Goal: Task Accomplishment & Management: Manage account settings

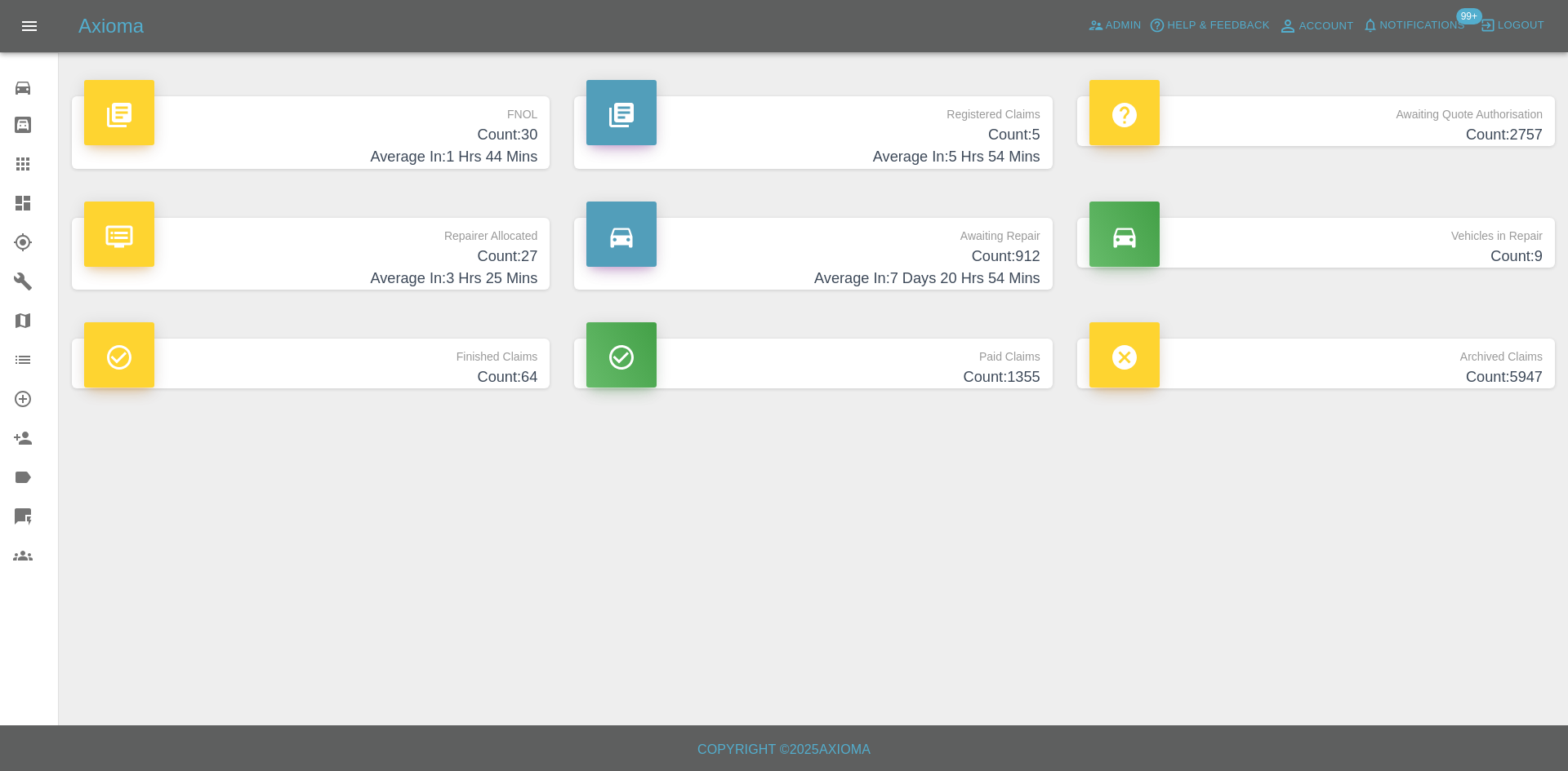
click at [374, 239] on p "Repairer Allocated" at bounding box center [310, 231] width 454 height 28
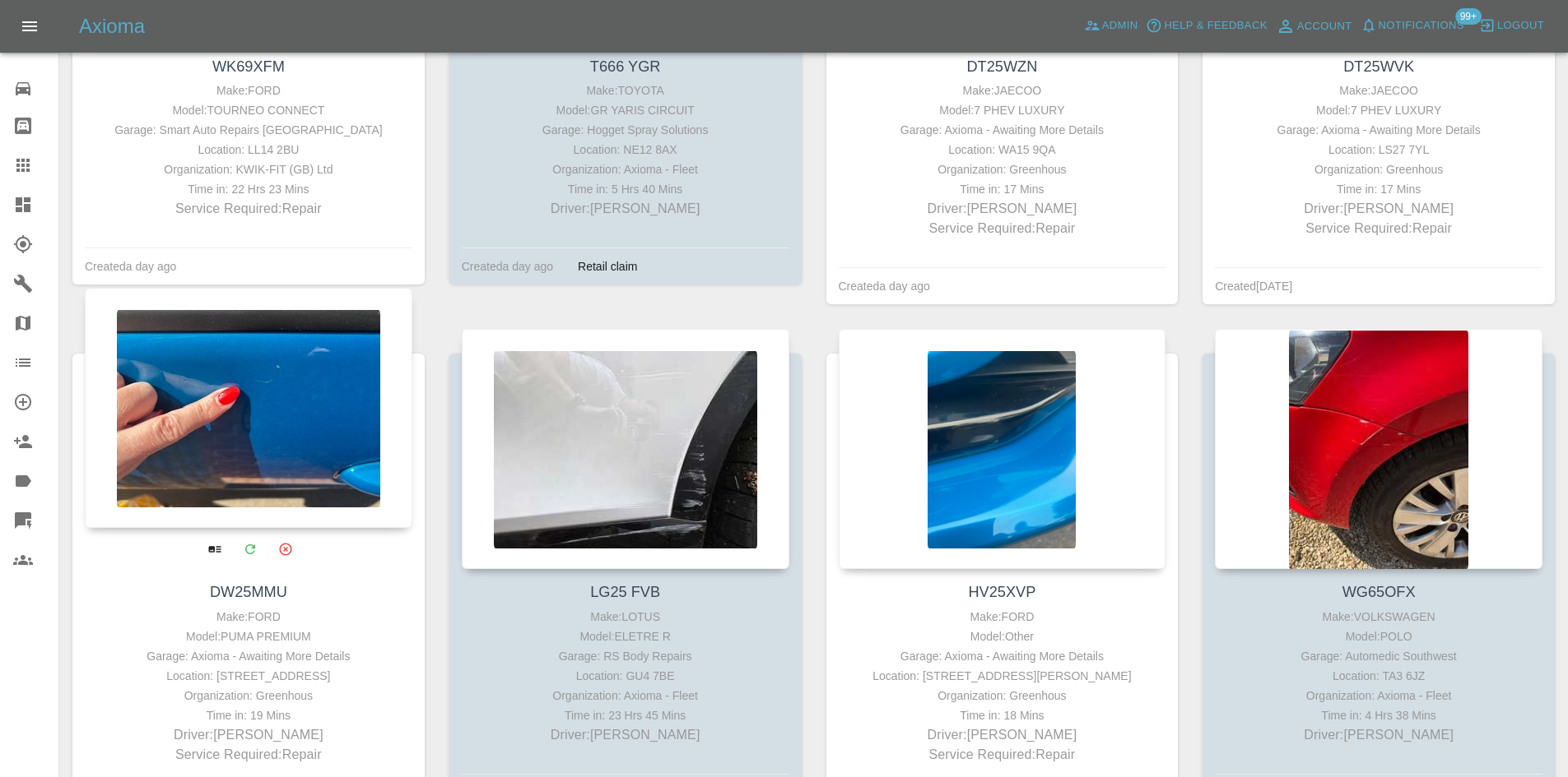
scroll to position [1727, 0]
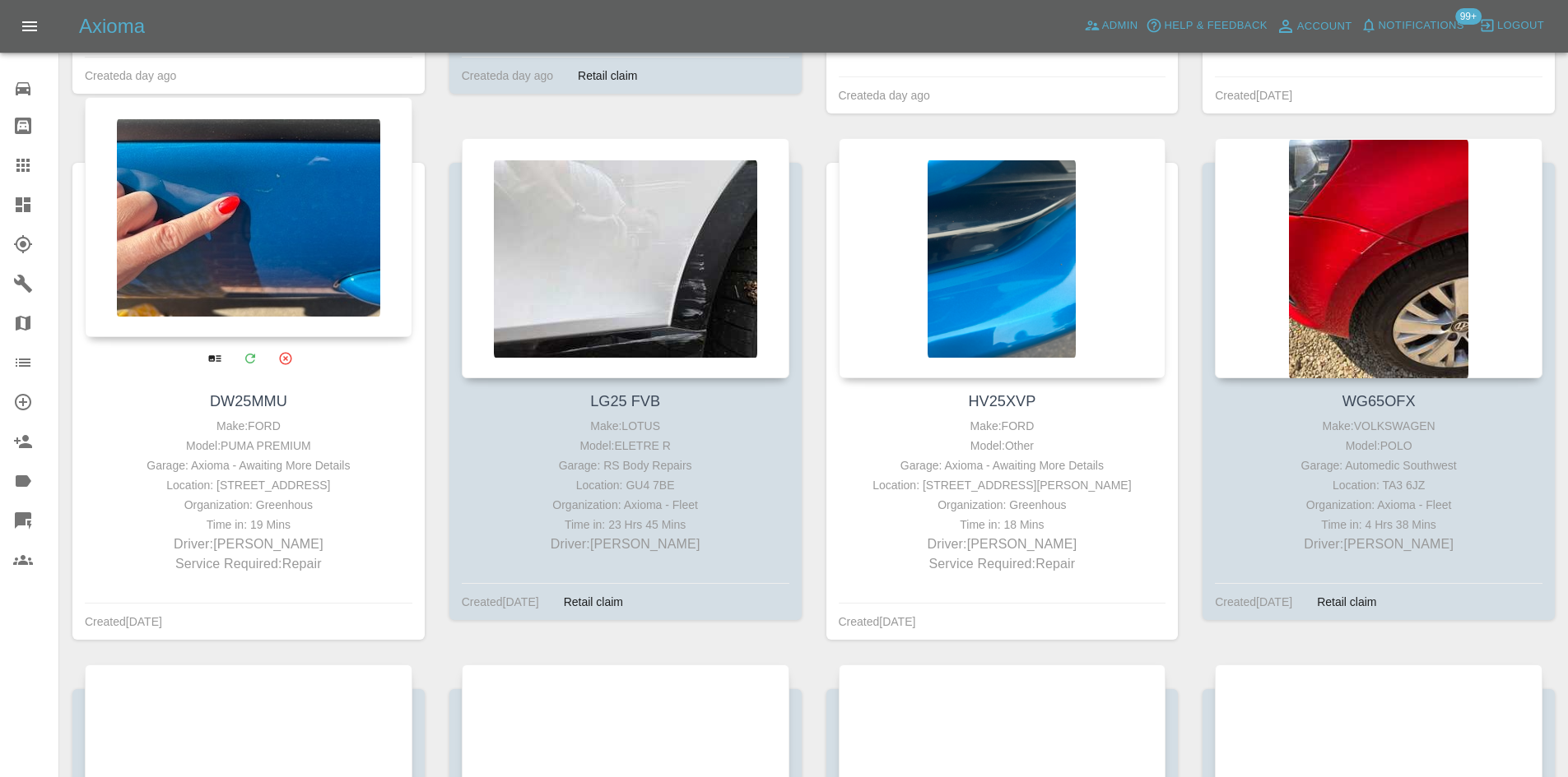
click at [285, 243] on div at bounding box center [248, 218] width 327 height 240
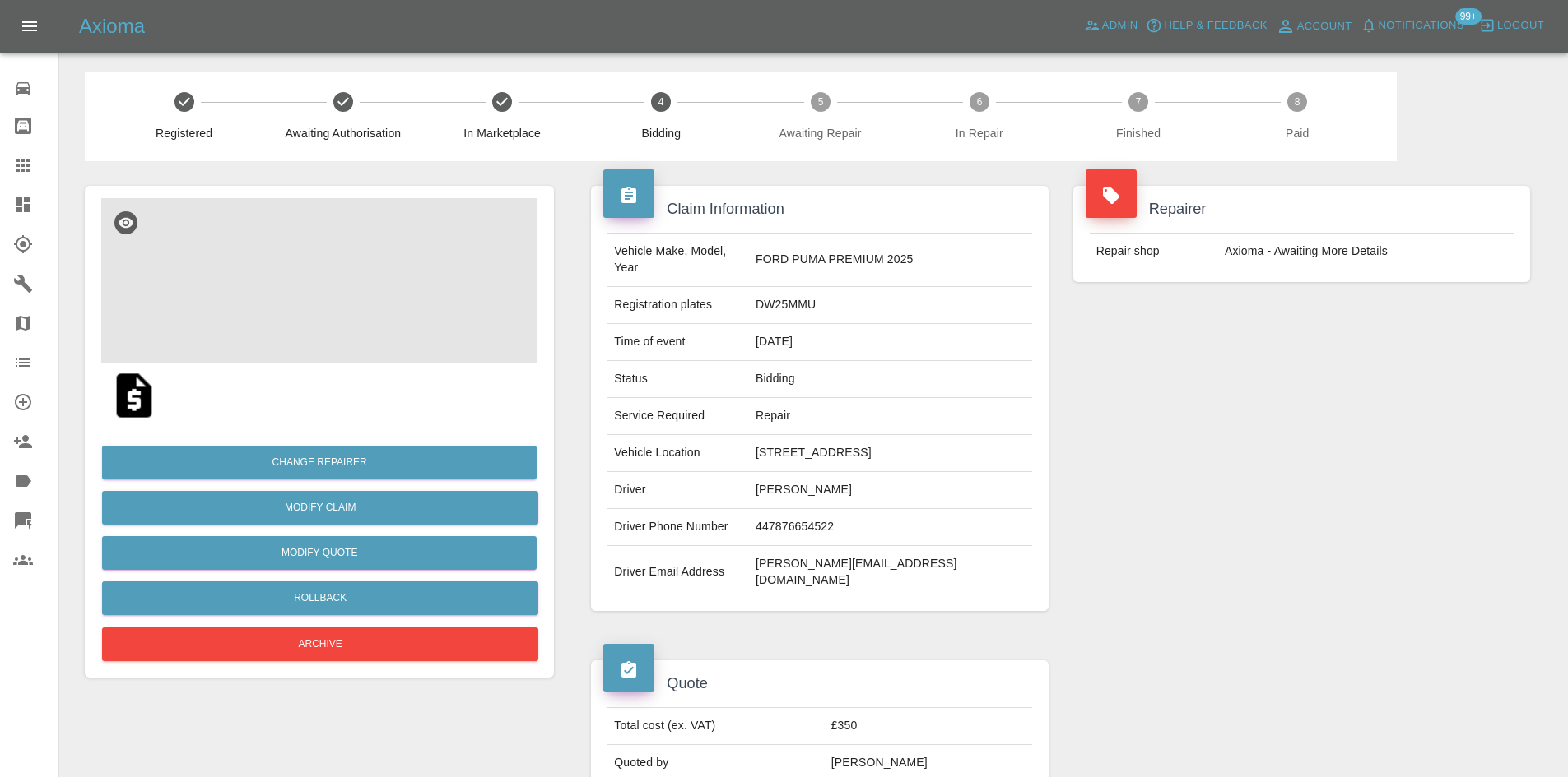
click at [319, 271] on img at bounding box center [319, 280] width 436 height 164
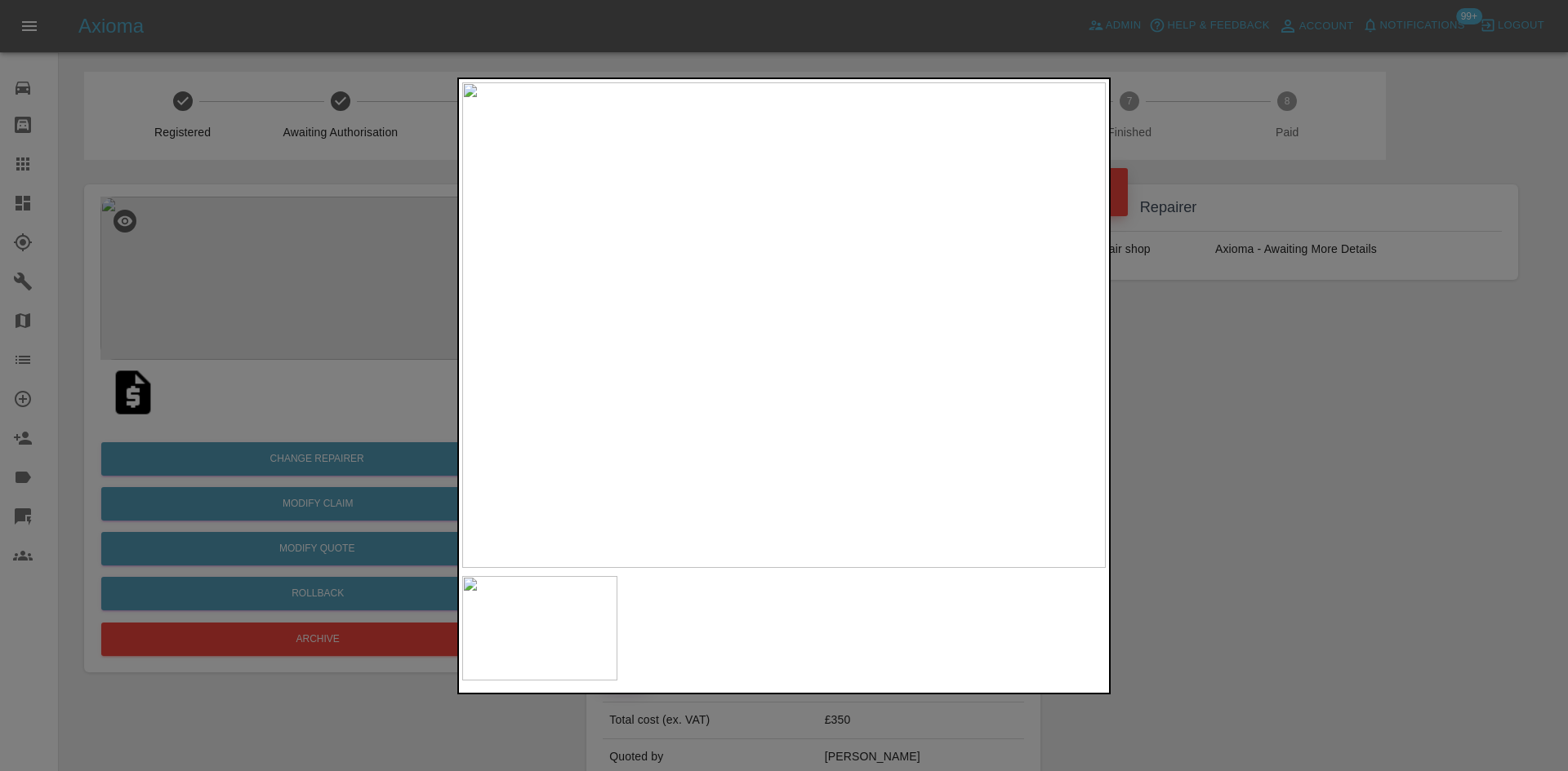
click at [777, 388] on div at bounding box center [784, 385] width 1568 height 771
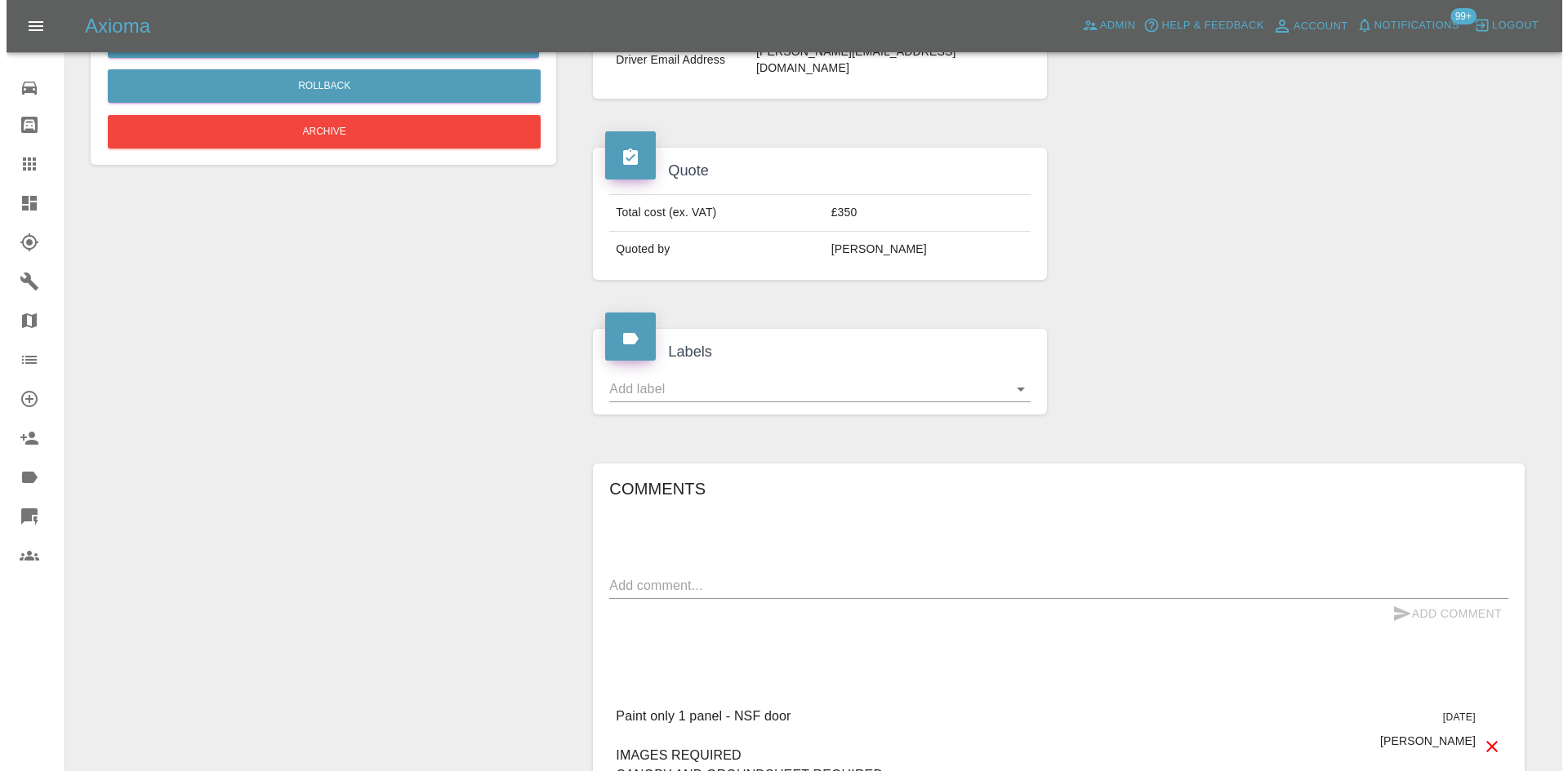
scroll to position [326, 0]
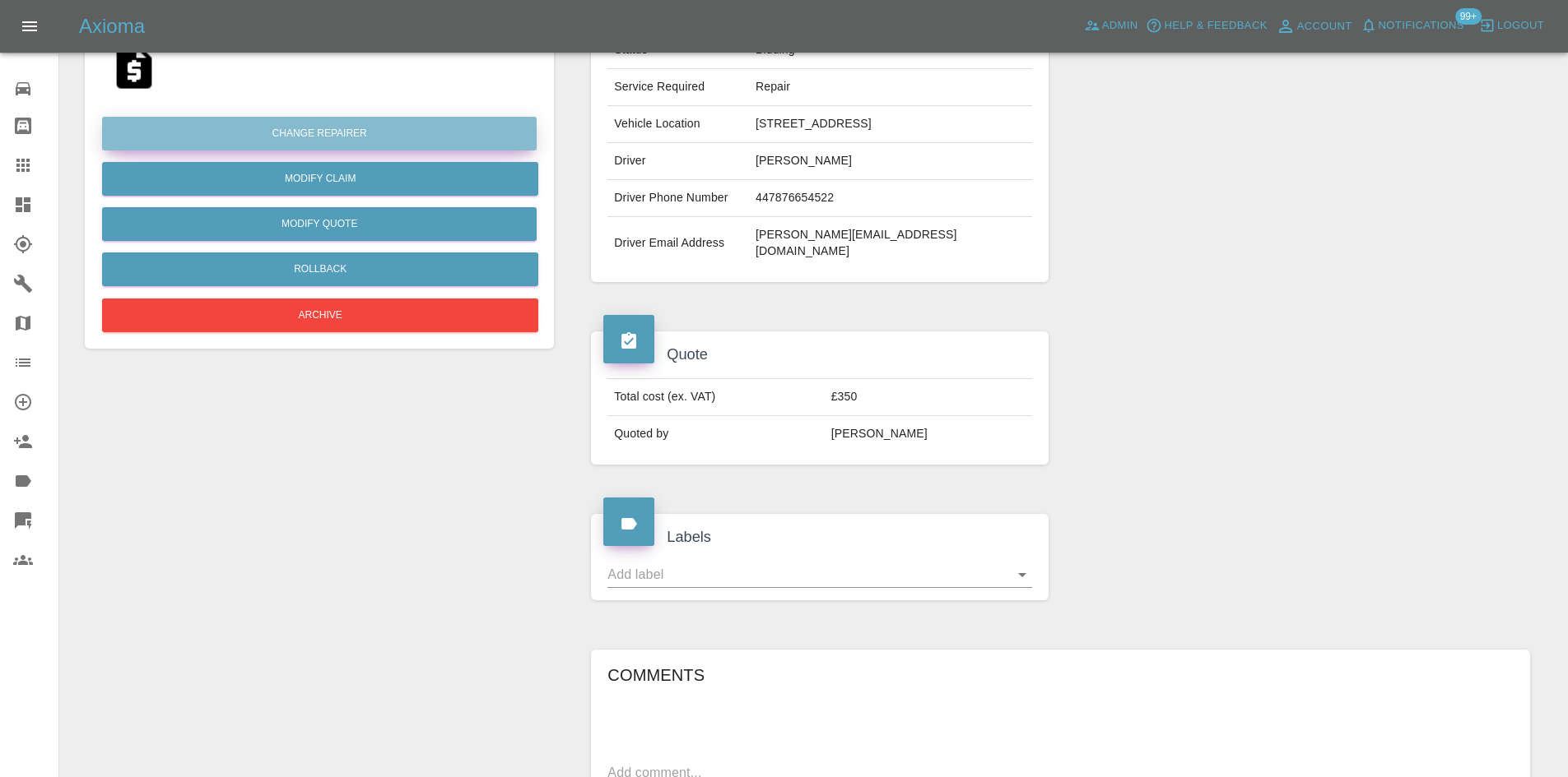
click at [313, 135] on button "Change Repairer" at bounding box center [319, 133] width 434 height 34
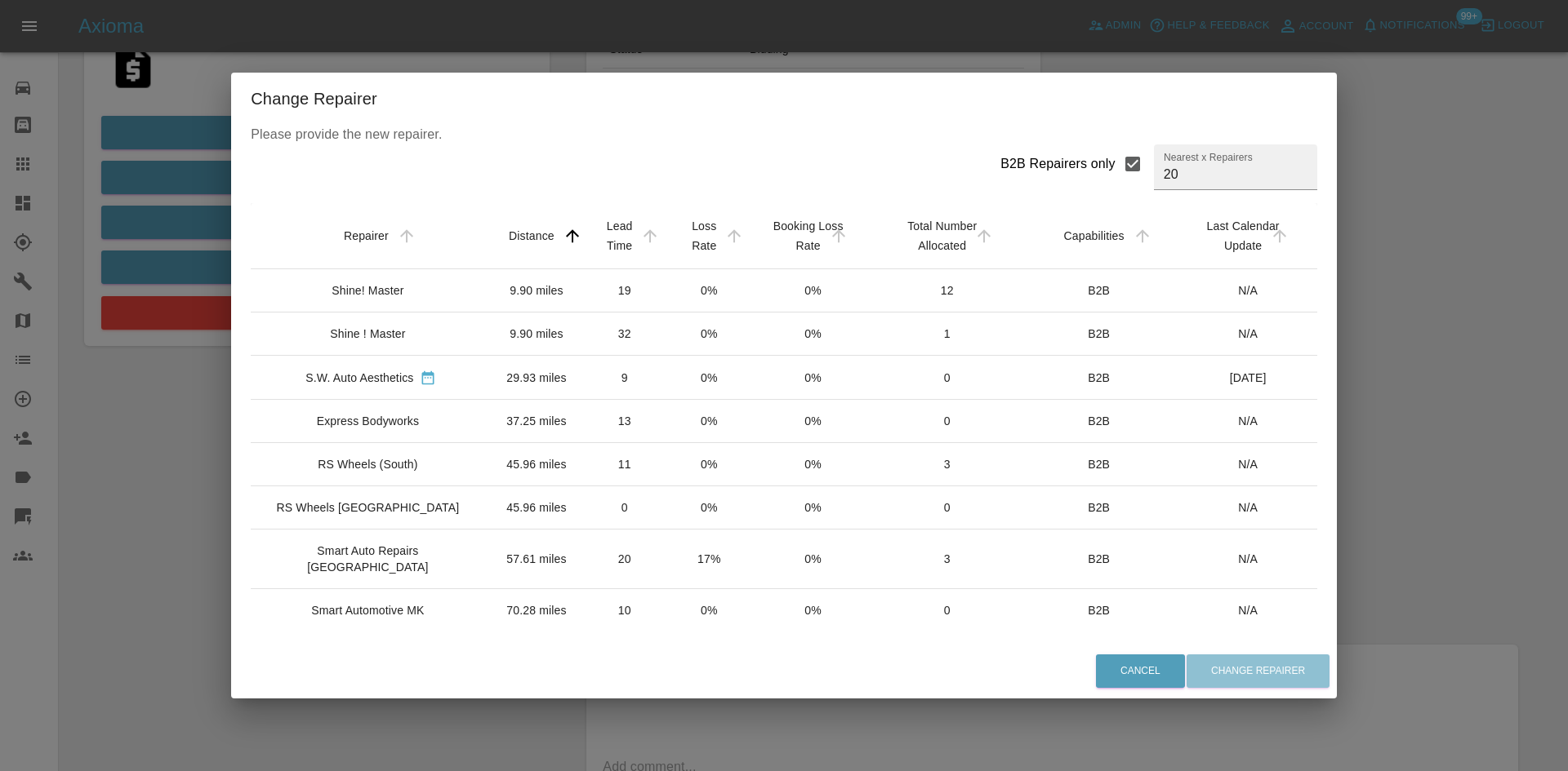
click at [404, 371] on div "S.W. Auto Aesthetics" at bounding box center [359, 377] width 108 height 16
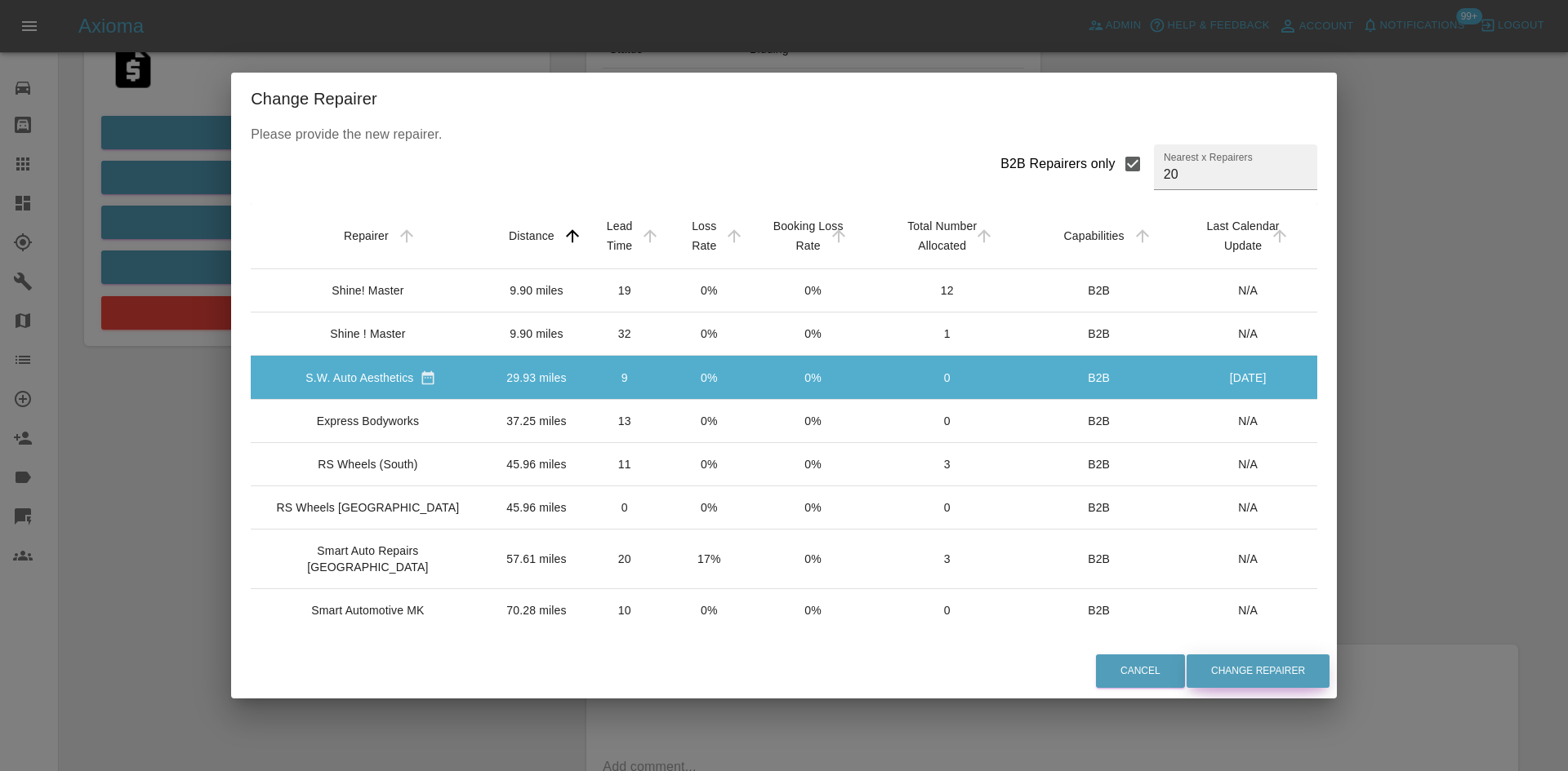
click at [777, 515] on button "Change Repairer" at bounding box center [1258, 671] width 143 height 34
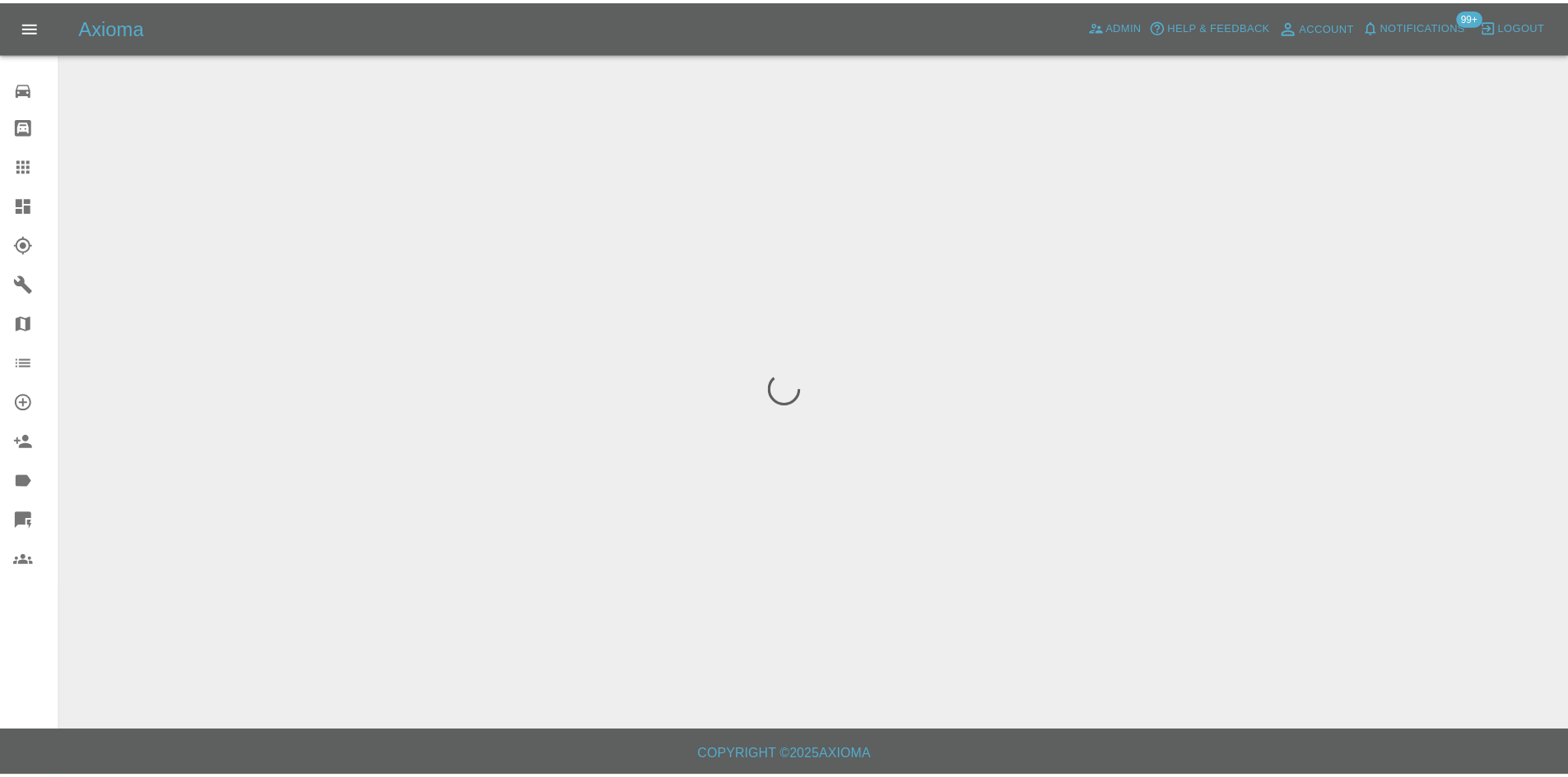
scroll to position [0, 0]
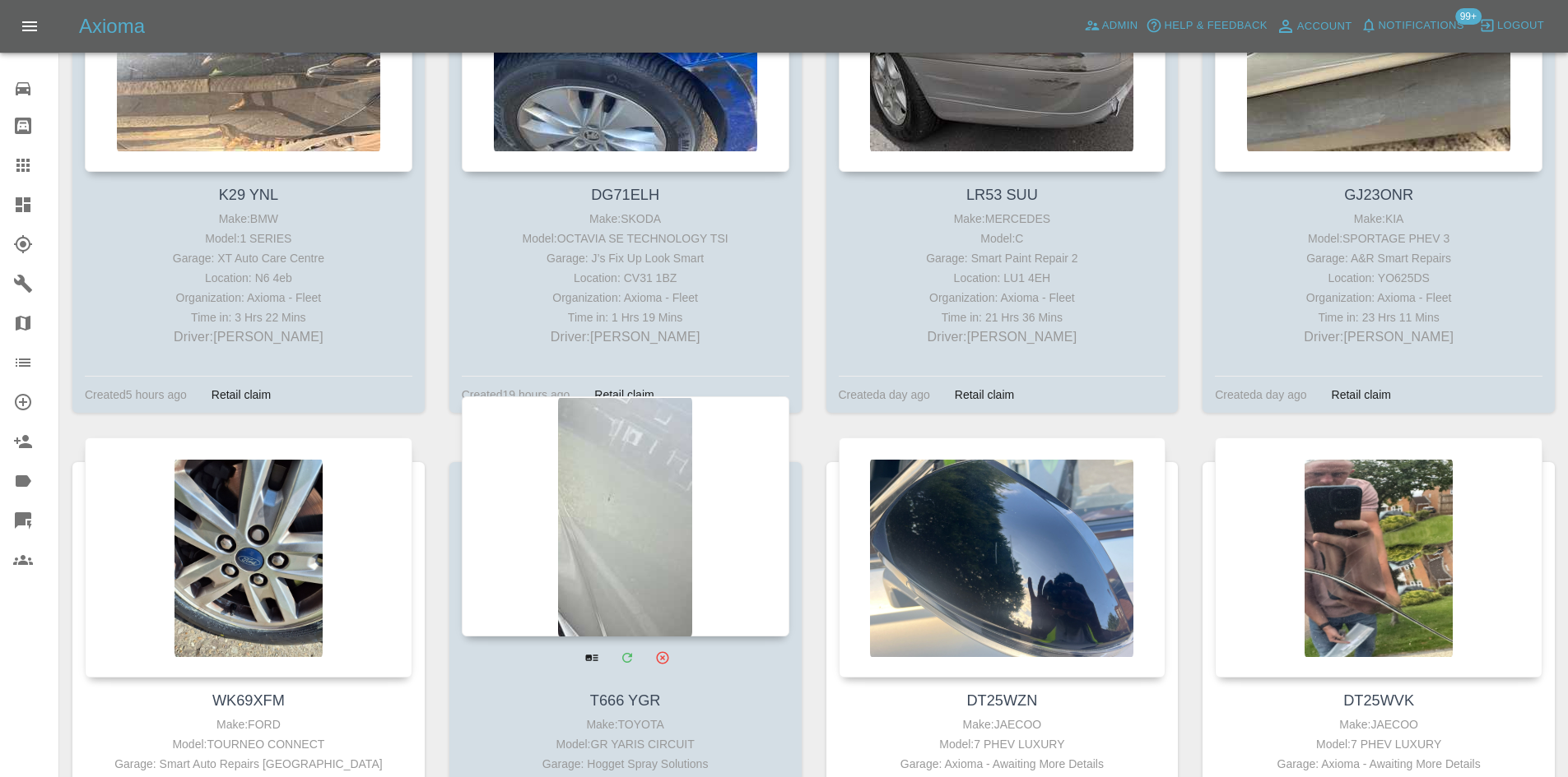
scroll to position [1152, 0]
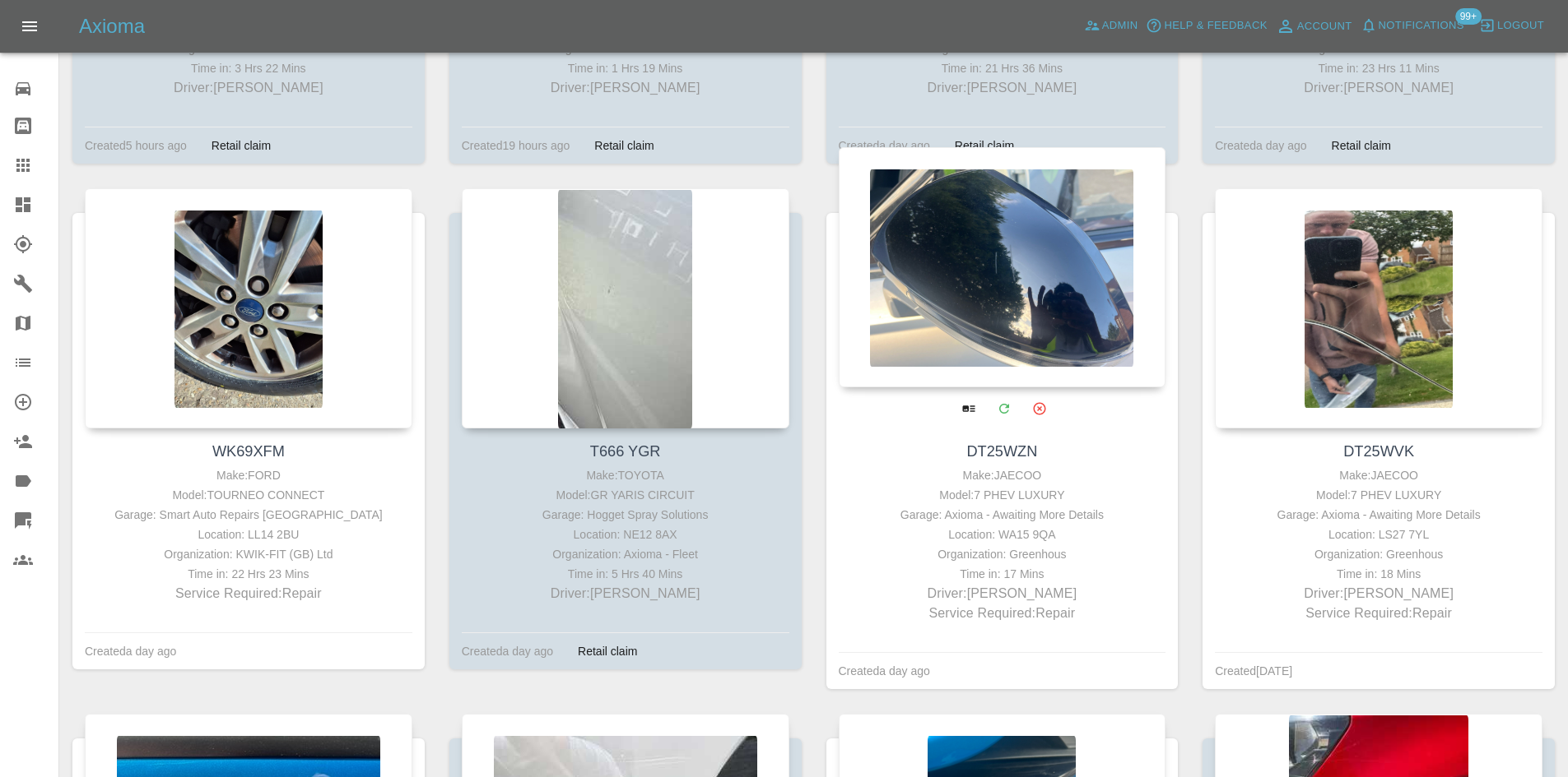
click at [783, 313] on div at bounding box center [1002, 267] width 327 height 240
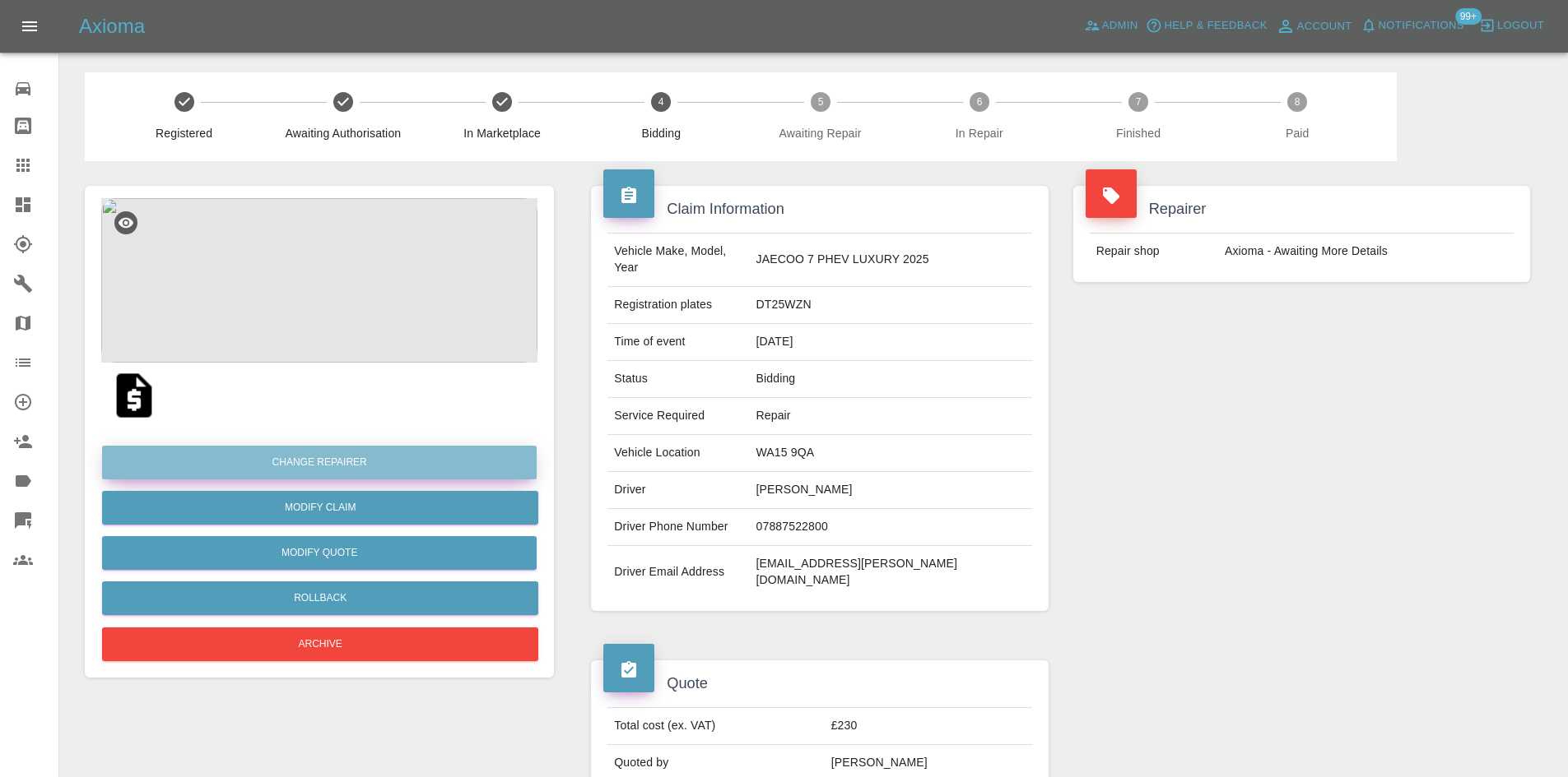
click at [335, 462] on button "Change Repairer" at bounding box center [319, 462] width 434 height 34
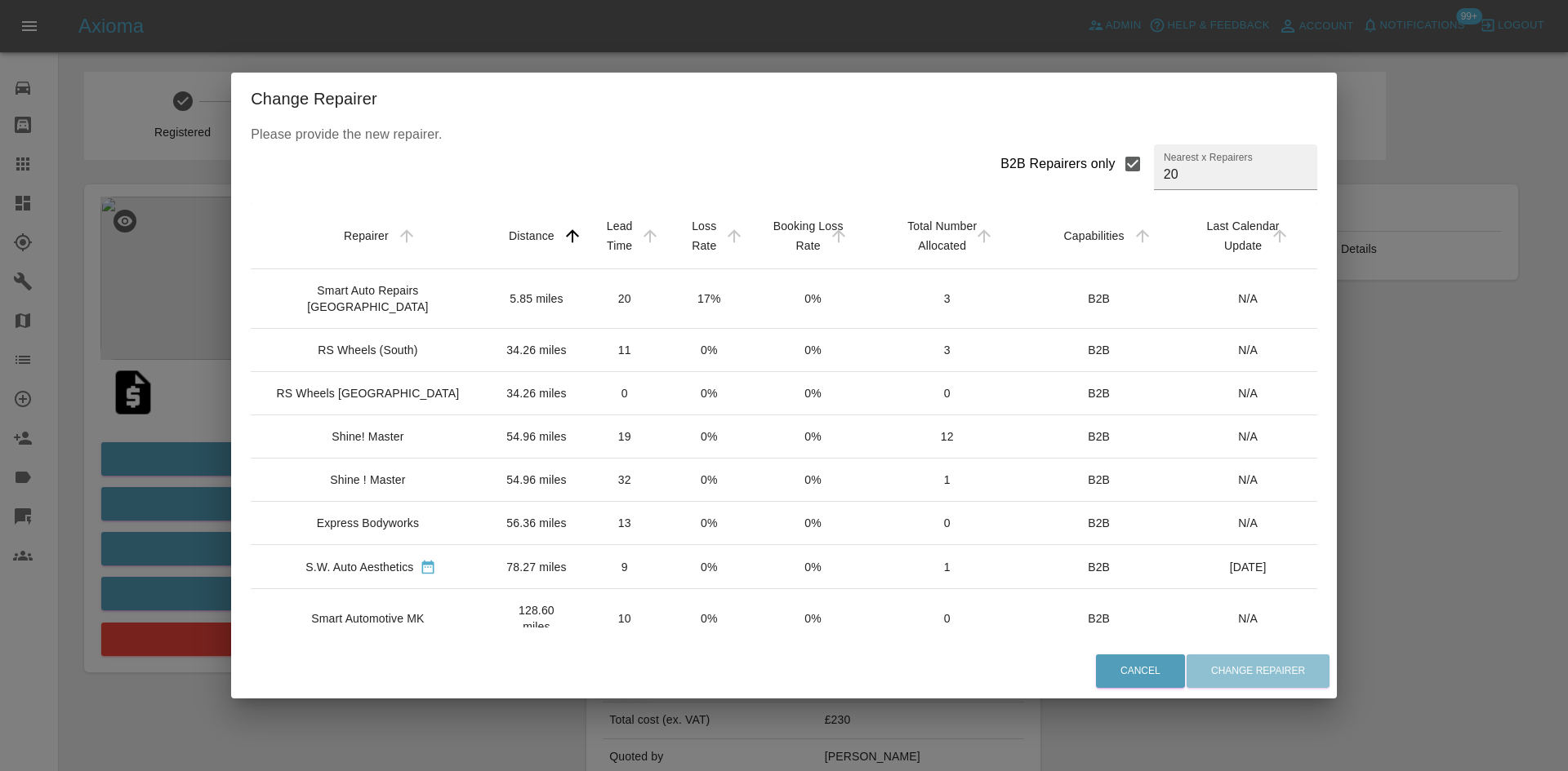
click at [361, 308] on div "Smart Auto Repairs [GEOGRAPHIC_DATA]" at bounding box center [367, 299] width 207 height 33
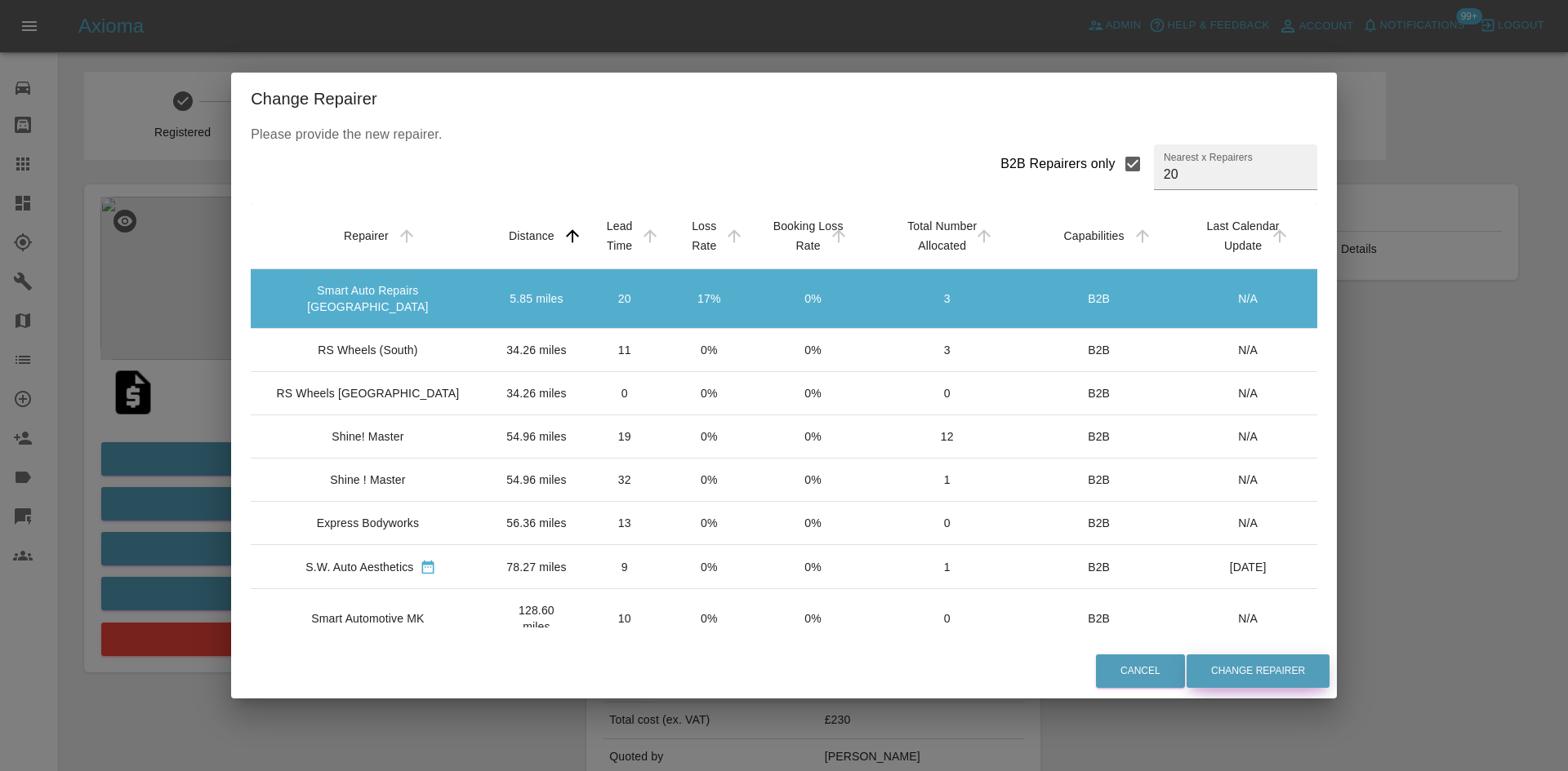
click at [777, 515] on button "Change Repairer" at bounding box center [1258, 671] width 143 height 34
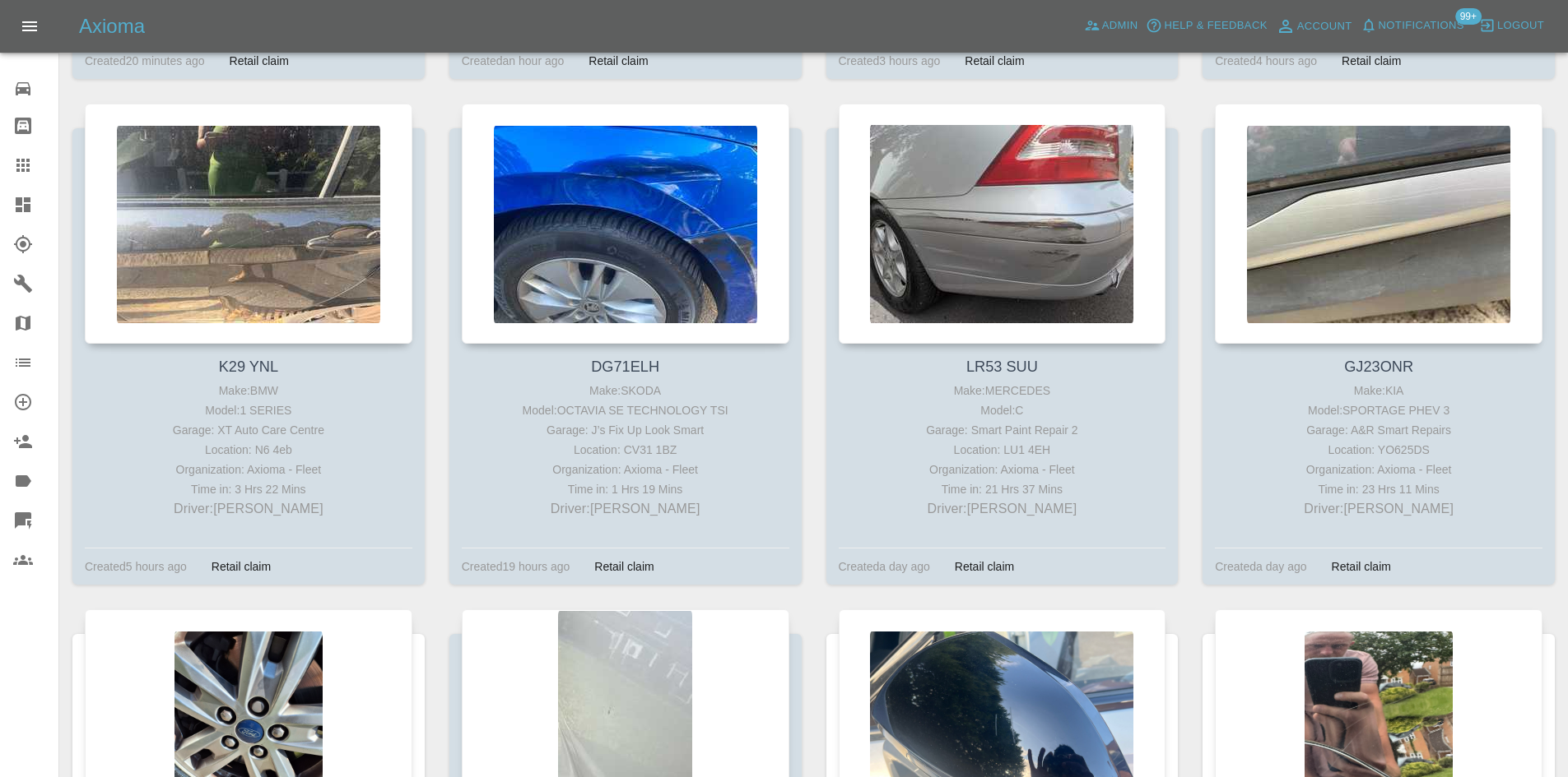
scroll to position [164, 0]
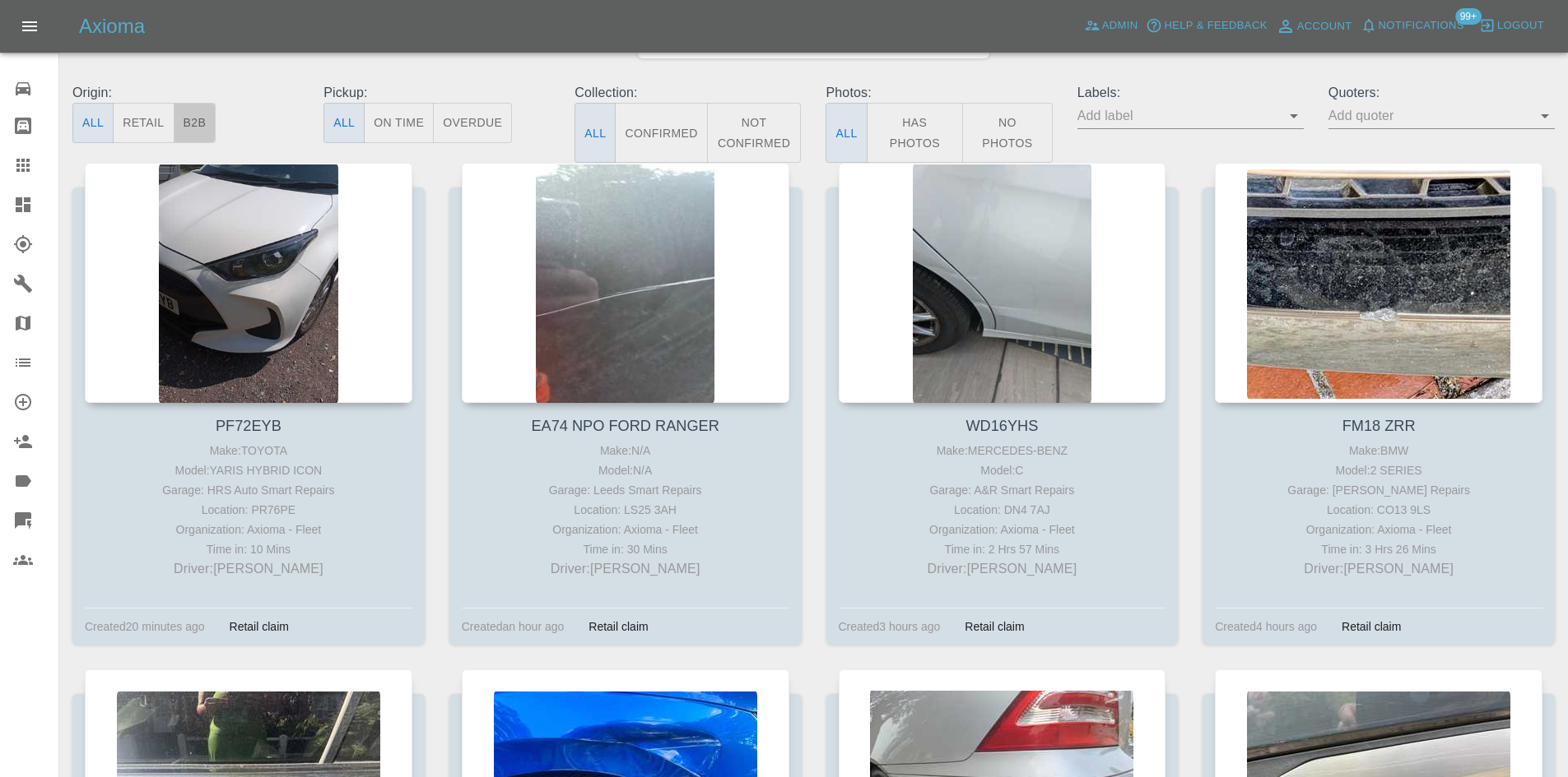
click at [191, 113] on button "B2B" at bounding box center [194, 123] width 43 height 40
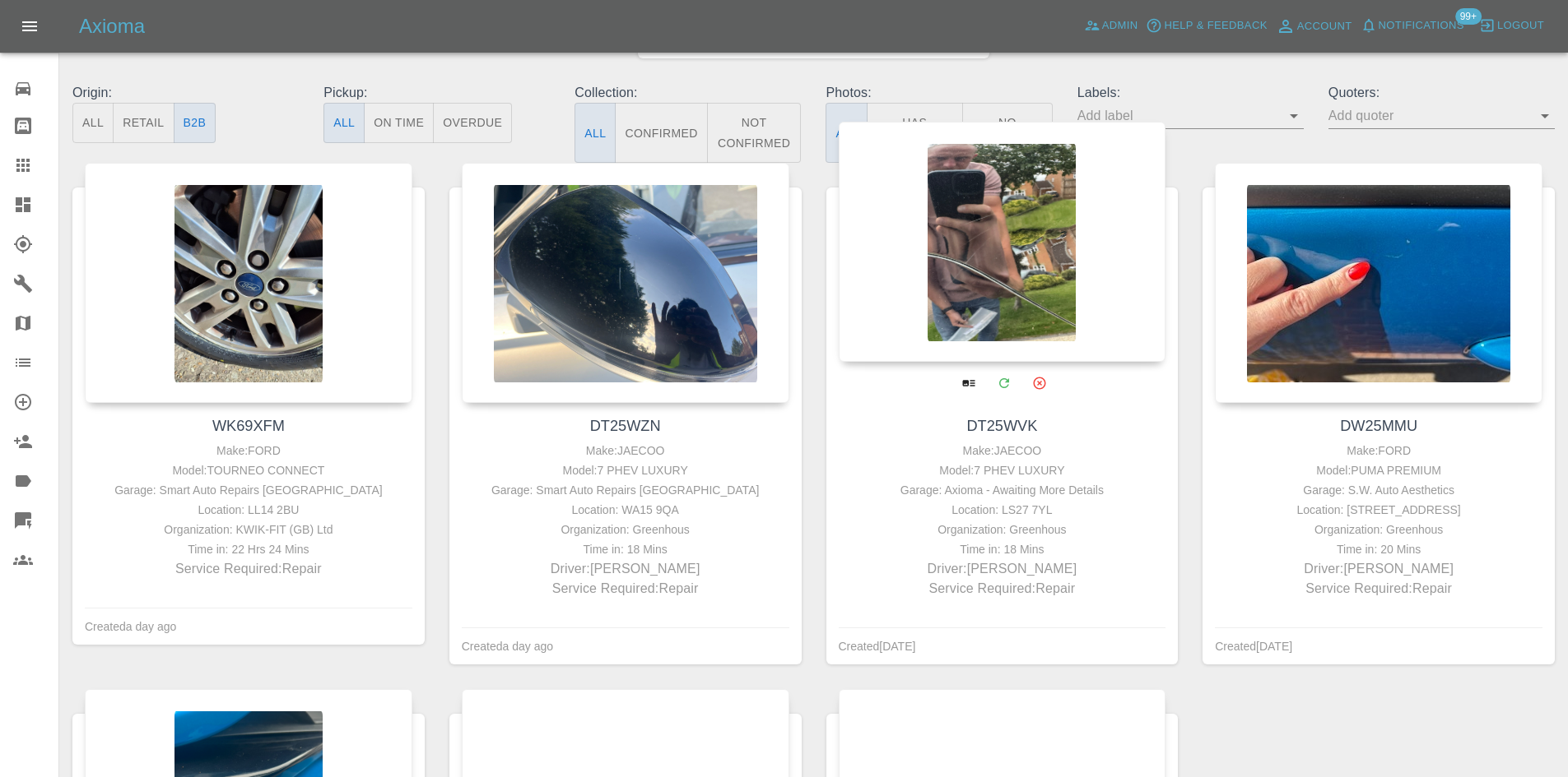
click at [783, 301] on div at bounding box center [1002, 242] width 327 height 240
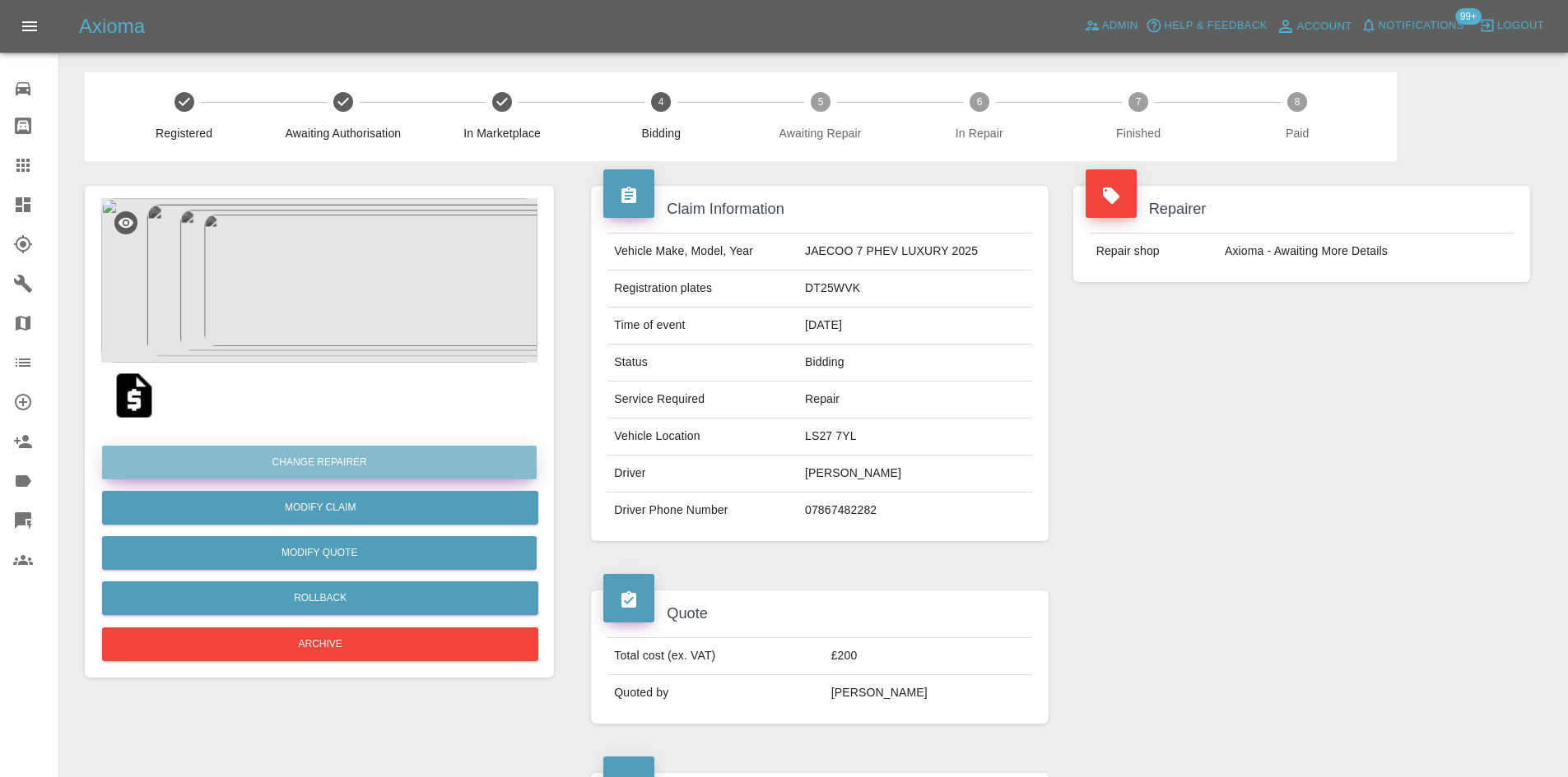
click at [333, 462] on button "Change Repairer" at bounding box center [319, 462] width 434 height 34
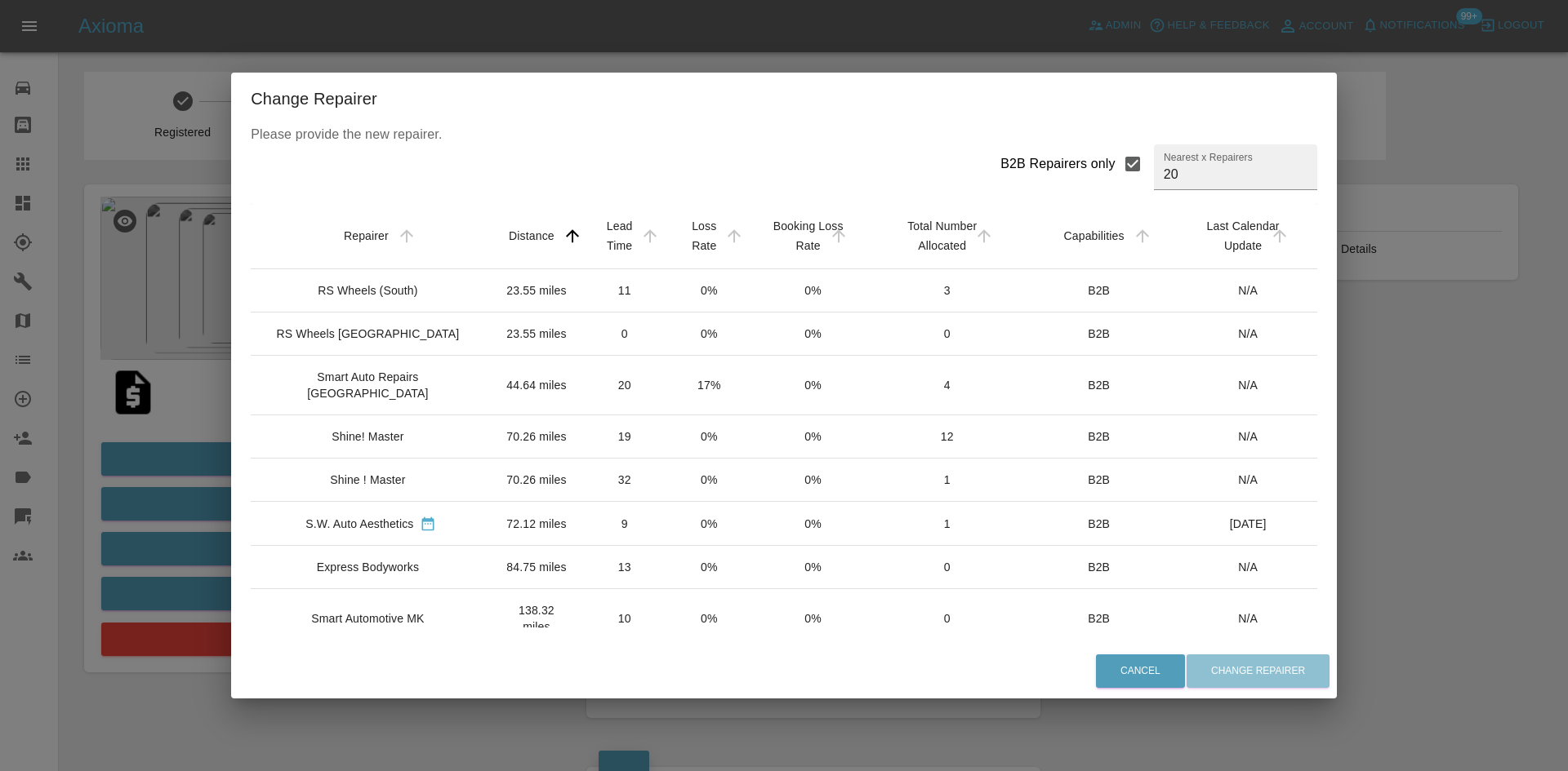
click at [399, 437] on div "Shine! Master" at bounding box center [367, 436] width 72 height 16
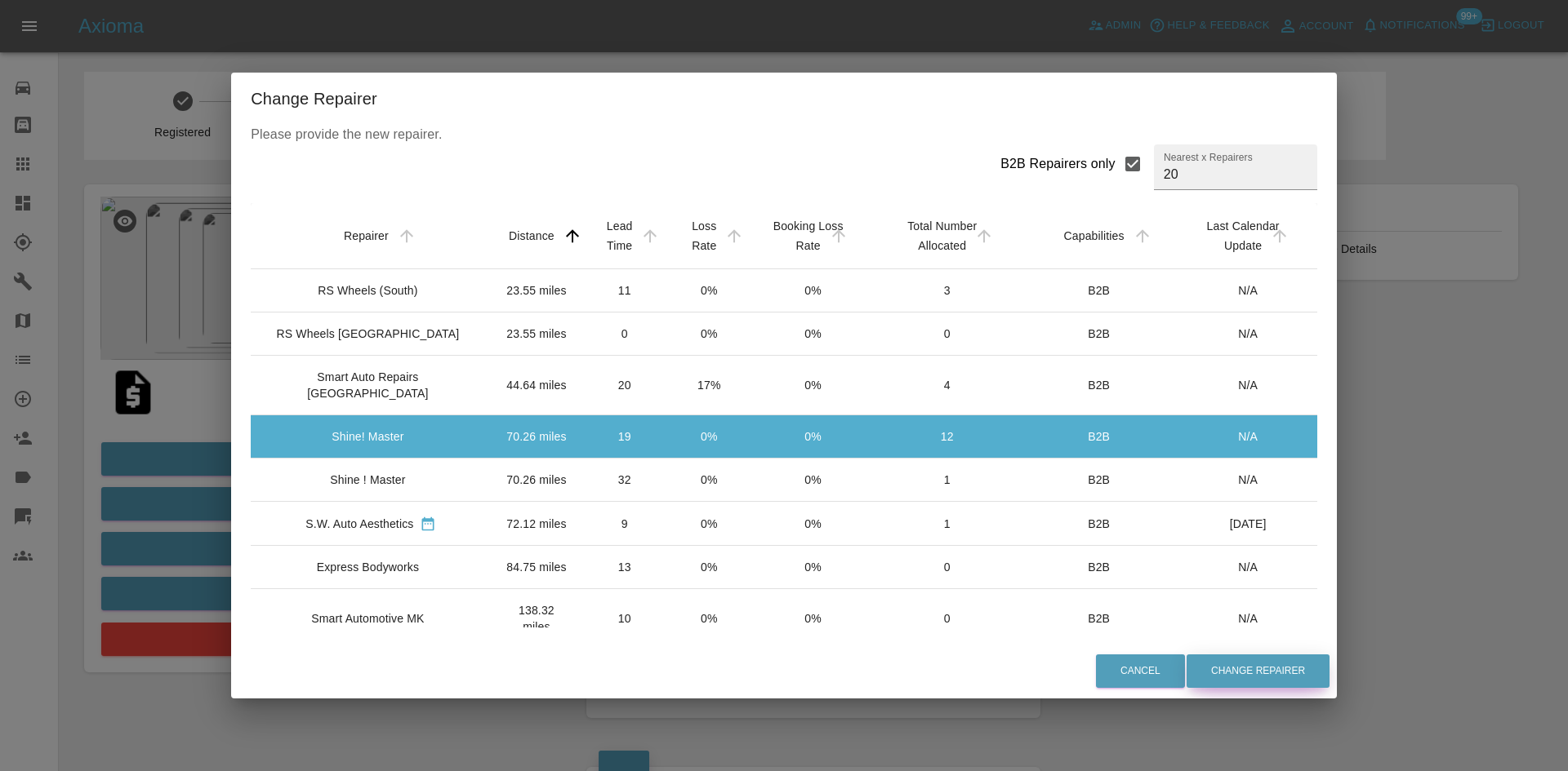
click at [777, 515] on button "Change Repairer" at bounding box center [1258, 671] width 143 height 34
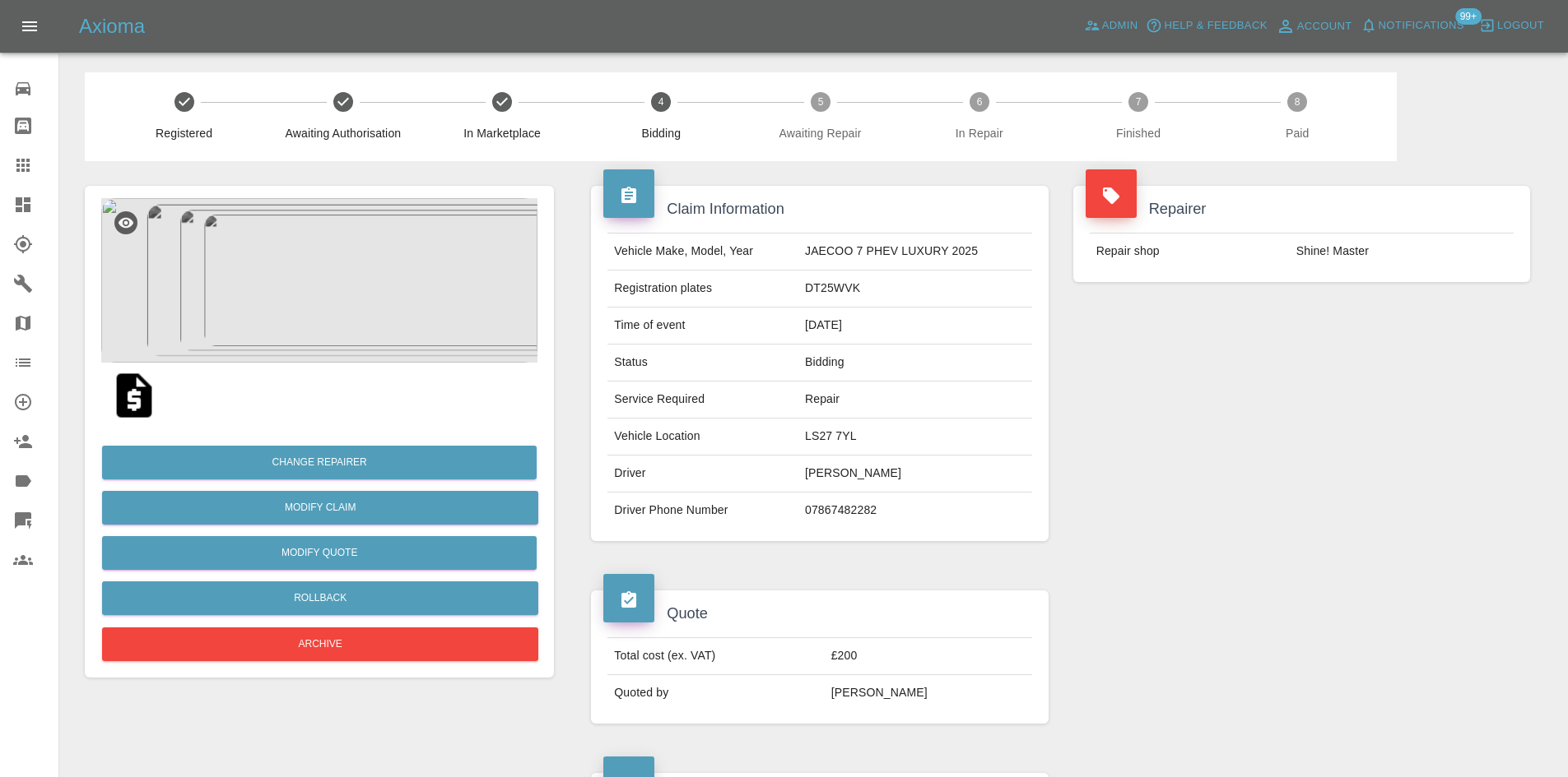
click at [302, 292] on img at bounding box center [319, 280] width 436 height 164
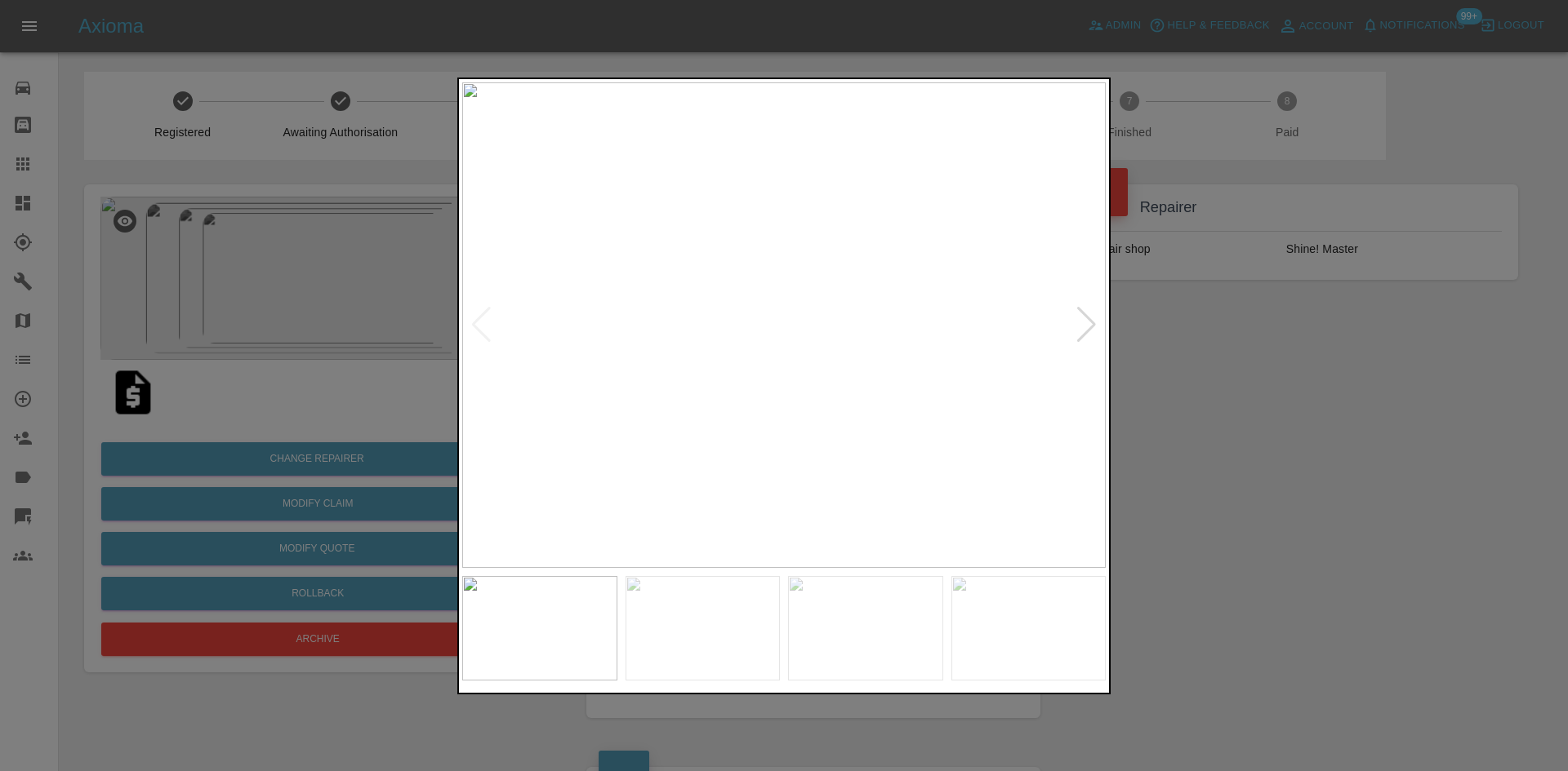
click at [777, 327] on img at bounding box center [784, 325] width 644 height 485
click at [777, 327] on div at bounding box center [1087, 325] width 22 height 36
click at [777, 360] on div at bounding box center [784, 385] width 1568 height 771
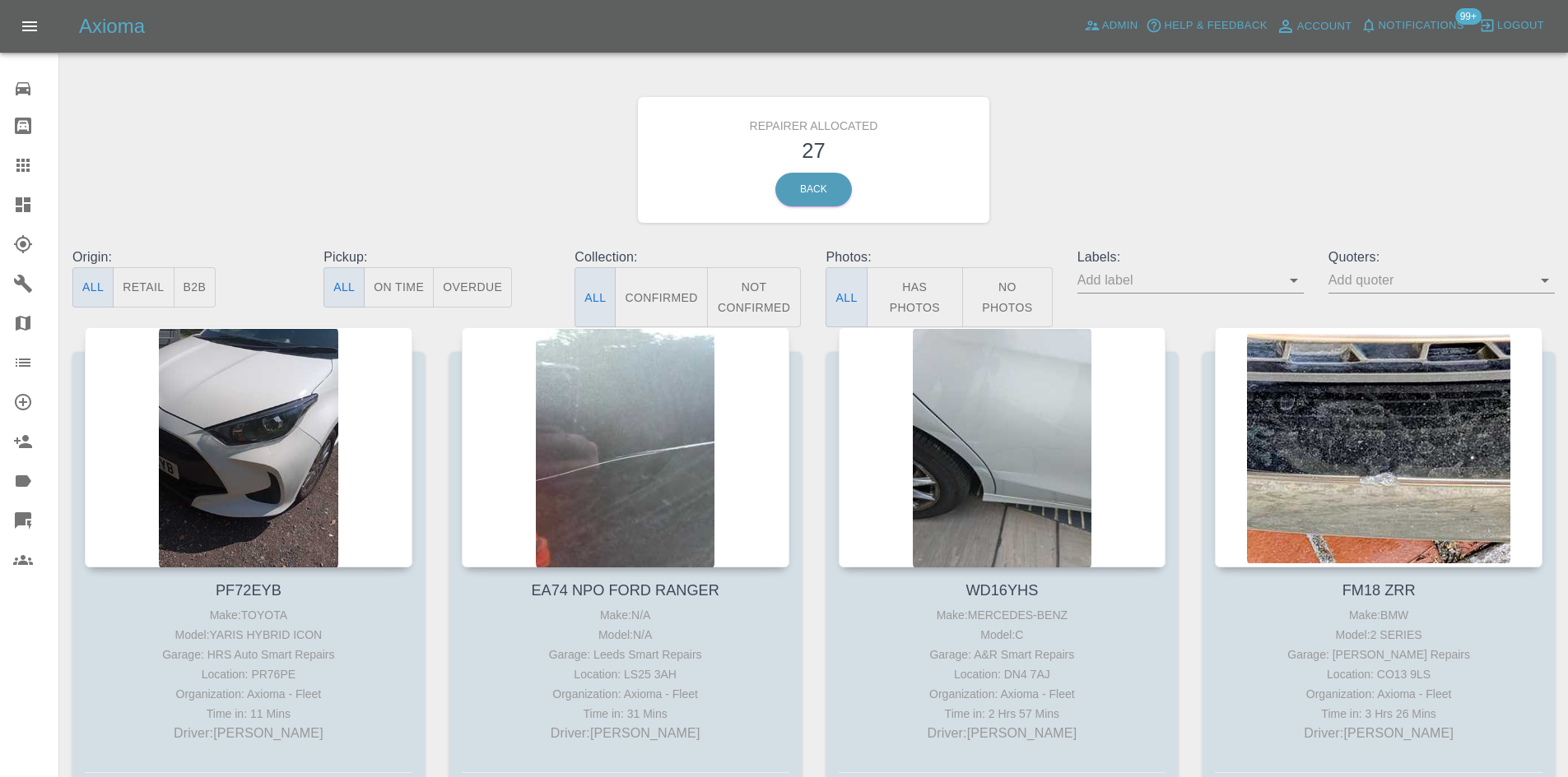
click at [161, 297] on button "Retail" at bounding box center [144, 287] width 61 height 40
click at [192, 290] on button "B2B" at bounding box center [194, 287] width 43 height 40
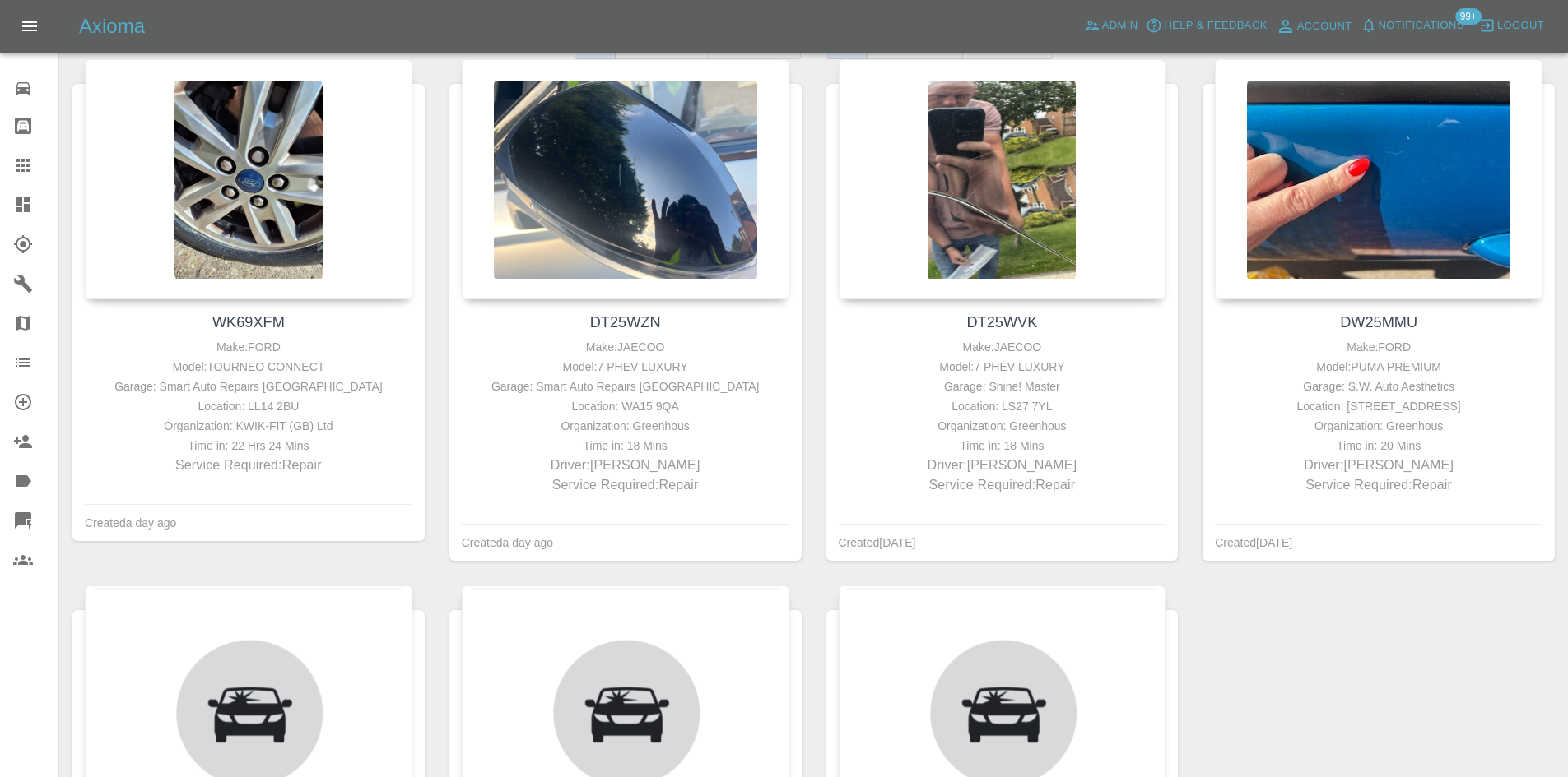
scroll to position [493, 0]
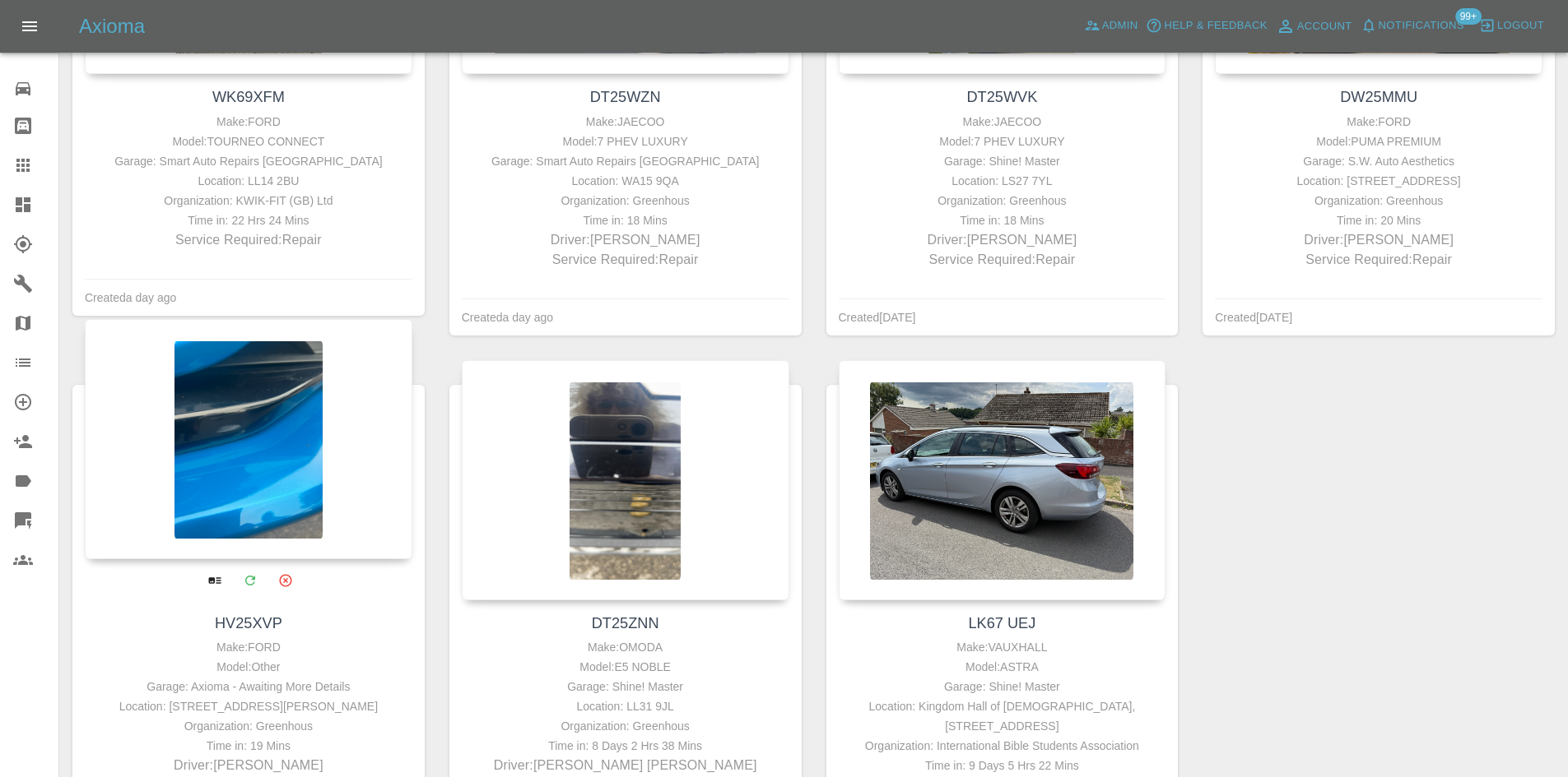
click at [293, 497] on div at bounding box center [248, 439] width 327 height 240
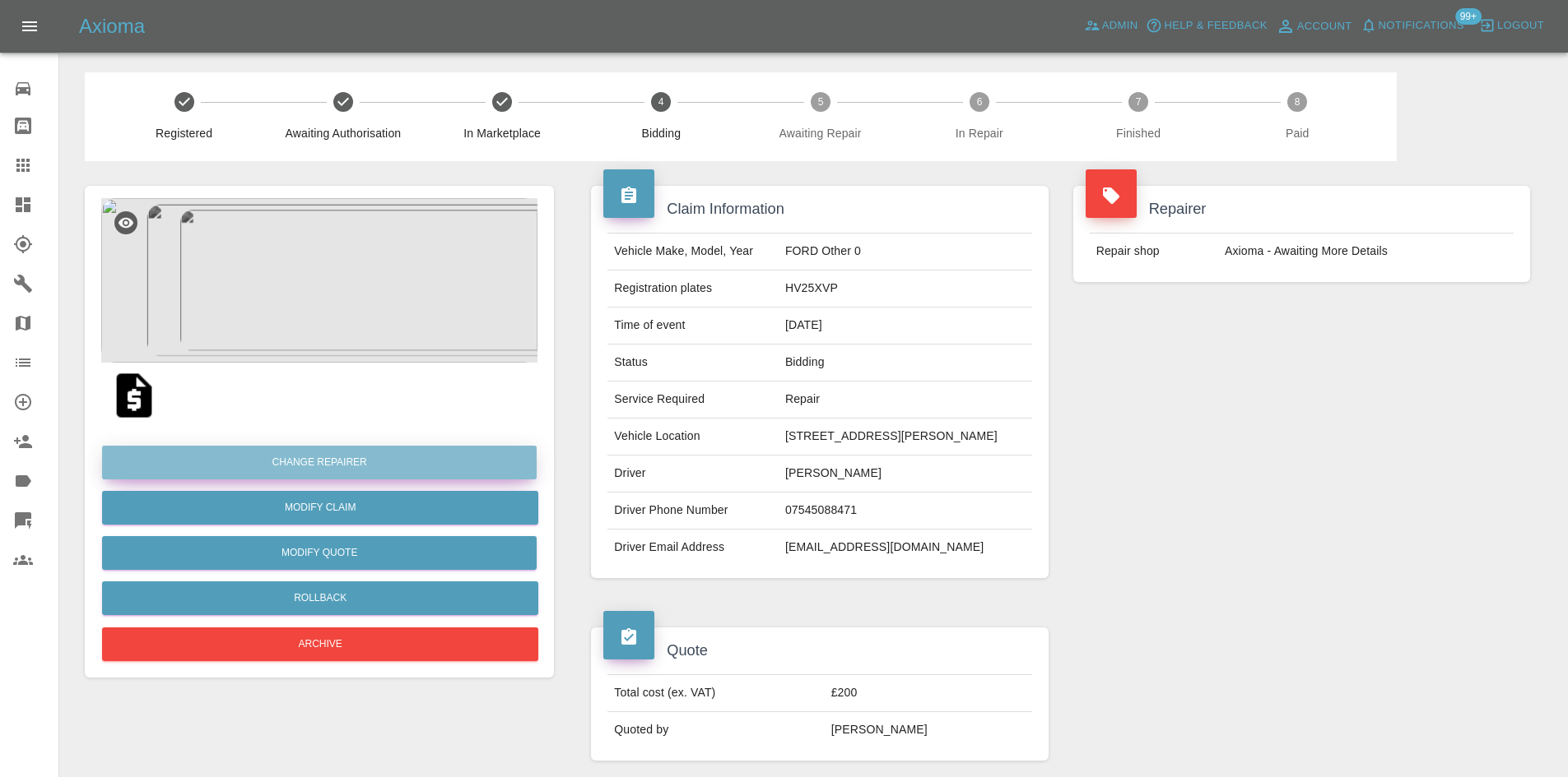
click at [320, 466] on button "Change Repairer" at bounding box center [319, 462] width 434 height 34
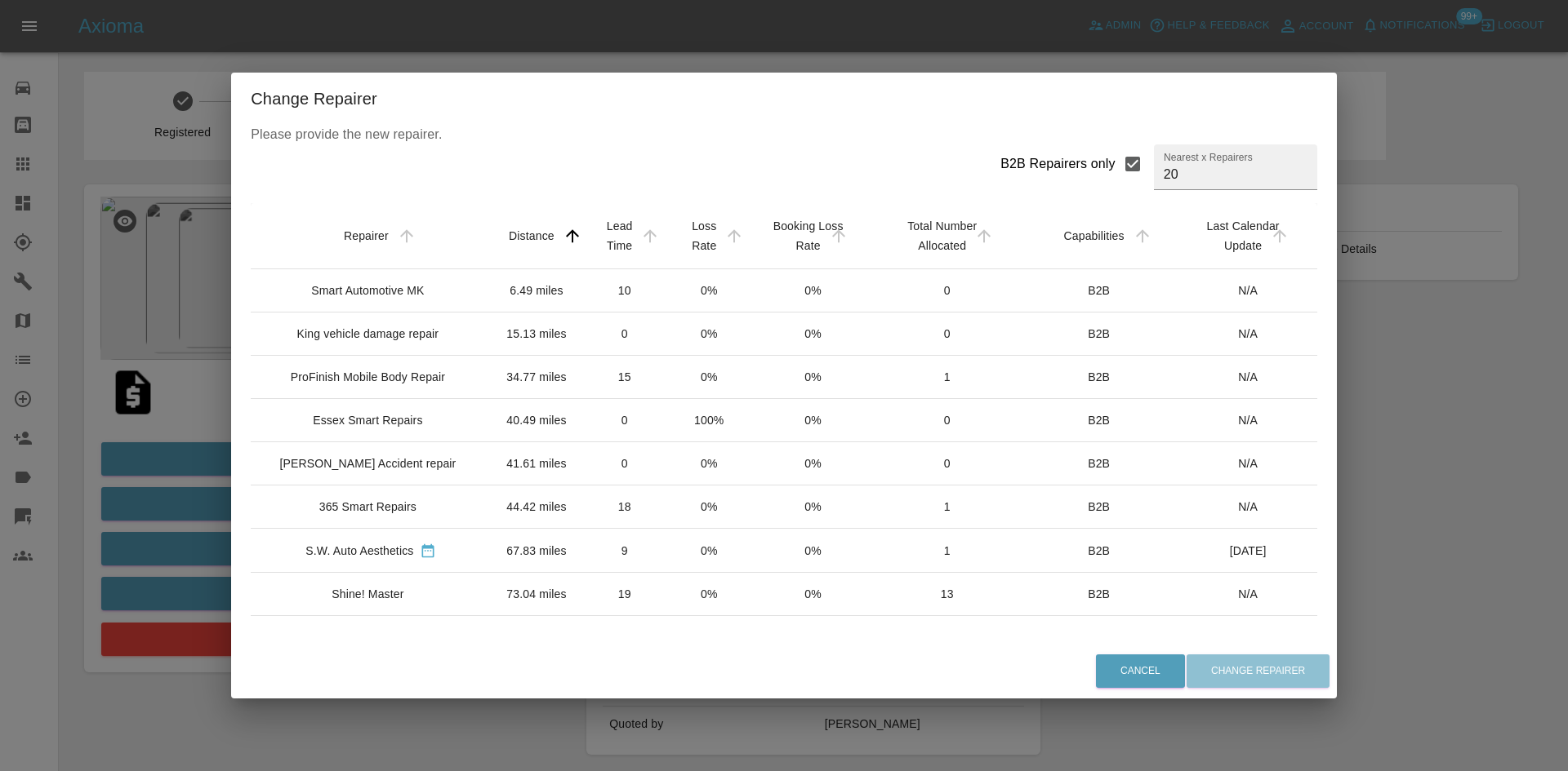
click at [424, 291] on div "Smart Automotive MK" at bounding box center [371, 290] width 214 height 16
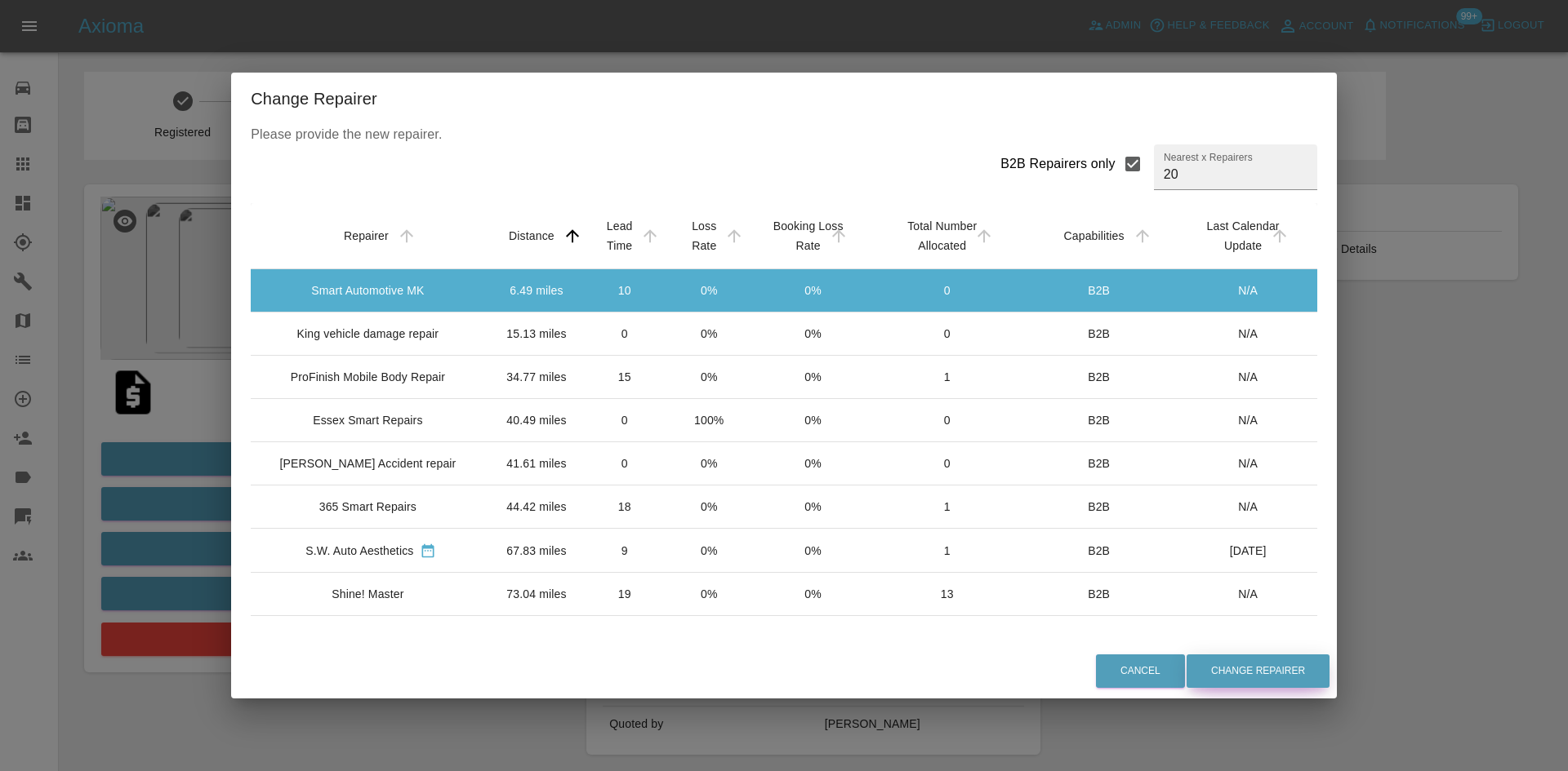
click at [777, 515] on button "Change Repairer" at bounding box center [1258, 671] width 143 height 34
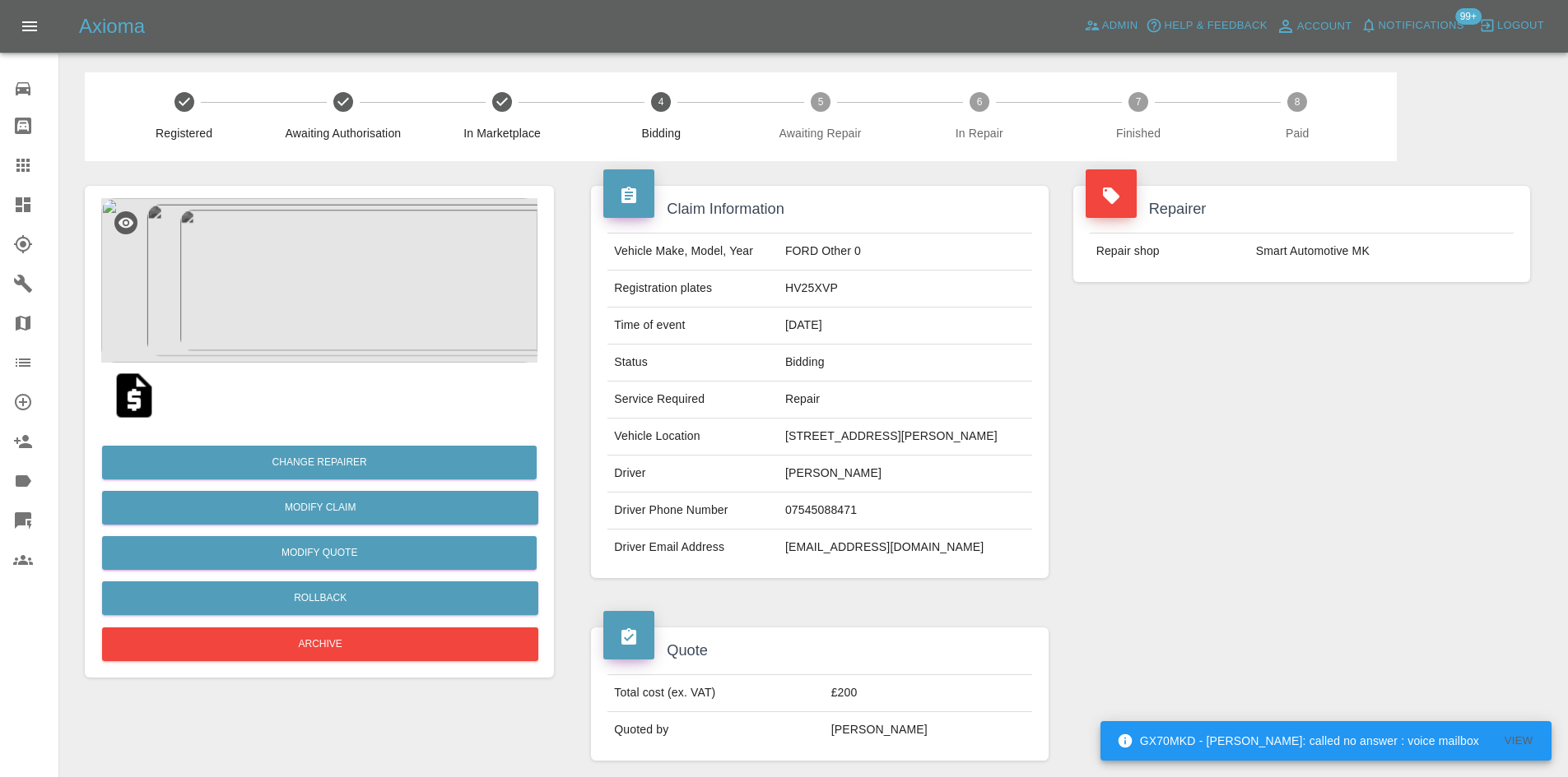
click at [24, 201] on icon at bounding box center [23, 204] width 15 height 15
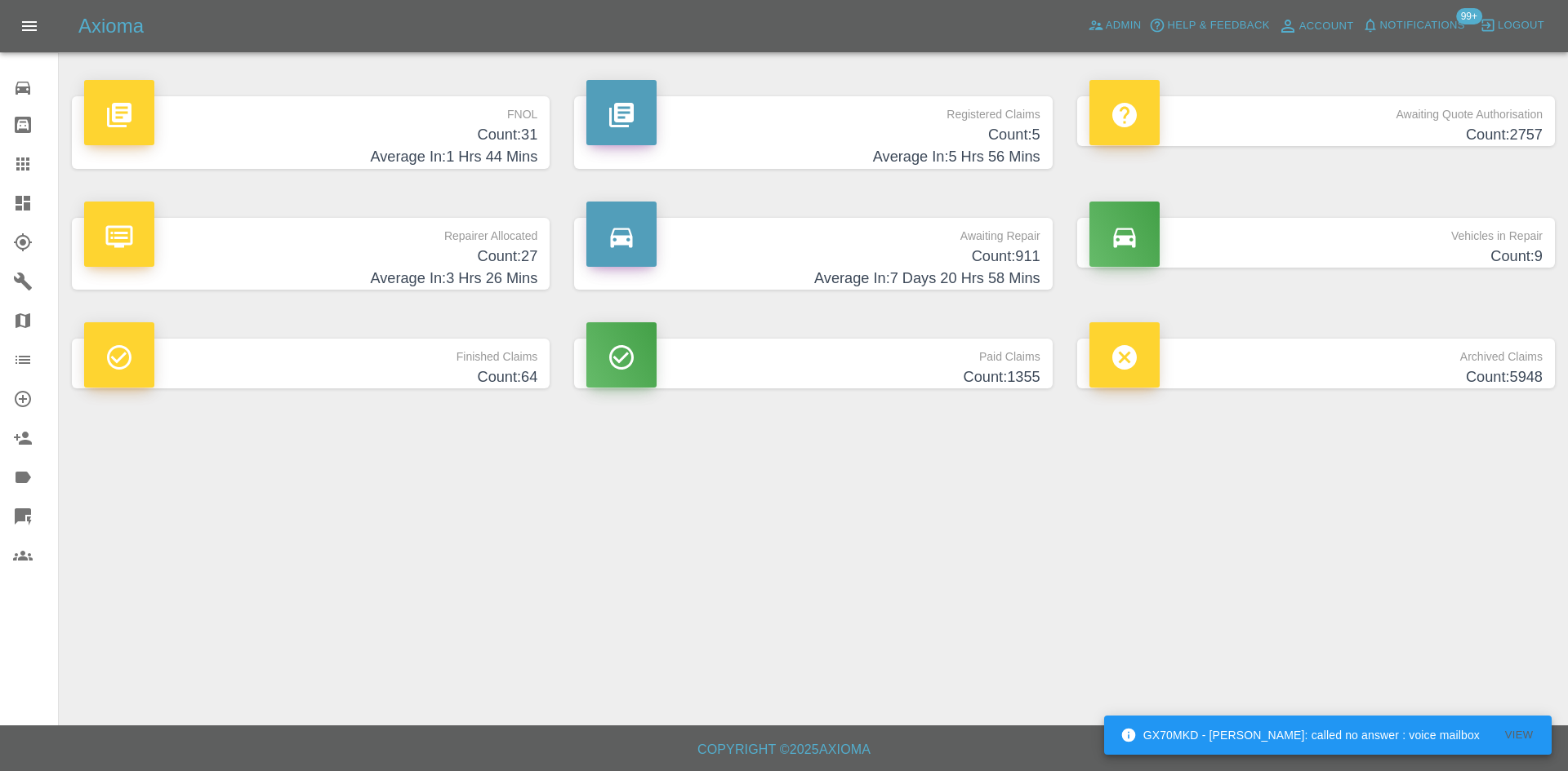
click at [777, 515] on footer "Copyright © 2025 Axioma" at bounding box center [784, 748] width 1568 height 46
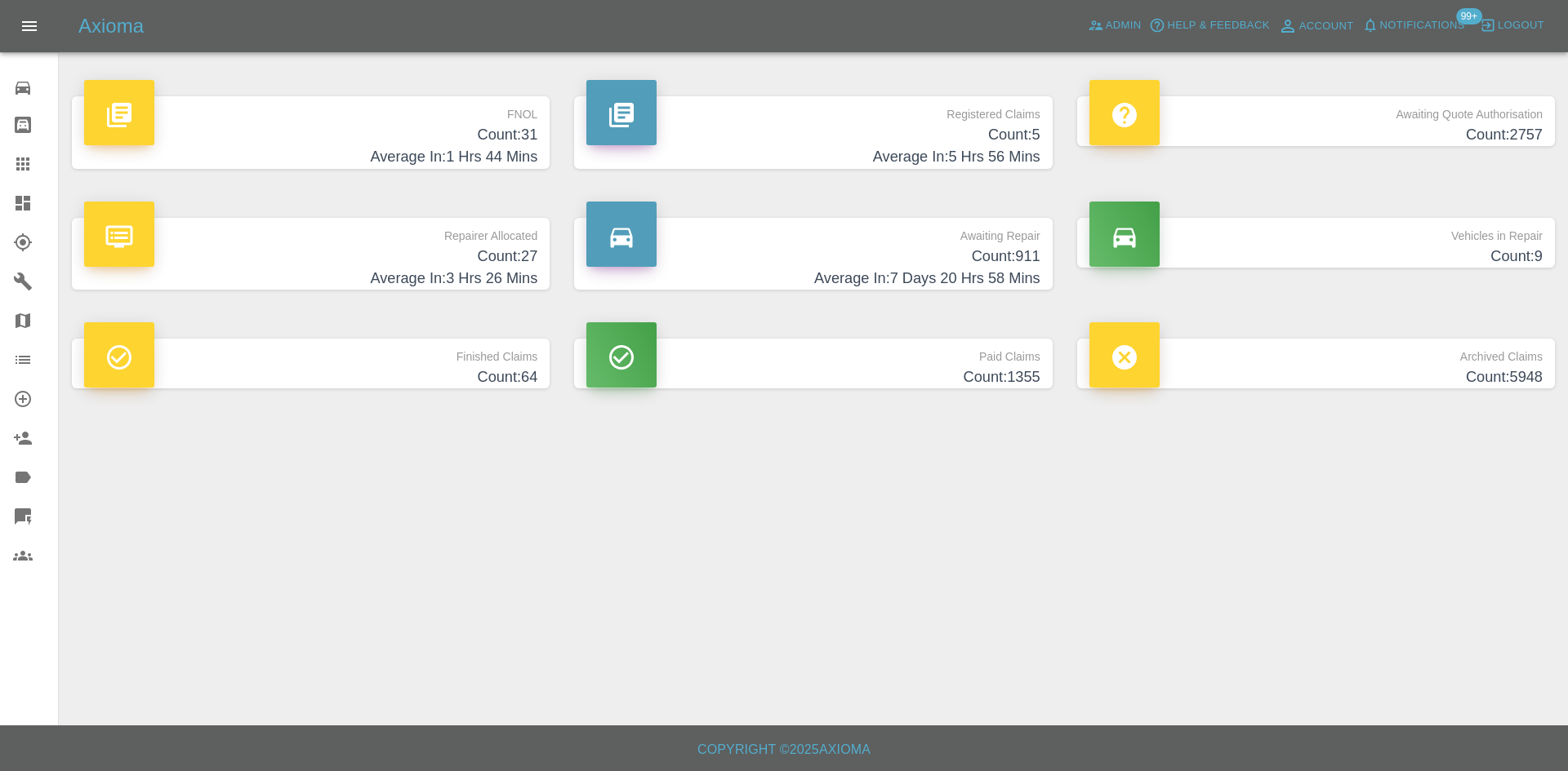
click at [499, 79] on div "FNOL Count: 31 Average In: 1 Hrs 44 Mins" at bounding box center [310, 132] width 502 height 122
click at [777, 116] on p "Registered Claims" at bounding box center [813, 111] width 454 height 28
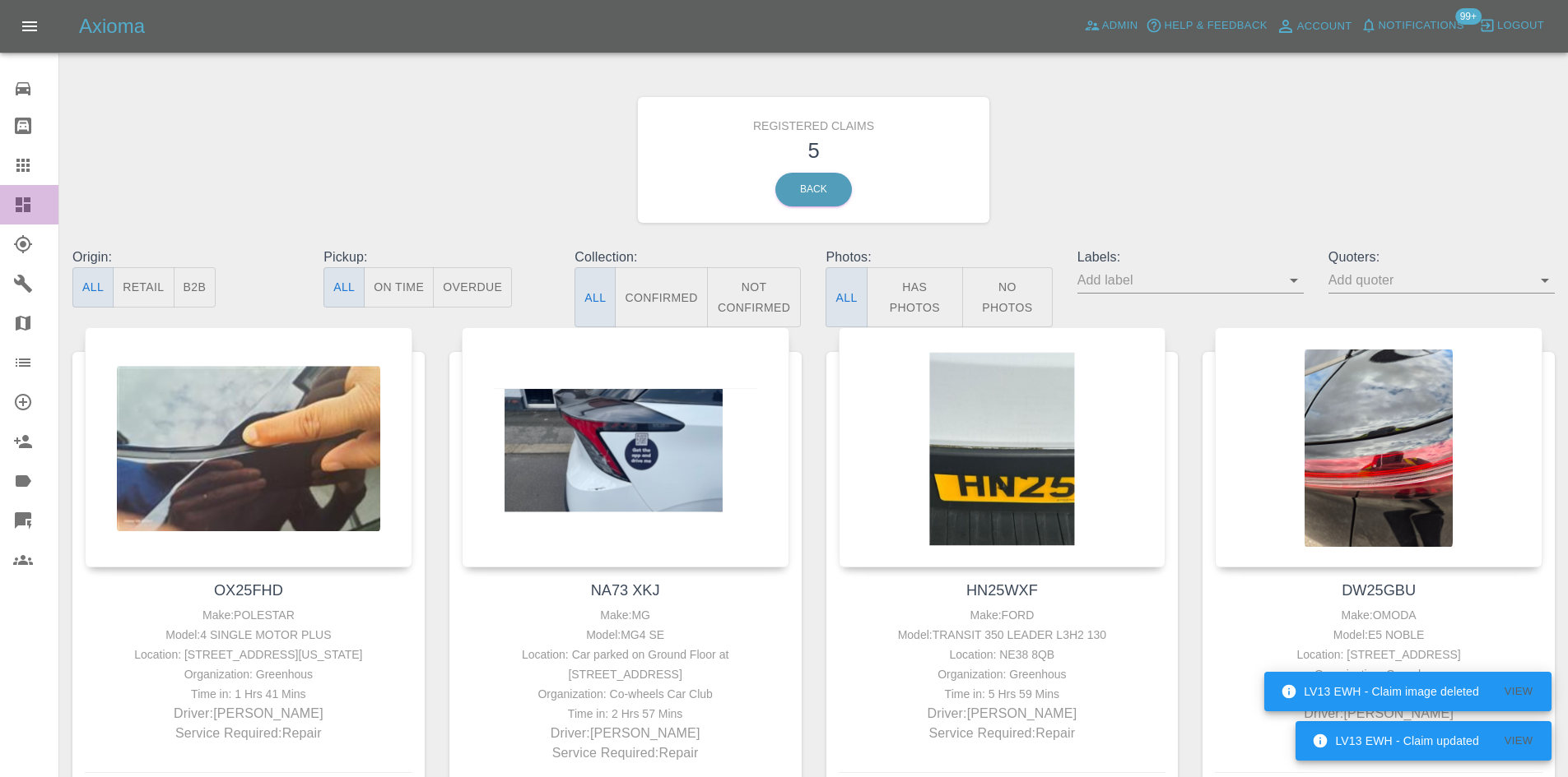
click at [3, 192] on link "Dashboard" at bounding box center [29, 204] width 58 height 39
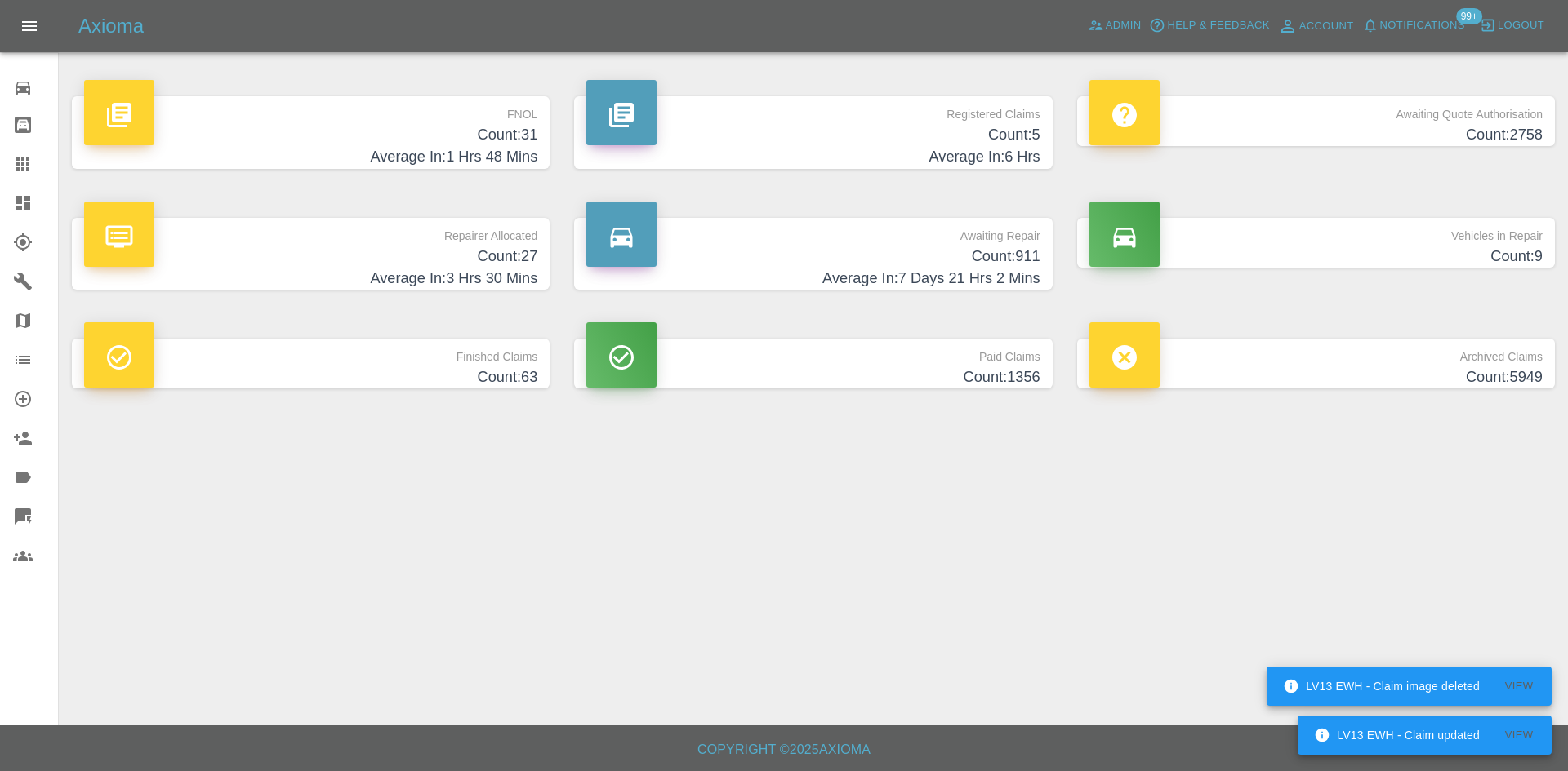
click at [365, 167] on h4 "Average In: 1 Hrs 48 Mins" at bounding box center [310, 157] width 454 height 22
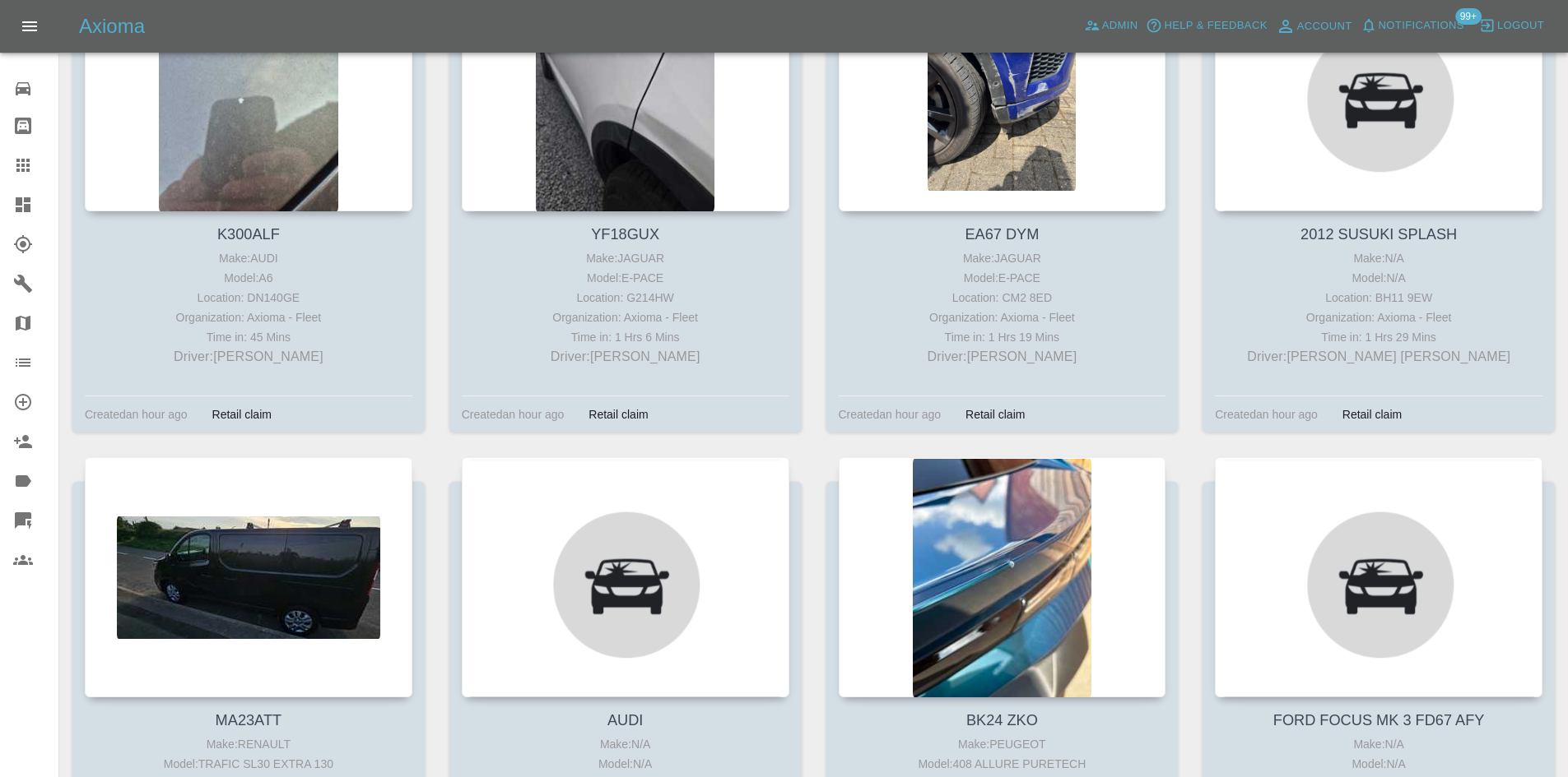
scroll to position [2139, 0]
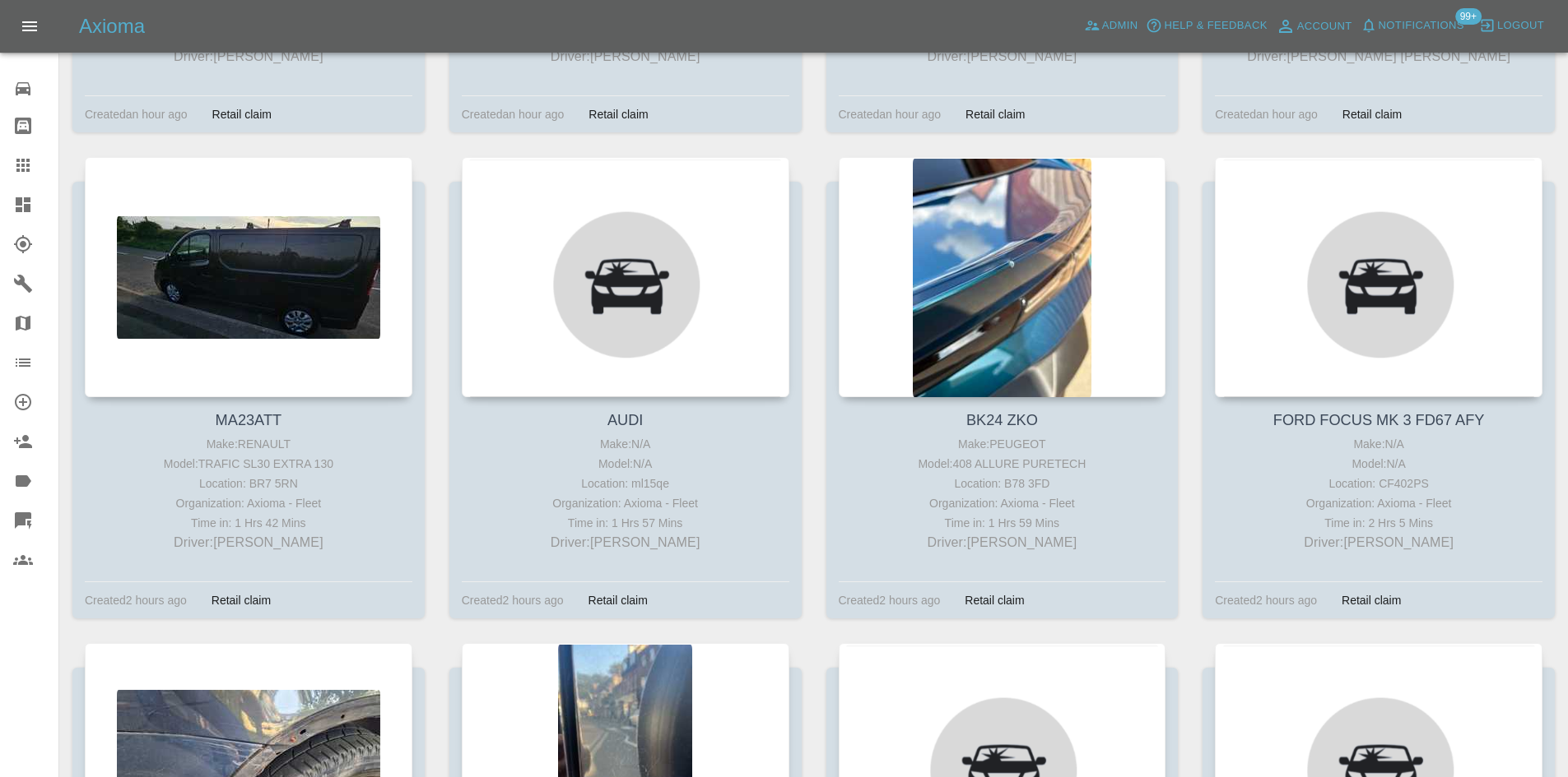
click at [17, 200] on icon at bounding box center [23, 204] width 15 height 15
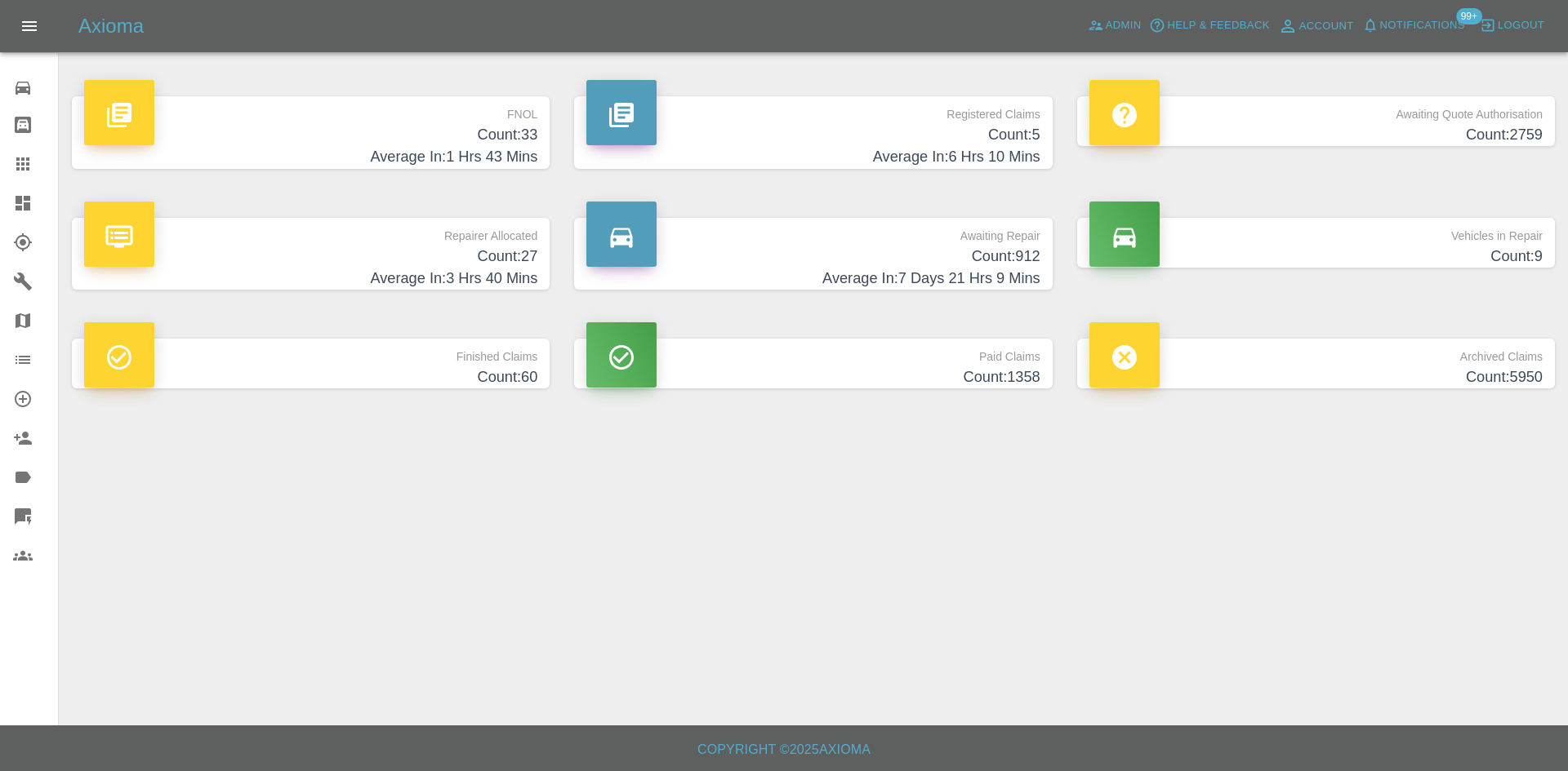
click at [444, 237] on p "Repairer Allocated" at bounding box center [310, 231] width 454 height 28
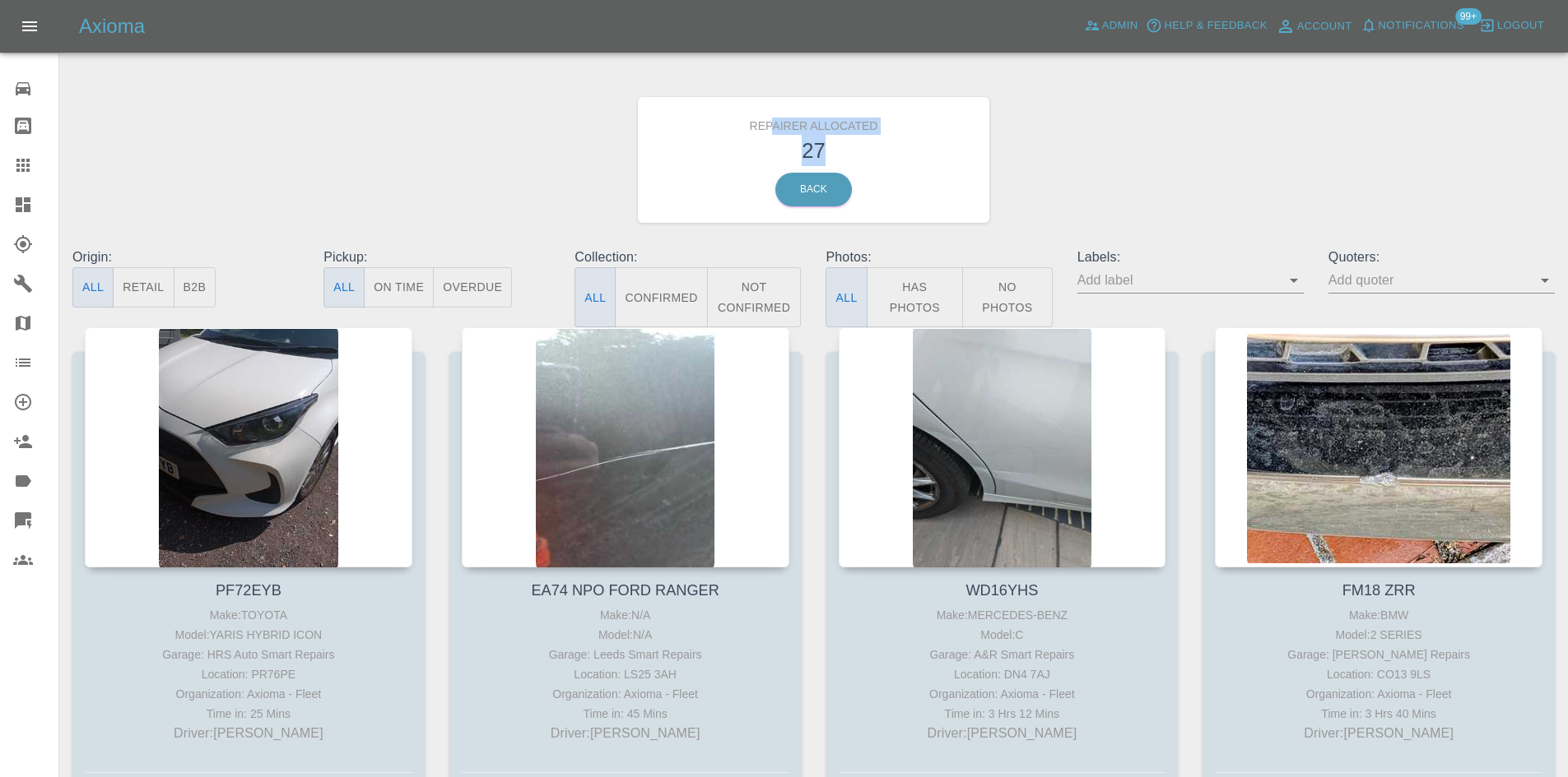
drag, startPoint x: 853, startPoint y: 144, endPoint x: 771, endPoint y: 113, distance: 87.7
click at [771, 113] on div "Repairer Allocated 27 Back" at bounding box center [814, 160] width 353 height 126
click at [783, 142] on h3 "27" at bounding box center [814, 151] width 327 height 31
click at [783, 169] on div "Repairer Allocated 27 Back" at bounding box center [814, 160] width 353 height 126
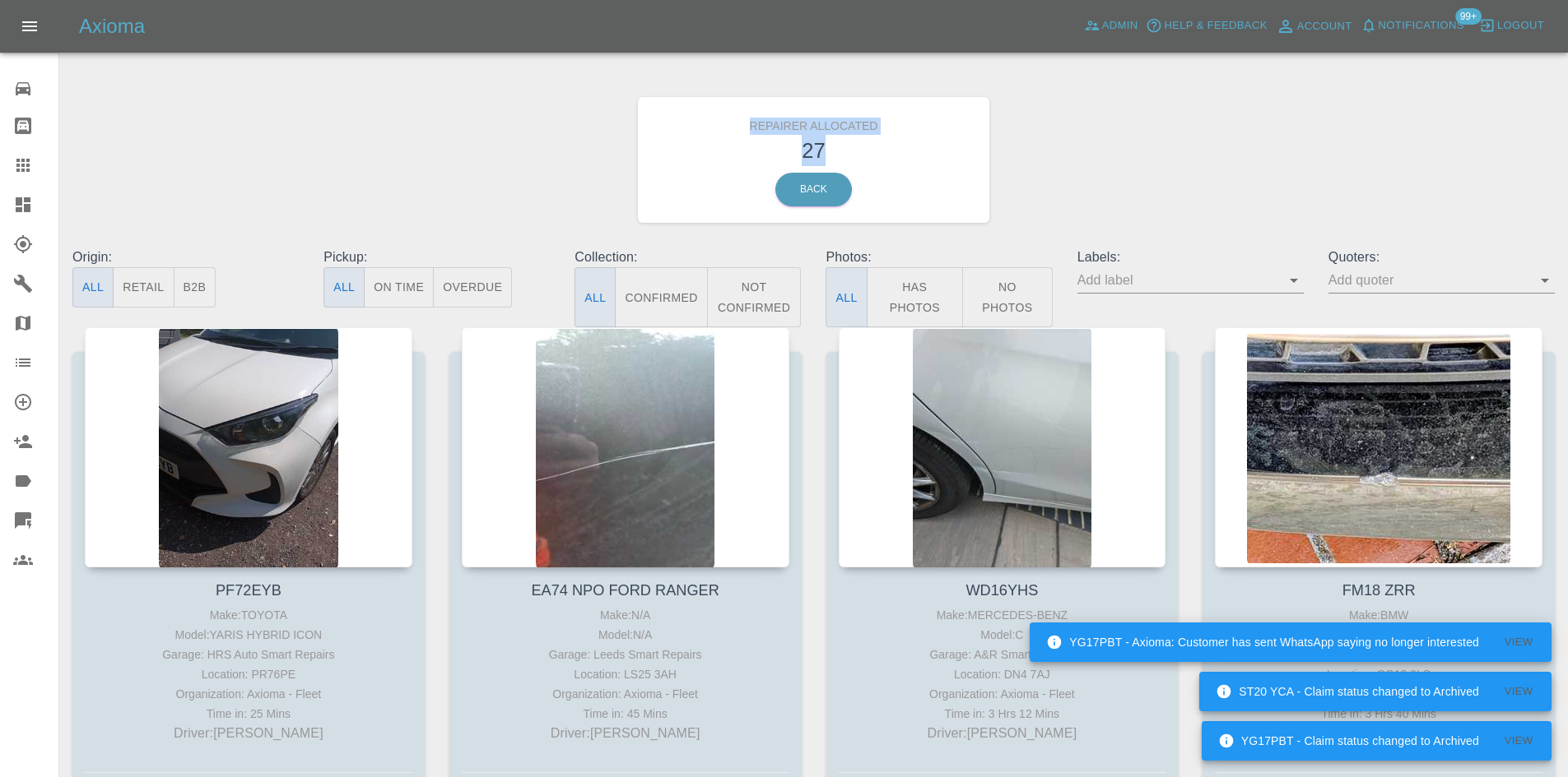
drag, startPoint x: 747, startPoint y: 126, endPoint x: 831, endPoint y: 157, distance: 89.5
click at [783, 157] on div "Repairer Allocated 27 Back" at bounding box center [814, 160] width 353 height 126
copy div "Repairer Allocated 27"
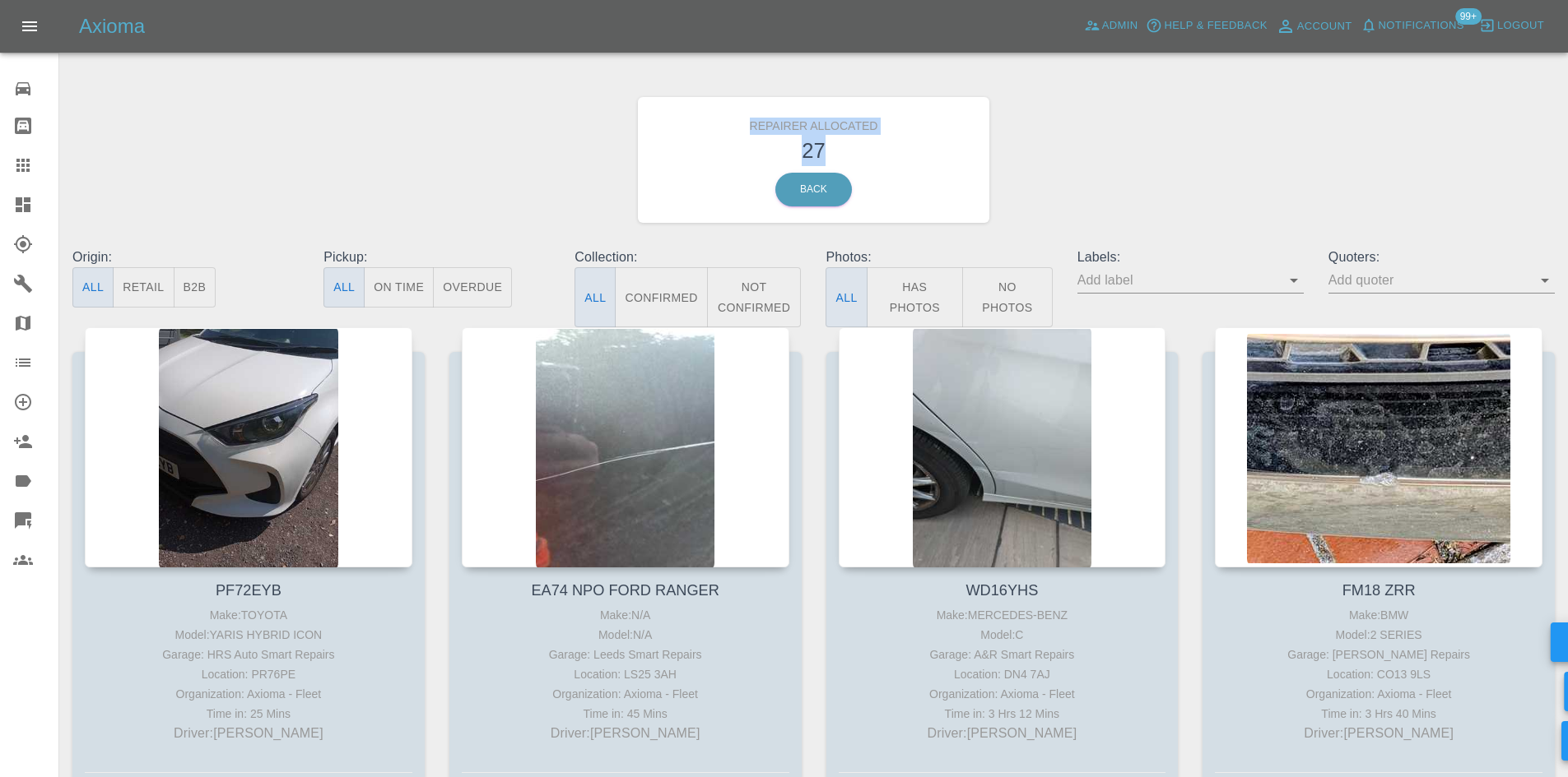
click at [204, 278] on button "B2B" at bounding box center [194, 287] width 43 height 40
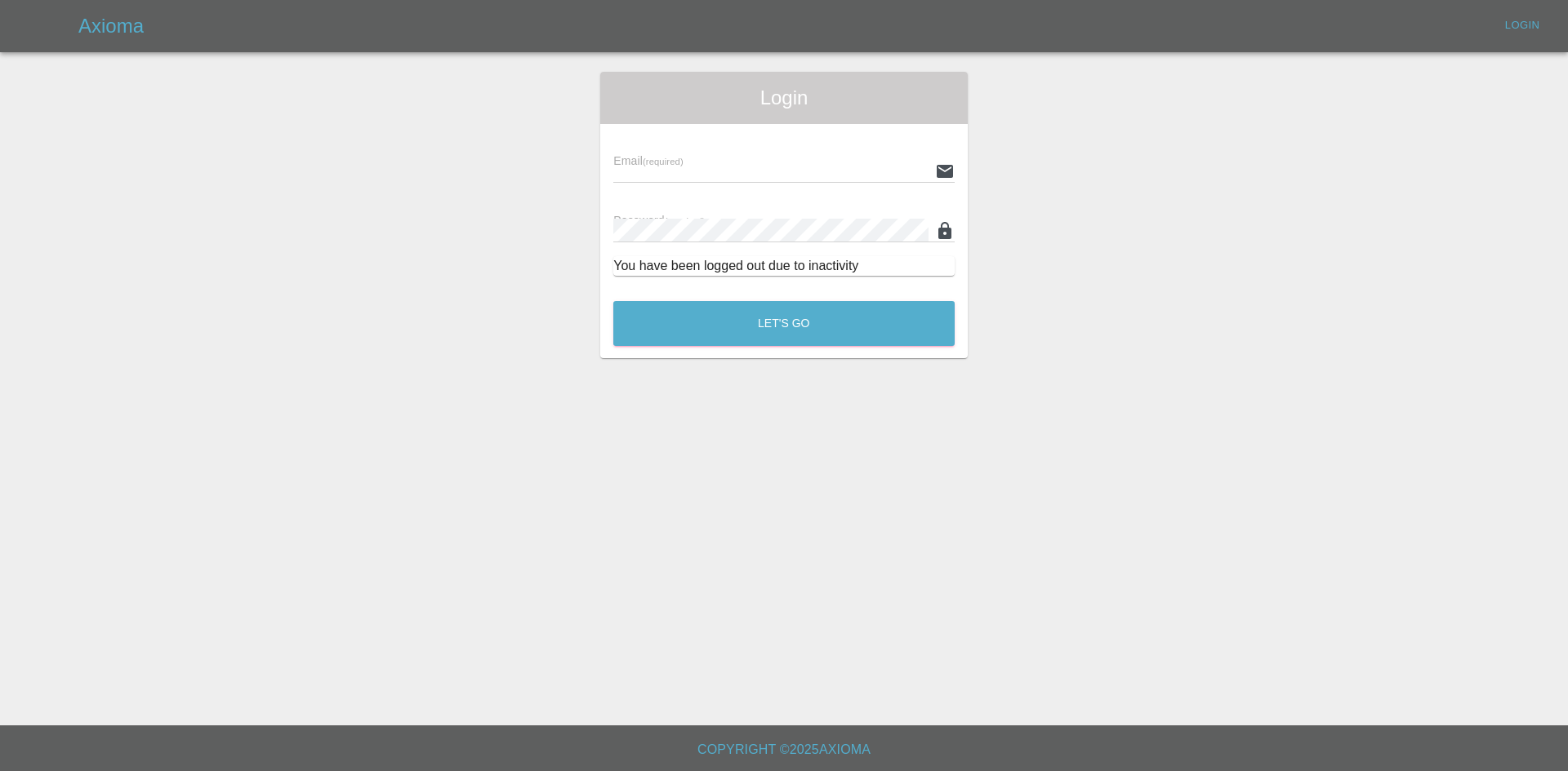
type input "alex.kennett@axioma.co.uk"
click at [753, 356] on div "Login Email (required) alex.kennett@axioma.co.uk Password (required) You have b…" at bounding box center [784, 215] width 367 height 287
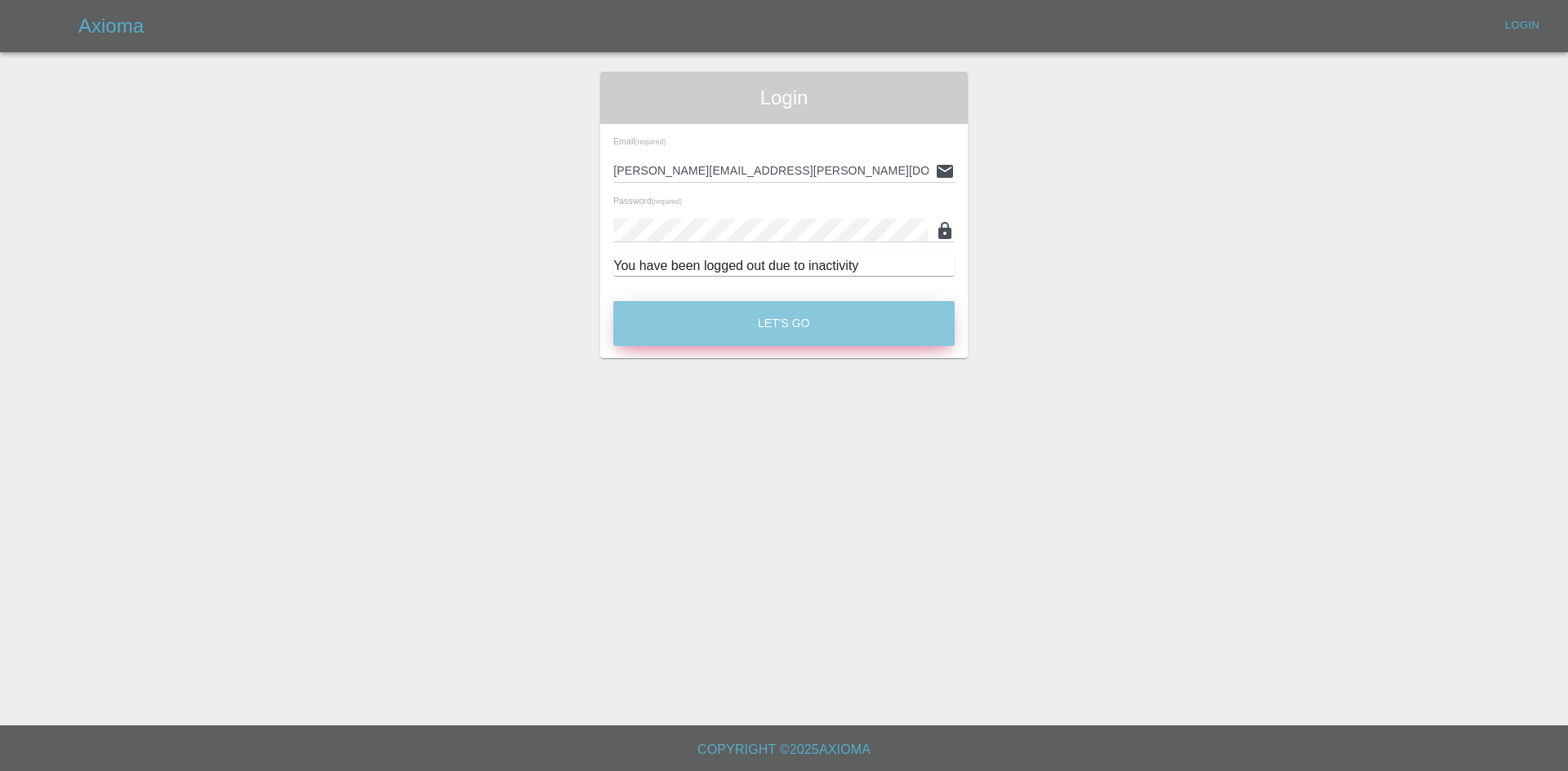
click at [753, 320] on button "Let's Go" at bounding box center [784, 324] width 341 height 45
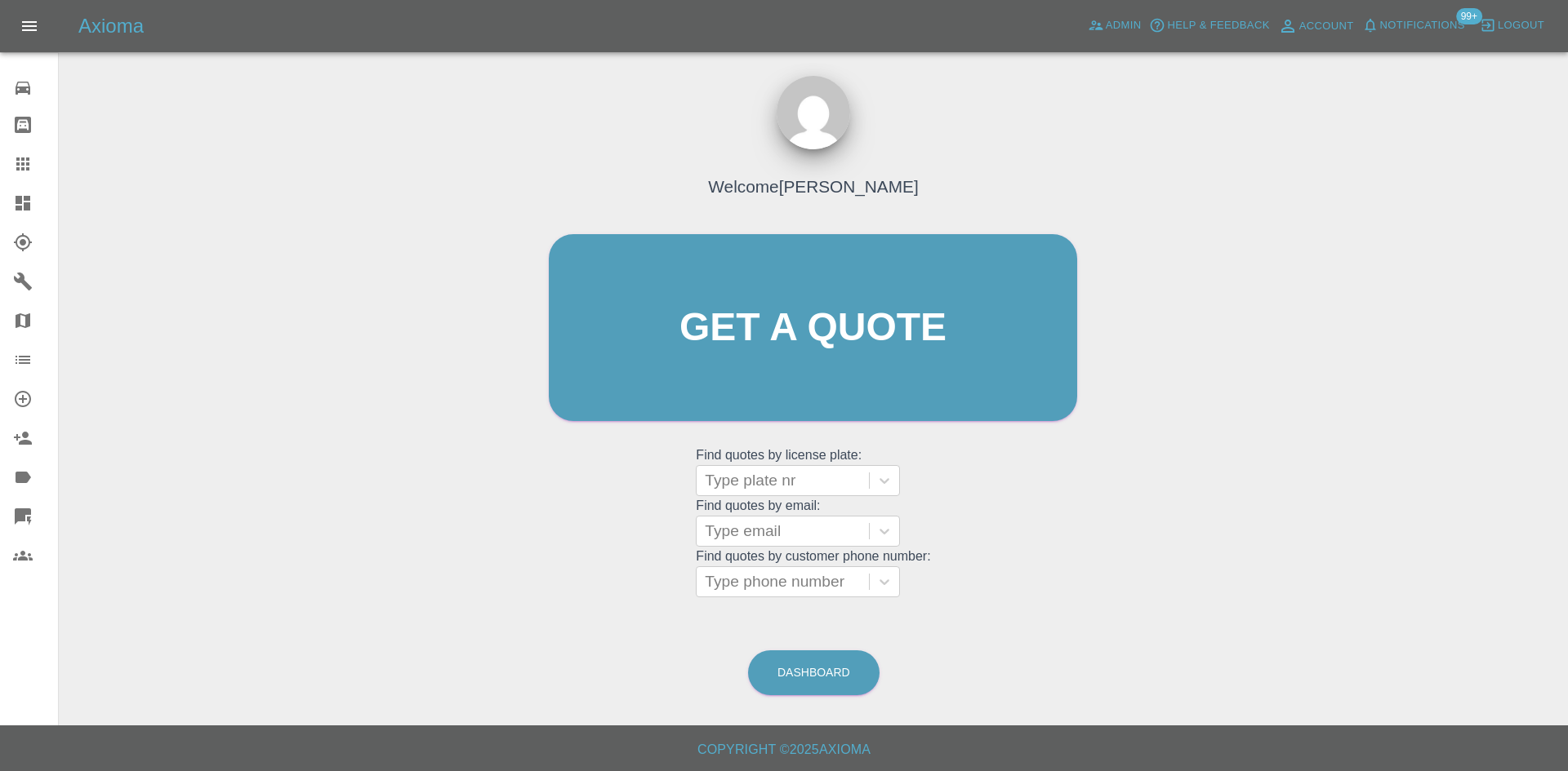
click at [3, 206] on link "Dashboard" at bounding box center [29, 203] width 58 height 39
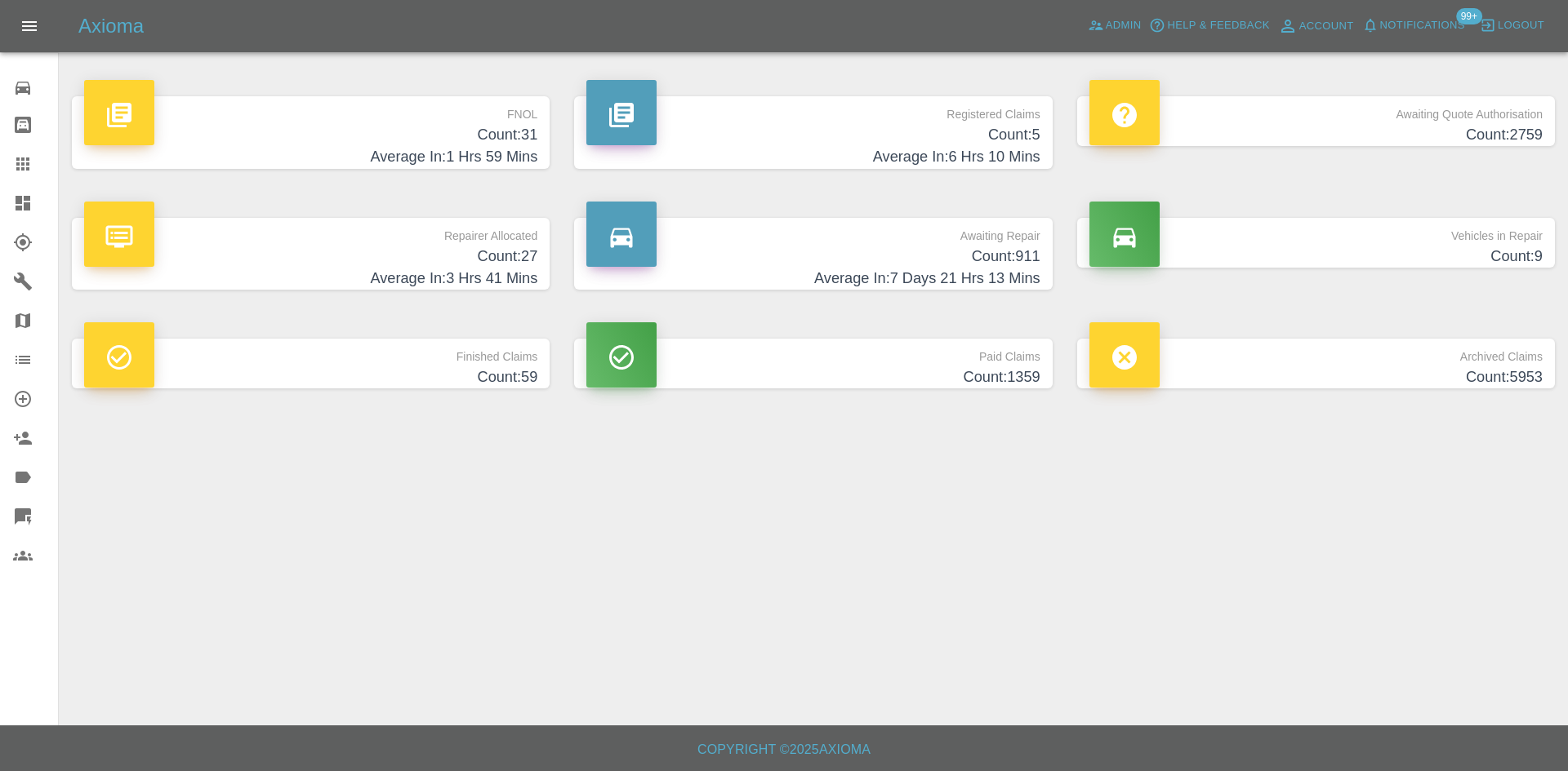
click at [421, 238] on p "Repairer Allocated" at bounding box center [310, 231] width 454 height 28
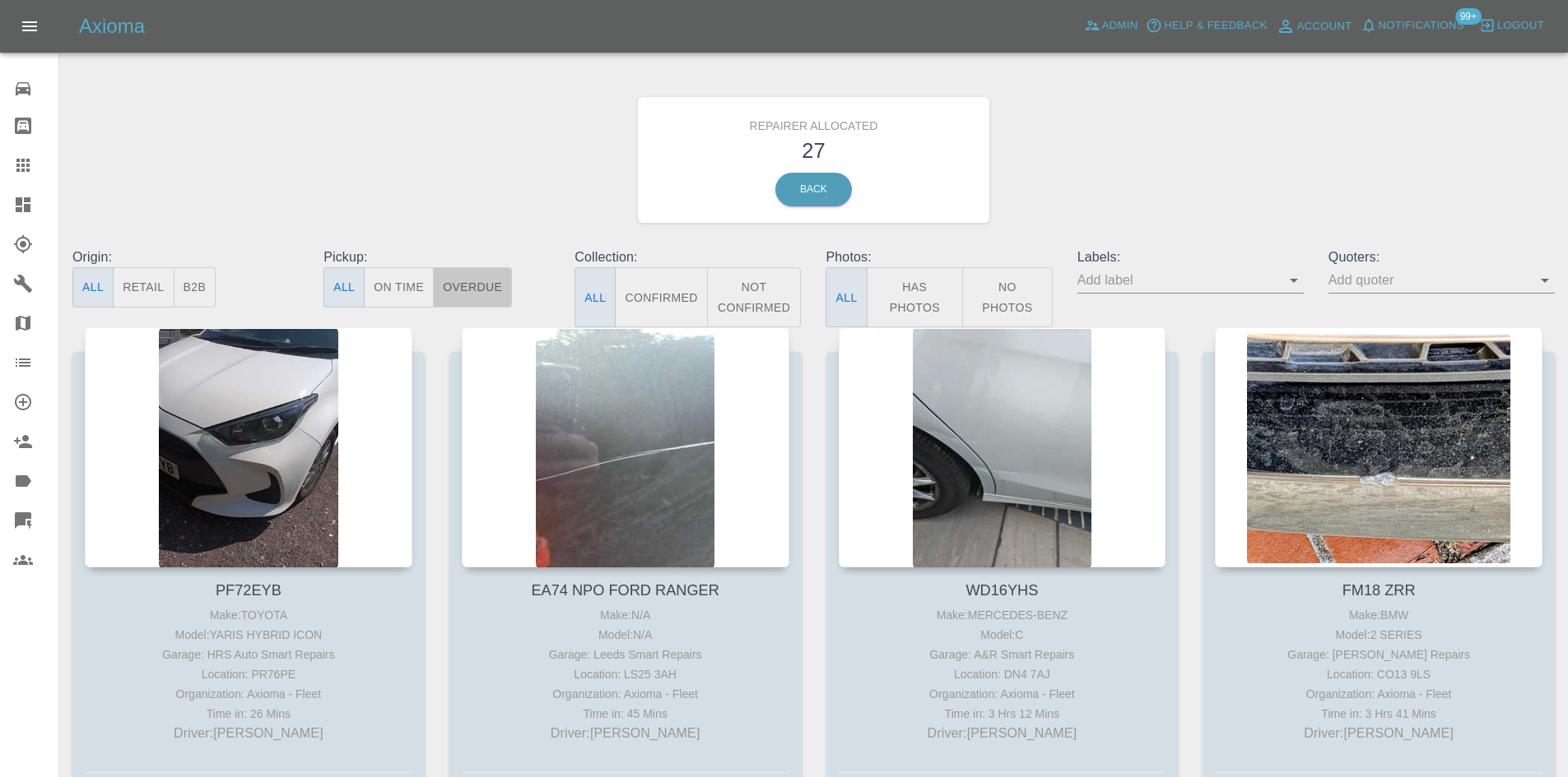
click at [481, 283] on button "Overdue" at bounding box center [472, 287] width 79 height 40
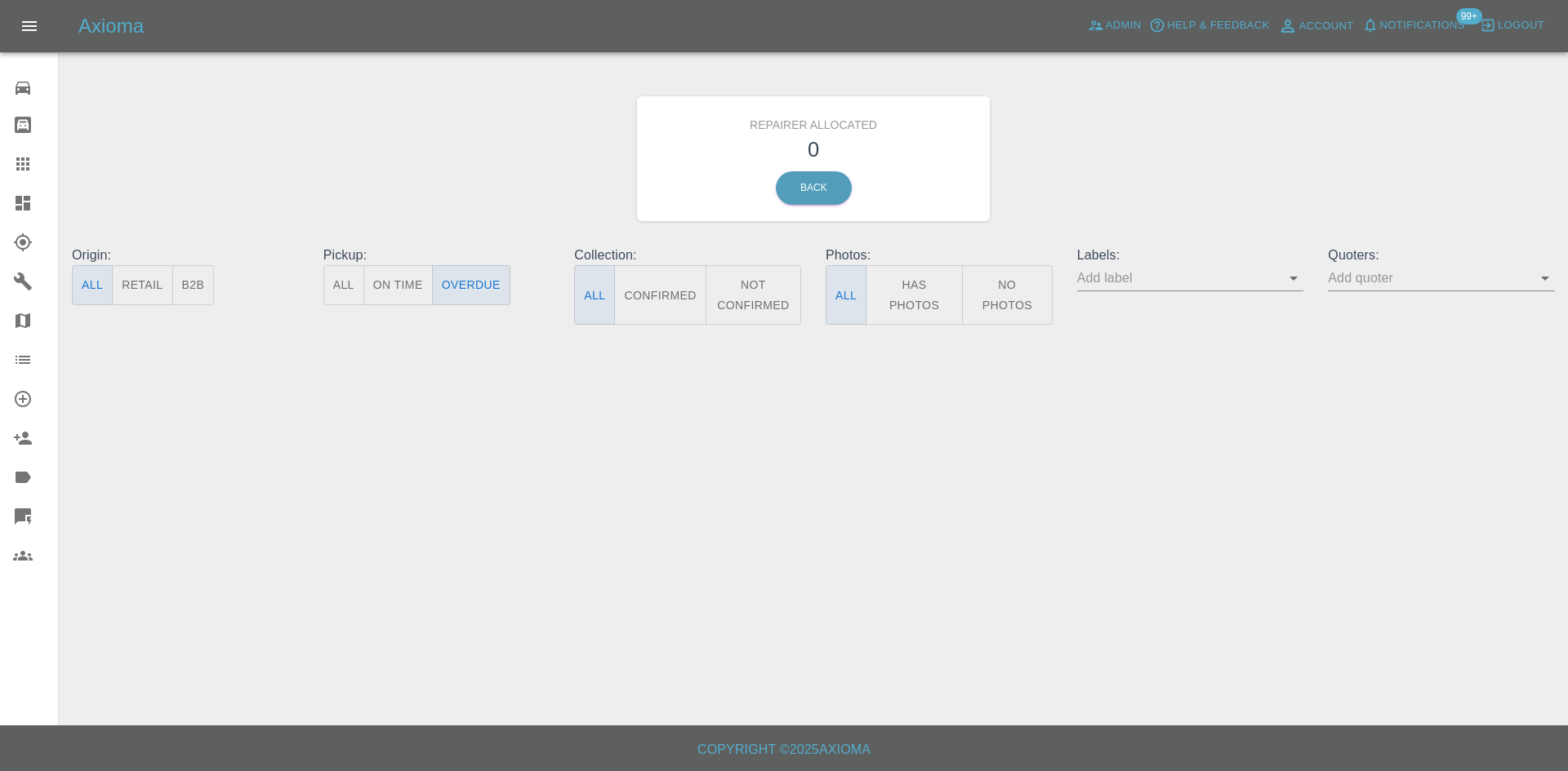
click at [203, 292] on button "B2B" at bounding box center [193, 285] width 42 height 40
click at [314, 287] on div "Pickup: All On Time Overdue" at bounding box center [436, 286] width 251 height 79
click at [333, 287] on button "All" at bounding box center [343, 285] width 41 height 40
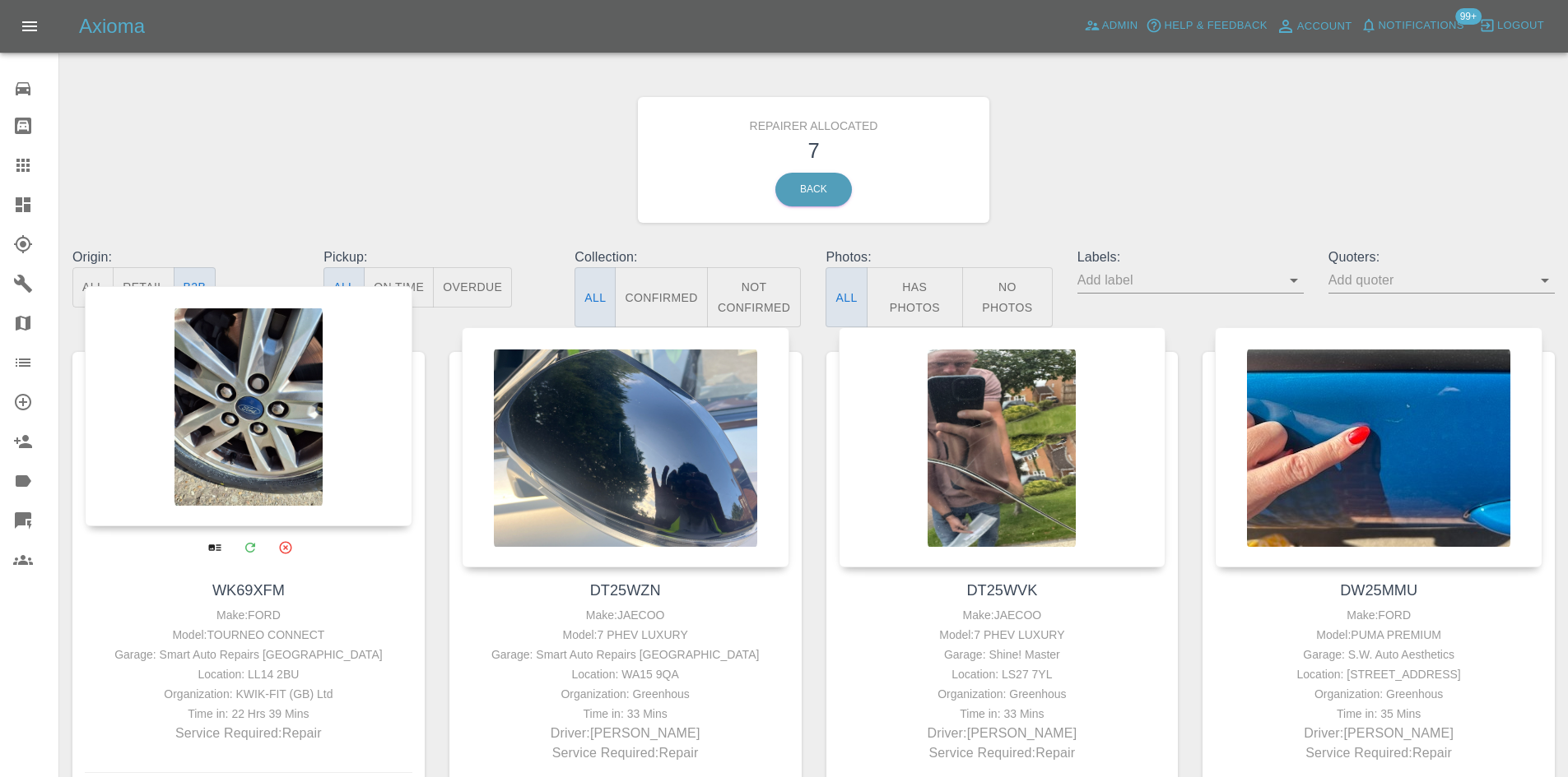
click at [258, 425] on div at bounding box center [248, 406] width 327 height 240
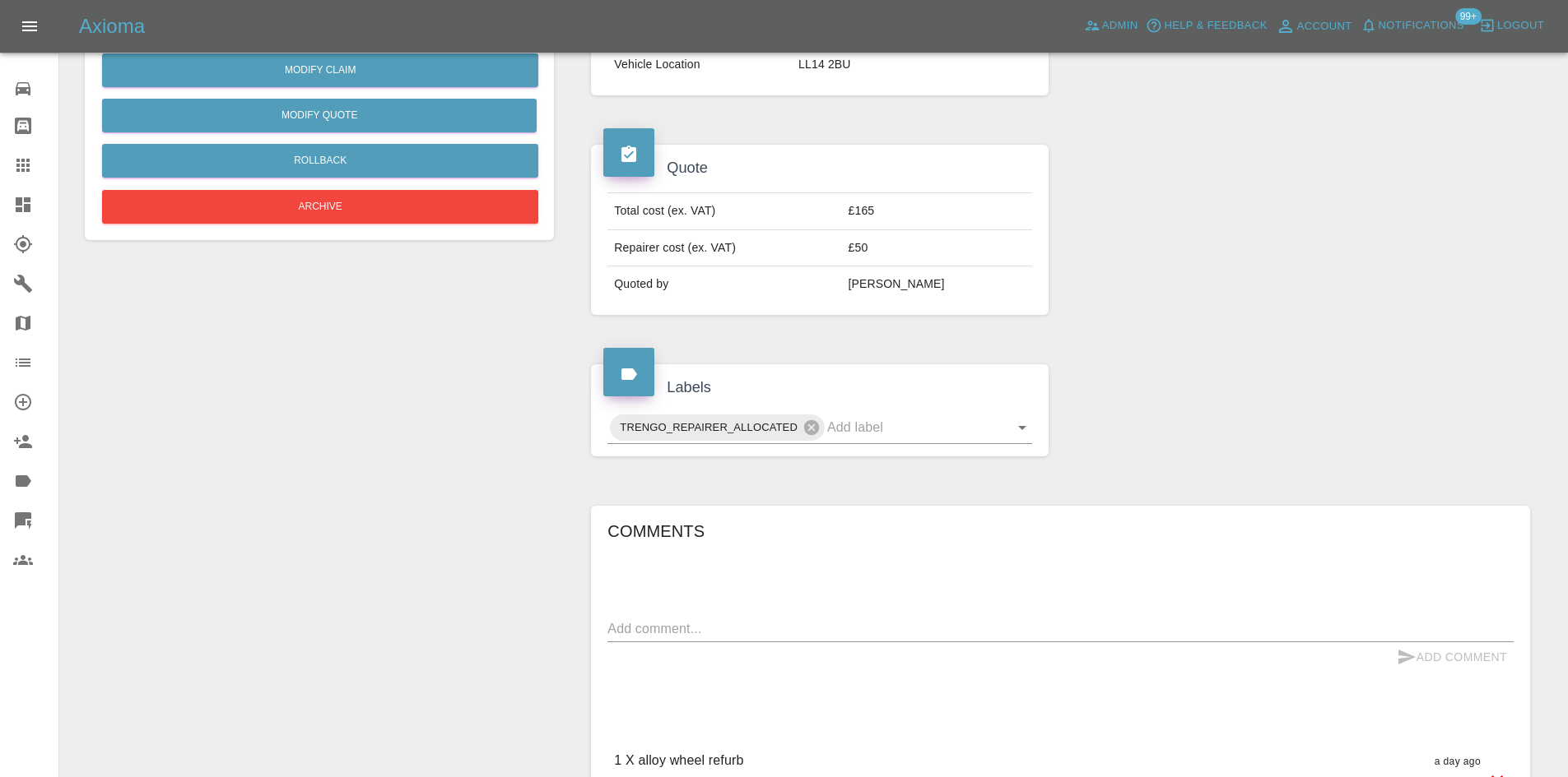
scroll to position [412, 0]
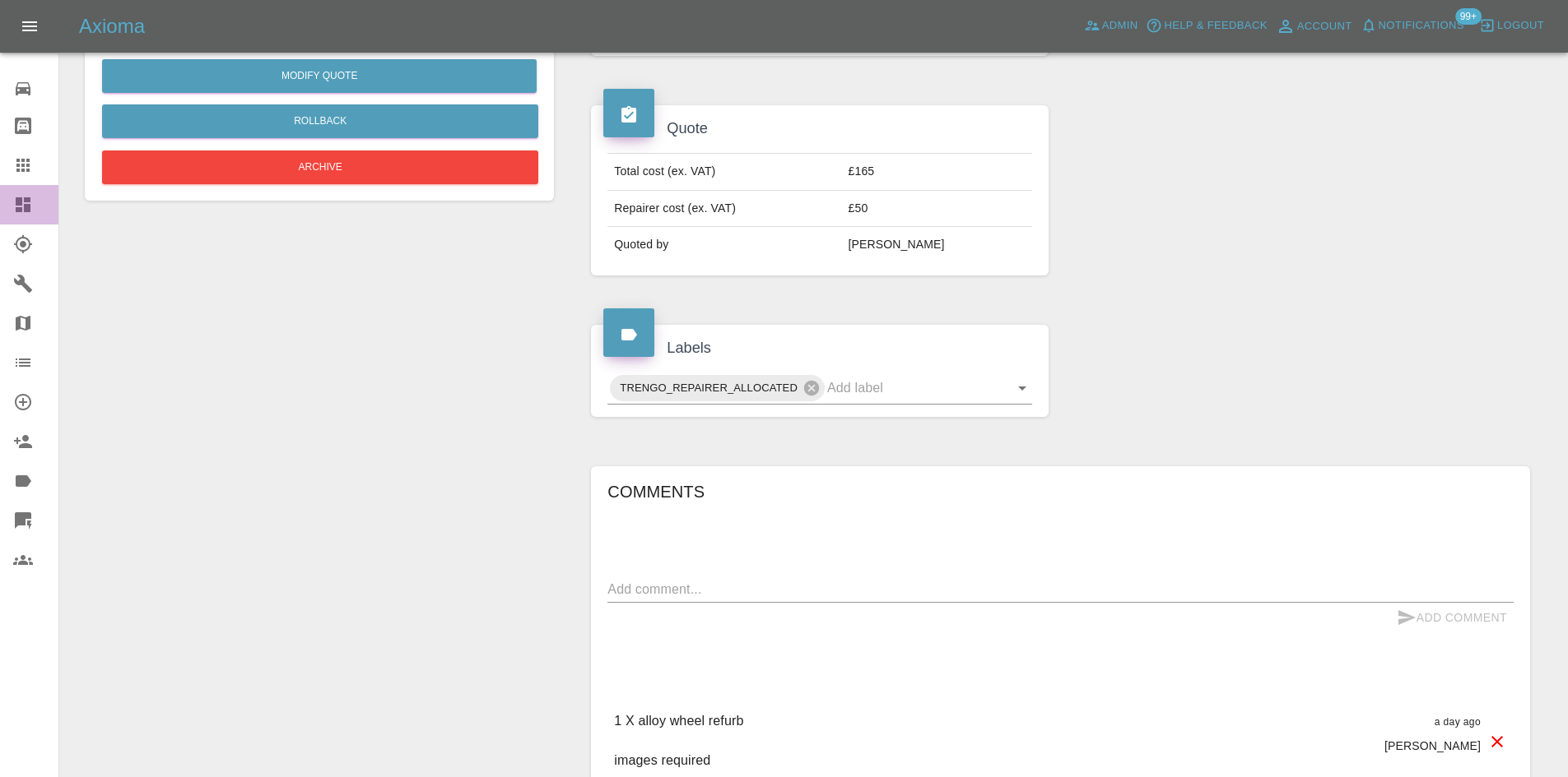
click at [29, 200] on icon at bounding box center [23, 204] width 15 height 15
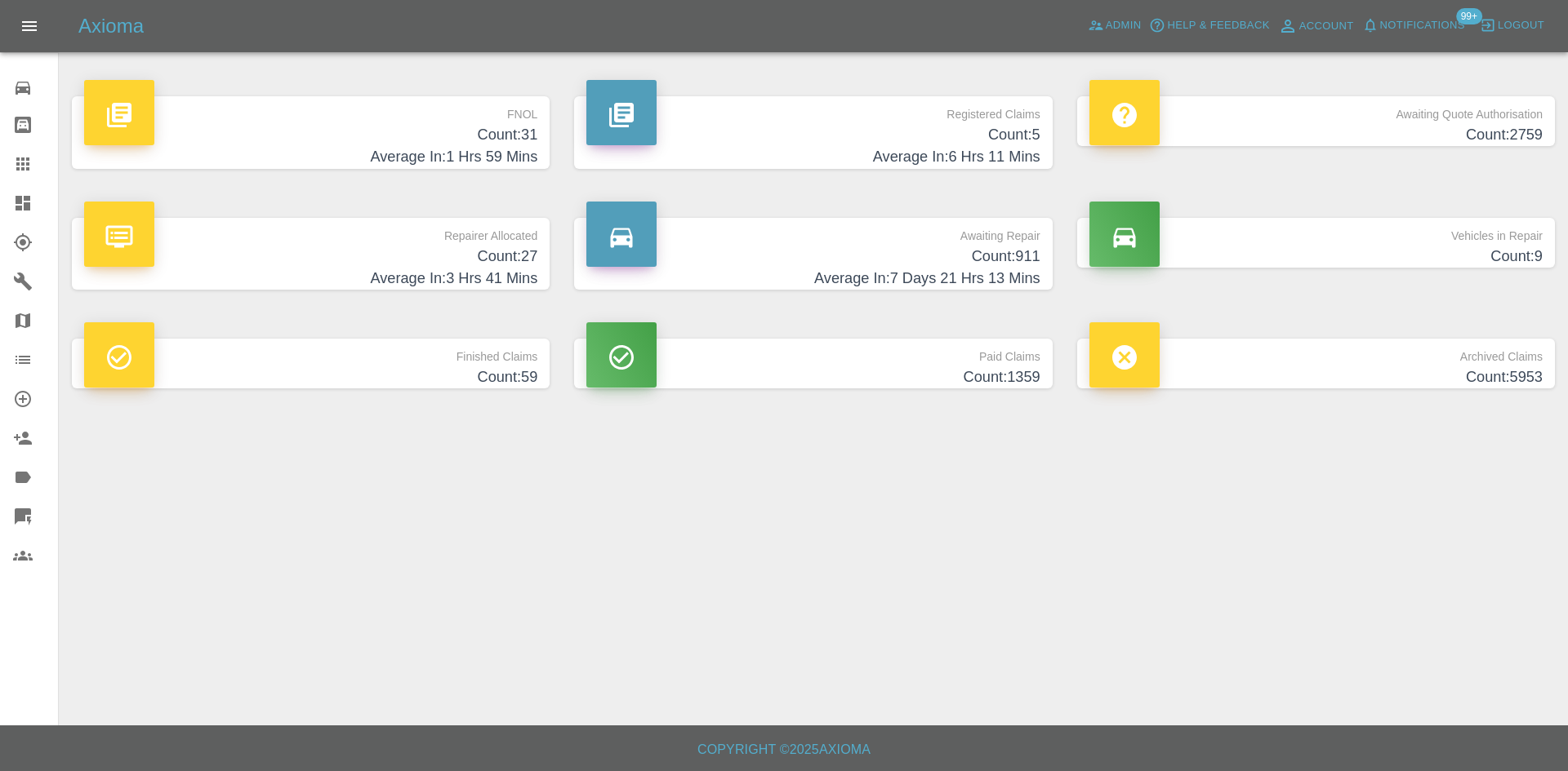
click at [479, 256] on h4 "Count: 27" at bounding box center [310, 257] width 454 height 22
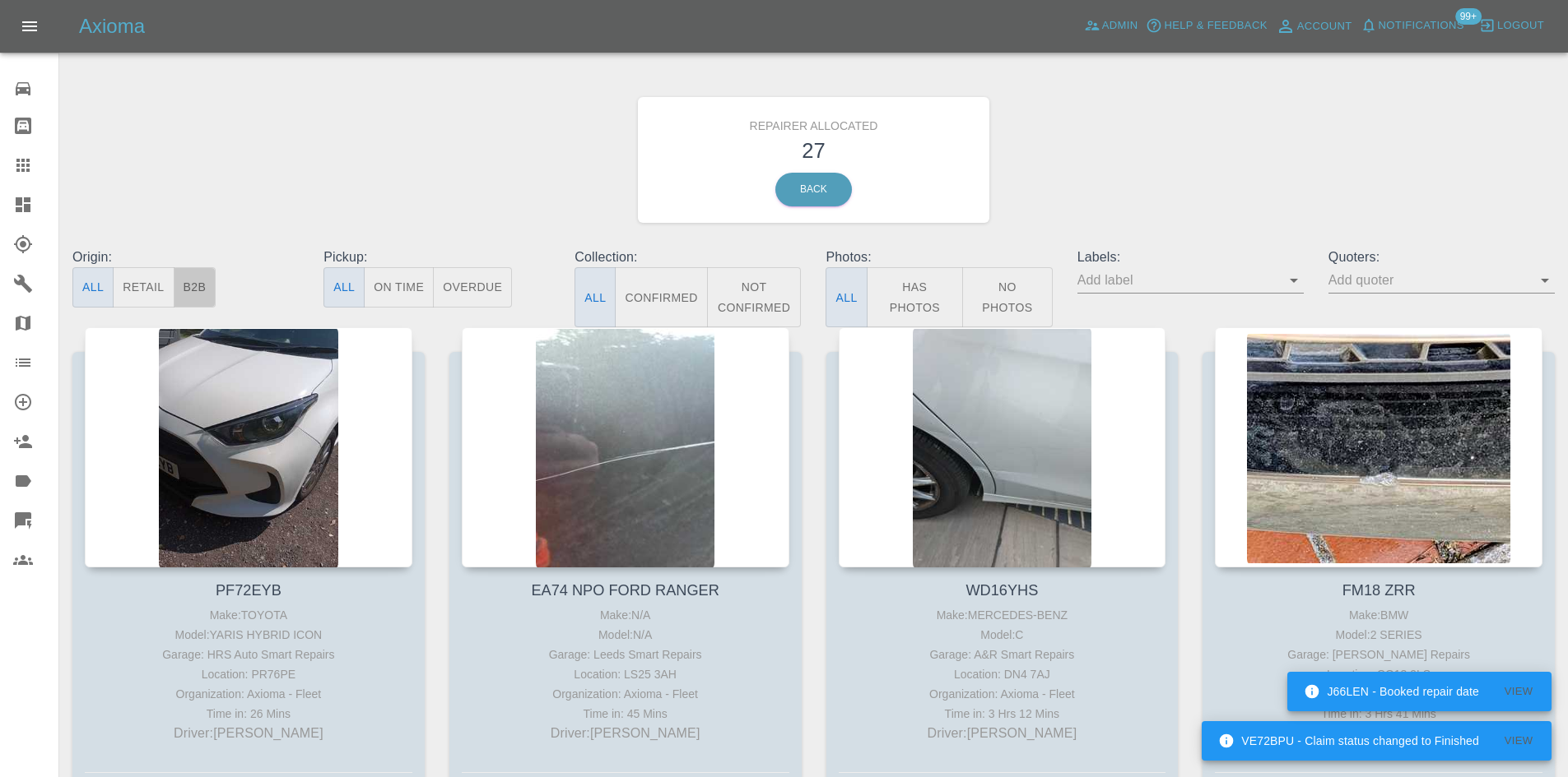
click at [211, 289] on button "B2B" at bounding box center [194, 287] width 43 height 40
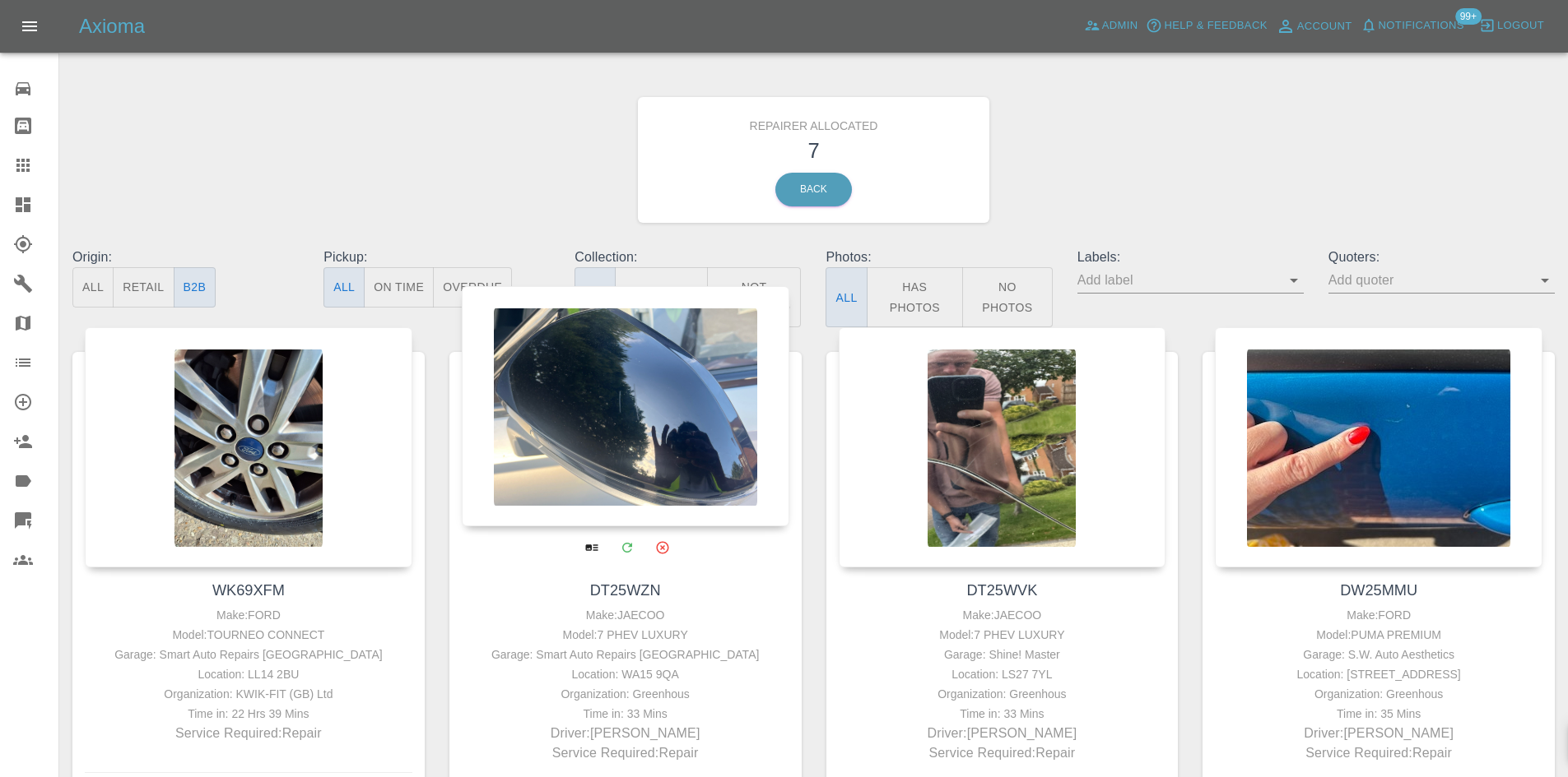
click at [635, 397] on div at bounding box center [625, 406] width 327 height 240
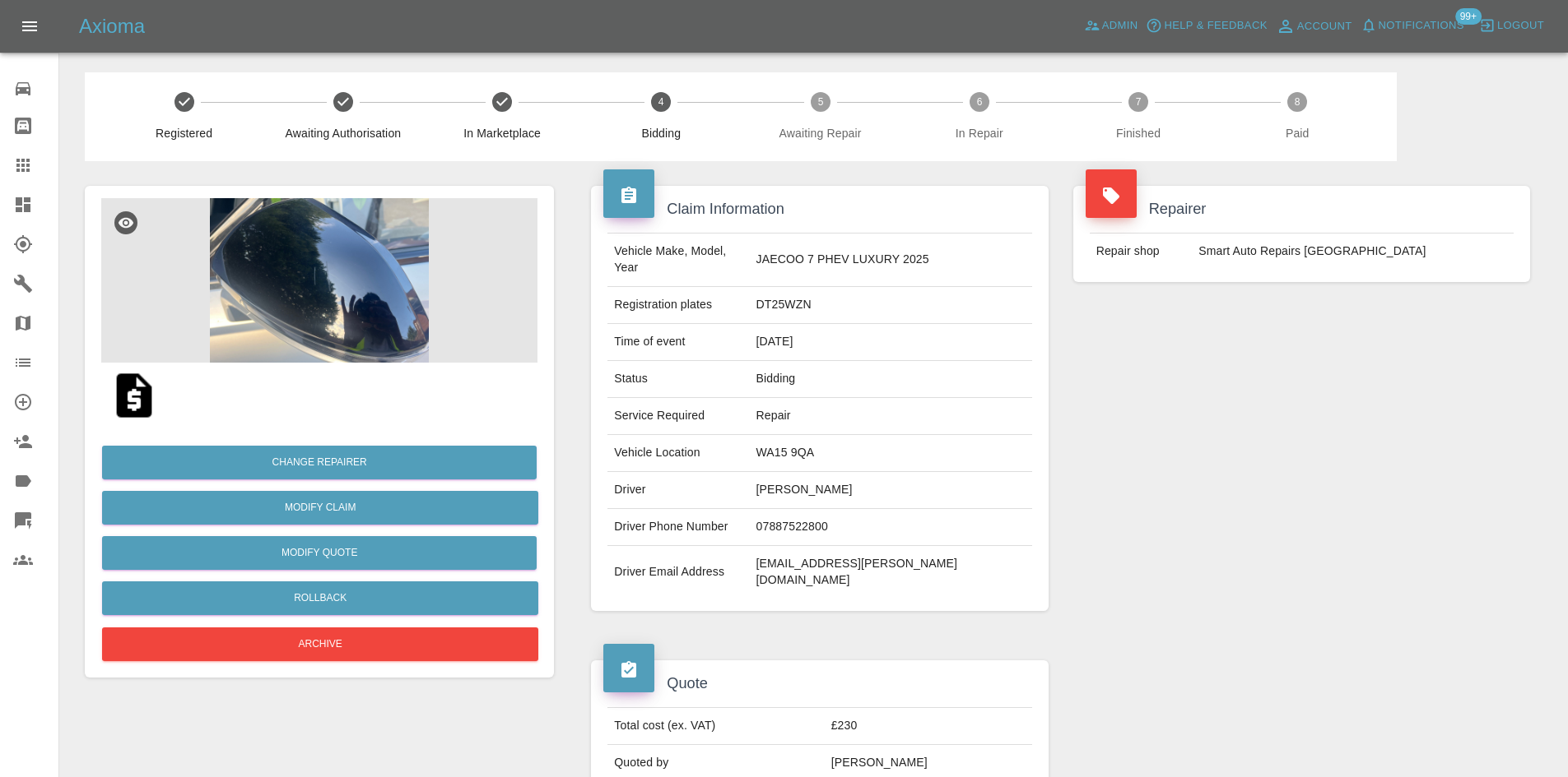
click at [783, 287] on td "DT25WZN" at bounding box center [891, 305] width 282 height 37
copy td "DT25WZN"
click at [783, 287] on td "DT25WZN" at bounding box center [891, 305] width 282 height 37
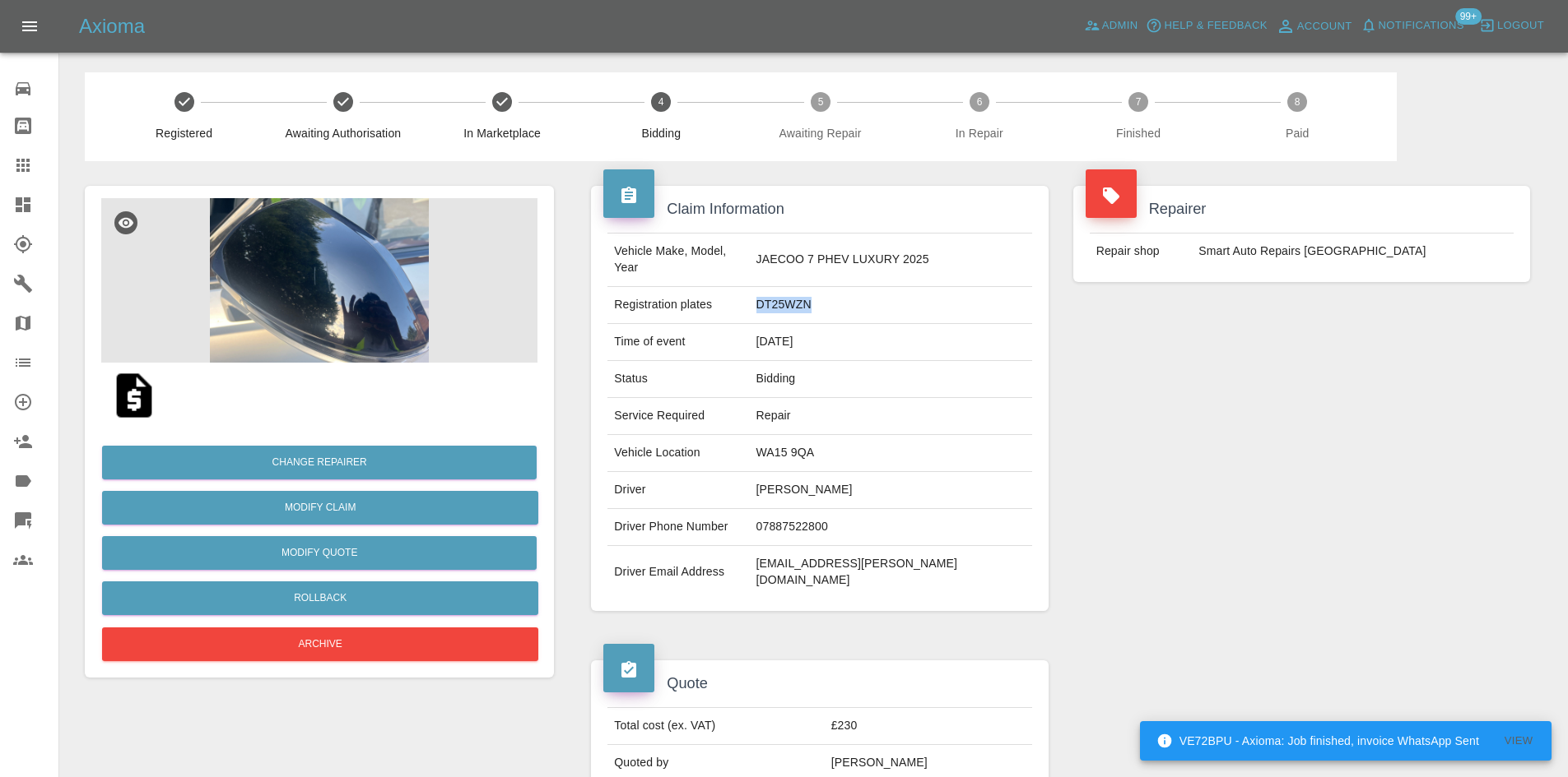
click at [783, 287] on td "DT25WZN" at bounding box center [891, 305] width 282 height 37
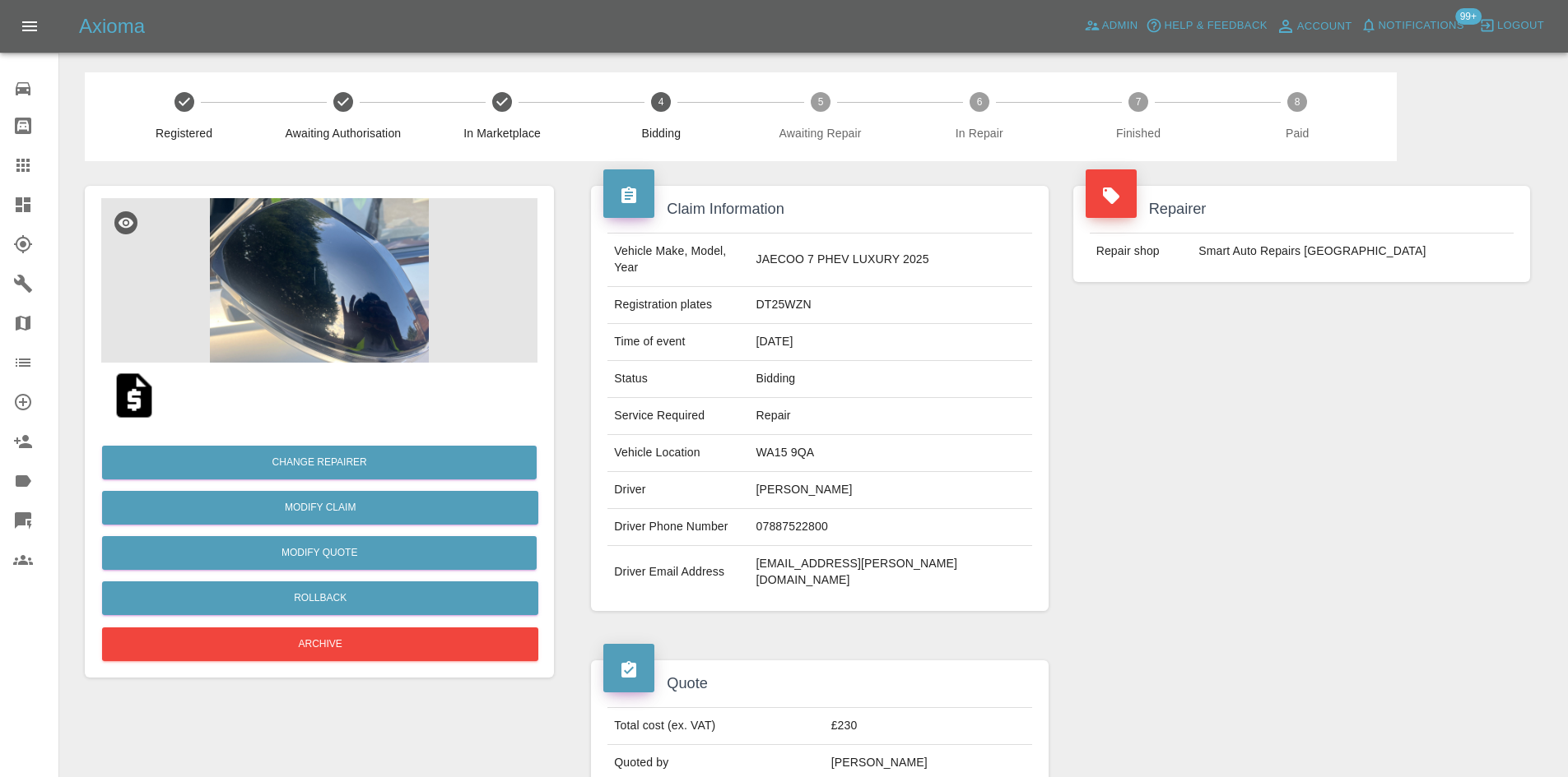
click at [783, 250] on td "JAECOO 7 PHEV LUXURY 2025" at bounding box center [891, 259] width 282 height 53
click at [783, 251] on td "JAECOO 7 PHEV LUXURY 2025" at bounding box center [891, 259] width 282 height 53
copy td "JAECOO 7 PHEV LUXURY 2025"
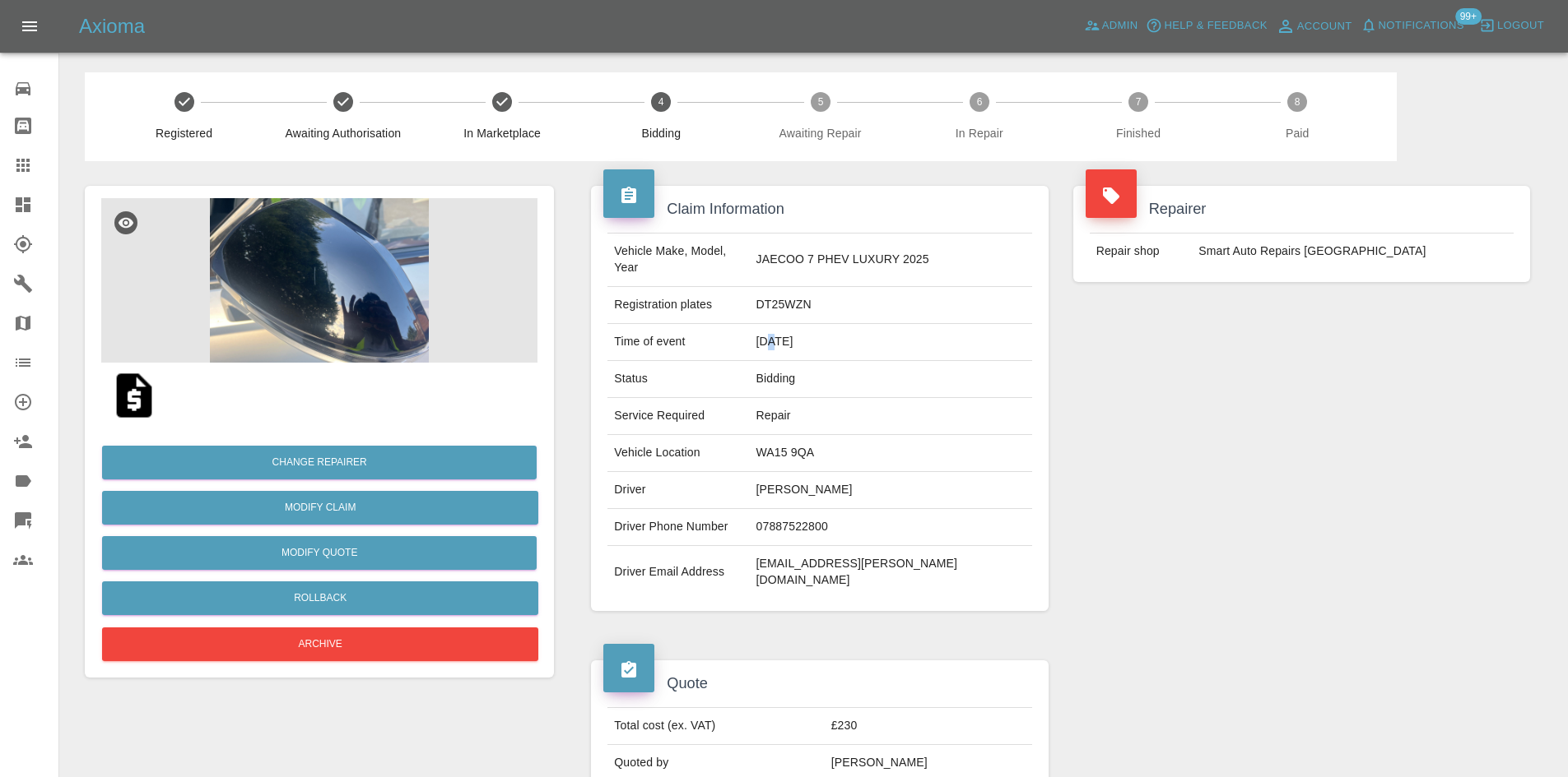
click at [783, 326] on td "14/08/2025" at bounding box center [891, 342] width 282 height 37
click at [783, 437] on td "WA15 9QA" at bounding box center [891, 453] width 282 height 37
drag, startPoint x: 804, startPoint y: 437, endPoint x: 885, endPoint y: 439, distance: 81.0
click at [783, 439] on td "WA15 9QA" at bounding box center [891, 453] width 282 height 37
copy td "WA15 9QA"
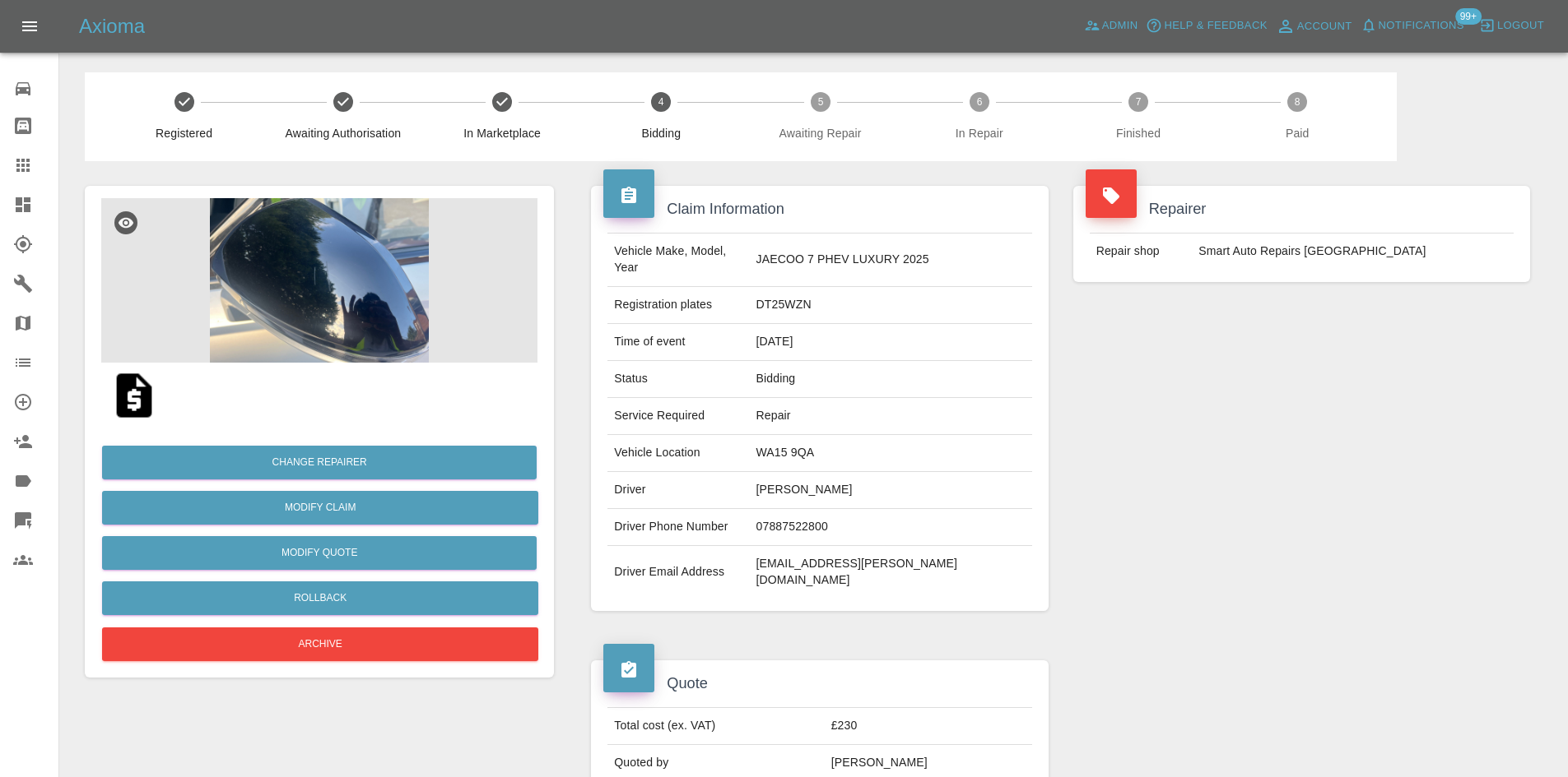
click at [783, 399] on td "Repair" at bounding box center [891, 417] width 282 height 37
drag, startPoint x: 902, startPoint y: 474, endPoint x: 804, endPoint y: 476, distance: 98.0
click at [783, 476] on td "[PERSON_NAME]" at bounding box center [891, 491] width 282 height 37
copy td "[PERSON_NAME]"
click at [783, 512] on td "07887522800" at bounding box center [891, 527] width 282 height 37
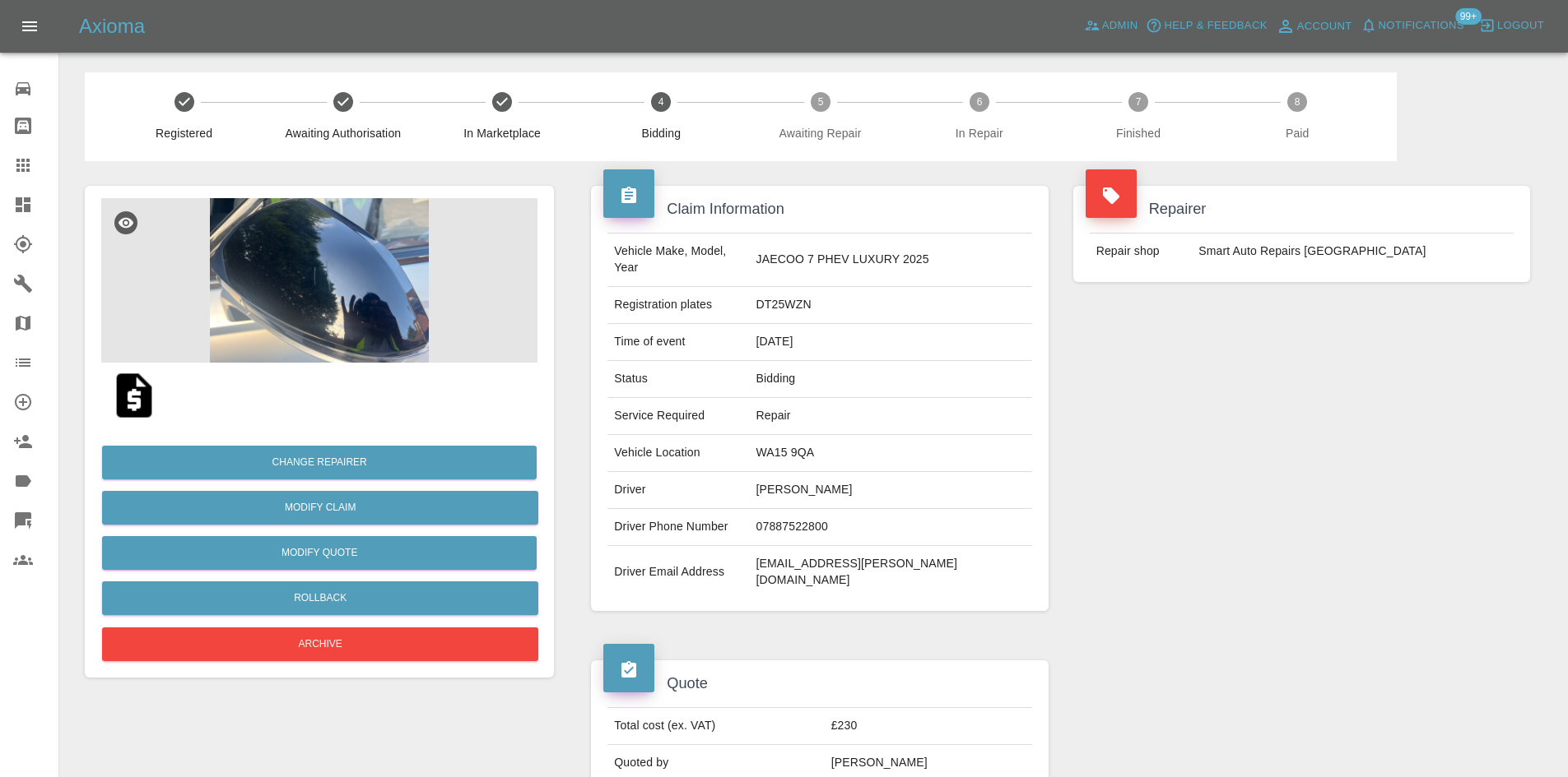
click at [783, 512] on td "07887522800" at bounding box center [891, 527] width 282 height 37
copy td "07887522800"
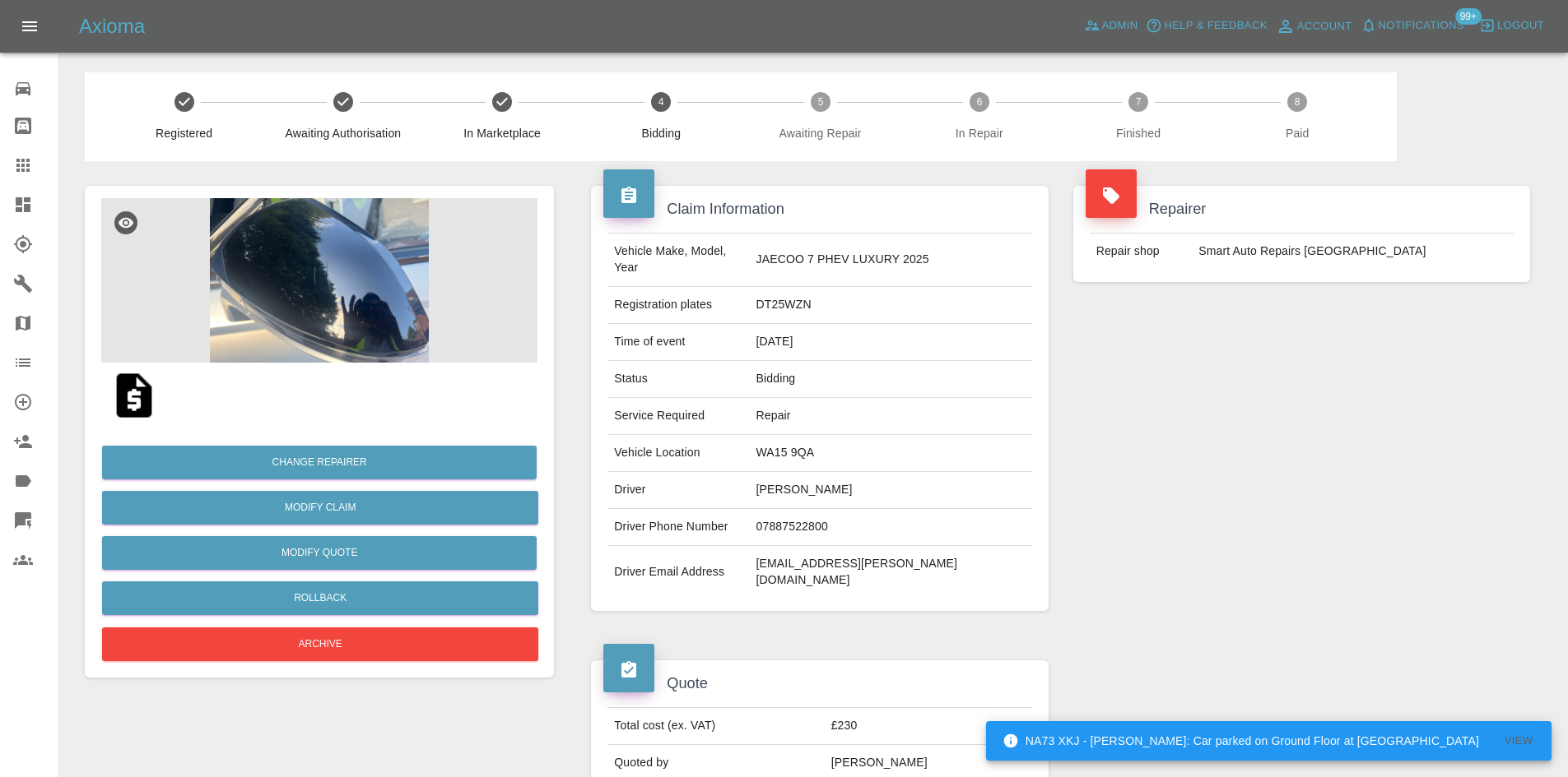
scroll to position [247, 0]
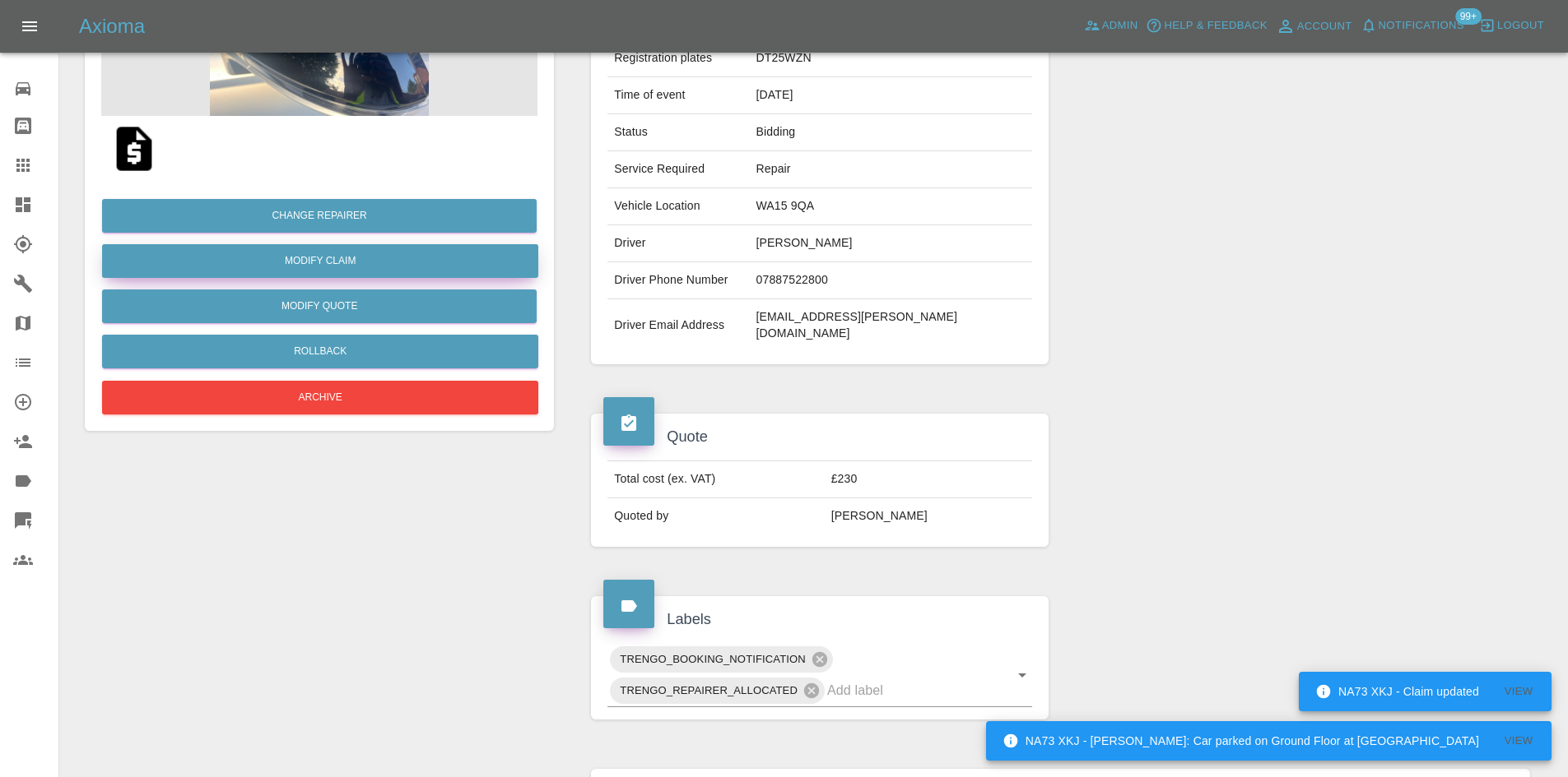
click at [371, 263] on link "Modify Claim" at bounding box center [320, 261] width 436 height 34
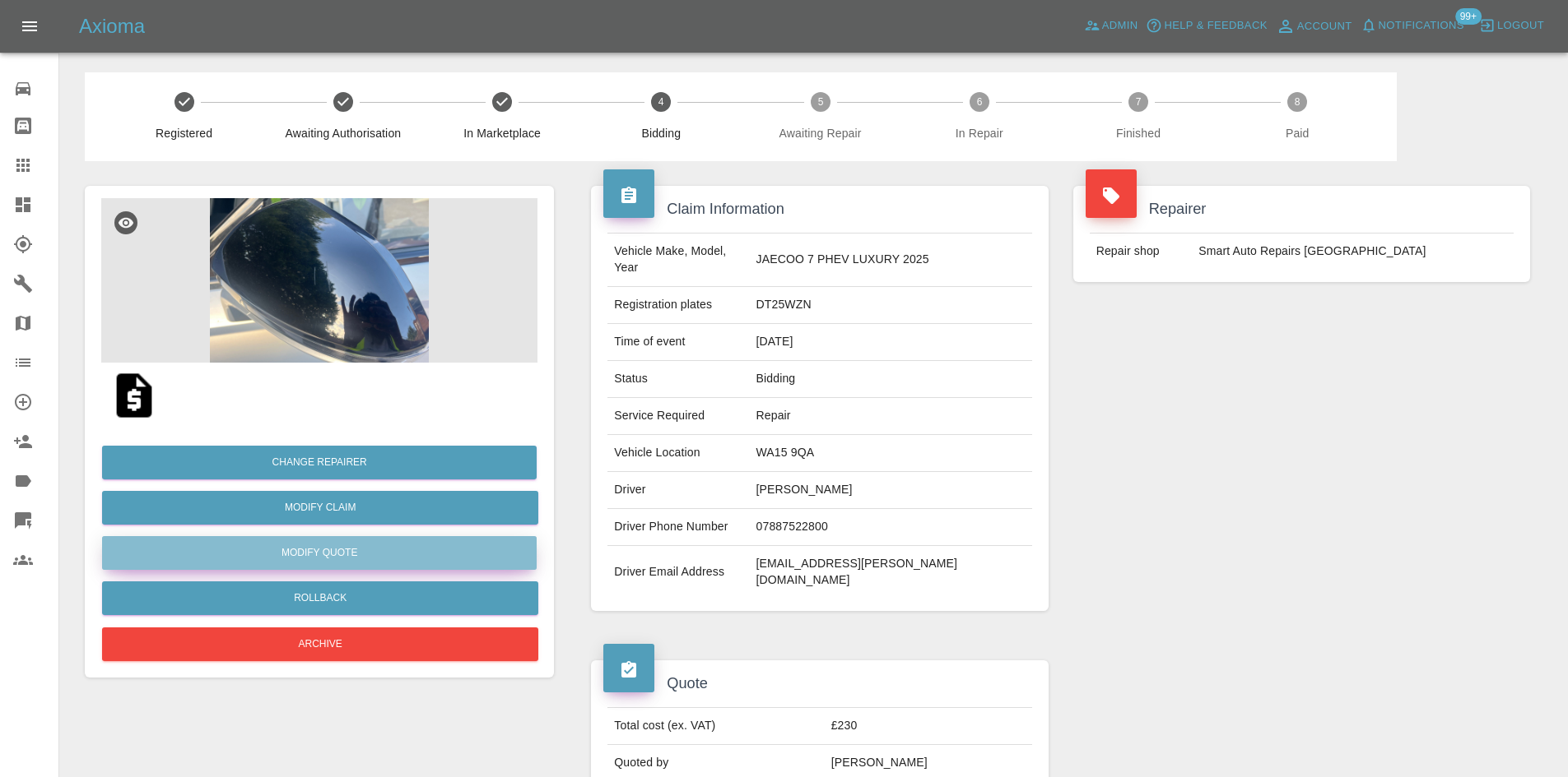
click at [399, 519] on button "Modify Quote" at bounding box center [319, 553] width 434 height 34
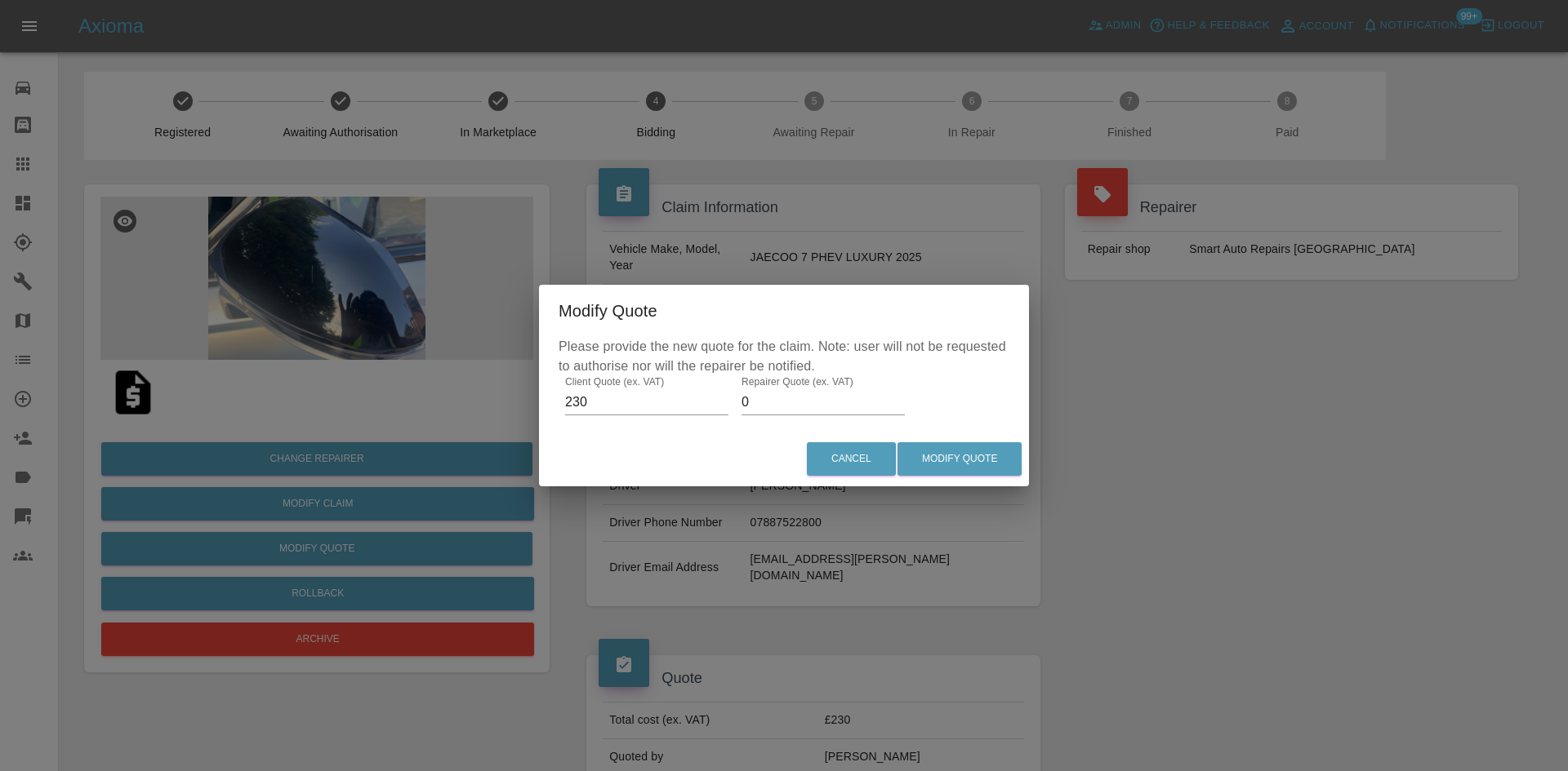
click at [749, 405] on input "0" at bounding box center [822, 402] width 163 height 26
type input "75"
click at [777, 462] on button "Modify Quote" at bounding box center [960, 458] width 124 height 34
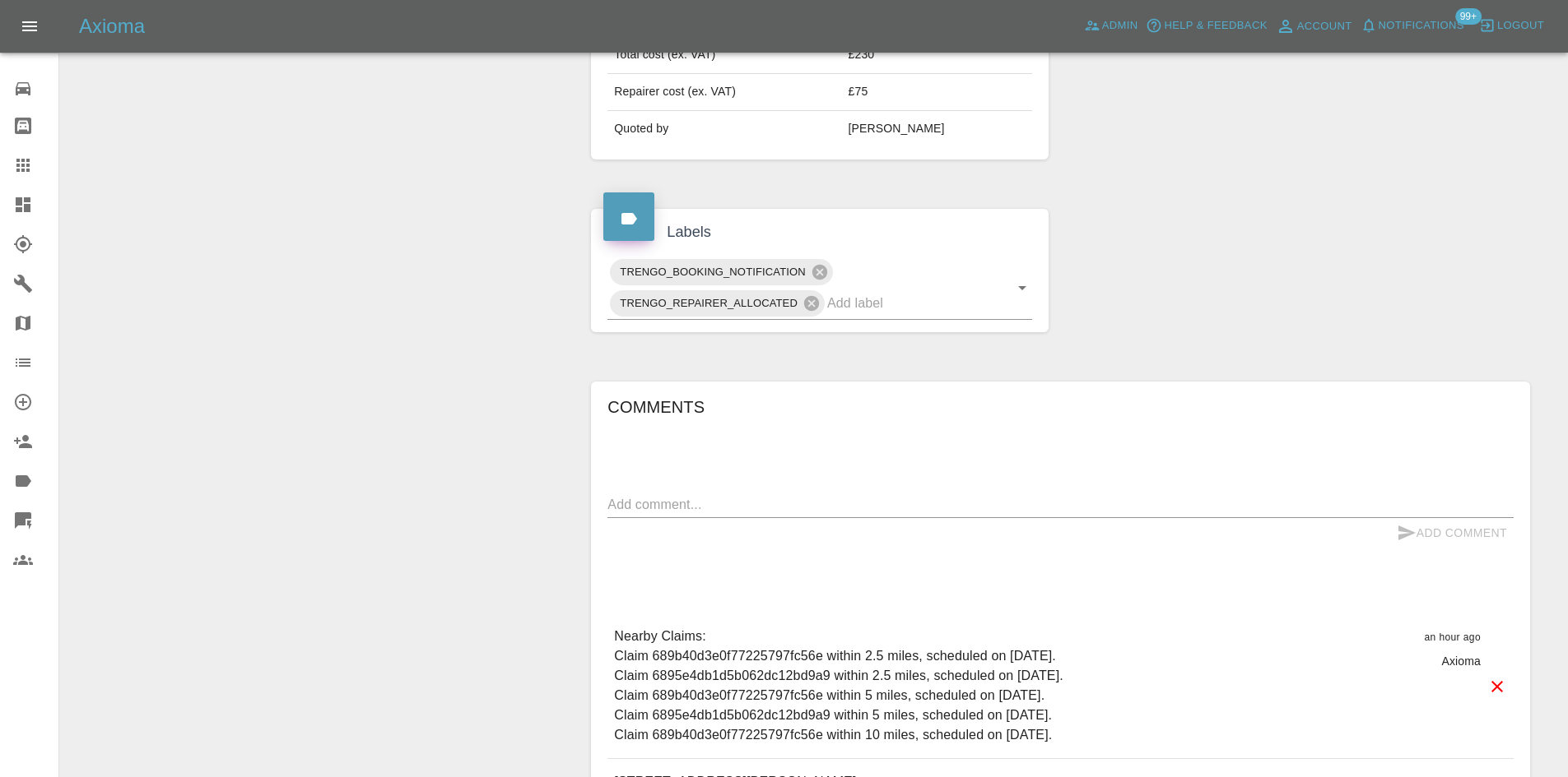
scroll to position [412, 0]
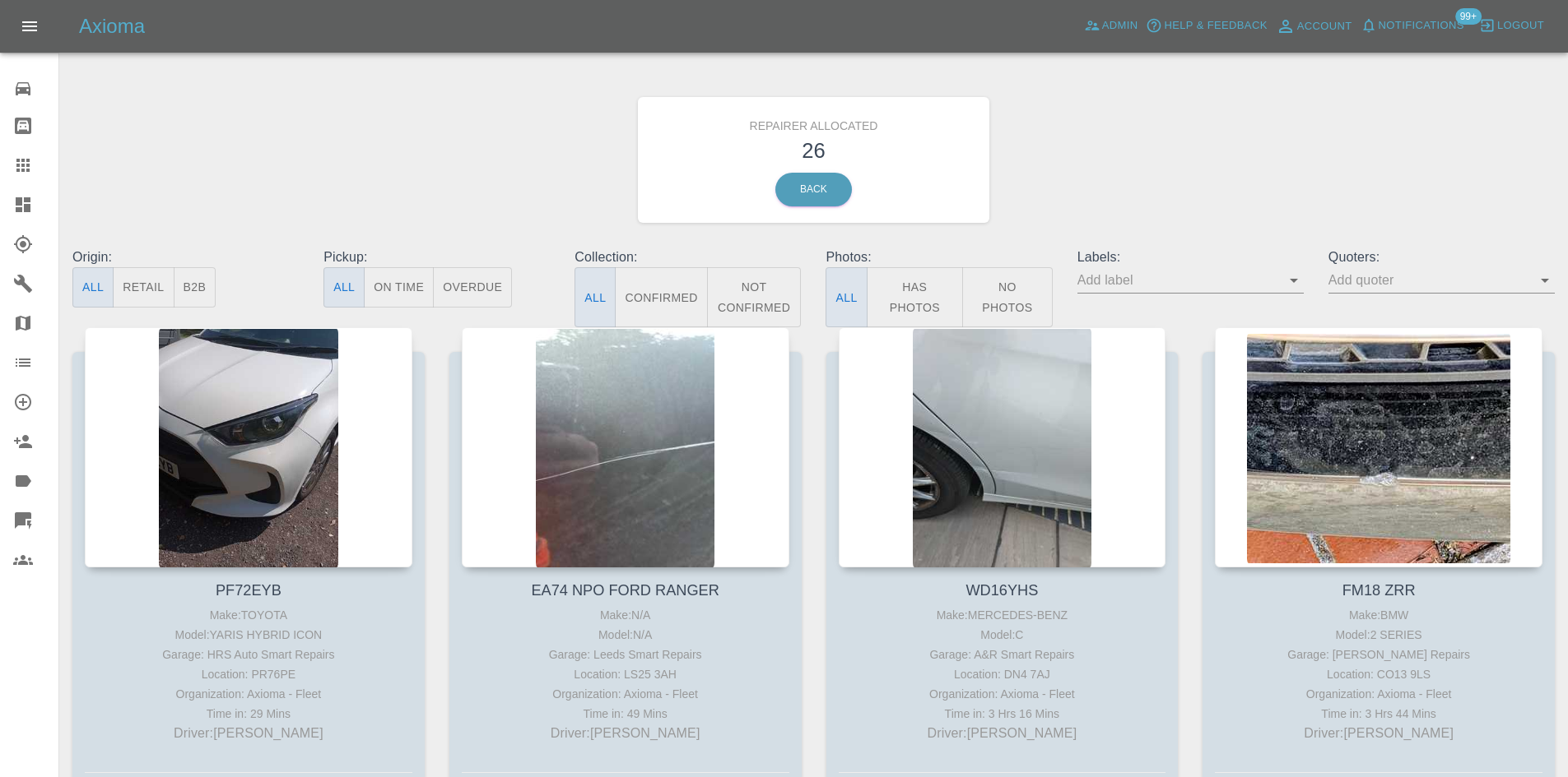
click at [200, 279] on button "B2B" at bounding box center [194, 287] width 43 height 40
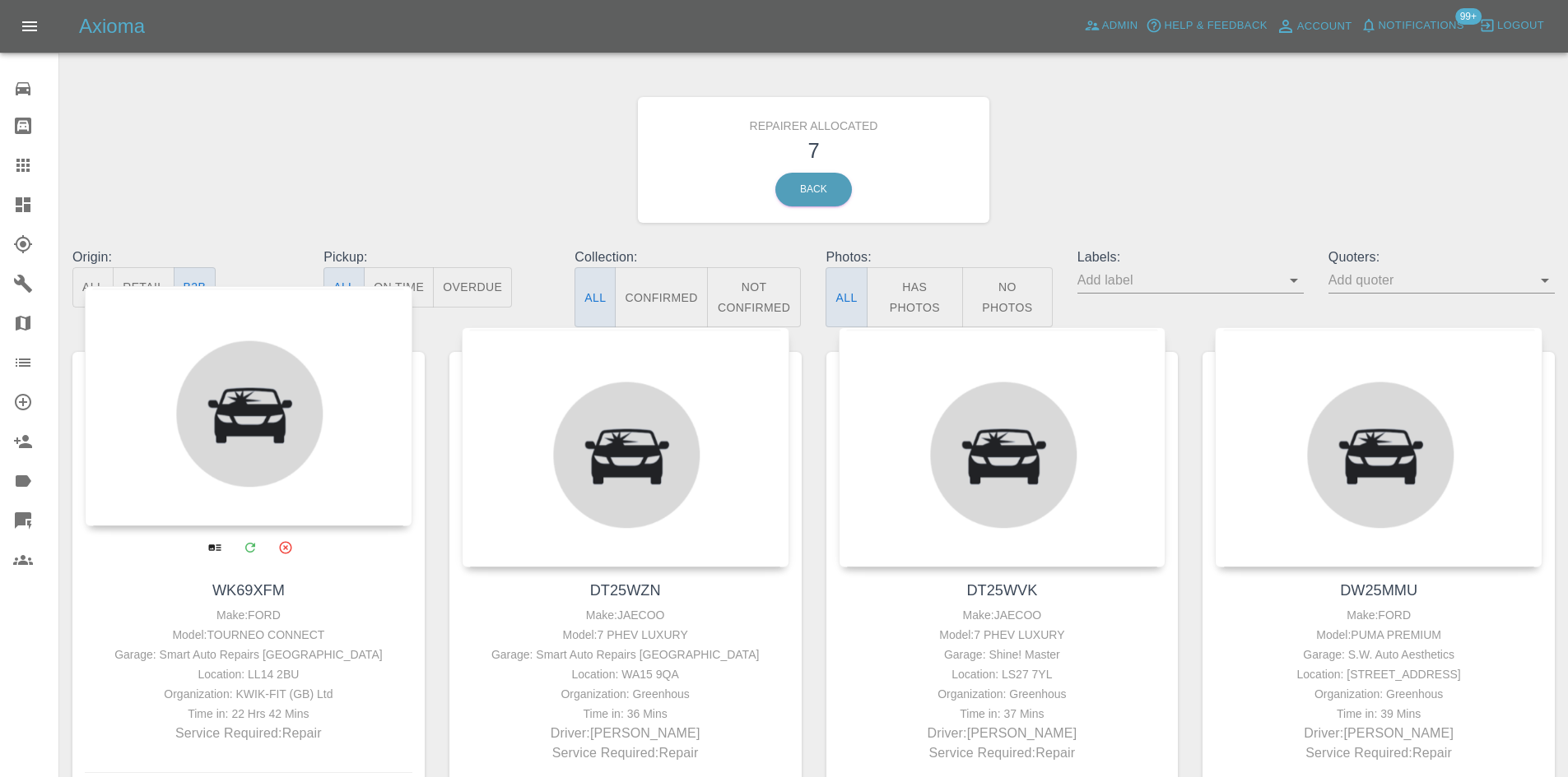
click at [213, 375] on div at bounding box center [248, 406] width 327 height 240
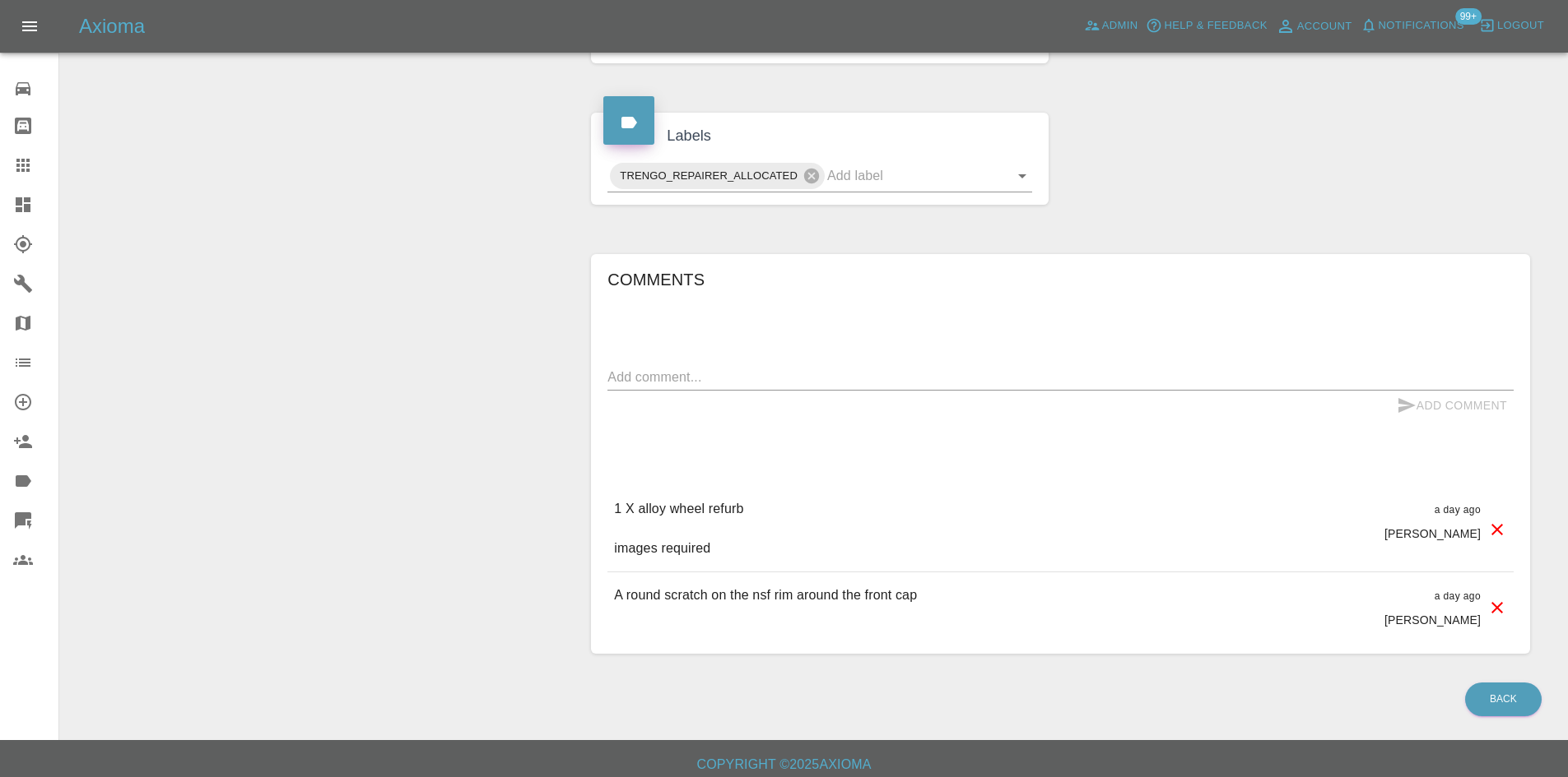
scroll to position [633, 0]
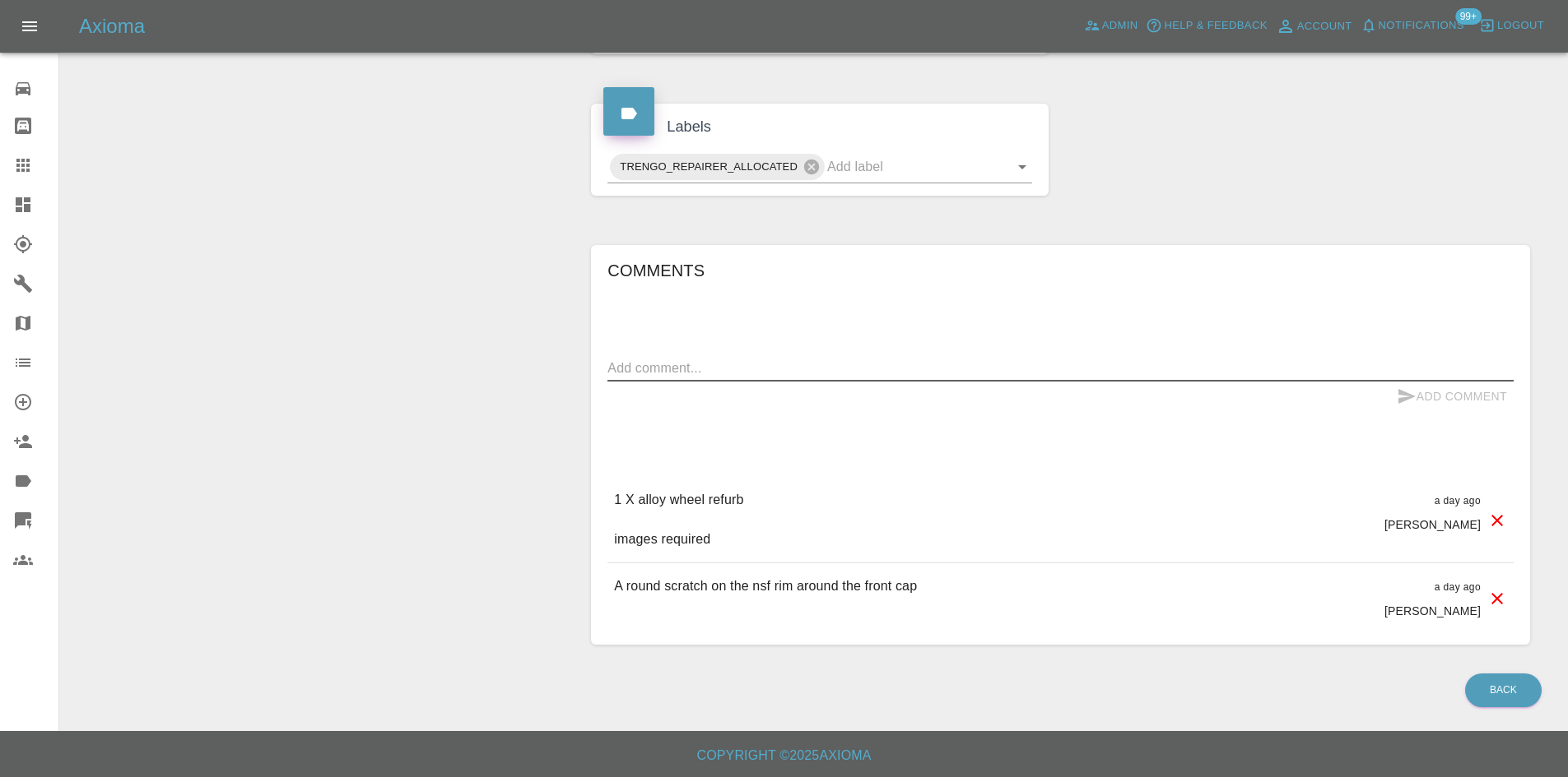
click at [700, 372] on textarea at bounding box center [1060, 368] width 906 height 19
type textarea "Sent to S-A-C"
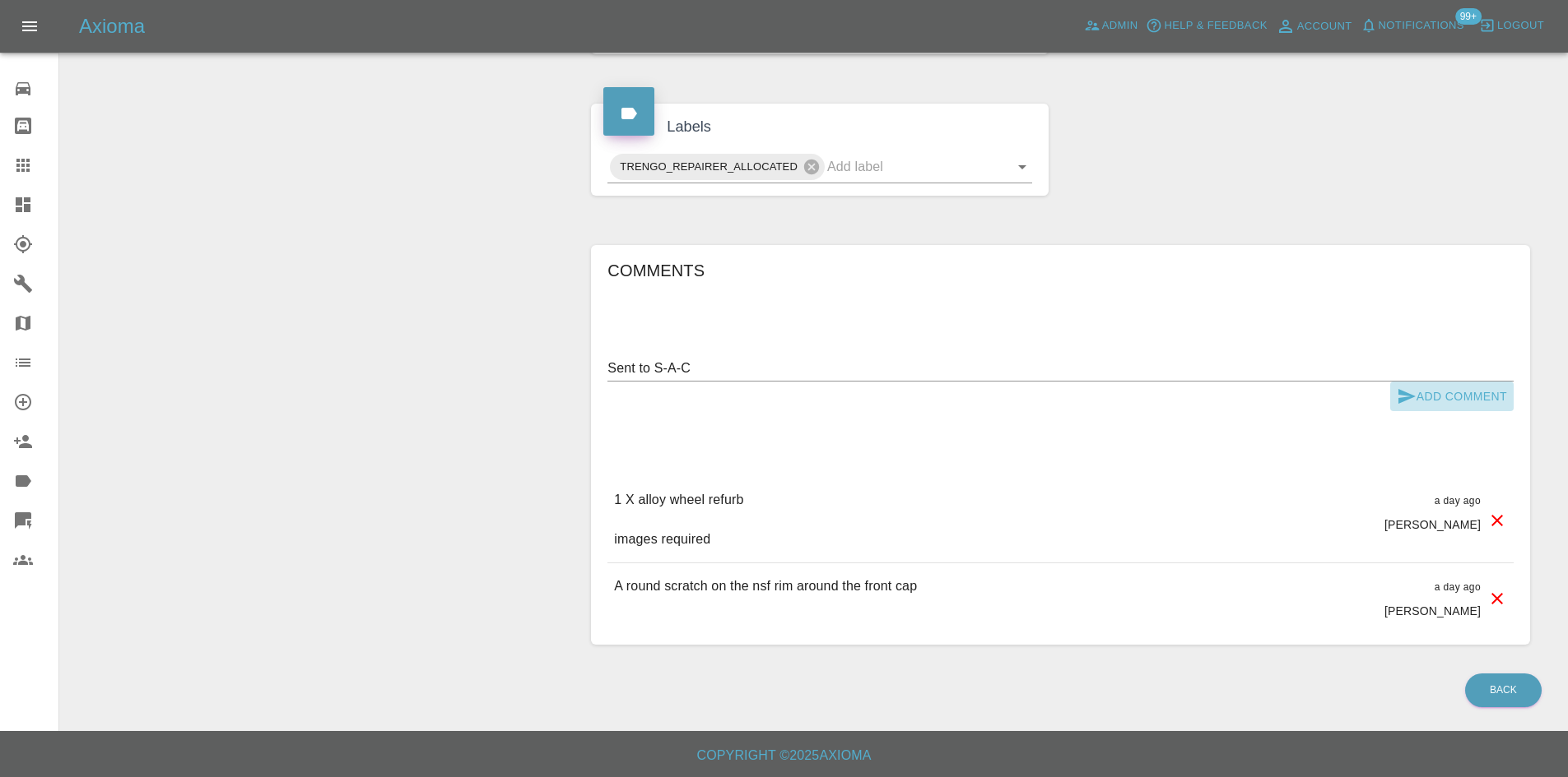
click at [783, 385] on button "Add Comment" at bounding box center [1452, 397] width 124 height 30
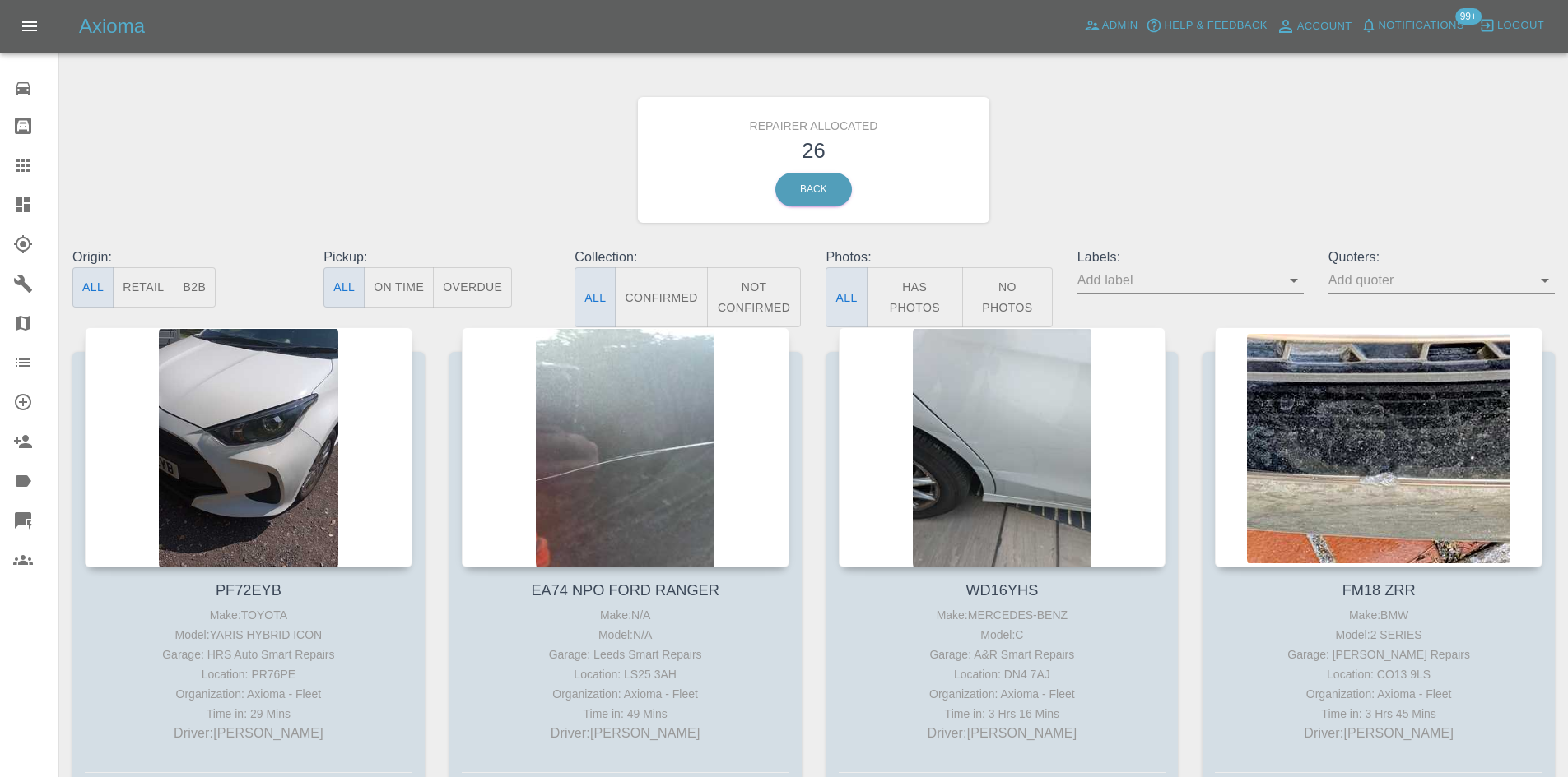
click at [205, 278] on button "B2B" at bounding box center [194, 287] width 43 height 40
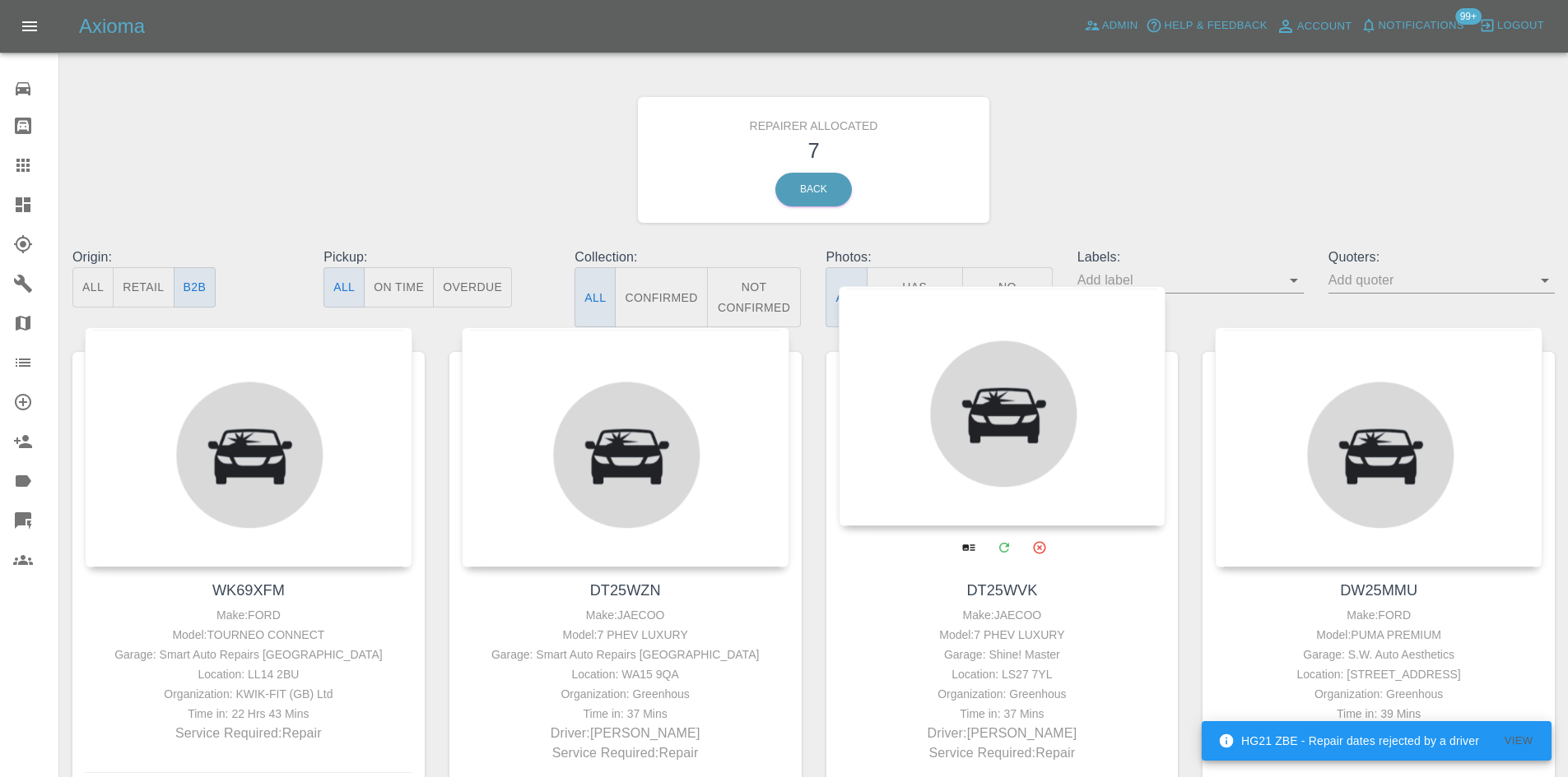
click at [783, 465] on div at bounding box center [1002, 406] width 327 height 240
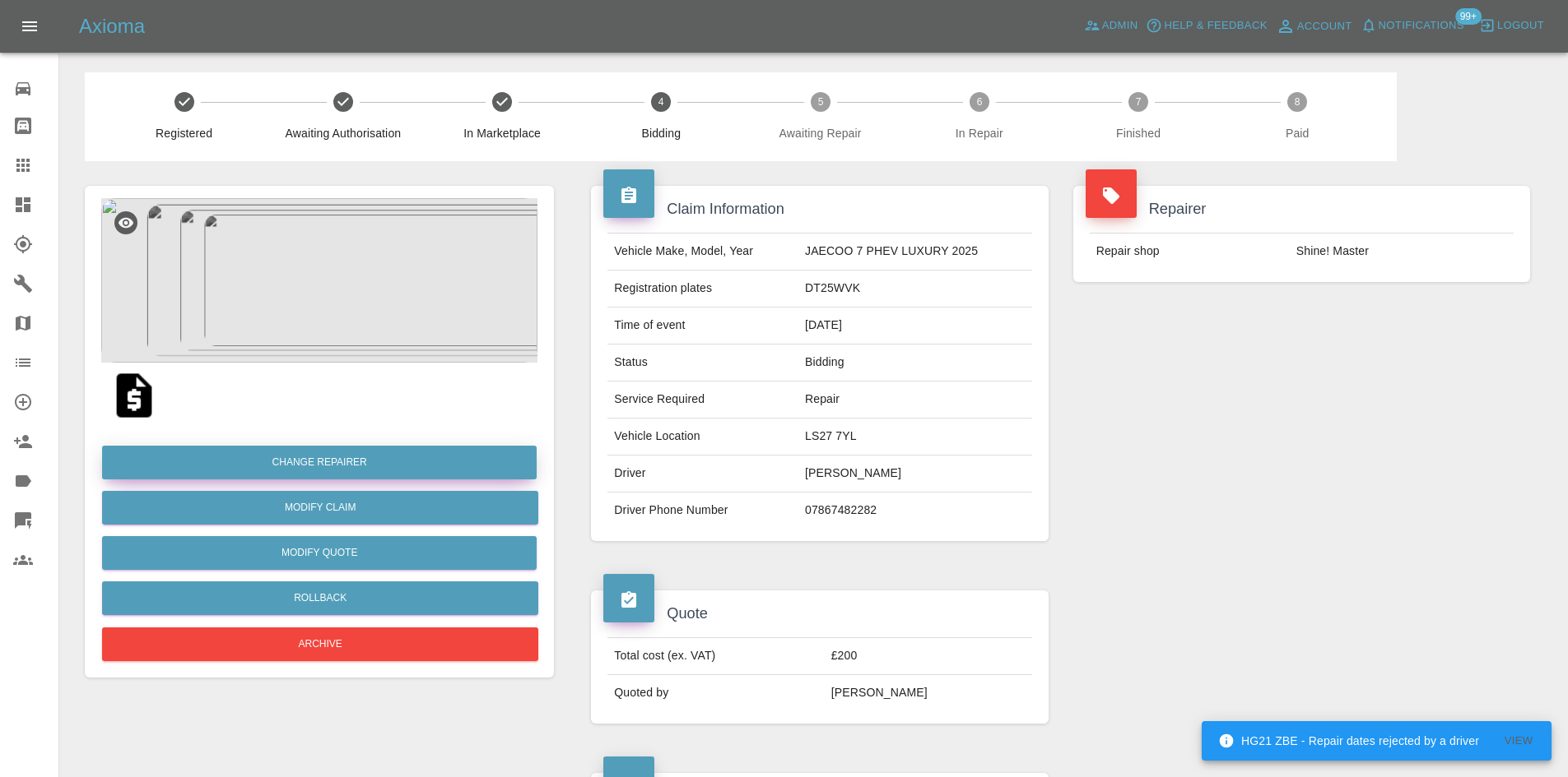
click at [356, 472] on button "Change Repairer" at bounding box center [319, 462] width 434 height 34
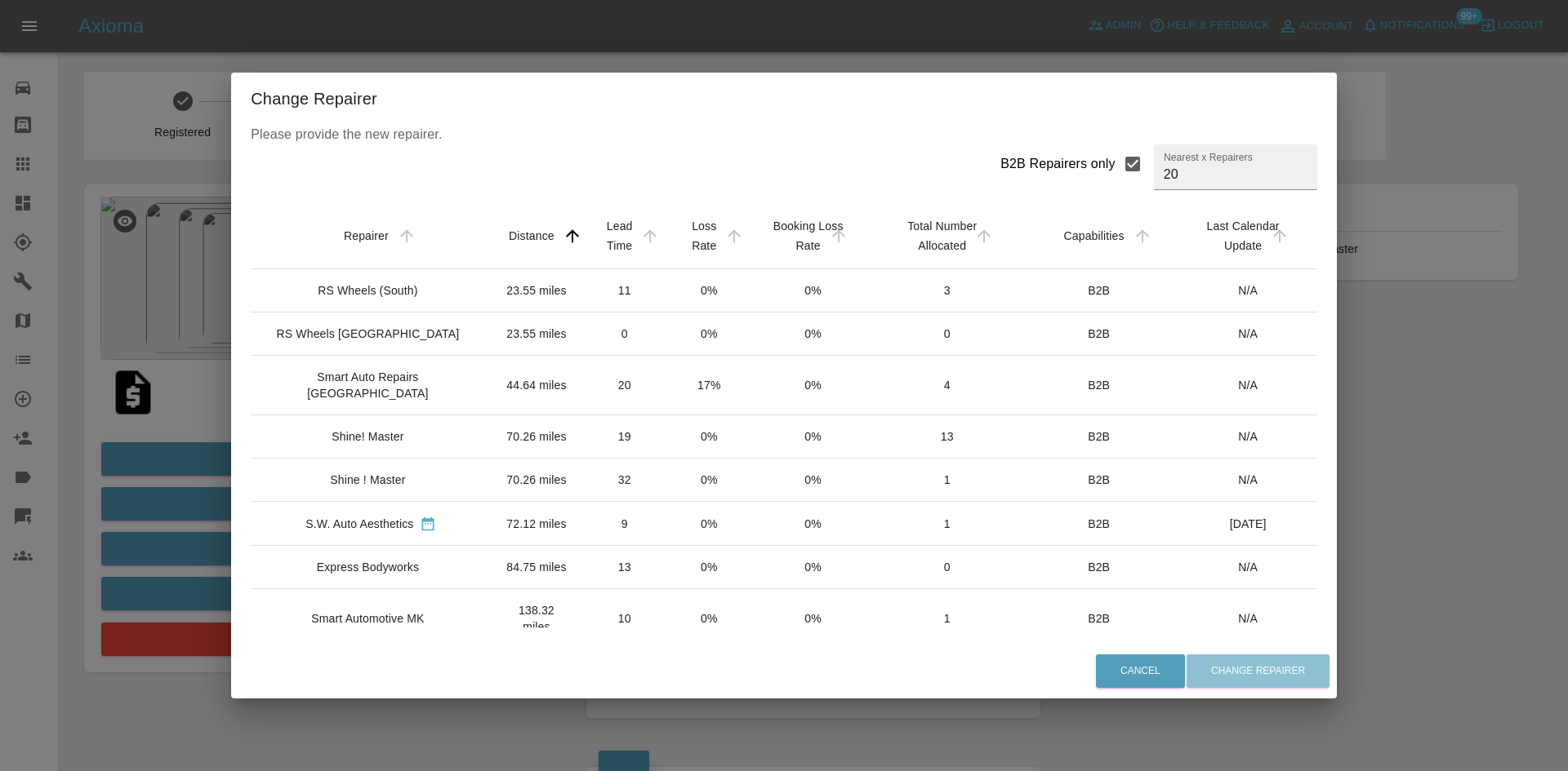
click at [777, 171] on div "B2B Repairers only" at bounding box center [1057, 164] width 115 height 20
click at [777, 171] on input "B2B Repairers only" at bounding box center [1133, 164] width 35 height 35
checkbox input "false"
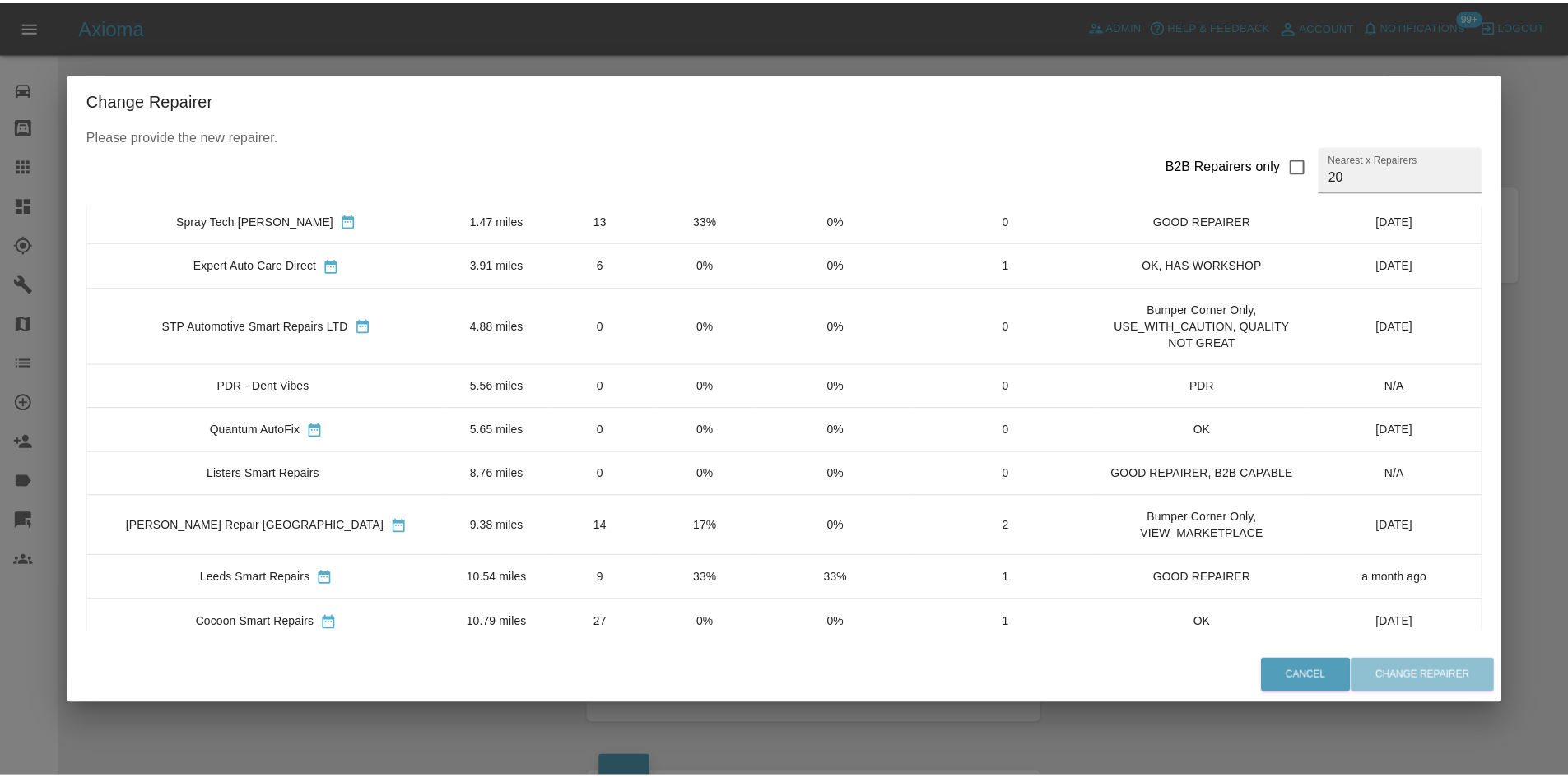
scroll to position [83, 0]
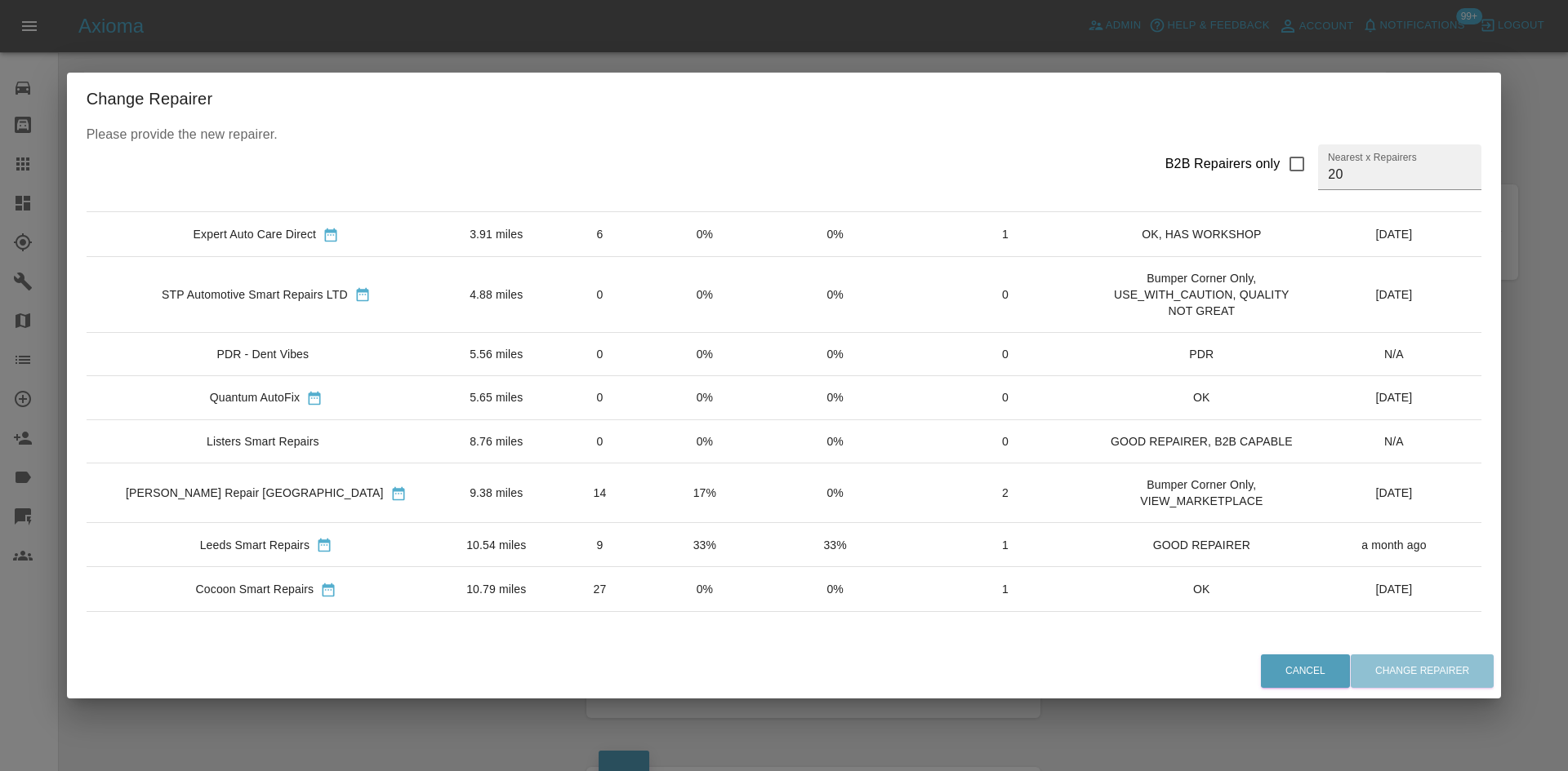
click at [274, 496] on td "JK Smart Repair Leeds" at bounding box center [266, 493] width 359 height 60
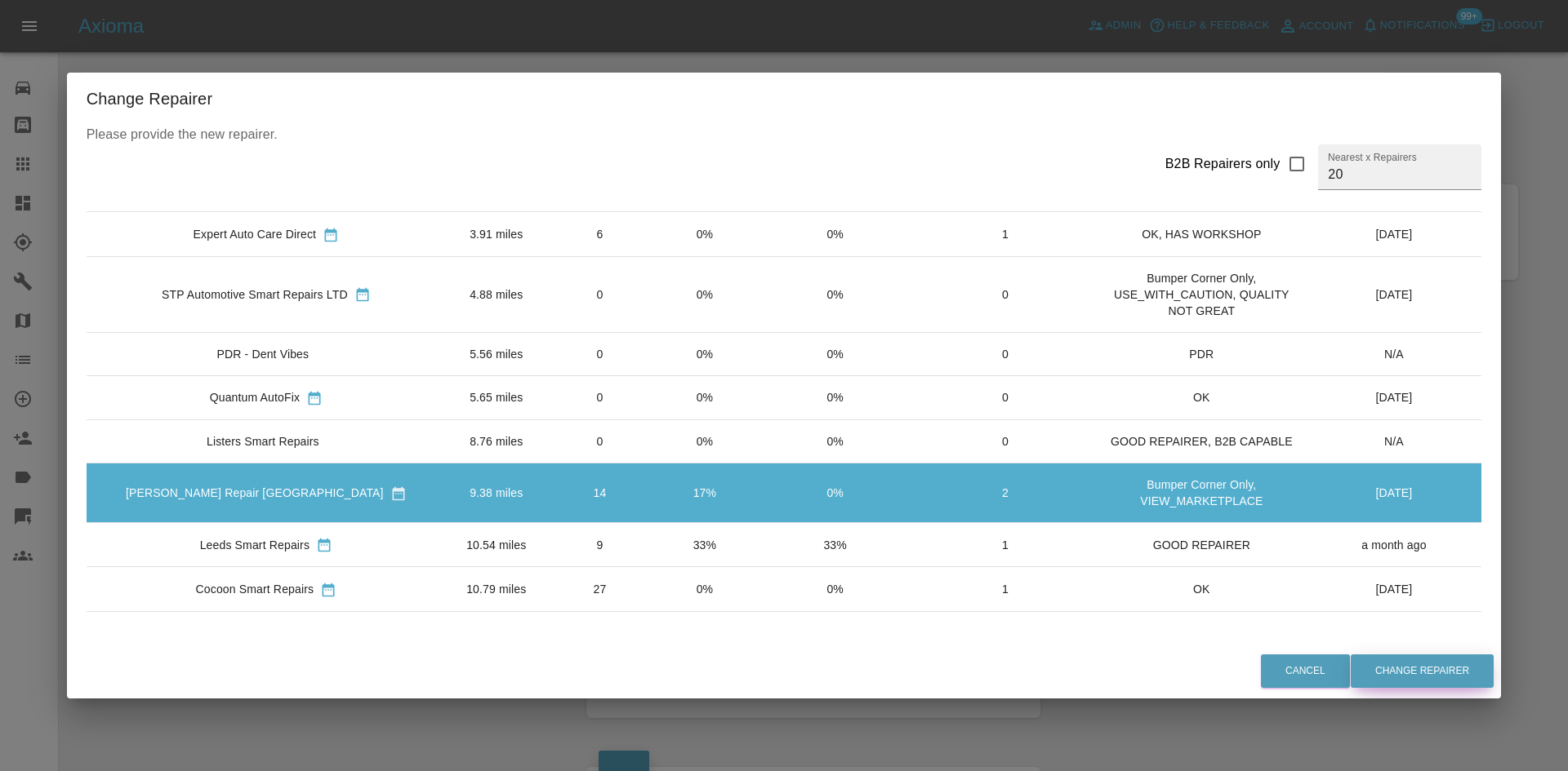
click at [777, 515] on button "Change Repairer" at bounding box center [1422, 671] width 143 height 34
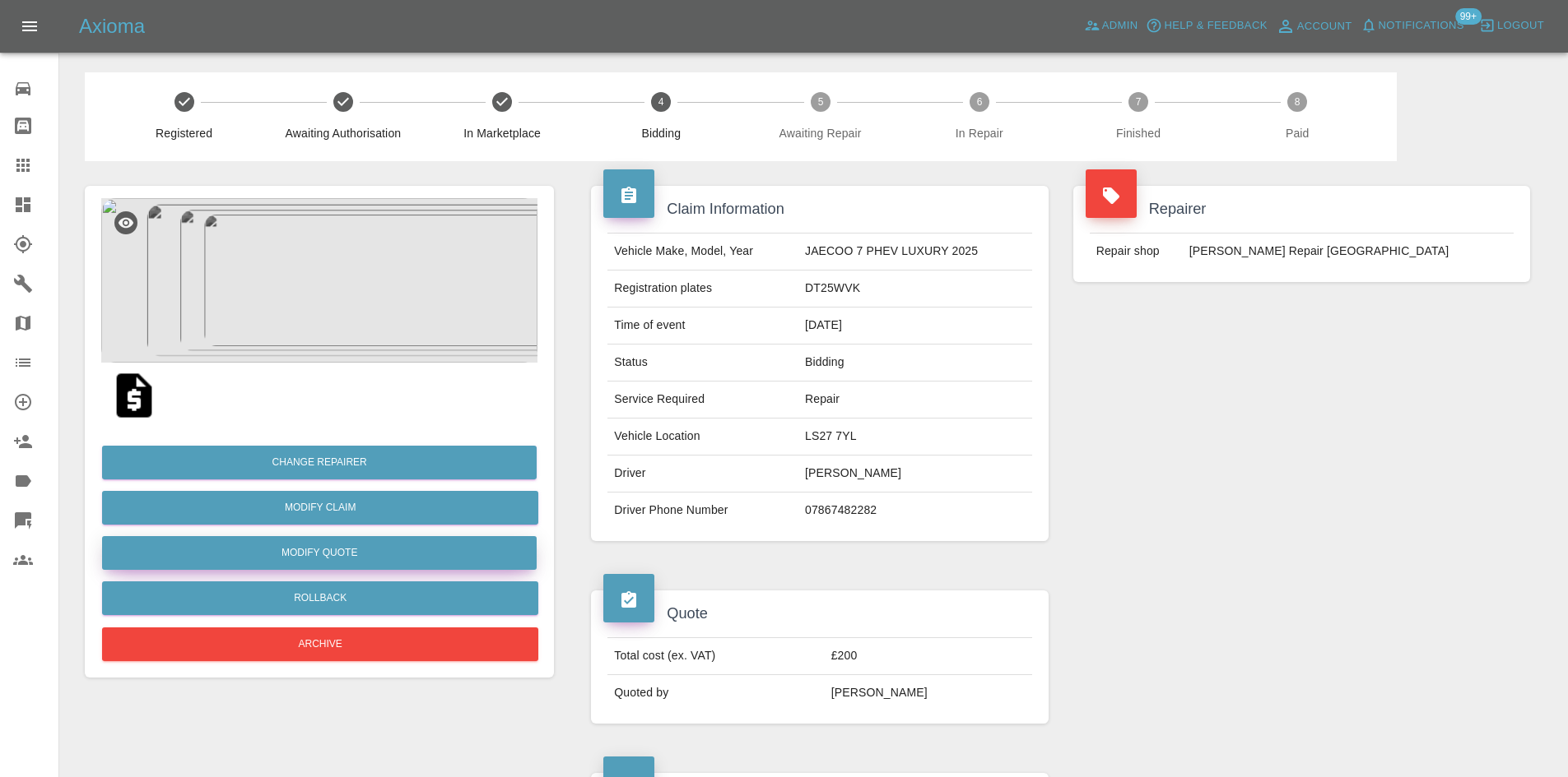
click at [339, 519] on button "Modify Quote" at bounding box center [319, 553] width 434 height 34
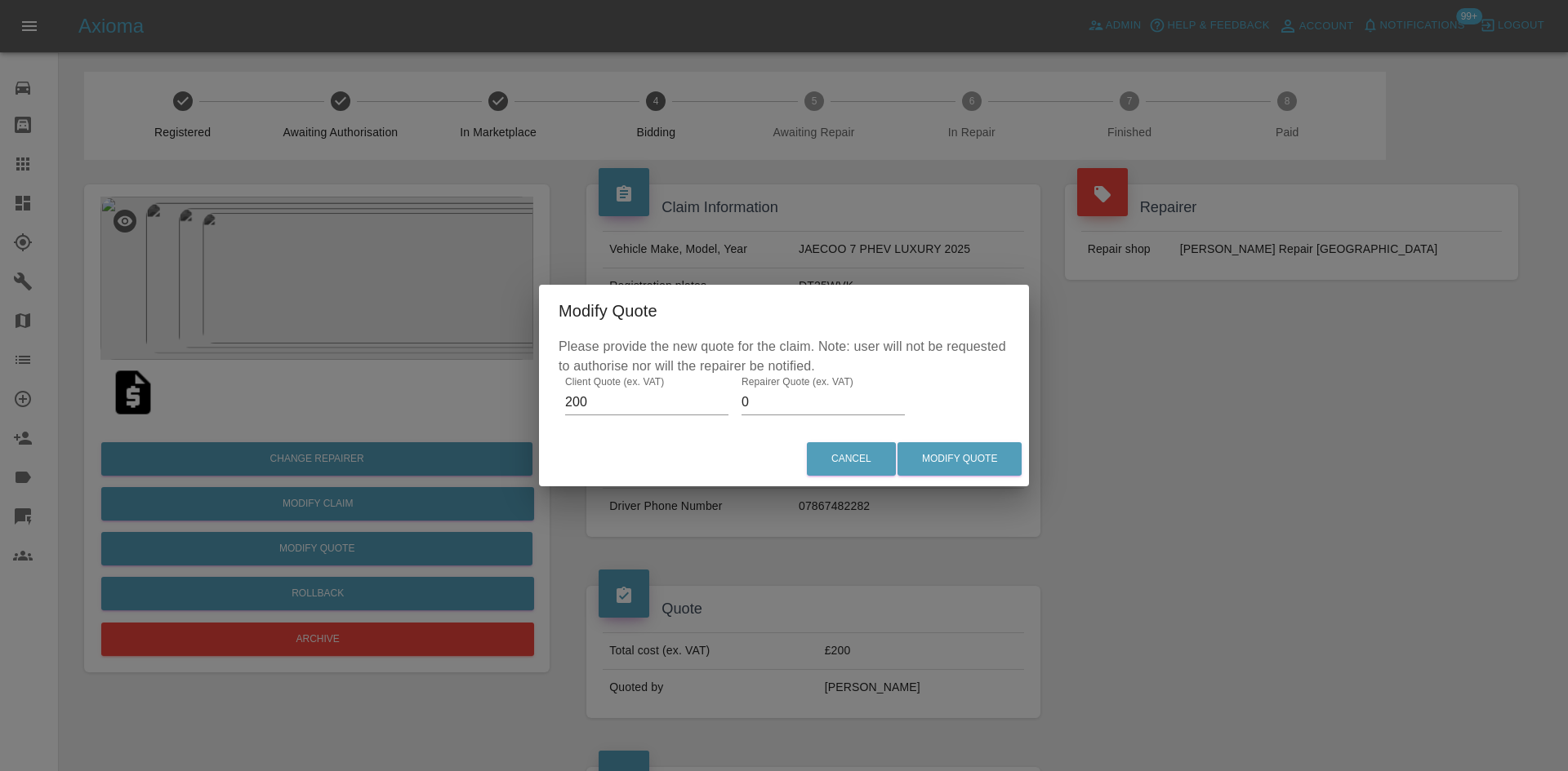
click at [777, 396] on input "0" at bounding box center [822, 402] width 163 height 26
type input "75"
click at [777, 465] on button "Modify Quote" at bounding box center [960, 458] width 124 height 34
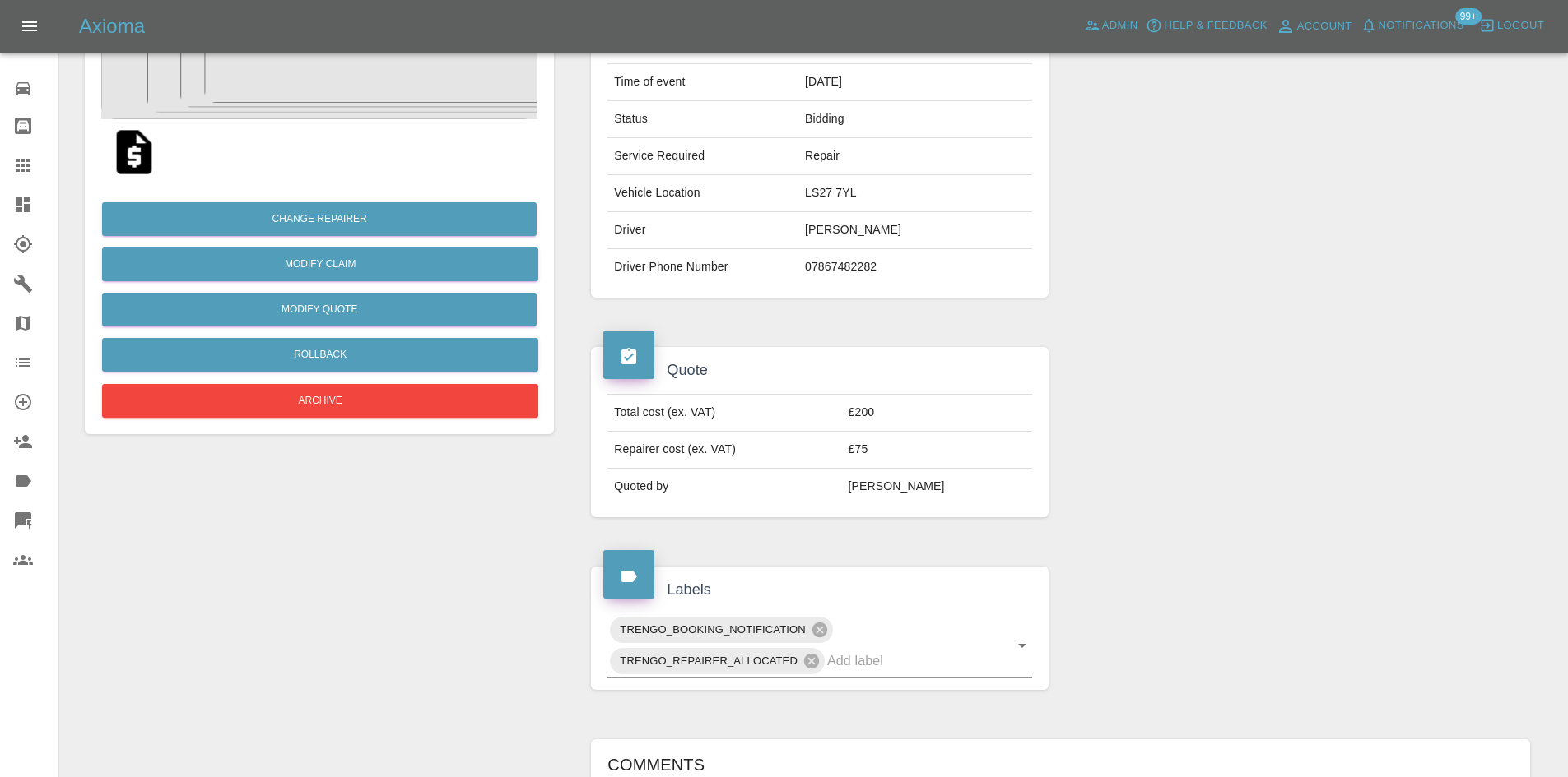
scroll to position [0, 0]
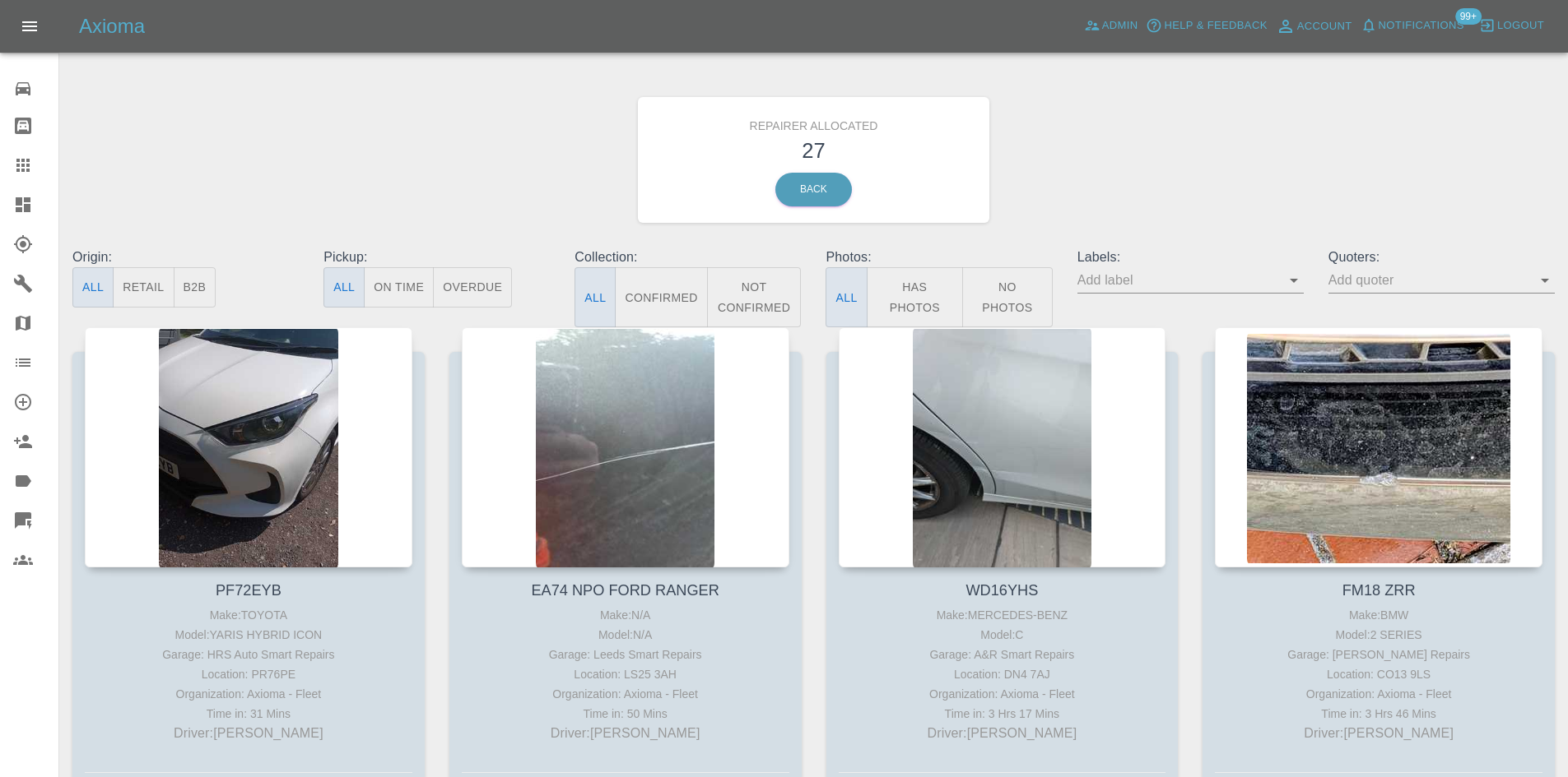
click at [205, 285] on button "B2B" at bounding box center [194, 287] width 43 height 40
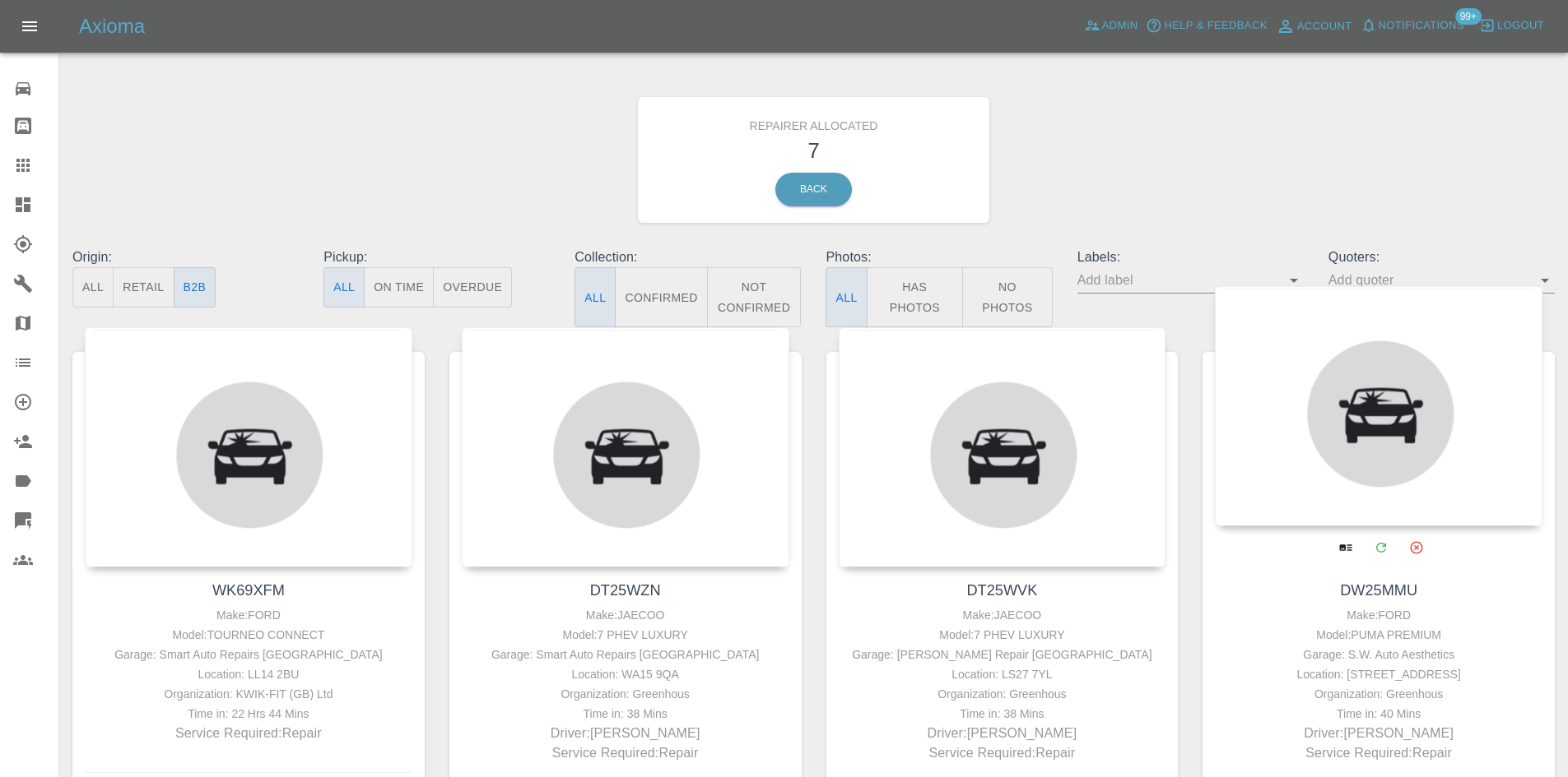
click at [783, 448] on div at bounding box center [1378, 406] width 327 height 240
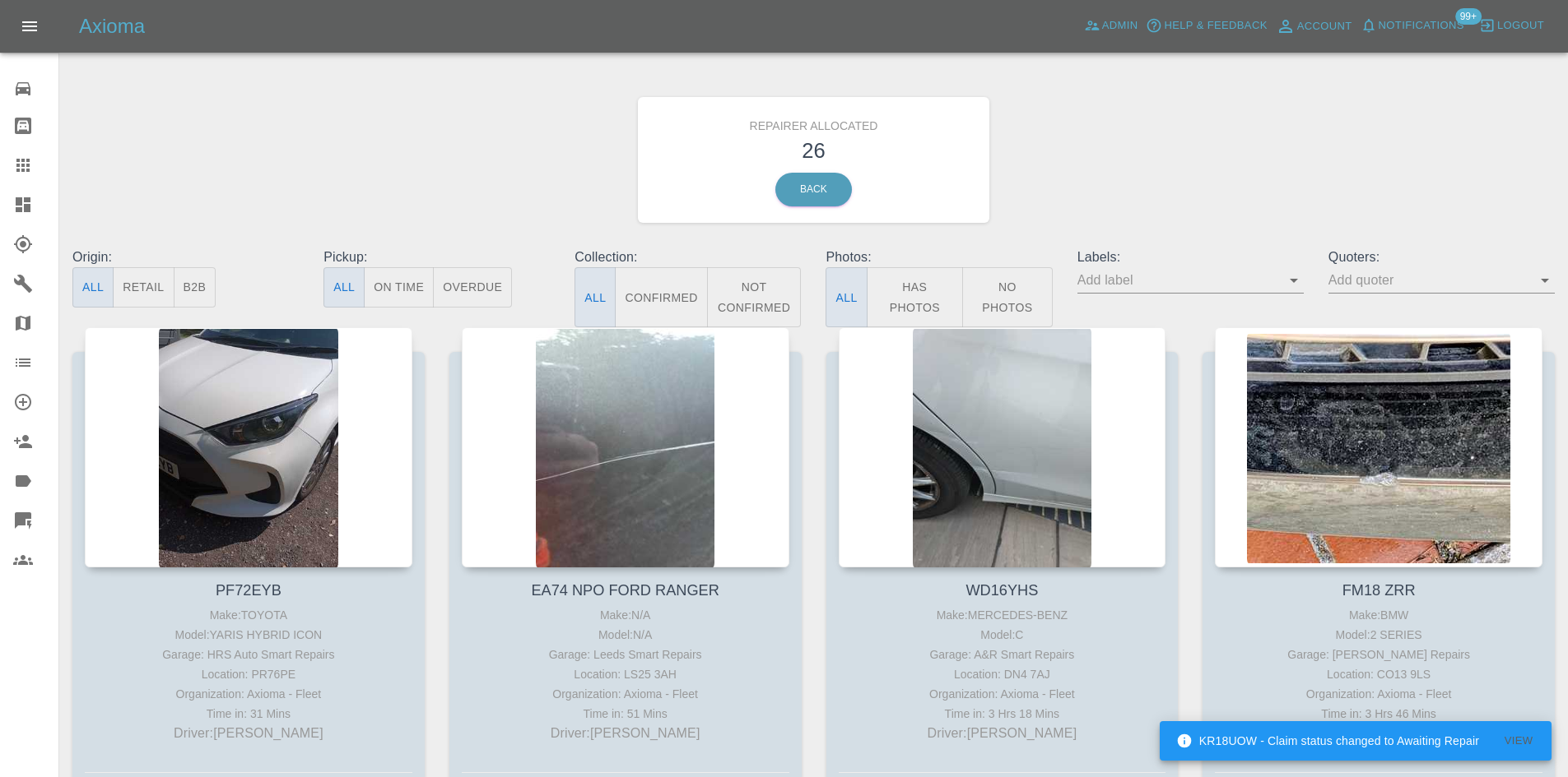
click at [200, 282] on button "B2B" at bounding box center [194, 287] width 43 height 40
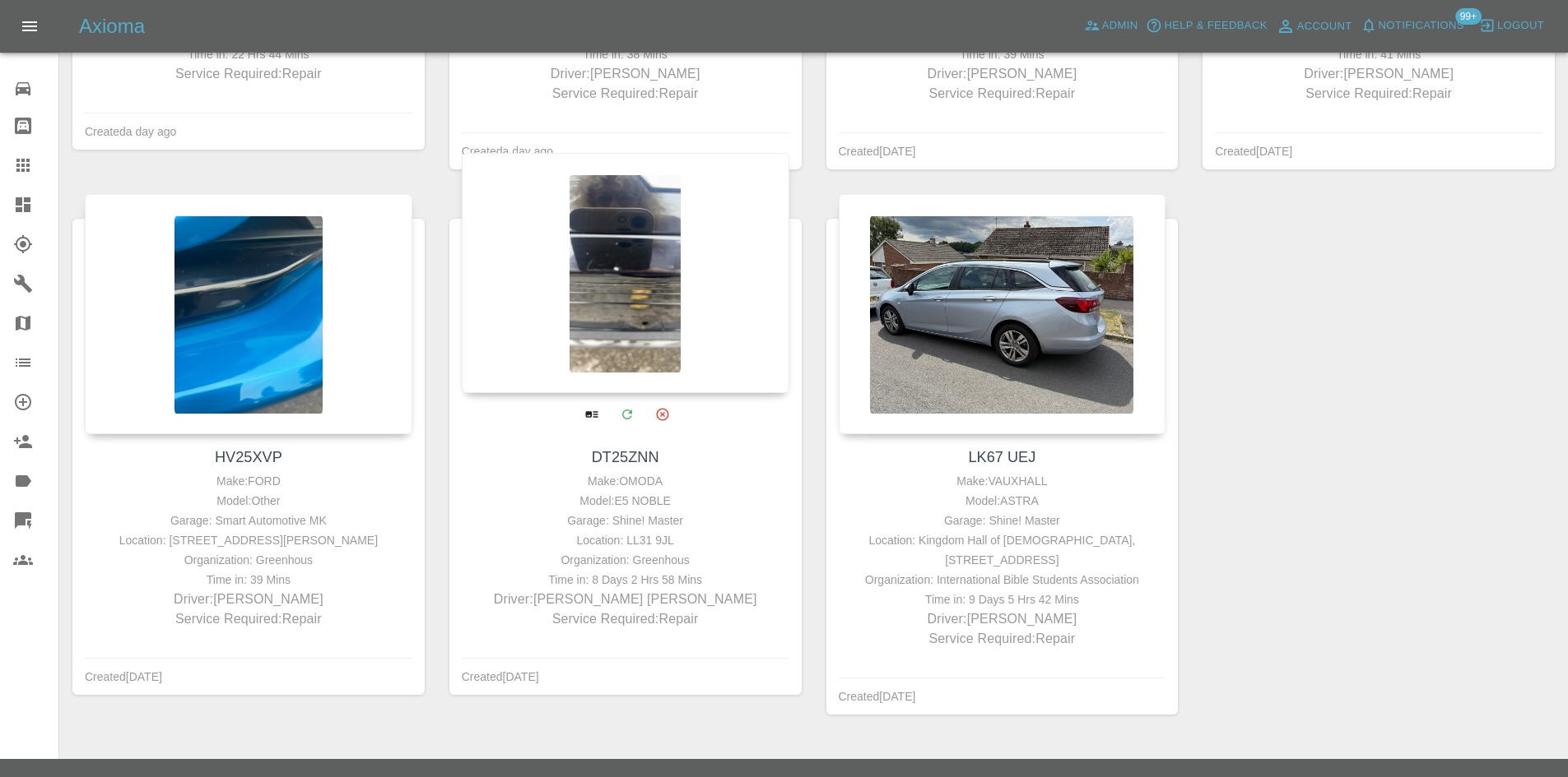
scroll to position [687, 0]
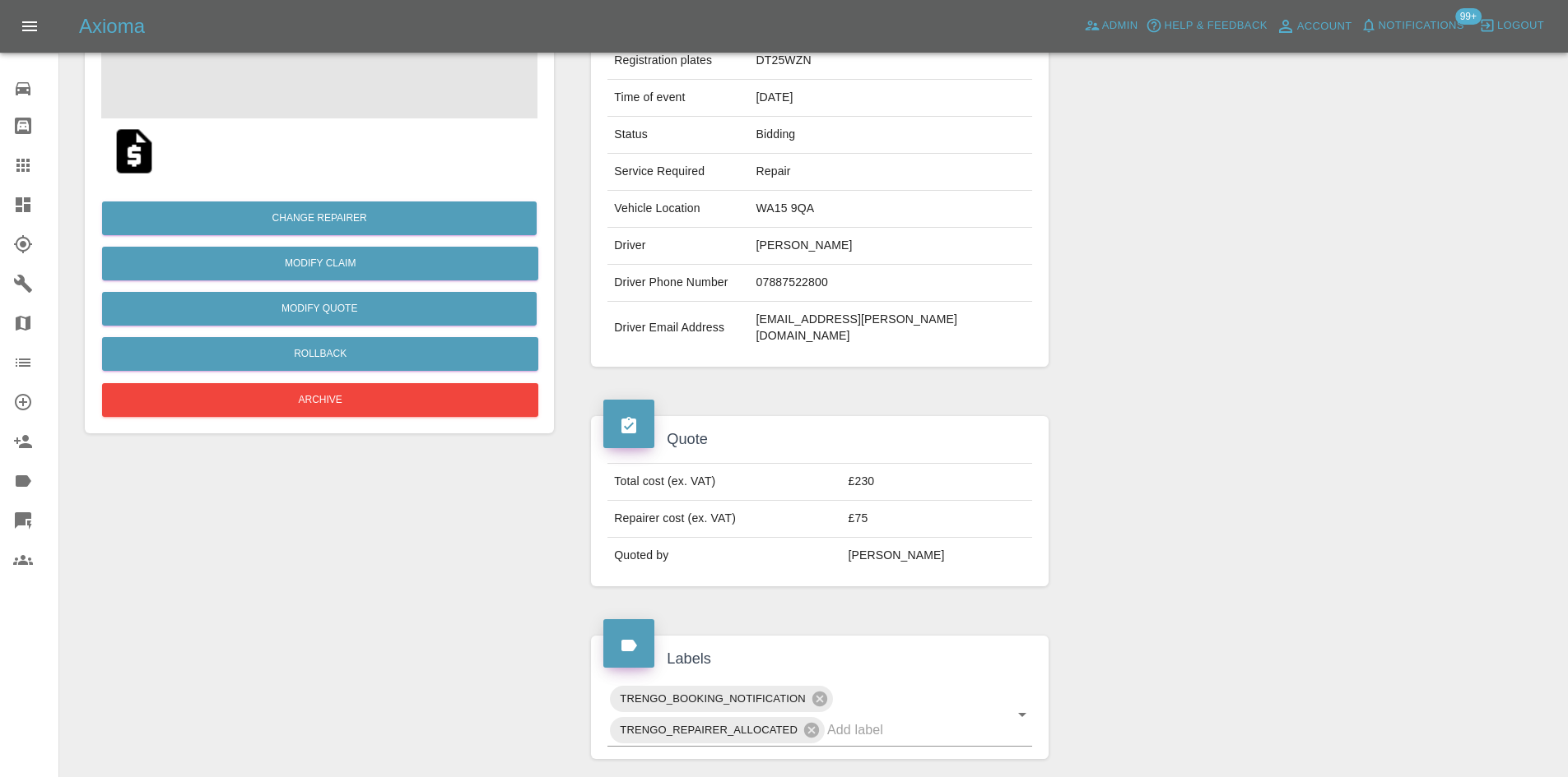
scroll to position [493, 0]
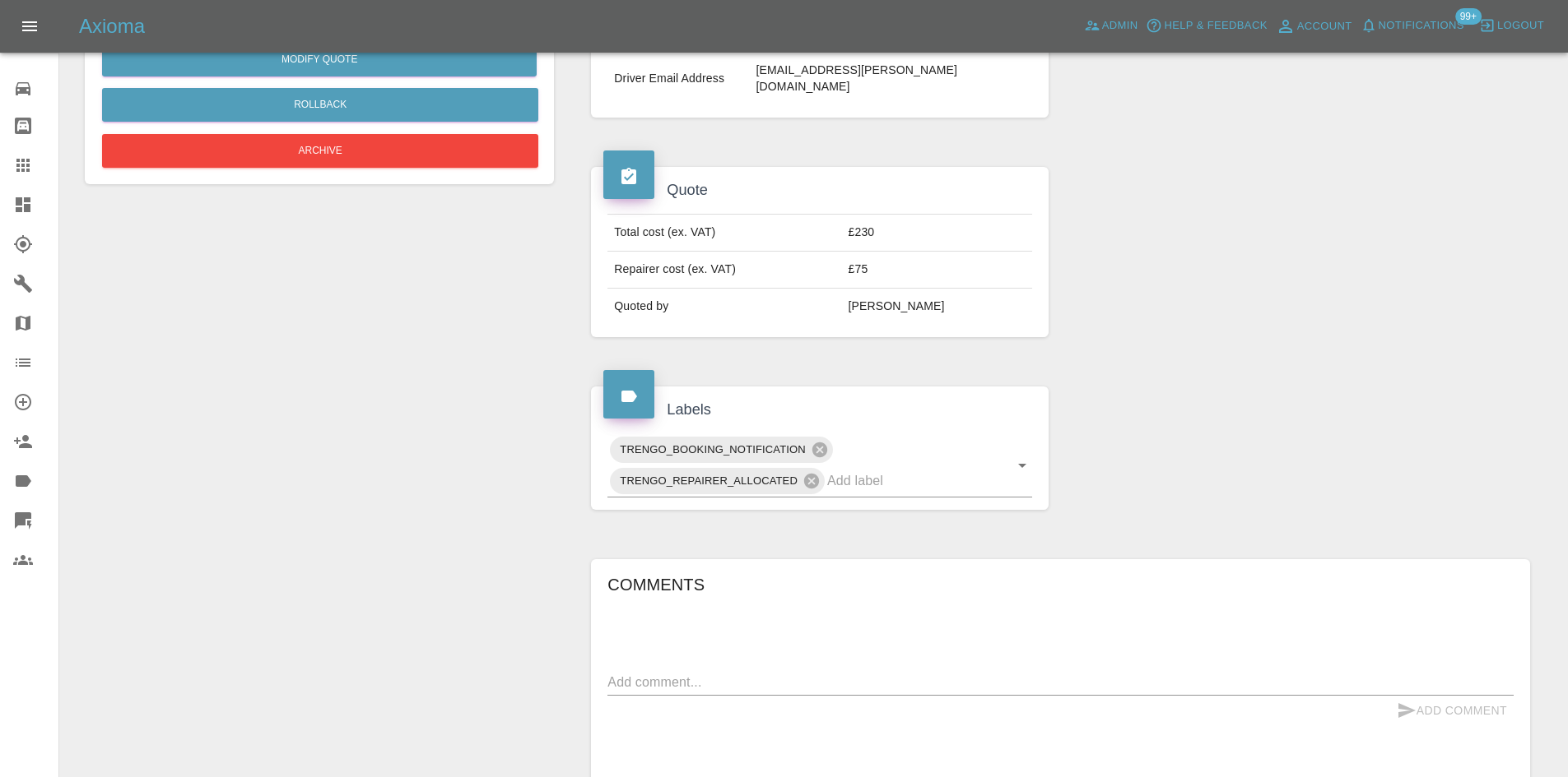
click at [803, 673] on textarea at bounding box center [1060, 682] width 906 height 19
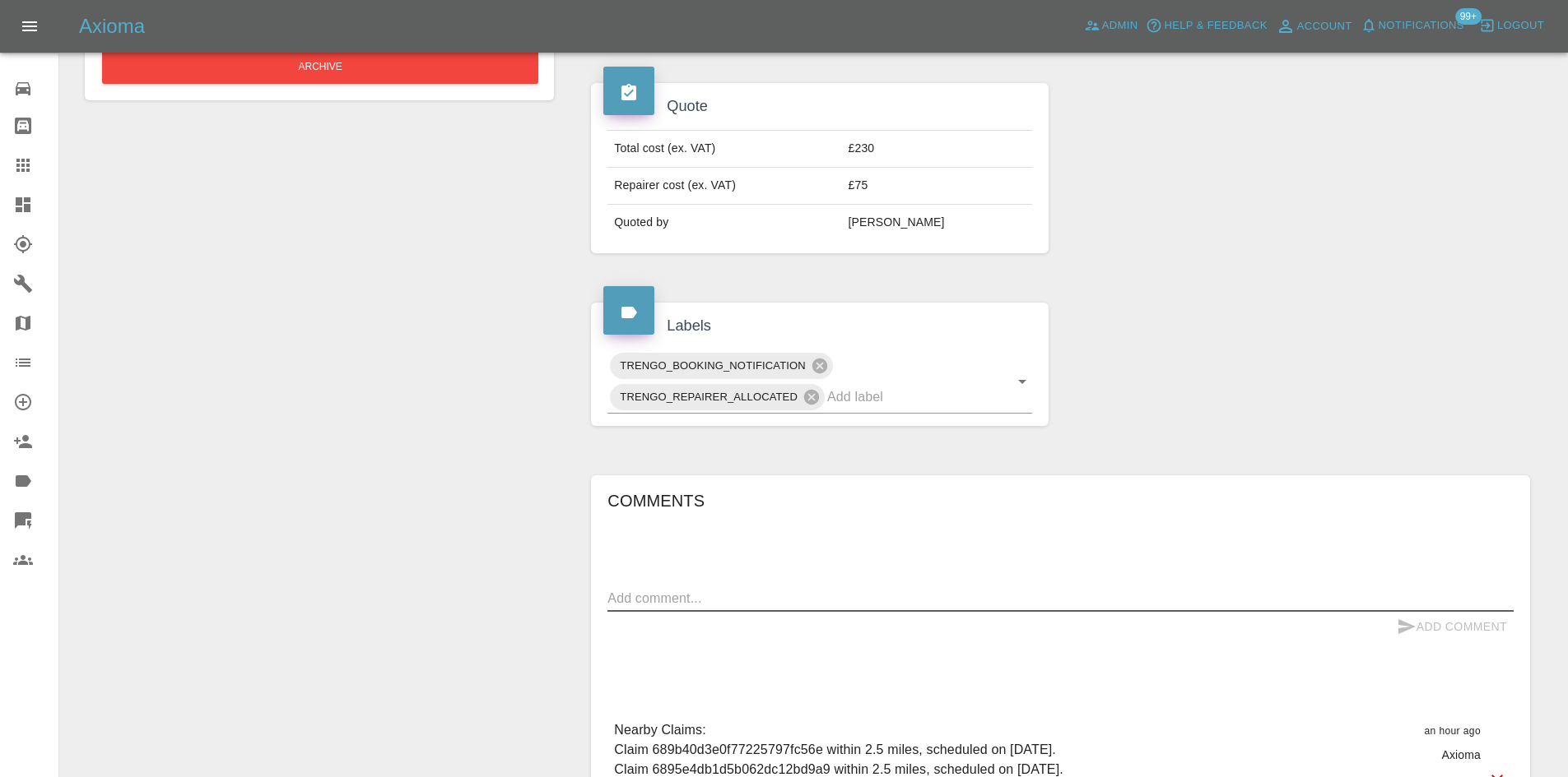
scroll to position [576, 0]
type textarea "Sent to S-A-C"
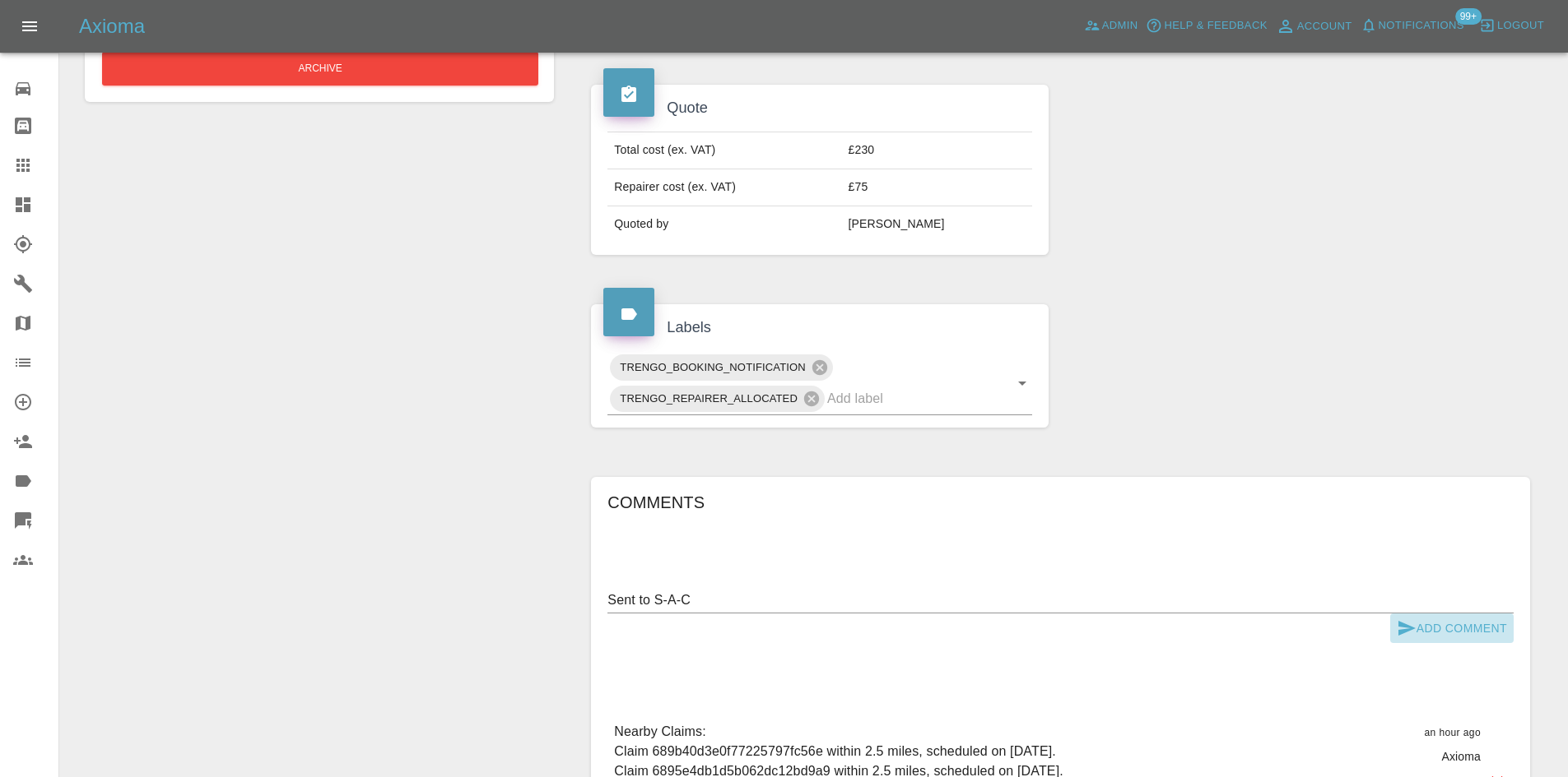
click at [1421, 613] on button "Add Comment" at bounding box center [1452, 628] width 124 height 30
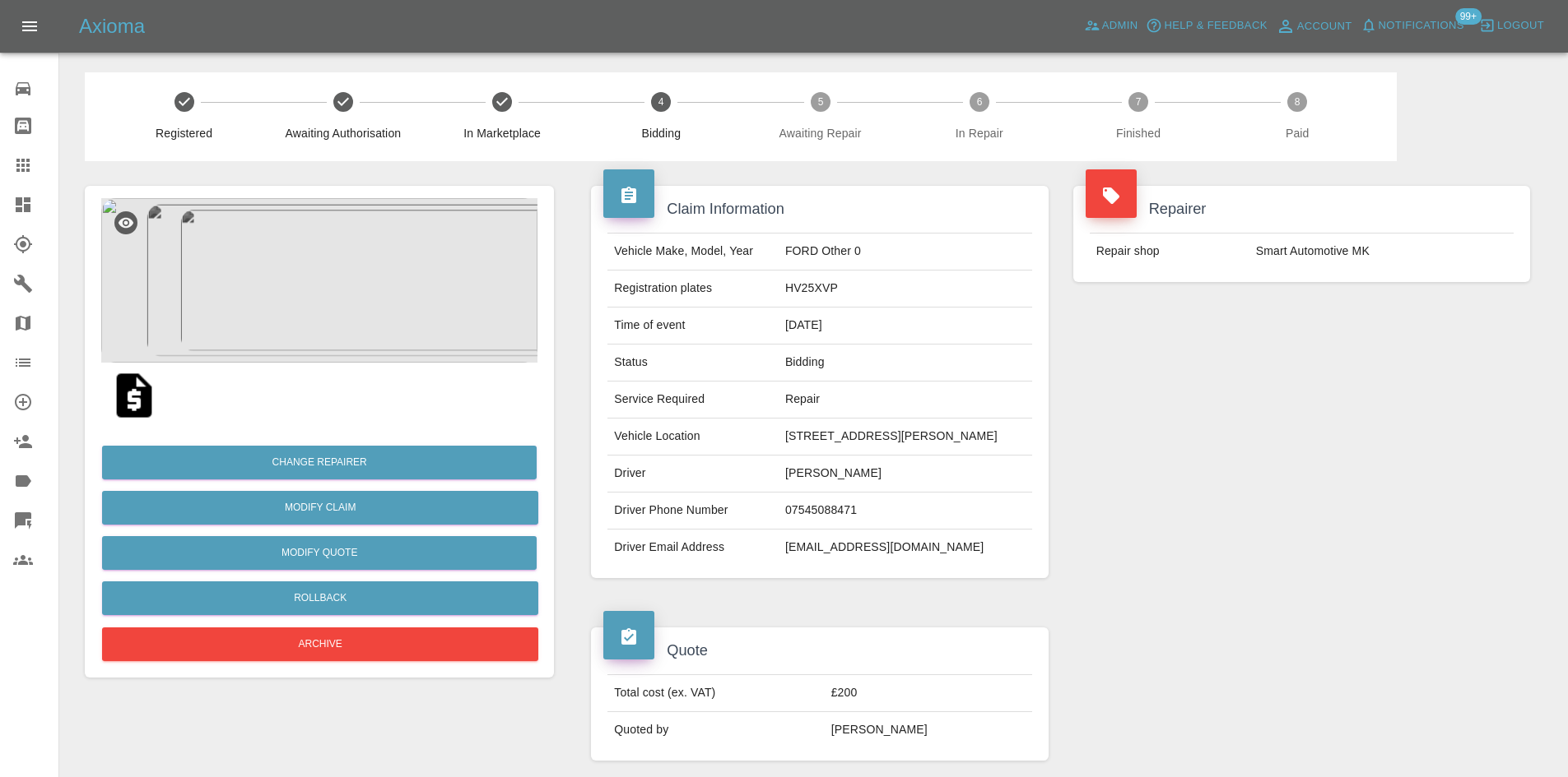
click at [348, 264] on img at bounding box center [319, 280] width 436 height 164
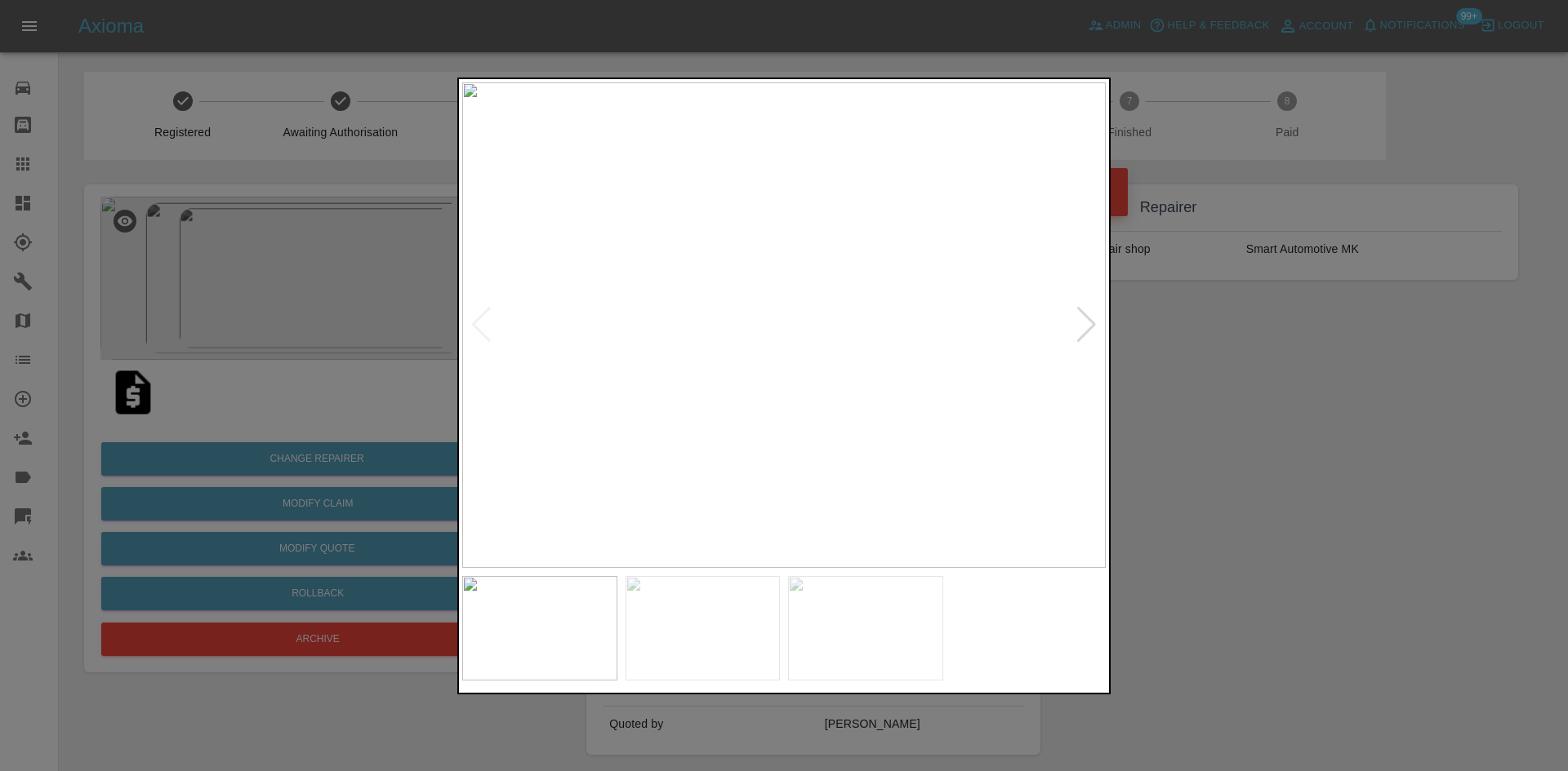
drag, startPoint x: 1183, startPoint y: 418, endPoint x: 912, endPoint y: 705, distance: 394.7
click at [1182, 418] on div at bounding box center [784, 385] width 1568 height 771
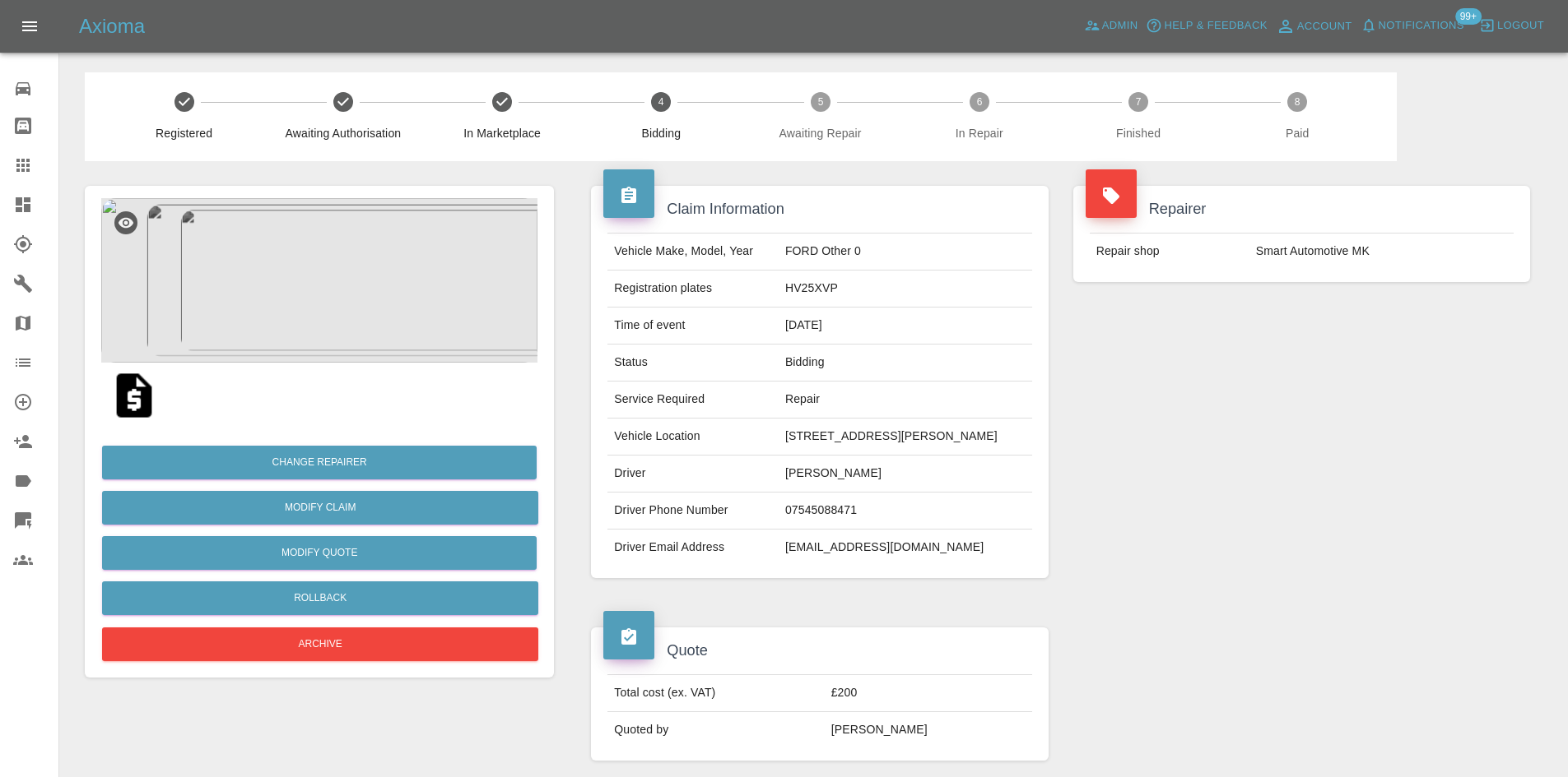
click at [821, 282] on td "HV25XVP" at bounding box center [905, 289] width 253 height 37
click at [806, 285] on td "HV25XVP" at bounding box center [905, 289] width 253 height 37
copy td "HV25XVP"
drag, startPoint x: 779, startPoint y: 437, endPoint x: 896, endPoint y: 442, distance: 117.1
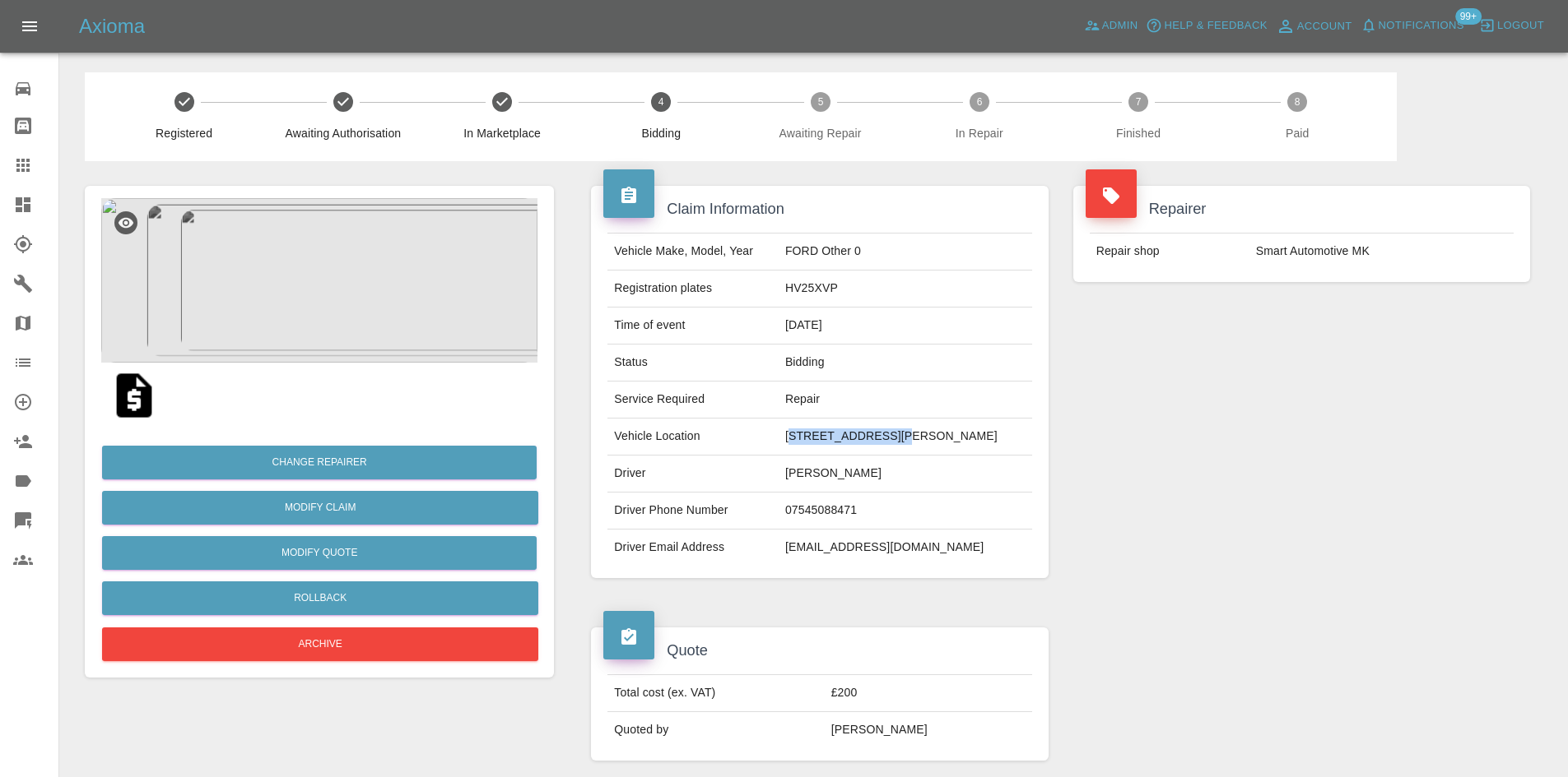
click at [896, 442] on td "[STREET_ADDRESS][PERSON_NAME]" at bounding box center [905, 437] width 253 height 37
click at [841, 438] on td "[STREET_ADDRESS][PERSON_NAME]" at bounding box center [905, 437] width 253 height 37
drag, startPoint x: 772, startPoint y: 438, endPoint x: 1015, endPoint y: 441, distance: 243.0
click at [1015, 441] on td "[STREET_ADDRESS][PERSON_NAME]" at bounding box center [905, 437] width 253 height 37
copy td "[STREET_ADDRESS][PERSON_NAME]"
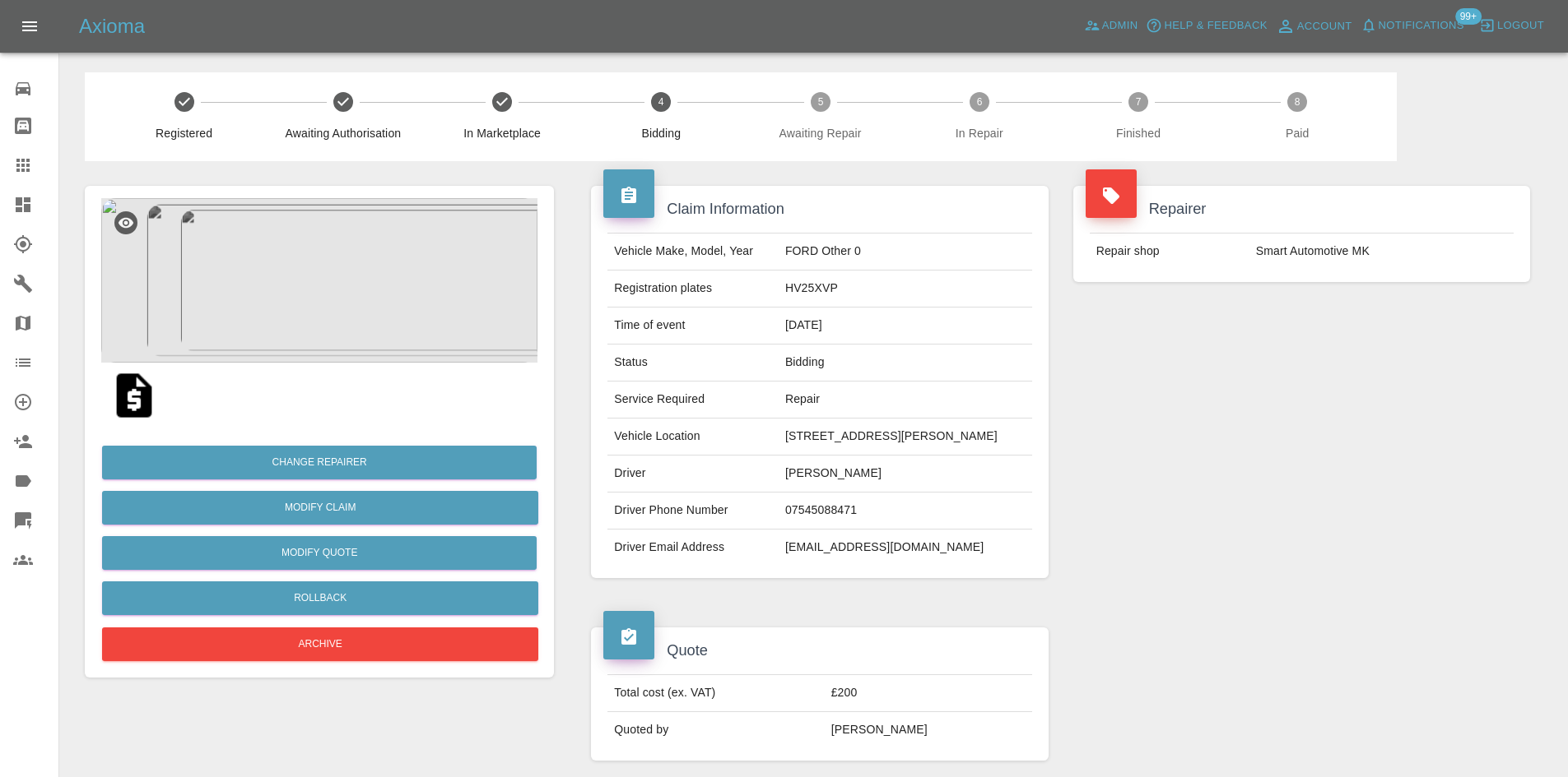
click at [801, 486] on td "Richard Gazeley" at bounding box center [905, 474] width 253 height 37
copy td "Richard Gazeley"
click at [821, 520] on td "07545088471" at bounding box center [905, 511] width 253 height 37
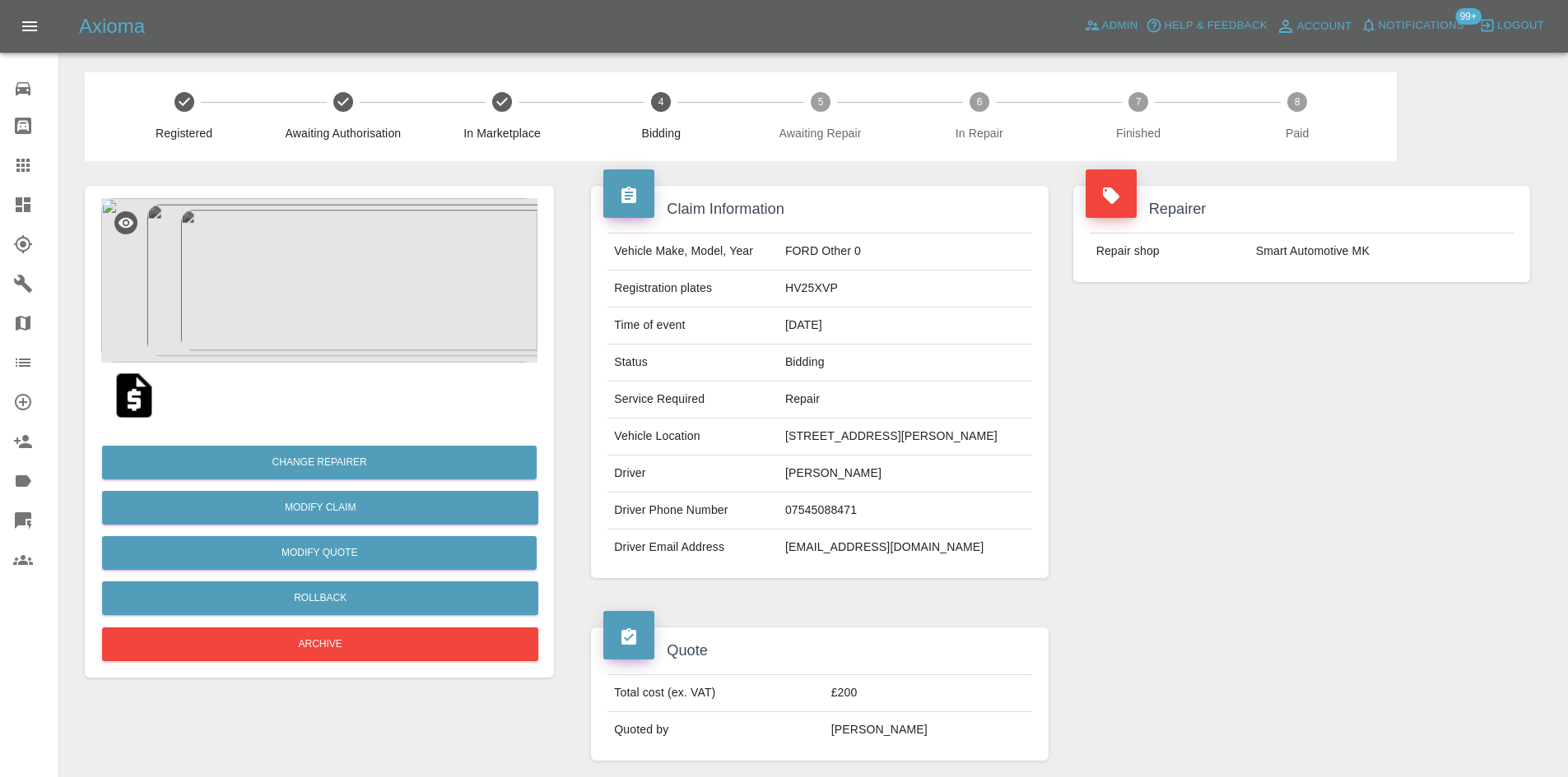
click at [818, 510] on td "07545088471" at bounding box center [905, 511] width 253 height 37
copy td "07545088471"
click at [353, 546] on button "Modify Quote" at bounding box center [319, 553] width 434 height 34
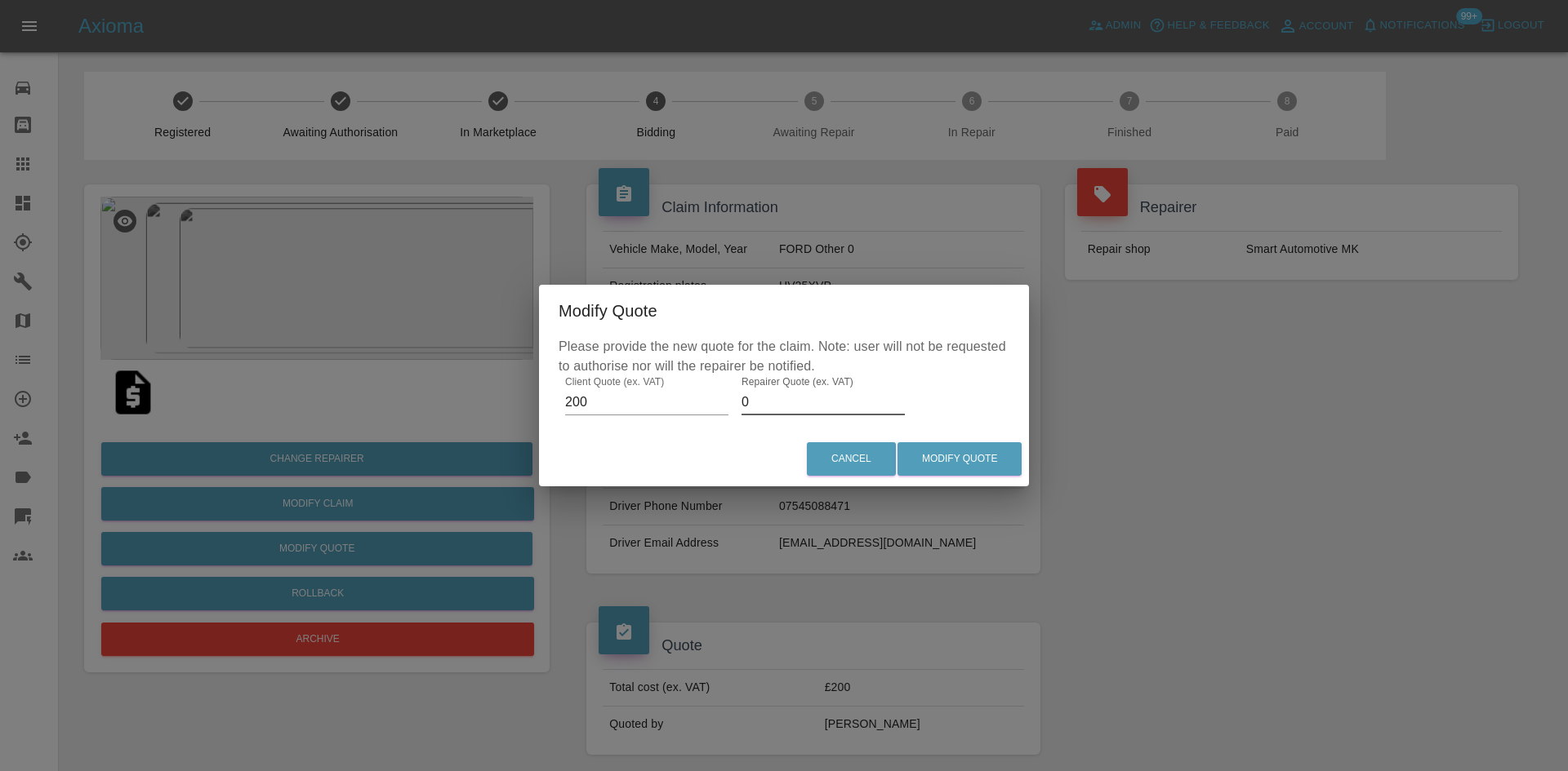
click at [815, 402] on input "0" at bounding box center [822, 402] width 163 height 26
type input "105"
click at [968, 462] on button "Modify Quote" at bounding box center [960, 458] width 124 height 34
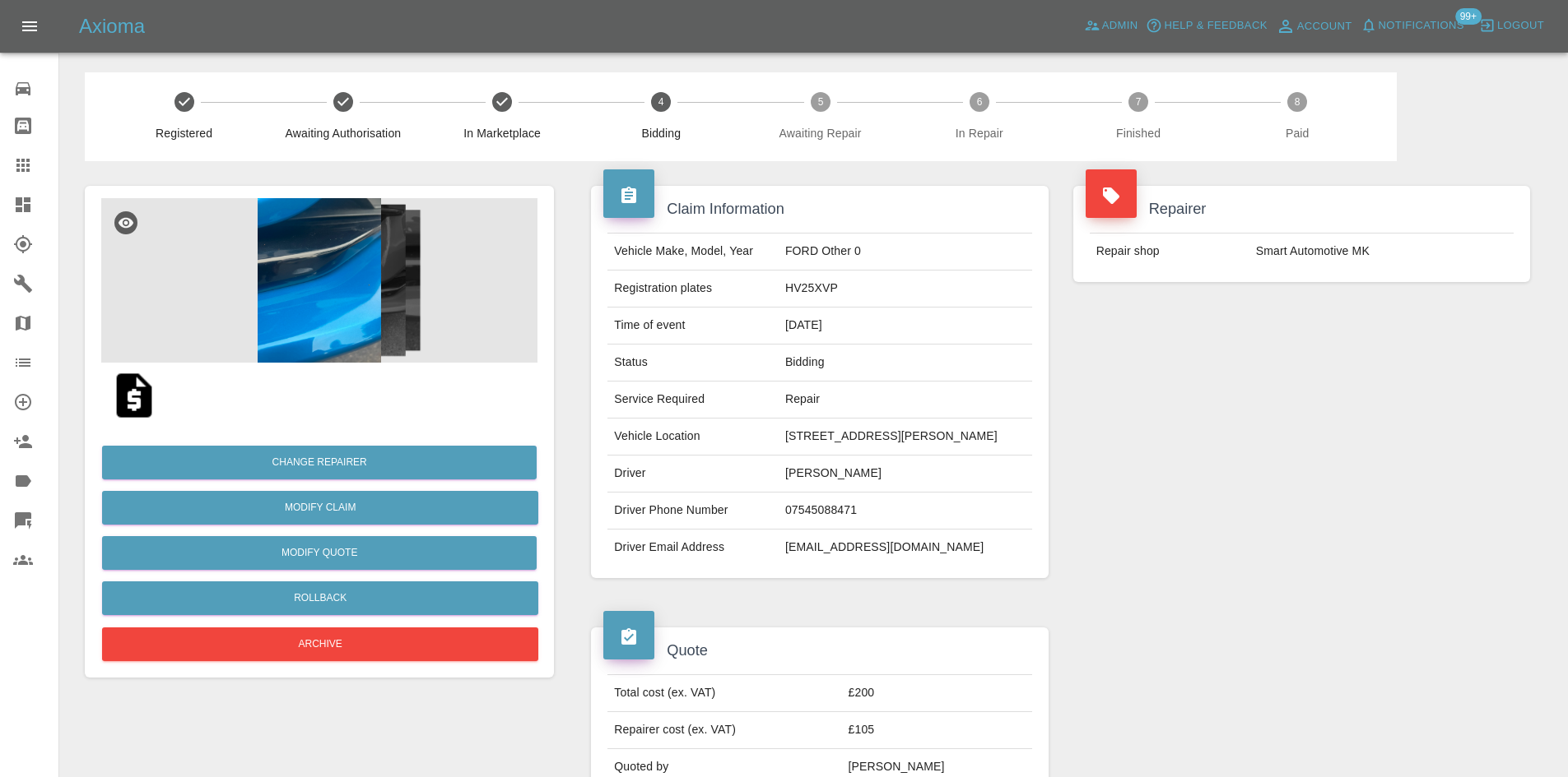
click at [371, 336] on img at bounding box center [319, 280] width 436 height 164
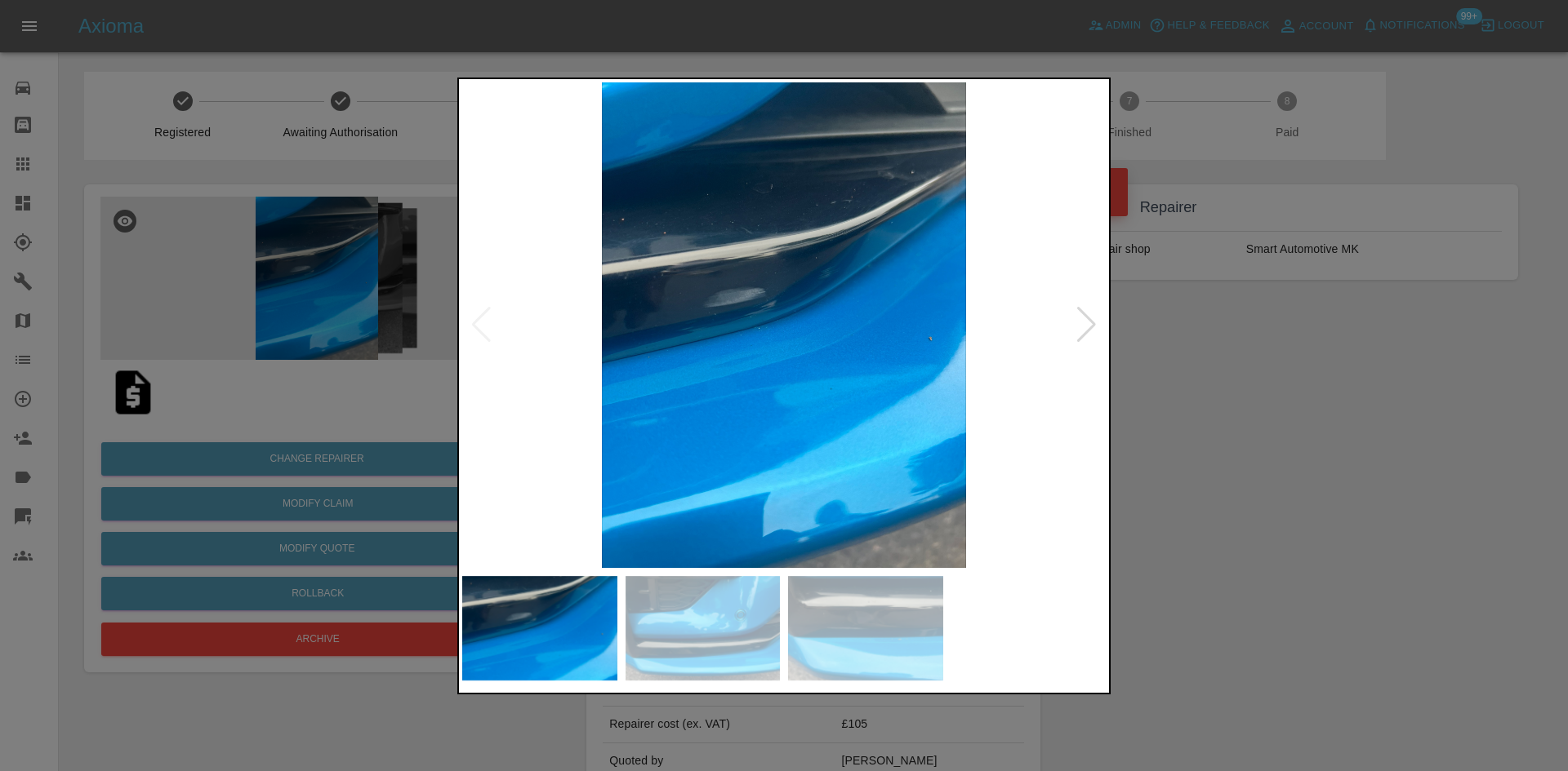
click at [1068, 326] on img at bounding box center [784, 325] width 644 height 485
click at [1079, 326] on div at bounding box center [1087, 325] width 22 height 36
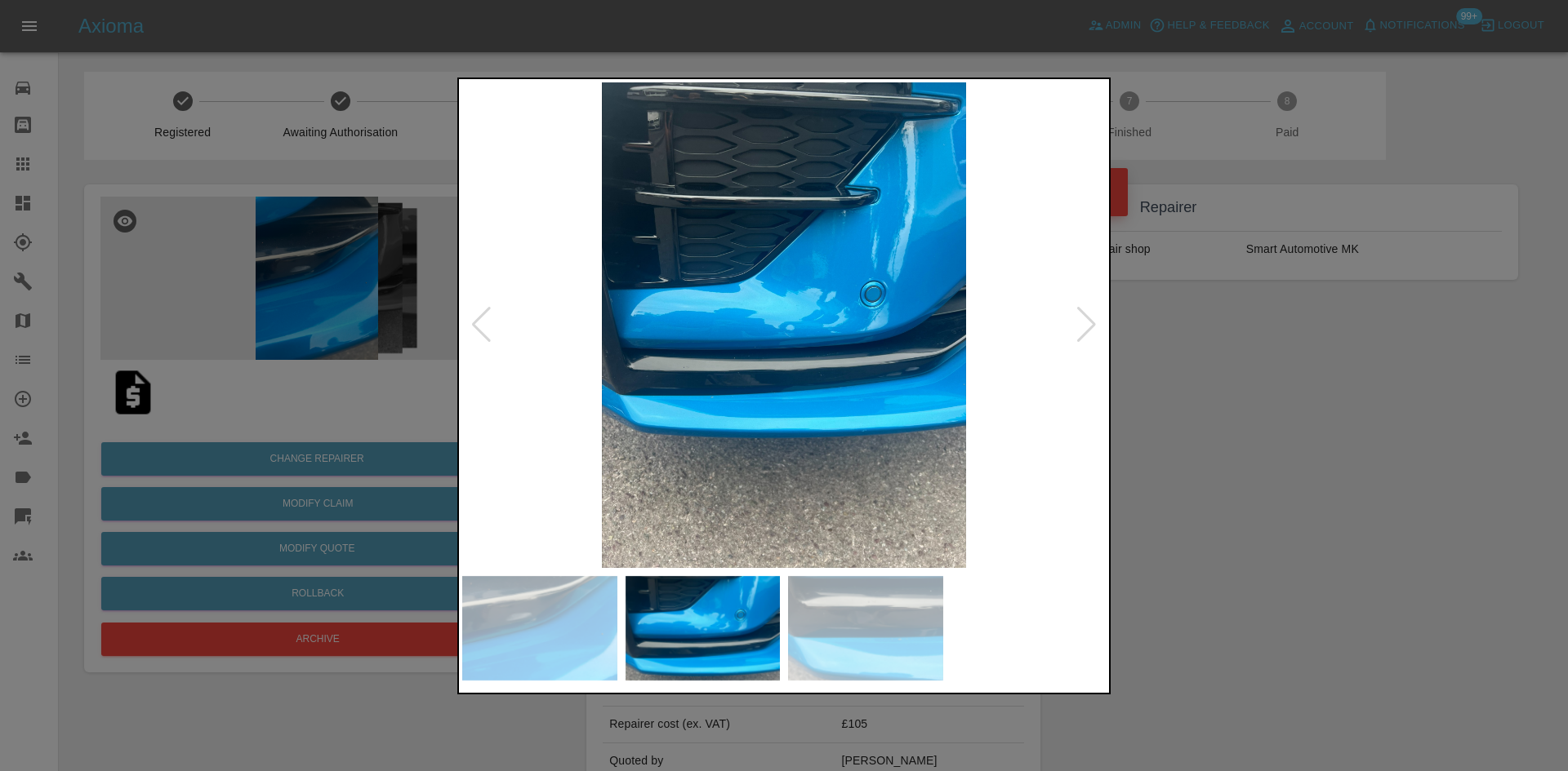
click at [817, 653] on img at bounding box center [866, 629] width 156 height 105
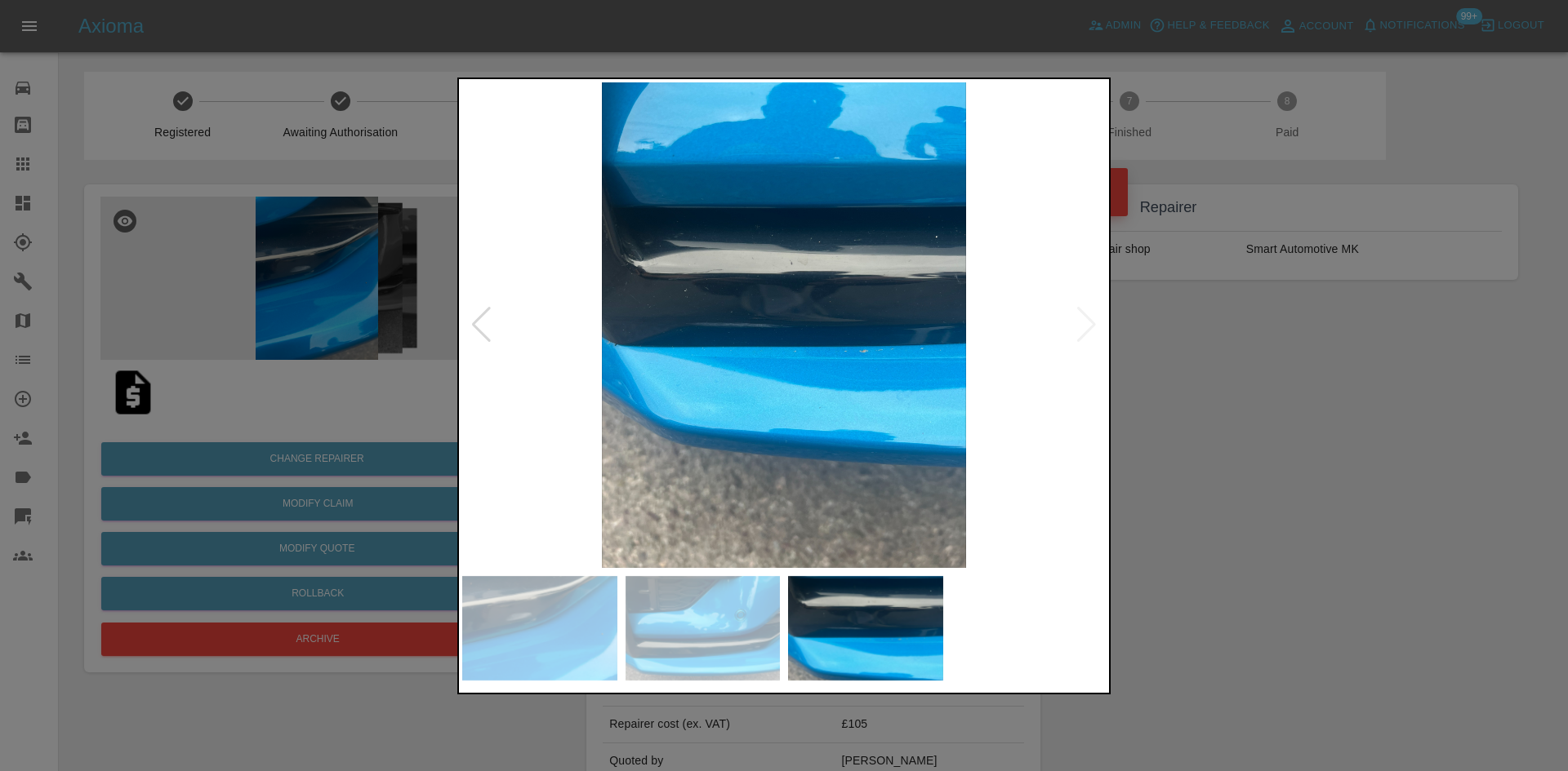
click at [815, 653] on img at bounding box center [866, 629] width 156 height 105
click at [1298, 564] on div at bounding box center [784, 385] width 1568 height 771
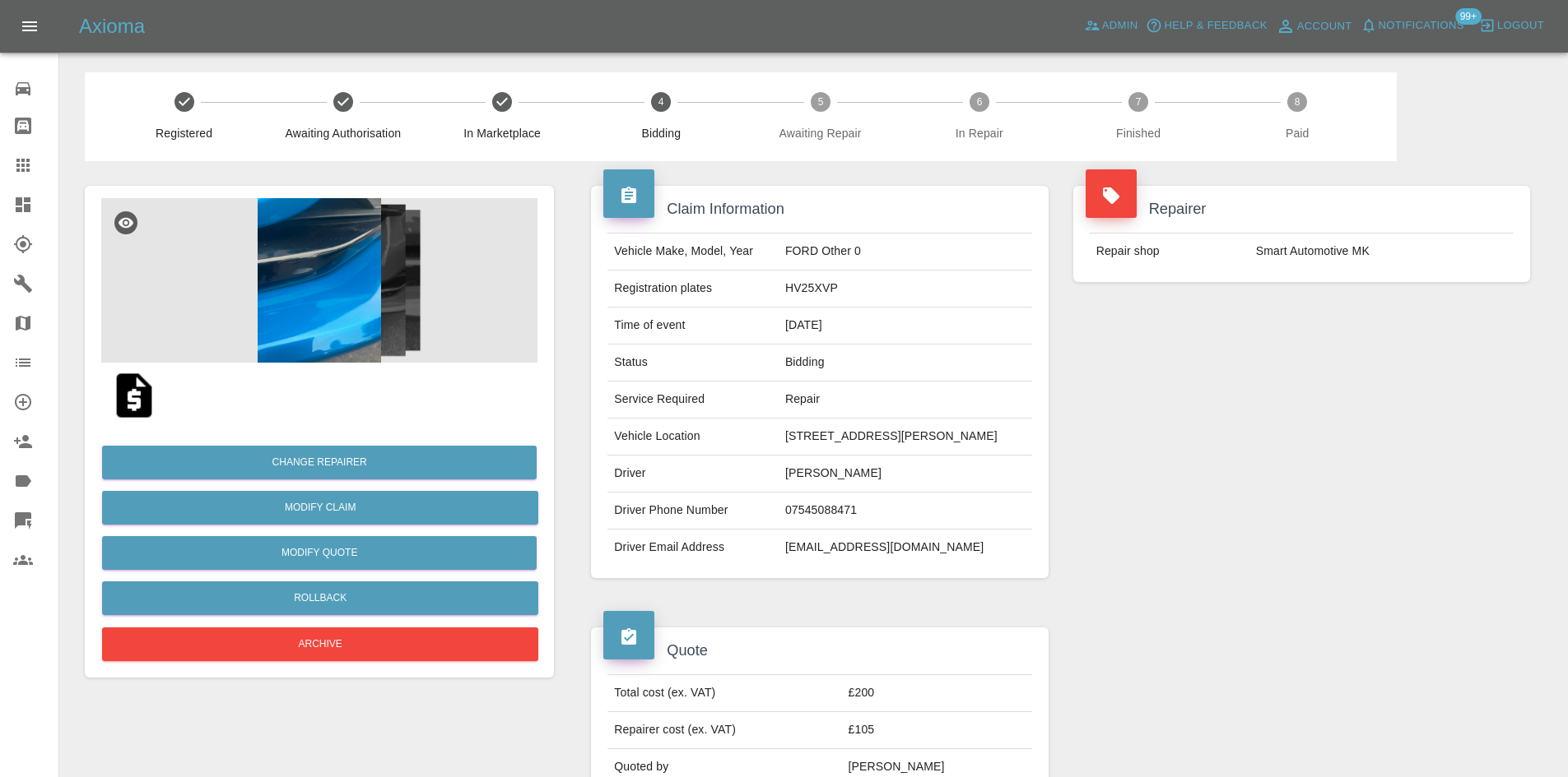
scroll to position [740, 0]
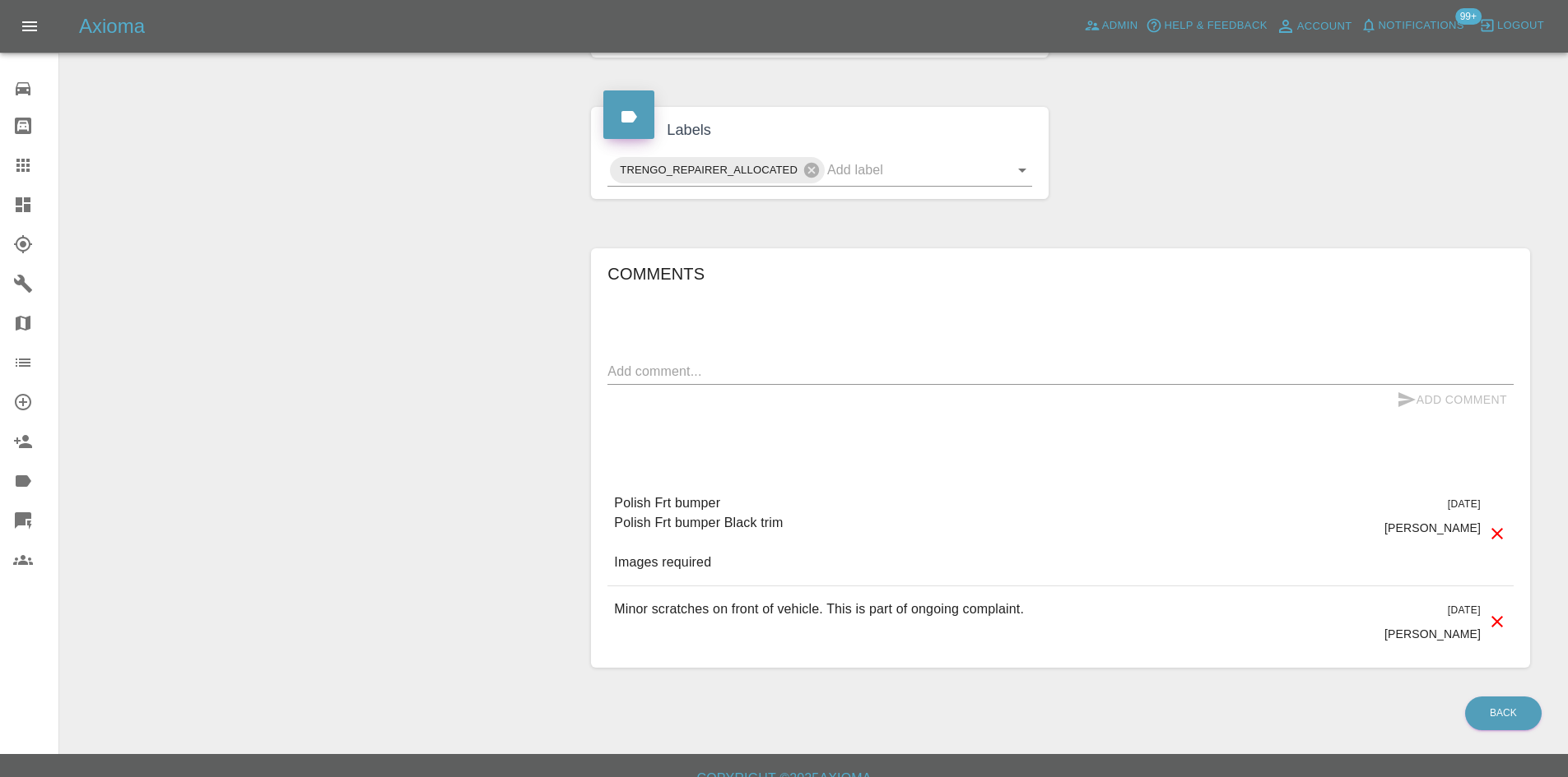
click at [787, 385] on div "Add Comment" at bounding box center [1060, 399] width 906 height 30
click at [787, 367] on textarea at bounding box center [1060, 372] width 906 height 19
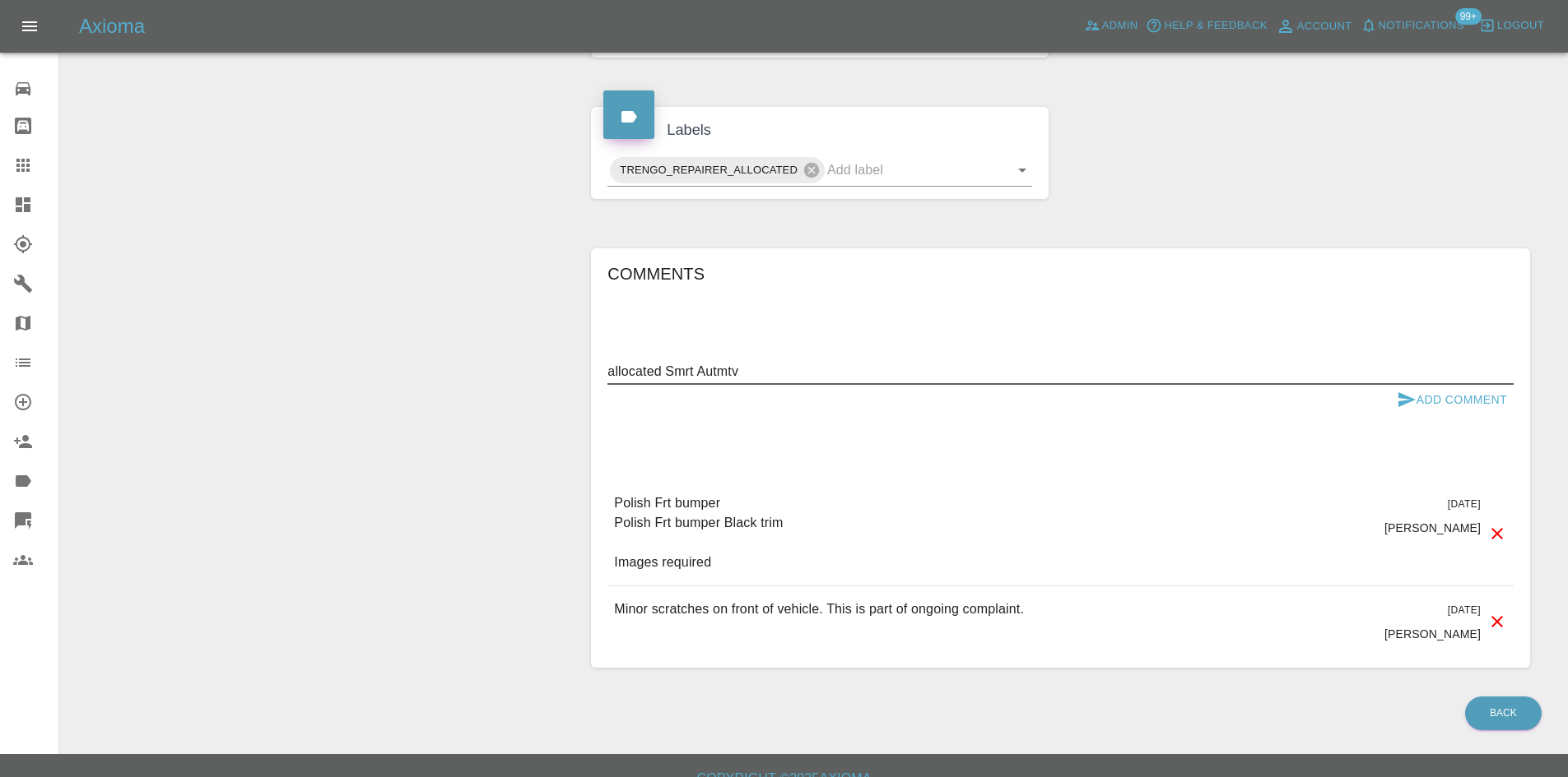
click at [1446, 379] on textarea "allocated Smrt Autmtv" at bounding box center [1060, 372] width 906 height 19
type textarea "allocated Smrt Autmtv"
click at [1445, 385] on button "Add Comment" at bounding box center [1452, 399] width 124 height 30
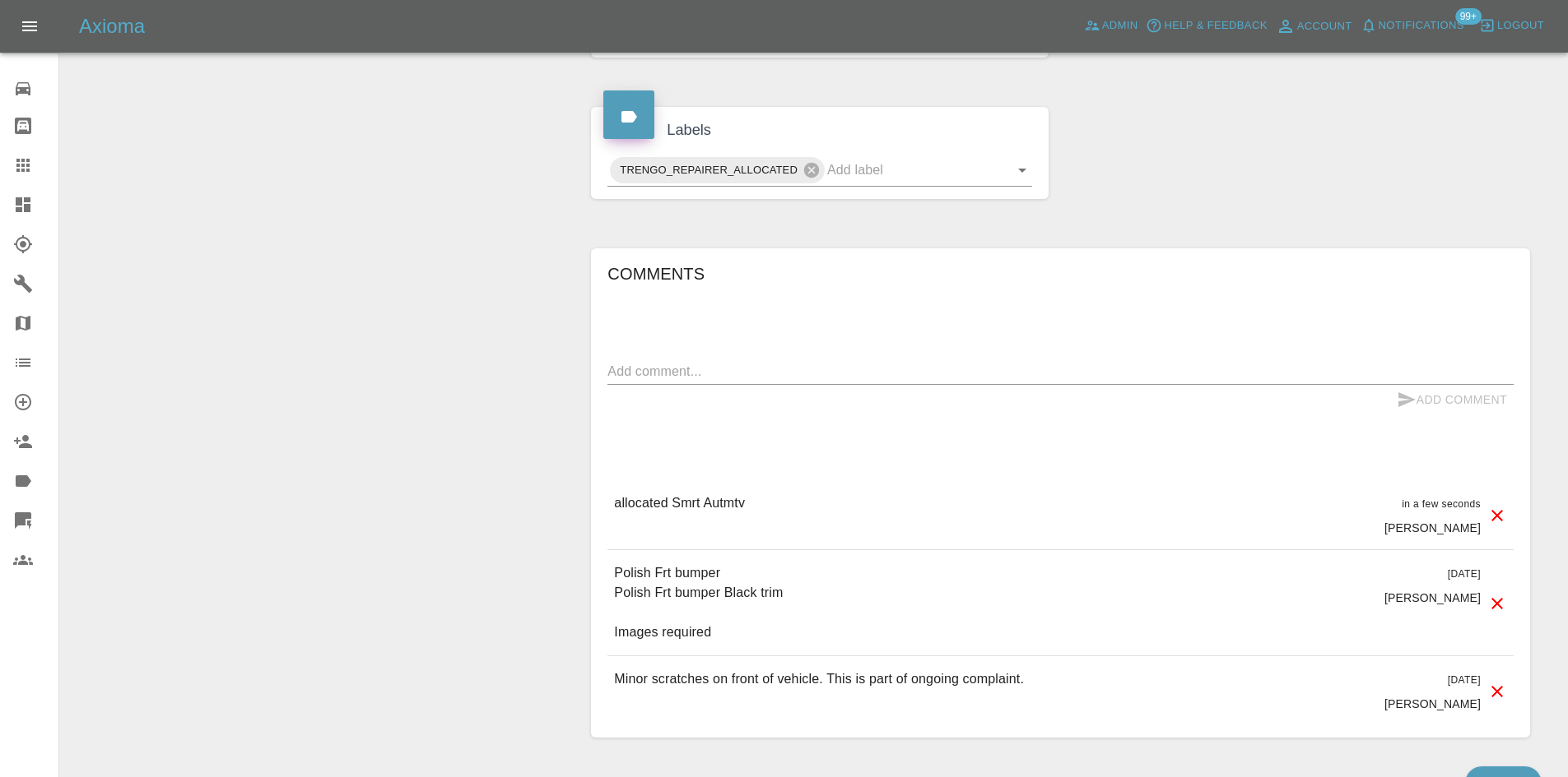
click at [47, 198] on div at bounding box center [36, 204] width 46 height 20
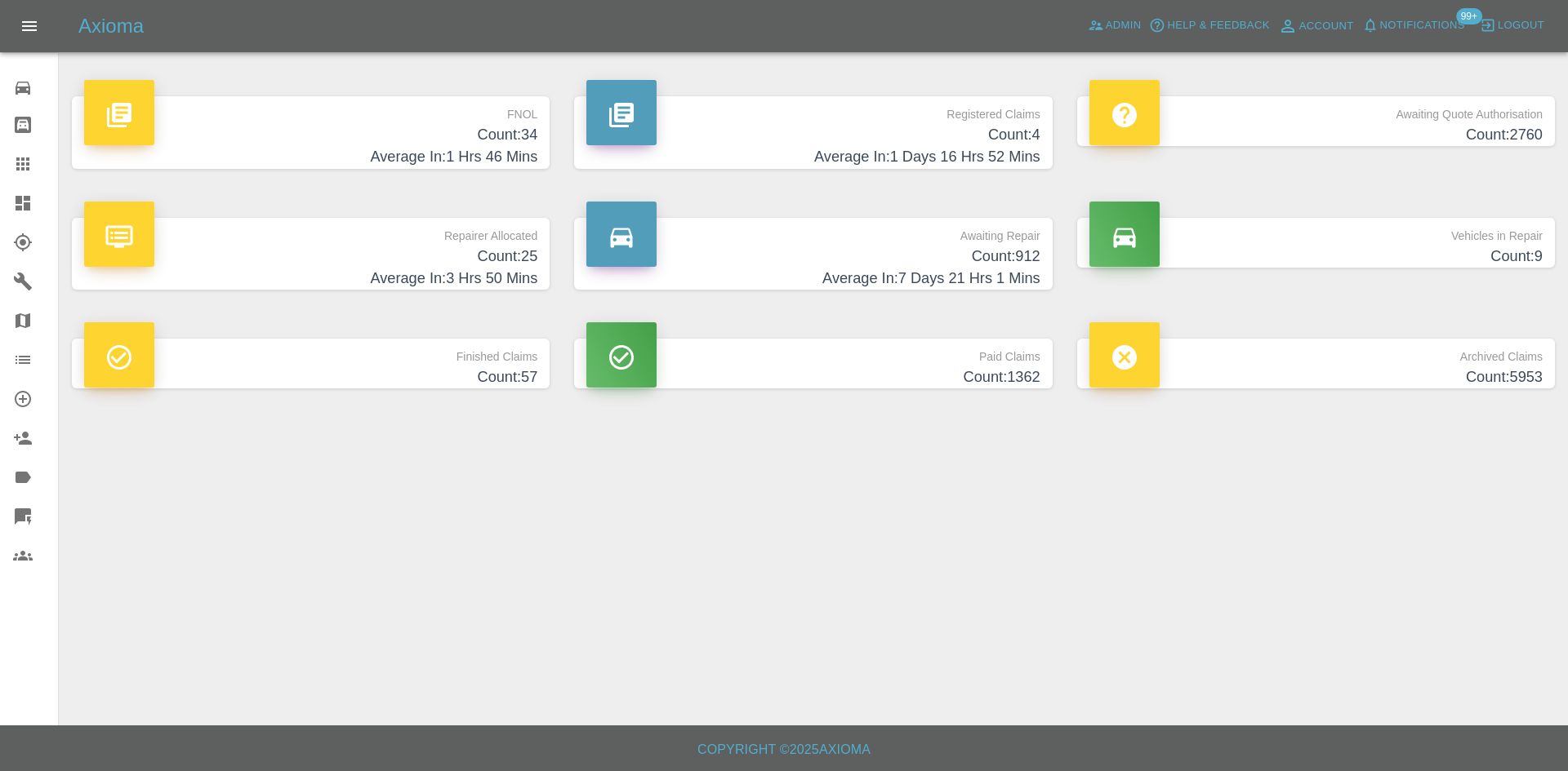
click at [487, 258] on h4 "Count: 25" at bounding box center [310, 257] width 454 height 22
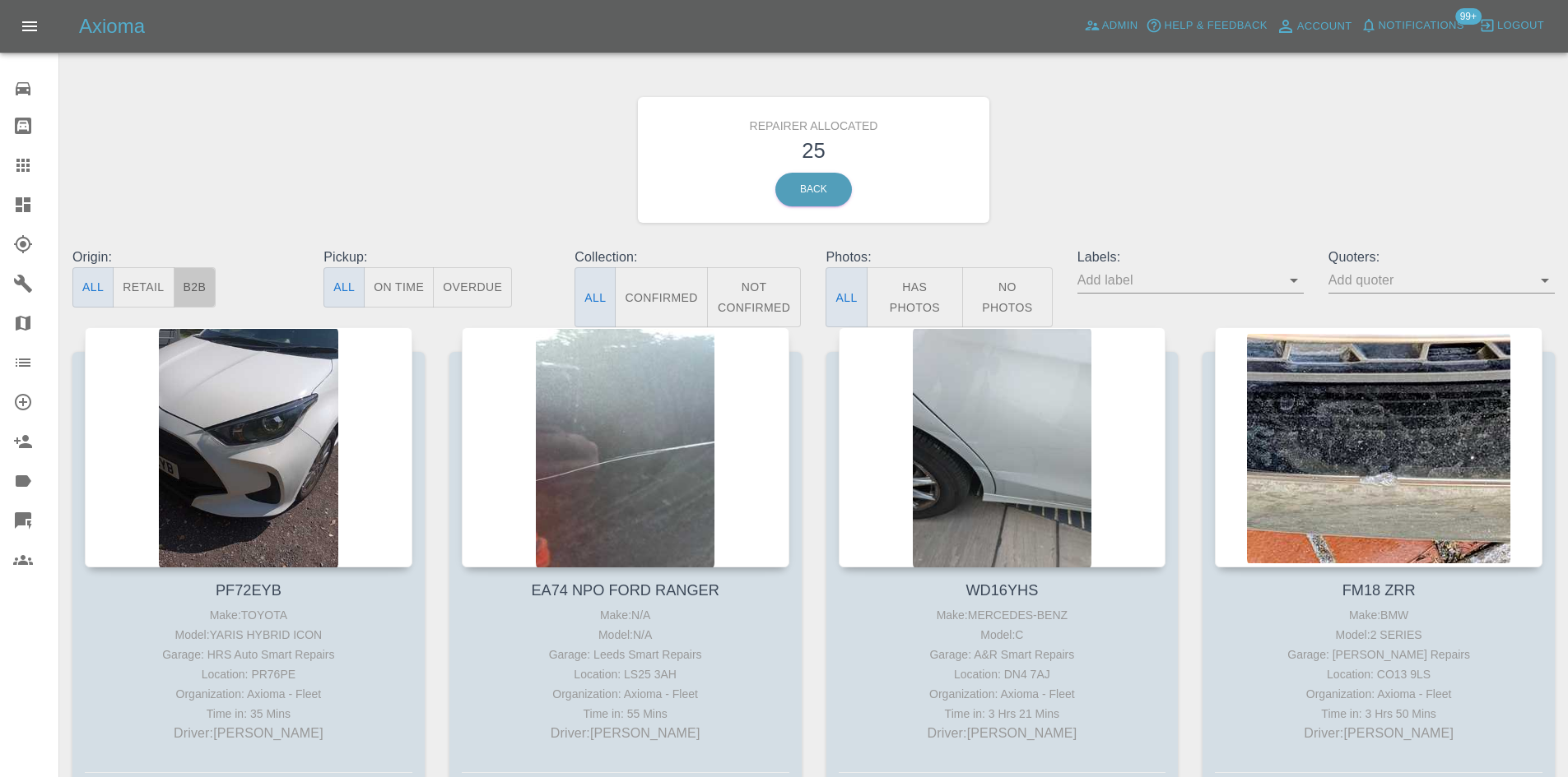
click at [178, 286] on button "B2B" at bounding box center [194, 287] width 43 height 40
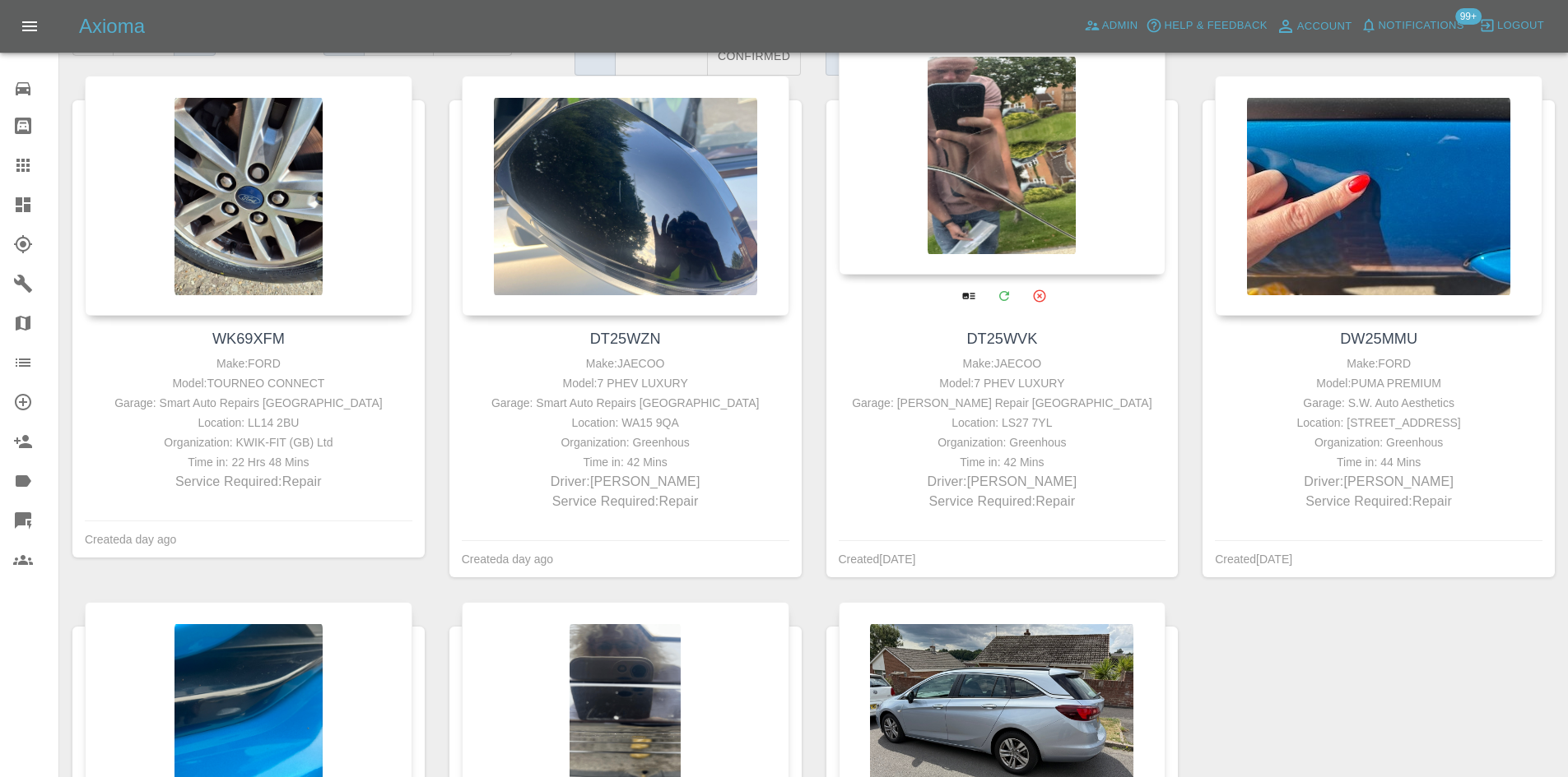
scroll to position [247, 0]
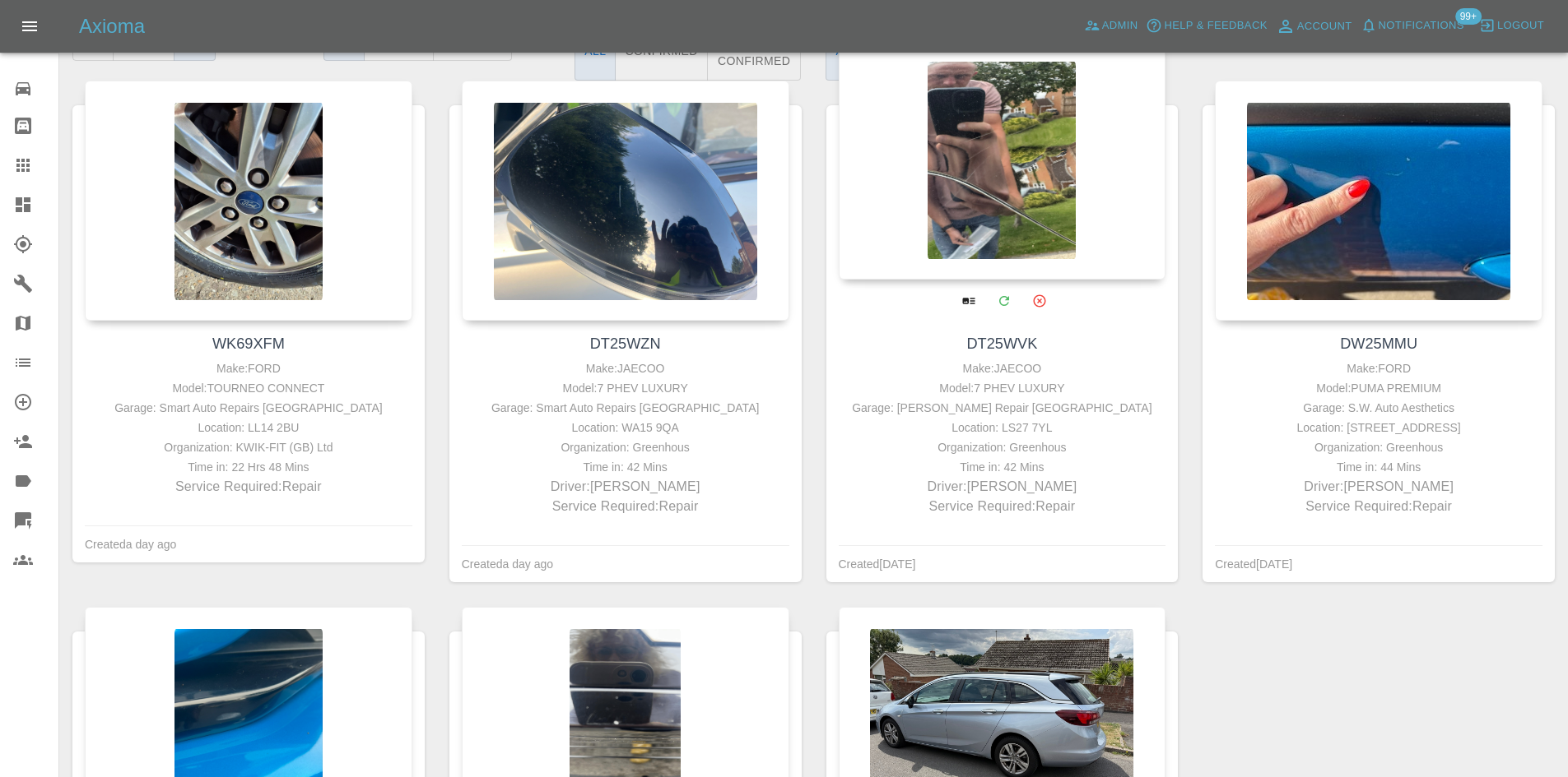
click at [1001, 133] on div at bounding box center [1002, 159] width 327 height 240
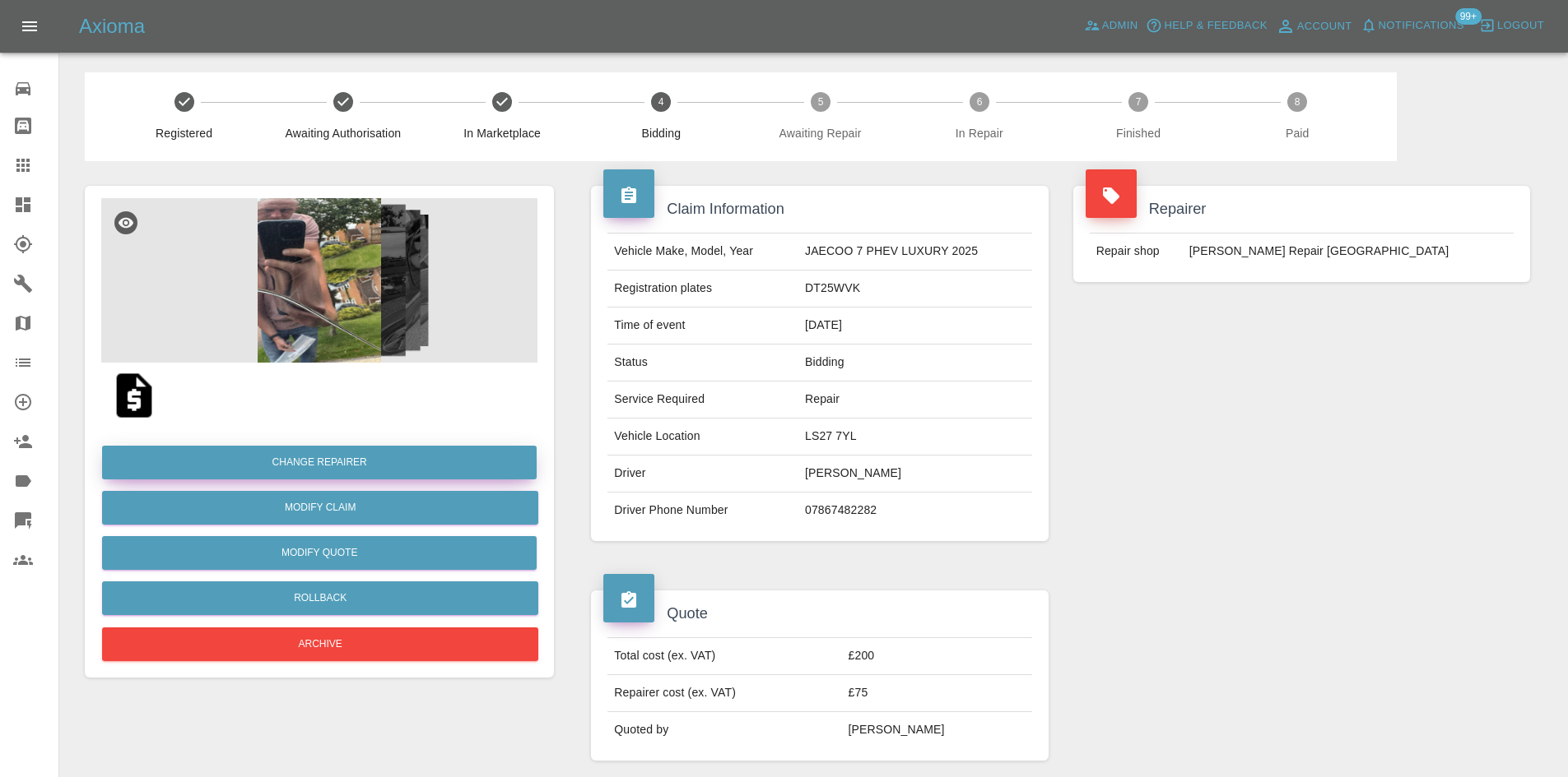
click at [395, 467] on button "Change Repairer" at bounding box center [319, 462] width 434 height 34
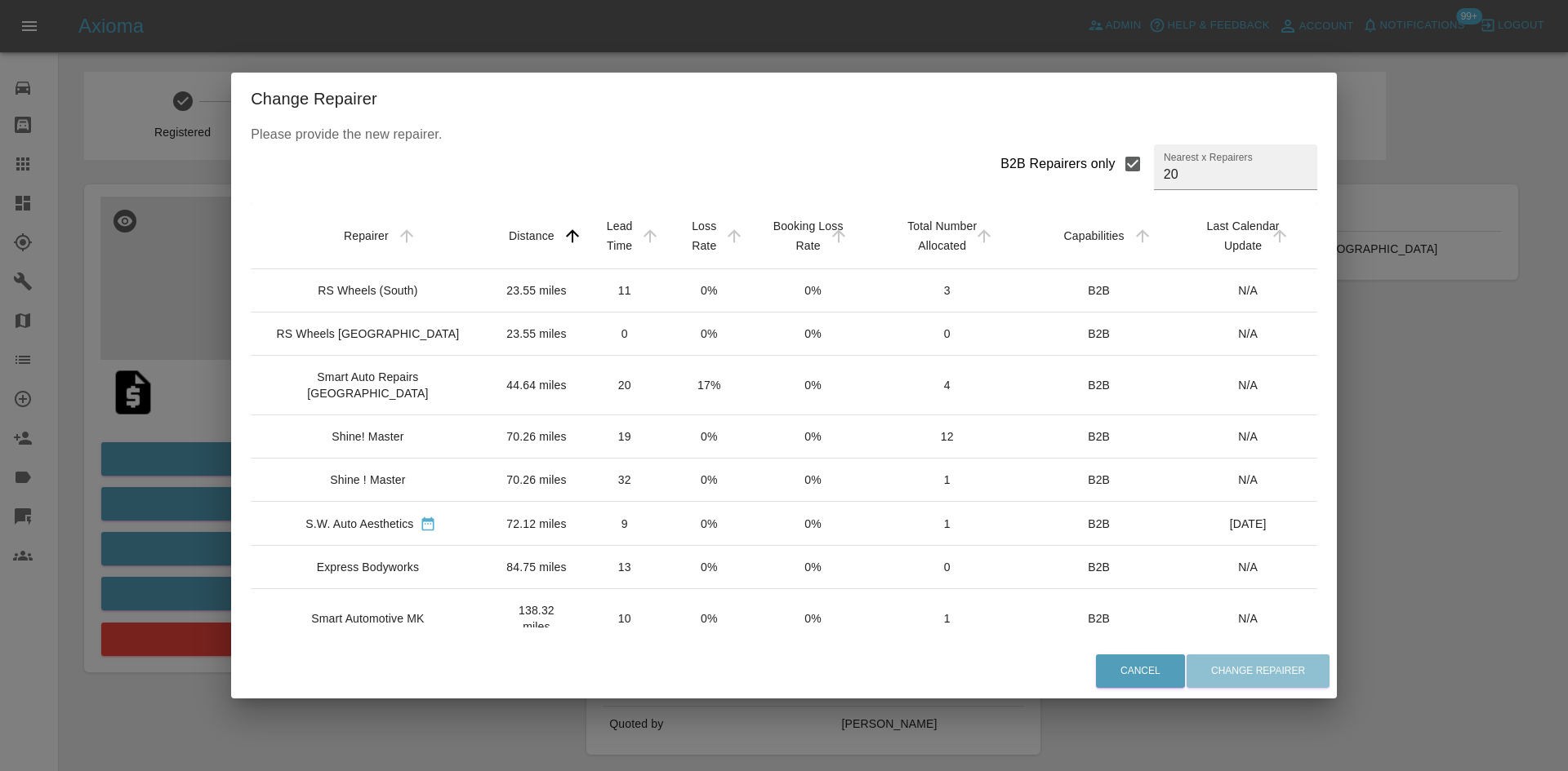
click at [1115, 174] on input "B2B Repairers only" at bounding box center [1133, 164] width 35 height 35
checkbox input "false"
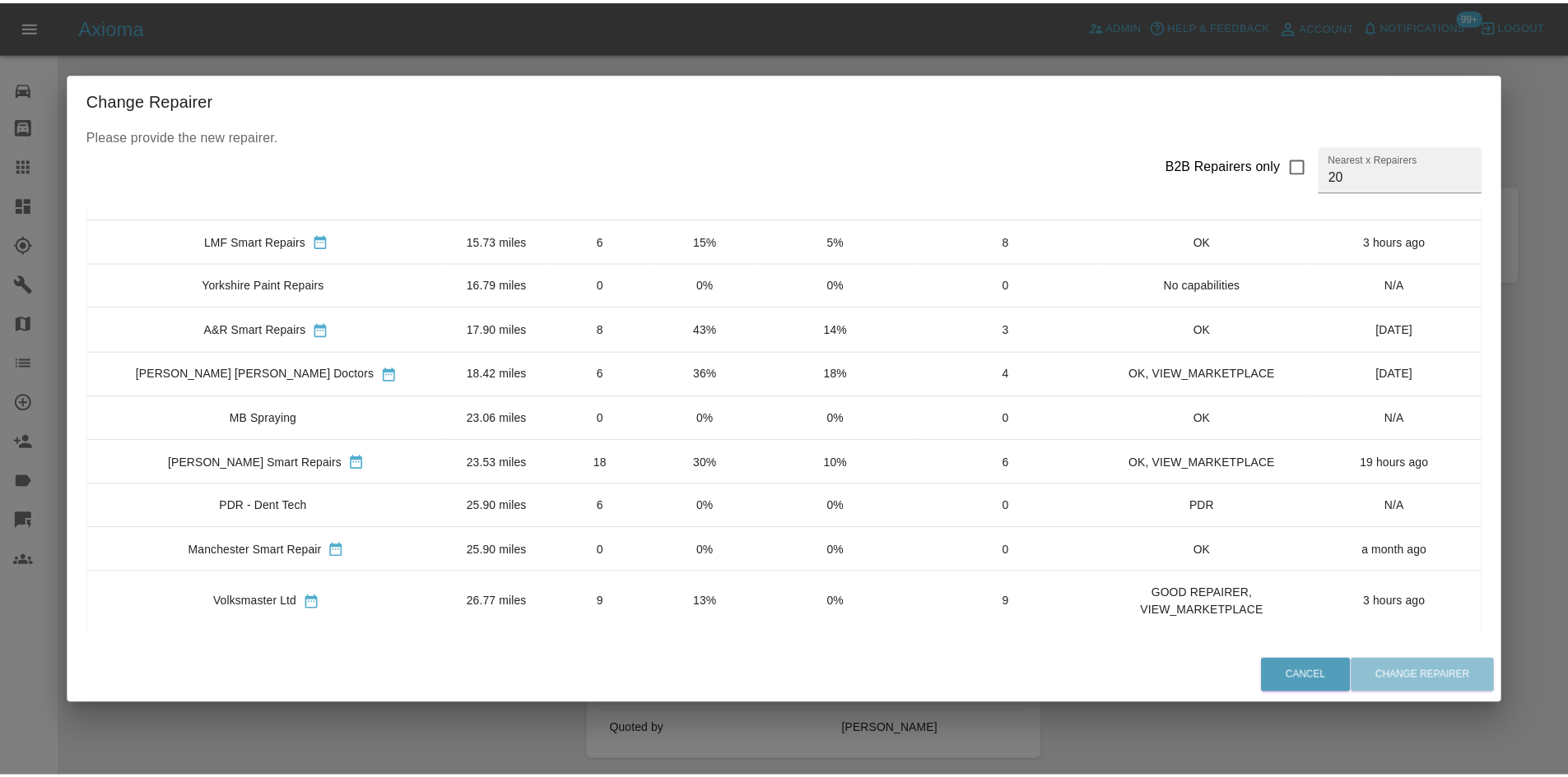
scroll to position [586, 0]
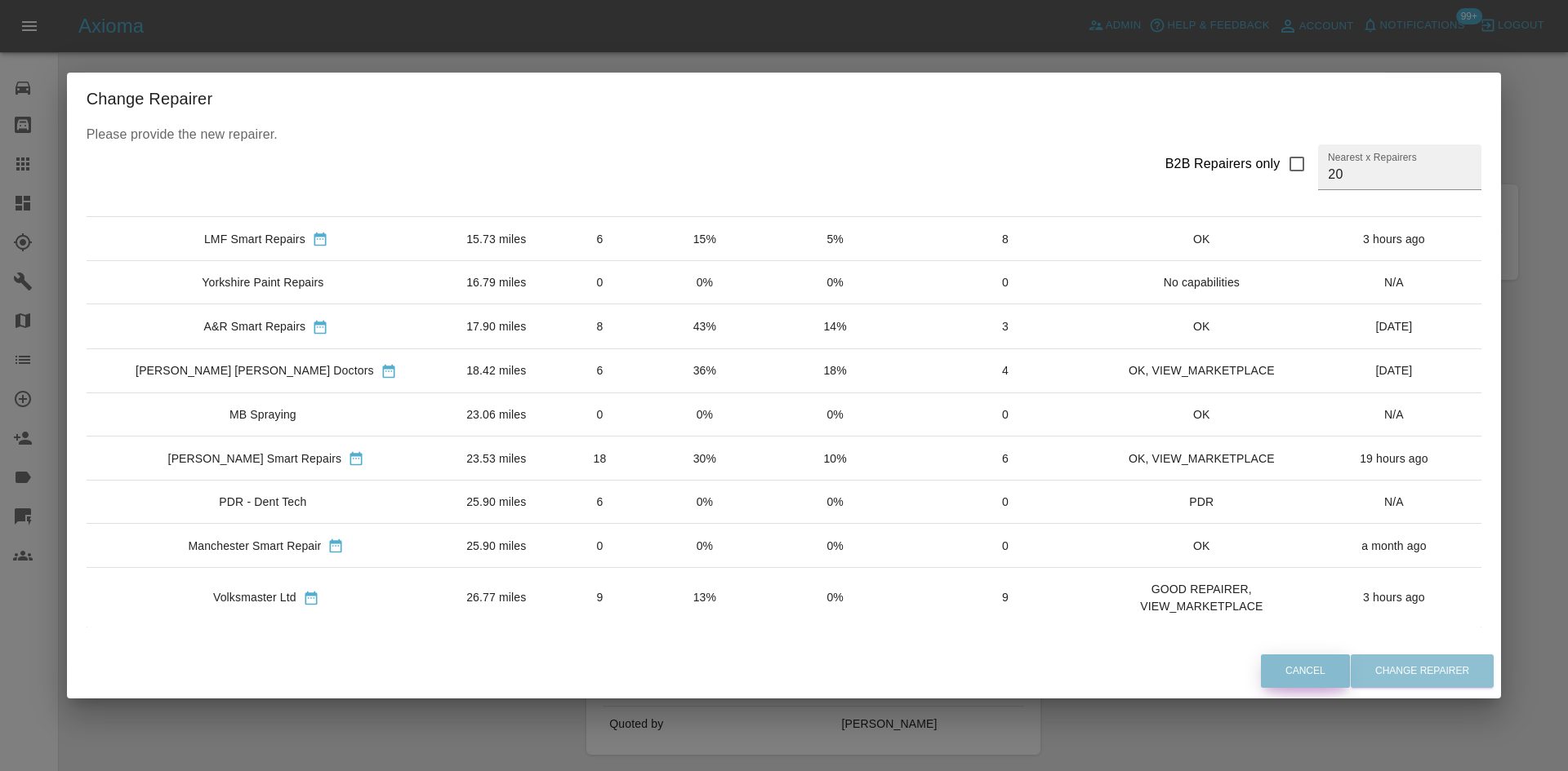
click at [1261, 681] on button "Cancel" at bounding box center [1305, 671] width 89 height 34
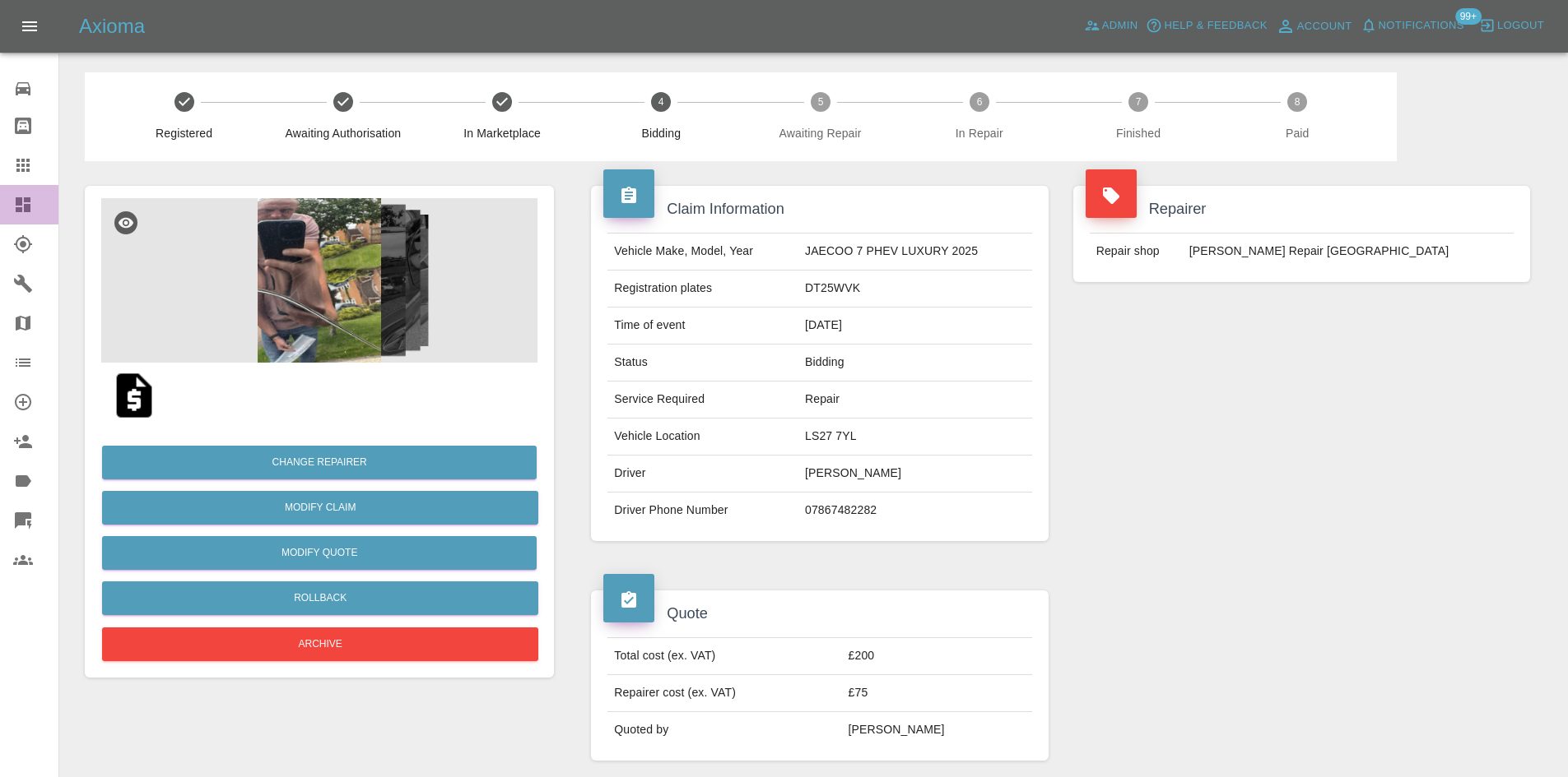
click at [27, 224] on link "Dashboard" at bounding box center [29, 204] width 58 height 39
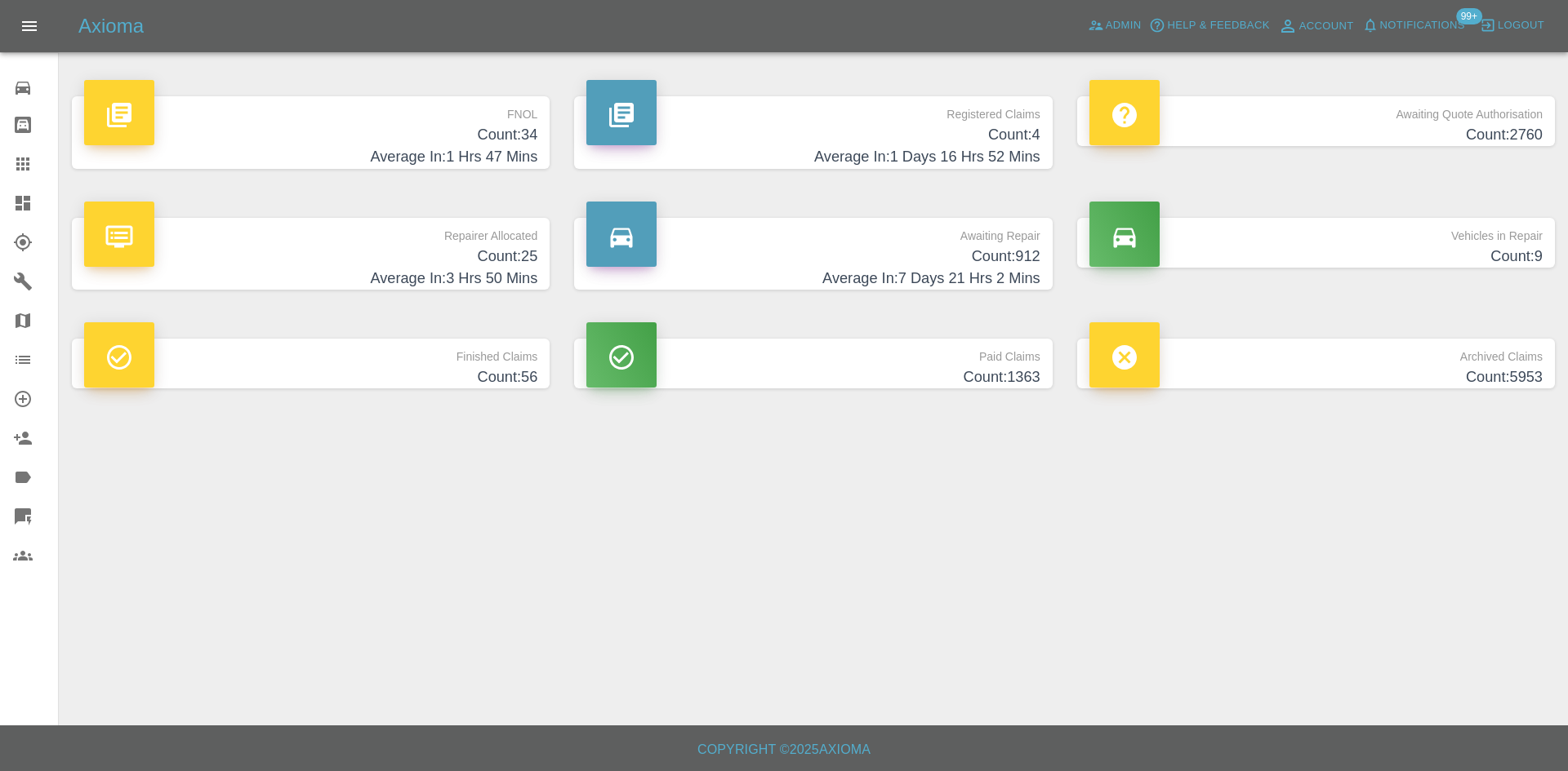
click at [893, 151] on h4 "Average In: 1 Days 16 Hrs 52 Mins" at bounding box center [813, 157] width 454 height 22
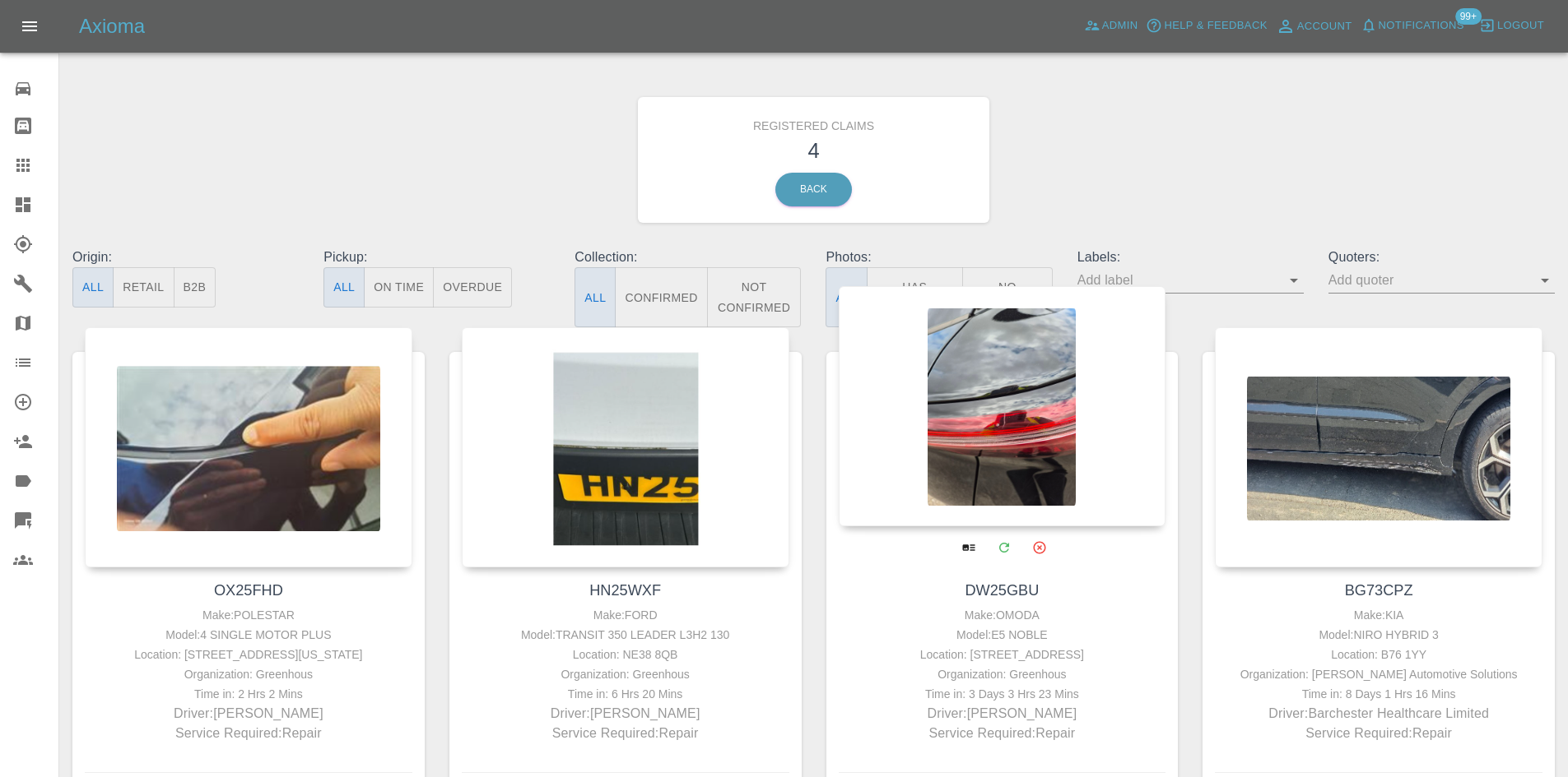
click at [1033, 429] on div at bounding box center [1002, 406] width 327 height 240
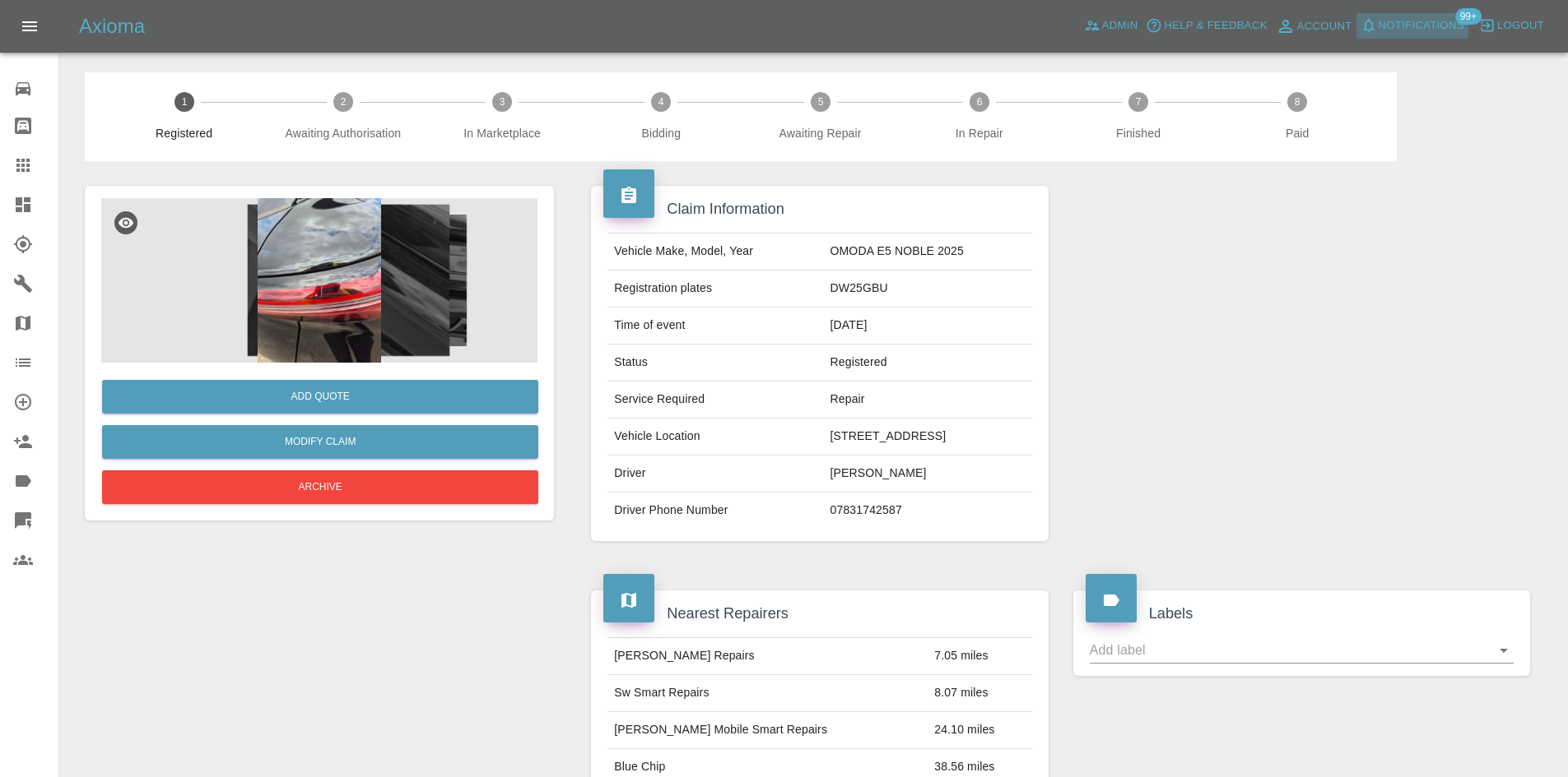
click at [1425, 25] on span "Notifications" at bounding box center [1422, 26] width 85 height 19
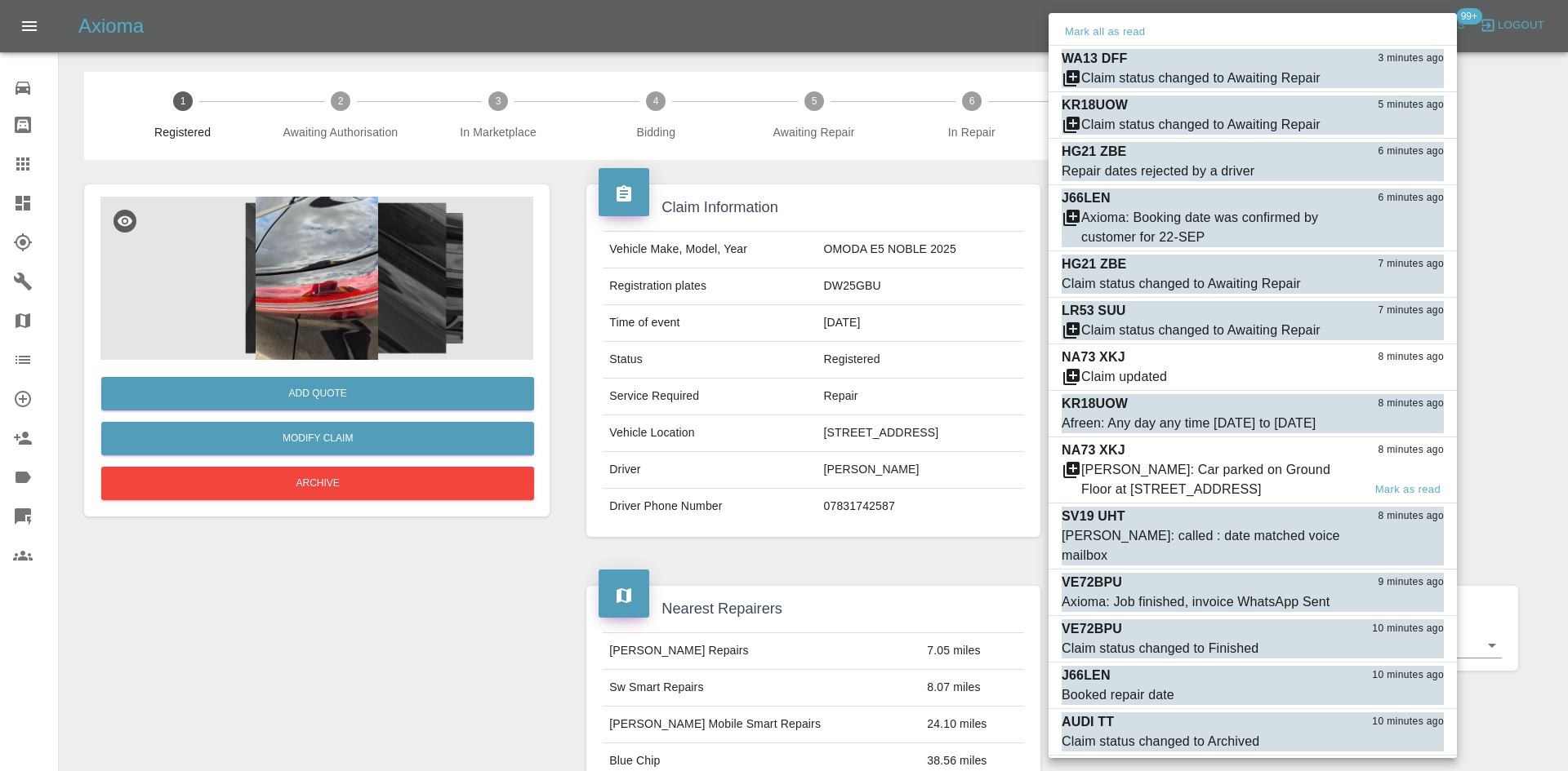
click at [1239, 460] on div "NA73 XKJ 8 minutes ago" at bounding box center [1253, 451] width 382 height 20
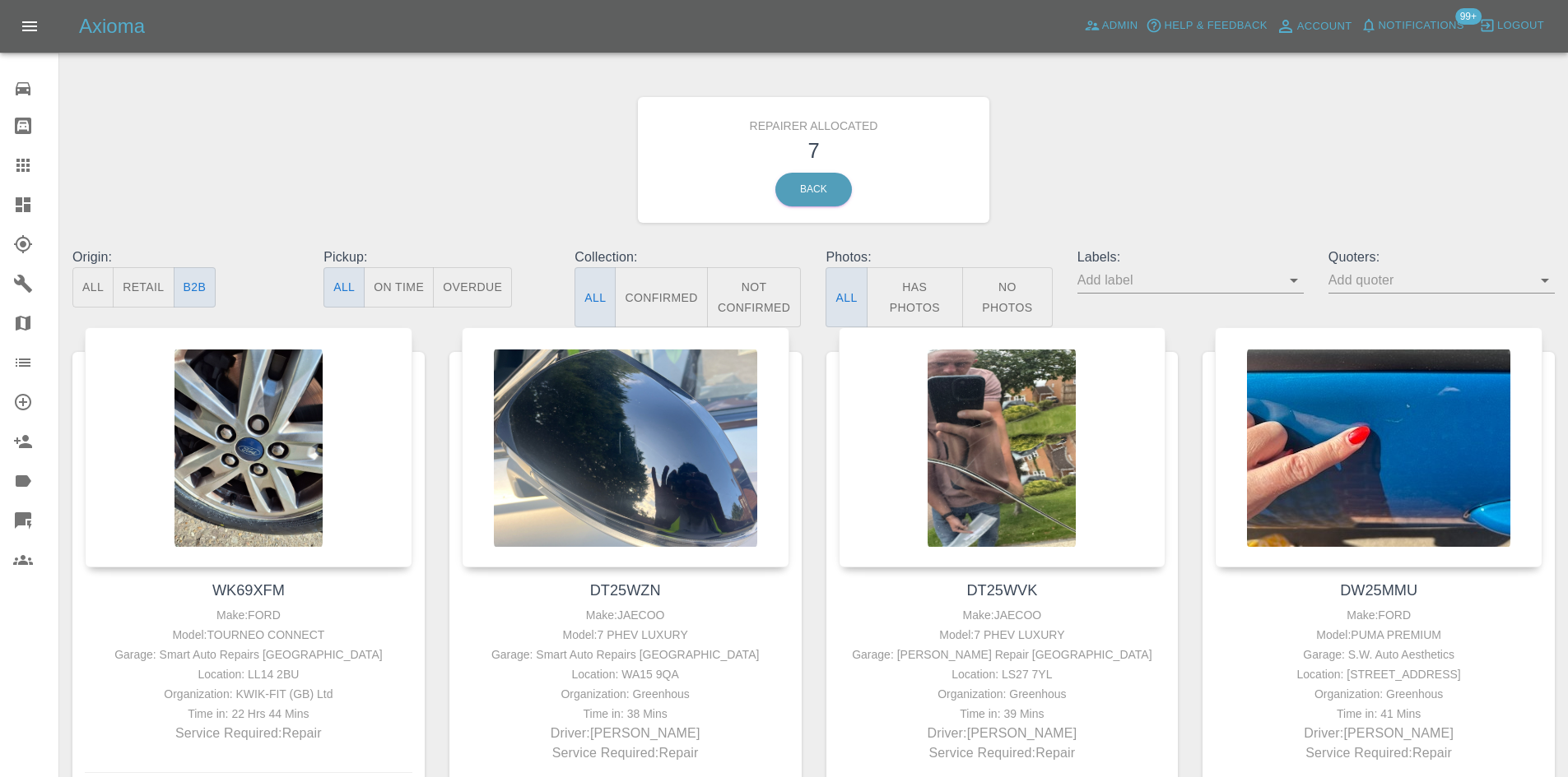
scroll to position [687, 0]
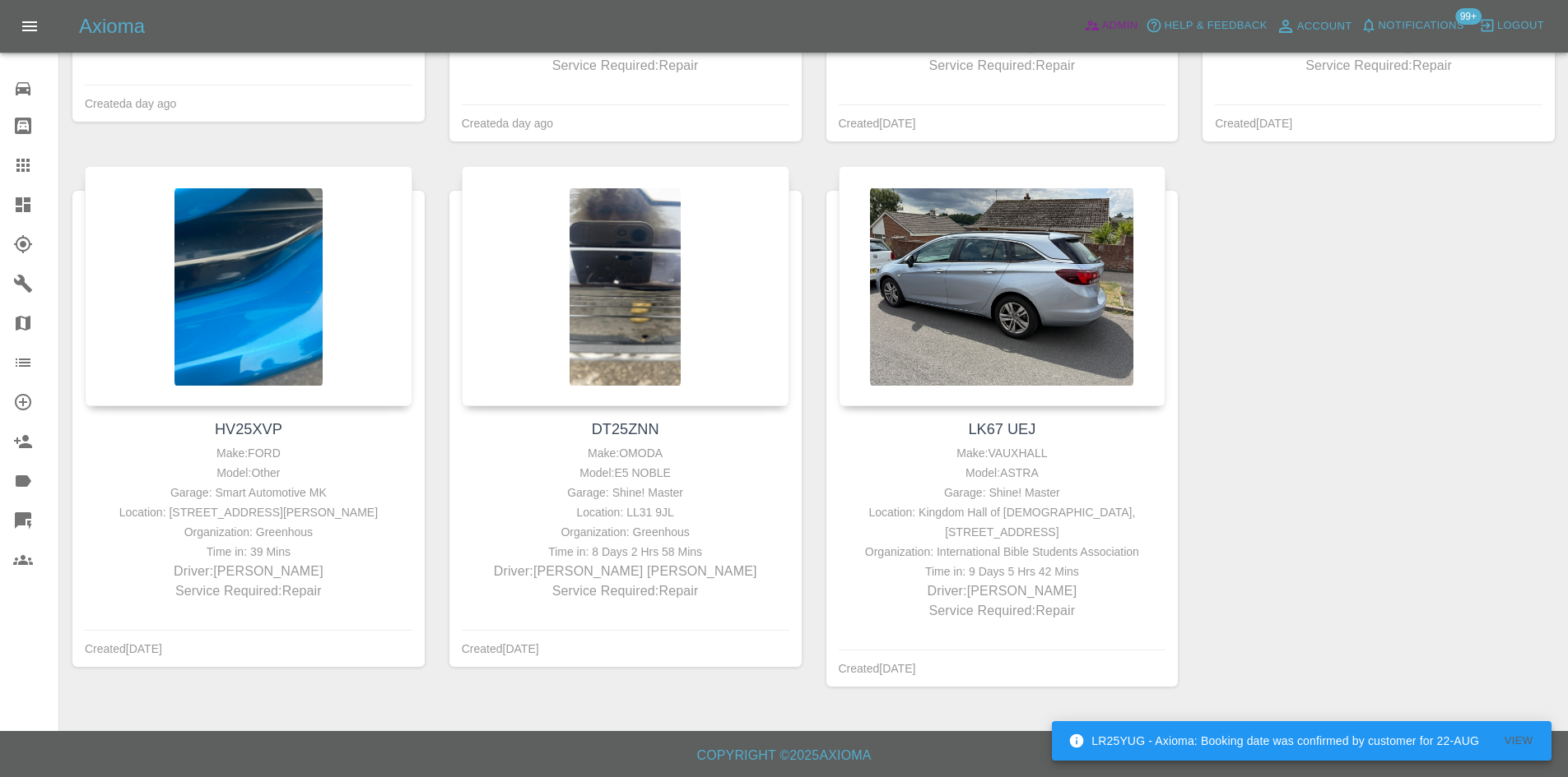
click at [1105, 23] on span "Admin" at bounding box center [1120, 26] width 37 height 19
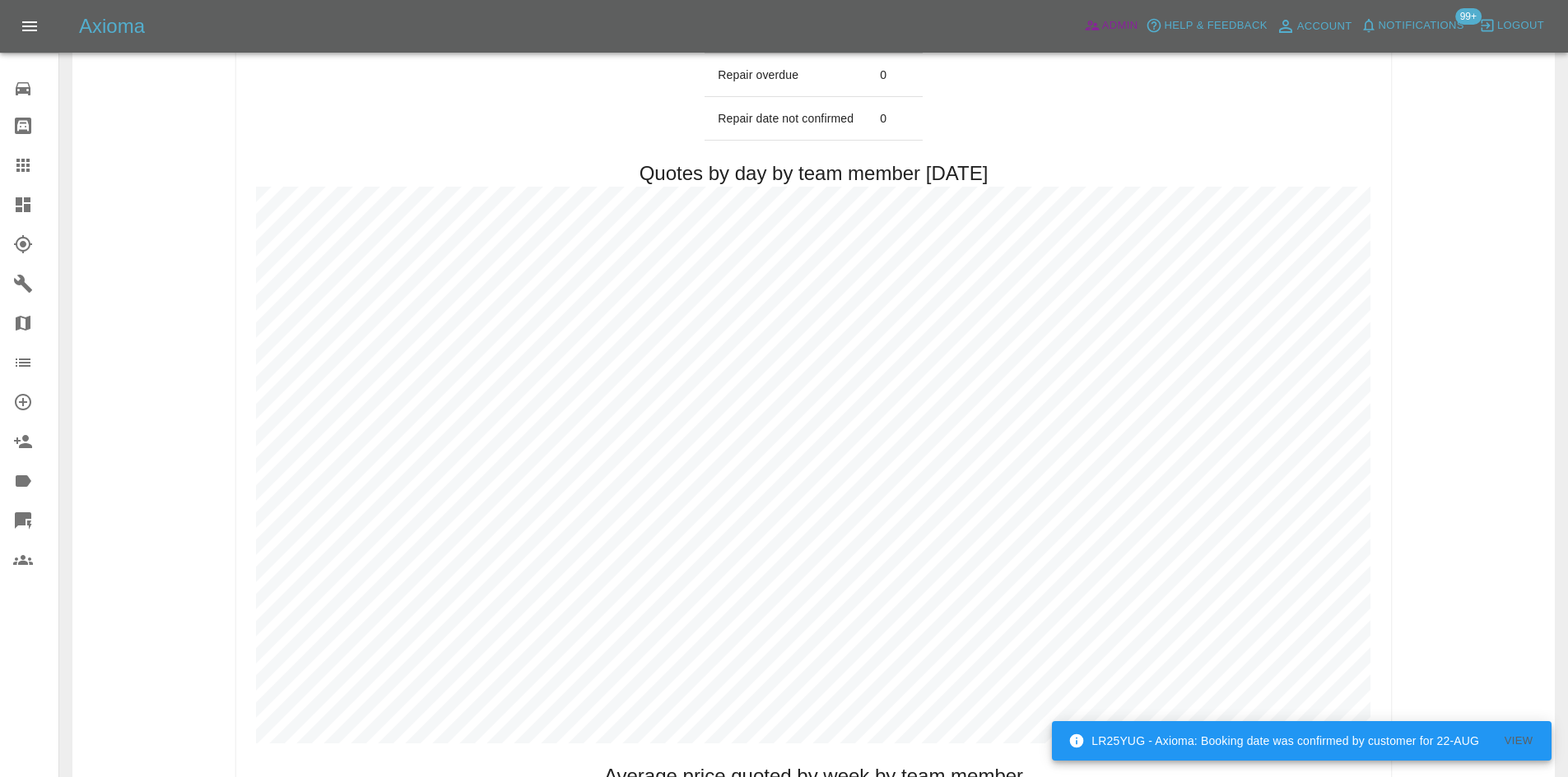
click at [1102, 23] on span "Admin" at bounding box center [1120, 26] width 37 height 19
click at [9, 201] on link "Dashboard" at bounding box center [29, 204] width 58 height 39
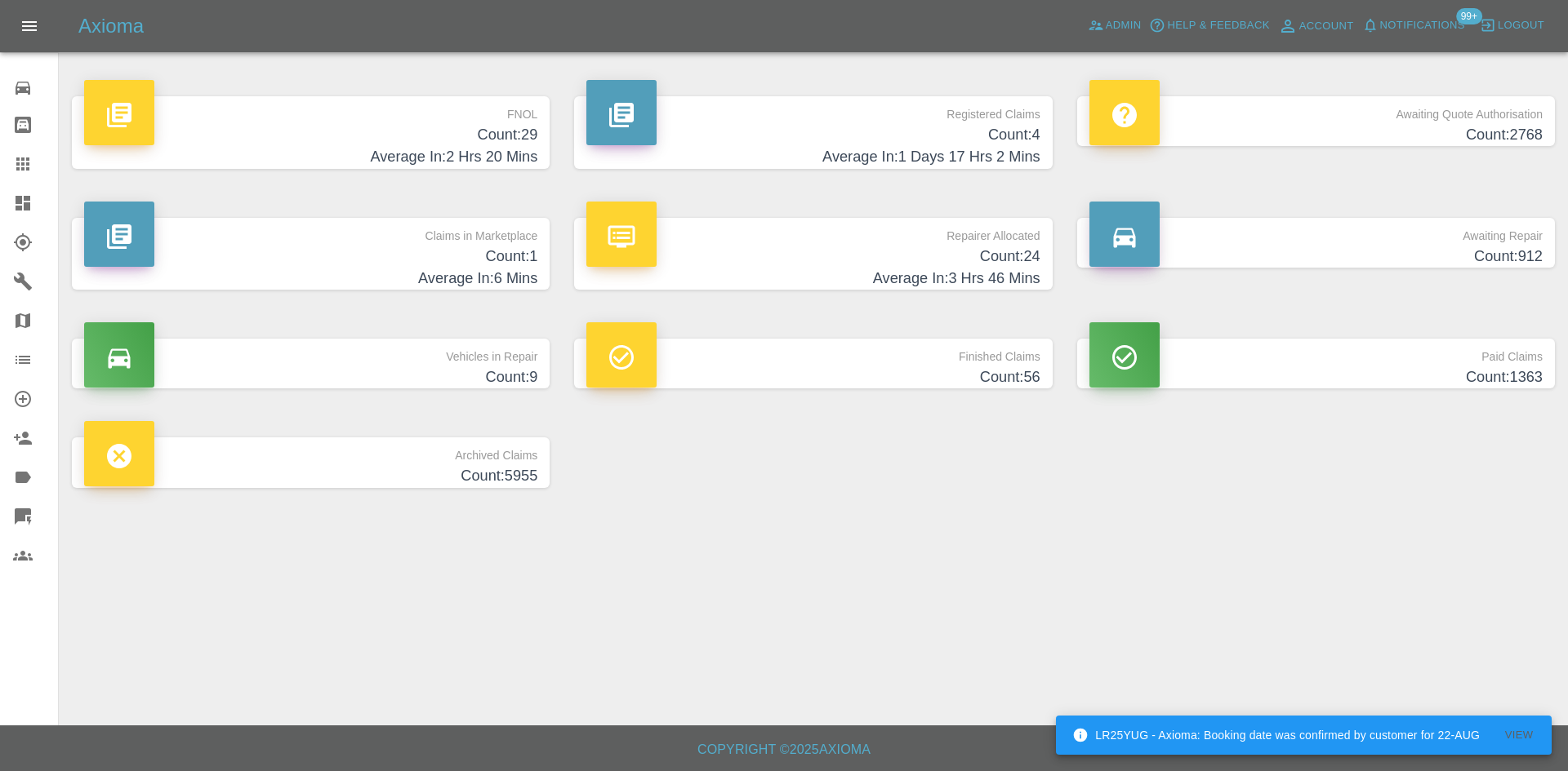
click at [926, 160] on h4 "Average In: 1 Days 17 Hrs 2 Mins" at bounding box center [813, 157] width 454 height 22
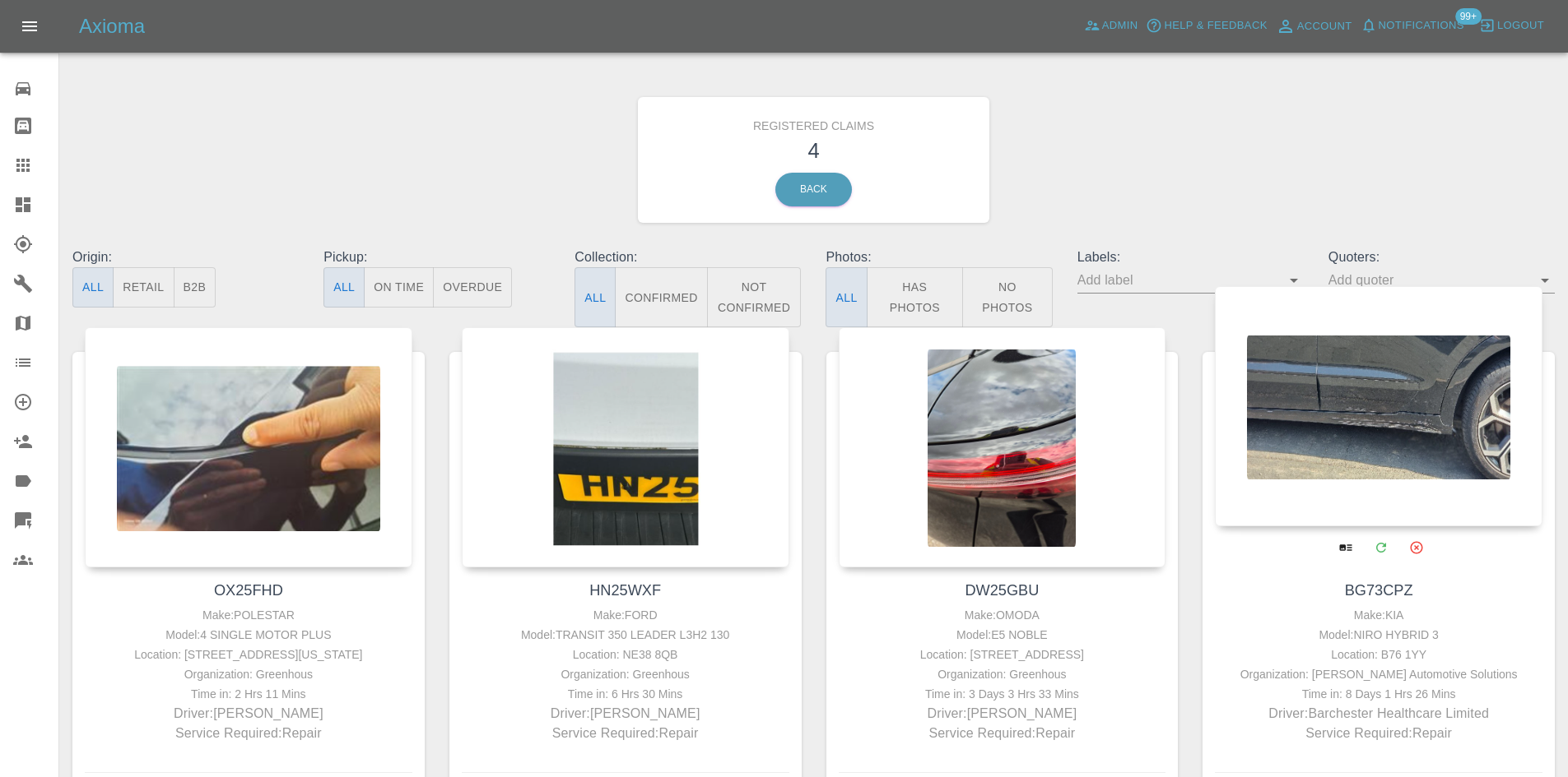
click at [1322, 480] on div at bounding box center [1378, 406] width 327 height 240
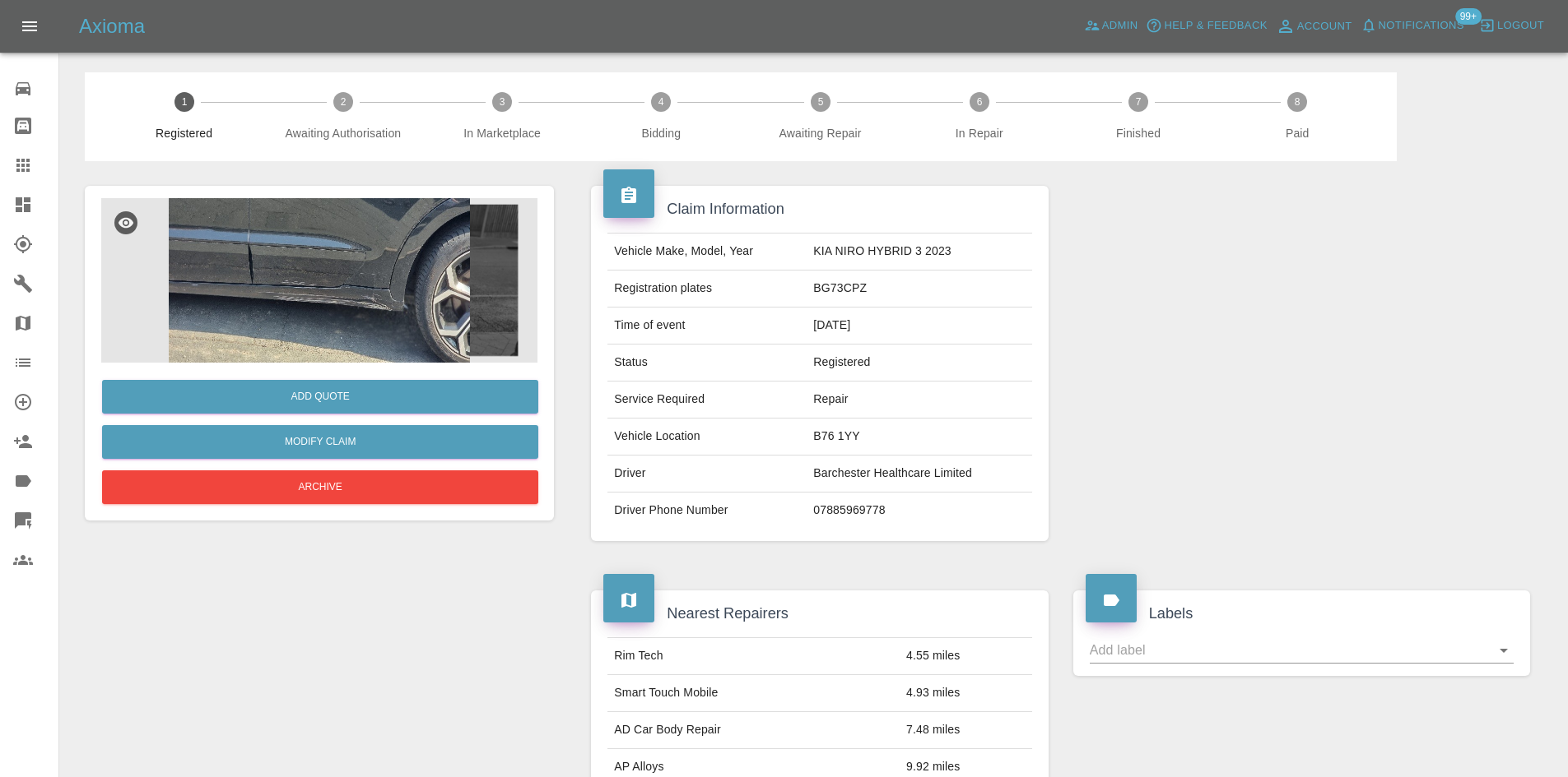
click at [445, 322] on img at bounding box center [319, 280] width 436 height 164
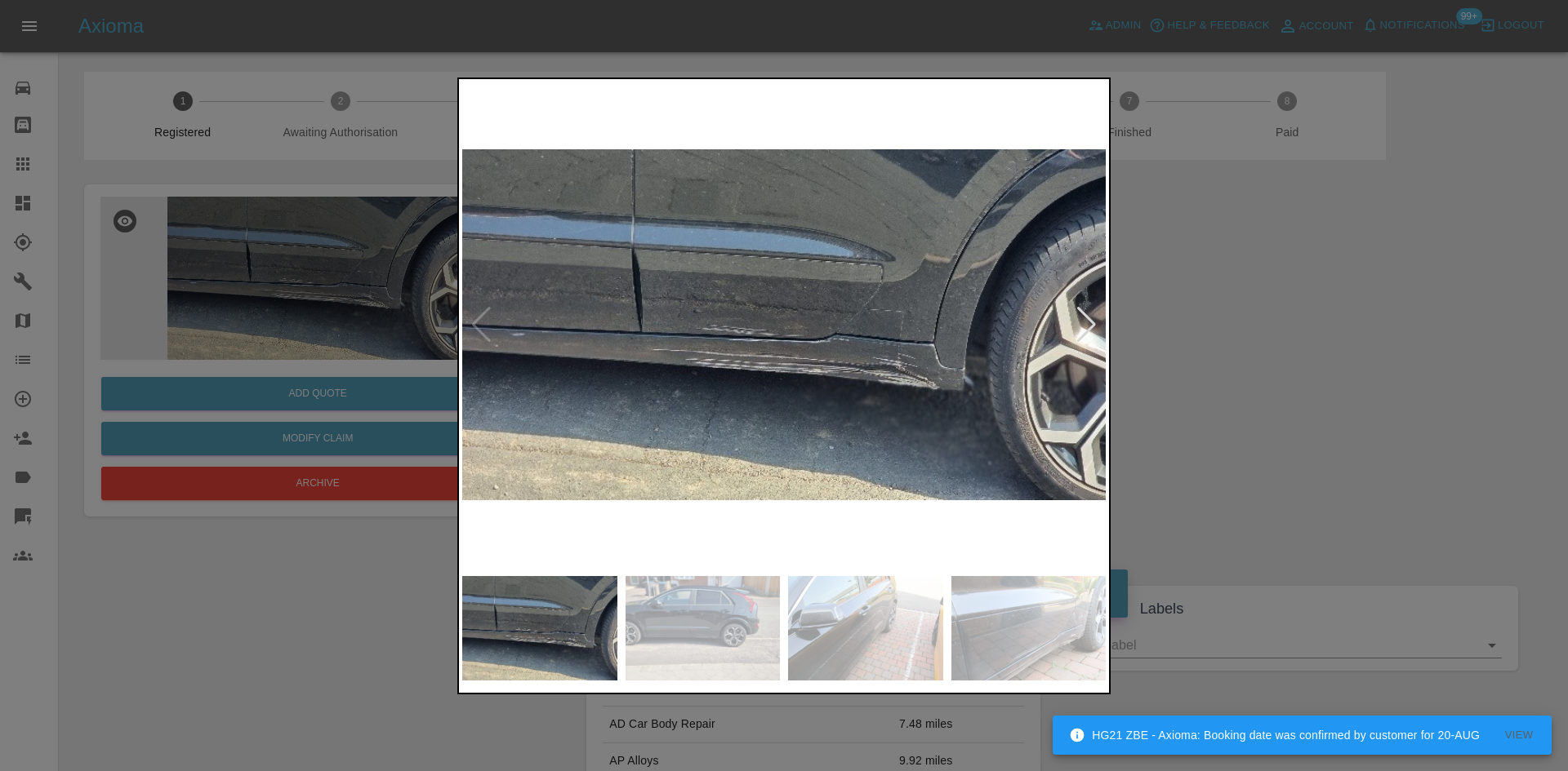
click at [1079, 319] on div at bounding box center [1087, 325] width 22 height 36
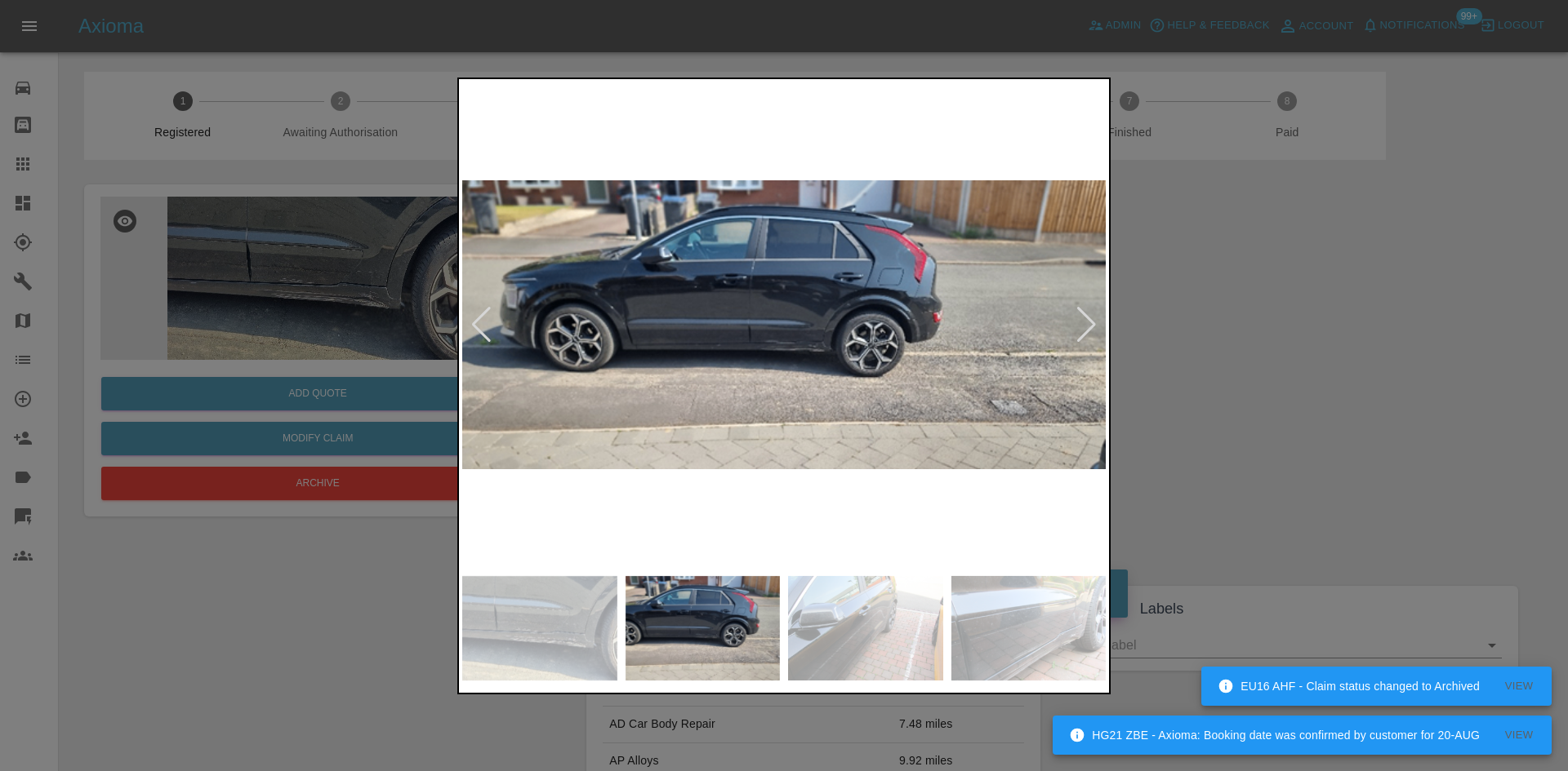
click at [1073, 327] on img at bounding box center [784, 325] width 644 height 485
click at [1089, 327] on div at bounding box center [1087, 325] width 22 height 36
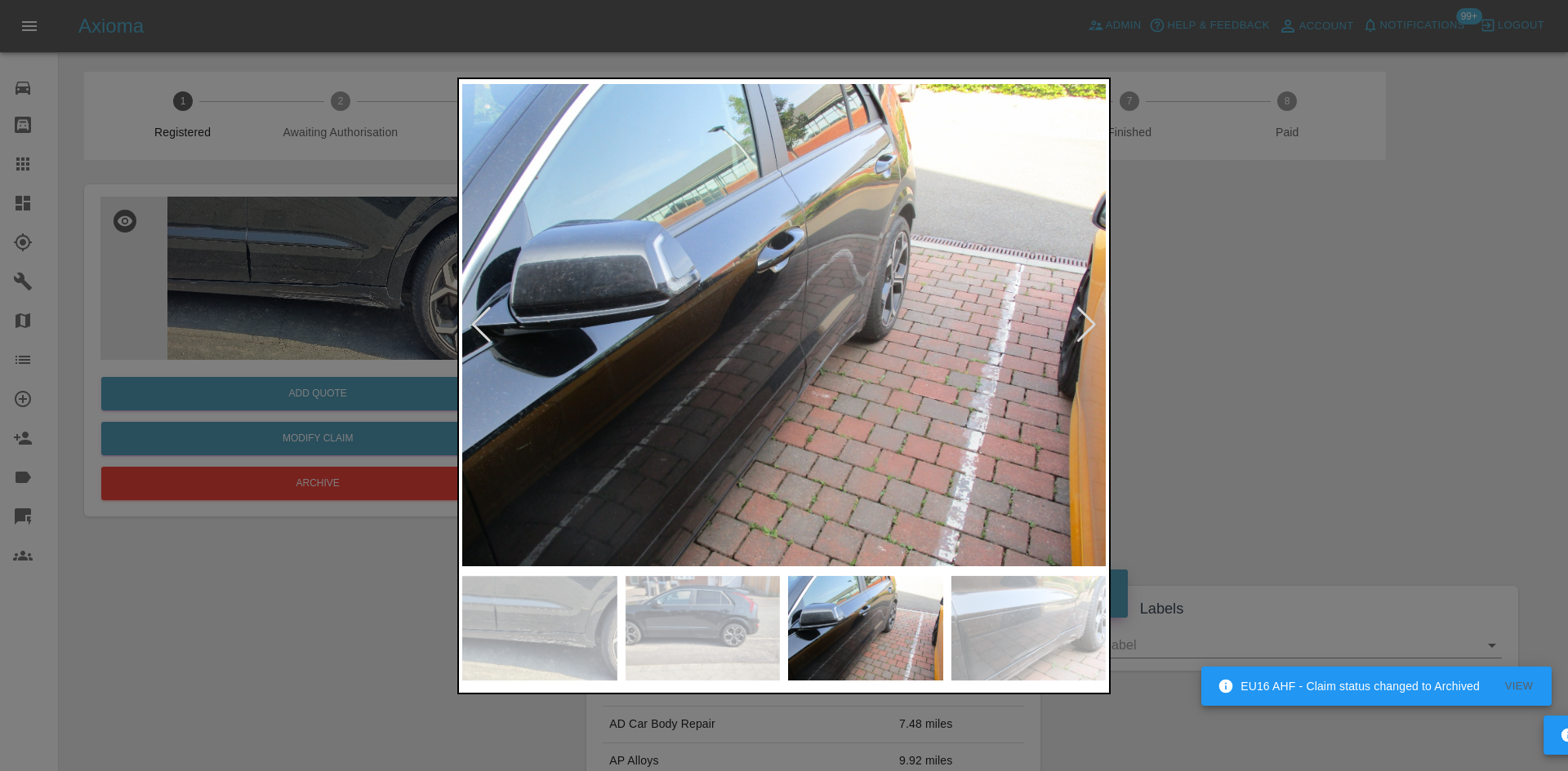
click at [1089, 327] on div at bounding box center [1087, 325] width 22 height 36
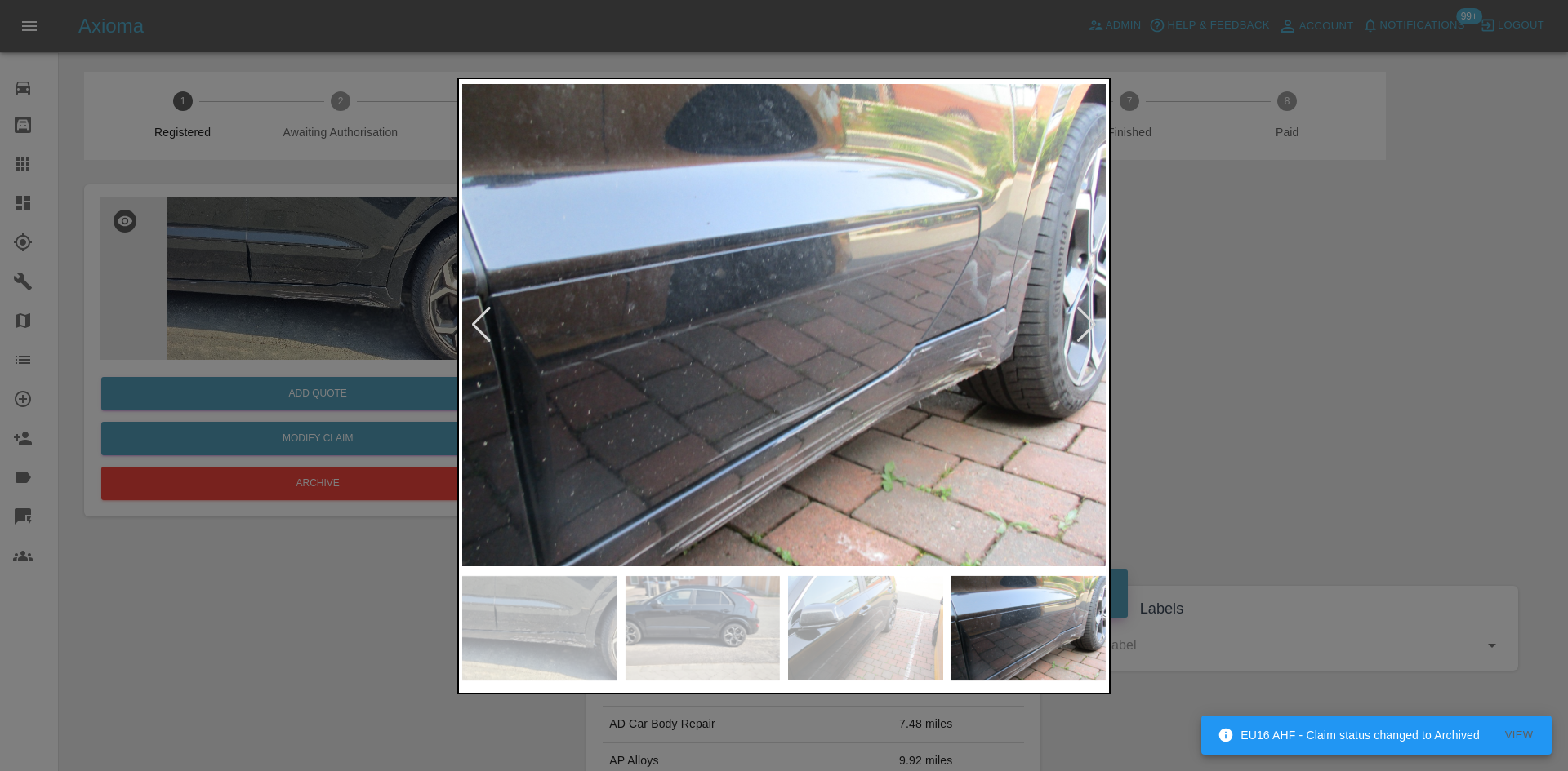
click at [1089, 327] on div at bounding box center [1087, 325] width 22 height 36
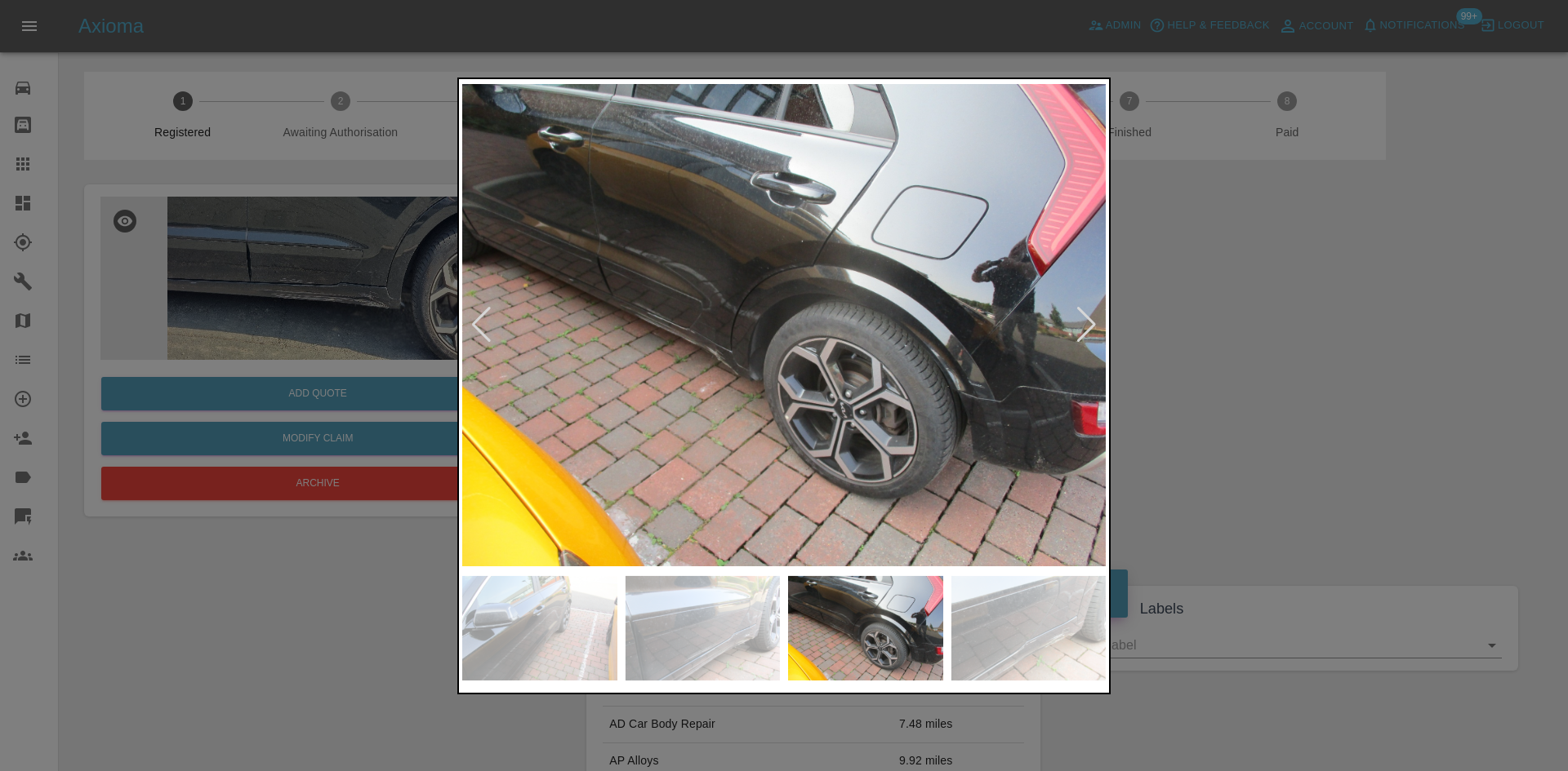
click at [701, 368] on img at bounding box center [784, 325] width 644 height 485
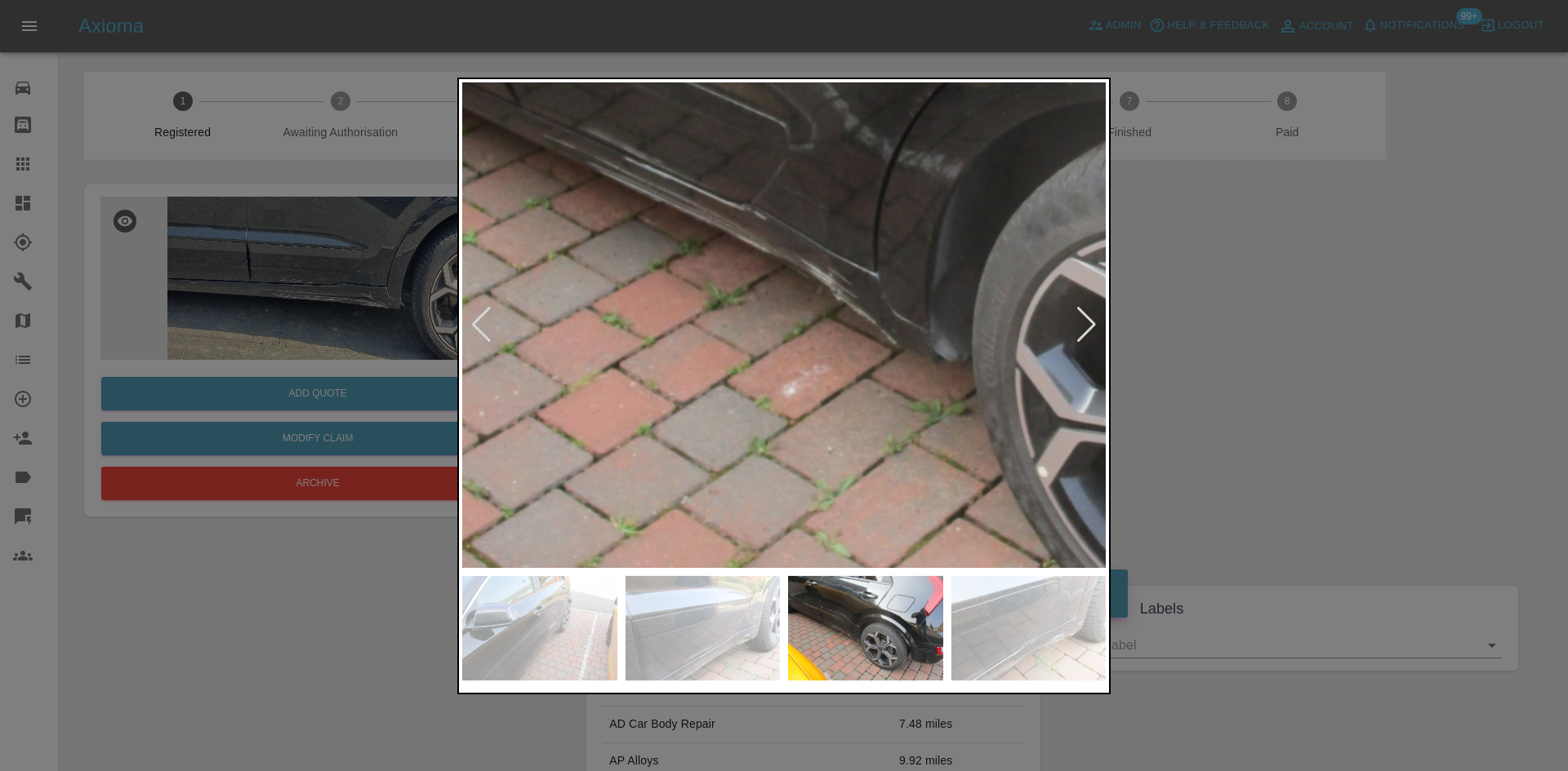
click at [701, 368] on img at bounding box center [1033, 195] width 1931 height 1457
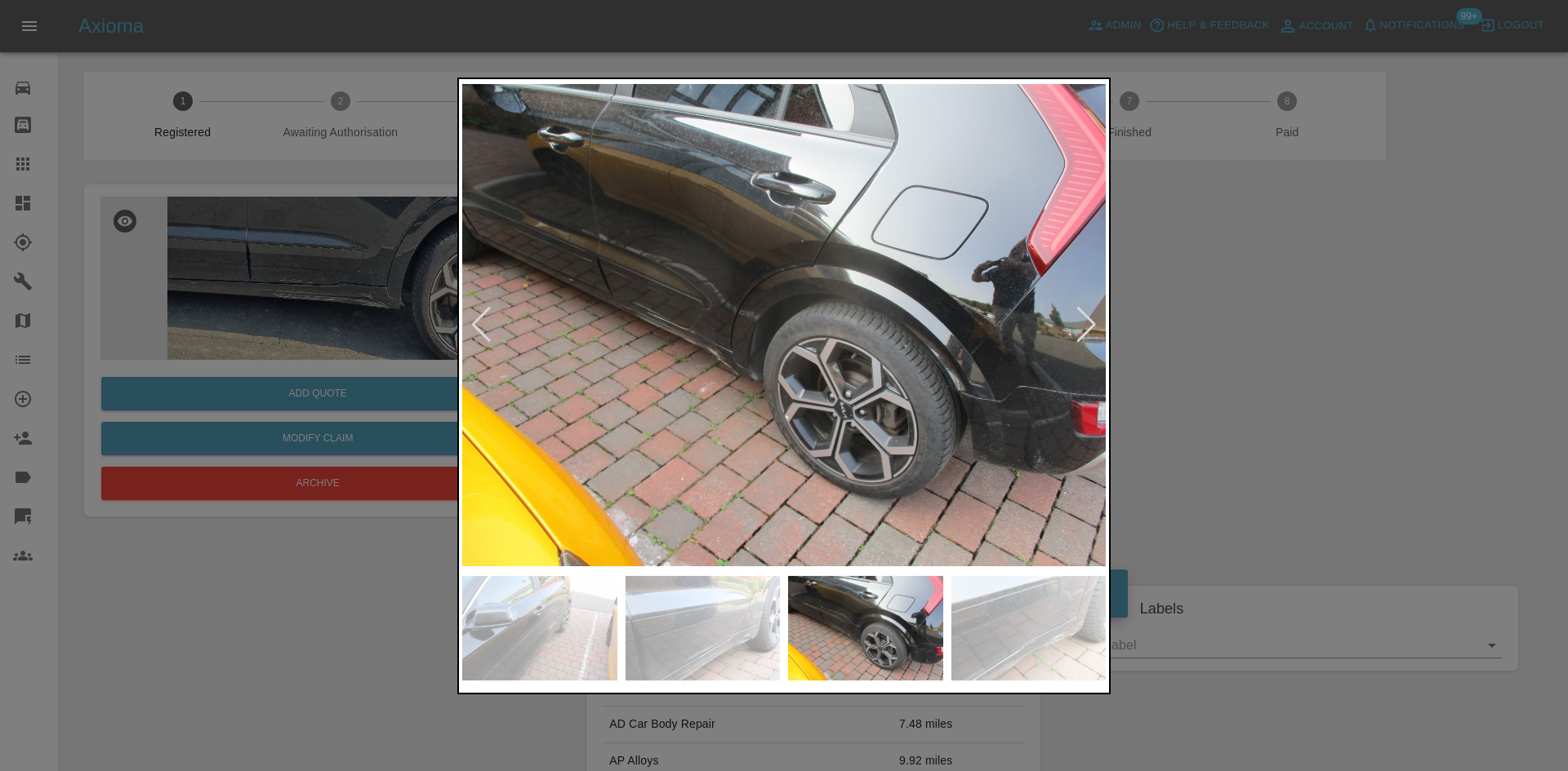
click at [1091, 325] on div at bounding box center [1087, 325] width 22 height 36
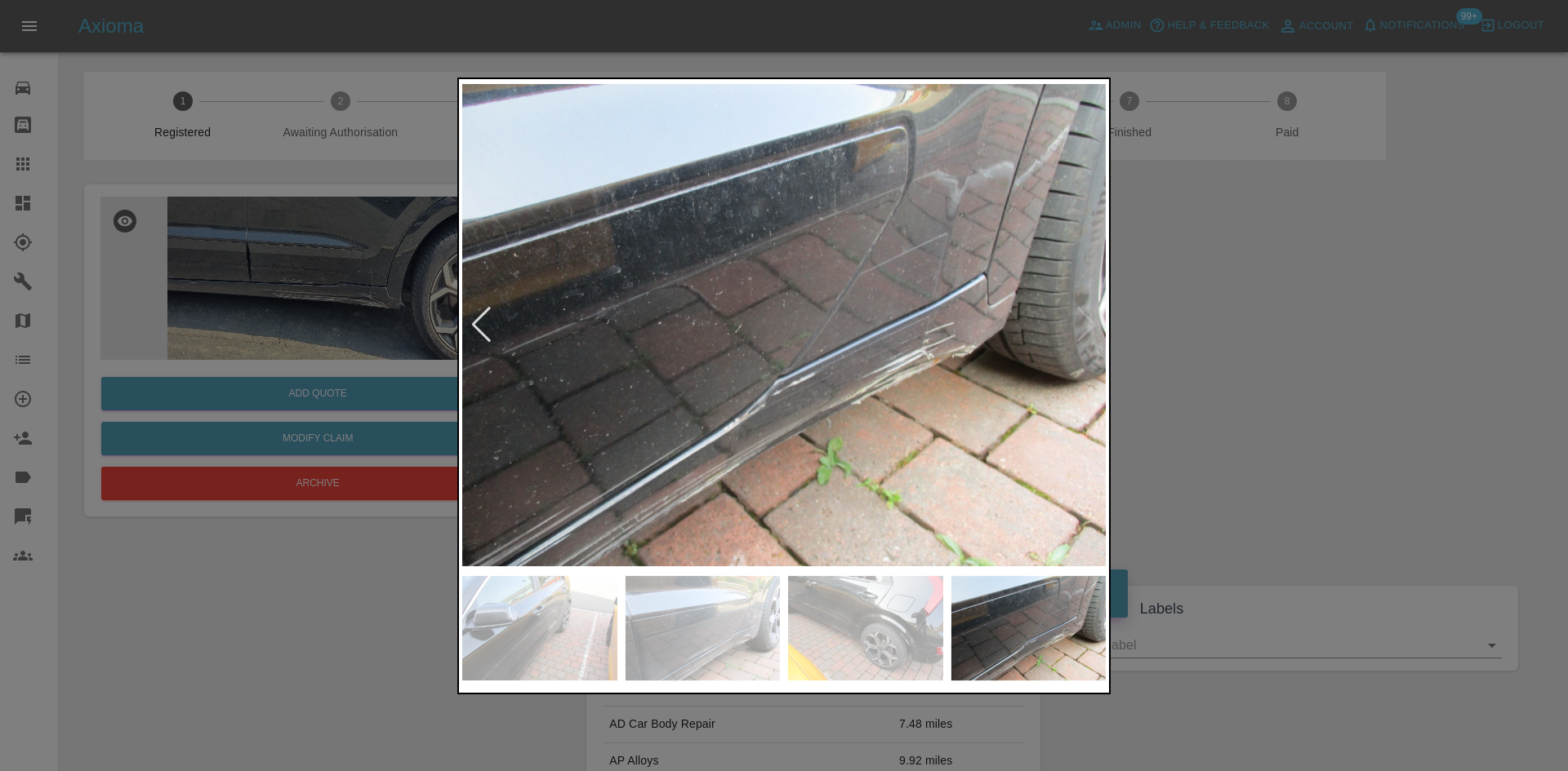
click at [971, 389] on img at bounding box center [784, 325] width 644 height 485
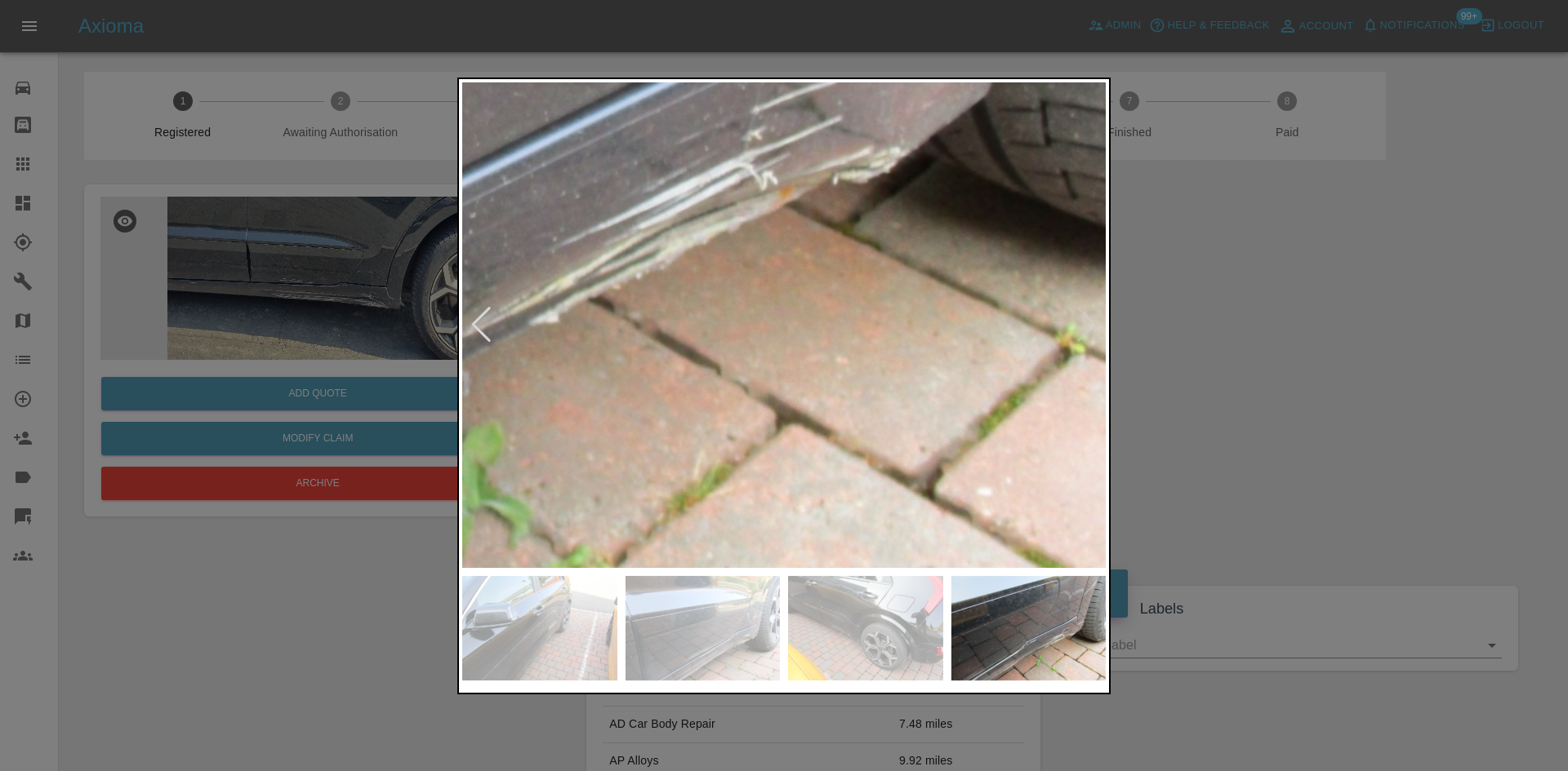
click at [822, 353] on img at bounding box center [328, 86] width 1931 height 1457
click at [1028, 605] on img at bounding box center [1029, 629] width 156 height 105
click at [912, 455] on img at bounding box center [328, 86] width 1931 height 1457
click at [485, 339] on div at bounding box center [482, 325] width 22 height 36
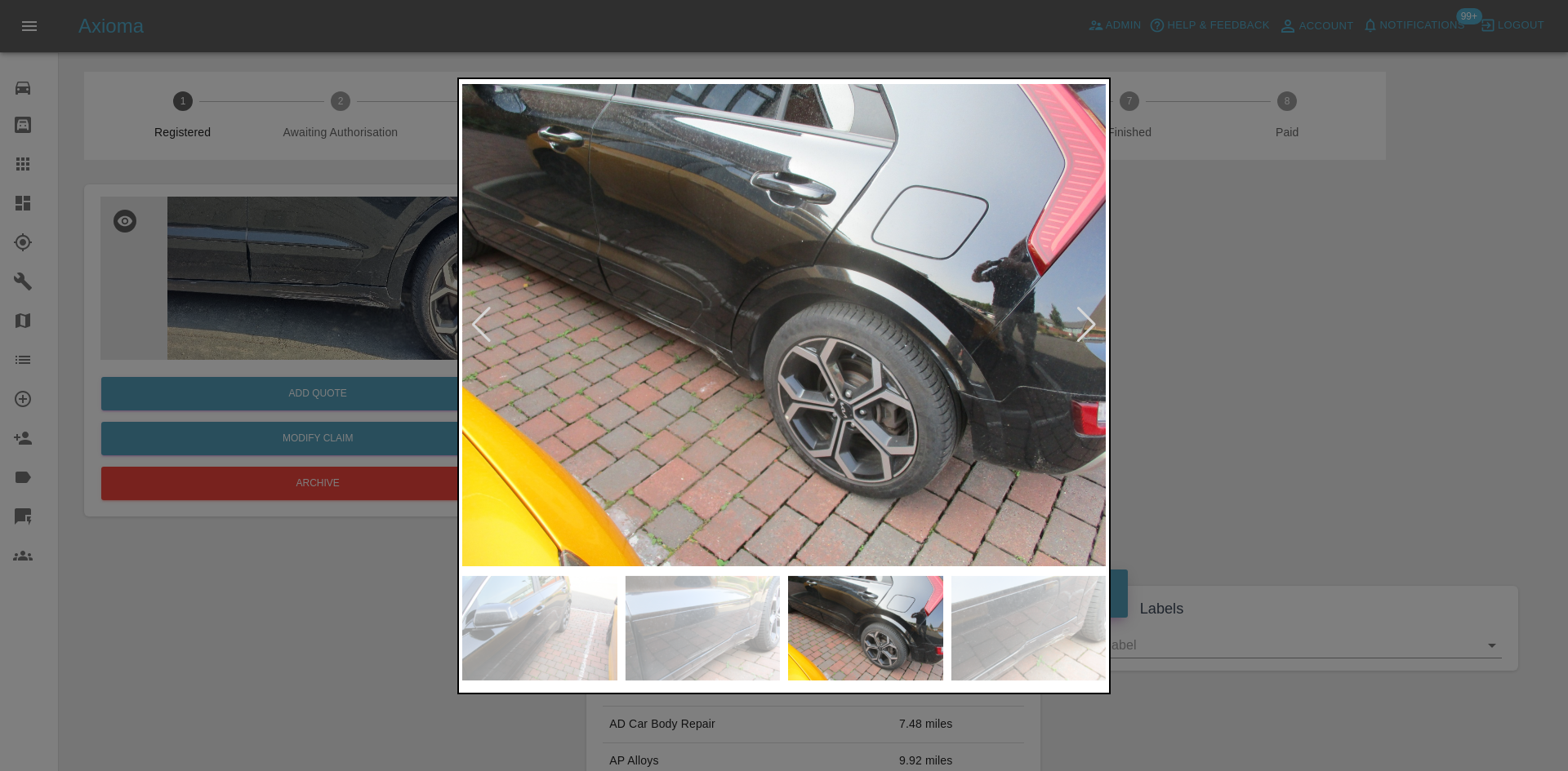
click at [685, 320] on img at bounding box center [784, 325] width 644 height 485
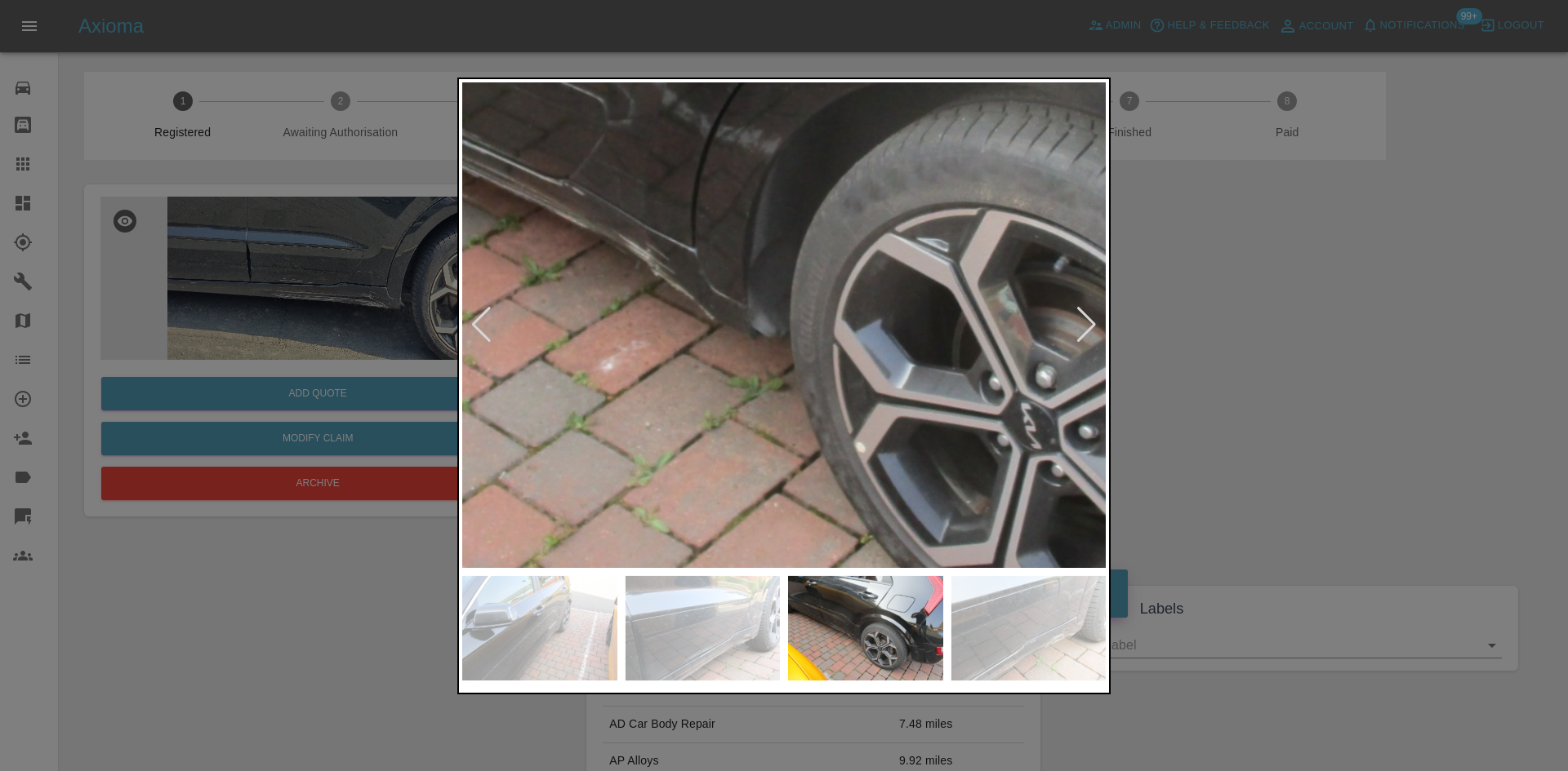
click at [1154, 583] on div at bounding box center [784, 385] width 1568 height 771
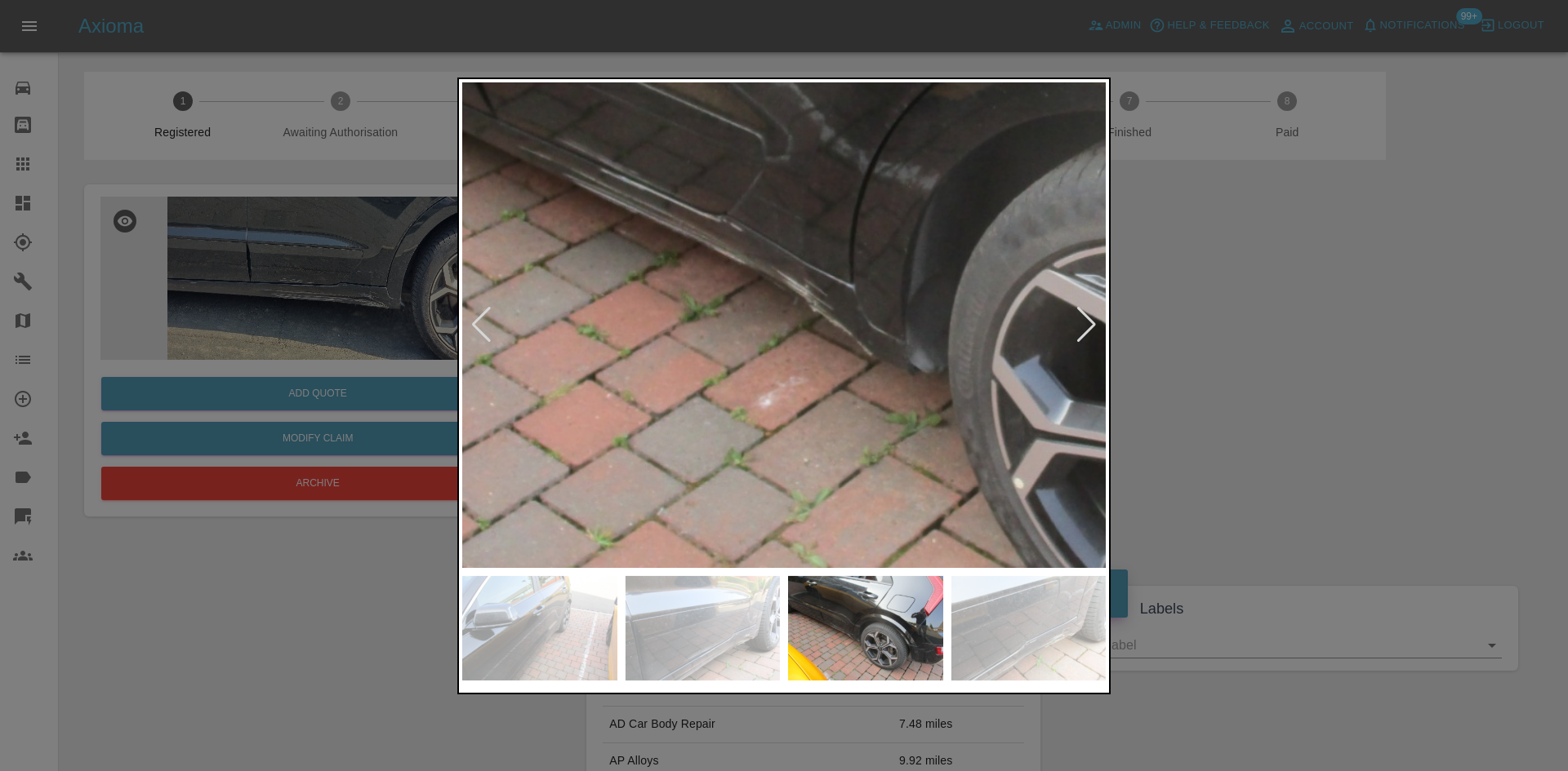
click at [1329, 373] on div at bounding box center [784, 385] width 1568 height 771
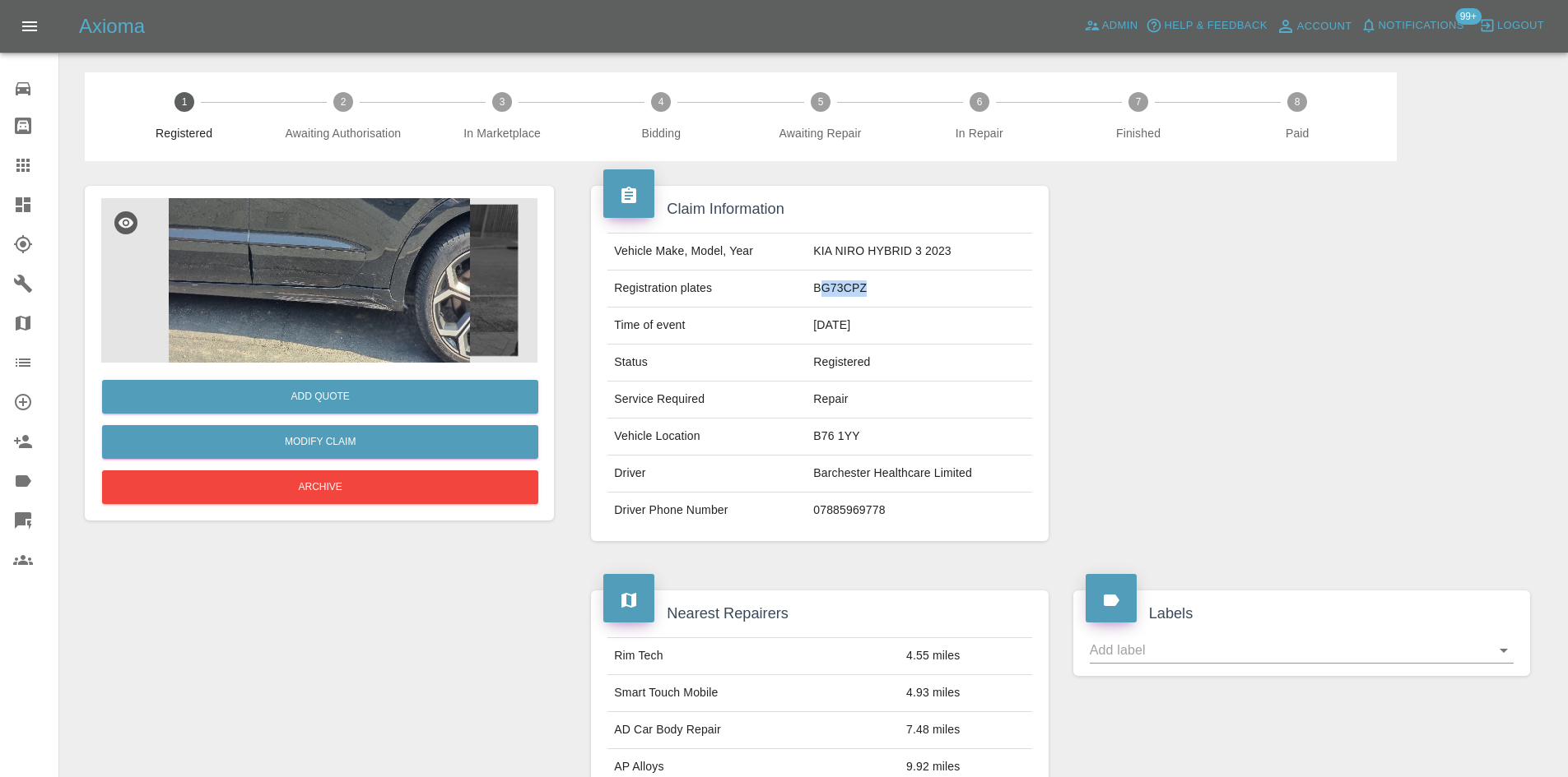
drag, startPoint x: 870, startPoint y: 298, endPoint x: 822, endPoint y: 291, distance: 48.5
click at [822, 291] on td "BG73CPZ" at bounding box center [919, 289] width 225 height 37
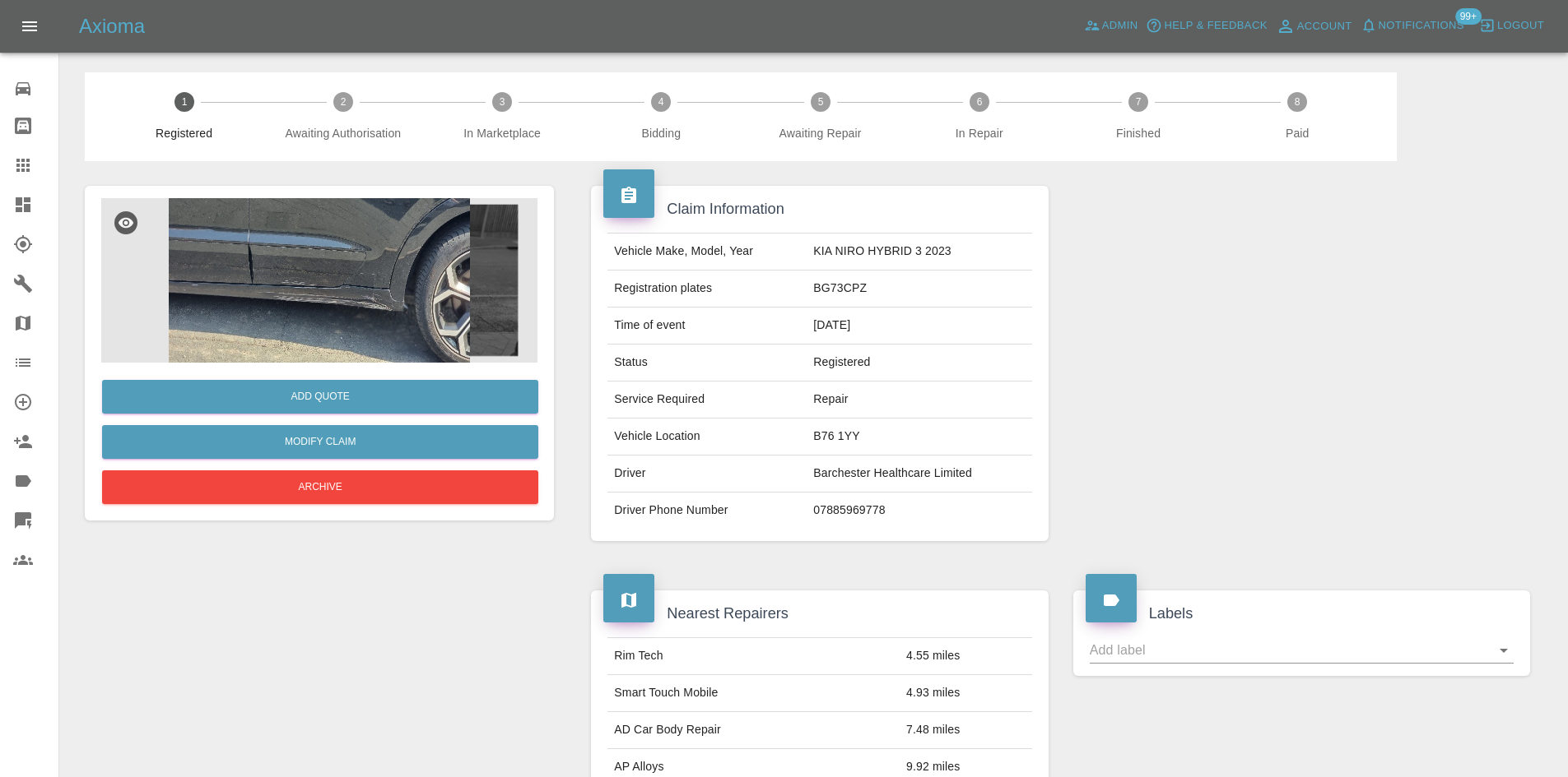
click at [824, 291] on td "BG73CPZ" at bounding box center [919, 289] width 225 height 37
click at [836, 289] on td "BG73CPZ" at bounding box center [919, 289] width 225 height 37
drag, startPoint x: 842, startPoint y: 289, endPoint x: 814, endPoint y: 287, distance: 28.1
click at [814, 287] on td "BG73CPZ" at bounding box center [919, 289] width 225 height 37
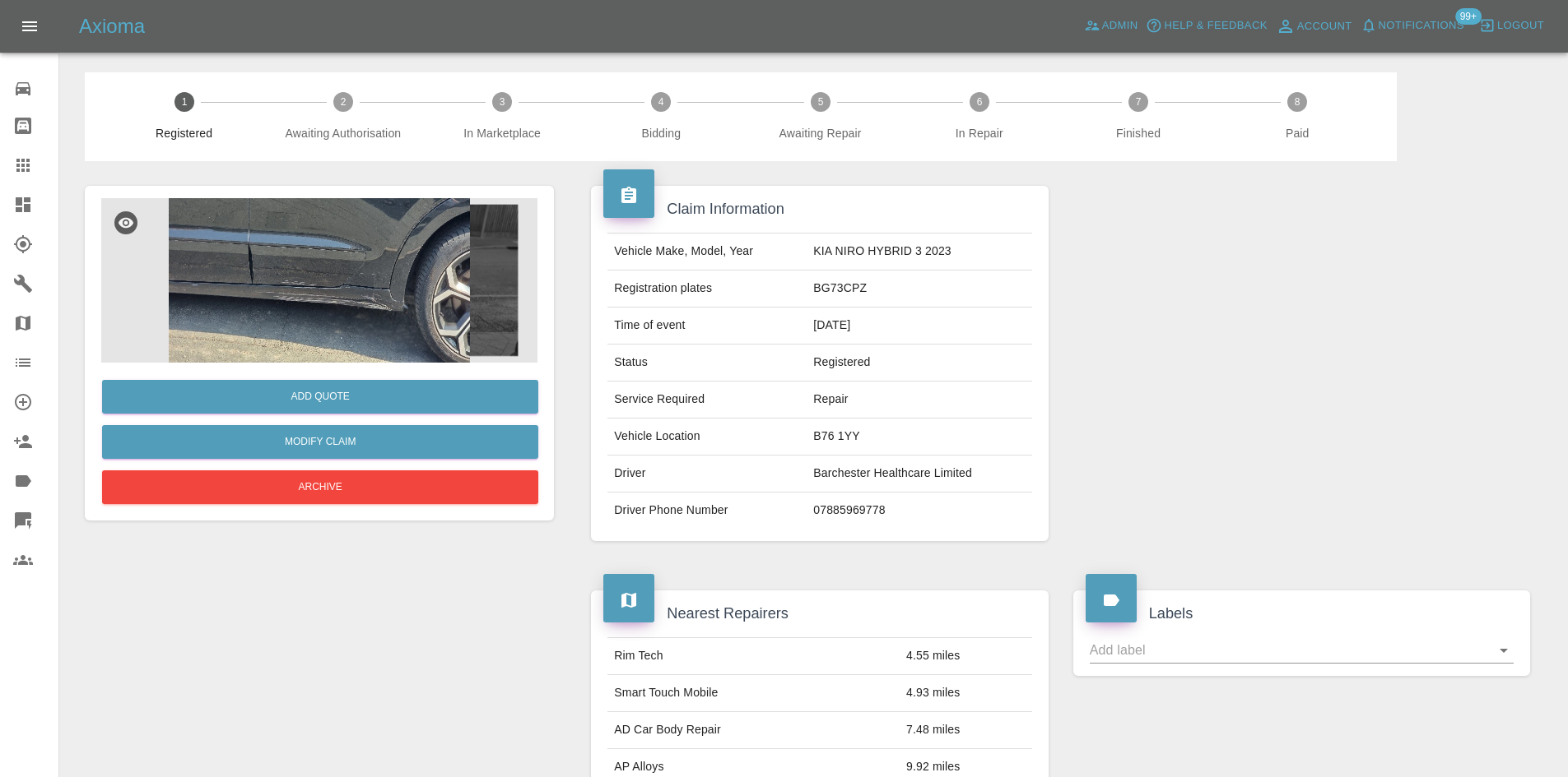
click at [878, 291] on td "BG73CPZ" at bounding box center [919, 289] width 225 height 37
drag, startPoint x: 844, startPoint y: 289, endPoint x: 915, endPoint y: 291, distance: 71.0
click at [915, 291] on td "BG73CPZ" at bounding box center [919, 289] width 225 height 37
click at [360, 304] on img at bounding box center [319, 280] width 436 height 164
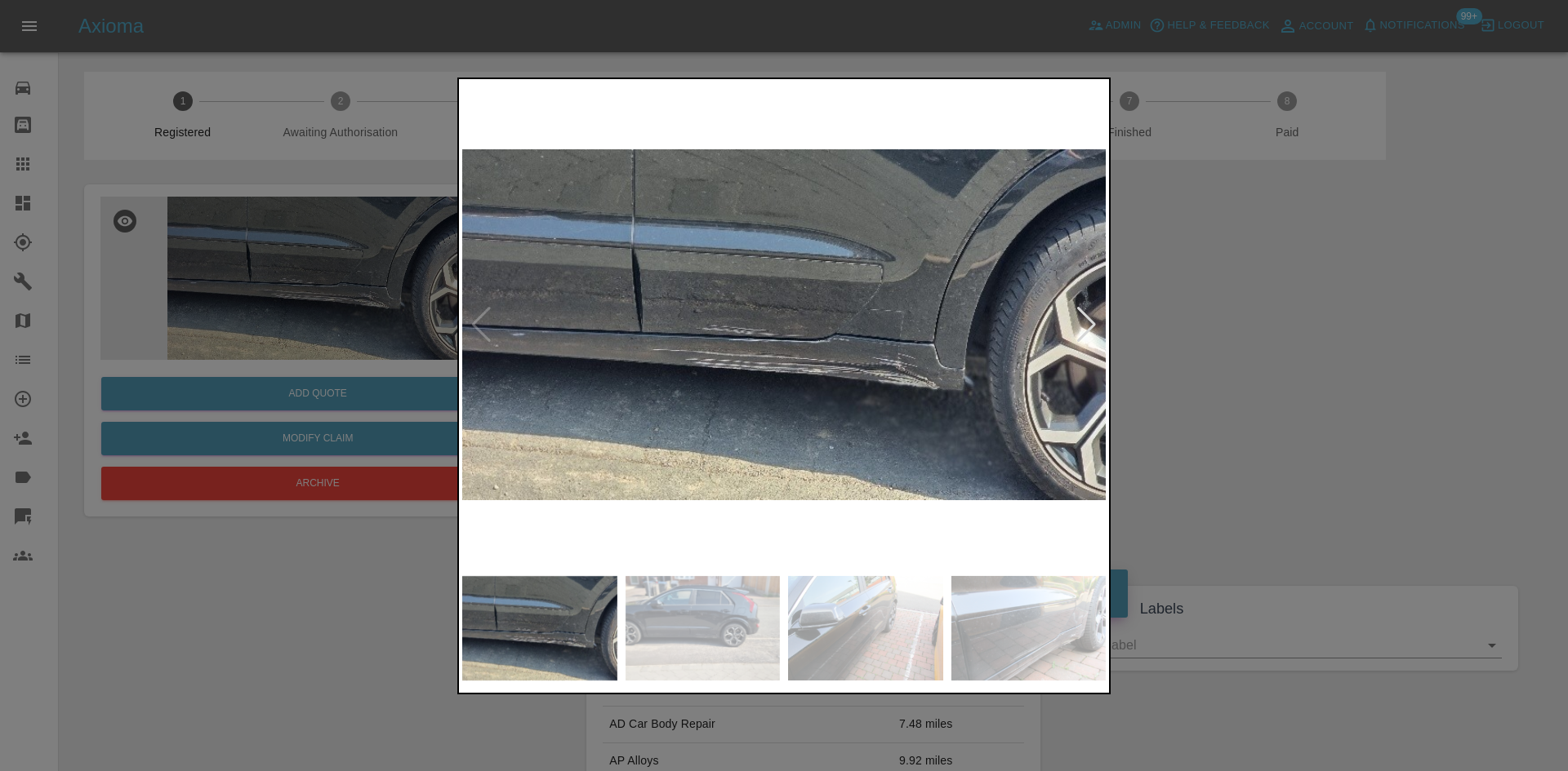
click at [479, 332] on img at bounding box center [784, 325] width 644 height 485
click at [486, 326] on img at bounding box center [784, 325] width 644 height 485
click at [202, 311] on div at bounding box center [784, 385] width 1568 height 771
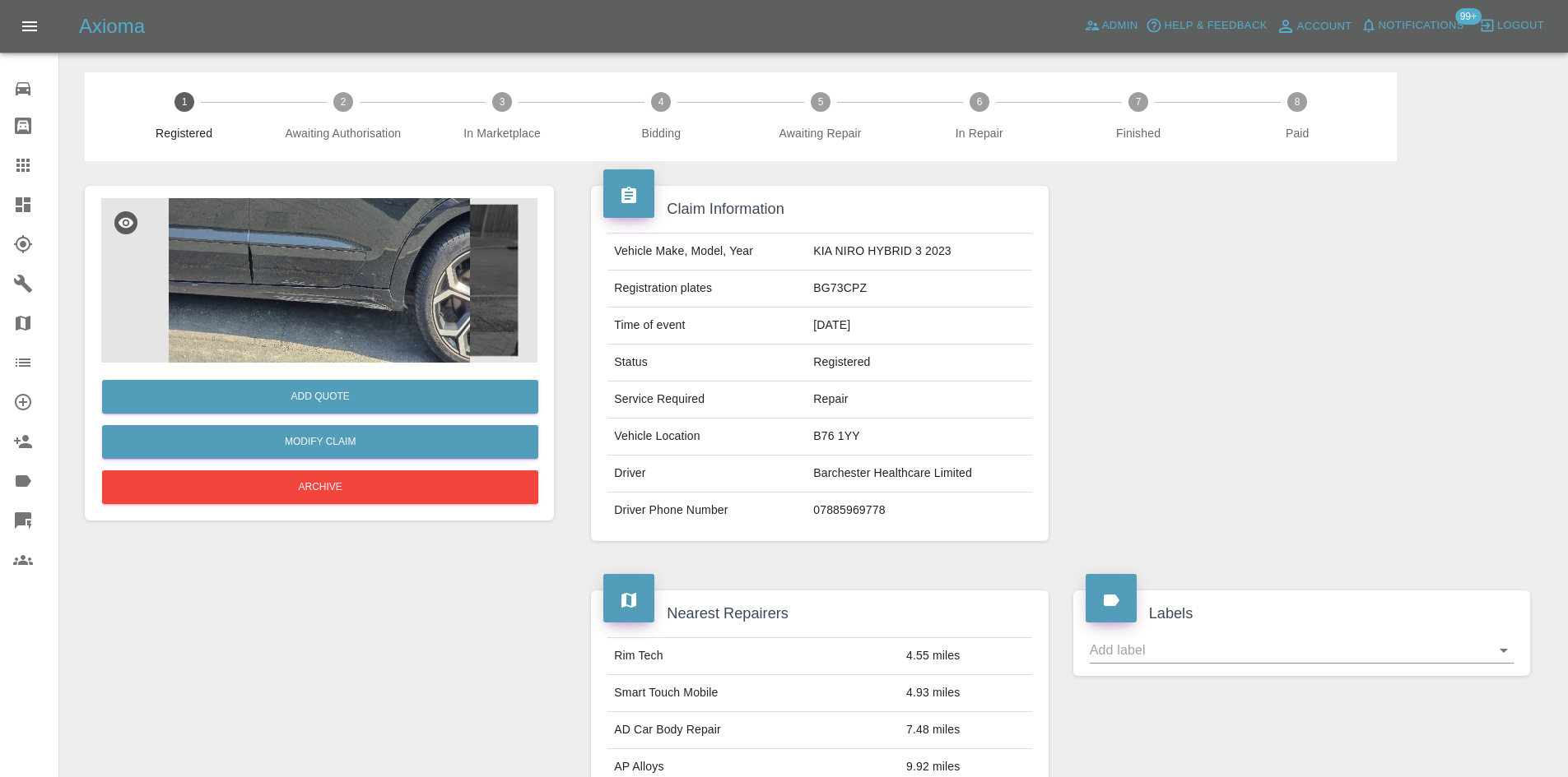
click at [394, 313] on img at bounding box center [319, 280] width 436 height 164
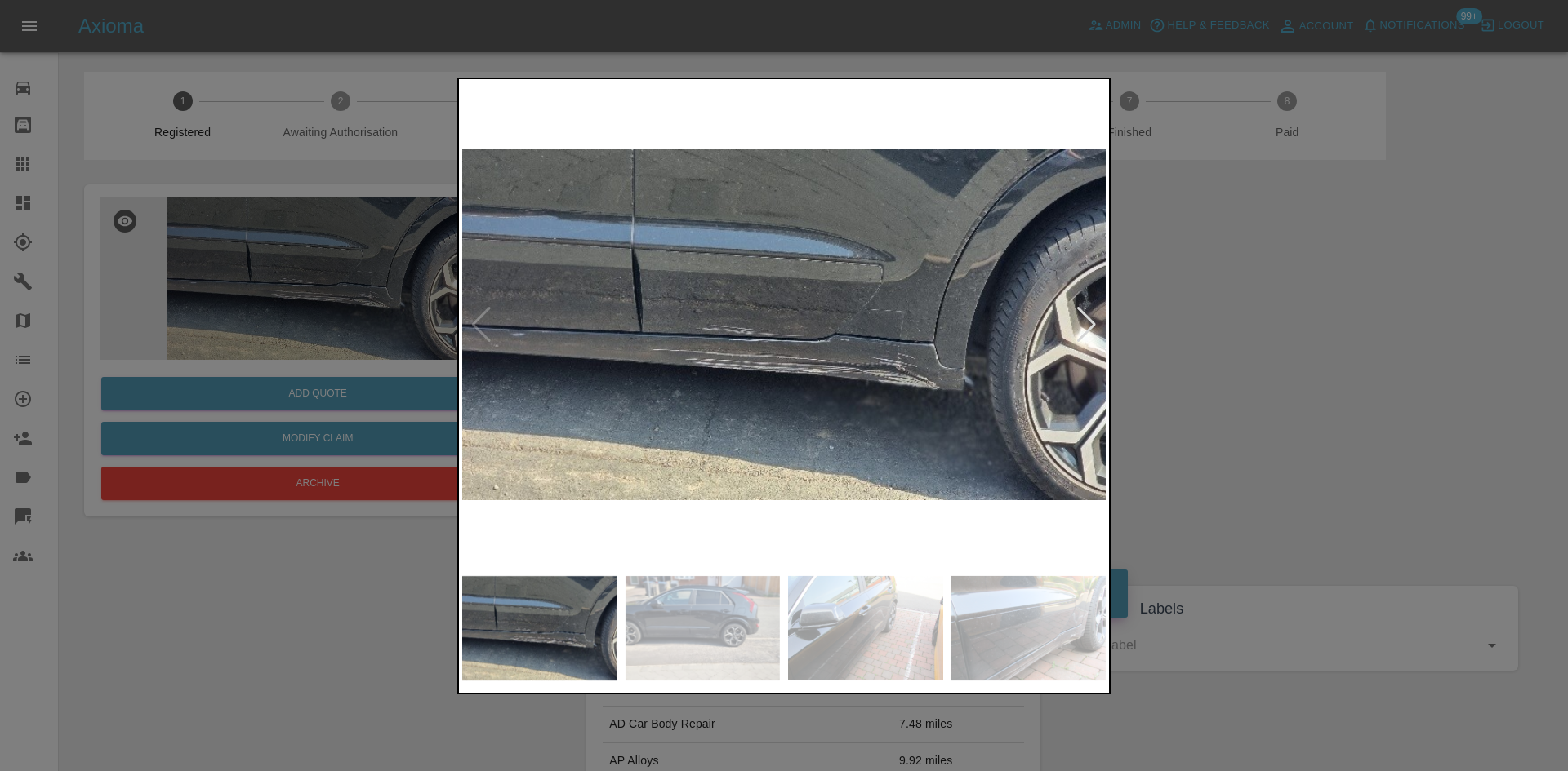
click at [1093, 323] on div at bounding box center [1087, 325] width 22 height 36
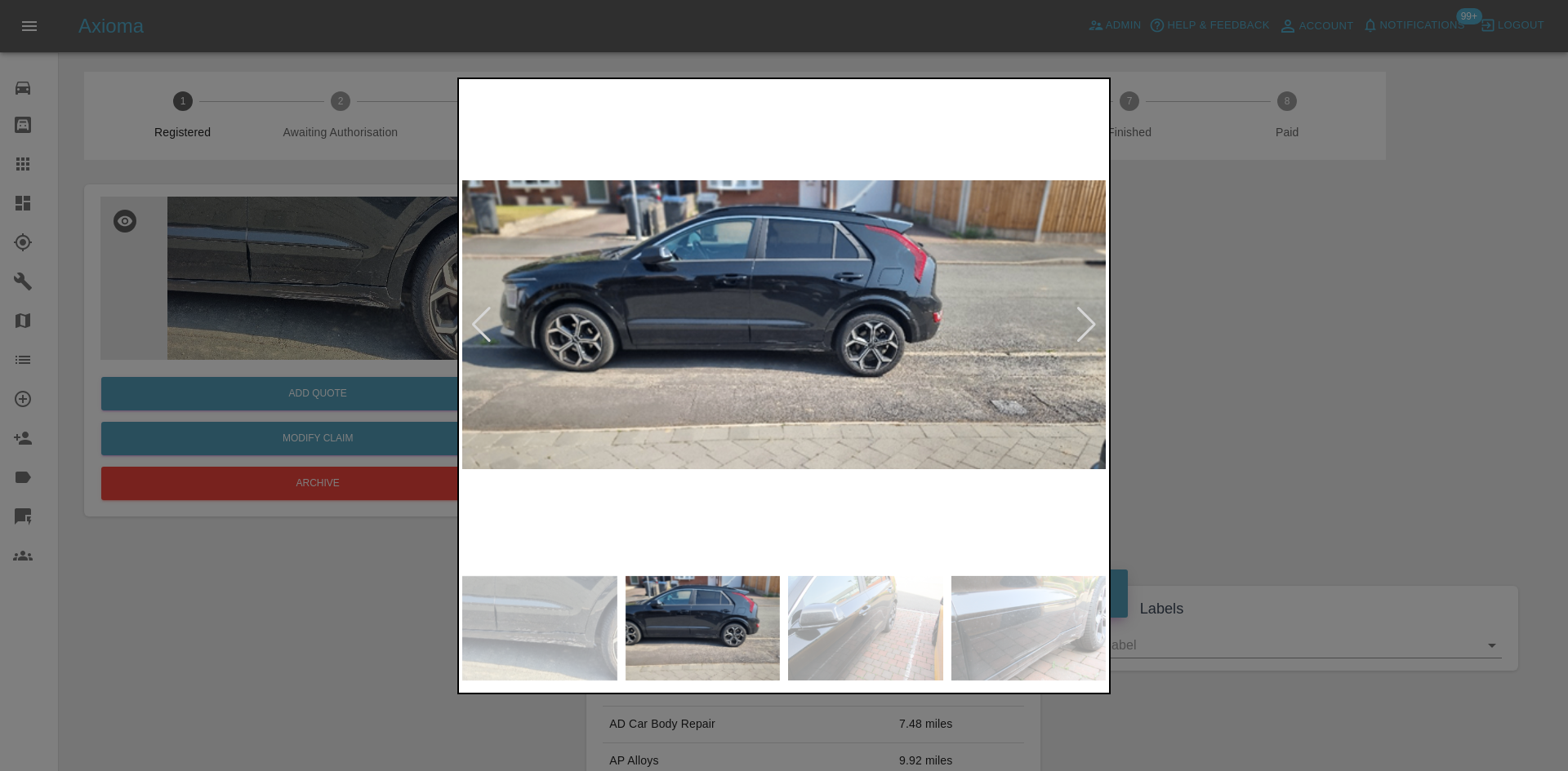
click at [1093, 323] on div at bounding box center [1087, 325] width 22 height 36
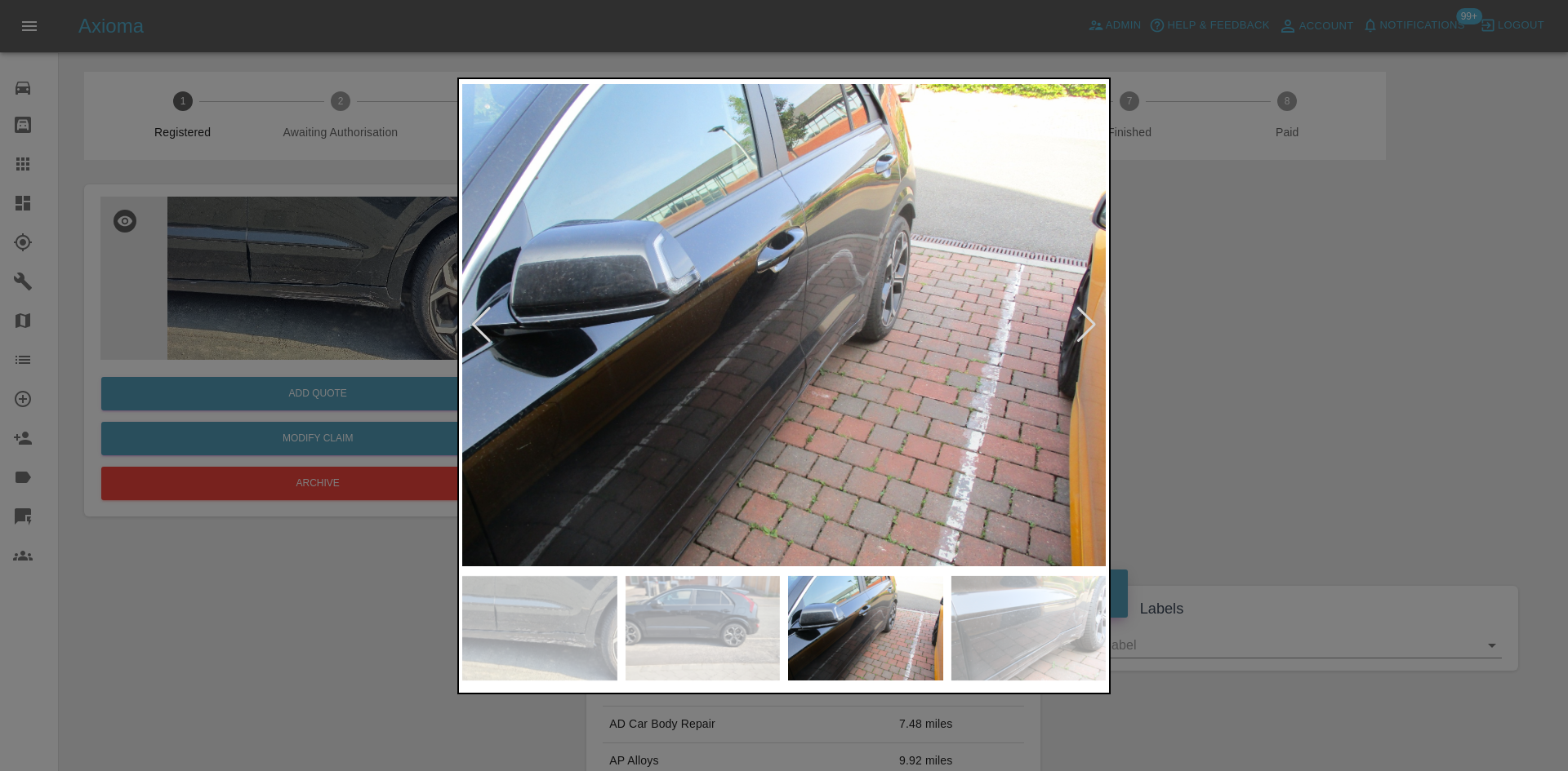
click at [1093, 323] on div at bounding box center [1087, 325] width 22 height 36
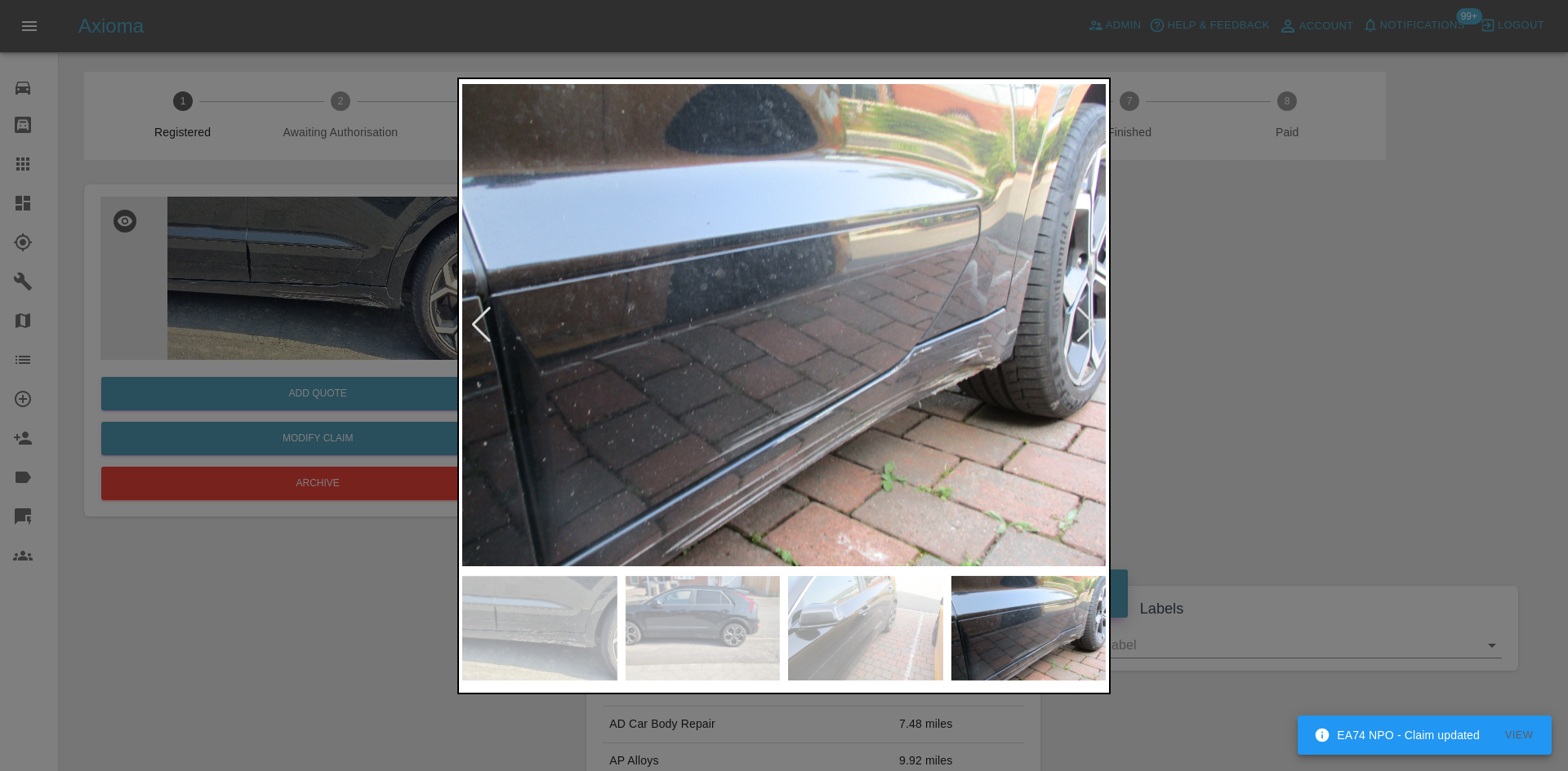
click at [947, 398] on img at bounding box center [784, 325] width 644 height 485
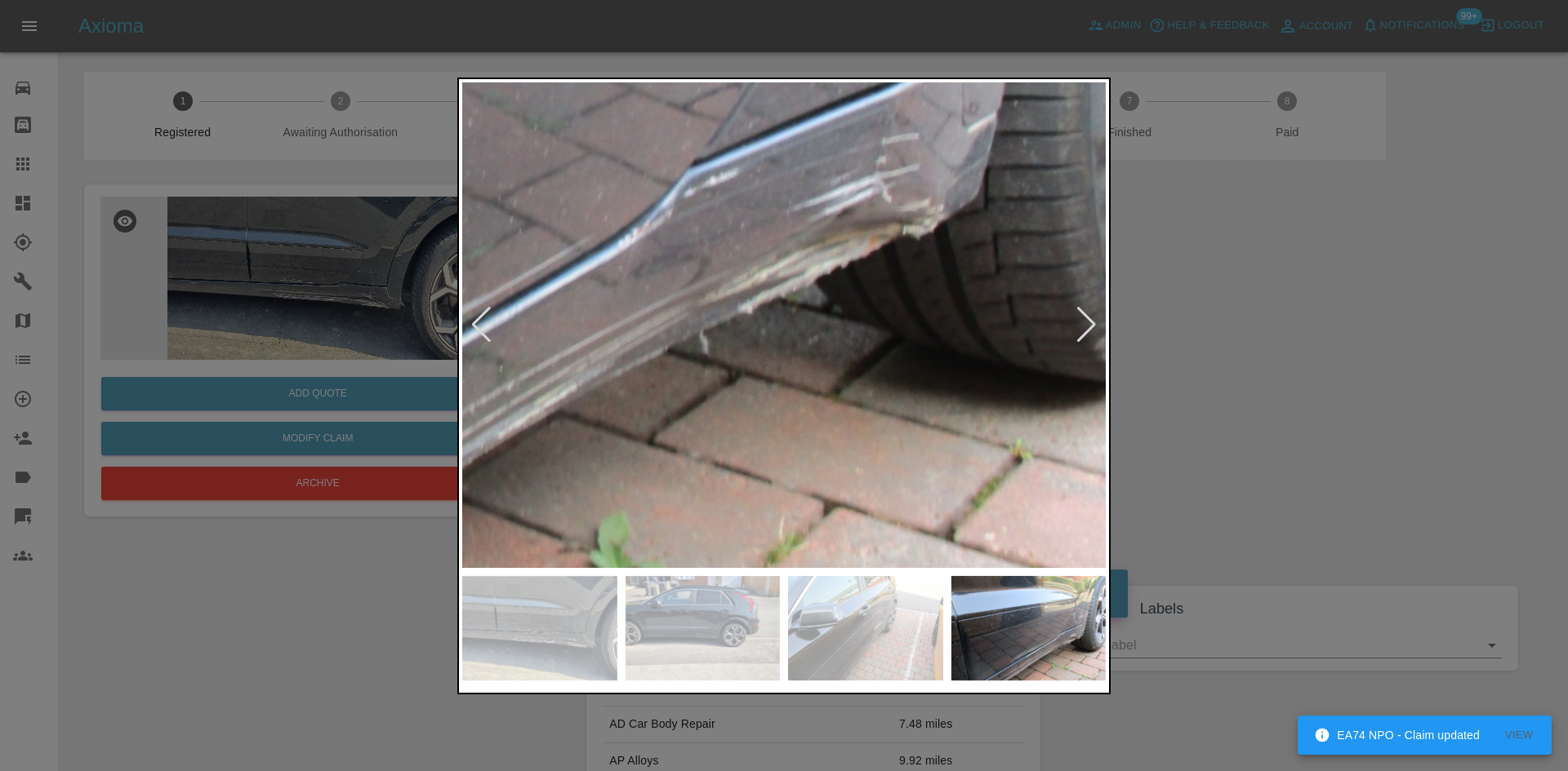
click at [1089, 329] on div at bounding box center [1087, 325] width 22 height 36
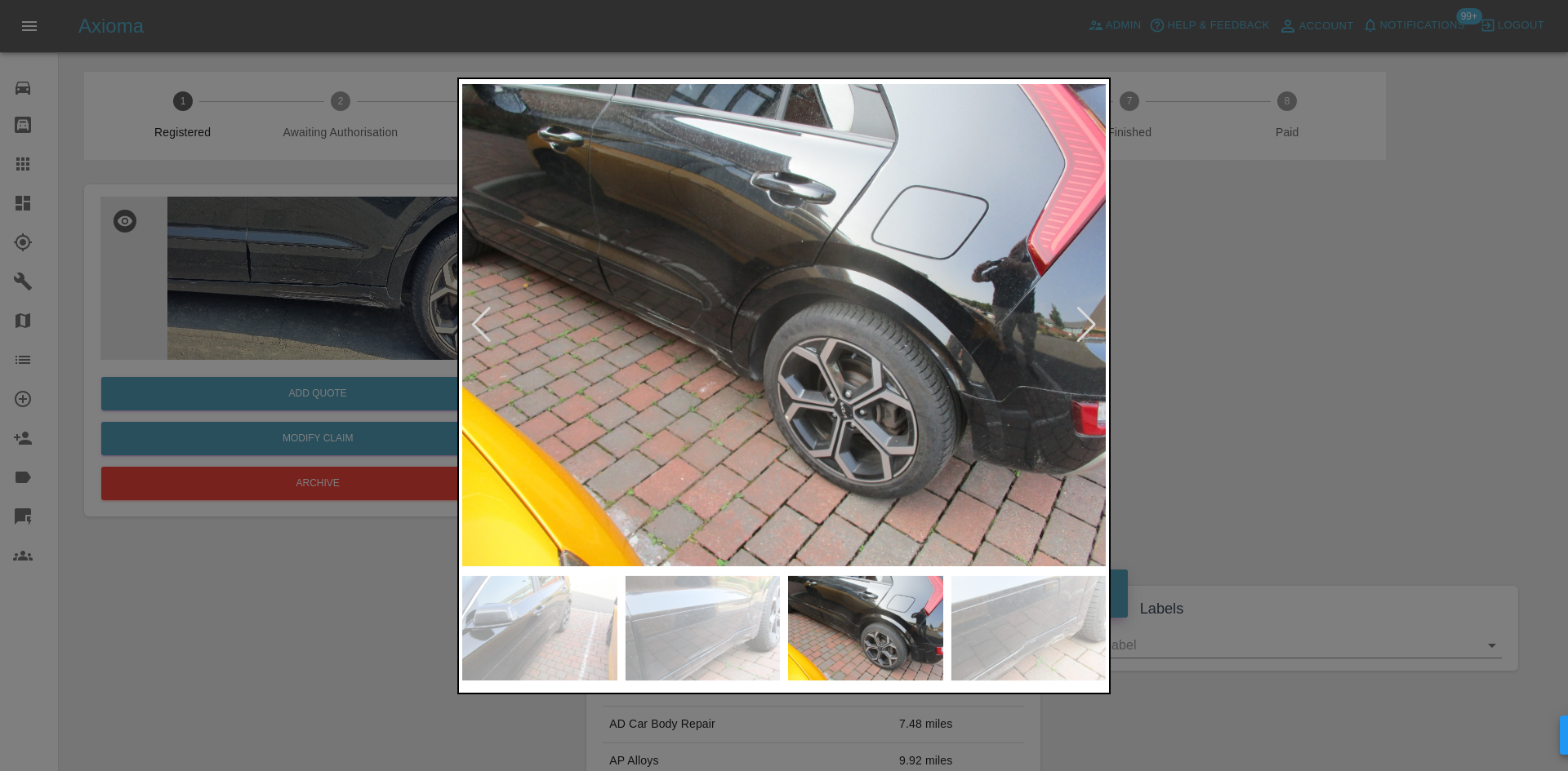
click at [505, 307] on img at bounding box center [784, 325] width 644 height 485
click at [514, 302] on img at bounding box center [784, 325] width 644 height 485
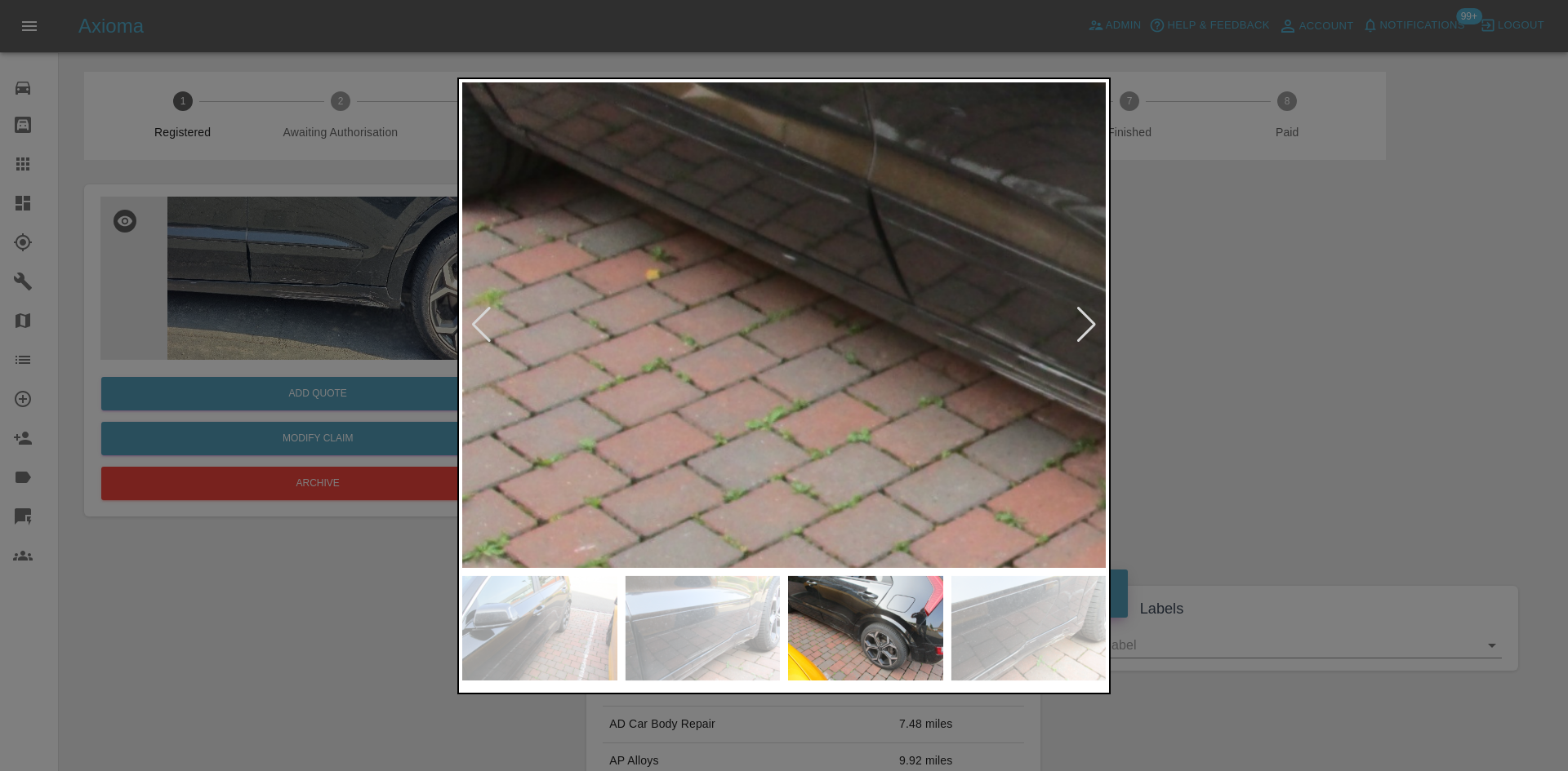
click at [1078, 324] on div at bounding box center [1087, 325] width 22 height 36
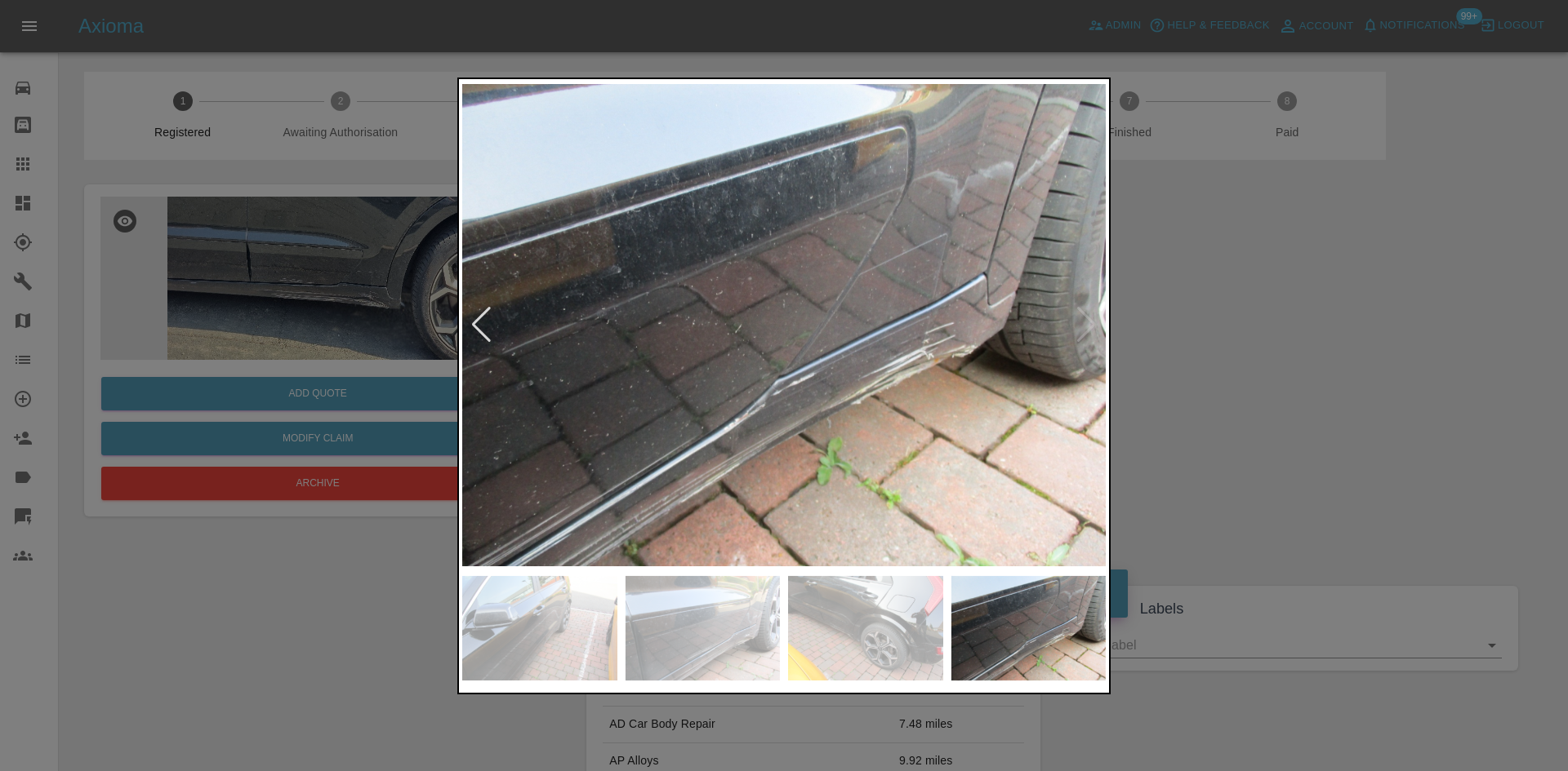
click at [1091, 321] on img at bounding box center [784, 325] width 644 height 485
click at [1009, 620] on img at bounding box center [1029, 629] width 156 height 105
click at [924, 261] on img at bounding box center [784, 325] width 644 height 485
click at [489, 329] on div at bounding box center [482, 325] width 22 height 36
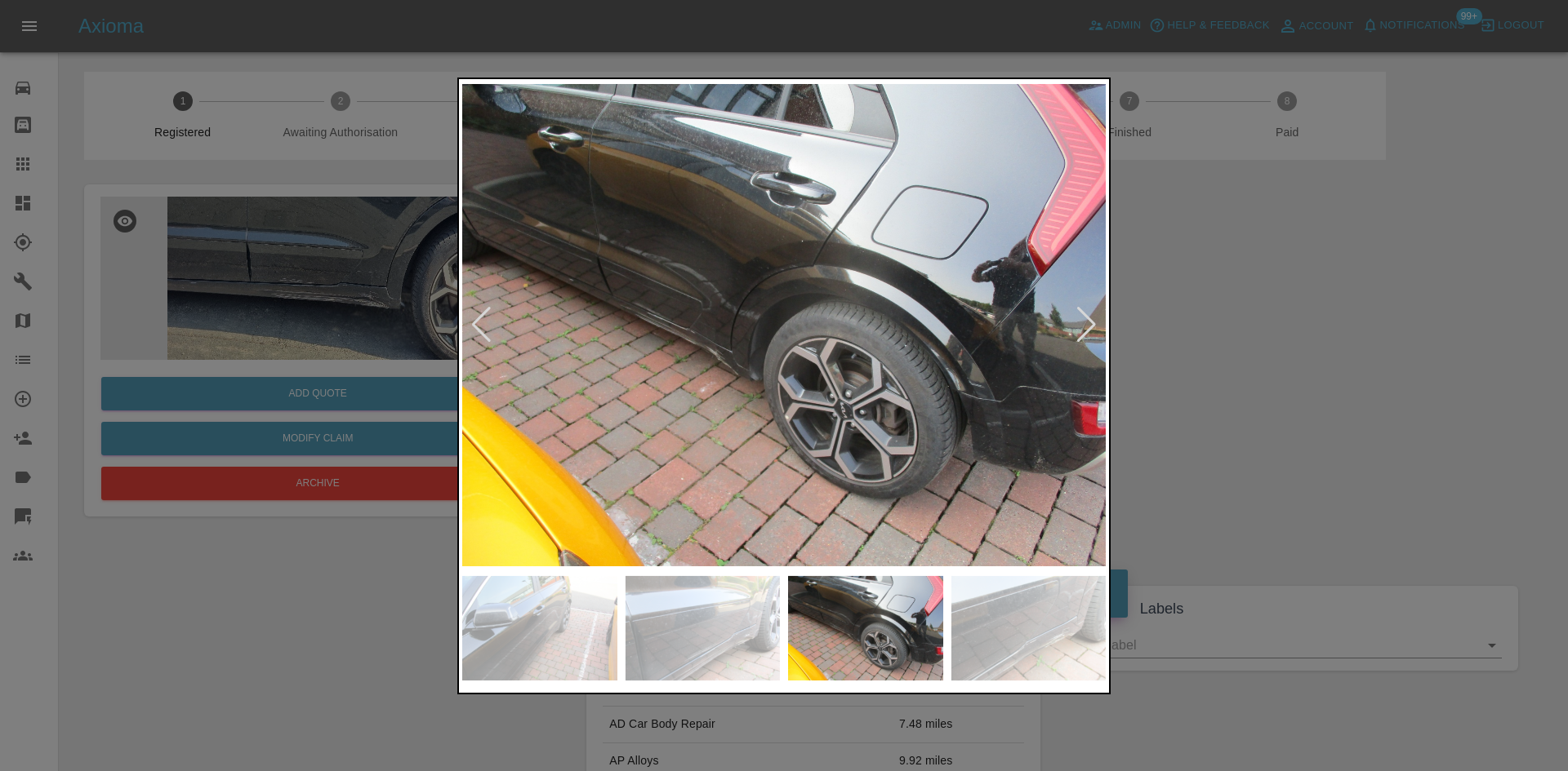
click at [487, 329] on div at bounding box center [482, 325] width 22 height 36
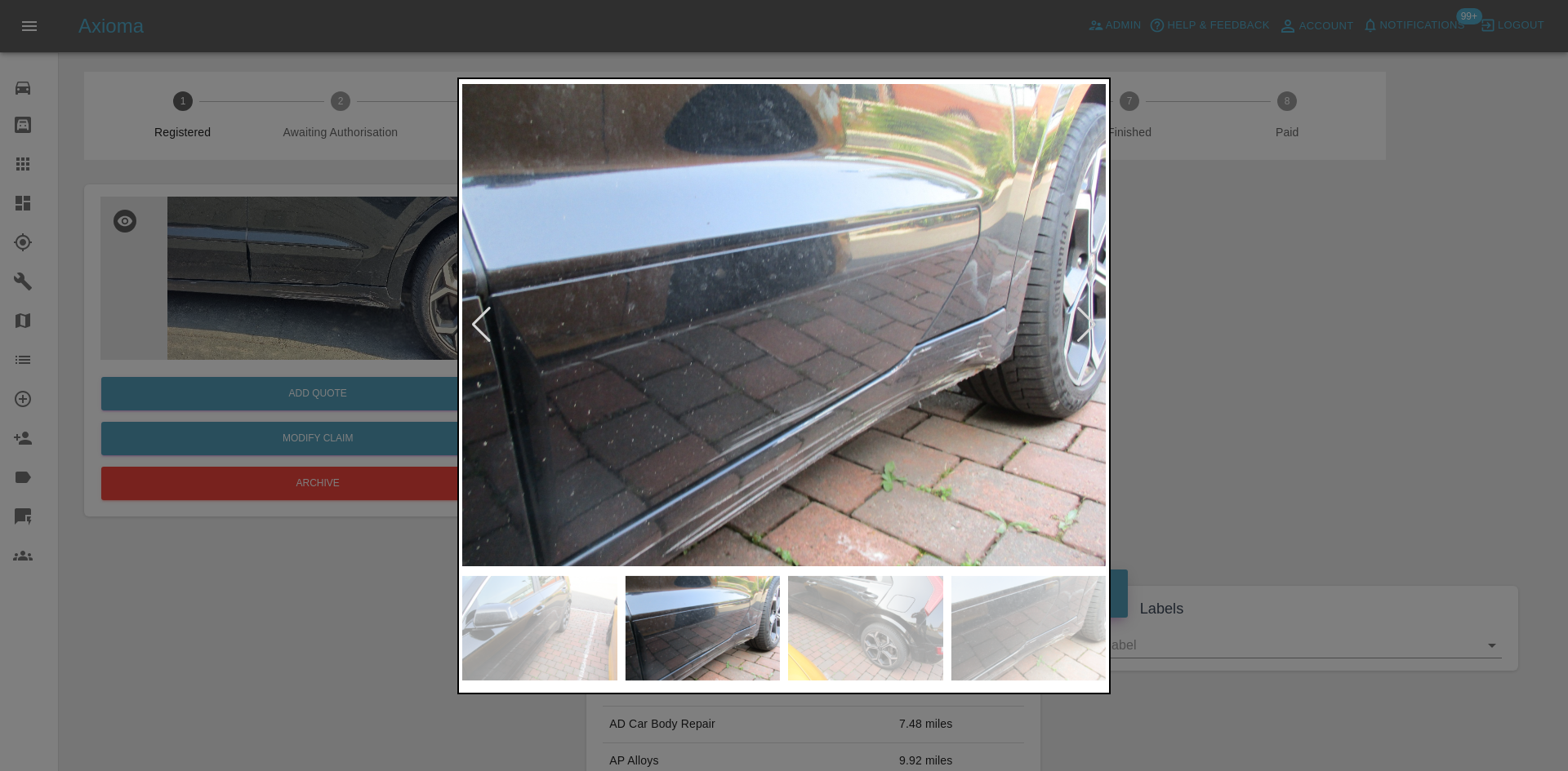
click at [1006, 417] on img at bounding box center [784, 325] width 644 height 485
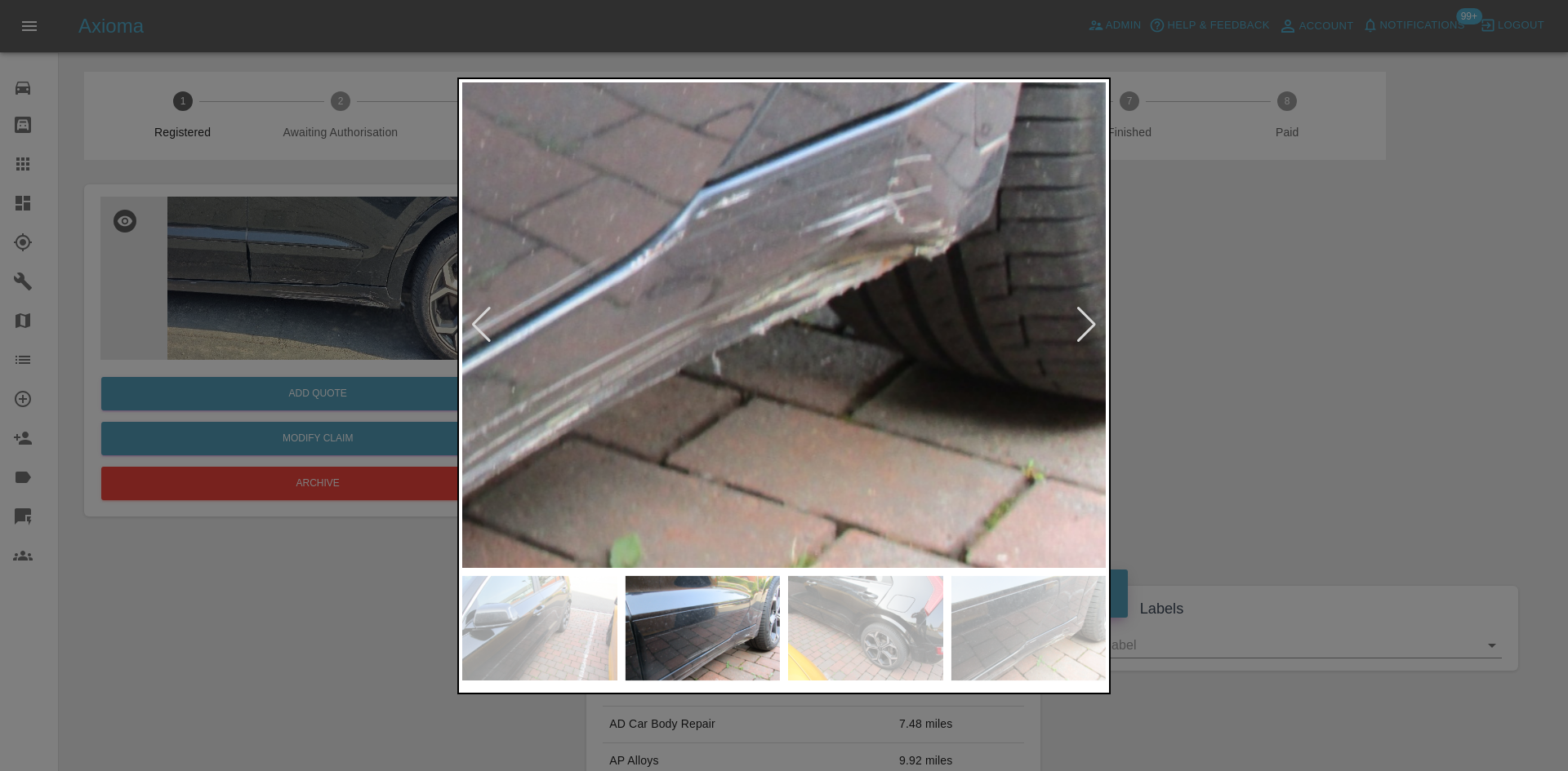
click at [930, 446] on img at bounding box center [308, 125] width 1931 height 1457
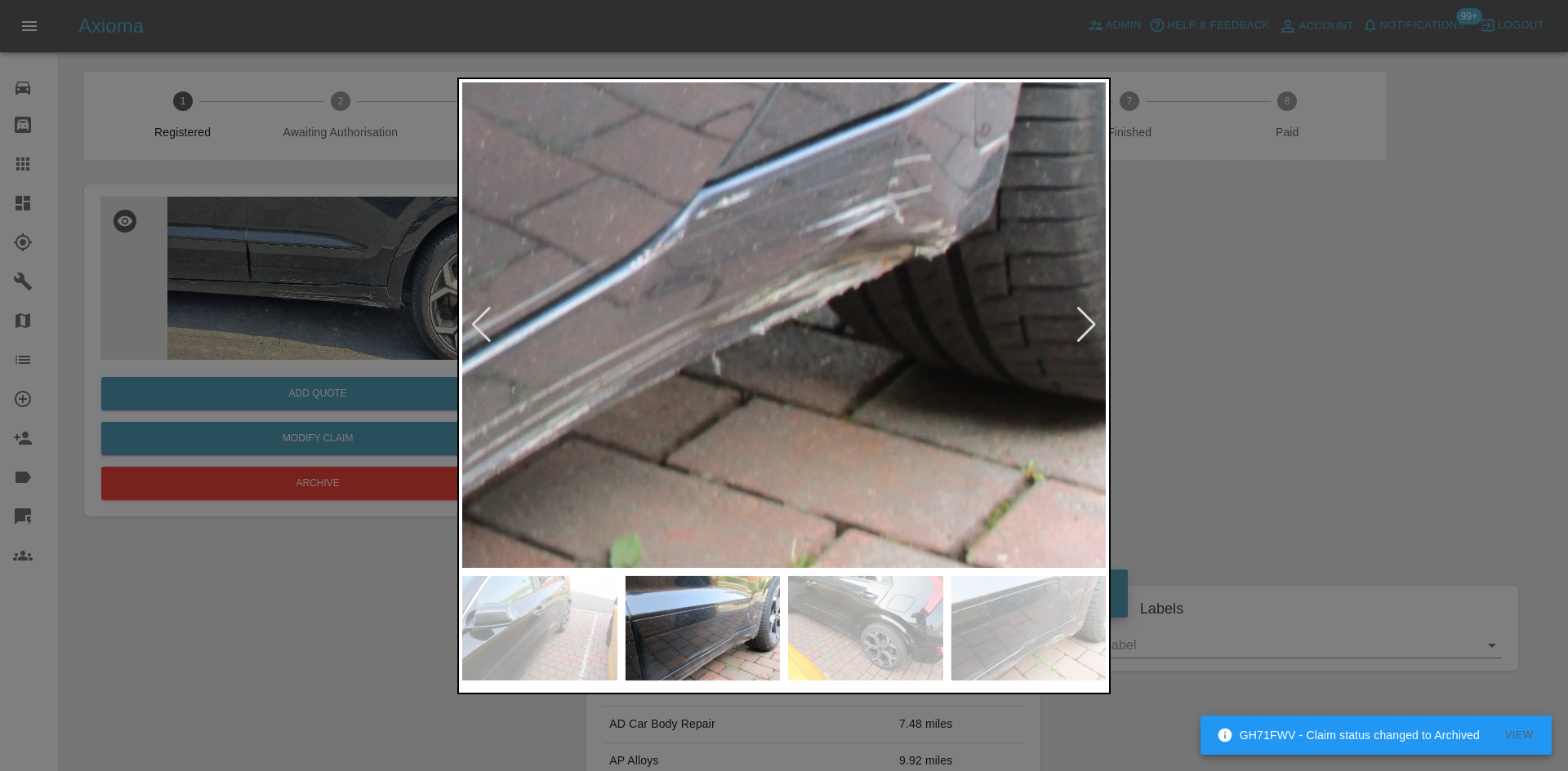
click at [1089, 332] on div at bounding box center [1087, 325] width 22 height 36
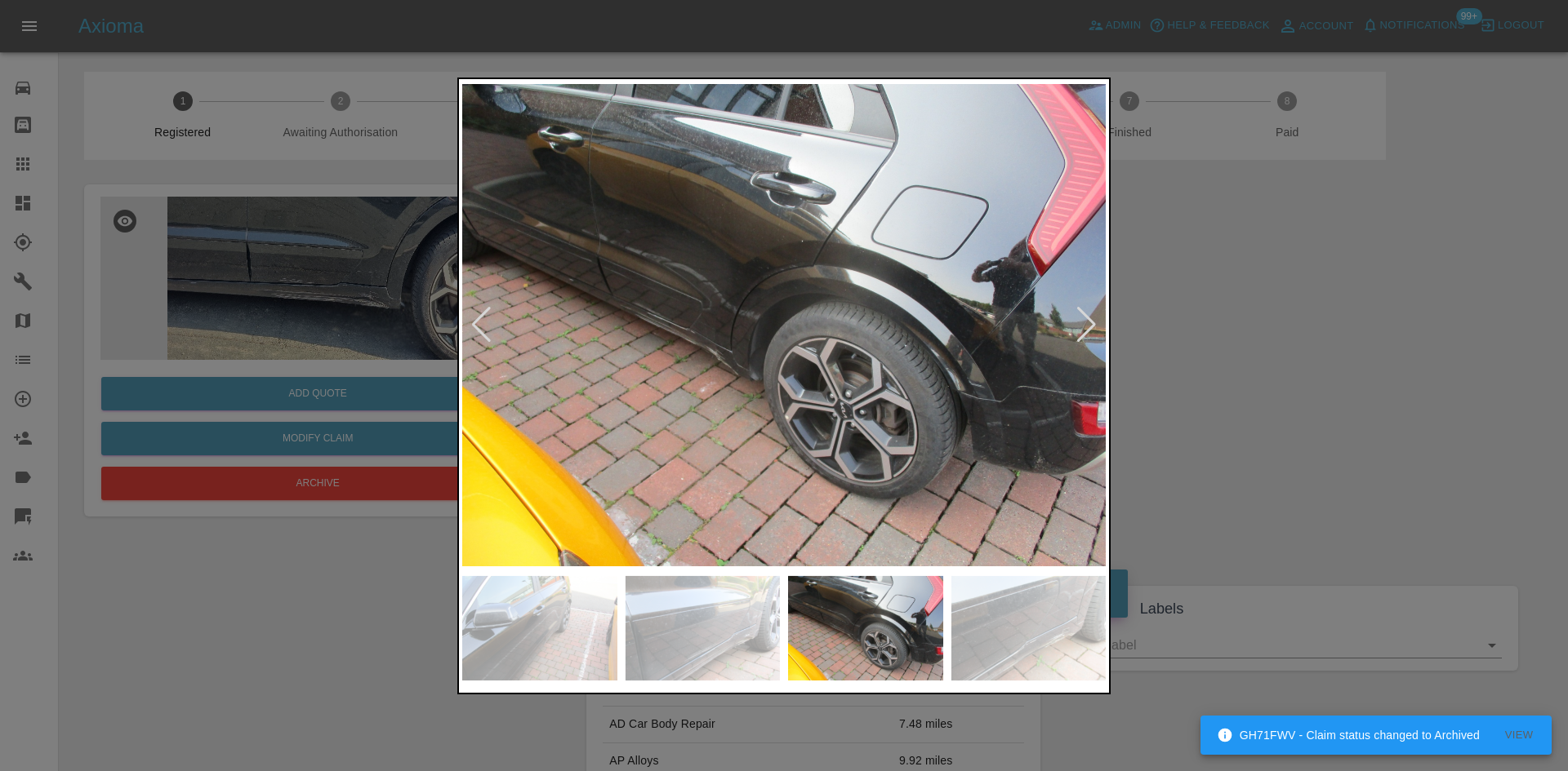
click at [472, 314] on div at bounding box center [482, 325] width 22 height 36
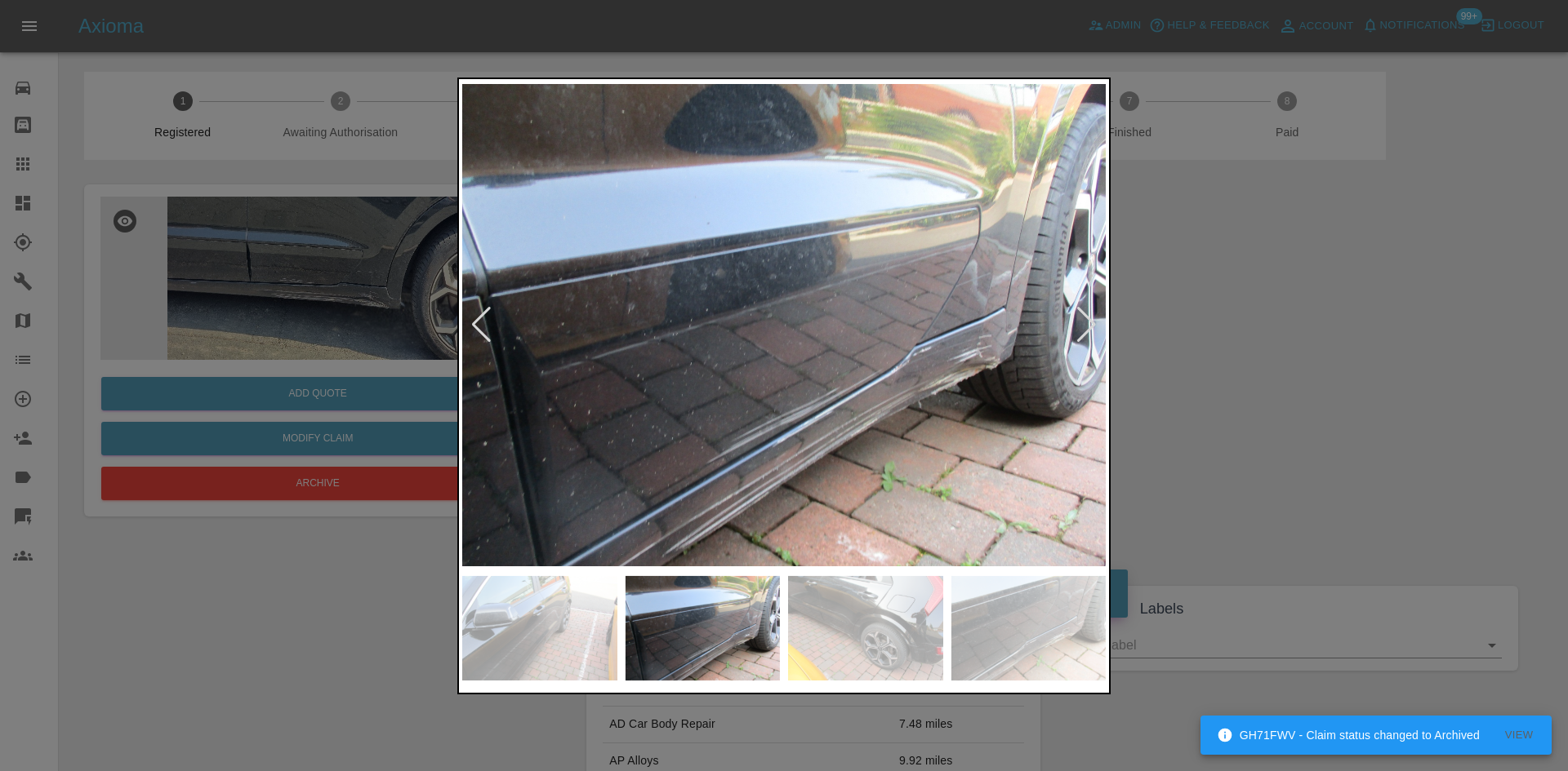
click at [472, 314] on div at bounding box center [482, 325] width 22 height 36
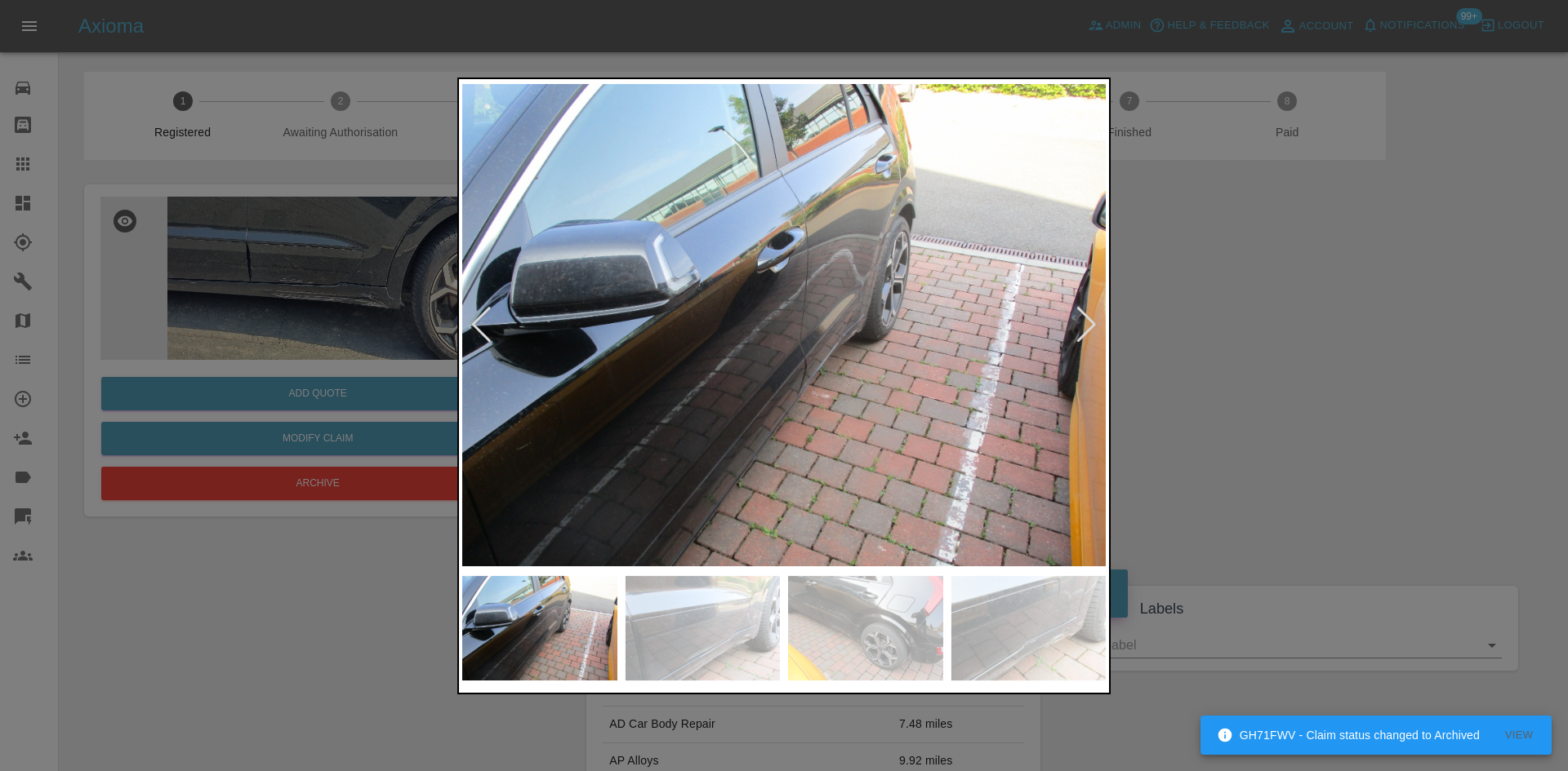
click at [472, 314] on div at bounding box center [482, 325] width 22 height 36
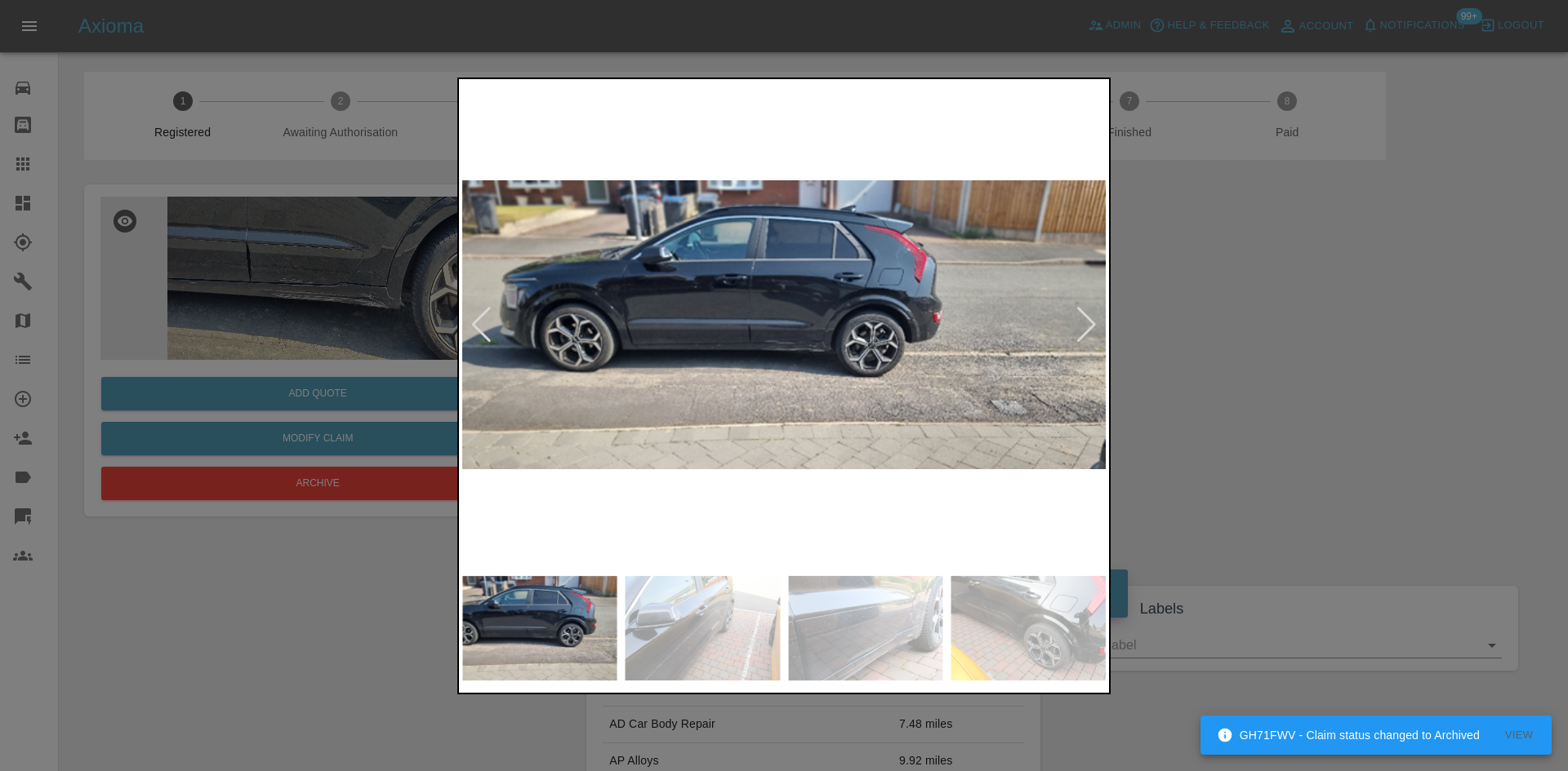
click at [1090, 331] on div at bounding box center [1087, 325] width 22 height 36
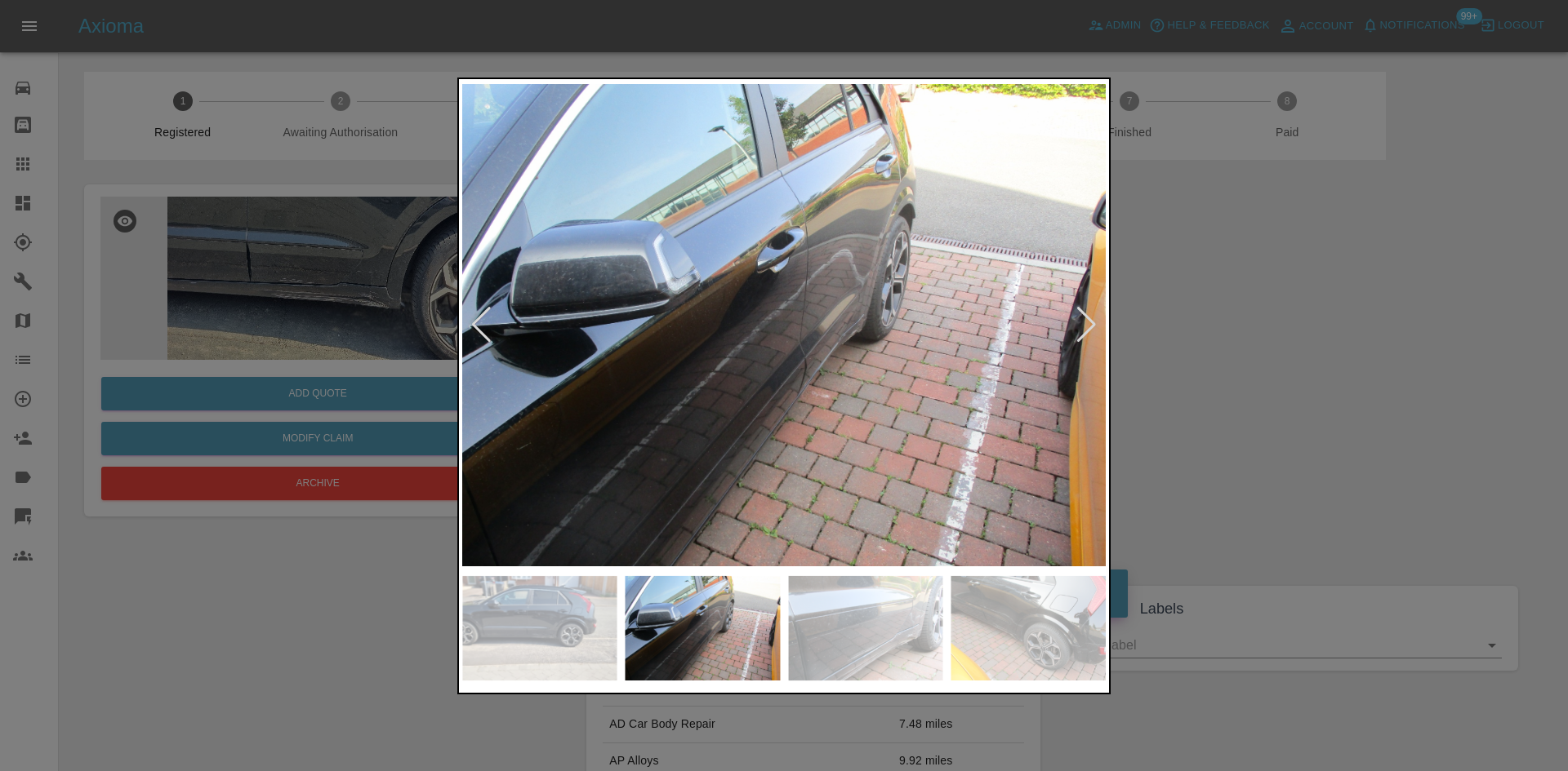
click at [1089, 331] on div at bounding box center [1087, 325] width 22 height 36
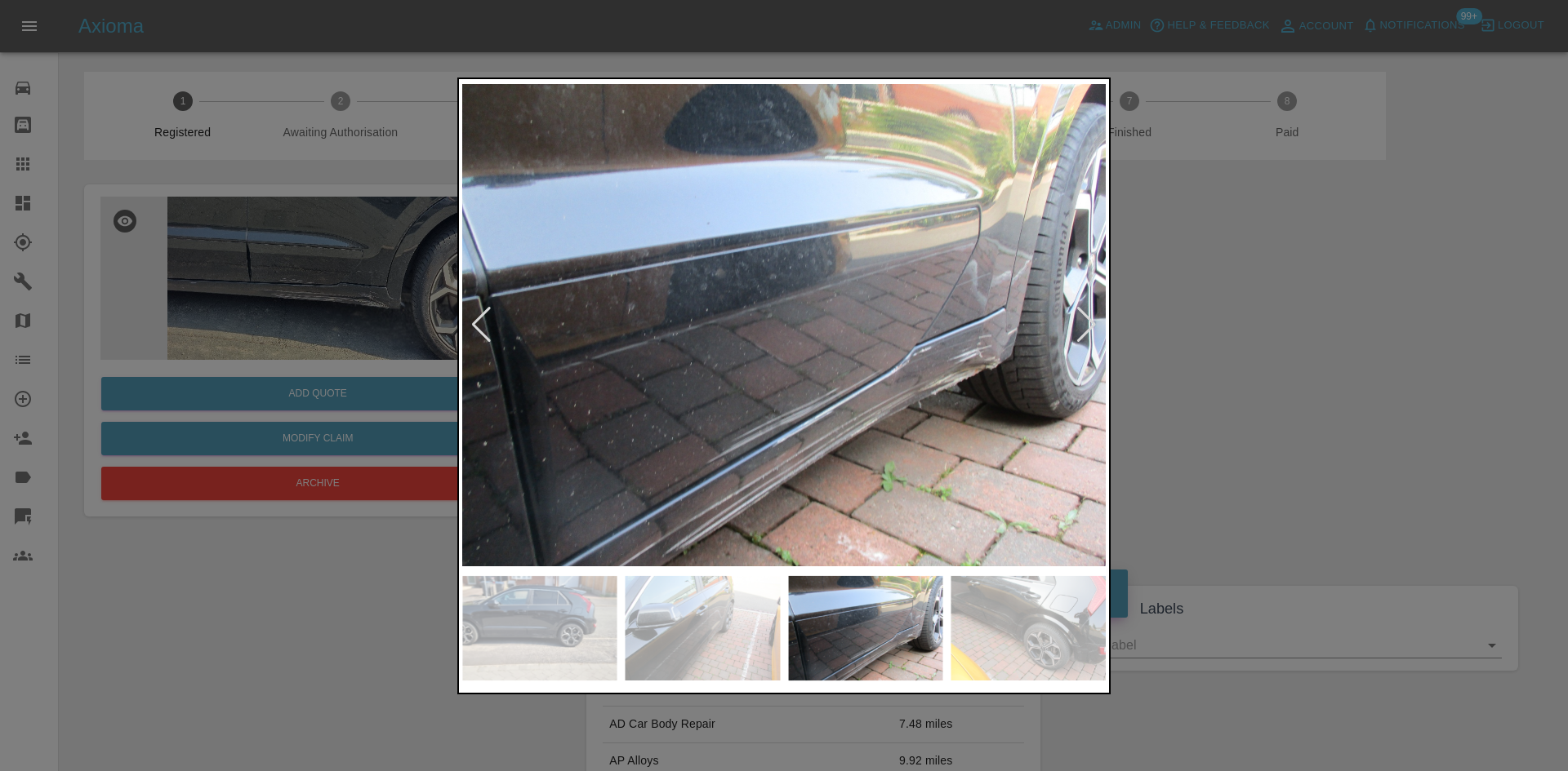
click at [926, 398] on img at bounding box center [784, 325] width 644 height 485
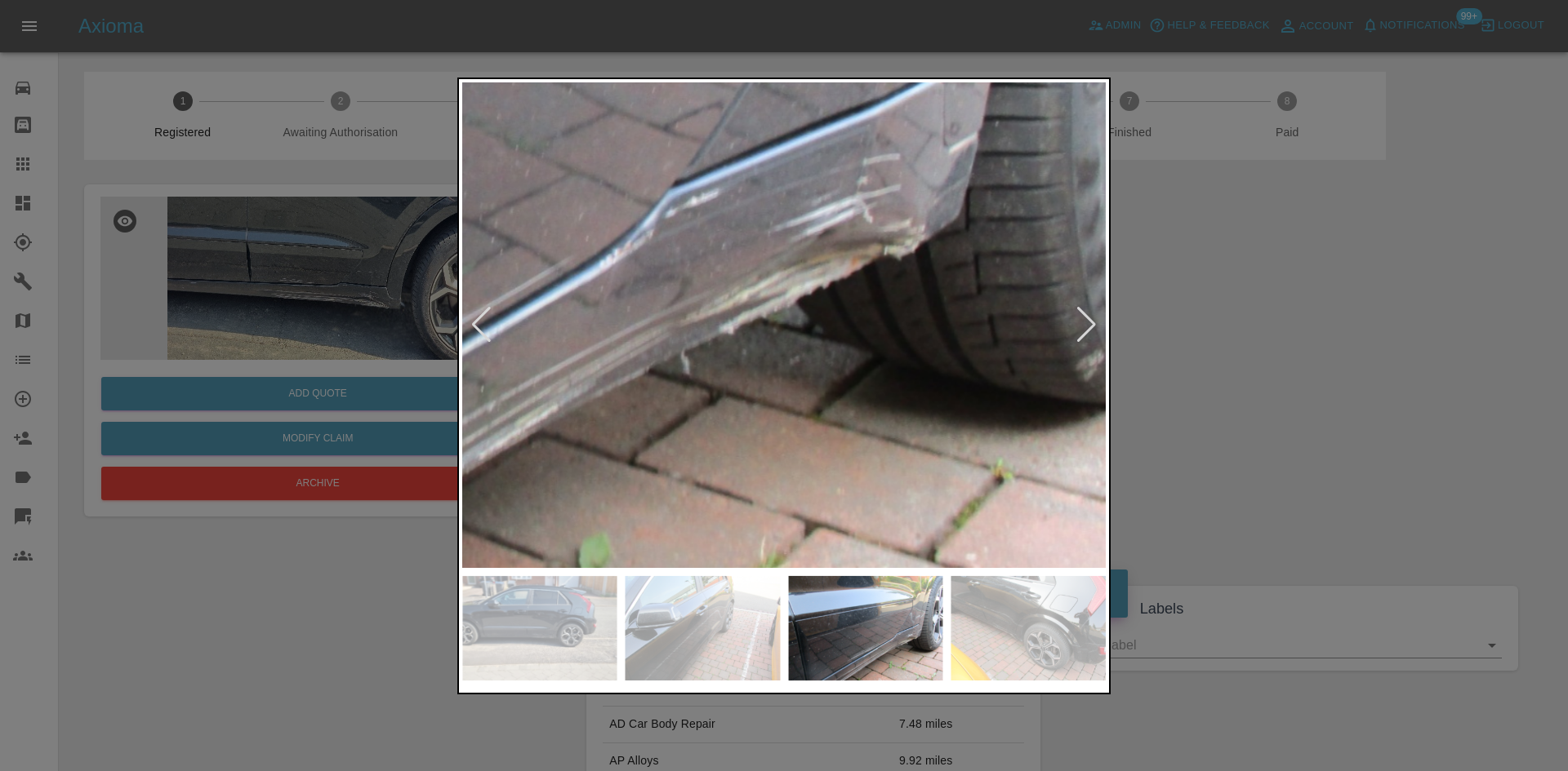
click at [497, 335] on img at bounding box center [277, 124] width 1931 height 1457
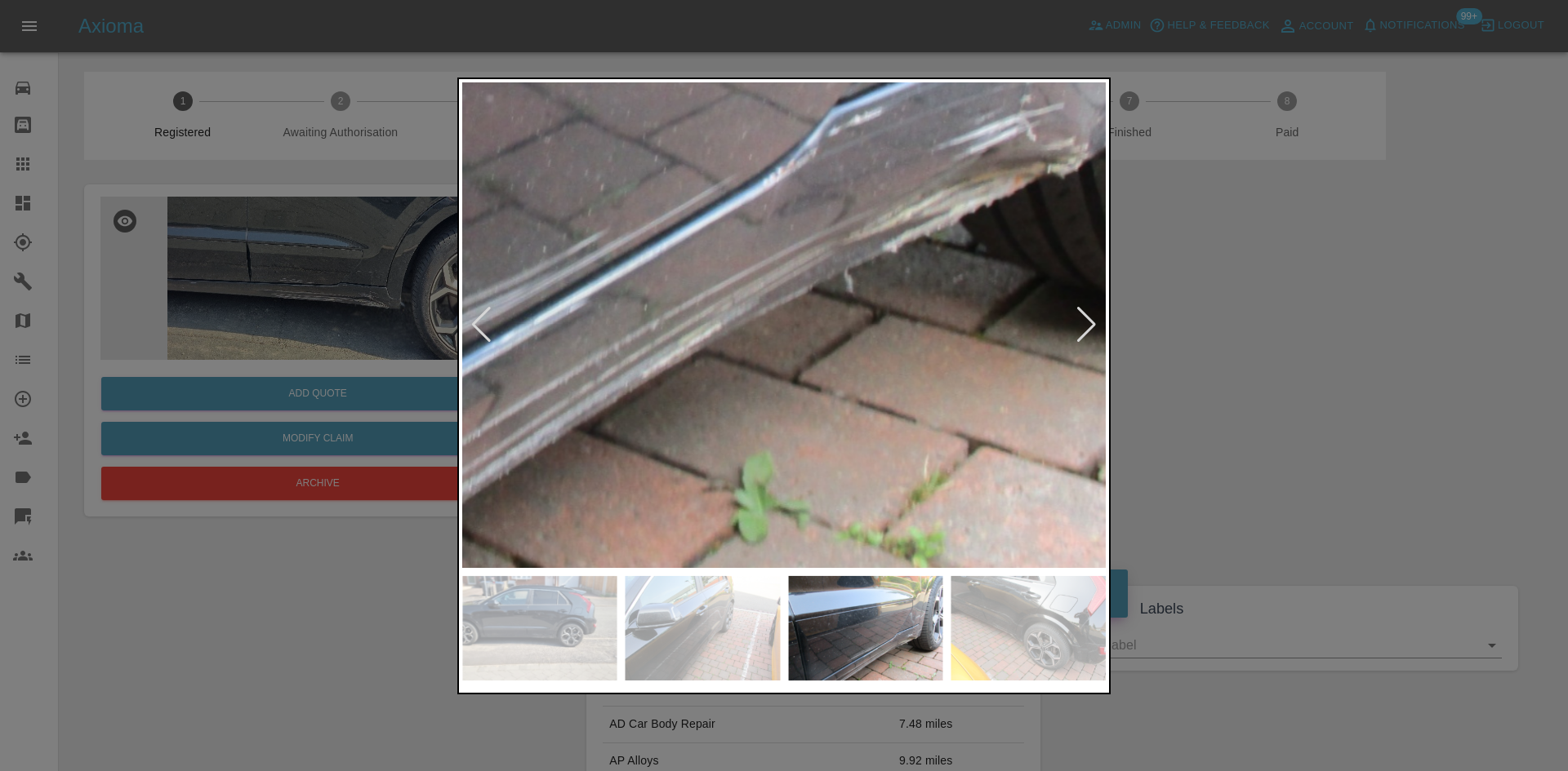
click at [859, 240] on img at bounding box center [441, 43] width 1931 height 1457
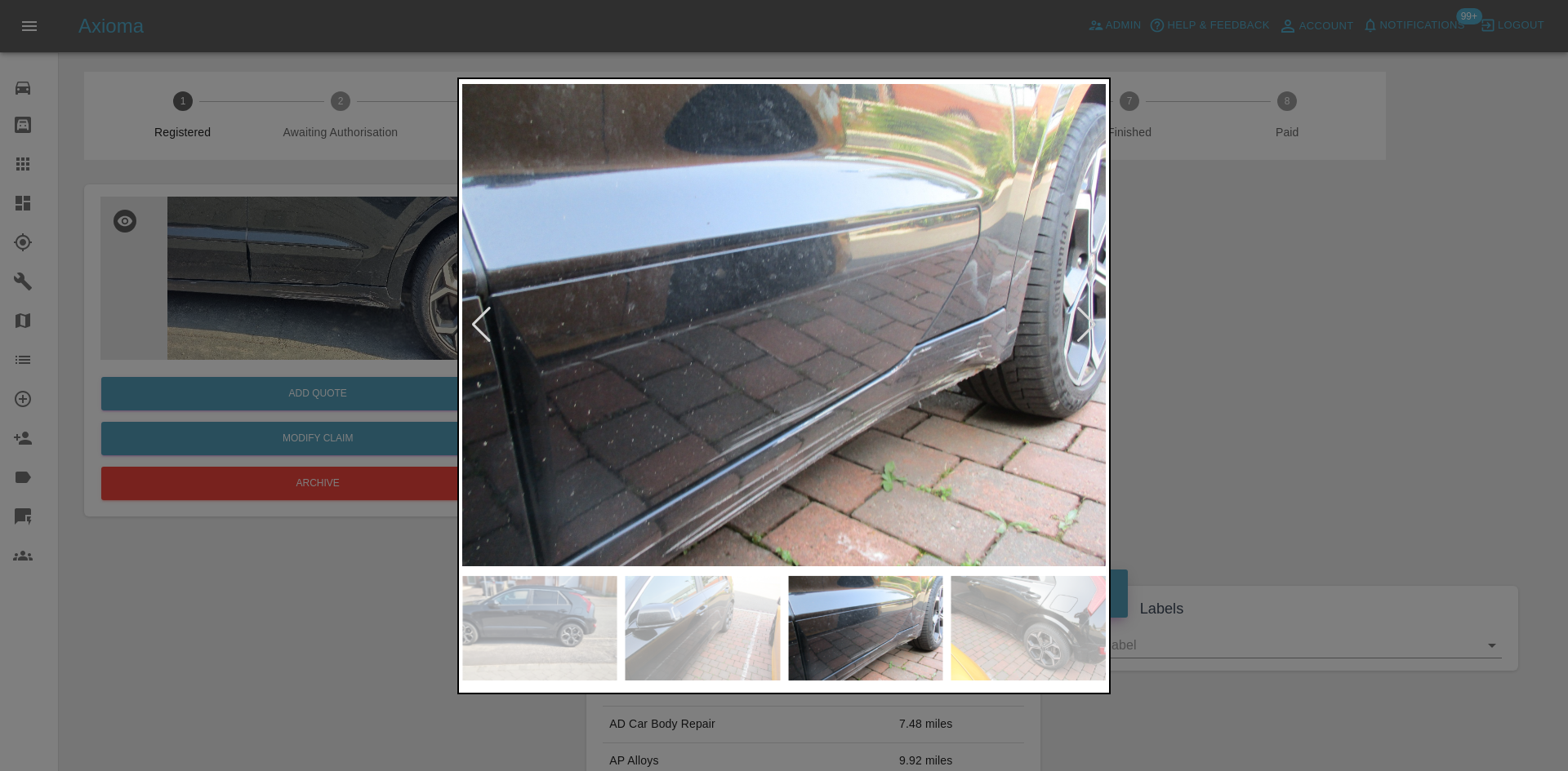
click at [908, 264] on img at bounding box center [784, 325] width 644 height 485
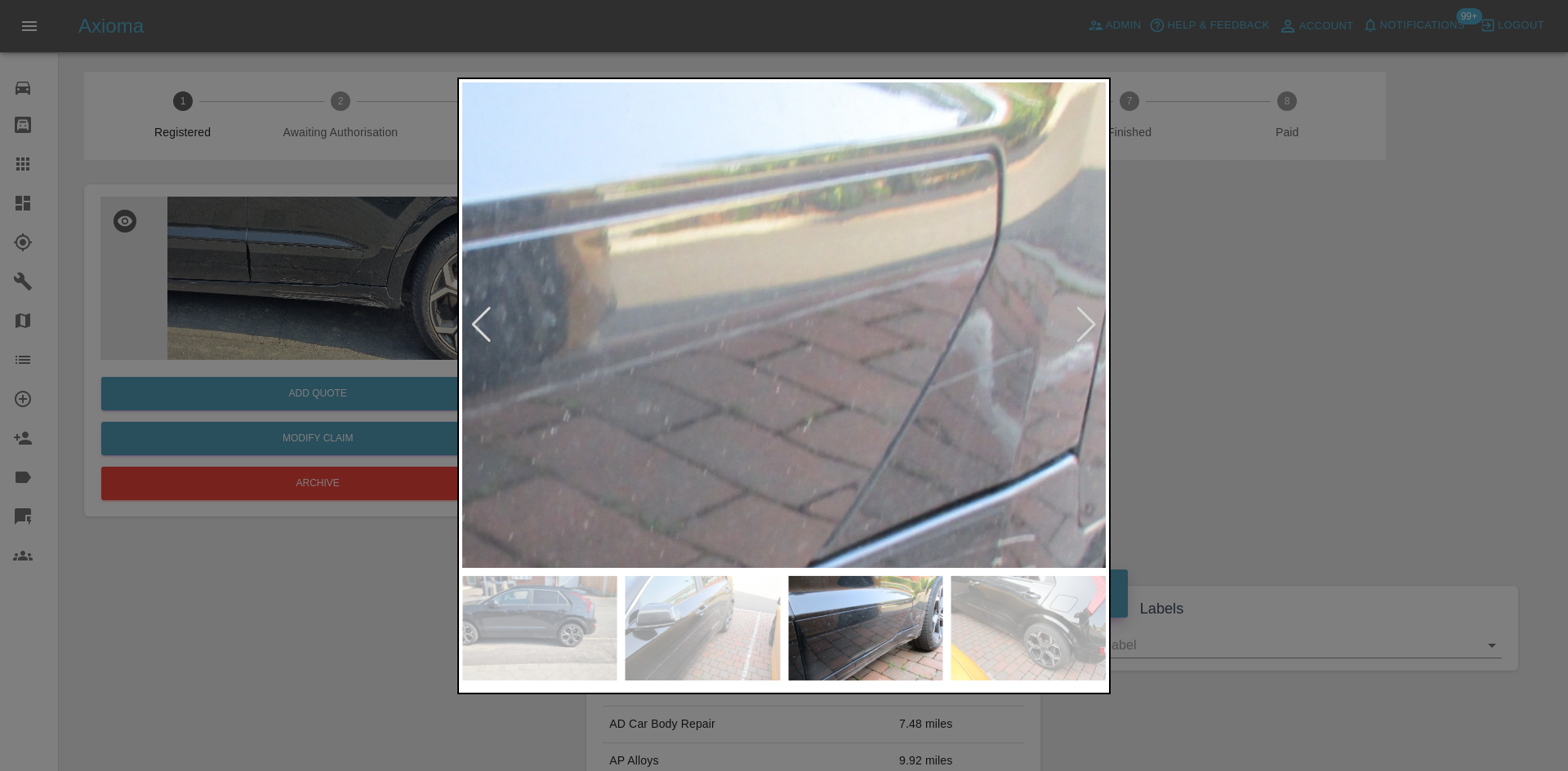
click at [990, 407] on img at bounding box center [412, 506] width 1931 height 1457
click at [989, 401] on img at bounding box center [412, 506] width 1931 height 1457
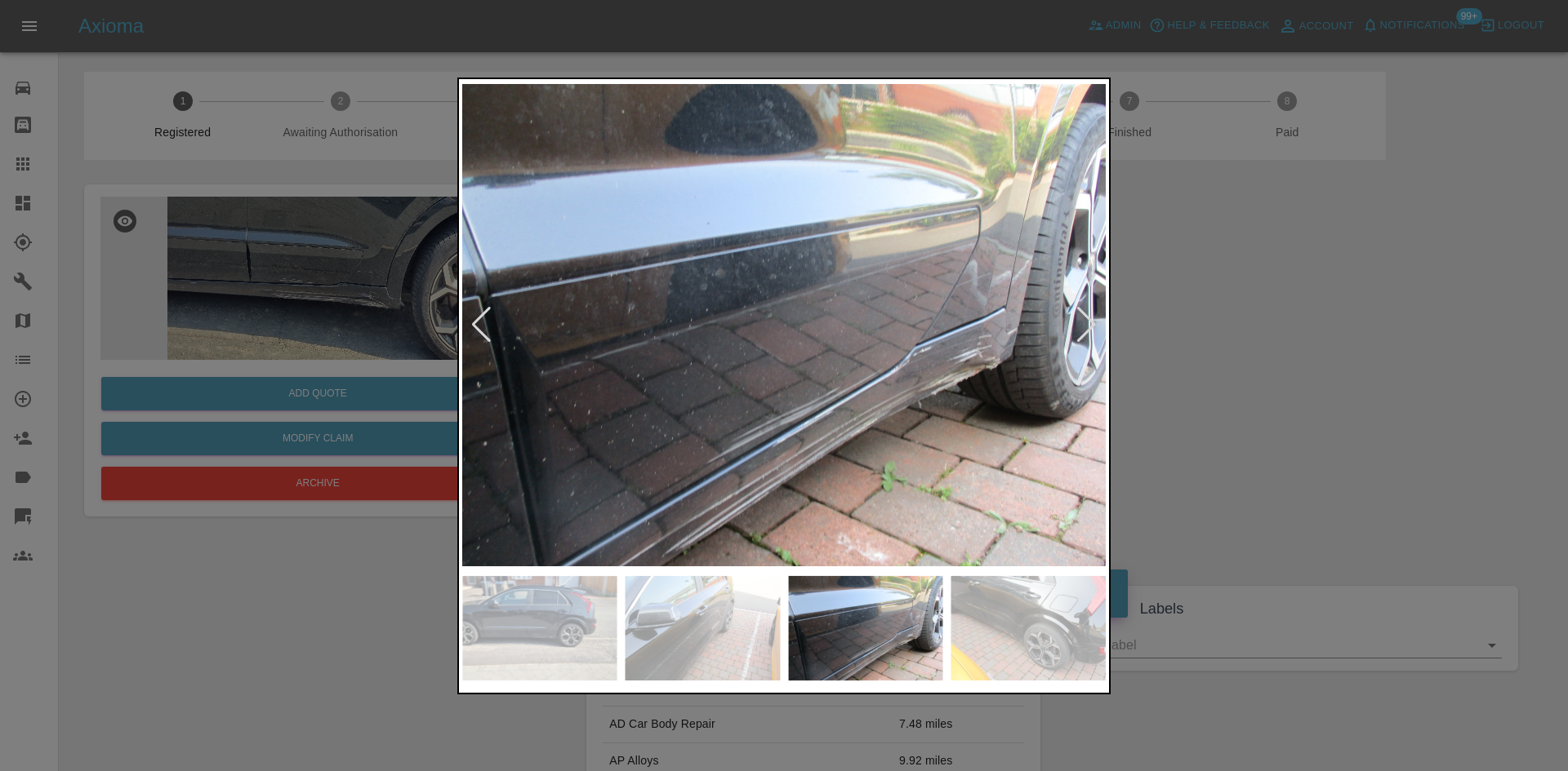
click at [1165, 354] on div at bounding box center [784, 385] width 1568 height 771
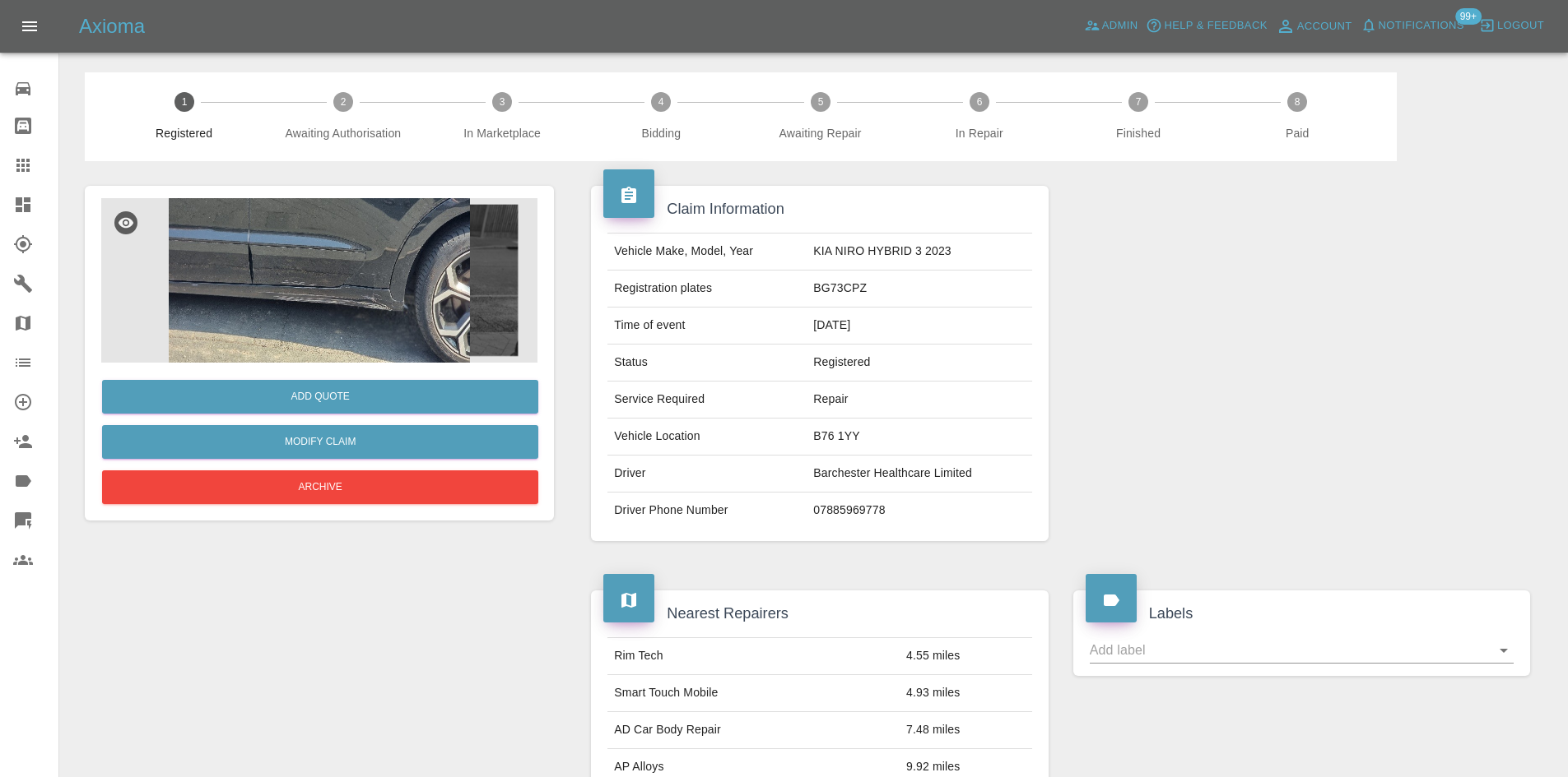
click at [861, 286] on td "BG73CPZ" at bounding box center [919, 289] width 225 height 37
copy td "BG73CPZ"
click at [345, 296] on img at bounding box center [319, 280] width 436 height 164
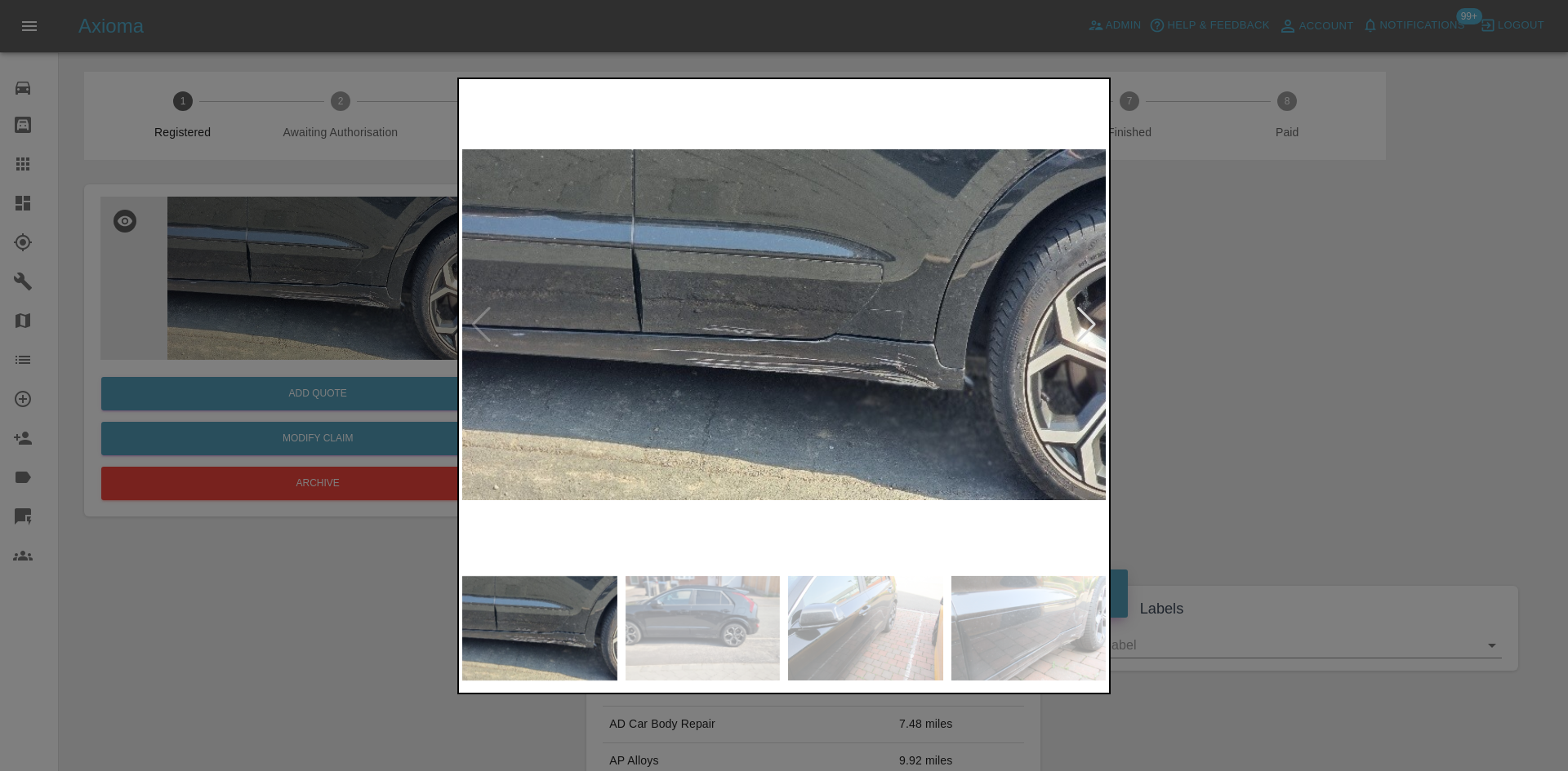
click at [856, 382] on img at bounding box center [784, 325] width 644 height 485
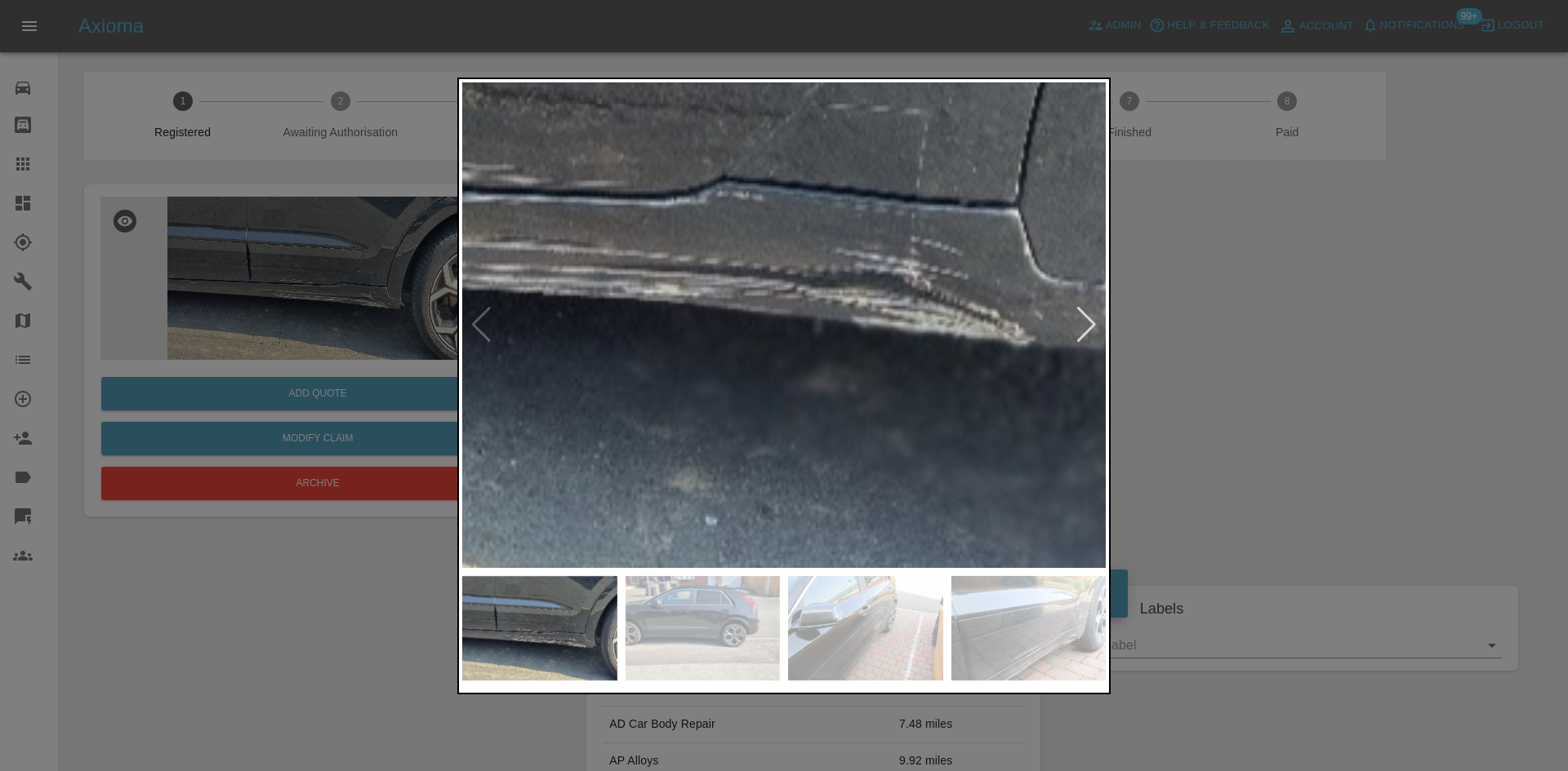
click at [856, 382] on img at bounding box center [568, 151] width 1931 height 1457
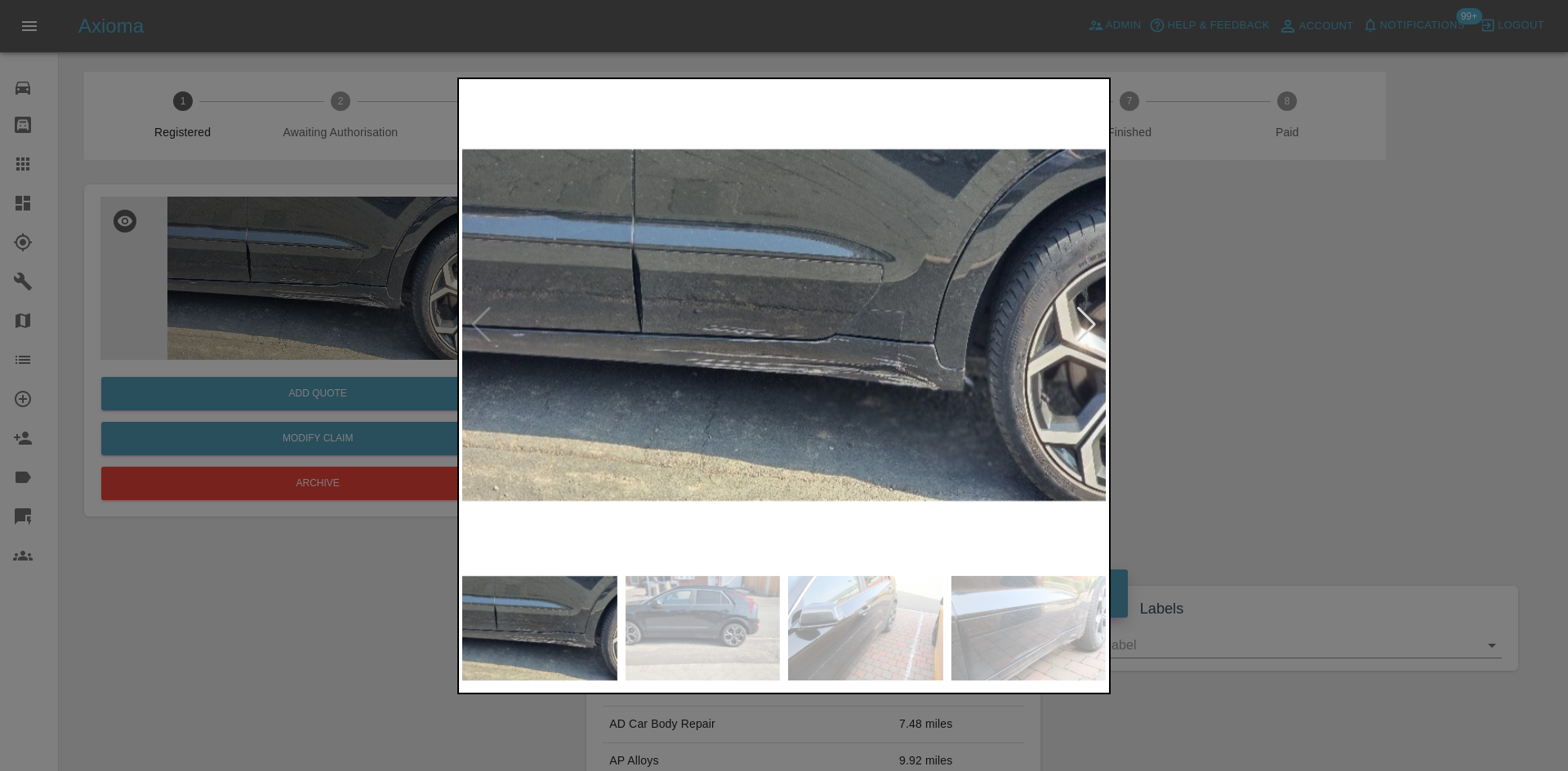
click at [1144, 325] on div at bounding box center [784, 385] width 1568 height 771
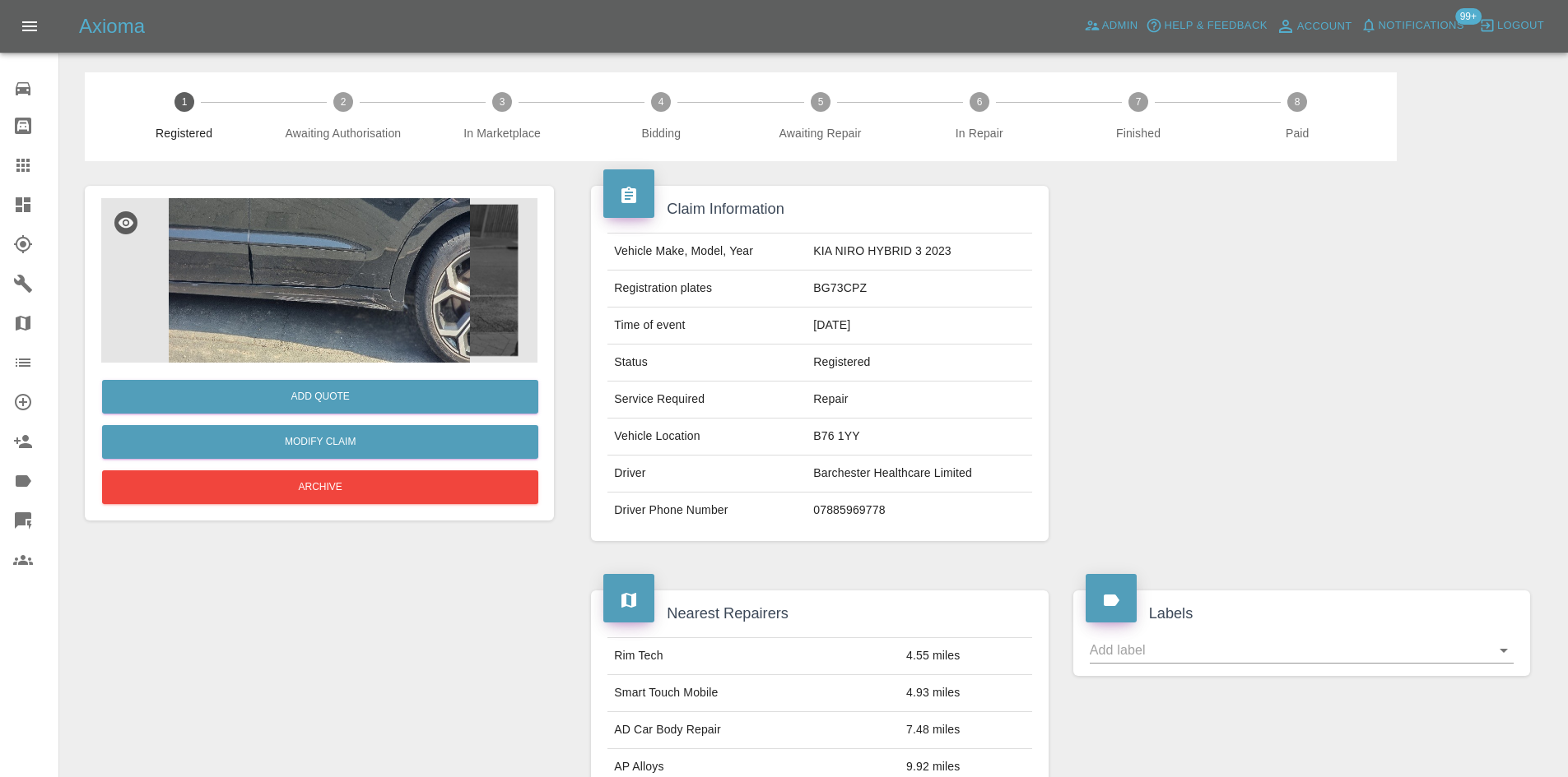
click at [473, 323] on img at bounding box center [319, 280] width 436 height 164
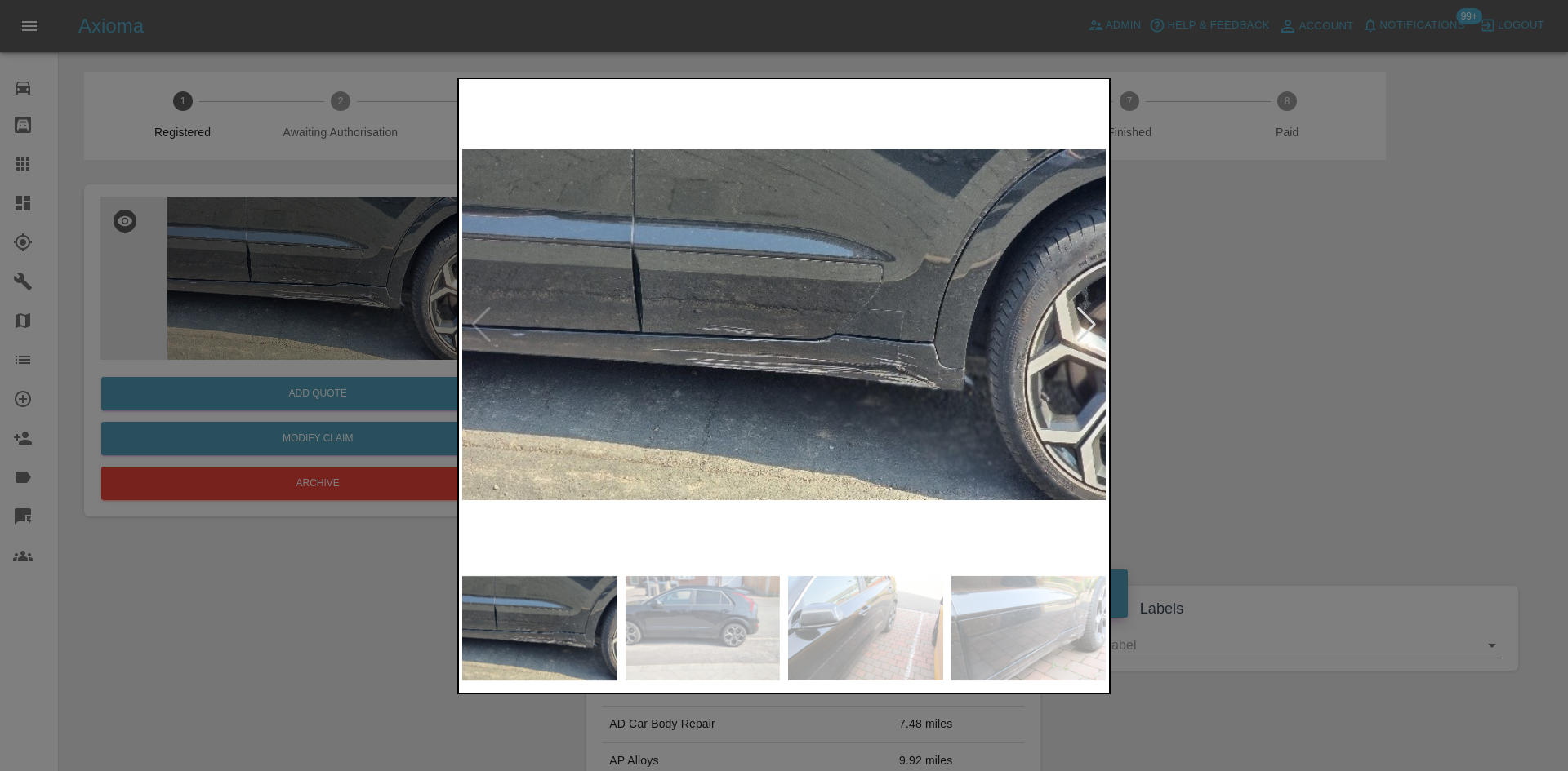
click at [1077, 323] on div at bounding box center [1087, 325] width 22 height 36
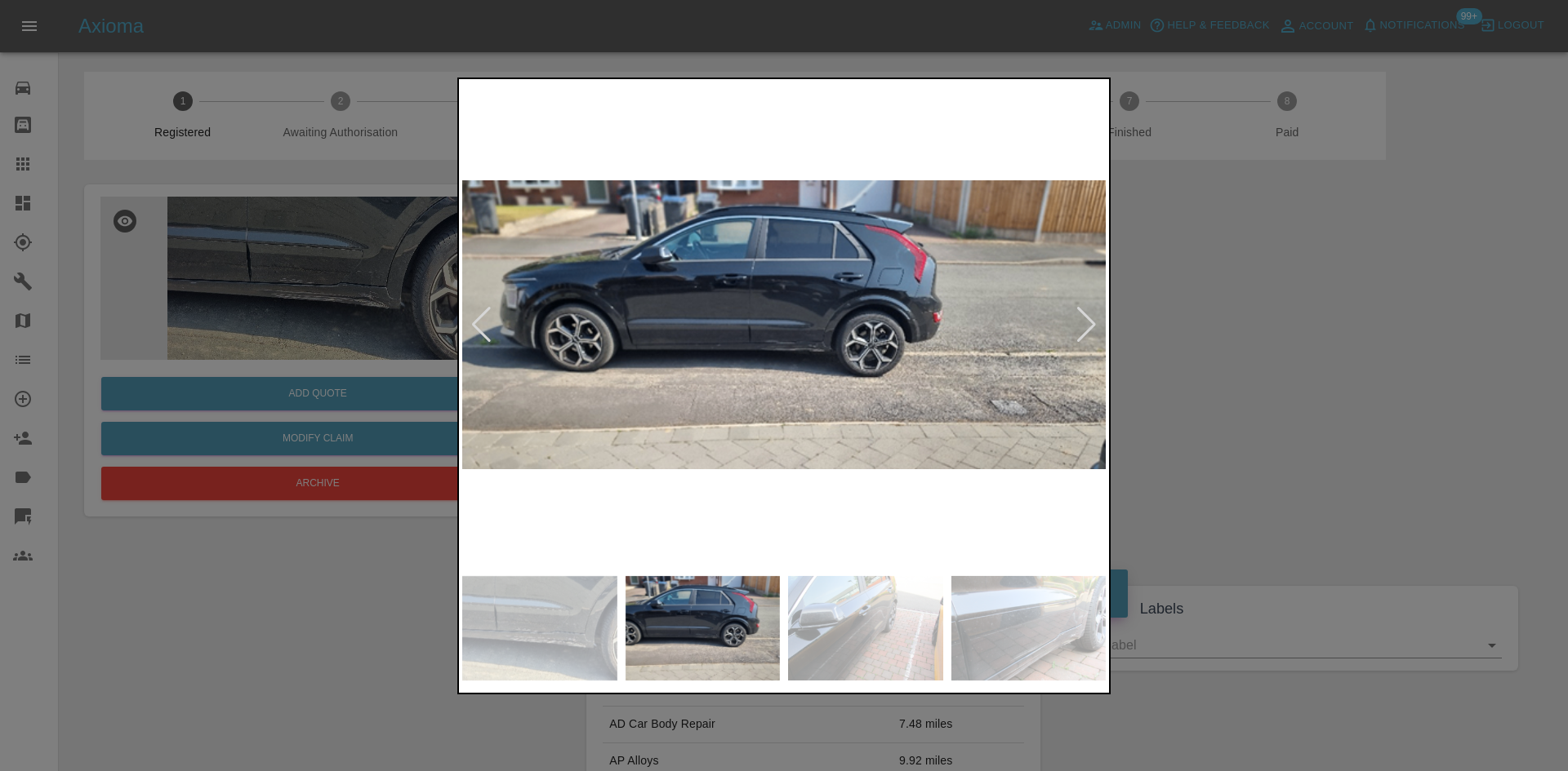
click at [1077, 323] on div at bounding box center [1087, 325] width 22 height 36
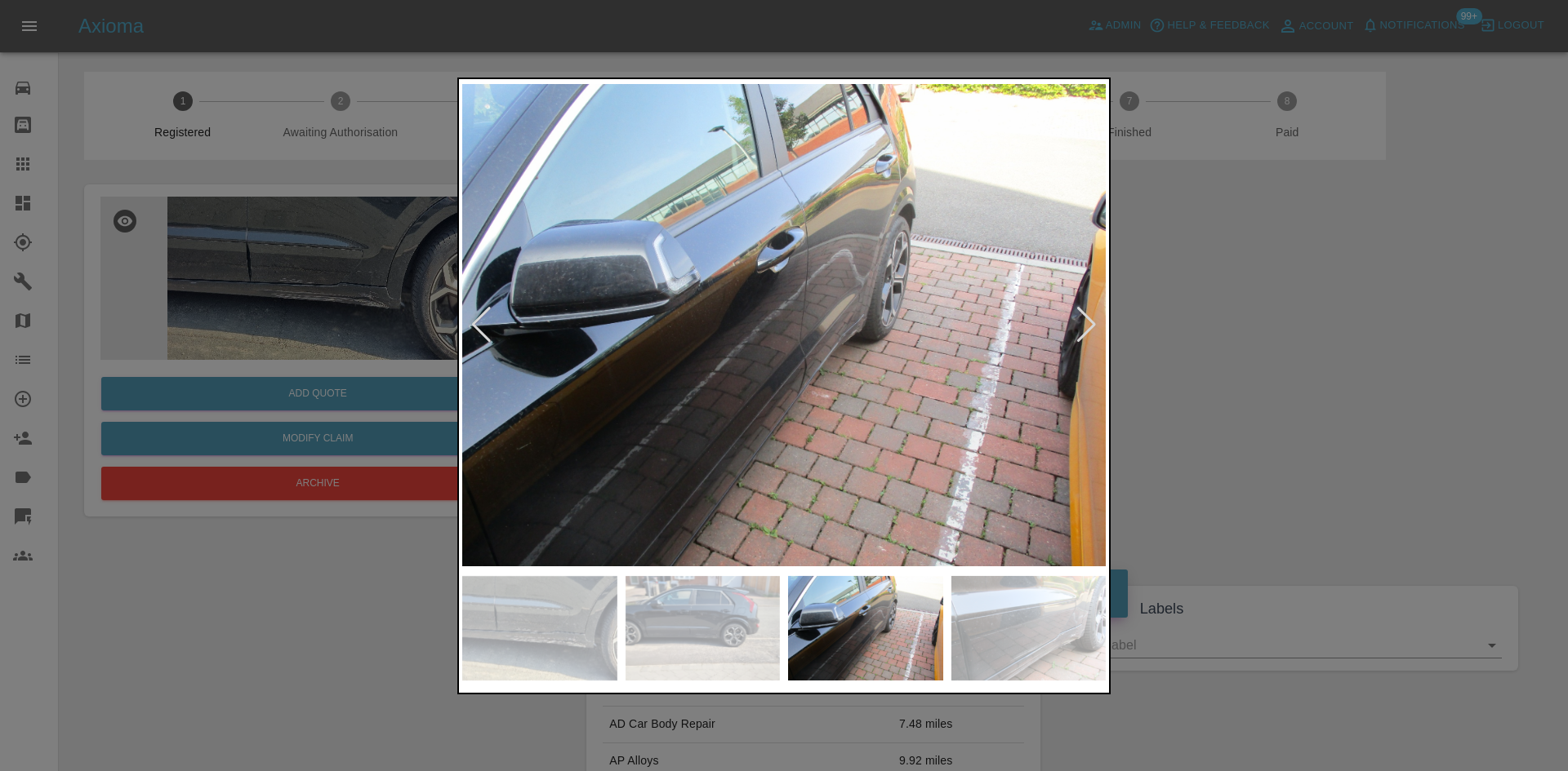
click at [1077, 323] on div at bounding box center [1087, 325] width 22 height 36
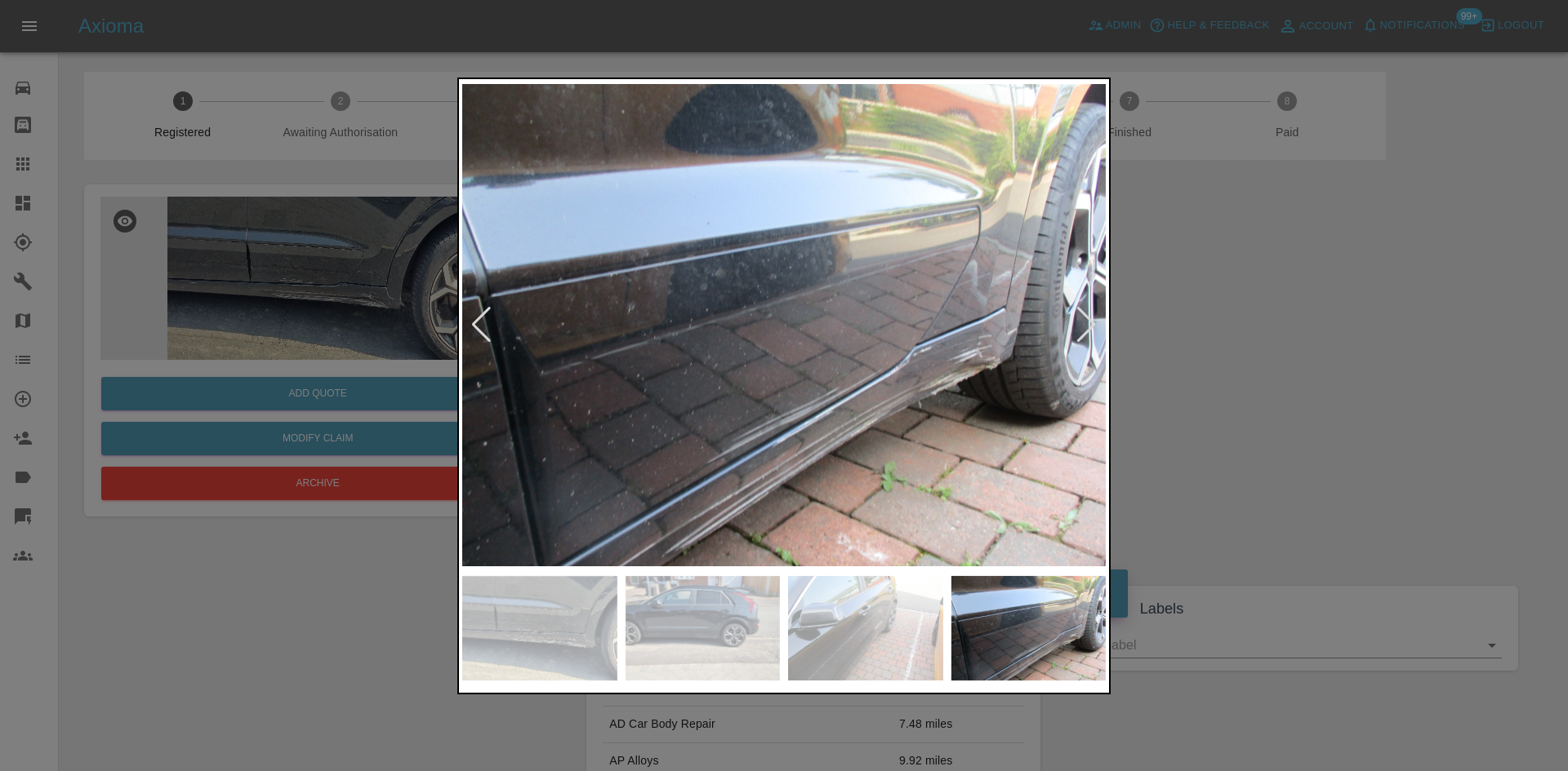
click at [980, 417] on img at bounding box center [784, 325] width 644 height 485
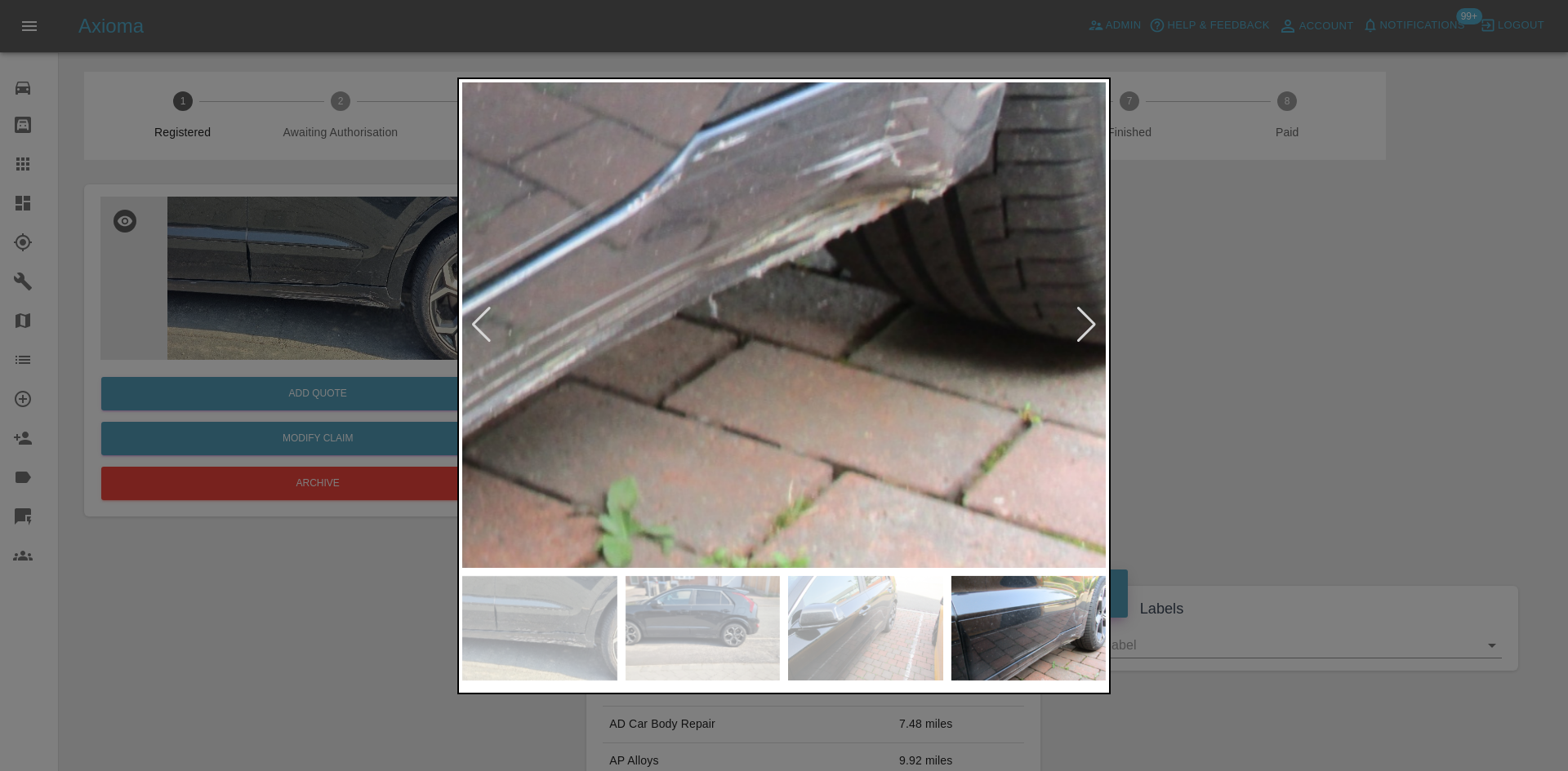
click at [890, 432] on img at bounding box center [305, 68] width 1931 height 1457
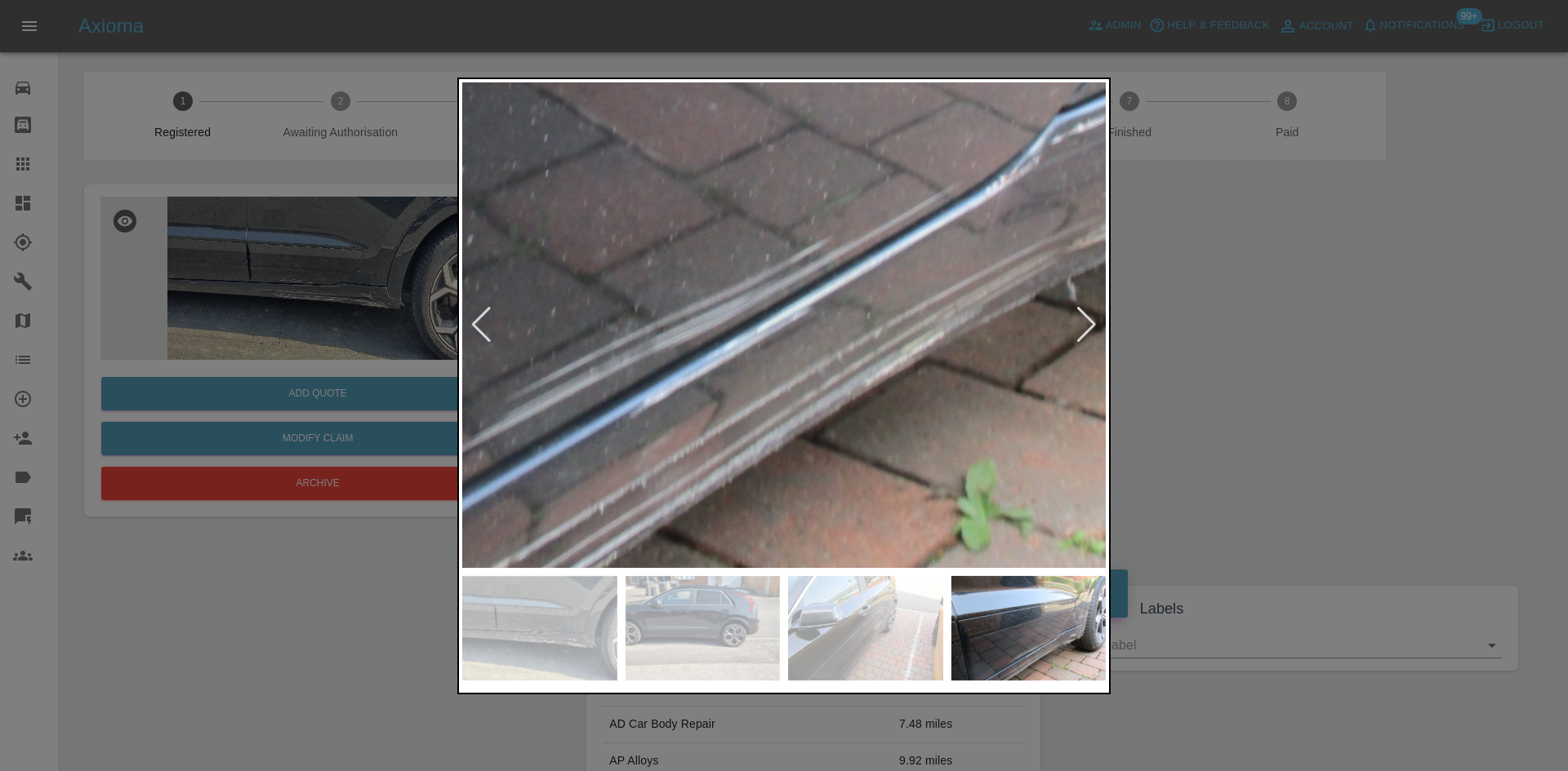
click at [860, 412] on img at bounding box center [663, 51] width 1931 height 1457
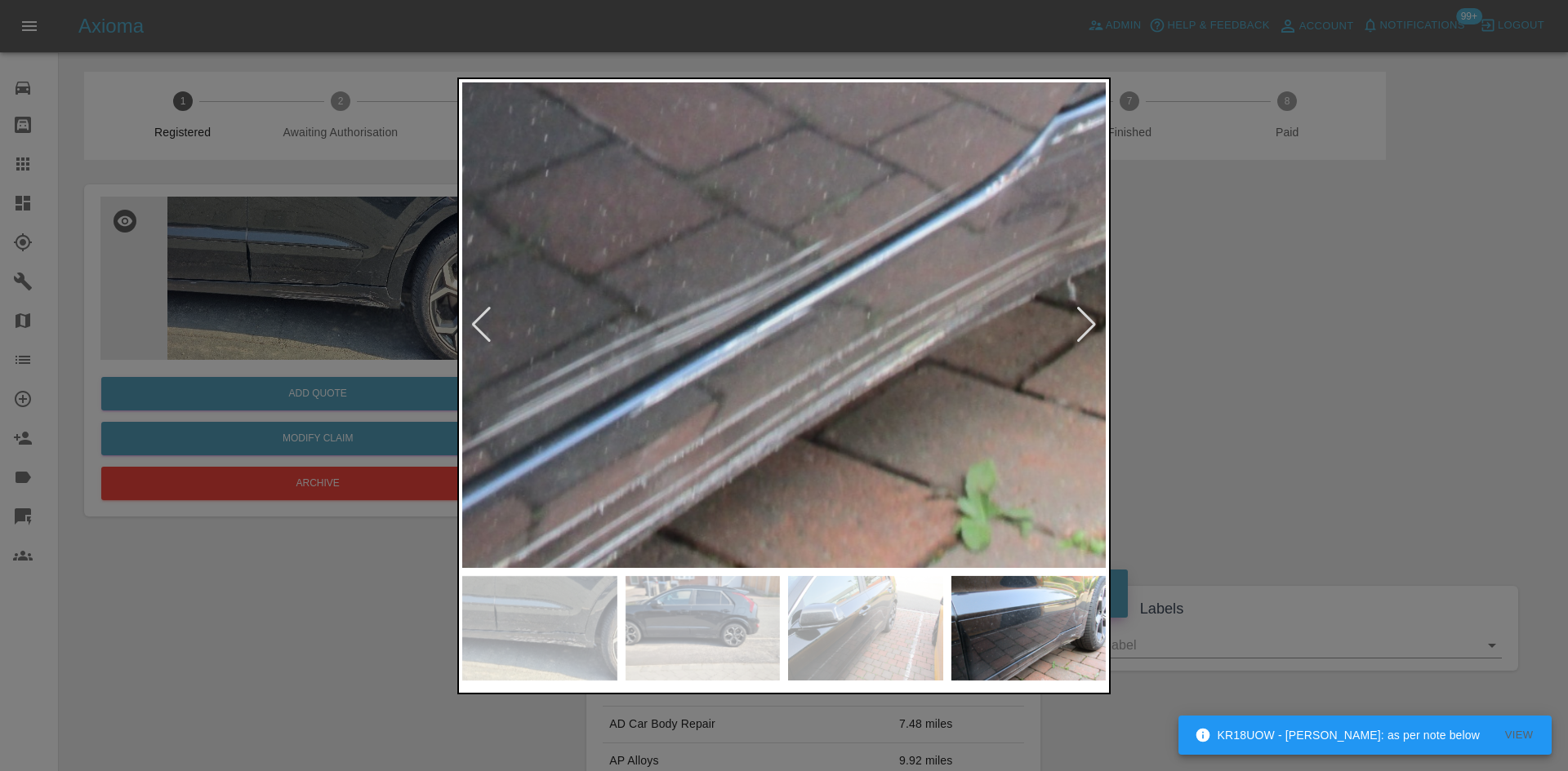
click at [1341, 325] on div at bounding box center [784, 385] width 1568 height 771
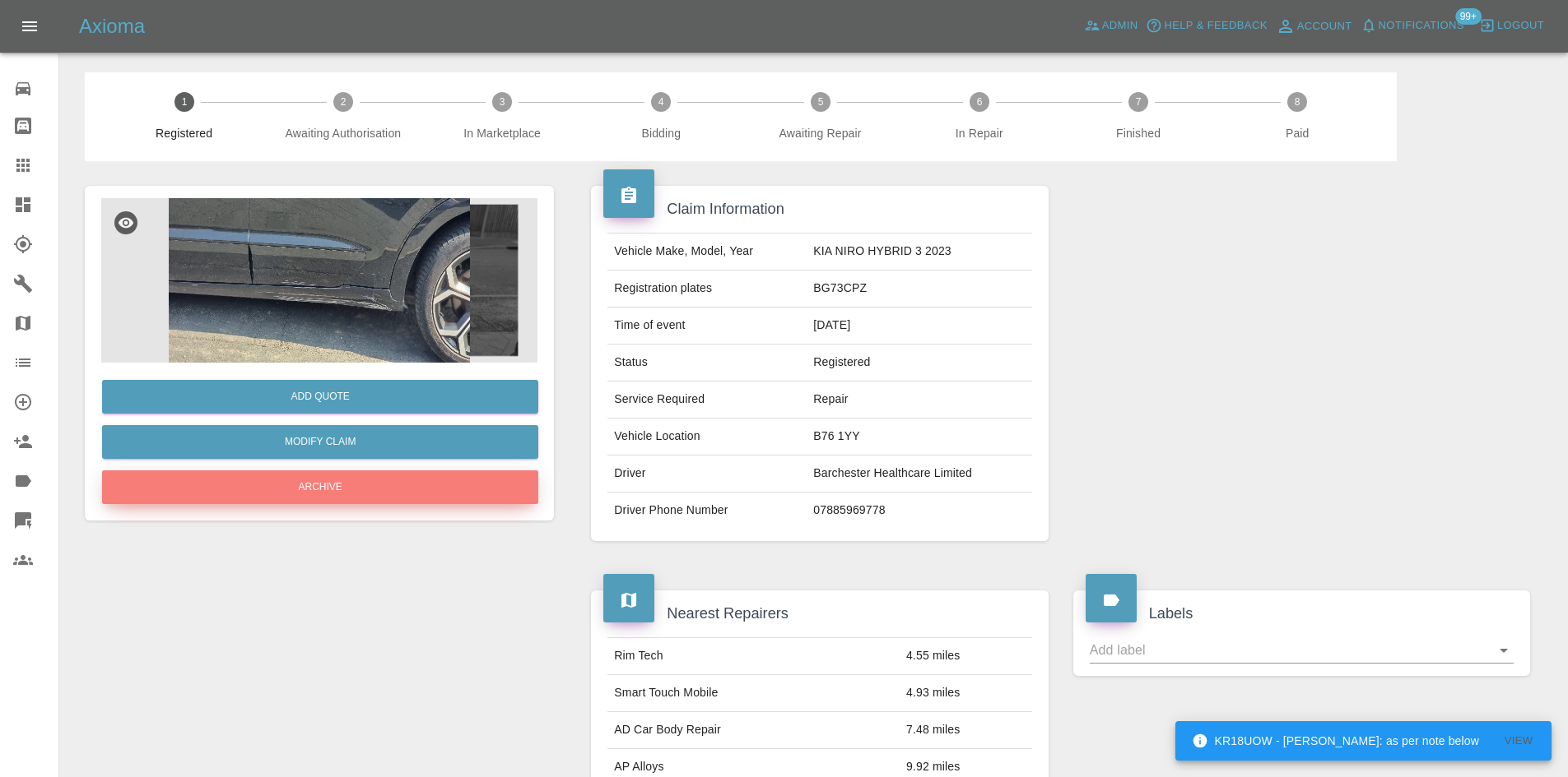
click at [369, 477] on button "Archive" at bounding box center [320, 487] width 436 height 34
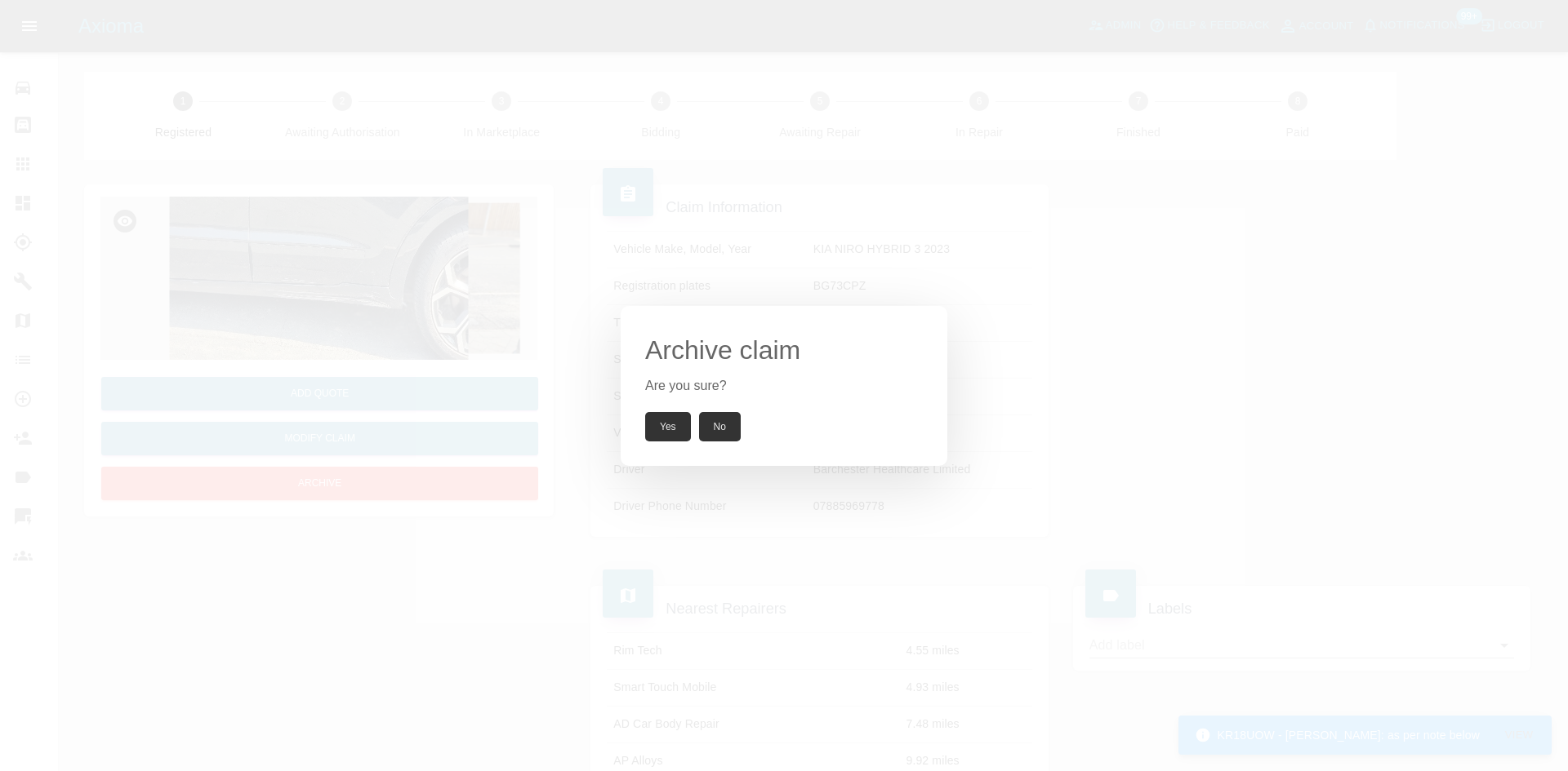
click at [651, 433] on button "Yes" at bounding box center [668, 427] width 46 height 29
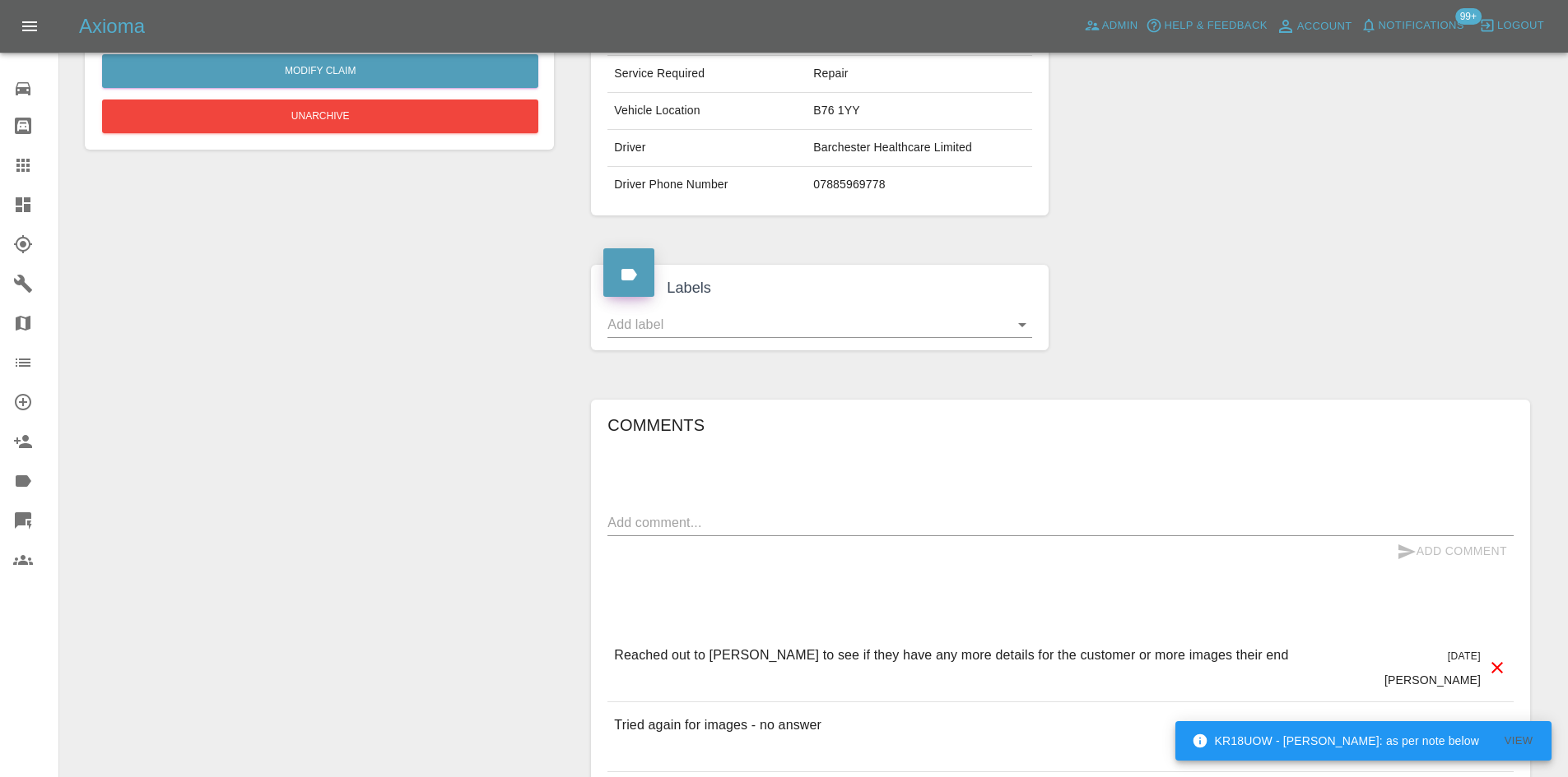
scroll to position [576, 0]
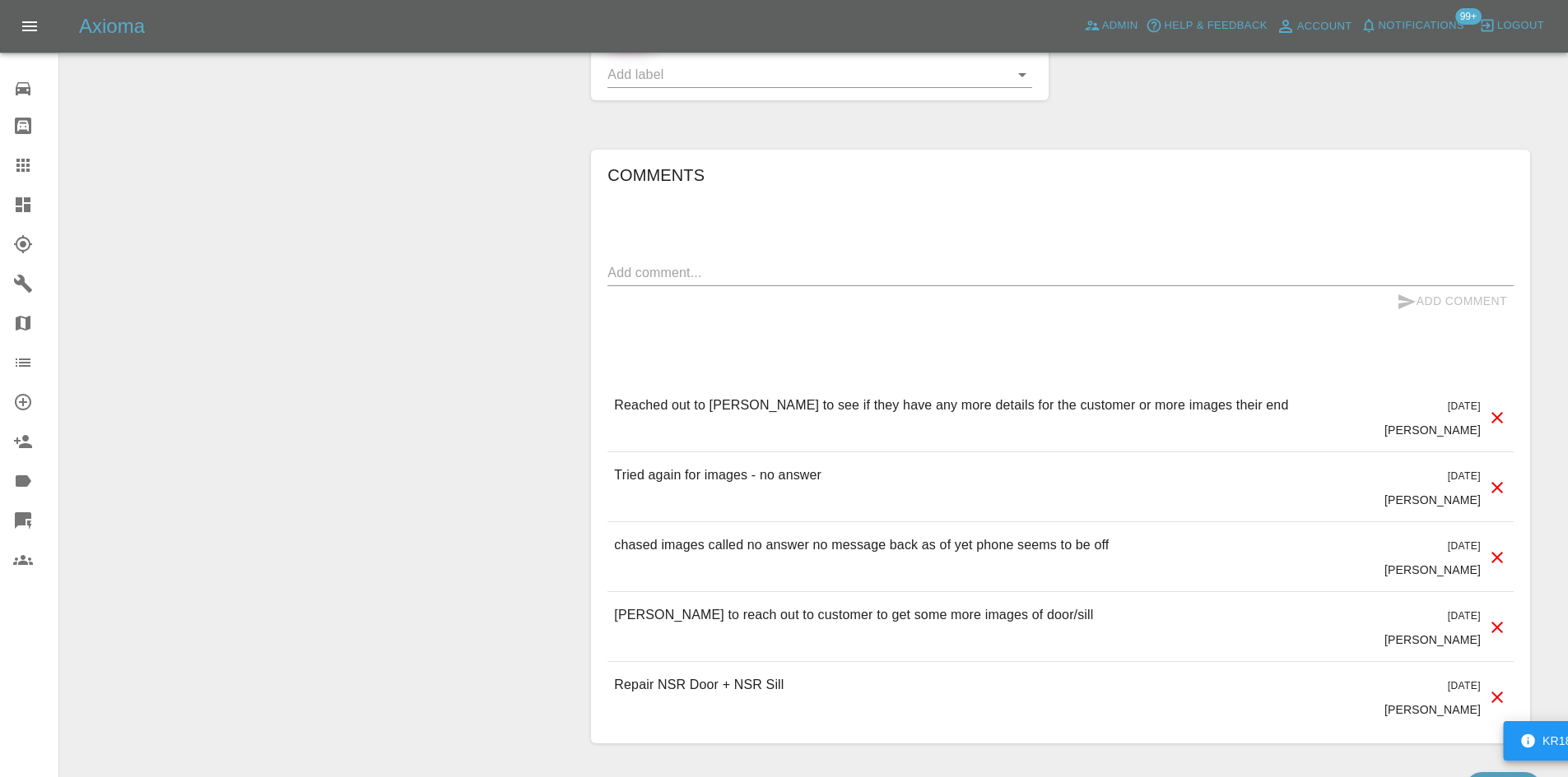
click at [762, 309] on div "Add Comment" at bounding box center [1060, 301] width 906 height 30
click at [781, 261] on div "x" at bounding box center [1060, 273] width 906 height 26
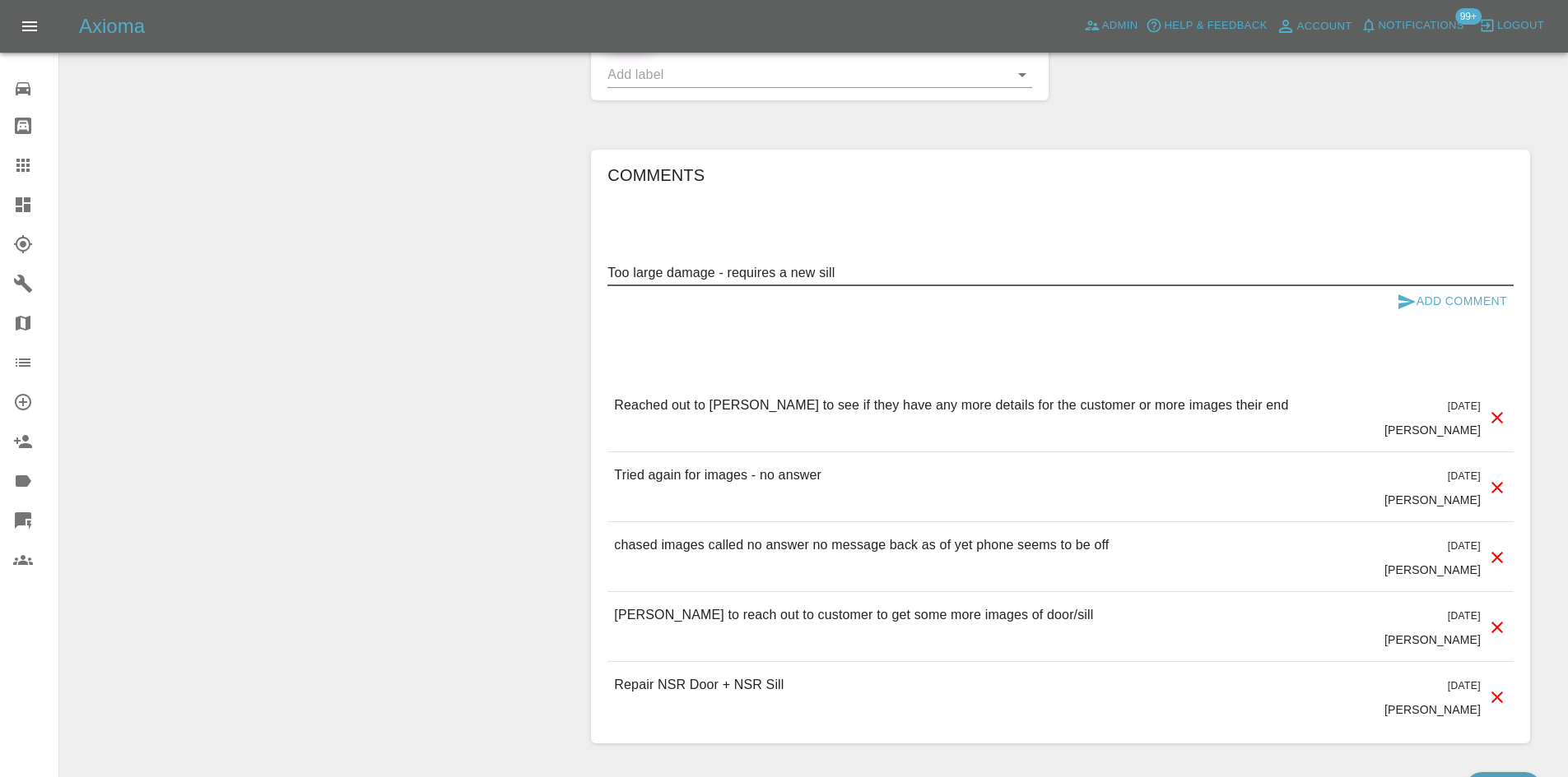
type textarea "Too large damage - requires a new sill"
click at [1422, 290] on button "Add Comment" at bounding box center [1452, 301] width 124 height 30
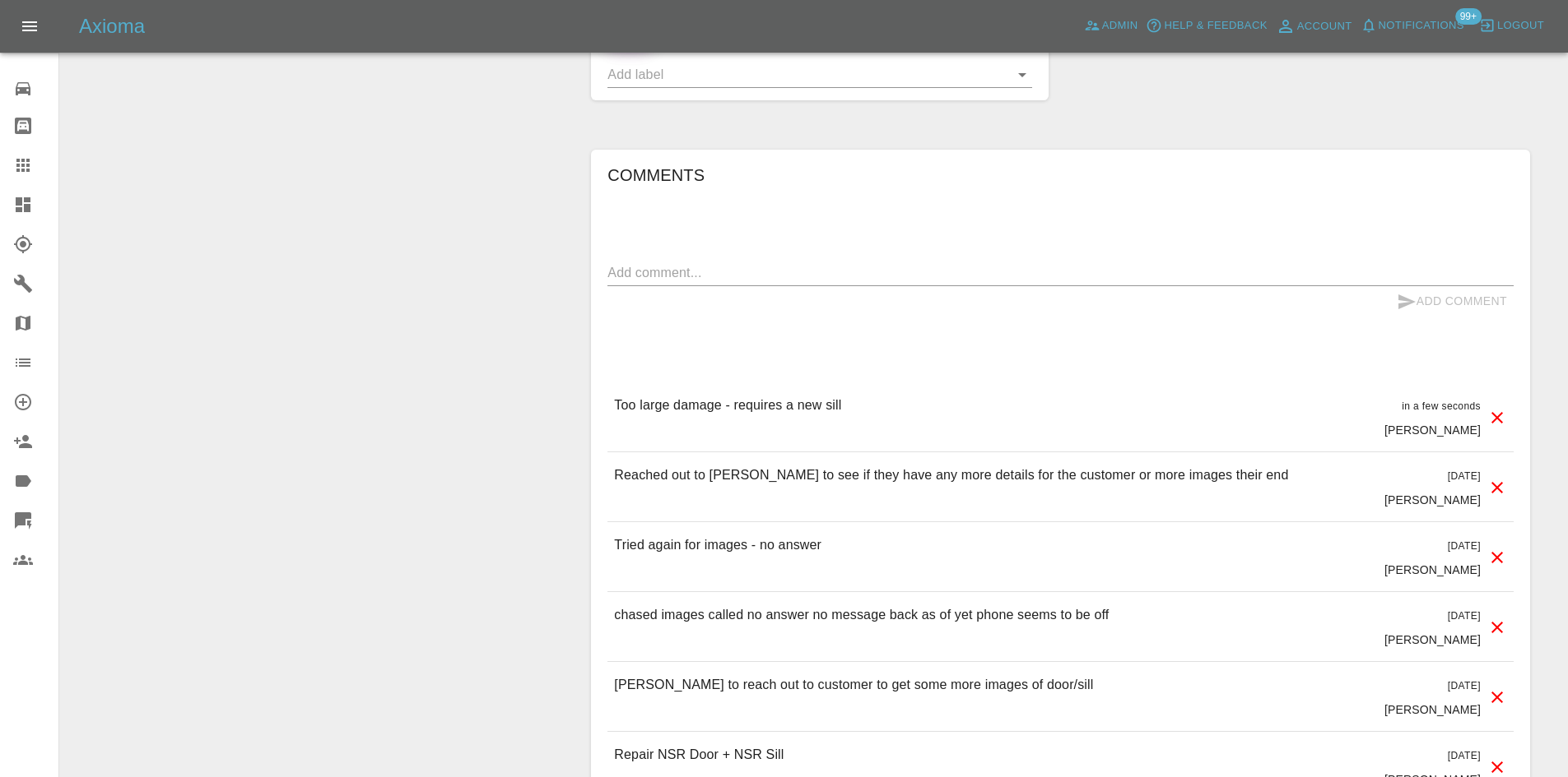
click at [0, 221] on link "Dashboard" at bounding box center [29, 204] width 58 height 39
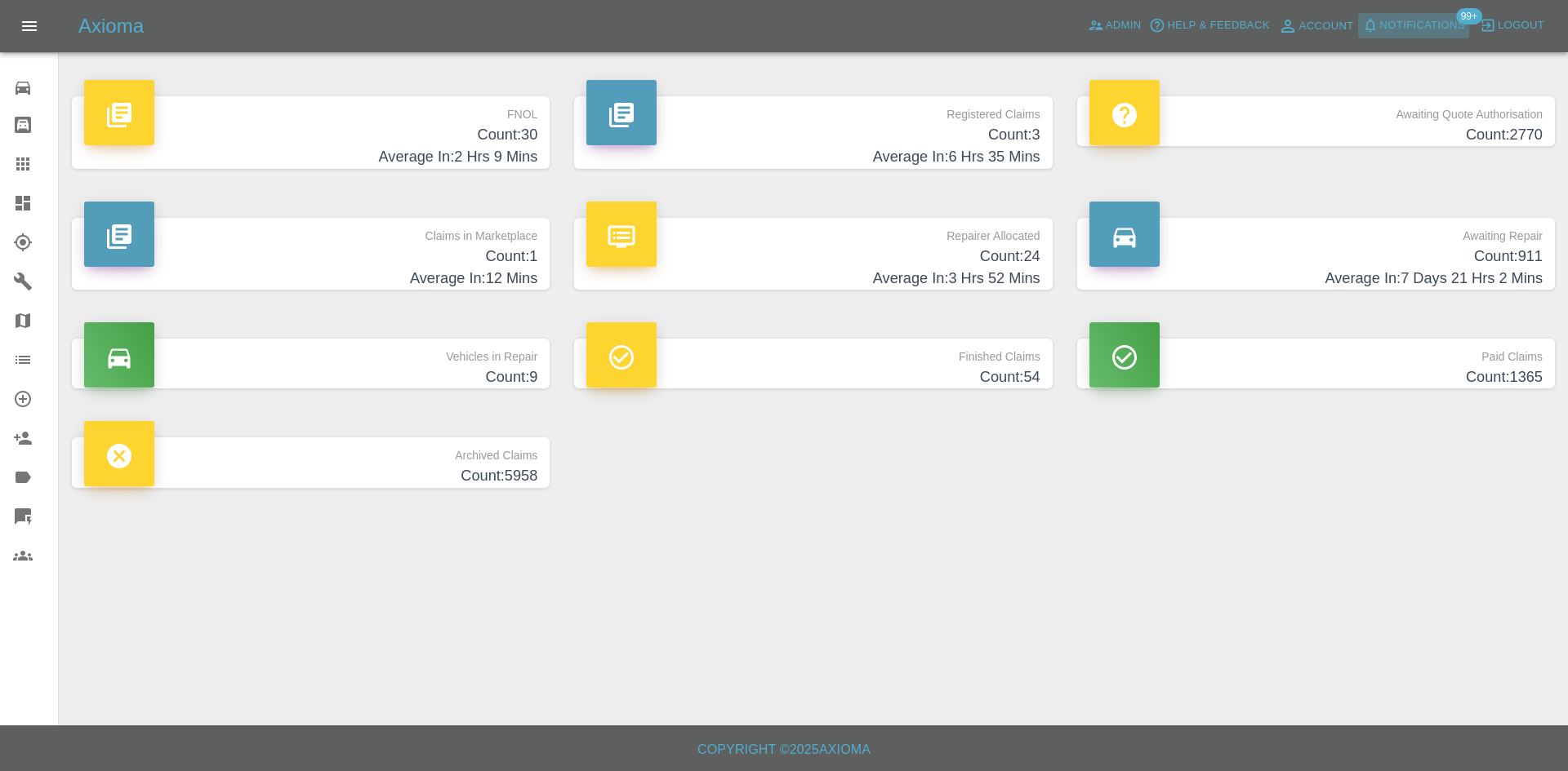
click at [1411, 20] on span "Notifications" at bounding box center [1423, 26] width 85 height 19
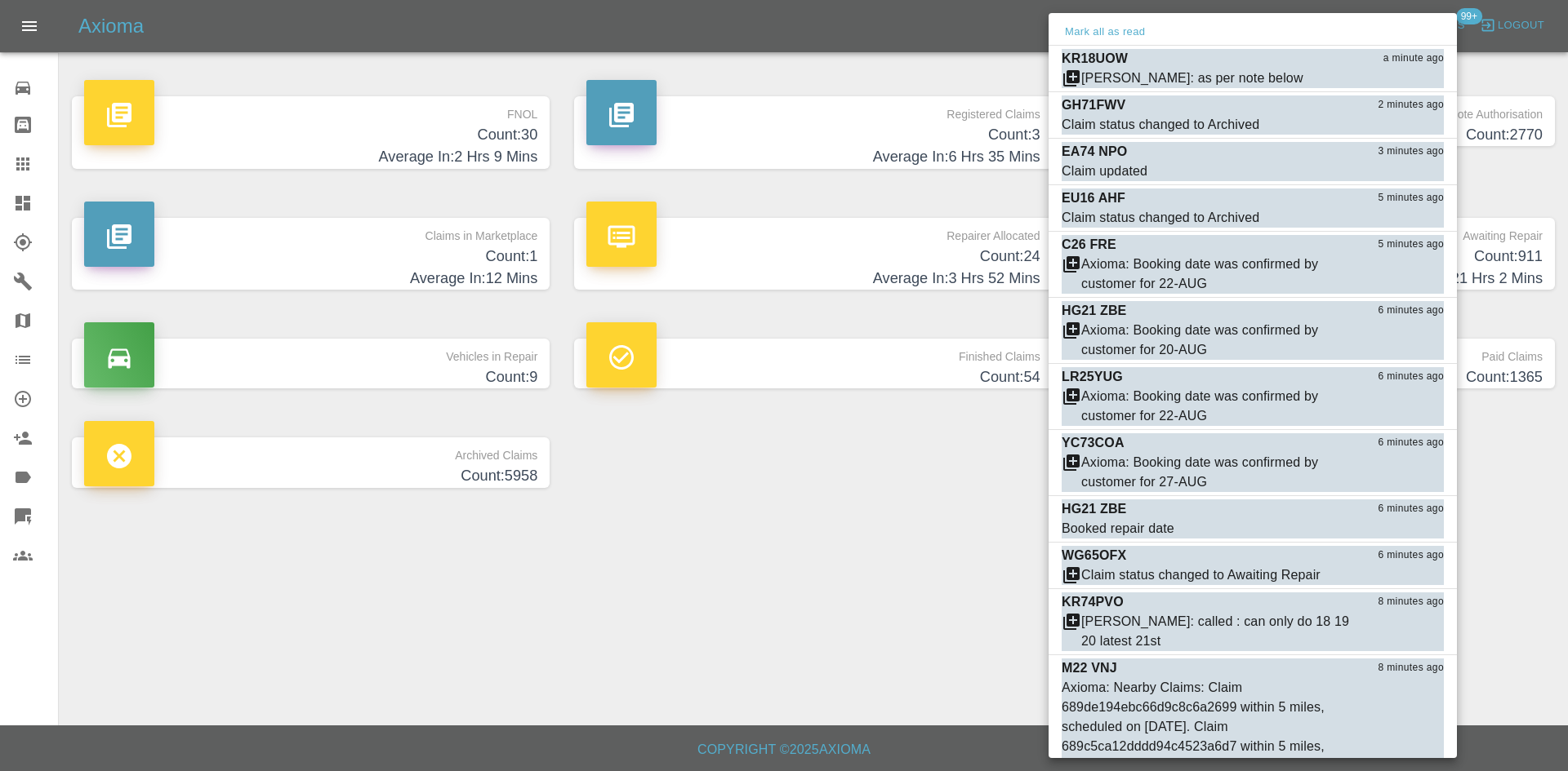
click at [894, 140] on div at bounding box center [784, 385] width 1568 height 771
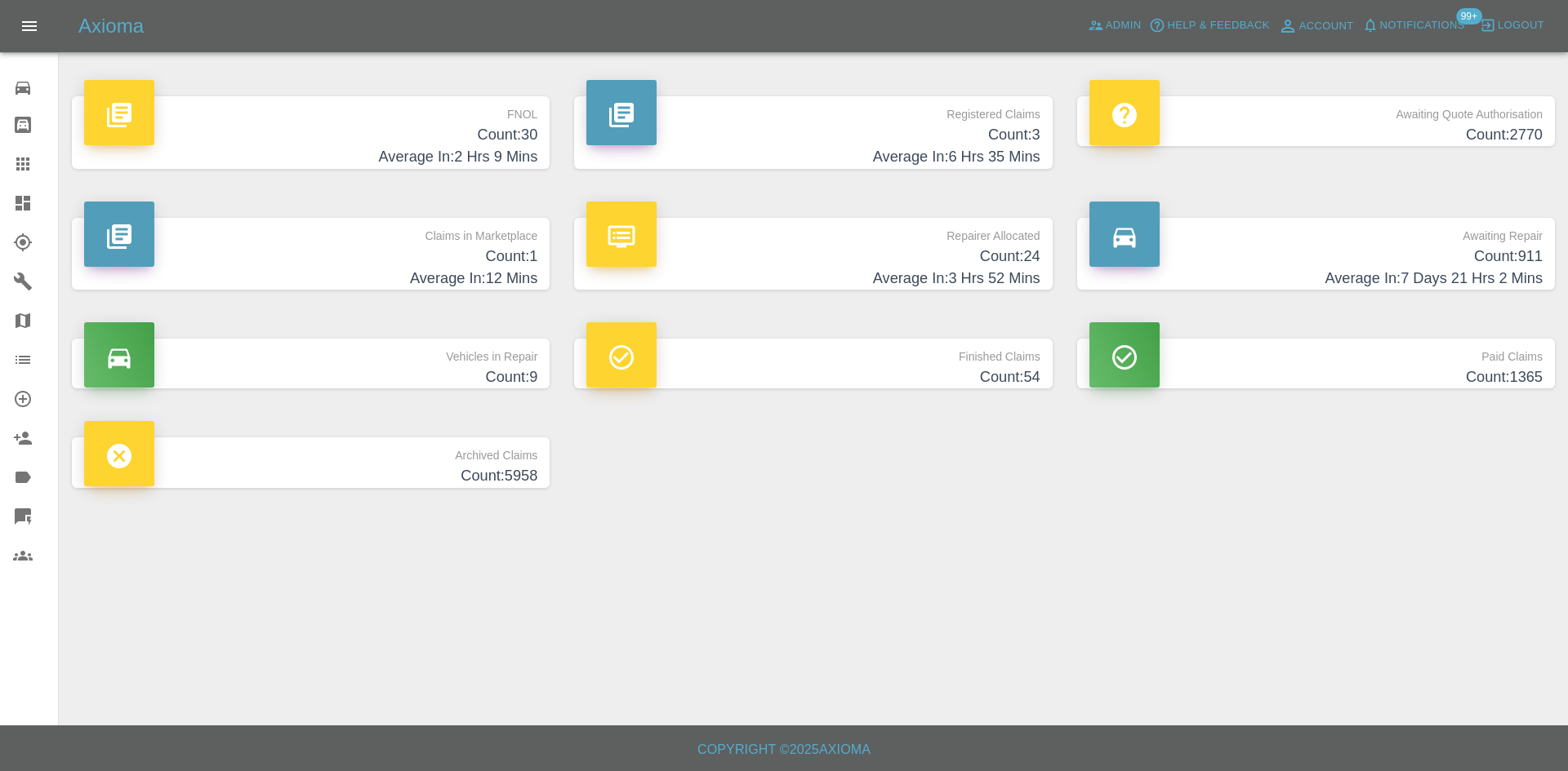
click at [911, 147] on div "Mark all as read KR18UOW a minute ago Castro: as per note below Mark as read GH…" at bounding box center [784, 385] width 1568 height 771
click at [911, 147] on h4 "Average In: 6 Hrs 35 Mins" at bounding box center [813, 157] width 454 height 22
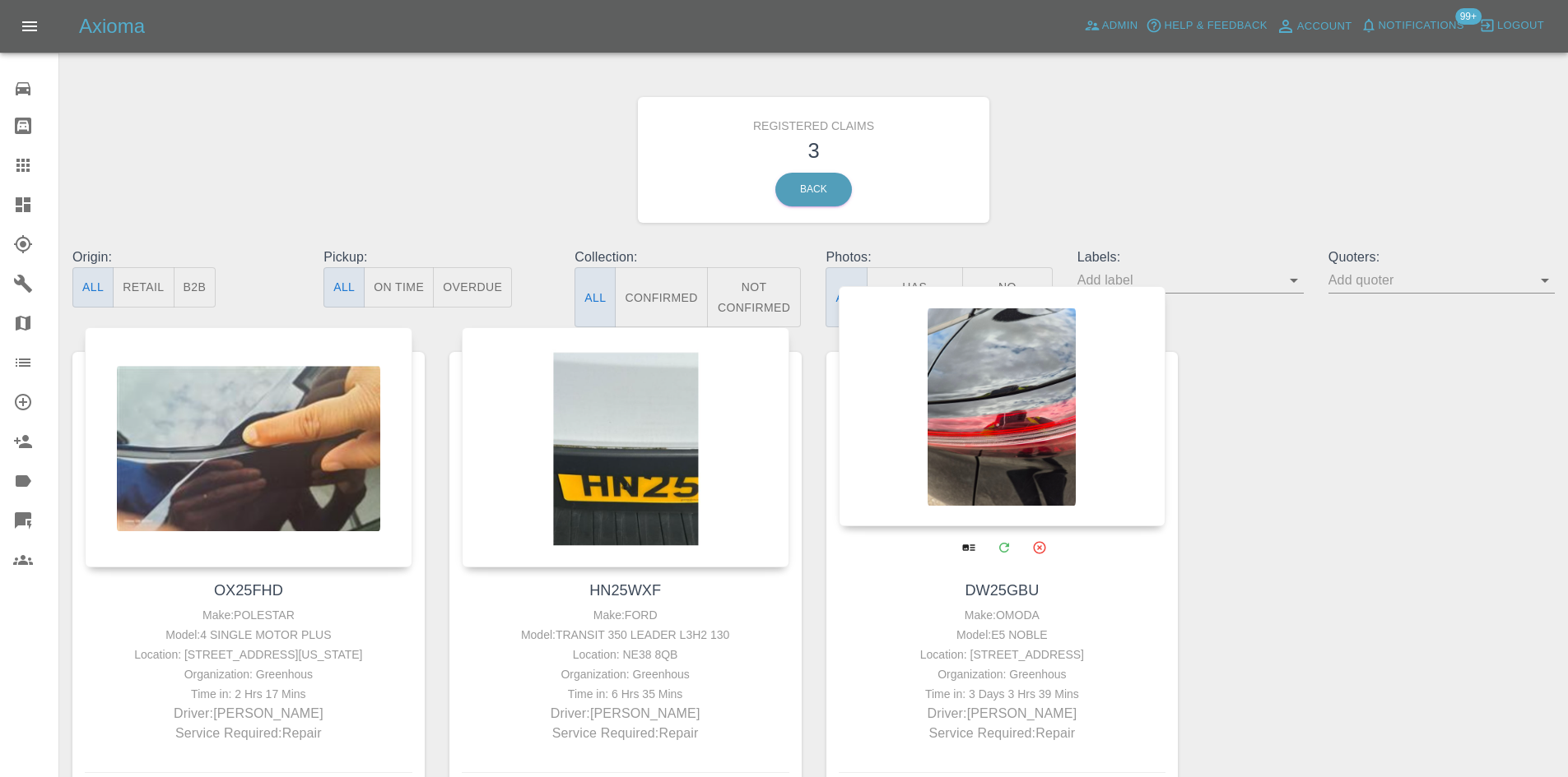
click at [999, 432] on div at bounding box center [1002, 406] width 327 height 240
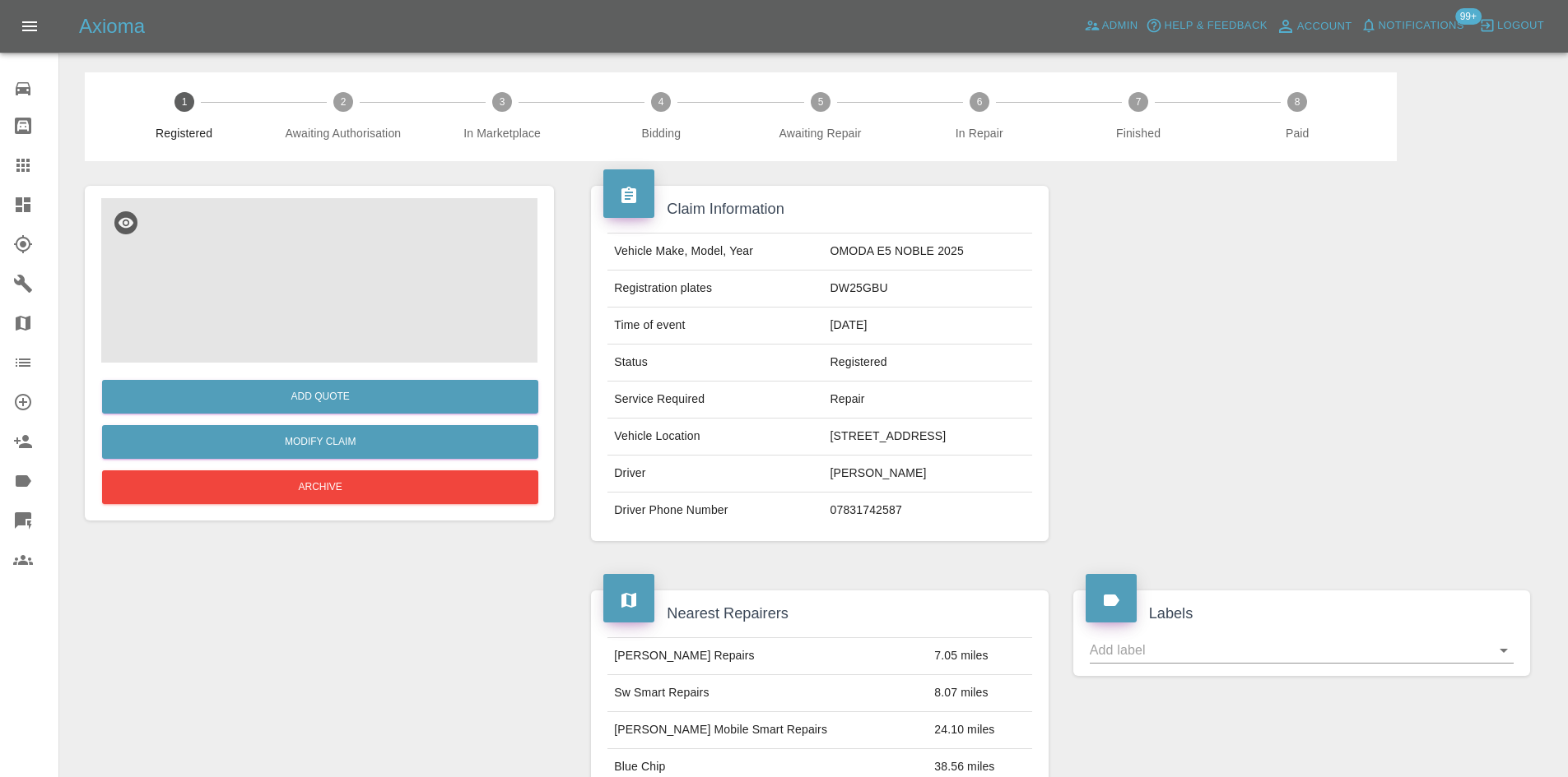
click at [230, 349] on img at bounding box center [319, 280] width 436 height 164
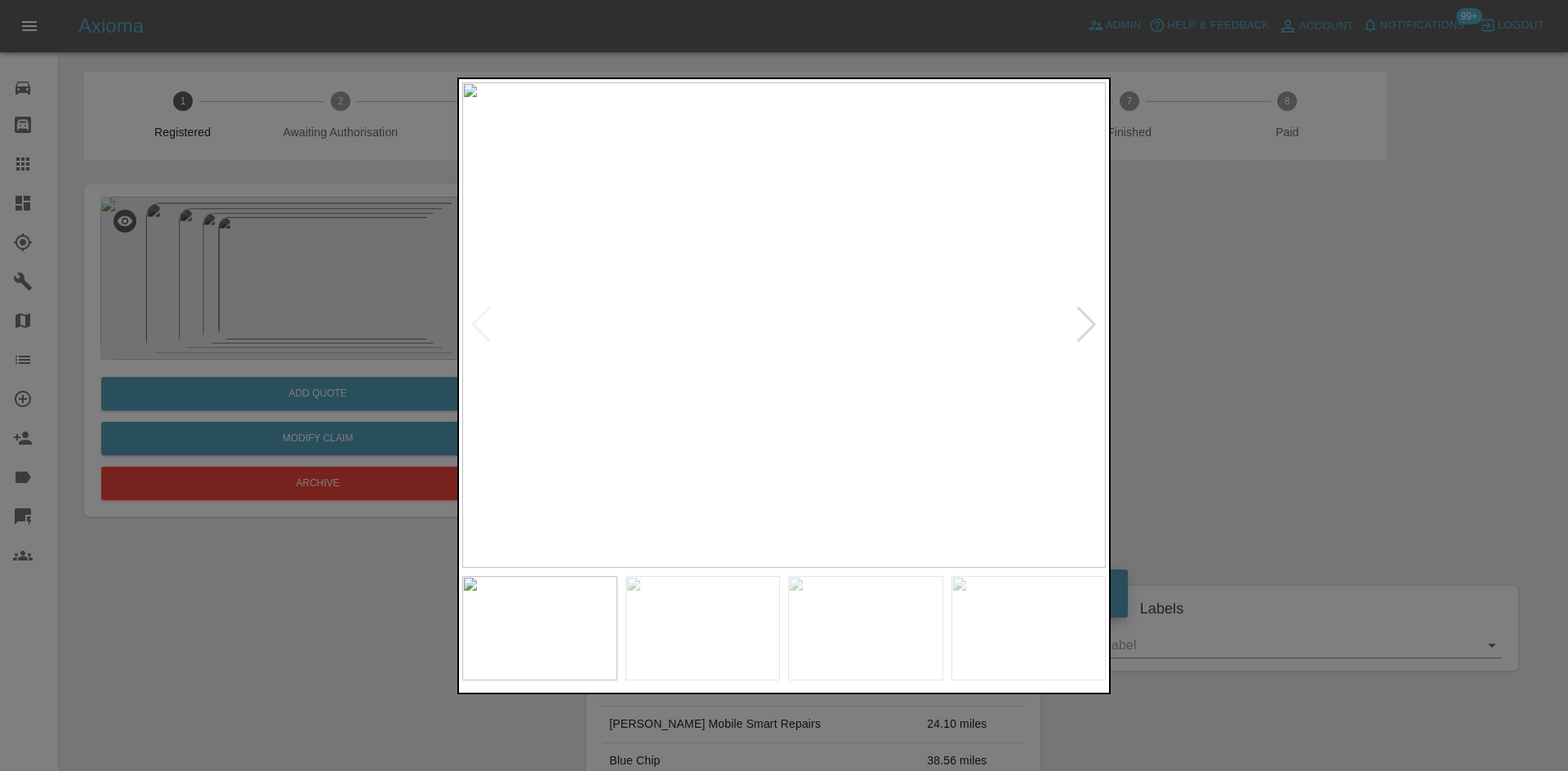
click at [1081, 334] on div at bounding box center [1087, 325] width 22 height 36
click at [1355, 330] on div at bounding box center [784, 385] width 1568 height 771
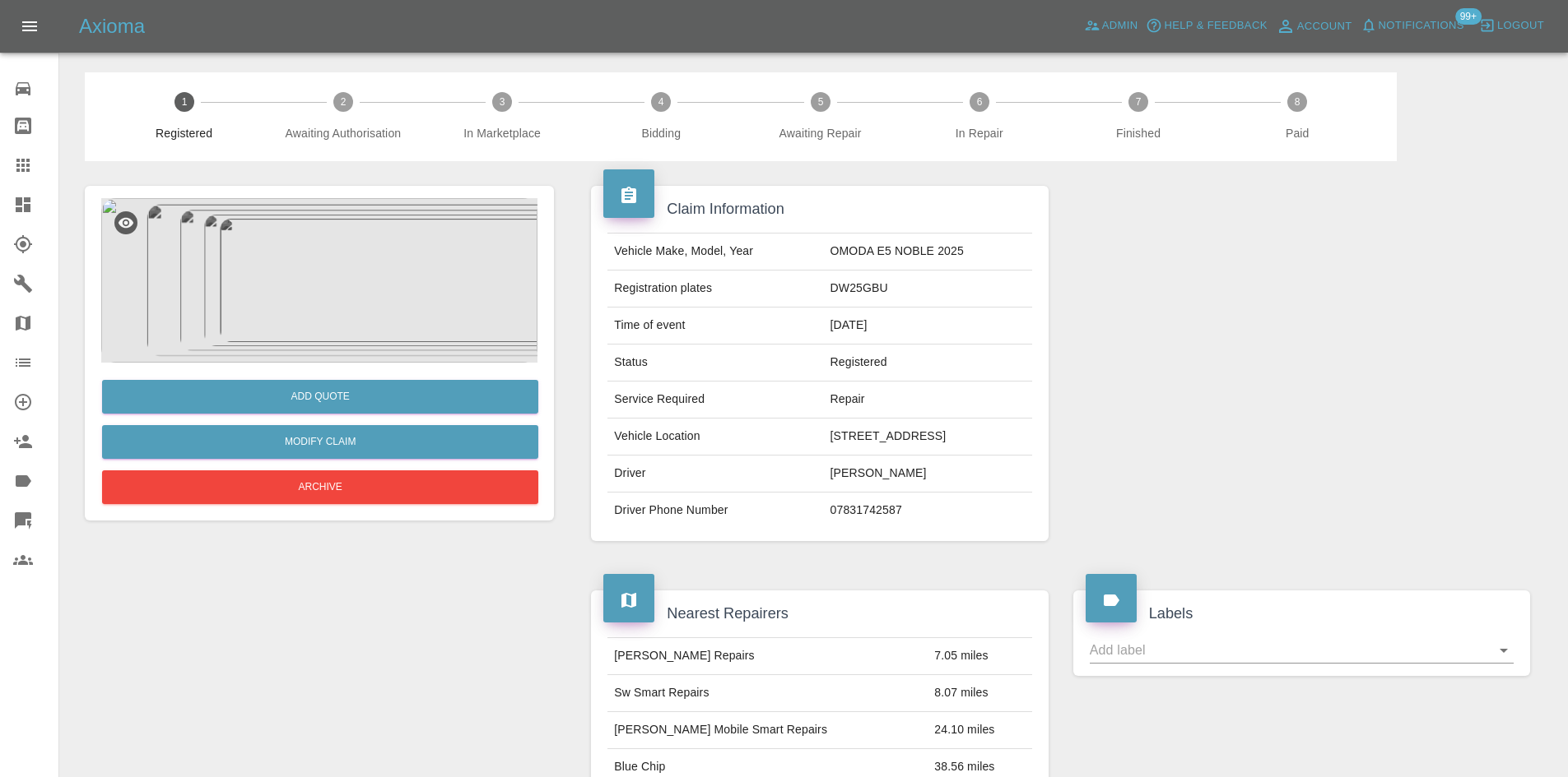
click at [832, 292] on td "DW25GBU" at bounding box center [927, 289] width 208 height 37
copy td "DW25GBU"
click at [360, 278] on img at bounding box center [319, 280] width 436 height 164
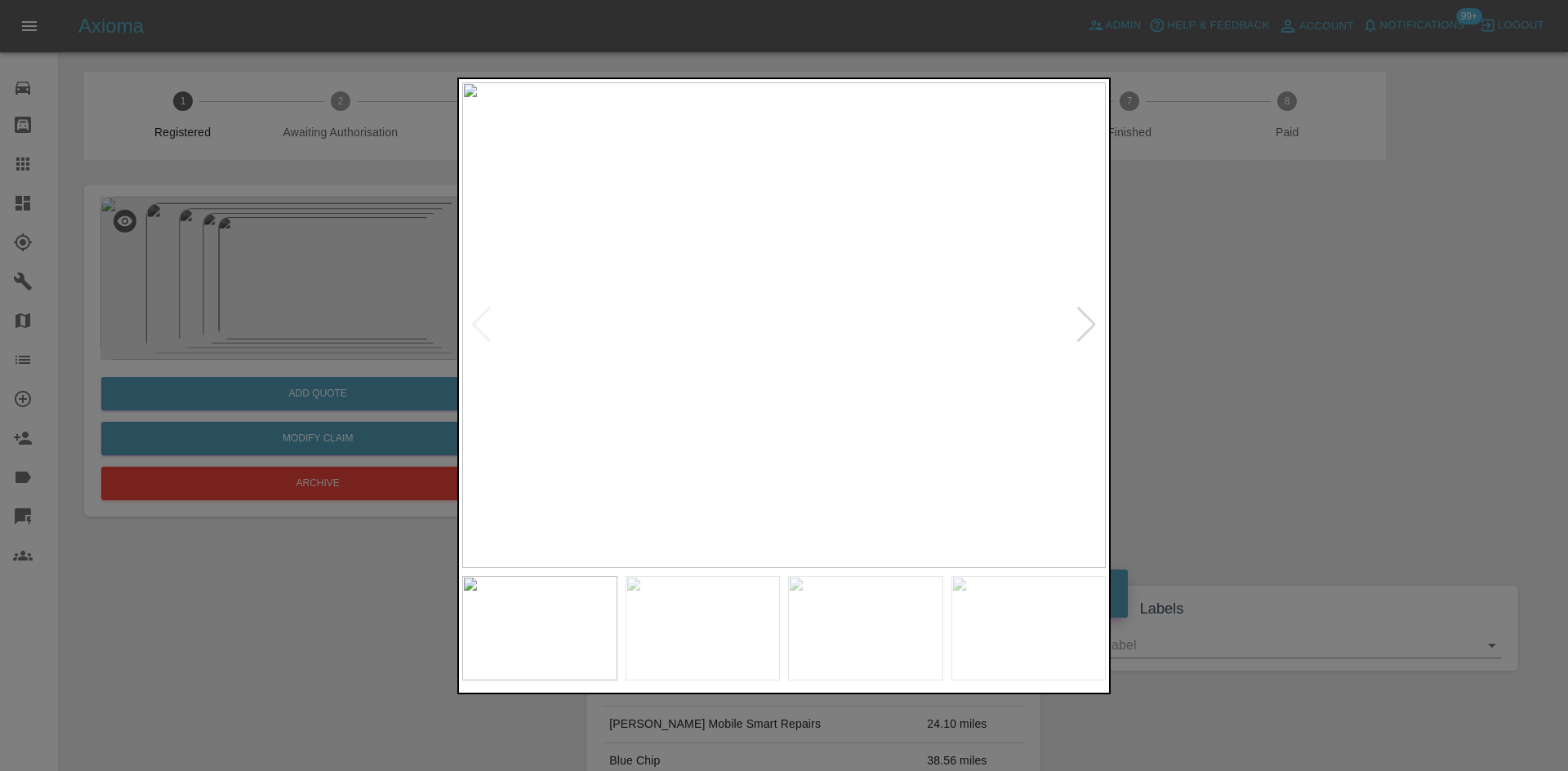
click at [1092, 330] on div at bounding box center [1087, 325] width 22 height 36
click at [1195, 385] on div at bounding box center [784, 385] width 1568 height 771
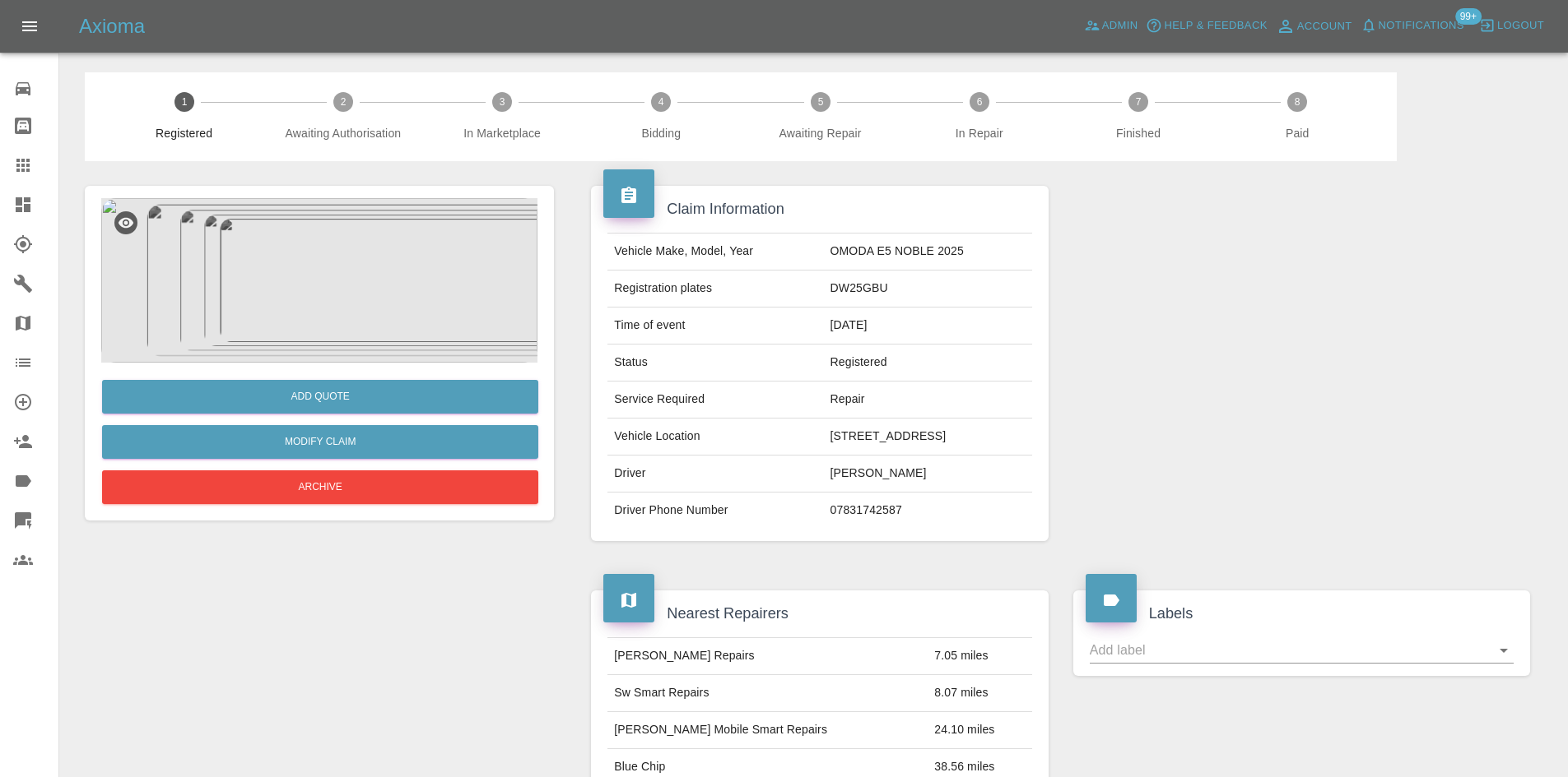
click at [831, 308] on td "12/08/2025" at bounding box center [927, 326] width 208 height 37
click at [824, 289] on td "DW25GBU" at bounding box center [927, 289] width 208 height 37
copy td "DW25GBU"
click at [363, 281] on img at bounding box center [319, 280] width 436 height 164
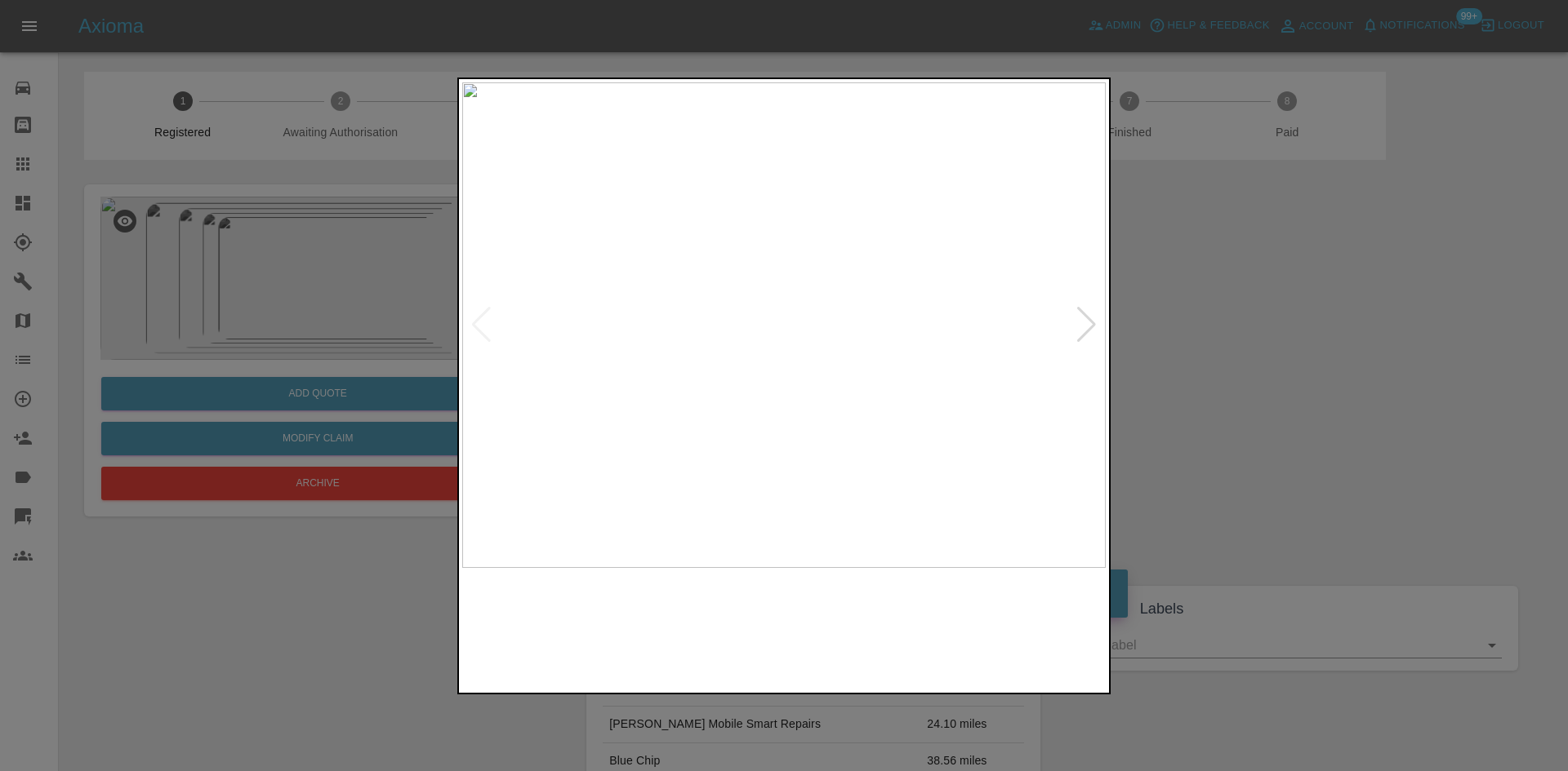
click at [770, 358] on img at bounding box center [784, 325] width 644 height 485
click at [1083, 337] on div at bounding box center [1087, 325] width 22 height 36
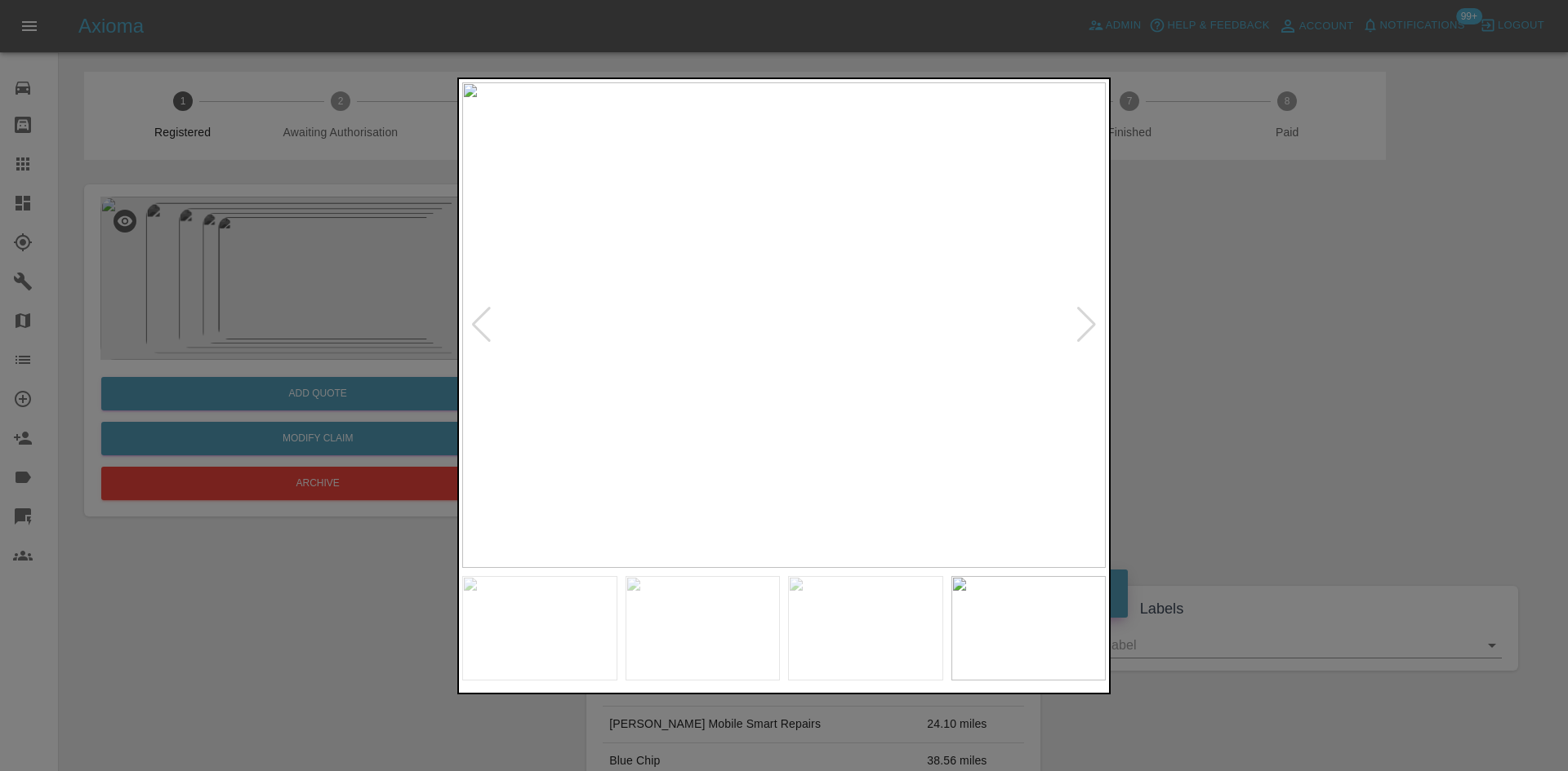
click at [1083, 337] on div at bounding box center [1087, 325] width 22 height 36
click at [1083, 337] on img at bounding box center [784, 325] width 644 height 485
click at [1198, 425] on div at bounding box center [784, 385] width 1568 height 771
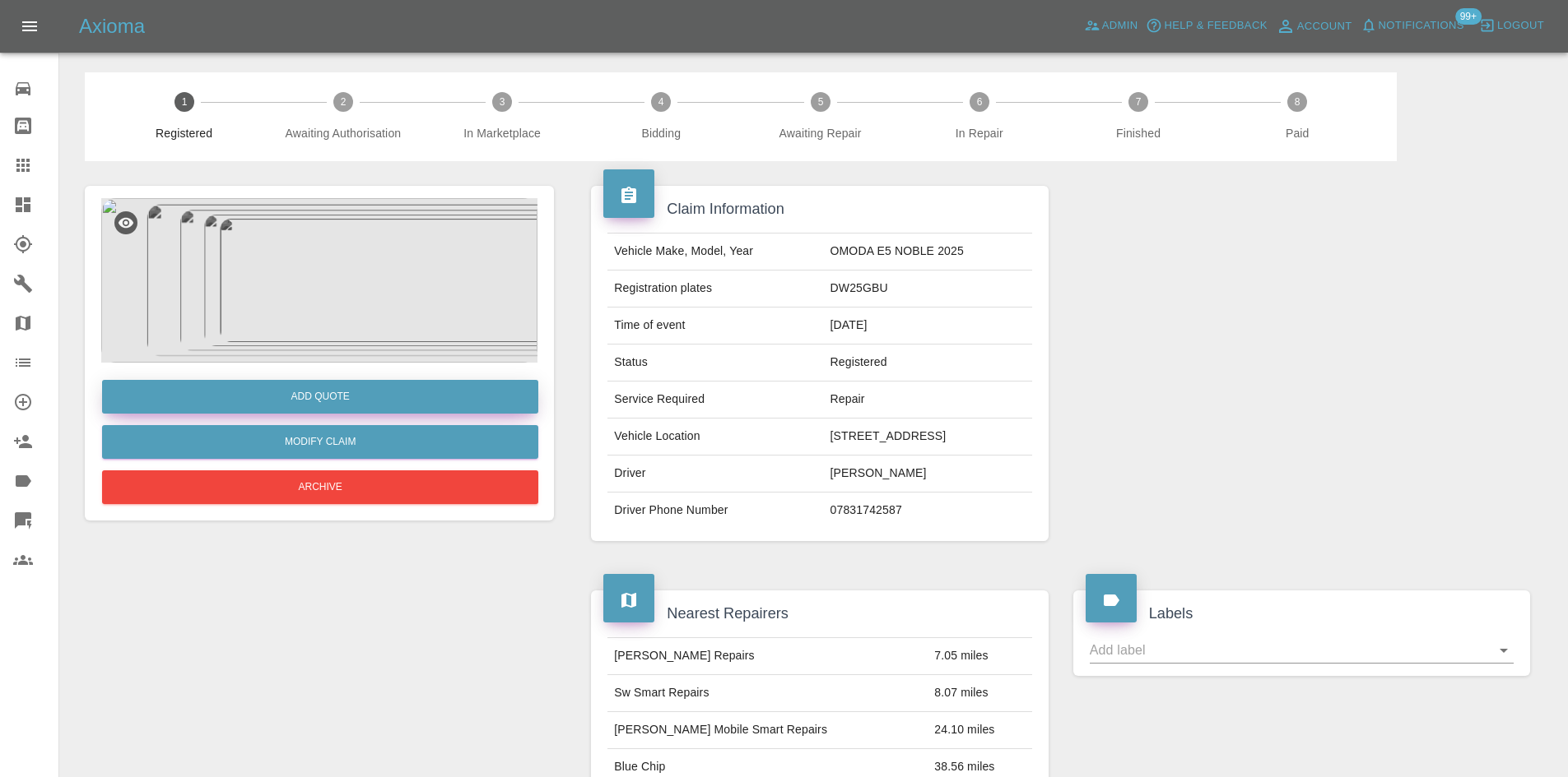
click at [300, 402] on button "Add Quote" at bounding box center [320, 397] width 436 height 34
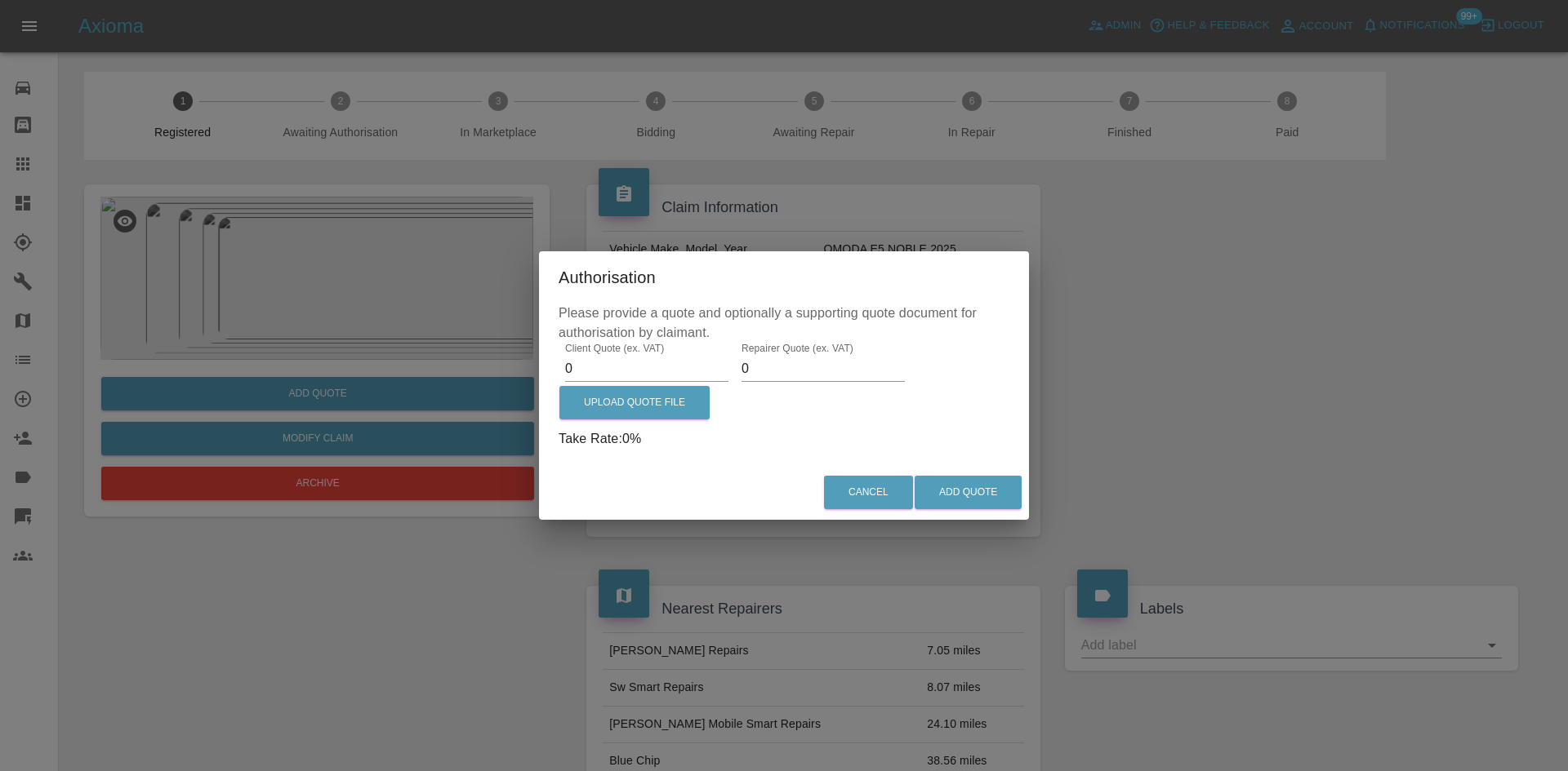
click at [703, 380] on input "0" at bounding box center [646, 369] width 163 height 26
type input "565"
click at [760, 370] on input "0" at bounding box center [822, 369] width 163 height 26
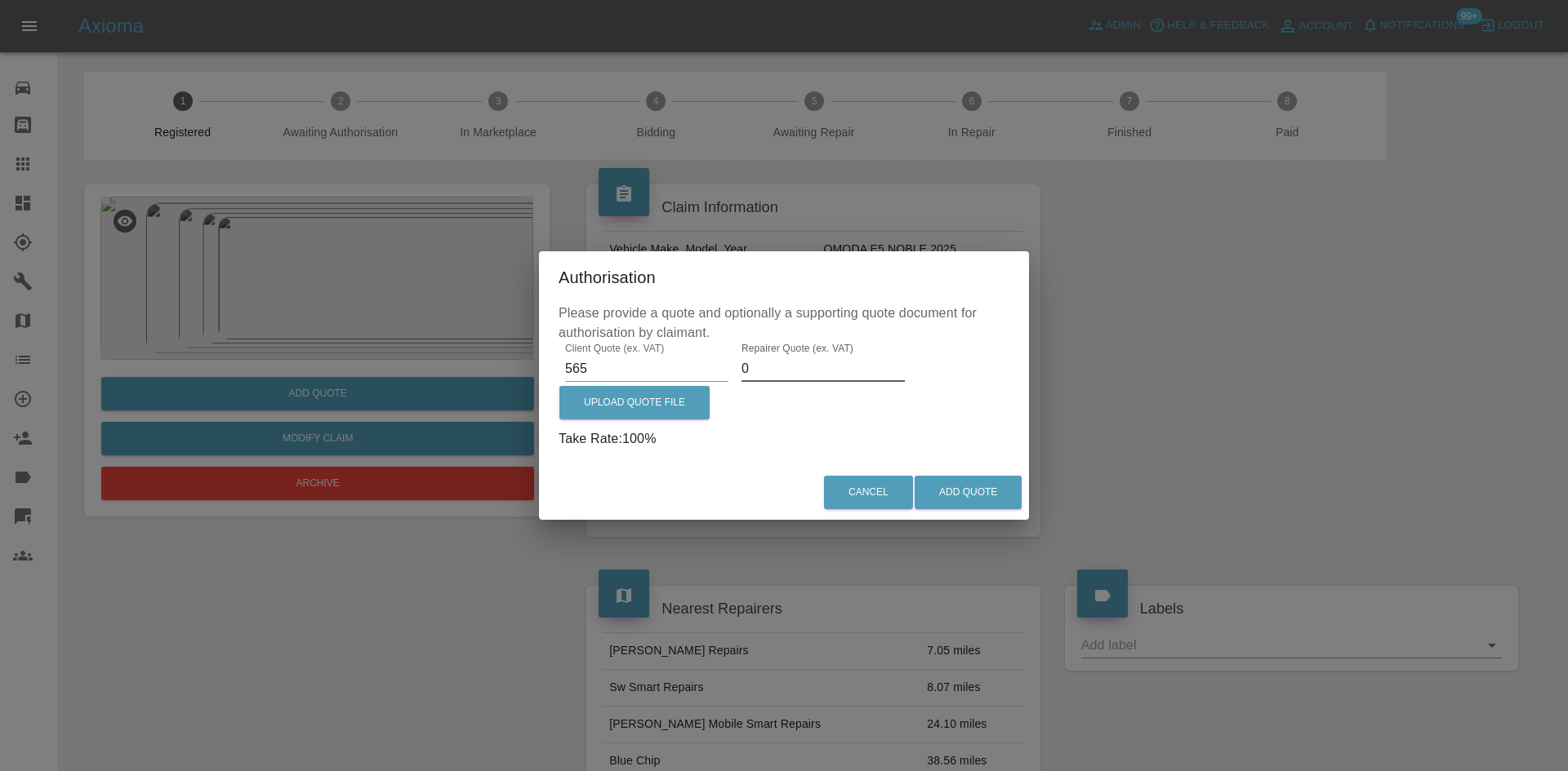
click at [829, 371] on input "0" at bounding box center [822, 369] width 163 height 26
click at [826, 371] on input "0" at bounding box center [822, 369] width 163 height 26
type input "350"
drag, startPoint x: 949, startPoint y: 487, endPoint x: 758, endPoint y: 395, distance: 212.0
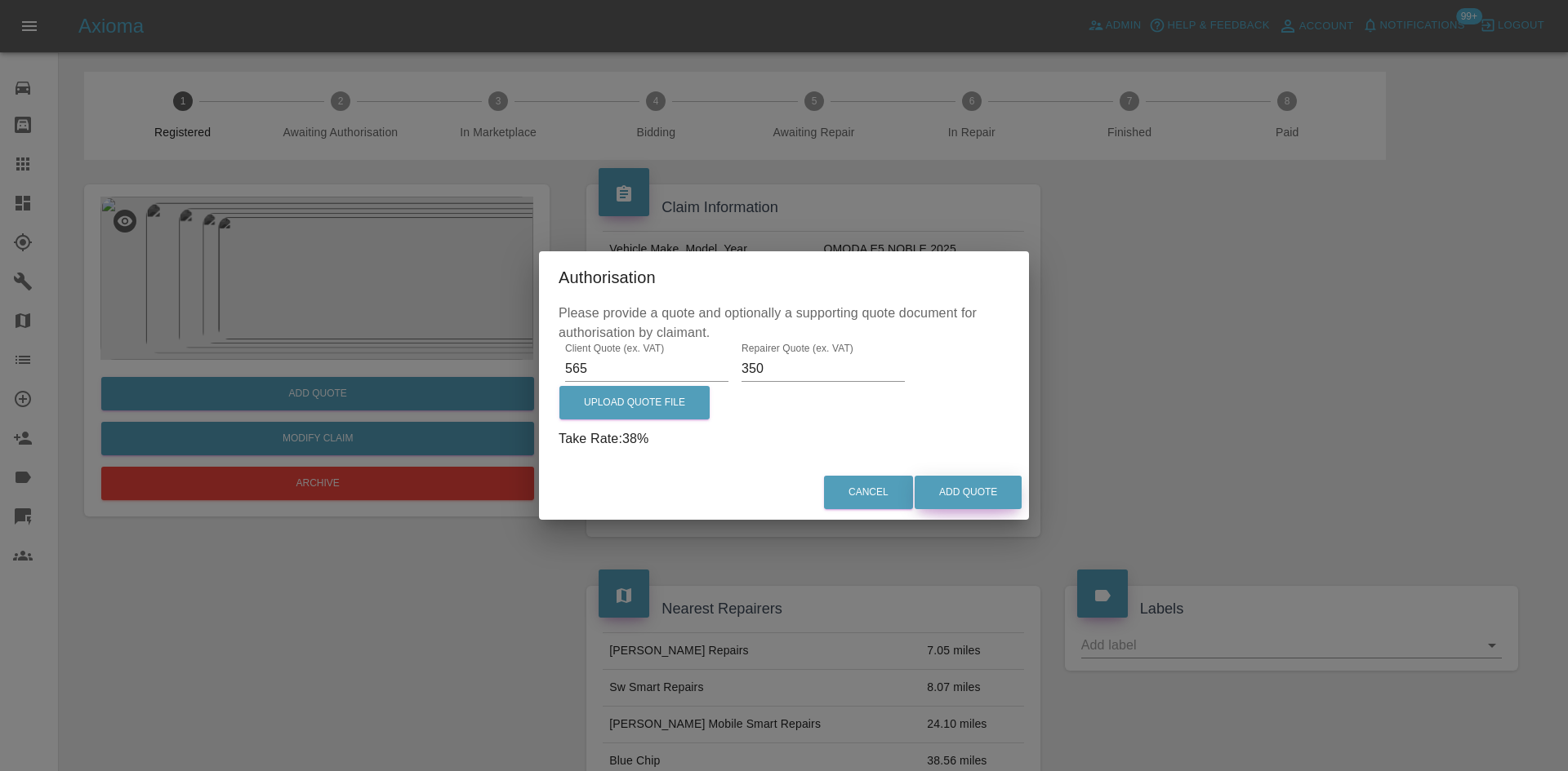
click at [820, 384] on div "Authorisation Please provide a quote and optionally a supporting quote document…" at bounding box center [784, 385] width 490 height 269
click at [666, 399] on label "Upload Quote File" at bounding box center [635, 402] width 150 height 34
click at [0, 0] on input "Upload Quote File" at bounding box center [0, 0] width 0 height 0
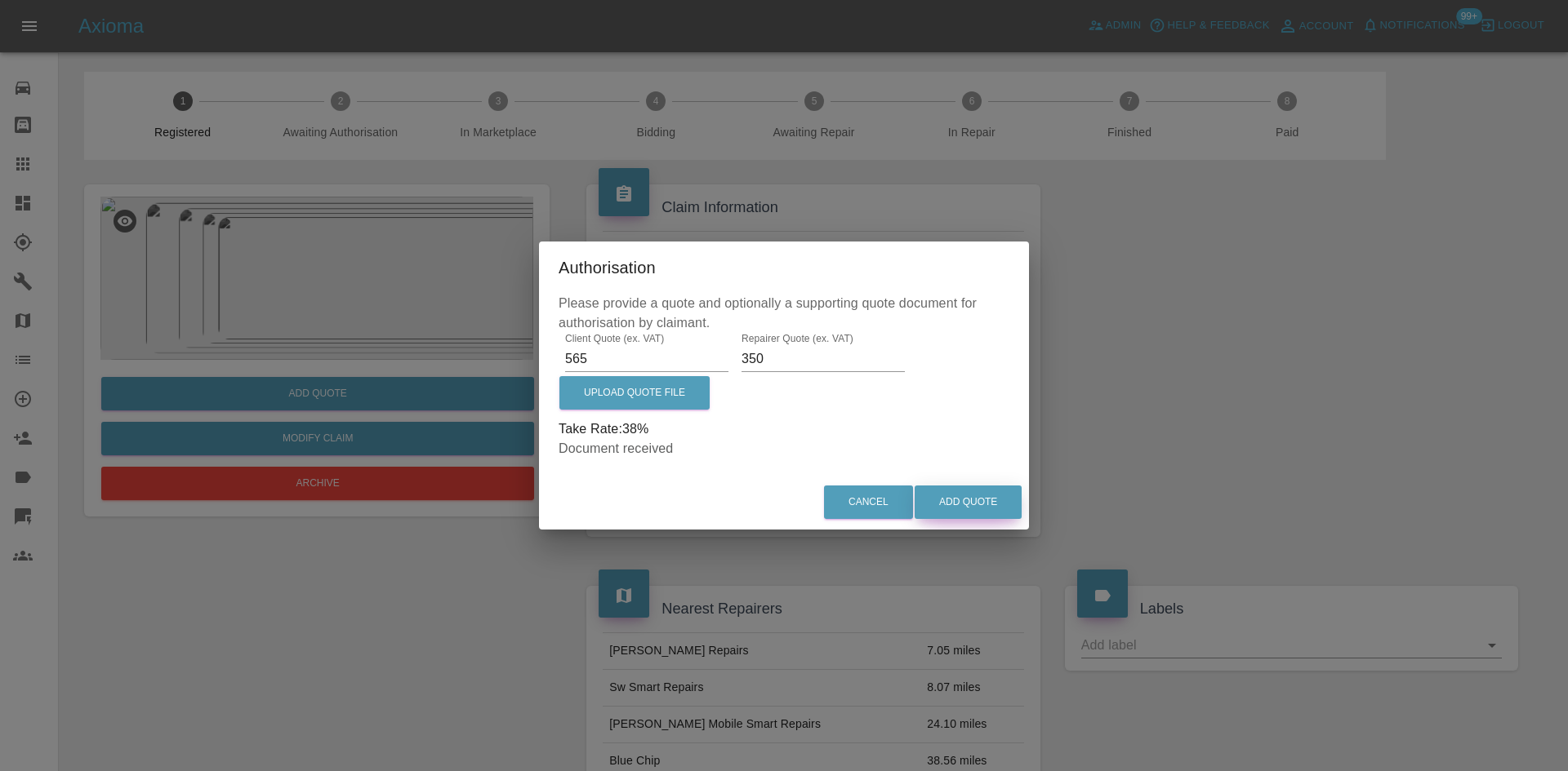
click at [955, 497] on button "Add Quote" at bounding box center [968, 502] width 107 height 34
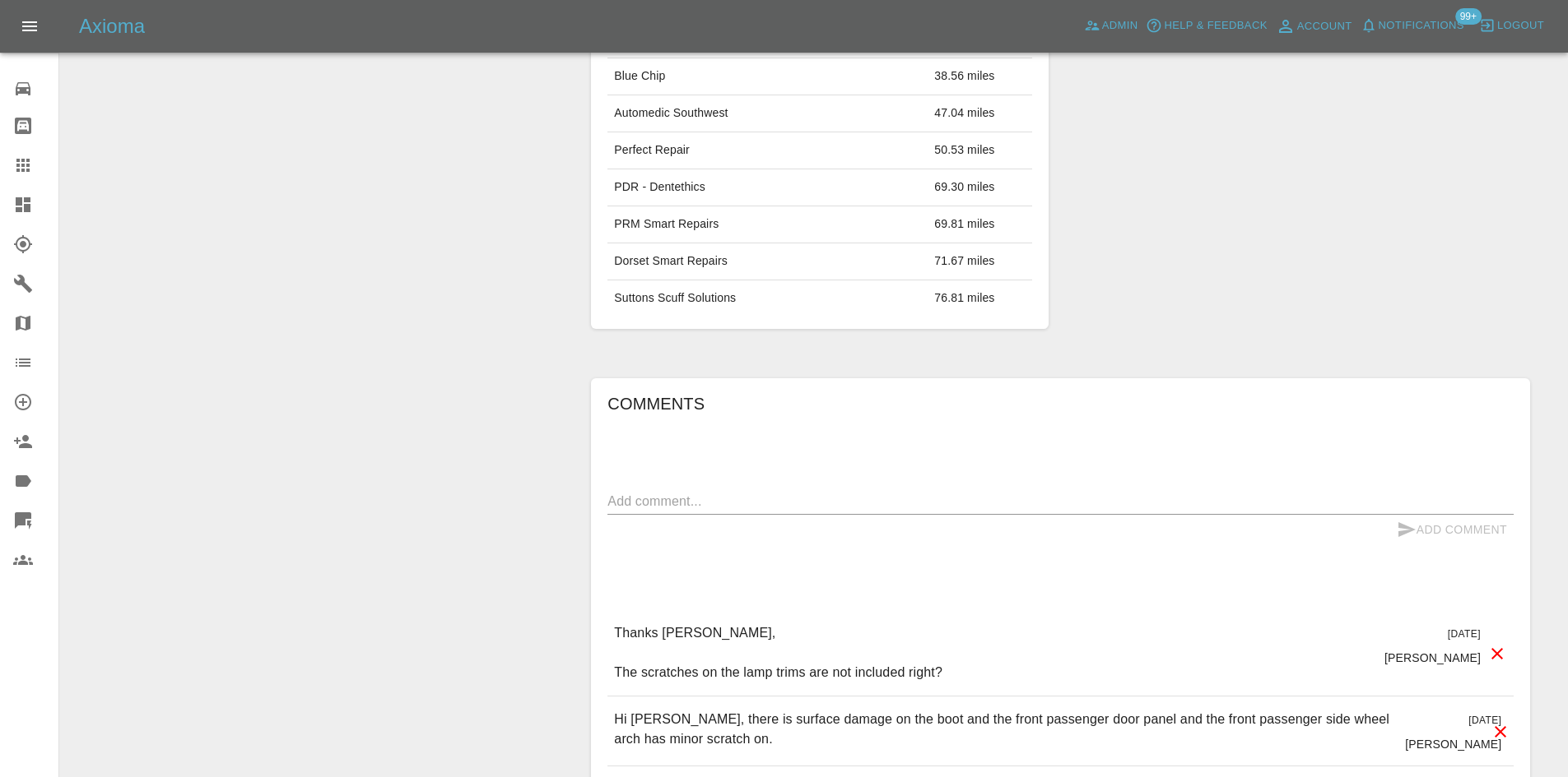
scroll to position [1069, 0]
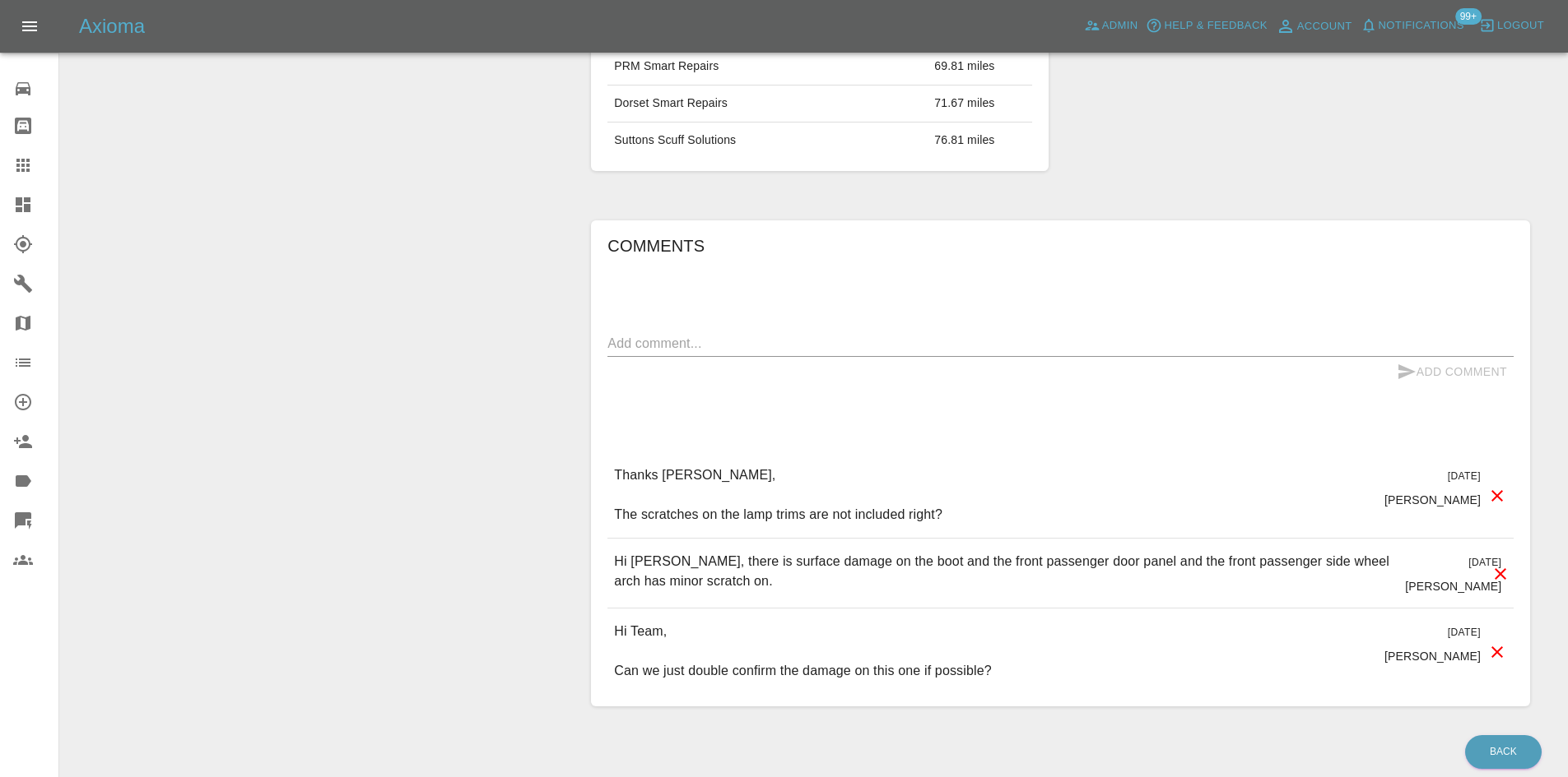
click at [698, 341] on textarea at bounding box center [1060, 344] width 906 height 19
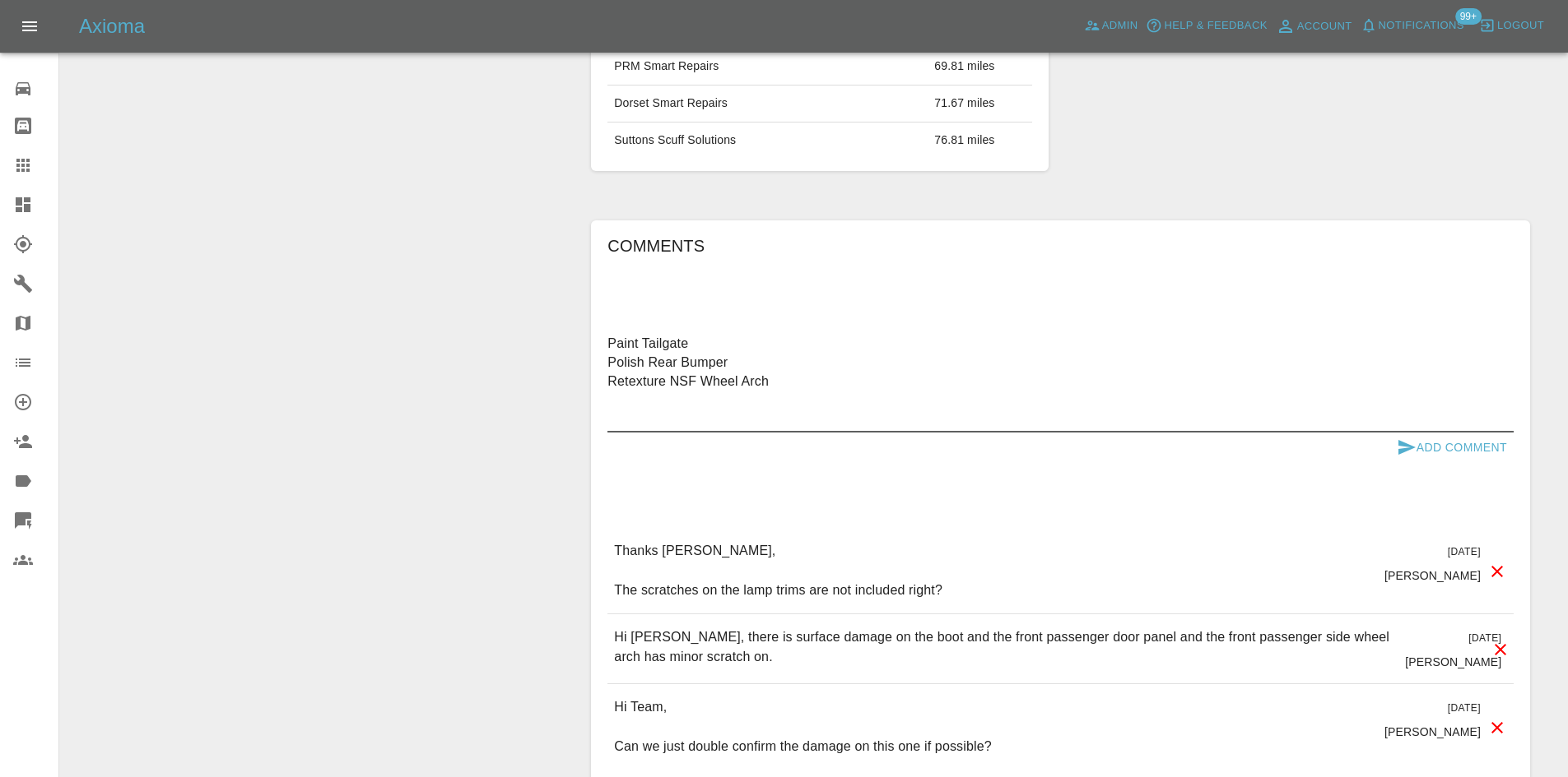
type textarea "Paint Tailgate Polish Rear Bumper Retexture NSF Wheel Arch"
click at [1427, 431] on div "Paint Tailgate Polish Rear Bumper Retexture NSF Wheel Arch x" at bounding box center [1060, 381] width 906 height 102
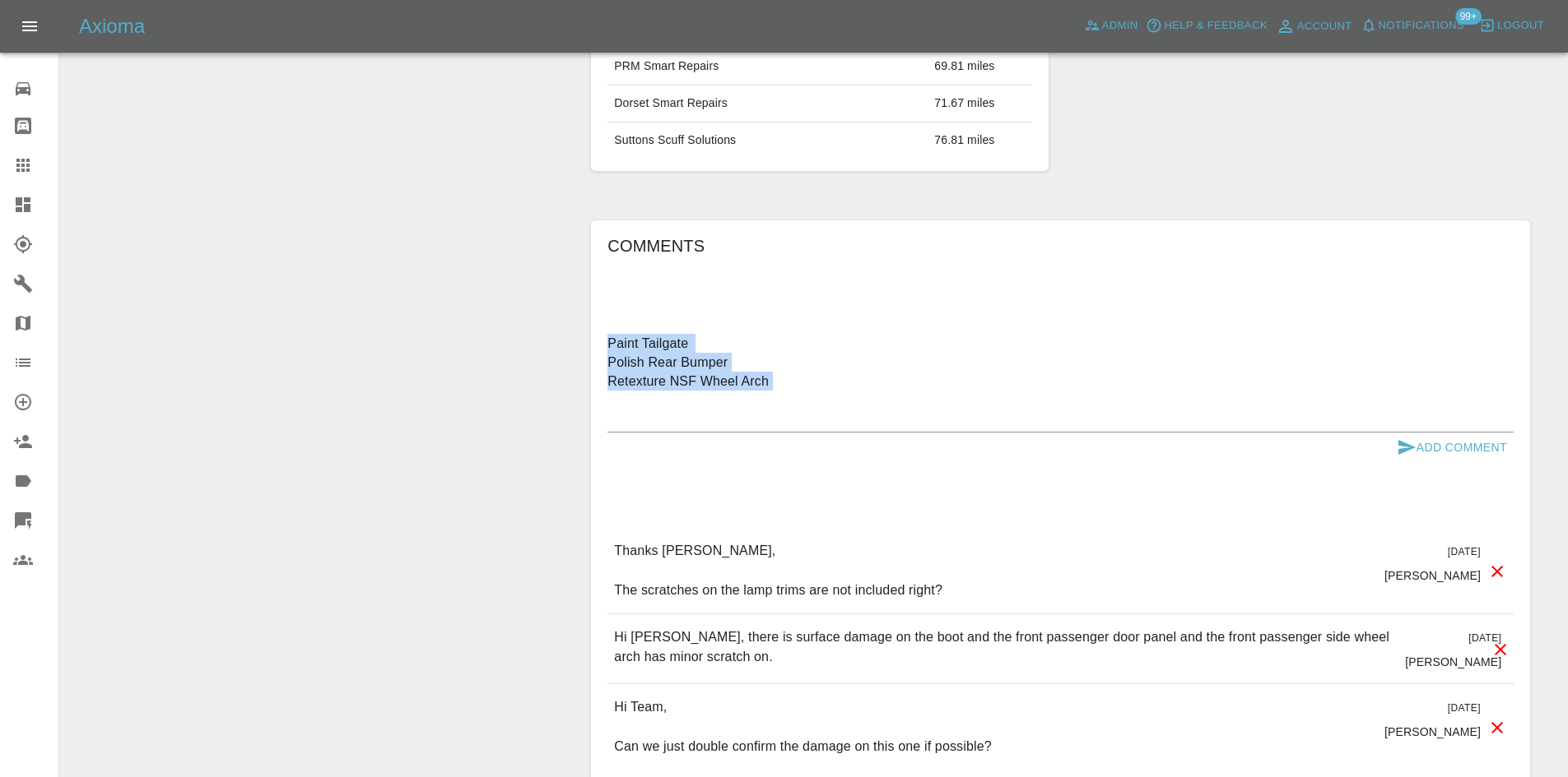
click at [1427, 431] on div "Paint Tailgate Polish Rear Bumper Retexture NSF Wheel Arch x" at bounding box center [1060, 381] width 906 height 102
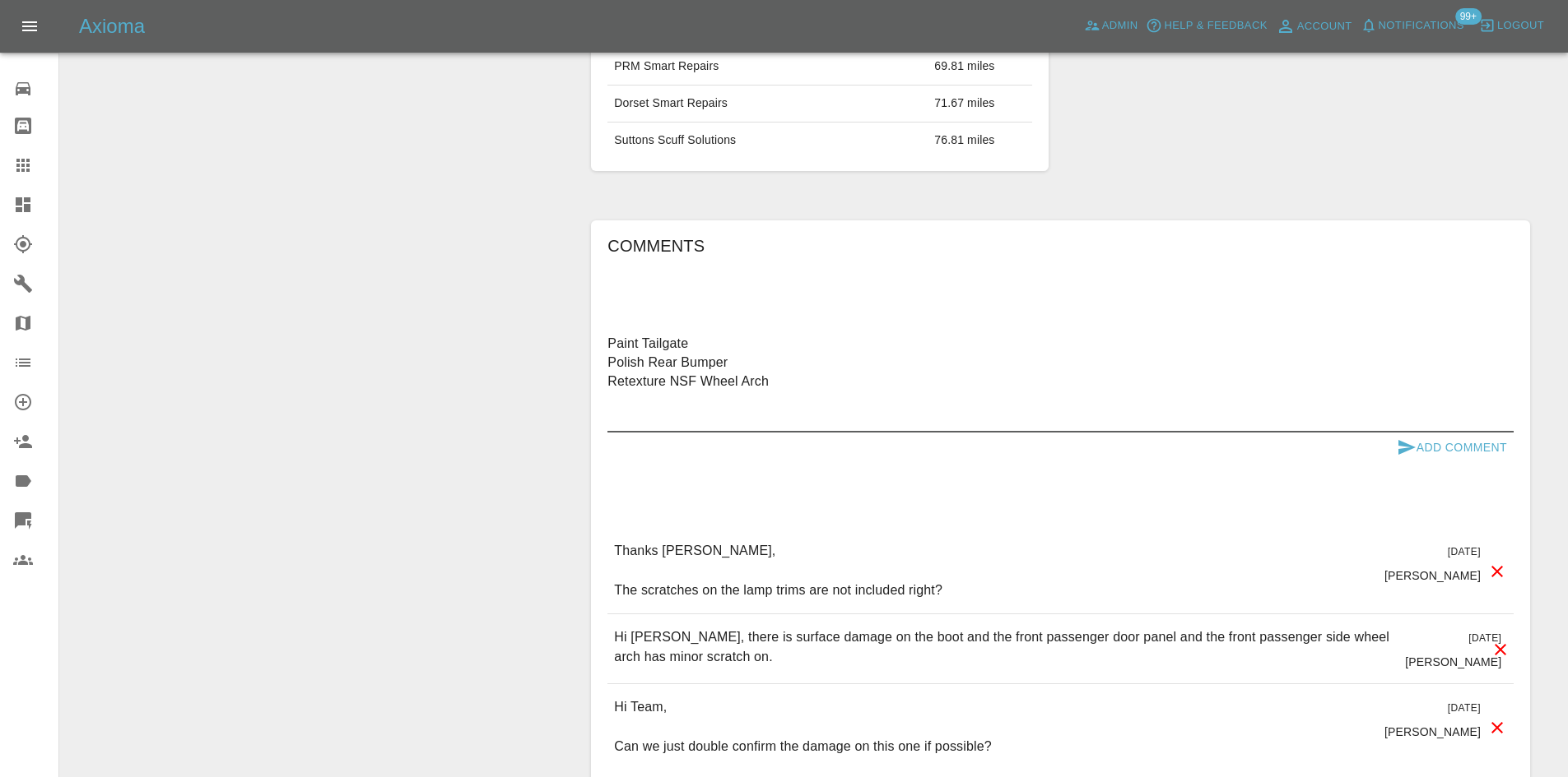
click at [1438, 444] on button "Add Comment" at bounding box center [1452, 447] width 124 height 30
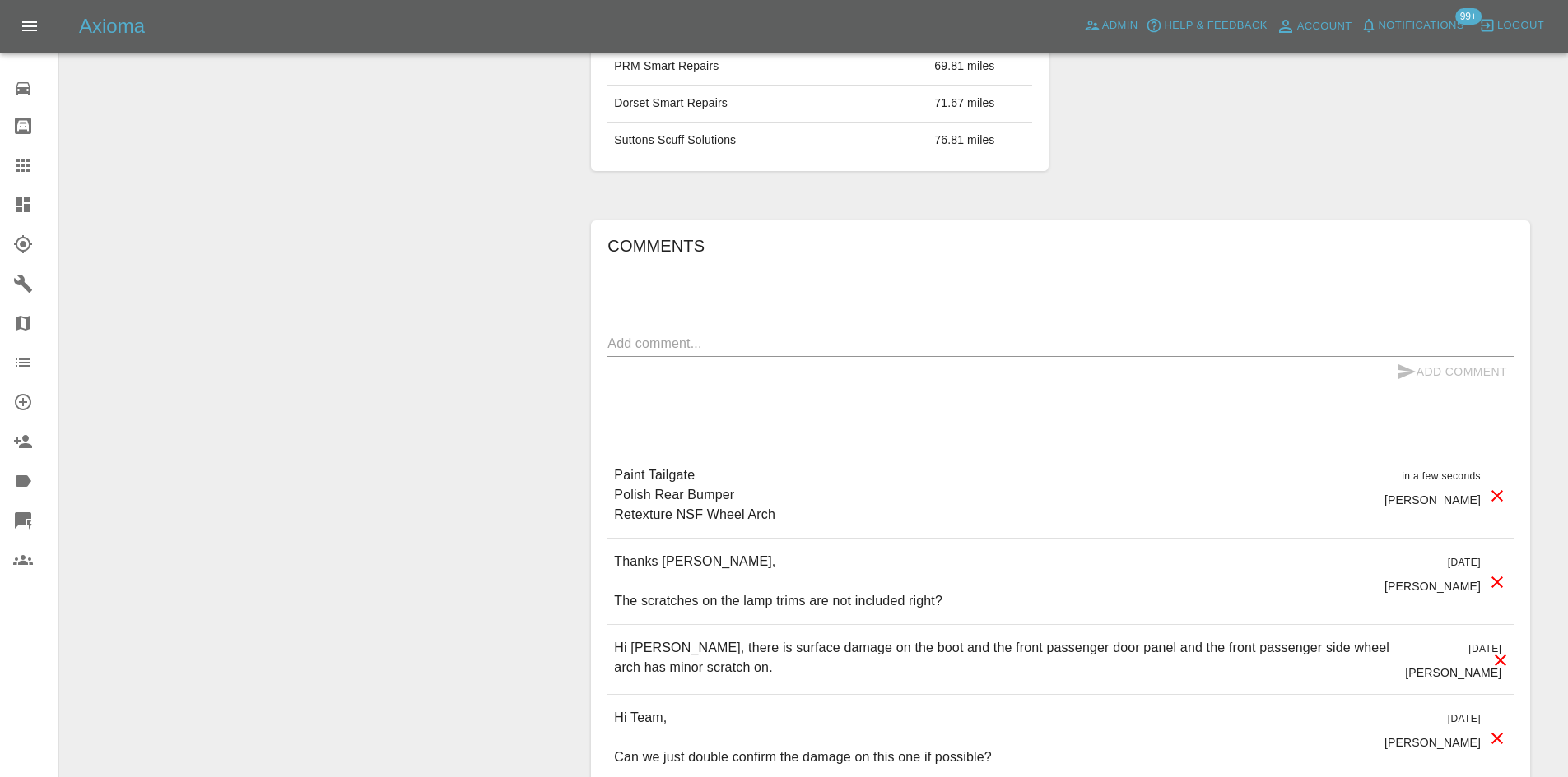
click at [19, 198] on icon at bounding box center [23, 204] width 15 height 15
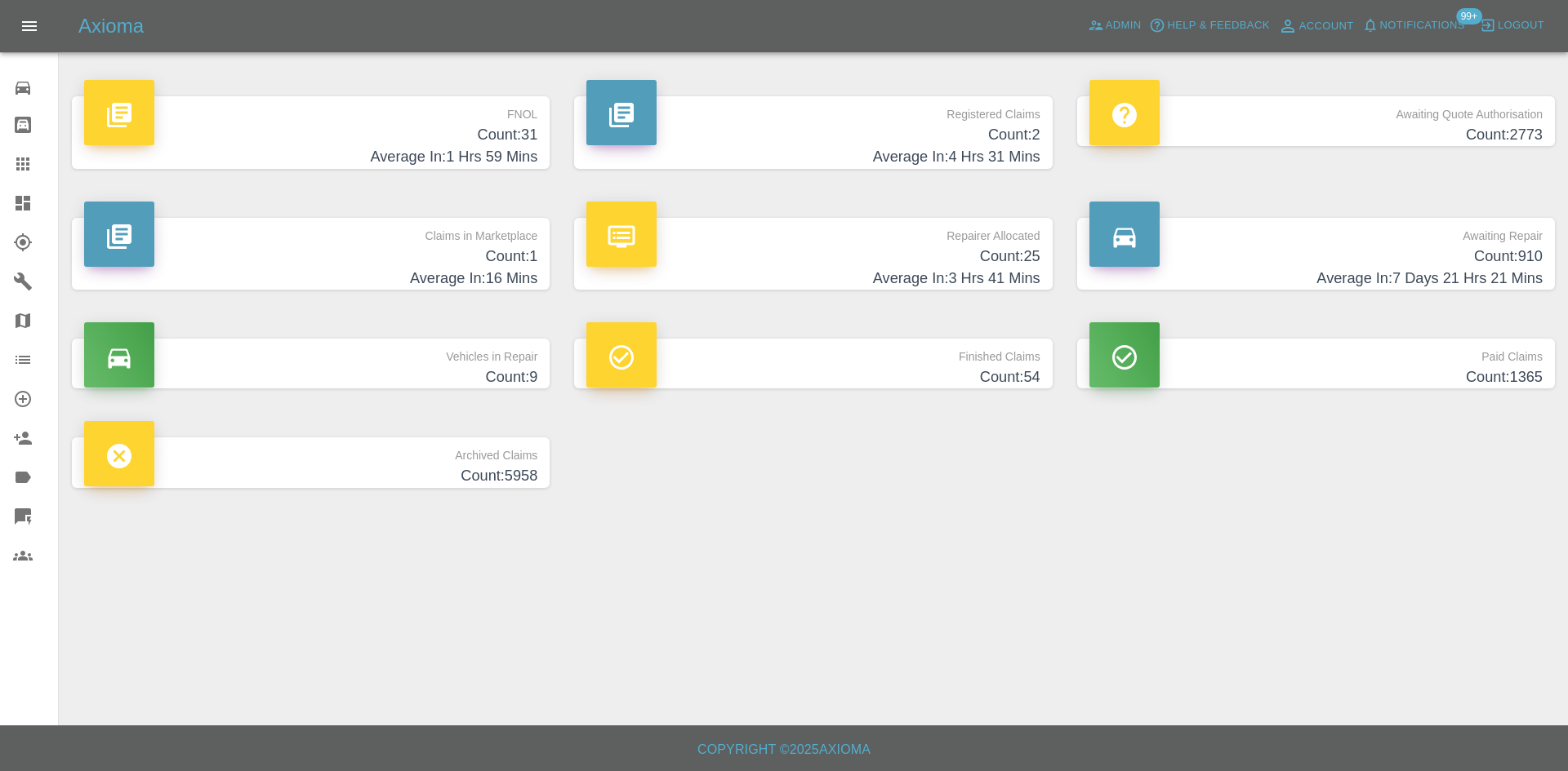
click at [969, 186] on div "Registered Claims Count: 2 Average In: 4 Hrs 31 Mins" at bounding box center [812, 132] width 502 height 122
click at [969, 141] on h4 "Count: 2" at bounding box center [813, 136] width 454 height 22
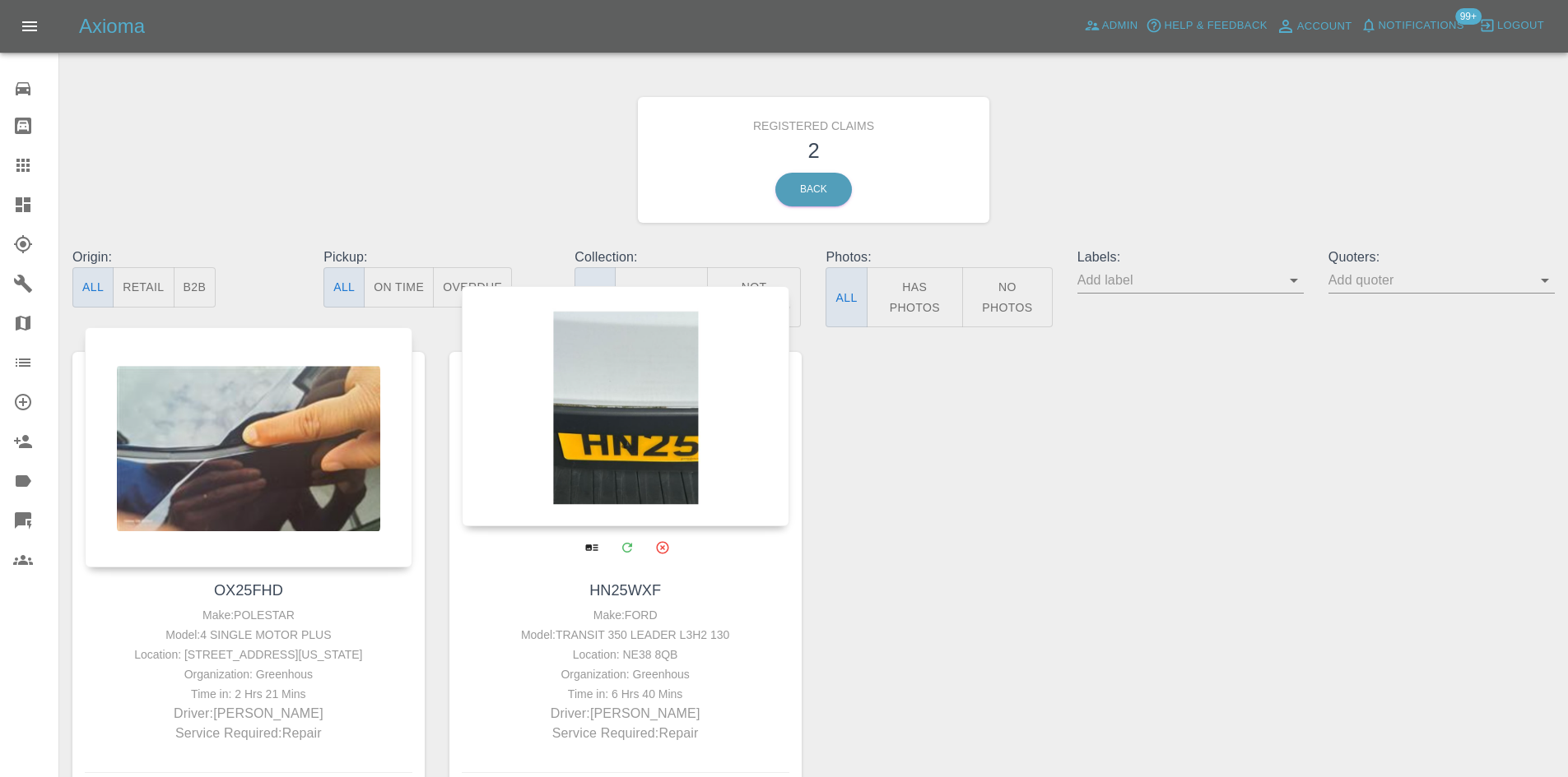
click at [597, 409] on div at bounding box center [625, 406] width 327 height 240
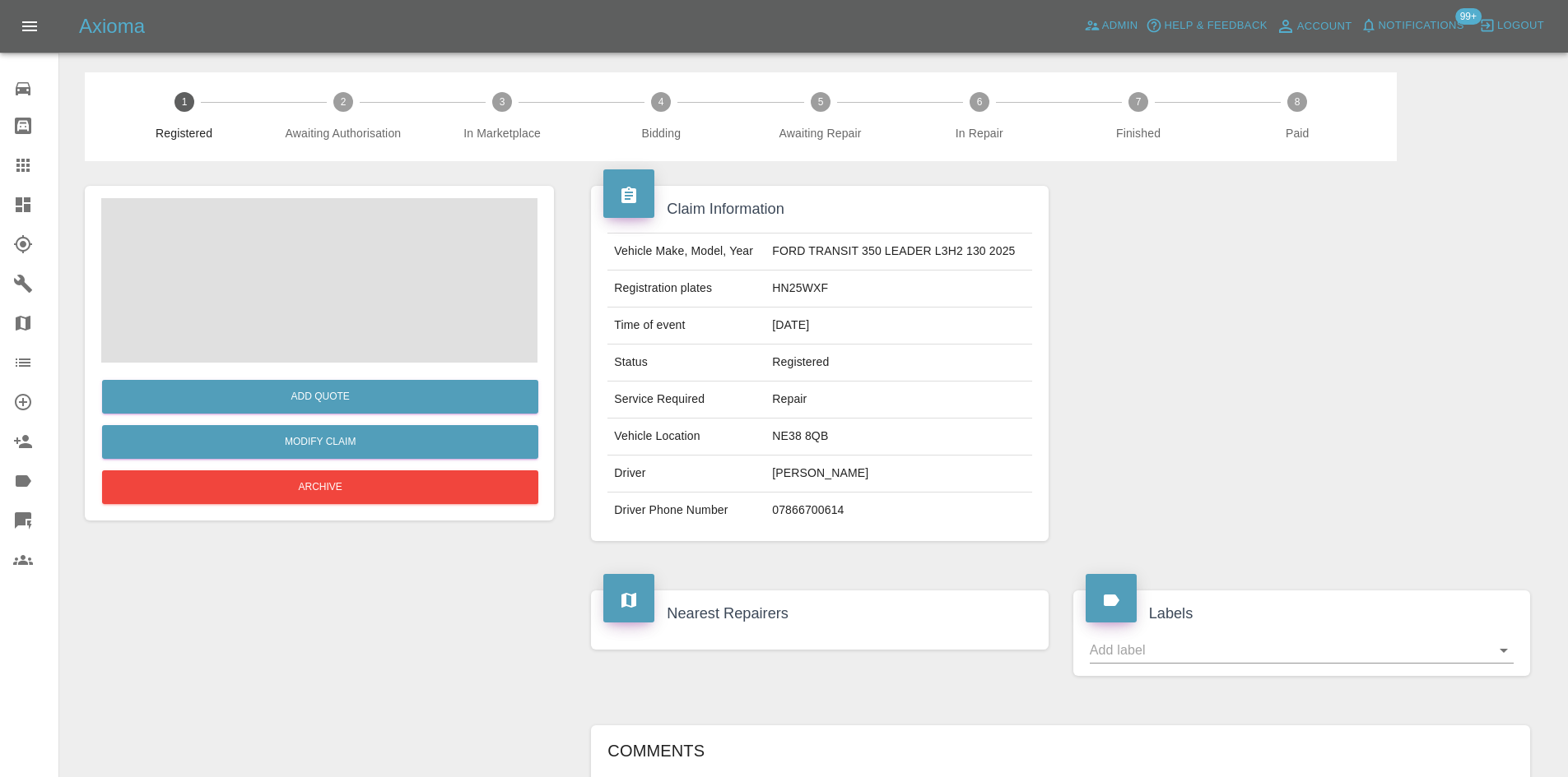
click at [353, 367] on div "Add Quote Modify Claim Archive" at bounding box center [319, 435] width 436 height 145
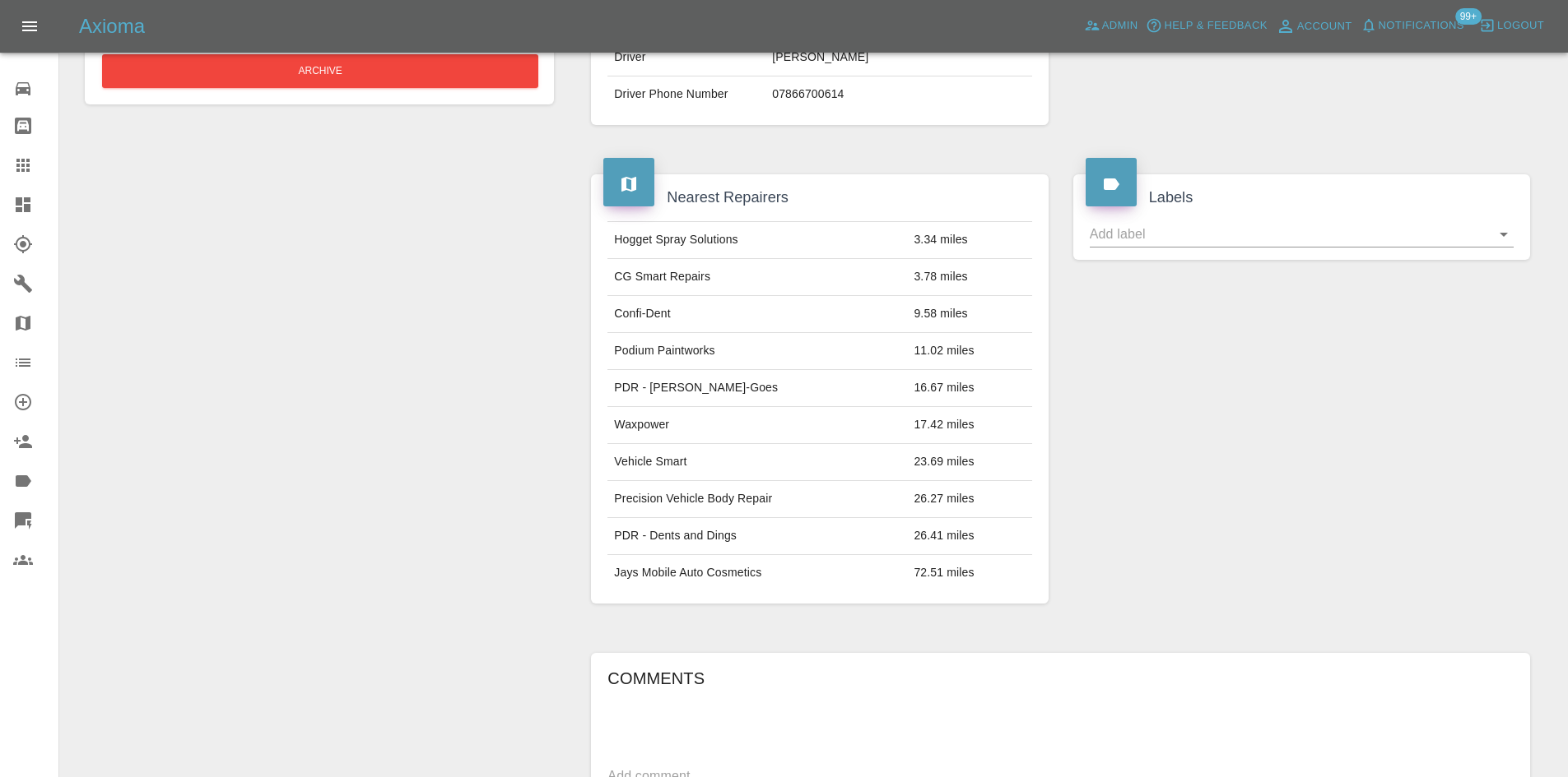
scroll to position [163, 0]
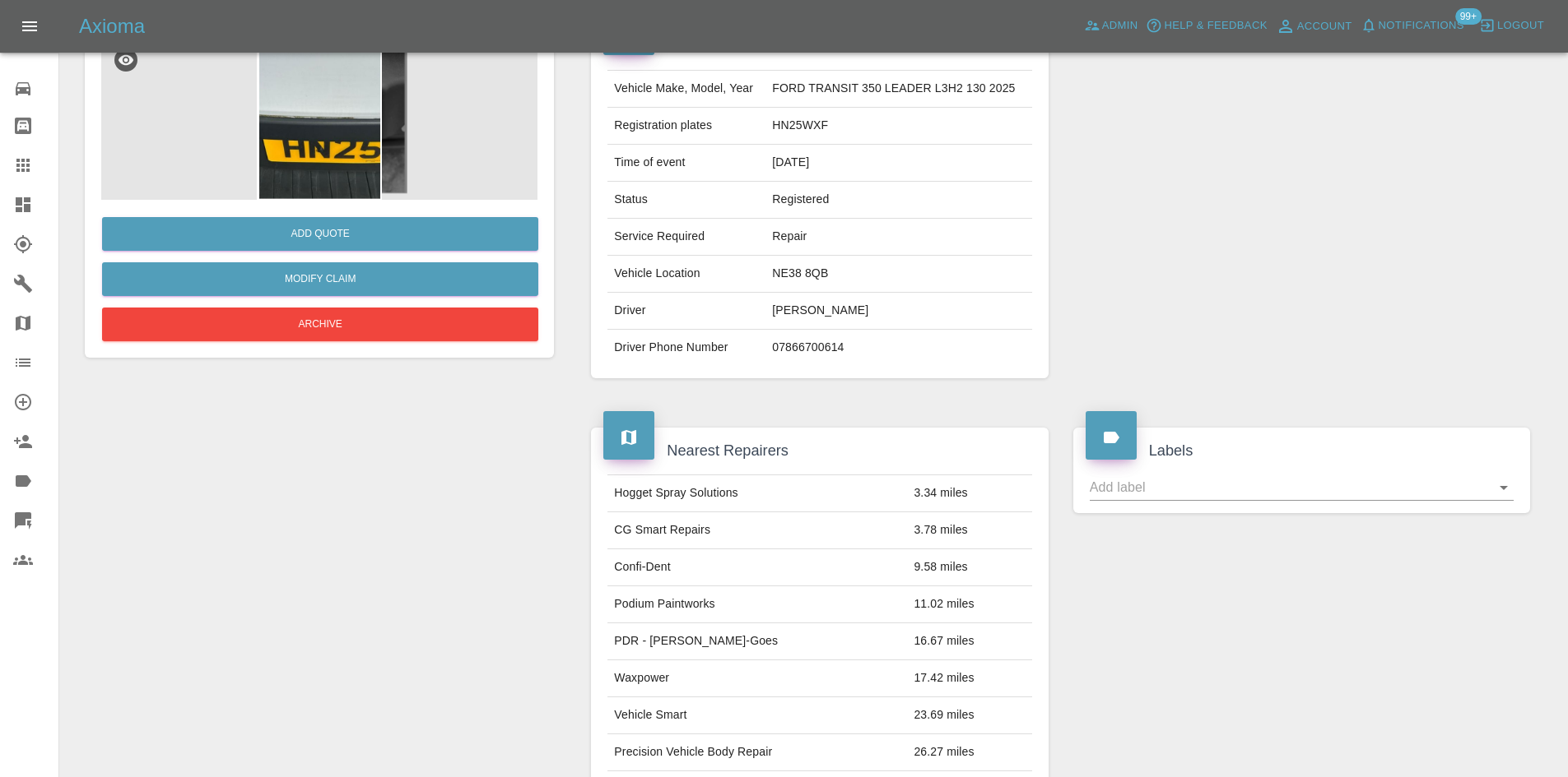
click at [222, 145] on img at bounding box center [319, 117] width 436 height 164
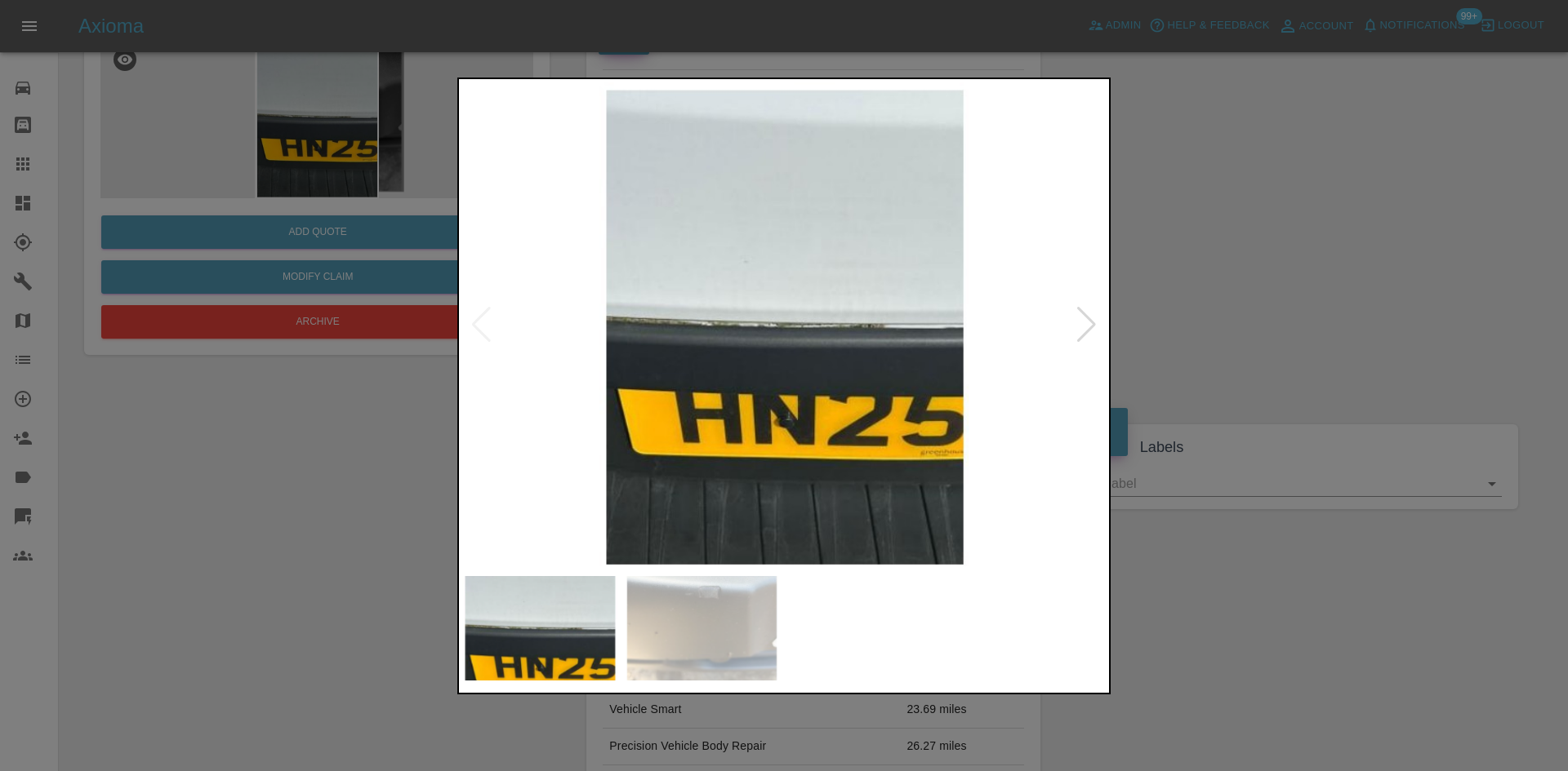
click at [784, 312] on img at bounding box center [784, 325] width 644 height 485
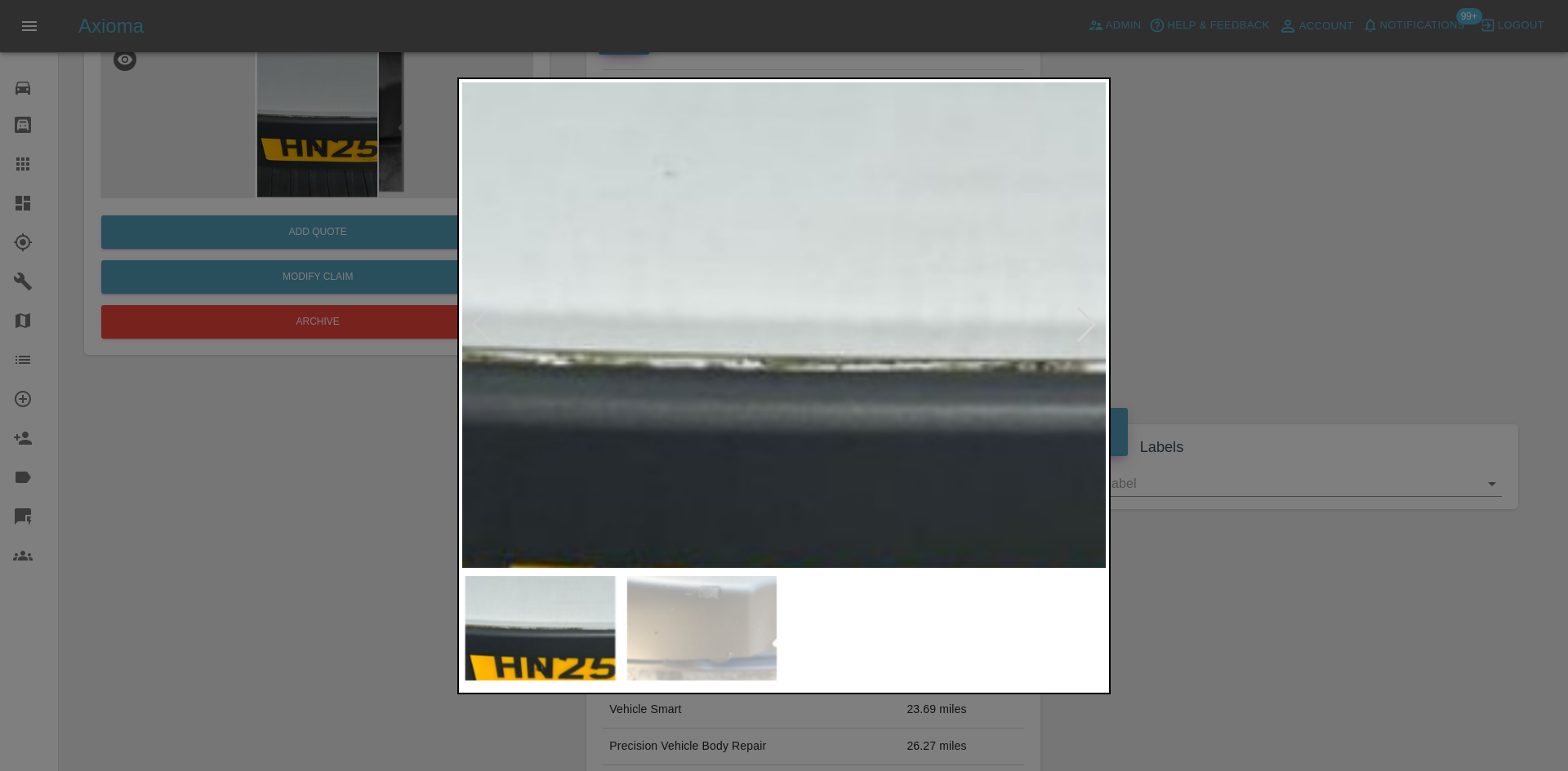
click at [1078, 407] on img at bounding box center [784, 363] width 1931 height 1457
click at [1092, 342] on div at bounding box center [1087, 325] width 22 height 36
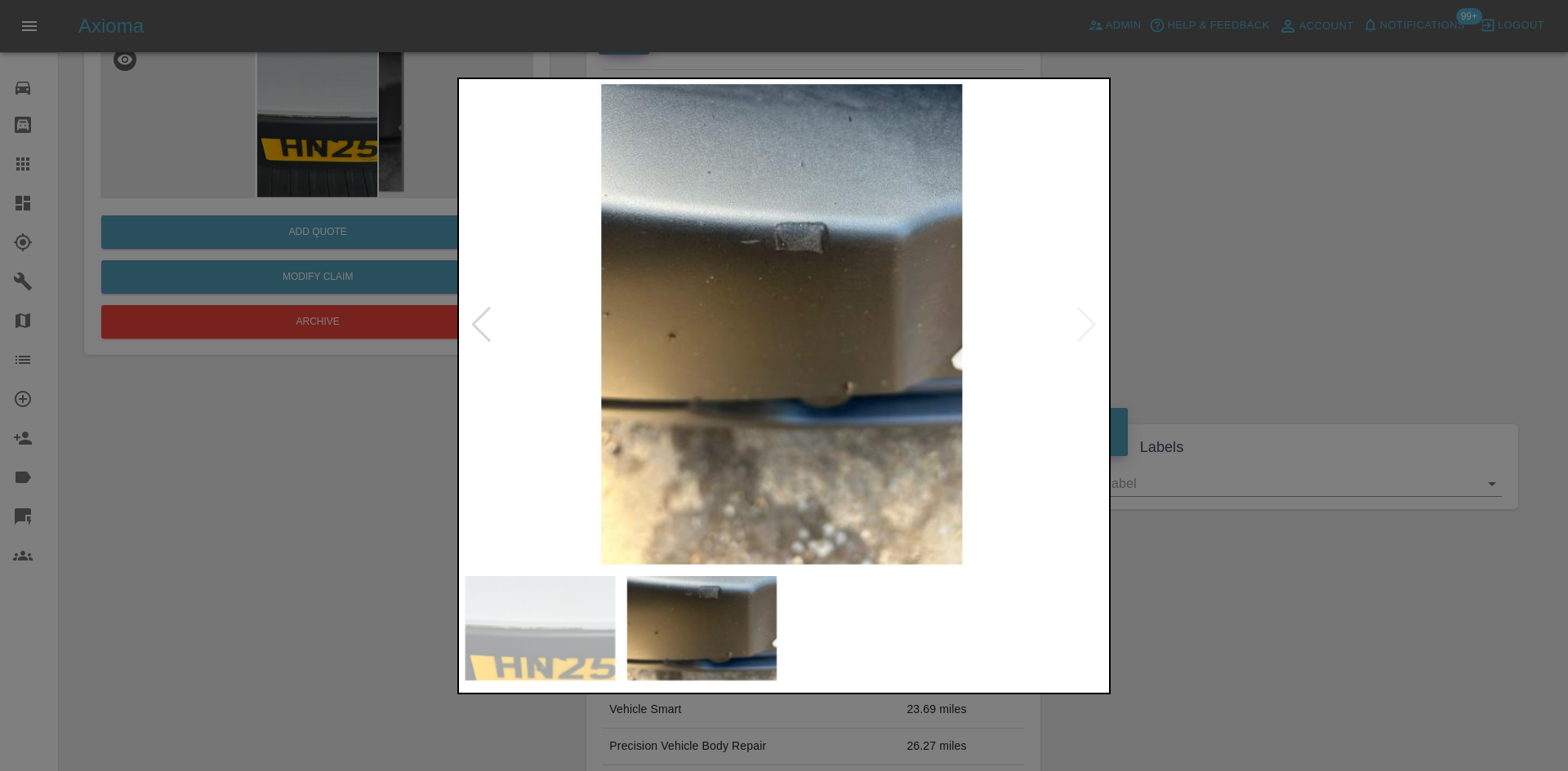
click at [1092, 342] on img at bounding box center [784, 325] width 644 height 485
click at [1374, 281] on div at bounding box center [784, 385] width 1568 height 771
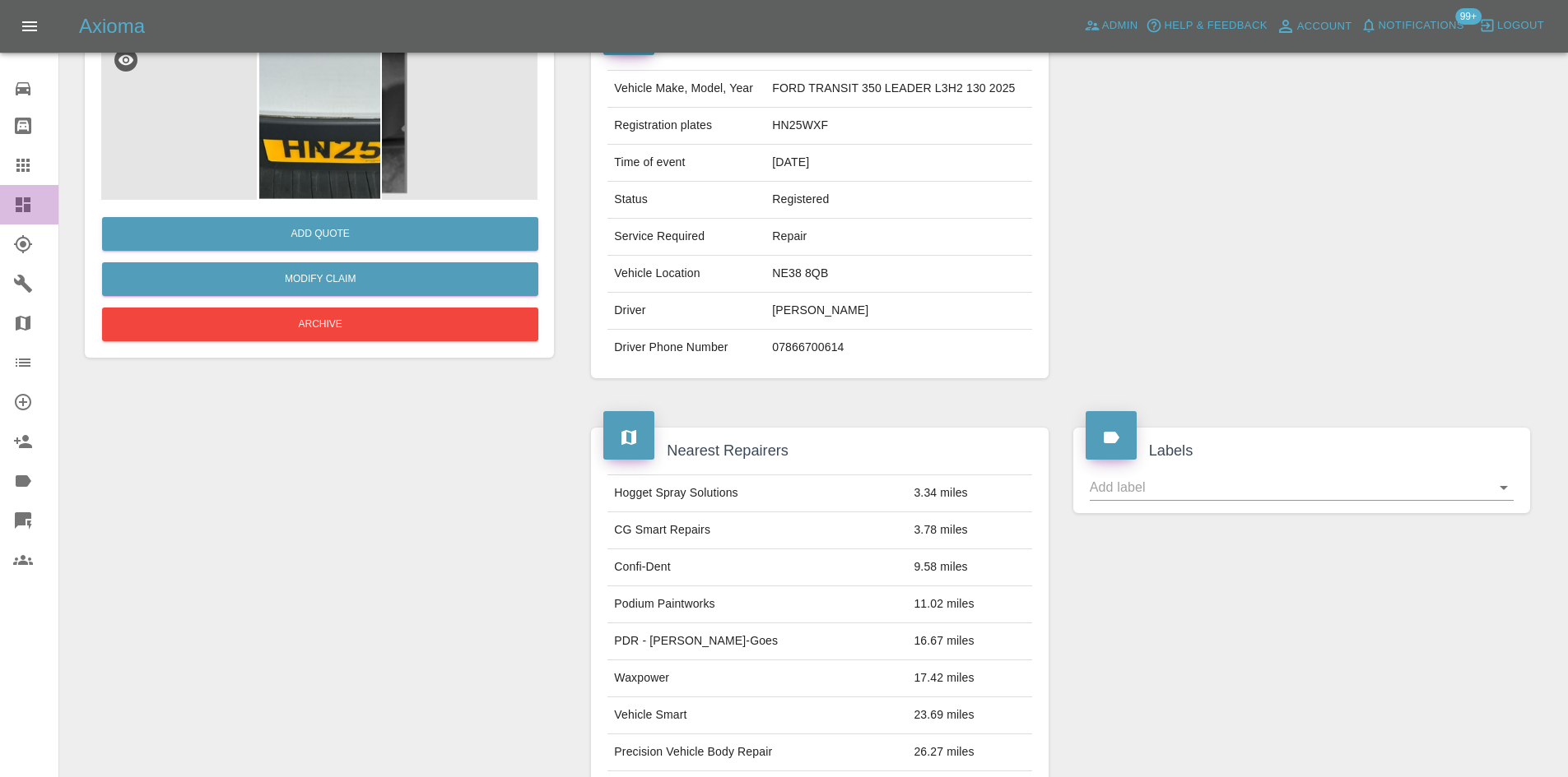
click at [17, 205] on icon at bounding box center [23, 204] width 15 height 15
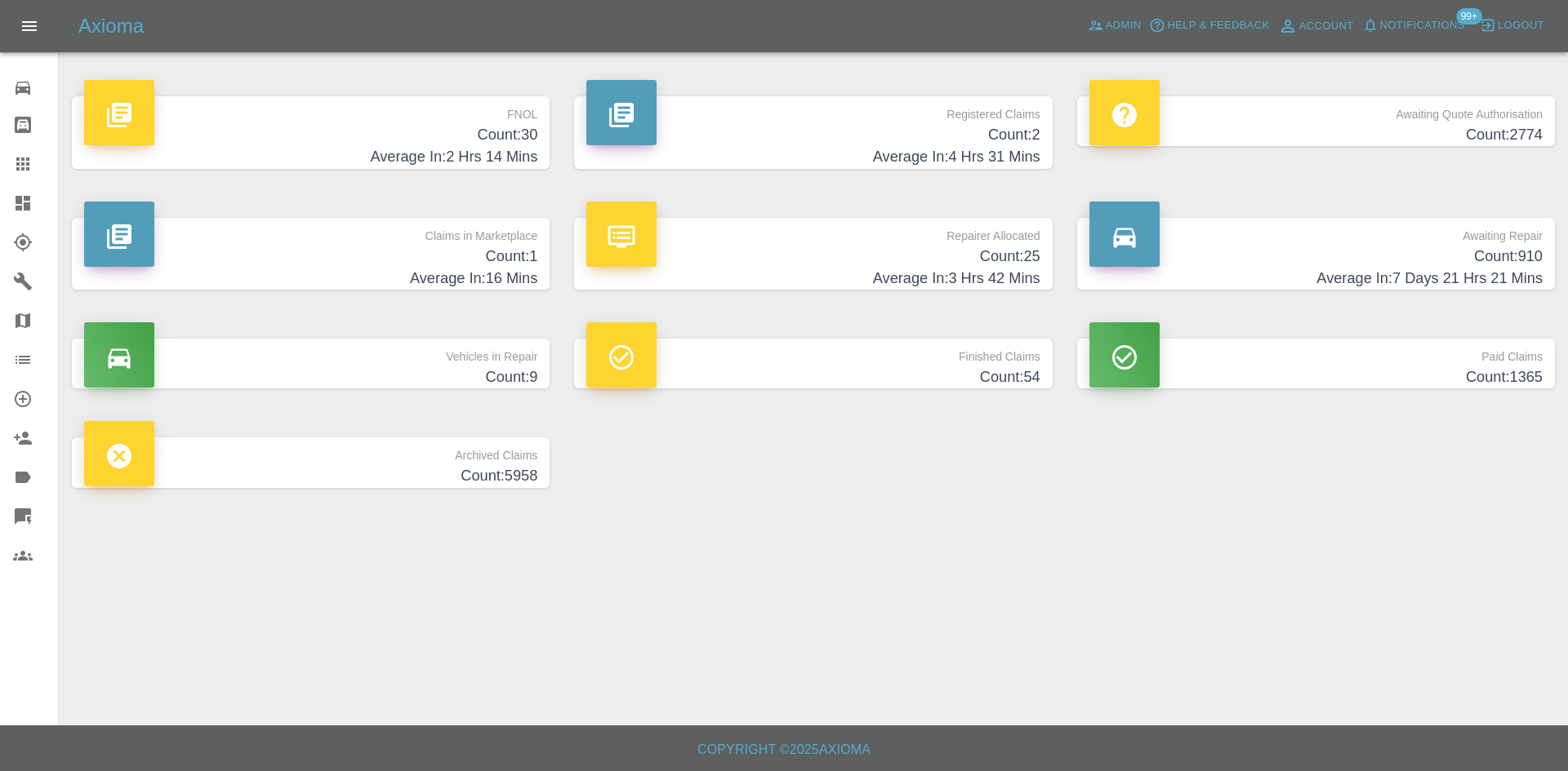
click at [919, 140] on h4 "Count: 2" at bounding box center [813, 136] width 454 height 22
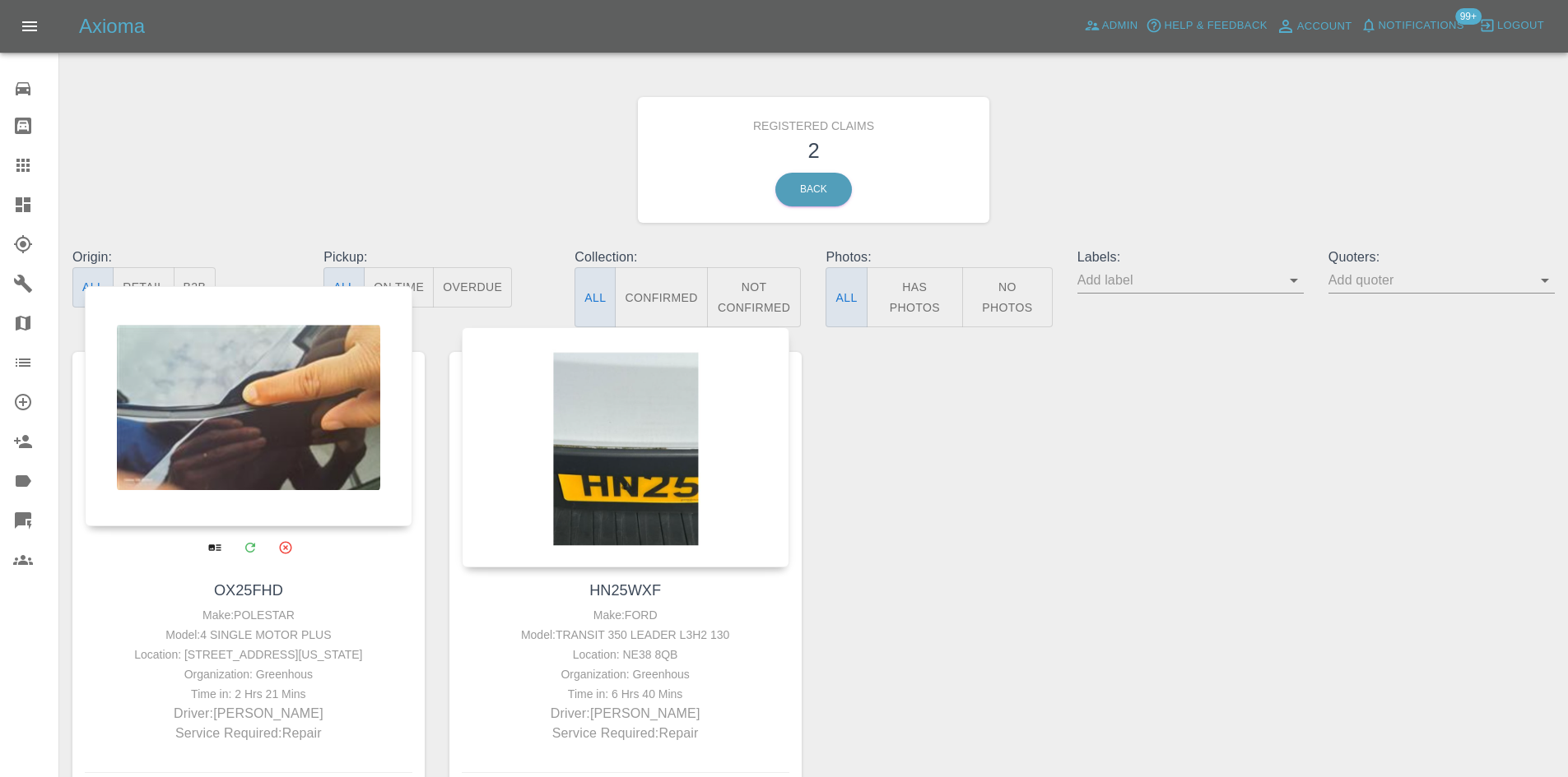
click at [293, 470] on div at bounding box center [248, 406] width 327 height 240
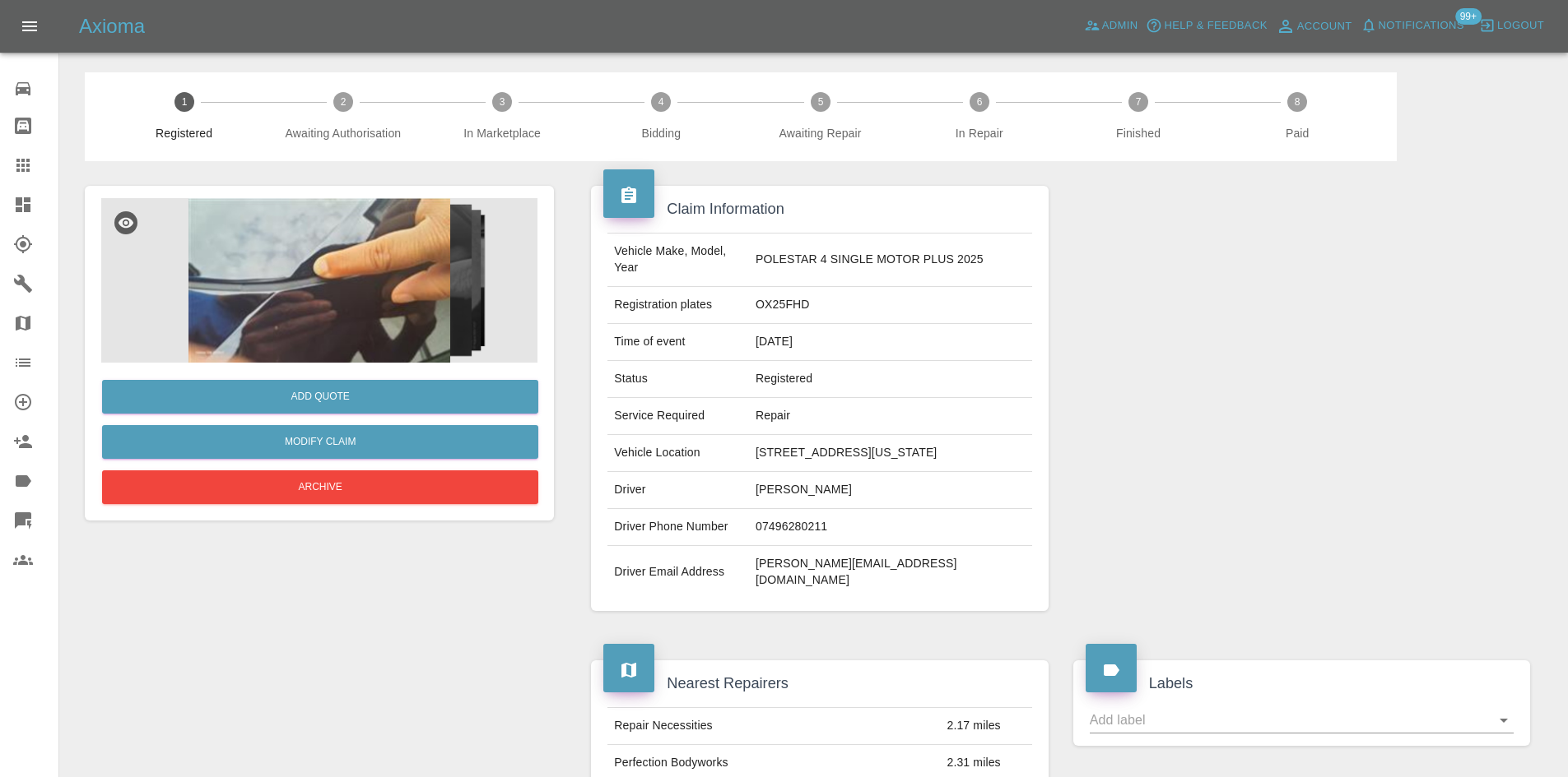
click at [371, 370] on div "Add Quote Modify Claim Archive" at bounding box center [319, 435] width 436 height 145
click at [390, 300] on img at bounding box center [319, 280] width 436 height 164
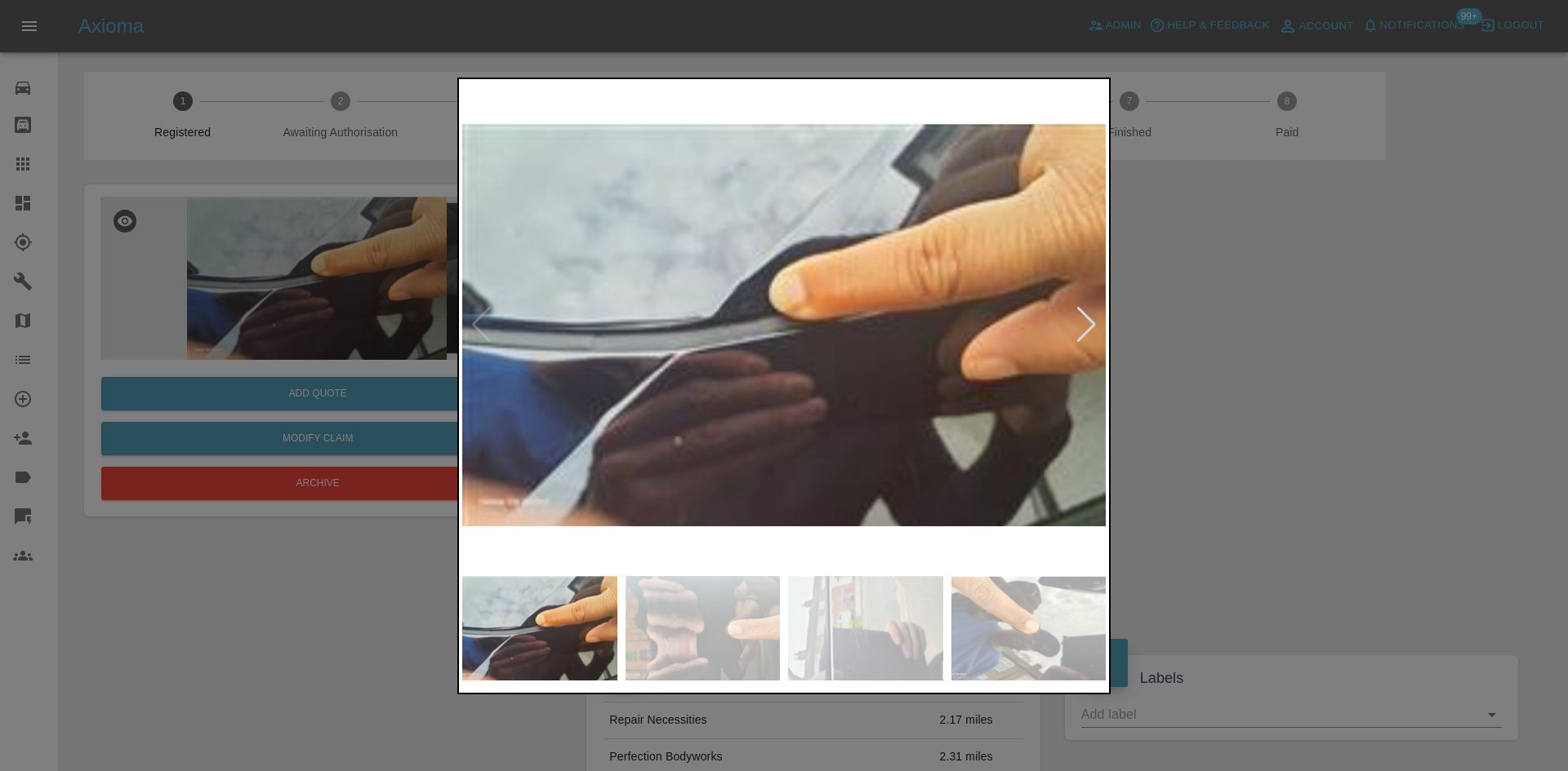
click at [1099, 332] on img at bounding box center [784, 325] width 644 height 485
click at [1087, 328] on div at bounding box center [1087, 325] width 22 height 36
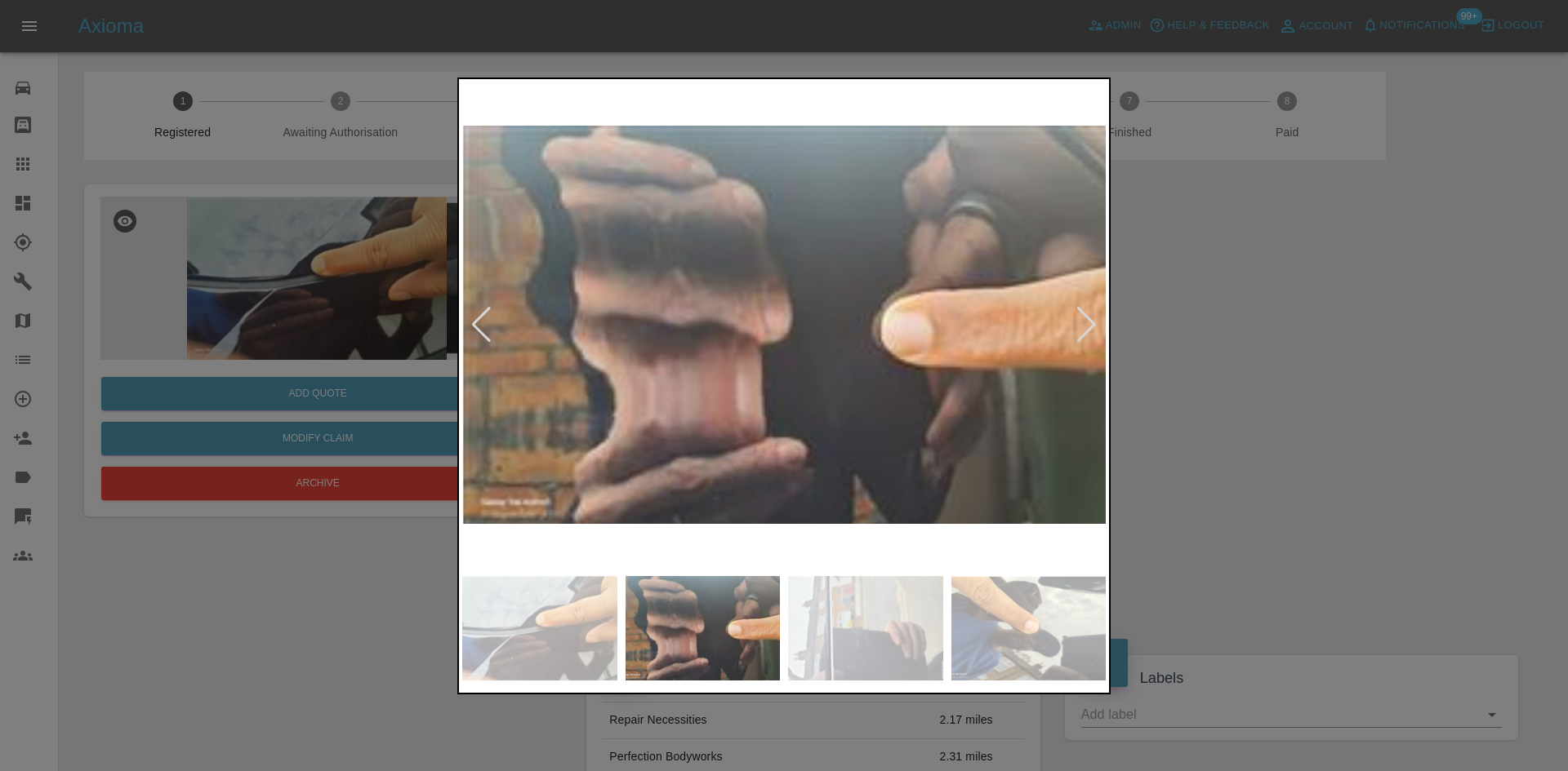
click at [1087, 328] on div at bounding box center [1087, 325] width 22 height 36
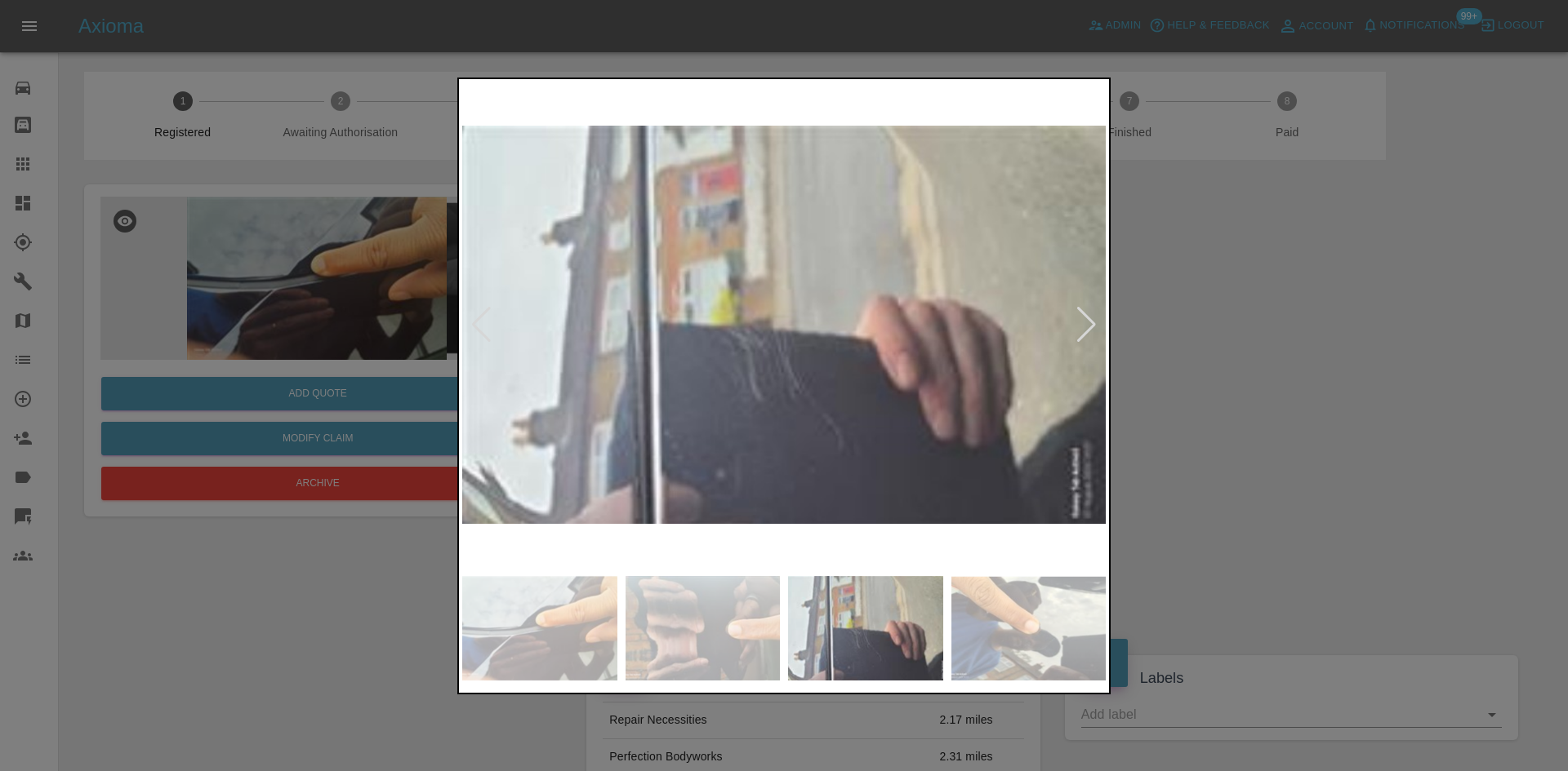
click at [1087, 328] on div at bounding box center [1087, 325] width 22 height 36
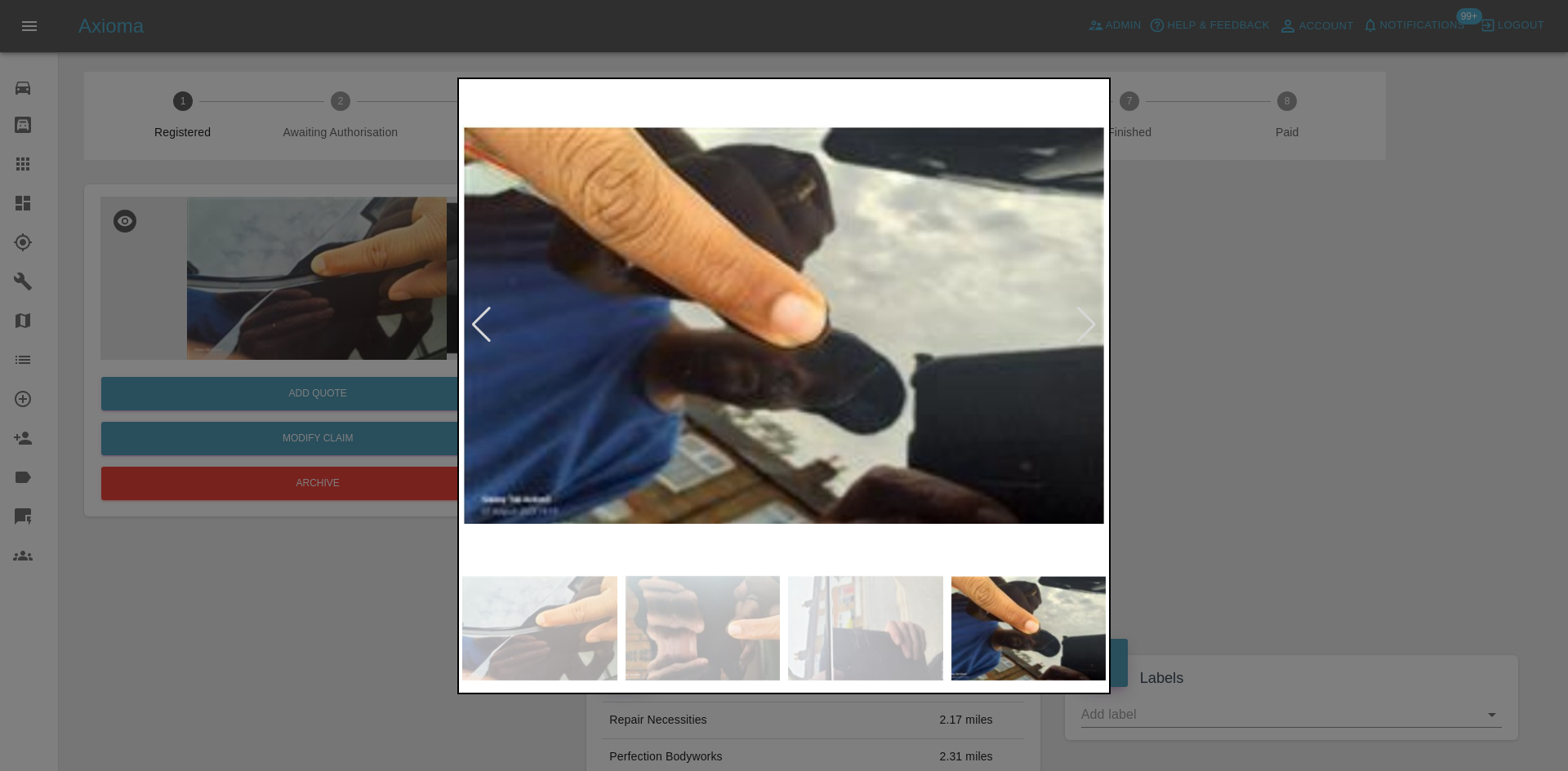
click at [1087, 328] on div at bounding box center [1087, 325] width 22 height 36
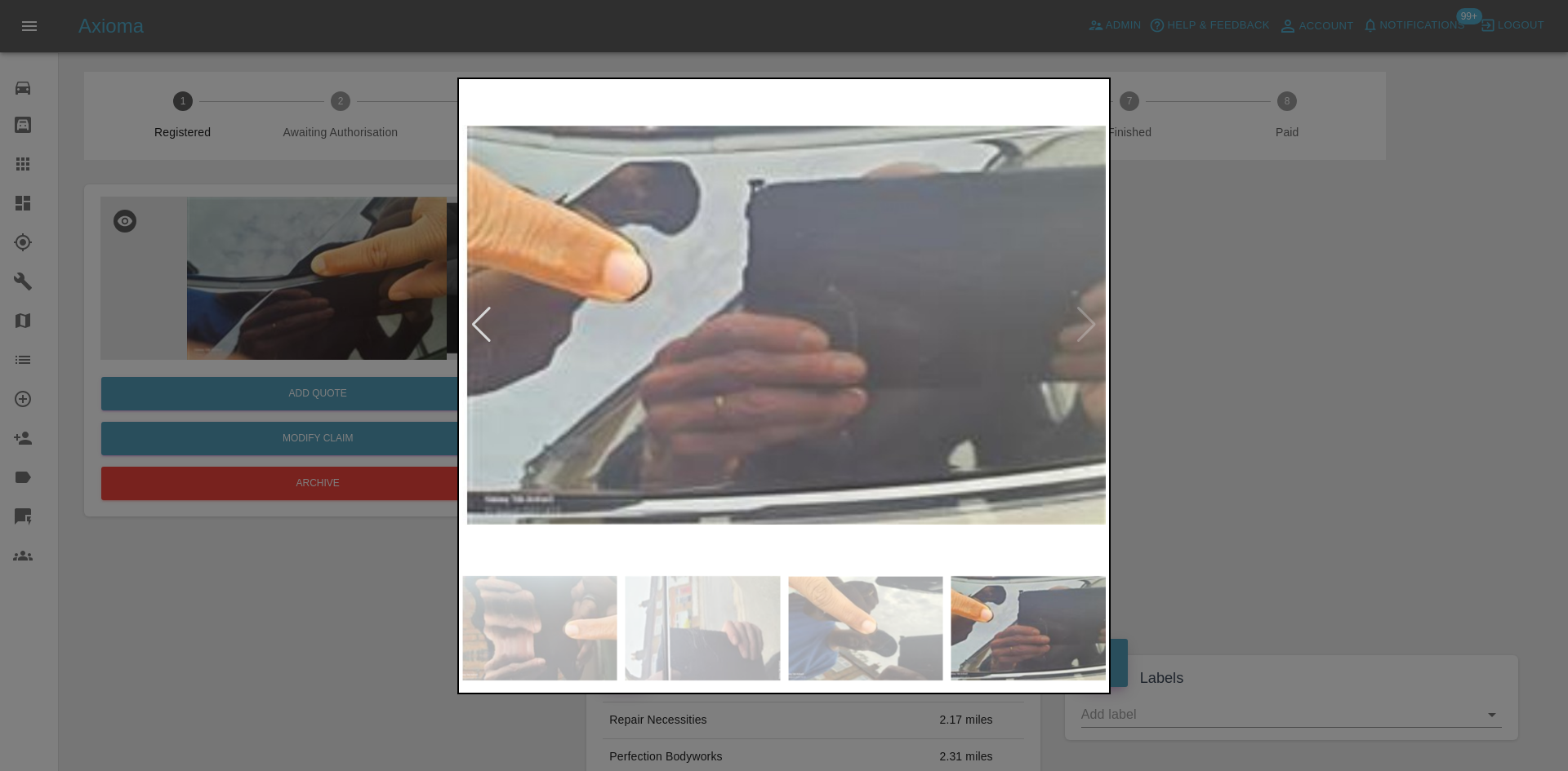
click at [1324, 349] on div at bounding box center [784, 385] width 1568 height 771
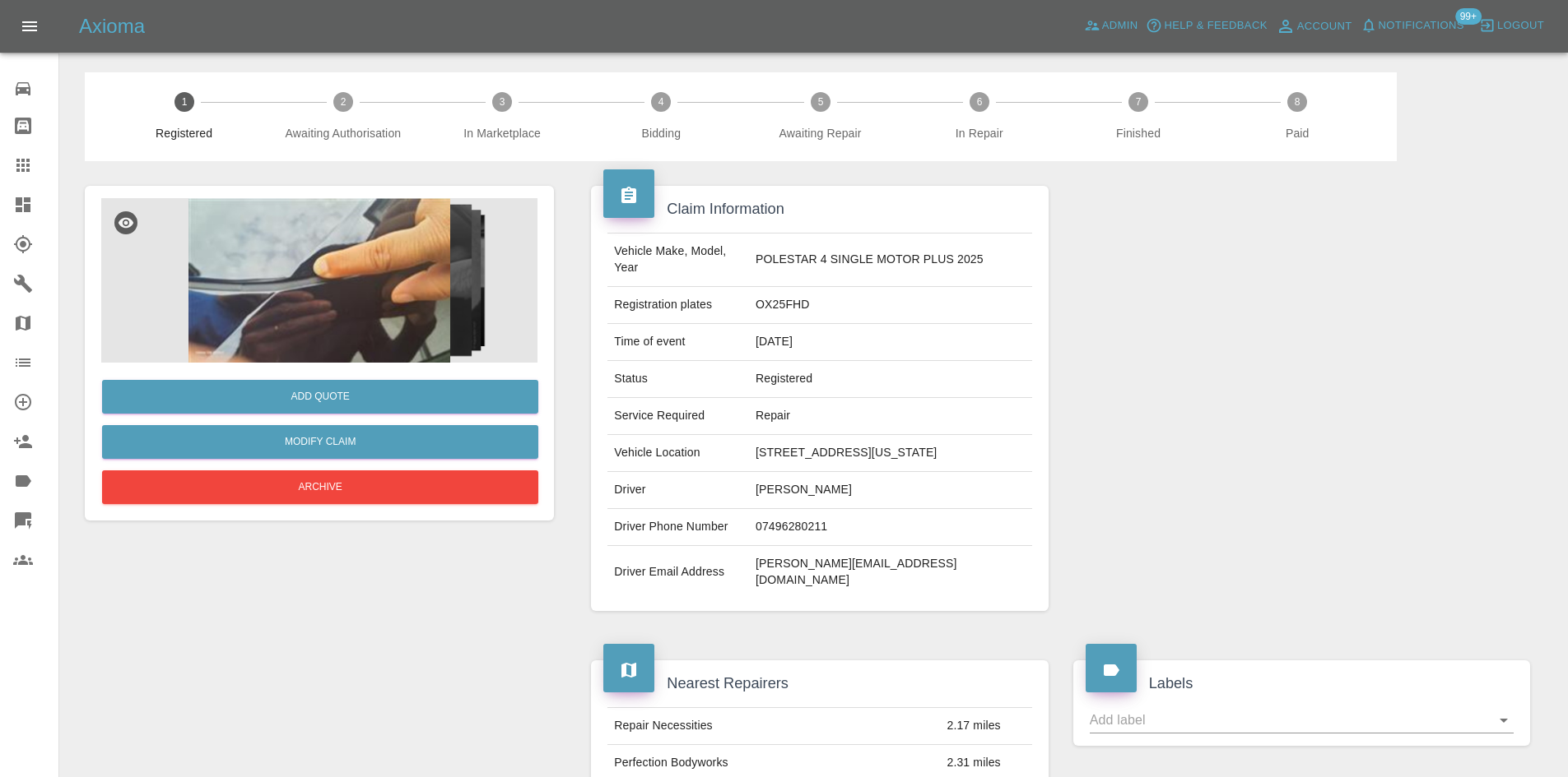
click at [15, 210] on icon at bounding box center [23, 204] width 20 height 20
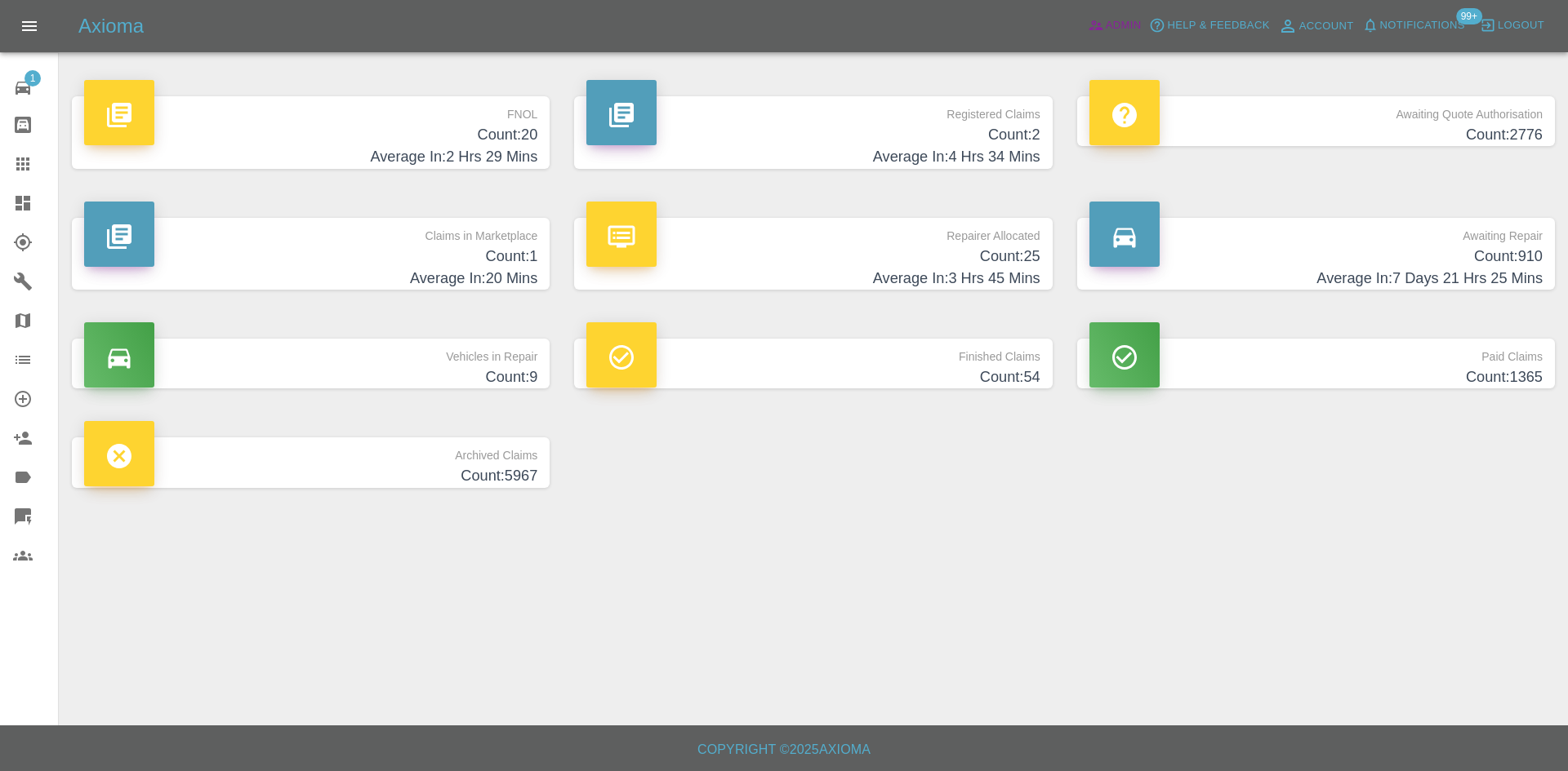
click at [1124, 21] on span "Admin" at bounding box center [1124, 26] width 36 height 19
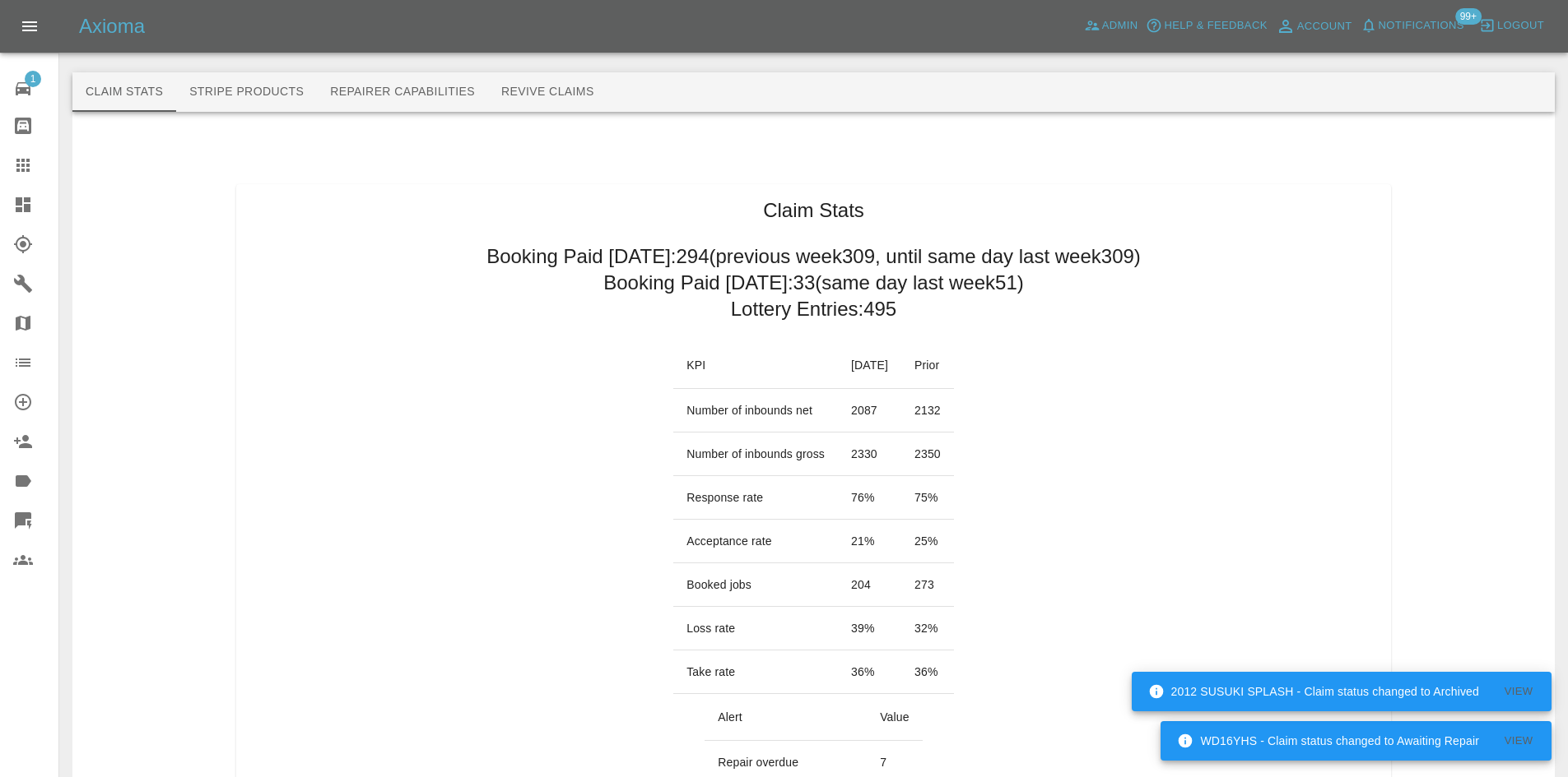
click at [24, 204] on icon at bounding box center [23, 204] width 15 height 15
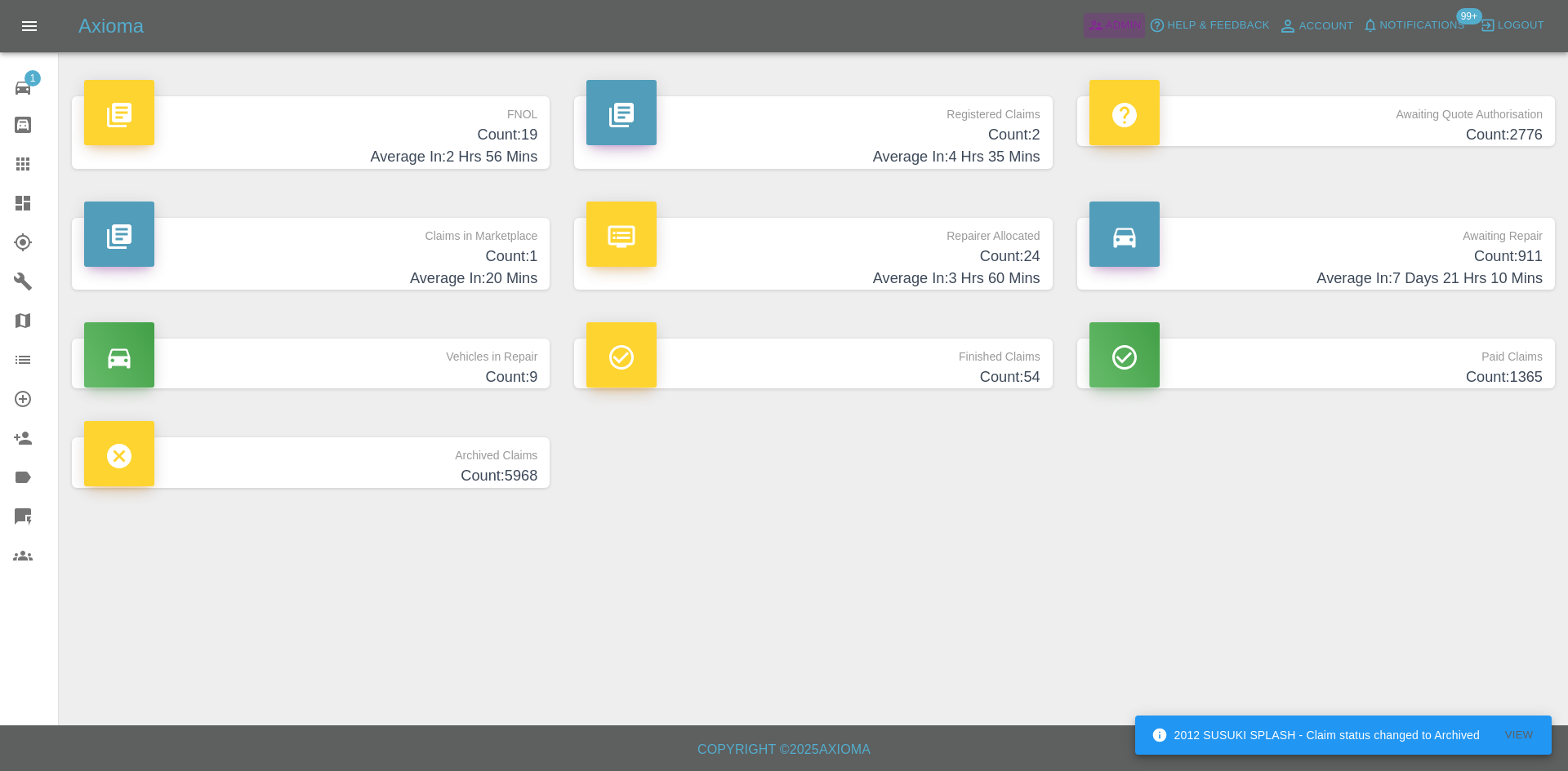
click at [1120, 28] on span "Admin" at bounding box center [1124, 26] width 36 height 19
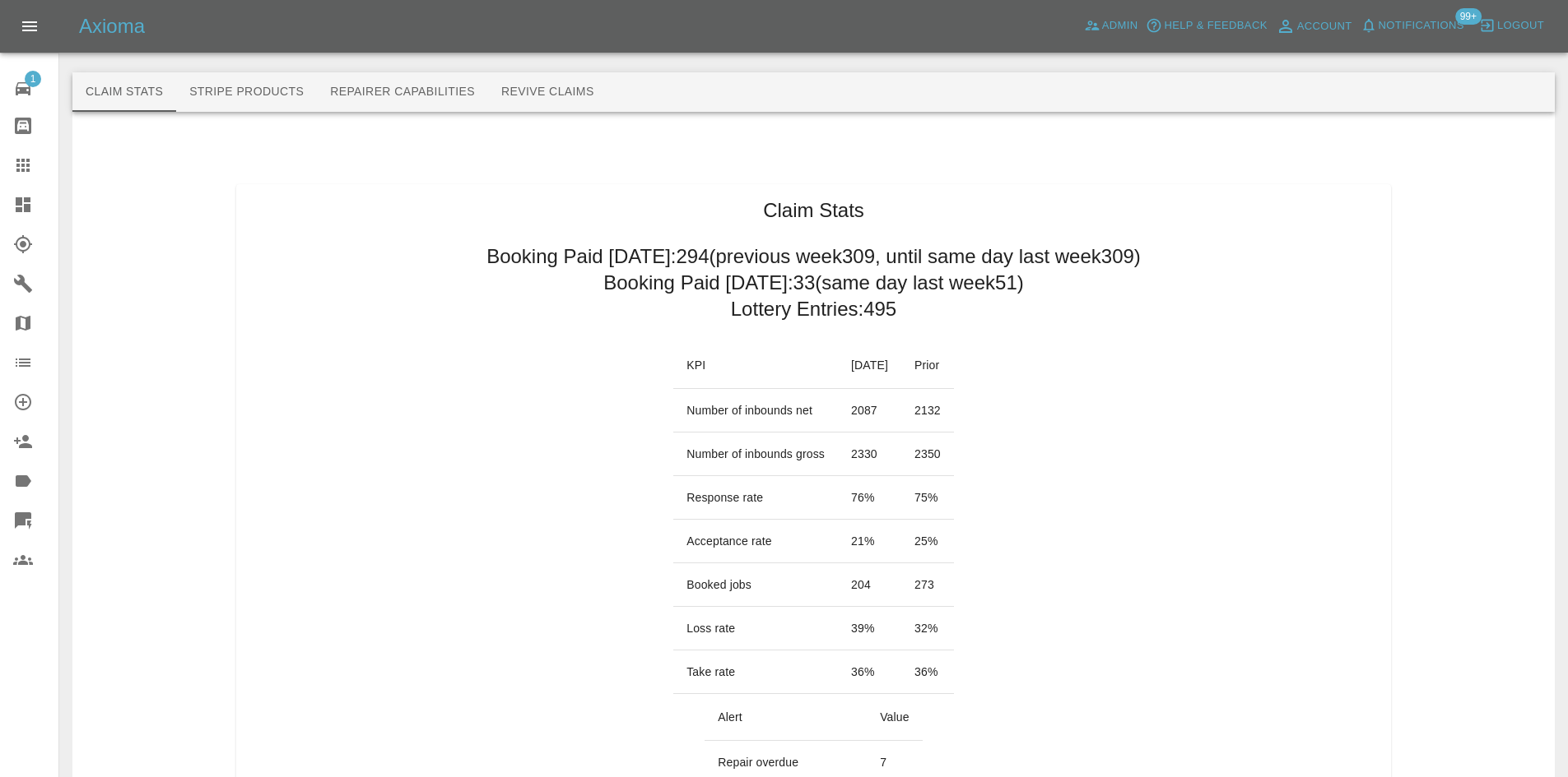
click at [26, 197] on icon at bounding box center [23, 204] width 20 height 20
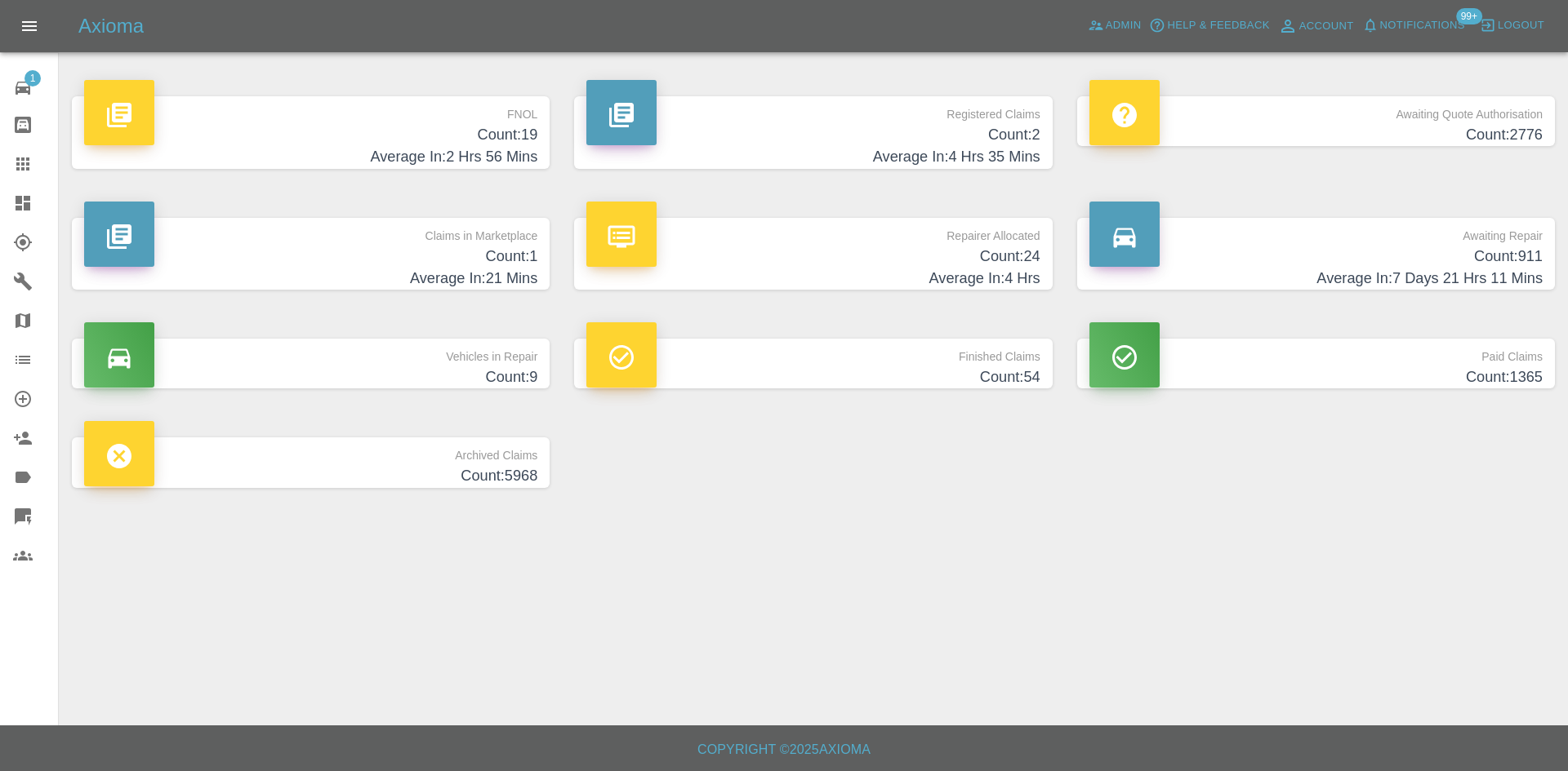
click at [779, 236] on p "Repairer Allocated" at bounding box center [813, 231] width 454 height 28
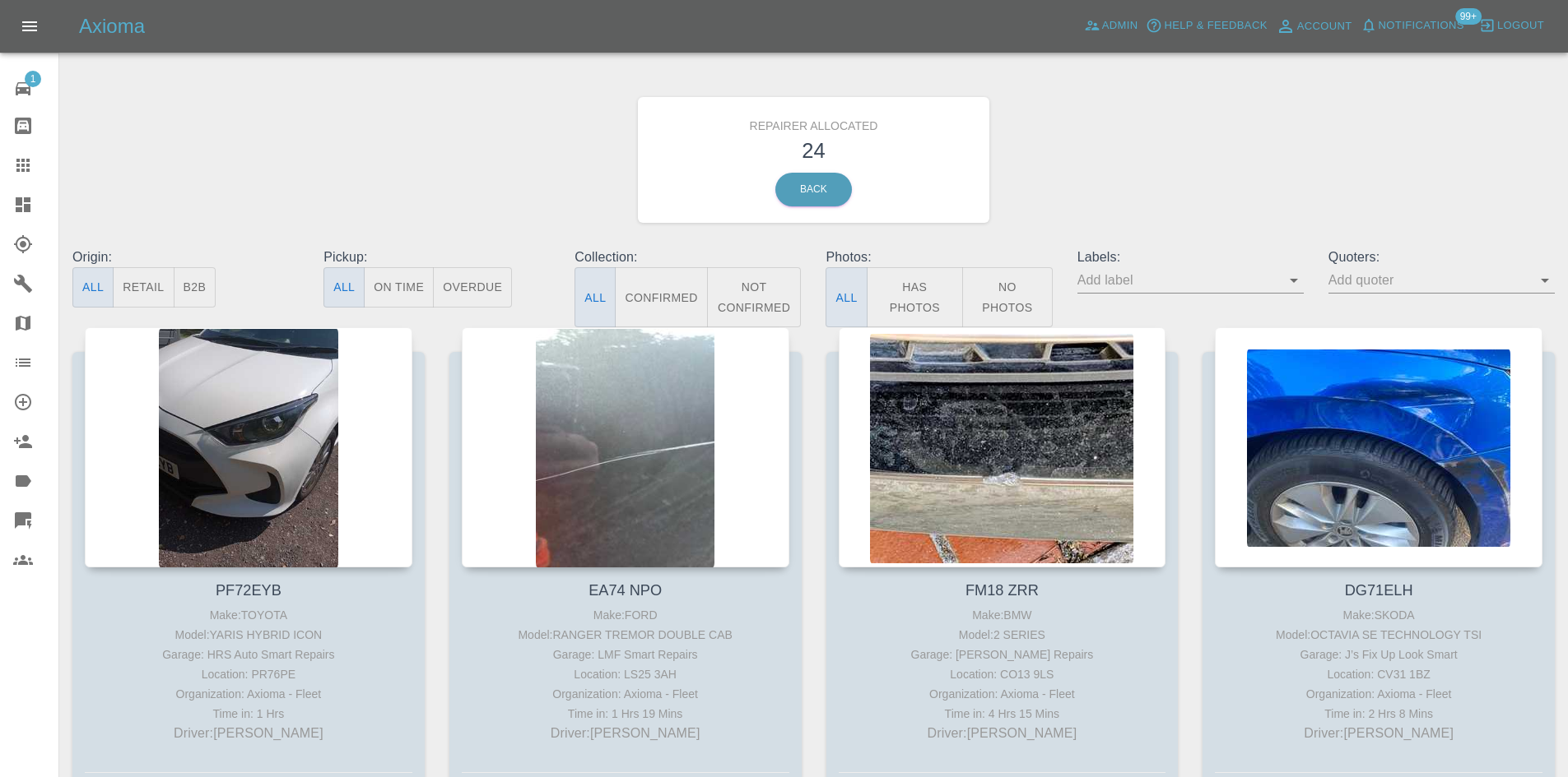
click at [185, 276] on button "B2B" at bounding box center [194, 287] width 43 height 40
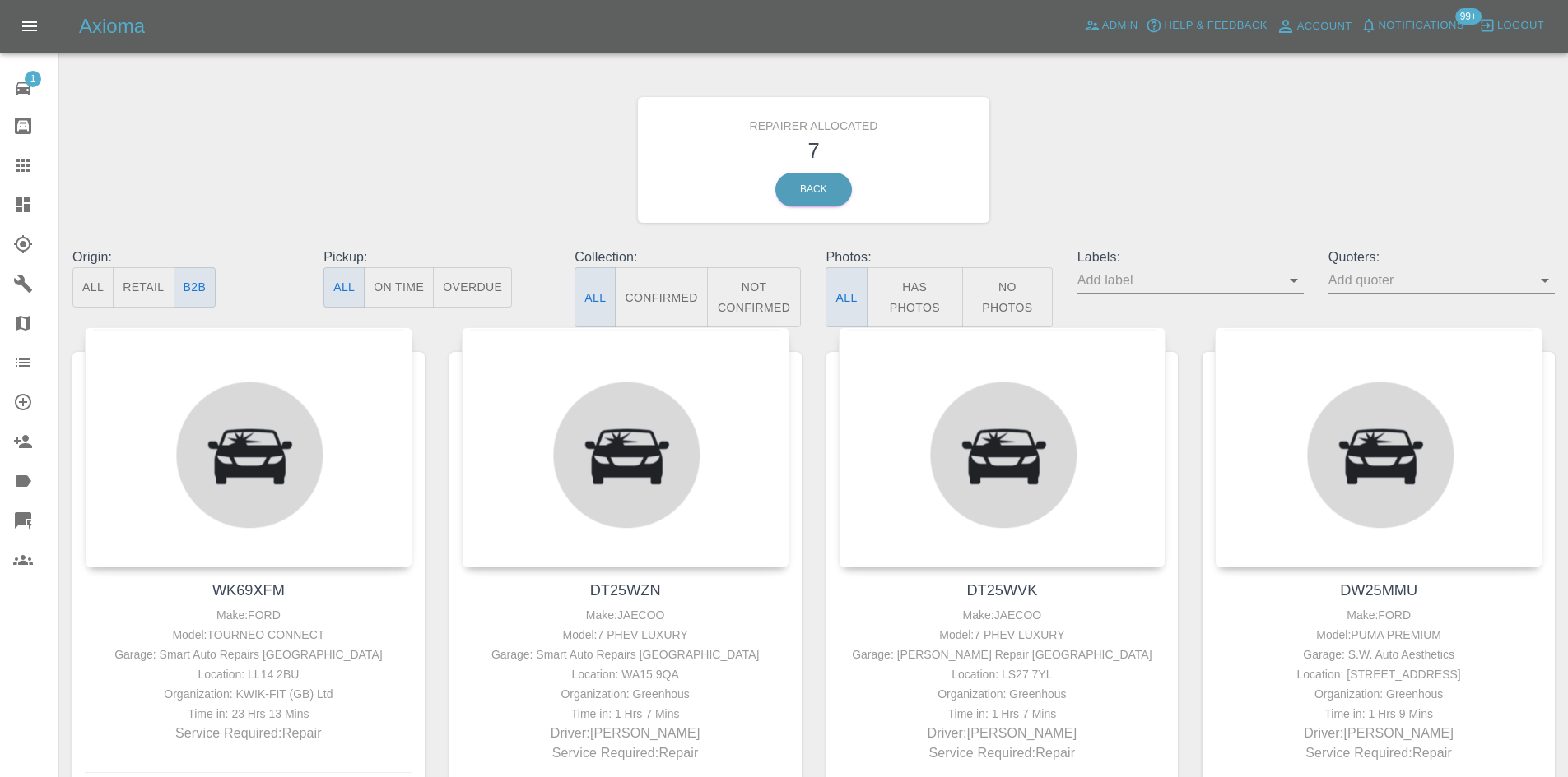
click at [158, 290] on button "Retail" at bounding box center [144, 287] width 61 height 40
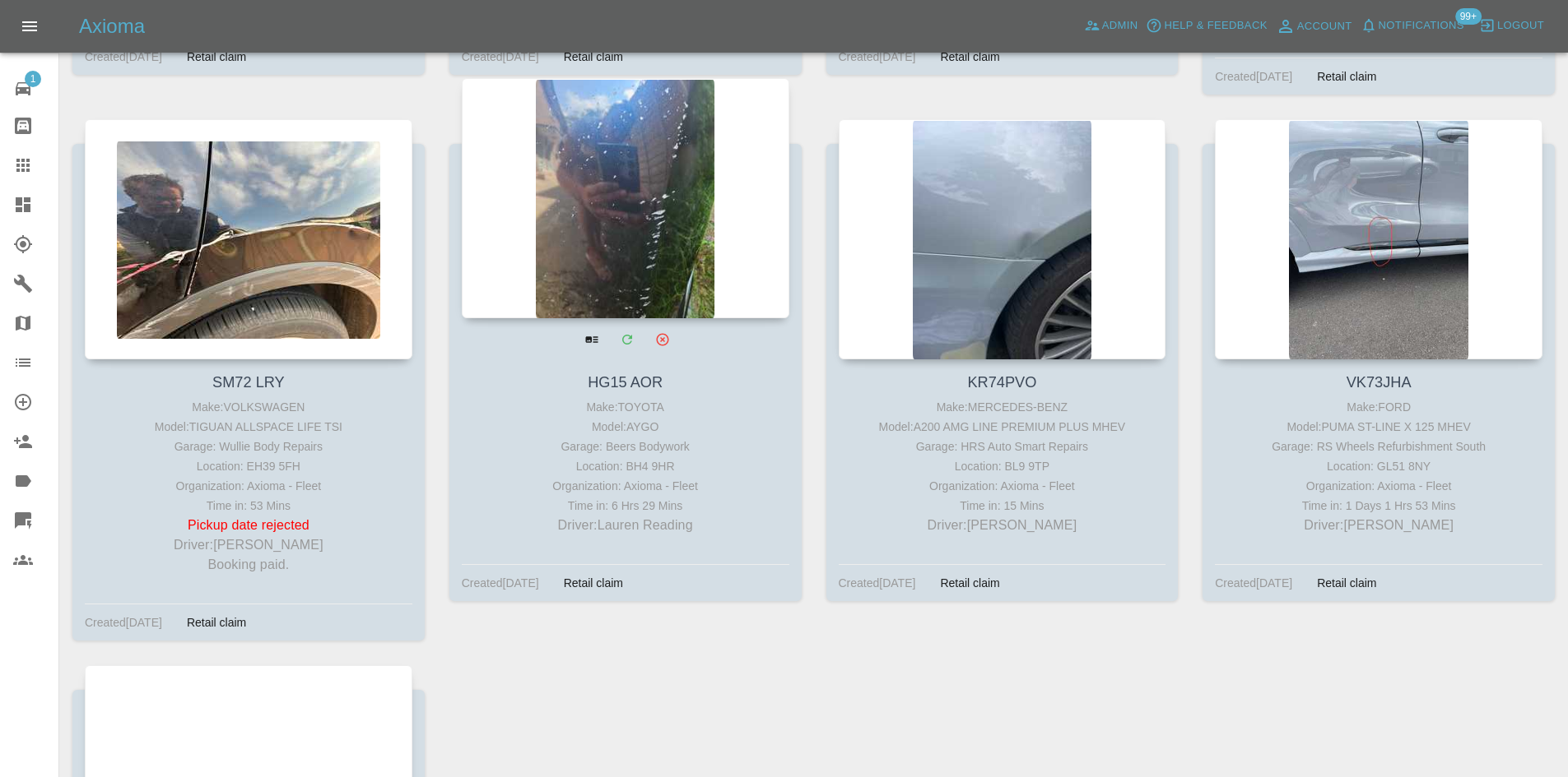
scroll to position [1563, 0]
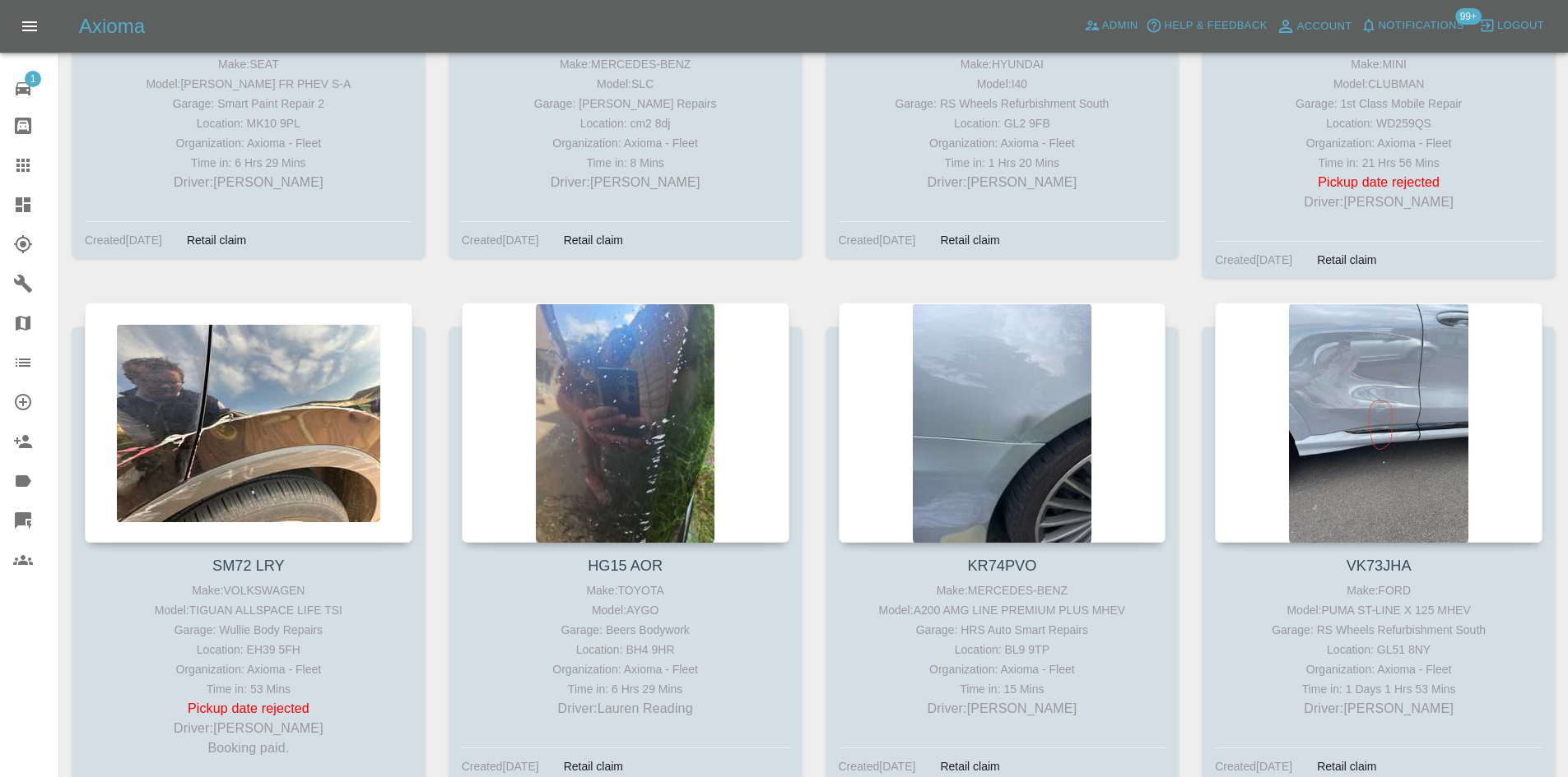
click at [6, 216] on link "Dashboard" at bounding box center [29, 204] width 58 height 39
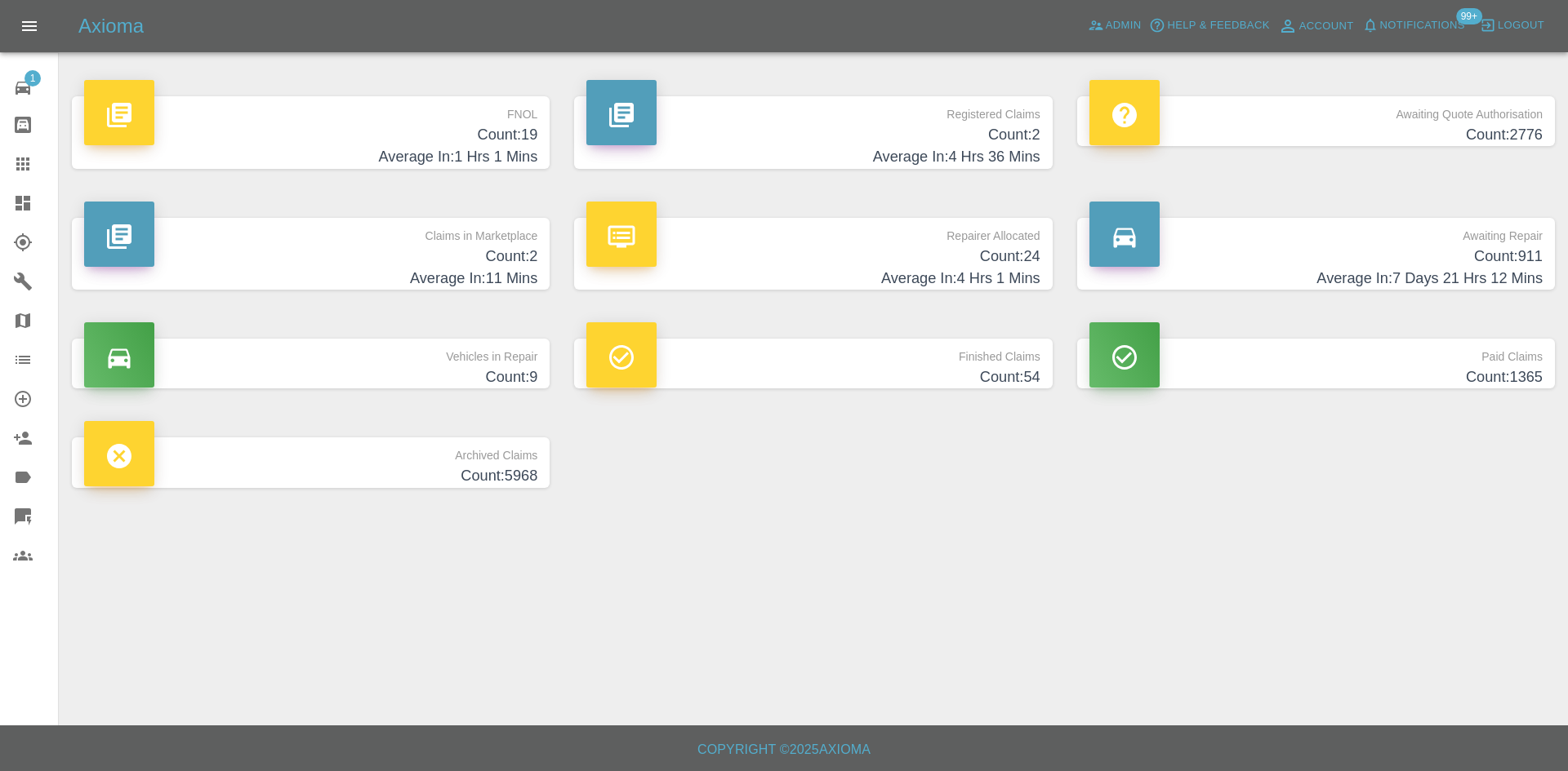
click at [467, 275] on h4 "Average In: 11 Mins" at bounding box center [310, 279] width 454 height 22
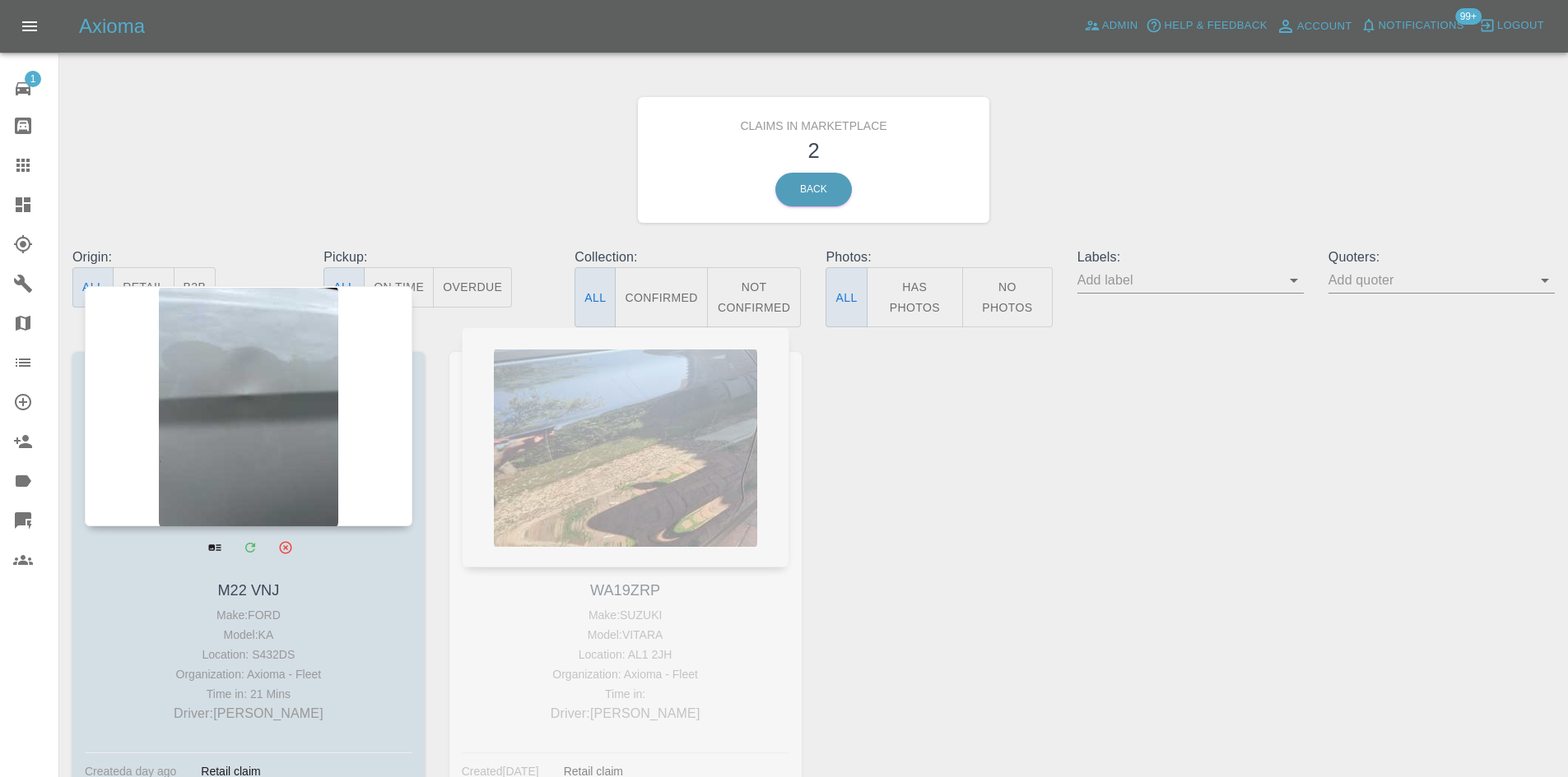
click at [219, 415] on div at bounding box center [248, 406] width 327 height 240
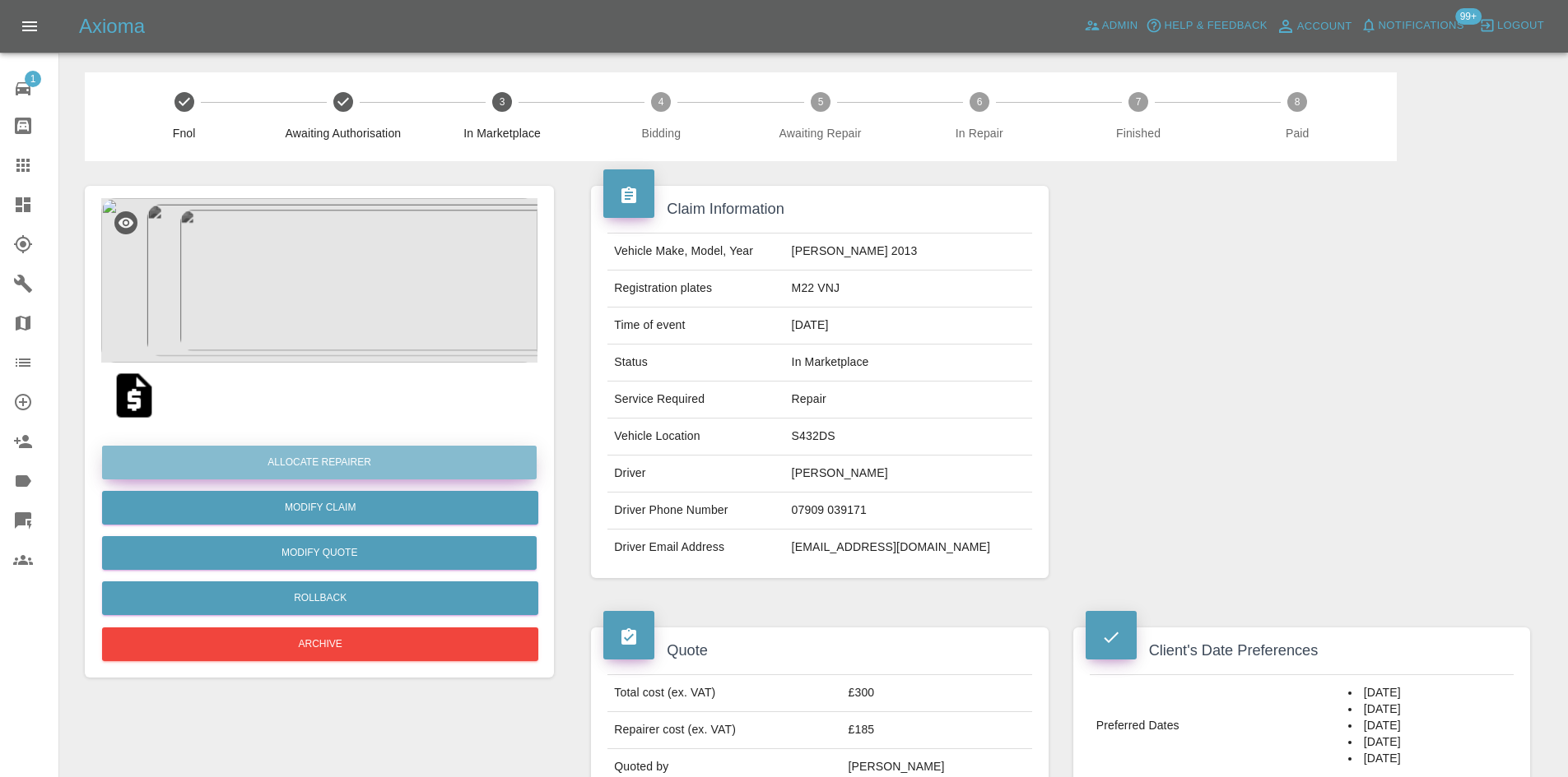
click at [475, 475] on button "Allocate Repairer" at bounding box center [319, 462] width 434 height 34
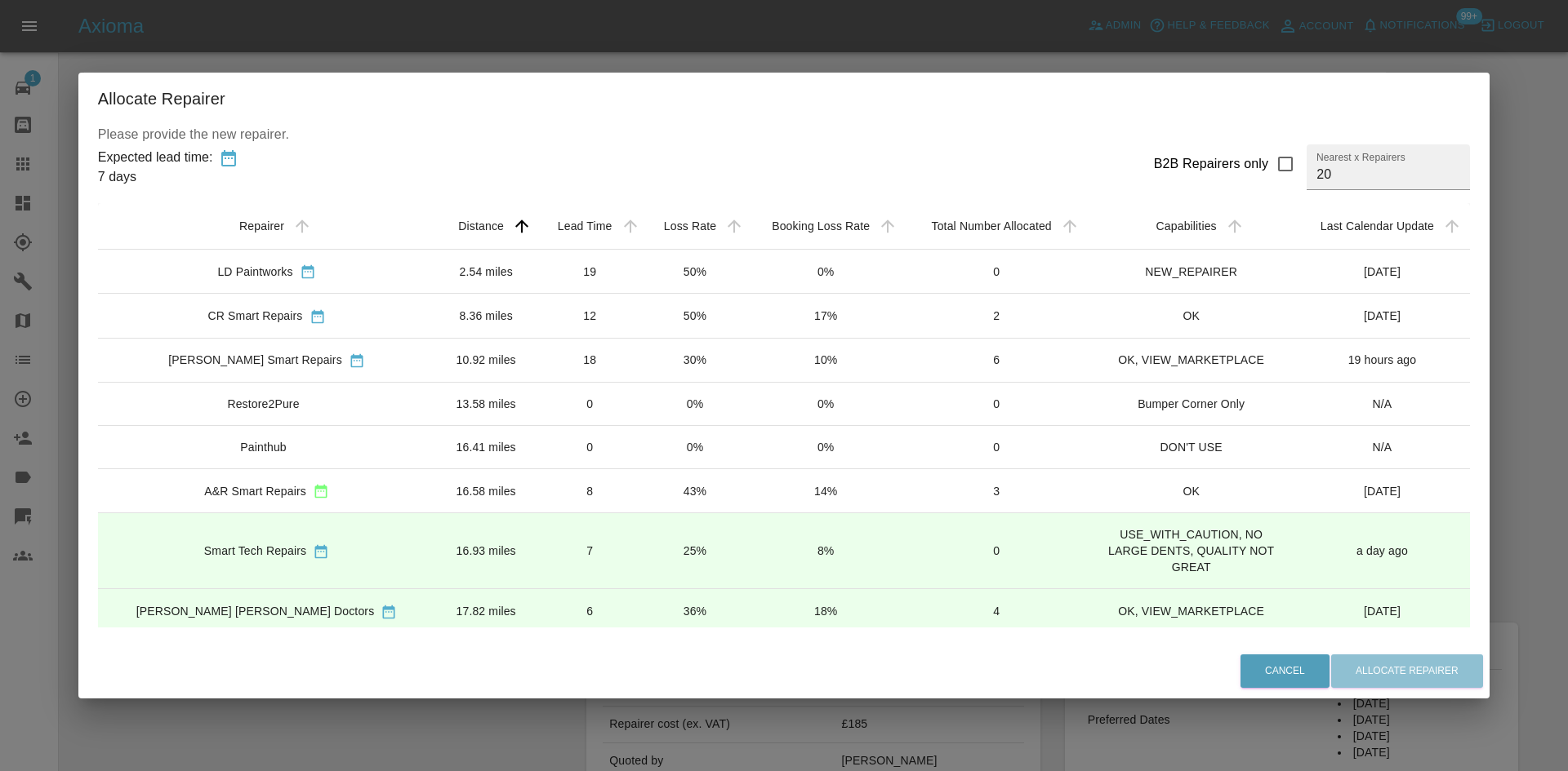
click at [435, 482] on td "16.58 miles" at bounding box center [486, 490] width 101 height 44
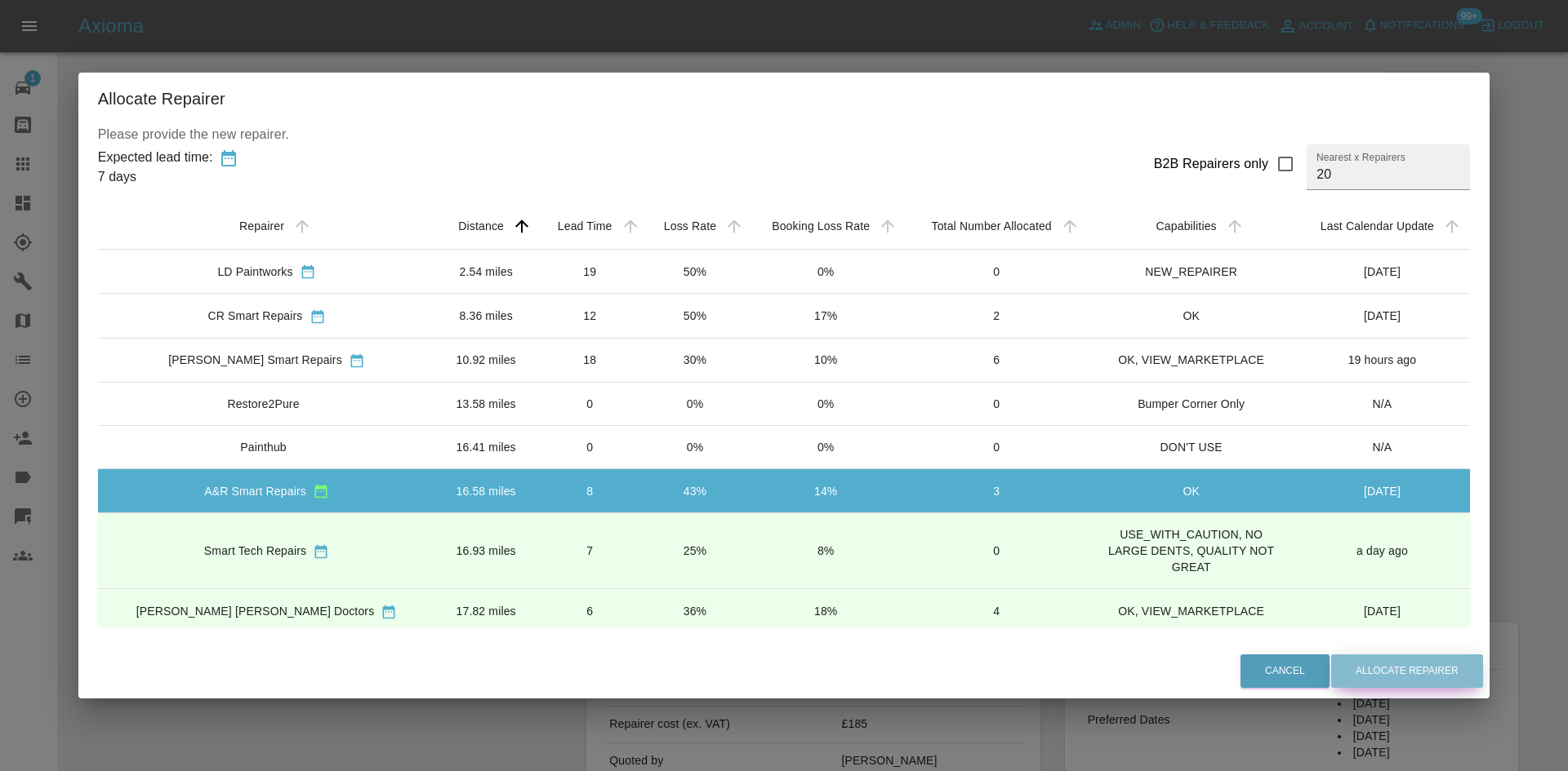
click at [1354, 679] on button "Allocate Repairer" at bounding box center [1407, 671] width 152 height 34
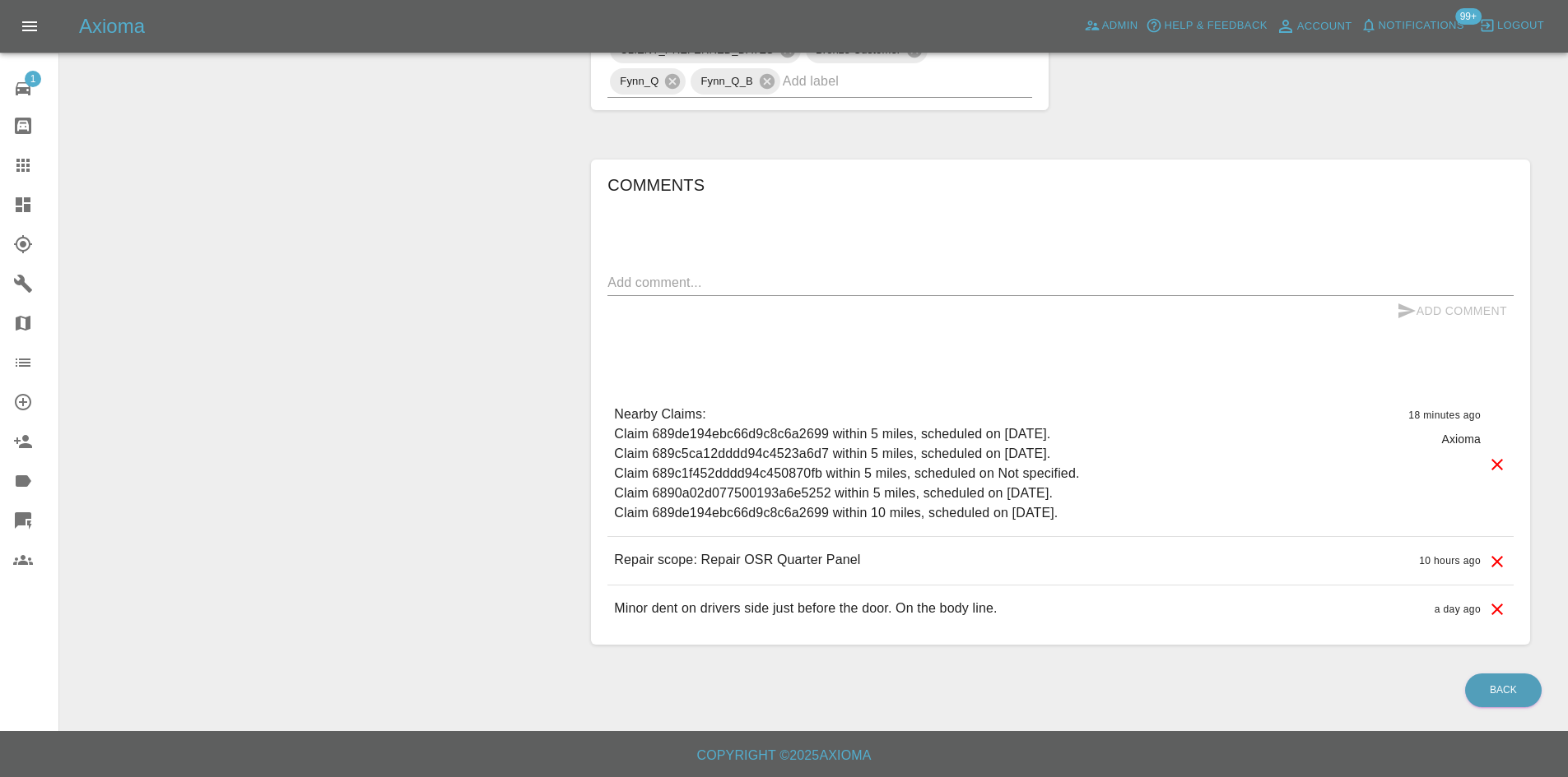
scroll to position [481, 0]
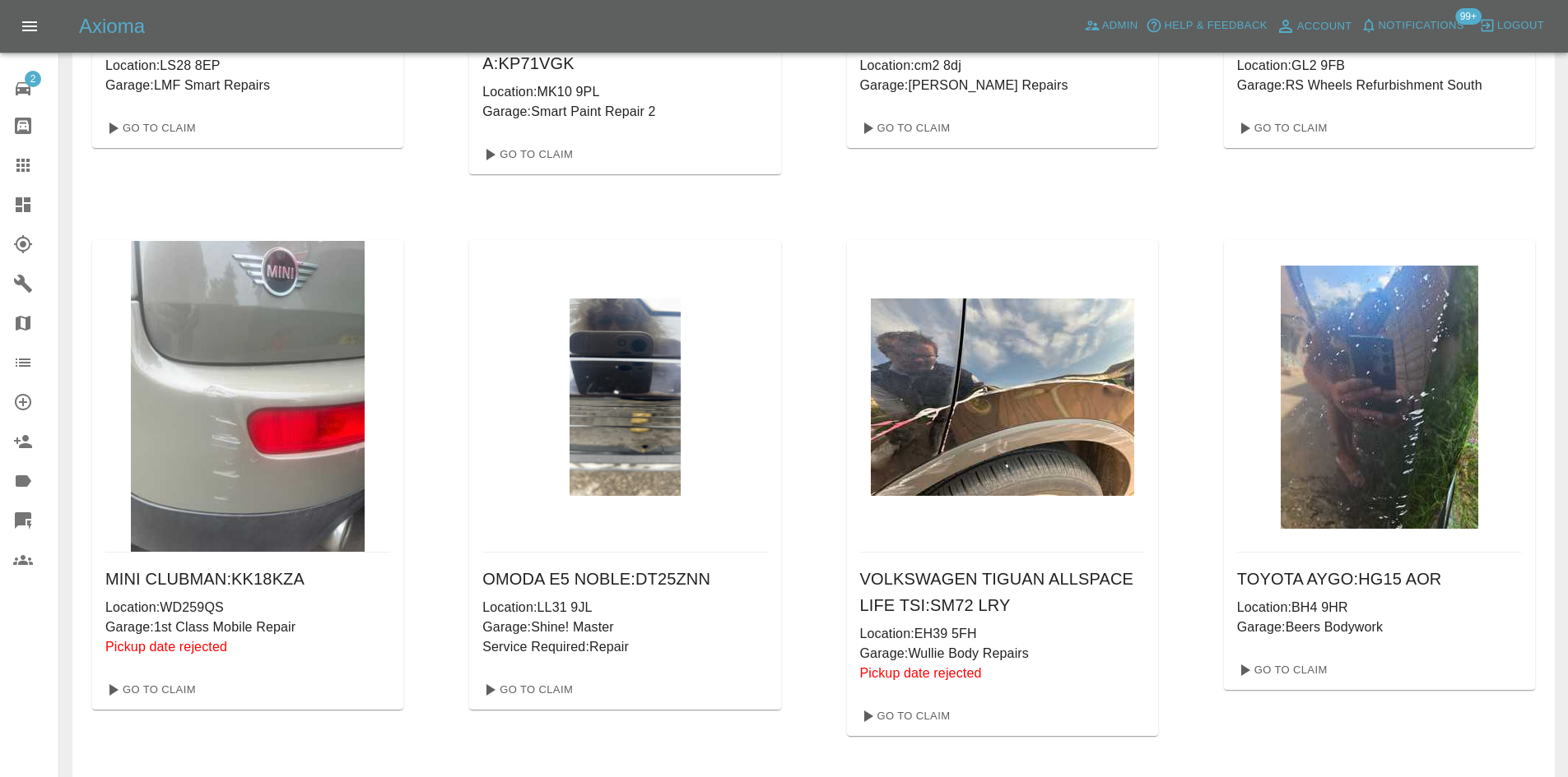
scroll to position [2221, 0]
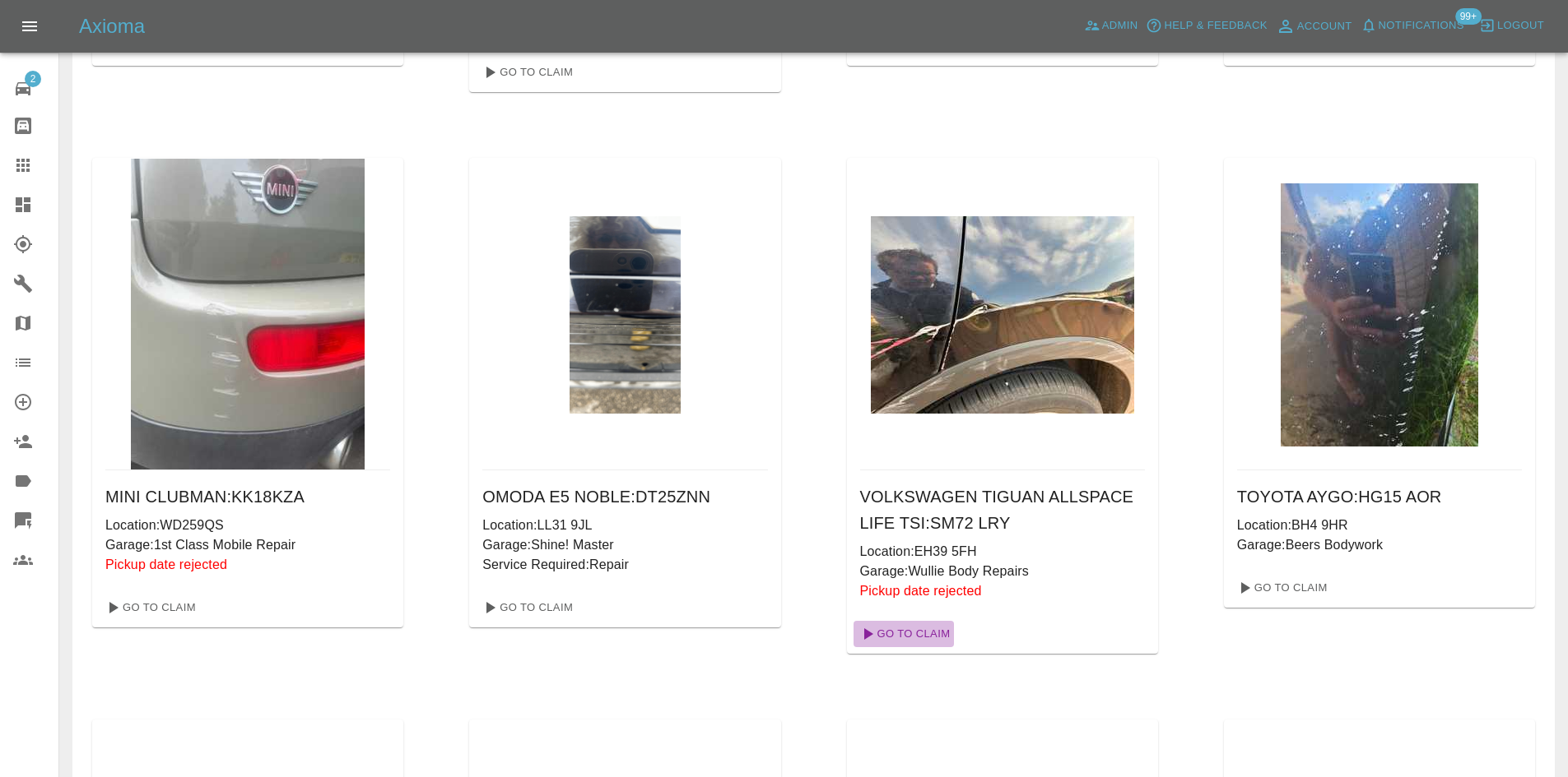
click at [921, 621] on link "Go To Claim" at bounding box center [904, 634] width 101 height 26
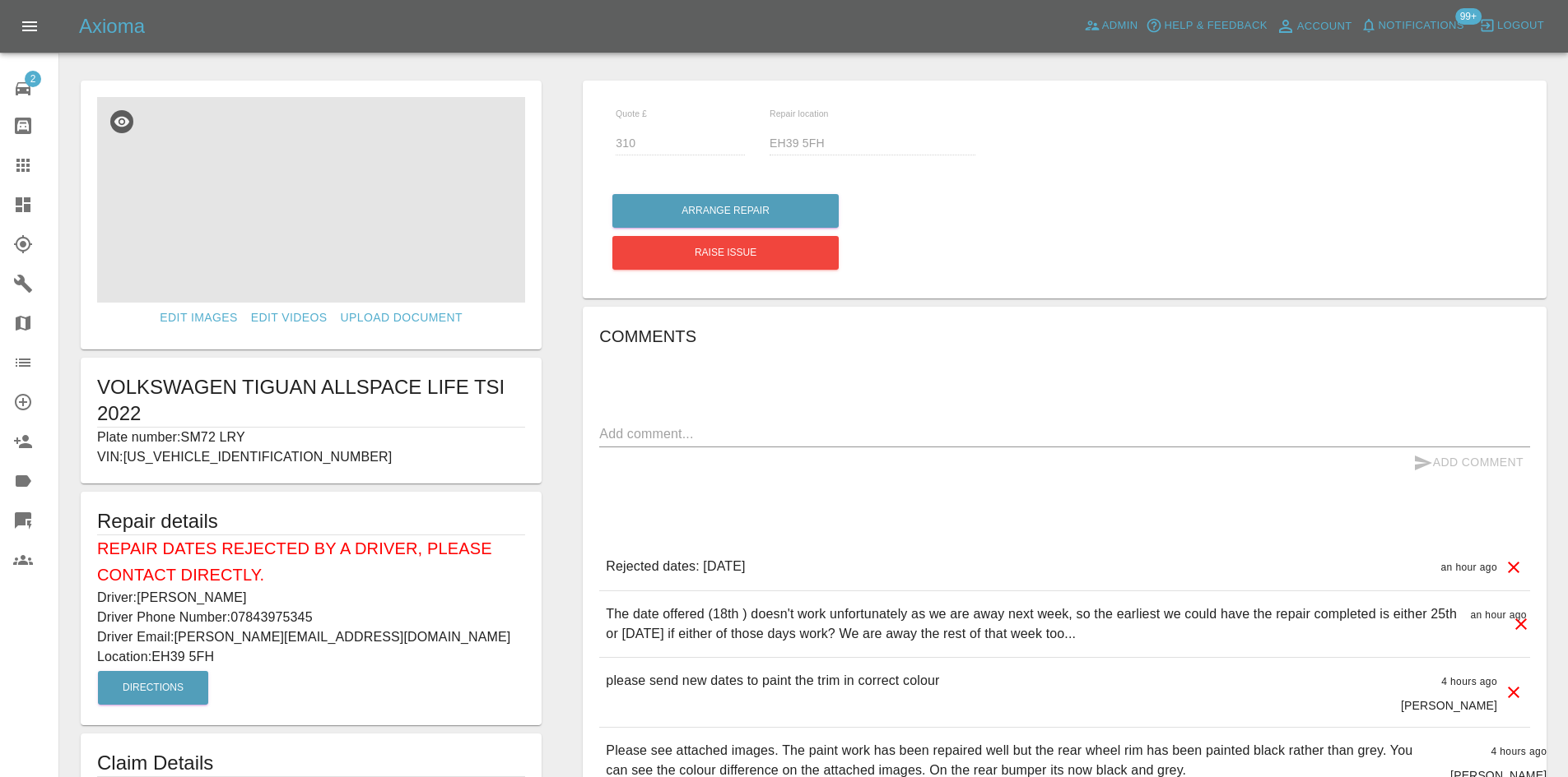
scroll to position [412, 0]
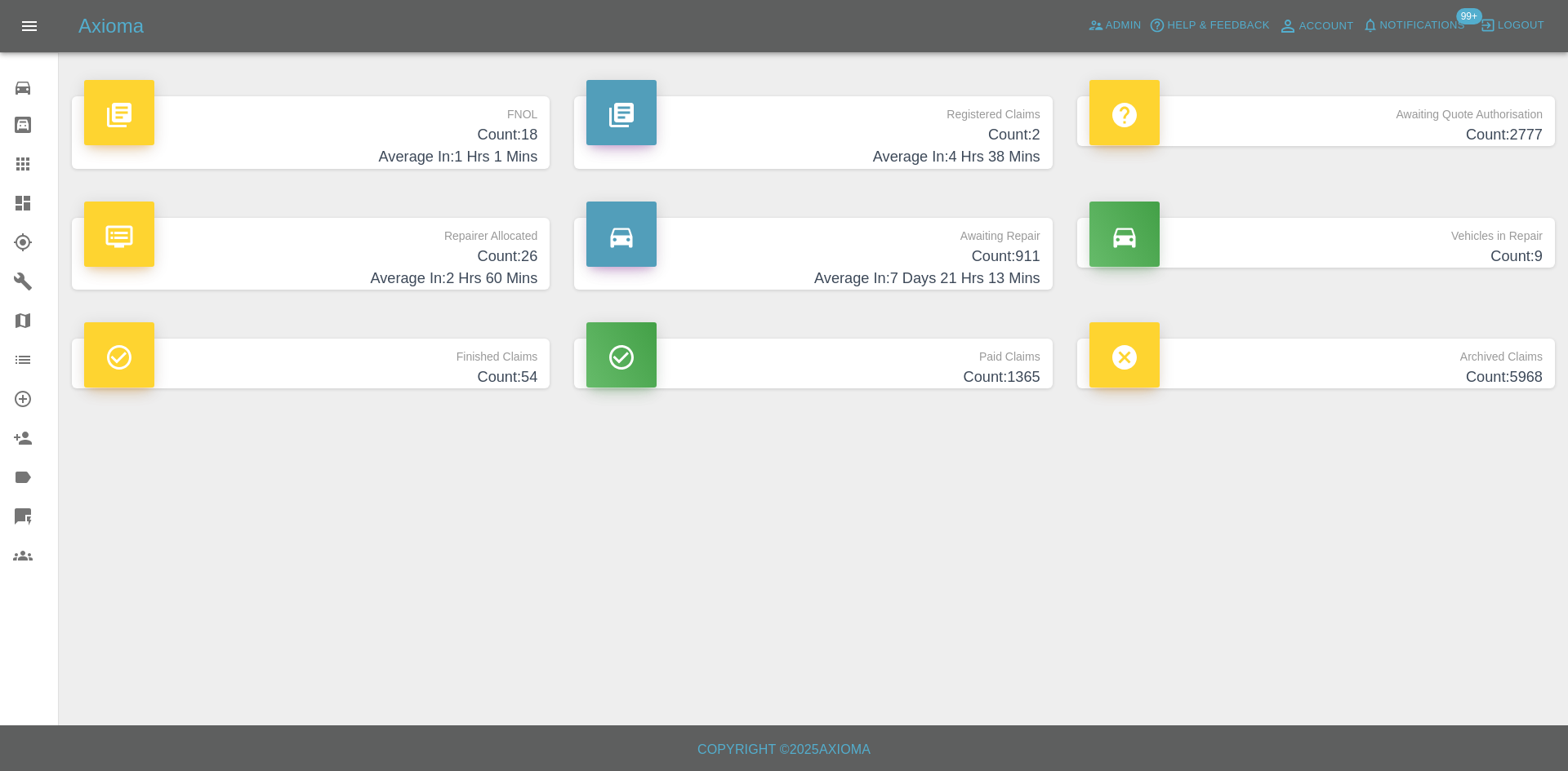
click at [925, 156] on h4 "Average In: 4 Hrs 38 Mins" at bounding box center [813, 157] width 454 height 22
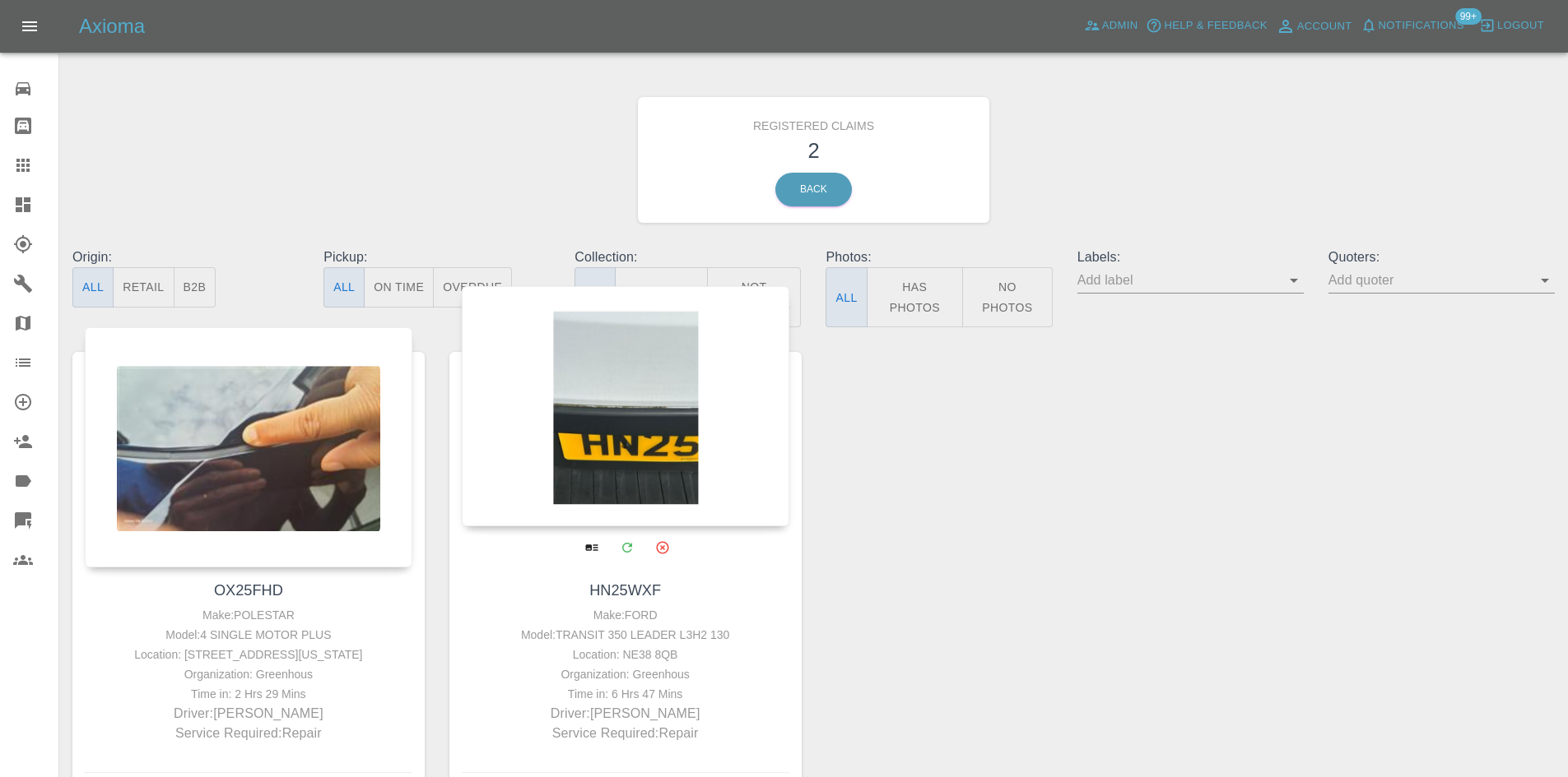
click at [648, 444] on div at bounding box center [625, 406] width 327 height 240
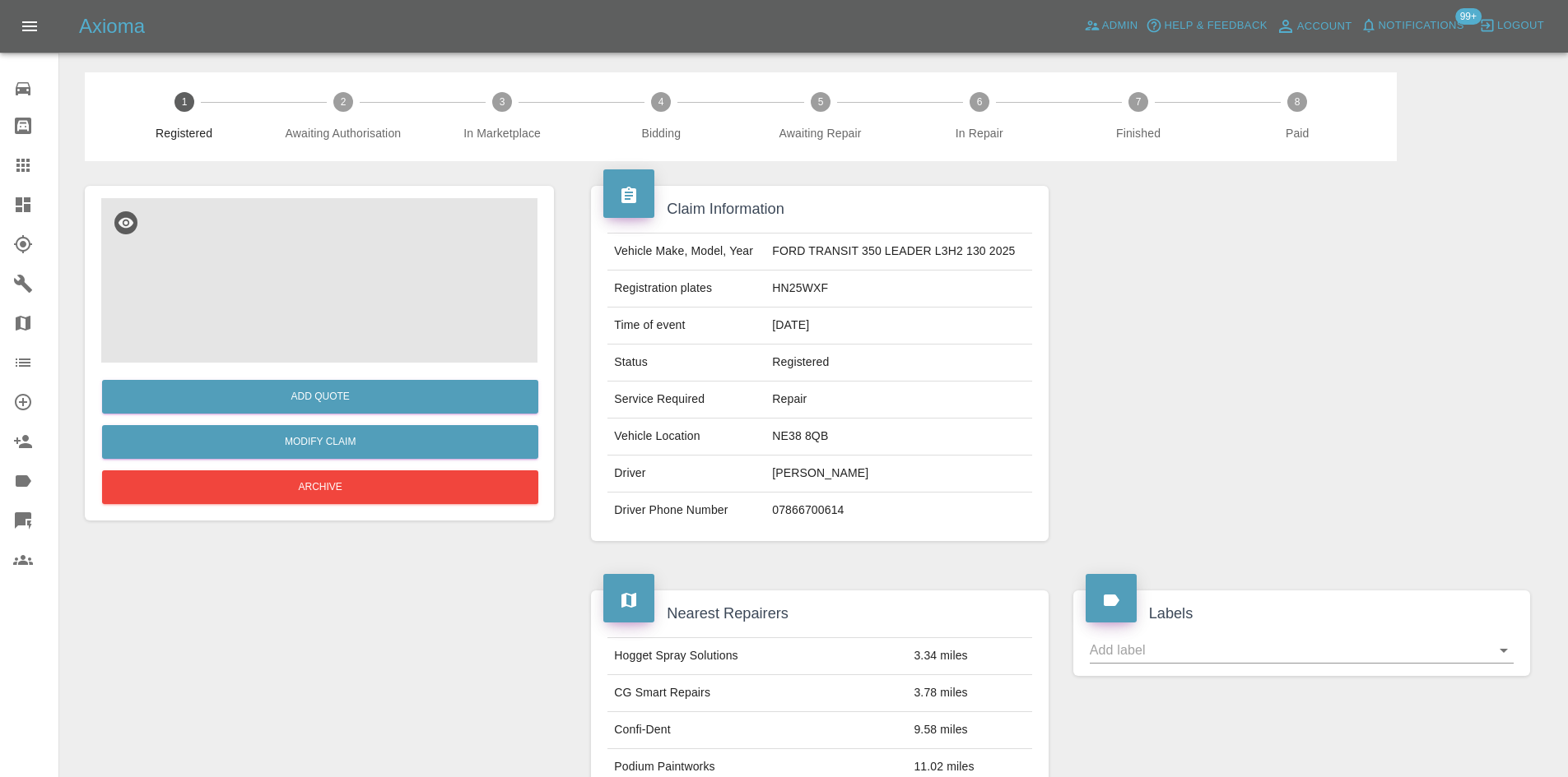
click at [326, 285] on img at bounding box center [319, 280] width 436 height 164
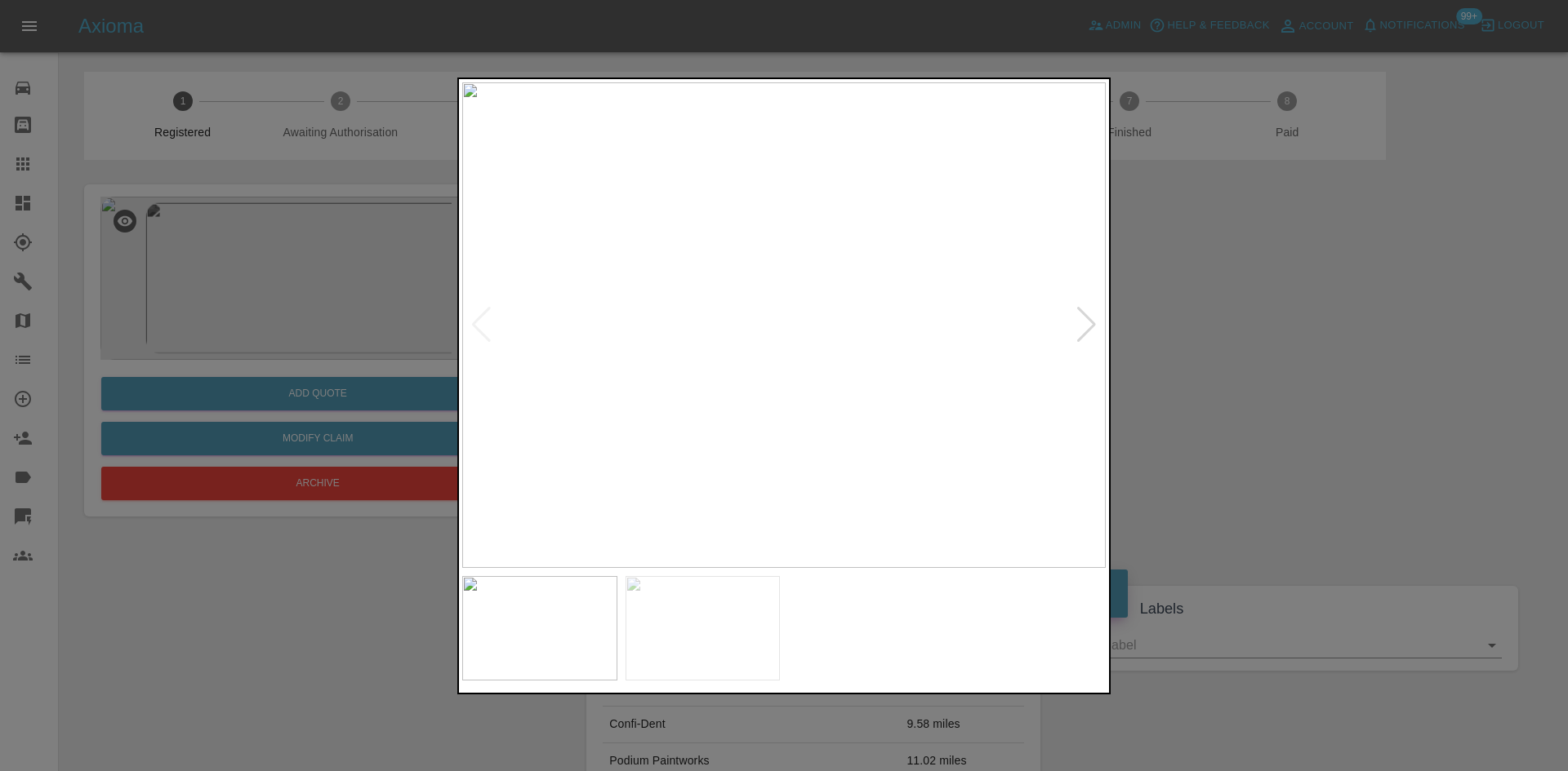
click at [1092, 323] on div at bounding box center [1087, 325] width 22 height 36
click at [1092, 323] on img at bounding box center [784, 325] width 644 height 485
click at [1225, 334] on div at bounding box center [784, 385] width 1568 height 771
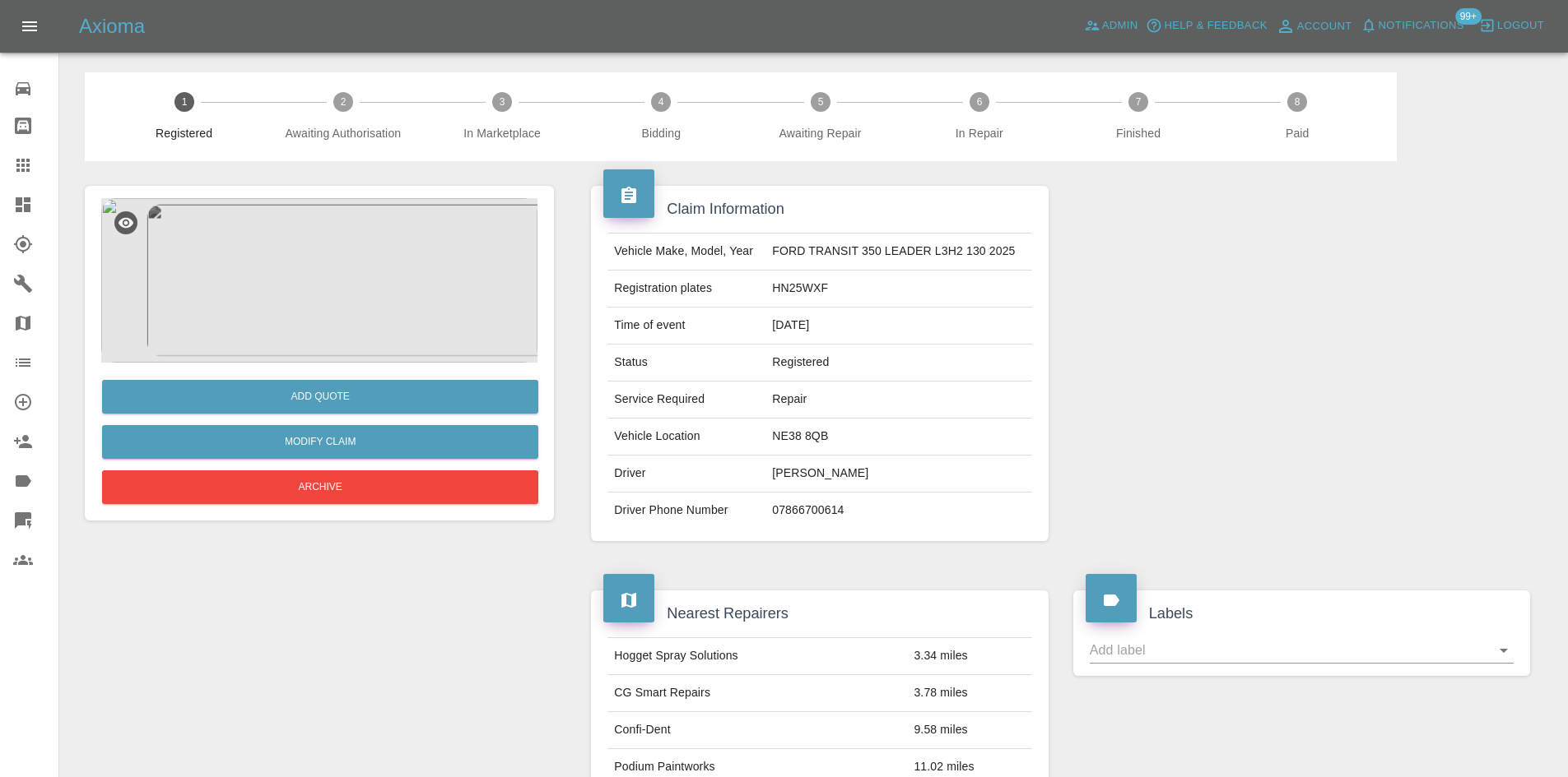
click at [1369, 47] on div "Axioma Admin Help & Feedback Account Notifications 99+ Logout" at bounding box center [784, 26] width 1568 height 53
click at [1390, 26] on span "Notifications" at bounding box center [1422, 26] width 85 height 19
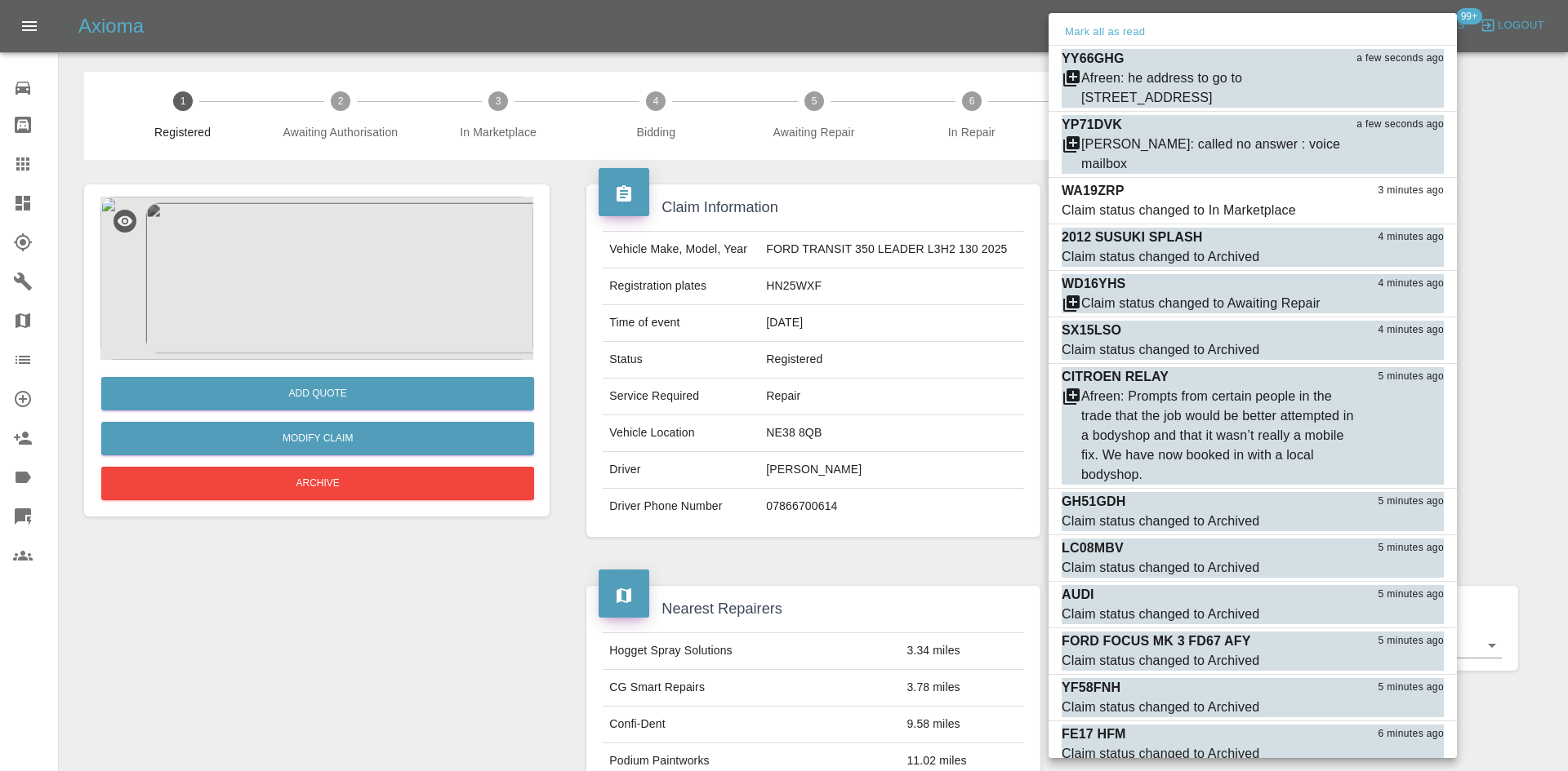
click at [1536, 191] on div at bounding box center [784, 385] width 1568 height 771
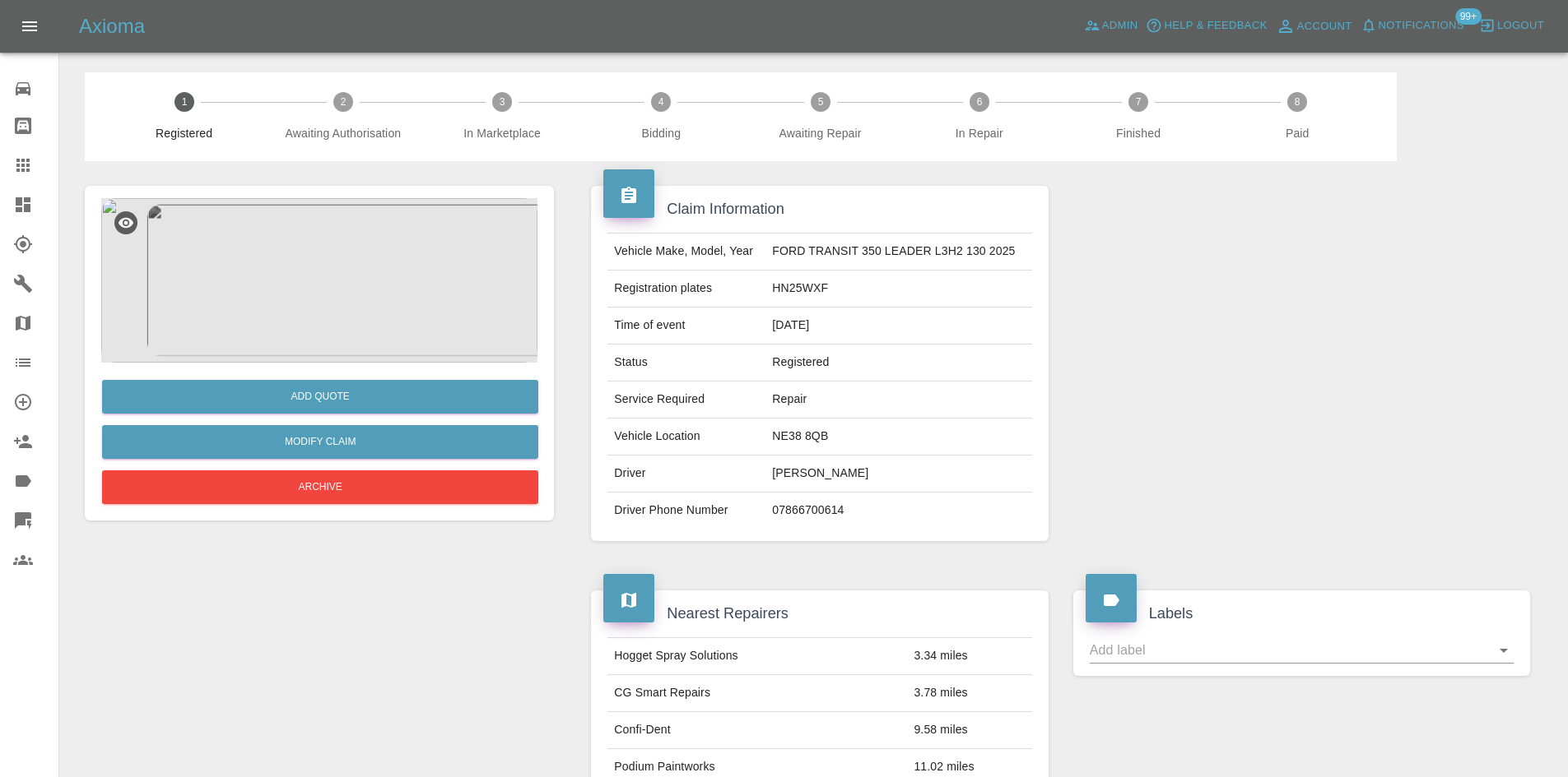
click at [17, 206] on icon at bounding box center [23, 204] width 20 height 20
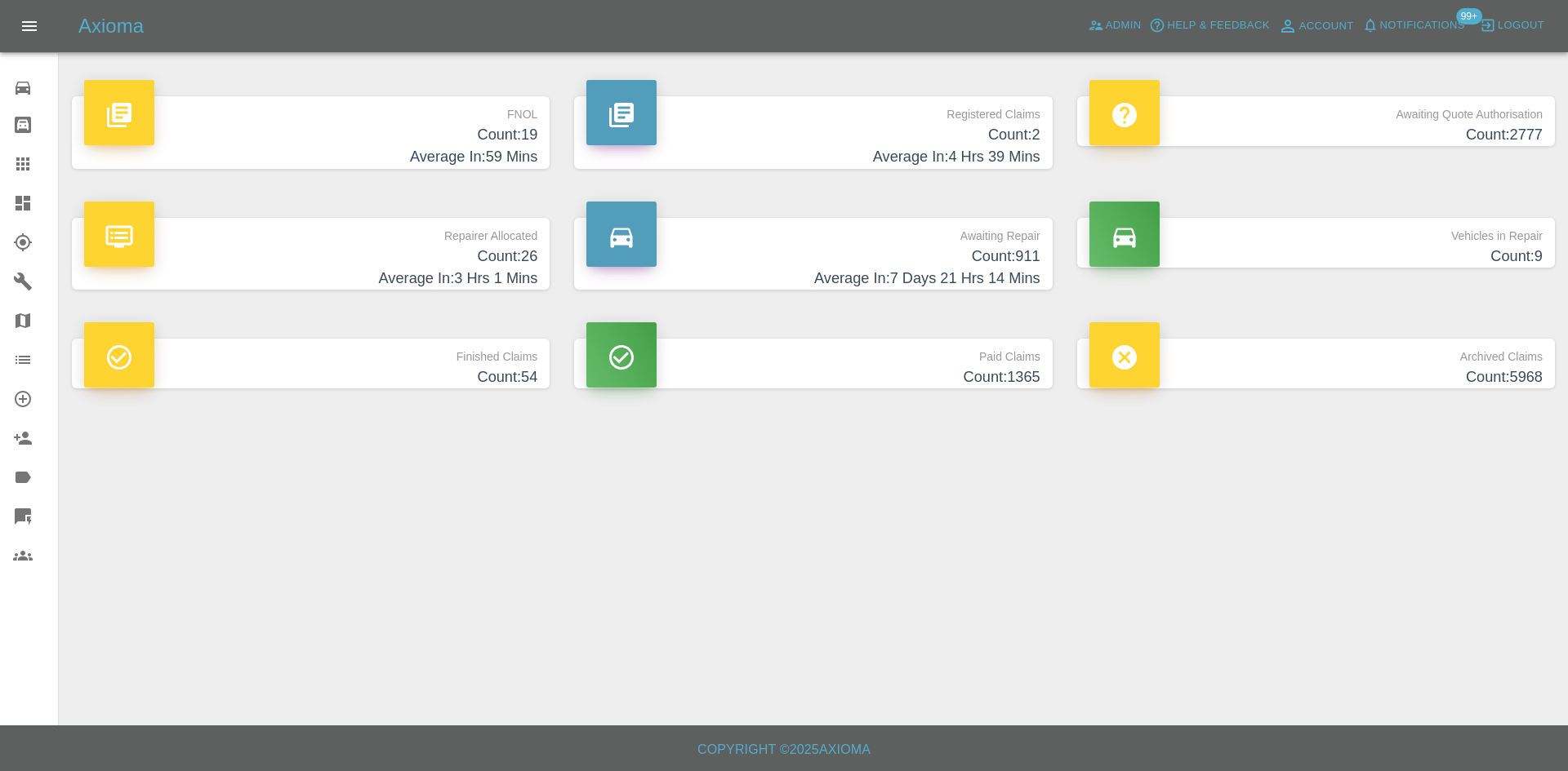
click at [1267, 250] on h4 "Count: 9" at bounding box center [1316, 257] width 454 height 22
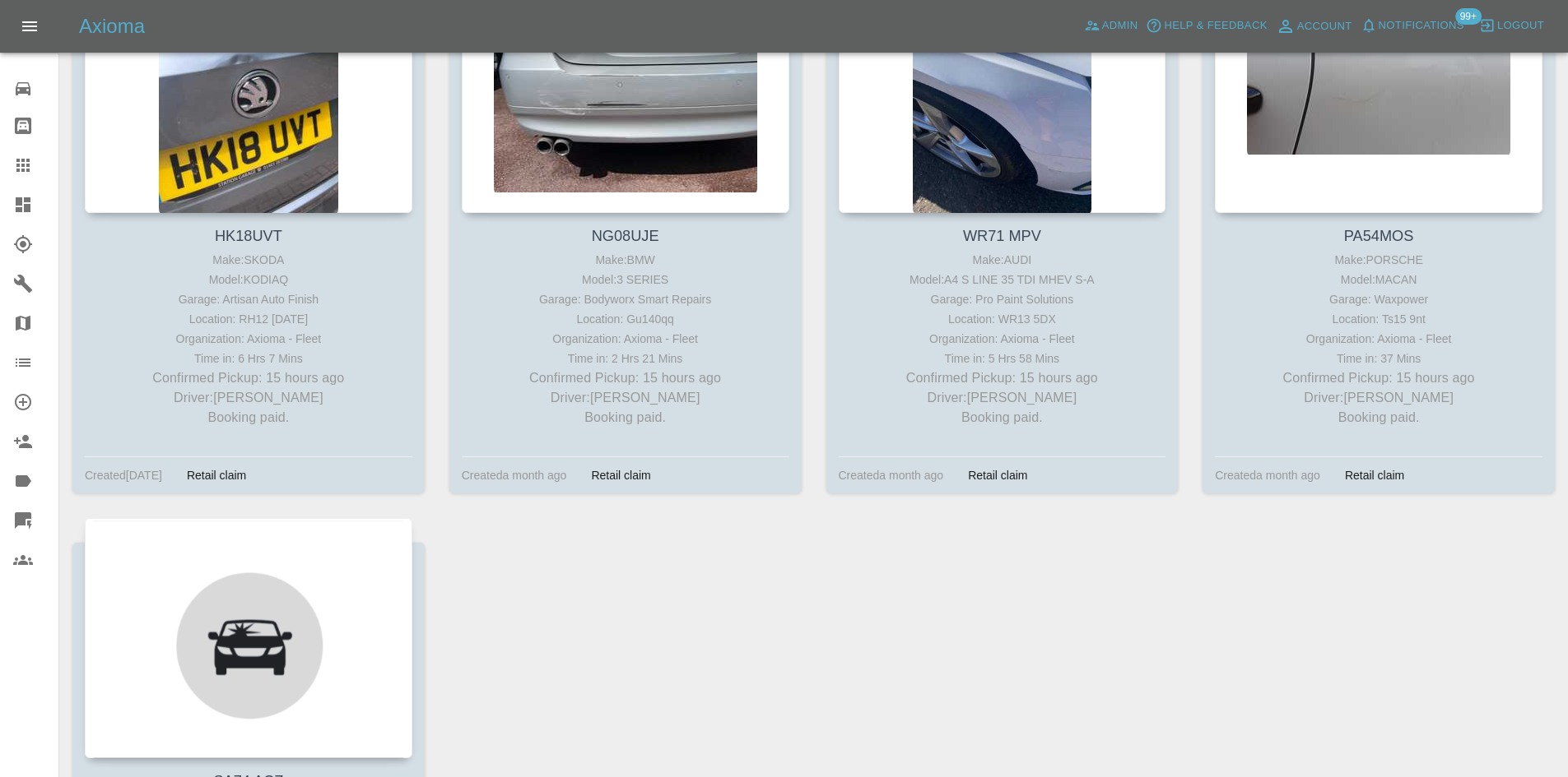
scroll to position [905, 0]
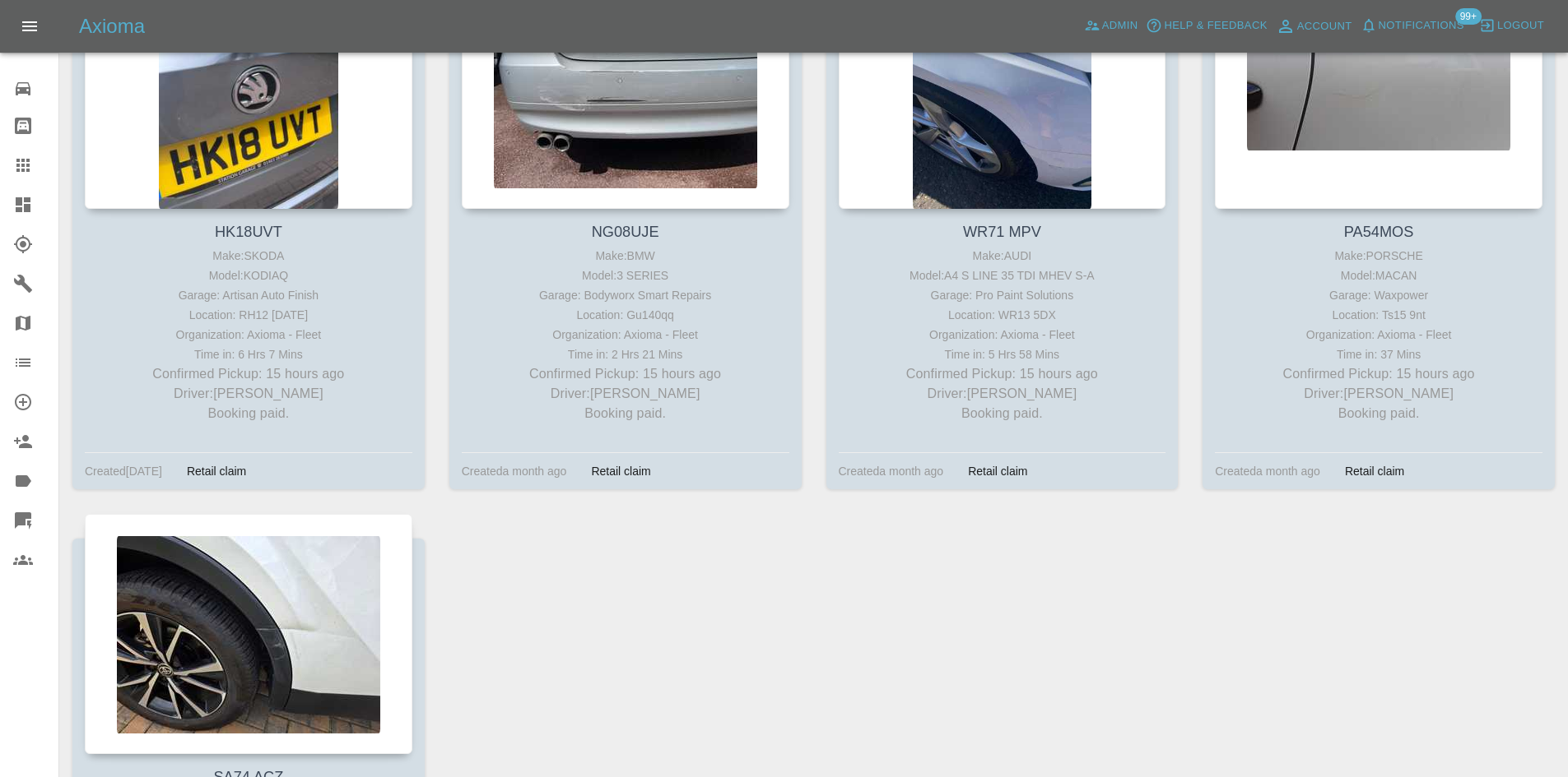
click at [8, 204] on link "Dashboard" at bounding box center [29, 204] width 58 height 39
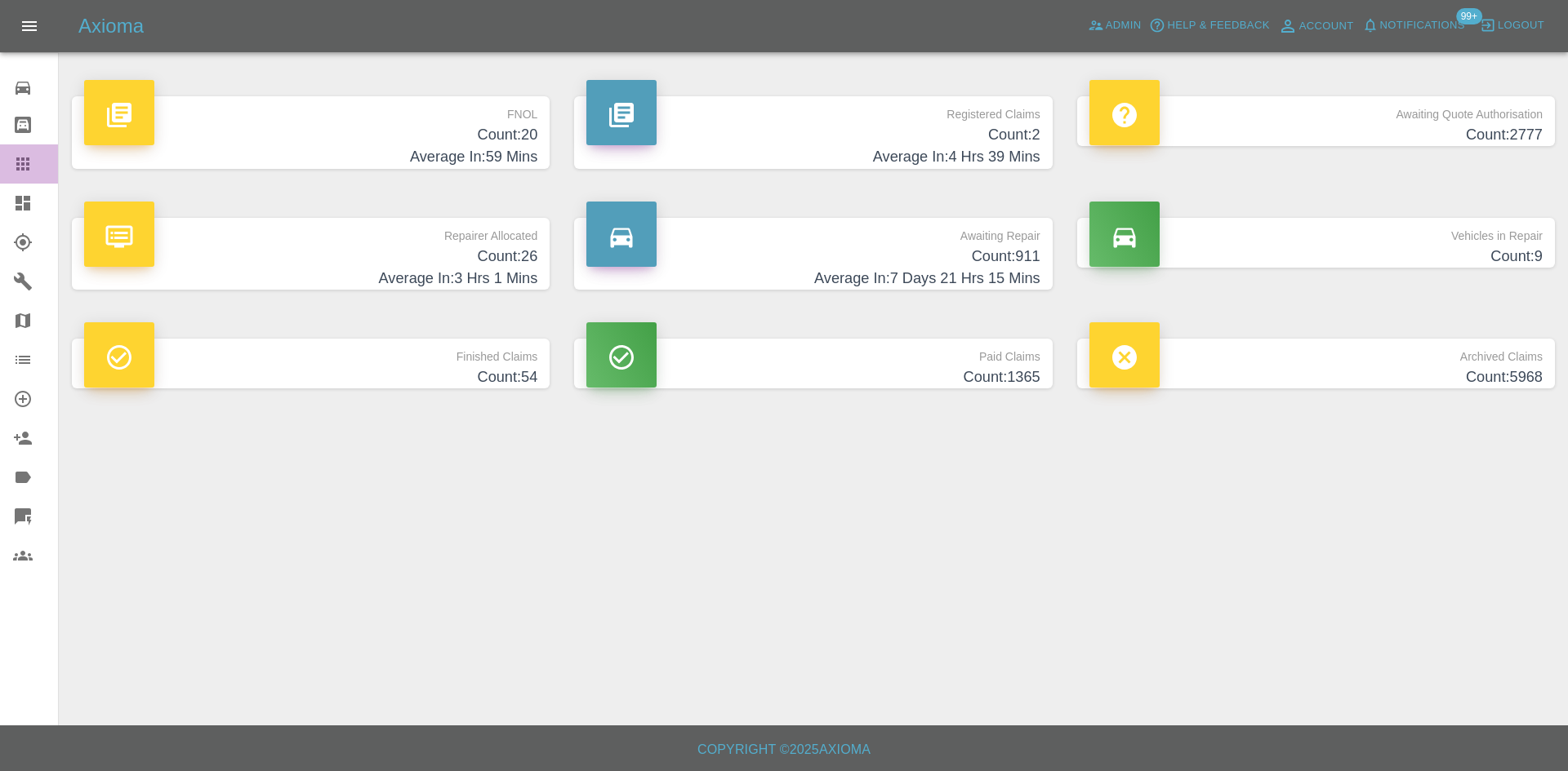
click at [16, 171] on icon at bounding box center [22, 163] width 13 height 13
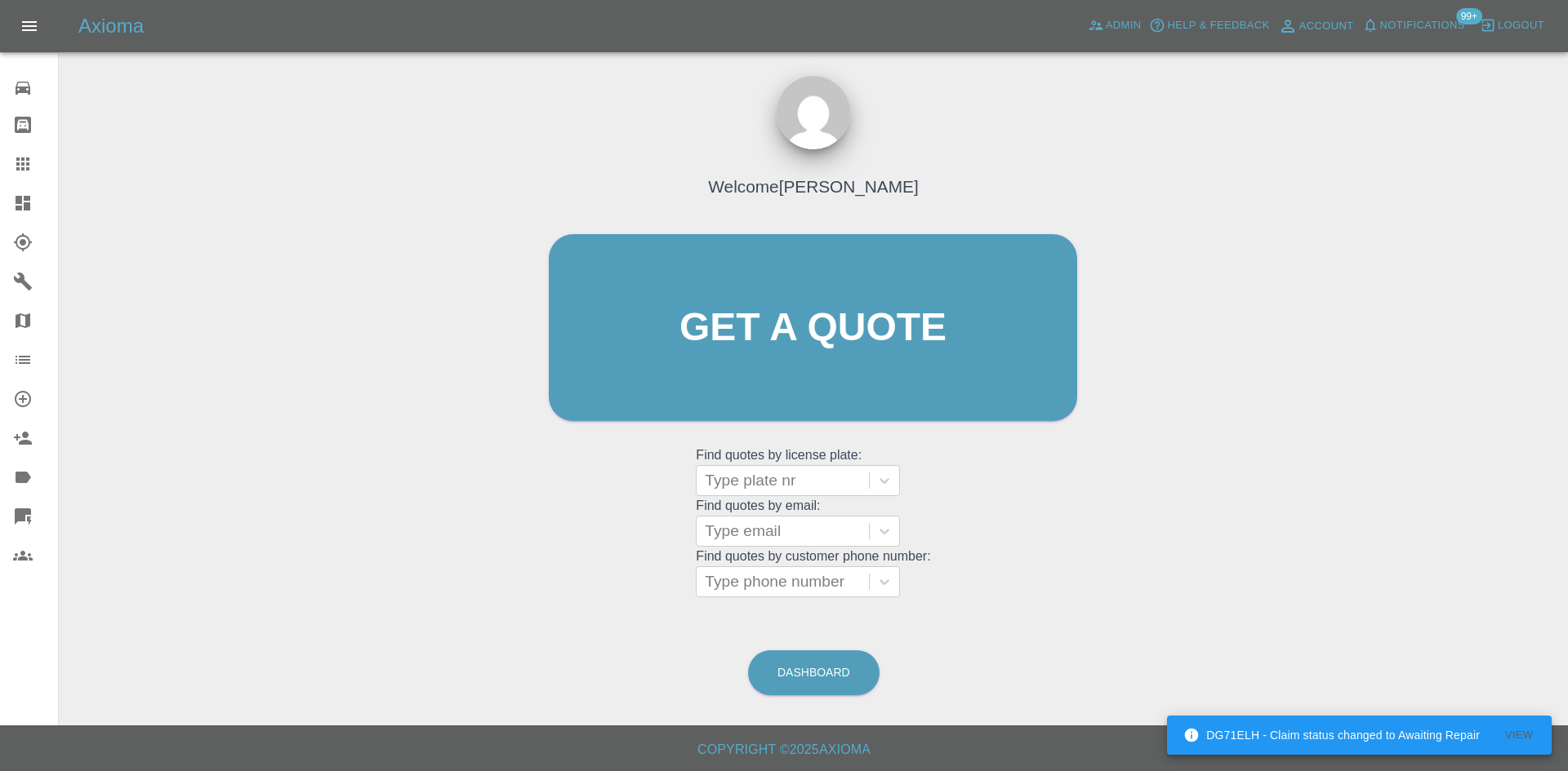
click at [18, 167] on icon at bounding box center [22, 164] width 20 height 20
click at [33, 167] on div at bounding box center [35, 164] width 46 height 20
click at [23, 165] on icon at bounding box center [22, 163] width 13 height 13
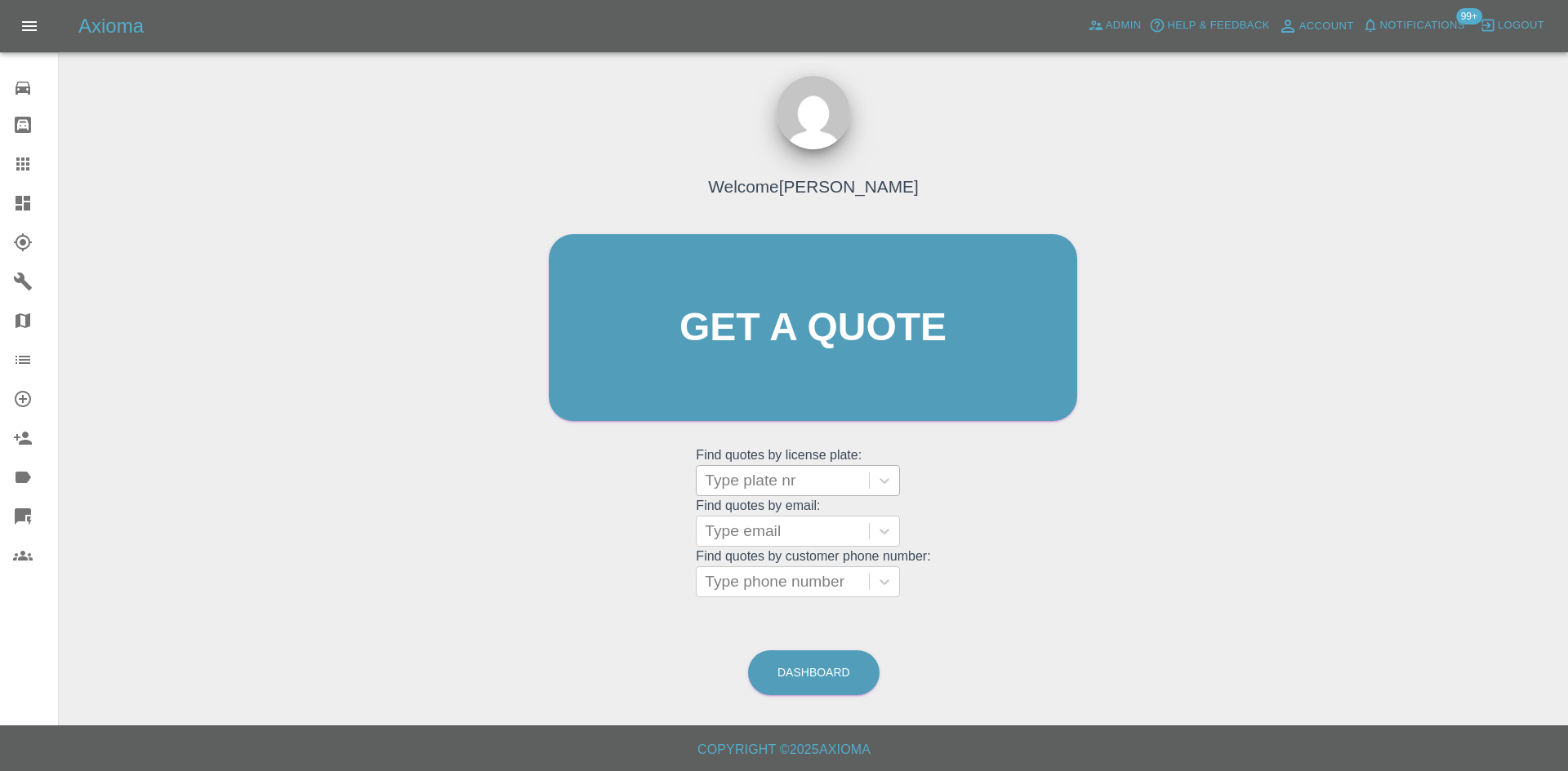
click at [828, 479] on div at bounding box center [783, 481] width 156 height 22
paste input "WG23 NRU"
type input "WG23 NRU"
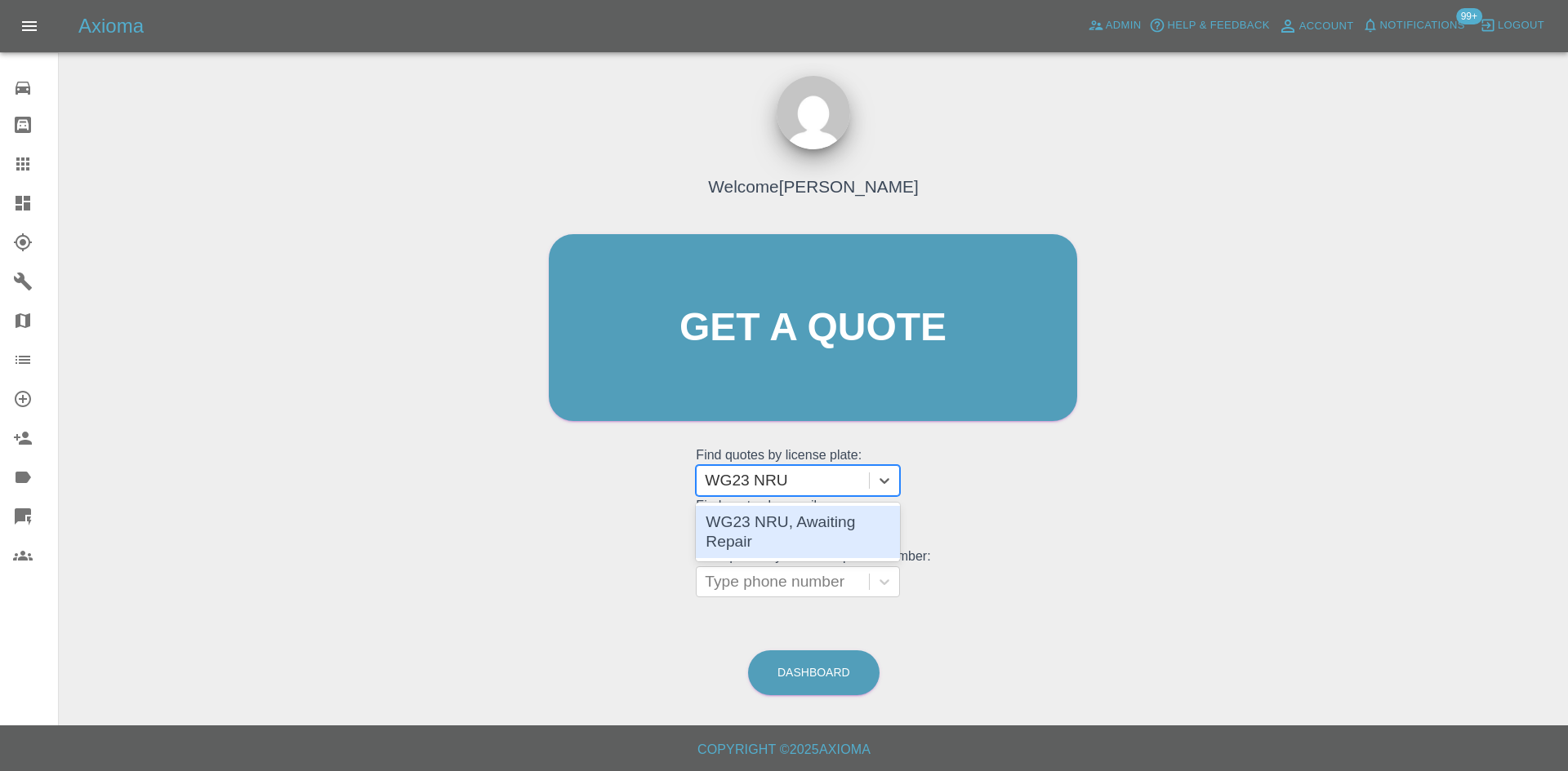
click at [801, 519] on div "WG23 NRU, Awaiting Repair" at bounding box center [797, 532] width 204 height 53
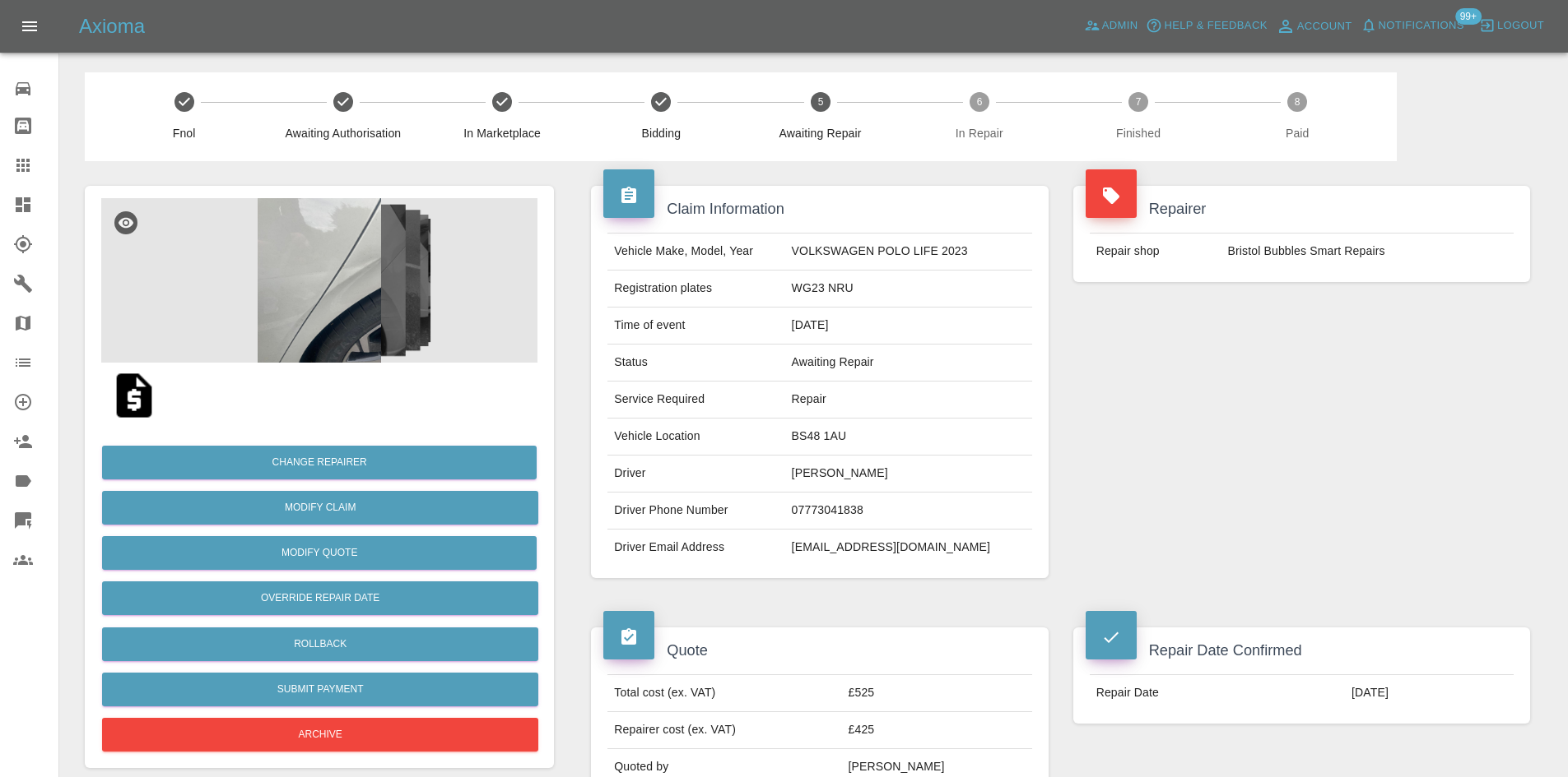
click at [427, 285] on img at bounding box center [319, 280] width 436 height 164
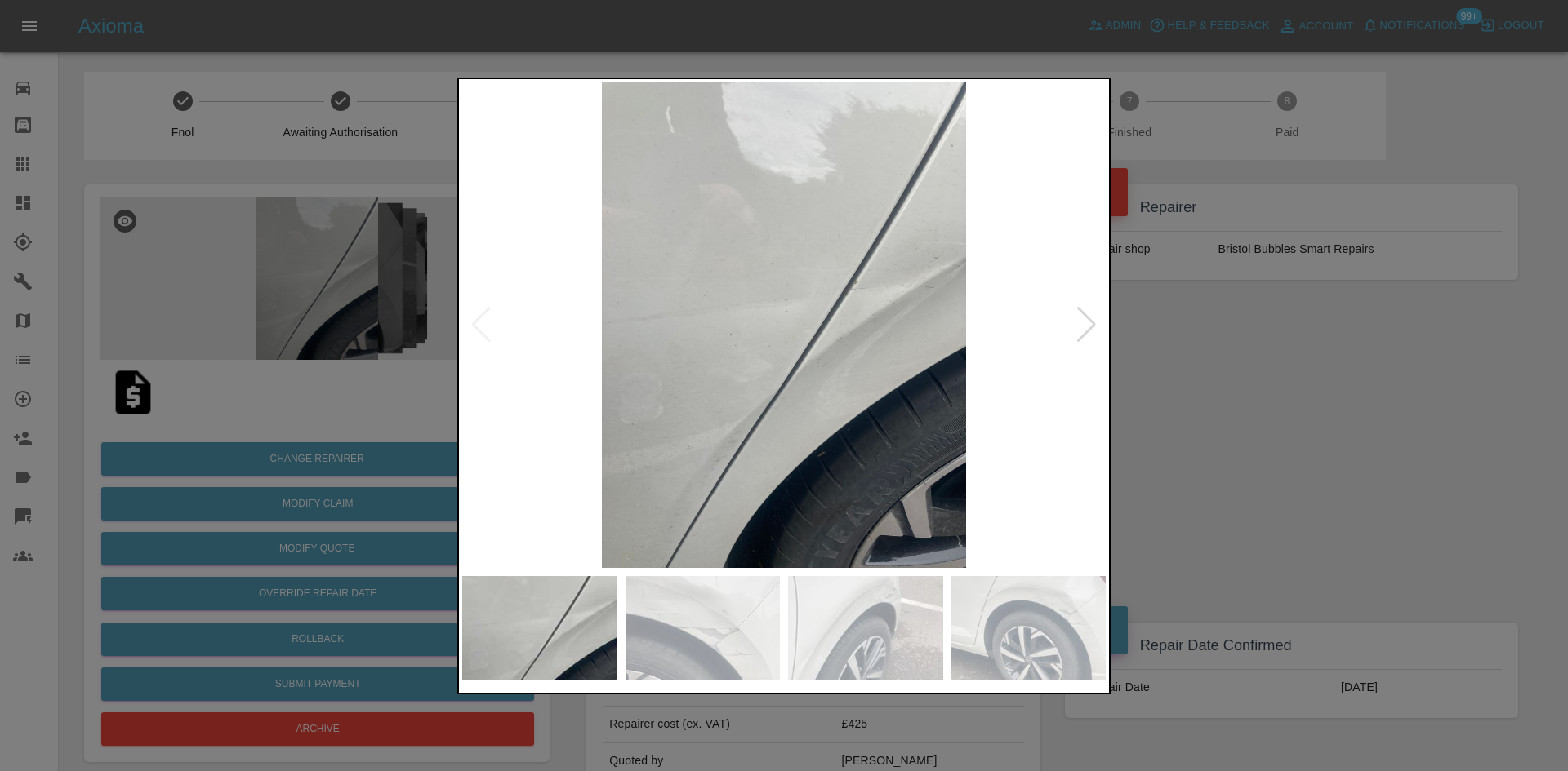
click at [1104, 322] on img at bounding box center [784, 325] width 644 height 485
click at [1089, 322] on div at bounding box center [1087, 325] width 22 height 36
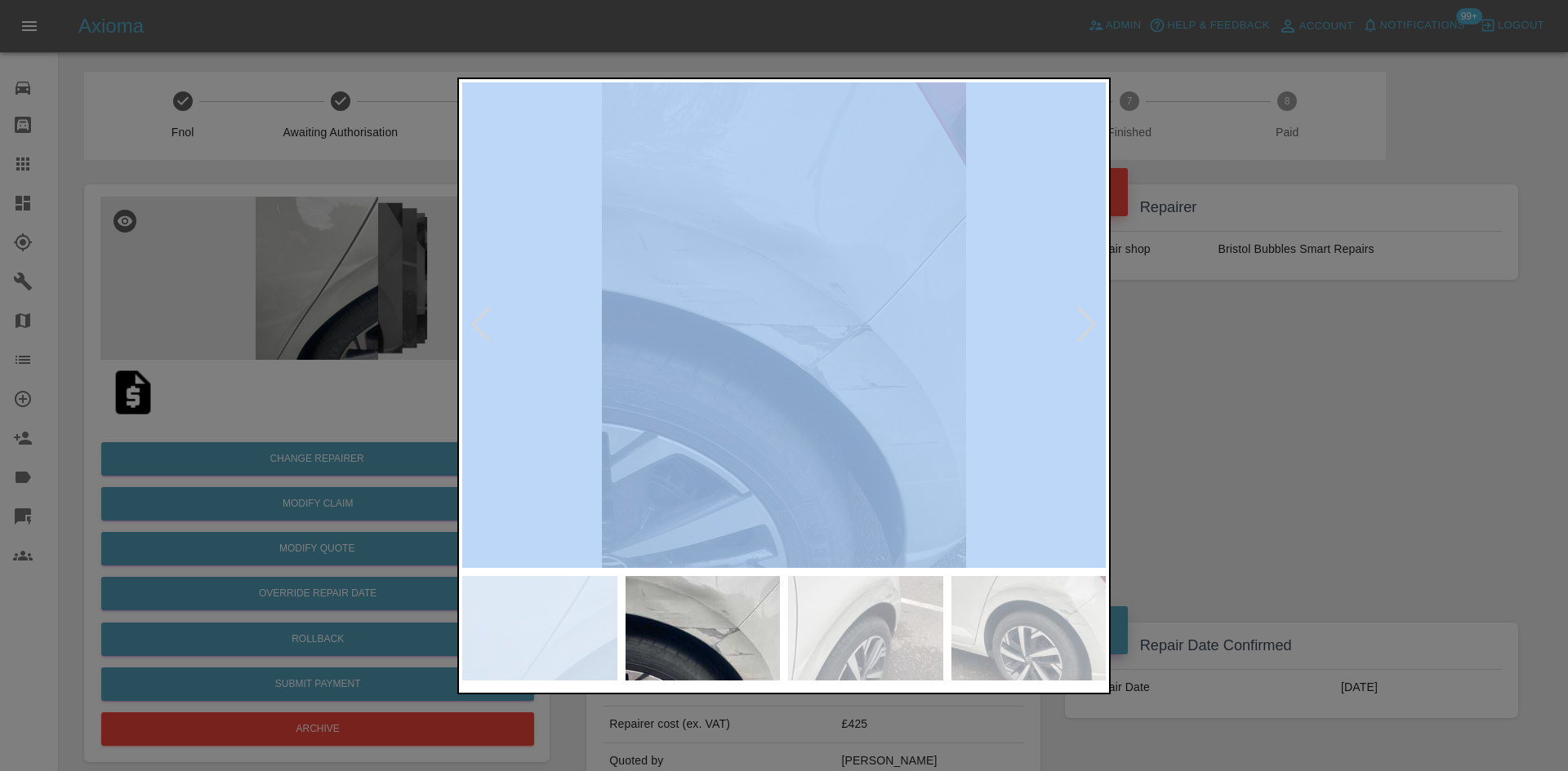
click at [1089, 322] on div at bounding box center [1087, 325] width 22 height 36
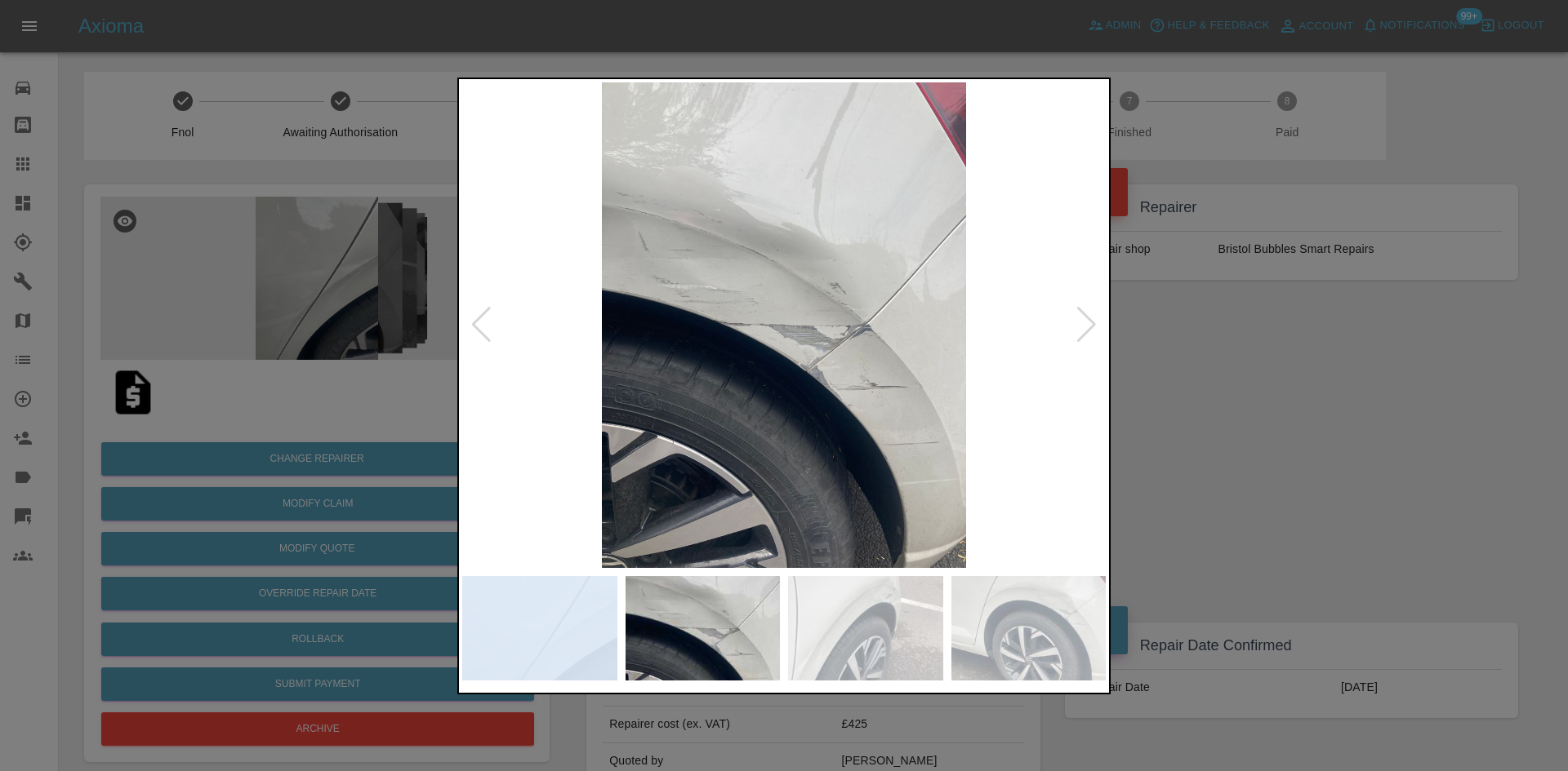
click at [1089, 322] on div at bounding box center [1087, 325] width 22 height 36
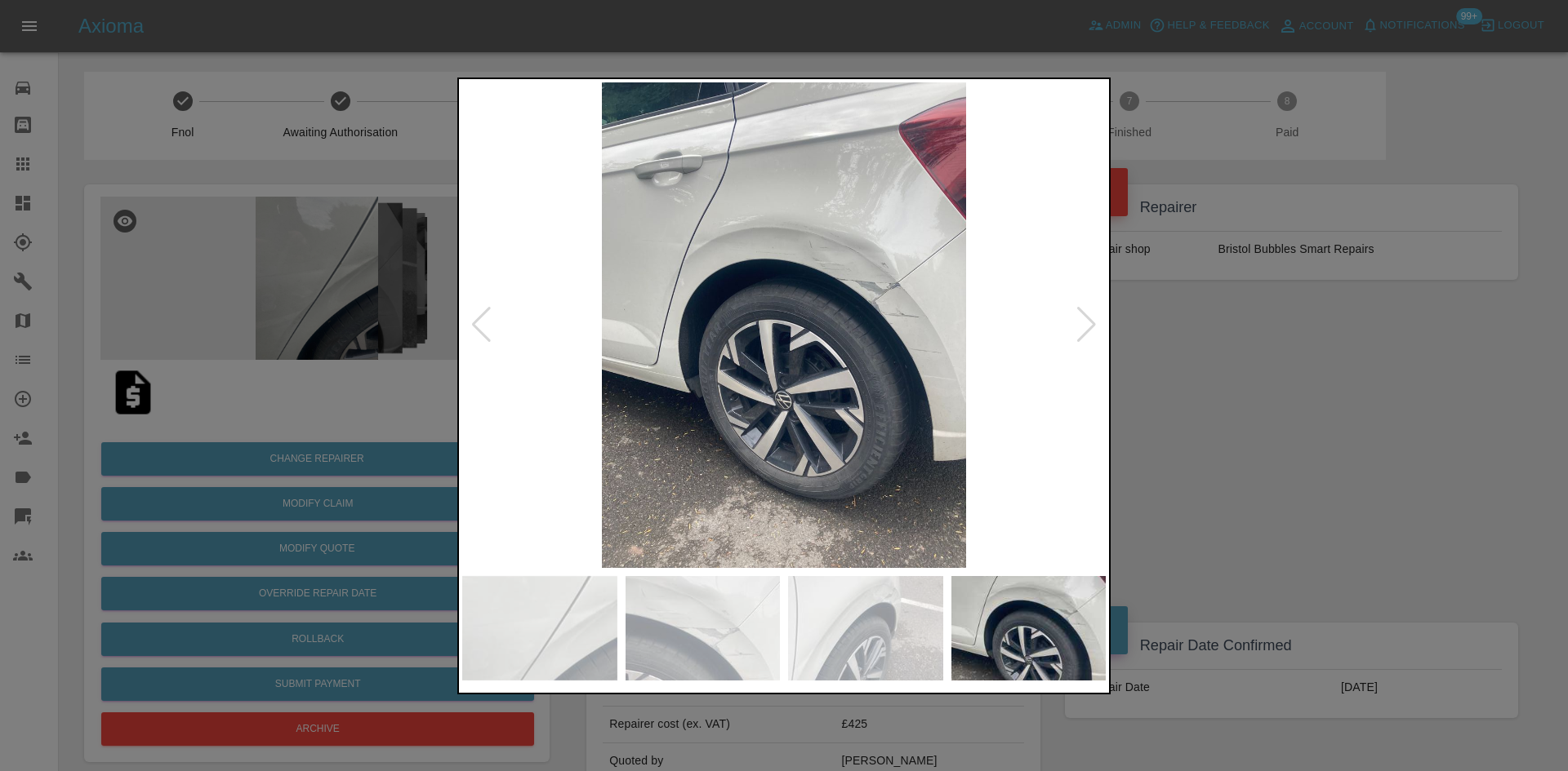
click at [1259, 344] on div at bounding box center [784, 385] width 1568 height 771
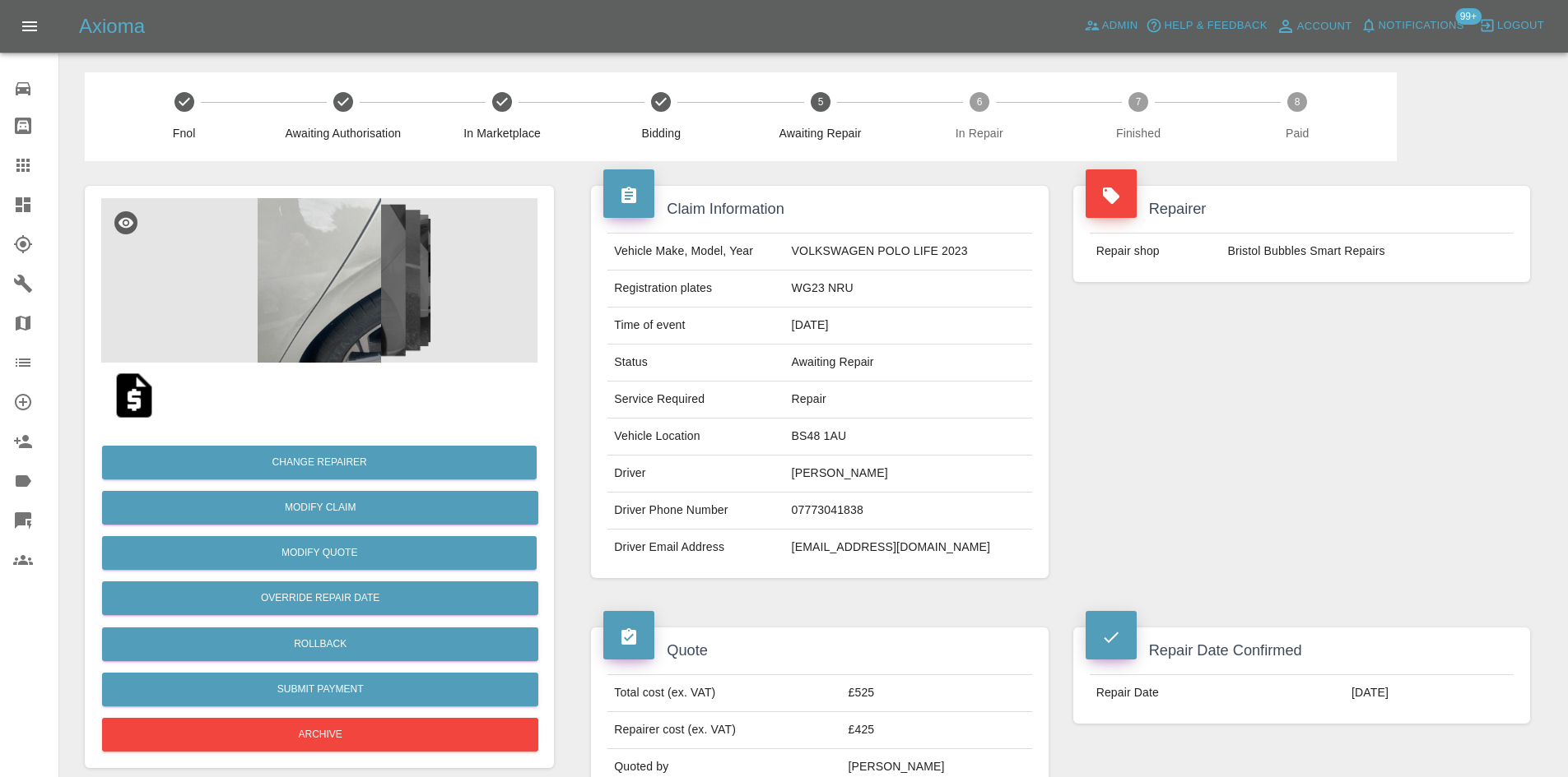
drag, startPoint x: 23, startPoint y: 150, endPoint x: 60, endPoint y: 174, distance: 44.1
click at [23, 150] on link "Claims" at bounding box center [29, 164] width 58 height 39
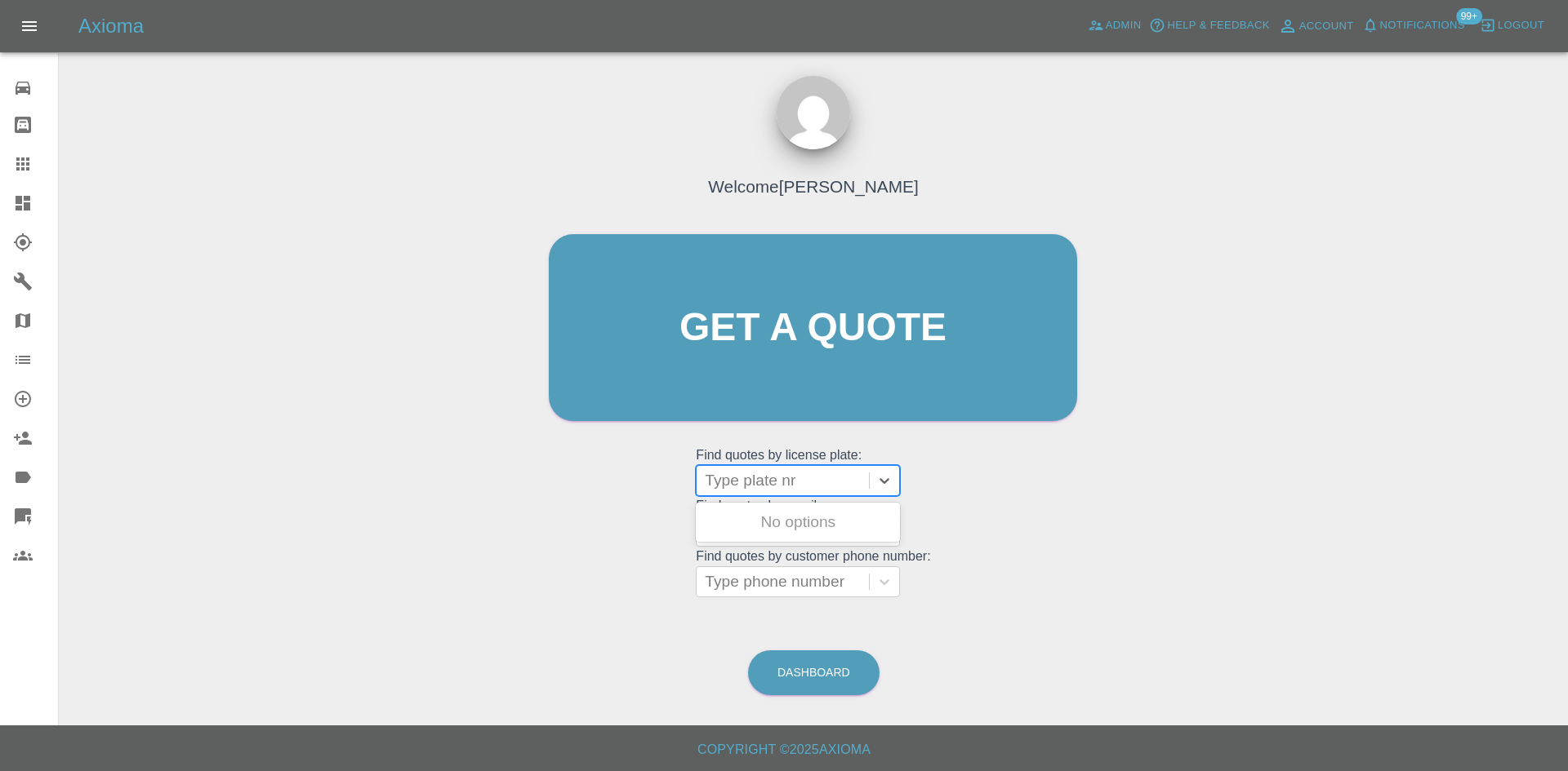
click at [789, 475] on div at bounding box center [783, 481] width 156 height 22
paste input "R17 MDA"
type input "R17 MDA"
click at [791, 532] on div "R17 MDA, Finished" at bounding box center [797, 522] width 204 height 33
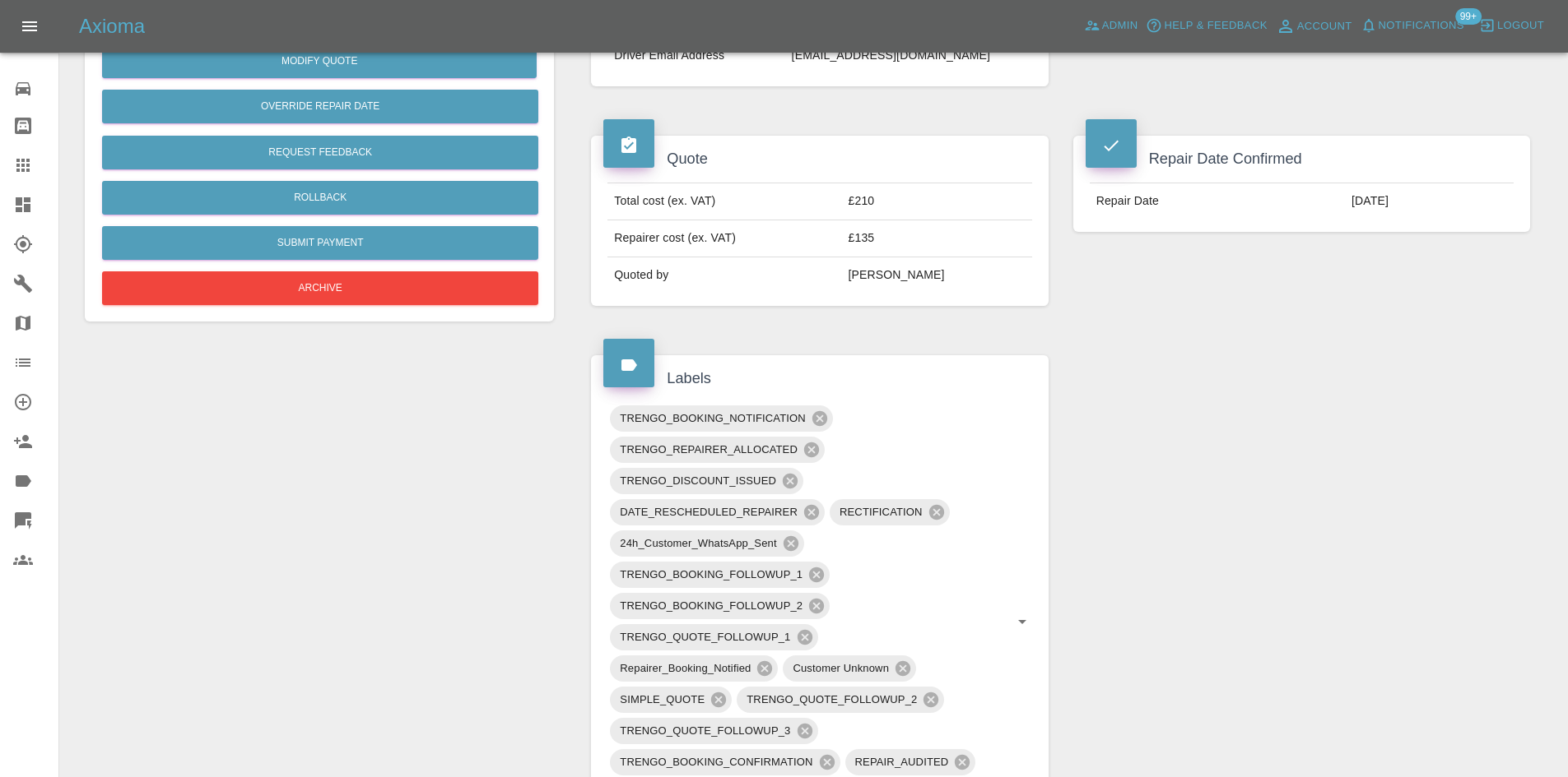
scroll to position [329, 0]
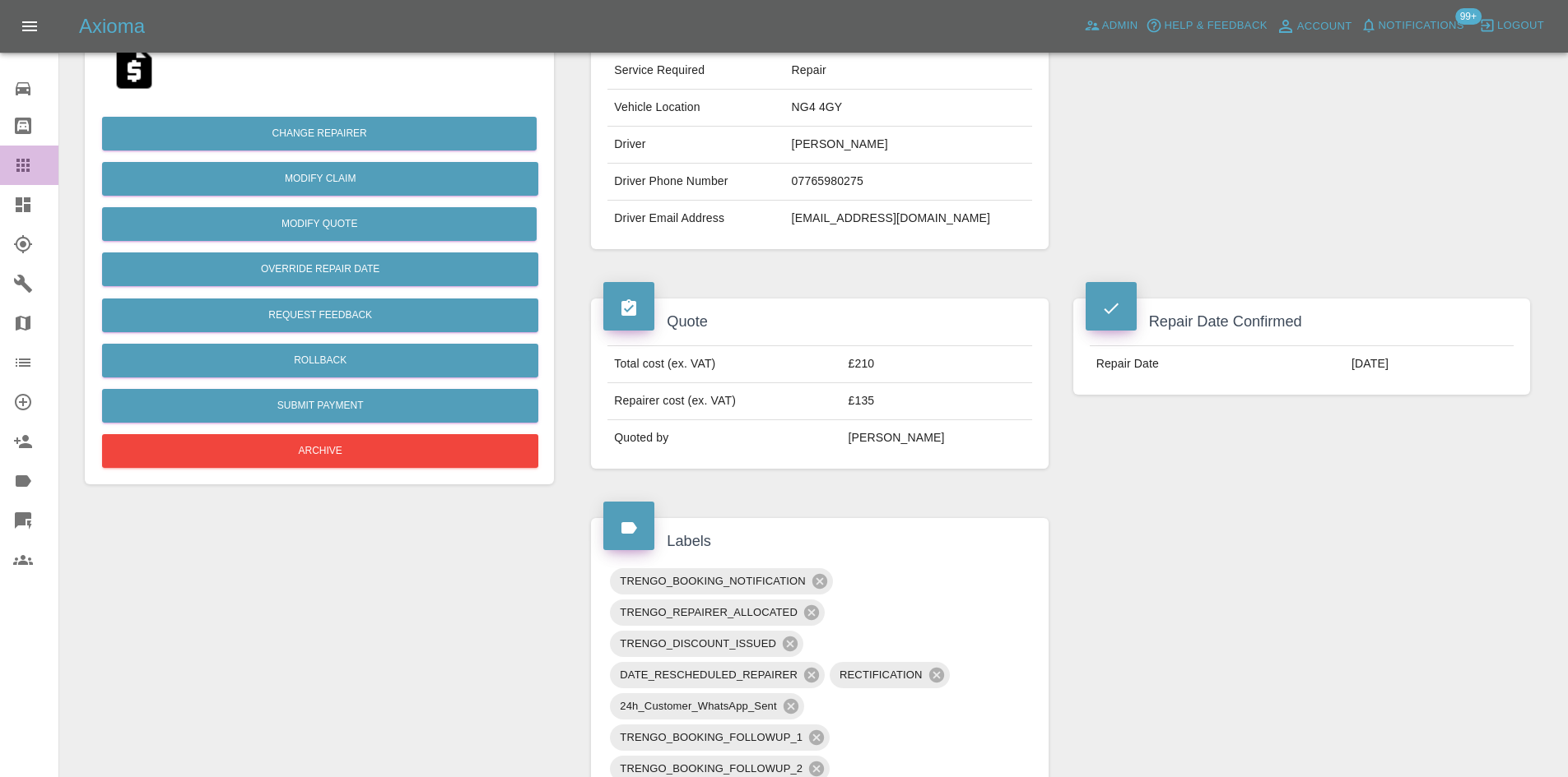
click at [57, 171] on div at bounding box center [36, 165] width 46 height 20
click at [21, 213] on icon at bounding box center [23, 204] width 20 height 20
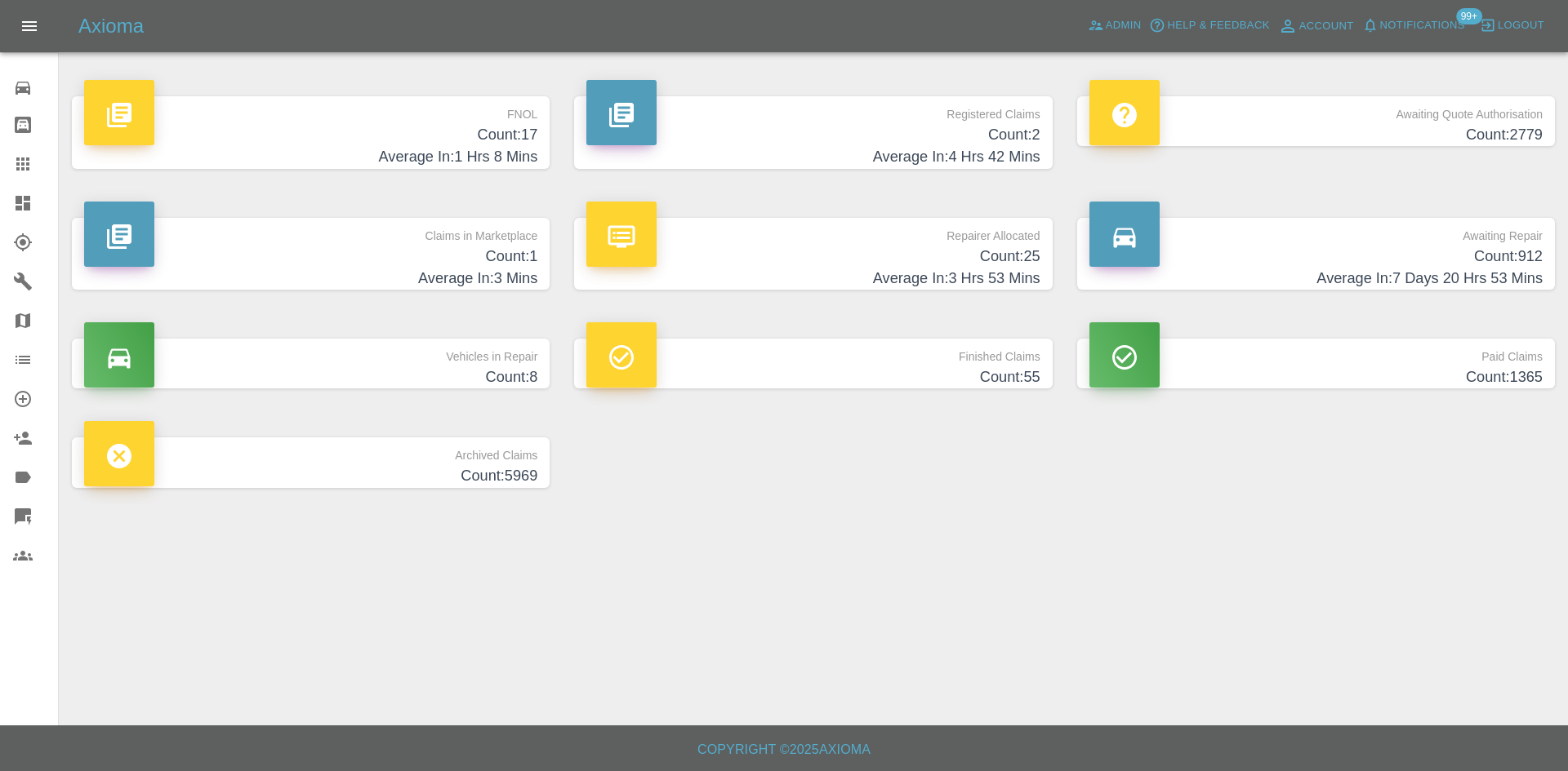
click at [847, 265] on h4 "Count: 25" at bounding box center [813, 257] width 454 height 22
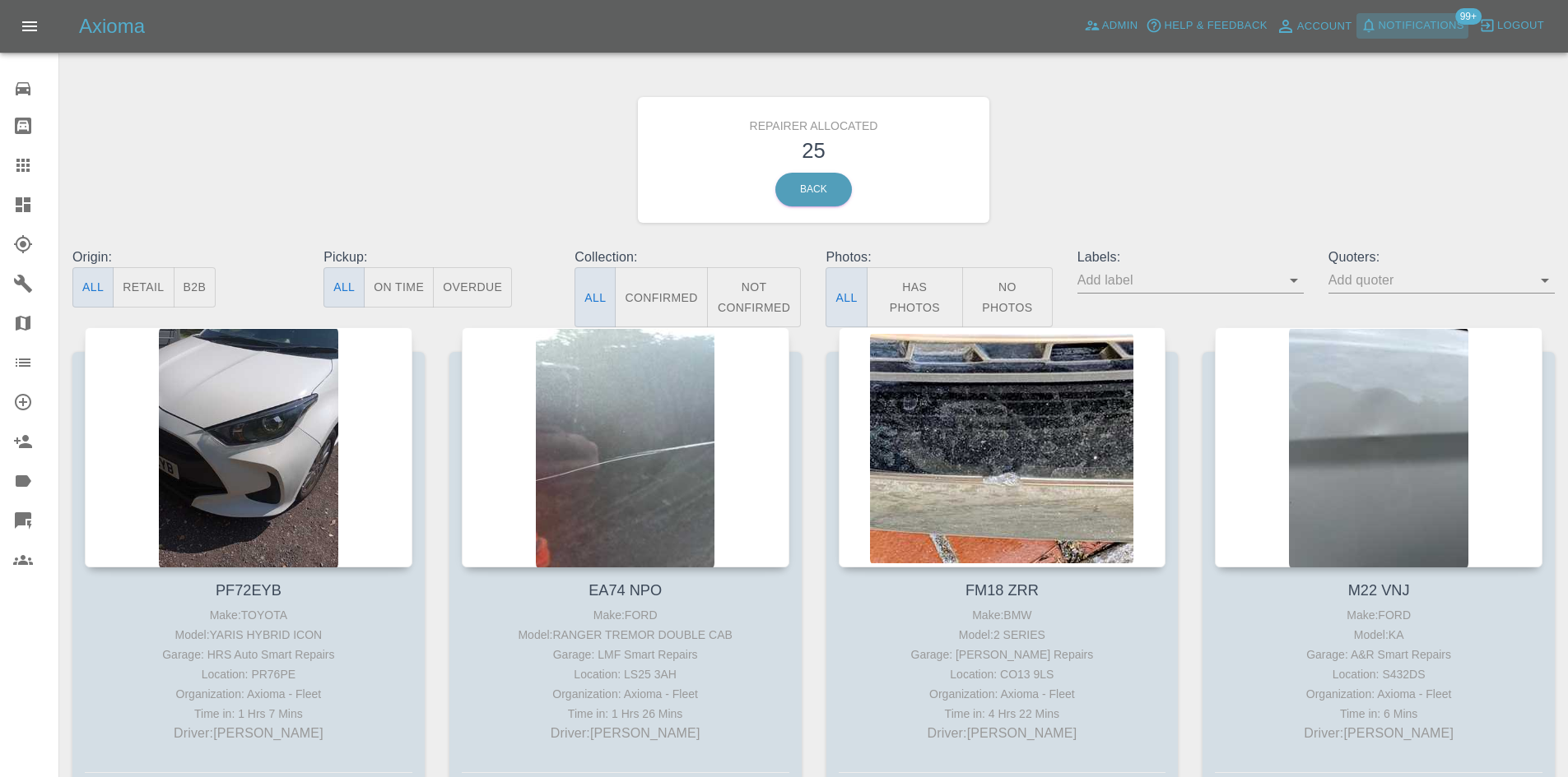
click at [1445, 37] on button "Notifications" at bounding box center [1412, 25] width 112 height 25
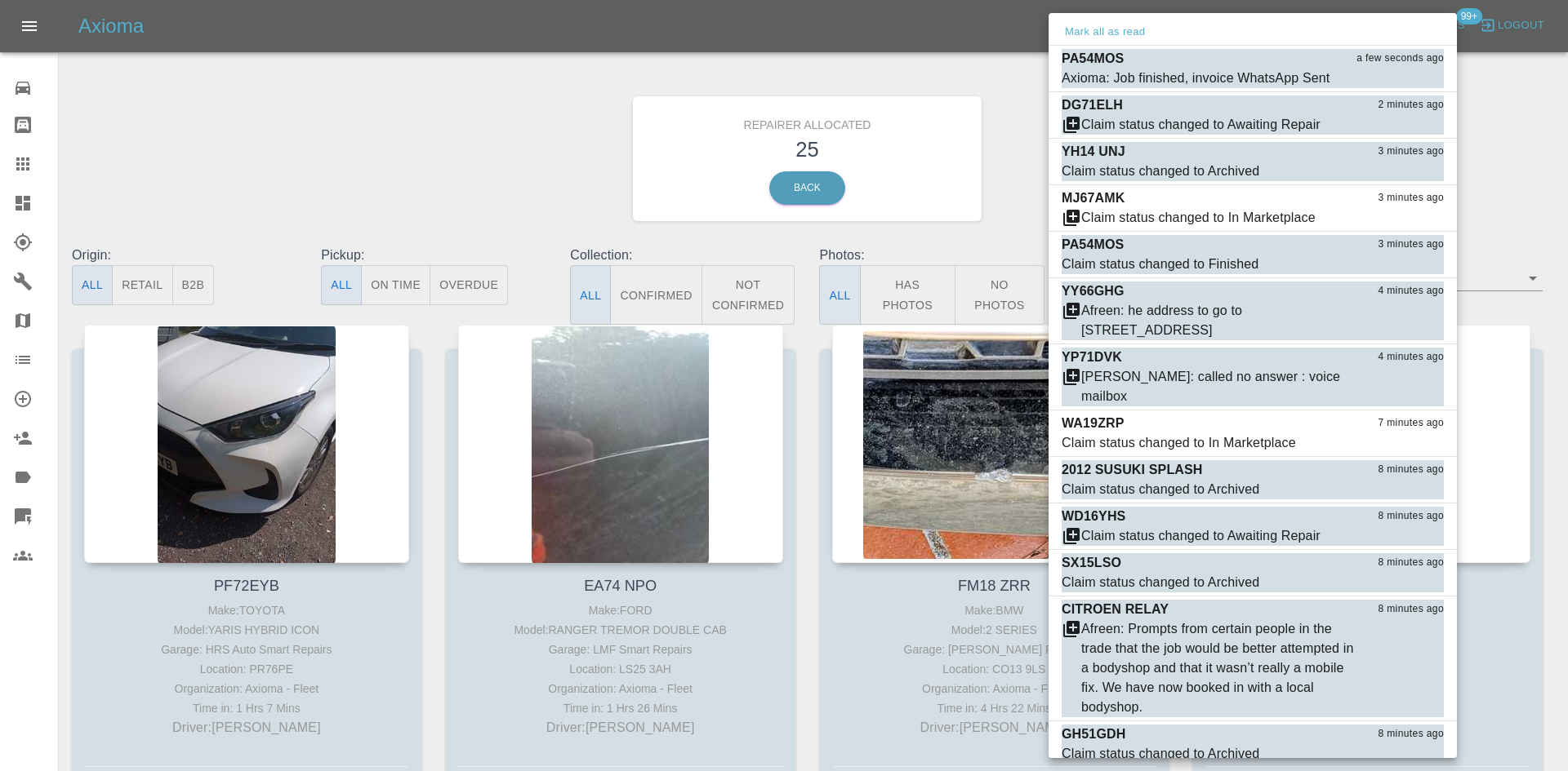
click at [558, 41] on div at bounding box center [784, 385] width 1568 height 771
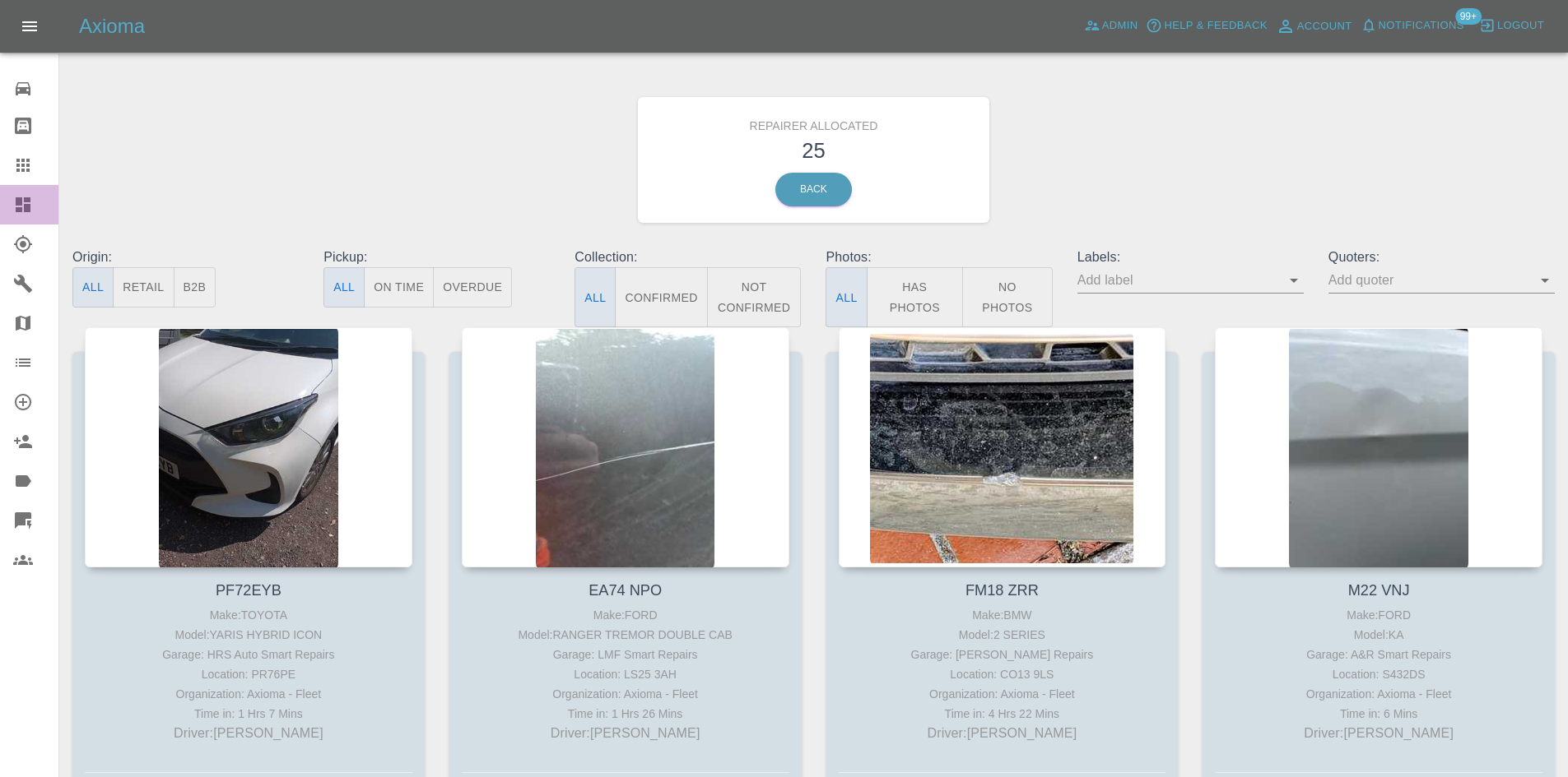
click at [16, 195] on icon at bounding box center [23, 204] width 20 height 20
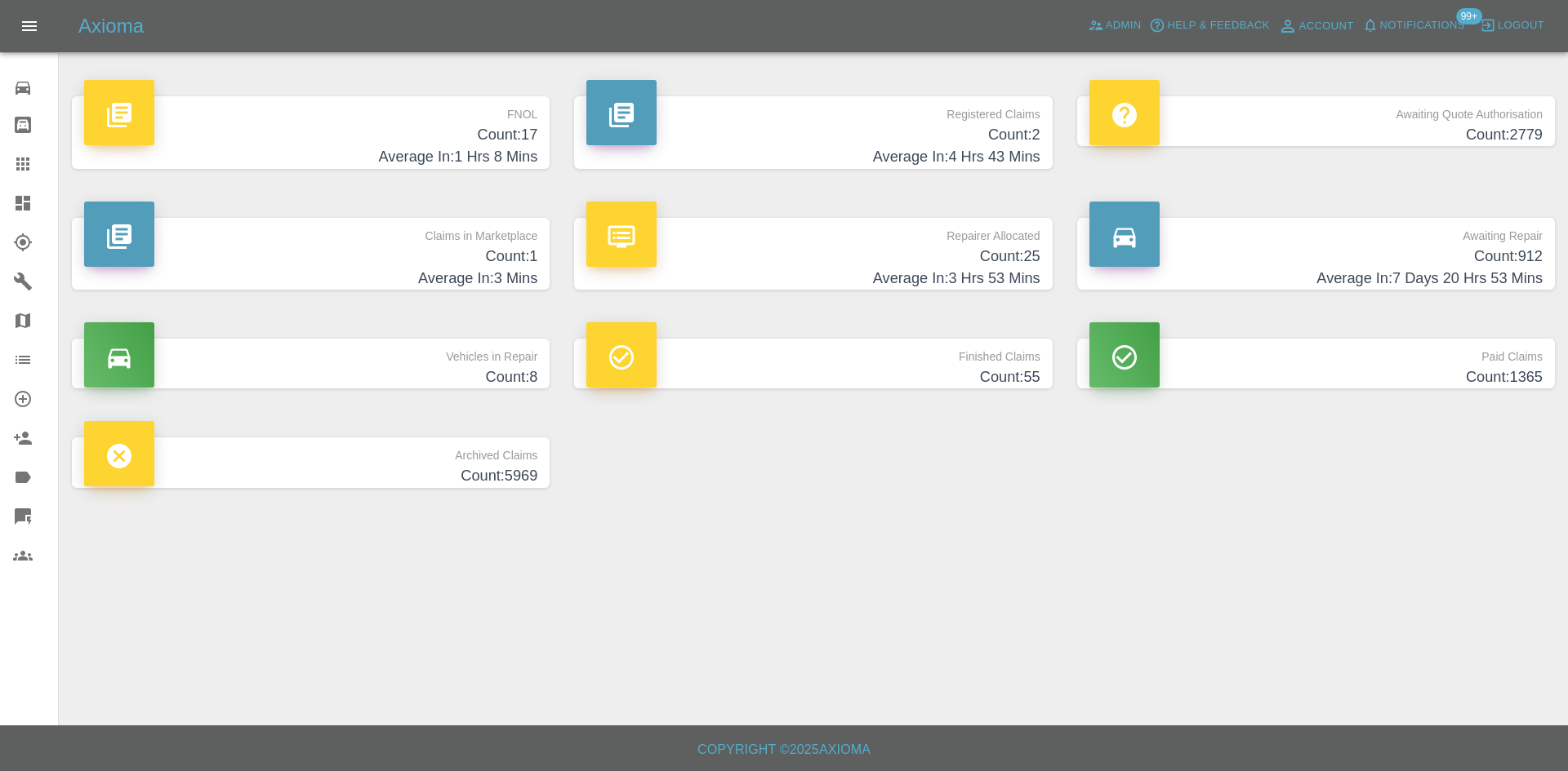
click at [392, 130] on h4 "Count: 17" at bounding box center [310, 136] width 454 height 22
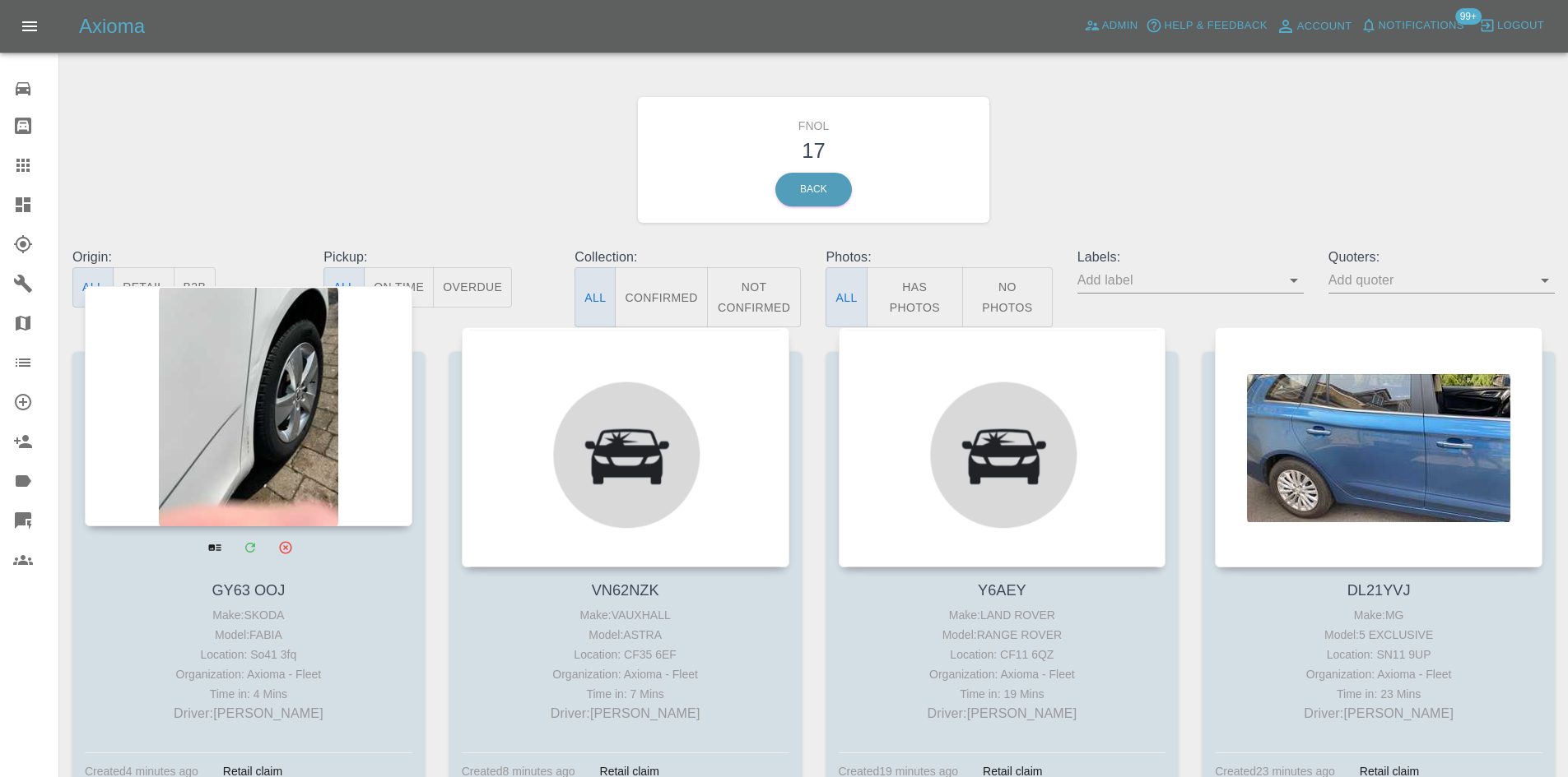
click at [231, 414] on div at bounding box center [248, 406] width 327 height 240
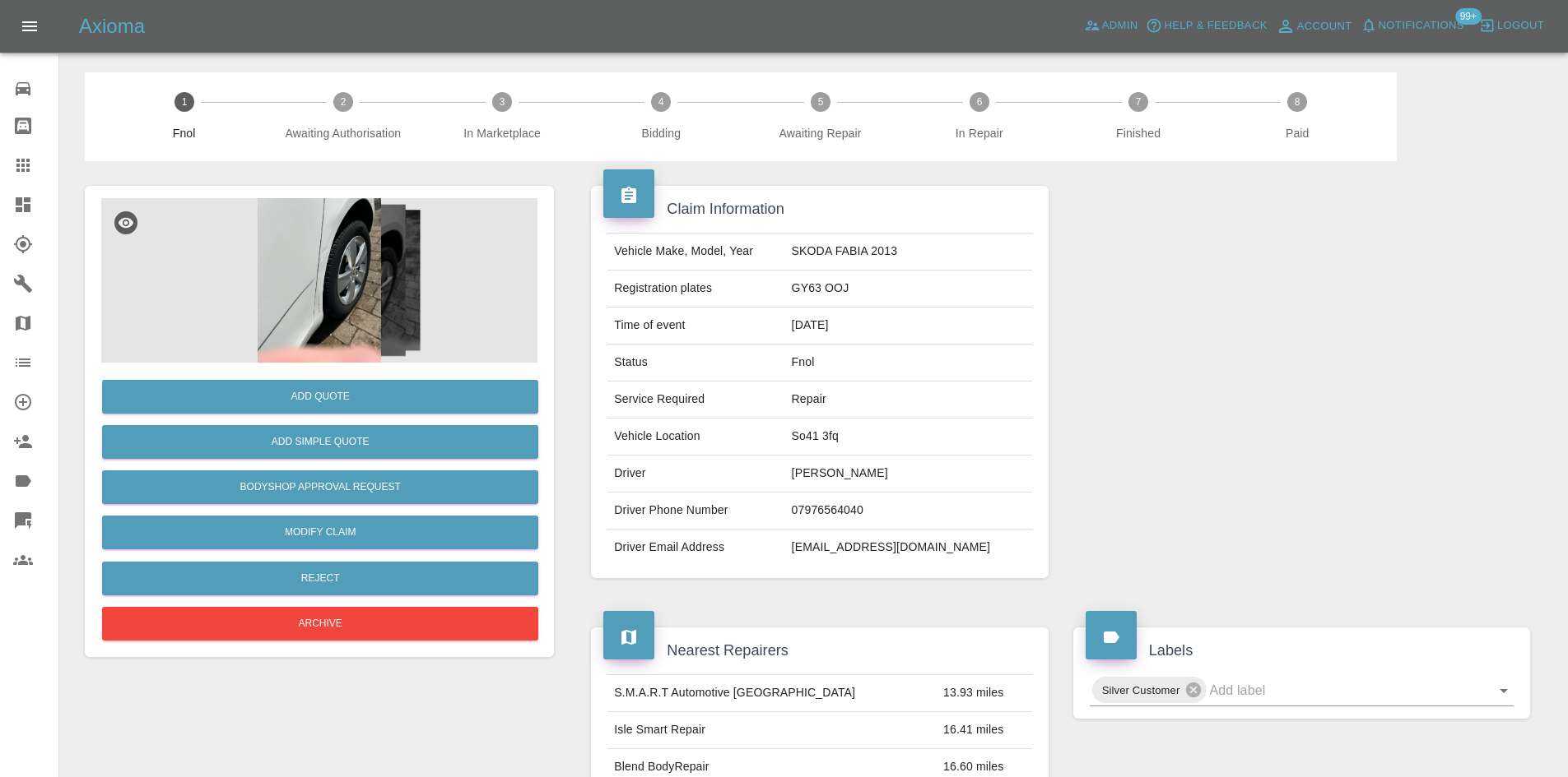
click at [382, 291] on img at bounding box center [319, 280] width 436 height 164
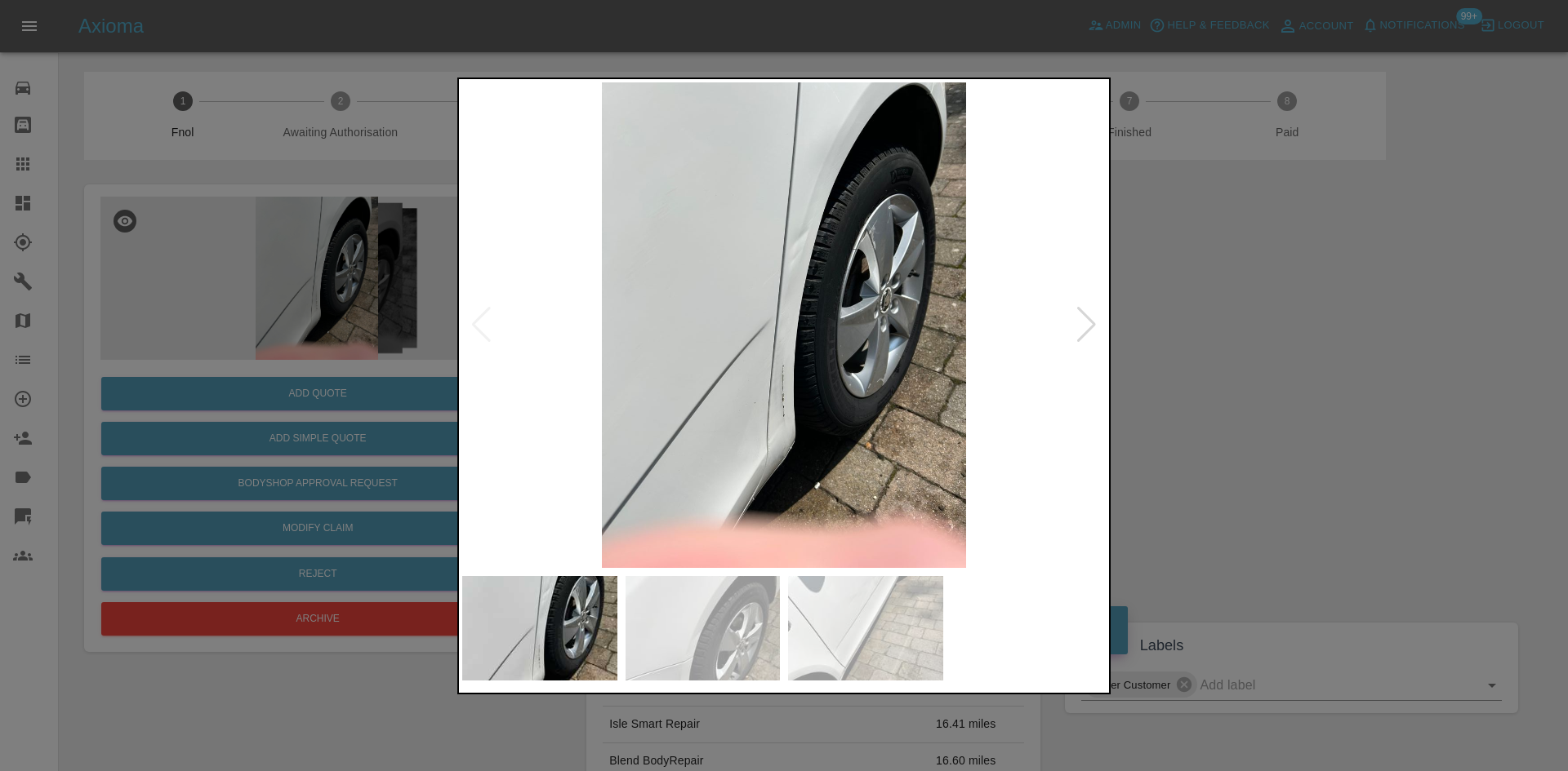
click at [1075, 328] on img at bounding box center [784, 325] width 644 height 485
click at [1087, 328] on div at bounding box center [1087, 325] width 22 height 36
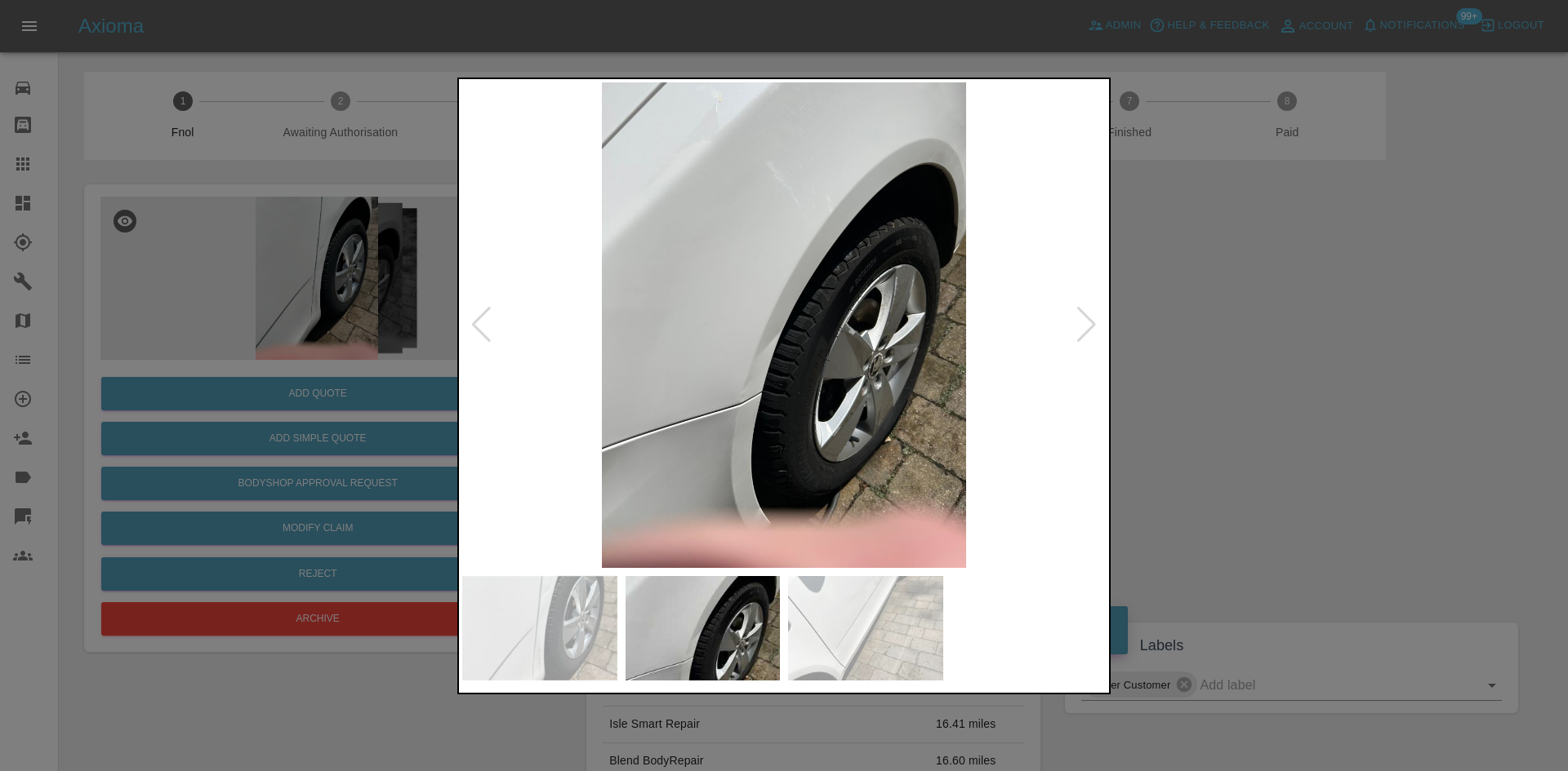
click at [1087, 328] on div at bounding box center [1087, 325] width 22 height 36
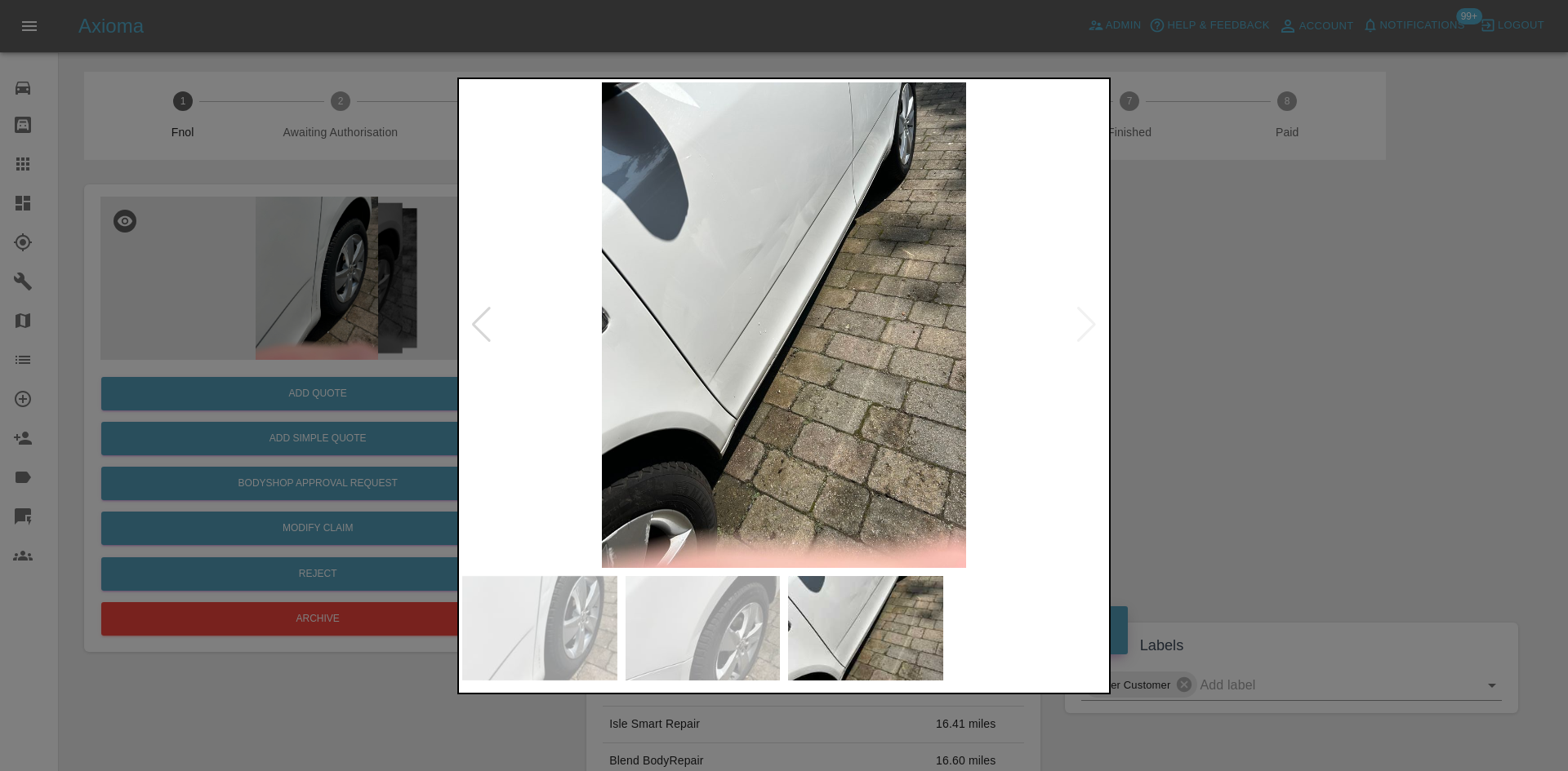
click at [1087, 328] on img at bounding box center [784, 325] width 644 height 485
click at [1231, 339] on div at bounding box center [784, 385] width 1568 height 771
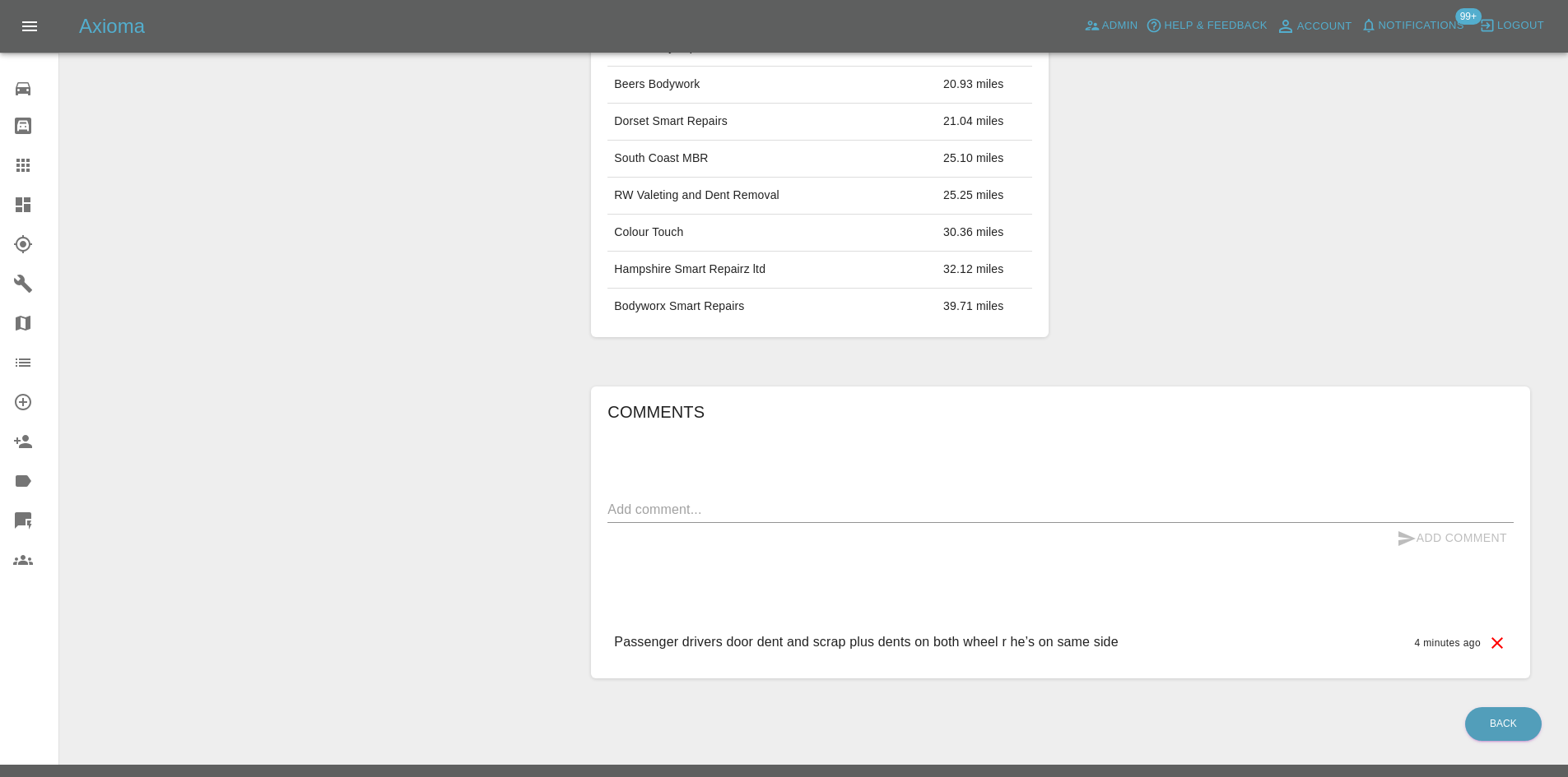
scroll to position [754, 0]
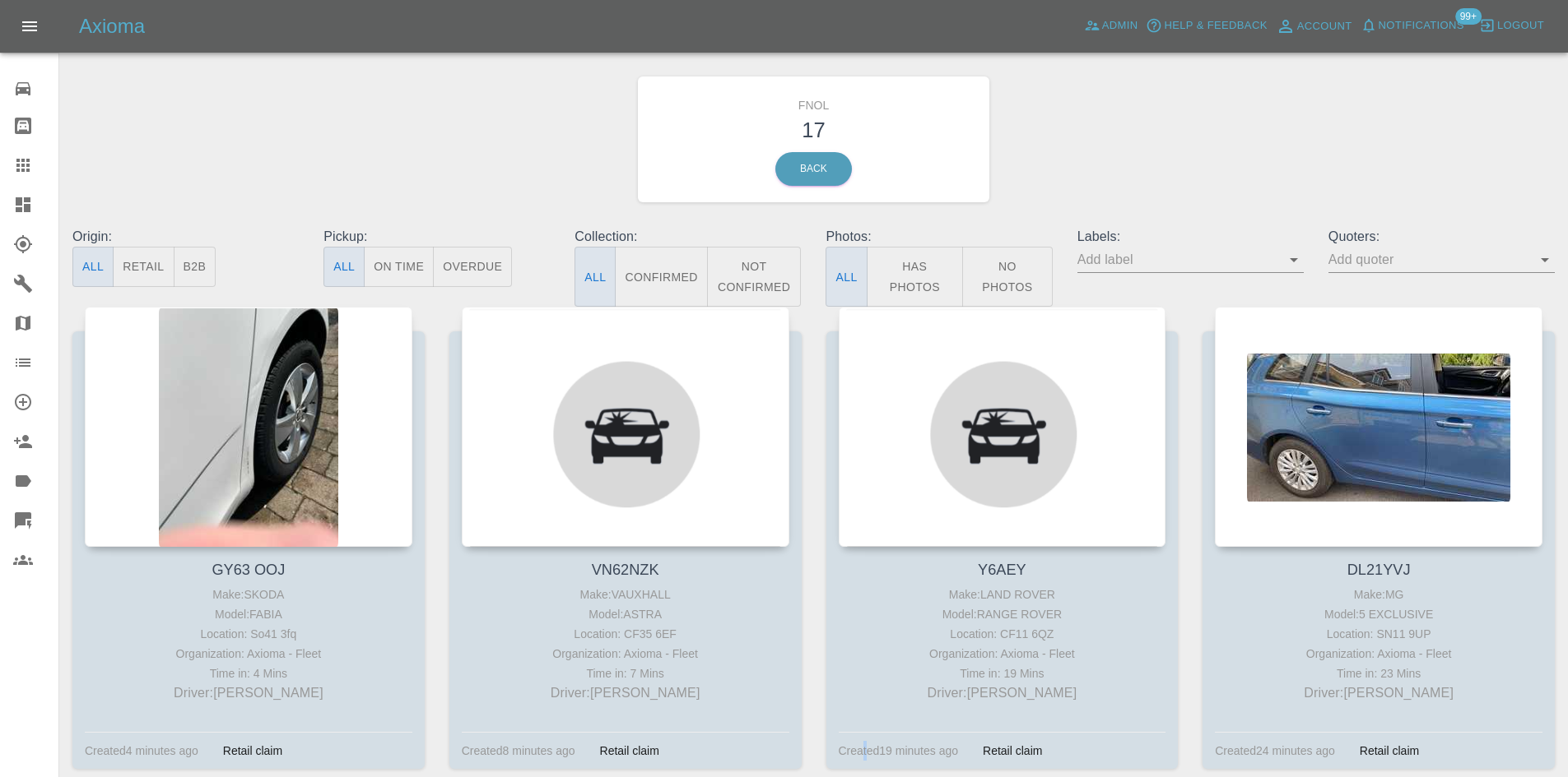
click at [24, 203] on icon at bounding box center [23, 204] width 15 height 15
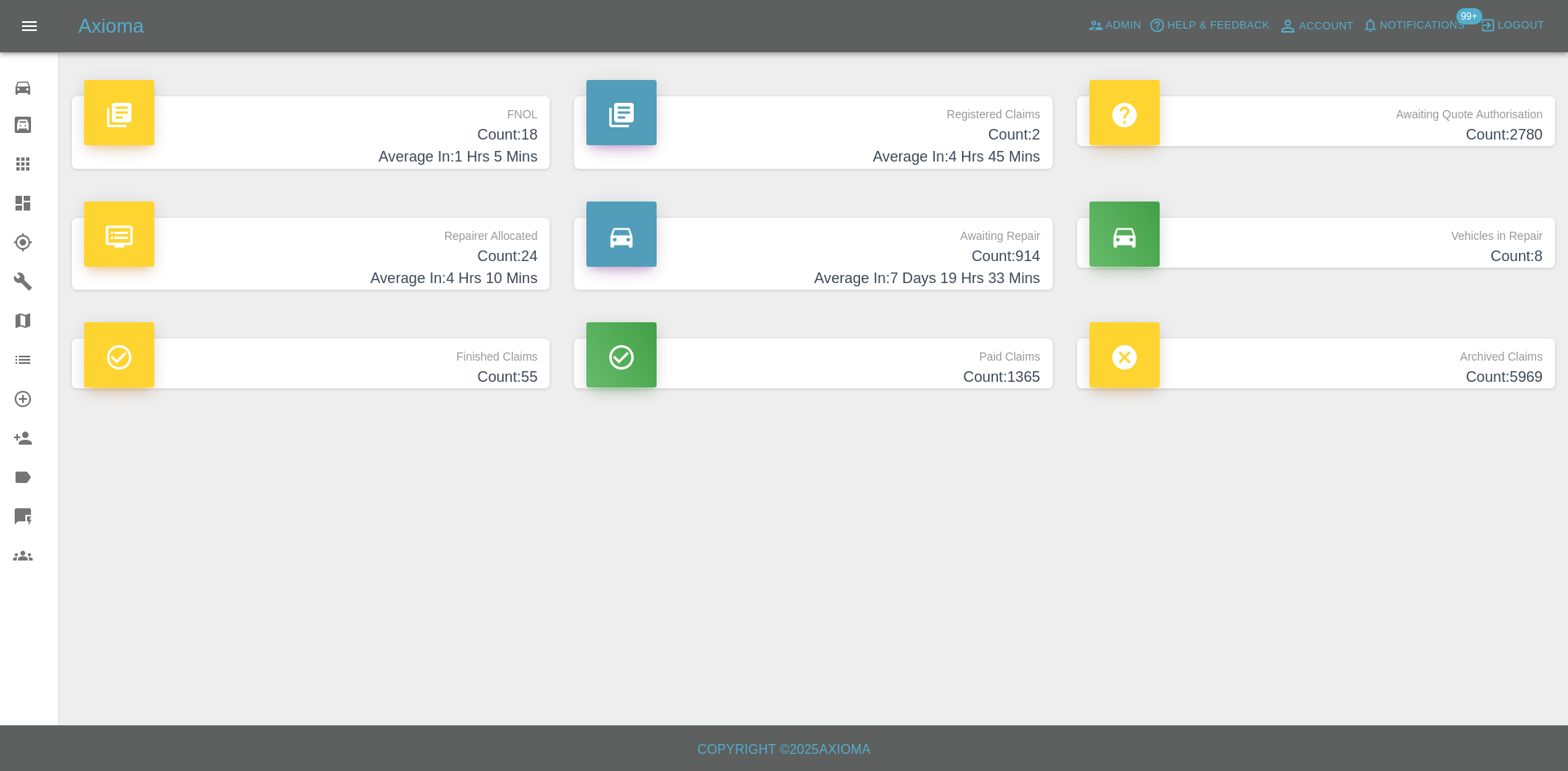
click at [969, 137] on h4 "Count: 2" at bounding box center [813, 136] width 454 height 22
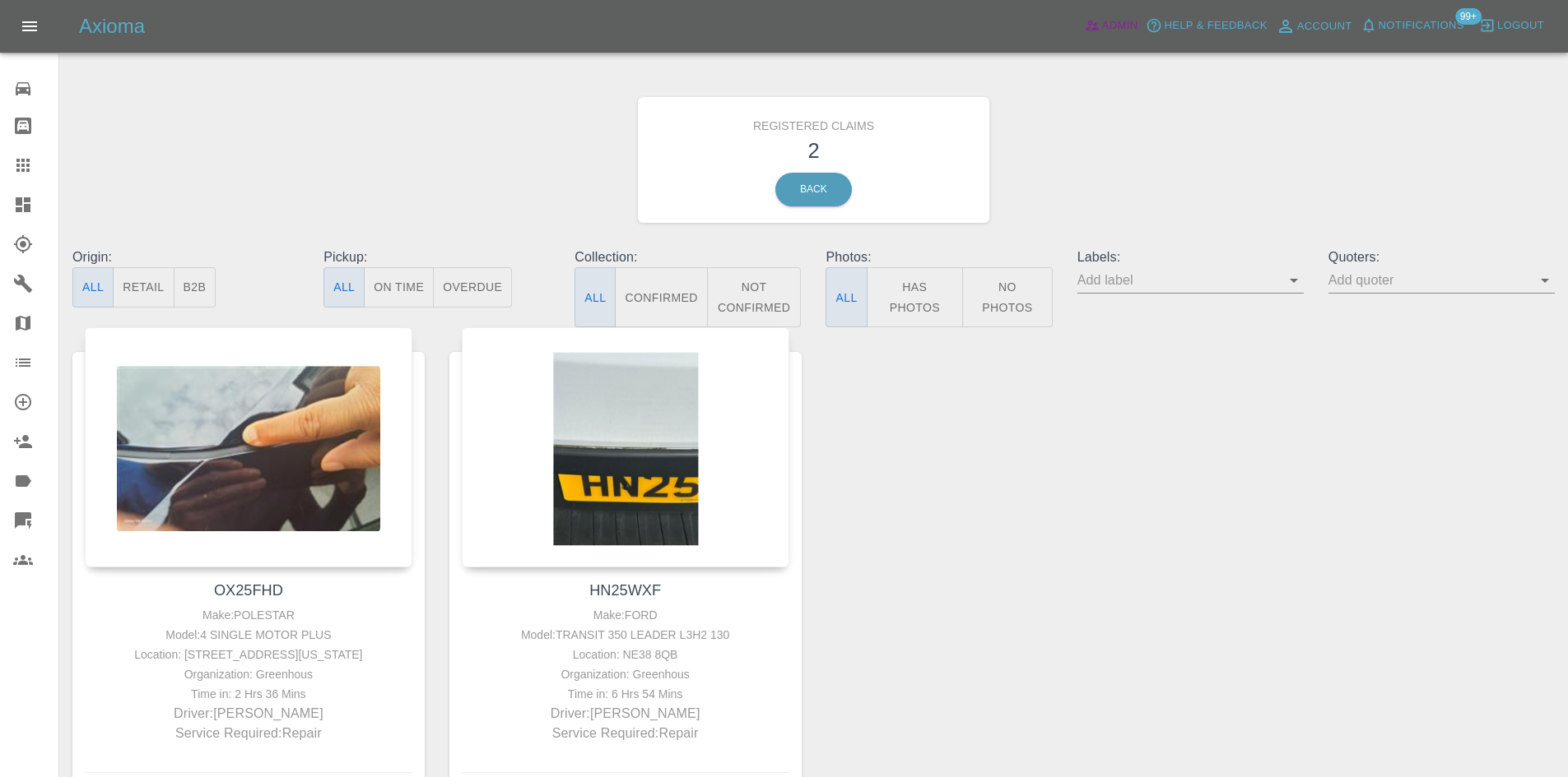
click at [1086, 23] on icon at bounding box center [1092, 25] width 17 height 17
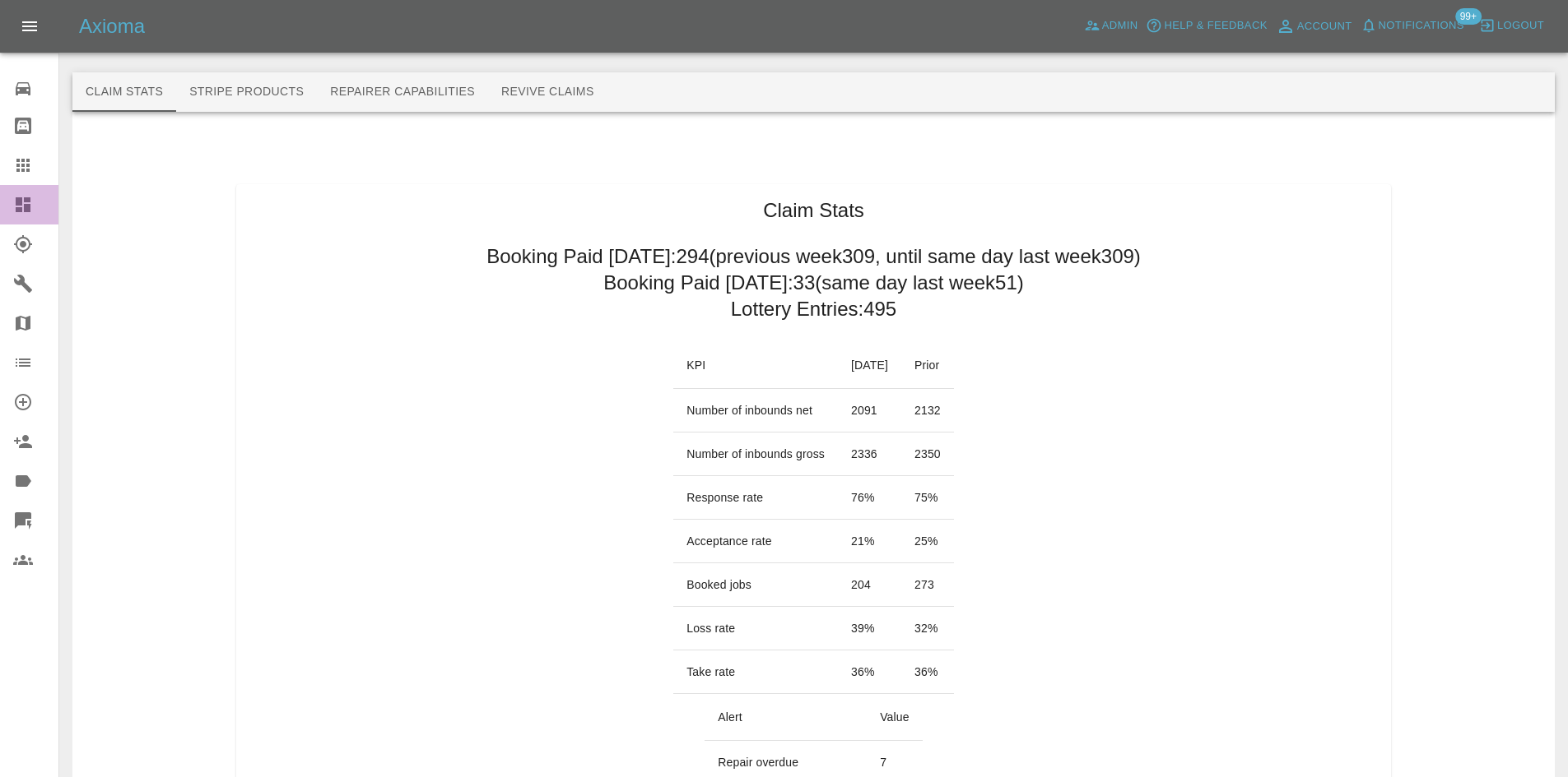
click at [13, 194] on link "Dashboard" at bounding box center [29, 204] width 58 height 39
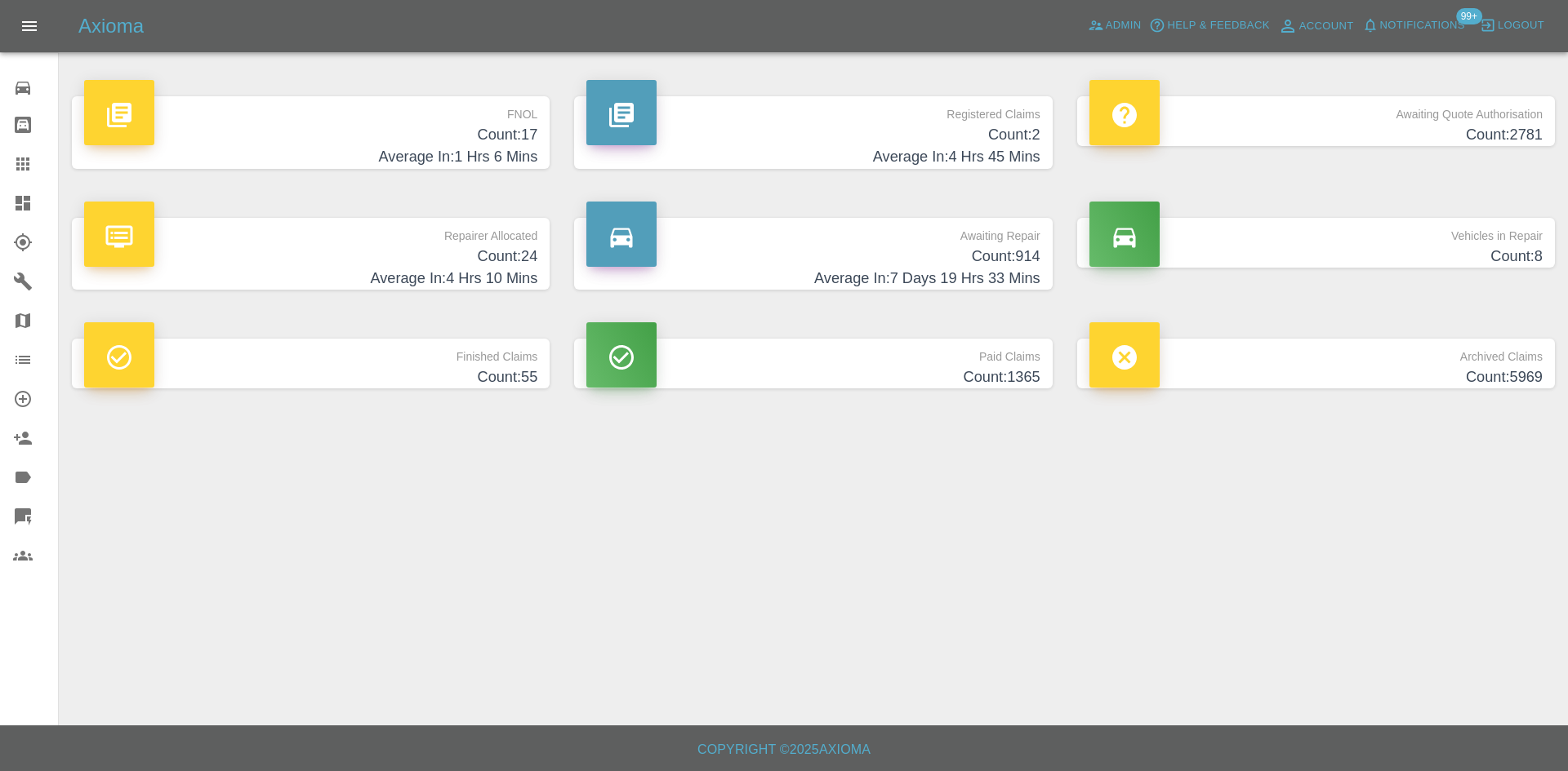
click at [921, 247] on h4 "Count: 914" at bounding box center [813, 257] width 454 height 22
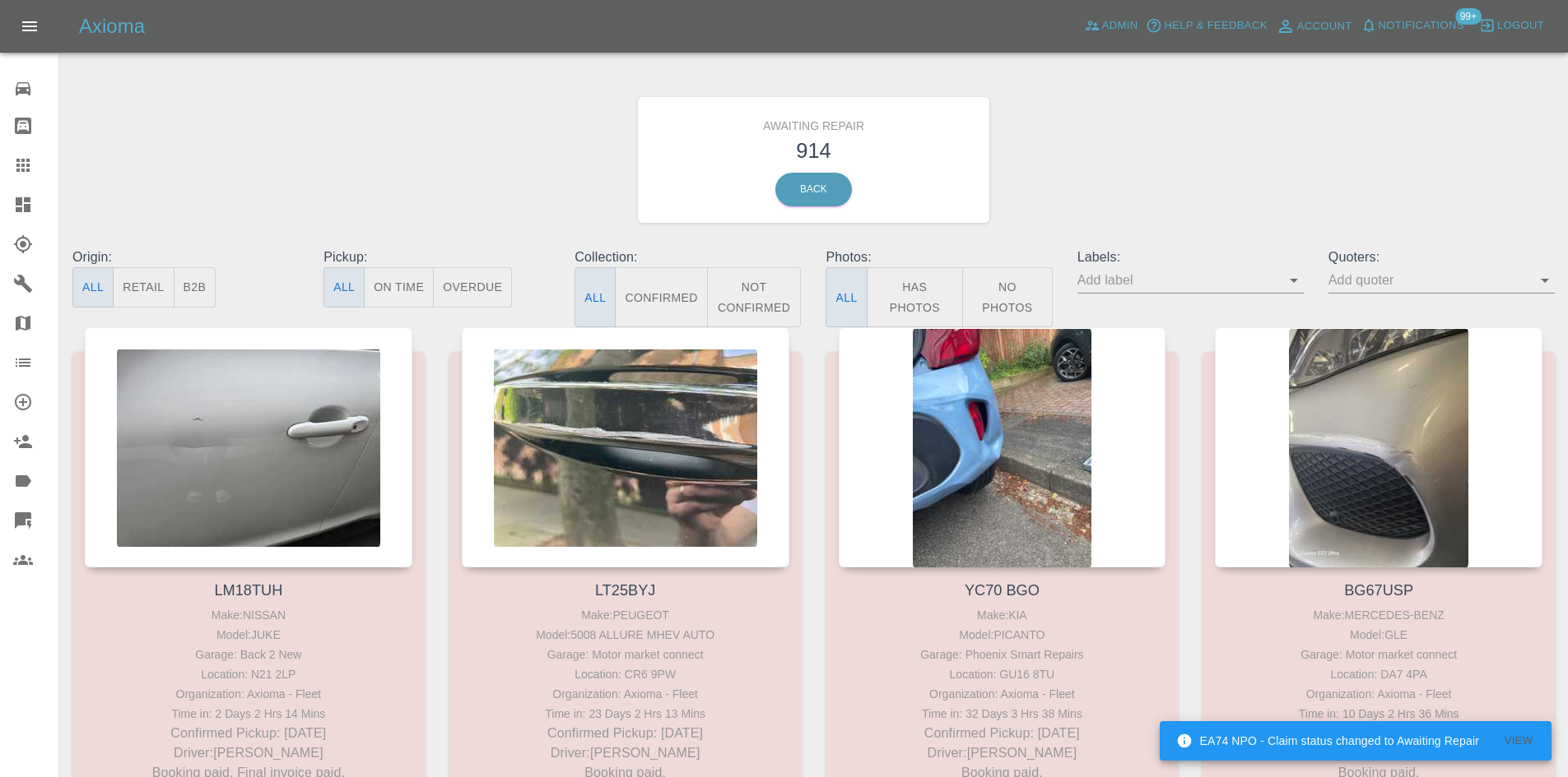
click at [763, 302] on button "Not Confirmed" at bounding box center [754, 297] width 95 height 60
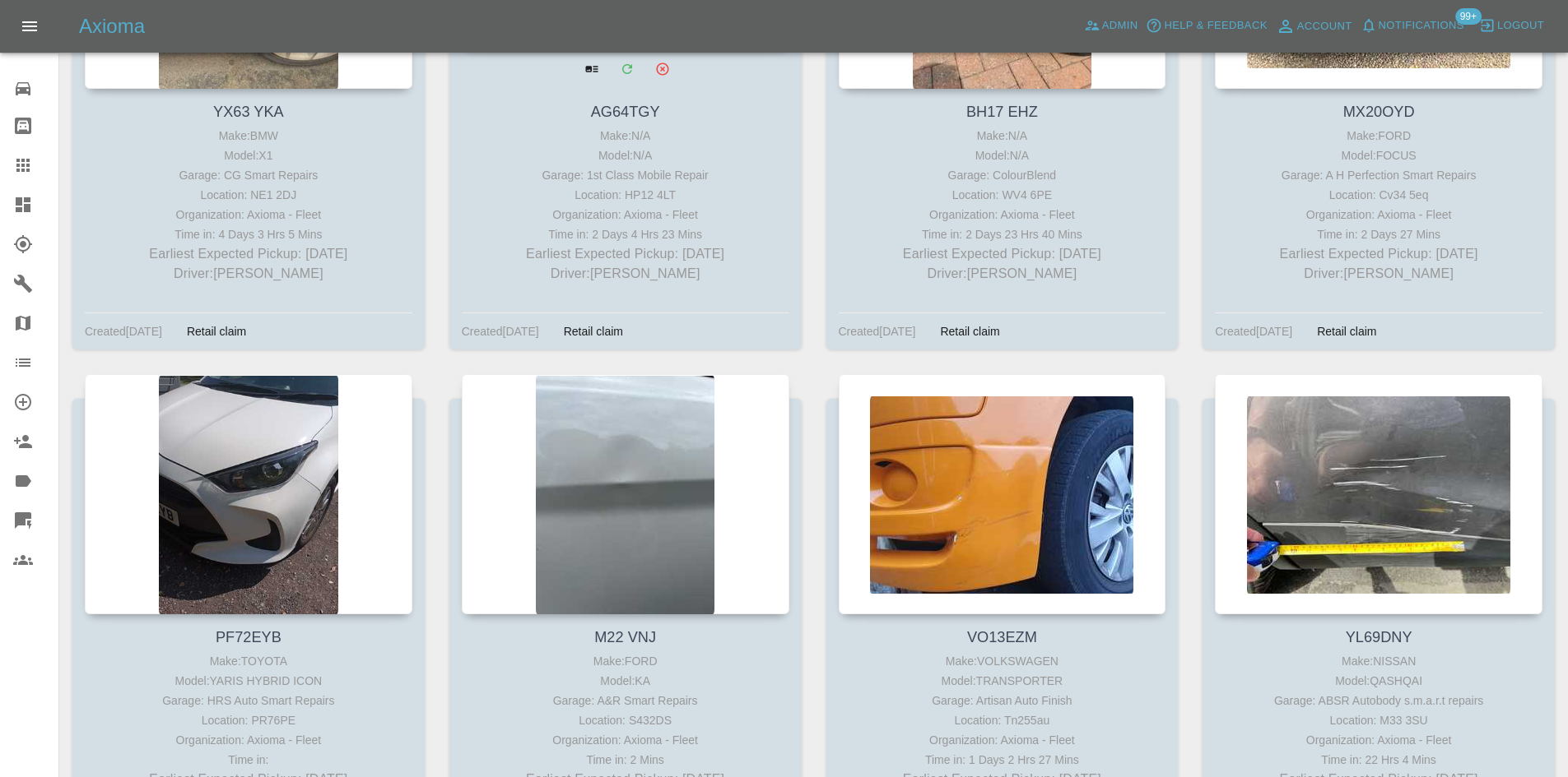
scroll to position [905, 0]
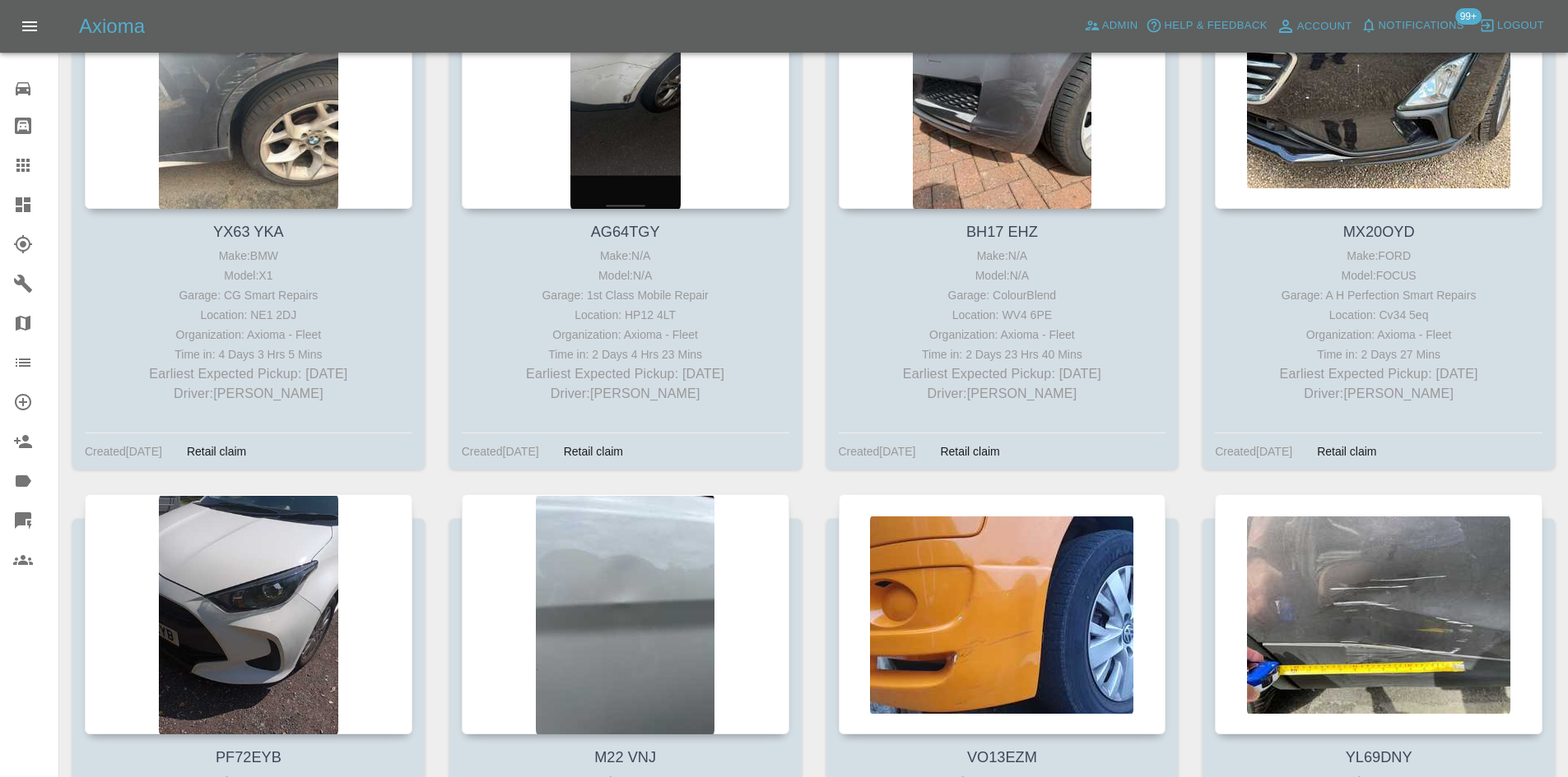
click at [8, 200] on link "Dashboard" at bounding box center [29, 204] width 58 height 39
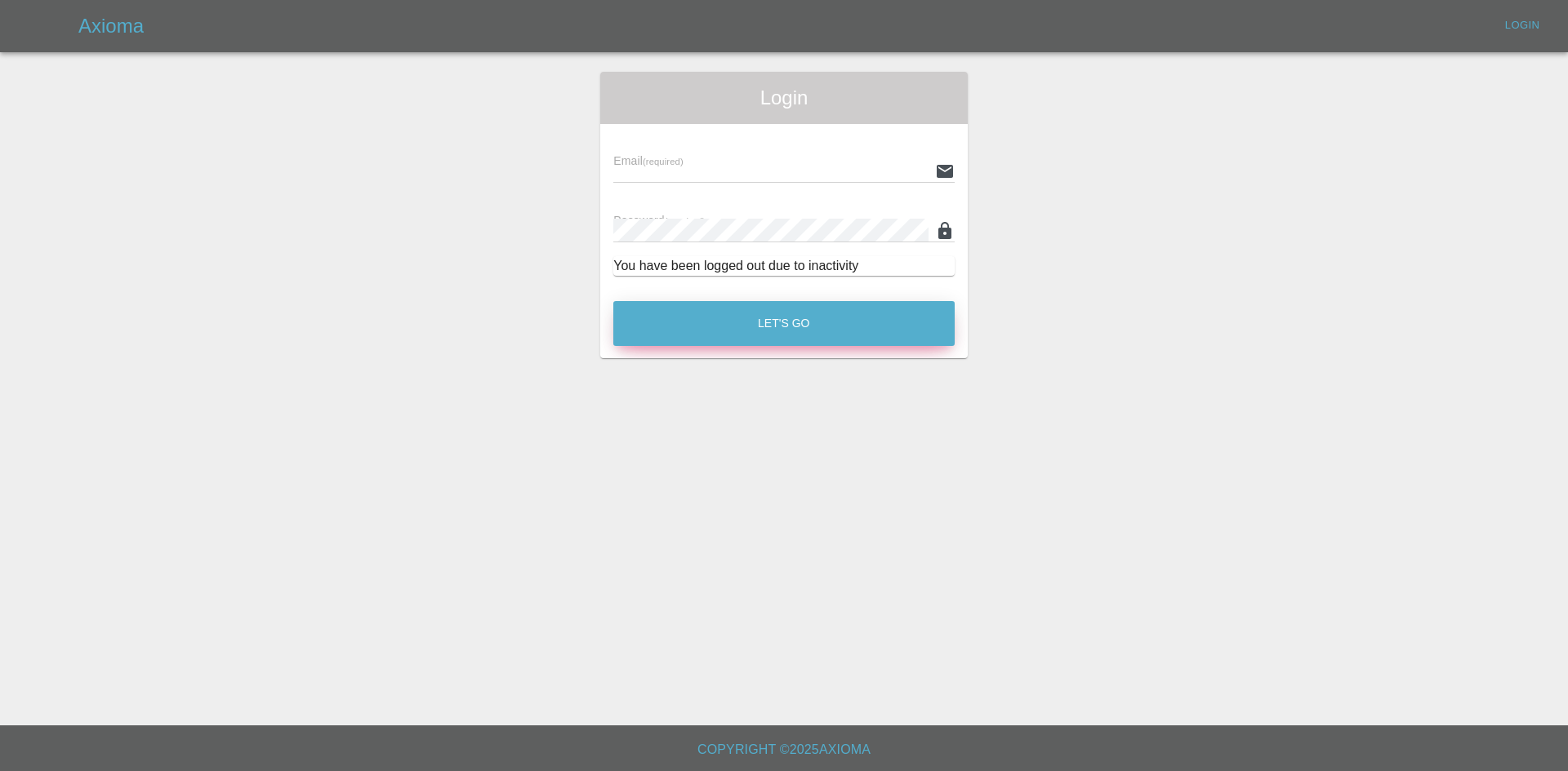
click at [734, 334] on button "Let's Go" at bounding box center [784, 324] width 341 height 45
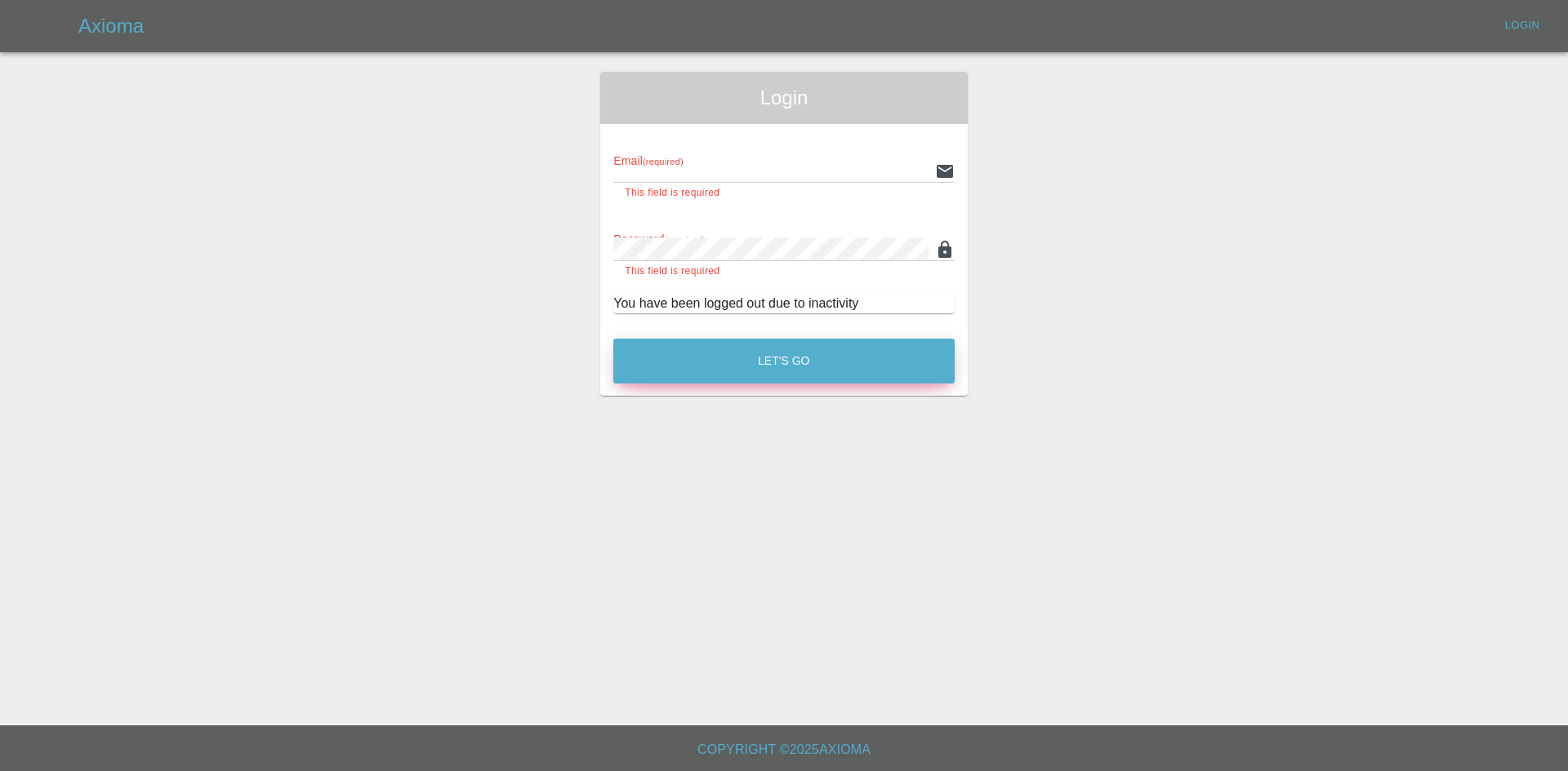
type input "[PERSON_NAME][EMAIL_ADDRESS][PERSON_NAME][DOMAIN_NAME]"
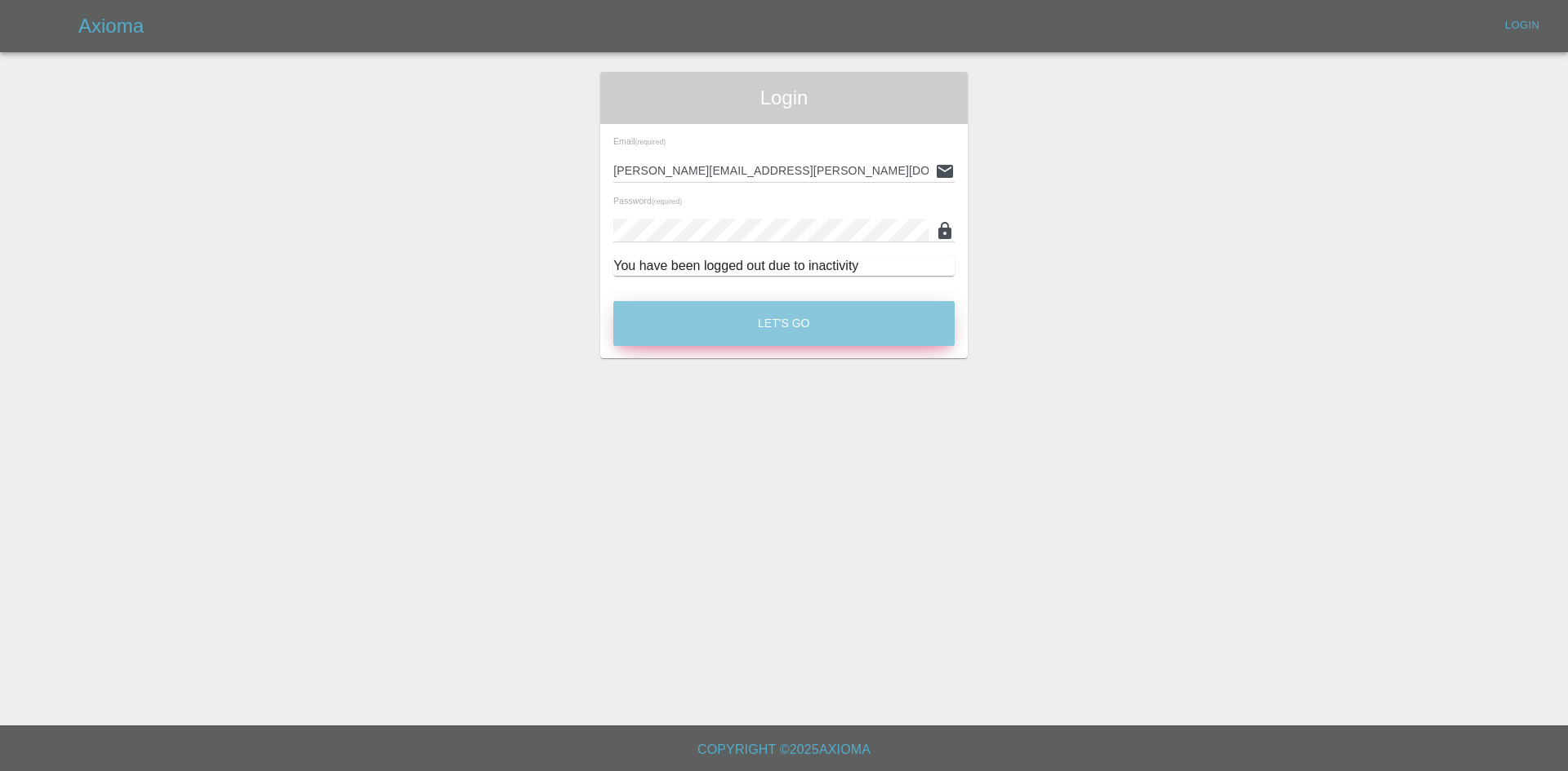
click at [734, 334] on button "Let's Go" at bounding box center [784, 324] width 341 height 45
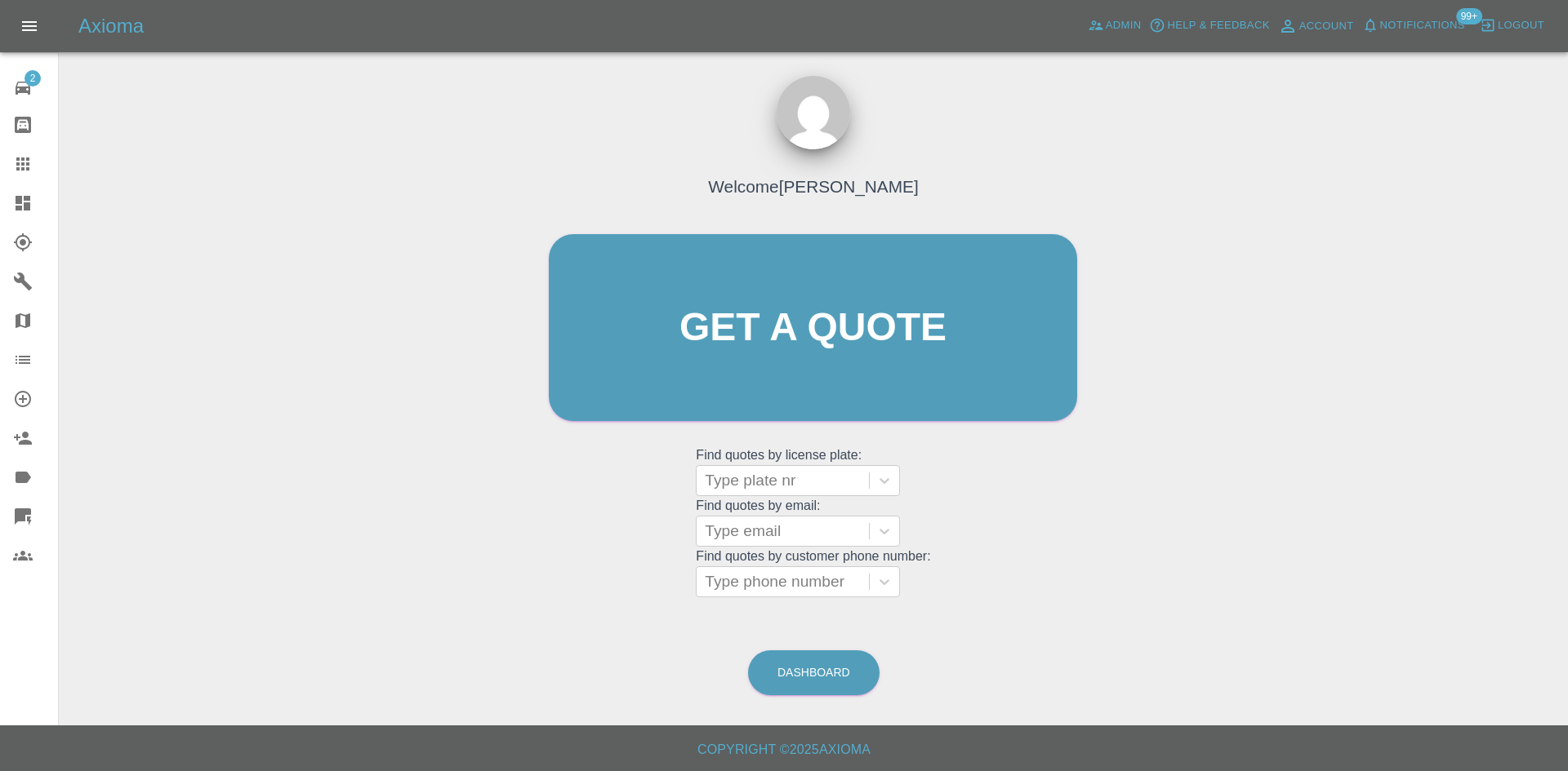
click at [47, 199] on div at bounding box center [35, 203] width 46 height 20
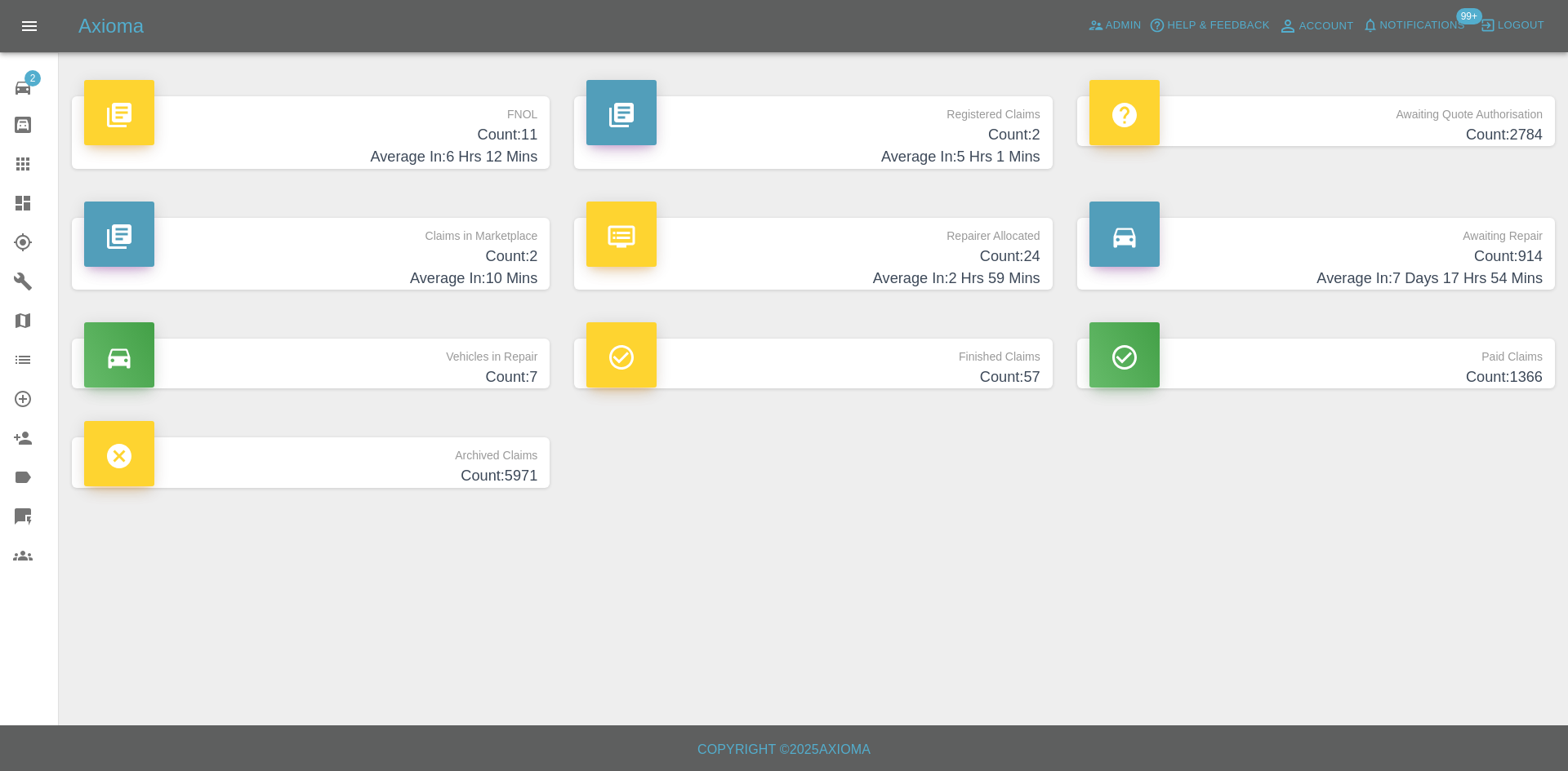
click at [918, 257] on h4 "Count: 24" at bounding box center [813, 257] width 454 height 22
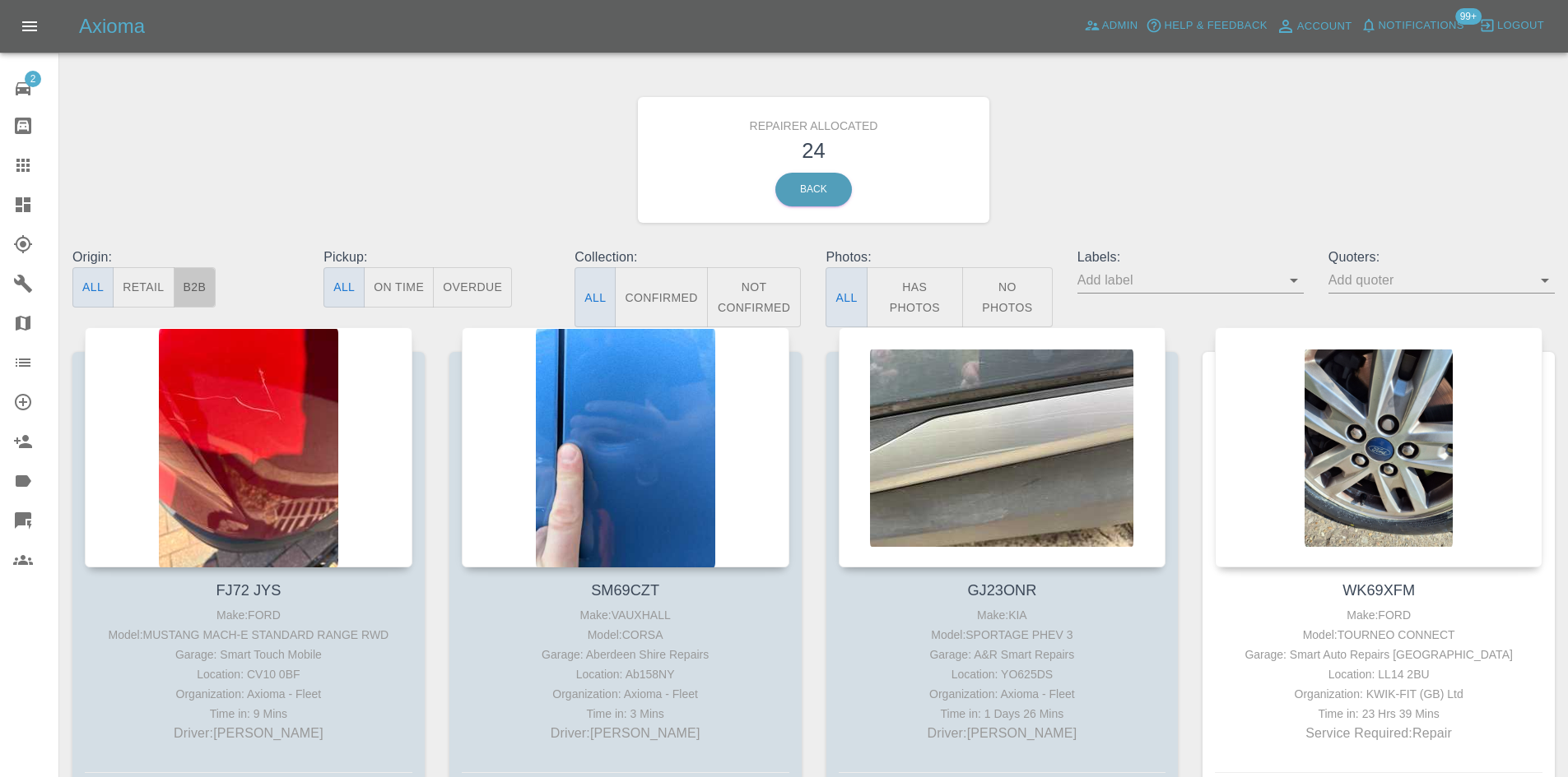
click at [181, 285] on button "B2B" at bounding box center [194, 287] width 43 height 40
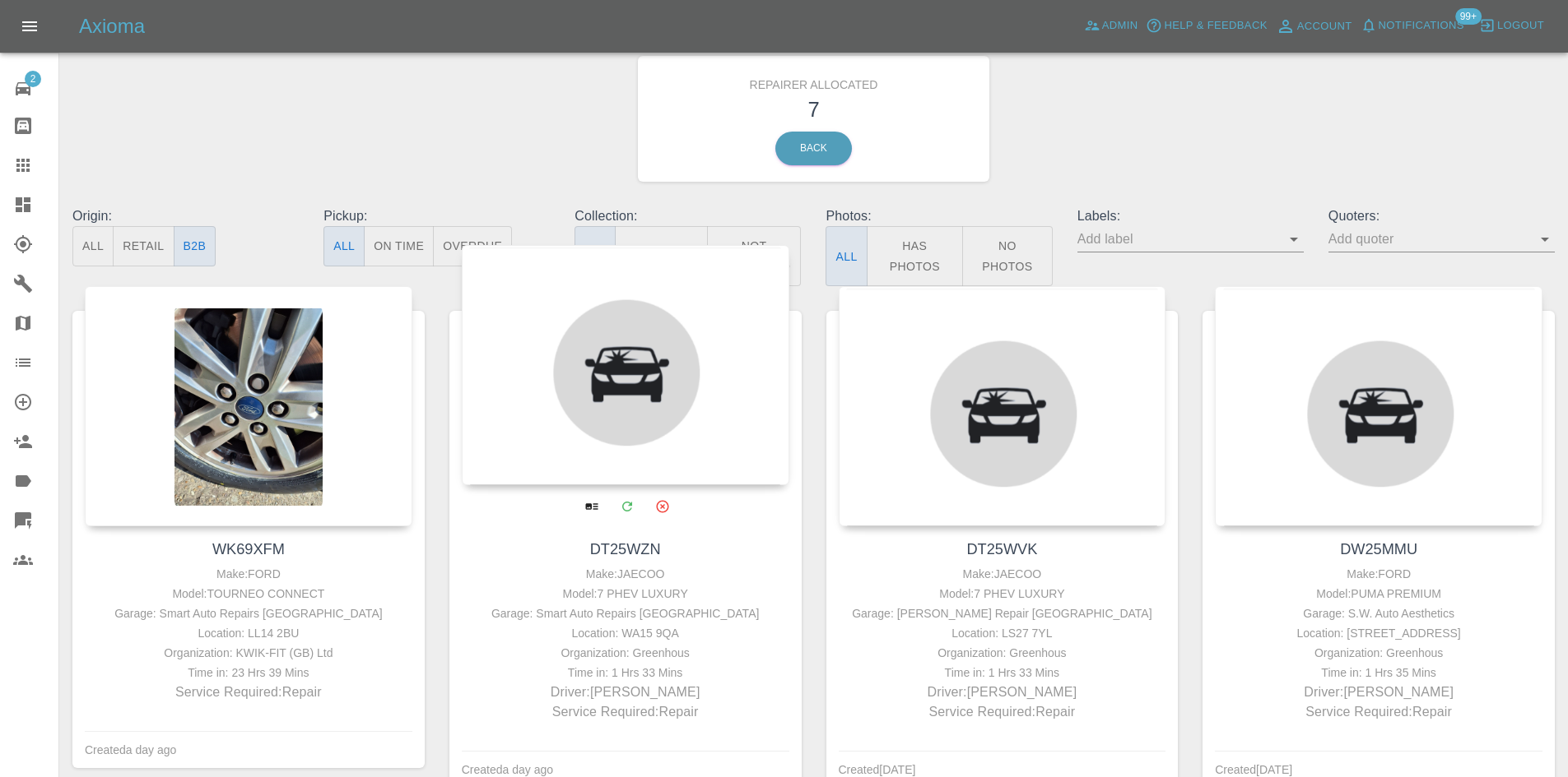
scroll to position [83, 0]
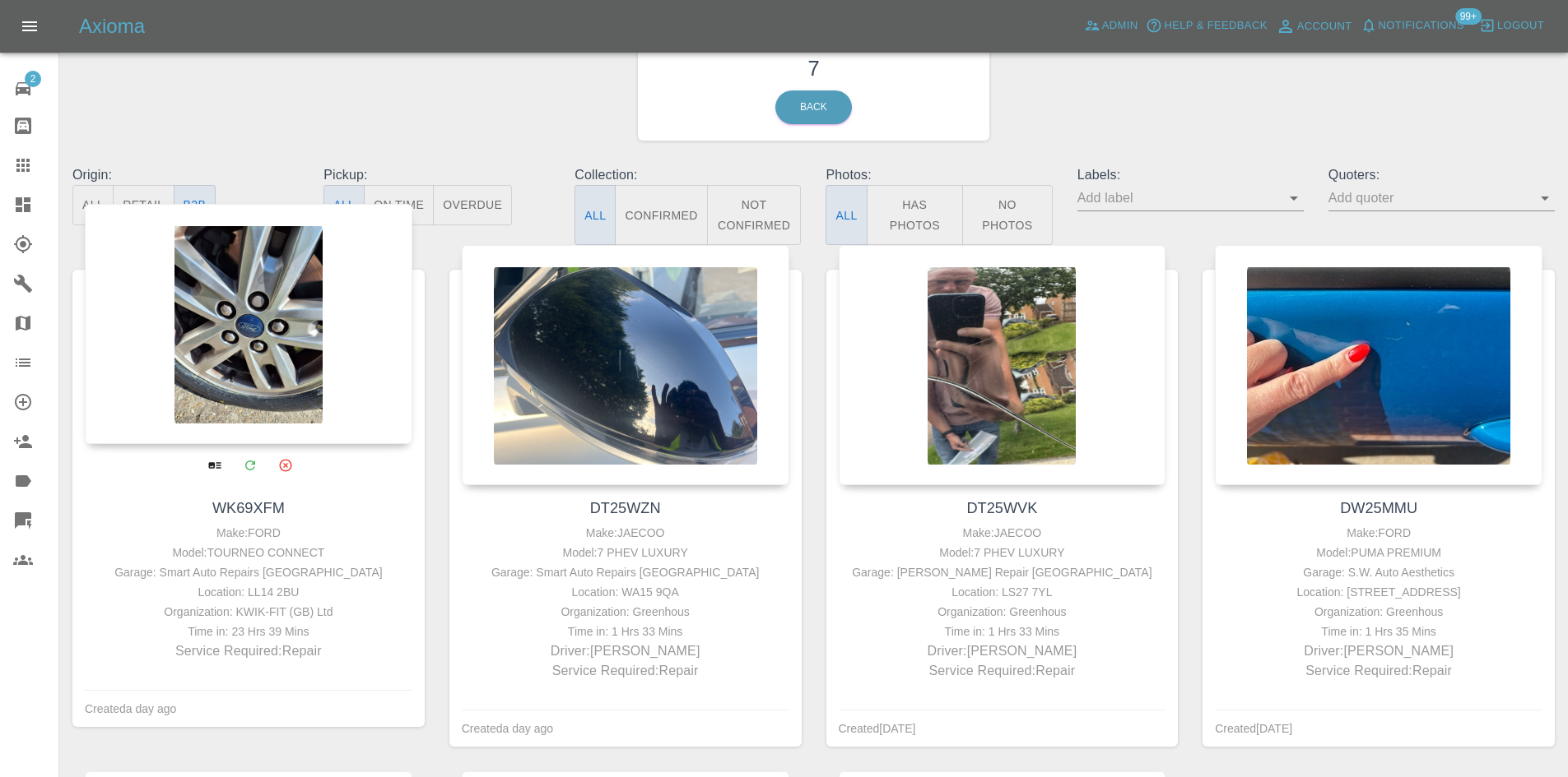
click at [303, 386] on div at bounding box center [248, 324] width 327 height 240
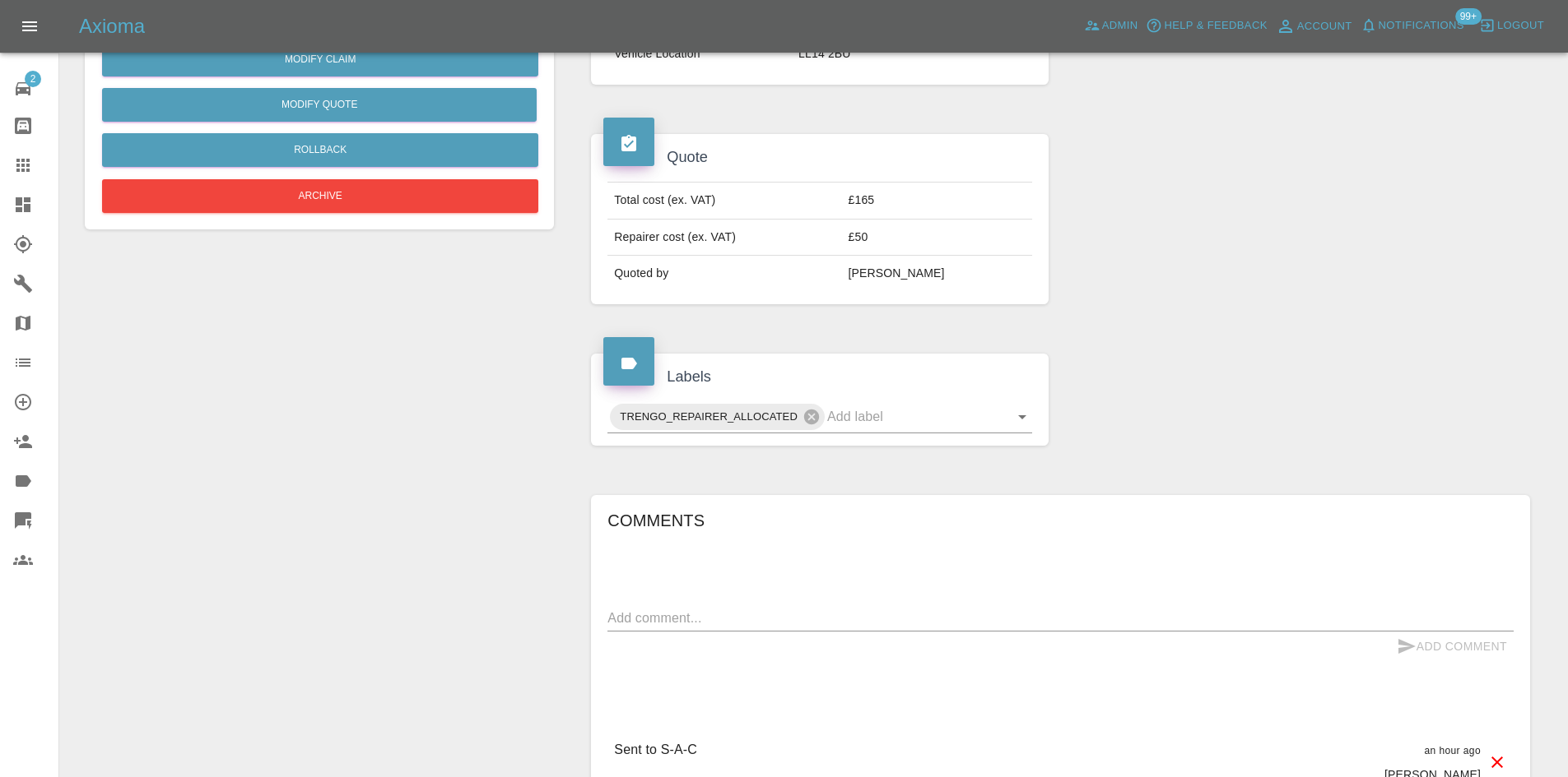
scroll to position [210, 0]
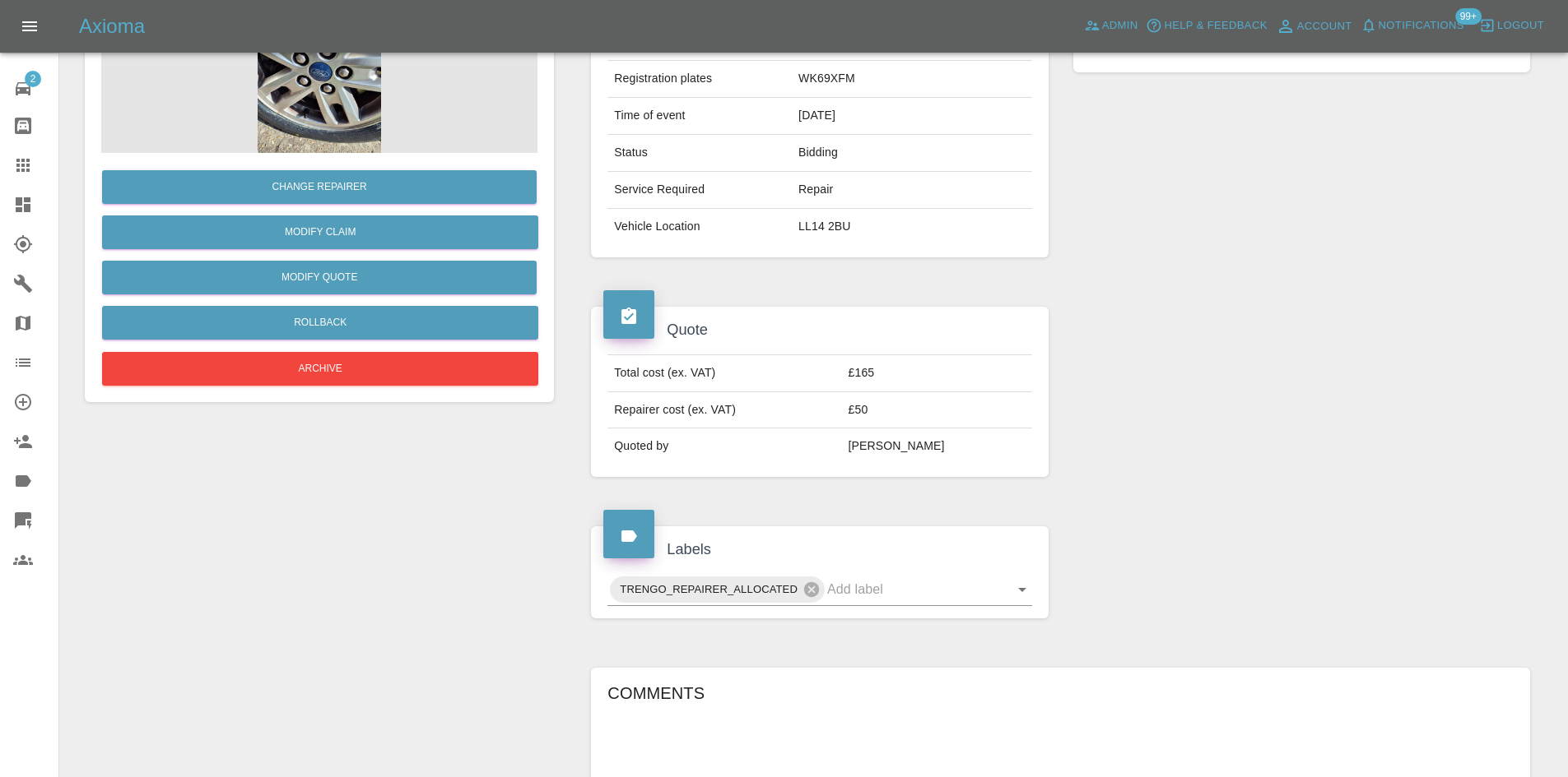
click at [5, 208] on link "Dashboard" at bounding box center [29, 204] width 58 height 39
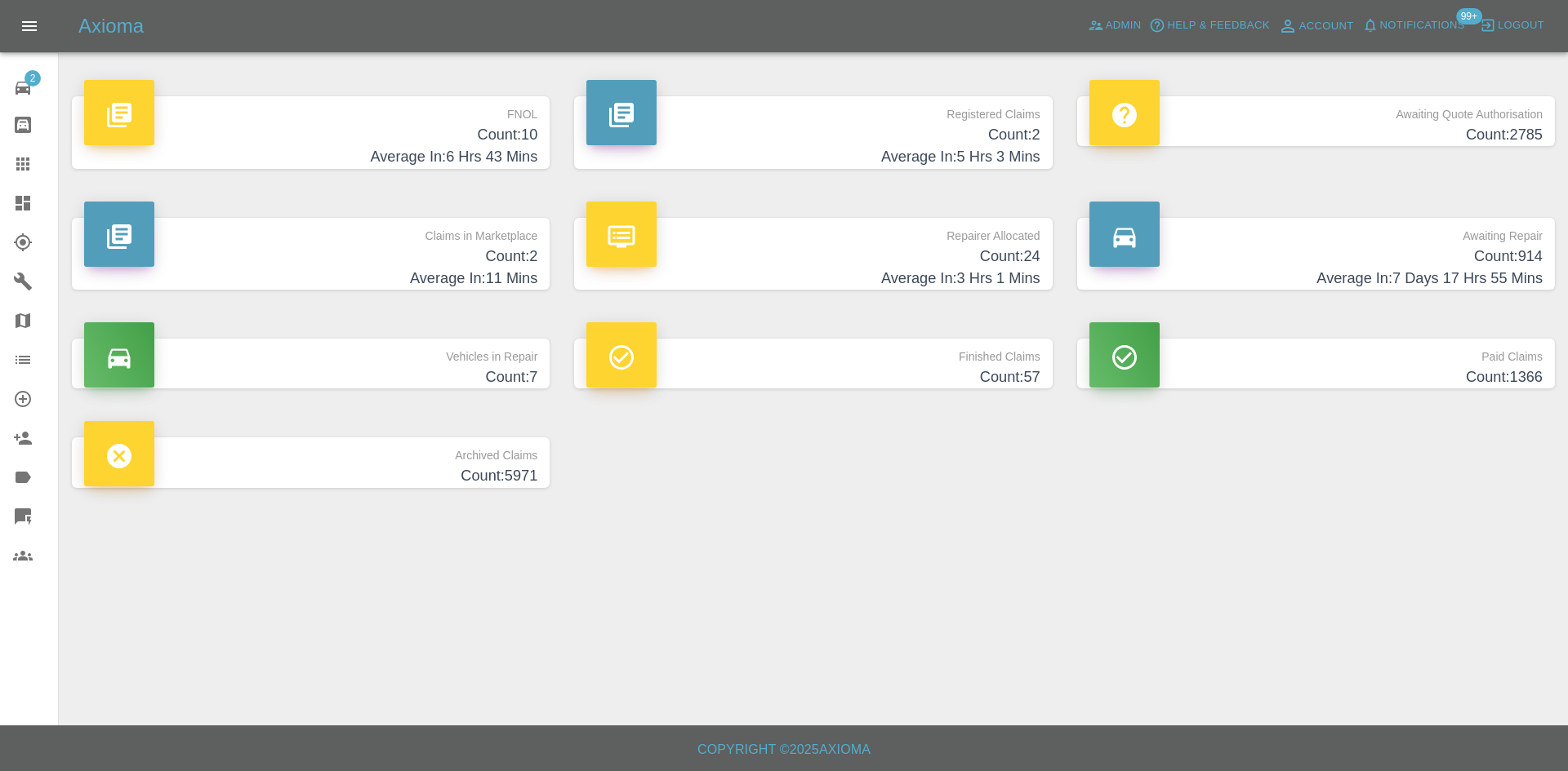
click at [1425, 251] on h4 "Count: 914" at bounding box center [1316, 257] width 454 height 22
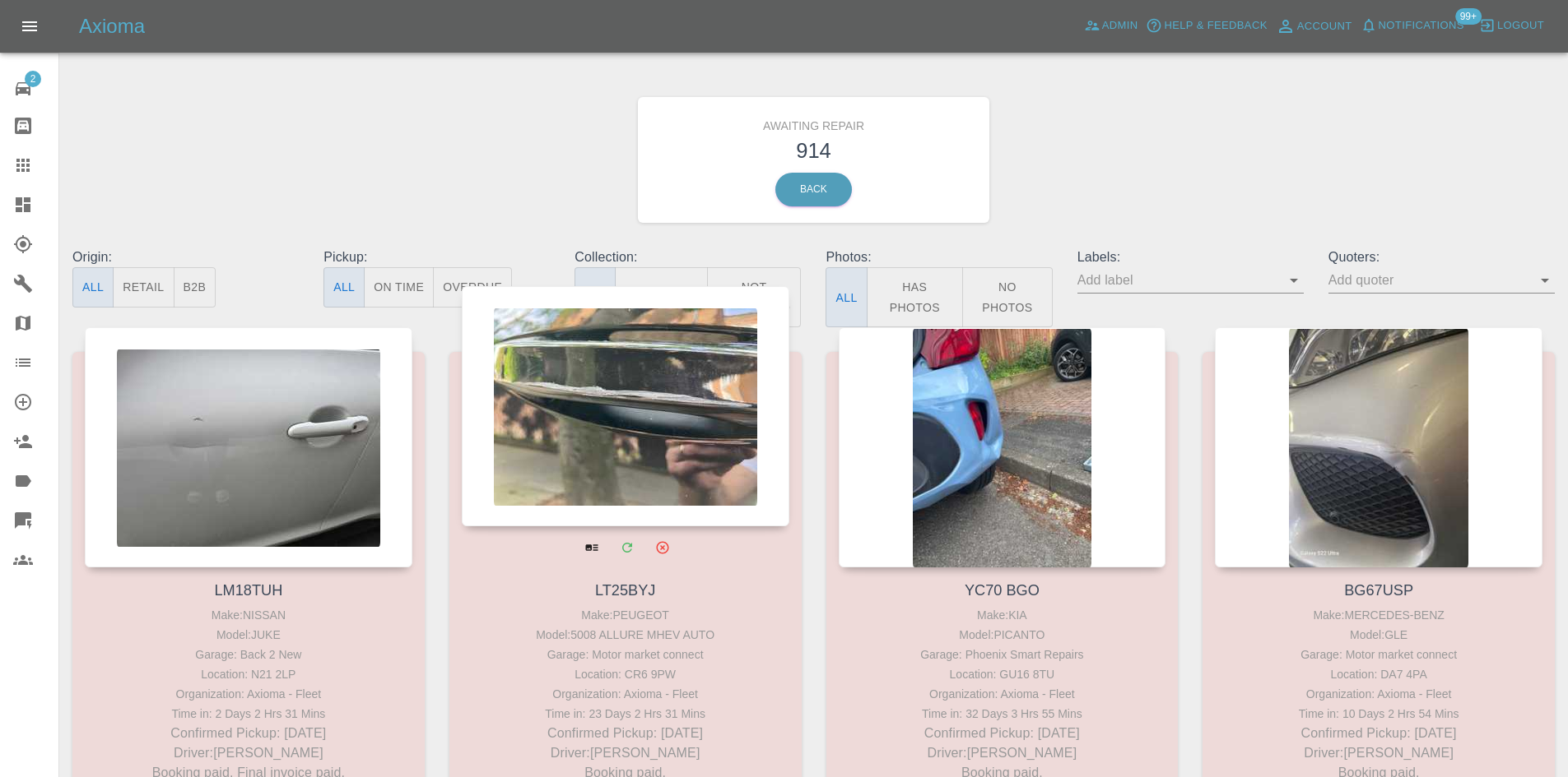
click at [770, 290] on div at bounding box center [625, 406] width 327 height 240
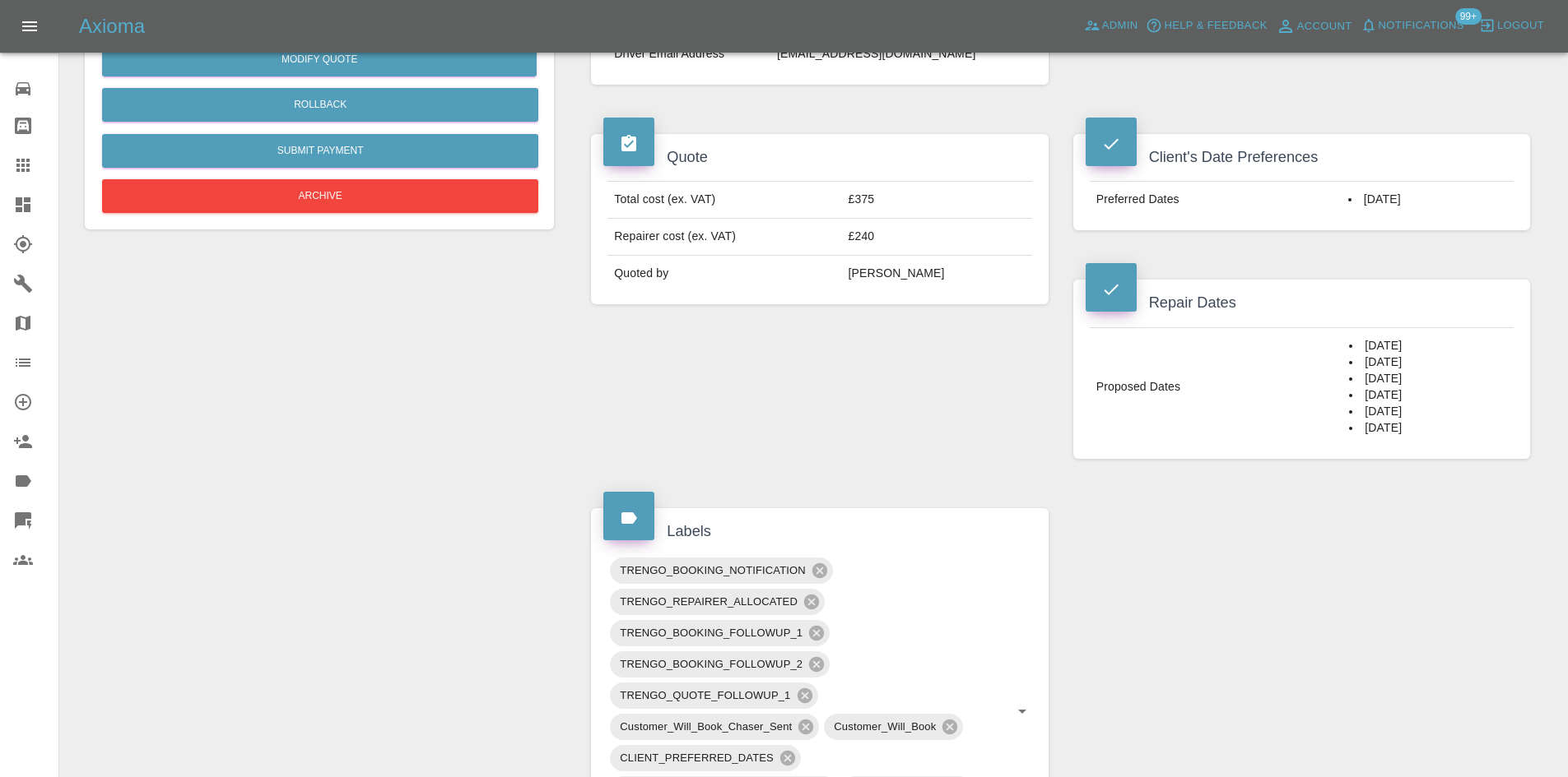
scroll to position [412, 0]
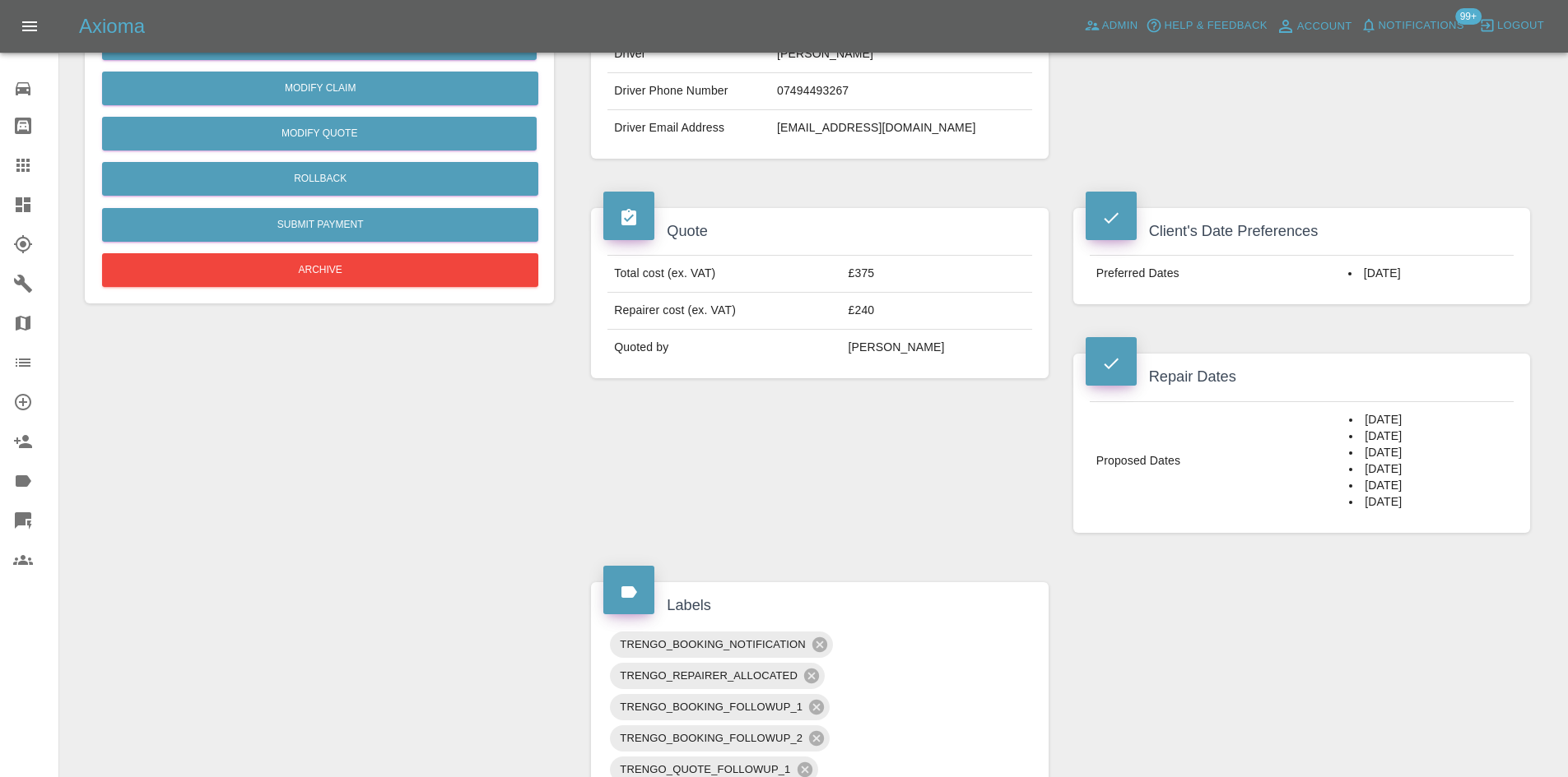
drag, startPoint x: 1399, startPoint y: 441, endPoint x: 1332, endPoint y: 345, distance: 117.1
click at [1332, 345] on div "Repair Dates Proposed Dates [DATE] [DATE] [DATE] [DATE] [DATE] [DATE]" at bounding box center [1302, 443] width 481 height 228
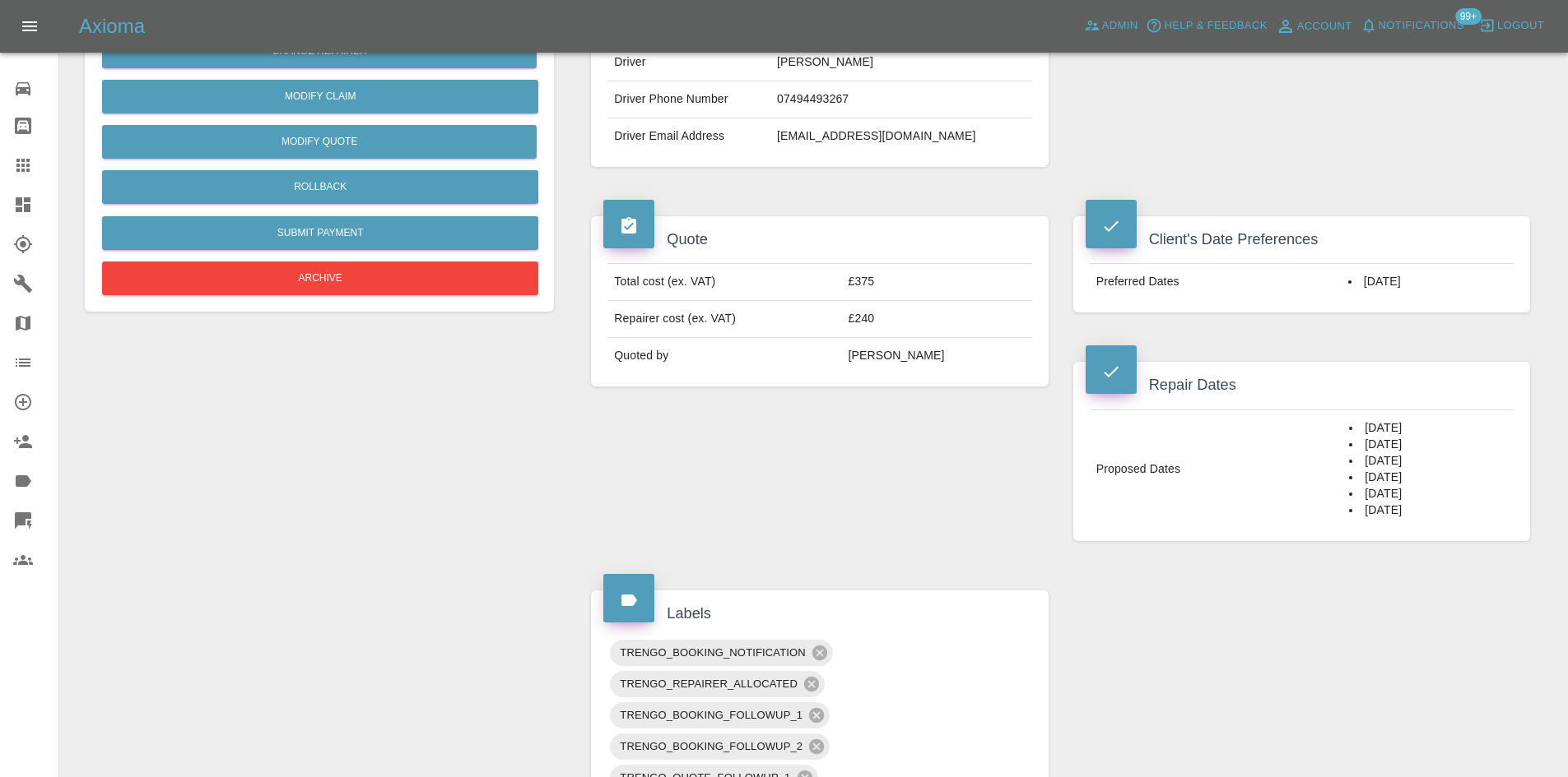
copy div "Proposed Dates [DATE] [DATE] [DATE] [DATE] [DATE] [DATE]"
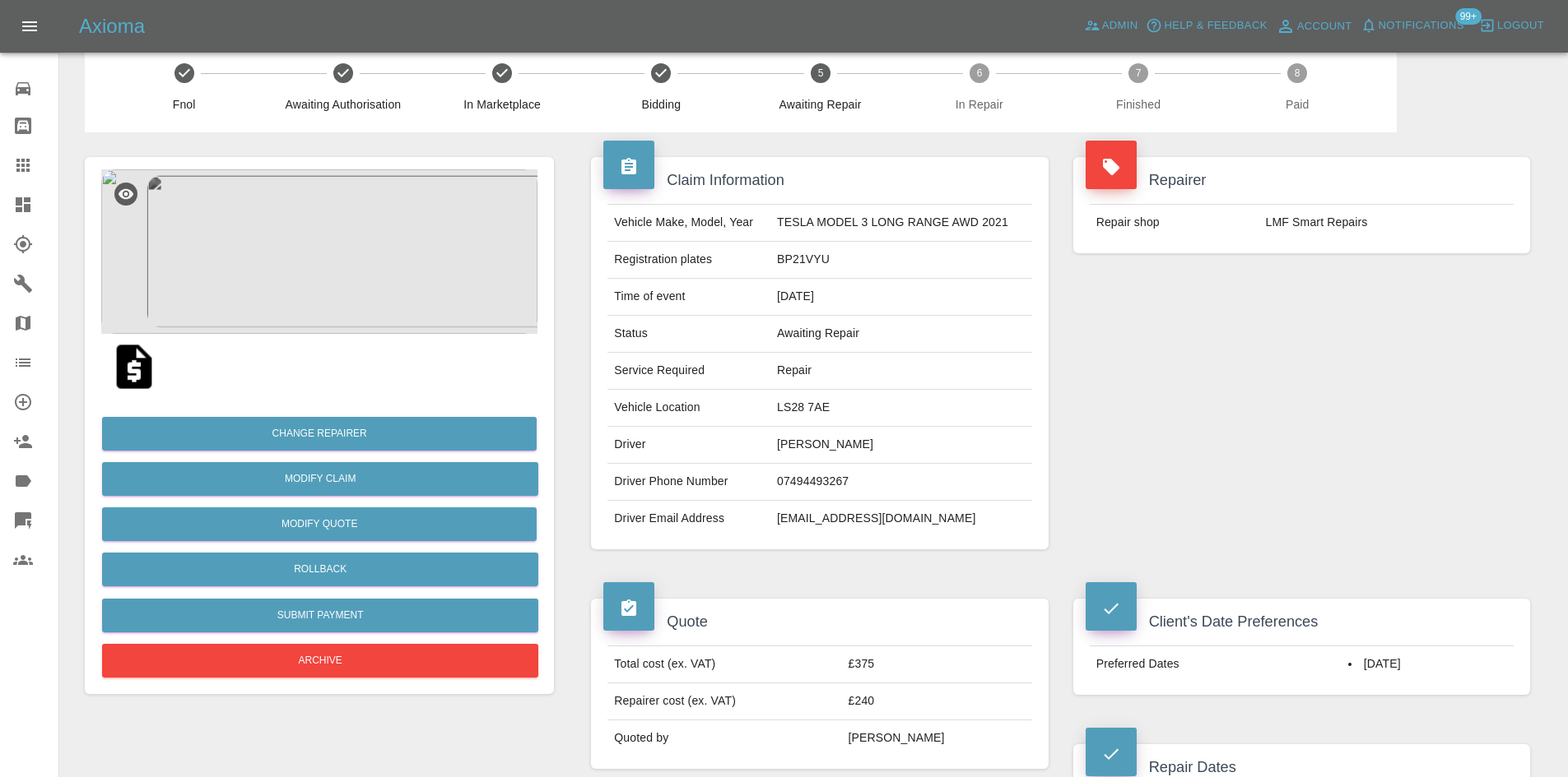
scroll to position [0, 0]
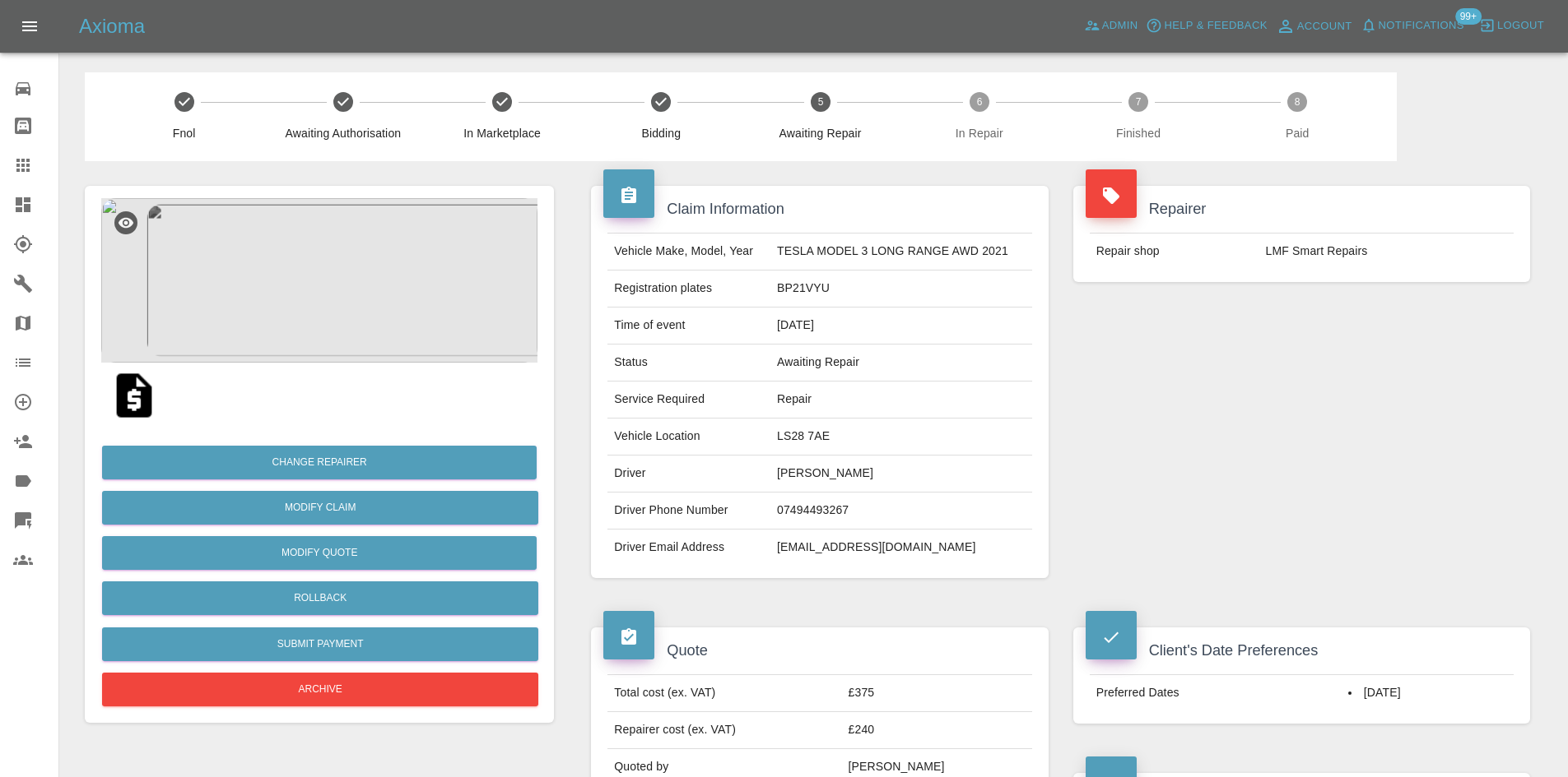
click at [873, 775] on td "[PERSON_NAME]" at bounding box center [937, 767] width 190 height 37
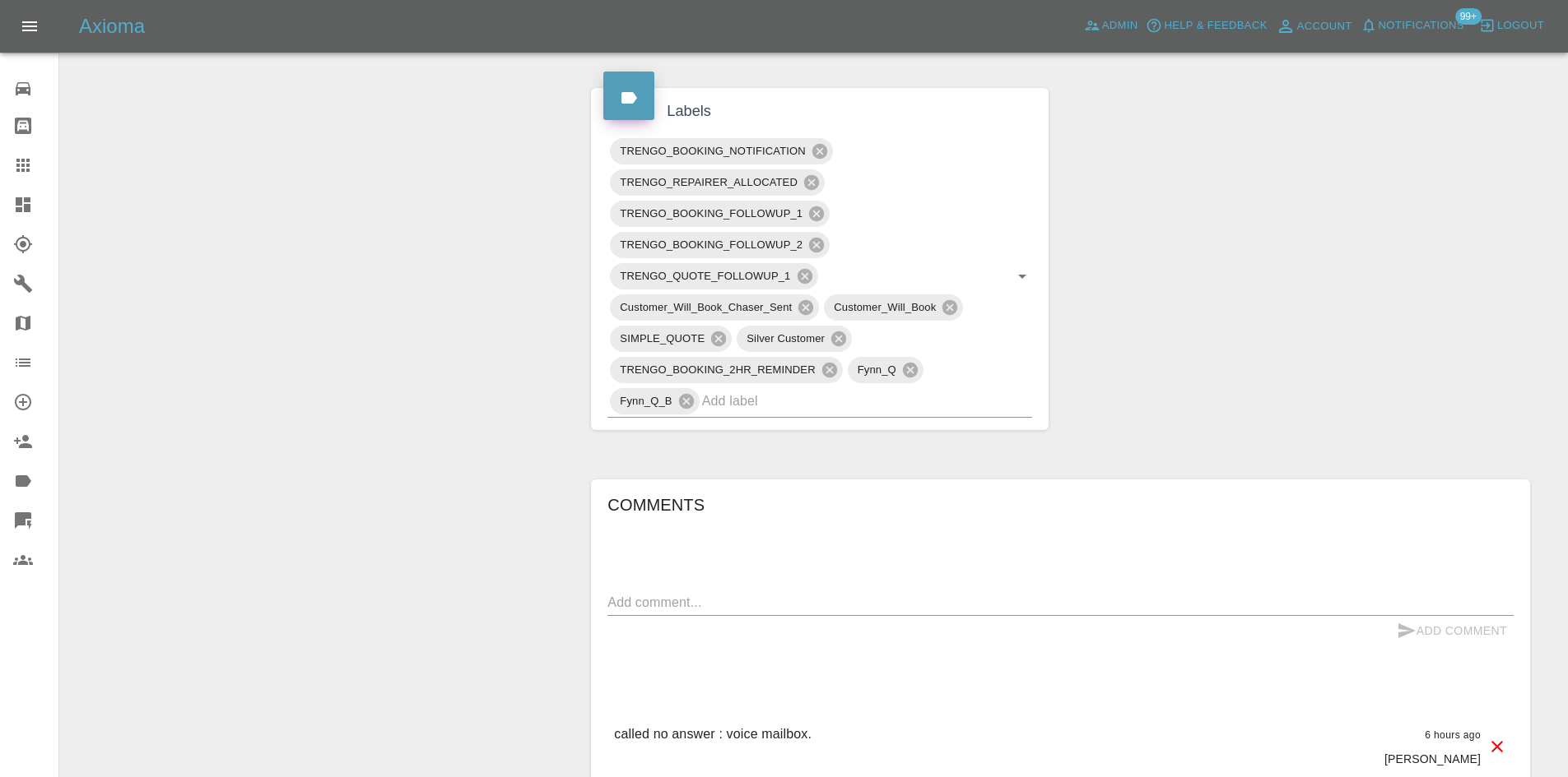
scroll to position [987, 0]
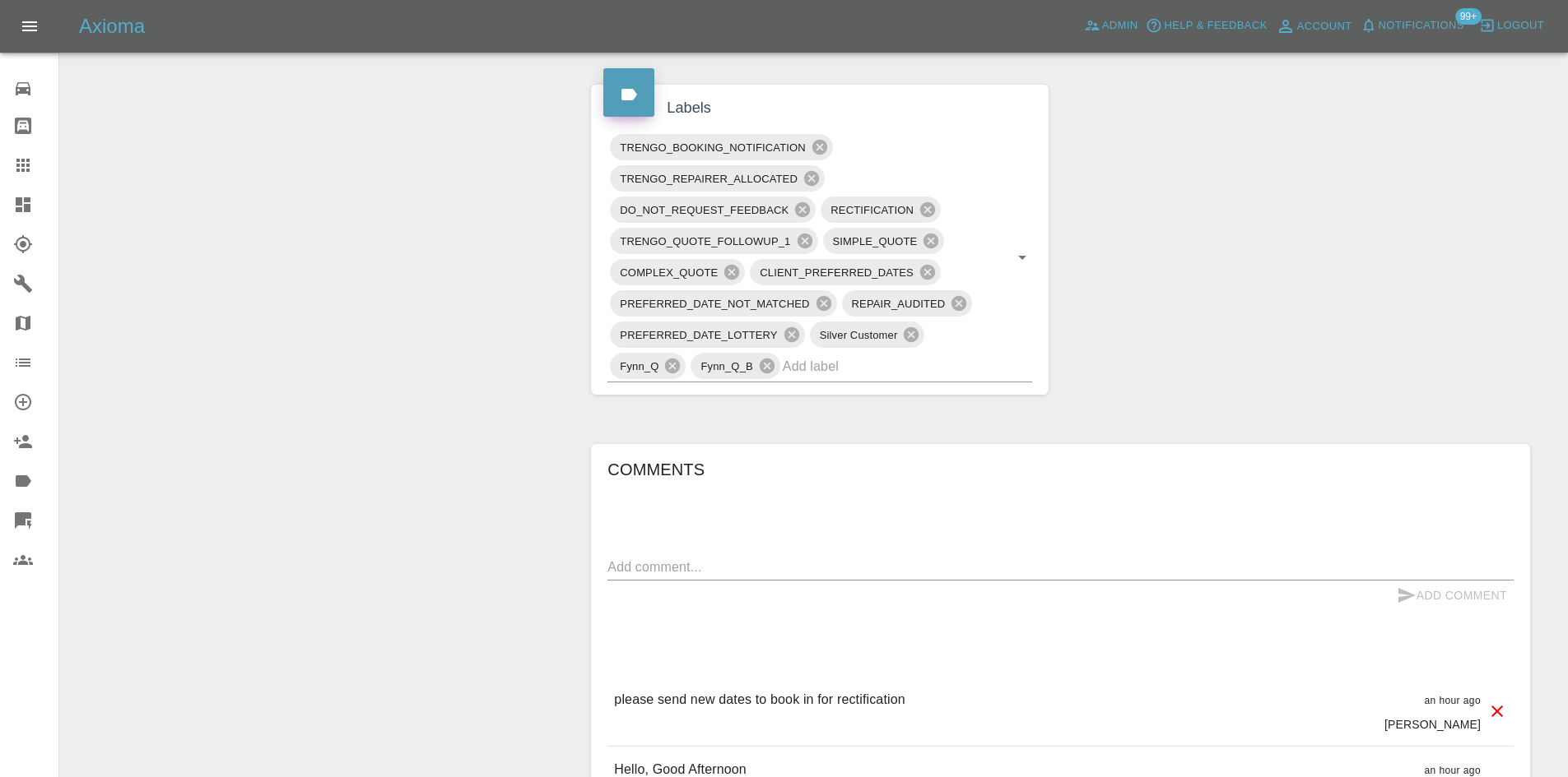
scroll to position [1152, 0]
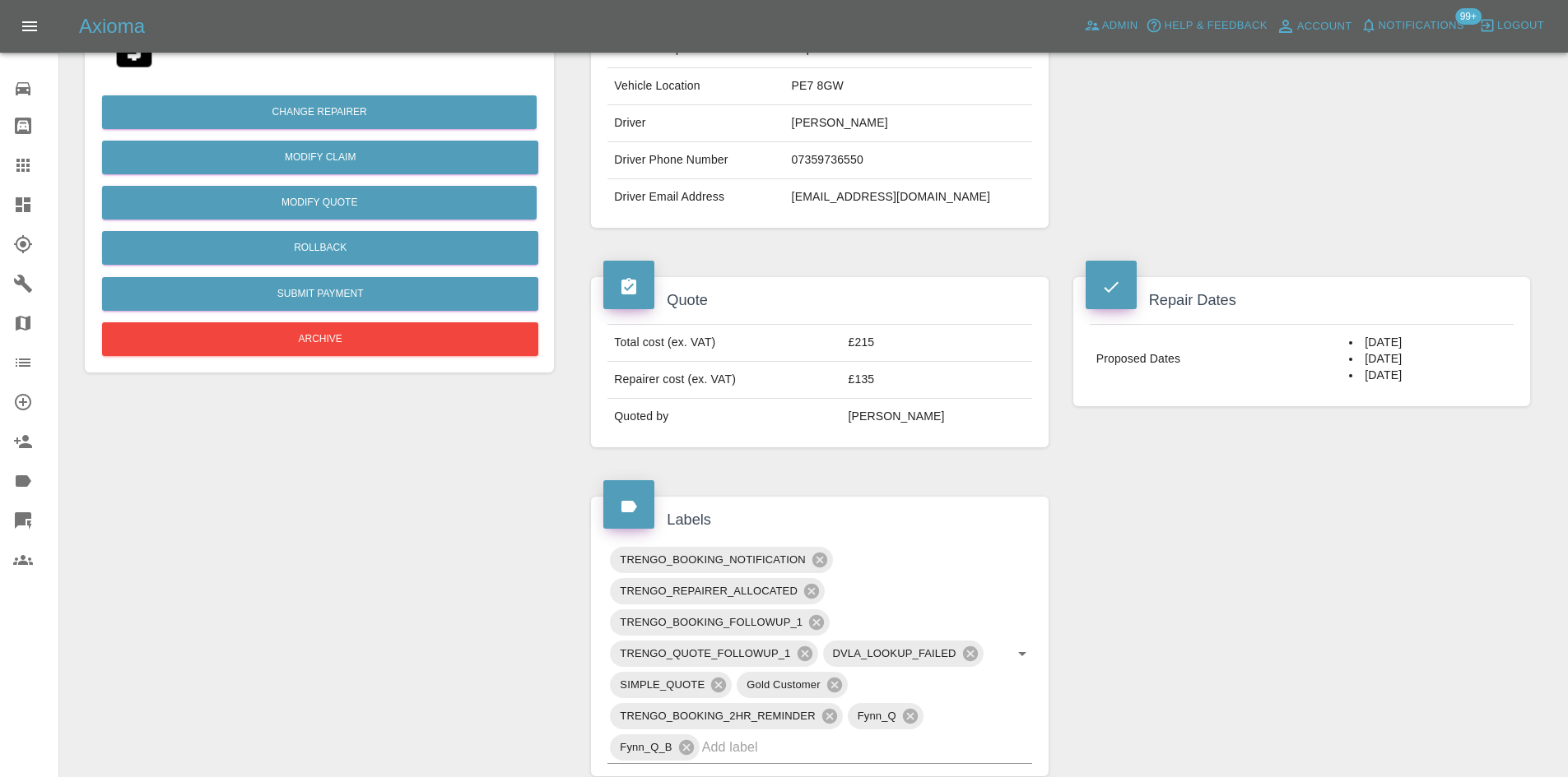
scroll to position [83, 0]
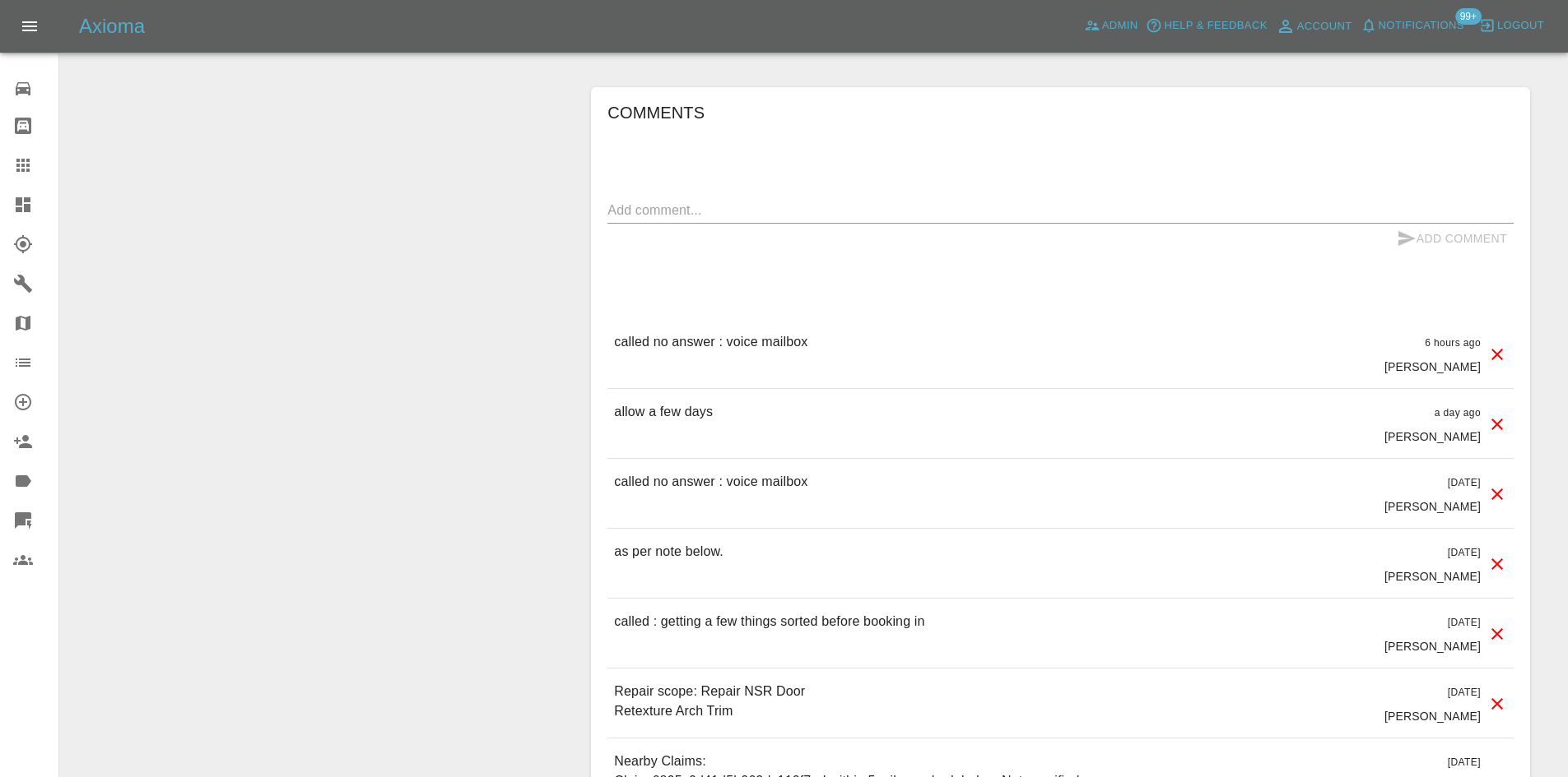
scroll to position [493, 0]
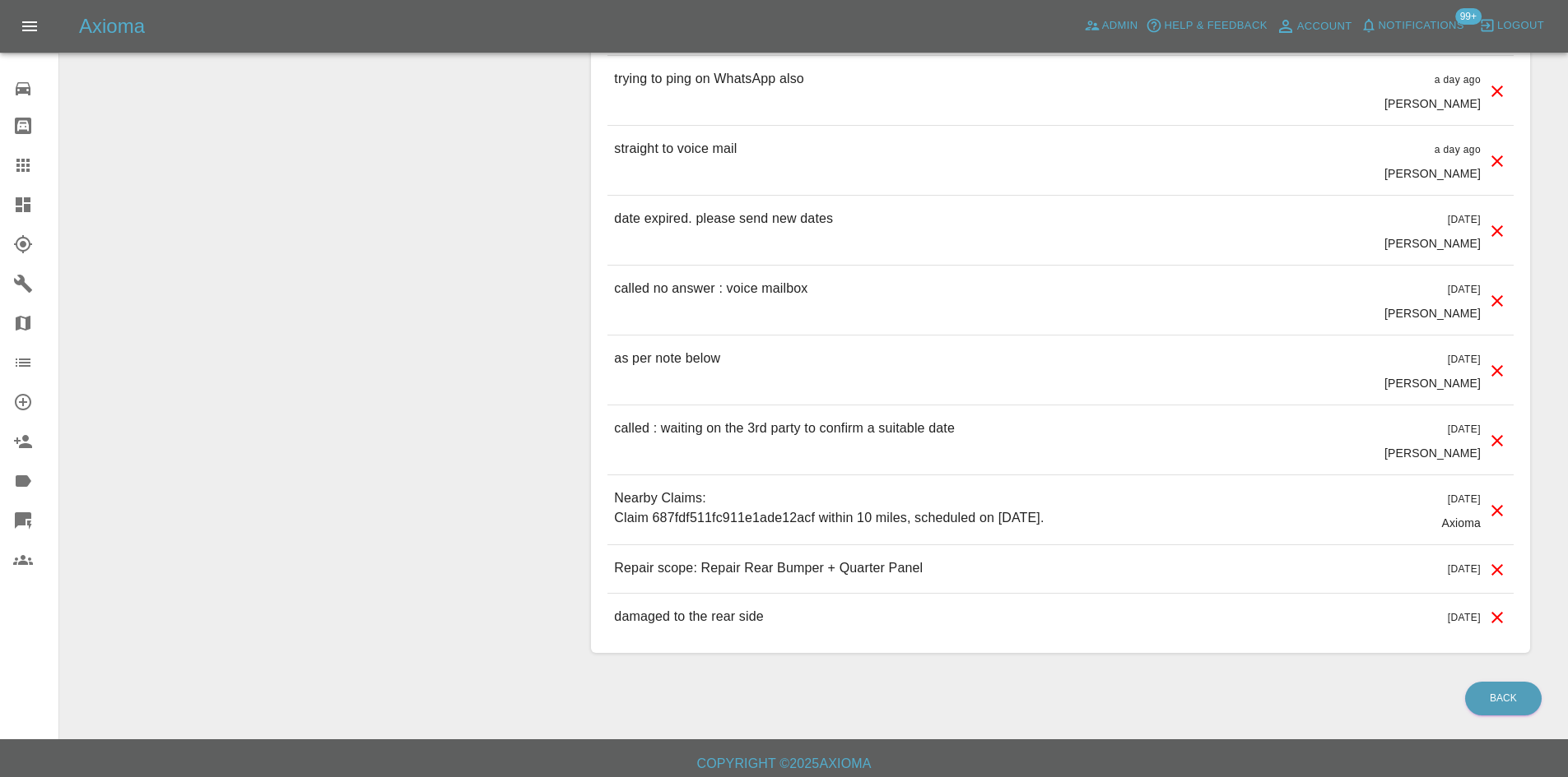
scroll to position [1463, 0]
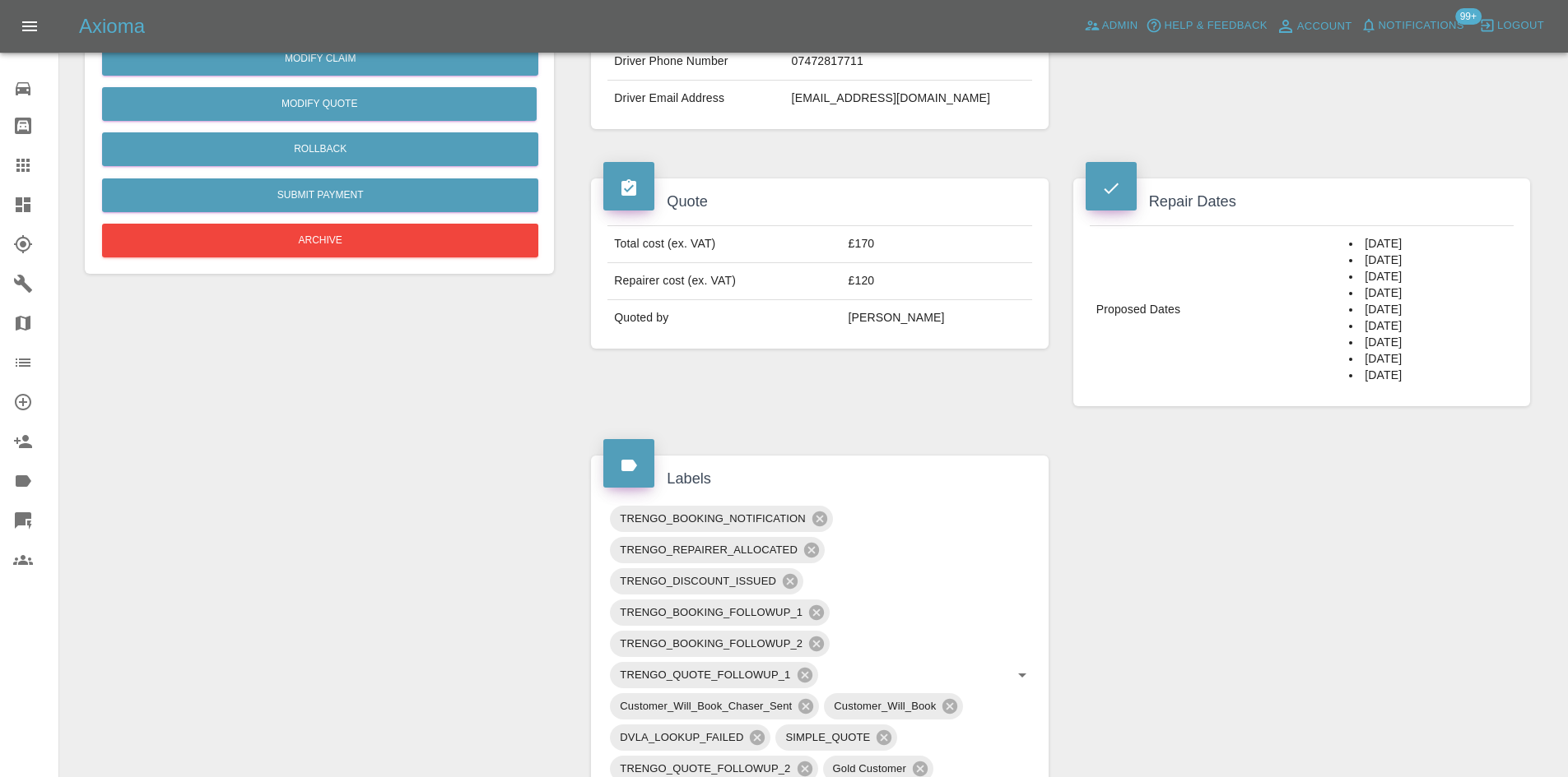
scroll to position [195, 0]
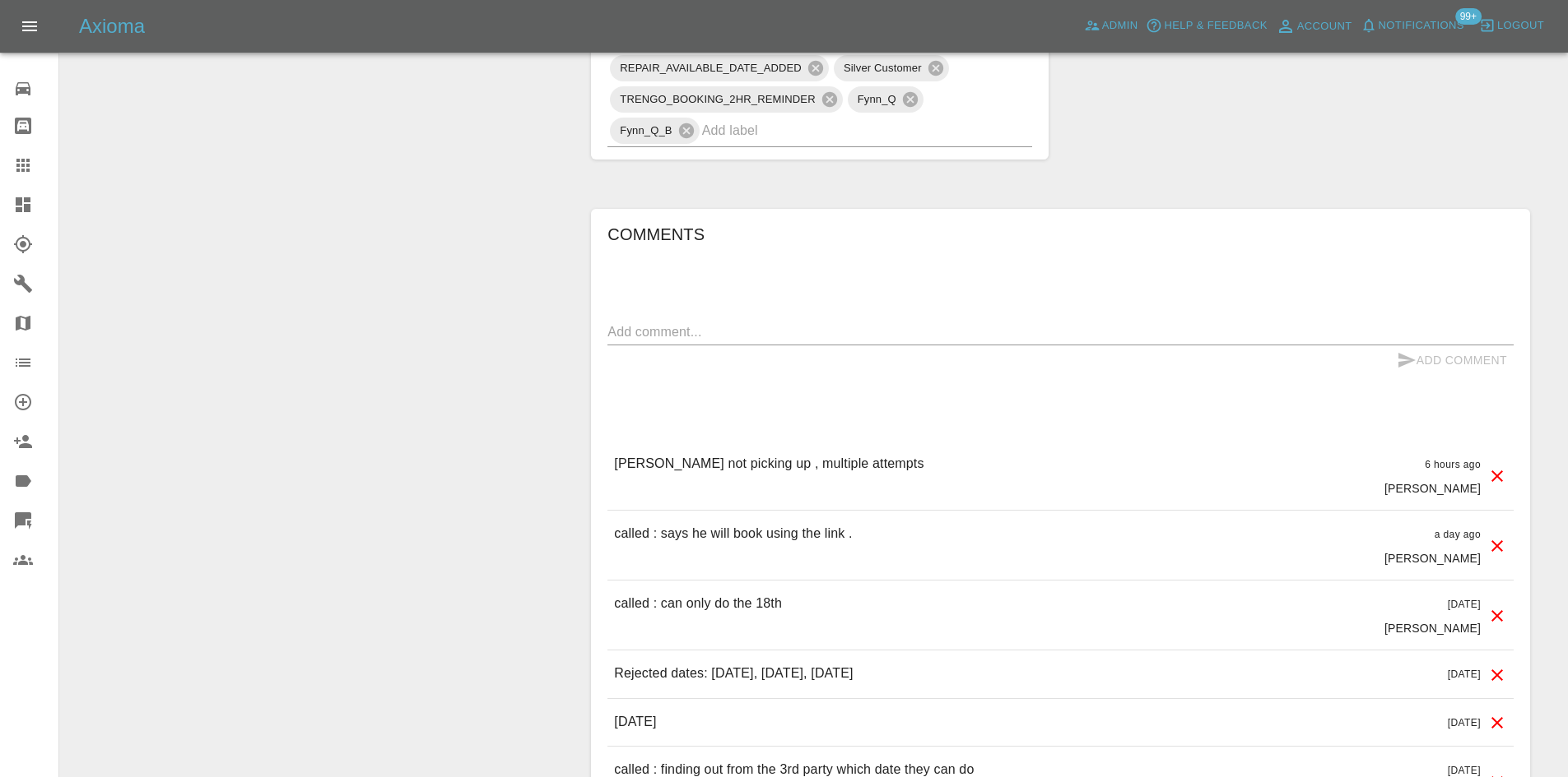
scroll to position [1234, 0]
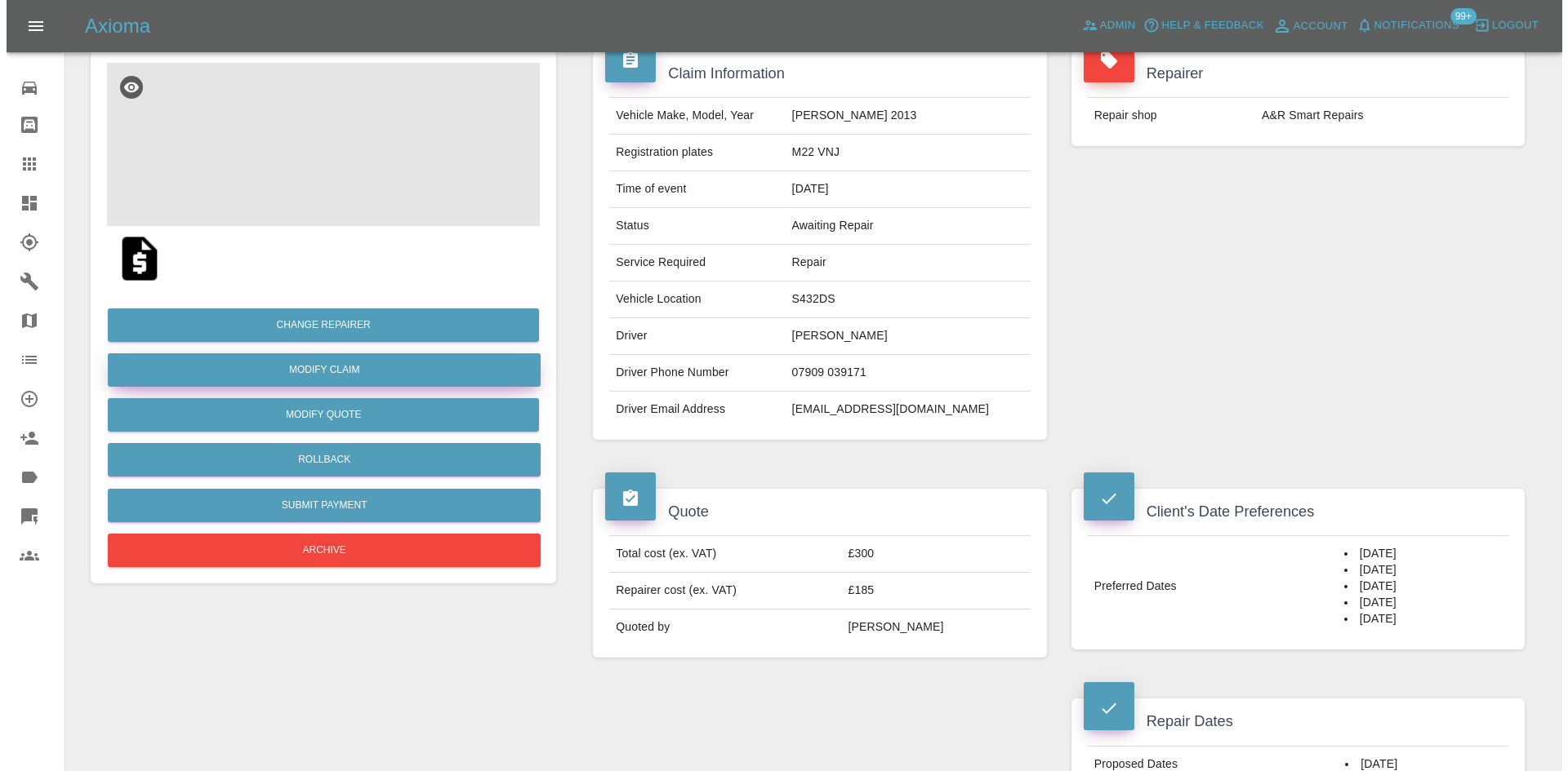
scroll to position [163, 0]
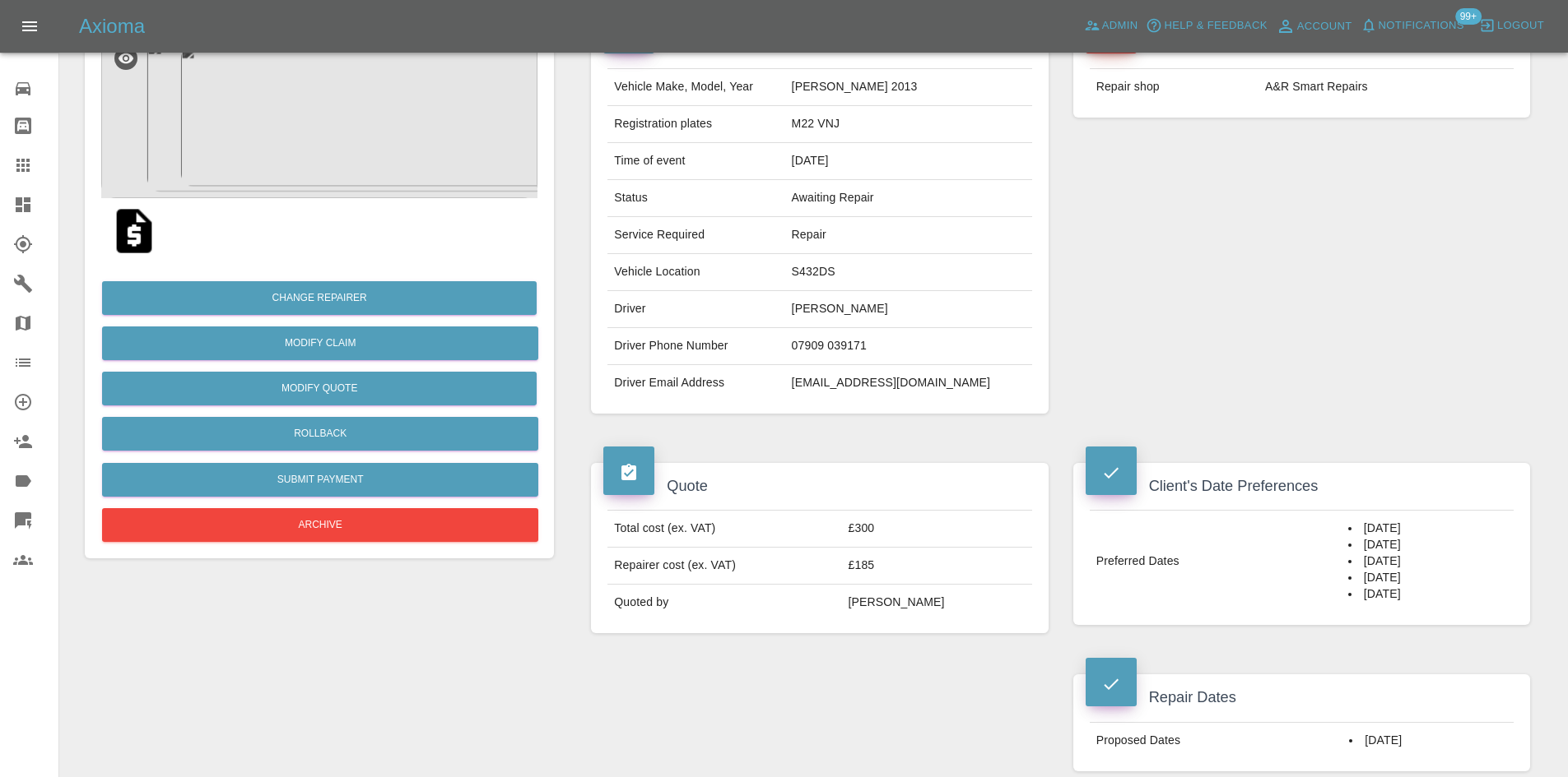
drag, startPoint x: 1407, startPoint y: 607, endPoint x: 1336, endPoint y: 534, distance: 101.8
click at [1342, 534] on td "23/08/2025 24/08/2025 30/08/2025 31/08/2025 06/09/2025" at bounding box center [1428, 561] width 172 height 102
copy td "23/08/2025 24/08/2025 30/08/2025 31/08/2025 06/09/2025"
click at [414, 429] on button "Rollback" at bounding box center [320, 433] width 436 height 34
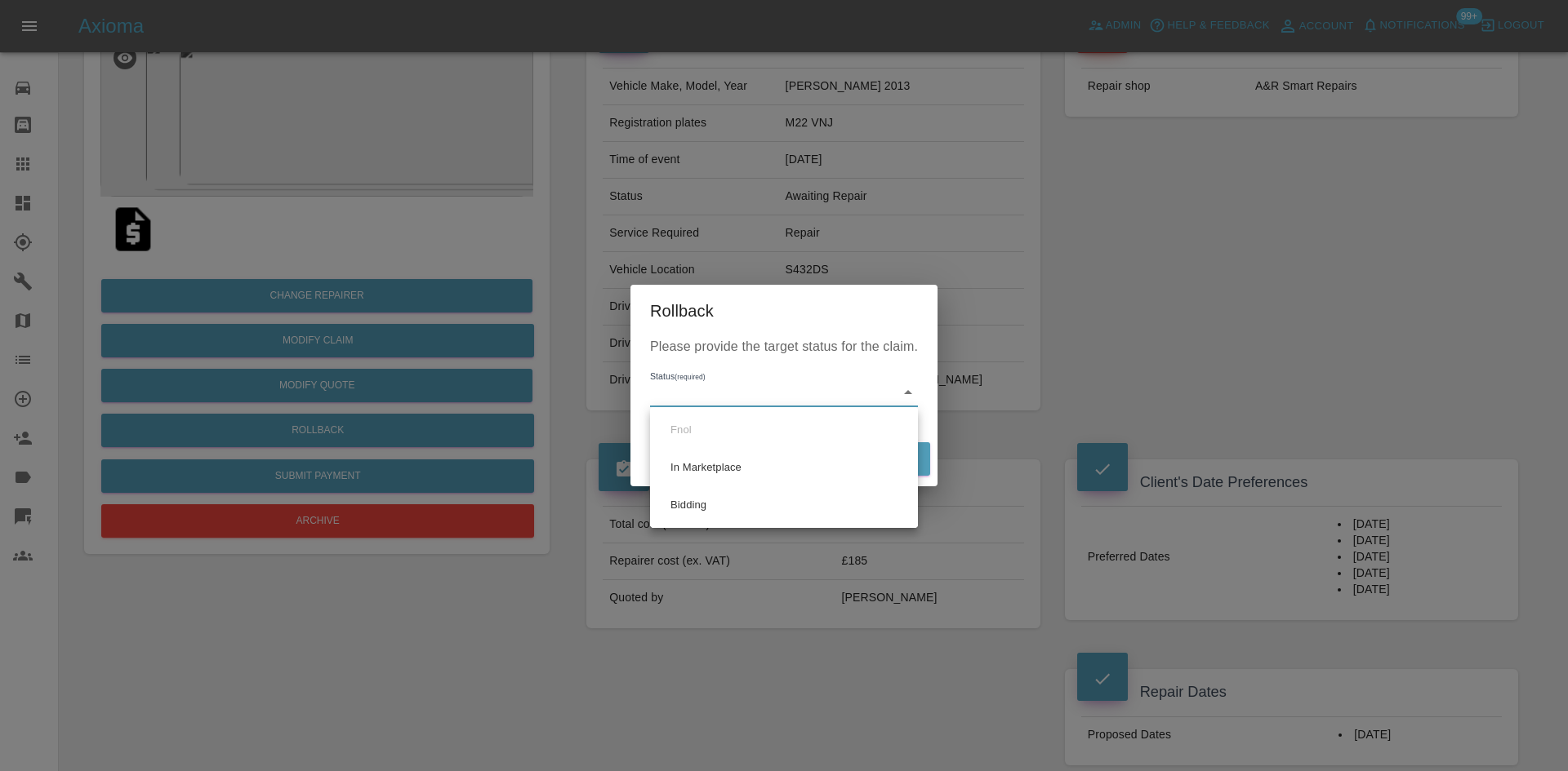
click at [758, 394] on body "Axioma Admin Help & Feedback Account Notifications 99+ Logout Repair home Bodys…" at bounding box center [784, 780] width 1568 height 1886
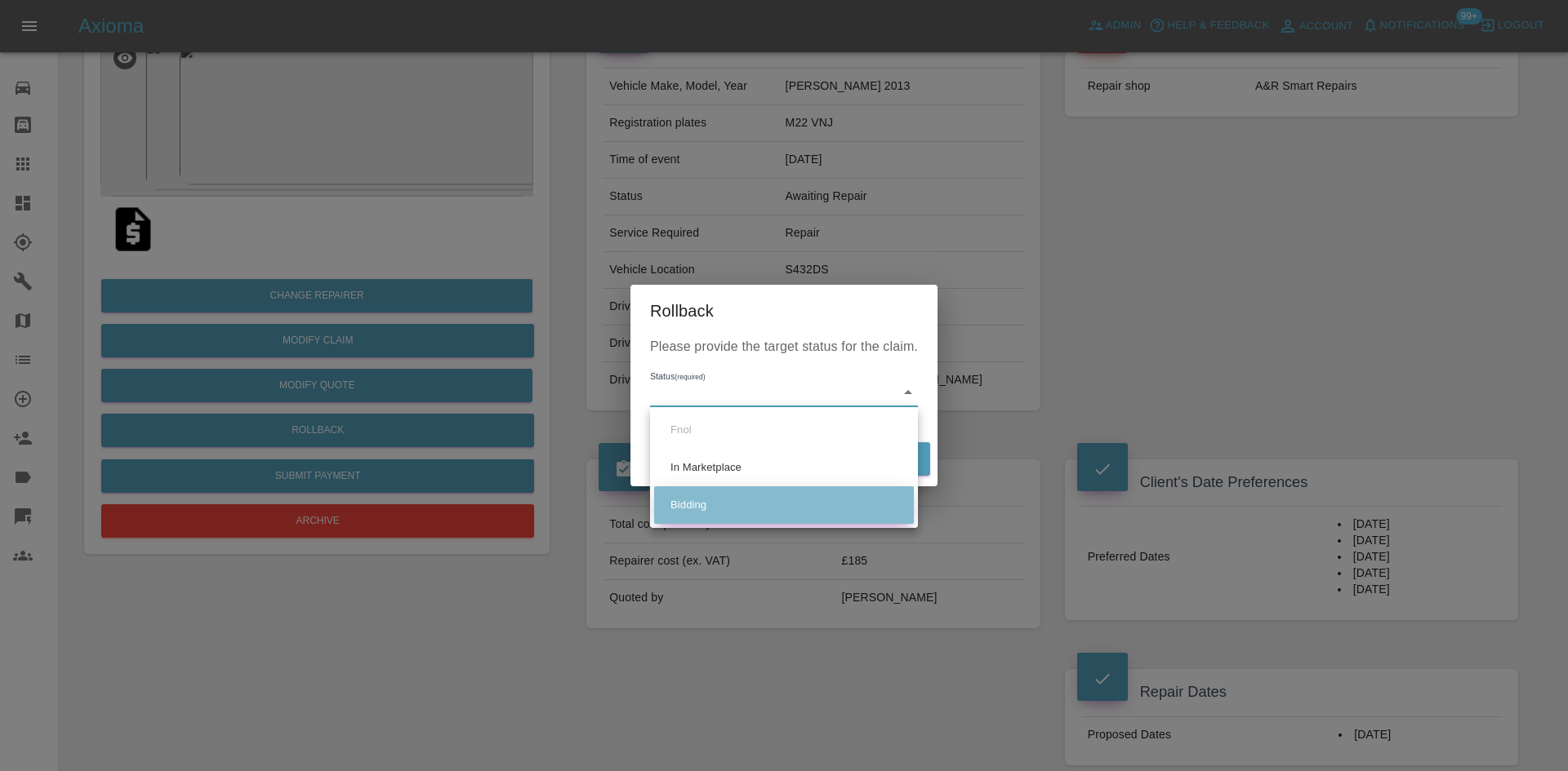
click at [741, 490] on li "Bidding" at bounding box center [784, 504] width 260 height 37
type input "bidding"
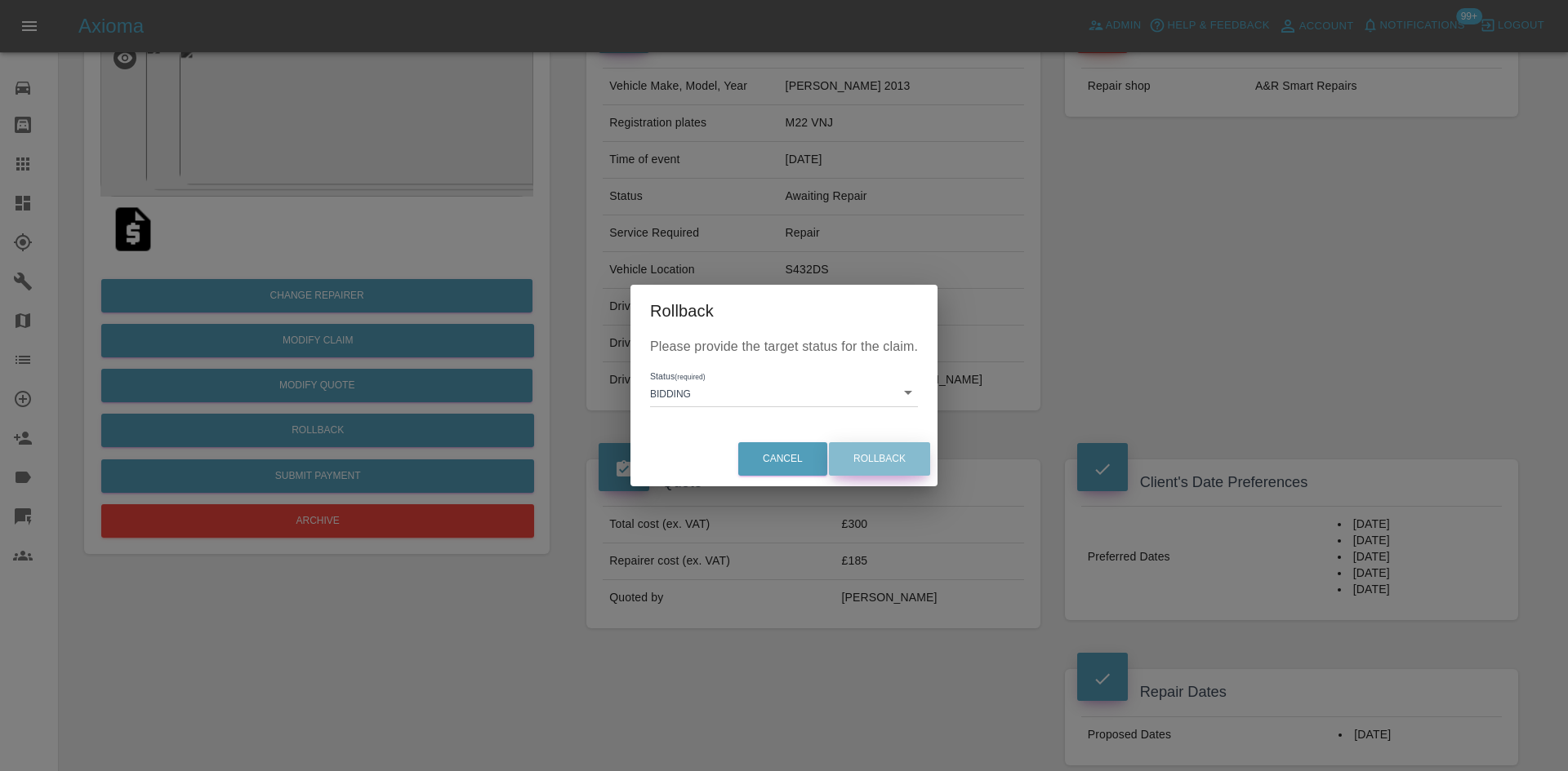
click at [910, 467] on button "Rollback" at bounding box center [879, 458] width 101 height 34
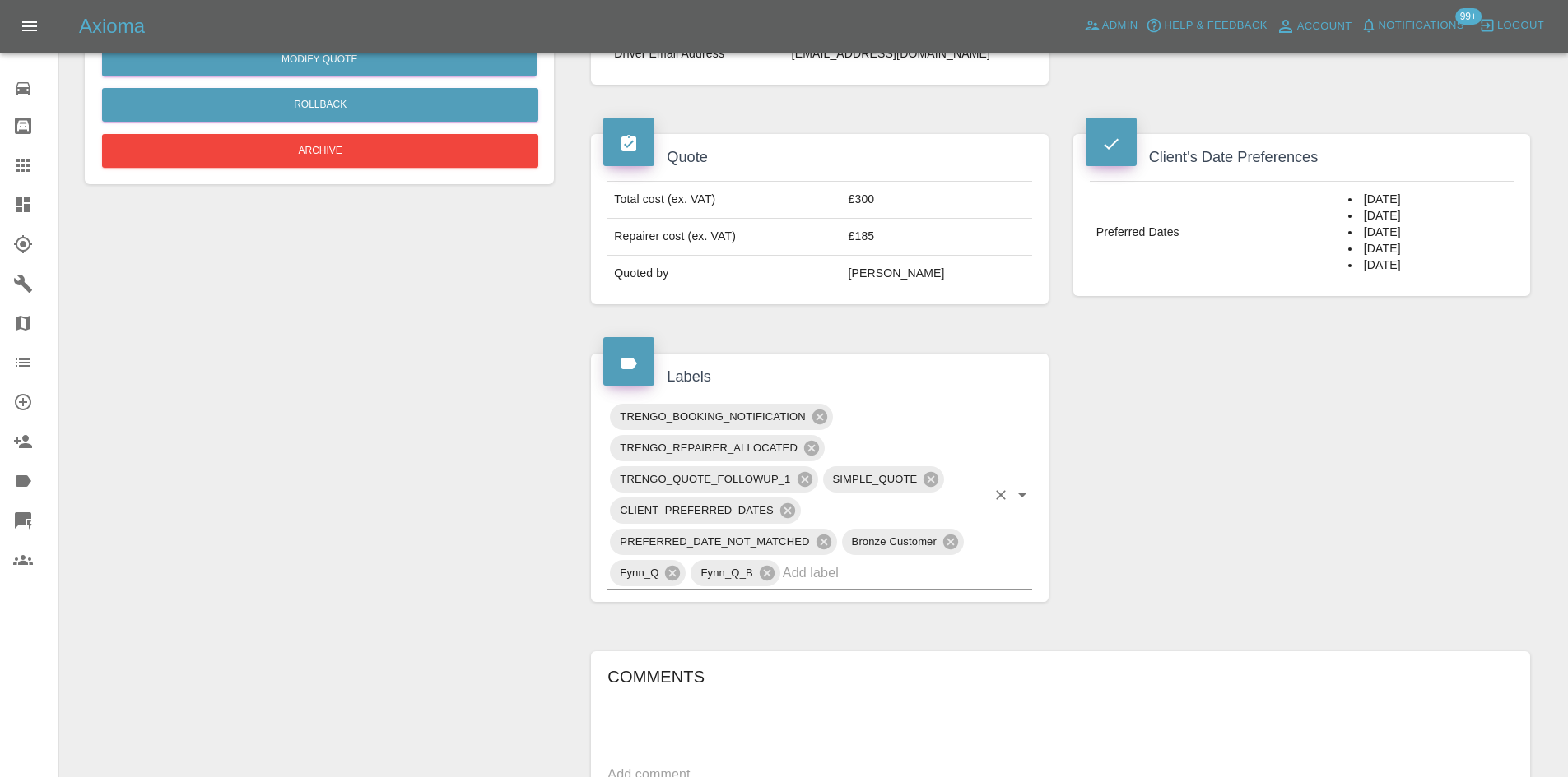
scroll to position [0, 0]
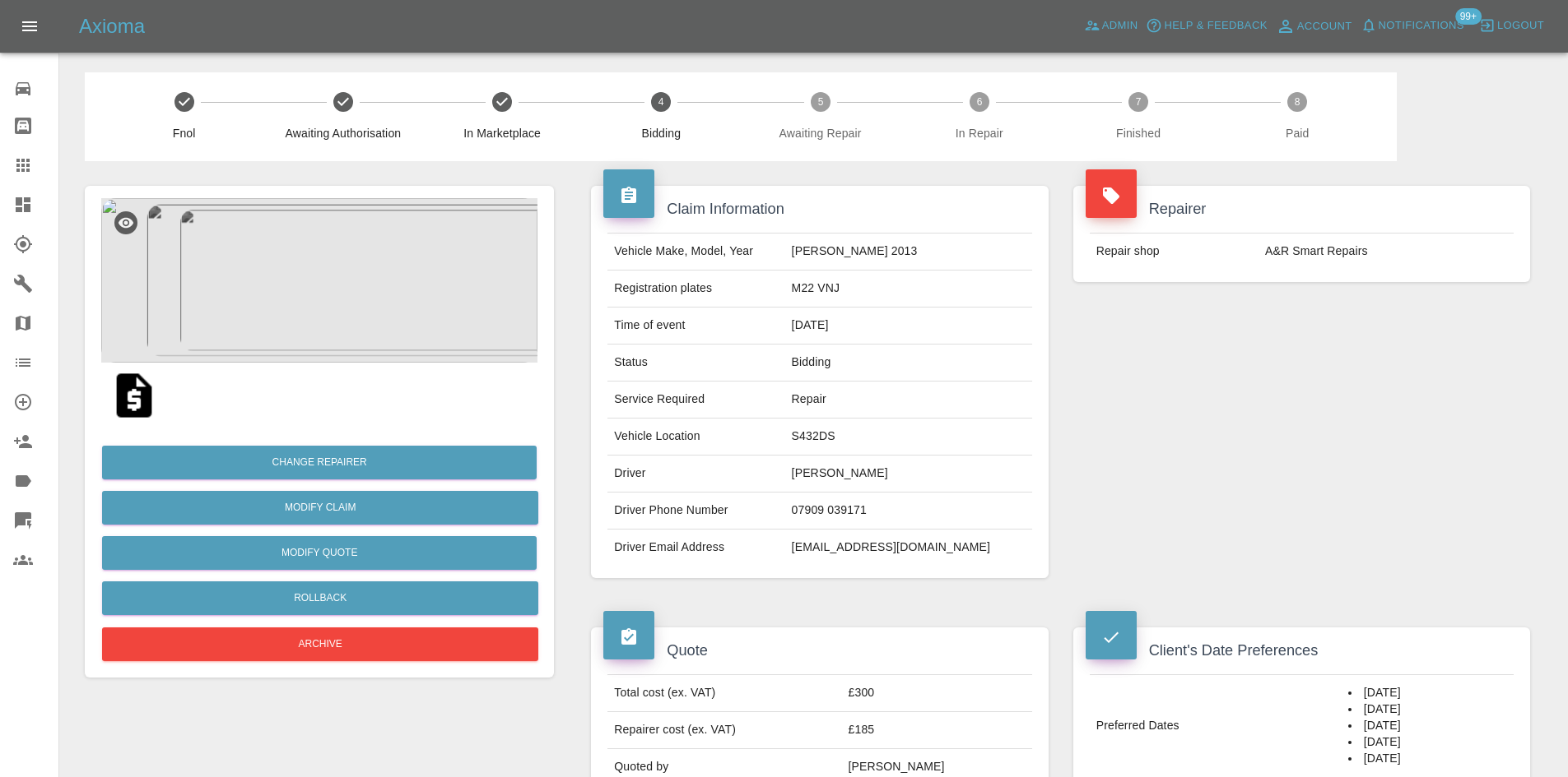
click at [824, 278] on td "M22 VNJ" at bounding box center [909, 289] width 247 height 37
copy td "M22 VNJ"
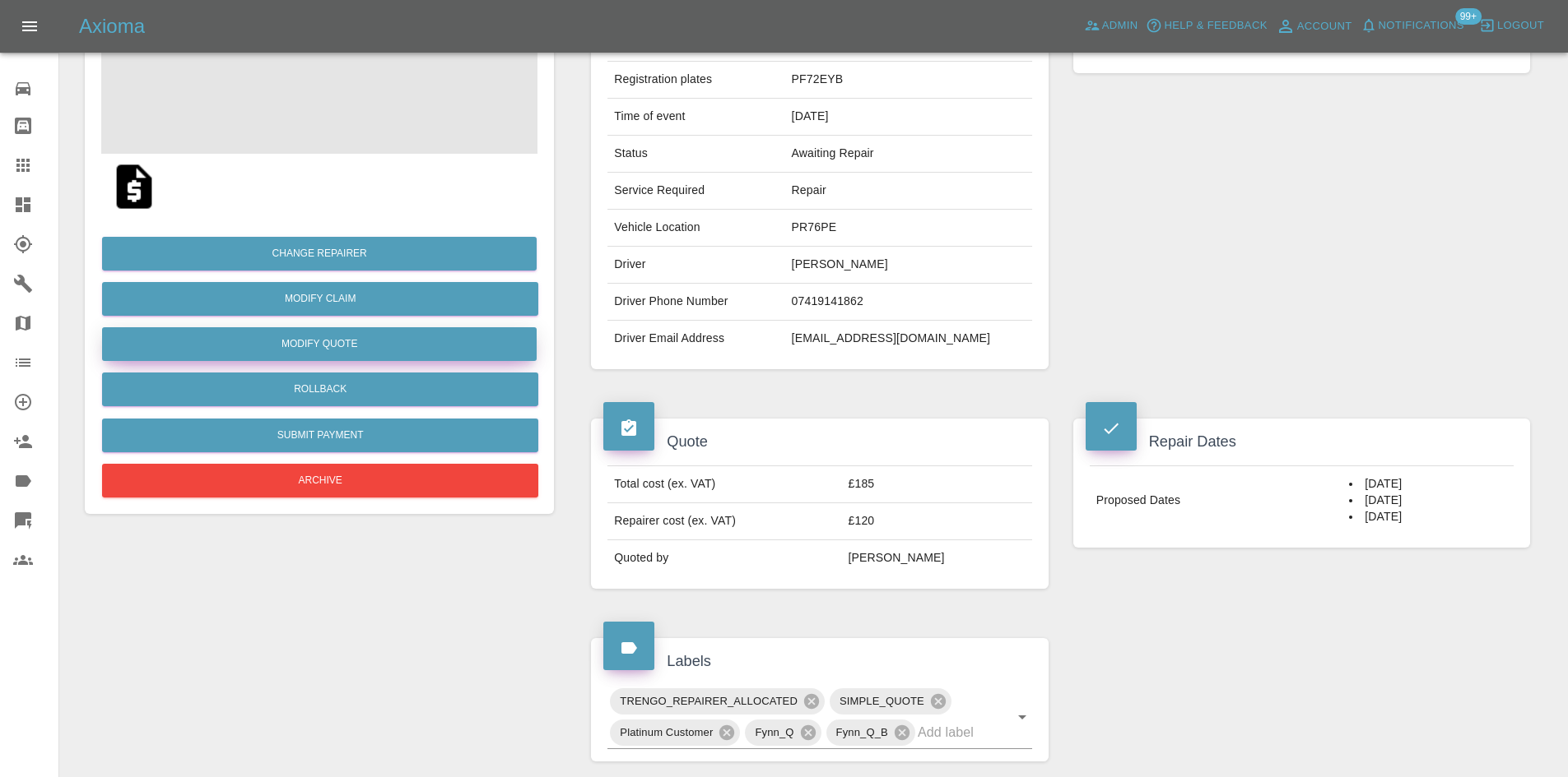
scroll to position [121, 0]
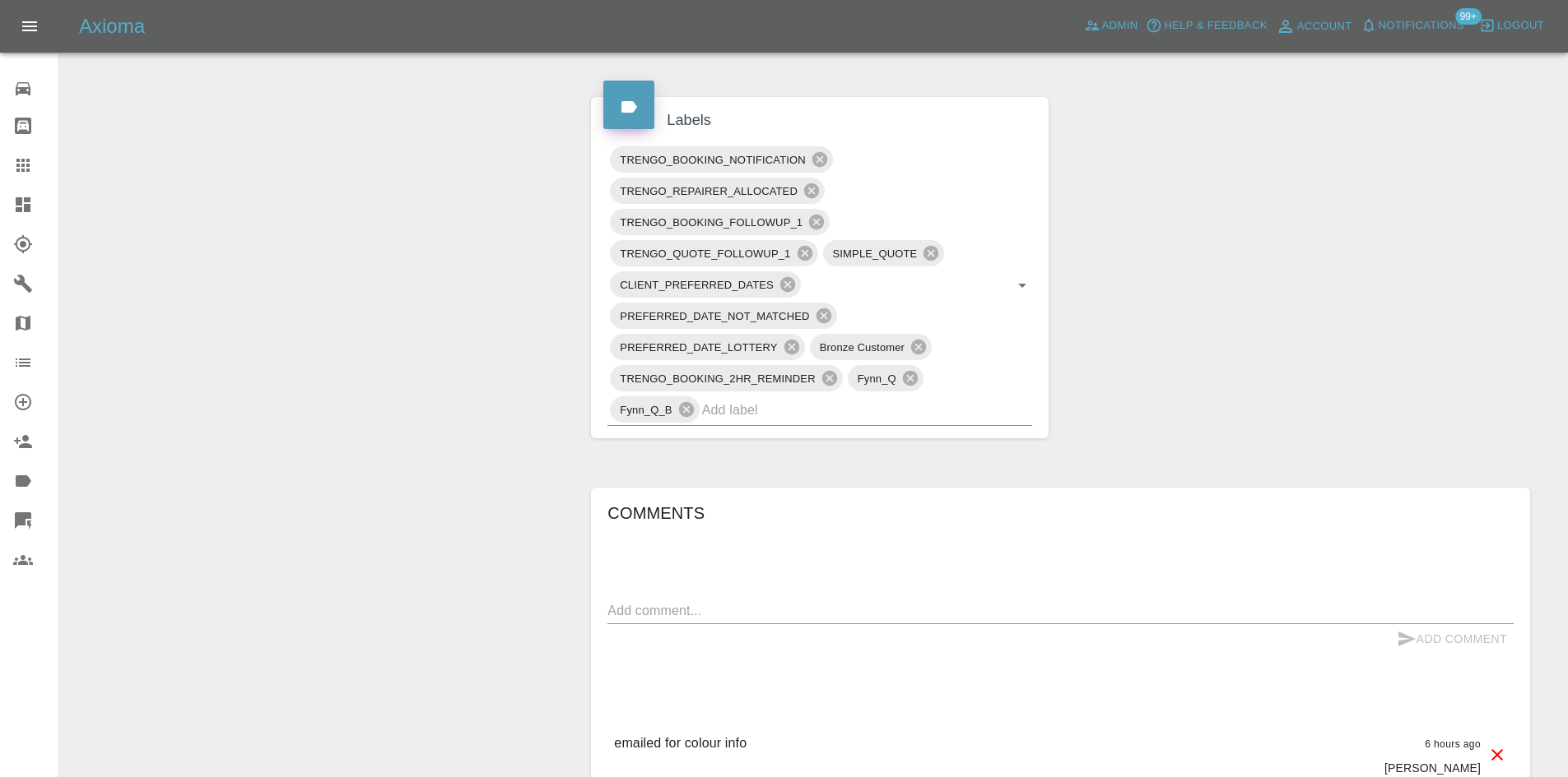
scroll to position [1234, 0]
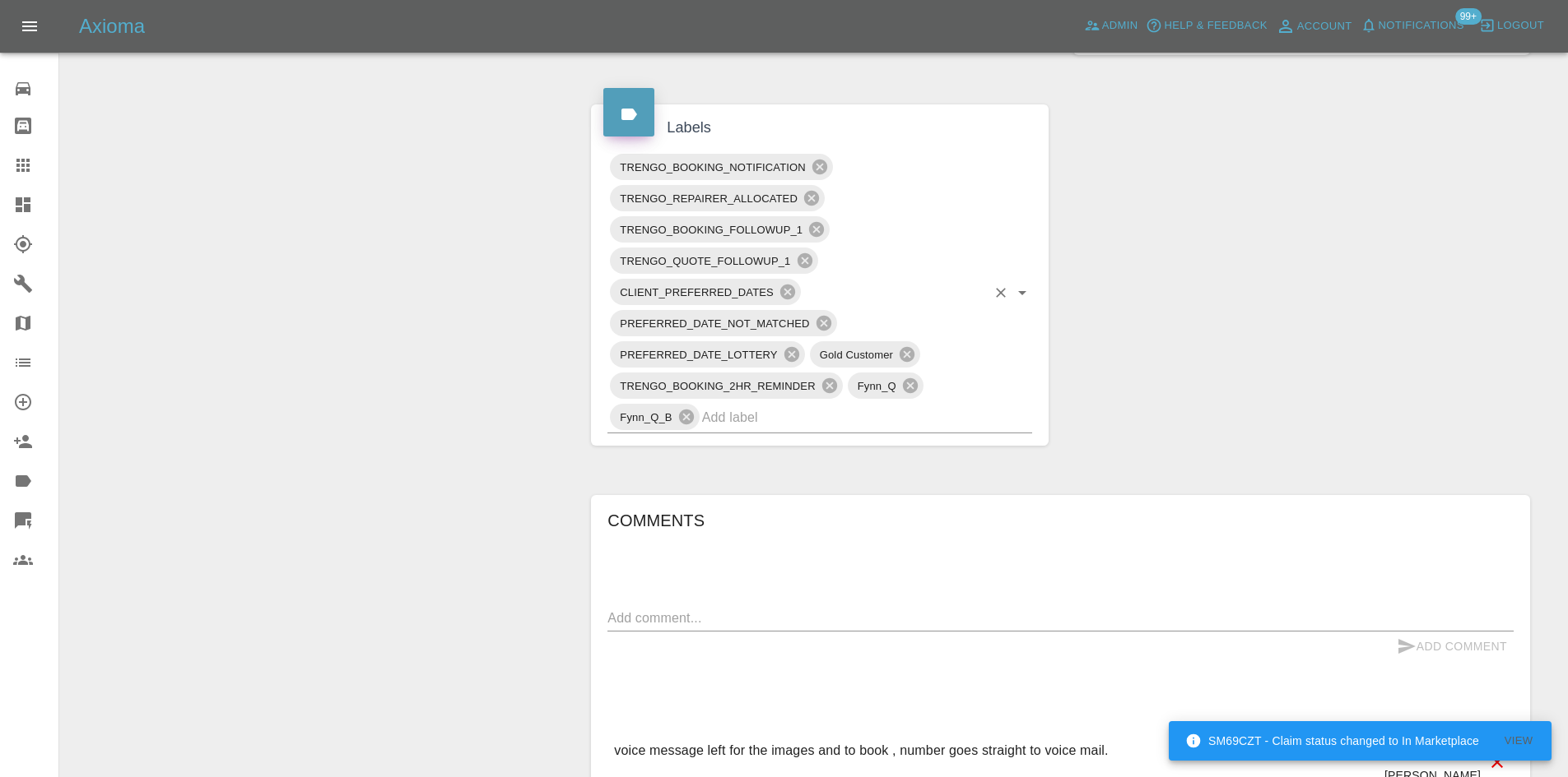
scroll to position [987, 0]
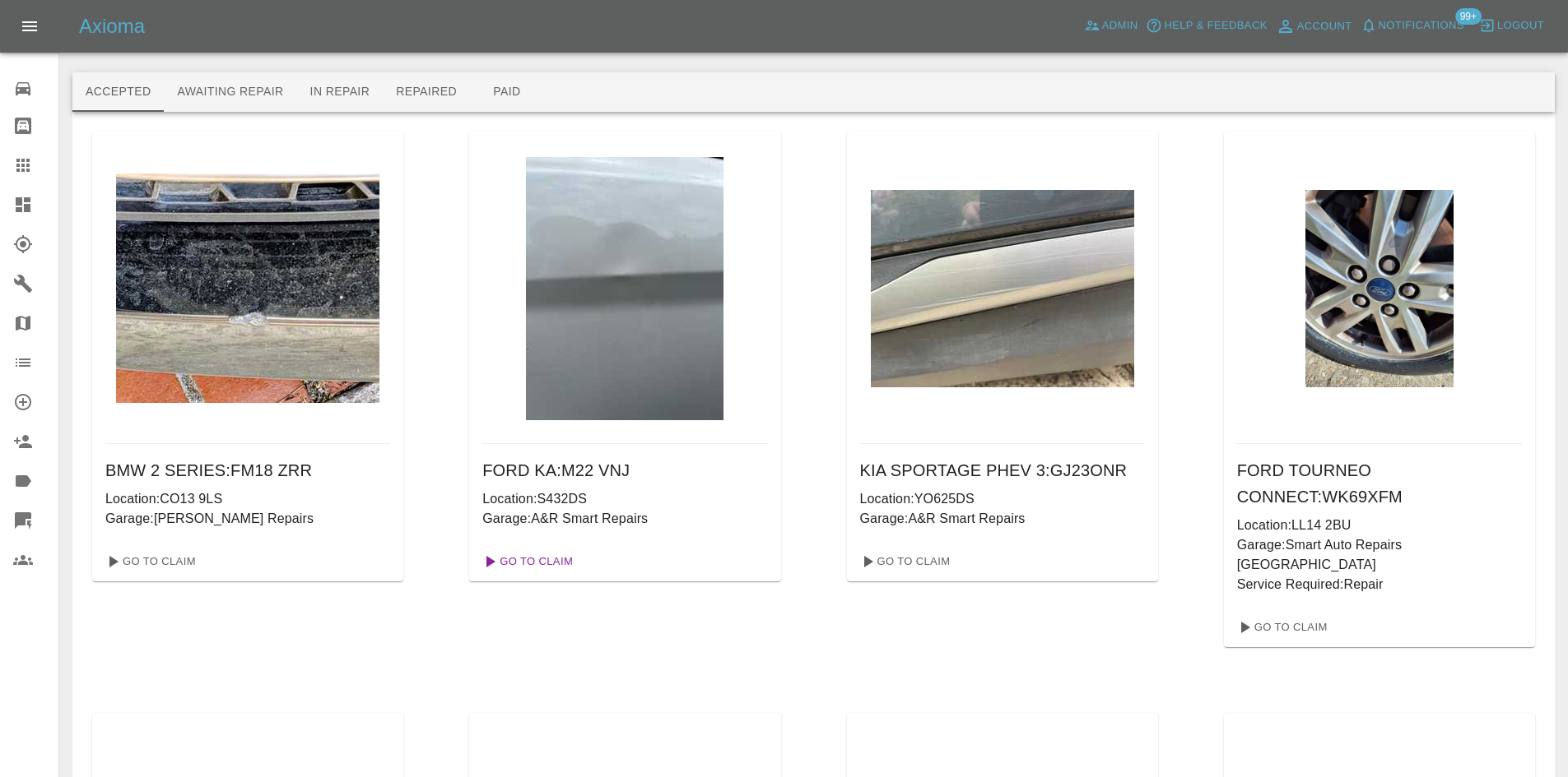
click at [548, 564] on link "Go To Claim" at bounding box center [526, 562] width 101 height 26
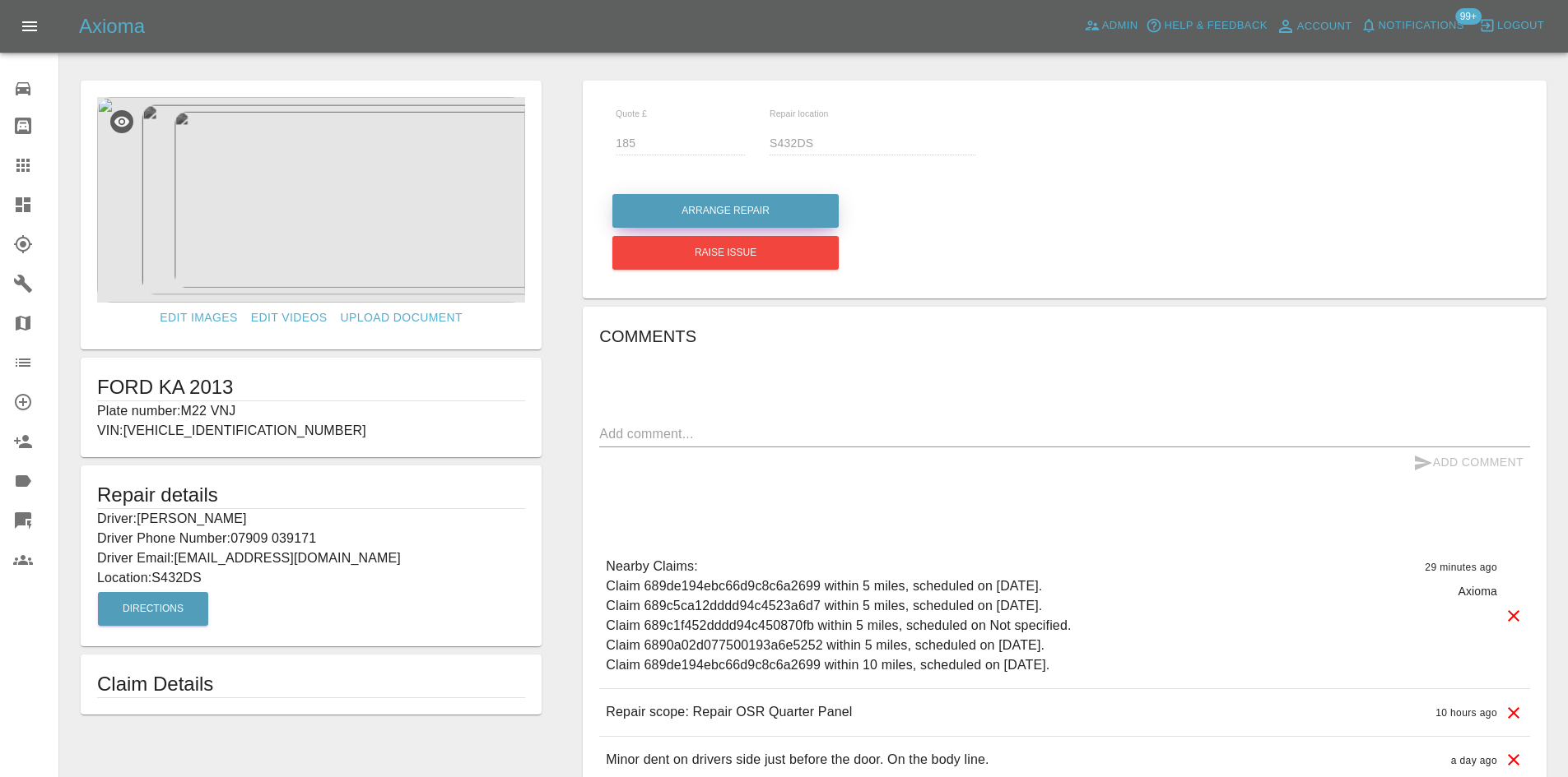
click at [724, 203] on button "Arrange Repair" at bounding box center [725, 211] width 226 height 34
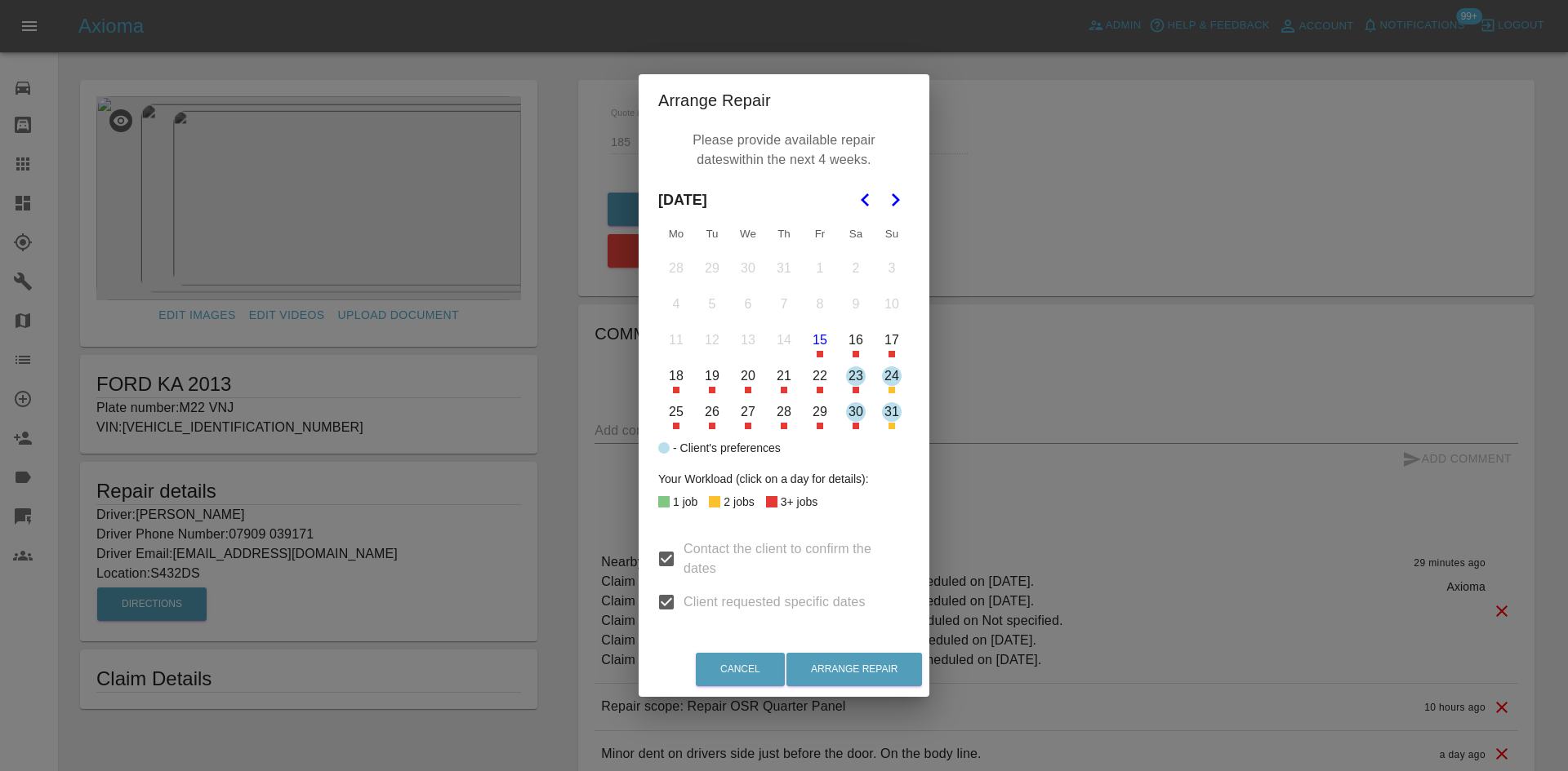
click at [900, 201] on icon "Go to the Next Month" at bounding box center [895, 199] width 20 height 20
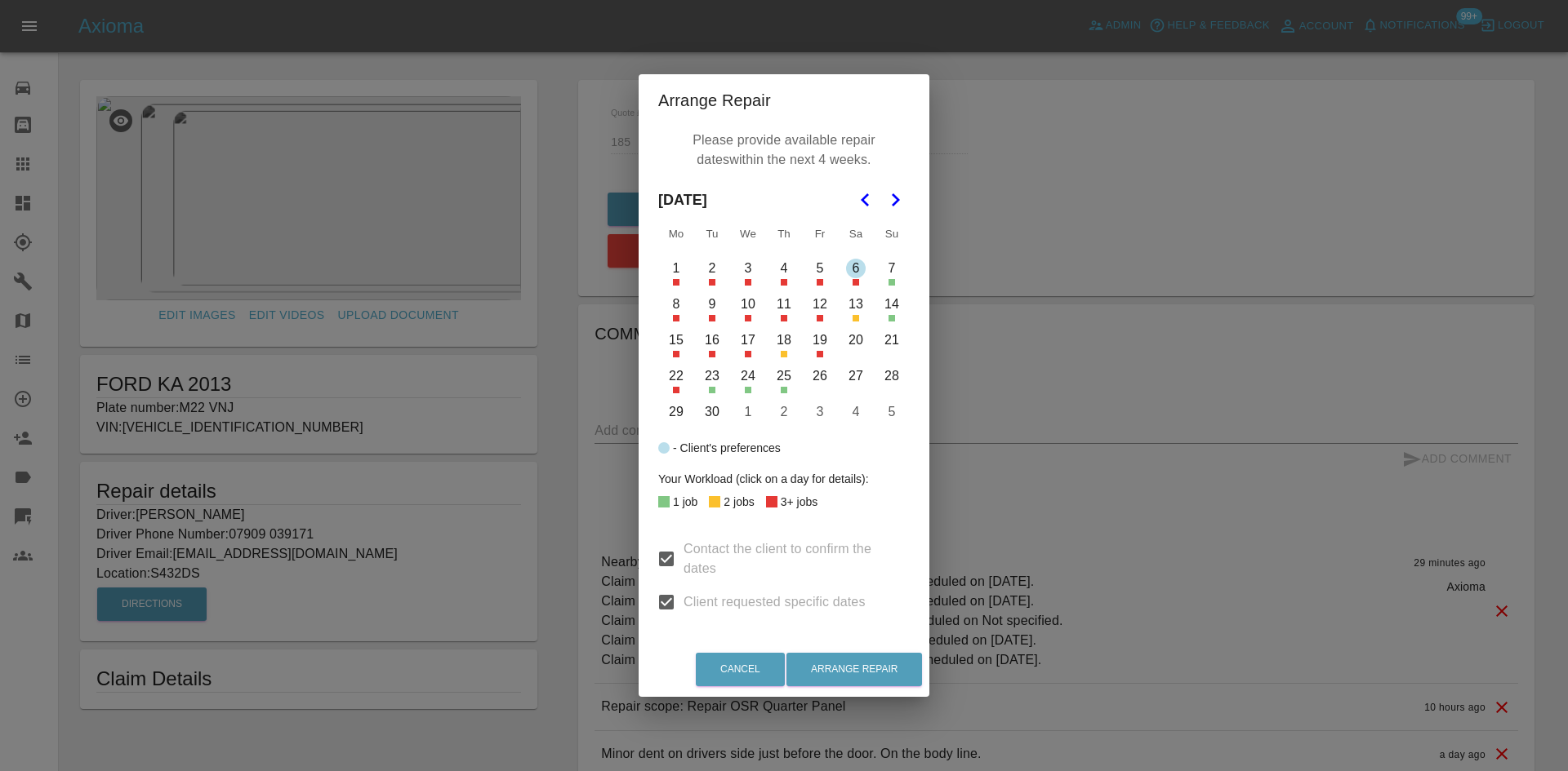
click at [865, 208] on icon "Go to the Previous Month" at bounding box center [866, 199] width 20 height 20
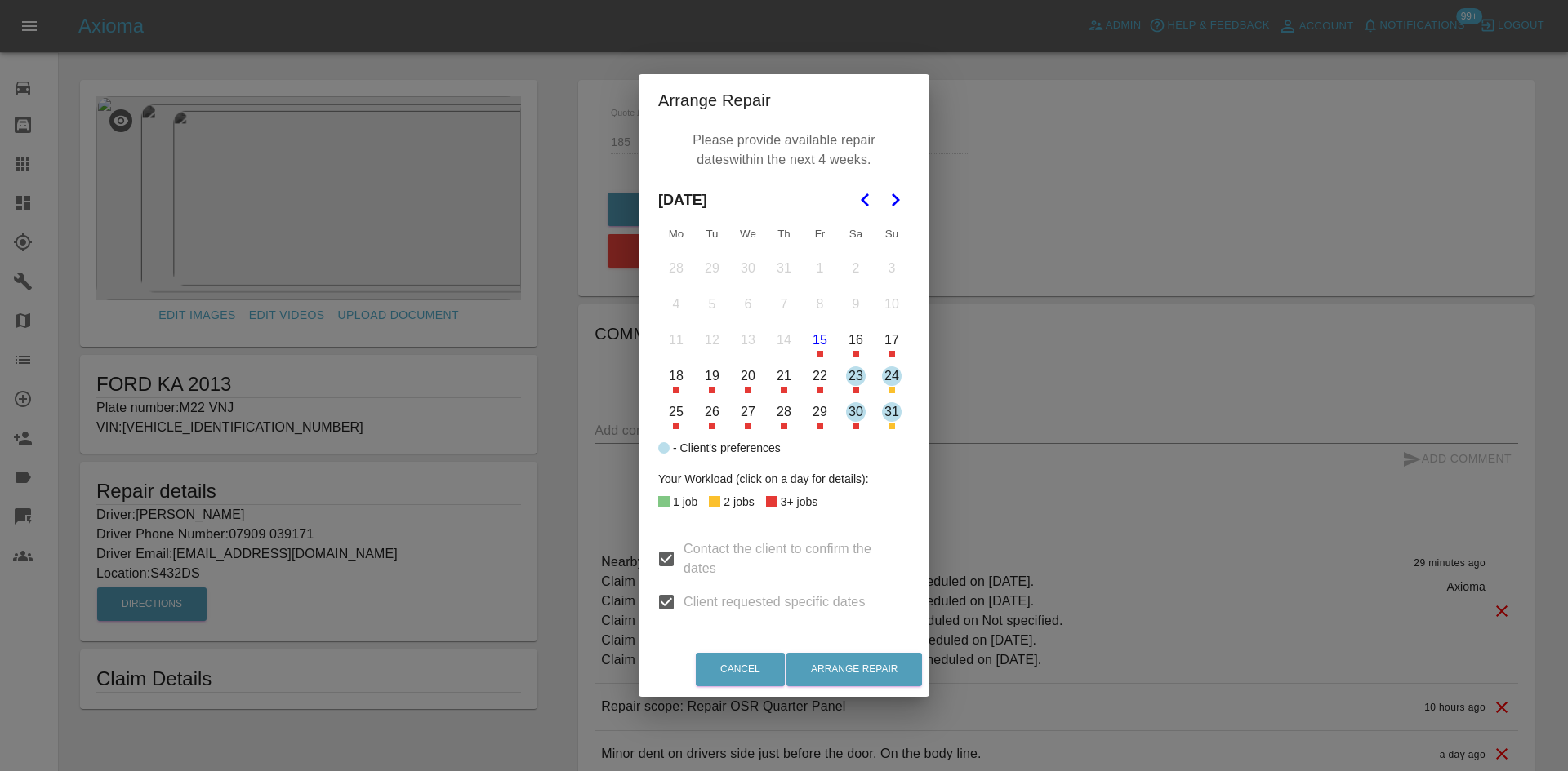
click at [884, 183] on nav at bounding box center [880, 200] width 59 height 36
click at [892, 206] on icon "Go to the Next Month" at bounding box center [895, 199] width 20 height 20
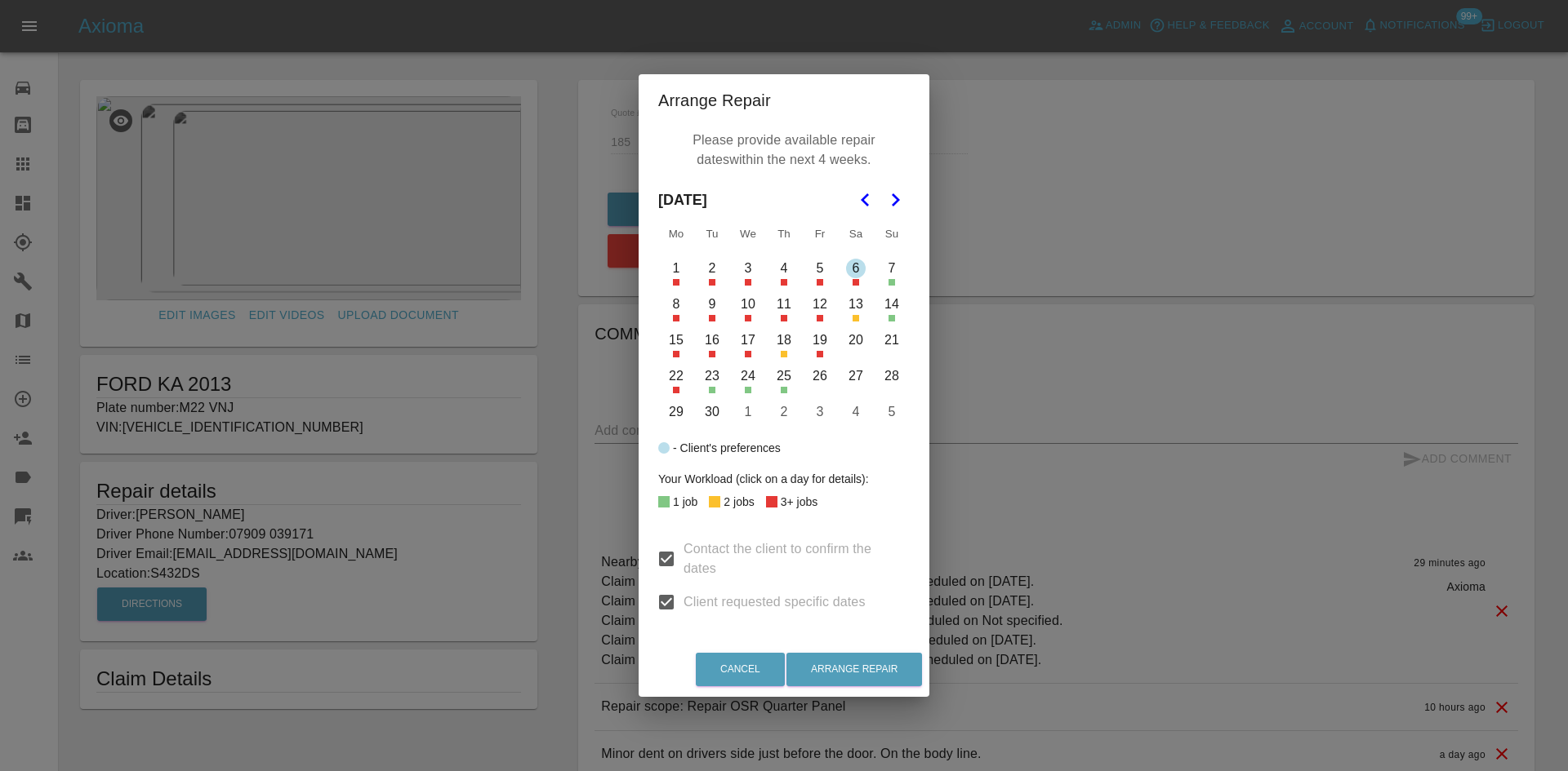
click at [860, 277] on button "6" at bounding box center [856, 269] width 35 height 35
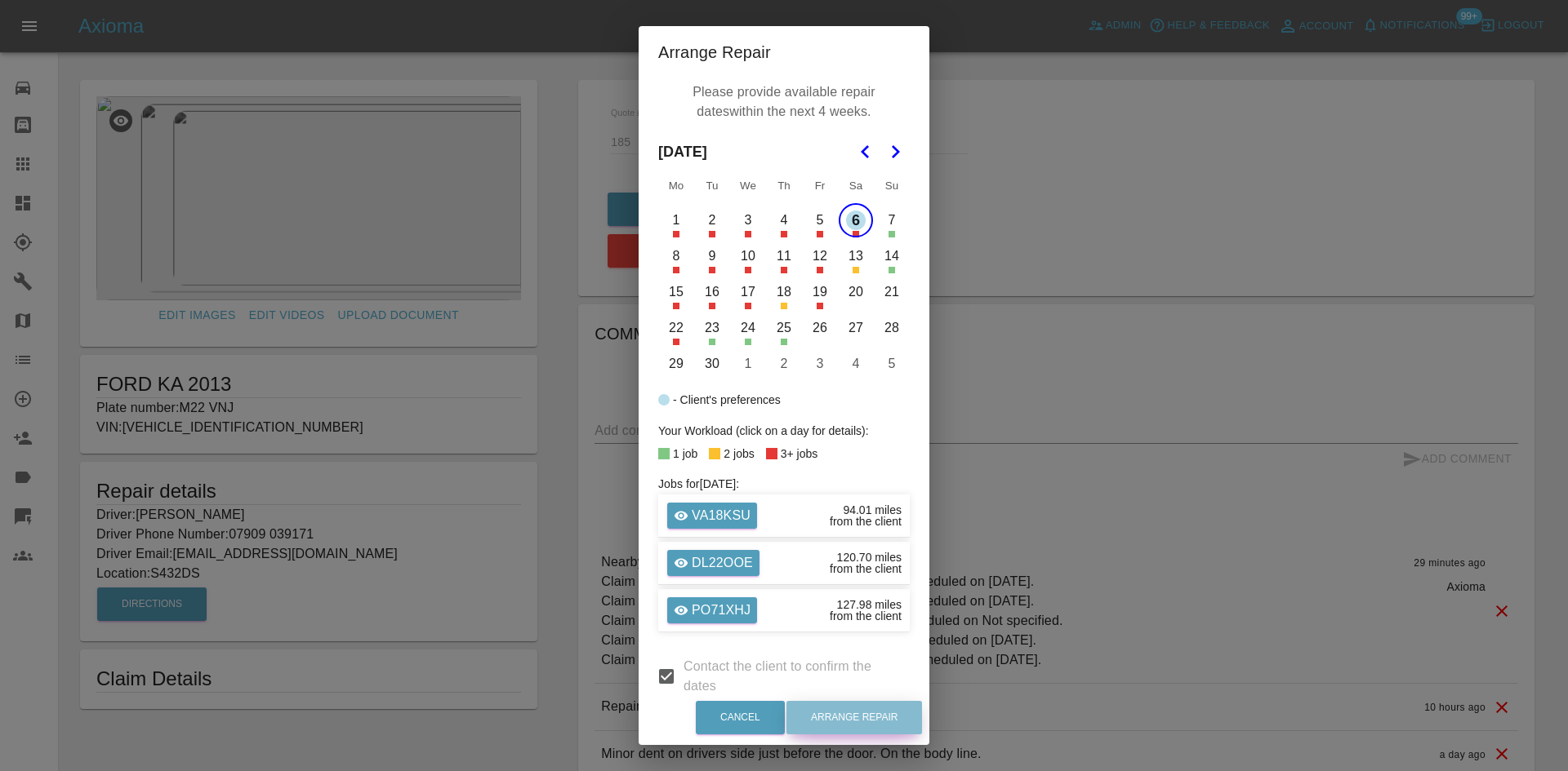
click at [863, 728] on button "Arrange Repair" at bounding box center [854, 717] width 136 height 34
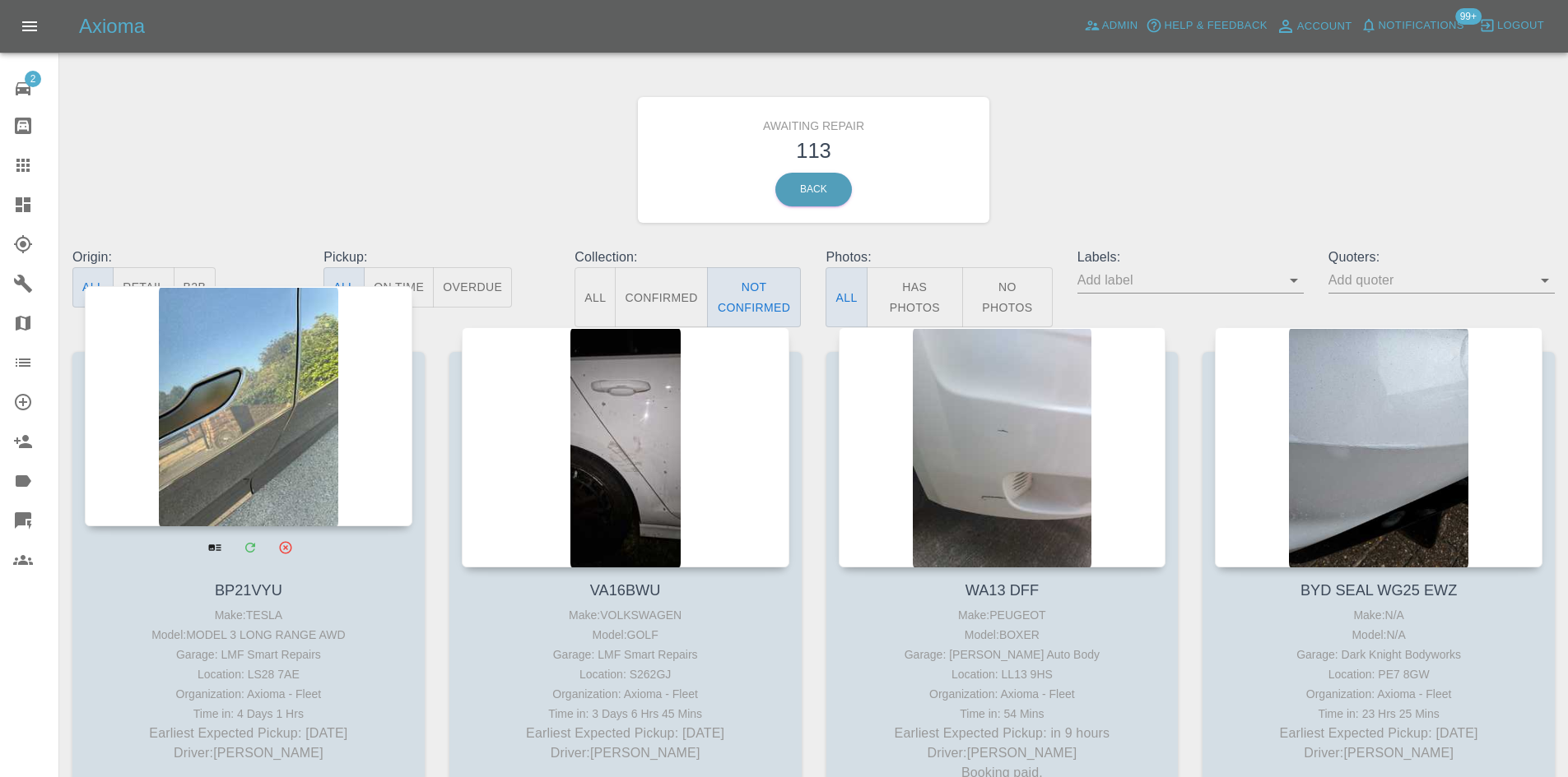
scroll to position [247, 0]
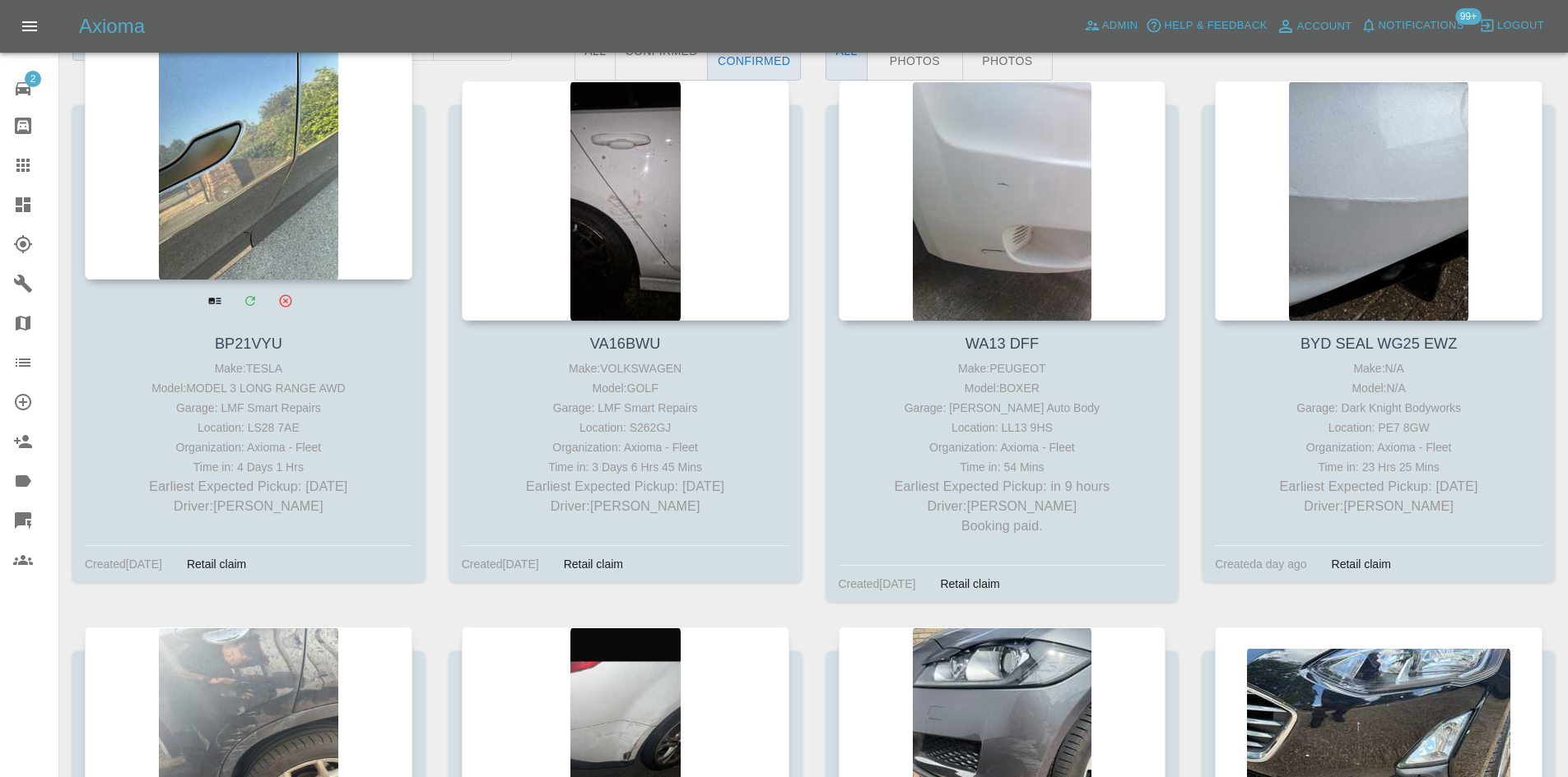
click at [384, 491] on p "Earliest Expected Pickup: [DATE]" at bounding box center [248, 486] width 320 height 20
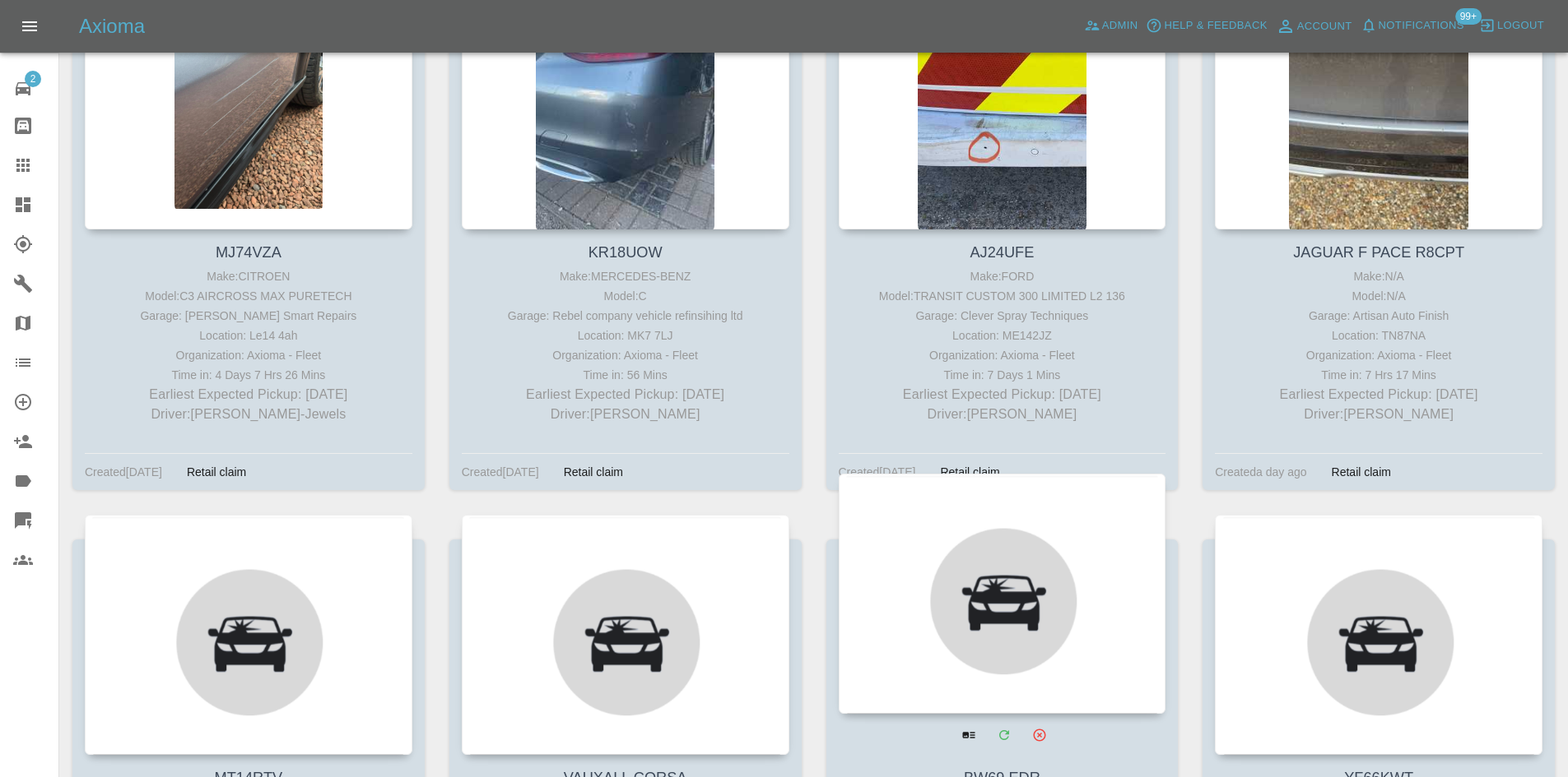
scroll to position [6169, 0]
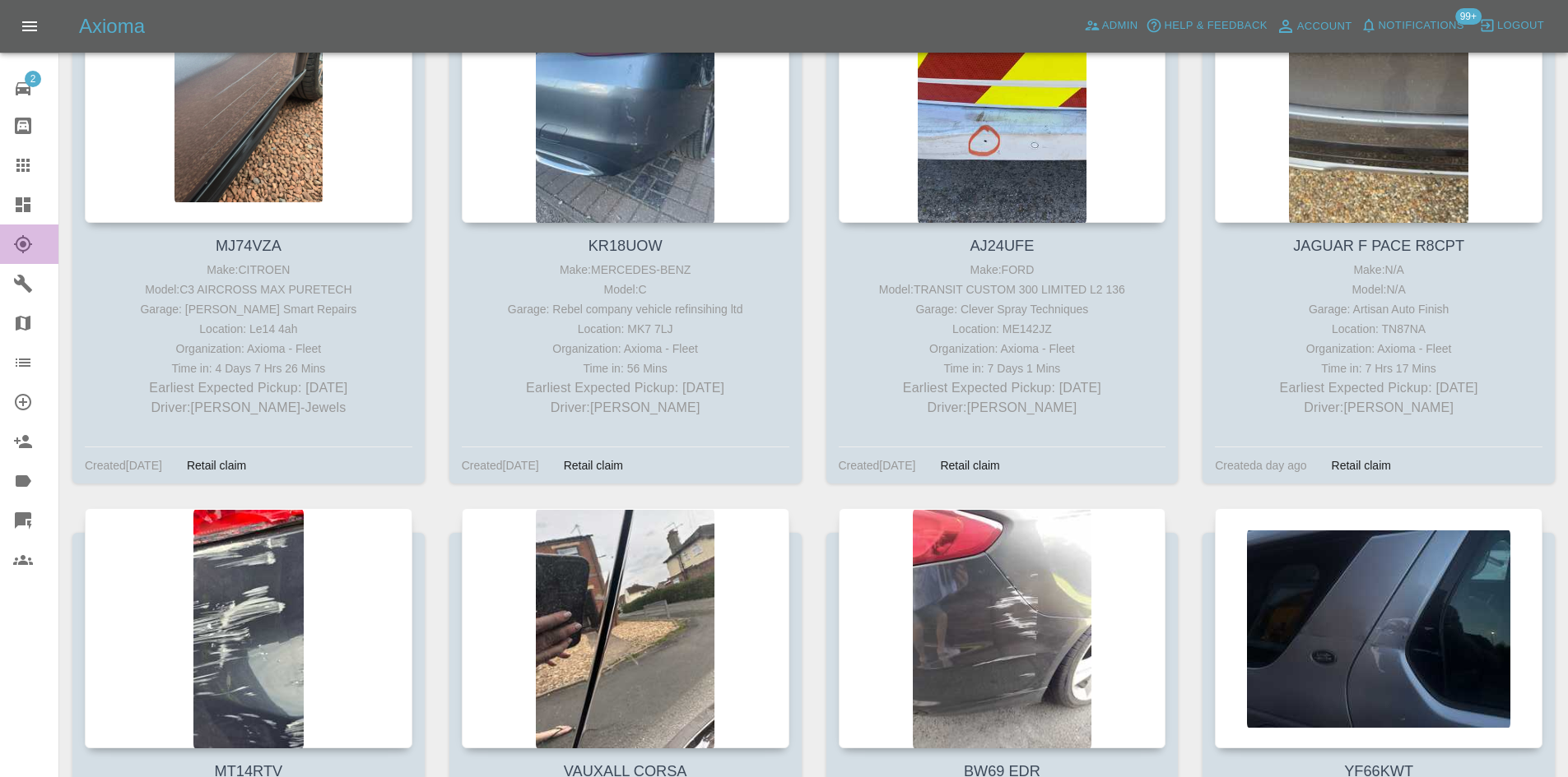
drag, startPoint x: 3, startPoint y: 236, endPoint x: 8, endPoint y: 219, distance: 17.7
click at [3, 236] on link "Explorer" at bounding box center [29, 244] width 58 height 39
click at [8, 219] on link "Dashboard" at bounding box center [29, 204] width 58 height 39
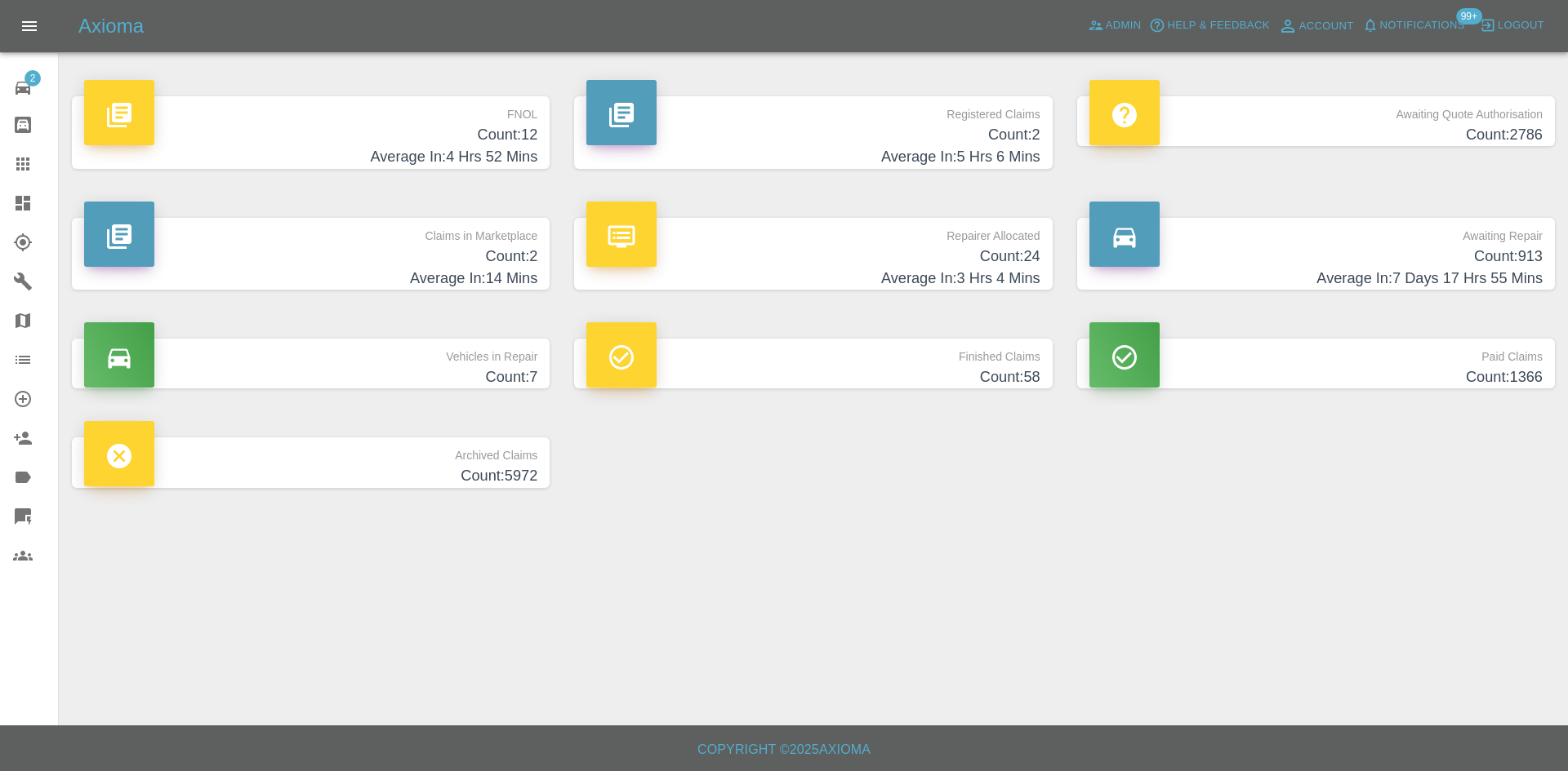
click at [476, 274] on h4 "Average In: 14 Mins" at bounding box center [310, 279] width 454 height 22
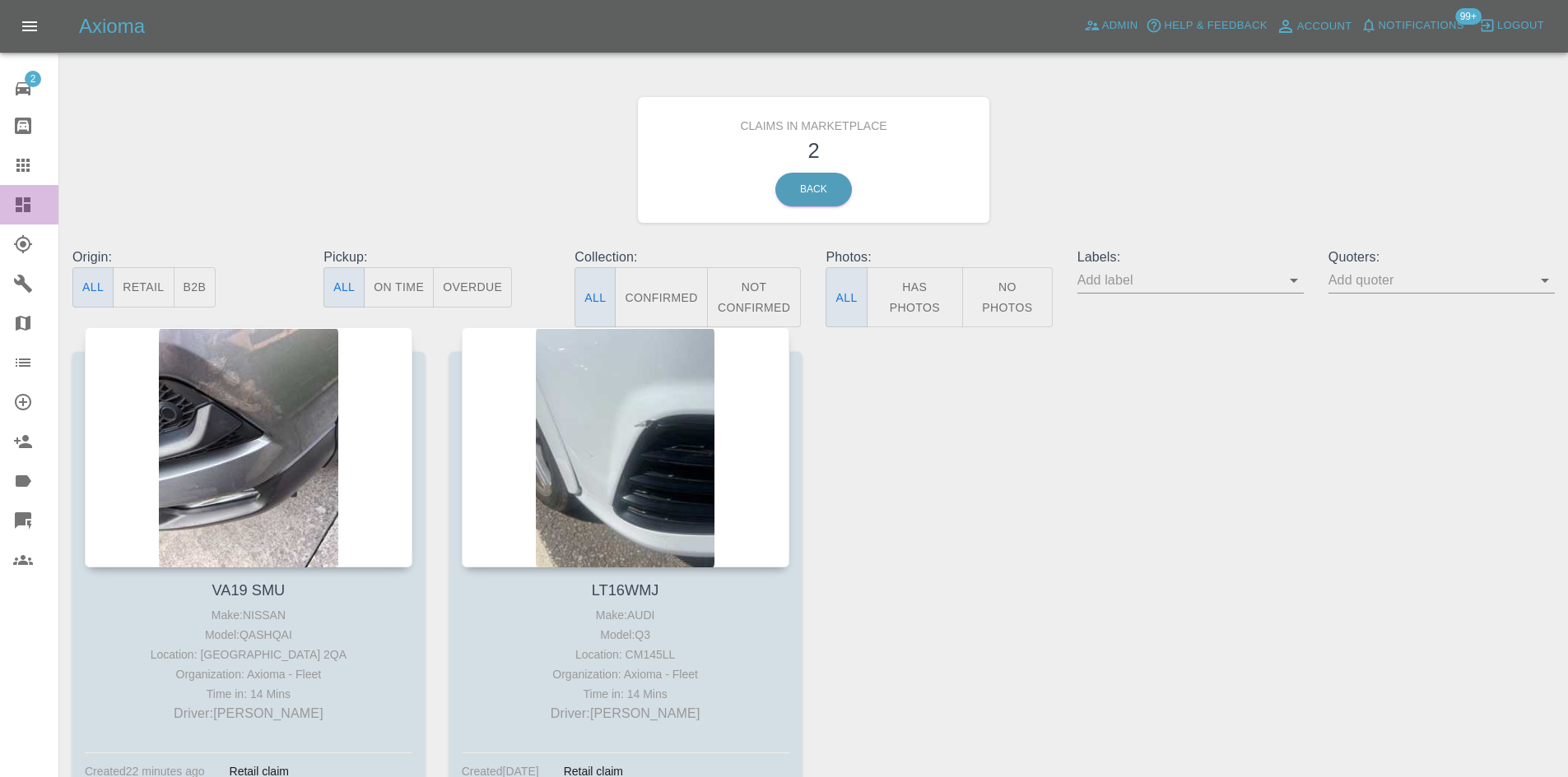
click at [17, 204] on icon at bounding box center [23, 204] width 15 height 15
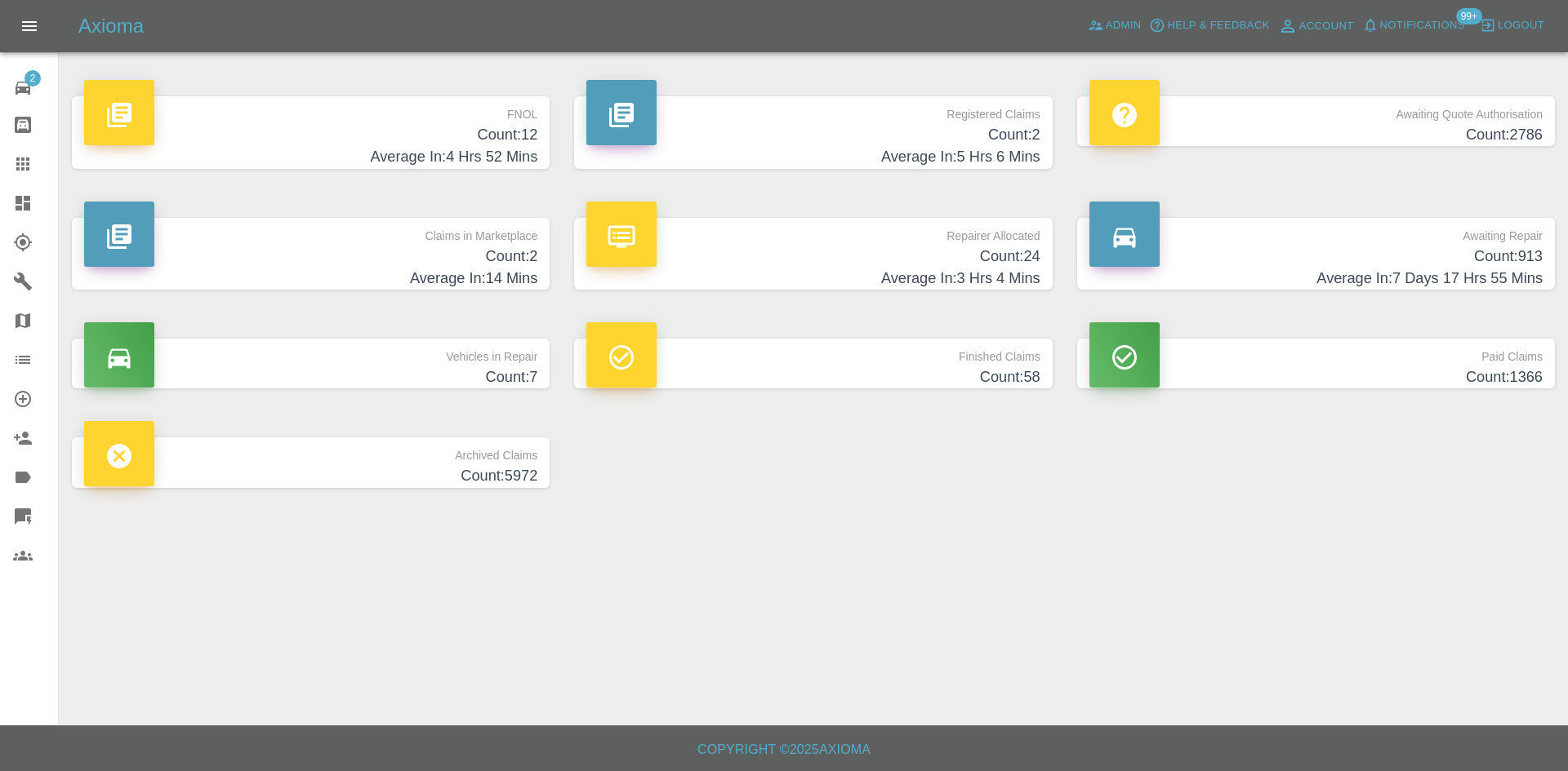
click at [809, 248] on h4 "Count: 24" at bounding box center [813, 257] width 454 height 22
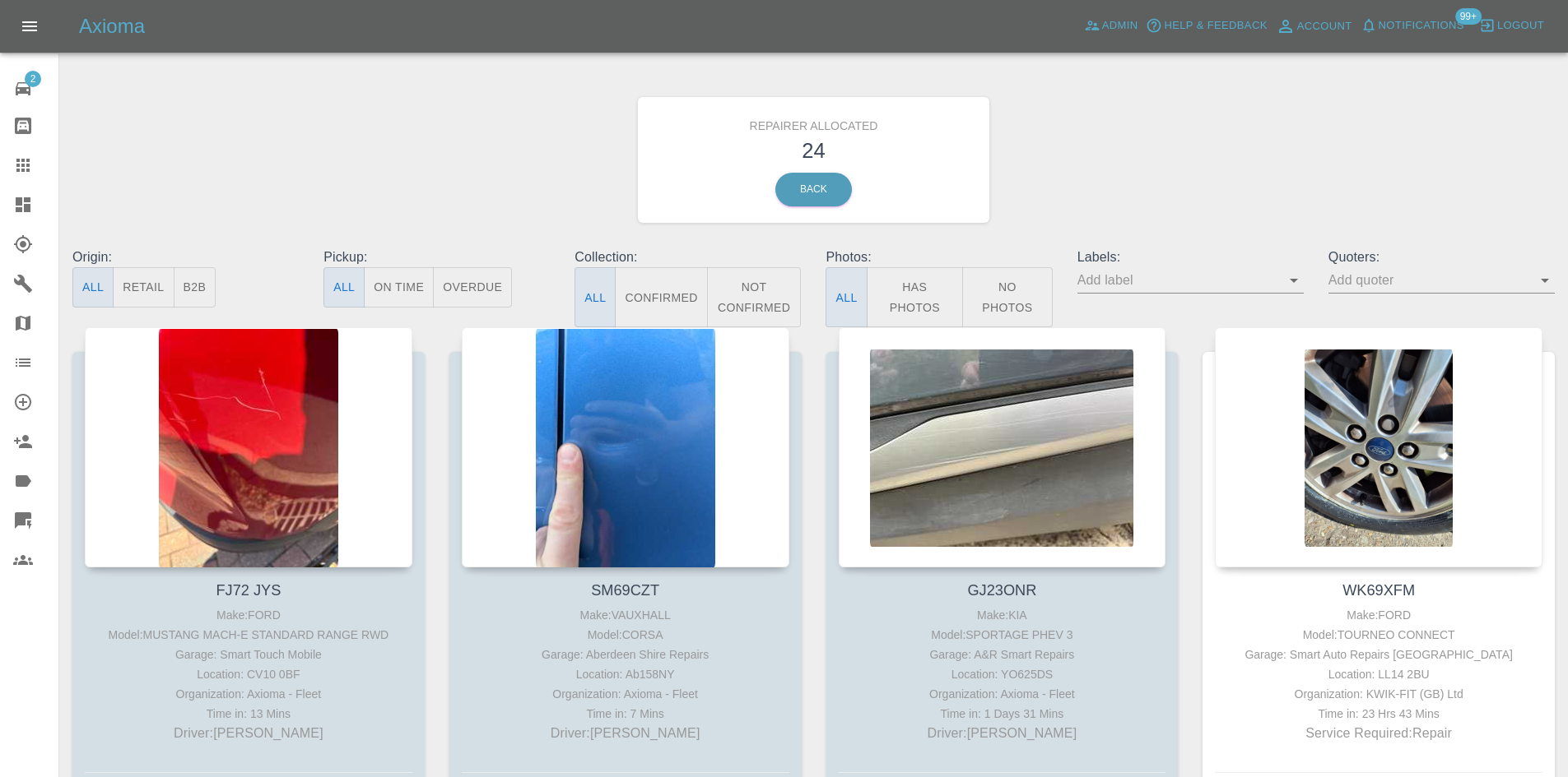
click at [196, 283] on button "B2B" at bounding box center [194, 287] width 43 height 40
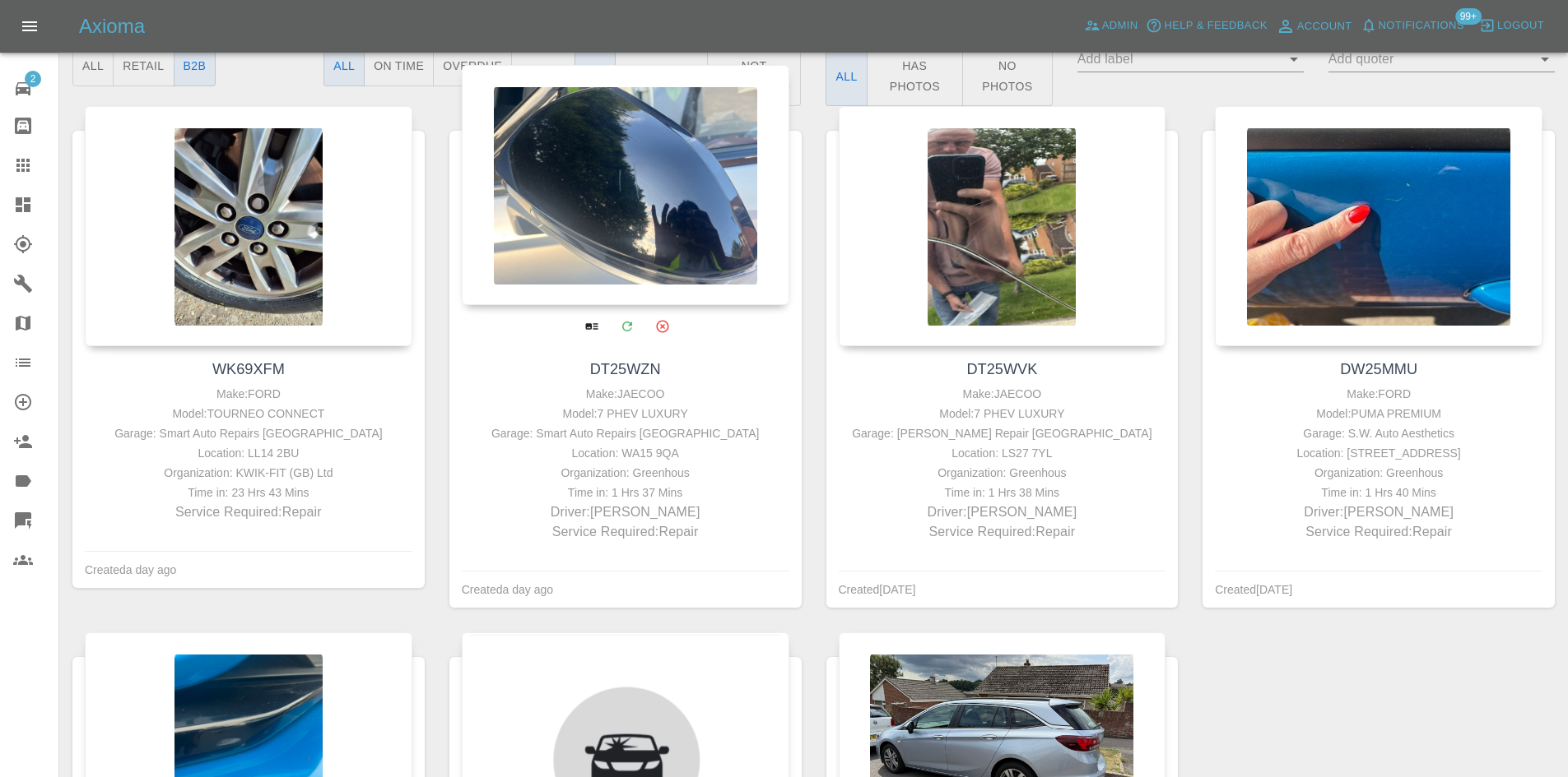
scroll to position [247, 0]
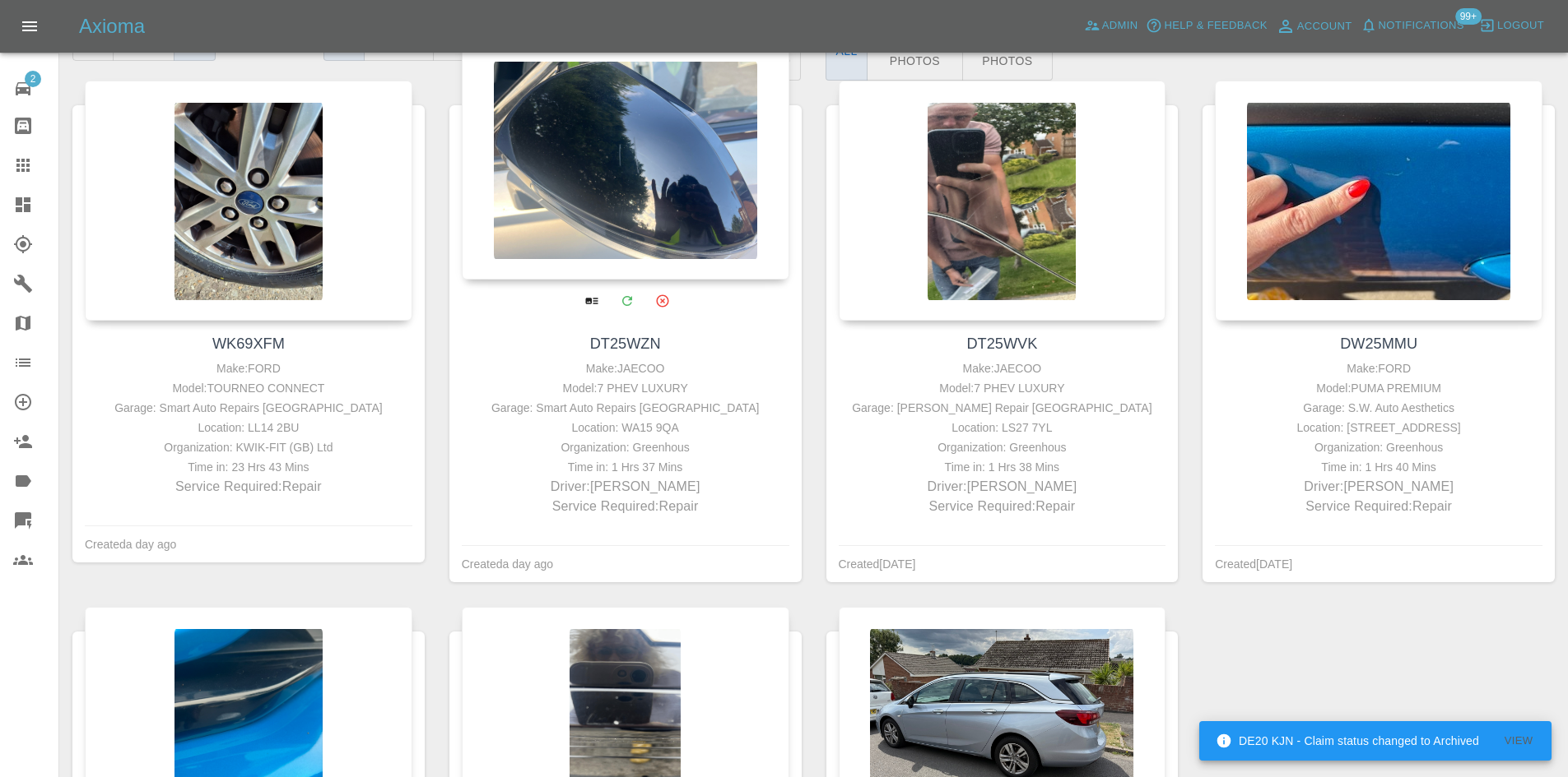
click at [593, 204] on div at bounding box center [625, 159] width 327 height 240
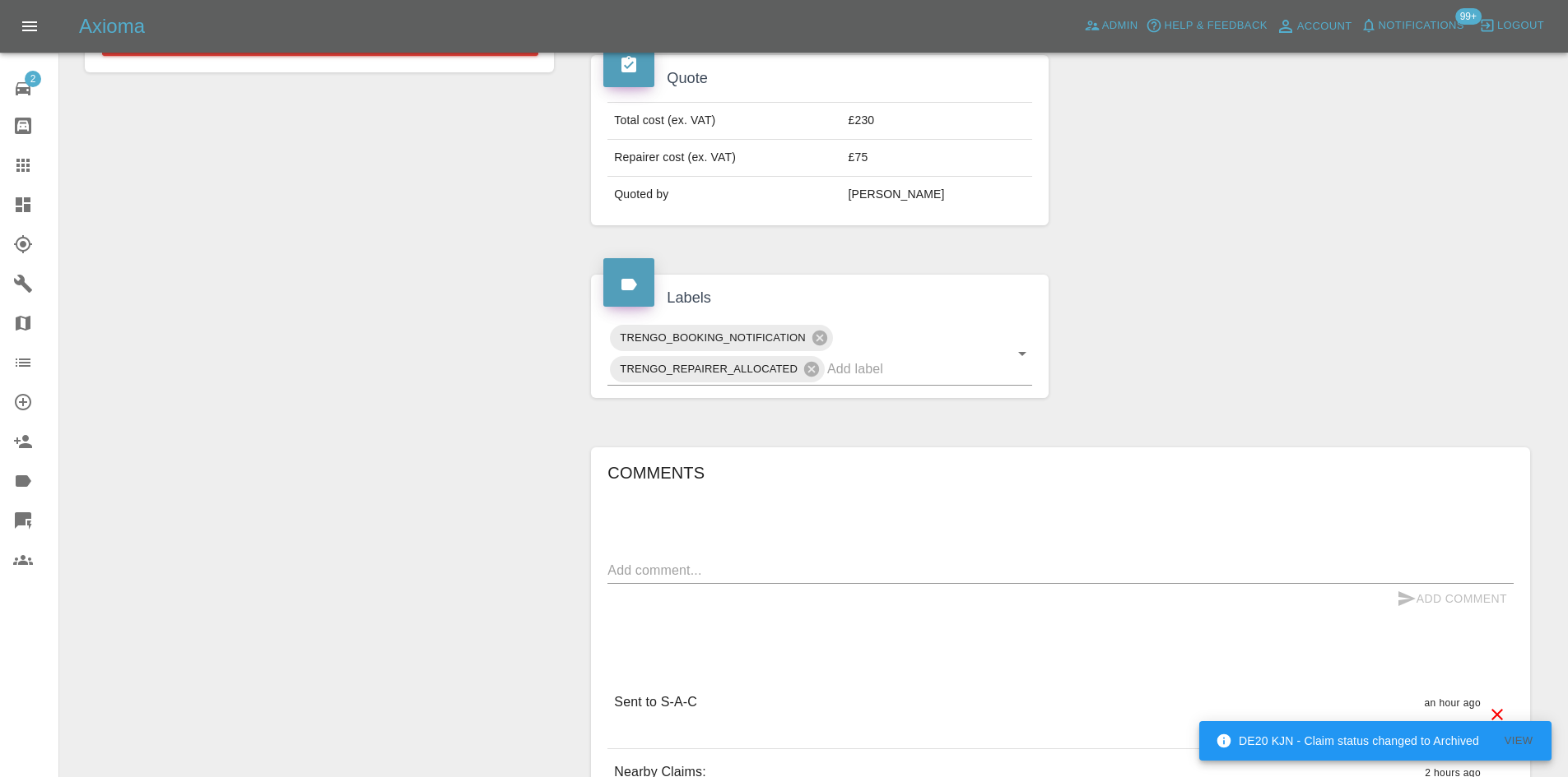
scroll to position [822, 0]
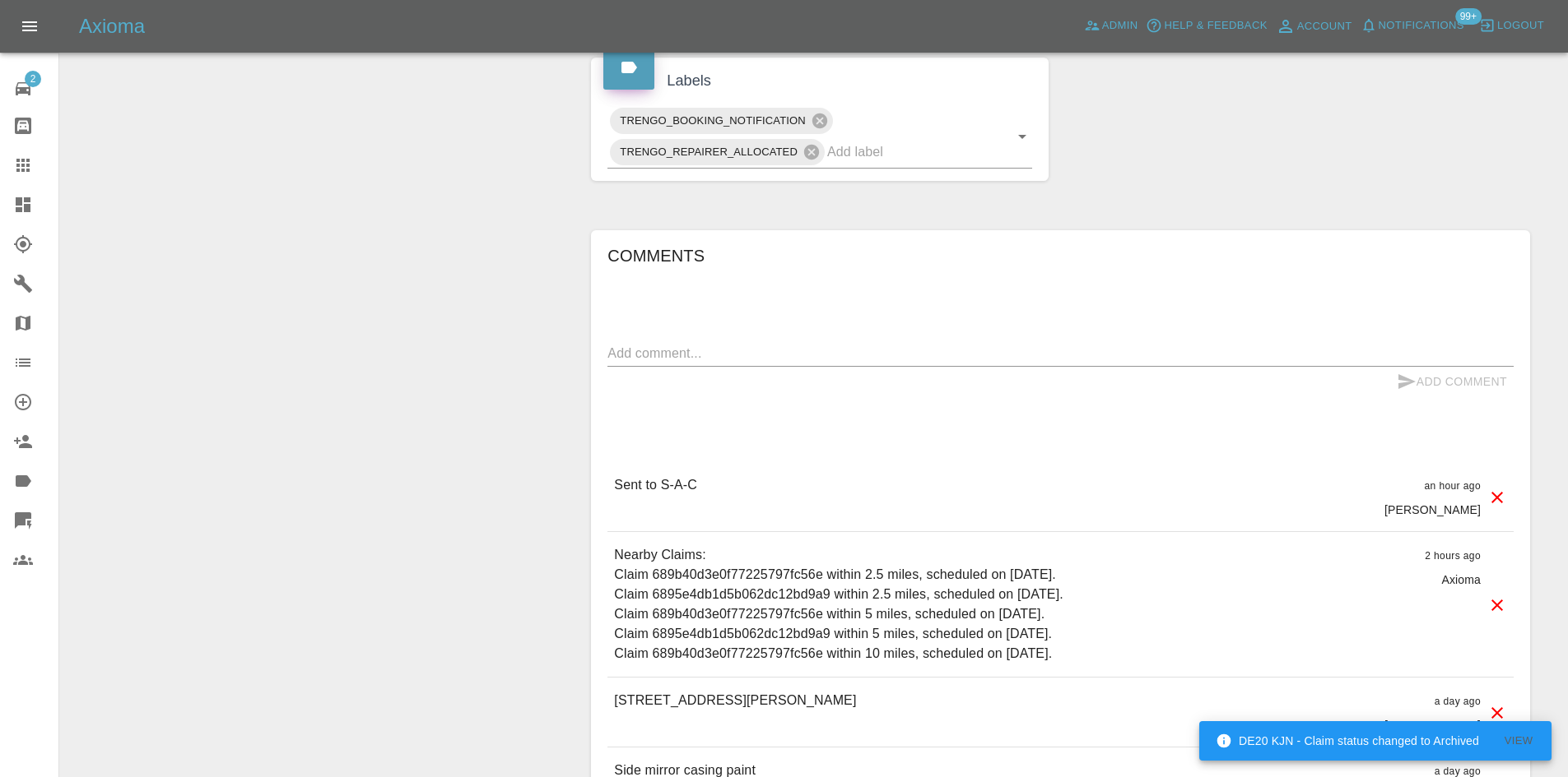
click at [715, 367] on div "Add Comment" at bounding box center [1060, 382] width 906 height 30
click at [735, 340] on div "x" at bounding box center [1060, 353] width 906 height 26
paste textarea "[DATE]"
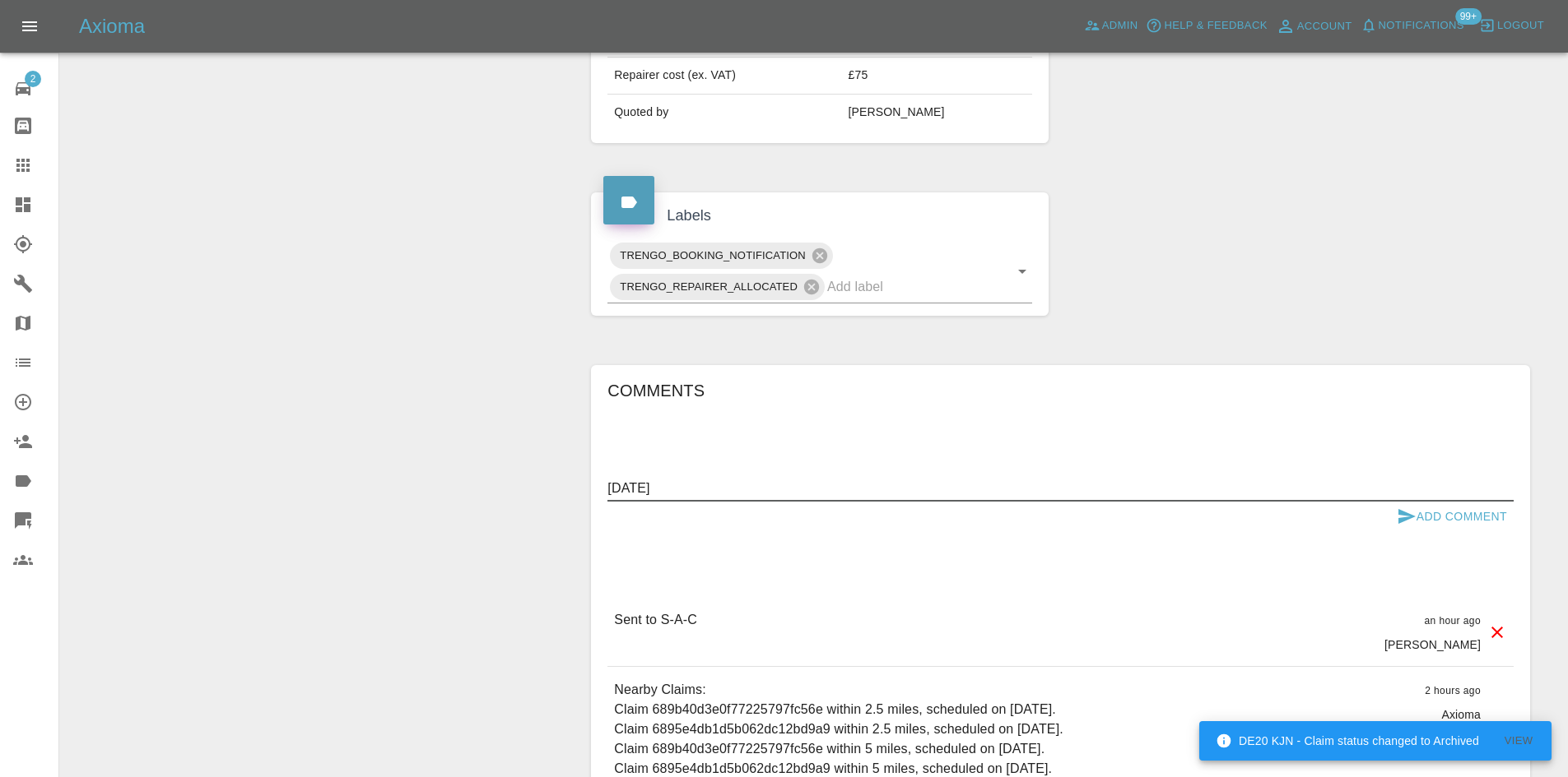
scroll to position [412, 0]
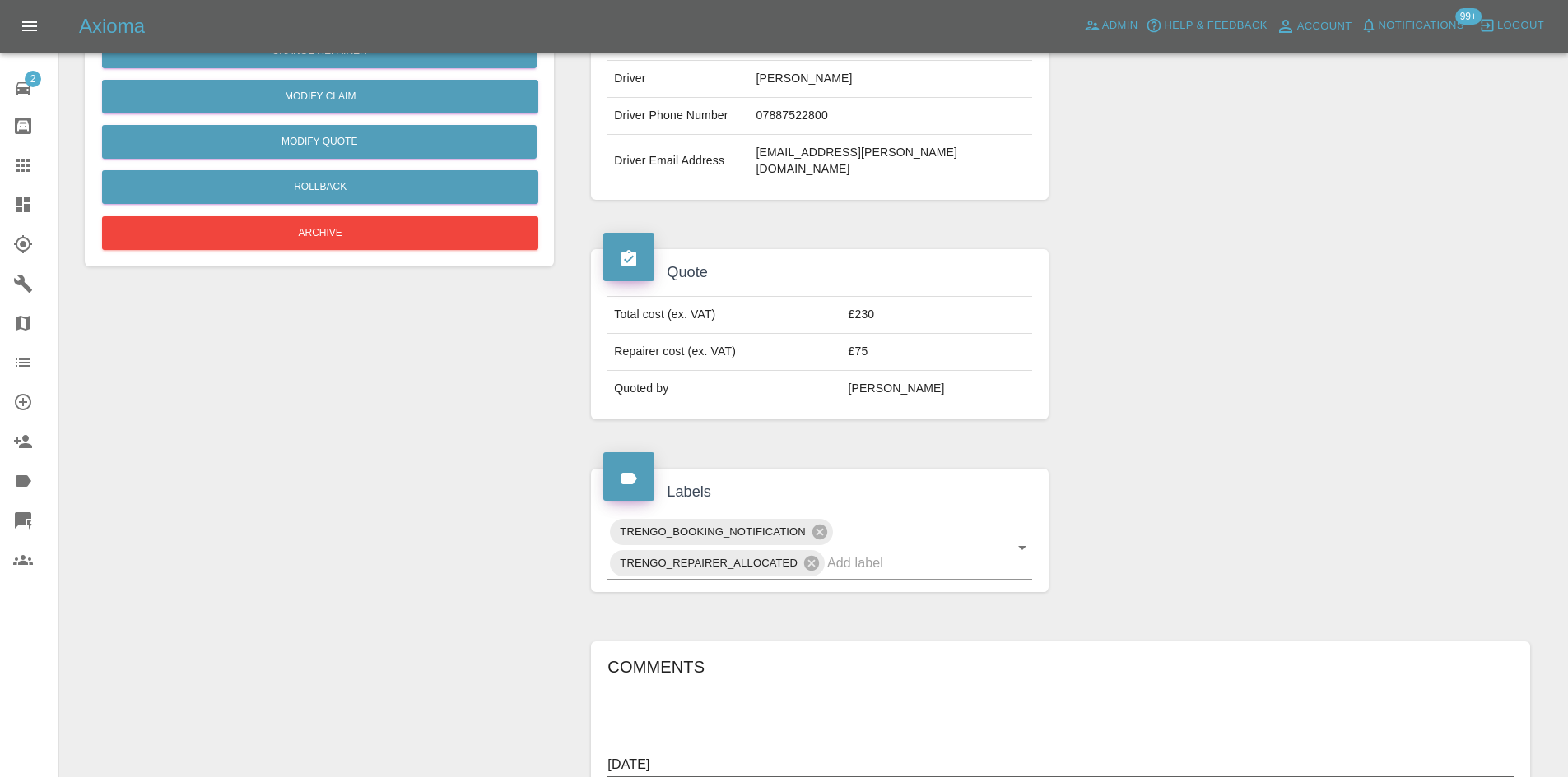
type textarea "[DATE]"
drag, startPoint x: 1431, startPoint y: 745, endPoint x: 1437, endPoint y: 758, distance: 14.3
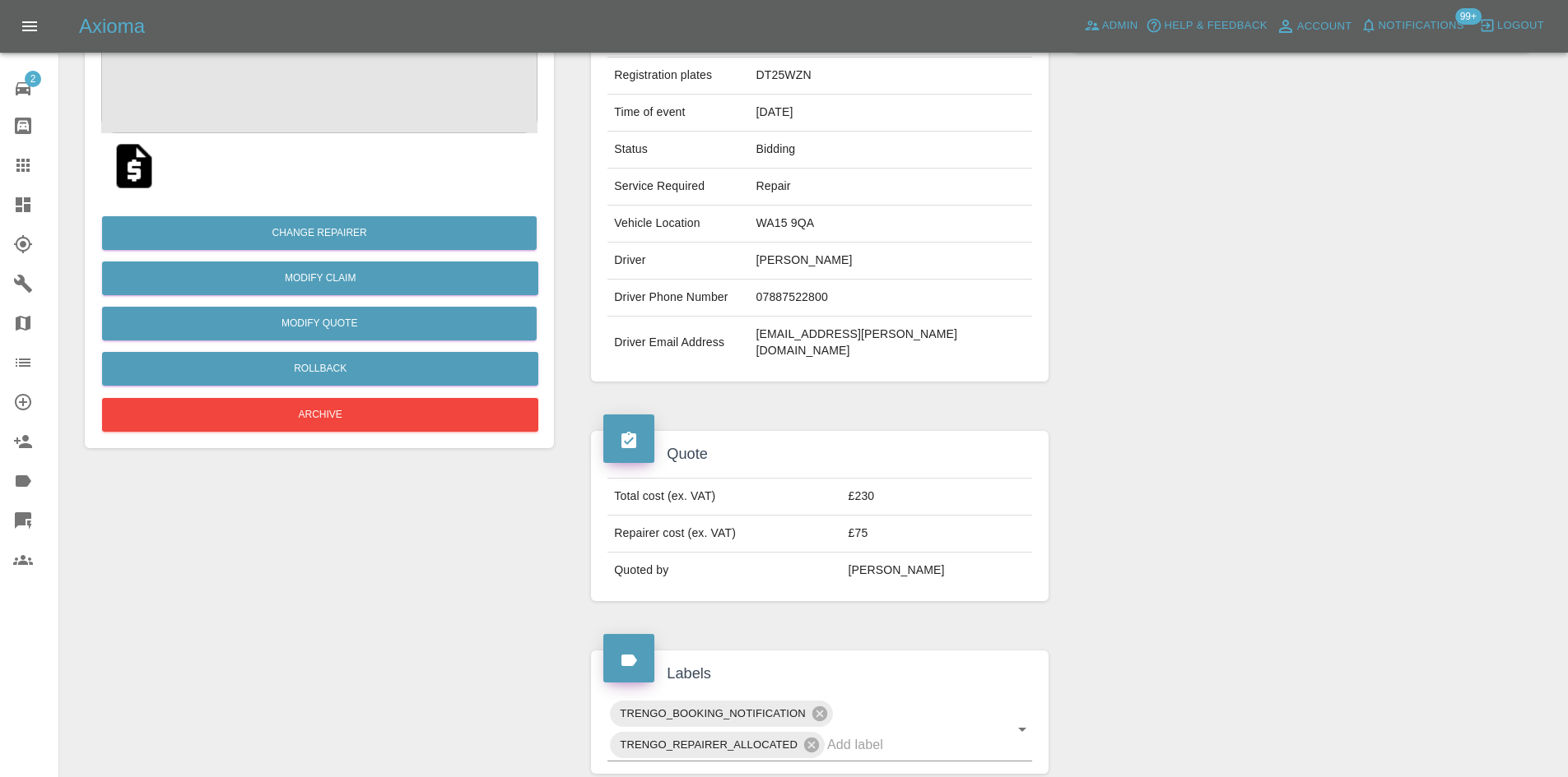
scroll to position [0, 0]
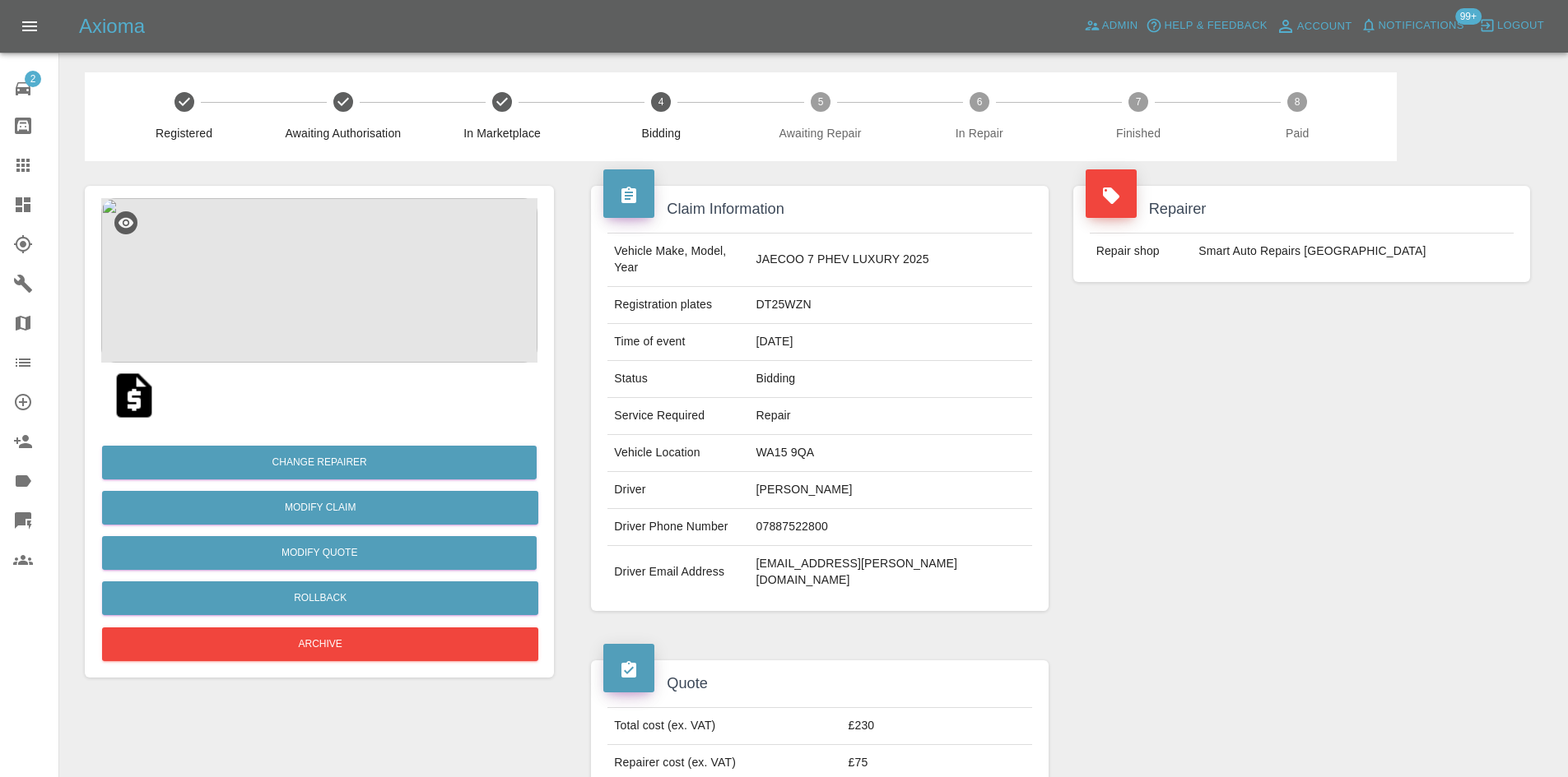
click at [12, 193] on link "Dashboard" at bounding box center [29, 204] width 58 height 39
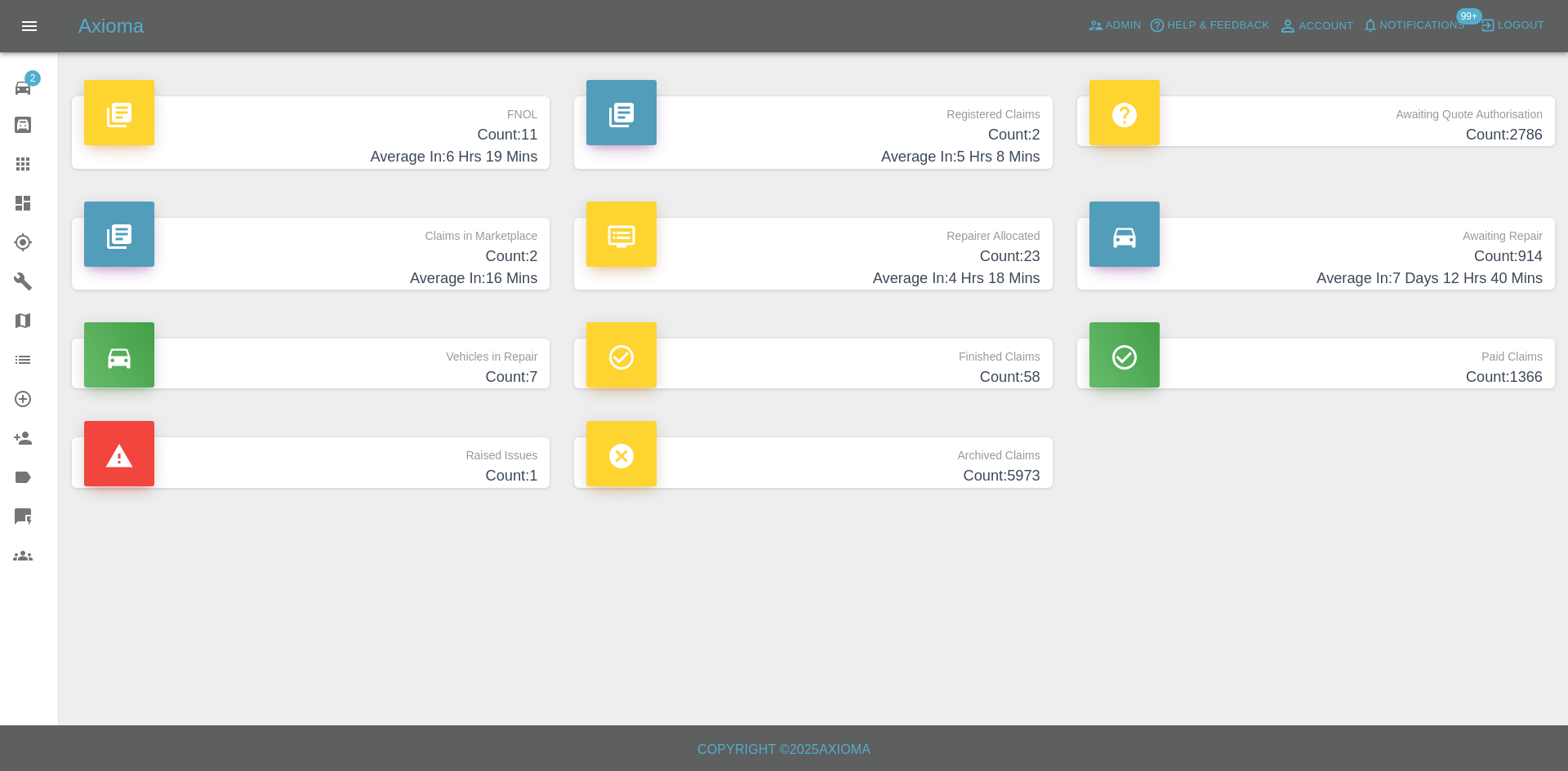
click at [726, 218] on p "Repairer Allocated" at bounding box center [813, 231] width 454 height 28
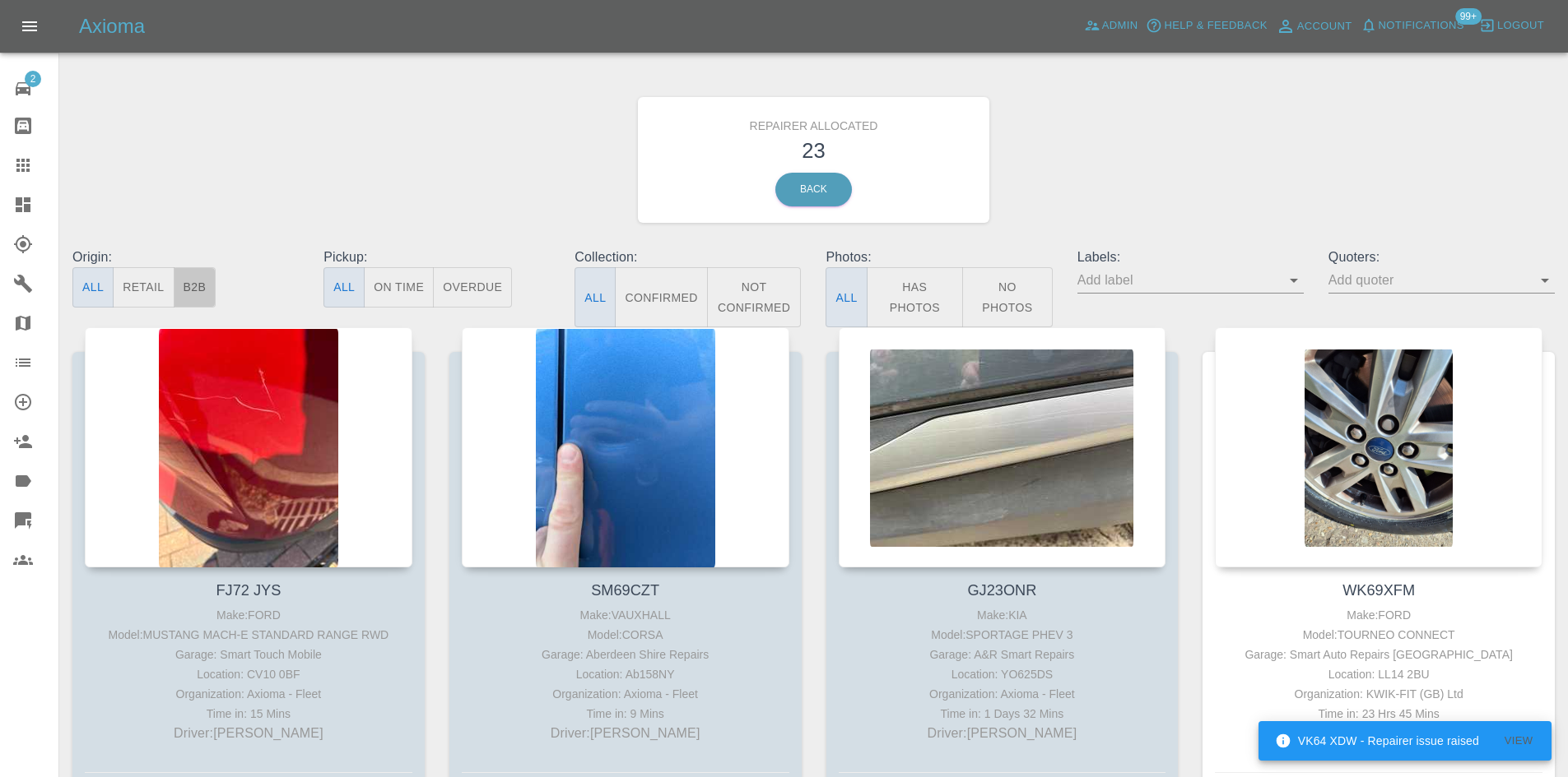
click at [216, 283] on button "B2B" at bounding box center [194, 287] width 43 height 40
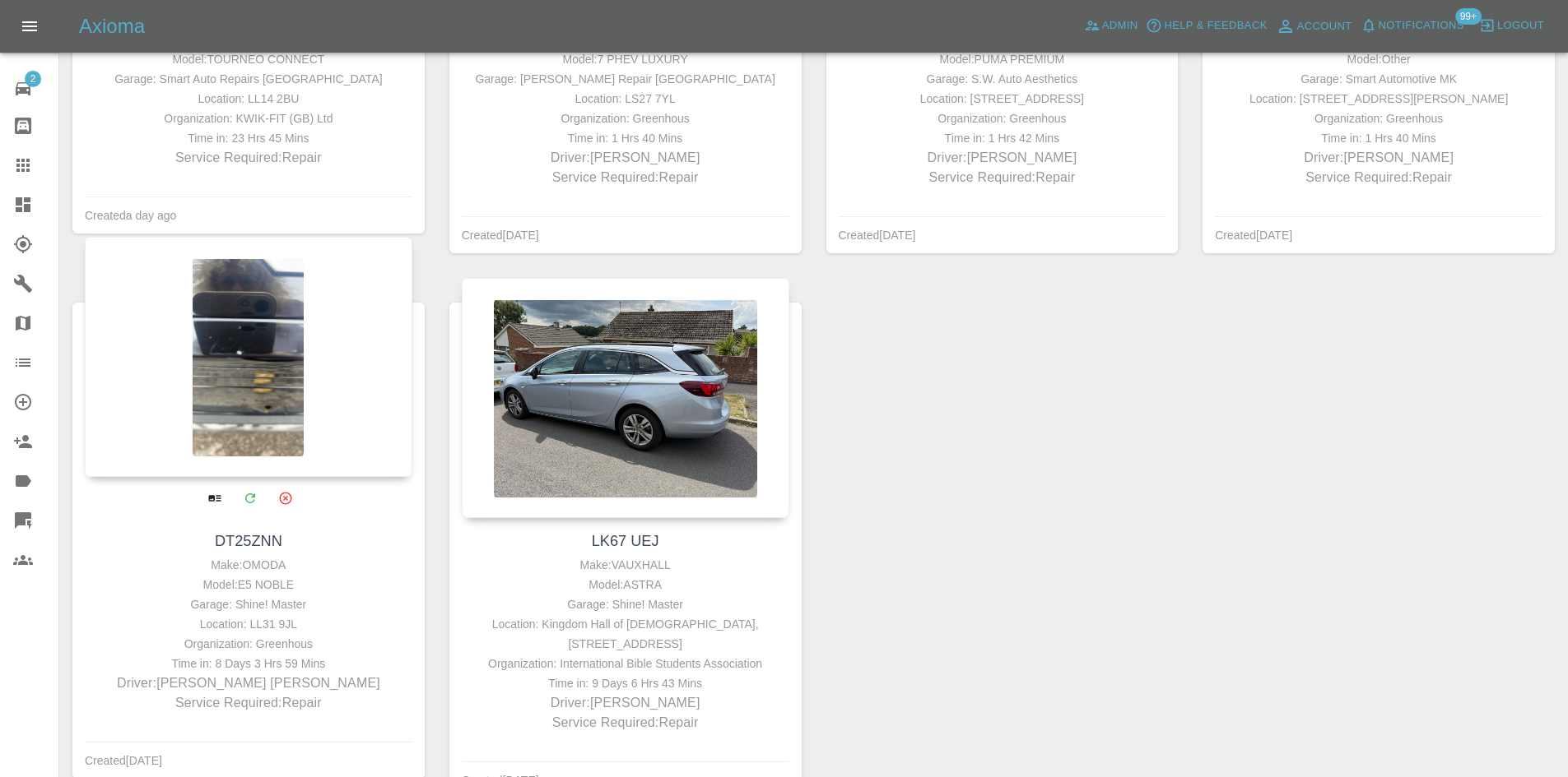
scroll to position [412, 0]
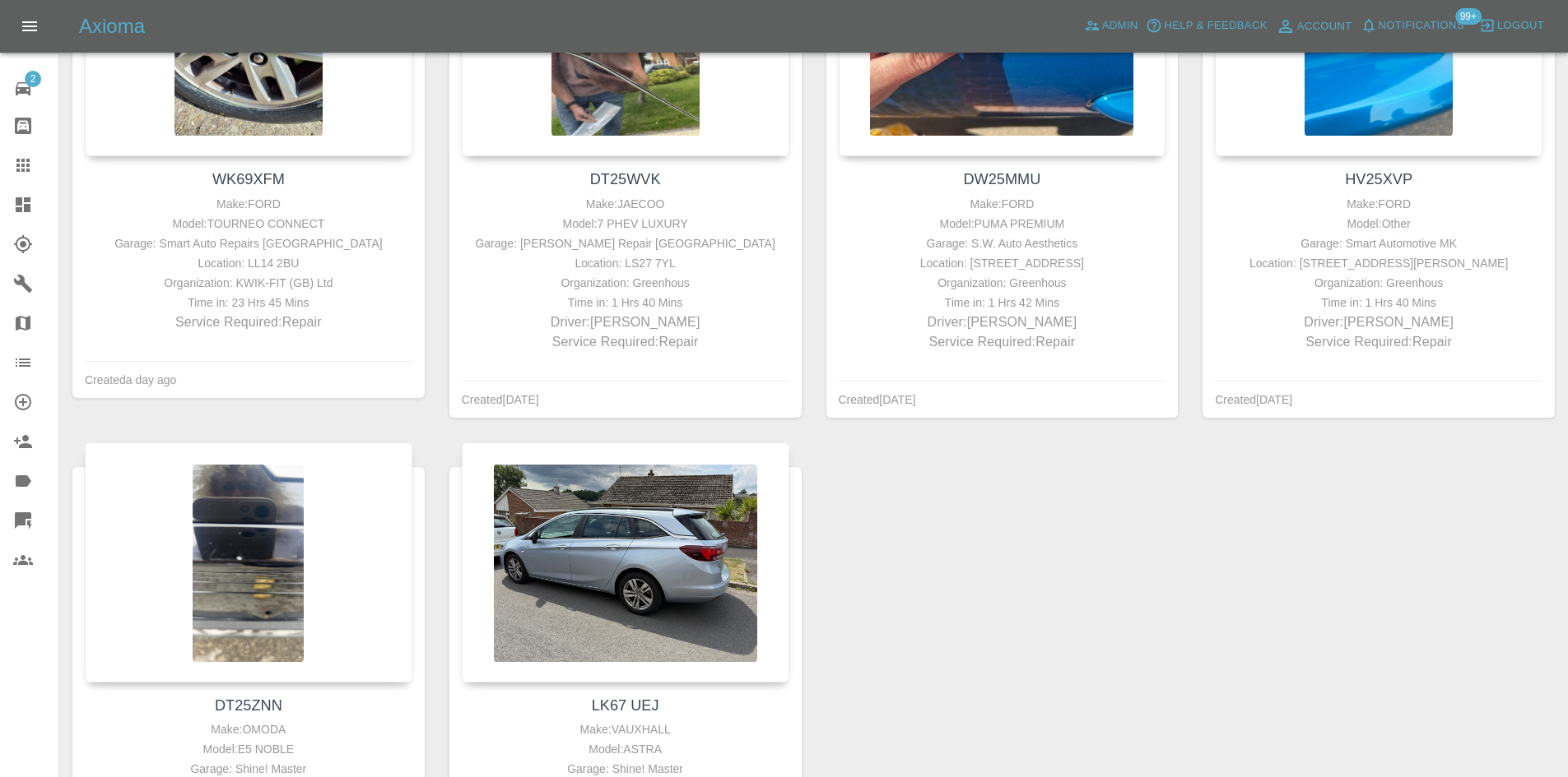
click at [30, 204] on icon at bounding box center [23, 204] width 20 height 20
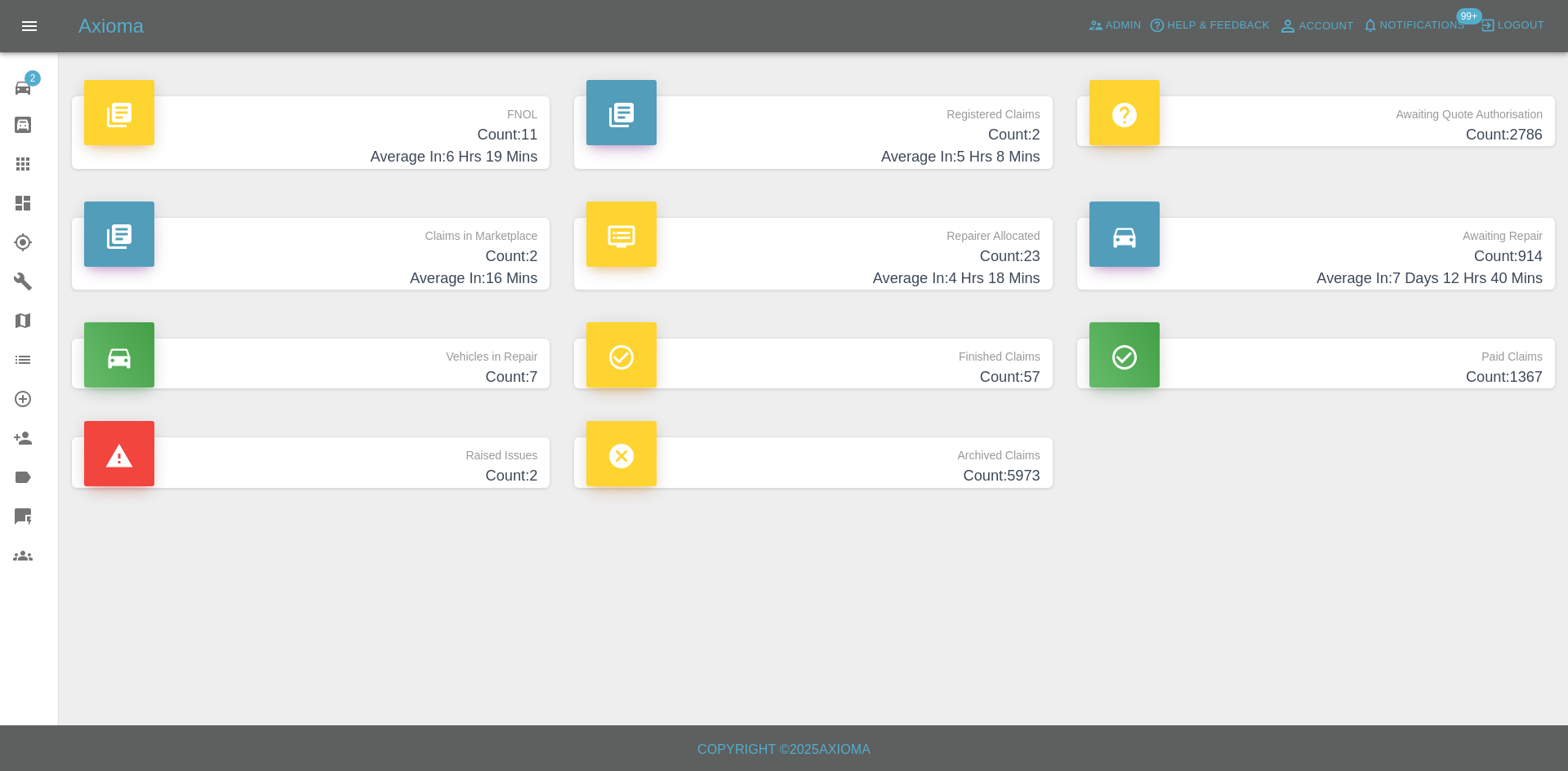
click at [764, 146] on h4 "Average In: 5 Hrs 8 Mins" at bounding box center [813, 157] width 454 height 22
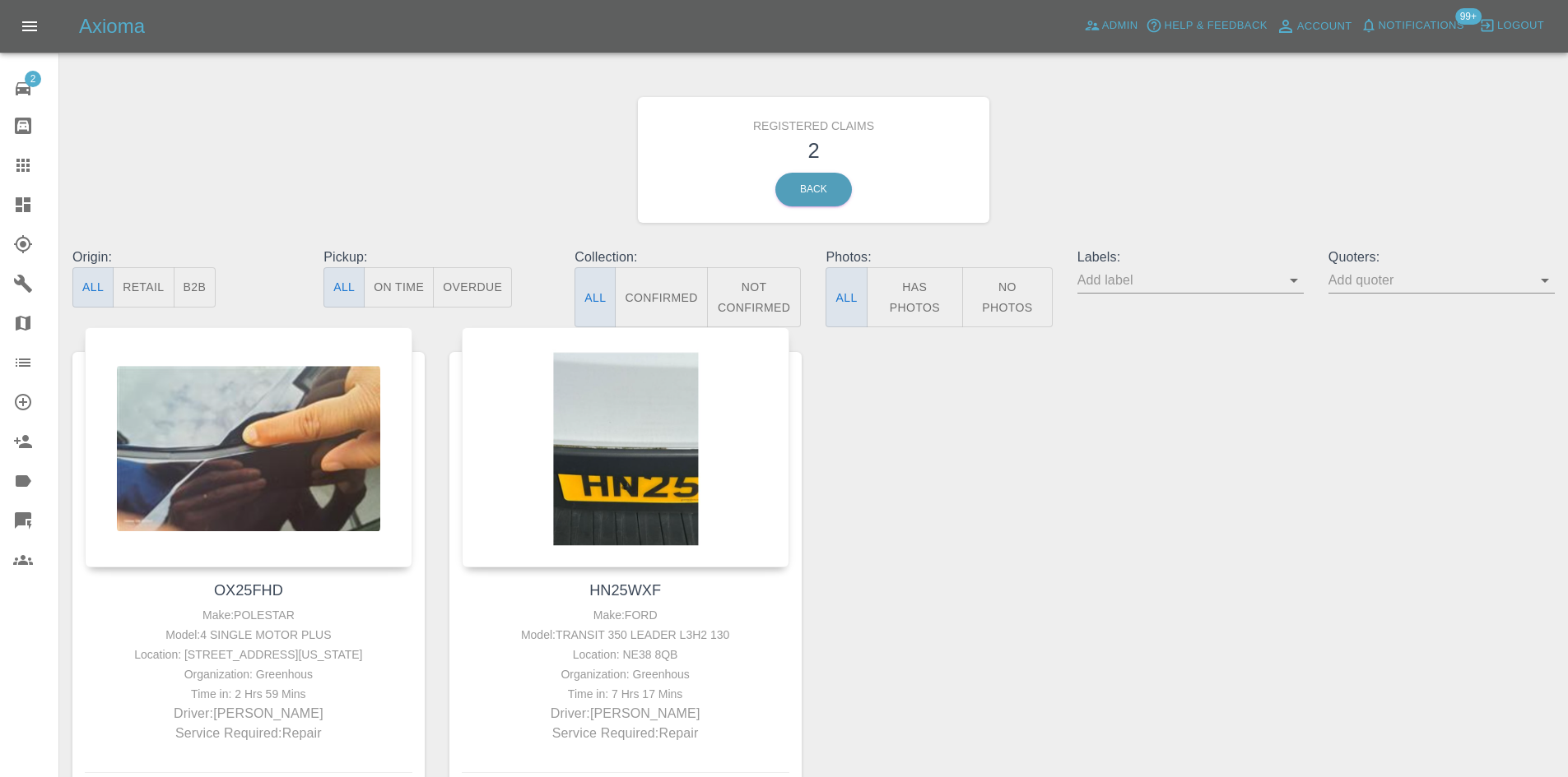
click at [17, 192] on link "Dashboard" at bounding box center [29, 204] width 58 height 39
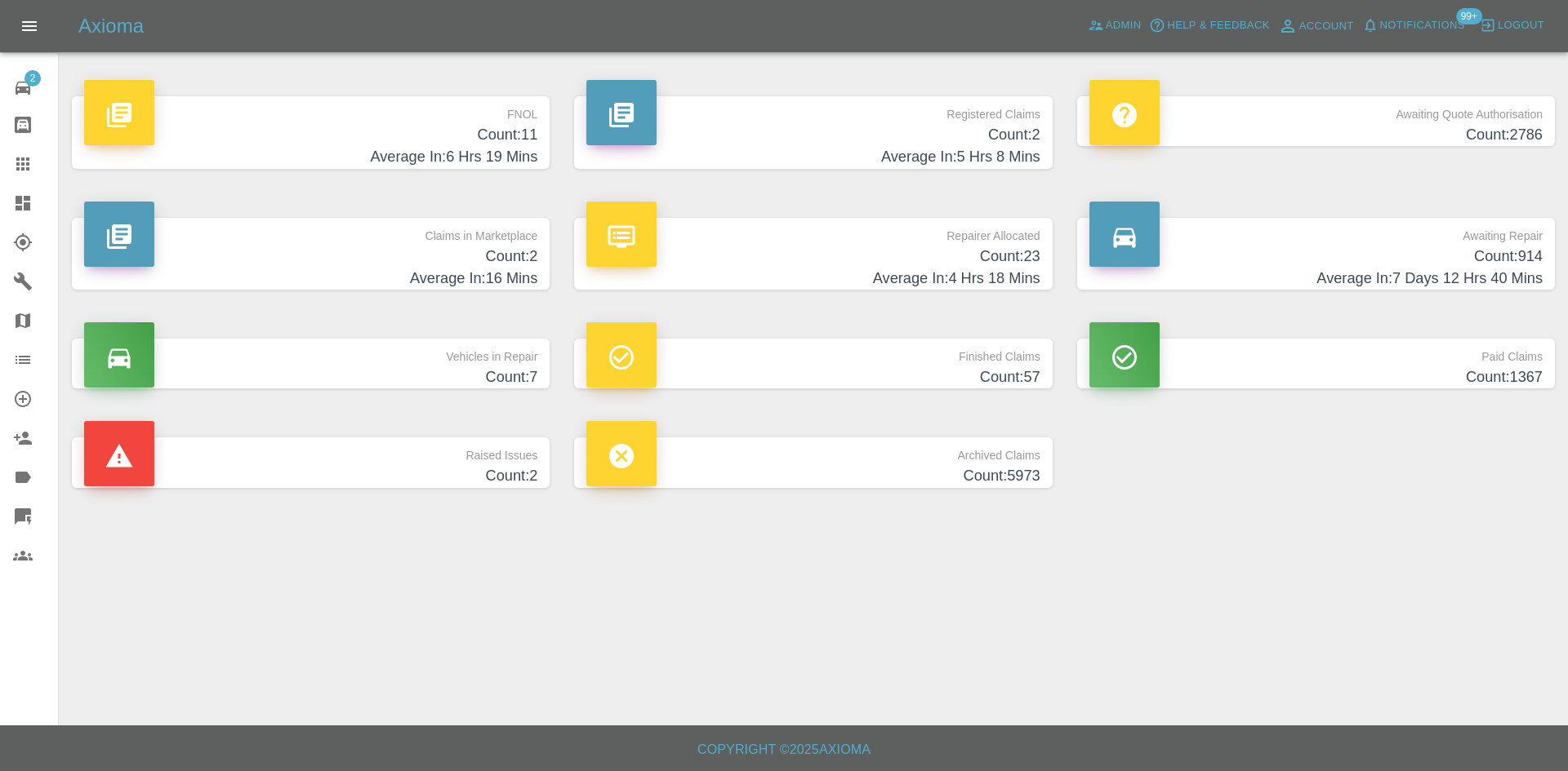
click at [326, 244] on p "Claims in Marketplace" at bounding box center [310, 231] width 454 height 28
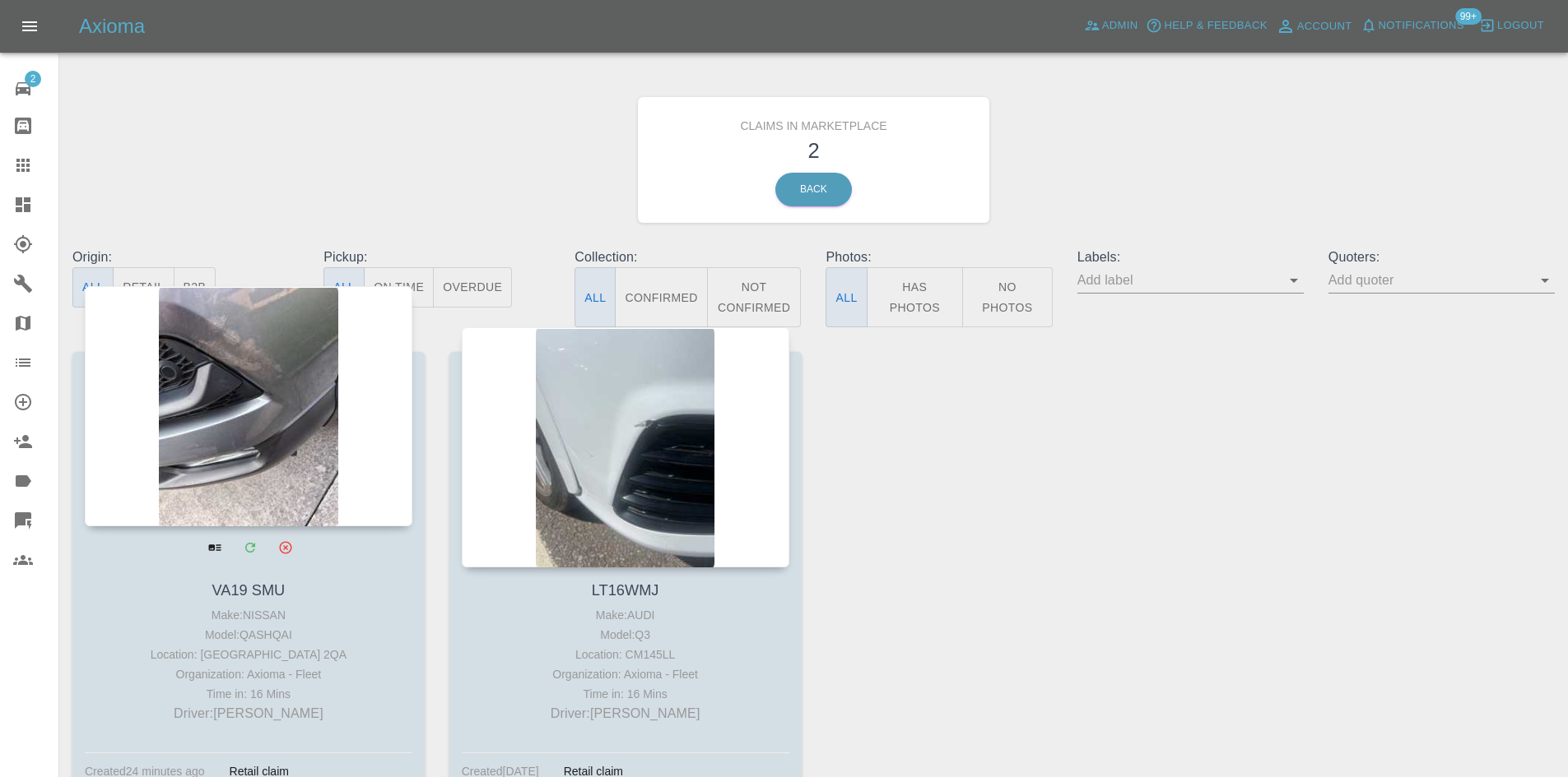
click at [281, 466] on div at bounding box center [248, 406] width 327 height 240
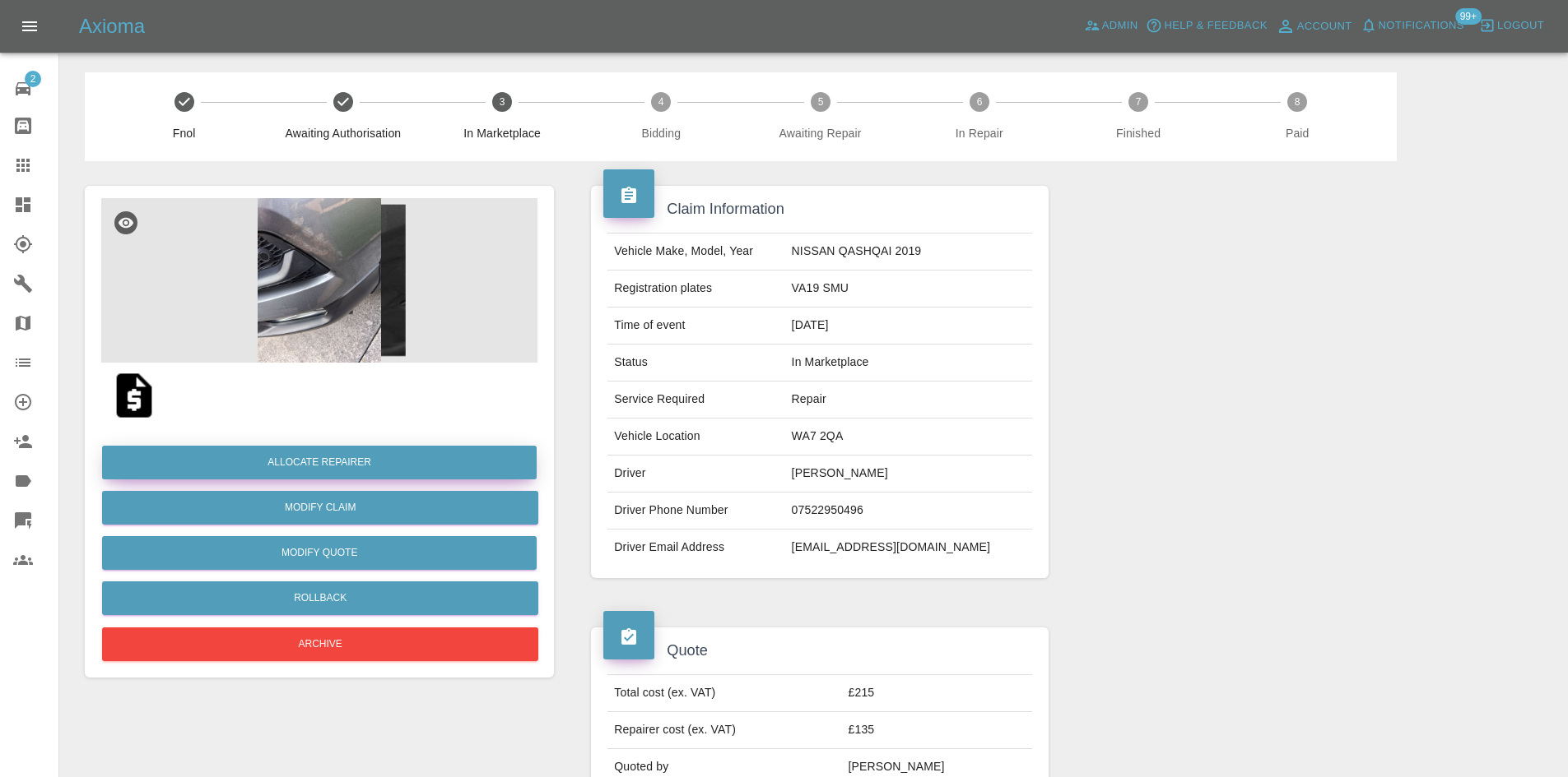
click at [264, 463] on button "Allocate Repairer" at bounding box center [319, 462] width 434 height 34
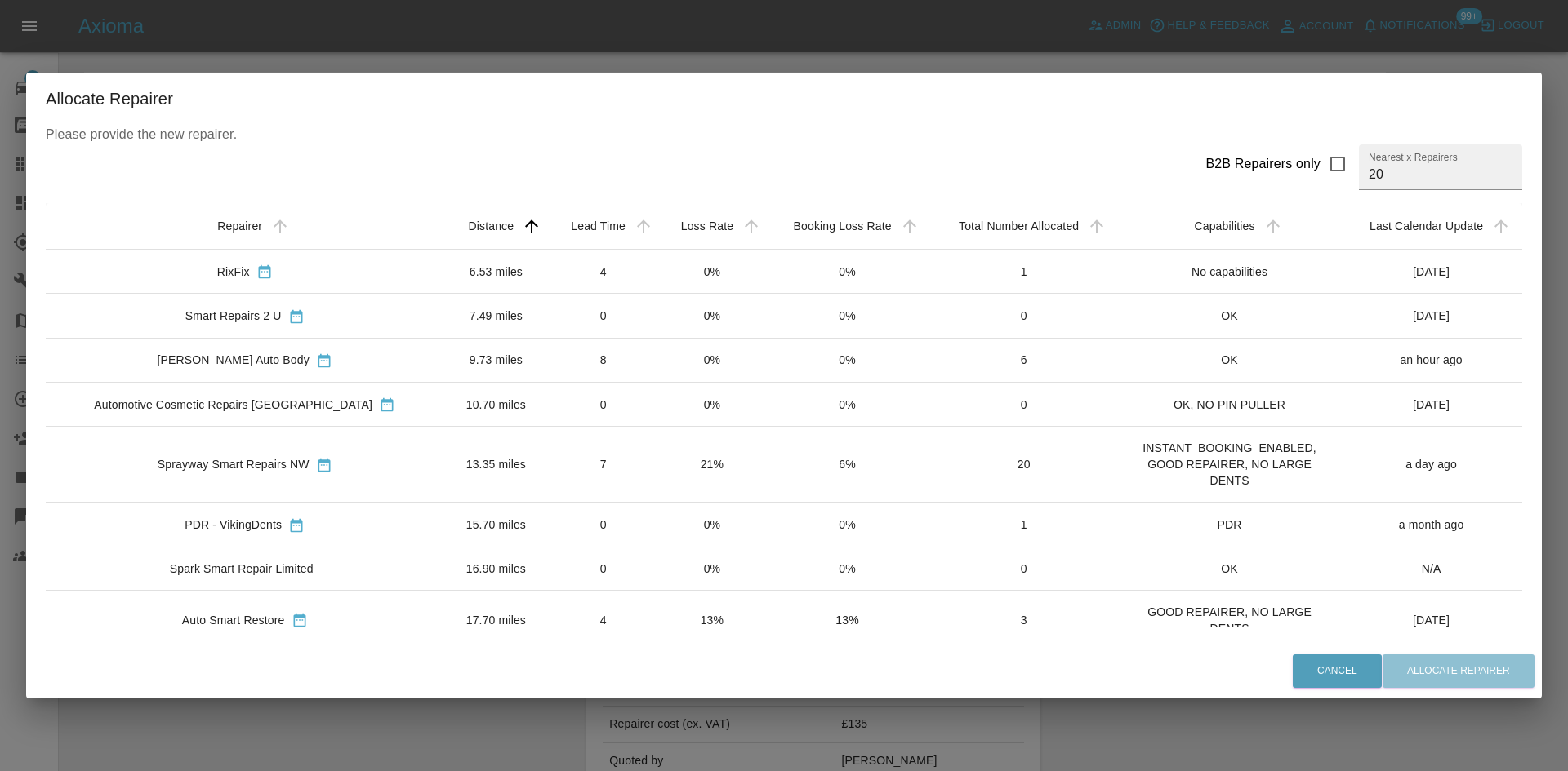
click at [217, 272] on div "RixFix" at bounding box center [233, 271] width 33 height 16
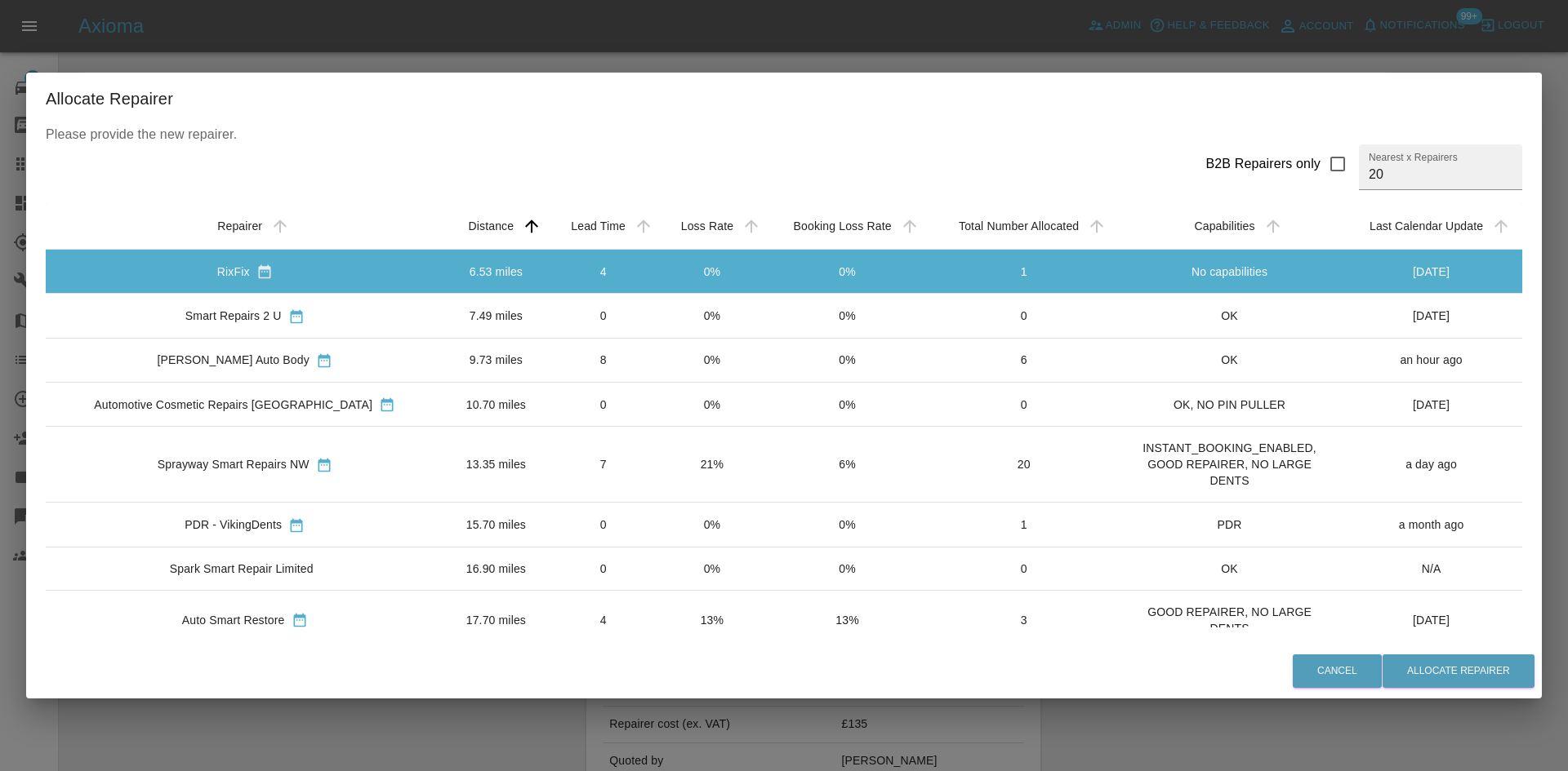
click at [1443, 651] on div "Cancel Allocate Repairer" at bounding box center [784, 671] width 1516 height 54
click at [1485, 660] on button "Allocate Repairer" at bounding box center [1459, 671] width 152 height 34
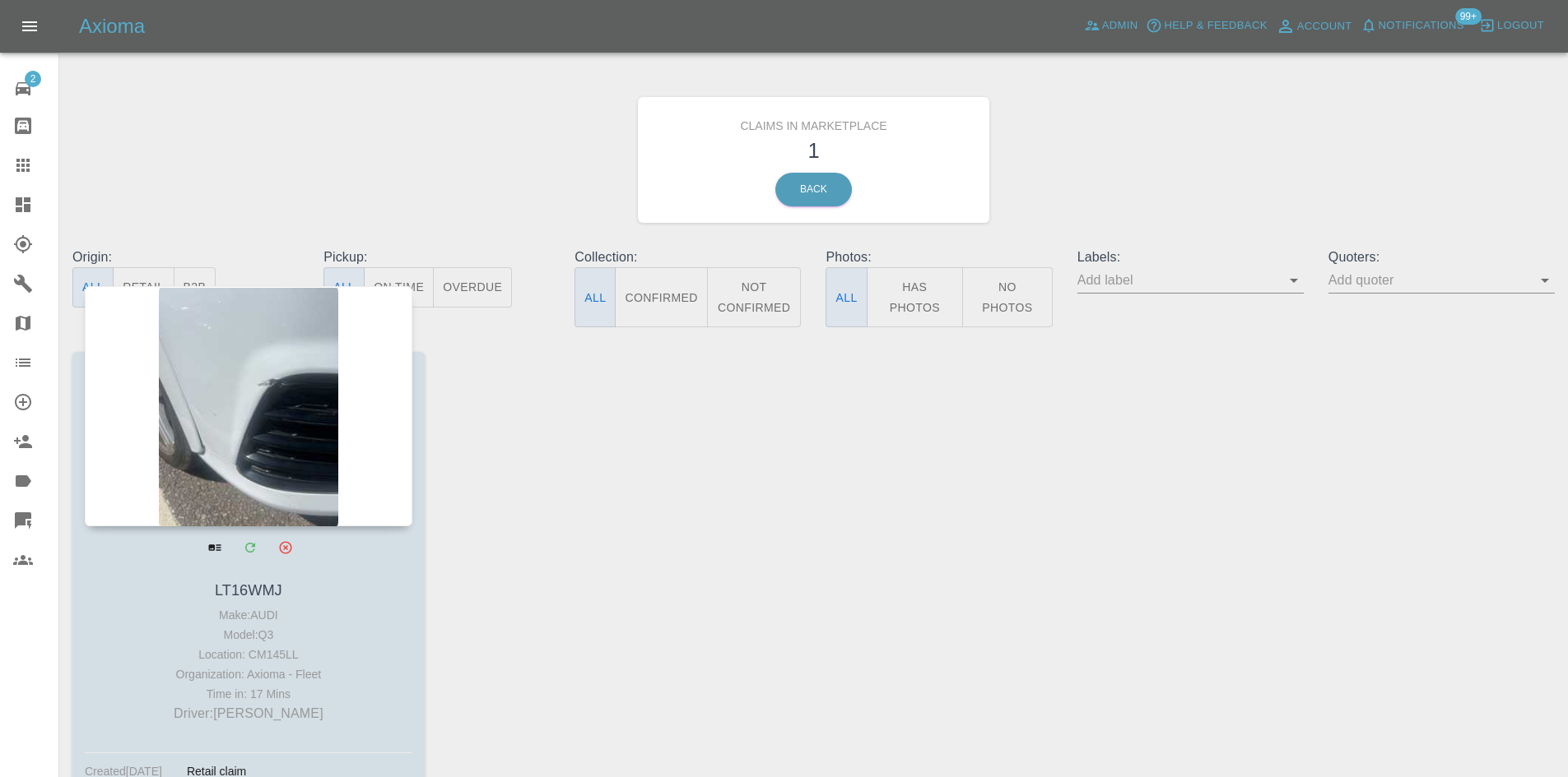
click at [254, 439] on div at bounding box center [248, 406] width 327 height 240
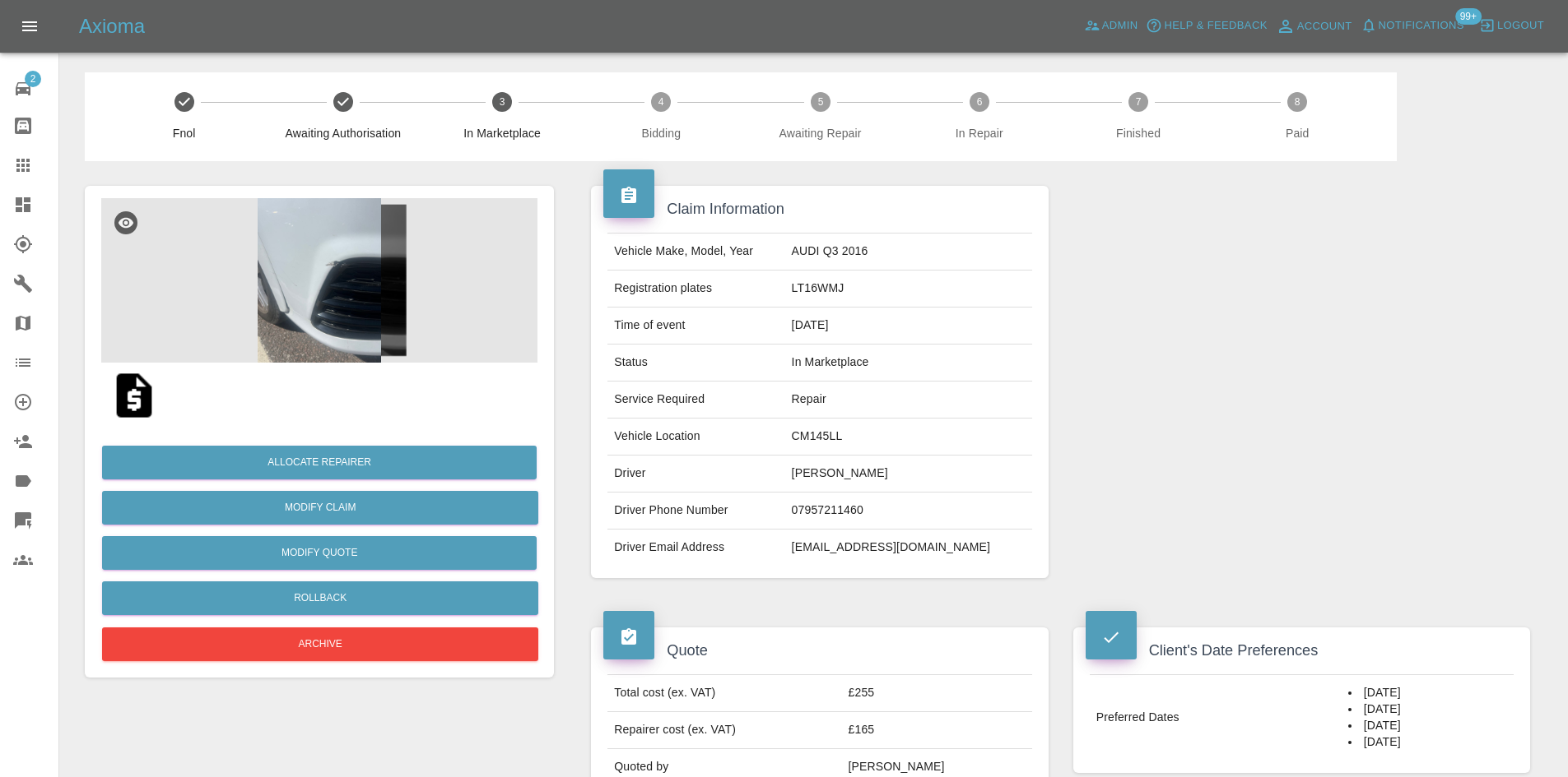
click at [407, 444] on div "Allocate Repairer Modify Claim Modify Quote Rollback Archive" at bounding box center [319, 547] width 436 height 237
click at [432, 470] on button "Allocate Repairer" at bounding box center [319, 462] width 434 height 34
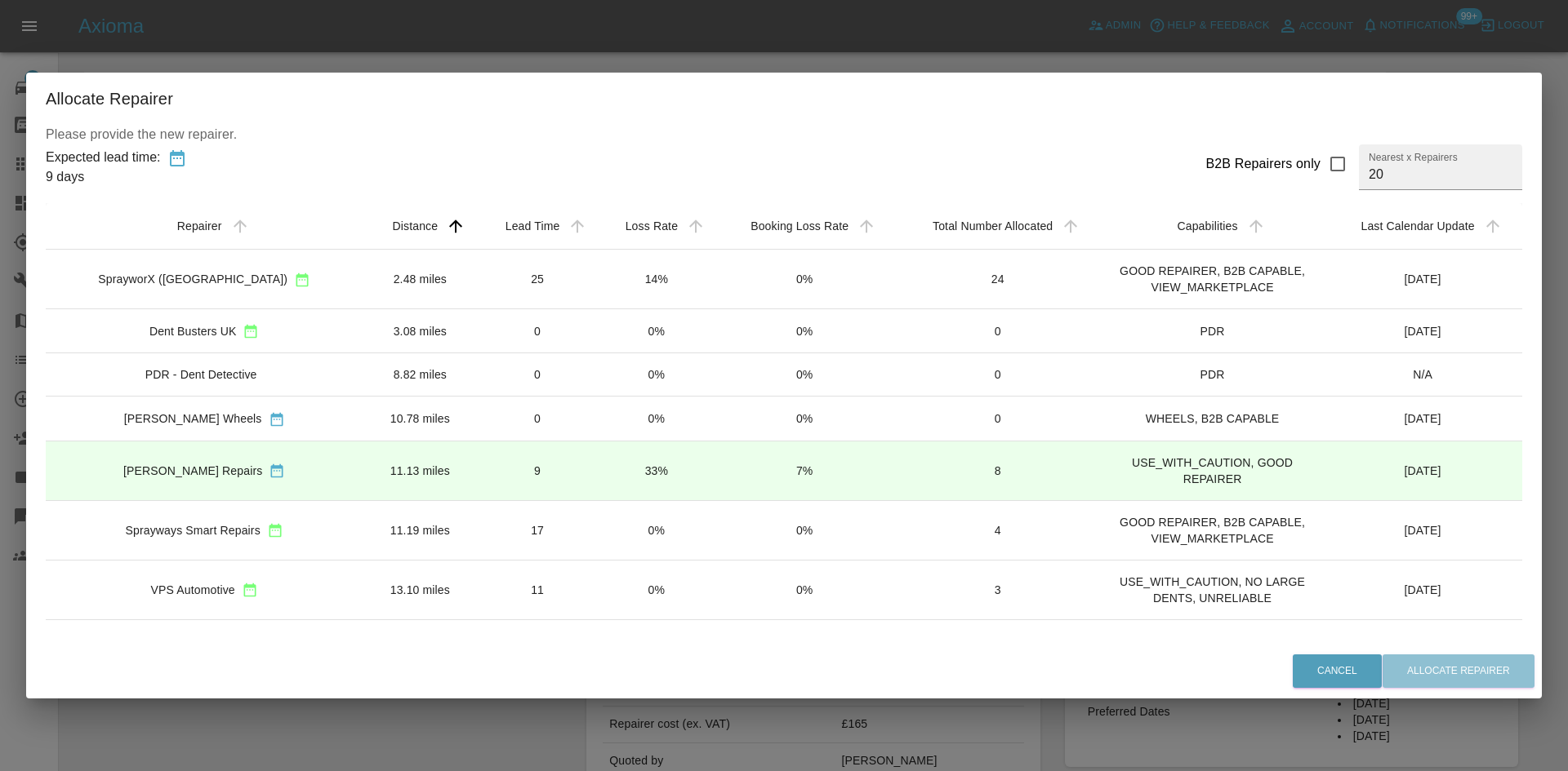
click at [406, 492] on td "11.13 miles" at bounding box center [420, 471] width 114 height 60
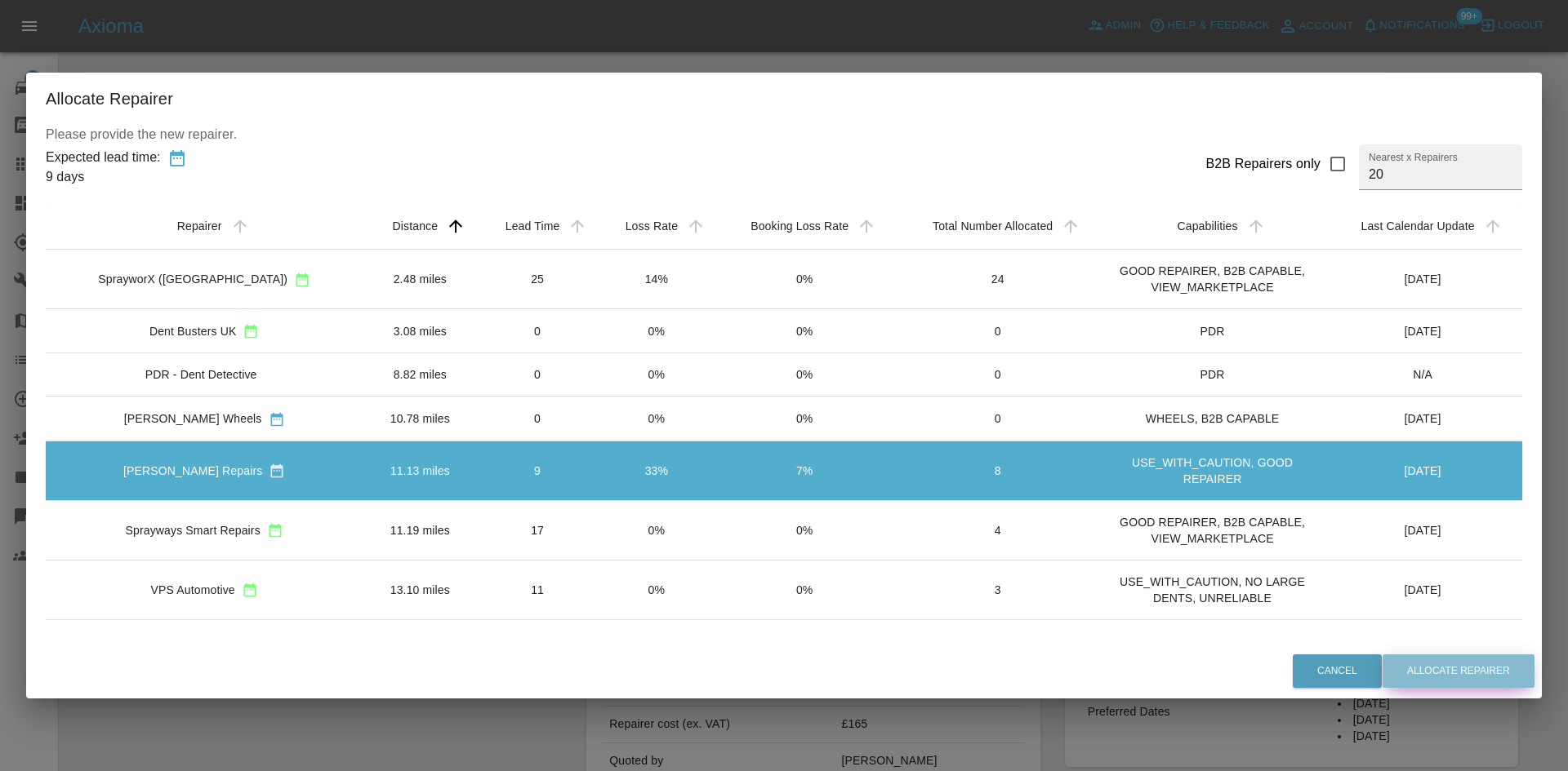
click at [1467, 660] on button "Allocate Repairer" at bounding box center [1459, 671] width 152 height 34
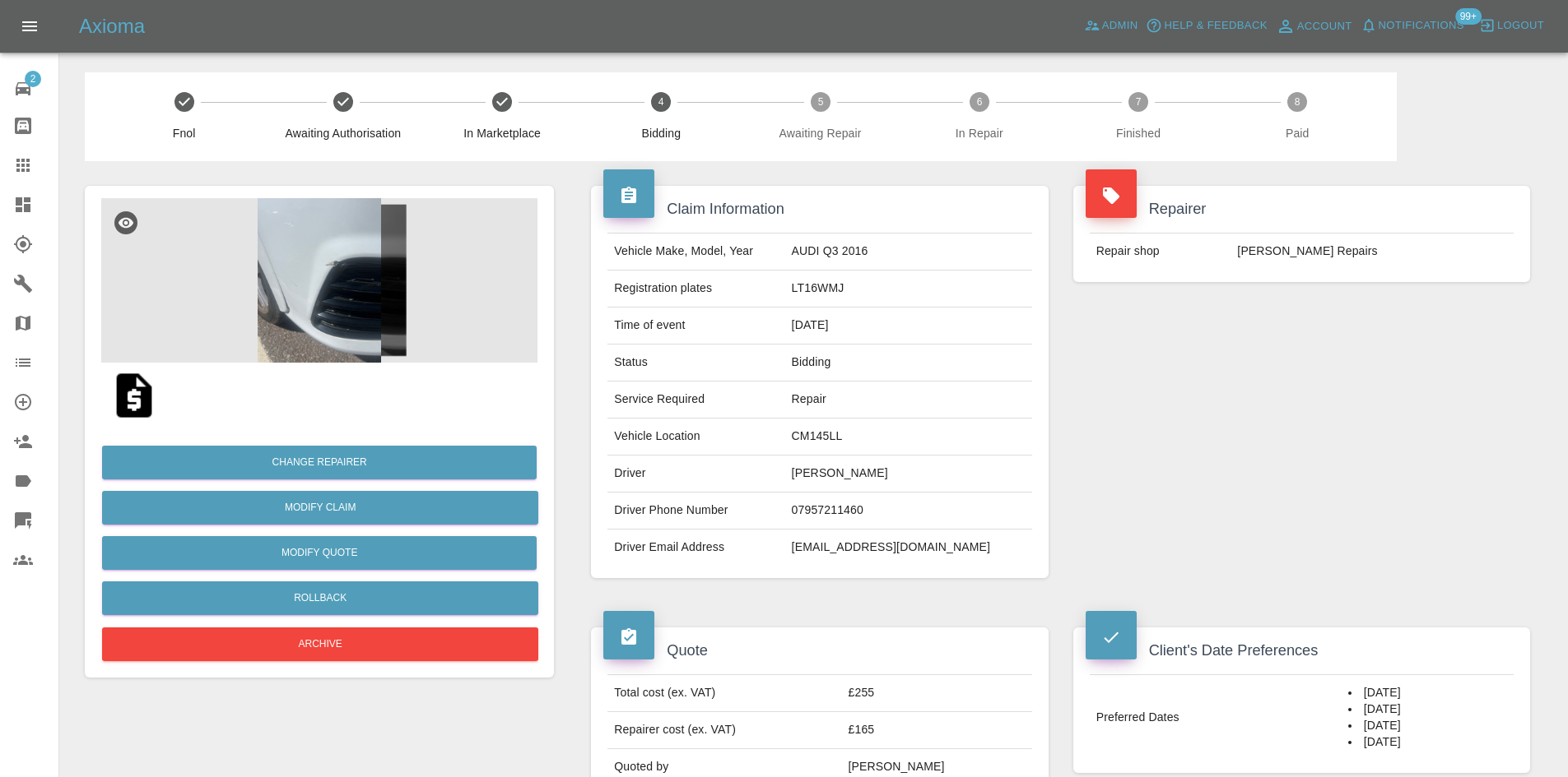
click at [286, 318] on img at bounding box center [319, 280] width 436 height 164
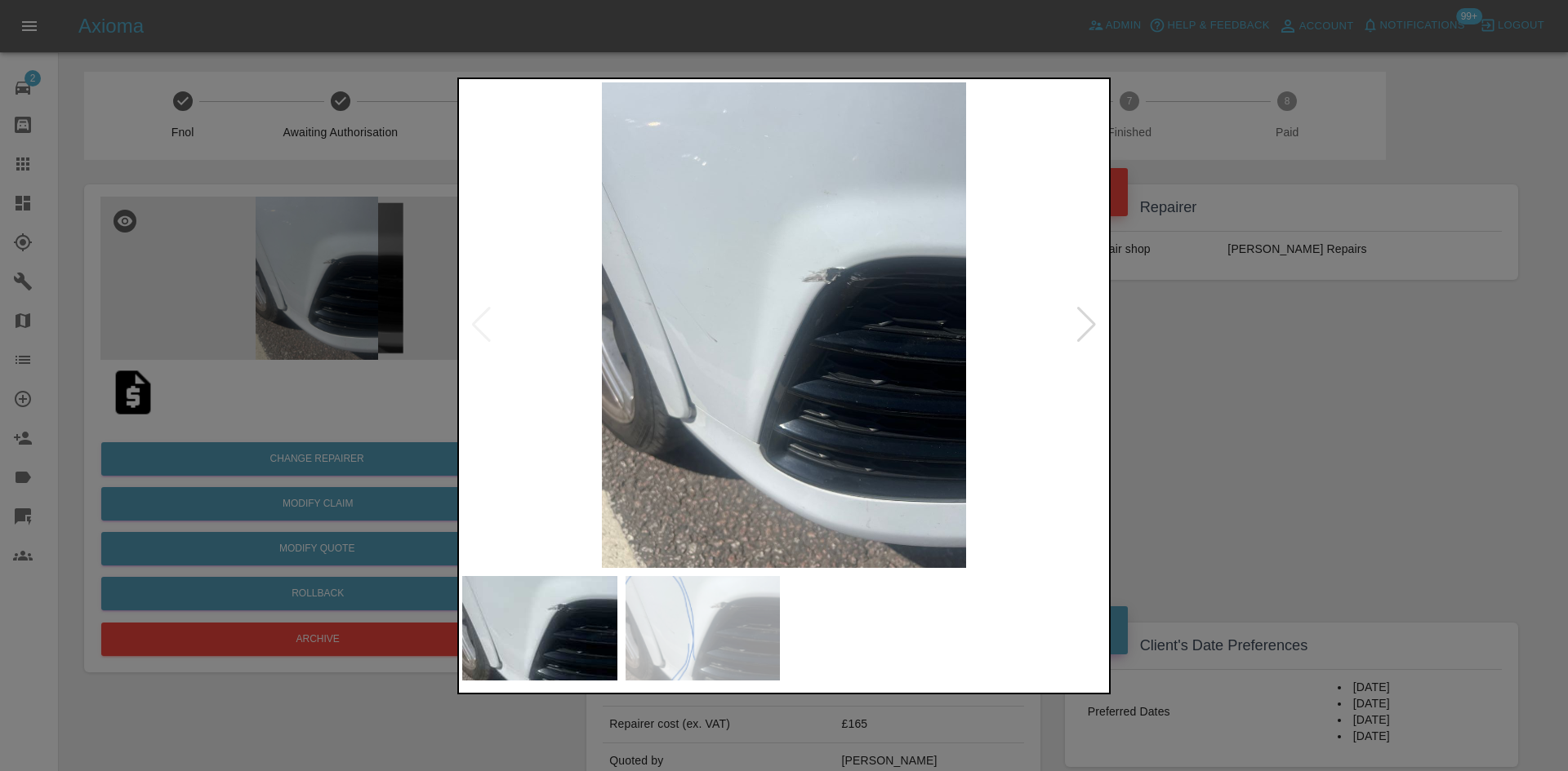
click at [1092, 330] on div at bounding box center [1087, 325] width 22 height 36
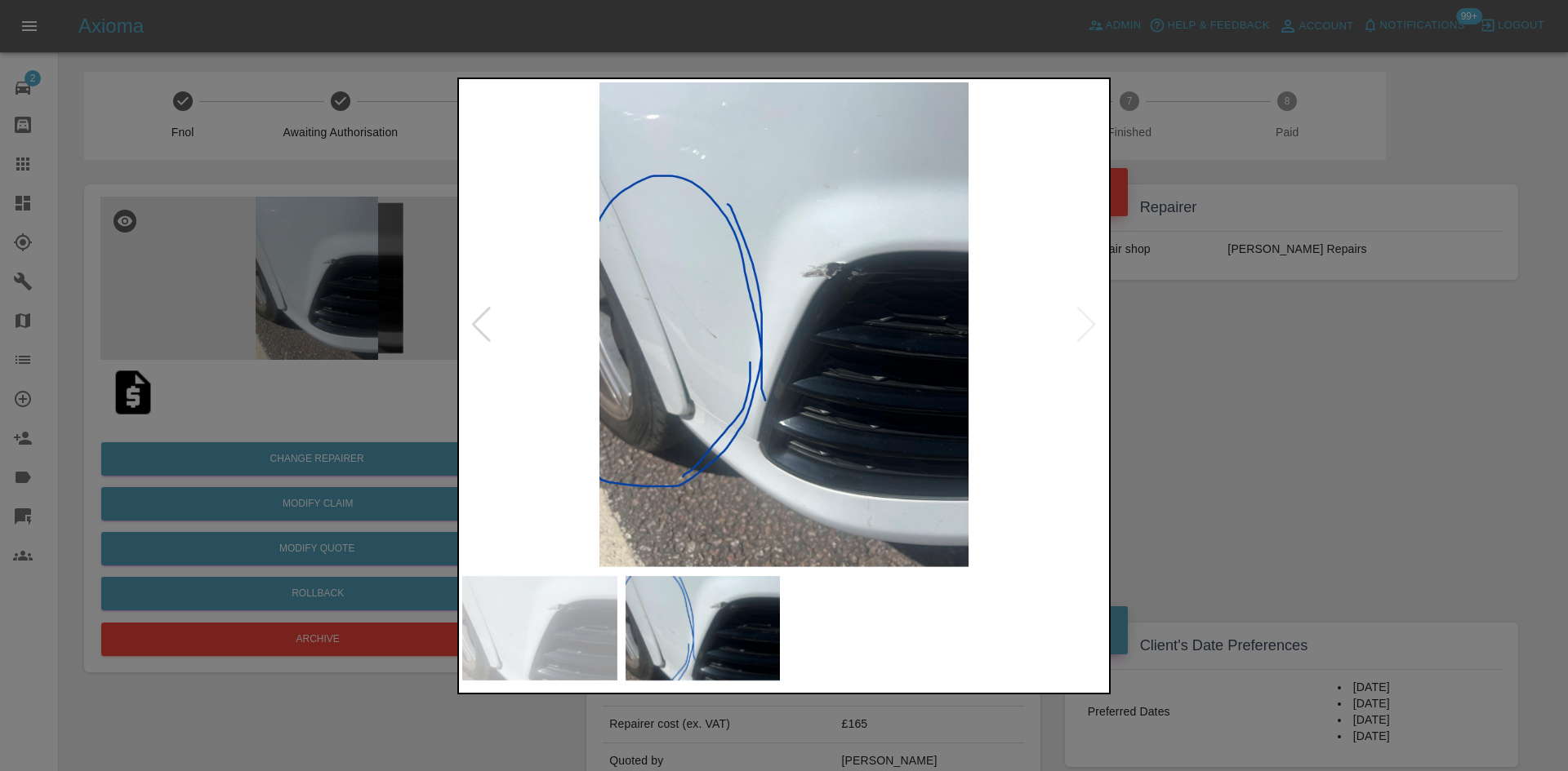
click at [1092, 330] on img at bounding box center [784, 325] width 644 height 485
click at [1292, 416] on div at bounding box center [784, 385] width 1568 height 771
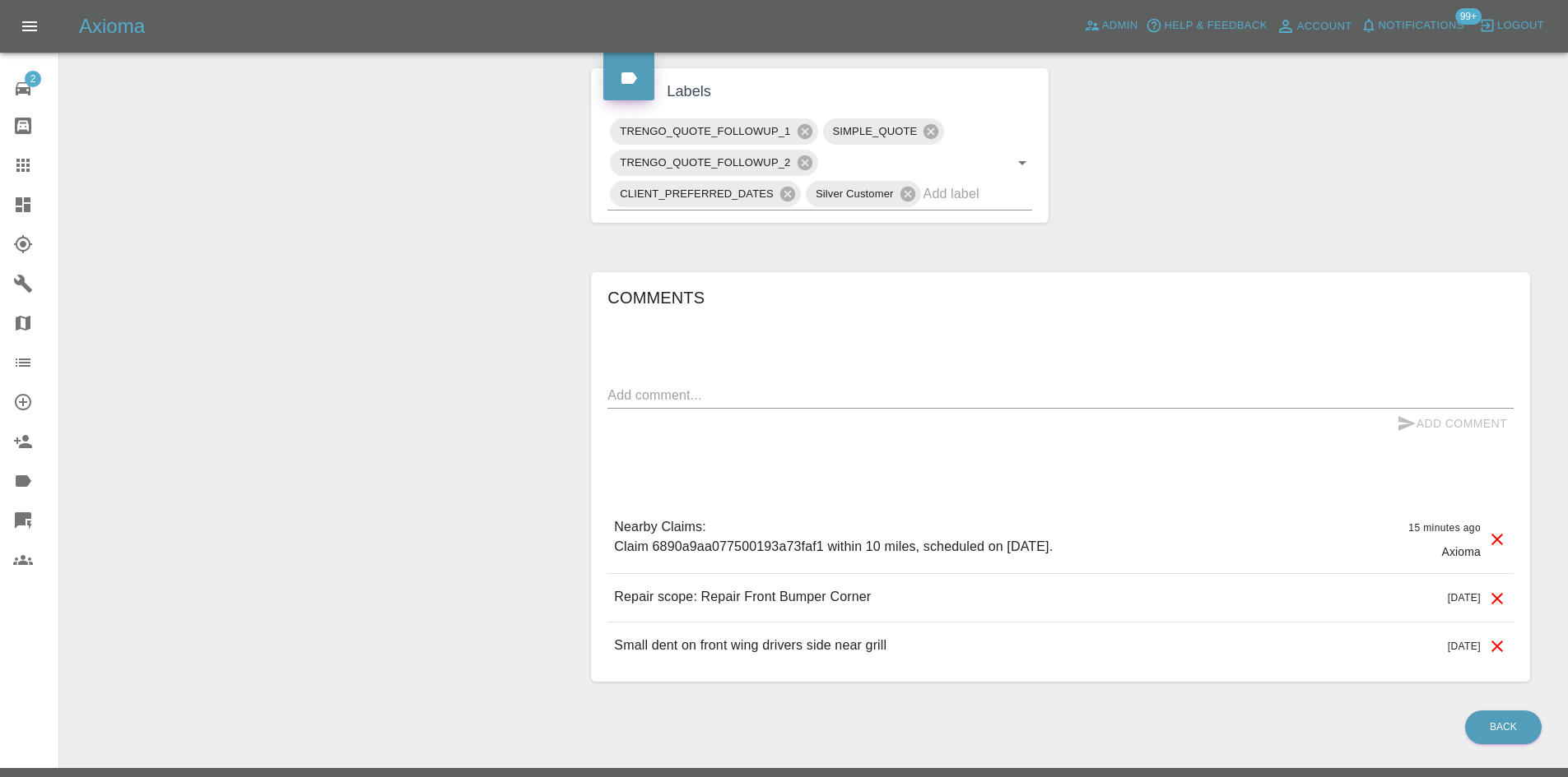
scroll to position [817, 0]
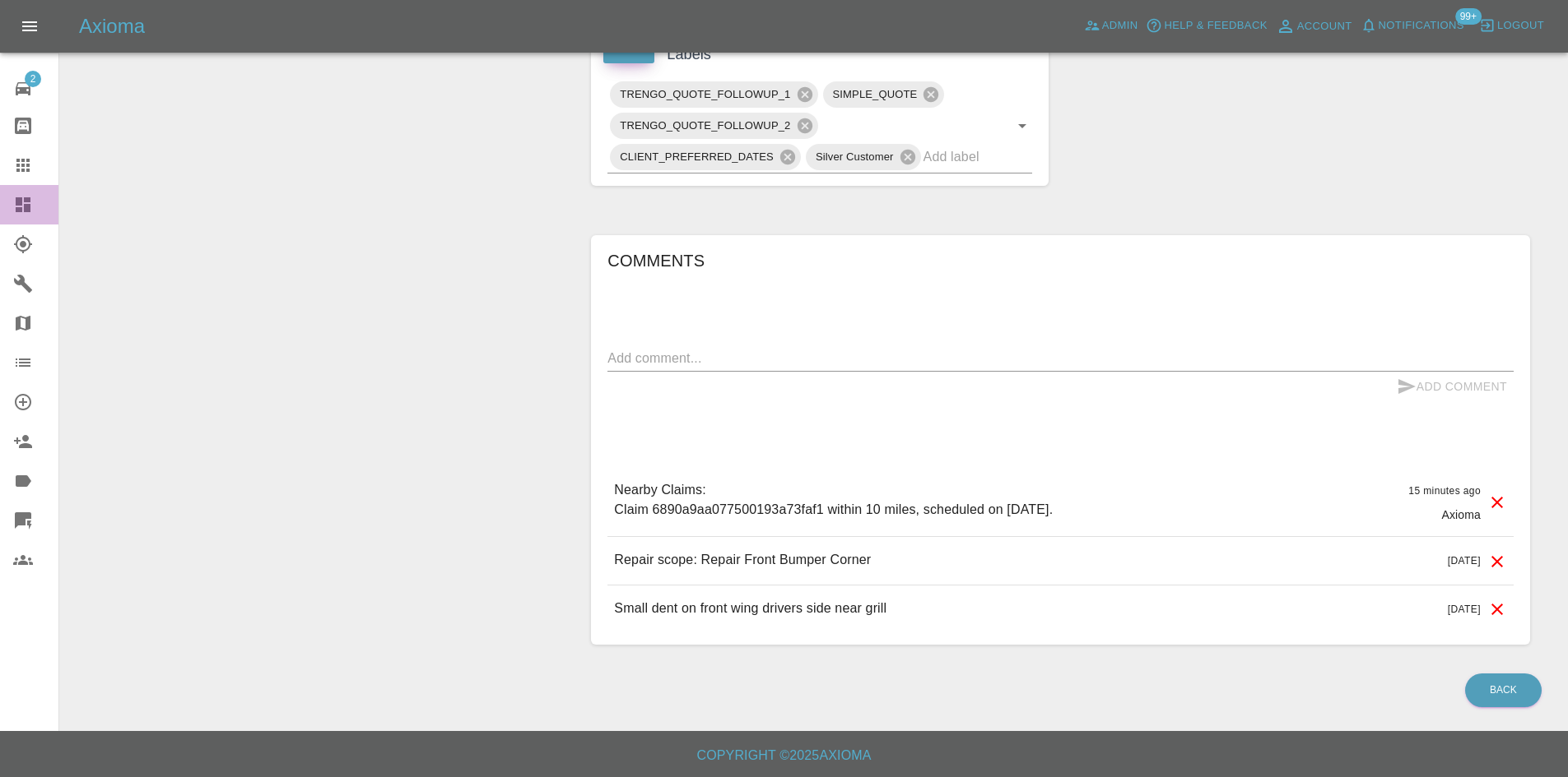
click at [0, 208] on link "Dashboard" at bounding box center [29, 204] width 58 height 39
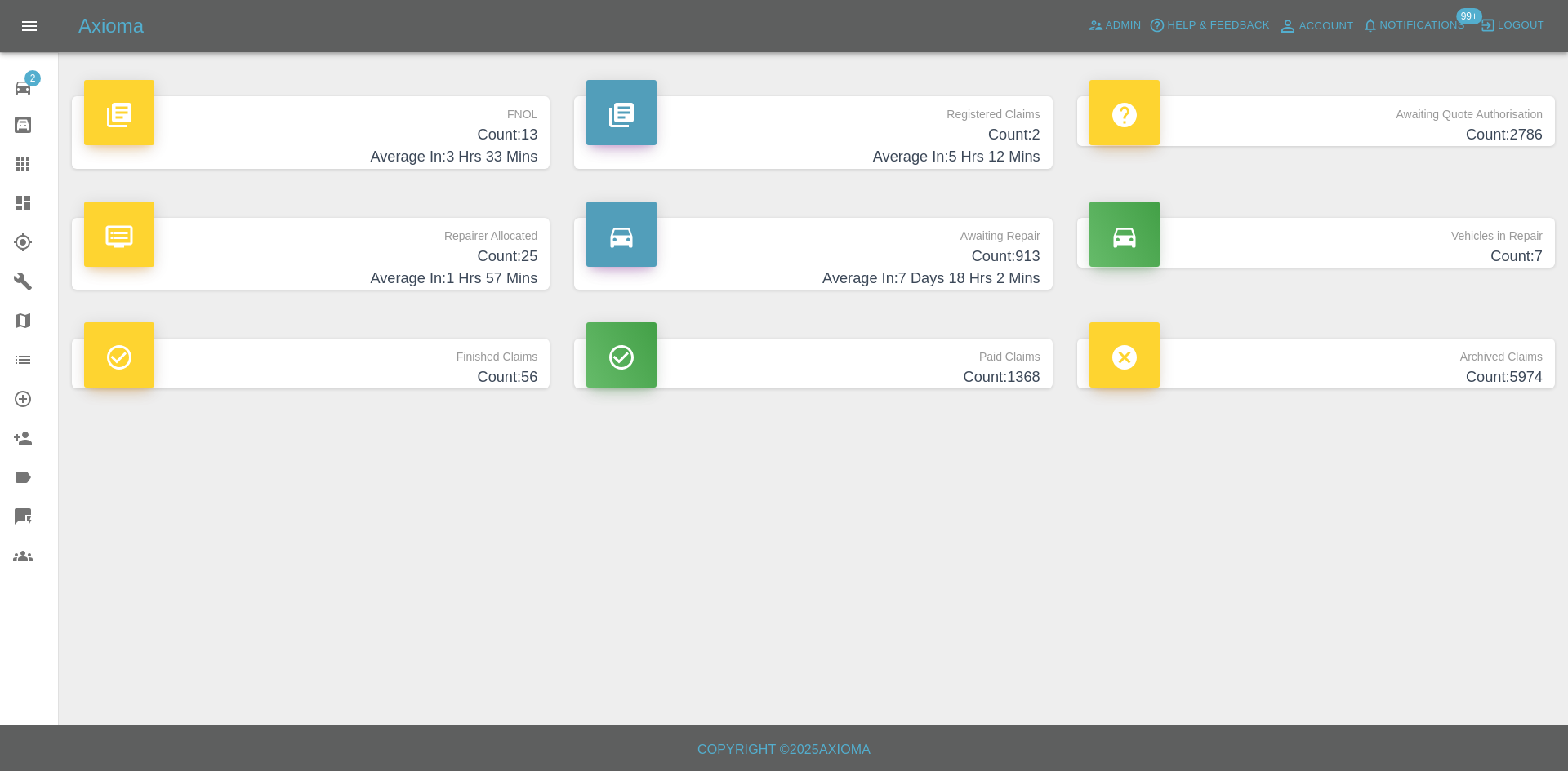
click at [478, 119] on p "FNOL" at bounding box center [310, 111] width 454 height 28
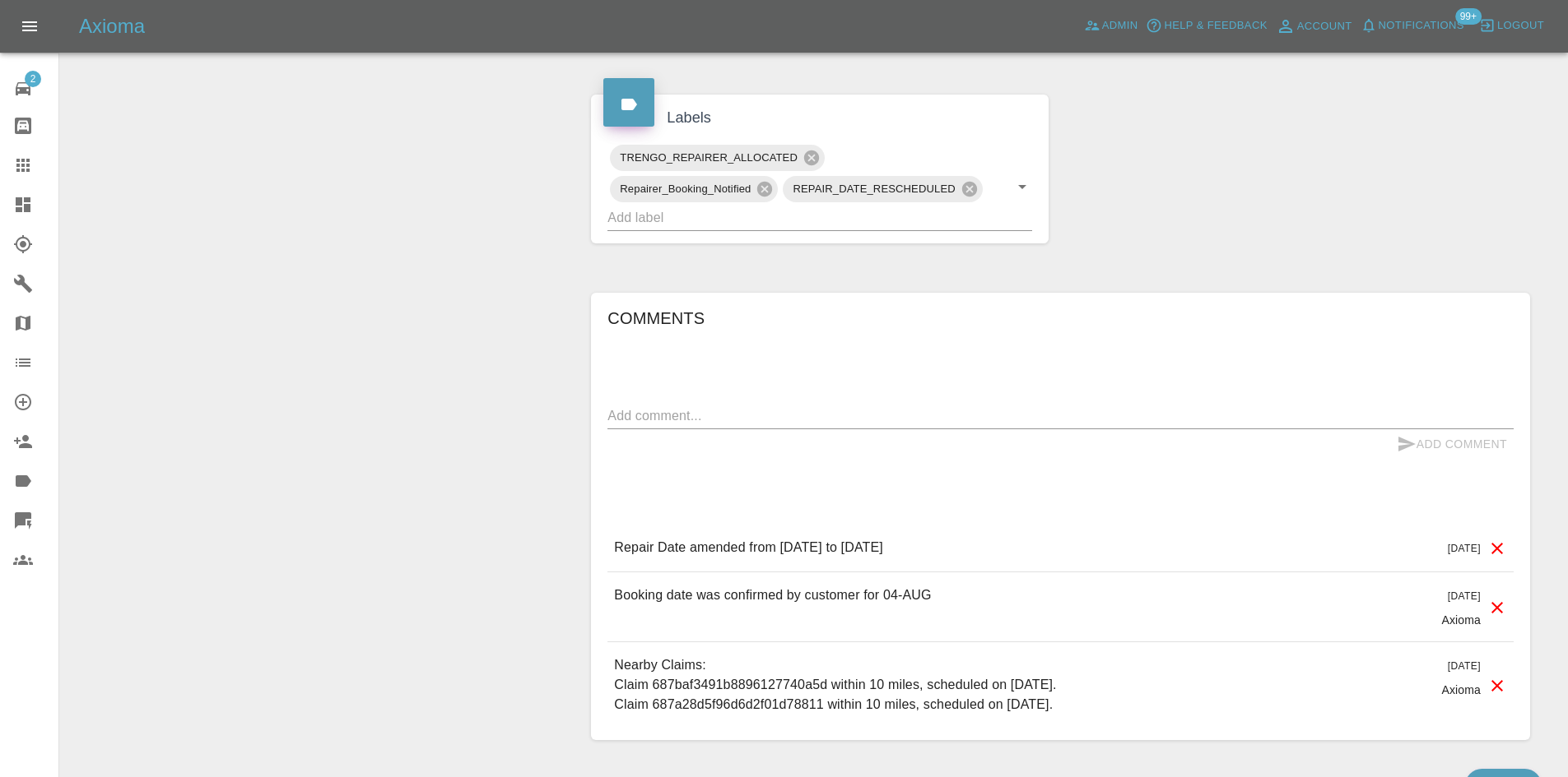
scroll to position [866, 0]
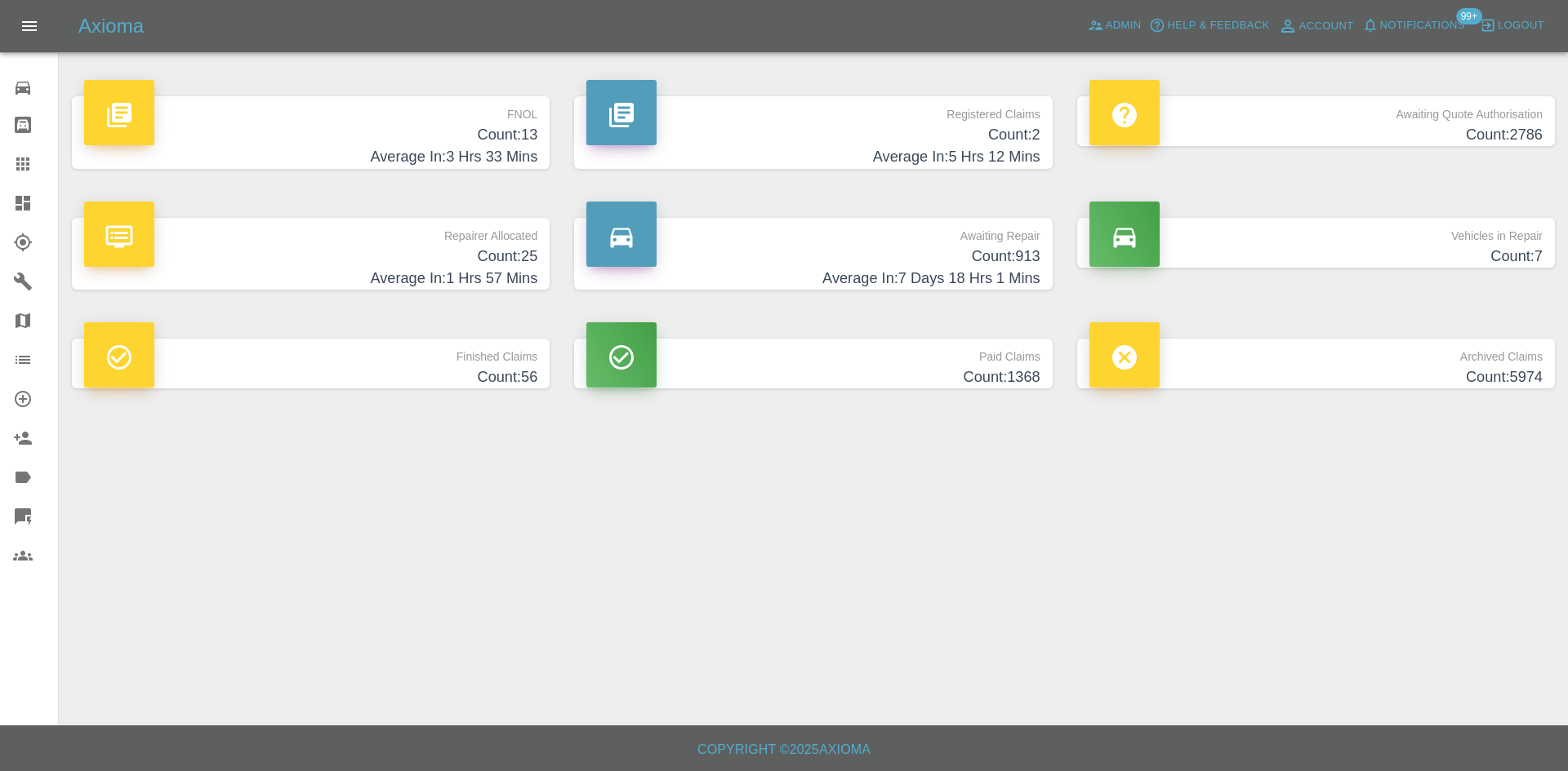
click at [898, 244] on p "Awaiting Repair" at bounding box center [813, 231] width 454 height 28
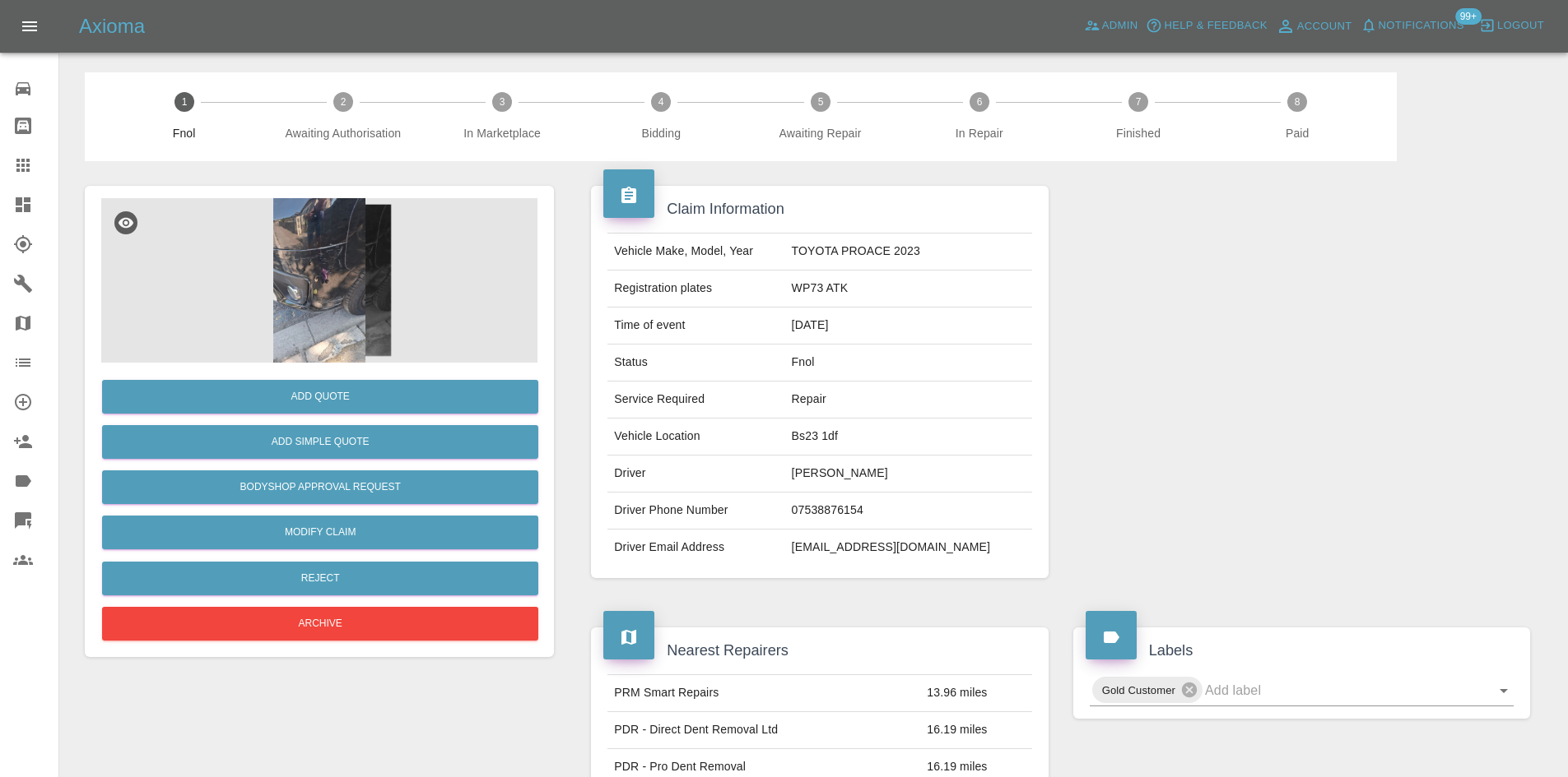
click at [240, 324] on img at bounding box center [319, 280] width 436 height 164
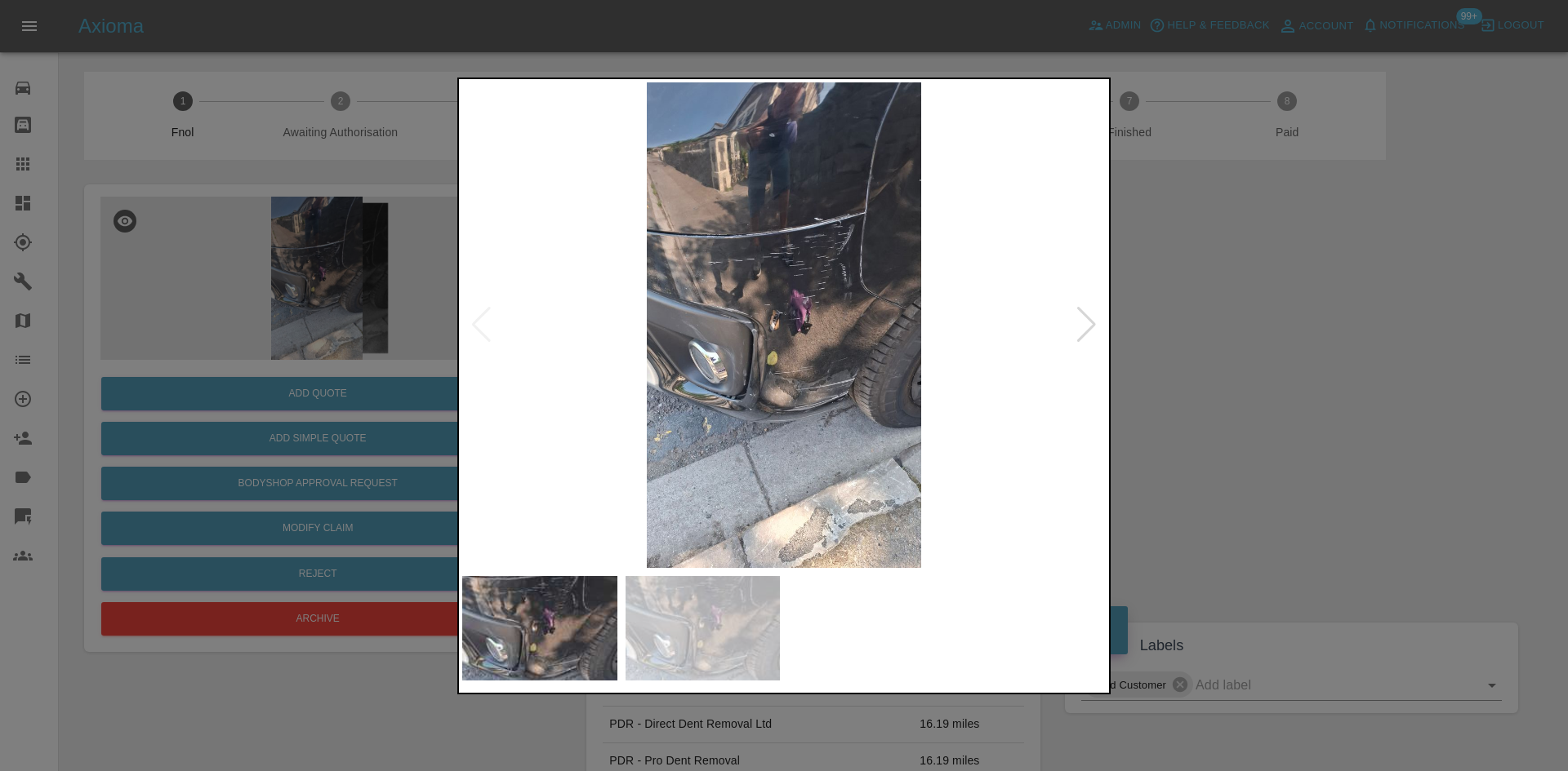
click at [1095, 314] on div at bounding box center [1087, 325] width 22 height 36
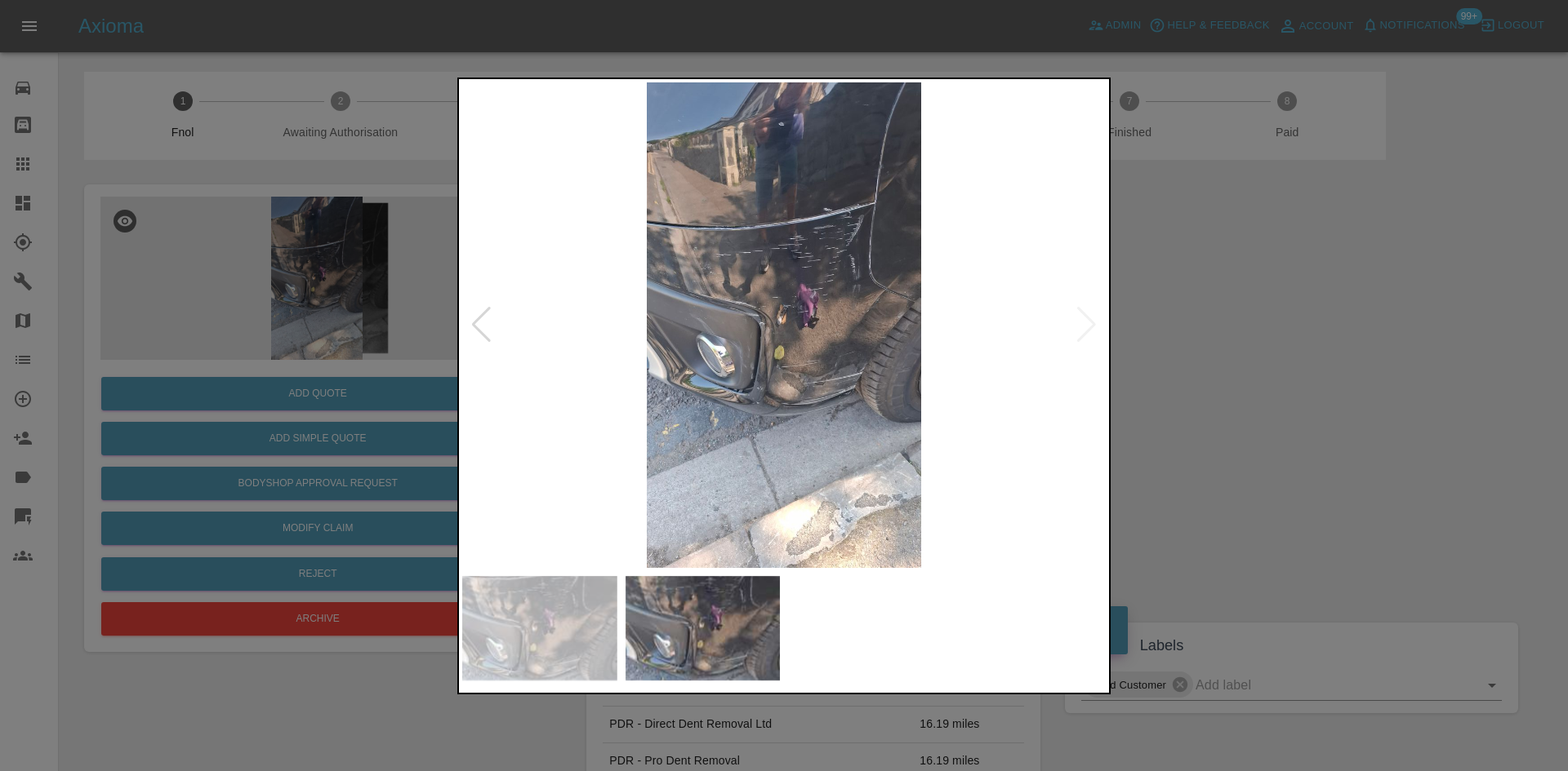
click at [1182, 274] on div at bounding box center [784, 385] width 1568 height 771
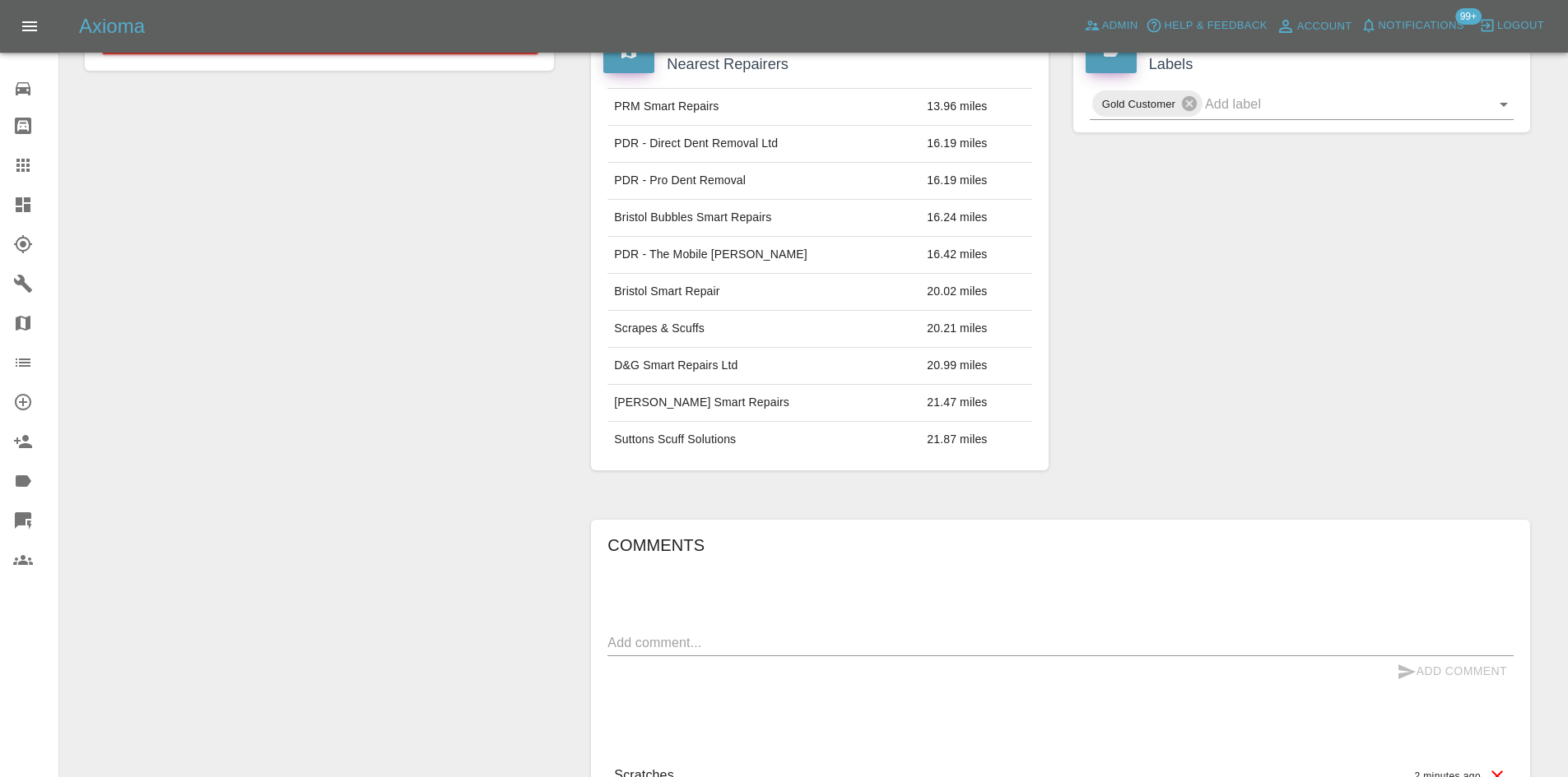
scroll to position [164, 0]
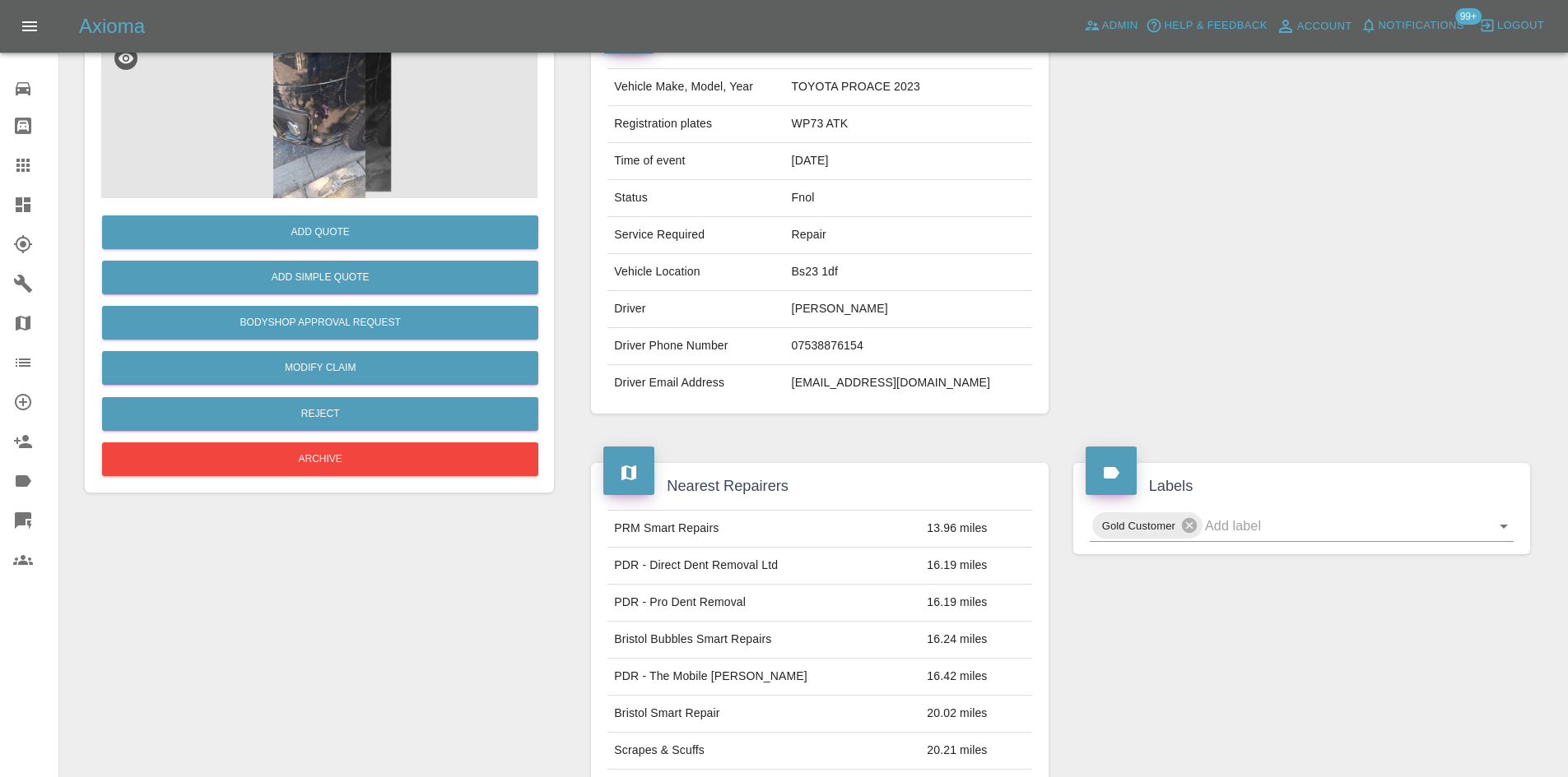
click at [414, 169] on img at bounding box center [319, 116] width 436 height 164
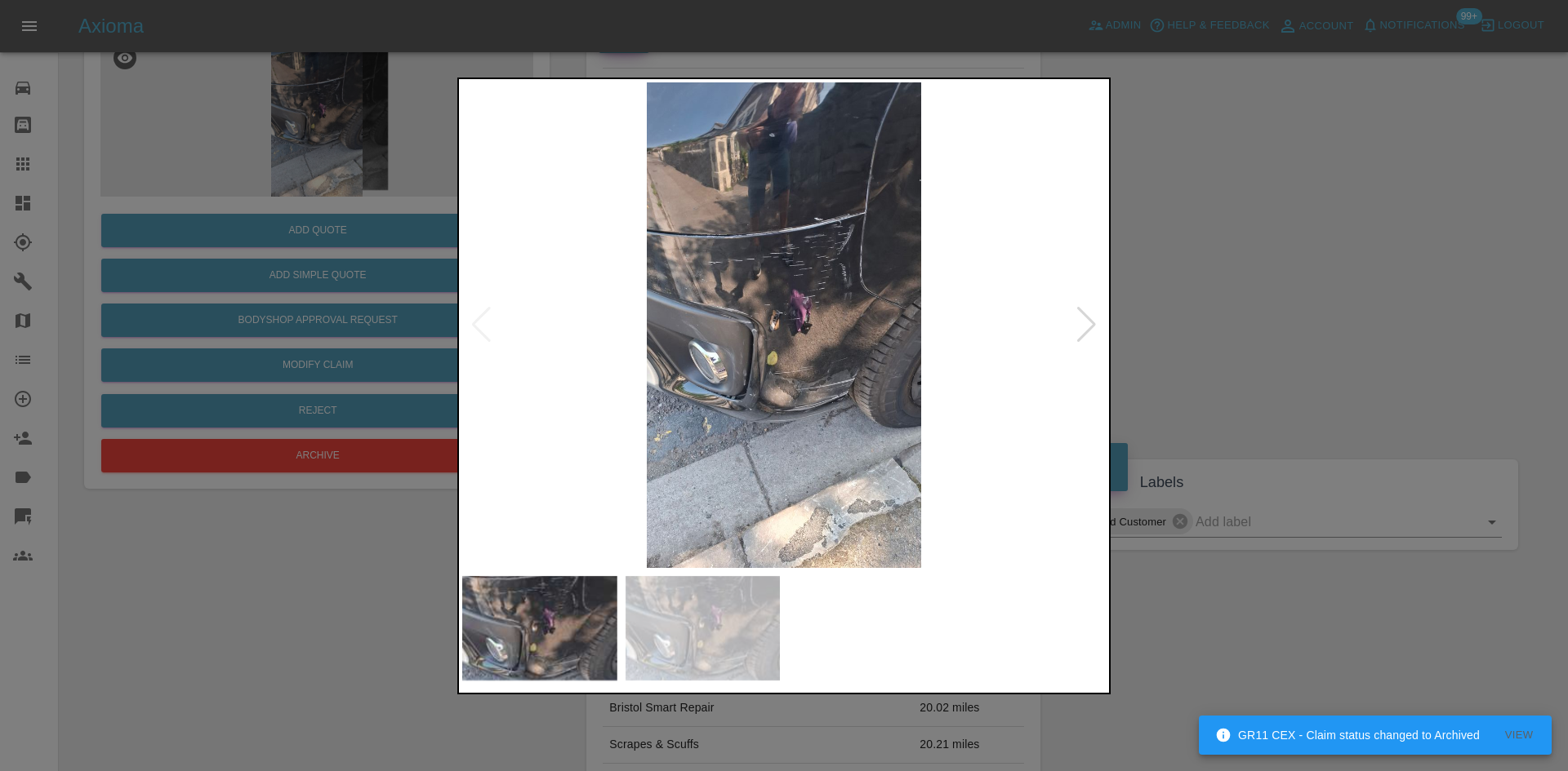
click at [765, 309] on img at bounding box center [784, 325] width 644 height 485
click at [761, 307] on img at bounding box center [784, 325] width 644 height 485
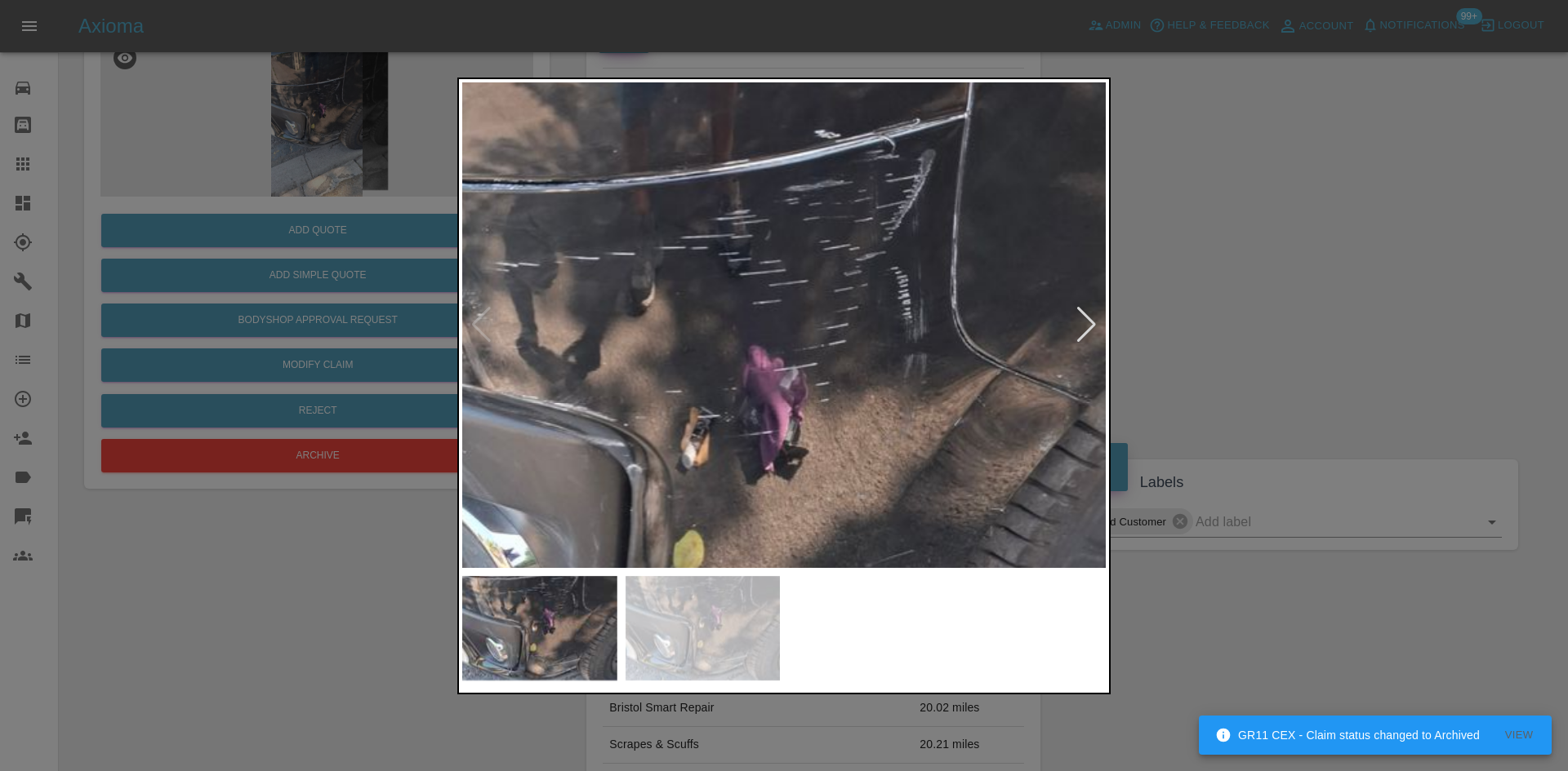
click at [752, 420] on img at bounding box center [723, 452] width 1931 height 1457
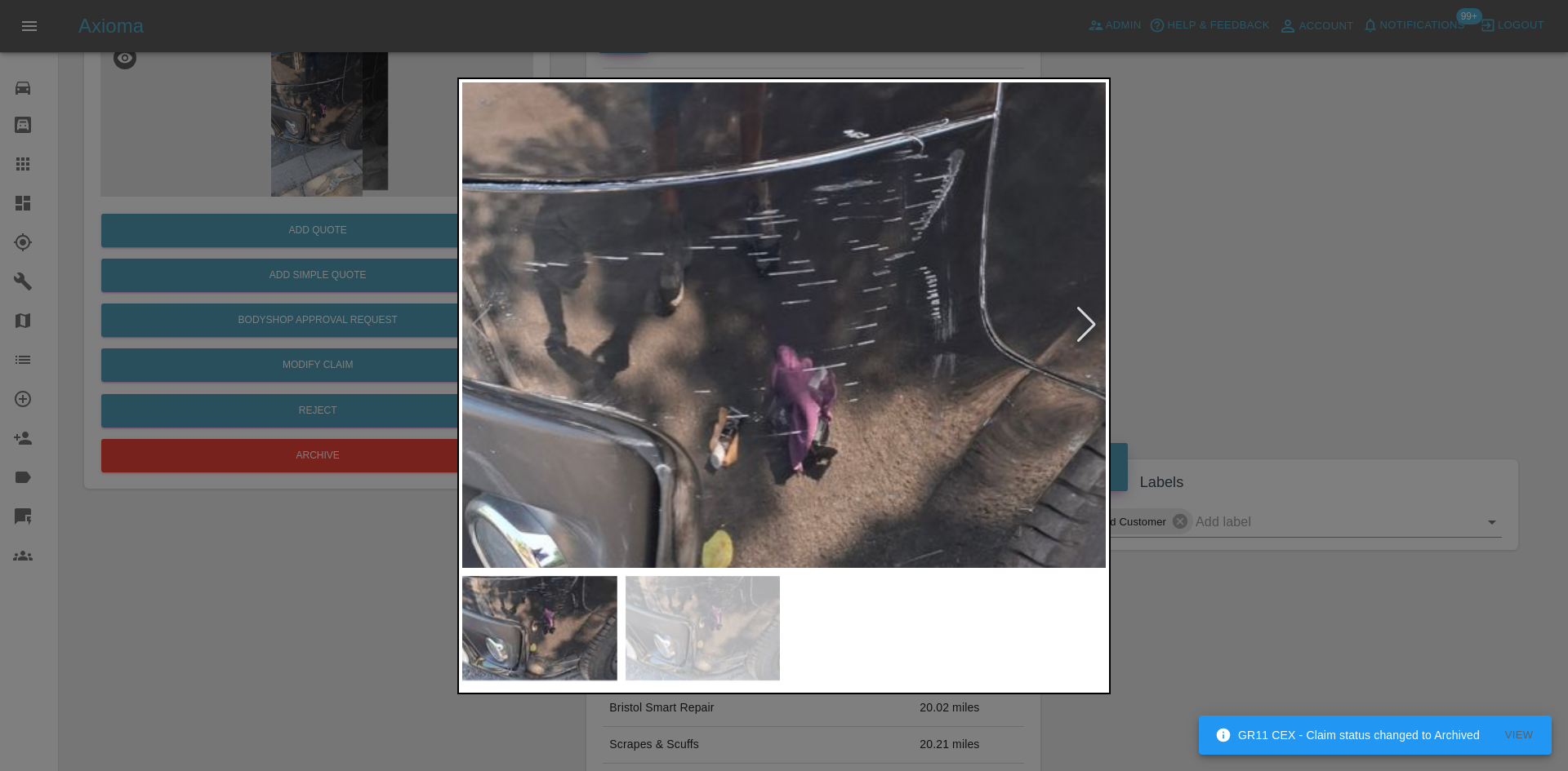
click at [1260, 313] on div at bounding box center [784, 385] width 1568 height 771
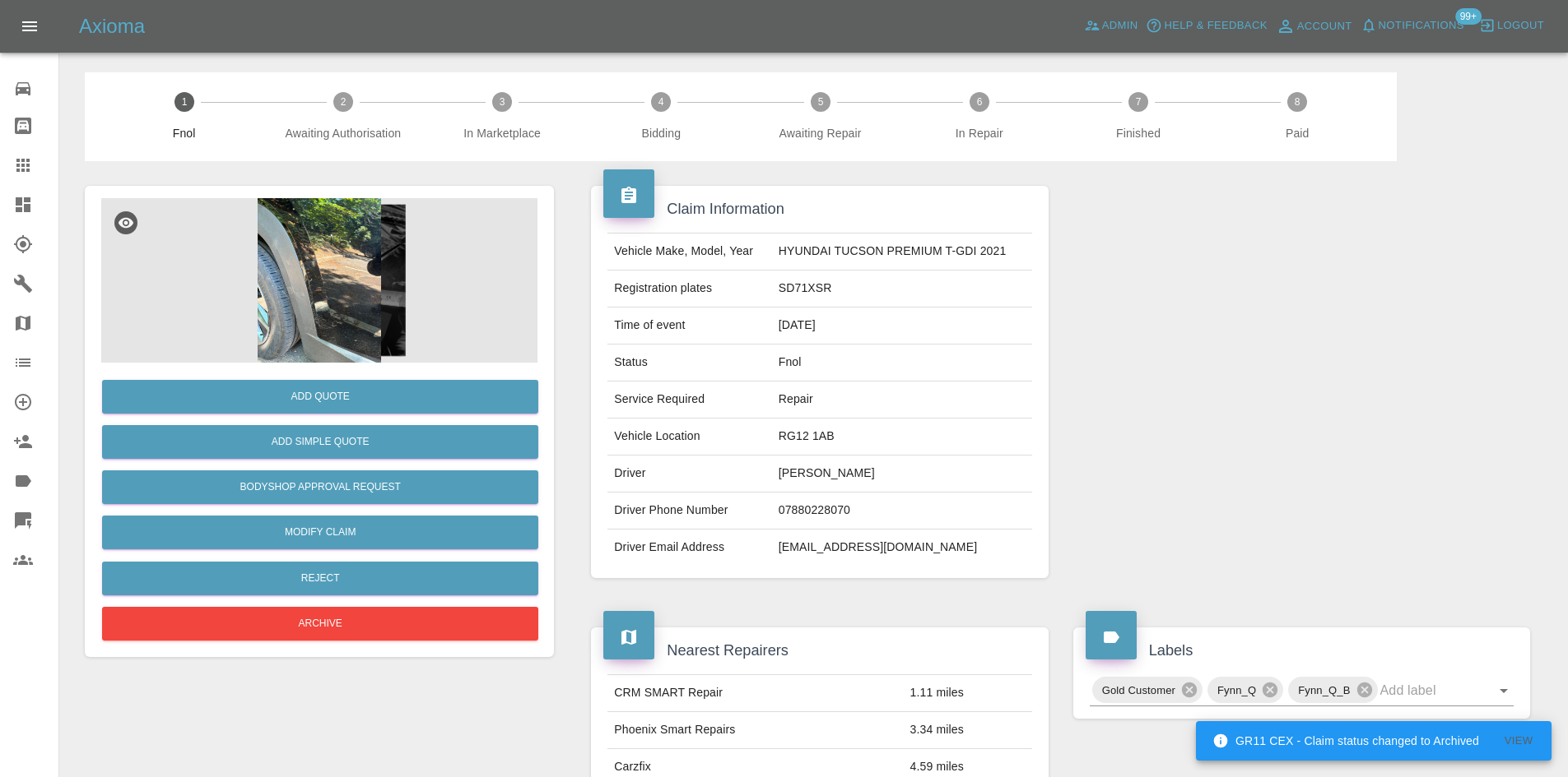
click at [351, 265] on img at bounding box center [319, 280] width 436 height 164
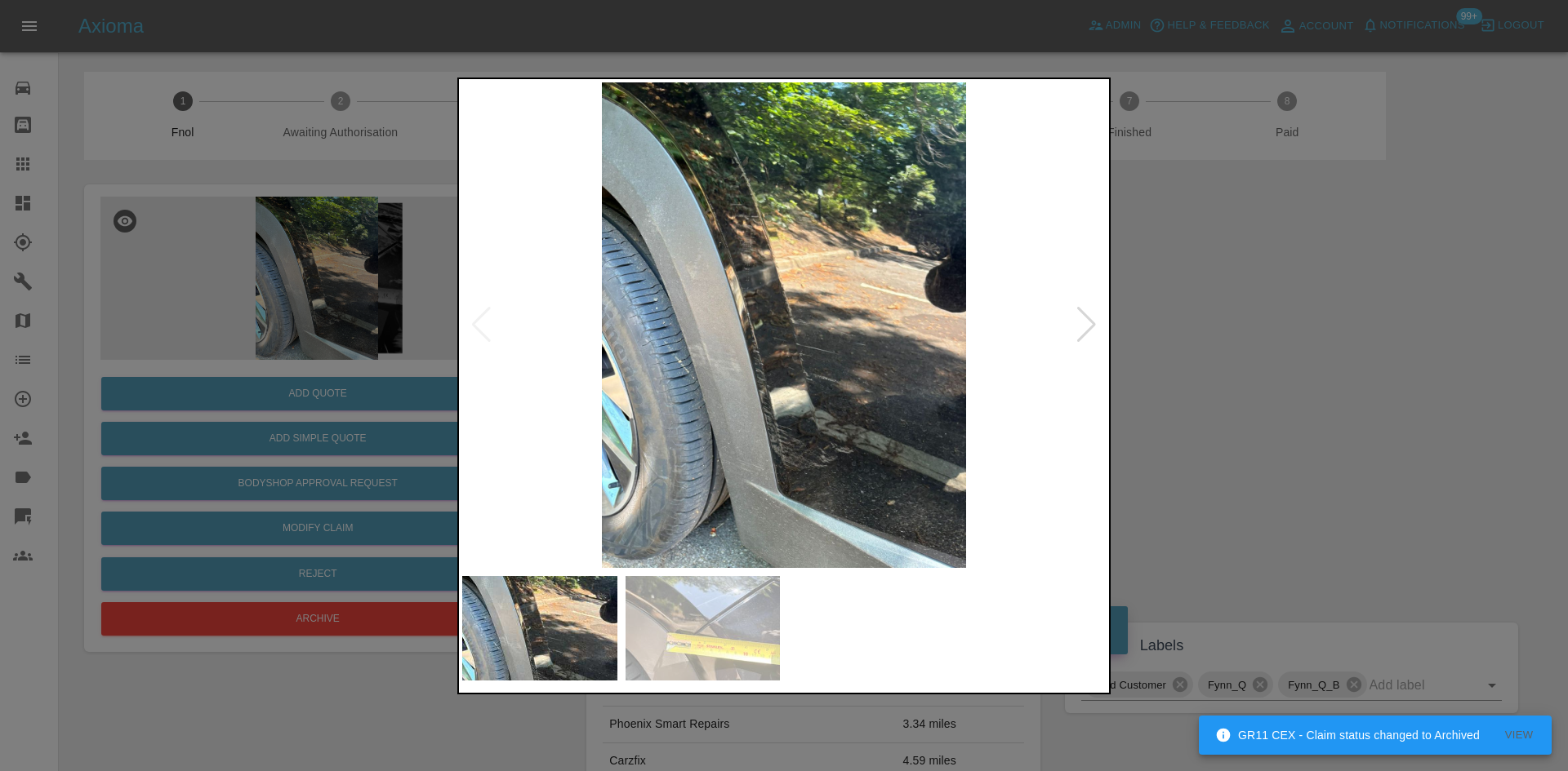
click at [895, 374] on img at bounding box center [784, 325] width 644 height 485
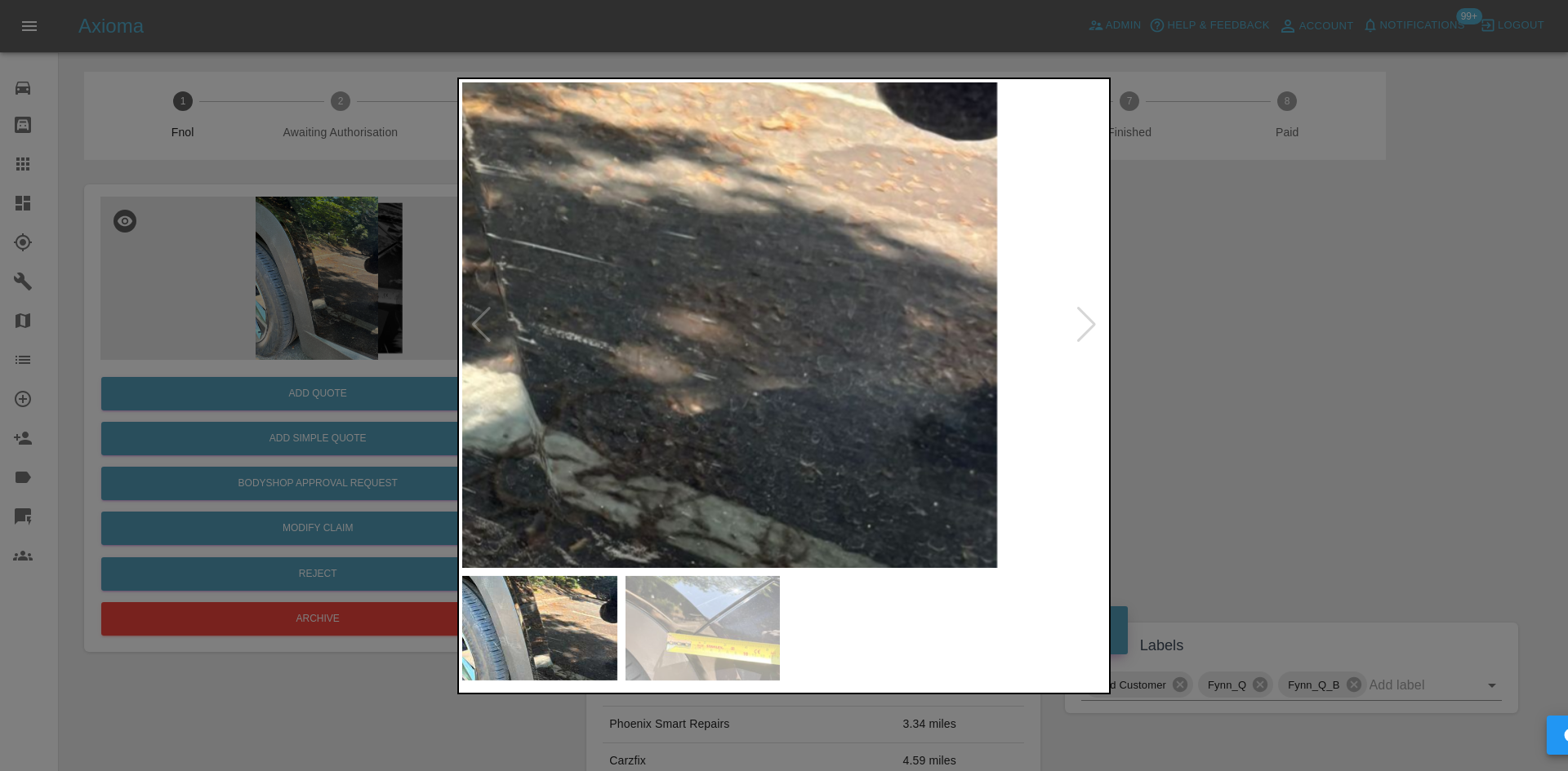
click at [1083, 337] on div at bounding box center [1087, 325] width 22 height 36
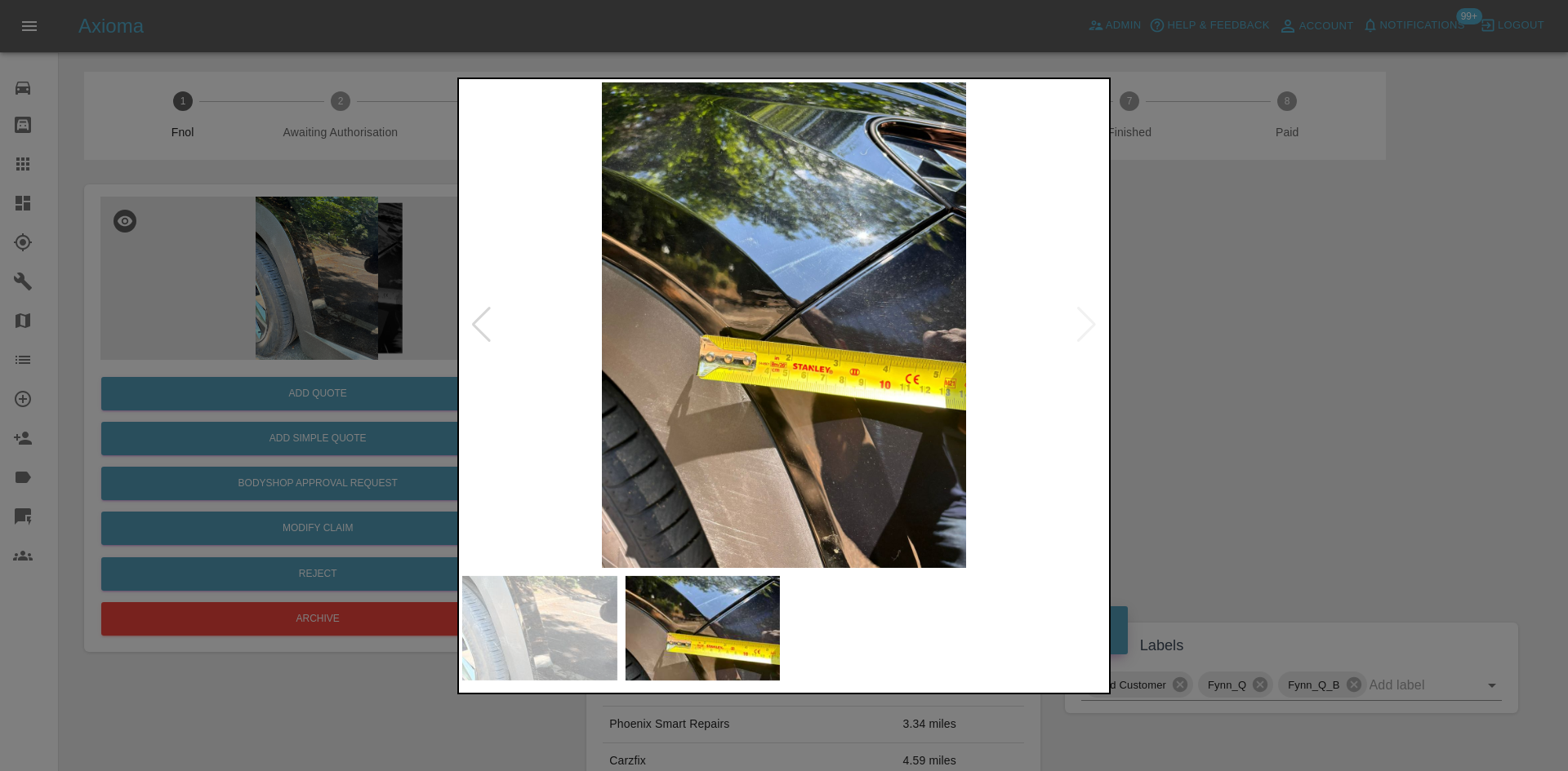
click at [1253, 312] on div at bounding box center [784, 385] width 1568 height 771
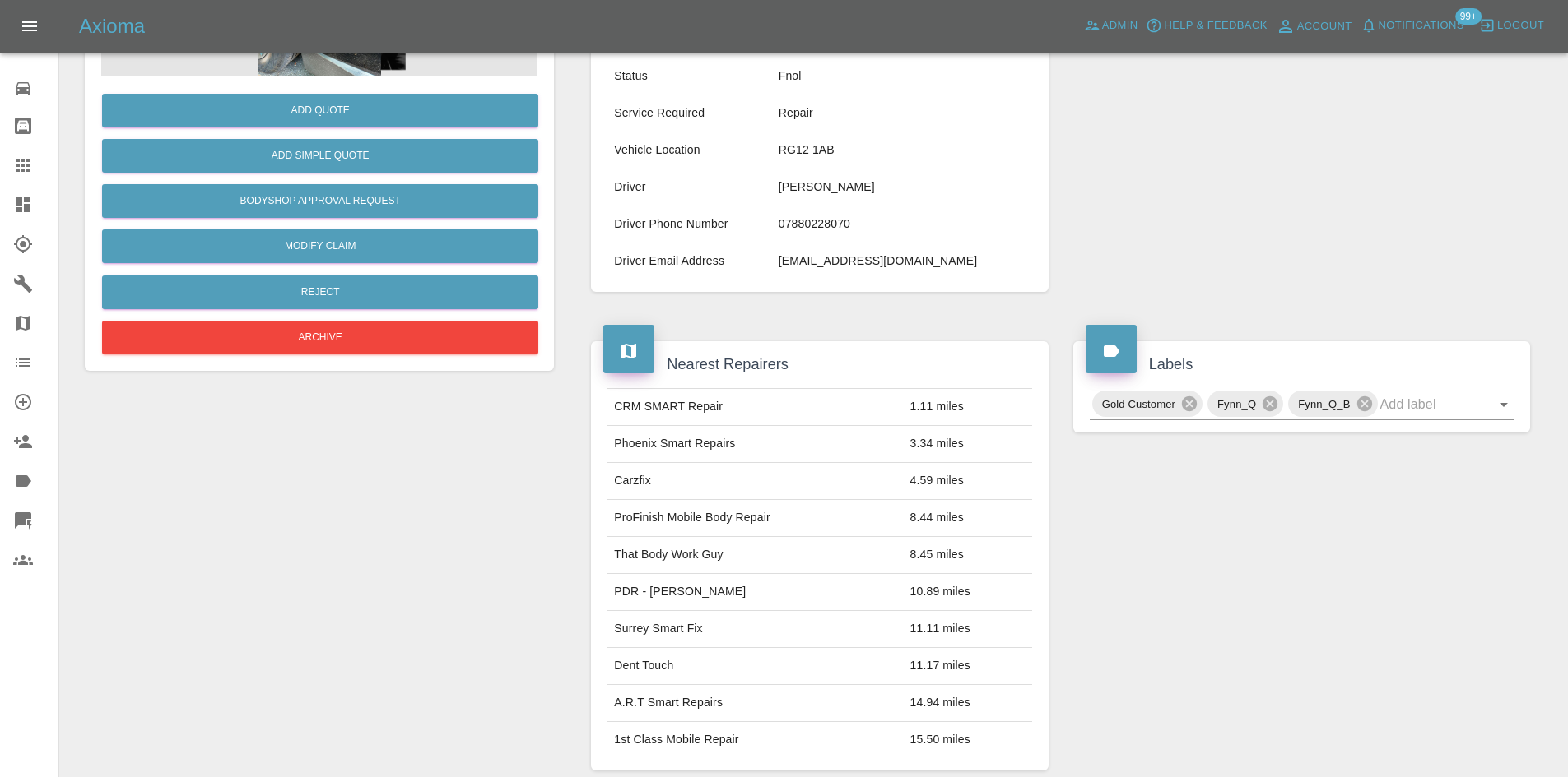
scroll to position [658, 0]
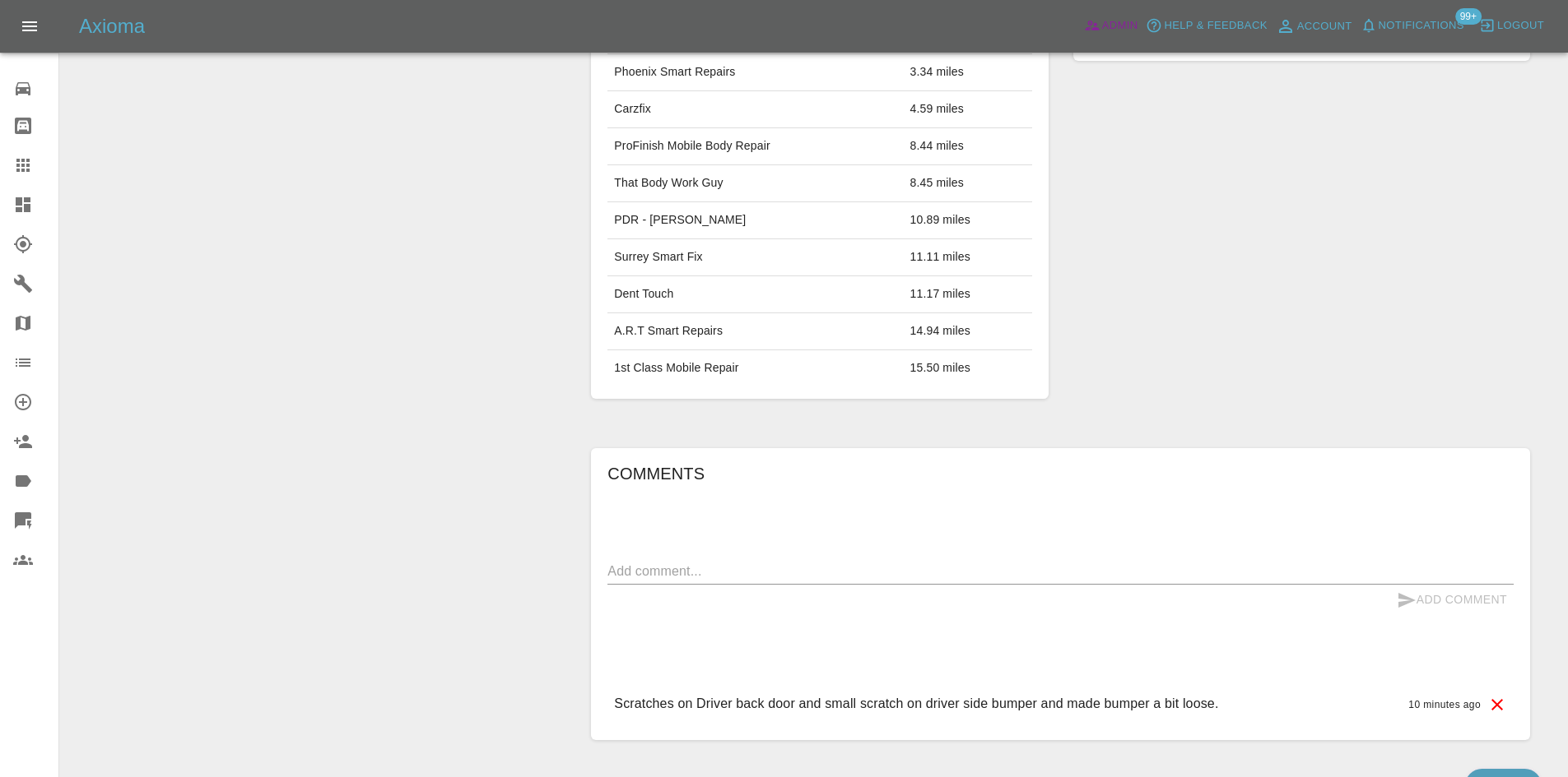
click at [1113, 33] on span "Admin" at bounding box center [1120, 26] width 37 height 19
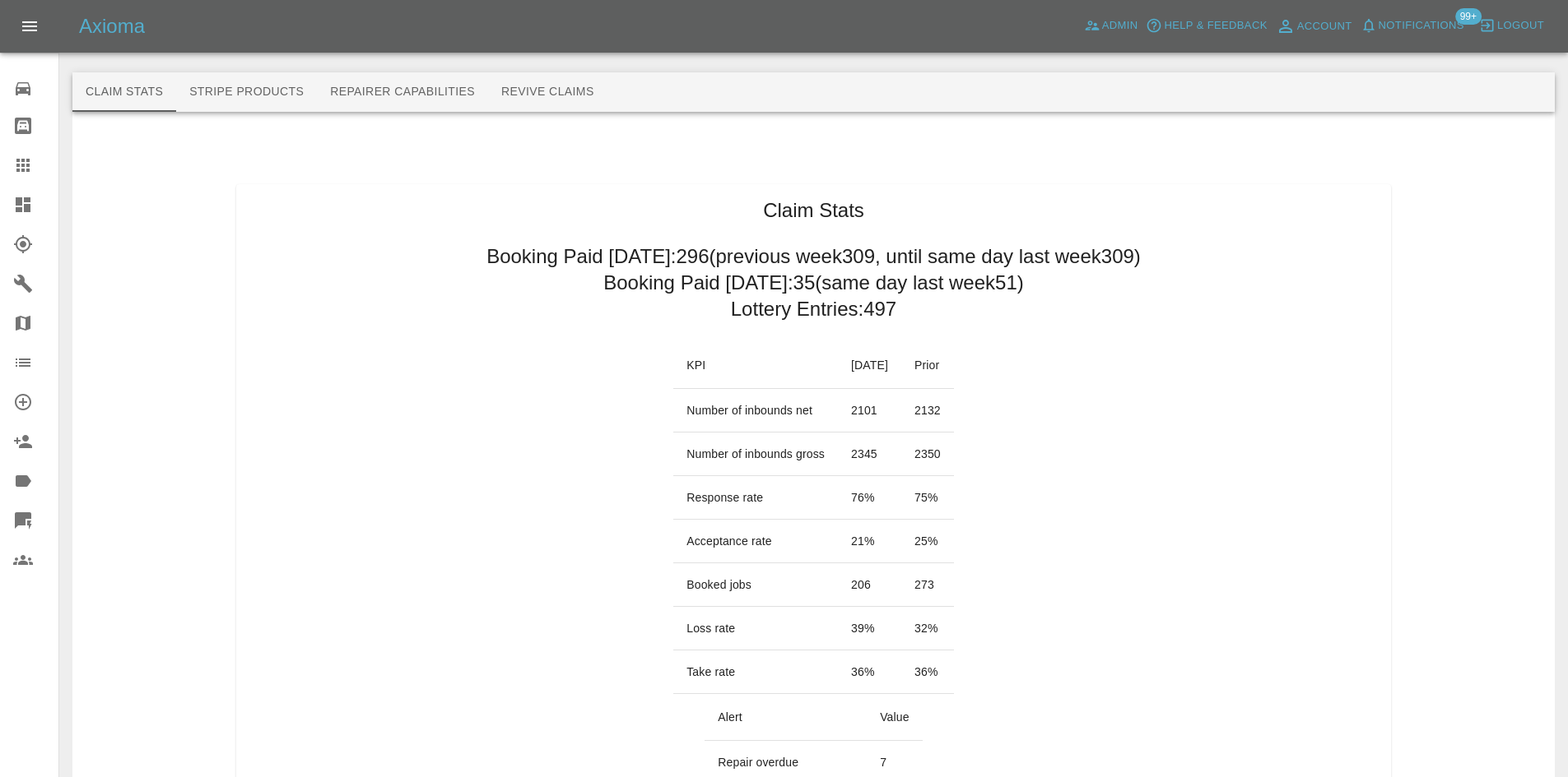
click at [22, 215] on link "Dashboard" at bounding box center [29, 204] width 58 height 39
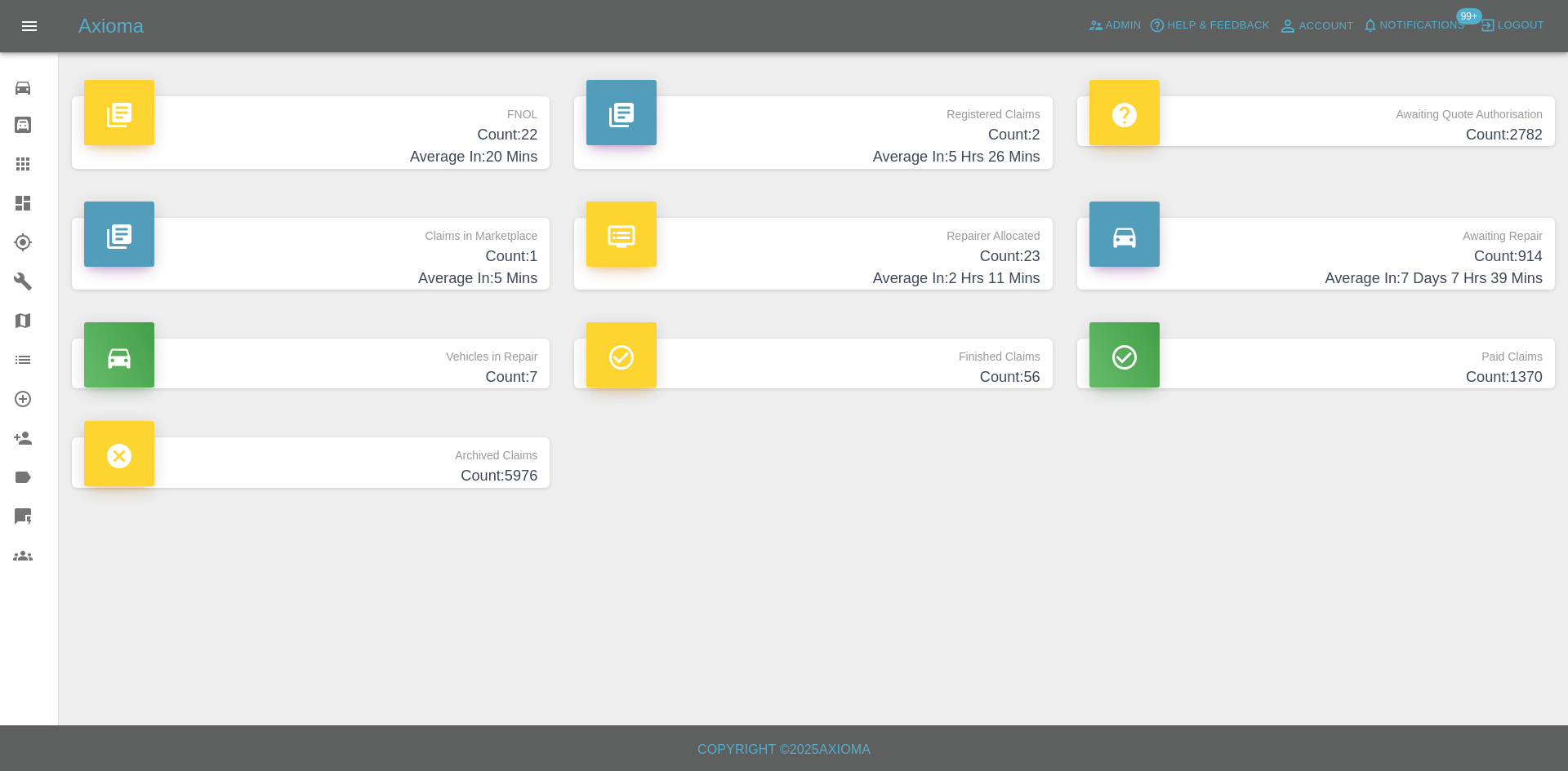
click at [874, 256] on h4 "Count: 23" at bounding box center [813, 257] width 454 height 22
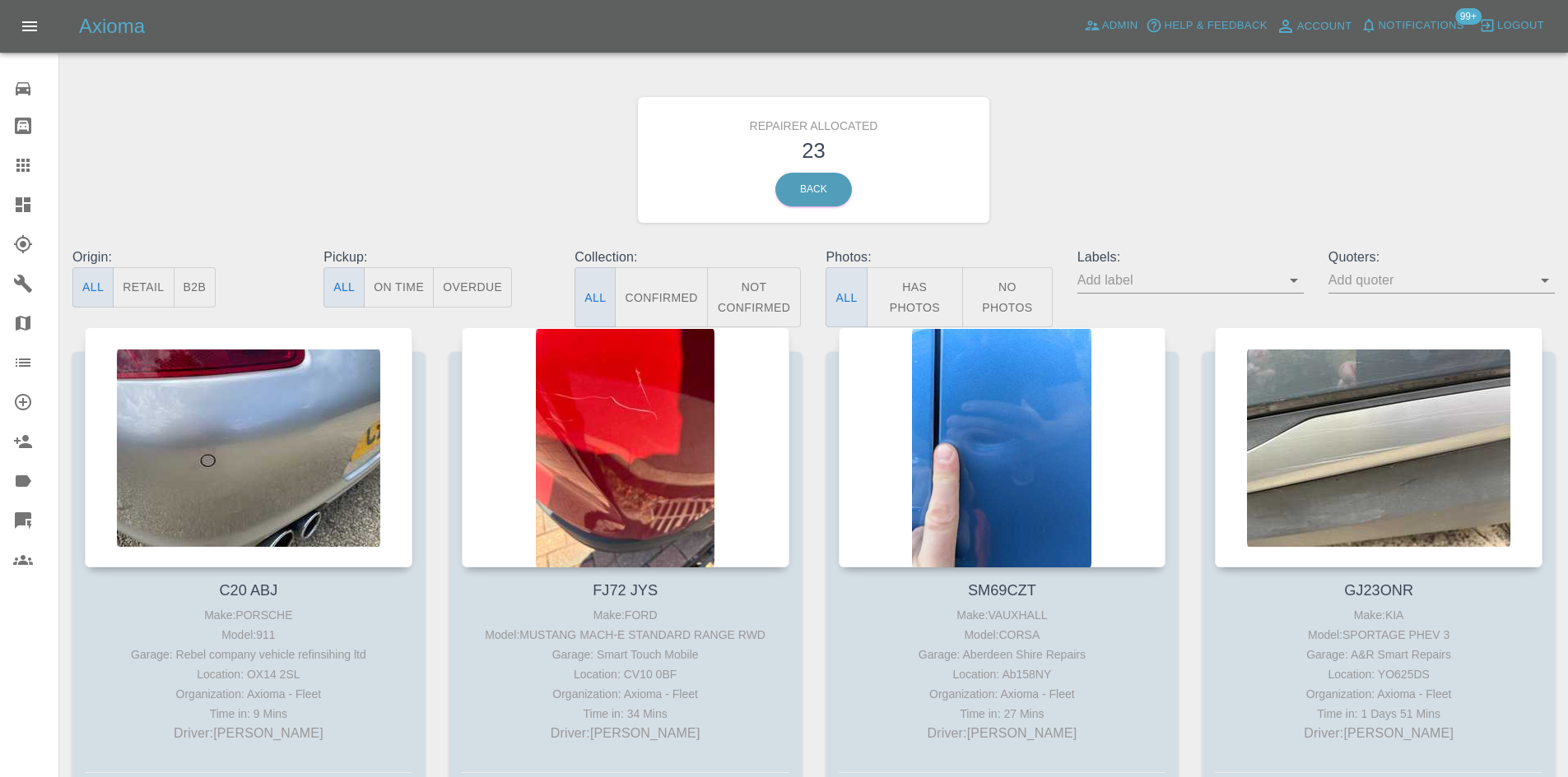
click at [216, 287] on div "Origin: All Retail B2B" at bounding box center [185, 288] width 251 height 80
click at [200, 287] on button "B2B" at bounding box center [194, 287] width 43 height 40
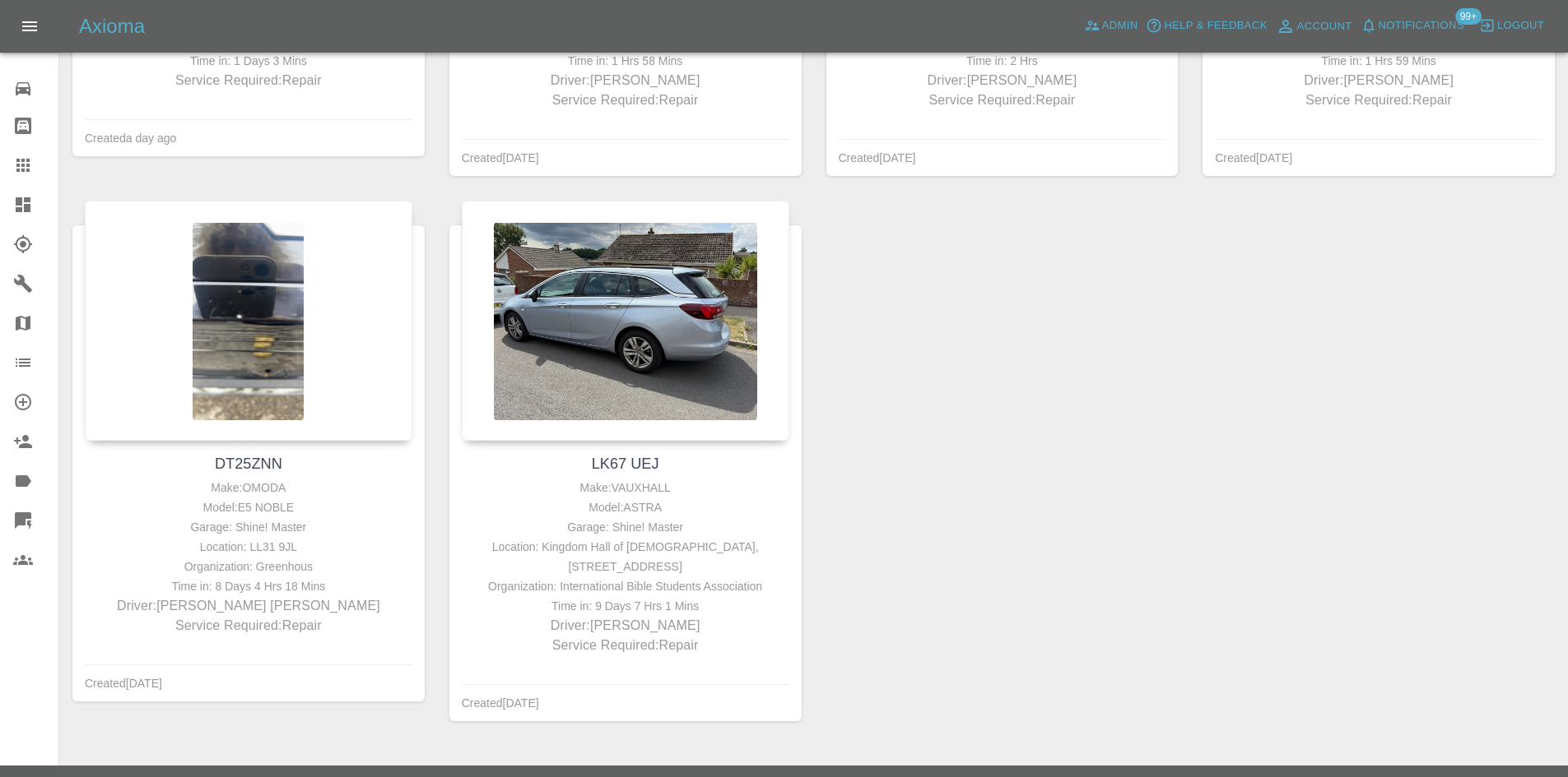
scroll to position [658, 0]
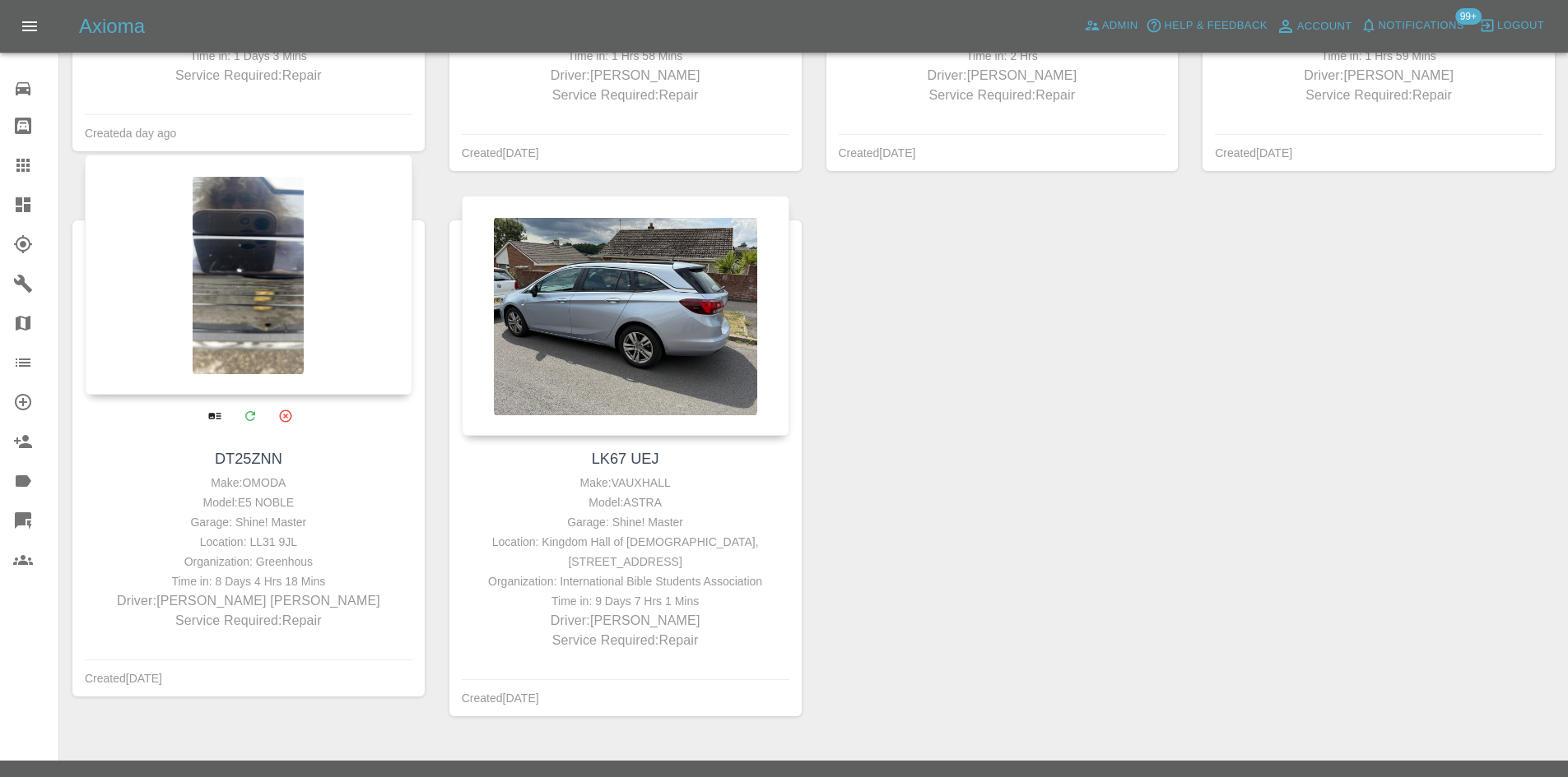
click at [232, 264] on div at bounding box center [248, 275] width 327 height 240
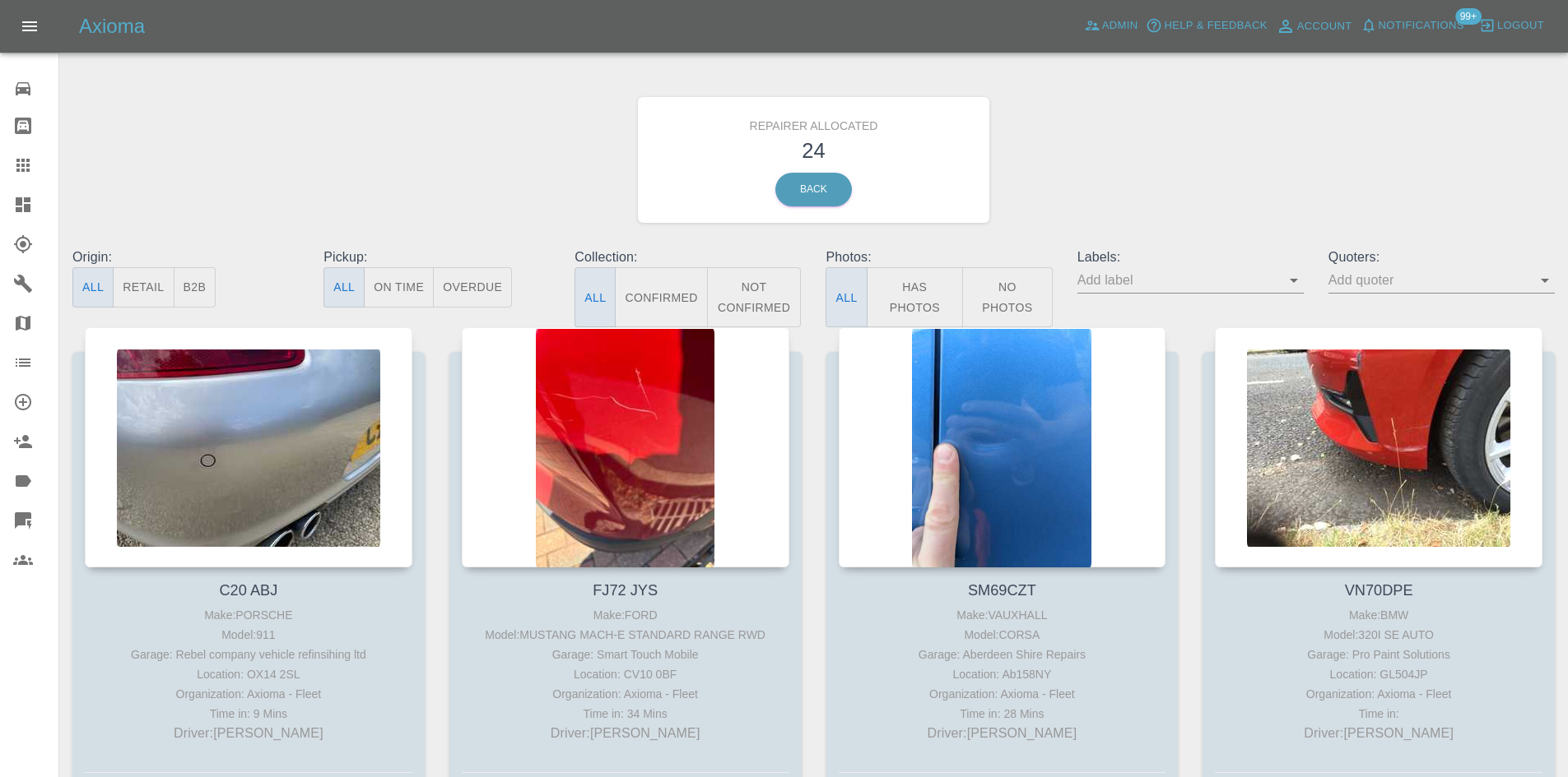
click at [199, 293] on button "B2B" at bounding box center [194, 287] width 43 height 40
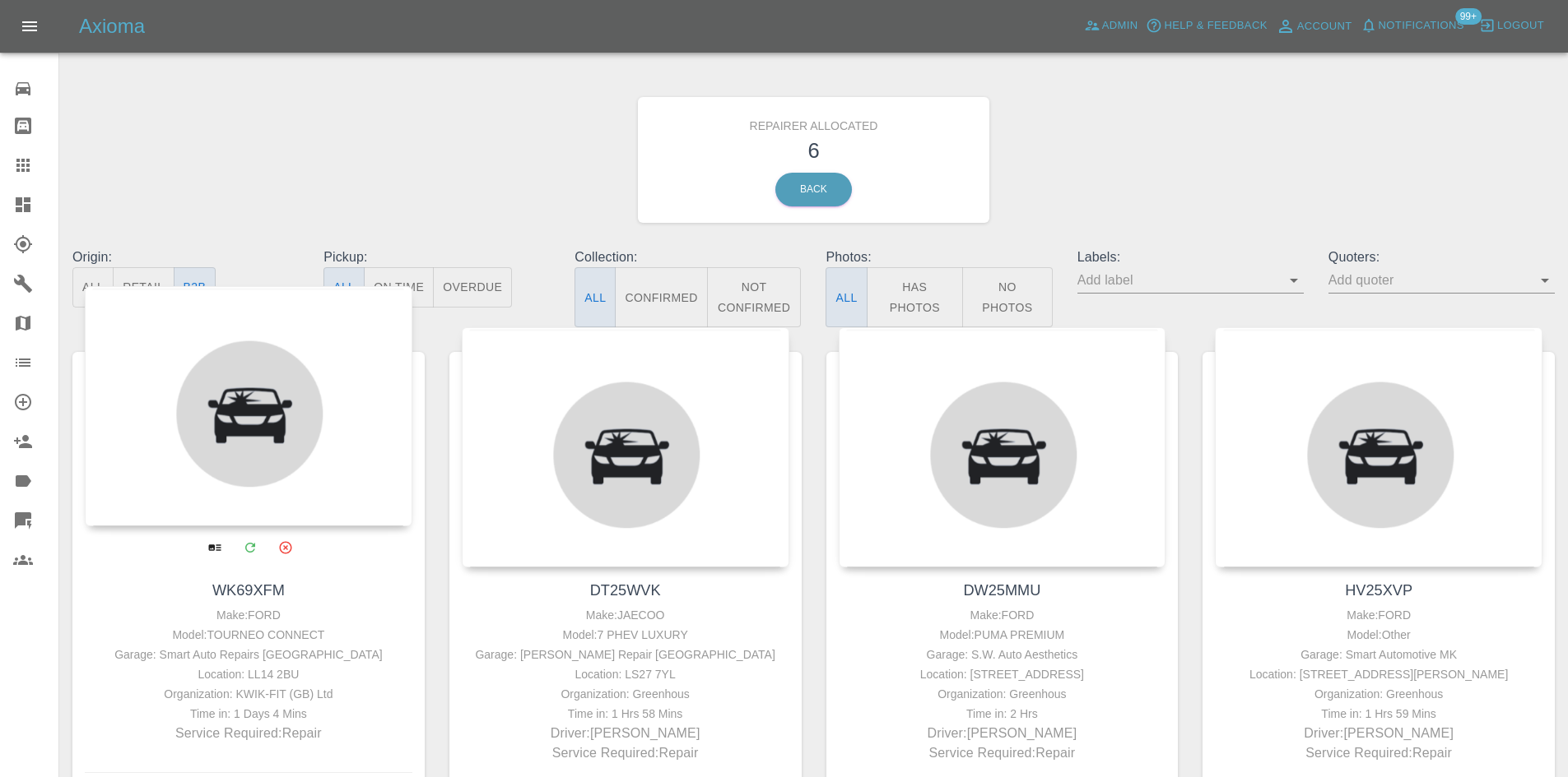
click at [300, 421] on div at bounding box center [248, 406] width 327 height 240
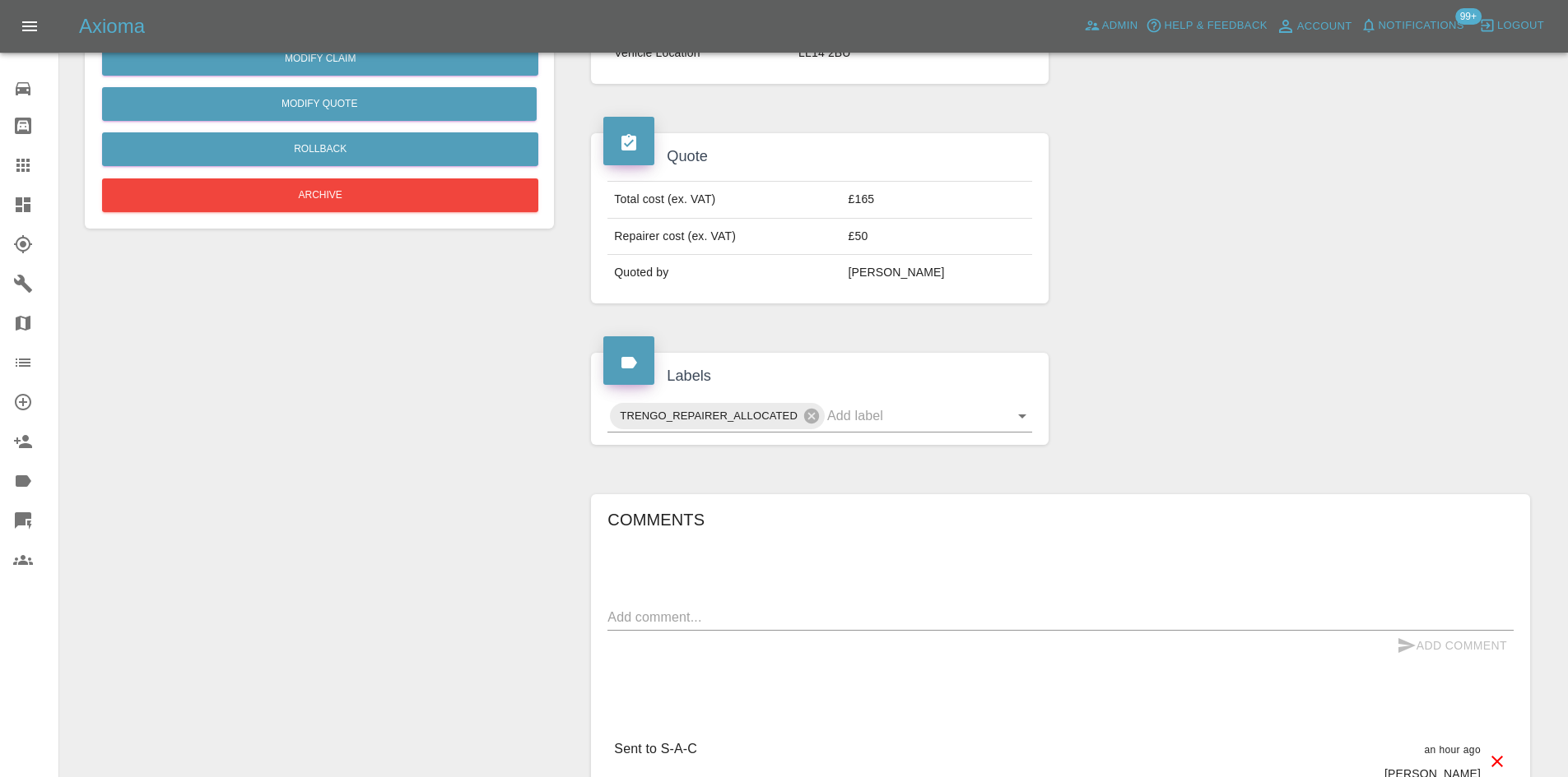
scroll to position [247, 0]
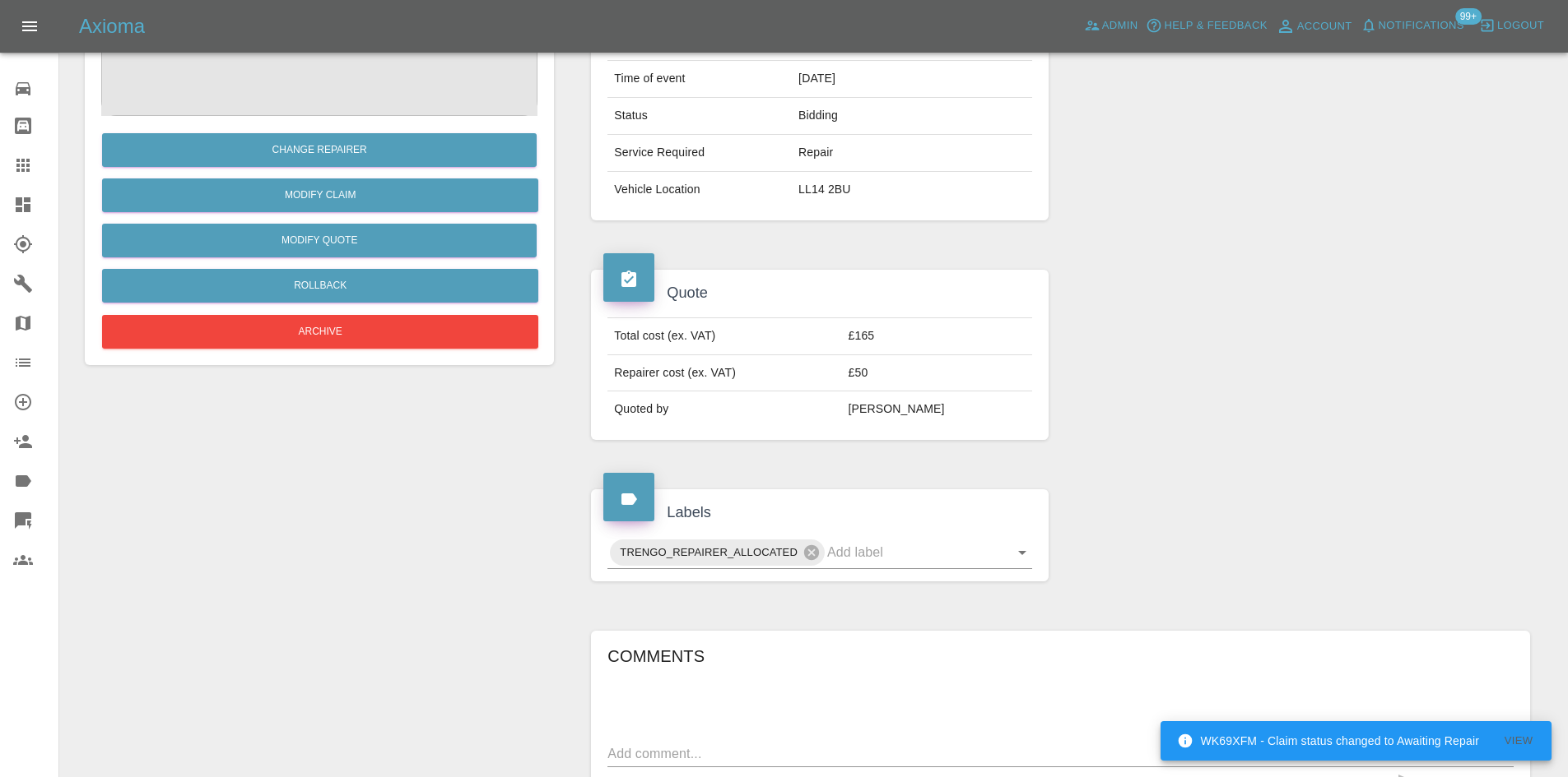
click at [4, 201] on link "Dashboard" at bounding box center [29, 204] width 58 height 39
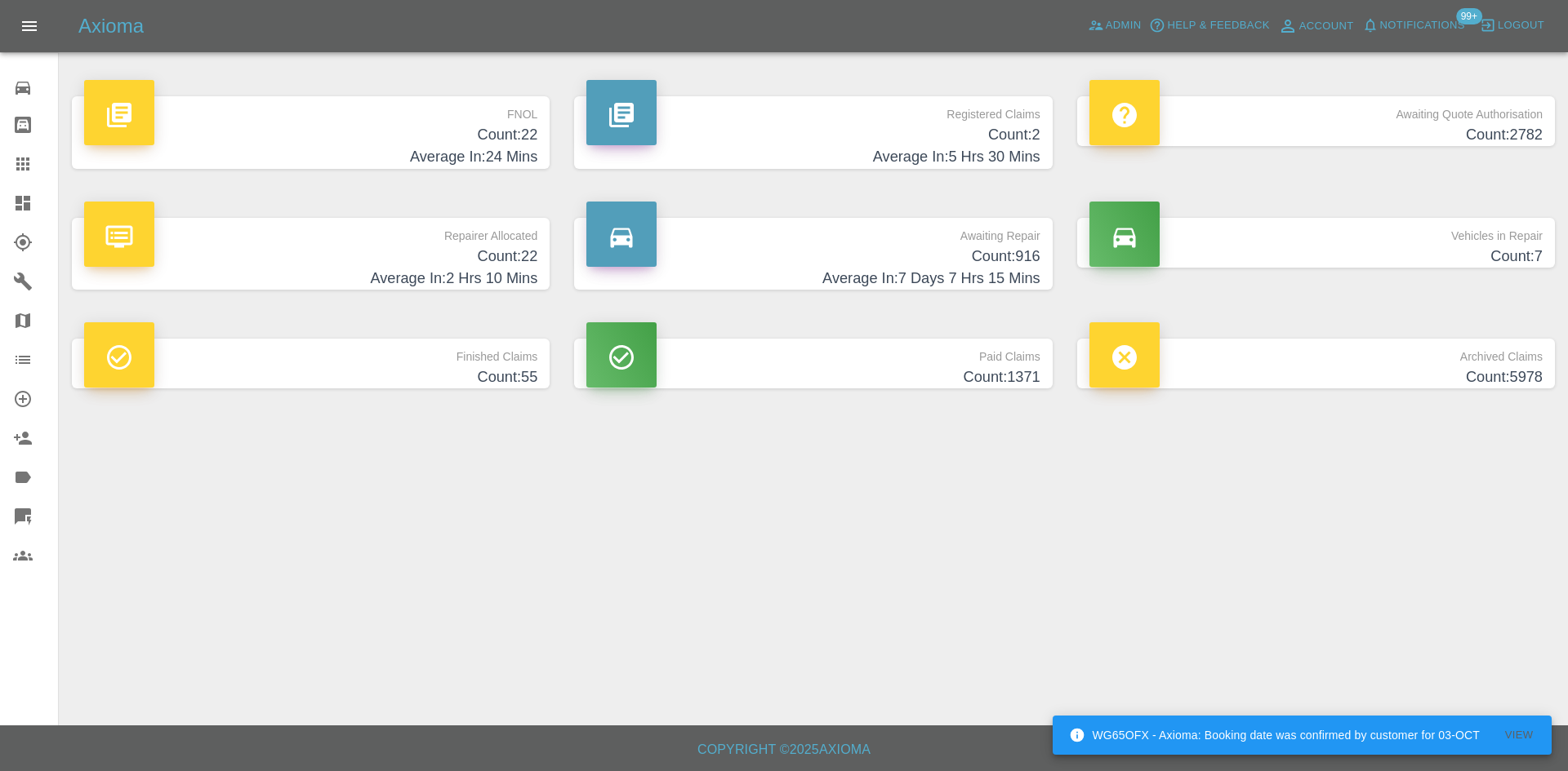
click at [943, 132] on h4 "Count: 2" at bounding box center [813, 136] width 454 height 22
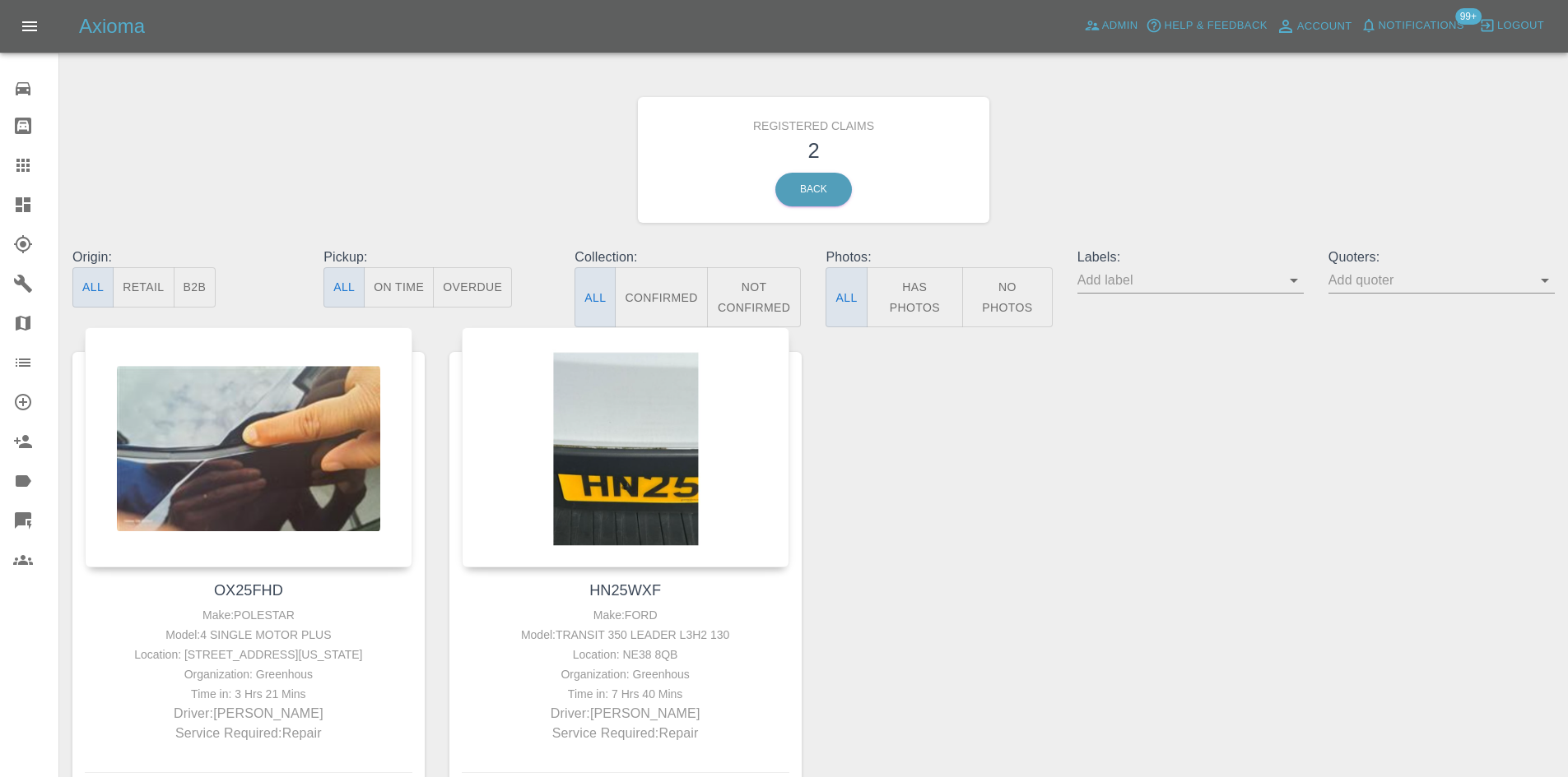
click at [1413, 30] on span "Notifications" at bounding box center [1422, 26] width 85 height 19
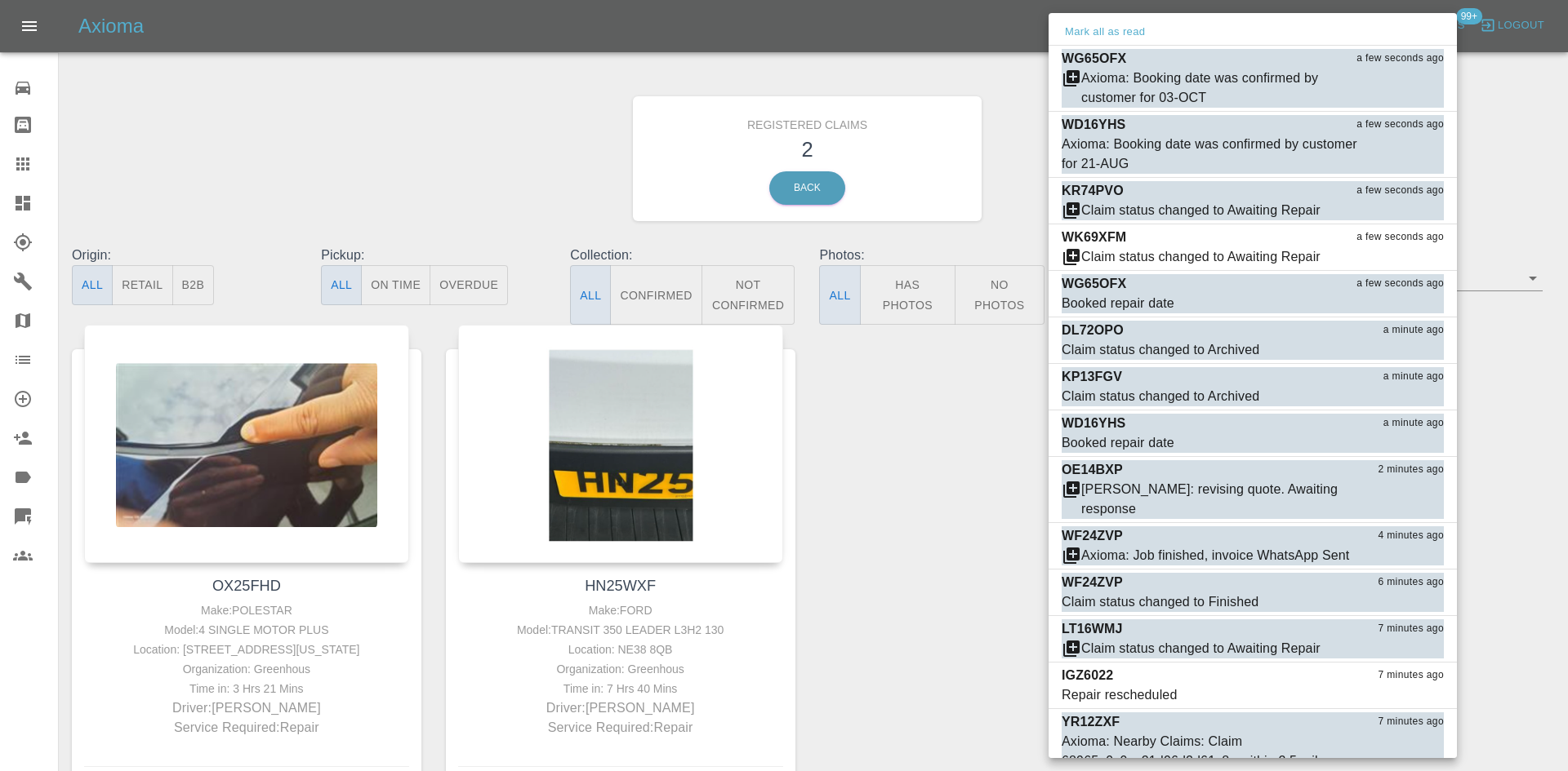
click at [21, 200] on div at bounding box center [784, 385] width 1568 height 771
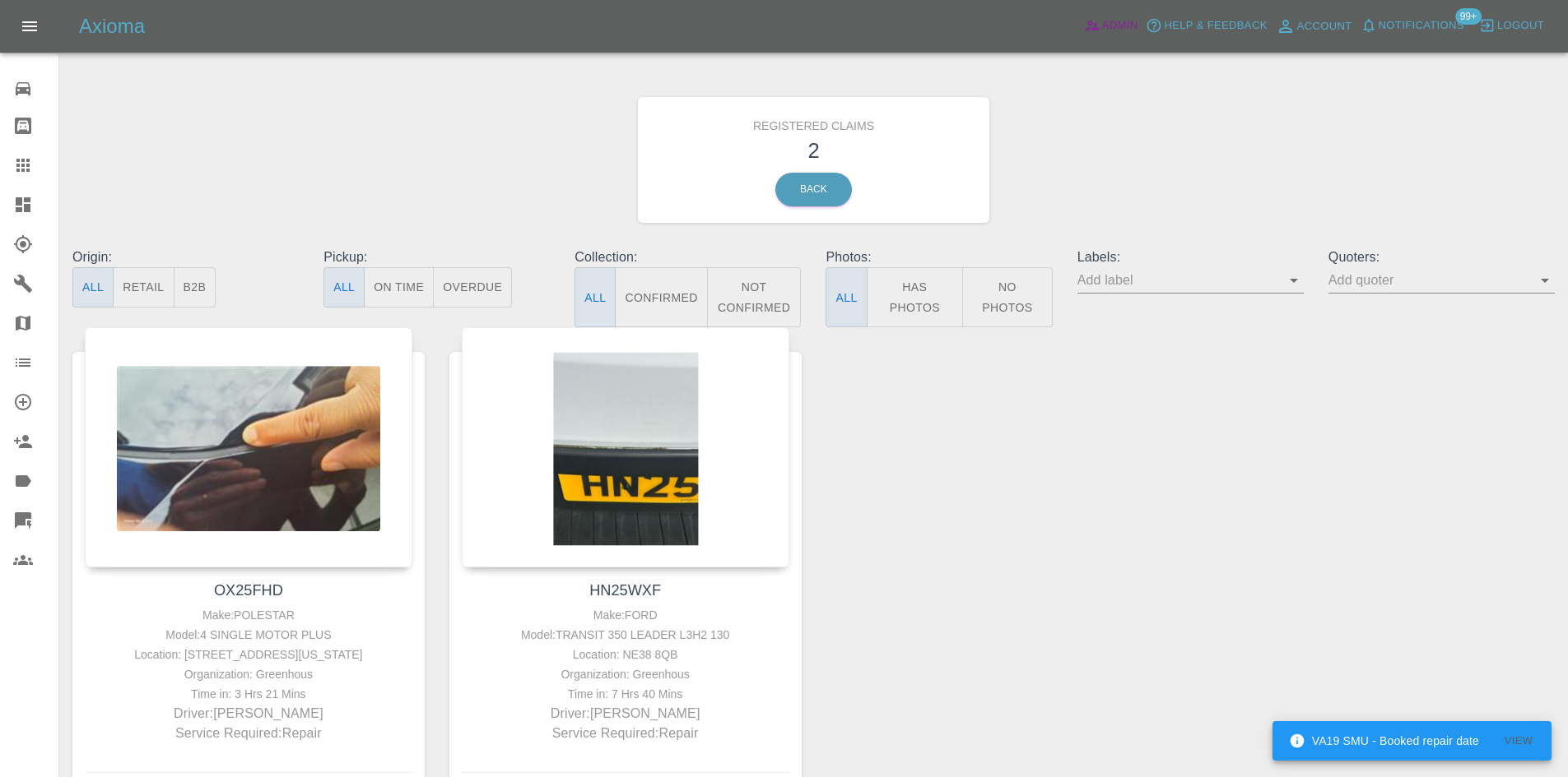
click at [1129, 28] on span "Admin" at bounding box center [1120, 26] width 37 height 19
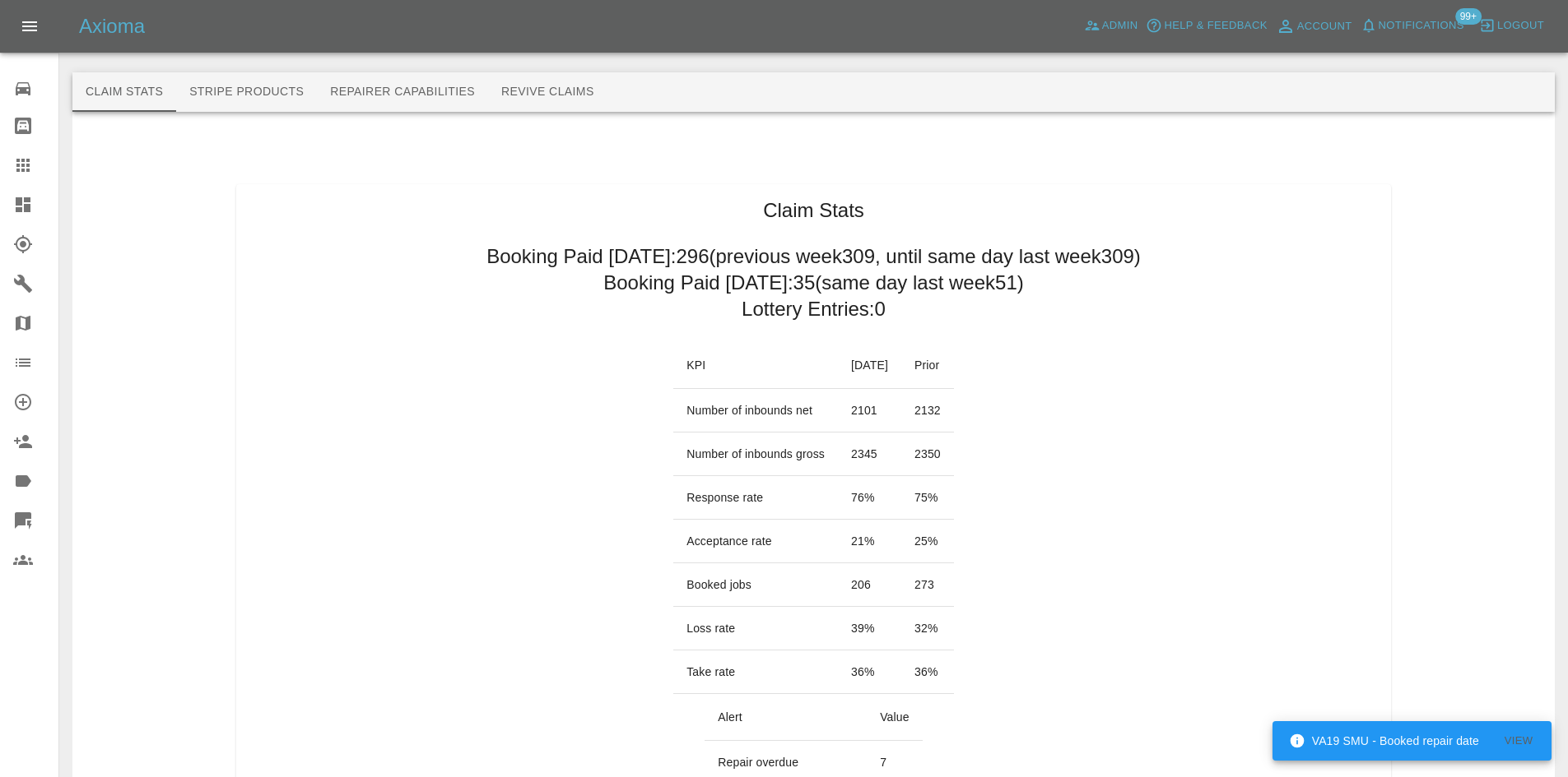
click at [37, 204] on div at bounding box center [36, 204] width 46 height 20
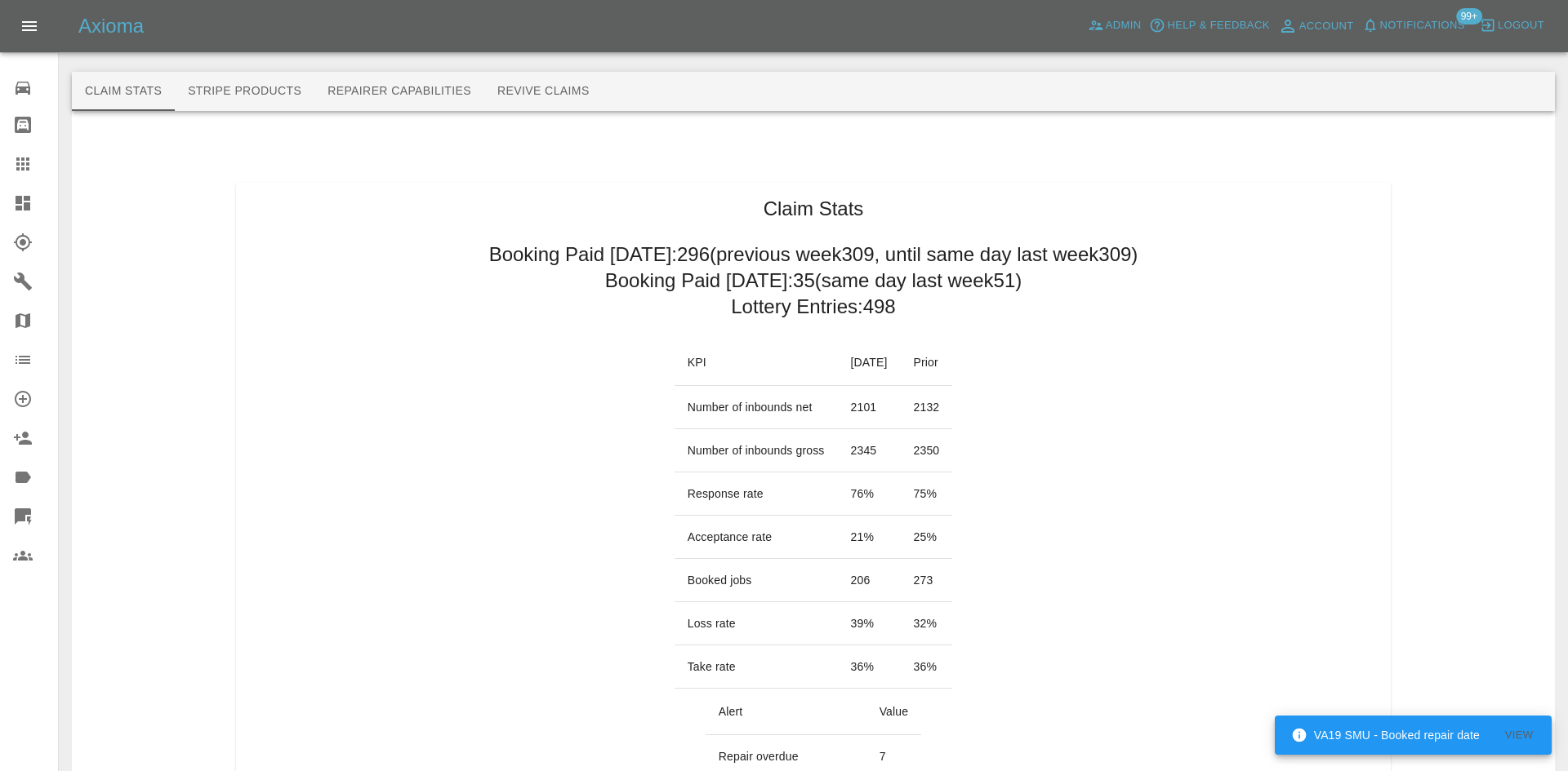
click at [28, 204] on icon at bounding box center [22, 203] width 15 height 15
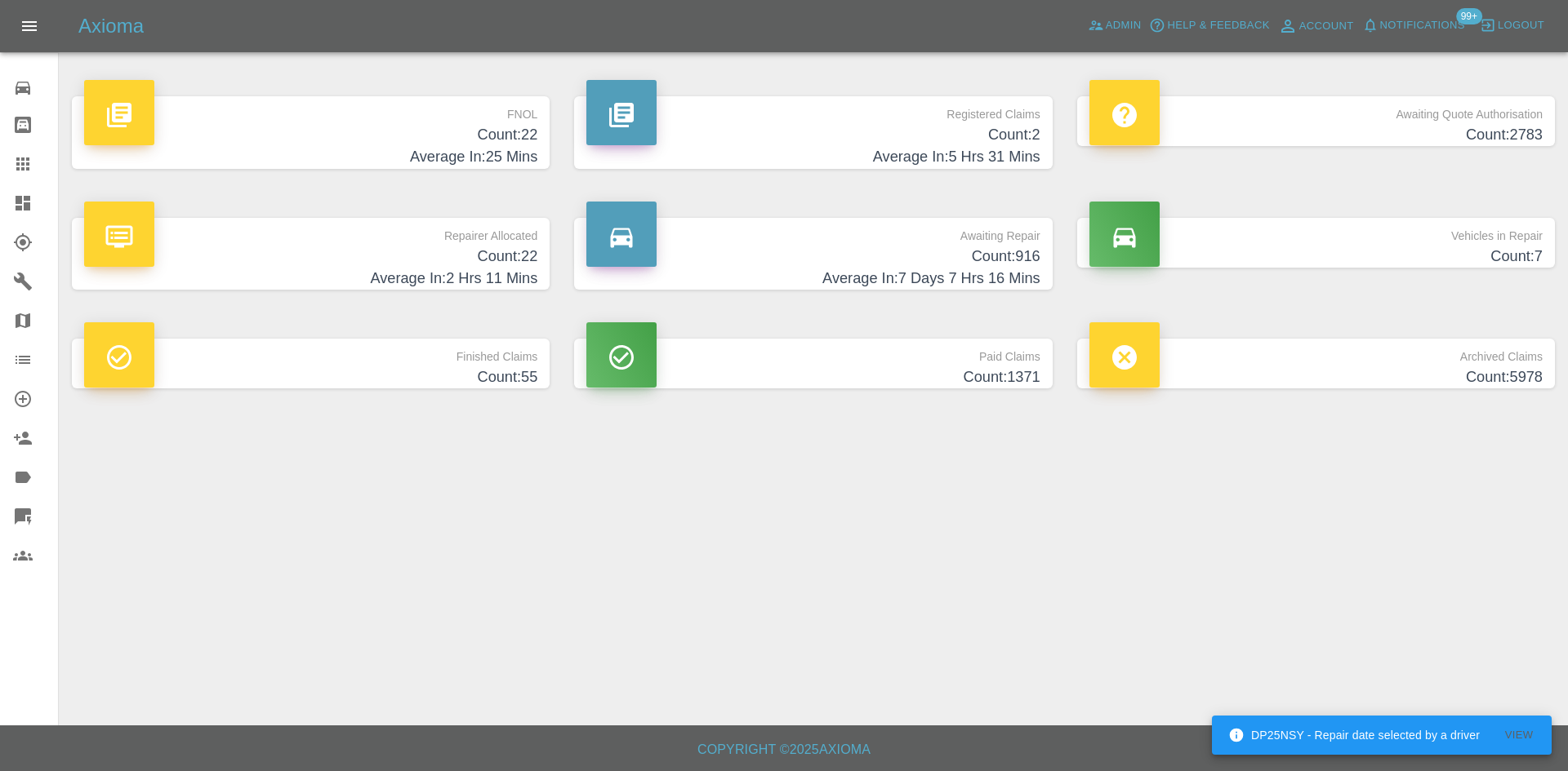
click at [1438, 28] on span "Notifications" at bounding box center [1423, 26] width 85 height 19
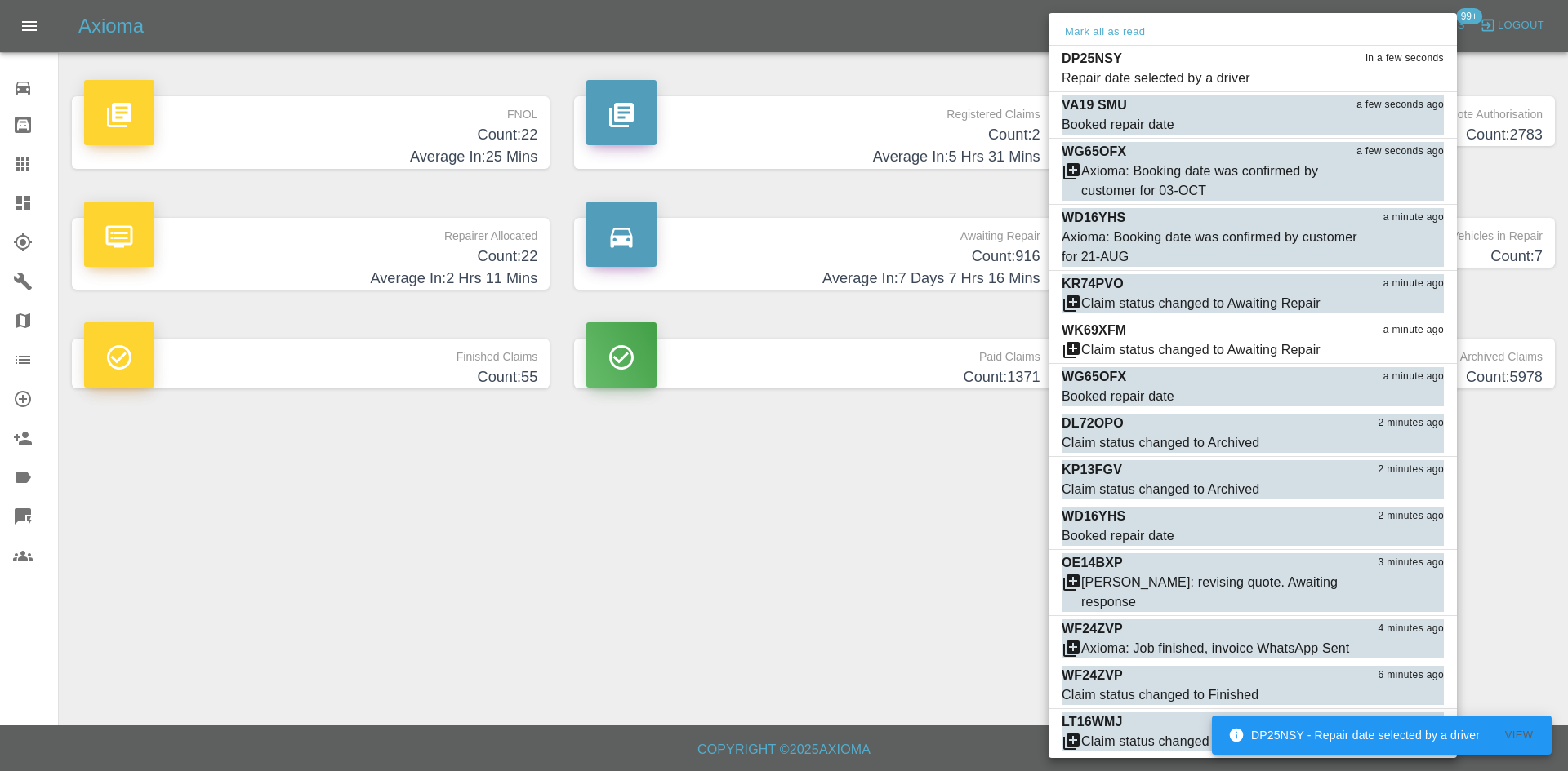
click at [406, 334] on div at bounding box center [784, 385] width 1568 height 771
click at [411, 275] on div at bounding box center [784, 385] width 1568 height 771
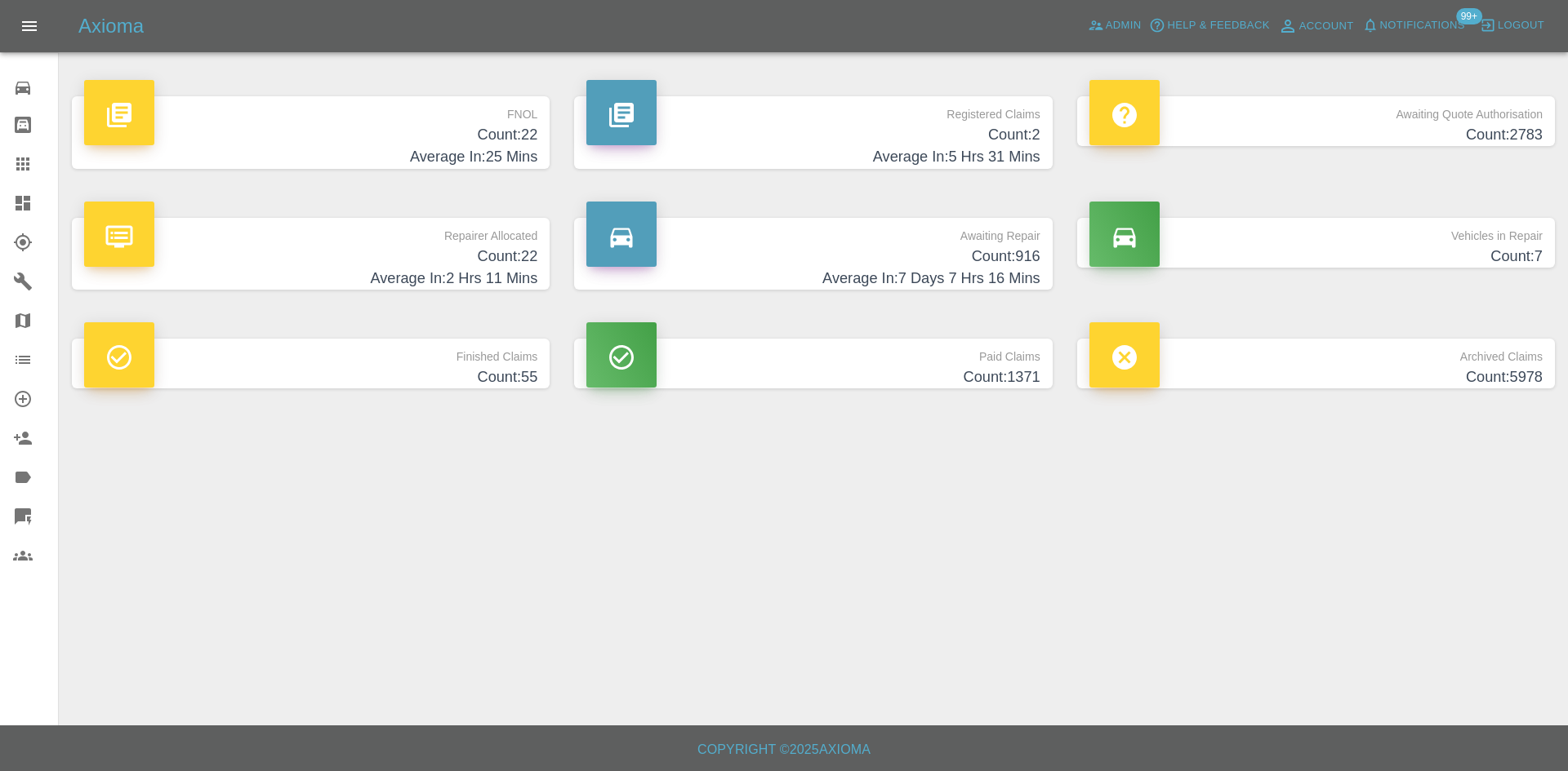
click at [435, 255] on h4 "Count: 22" at bounding box center [310, 257] width 454 height 22
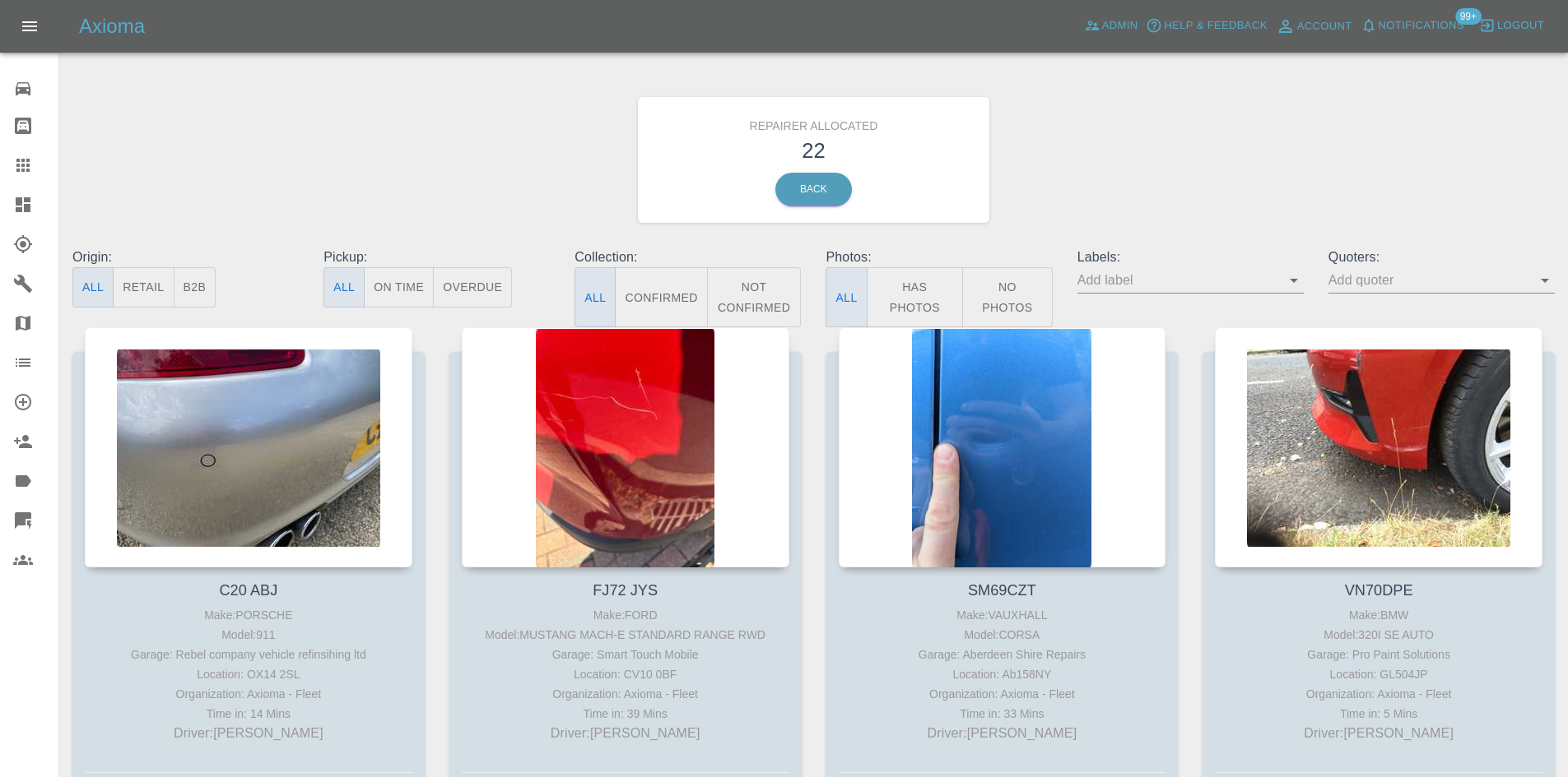
click at [198, 291] on button "B2B" at bounding box center [194, 287] width 43 height 40
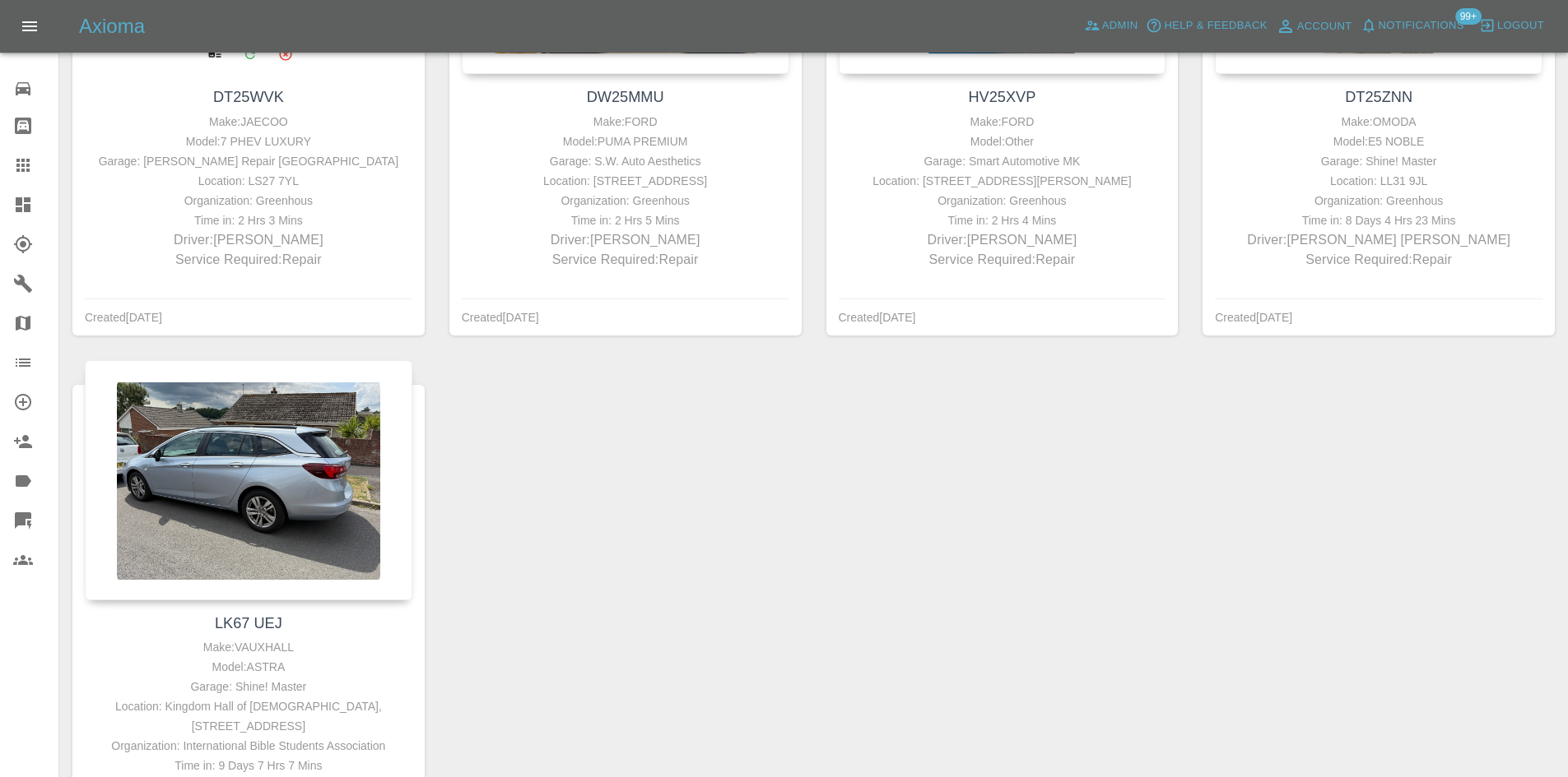
scroll to position [687, 0]
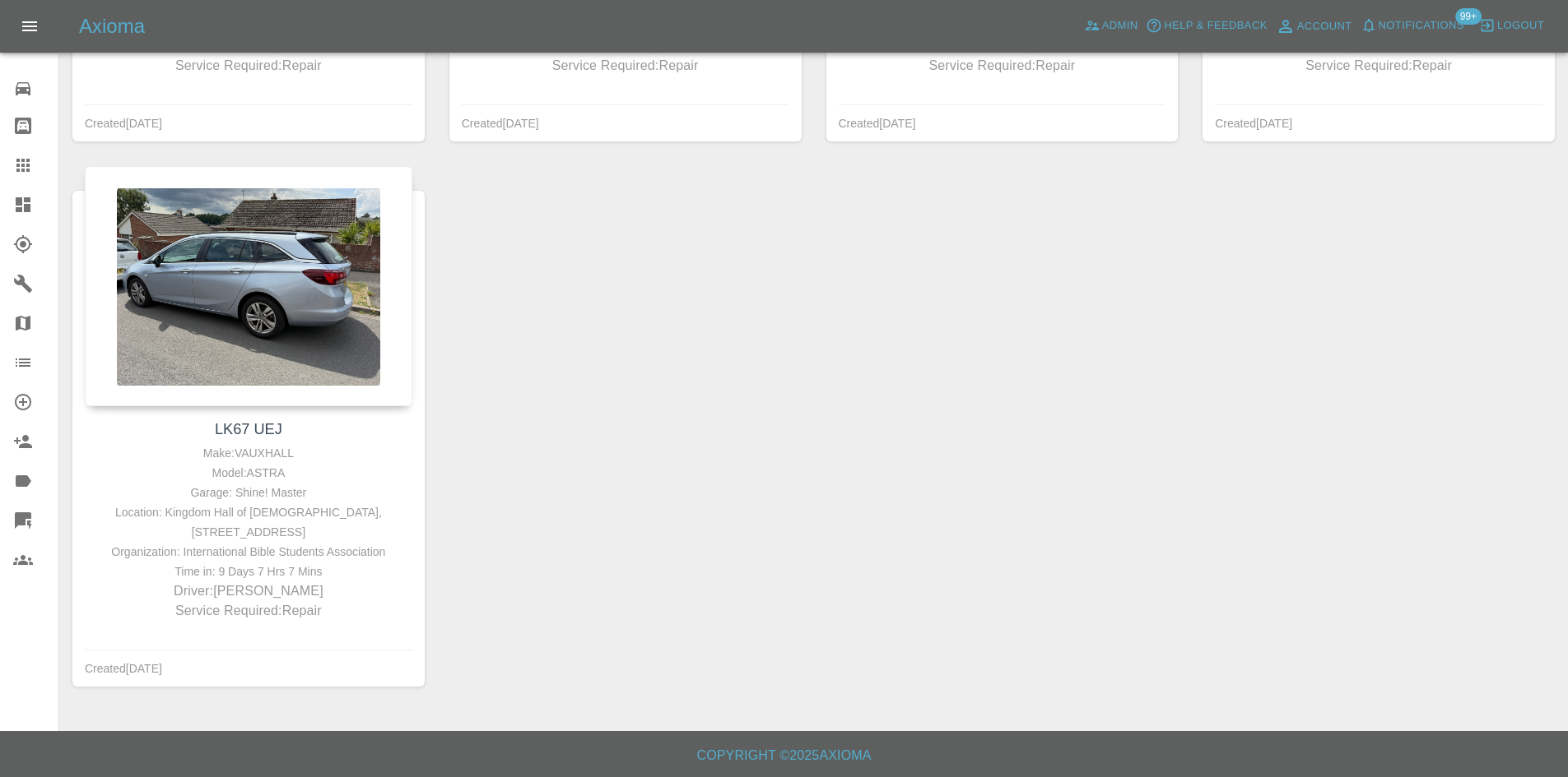
click at [12, 211] on link "Dashboard" at bounding box center [29, 204] width 58 height 39
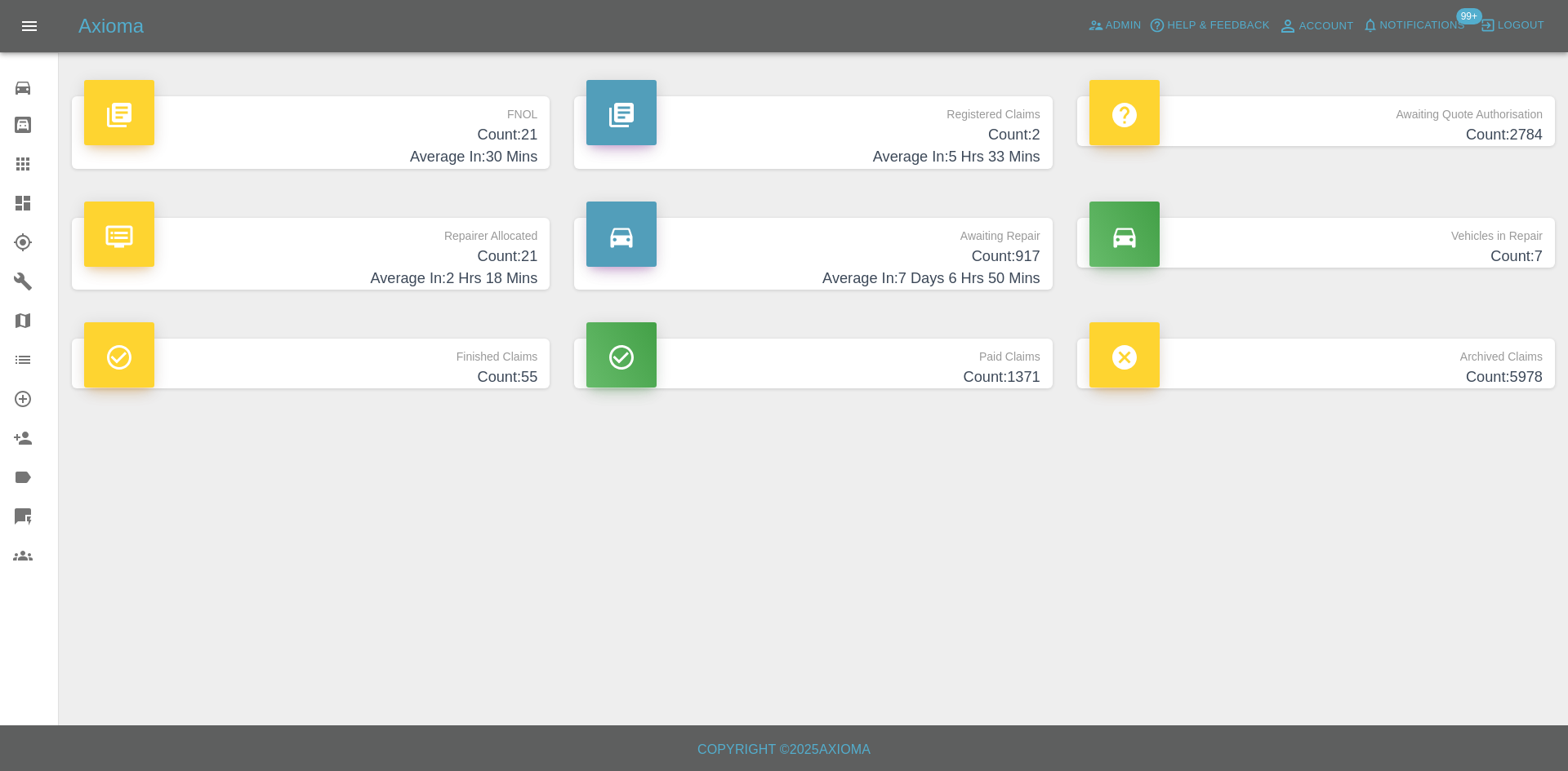
click at [426, 159] on h4 "Average In: 30 Mins" at bounding box center [310, 157] width 454 height 22
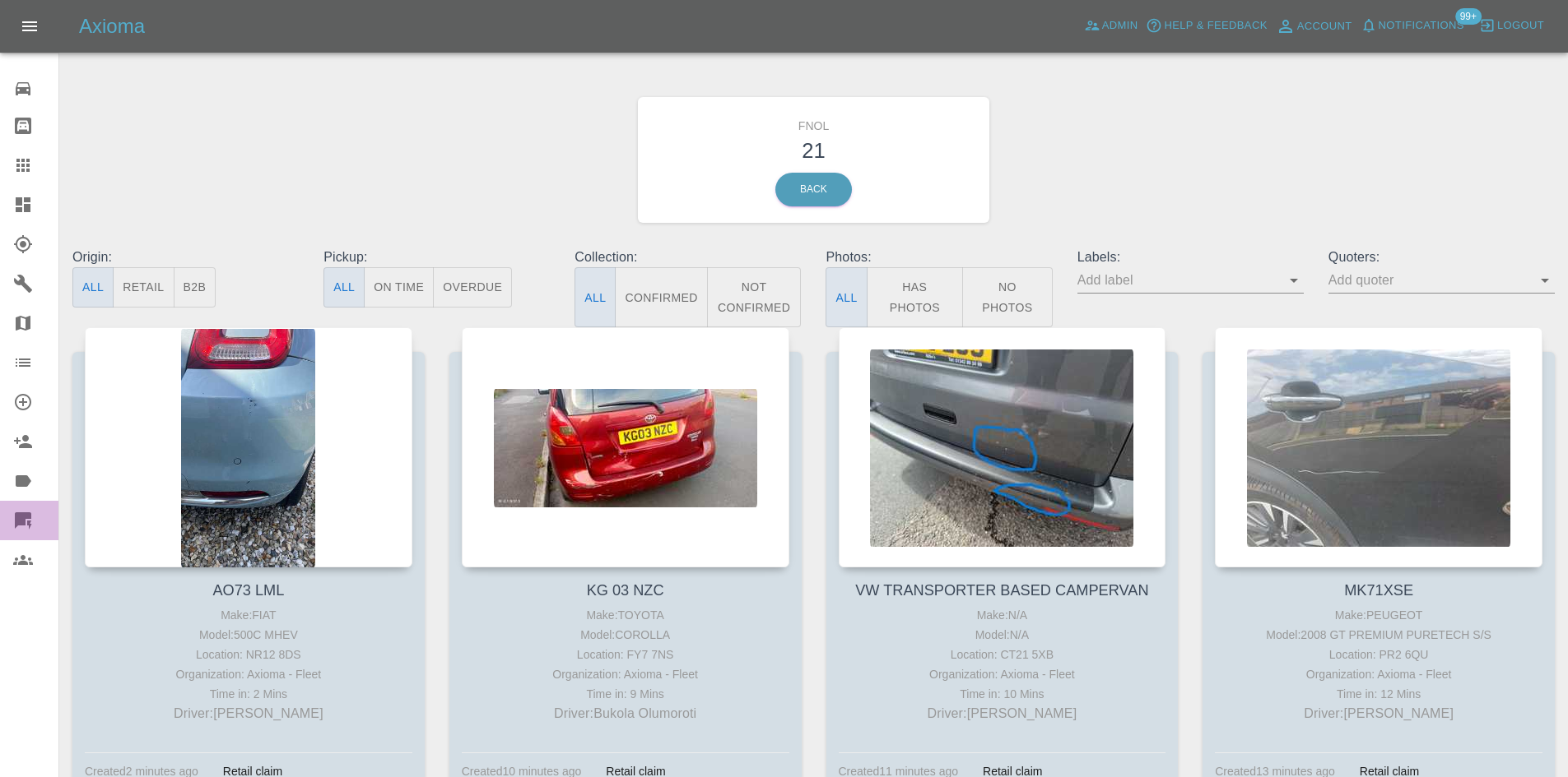
click at [23, 516] on icon at bounding box center [23, 520] width 17 height 17
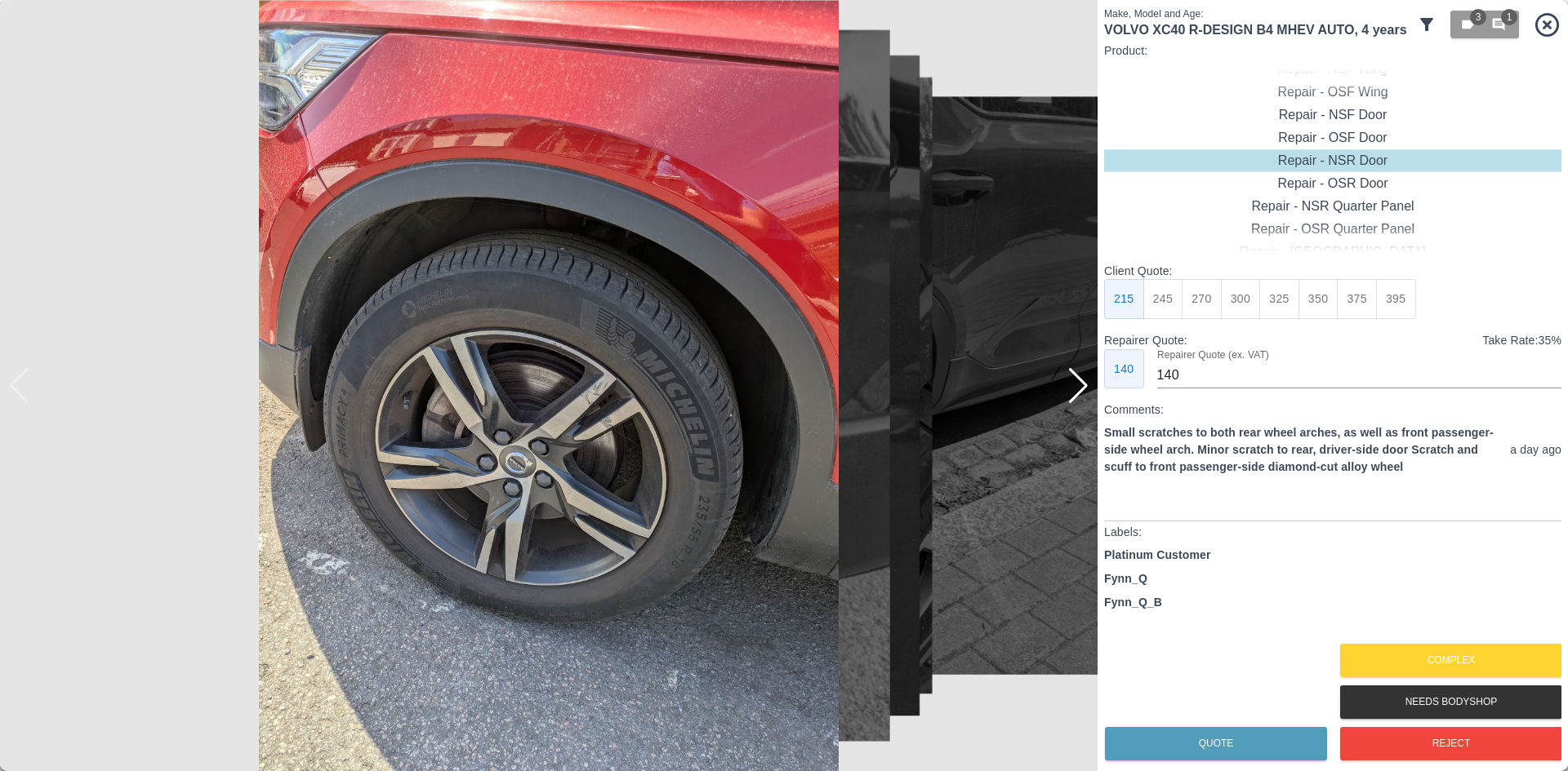
click at [1085, 390] on div at bounding box center [1079, 386] width 22 height 36
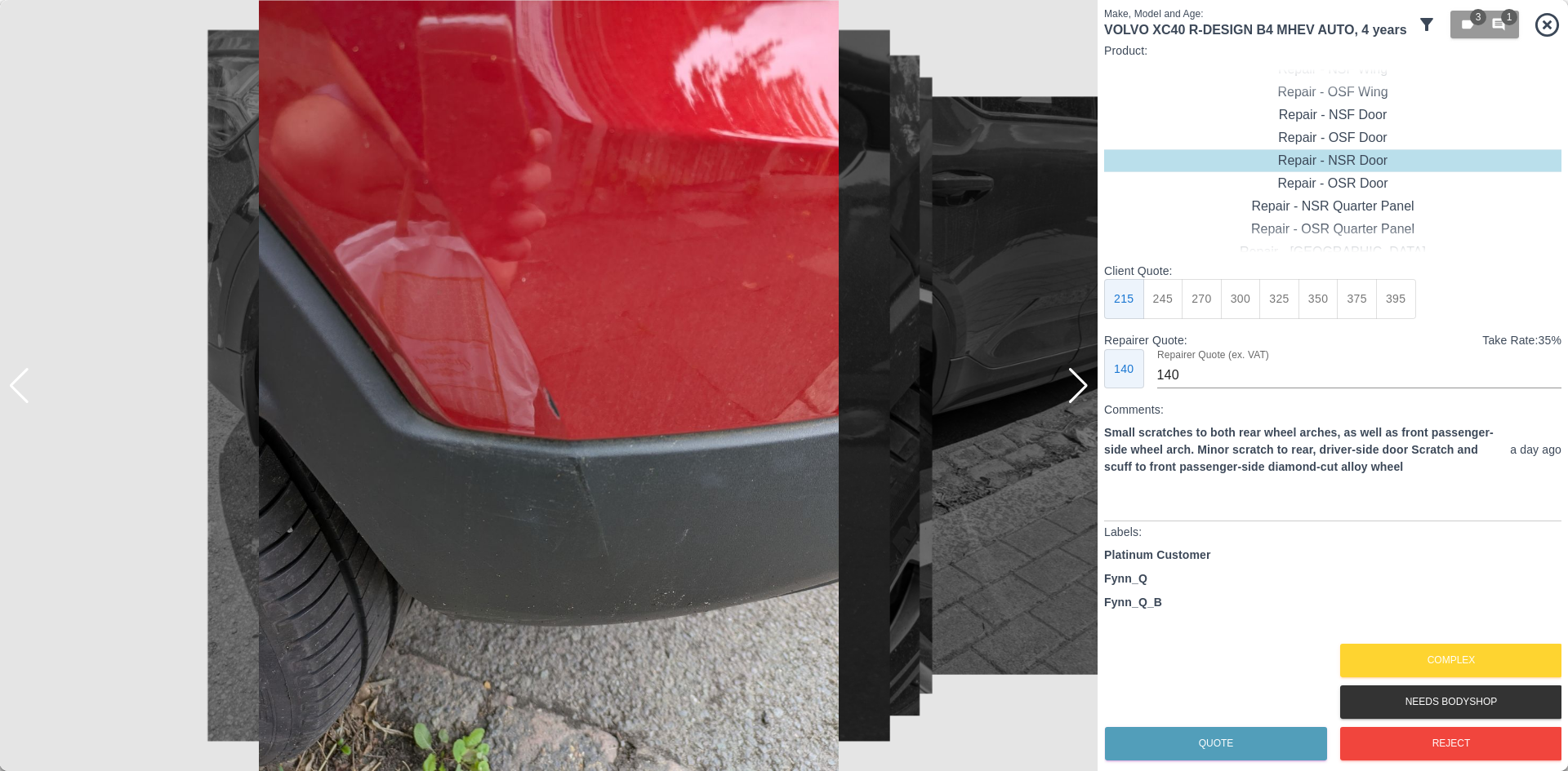
click at [1085, 390] on div at bounding box center [1079, 386] width 22 height 36
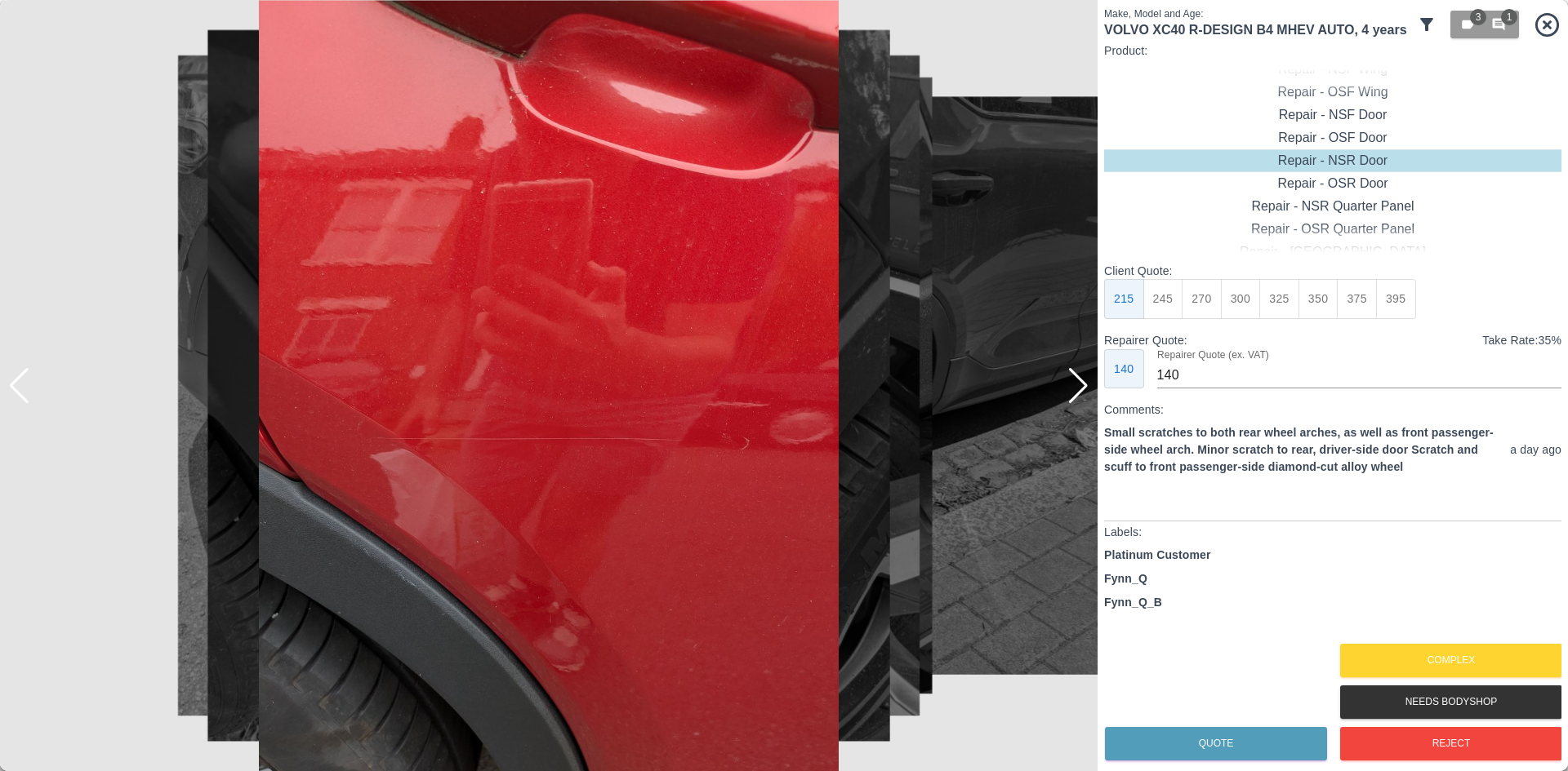
click at [1085, 390] on div at bounding box center [1079, 386] width 22 height 36
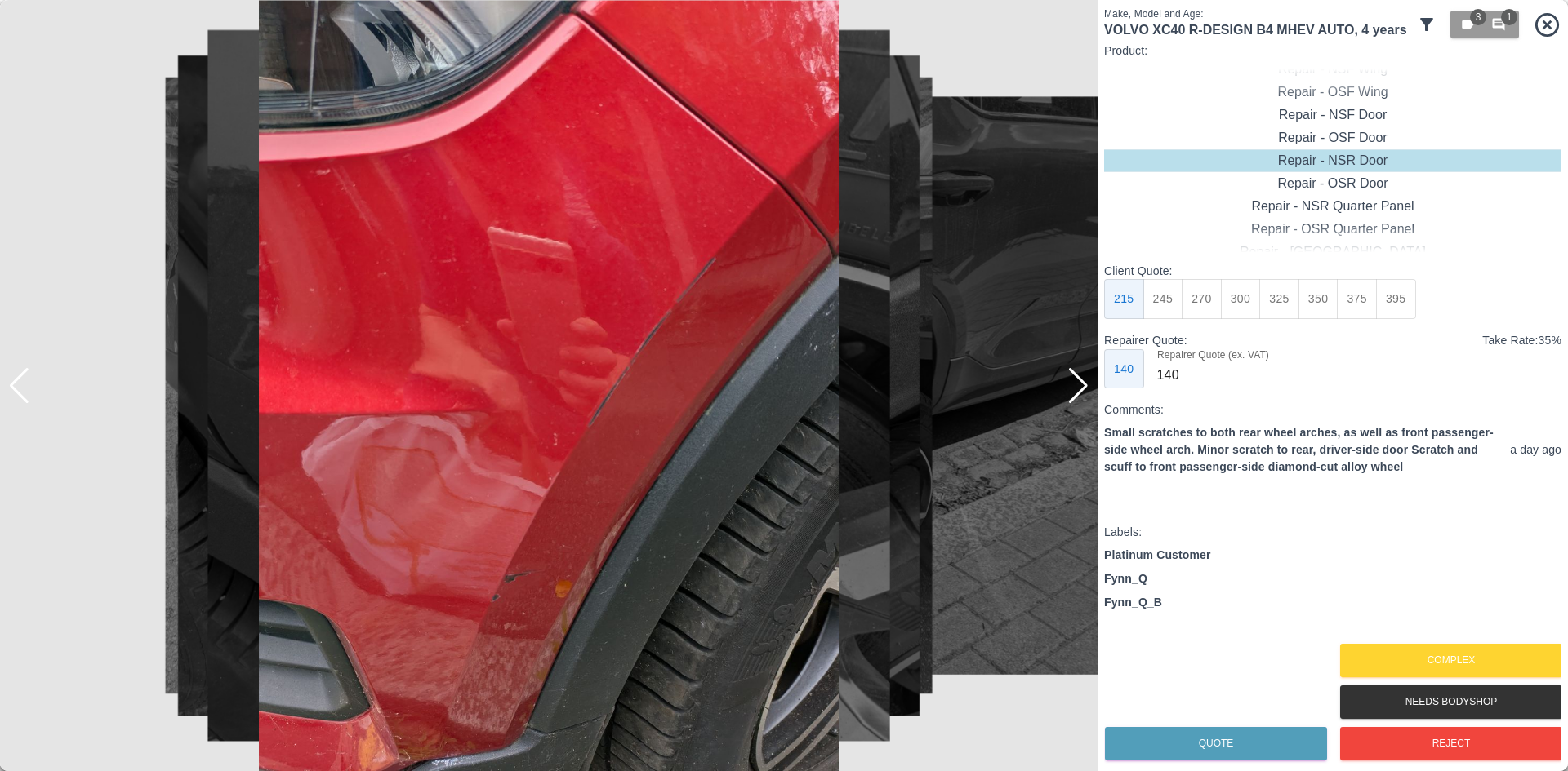
click at [1085, 390] on div at bounding box center [1079, 386] width 22 height 36
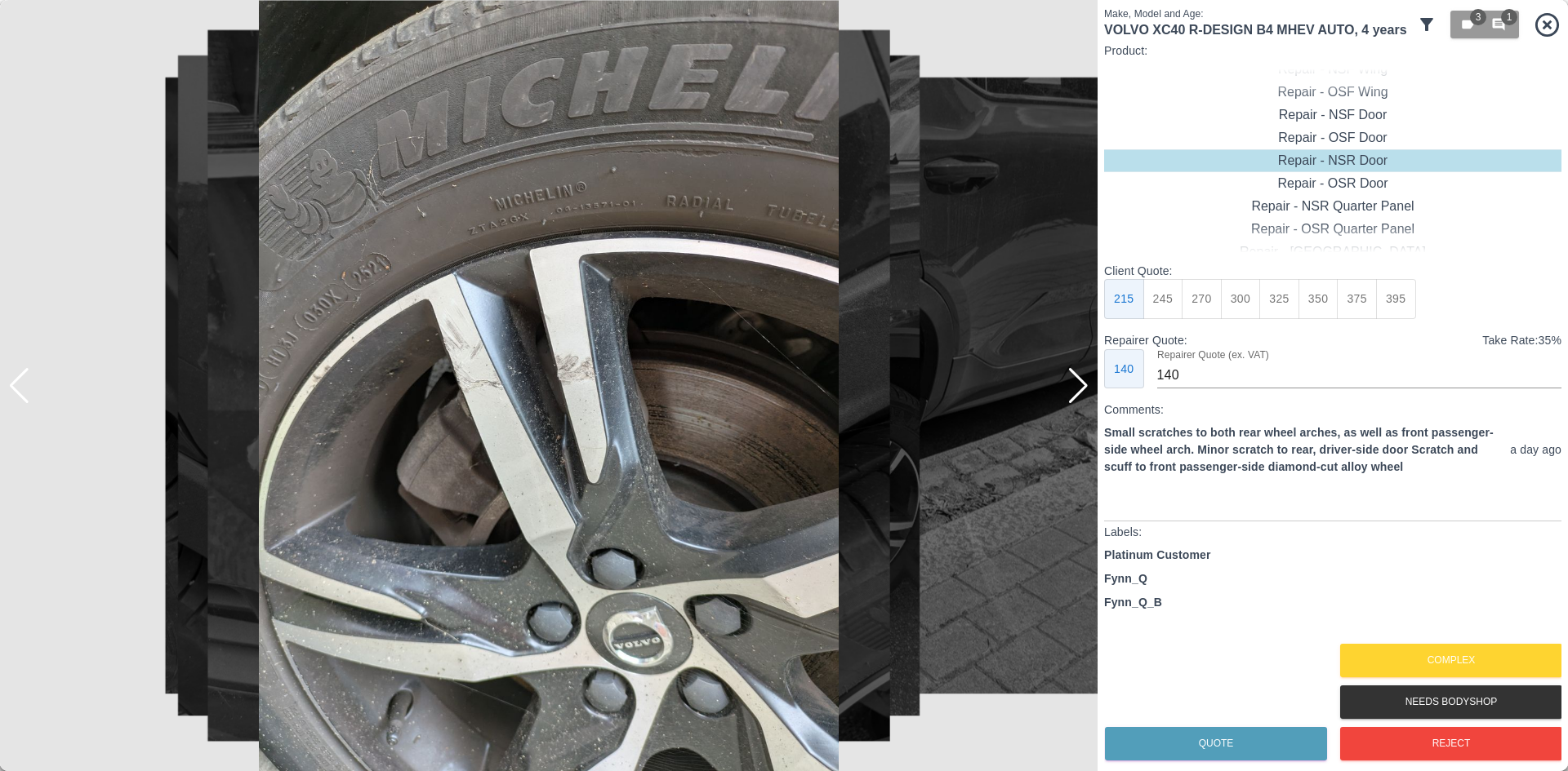
click at [1085, 390] on div at bounding box center [1079, 386] width 22 height 36
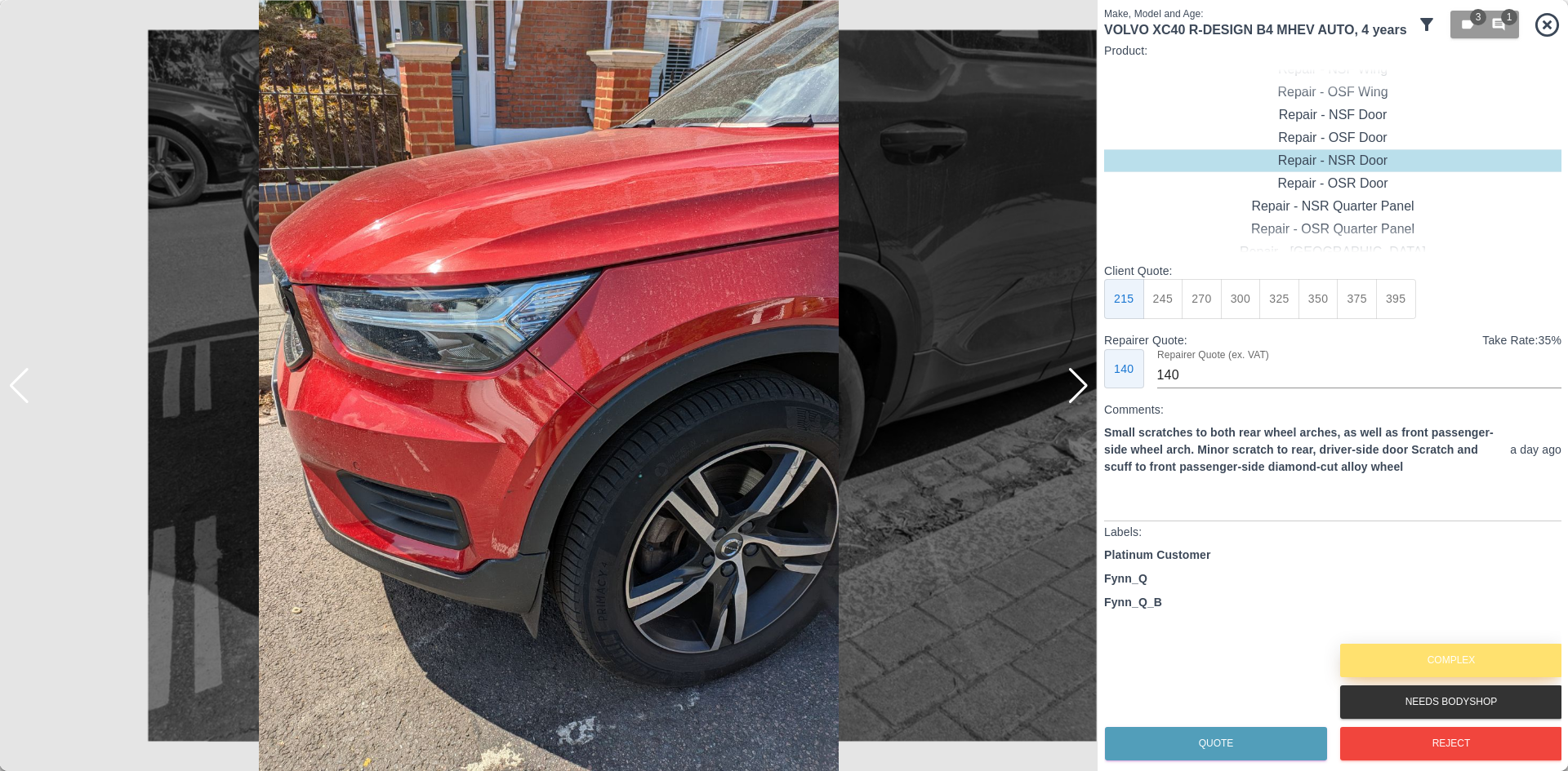
click at [1398, 653] on button "Complex" at bounding box center [1451, 660] width 222 height 34
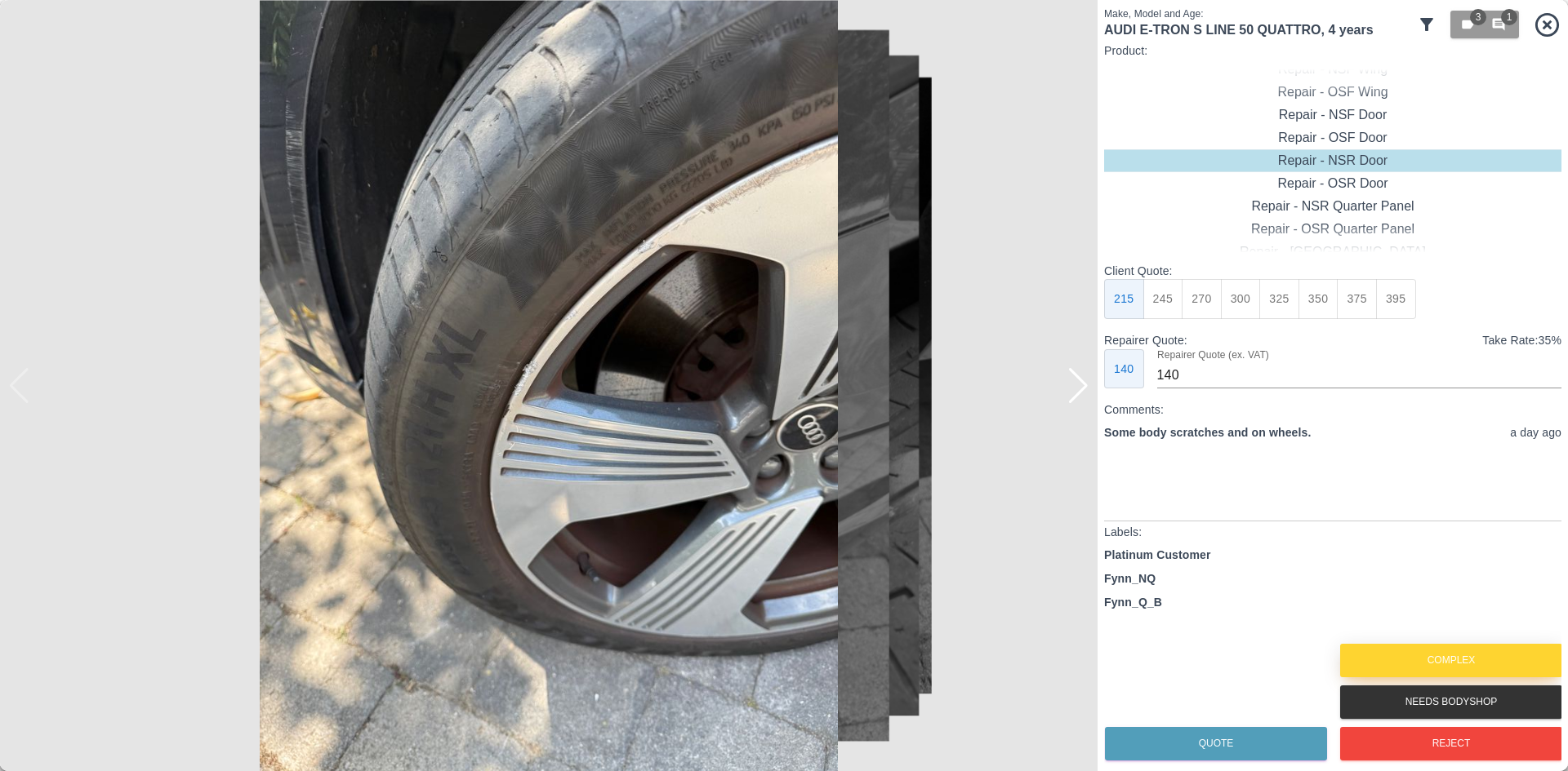
click at [1440, 665] on button "Complex" at bounding box center [1451, 660] width 222 height 34
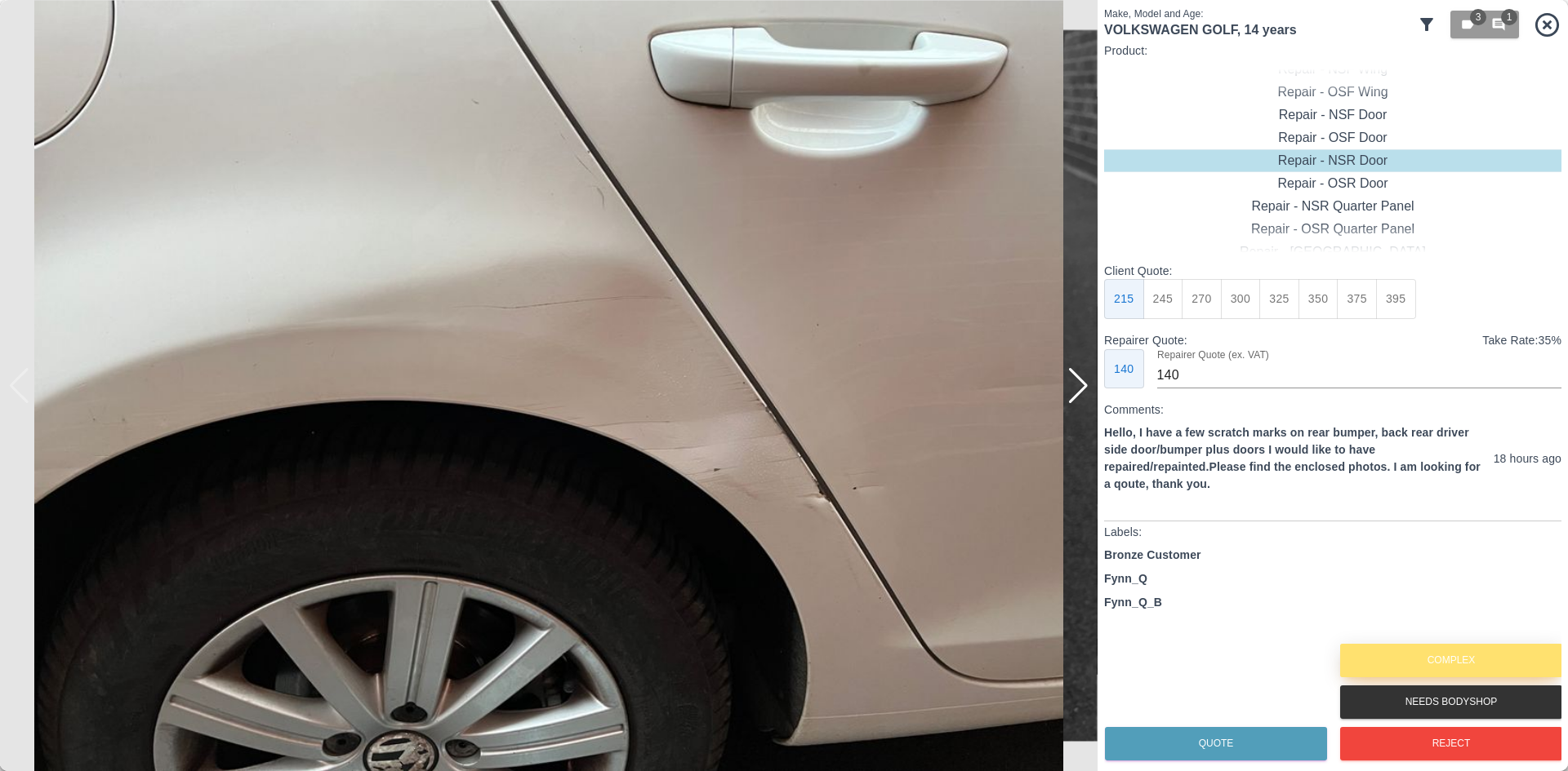
click at [1434, 650] on button "Complex" at bounding box center [1451, 660] width 222 height 34
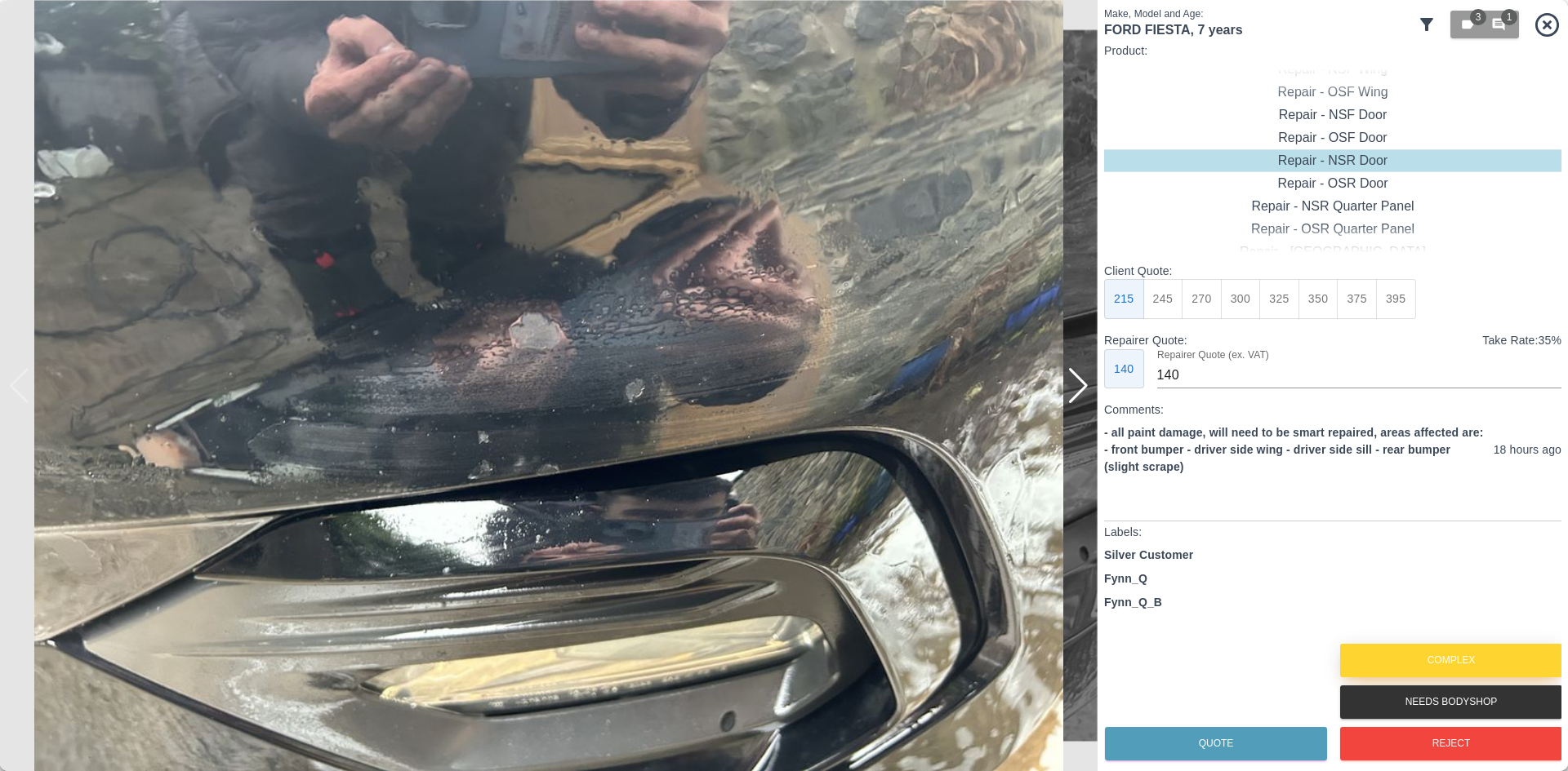
click at [1428, 650] on button "Complex" at bounding box center [1451, 660] width 222 height 34
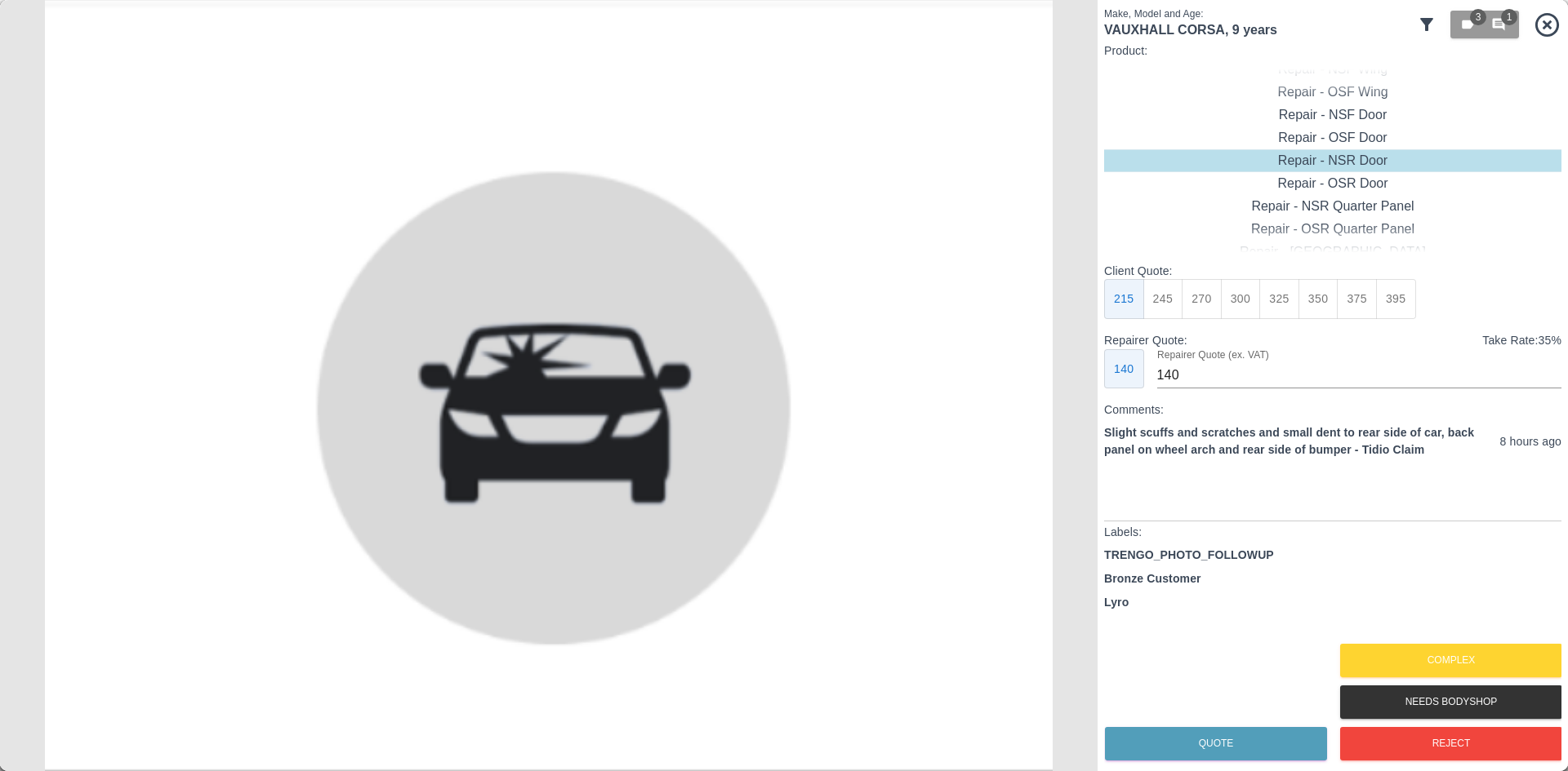
click at [1412, 679] on div "Complex" at bounding box center [1450, 660] width 222 height 41
click at [1412, 673] on button "Complex" at bounding box center [1451, 660] width 222 height 34
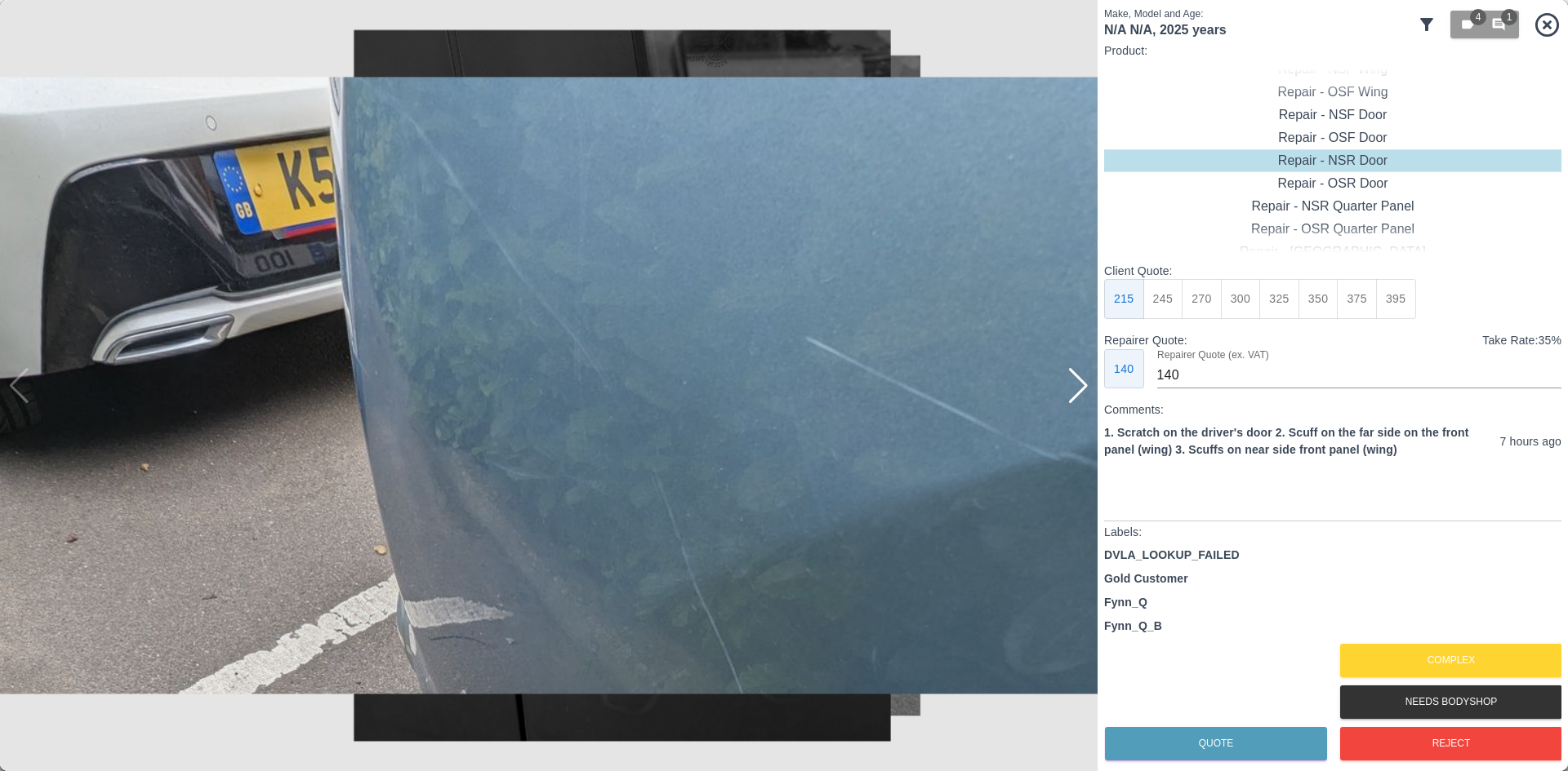
click at [1066, 393] on img at bounding box center [549, 385] width 1098 height 771
click at [1081, 395] on div at bounding box center [1079, 386] width 22 height 36
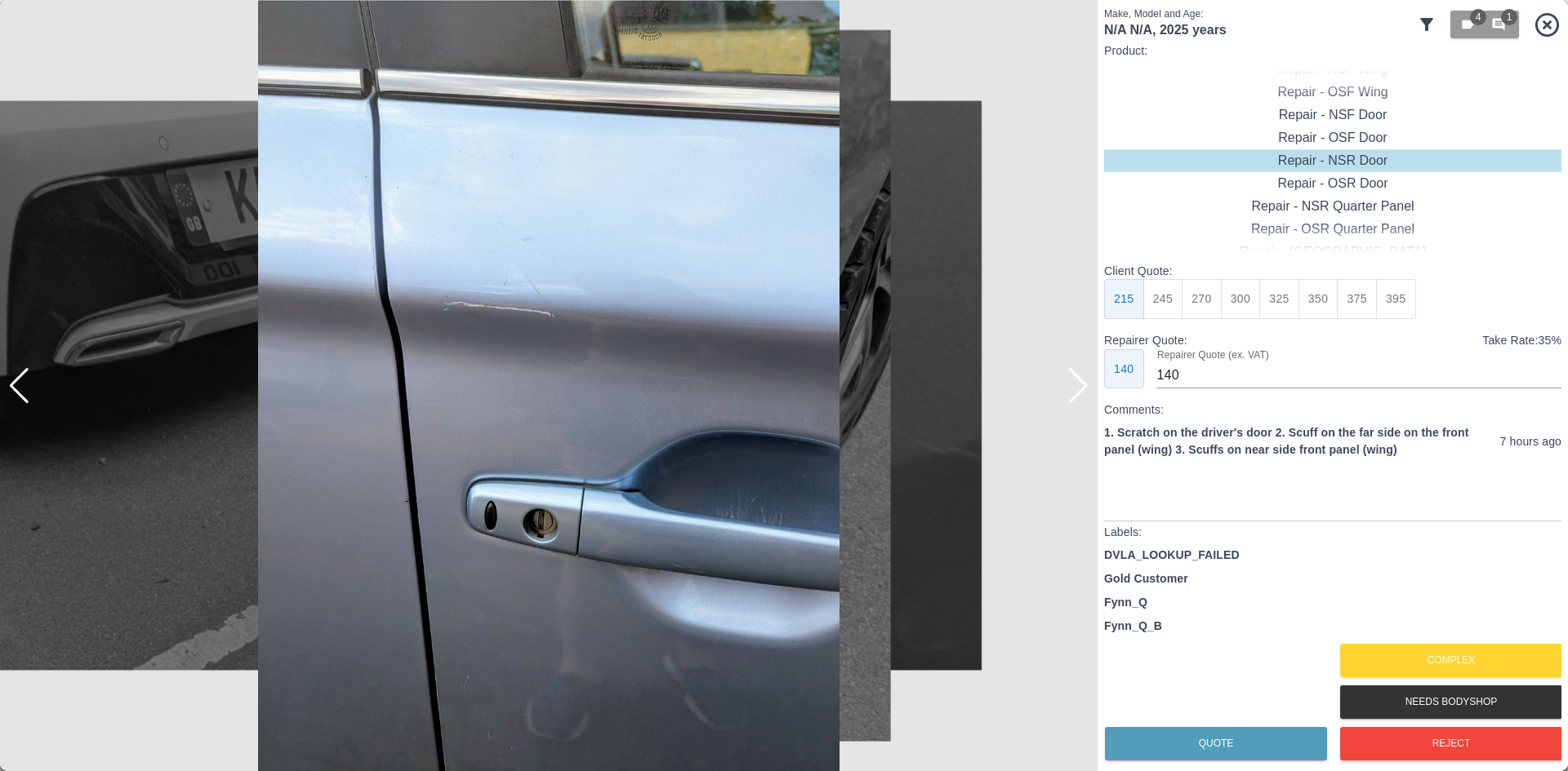
click at [1081, 395] on div at bounding box center [1079, 386] width 22 height 36
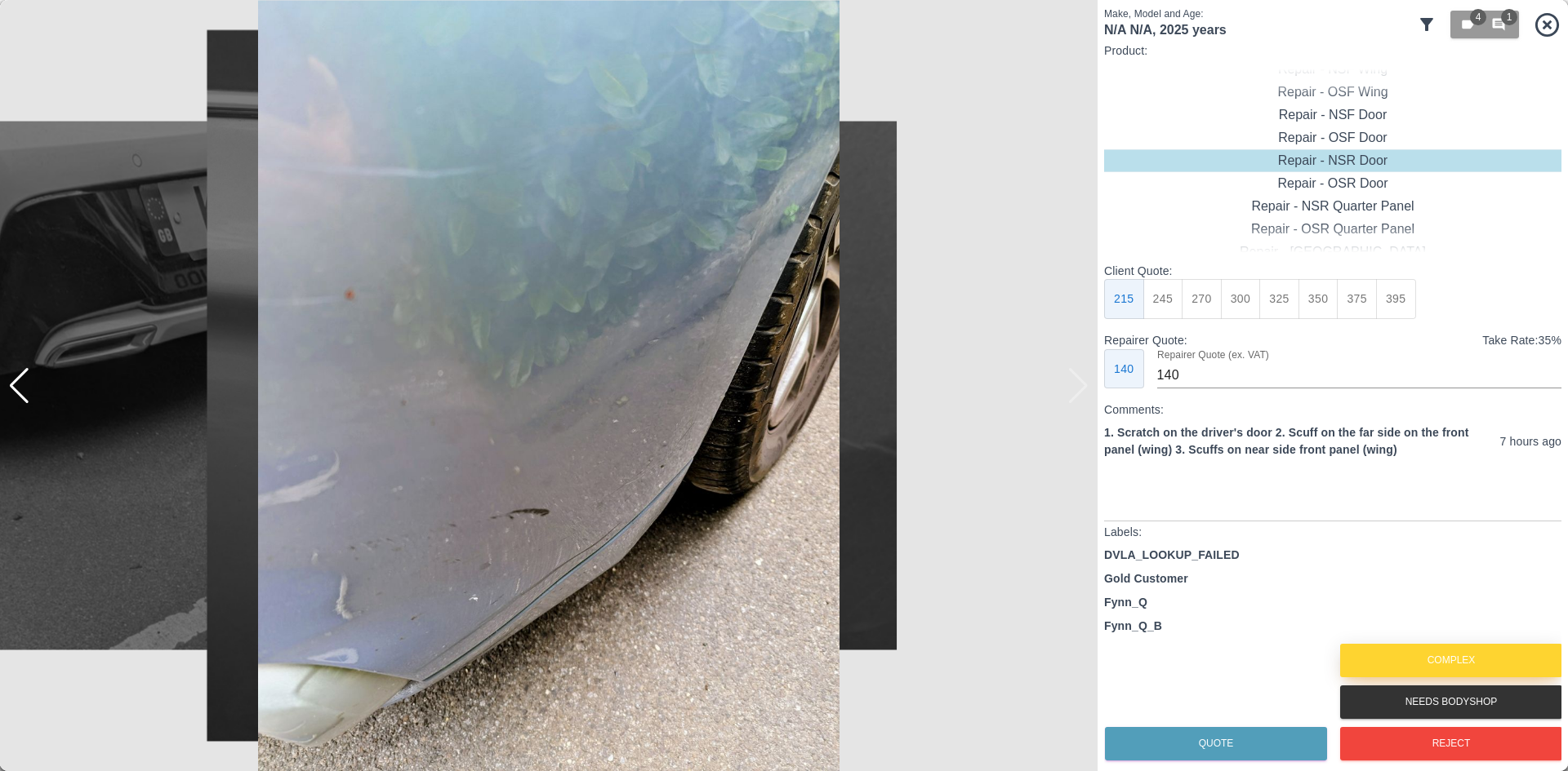
click at [1473, 667] on button "Complex" at bounding box center [1451, 660] width 222 height 34
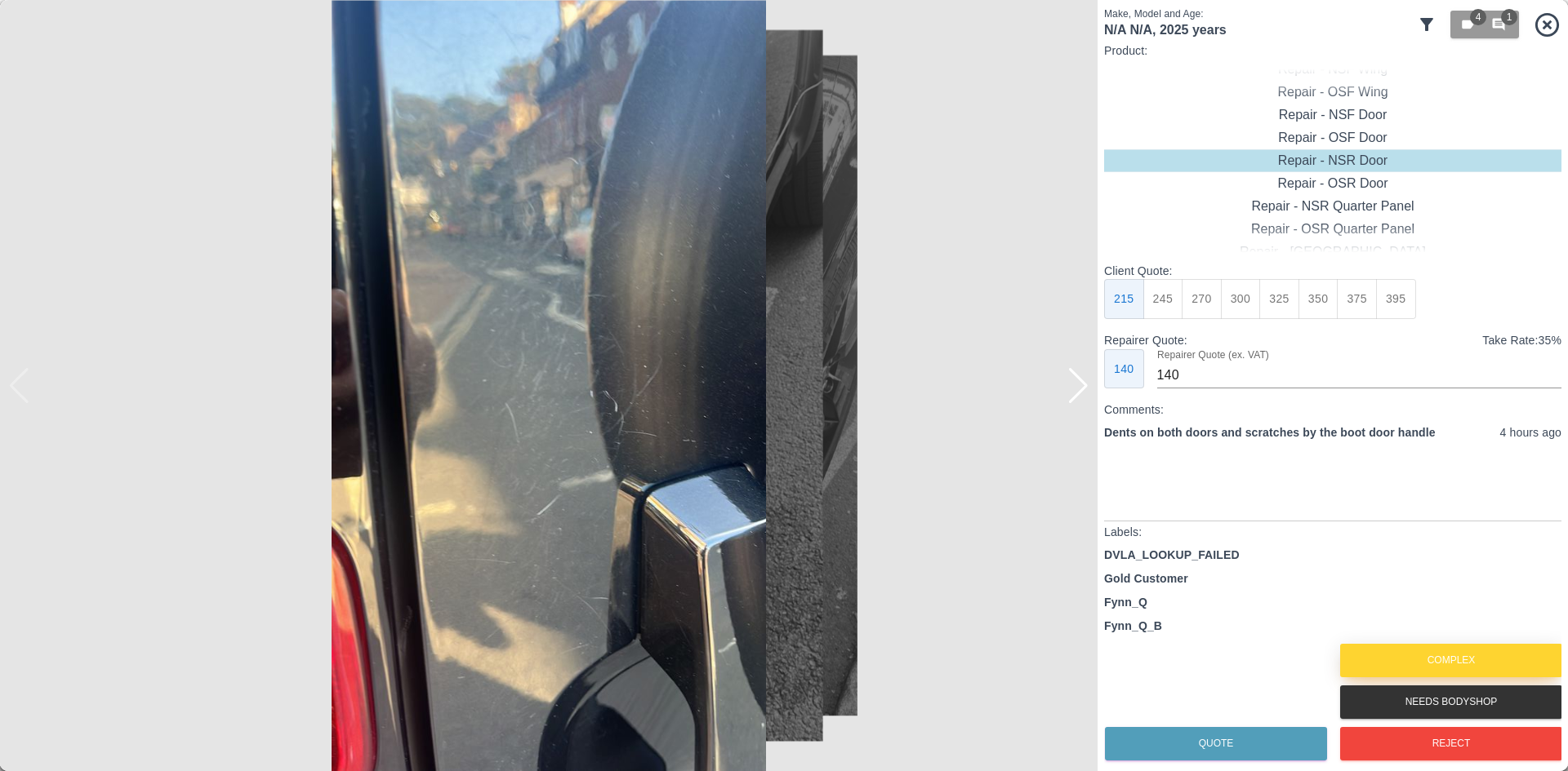
click at [1415, 661] on button "Complex" at bounding box center [1451, 660] width 222 height 34
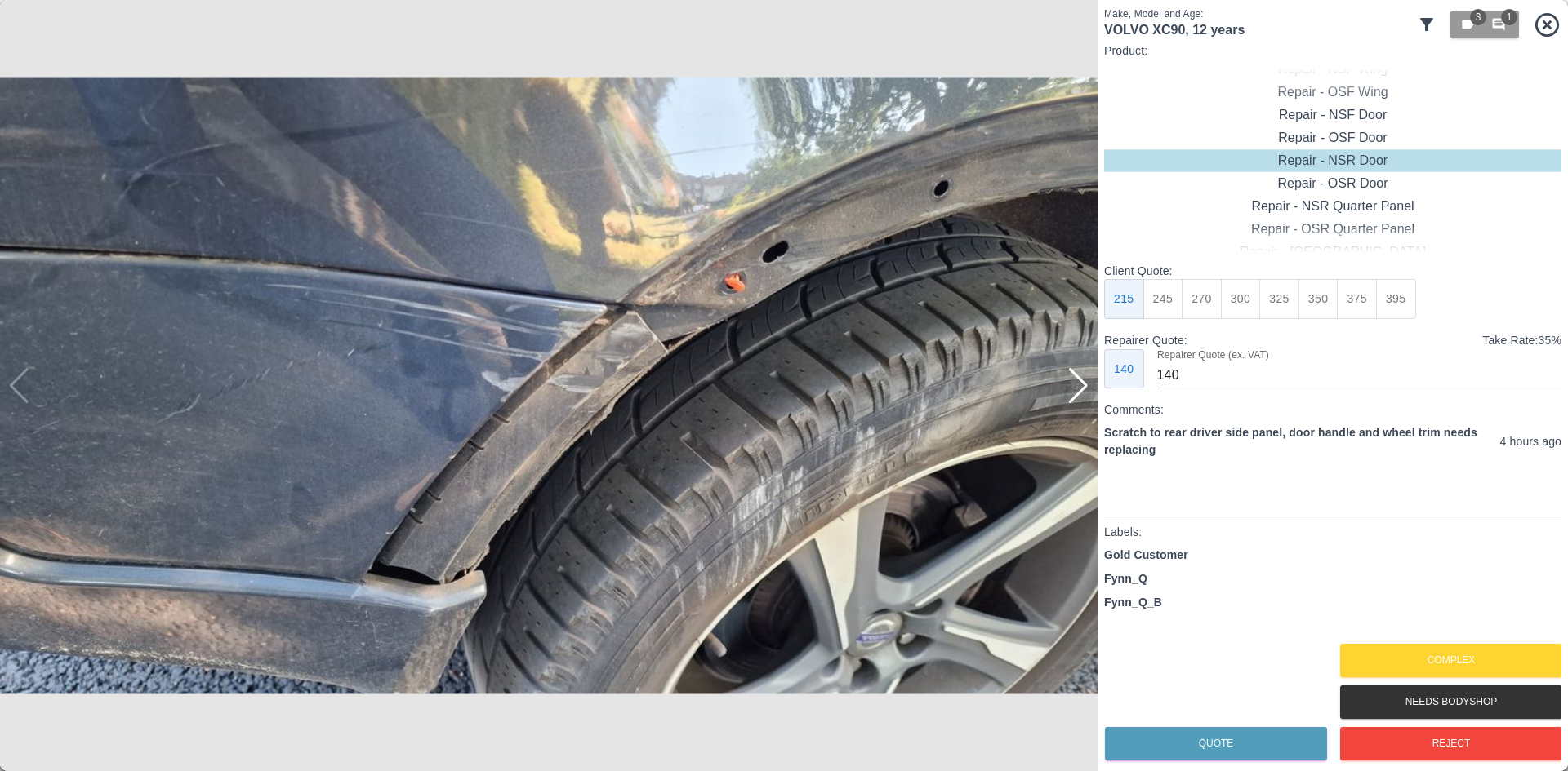
click at [1082, 394] on div at bounding box center [1079, 386] width 22 height 36
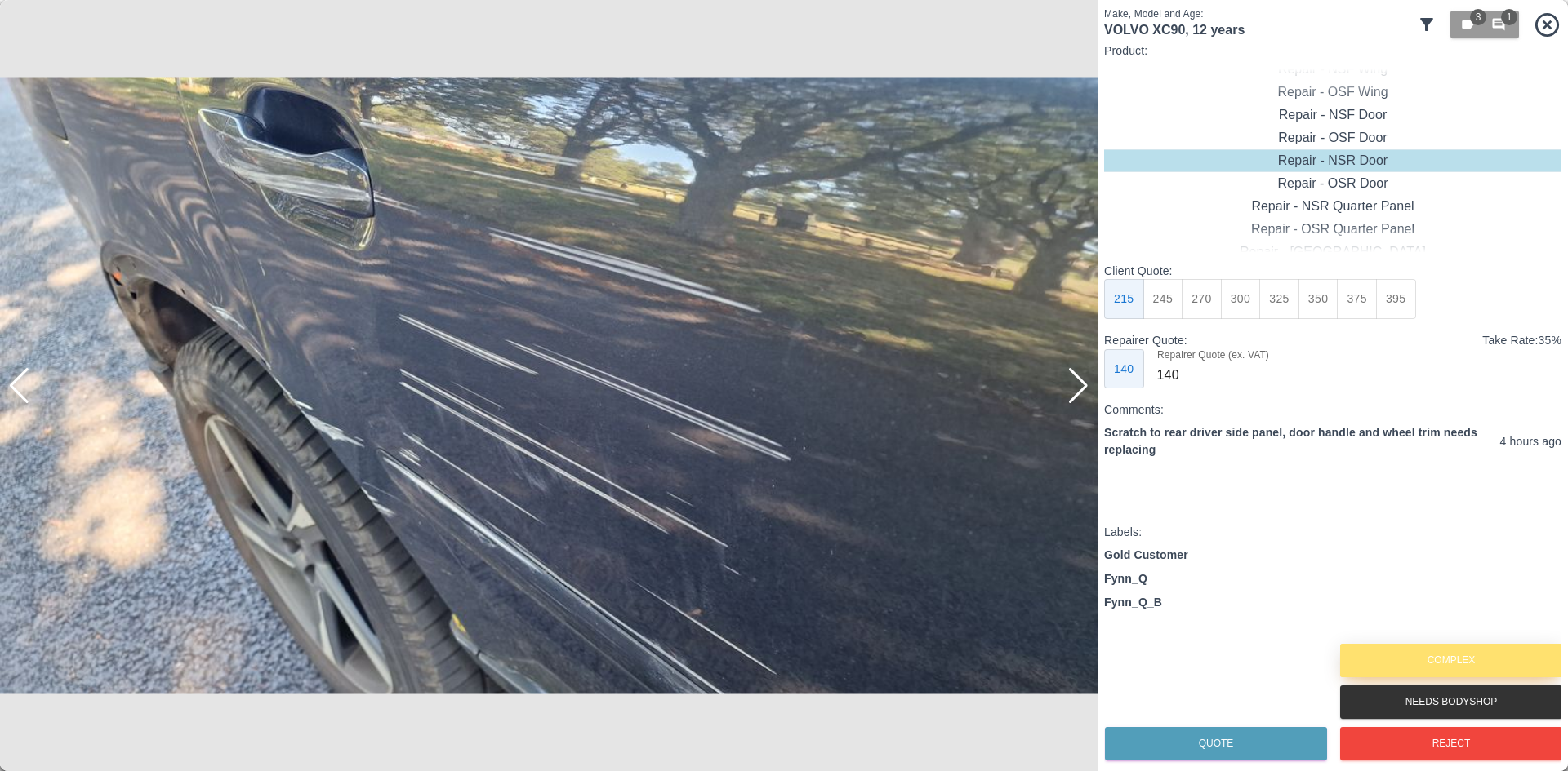
click at [1459, 669] on button "Complex" at bounding box center [1451, 660] width 222 height 34
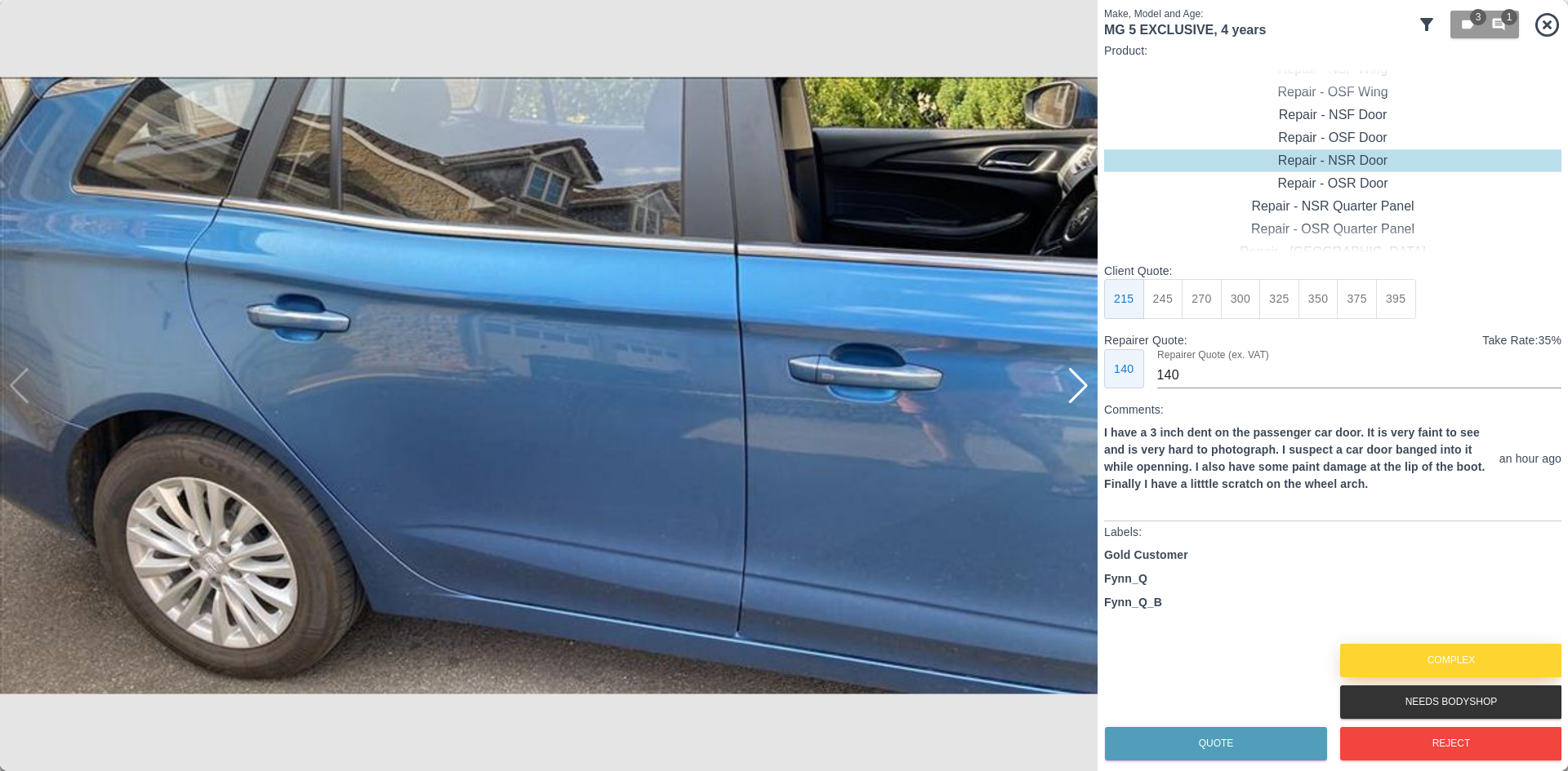
click at [1502, 658] on button "Complex" at bounding box center [1451, 660] width 222 height 34
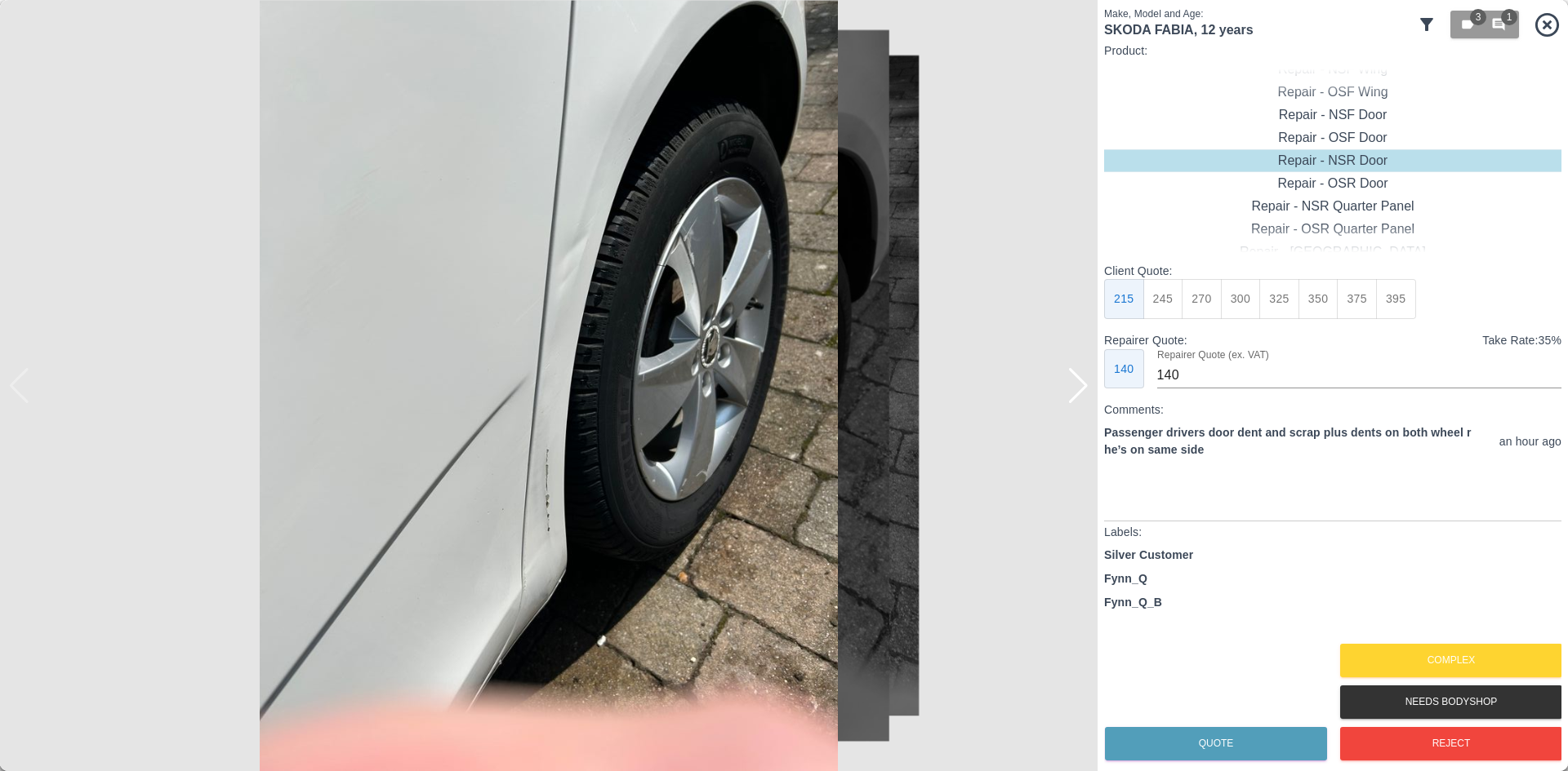
click at [1082, 393] on div at bounding box center [1079, 386] width 22 height 36
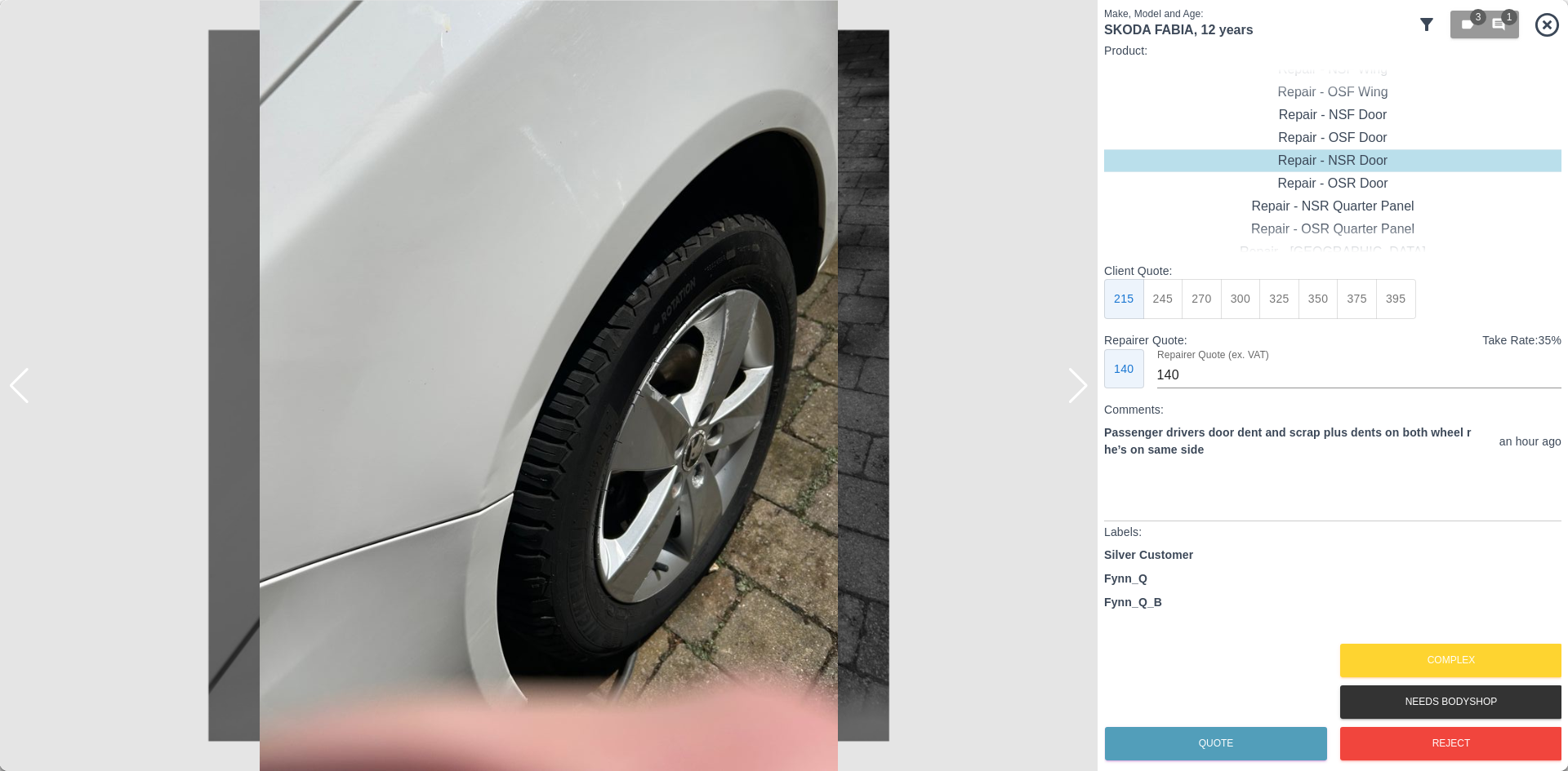
click at [1082, 393] on div at bounding box center [1079, 386] width 22 height 36
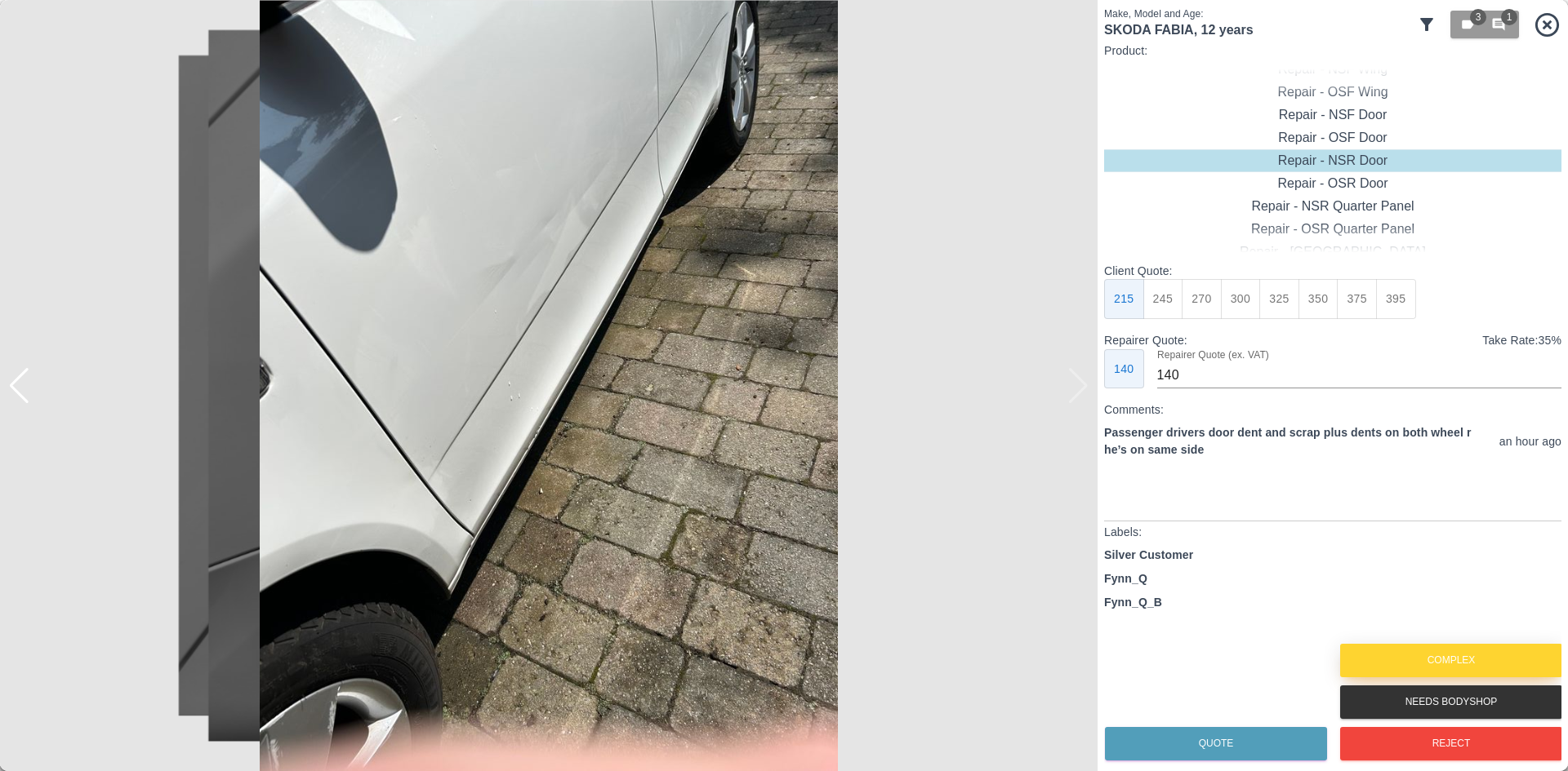
click at [1393, 660] on button "Complex" at bounding box center [1451, 660] width 222 height 34
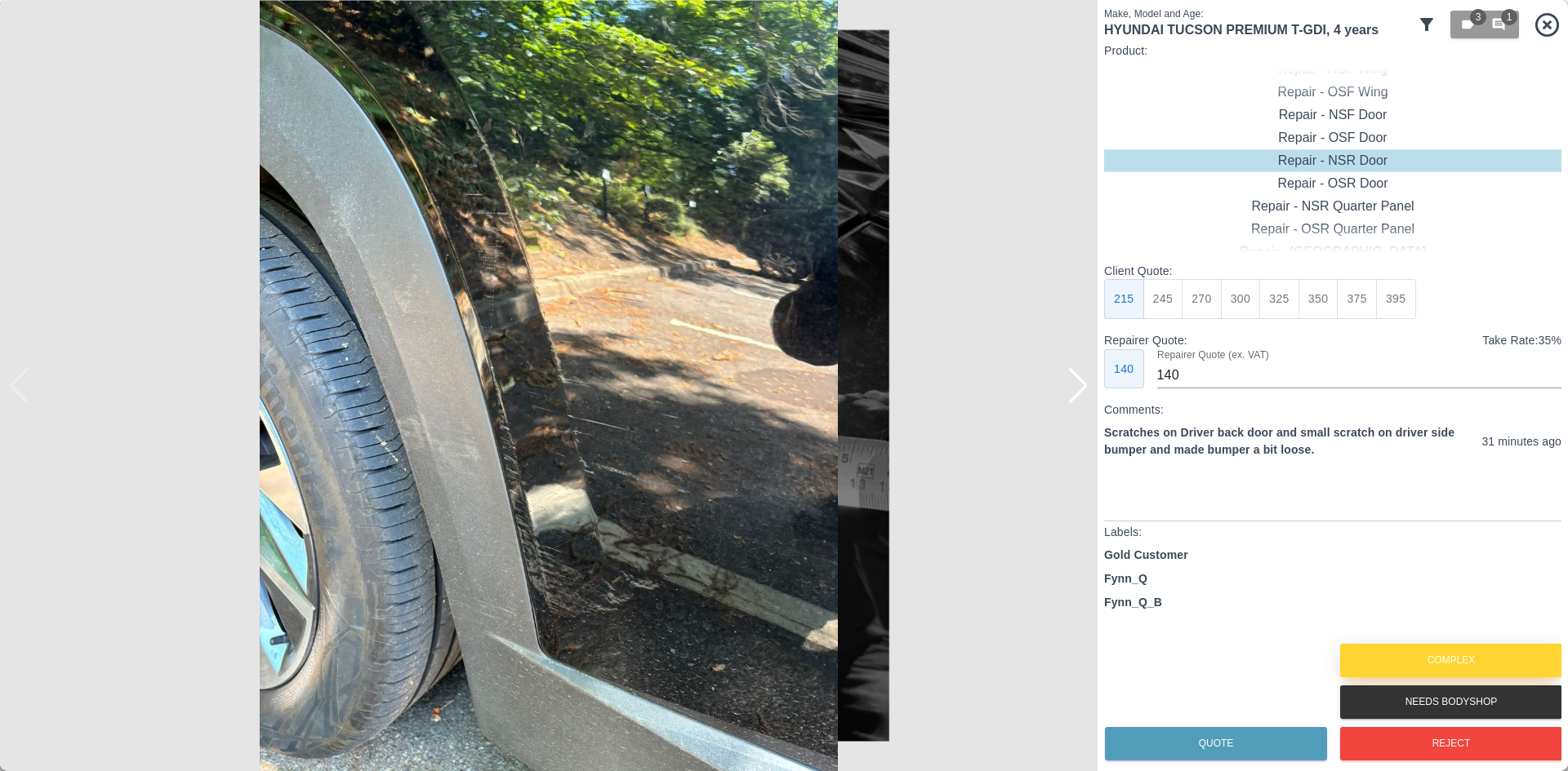
click at [1456, 647] on button "Complex" at bounding box center [1451, 660] width 222 height 34
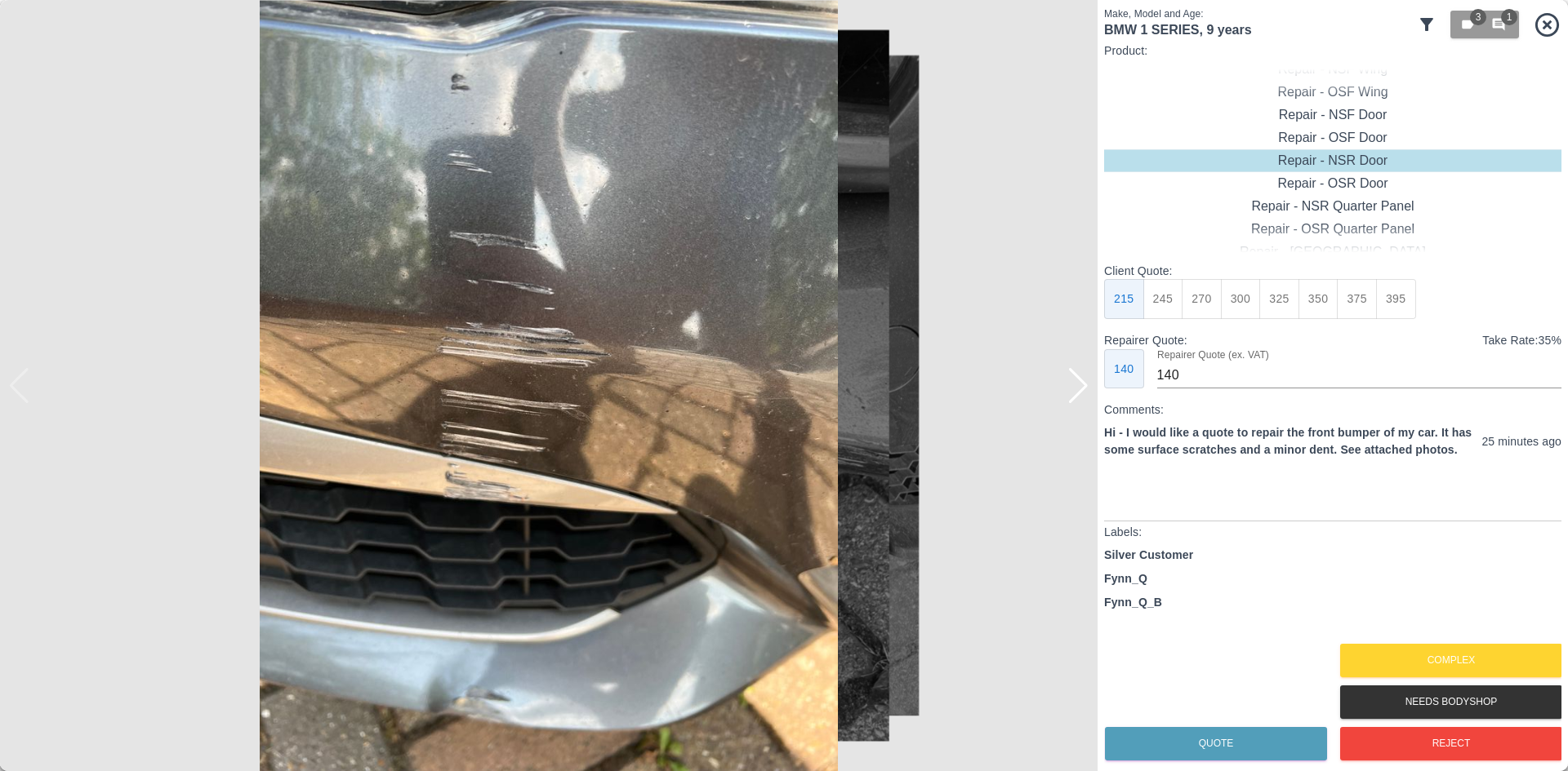
click at [1093, 405] on img at bounding box center [549, 385] width 1098 height 771
click at [1084, 385] on div at bounding box center [1079, 386] width 22 height 36
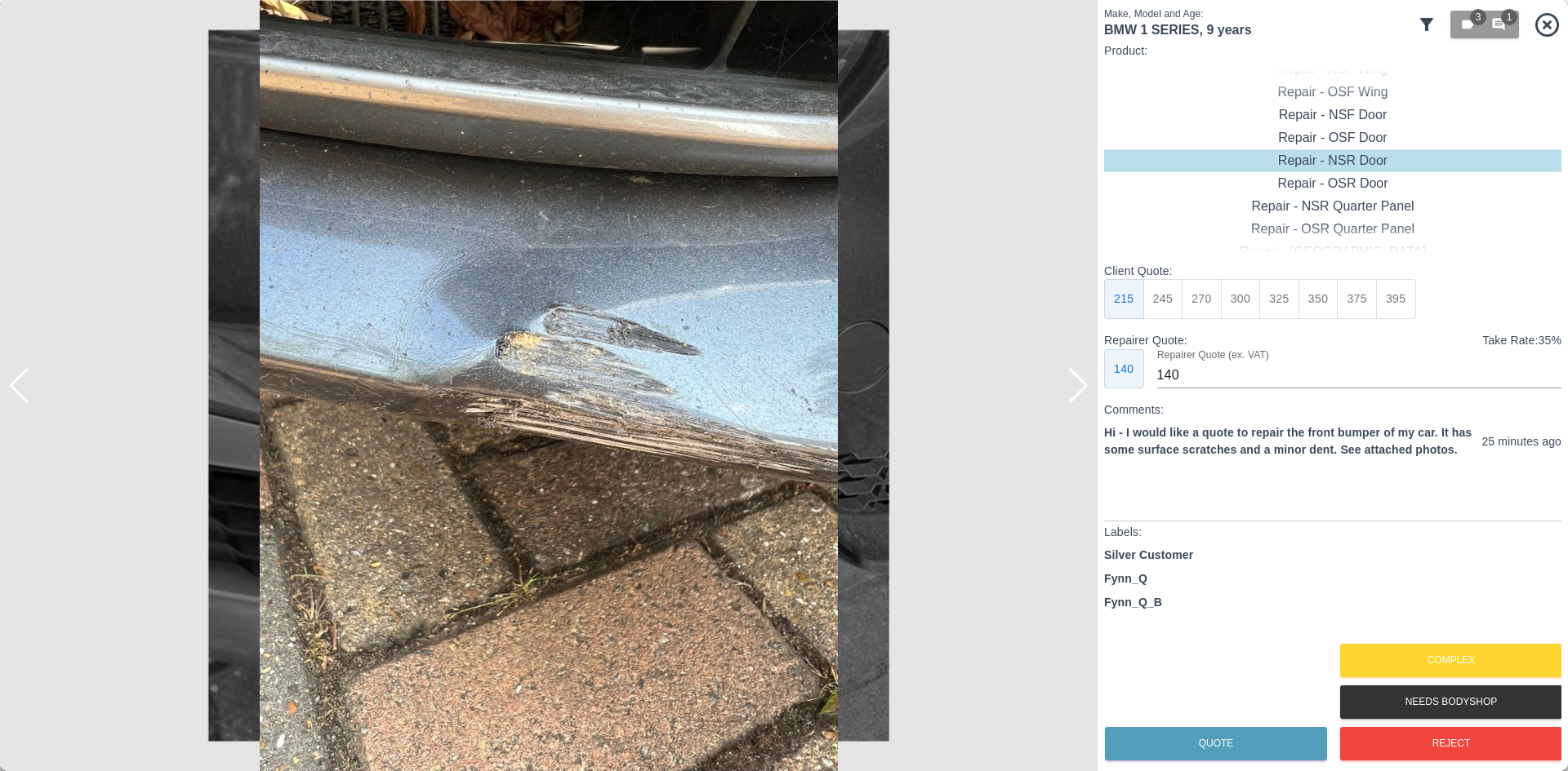
click at [1084, 385] on div at bounding box center [1079, 386] width 22 height 36
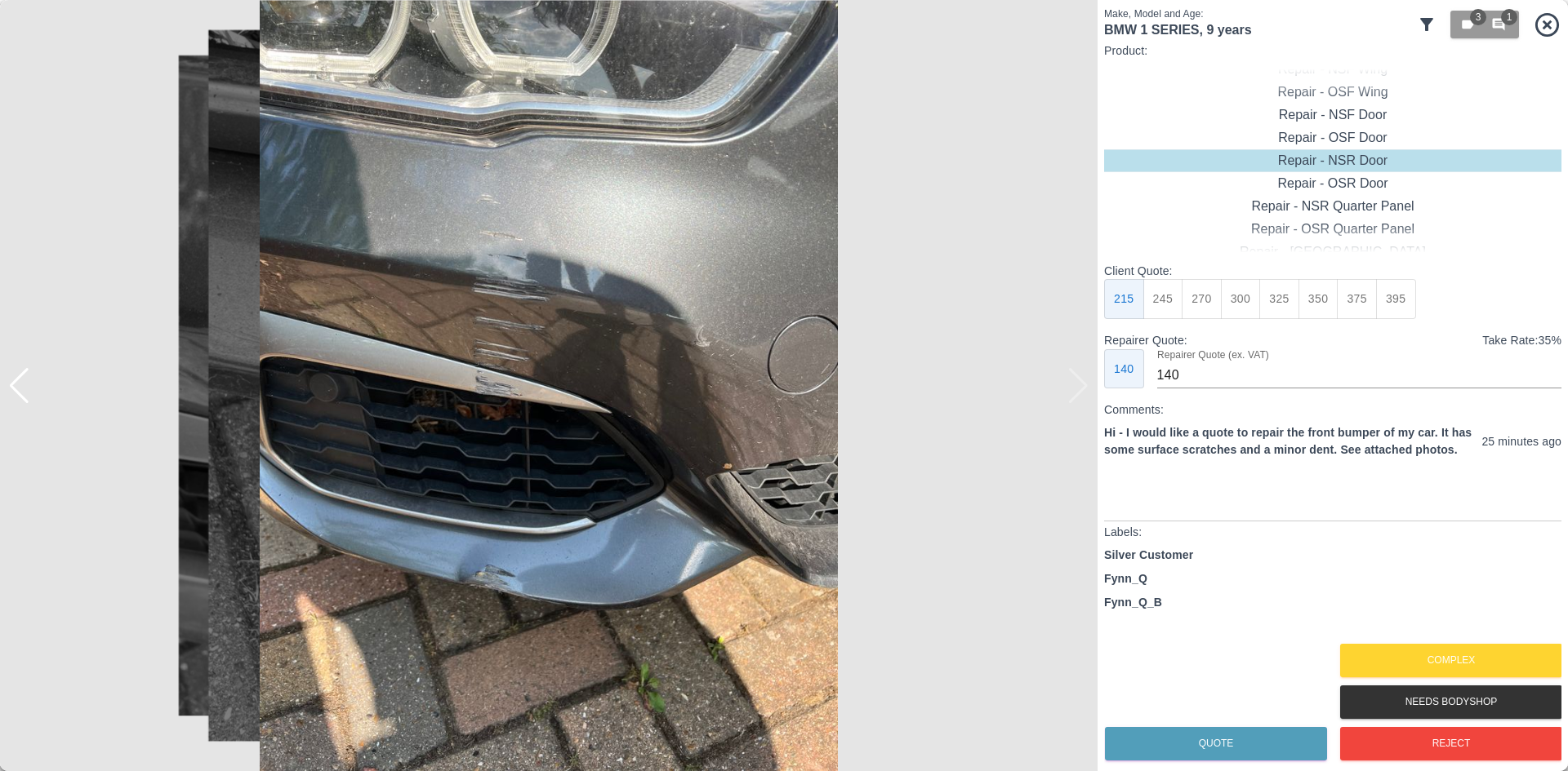
click at [1084, 385] on img at bounding box center [549, 385] width 1098 height 771
click at [1349, 212] on div "Repair - Front Bumper" at bounding box center [1332, 206] width 457 height 22
click at [1353, 295] on button "450" at bounding box center [1357, 299] width 40 height 40
type input "260"
click at [1278, 748] on button "Quote" at bounding box center [1216, 743] width 222 height 34
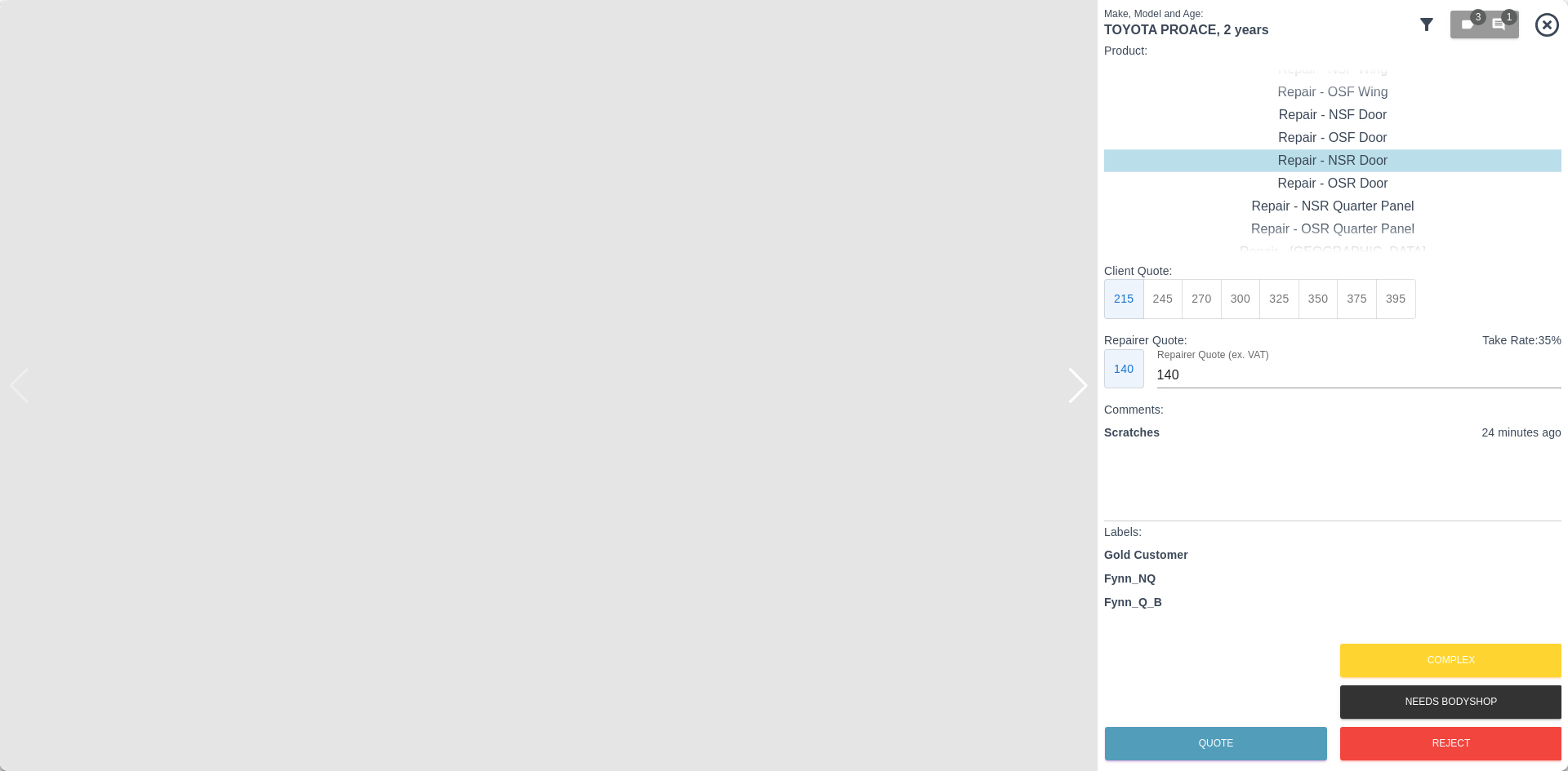
click at [1081, 396] on div at bounding box center [1079, 386] width 22 height 36
click at [1081, 396] on img at bounding box center [549, 385] width 1098 height 771
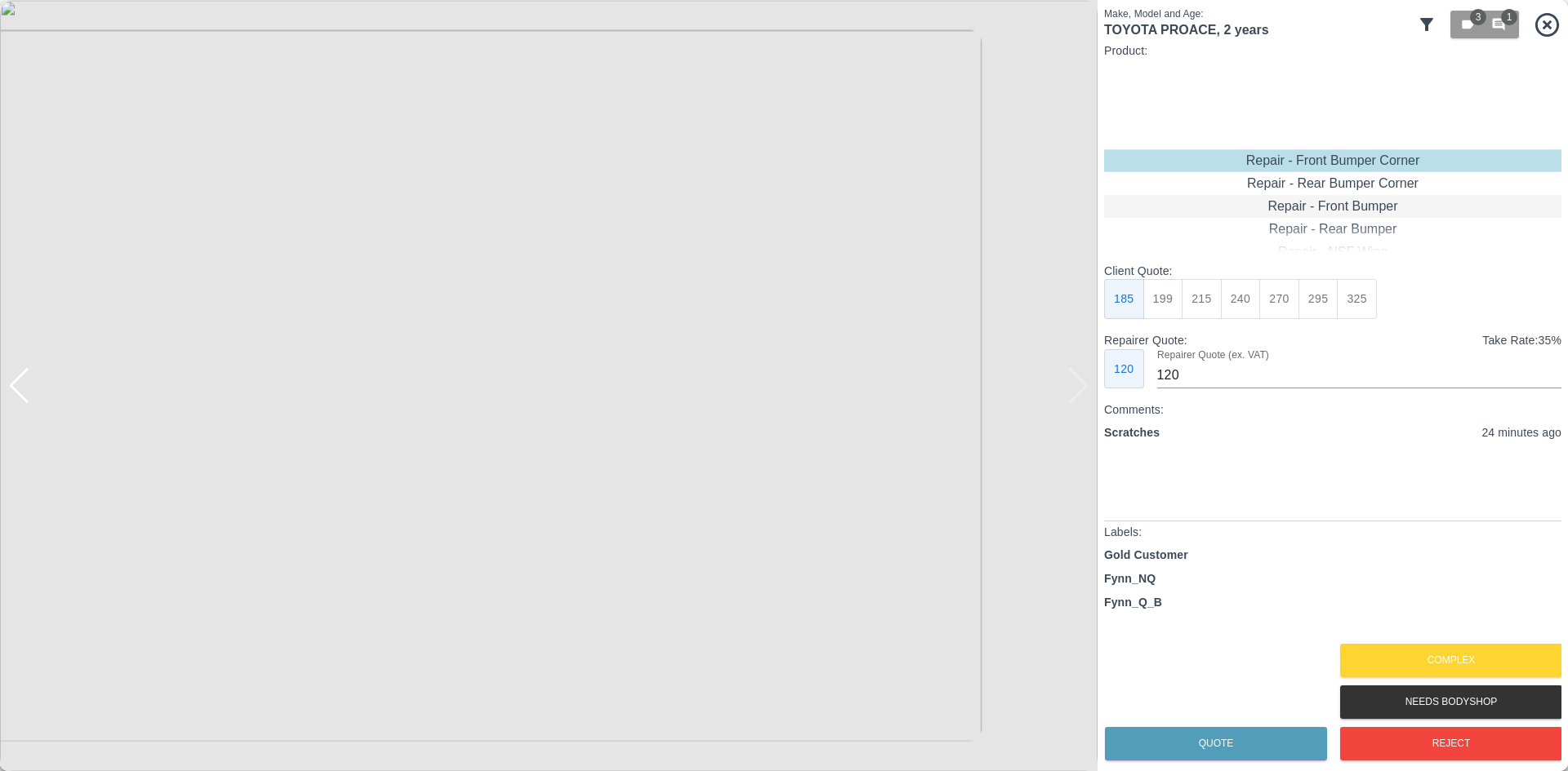
click at [1324, 210] on div "Repair - Front Bumper" at bounding box center [1332, 206] width 457 height 22
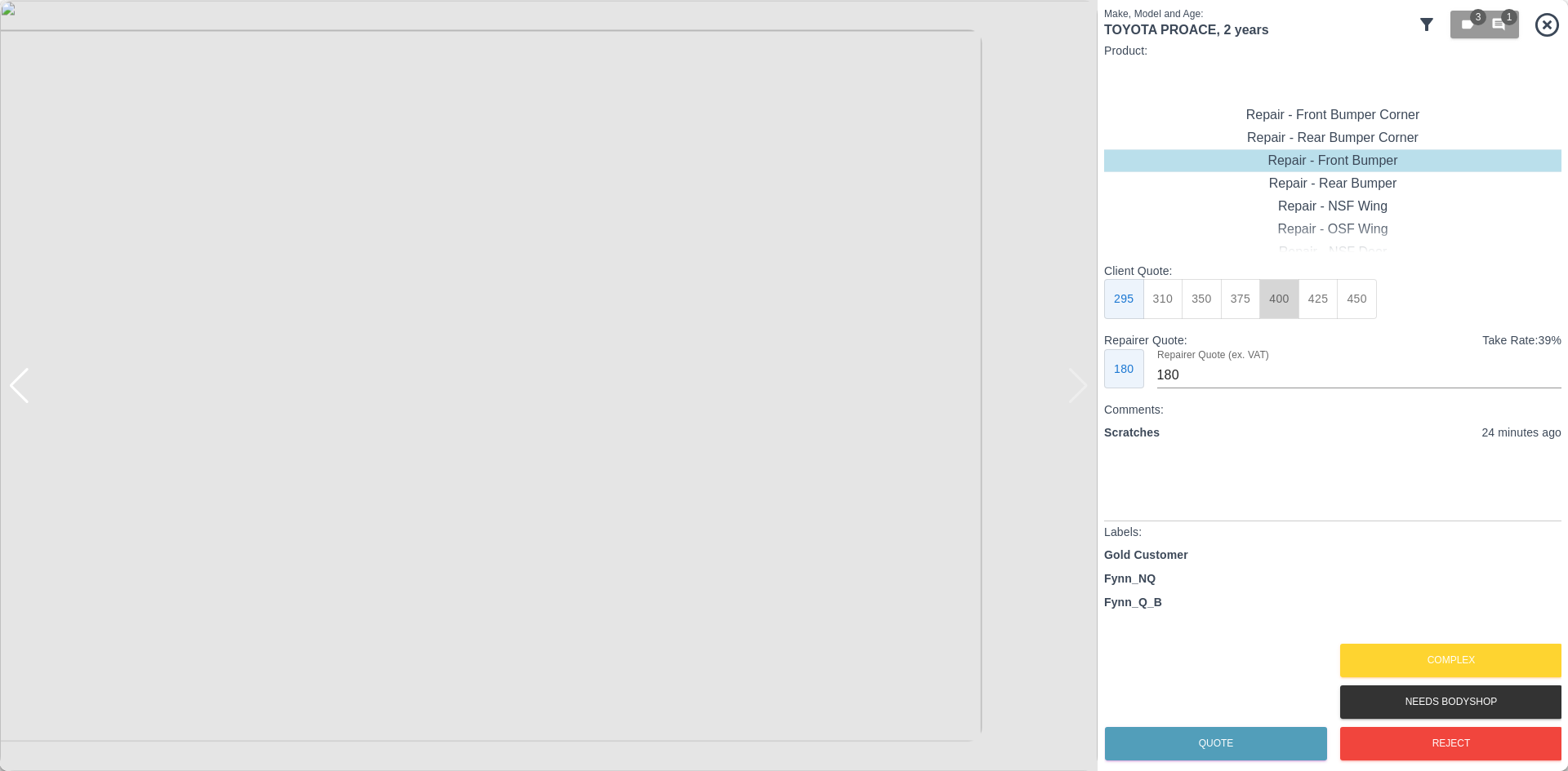
click at [1265, 303] on button "400" at bounding box center [1279, 299] width 40 height 40
click at [1247, 300] on button "375" at bounding box center [1241, 299] width 40 height 40
type input "220"
click at [1174, 748] on button "Quote" at bounding box center [1216, 743] width 222 height 34
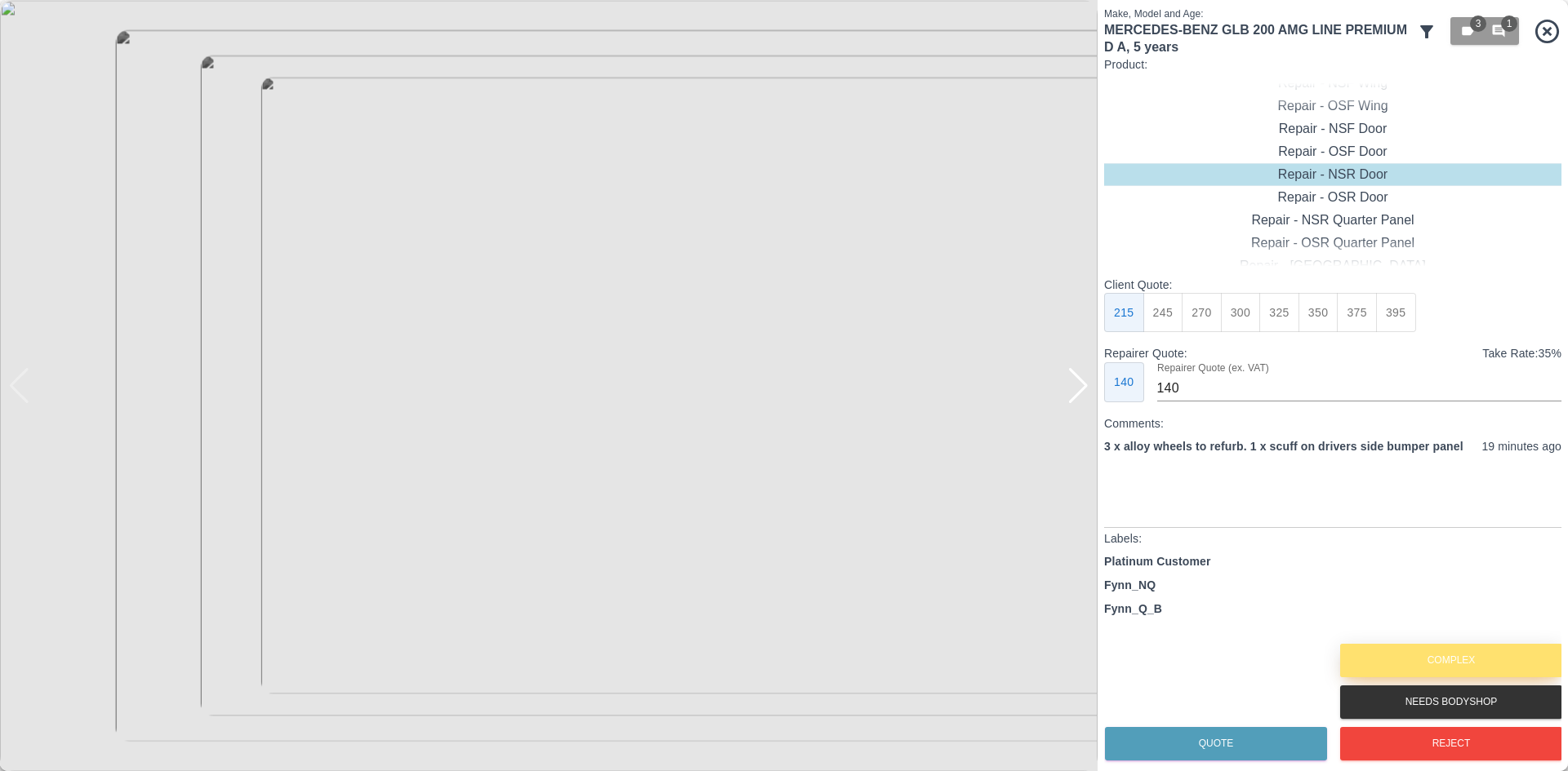
click at [1387, 646] on button "Complex" at bounding box center [1451, 660] width 222 height 34
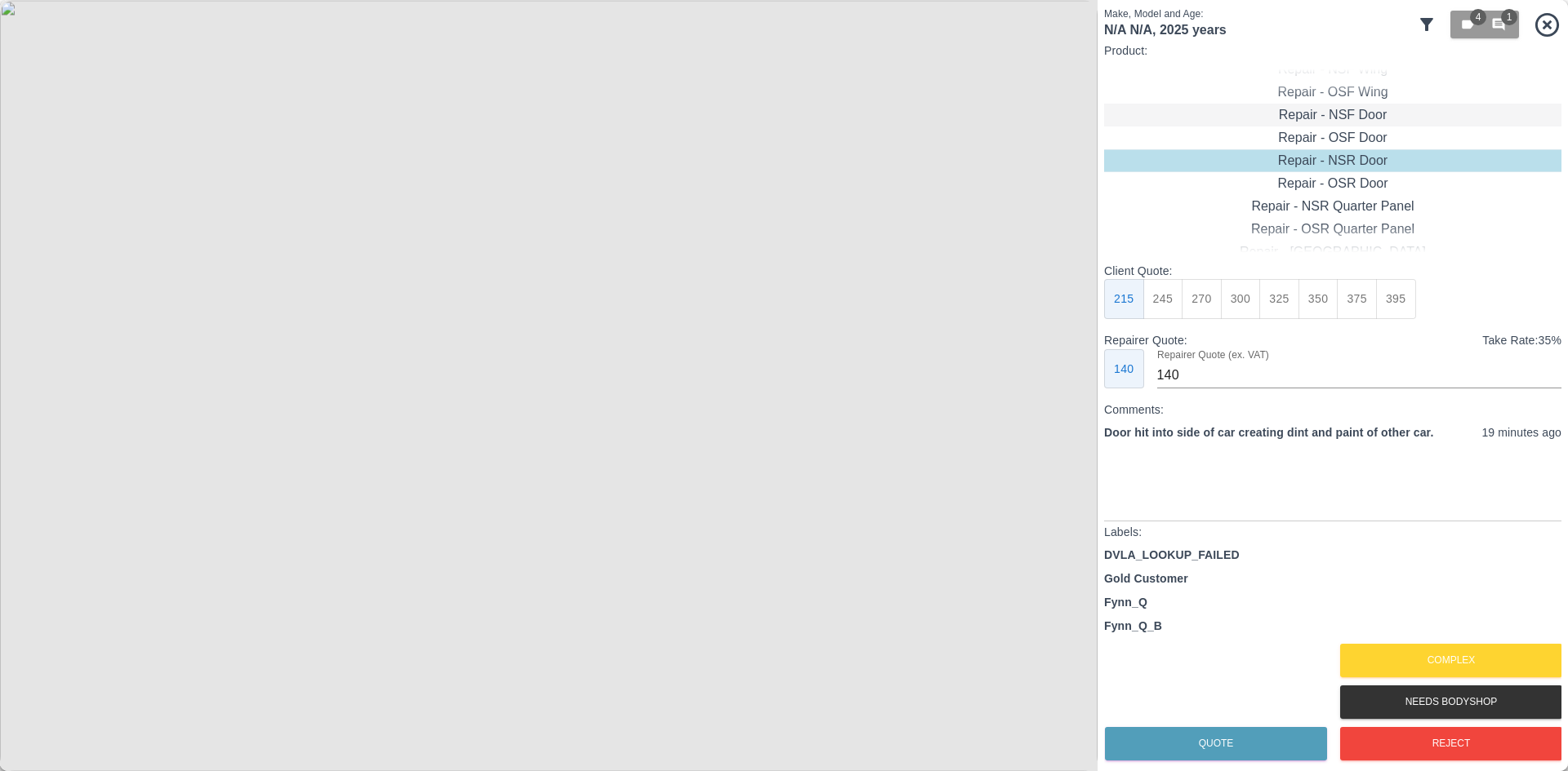
click at [1315, 125] on div "Repair - NSF Door" at bounding box center [1332, 115] width 457 height 22
click at [1248, 322] on div "Client Quote: 215 245 275 300 325 350 375 395 Repairer Quote: Take Rate: 35 % 1…" at bounding box center [1332, 325] width 457 height 126
click at [1240, 303] on button "300" at bounding box center [1241, 299] width 40 height 40
type input "190"
click at [1209, 747] on button "Quote" at bounding box center [1216, 743] width 222 height 34
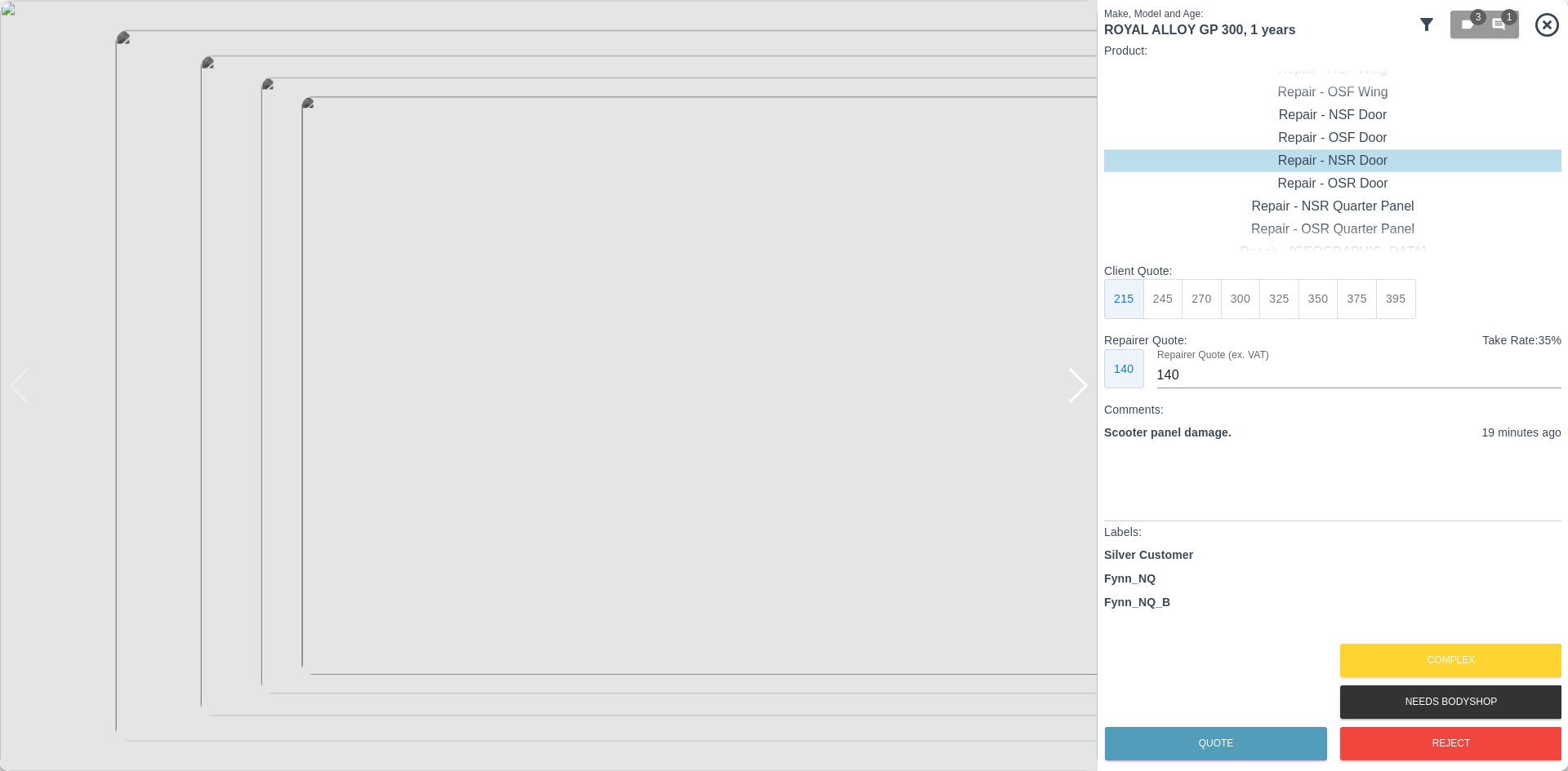
click at [1074, 388] on div at bounding box center [1079, 386] width 22 height 36
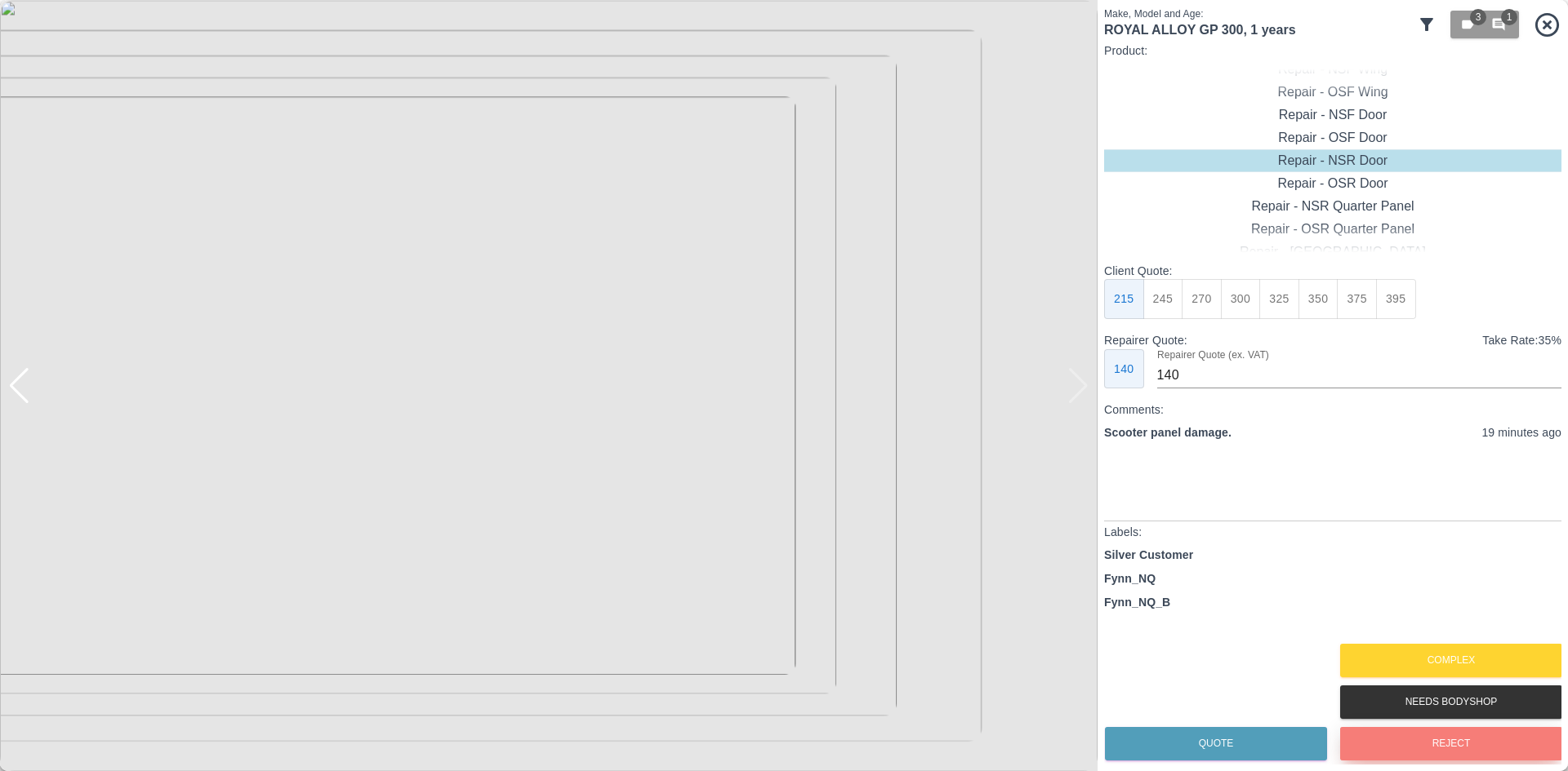
click at [1382, 753] on button "Reject" at bounding box center [1451, 743] width 222 height 34
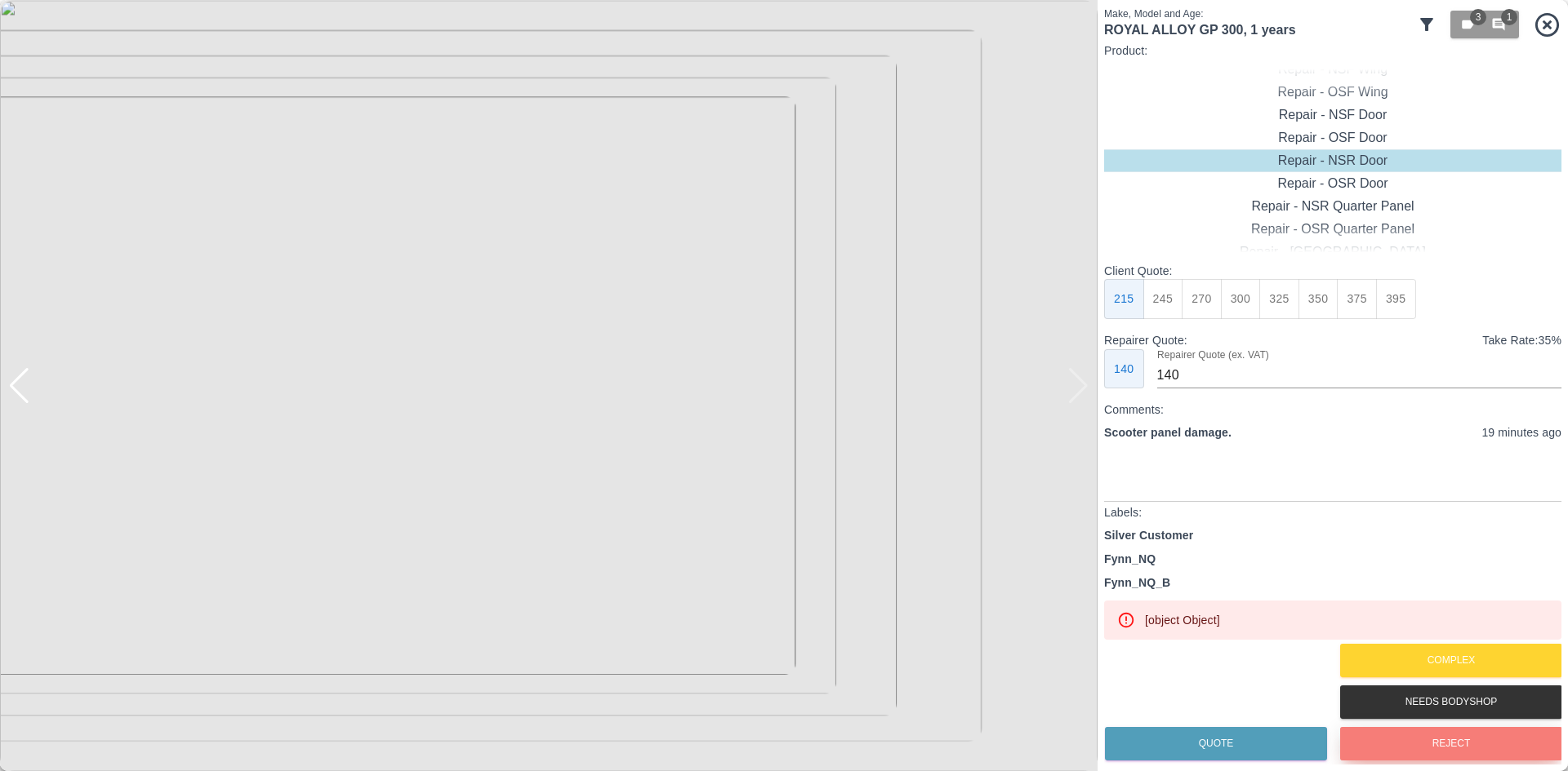
click at [1431, 738] on button "Reject" at bounding box center [1451, 743] width 222 height 34
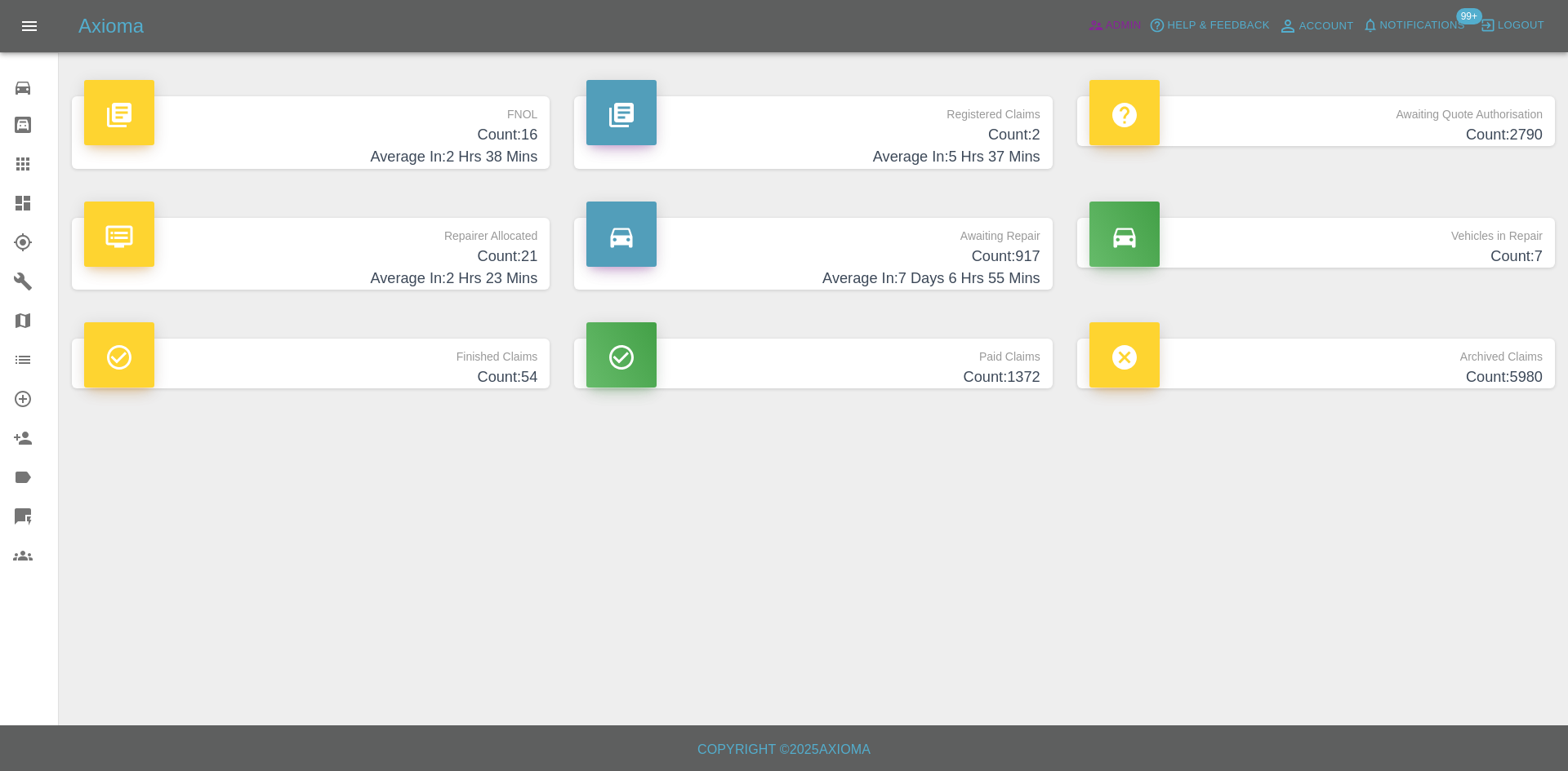
click at [1106, 19] on span "Admin" at bounding box center [1124, 26] width 36 height 19
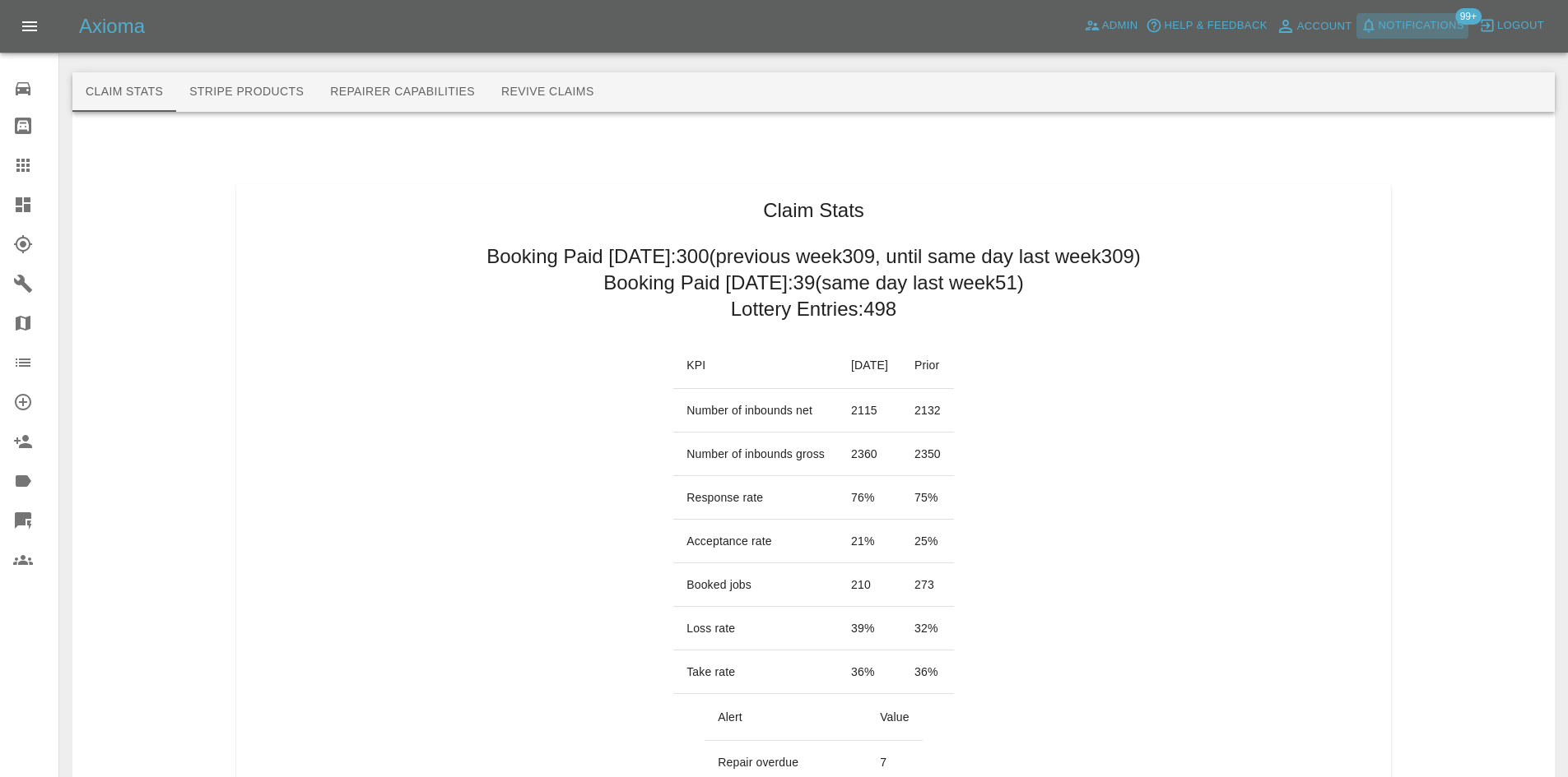
click at [1417, 23] on span "Notifications" at bounding box center [1422, 26] width 85 height 19
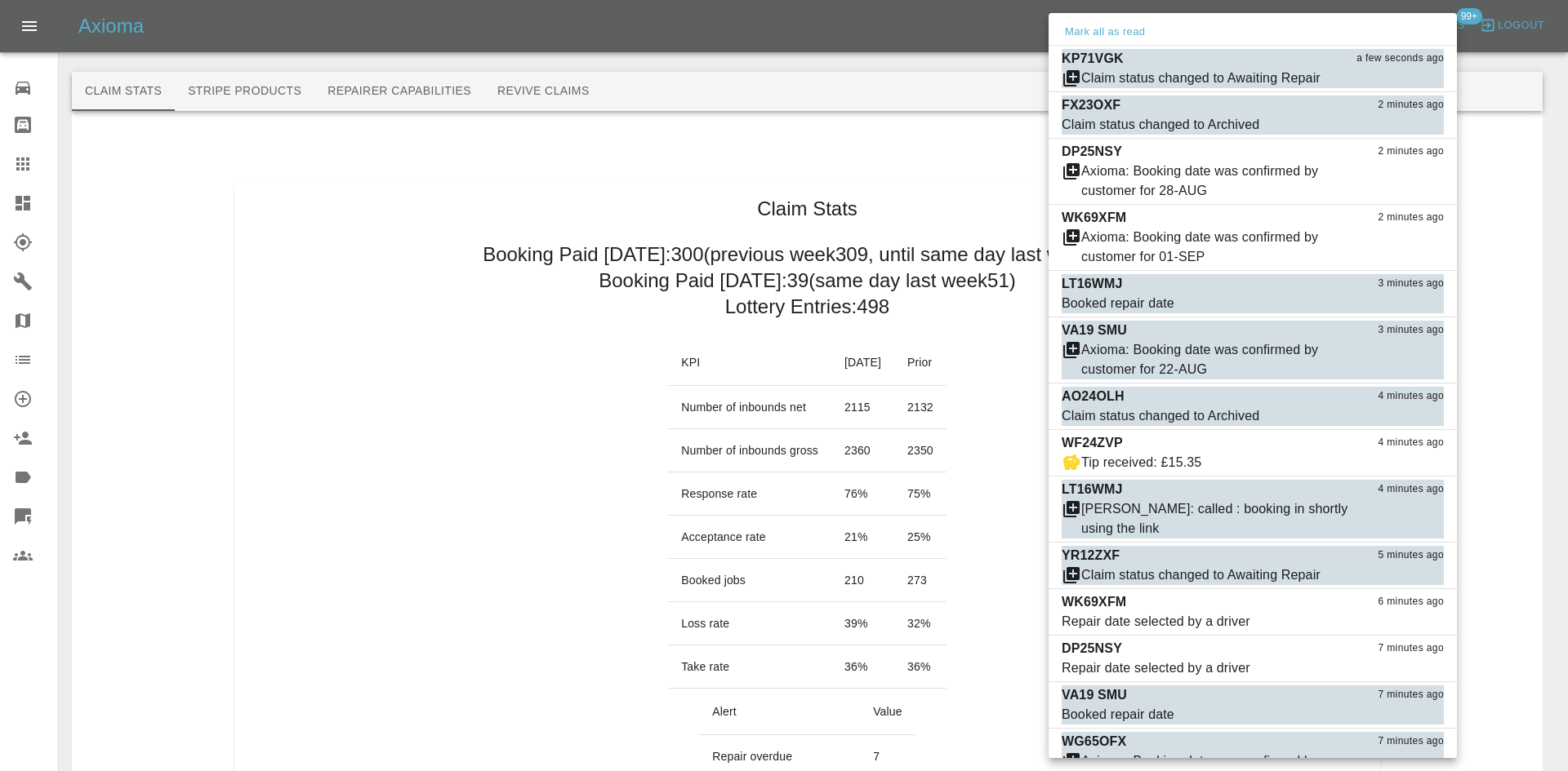
click at [383, 202] on div at bounding box center [784, 385] width 1568 height 771
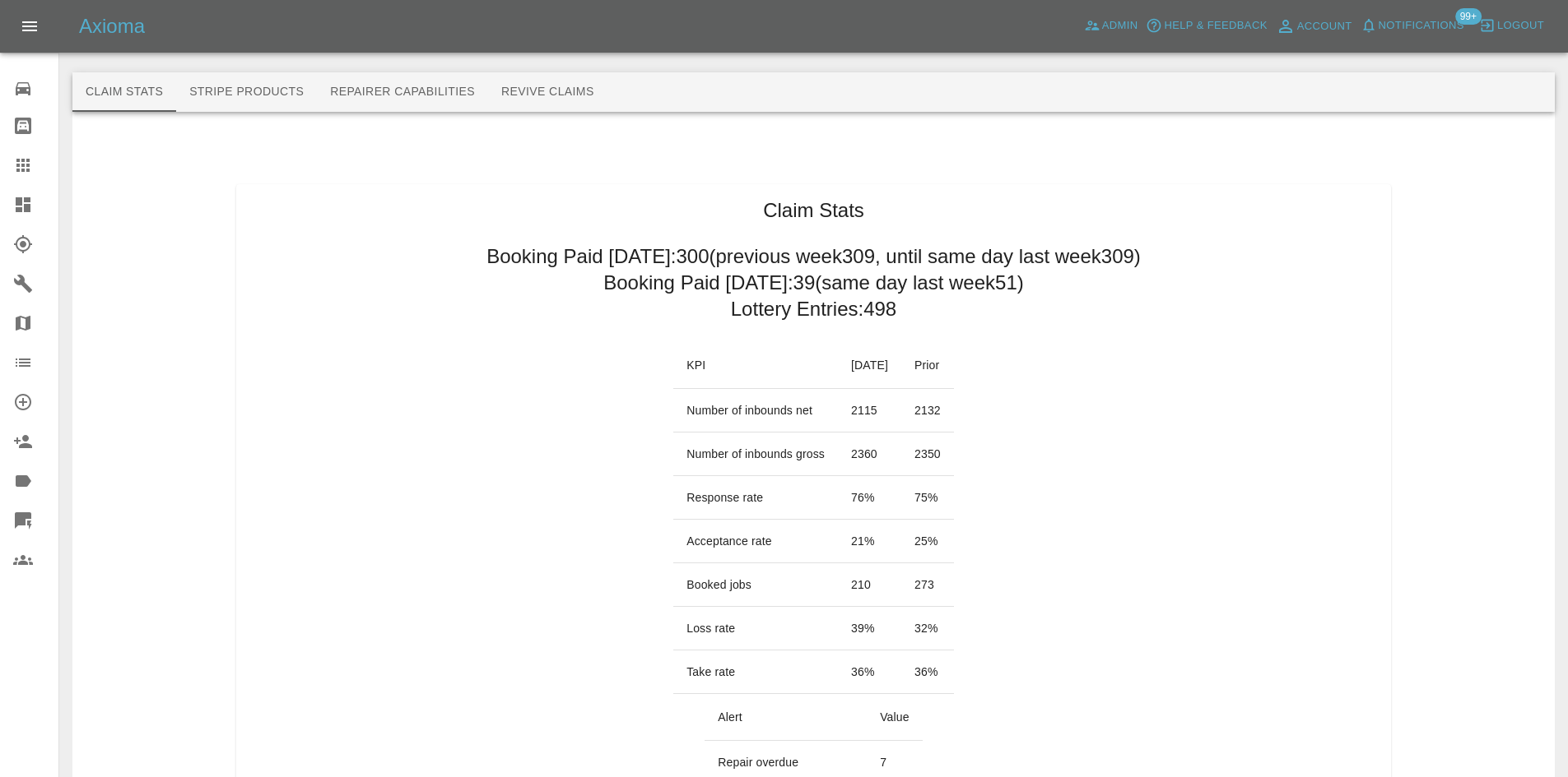
click at [569, 111] on div "Mark all as read KP71VGK a few seconds ago Claim status changed to Awaiting Rep…" at bounding box center [784, 388] width 1568 height 777
click at [0, 218] on link "Dashboard" at bounding box center [29, 204] width 58 height 39
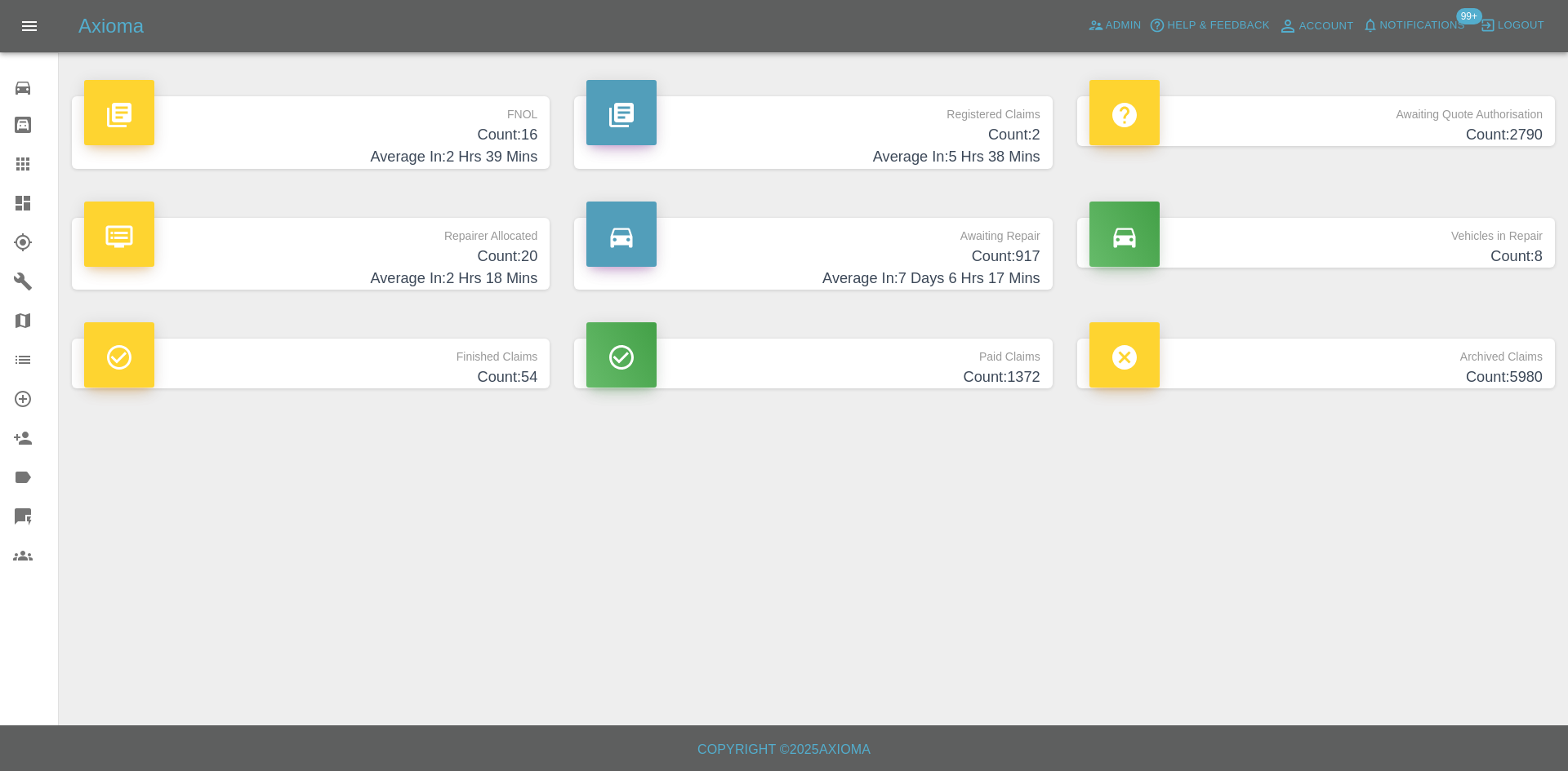
click at [981, 62] on div at bounding box center [813, 46] width 1483 height 53
click at [669, 94] on div "Registered Claims Count: 2 Average In: 5 Hrs 38 Mins" at bounding box center [812, 132] width 502 height 122
click at [679, 118] on p "Registered Claims" at bounding box center [813, 111] width 454 height 28
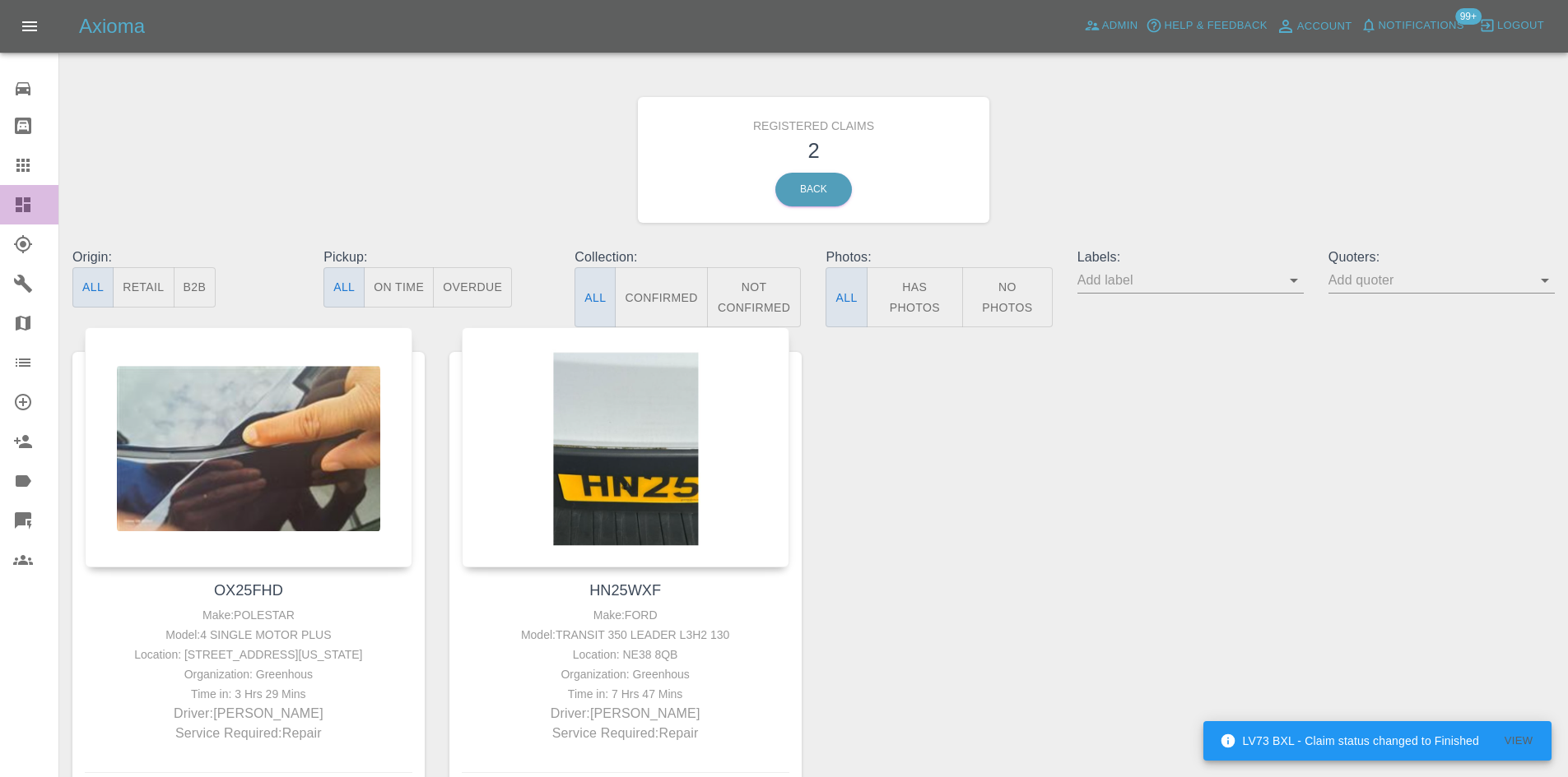
click at [0, 212] on link "Dashboard" at bounding box center [29, 204] width 58 height 39
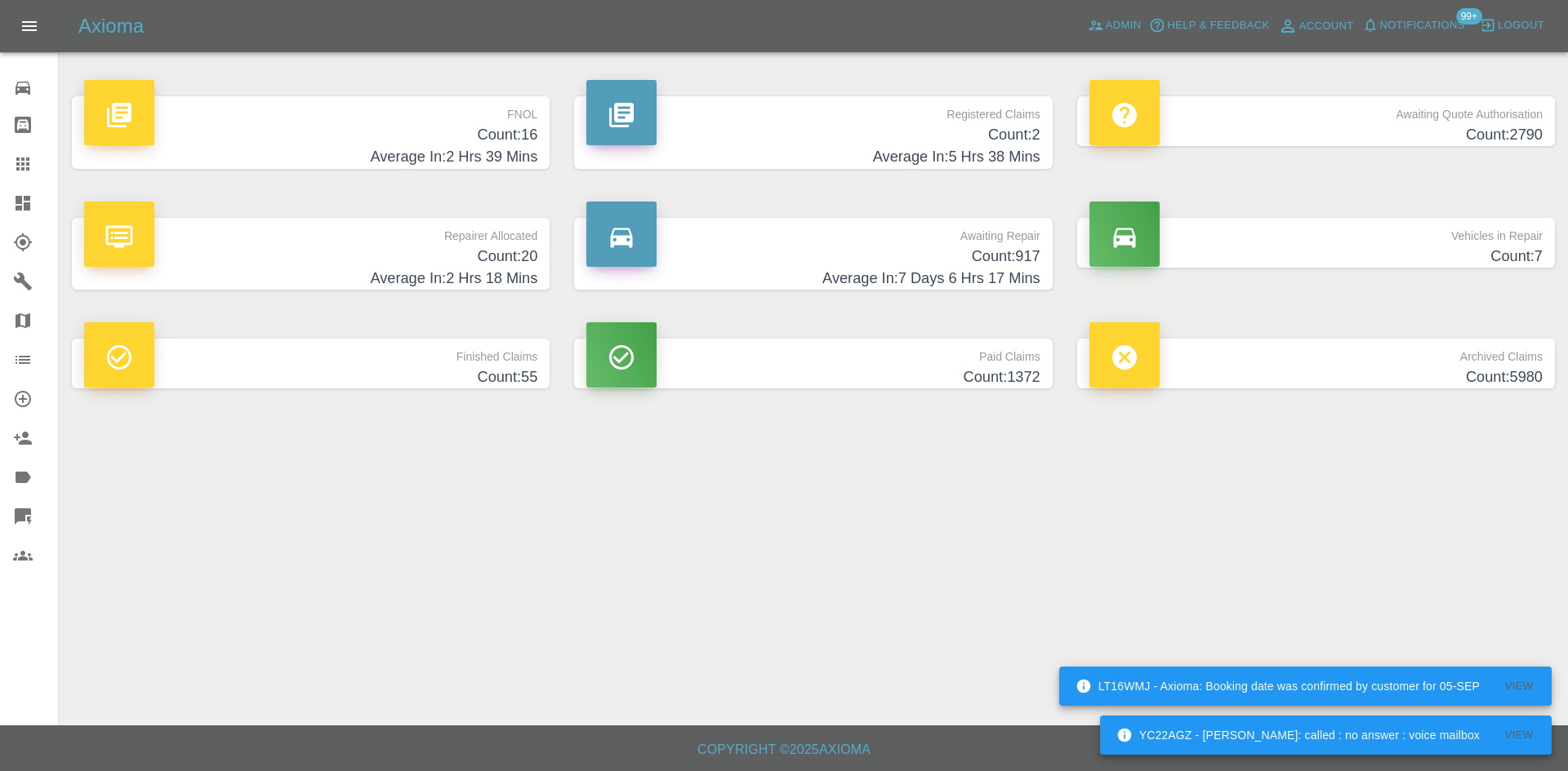
click at [435, 143] on h4 "Count: 16" at bounding box center [310, 136] width 454 height 22
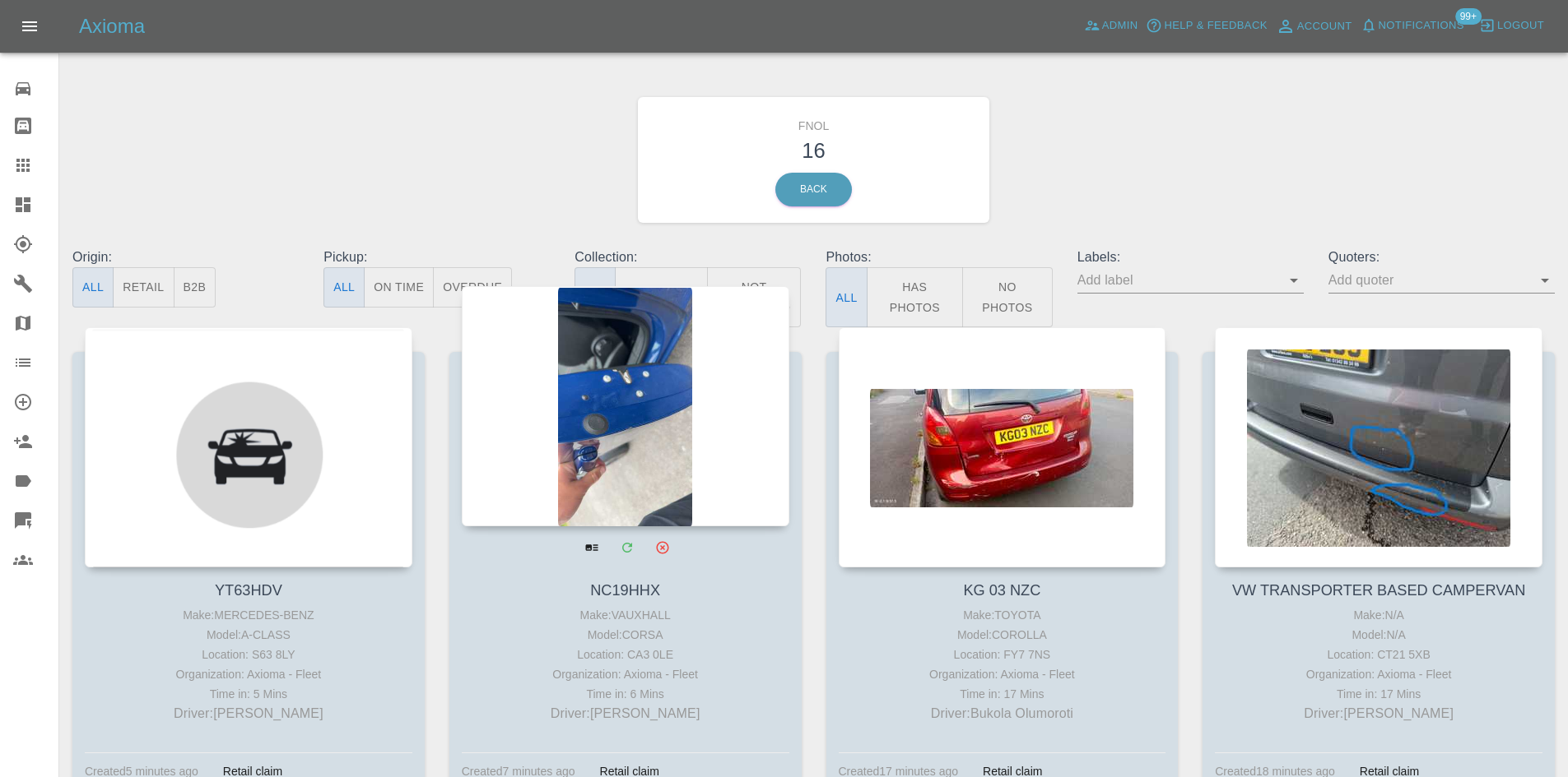
click at [594, 439] on div at bounding box center [625, 406] width 327 height 240
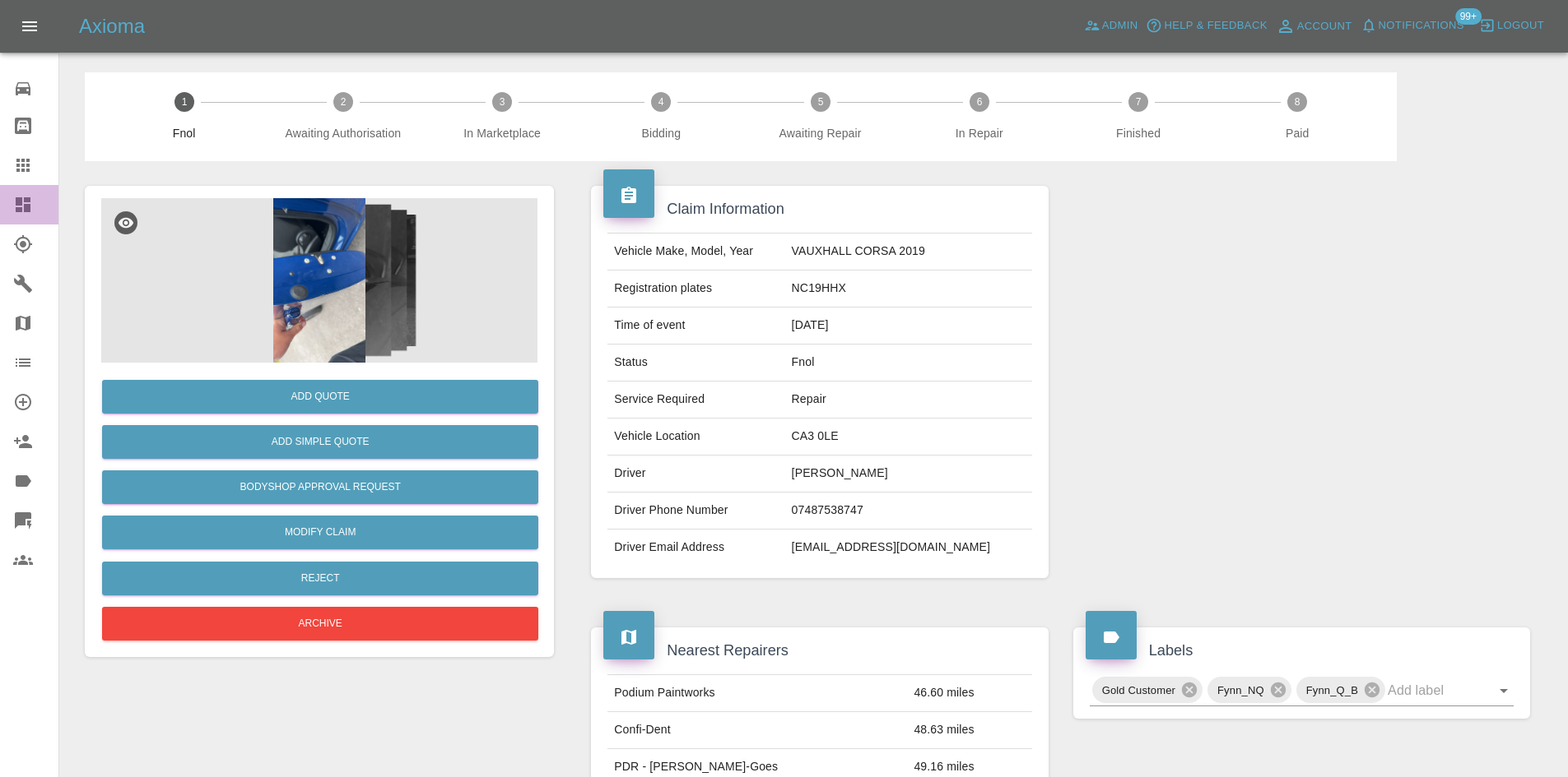
click at [21, 205] on icon at bounding box center [23, 204] width 15 height 15
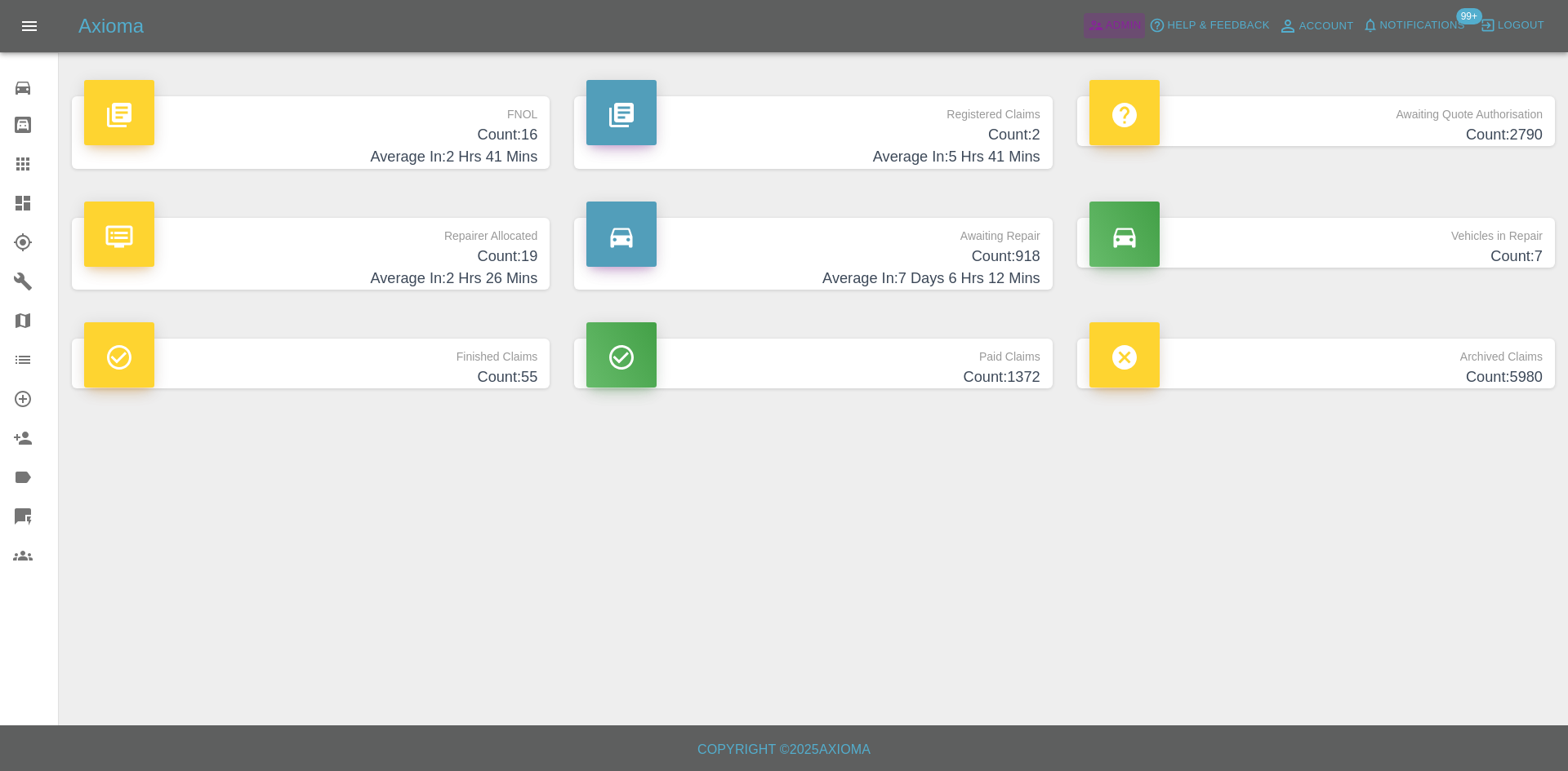
click at [1126, 32] on span "Admin" at bounding box center [1124, 26] width 36 height 19
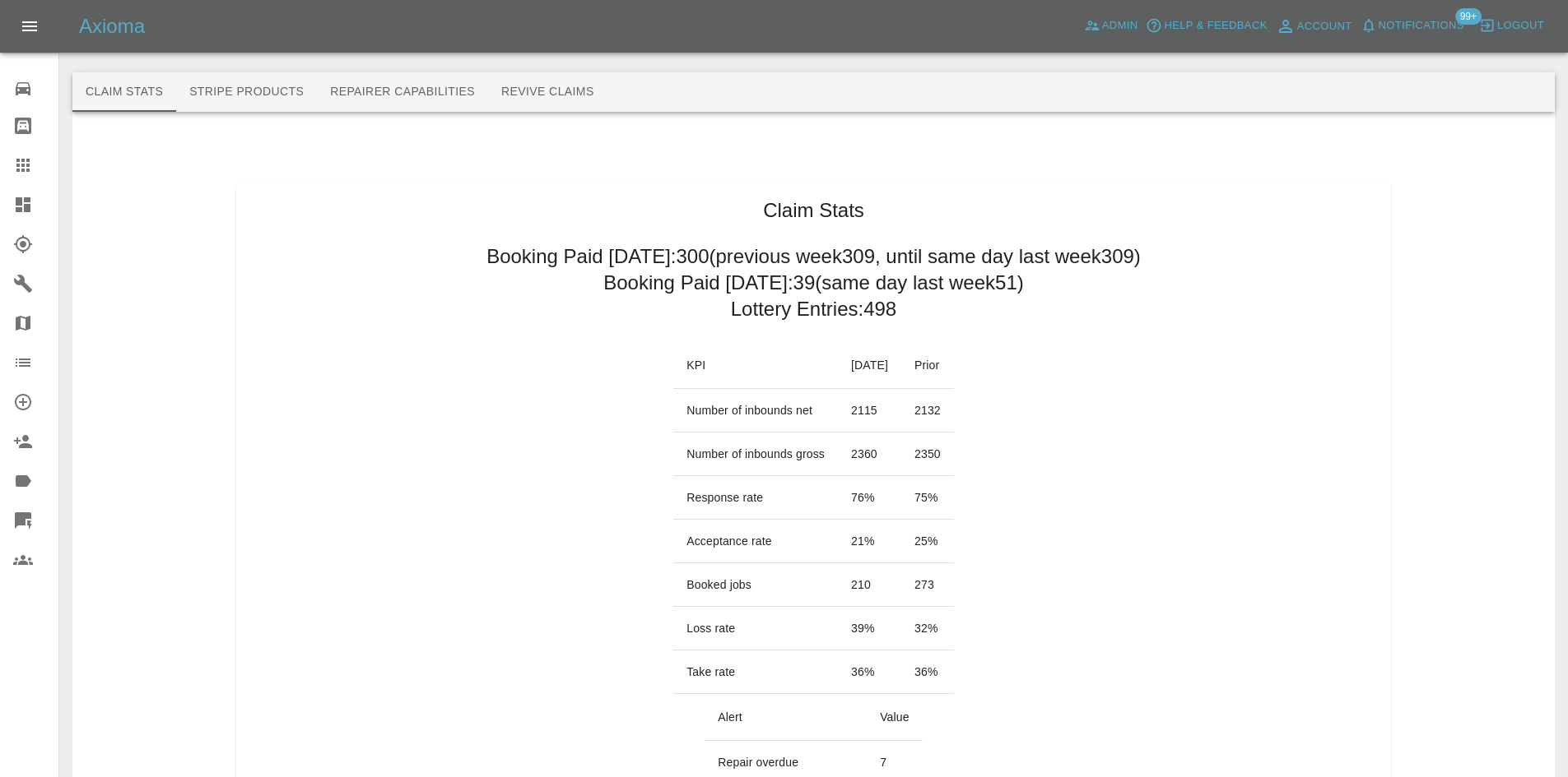
click at [16, 218] on link "Dashboard" at bounding box center [29, 204] width 58 height 39
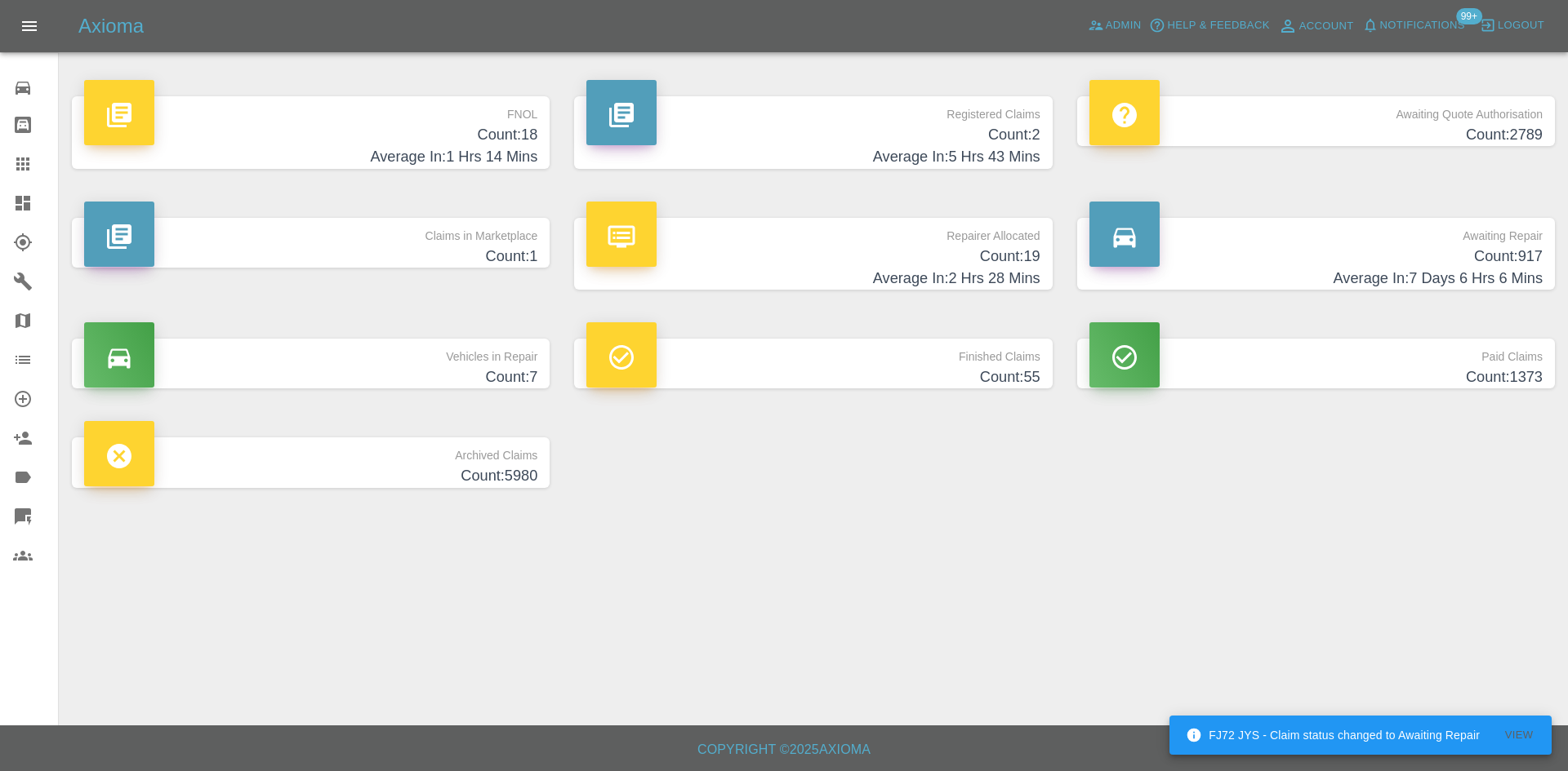
click at [406, 244] on p "Claims in Marketplace" at bounding box center [310, 231] width 454 height 28
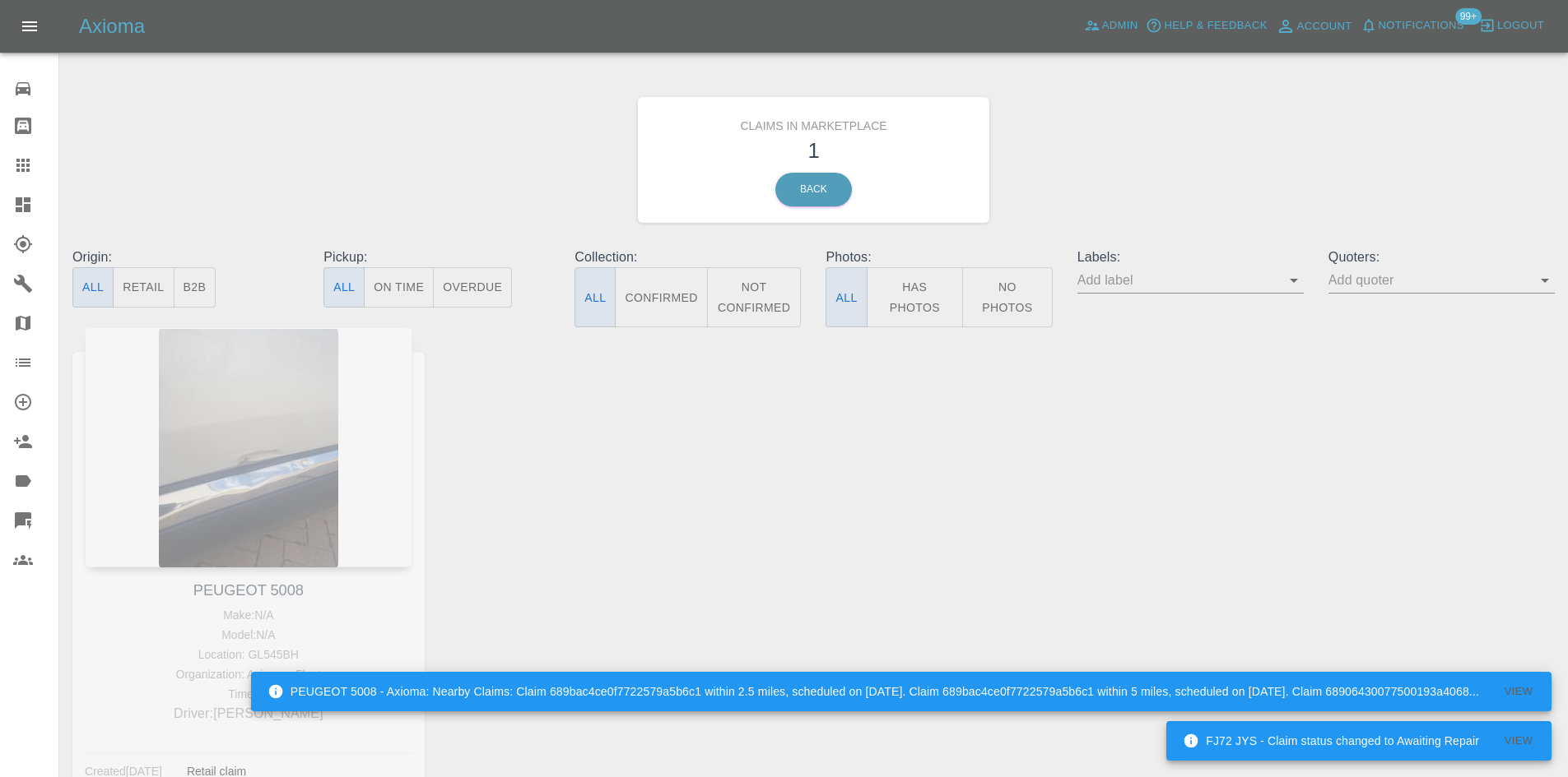
click at [232, 421] on div "PEUGEOT 5008 Make: N/A Model: N/A Location: GL545BH Organization: Axioma - Flee…" at bounding box center [248, 570] width 377 height 486
click at [17, 190] on link "Dashboard" at bounding box center [29, 204] width 58 height 39
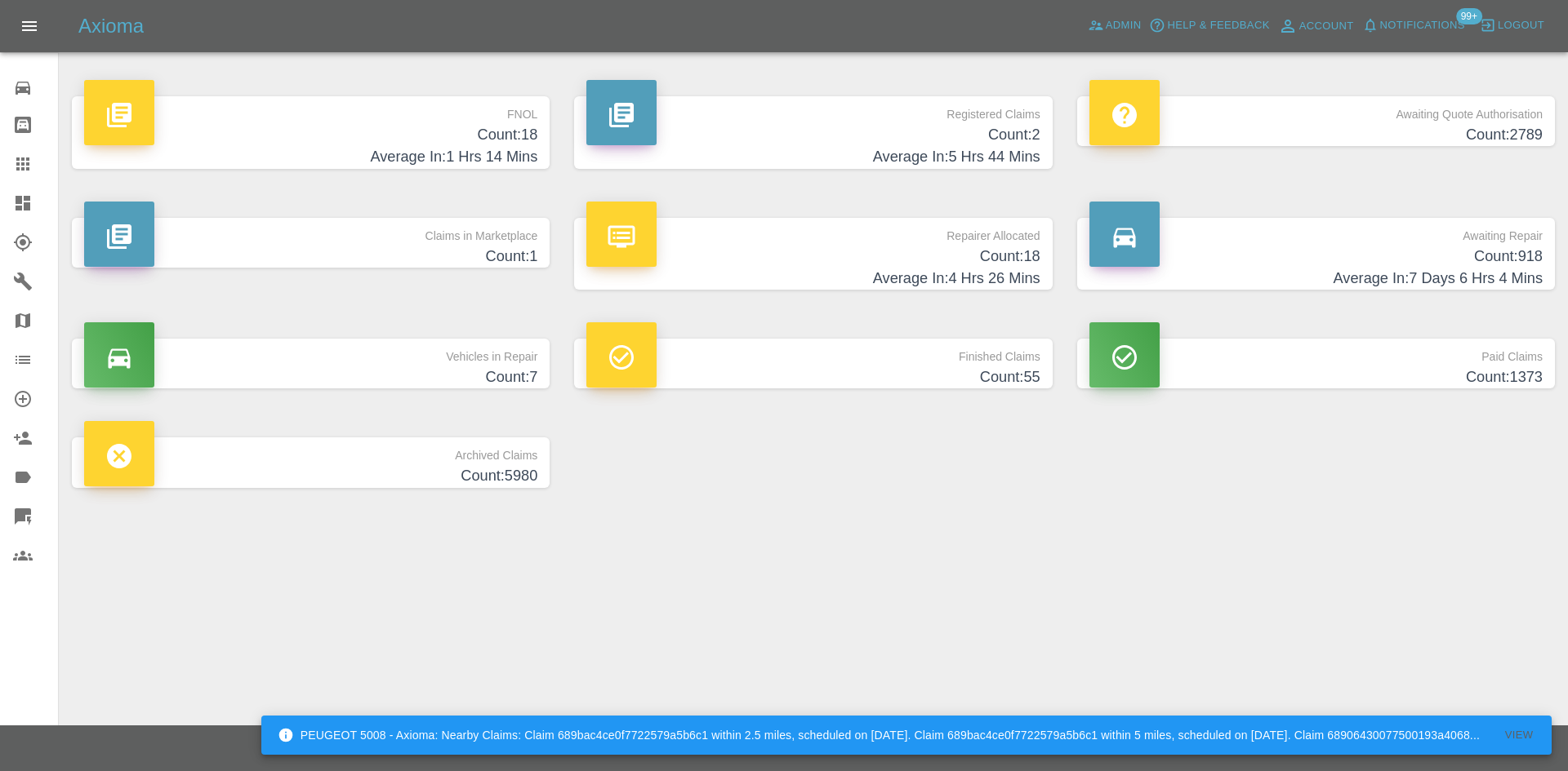
click at [394, 119] on p "FNOL" at bounding box center [310, 111] width 454 height 28
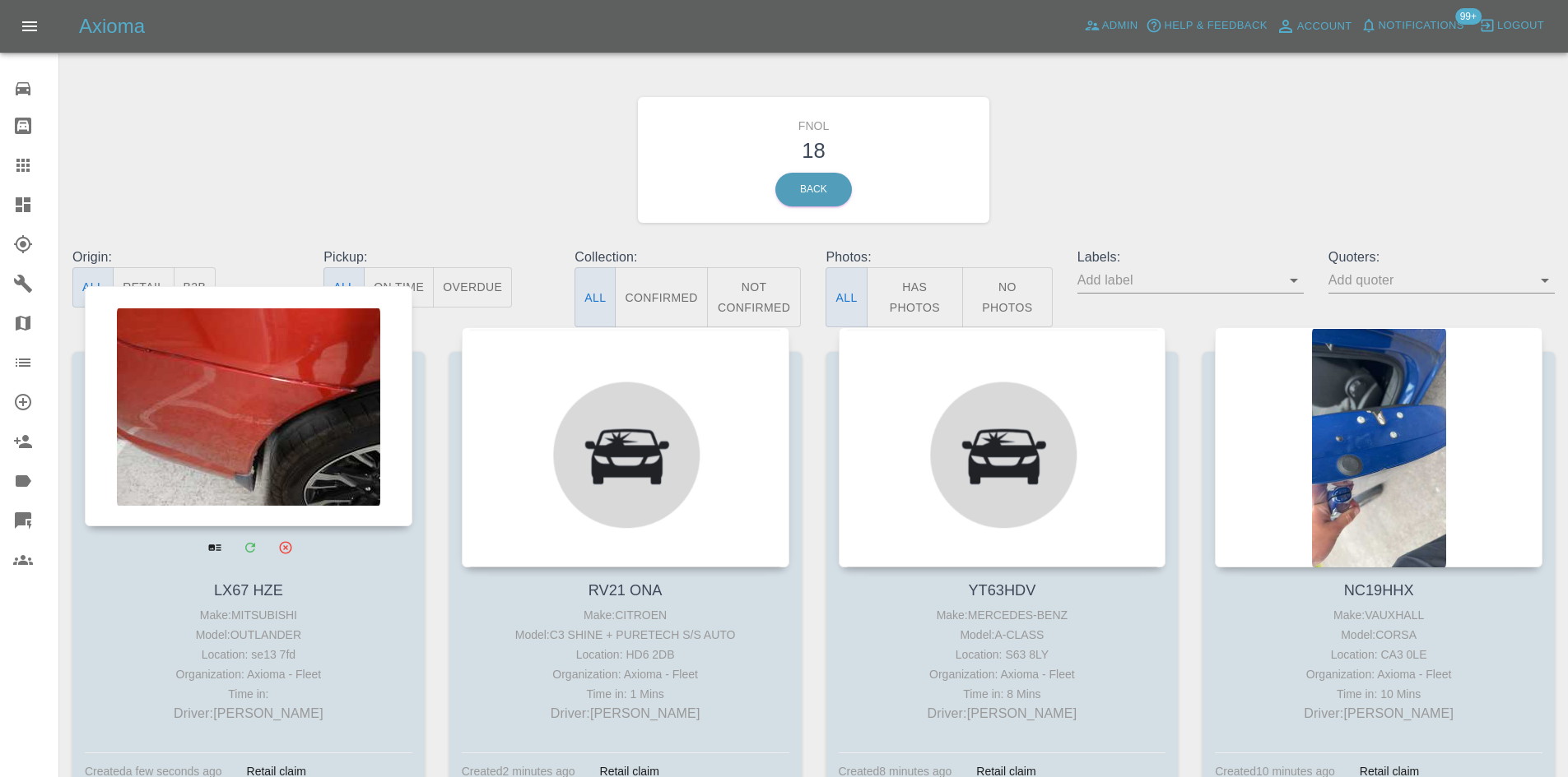
click at [290, 373] on div at bounding box center [248, 406] width 327 height 240
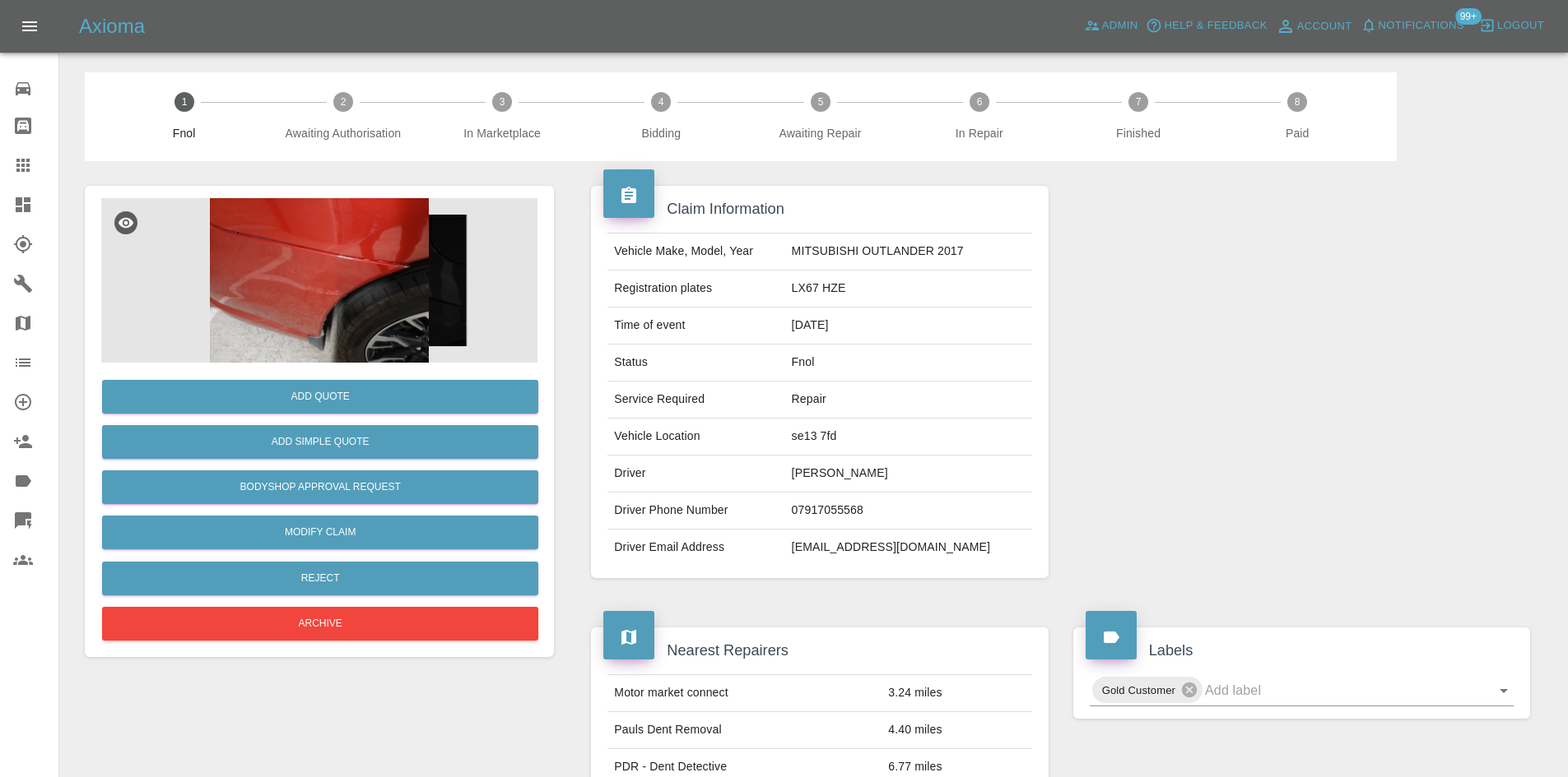
click at [326, 219] on img at bounding box center [319, 280] width 436 height 164
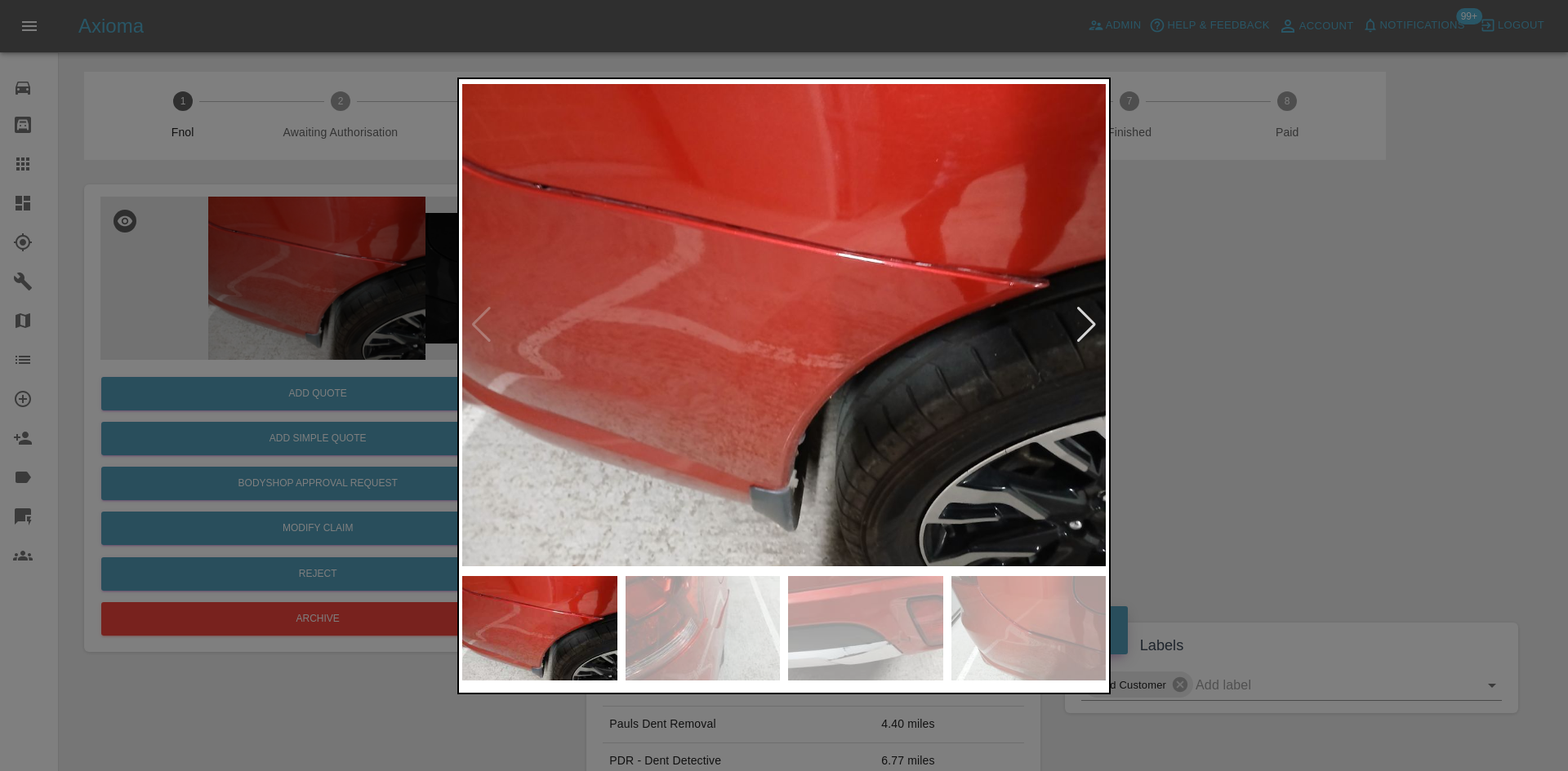
click at [1095, 319] on div at bounding box center [784, 325] width 644 height 485
click at [1092, 319] on div at bounding box center [1087, 325] width 22 height 36
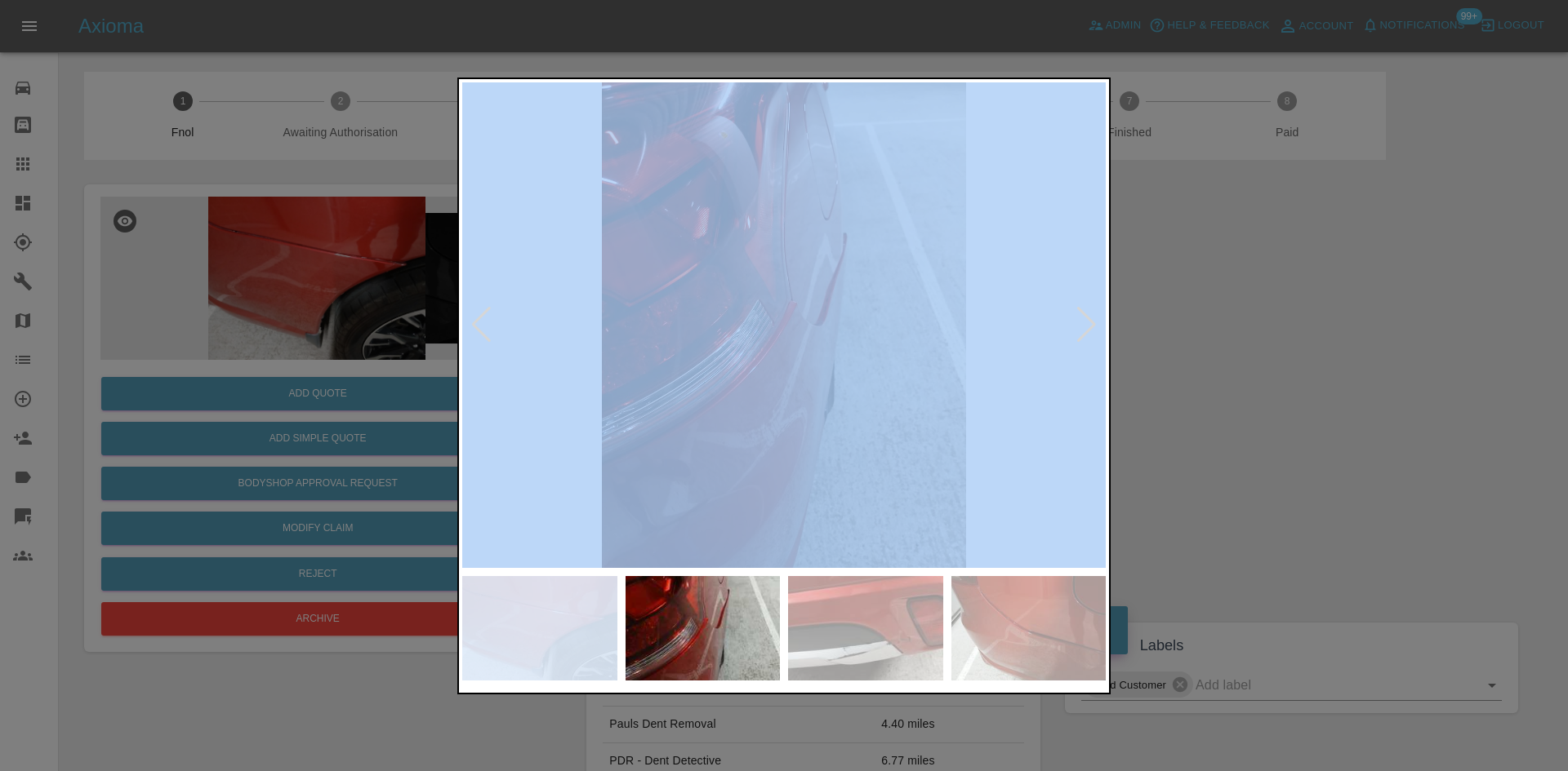
click at [1092, 319] on div at bounding box center [1087, 325] width 22 height 36
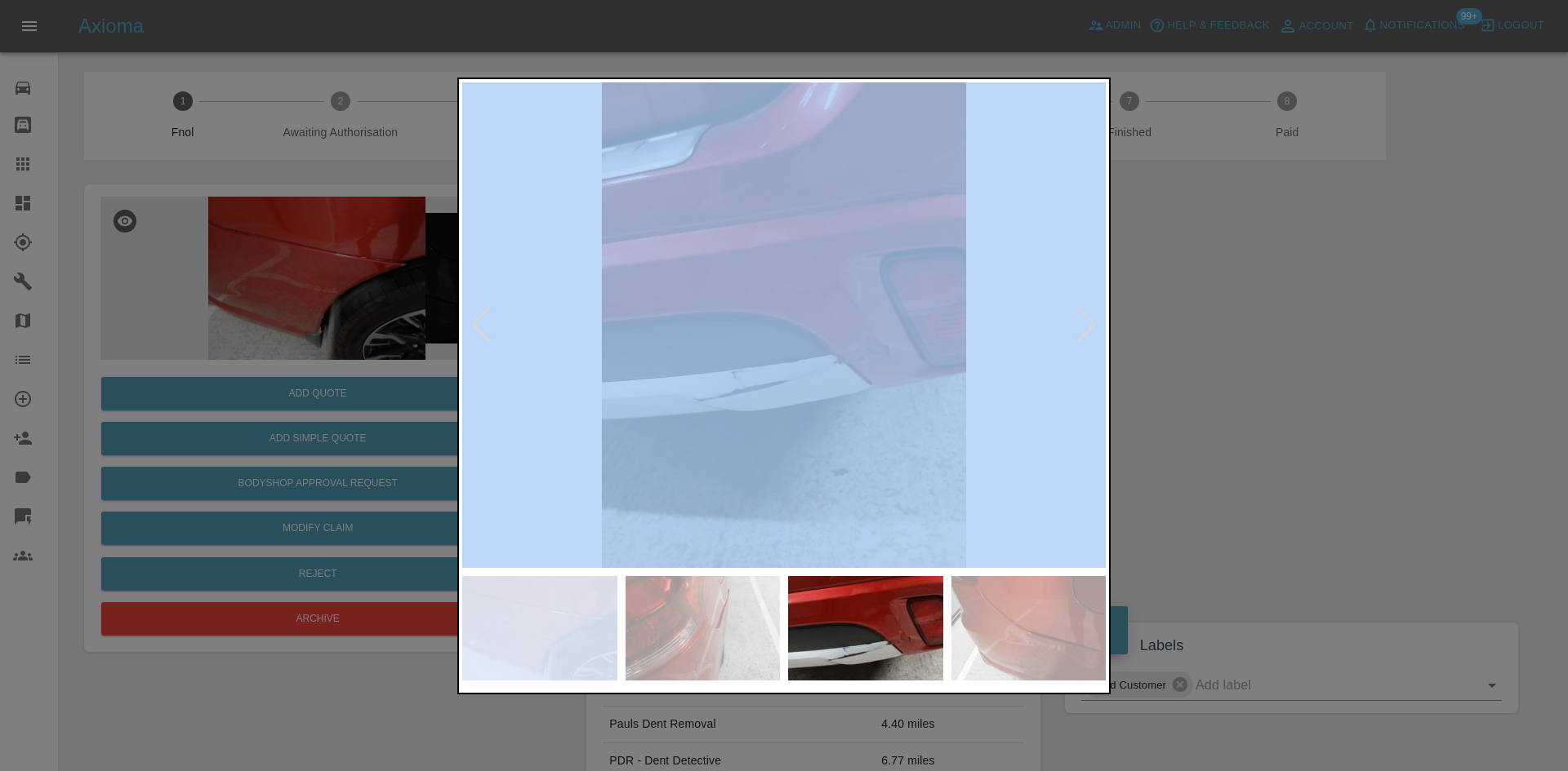
click at [1092, 319] on div at bounding box center [1087, 325] width 22 height 36
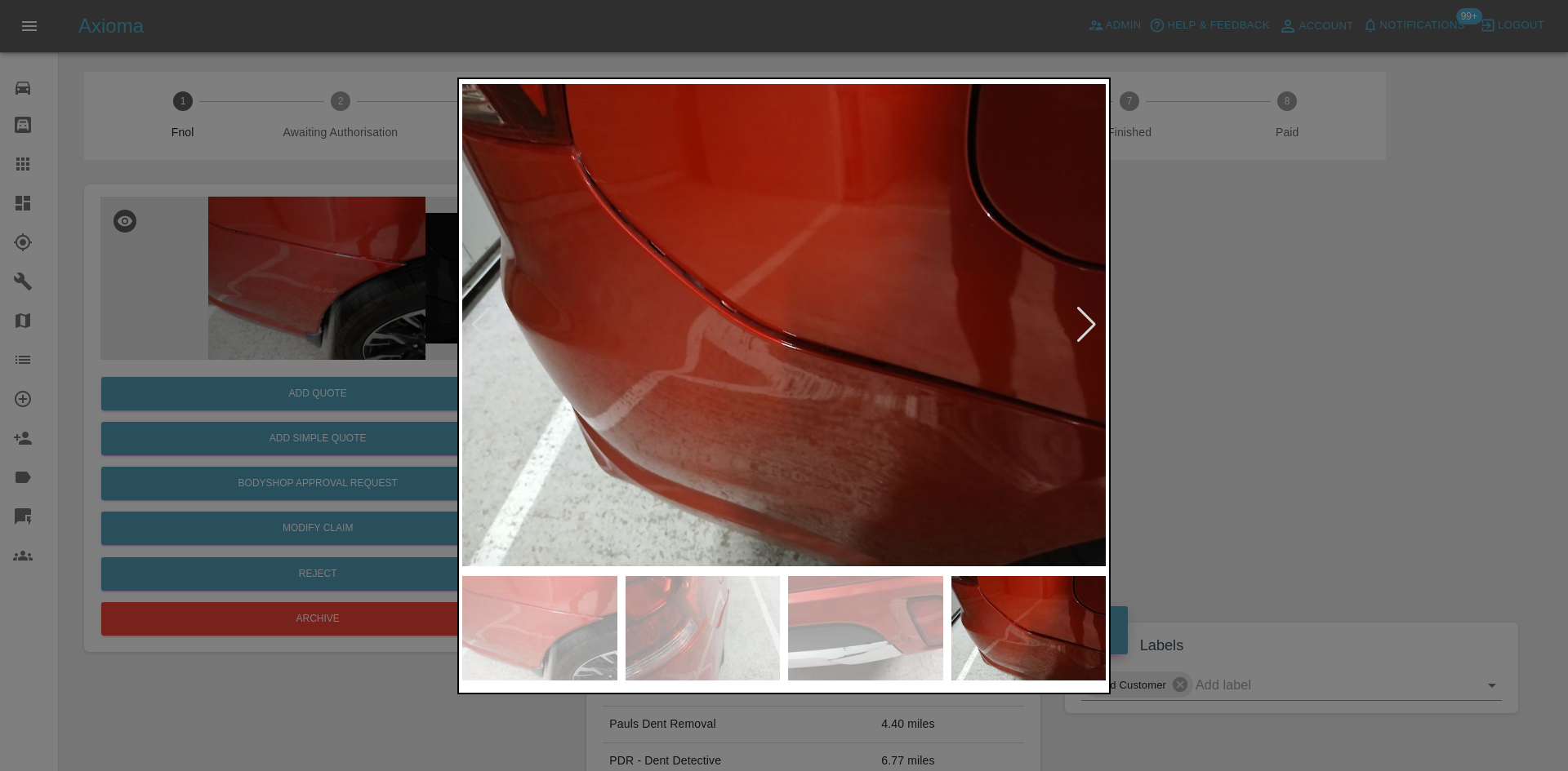
click at [1338, 320] on div at bounding box center [784, 385] width 1568 height 771
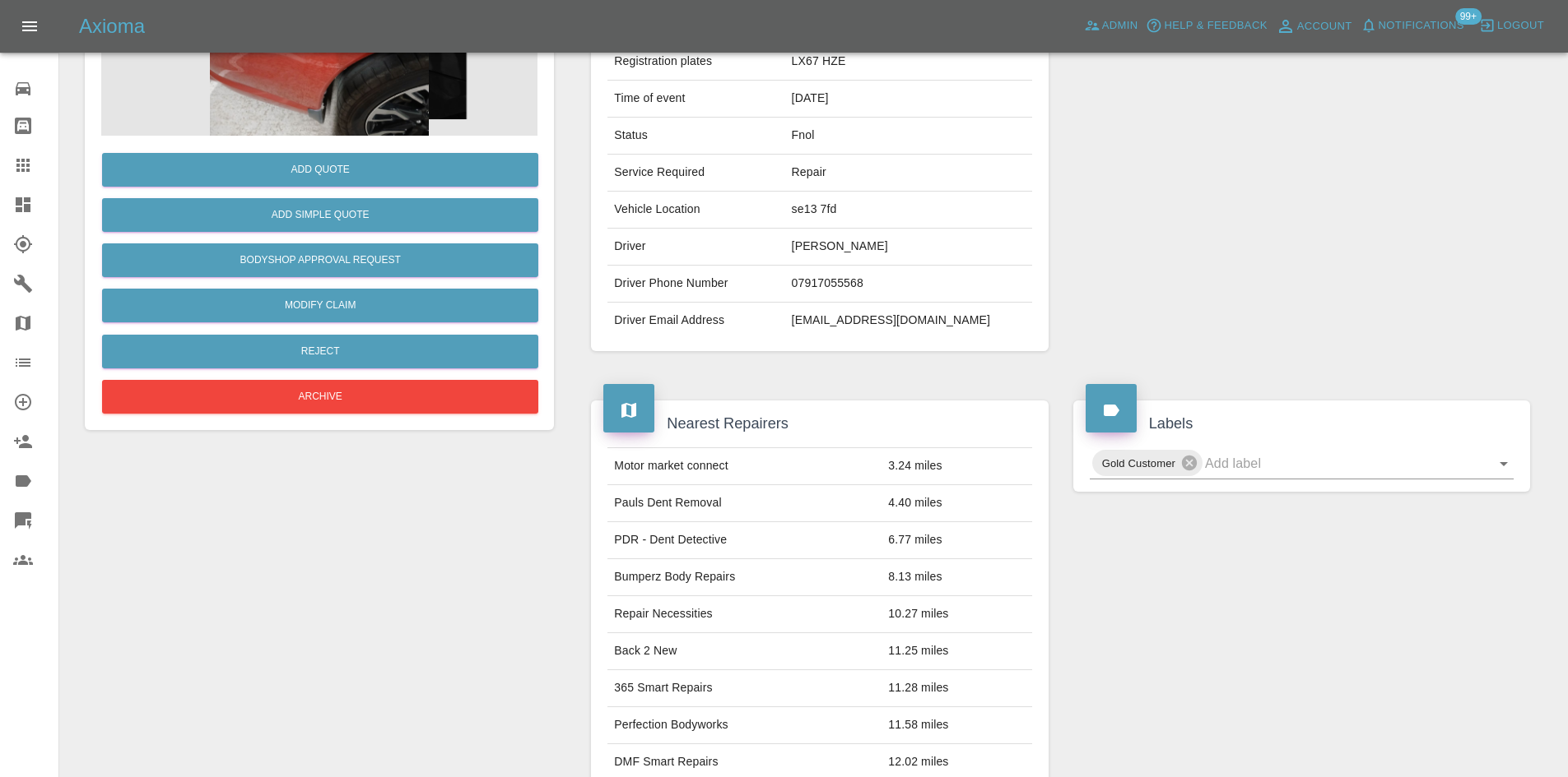
scroll to position [247, 0]
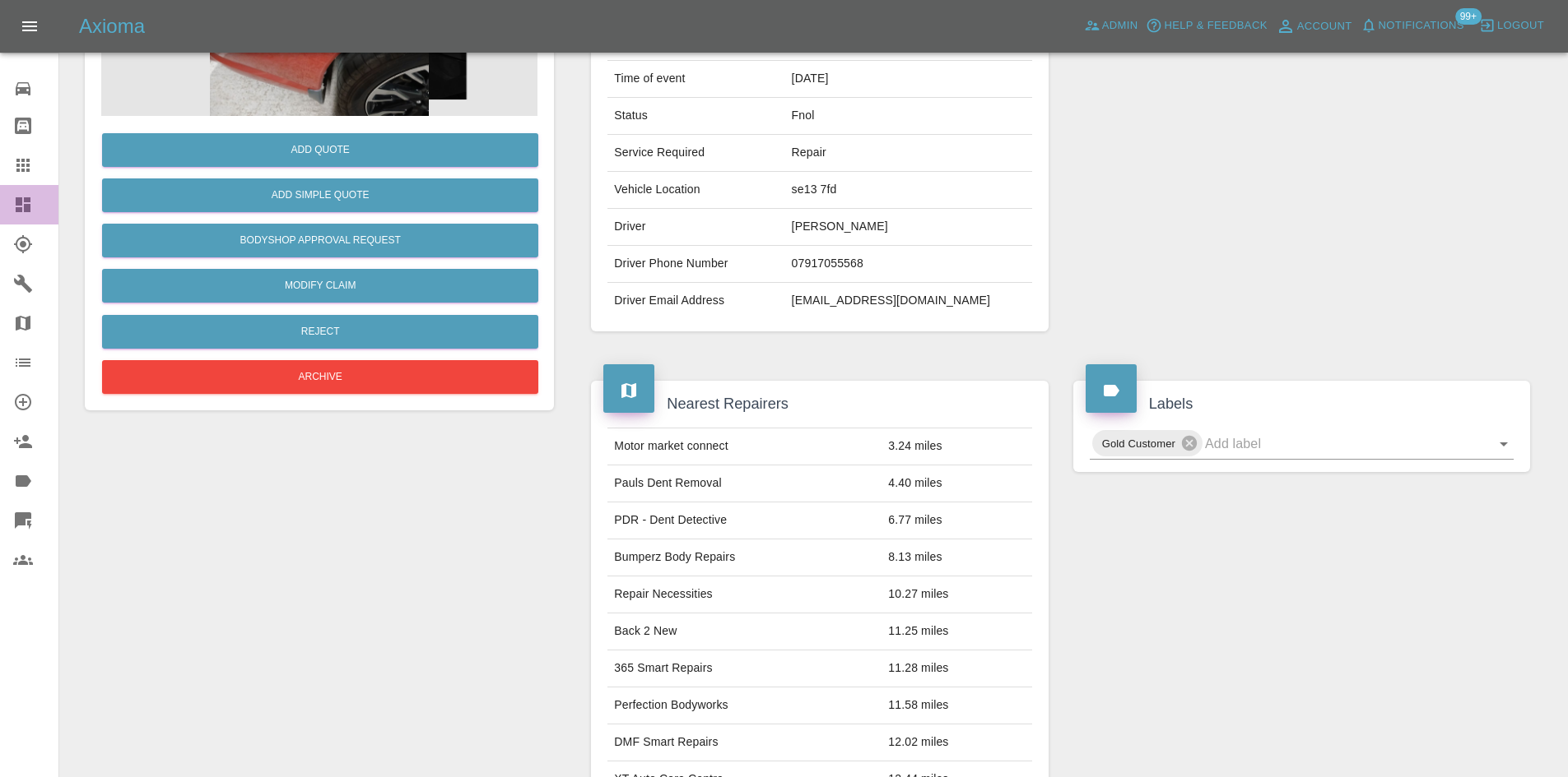
click at [0, 205] on link "Dashboard" at bounding box center [29, 204] width 58 height 39
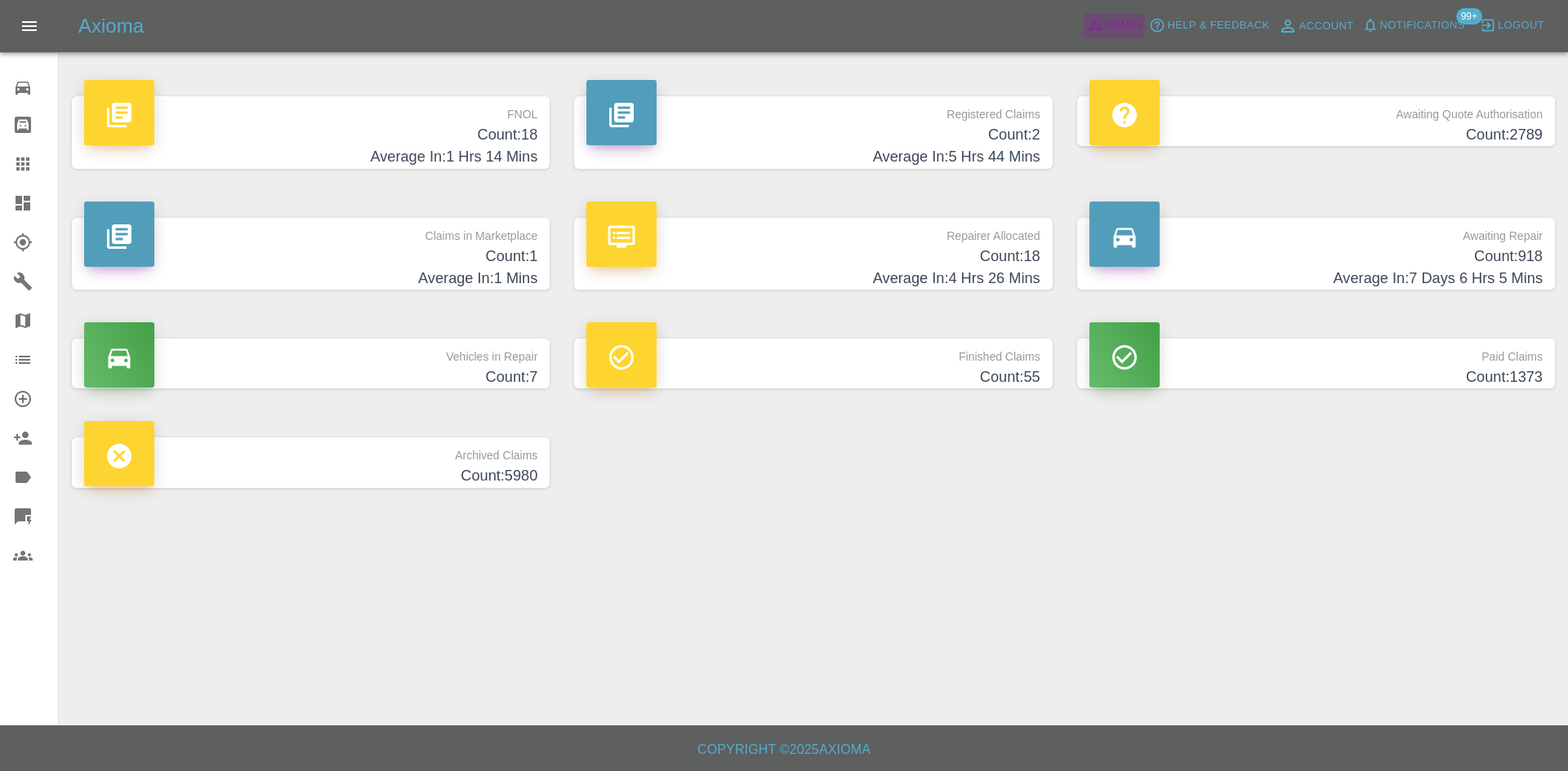
click at [1092, 36] on link "Admin" at bounding box center [1115, 25] width 62 height 25
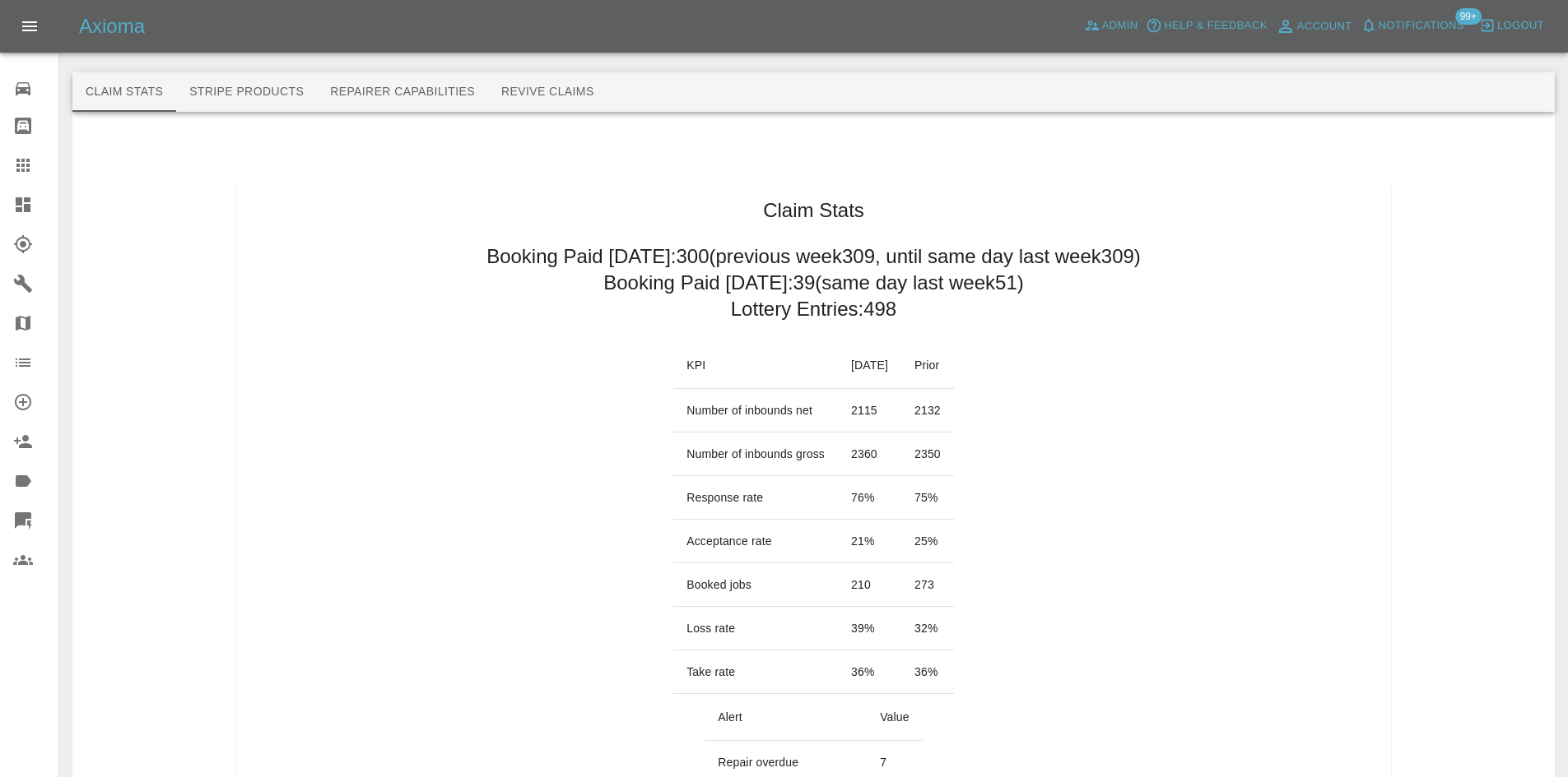
click at [1410, 17] on span "Notifications" at bounding box center [1422, 26] width 85 height 19
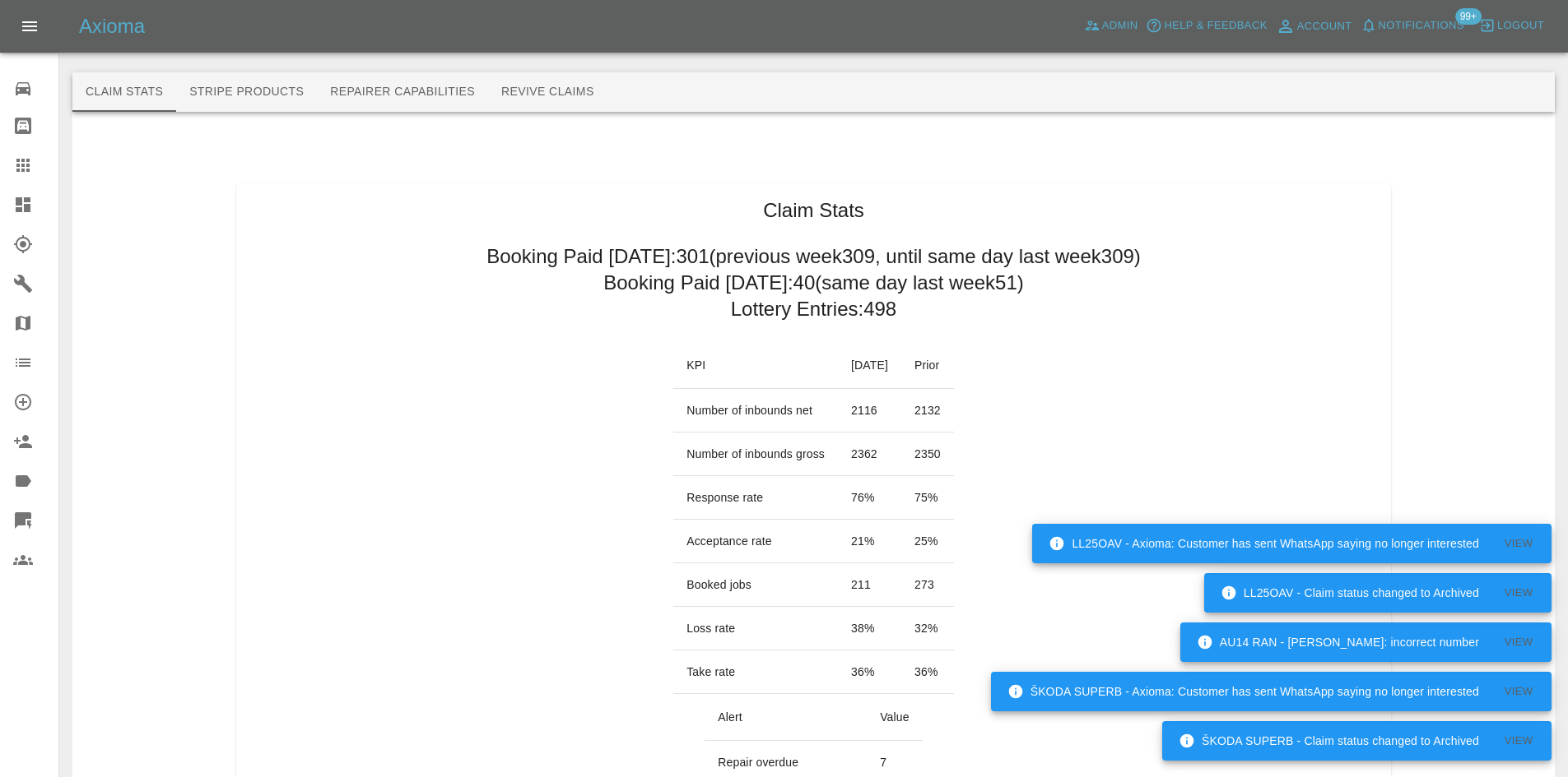
click at [0, 209] on link "Dashboard" at bounding box center [29, 204] width 58 height 39
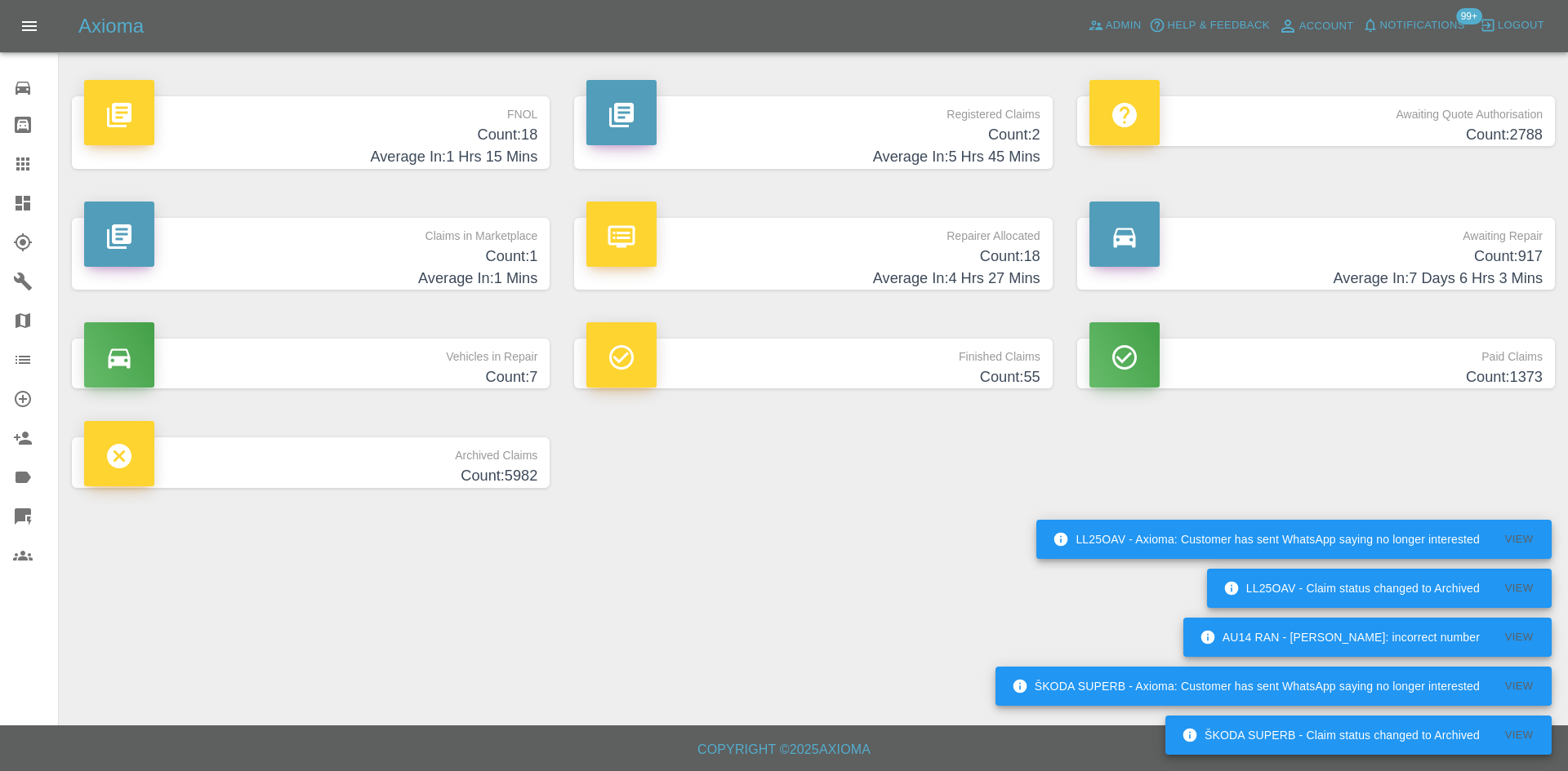
click at [1325, 244] on p "Awaiting Repair" at bounding box center [1316, 231] width 454 height 28
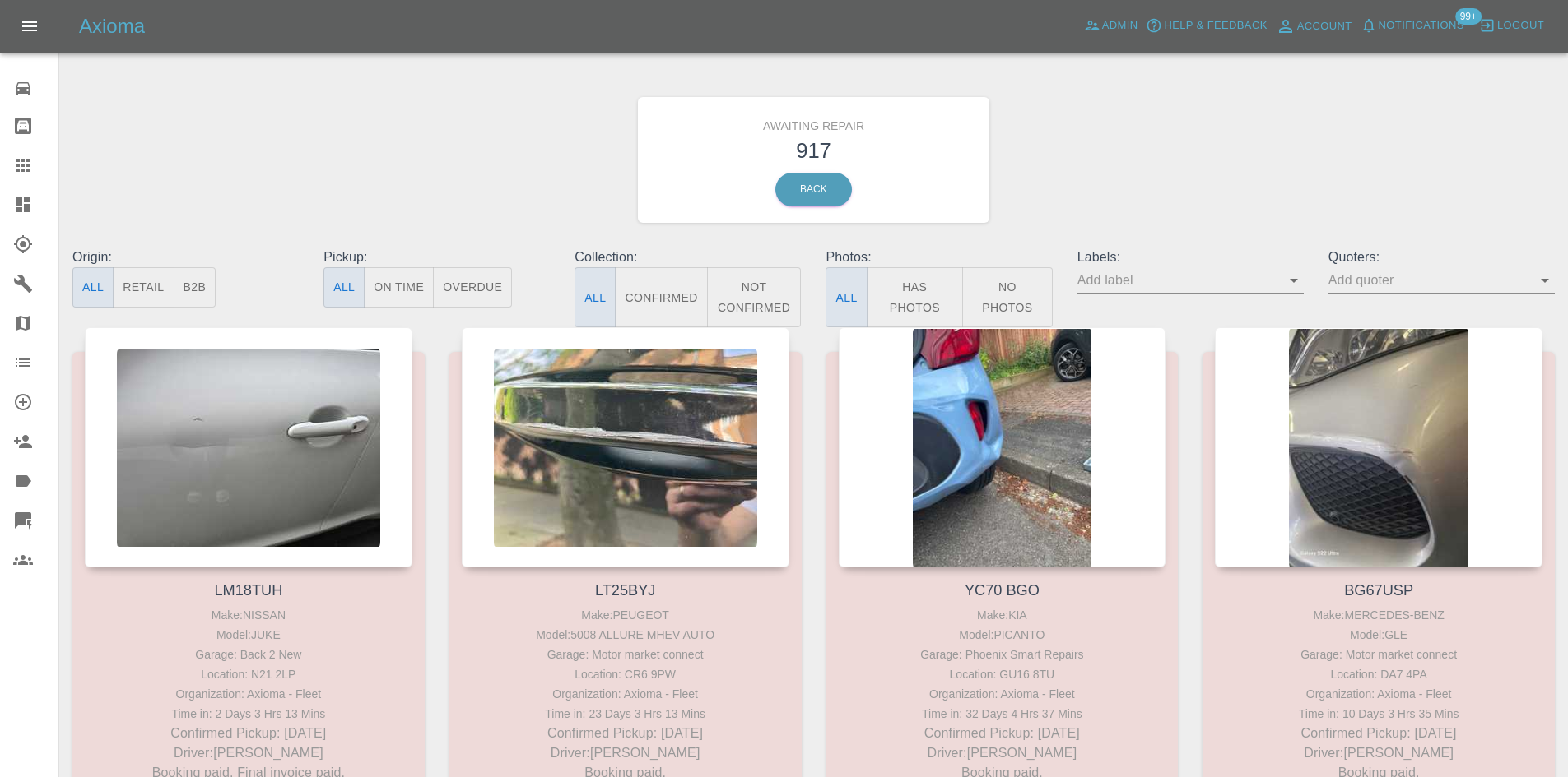
click at [1533, 288] on div at bounding box center [1544, 280] width 22 height 23
click at [22, 219] on link "Dashboard" at bounding box center [29, 204] width 58 height 39
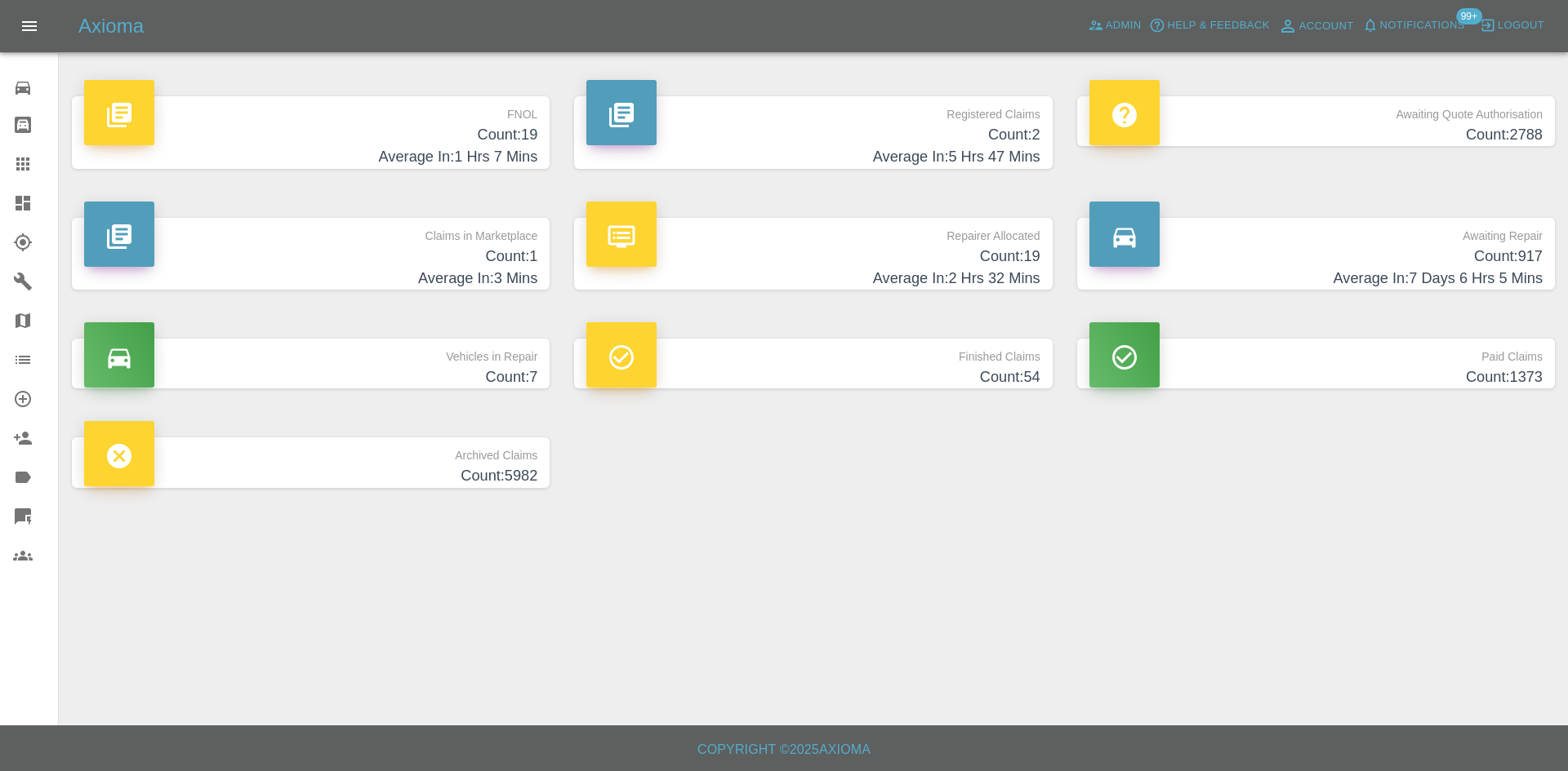
click at [489, 254] on h4 "Count: 1" at bounding box center [310, 257] width 454 height 22
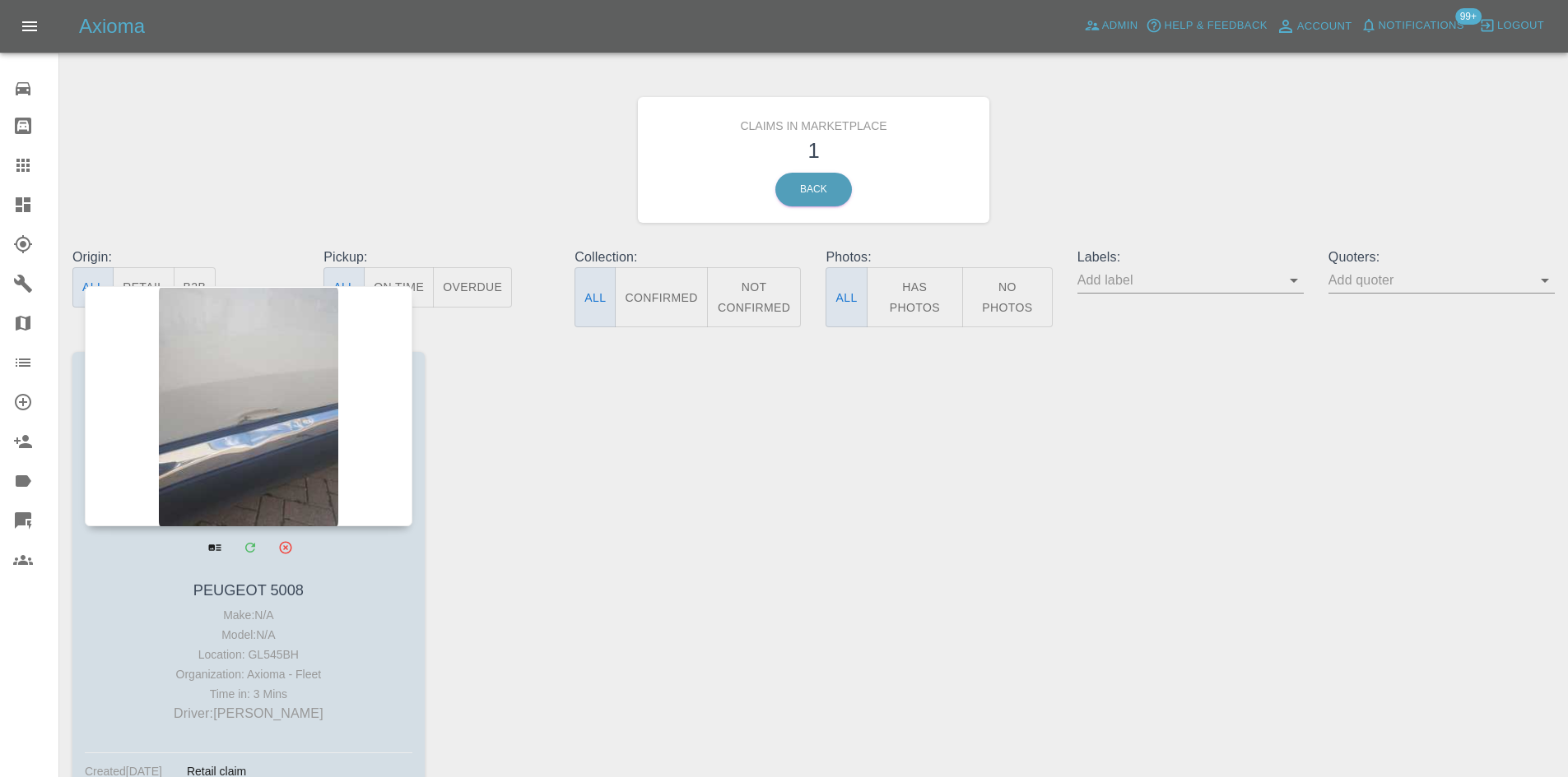
drag, startPoint x: 295, startPoint y: 425, endPoint x: 307, endPoint y: 404, distance: 24.2
click at [295, 425] on div at bounding box center [248, 406] width 327 height 240
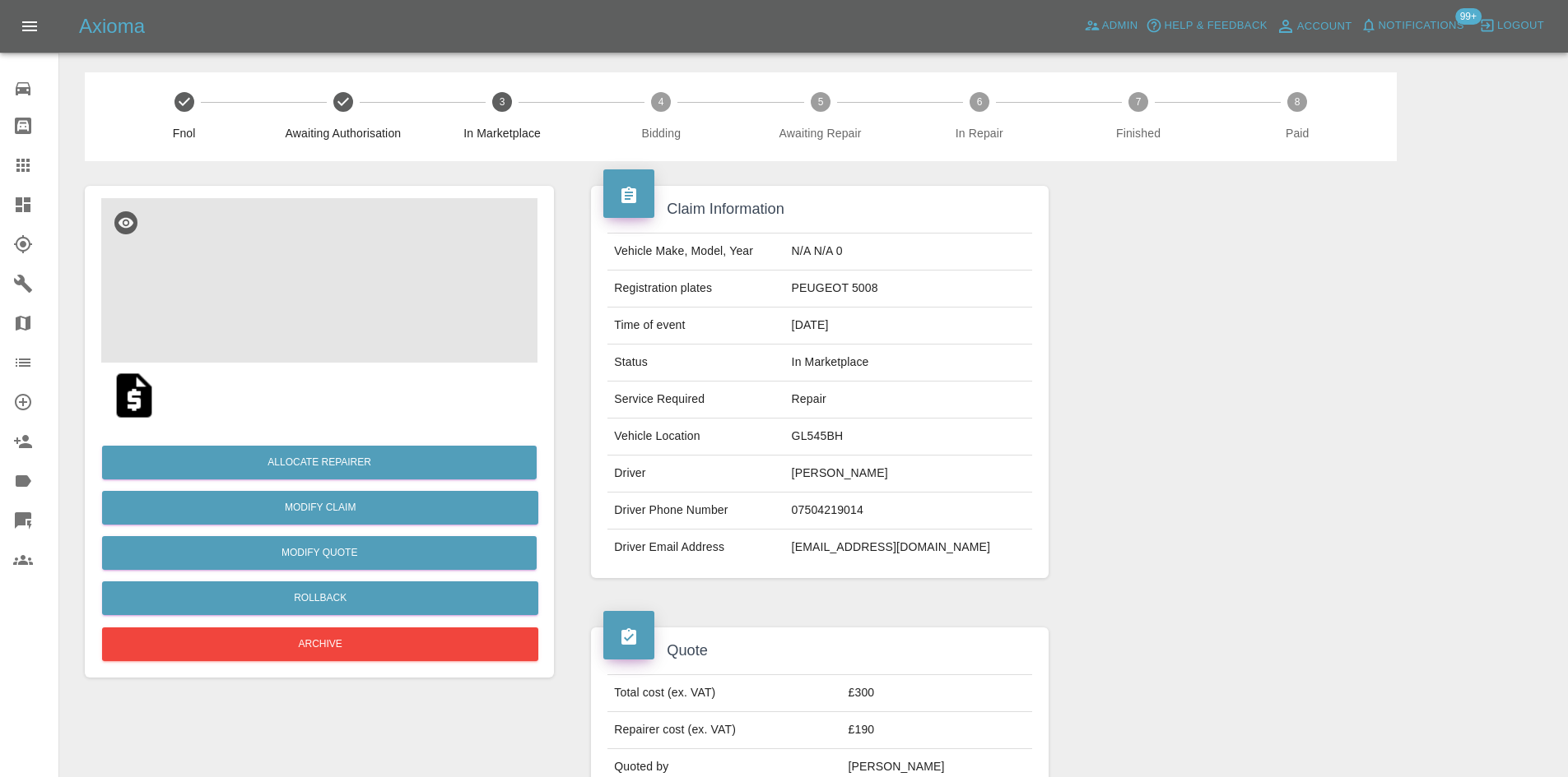
click at [383, 346] on img at bounding box center [319, 280] width 436 height 164
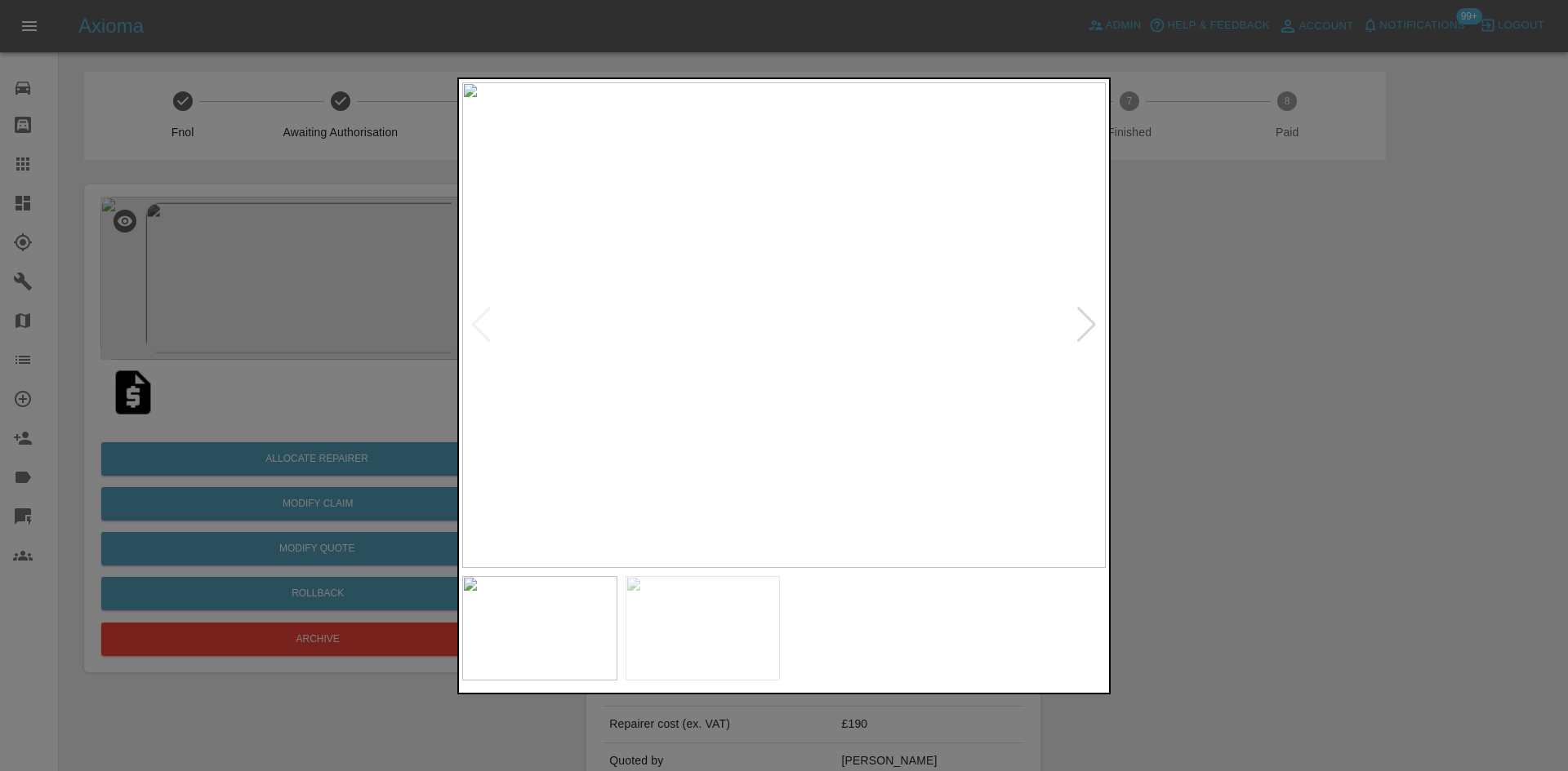
click at [1082, 351] on img at bounding box center [784, 325] width 644 height 485
click at [1093, 331] on div at bounding box center [1087, 325] width 22 height 36
click at [1244, 336] on div at bounding box center [784, 385] width 1568 height 771
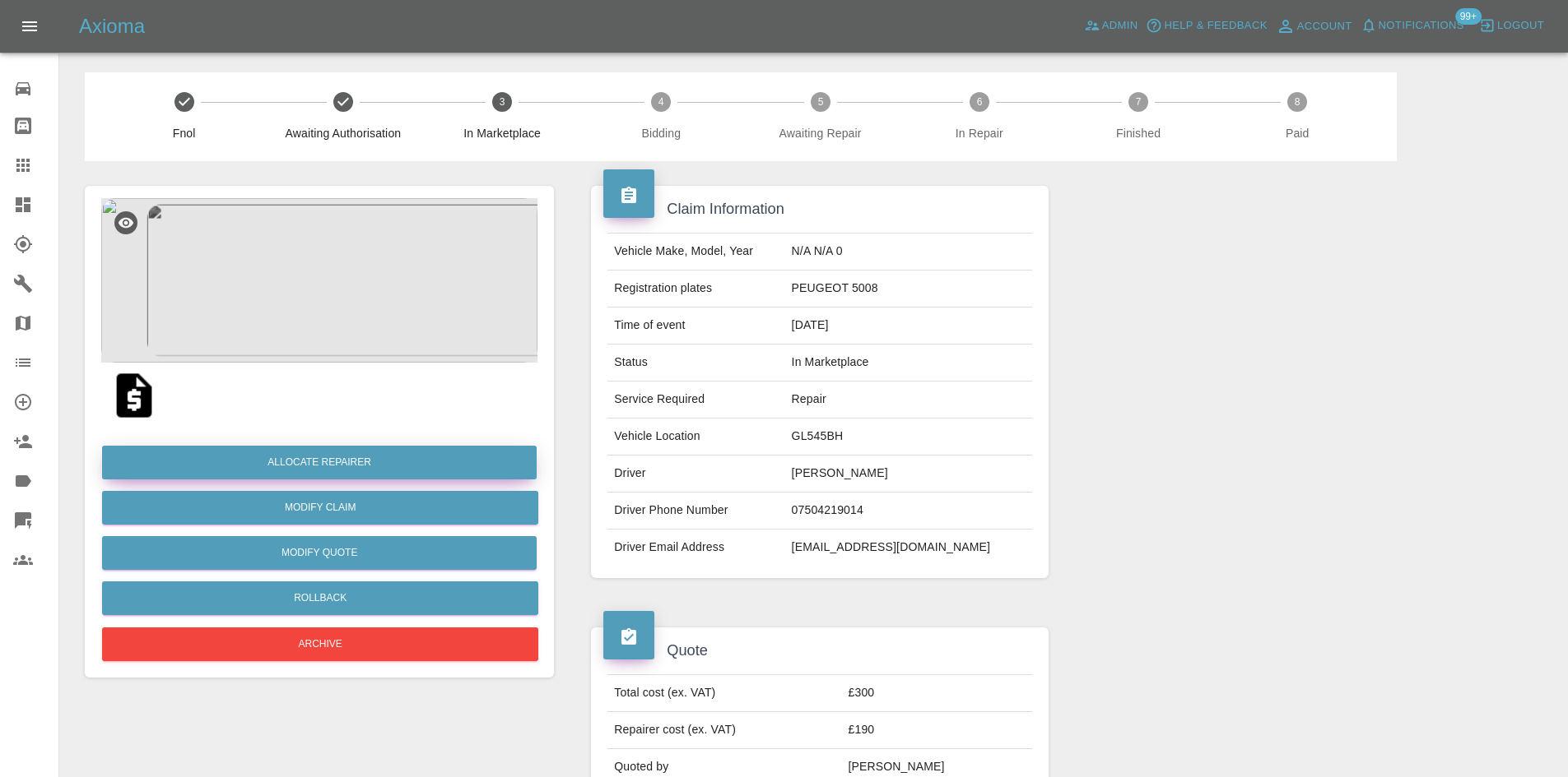
click at [366, 464] on button "Allocate Repairer" at bounding box center [319, 462] width 434 height 34
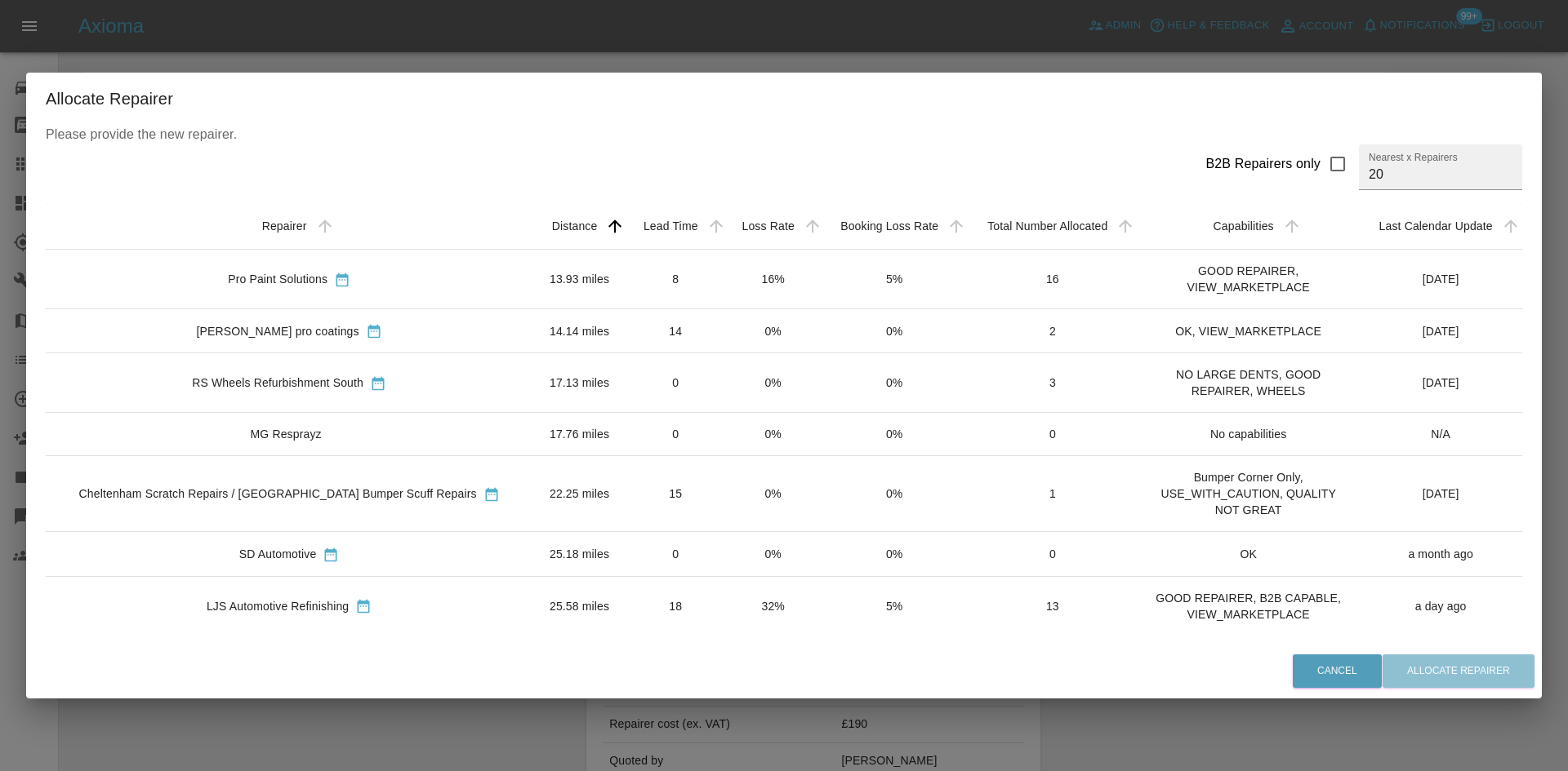
click at [419, 269] on td "Pro Paint Solutions" at bounding box center [289, 279] width 486 height 60
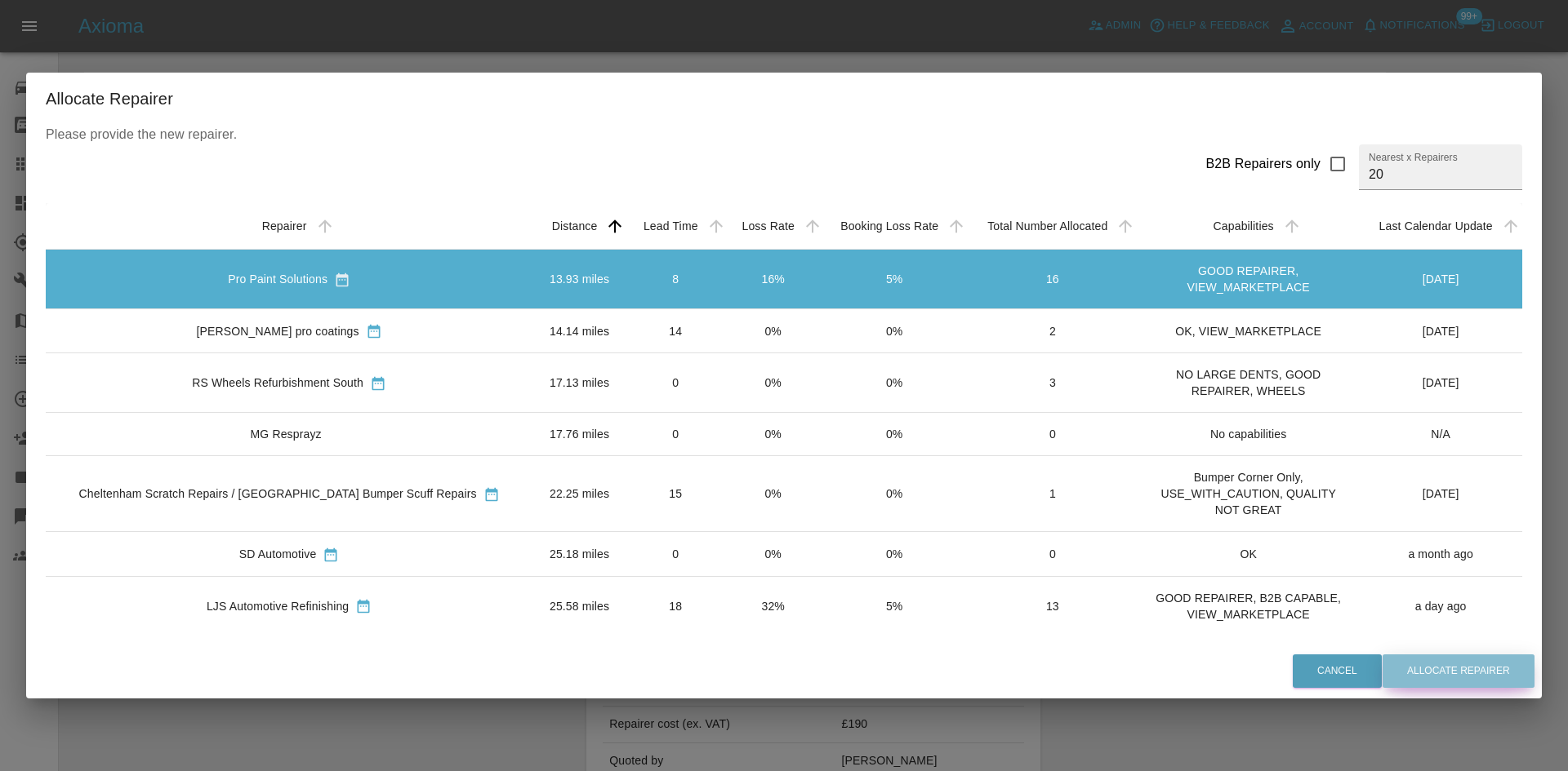
click at [1419, 665] on button "Allocate Repairer" at bounding box center [1459, 671] width 152 height 34
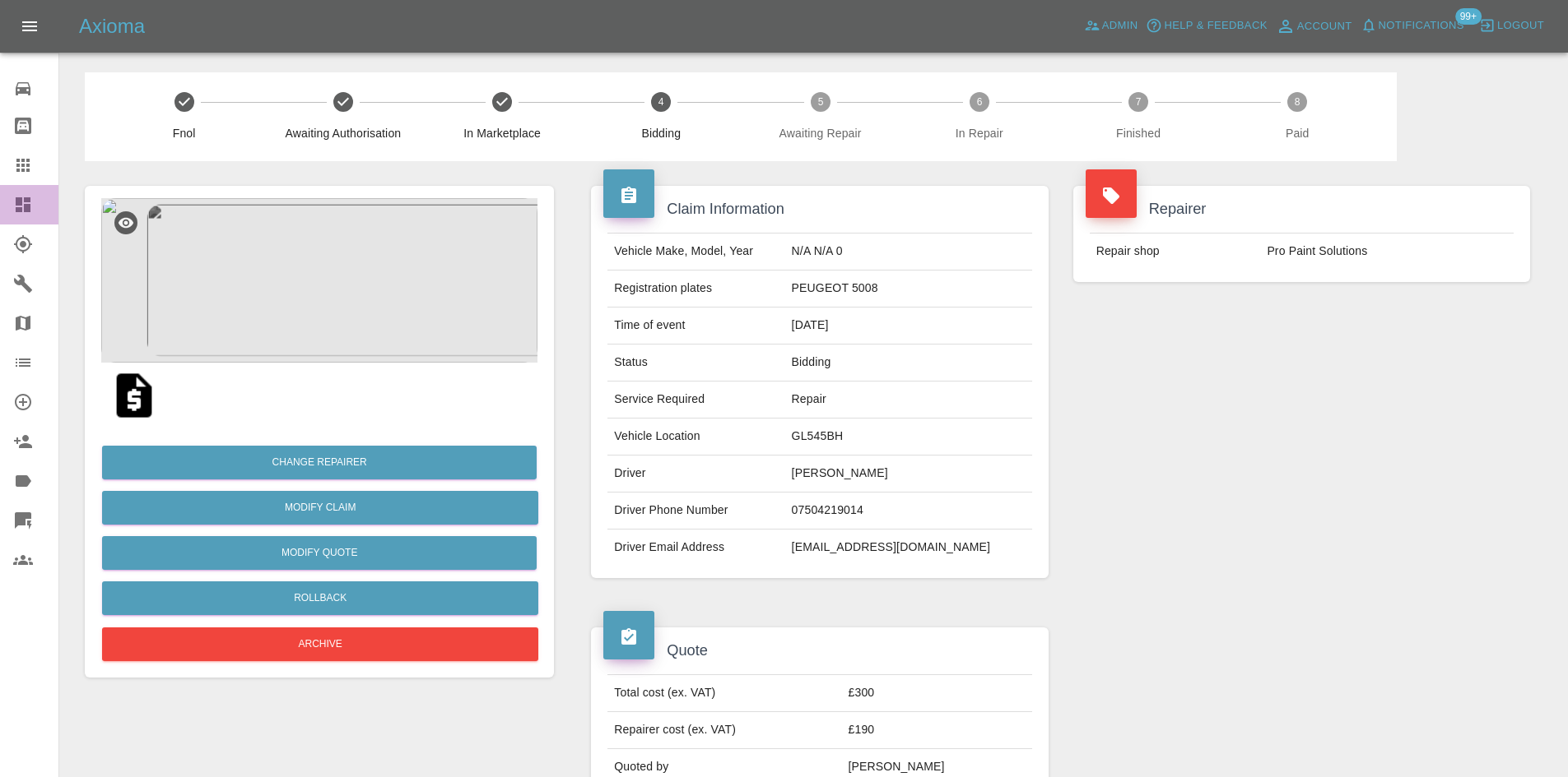
click at [0, 218] on link "Dashboard" at bounding box center [29, 204] width 58 height 39
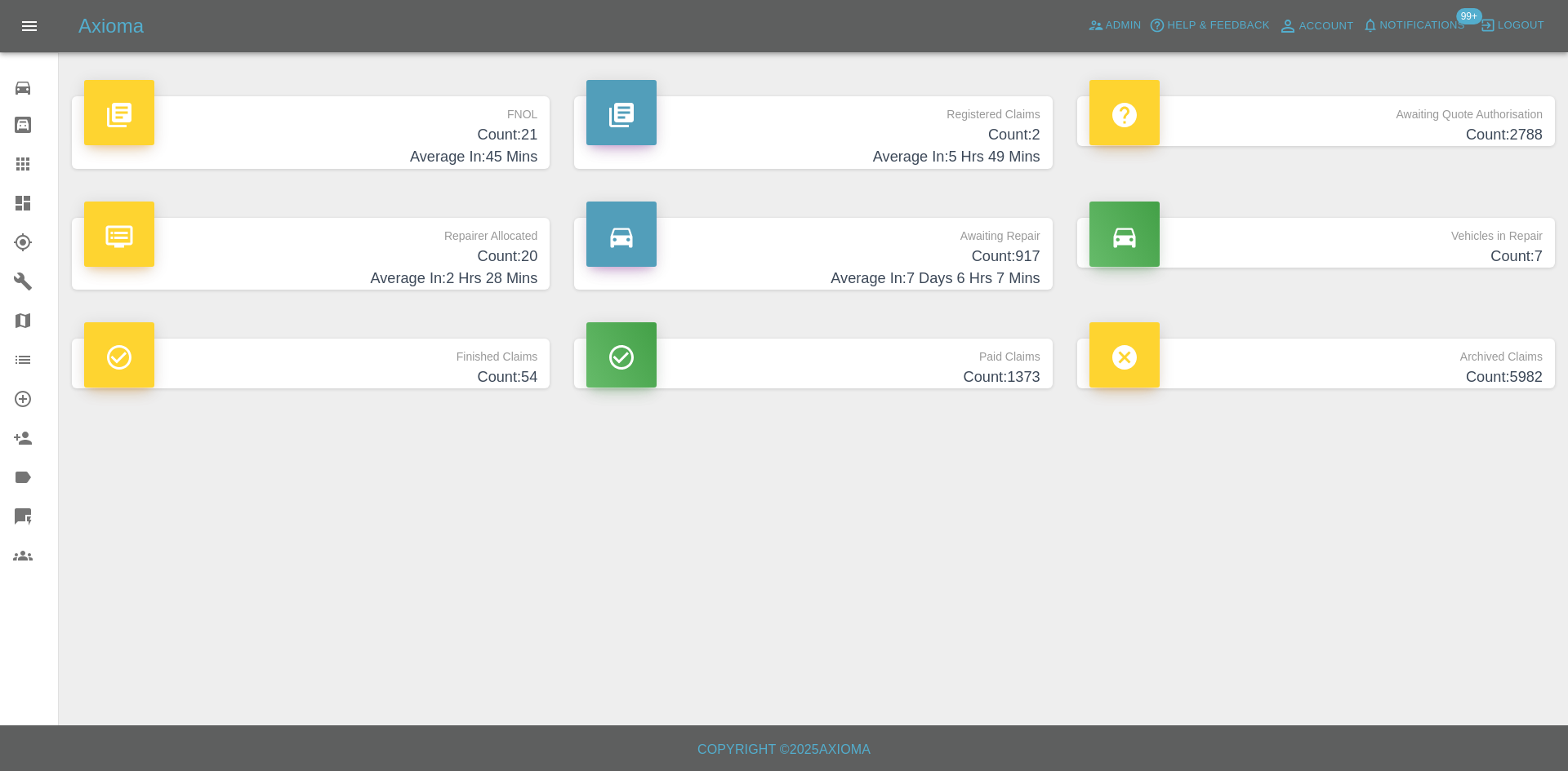
click at [1018, 121] on p "Registered Claims" at bounding box center [813, 111] width 454 height 28
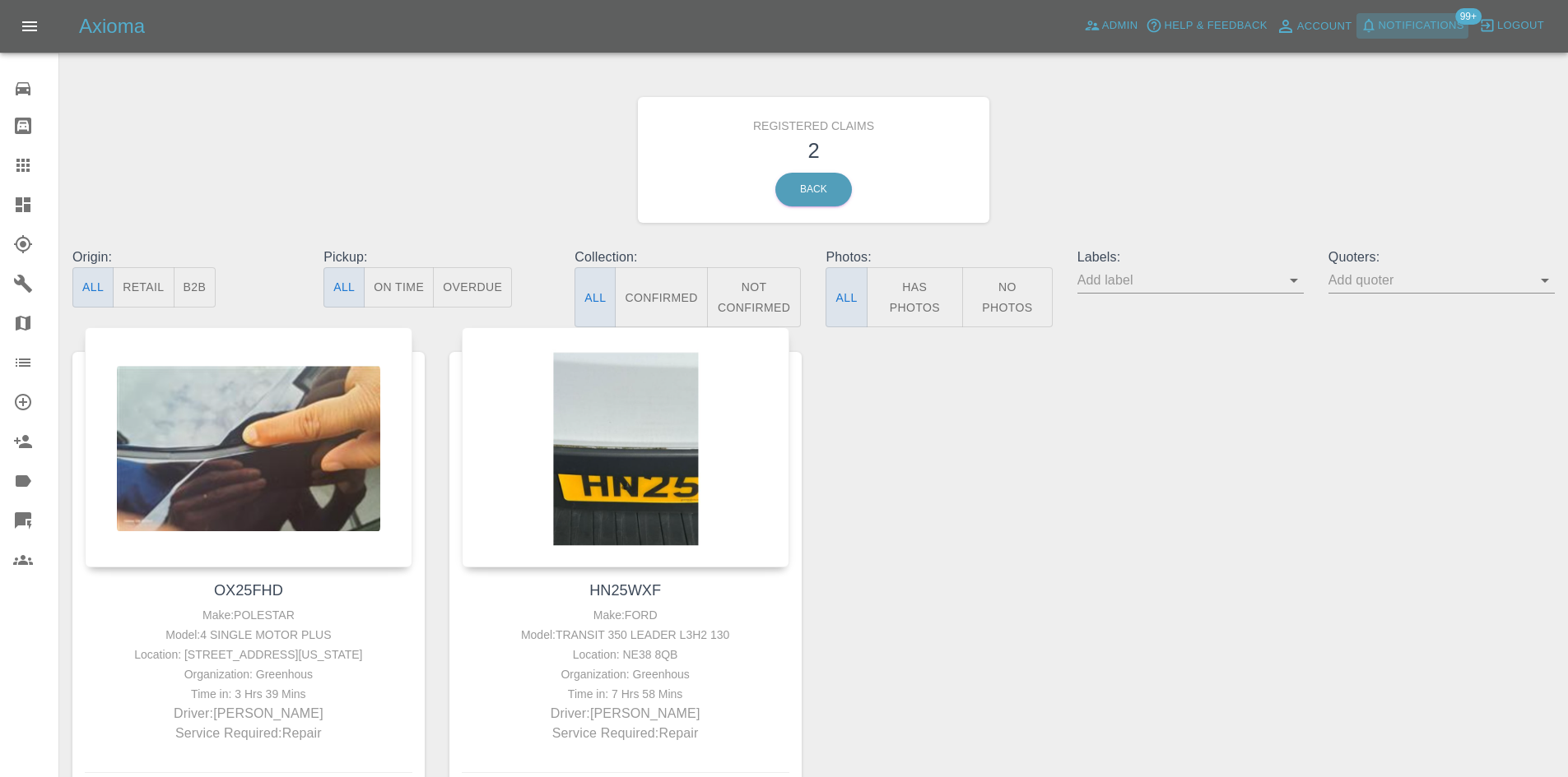
click at [1407, 21] on span "Notifications" at bounding box center [1422, 26] width 85 height 19
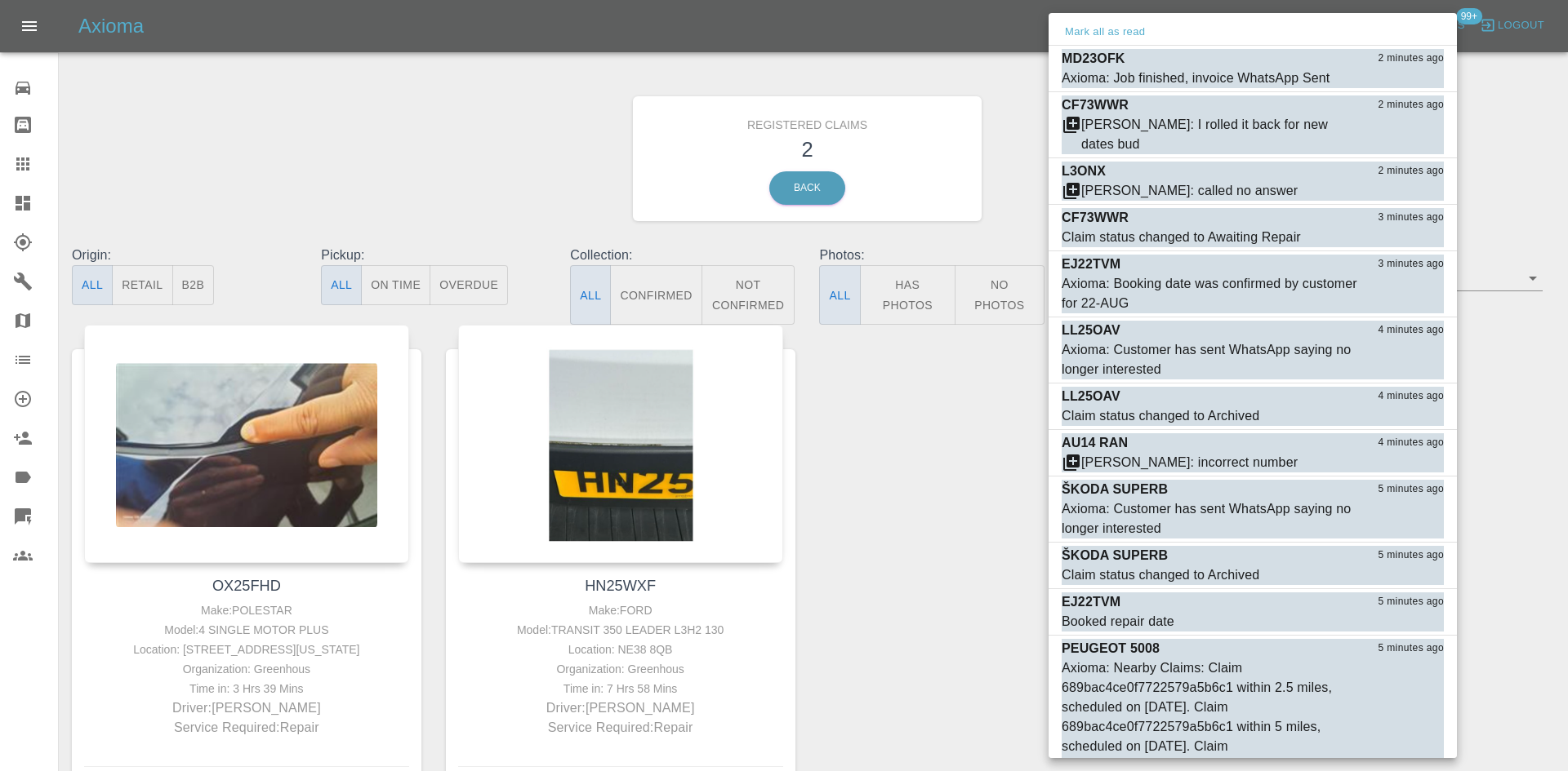
click at [868, 565] on div at bounding box center [784, 385] width 1568 height 771
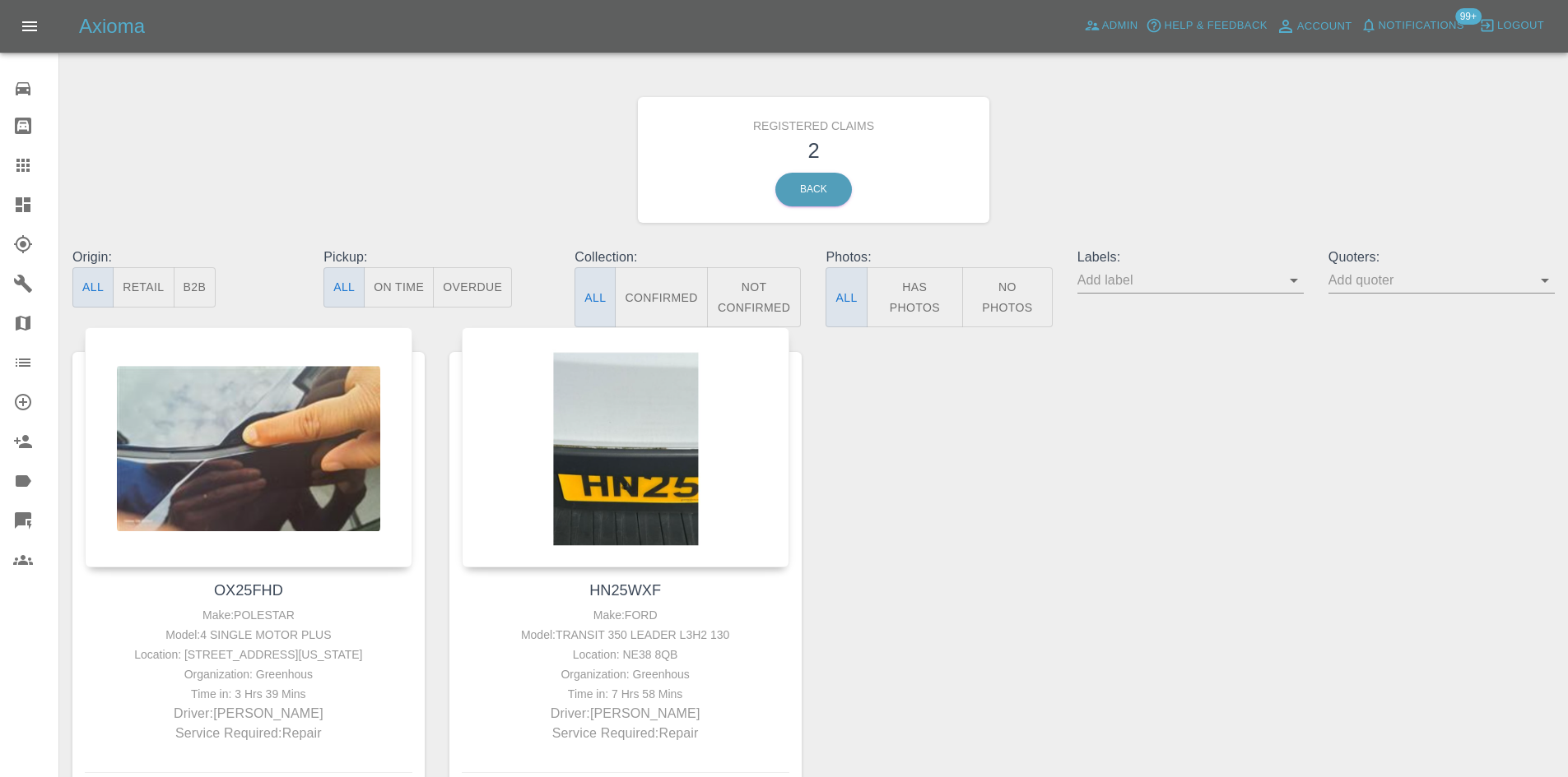
click at [24, 203] on icon at bounding box center [23, 204] width 15 height 15
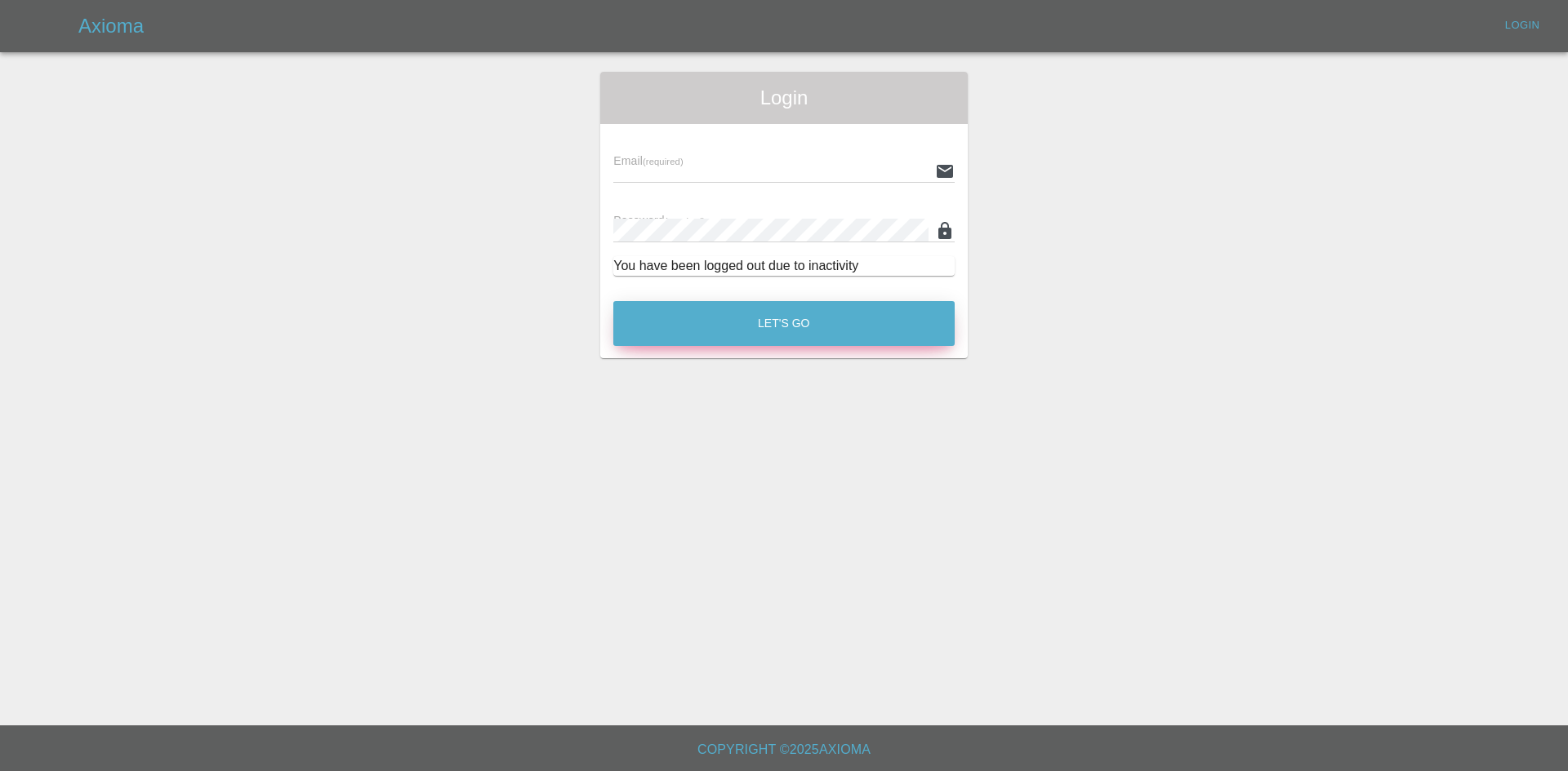
type input "alex.kennett@axioma.co.uk"
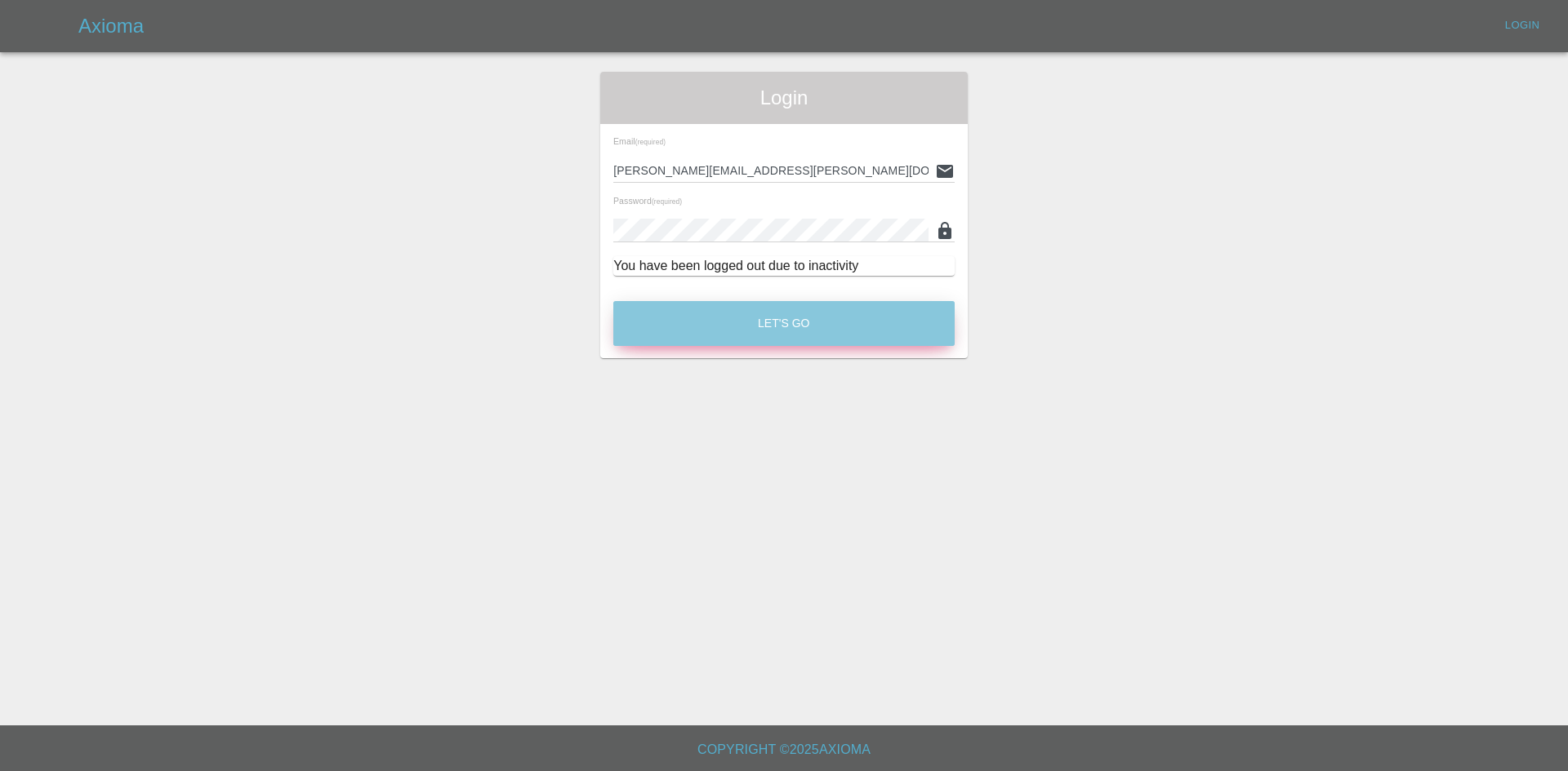
click at [784, 334] on button "Let's Go" at bounding box center [784, 324] width 341 height 45
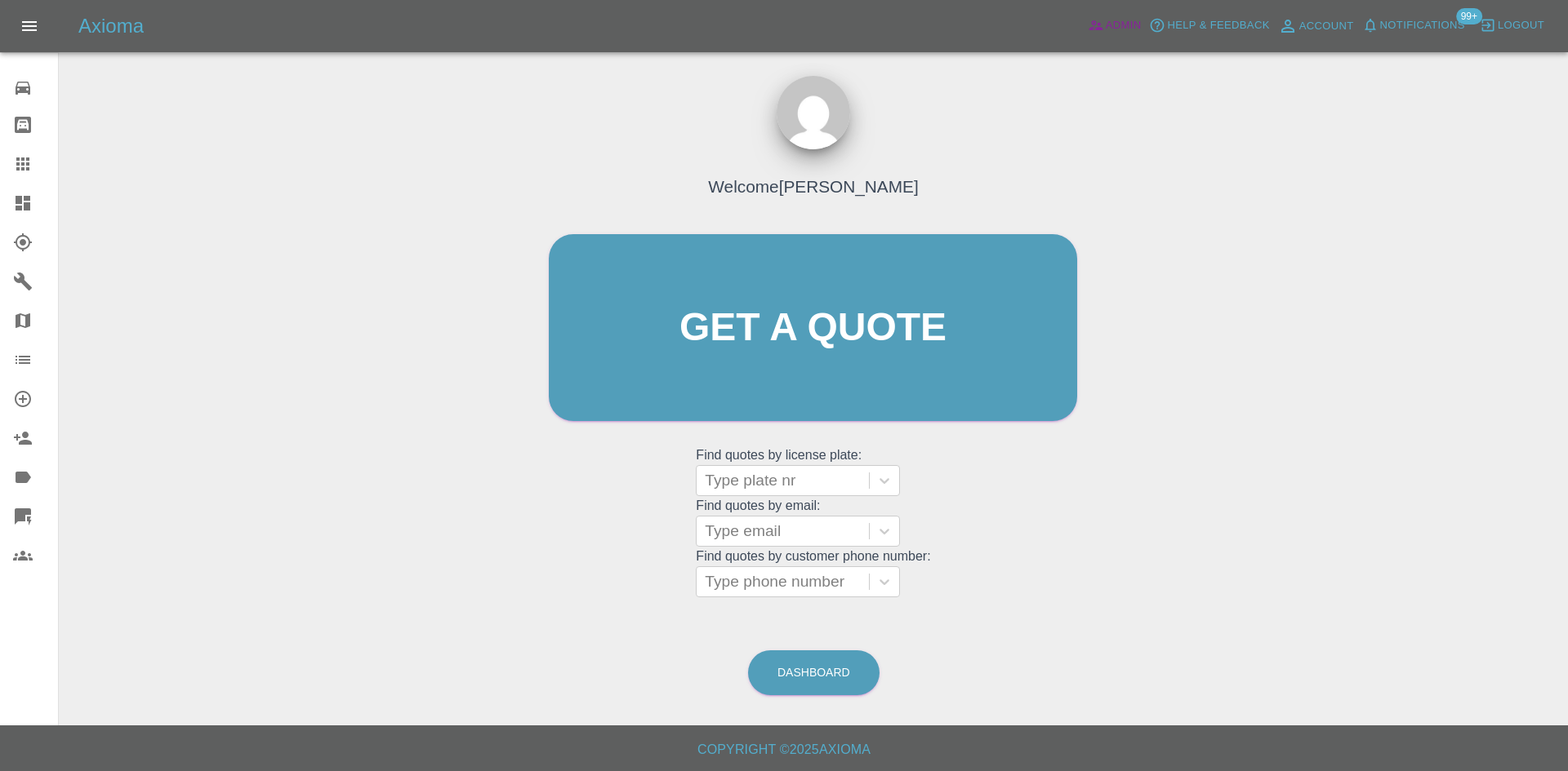
click at [1126, 25] on span "Admin" at bounding box center [1124, 26] width 36 height 19
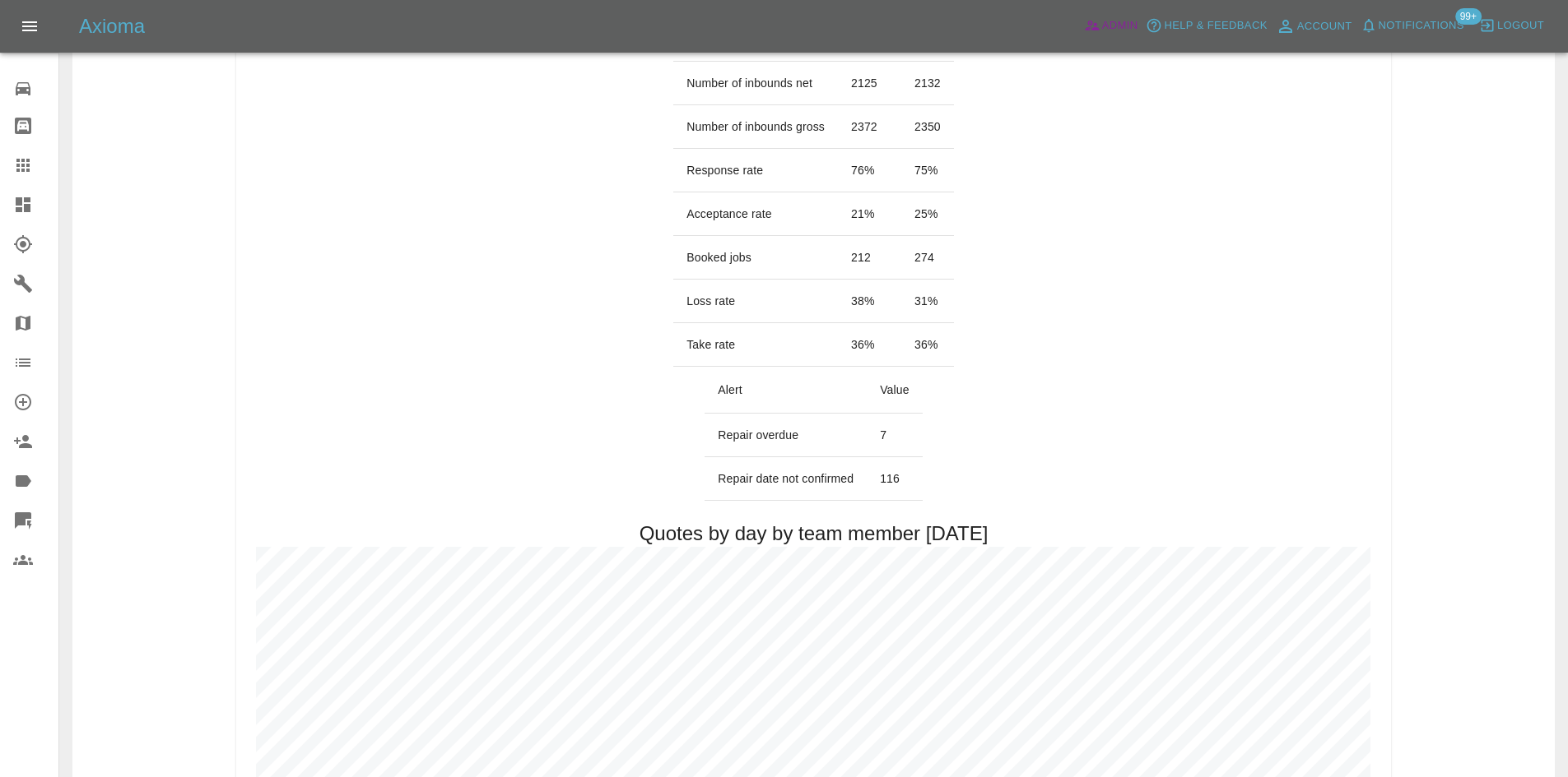
scroll to position [329, 0]
click at [13, 199] on icon at bounding box center [23, 204] width 20 height 20
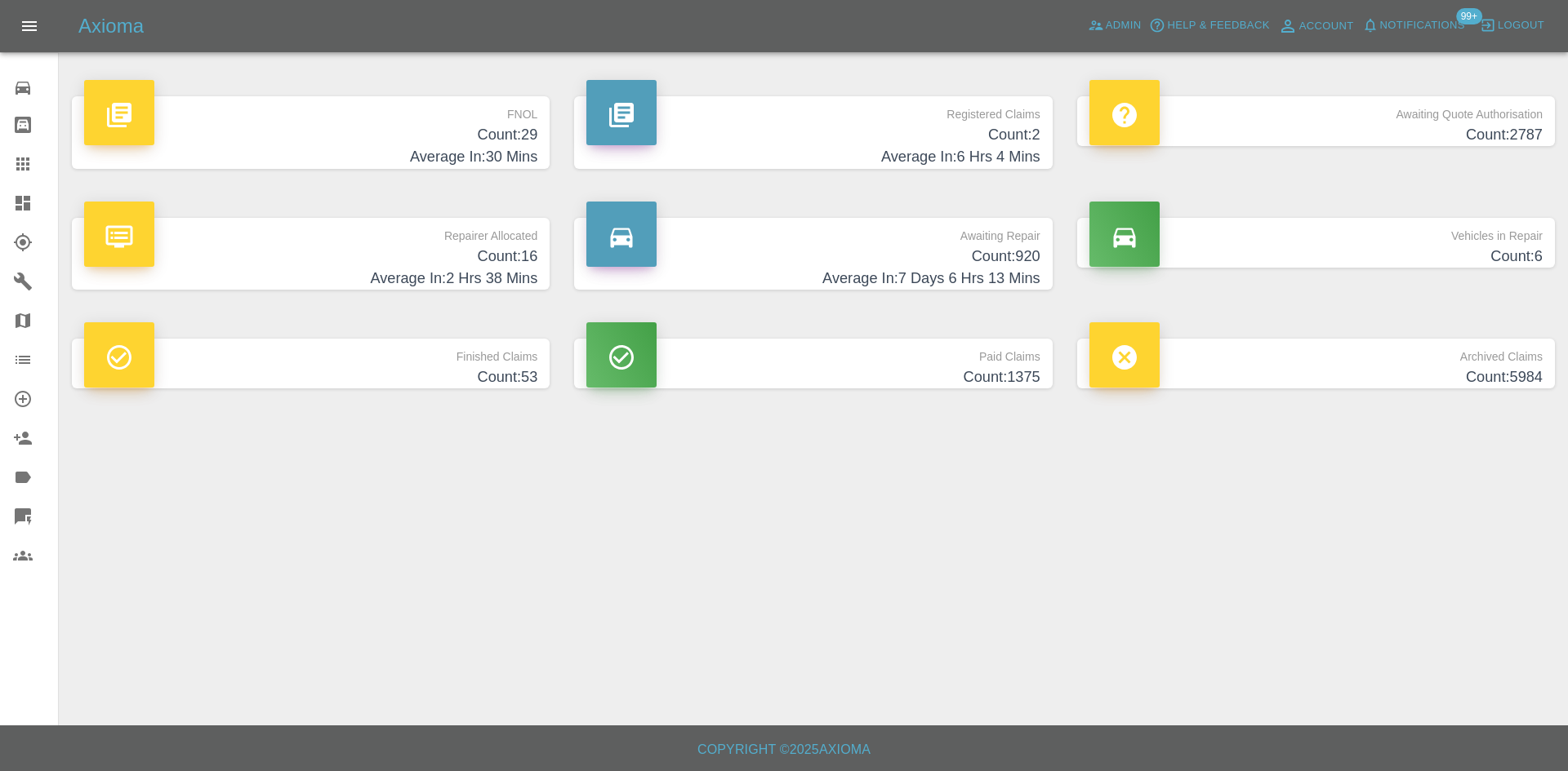
click at [427, 262] on h4 "Count: 16" at bounding box center [310, 257] width 454 height 22
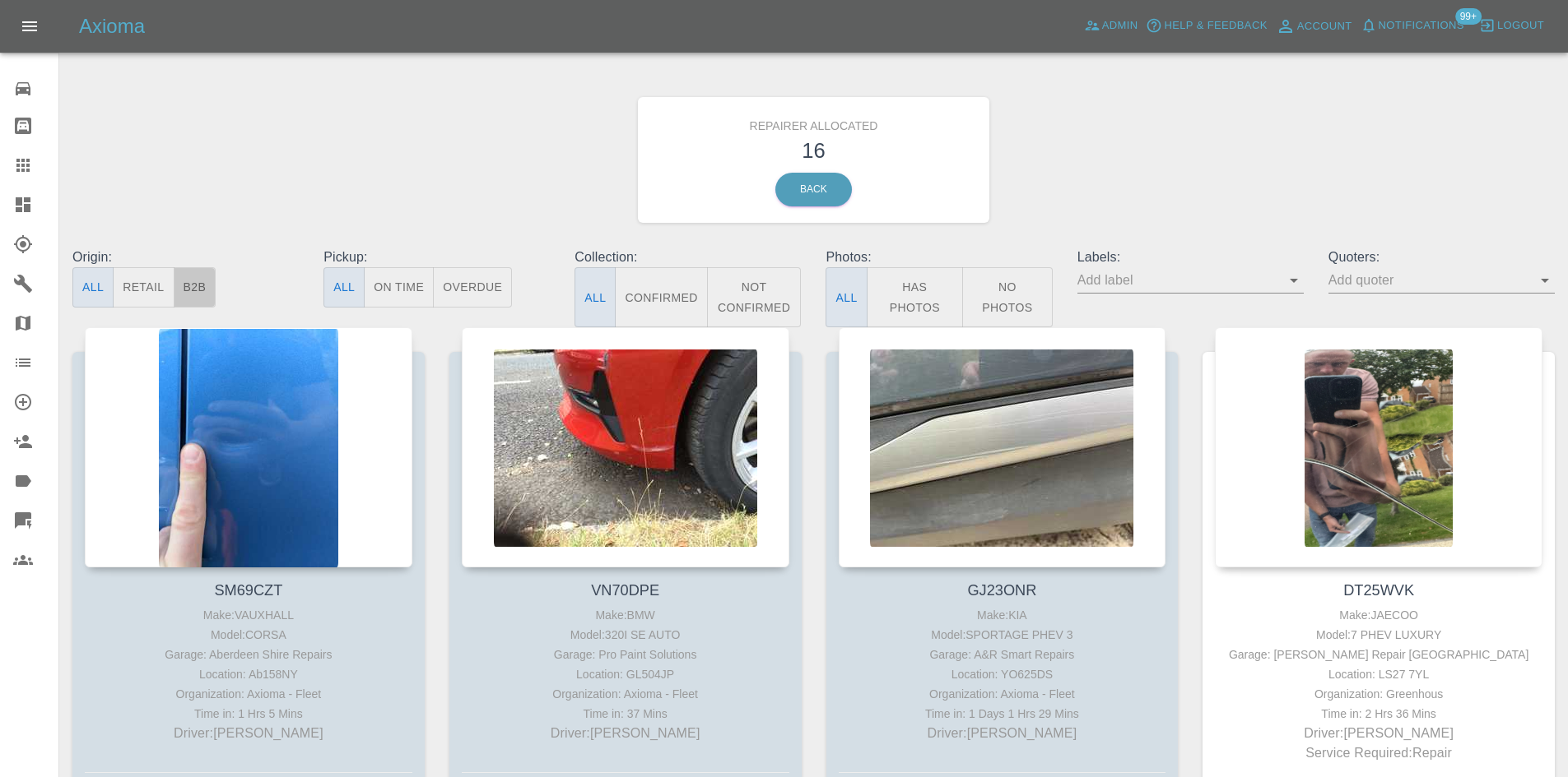
click at [212, 281] on button "B2B" at bounding box center [194, 287] width 43 height 40
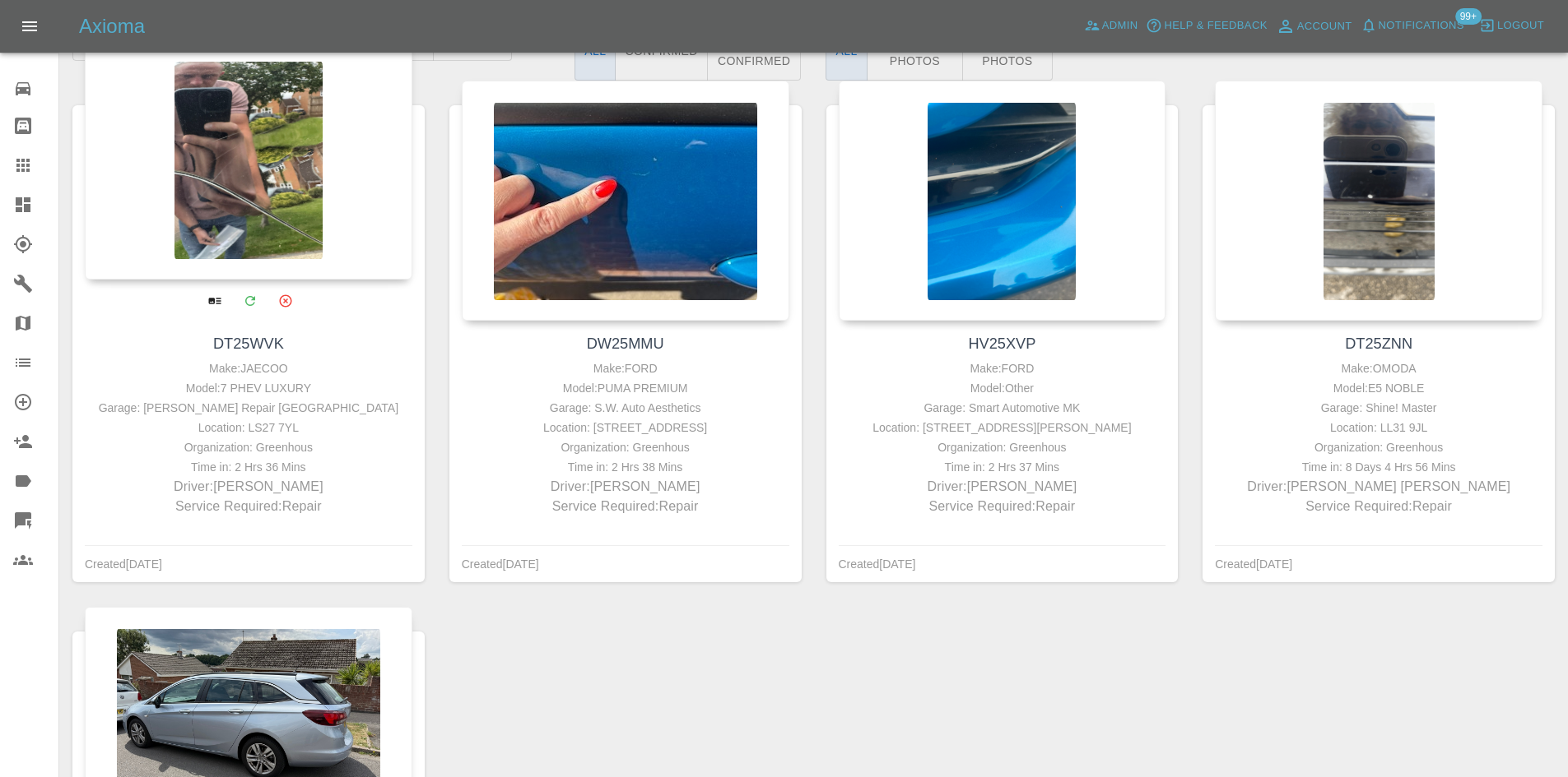
scroll to position [164, 0]
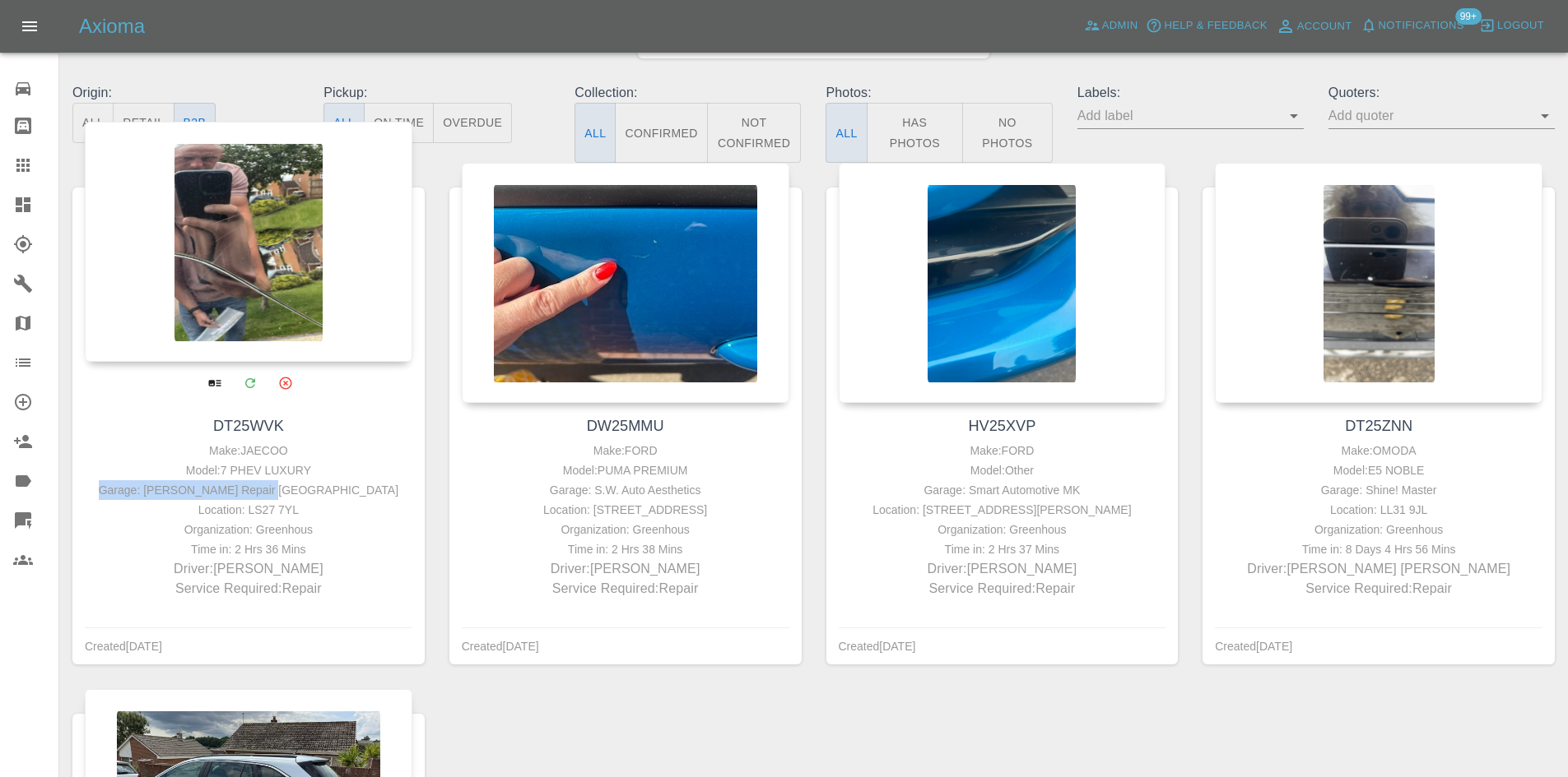
drag, startPoint x: 330, startPoint y: 490, endPoint x: 178, endPoint y: 489, distance: 152.0
click at [178, 489] on div "Garage: [PERSON_NAME] Repair [GEOGRAPHIC_DATA]" at bounding box center [248, 490] width 320 height 20
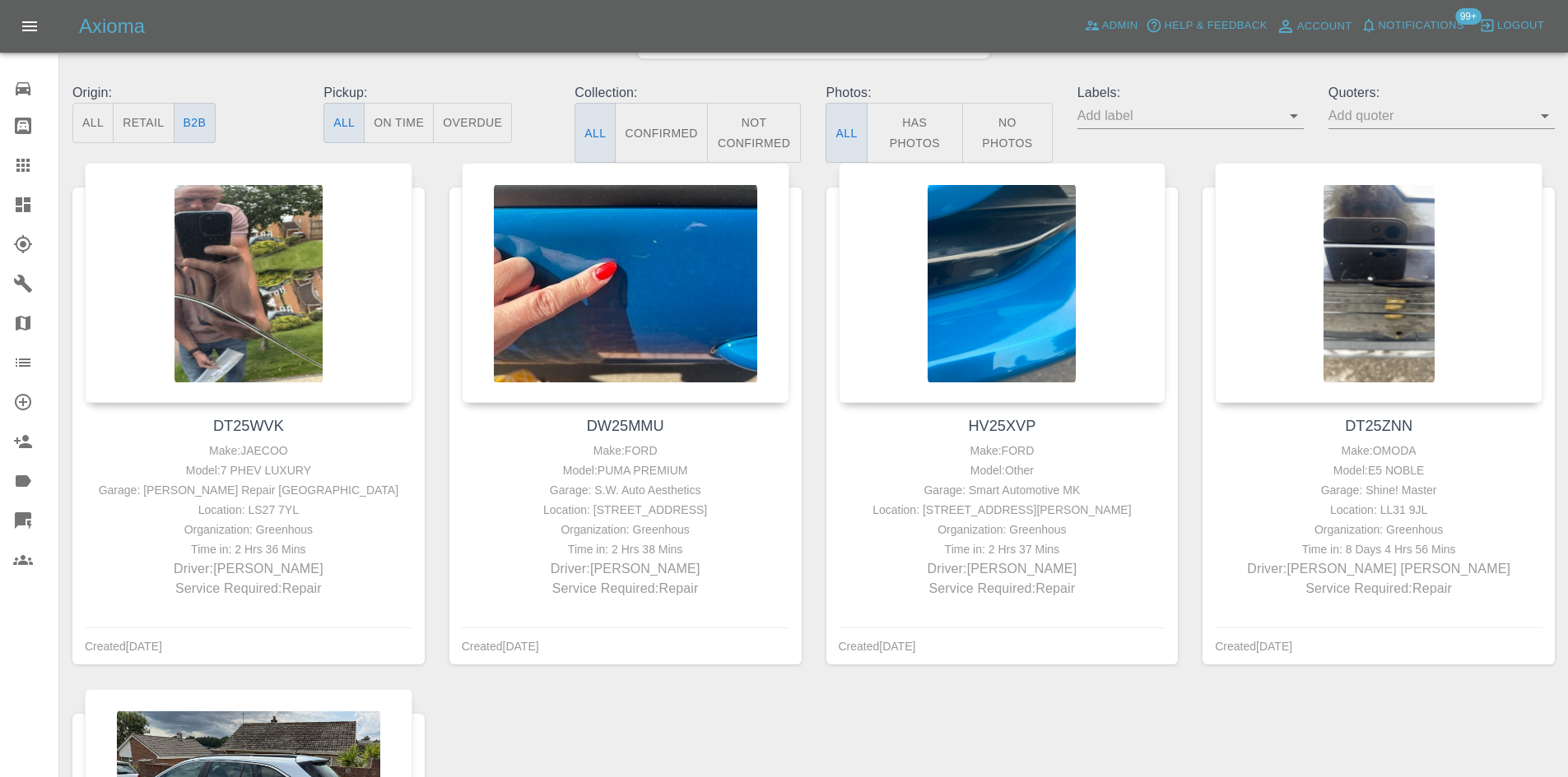
drag, startPoint x: 705, startPoint y: 476, endPoint x: 812, endPoint y: 659, distance: 212.0
click at [708, 476] on div "Model: PUMA PREMIUM" at bounding box center [625, 470] width 320 height 20
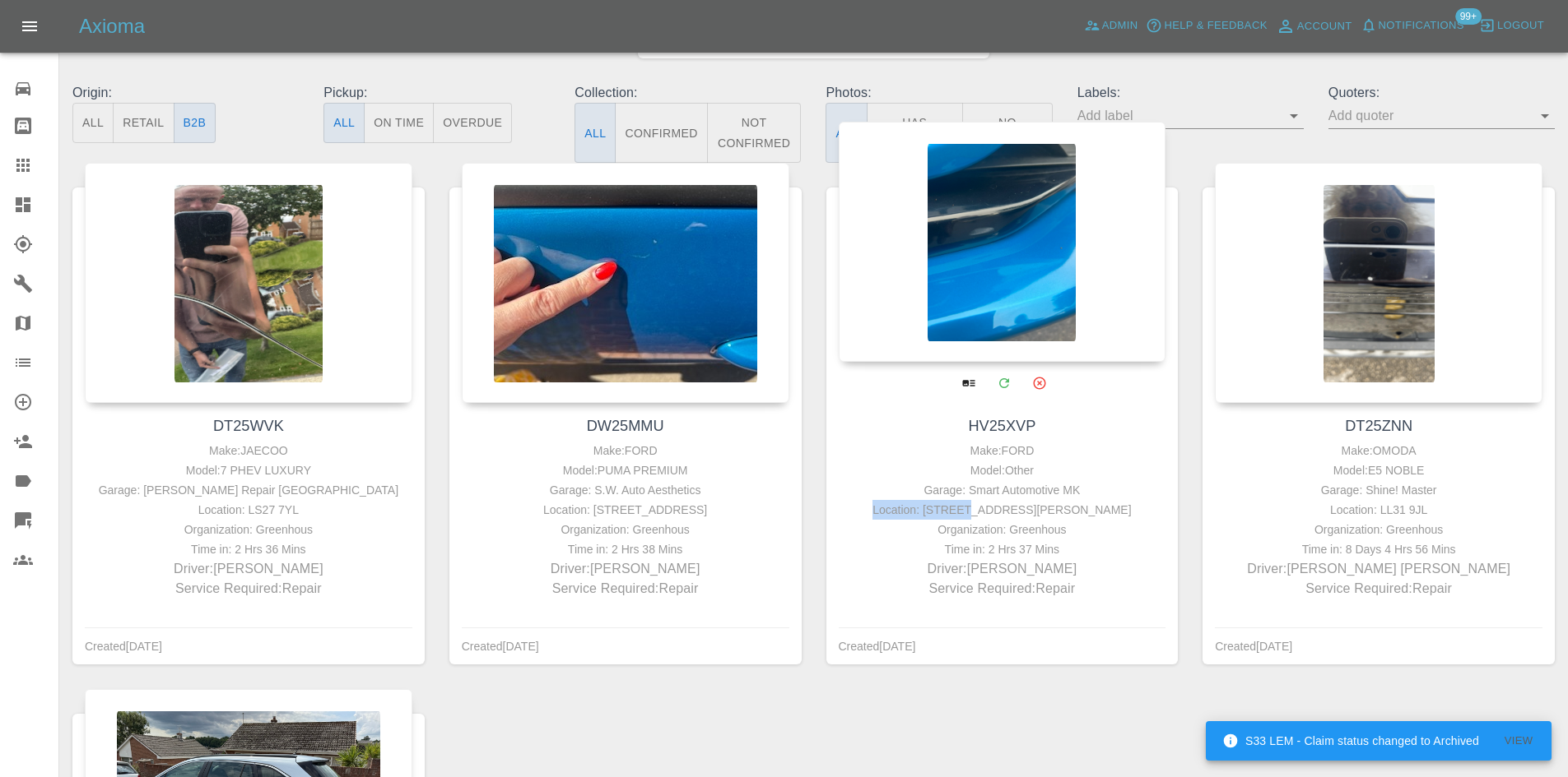
drag, startPoint x: 1111, startPoint y: 491, endPoint x: 962, endPoint y: 502, distance: 149.4
click at [962, 502] on div "Make: FORD Model: Other Garage: Smart Automotive MK Location: 30 CATESBY GREEN,…" at bounding box center [1002, 520] width 320 height 158
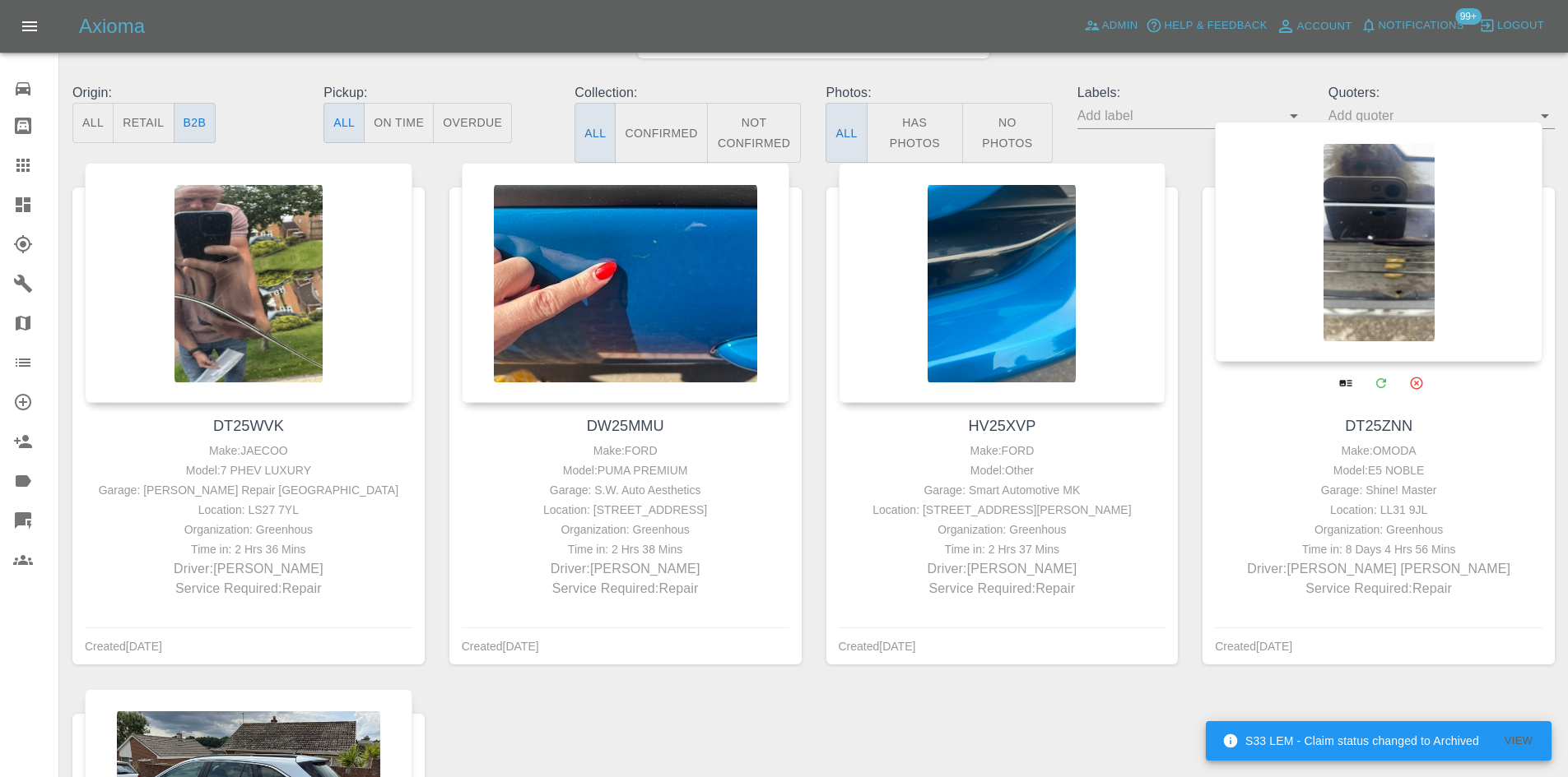
click at [1472, 500] on div "Location: LL31 9JL" at bounding box center [1378, 510] width 320 height 20
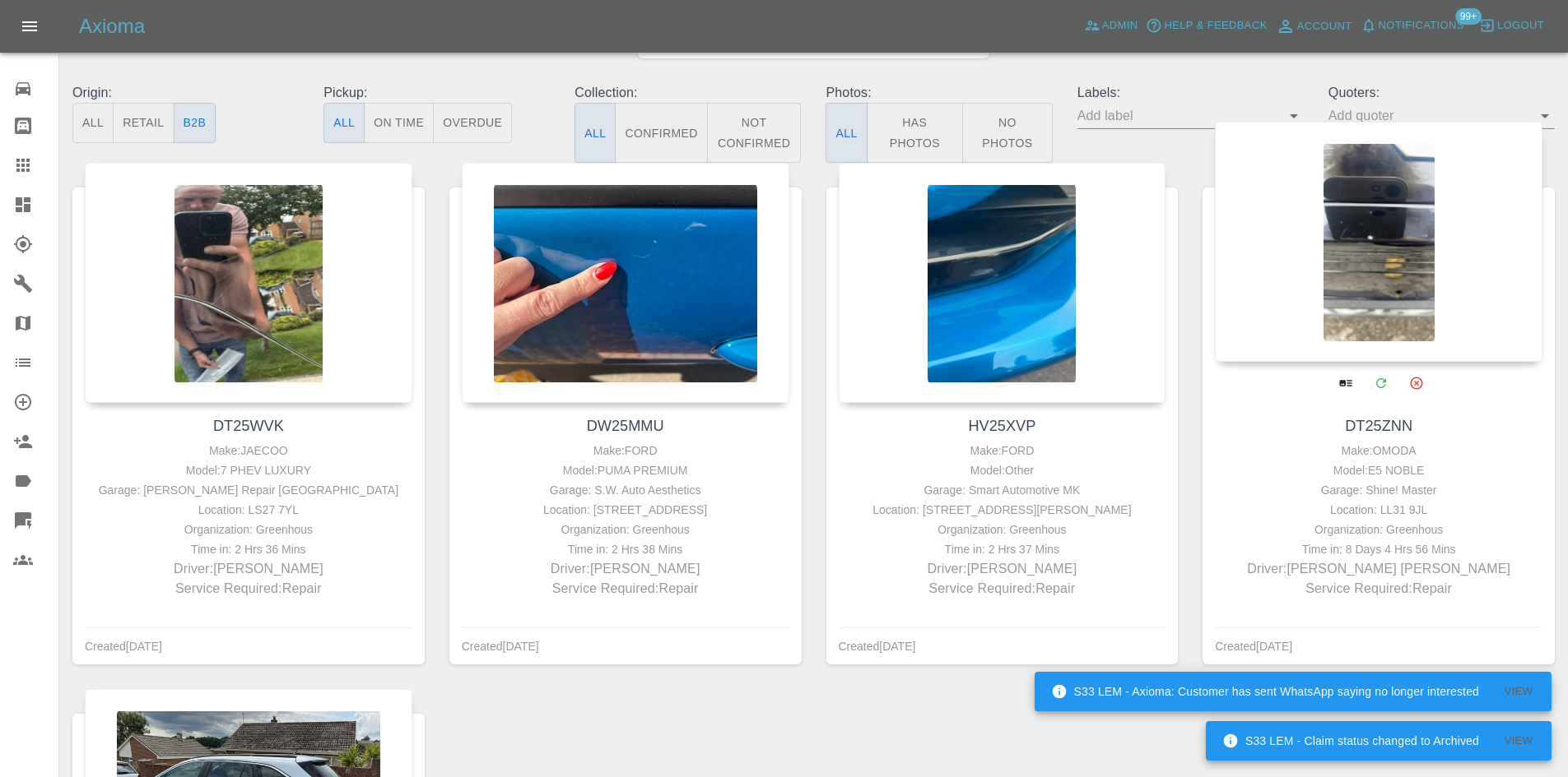
click at [1472, 500] on div "Location: LL31 9JL" at bounding box center [1378, 510] width 320 height 20
click at [1430, 499] on div "Garage: Shine! Master" at bounding box center [1378, 490] width 320 height 20
click at [1425, 499] on div "Garage: Shine! Master" at bounding box center [1378, 490] width 320 height 20
click at [1423, 499] on div "Garage: Shine! Master" at bounding box center [1378, 490] width 320 height 20
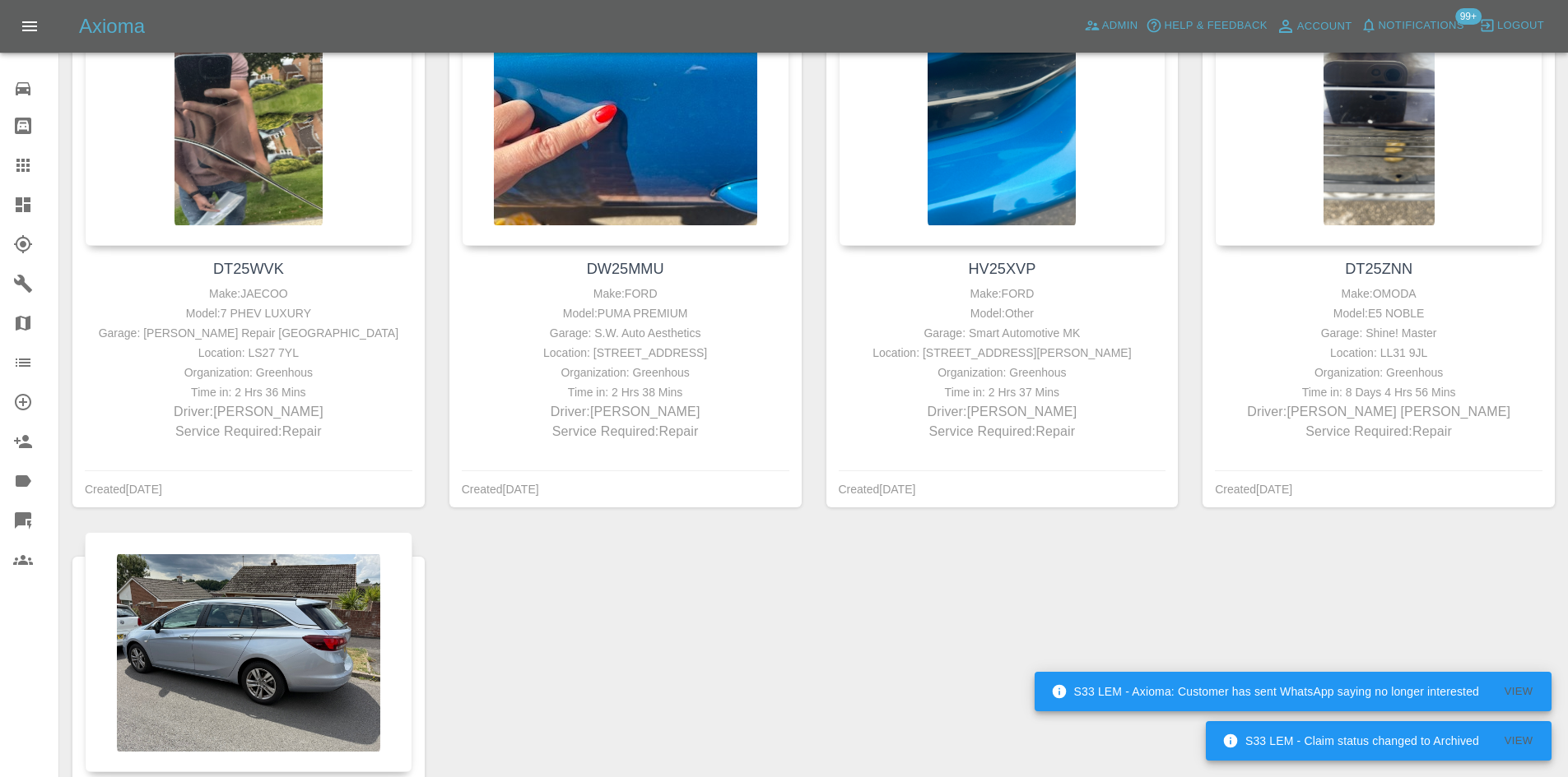
scroll to position [687, 0]
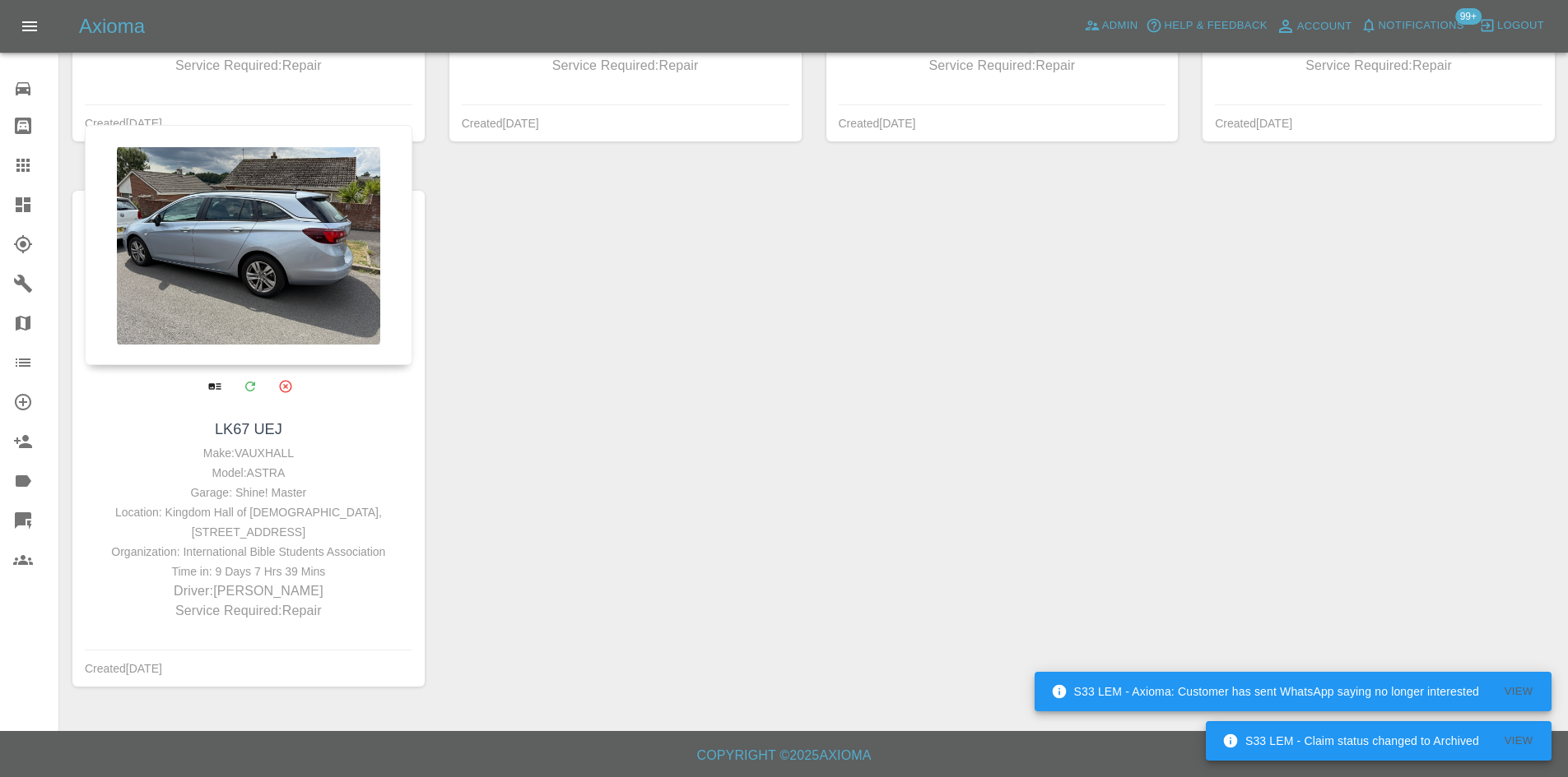
click at [305, 504] on div "Location: Kingdom Hall of Jehovah's Witnesses, Ernesettle Lane, St Budeaux, PLY…" at bounding box center [248, 522] width 320 height 39
click at [360, 538] on div "Location: Kingdom Hall of Jehovah's Witnesses, Ernesettle Lane, St Budeaux, PLY…" at bounding box center [248, 522] width 320 height 39
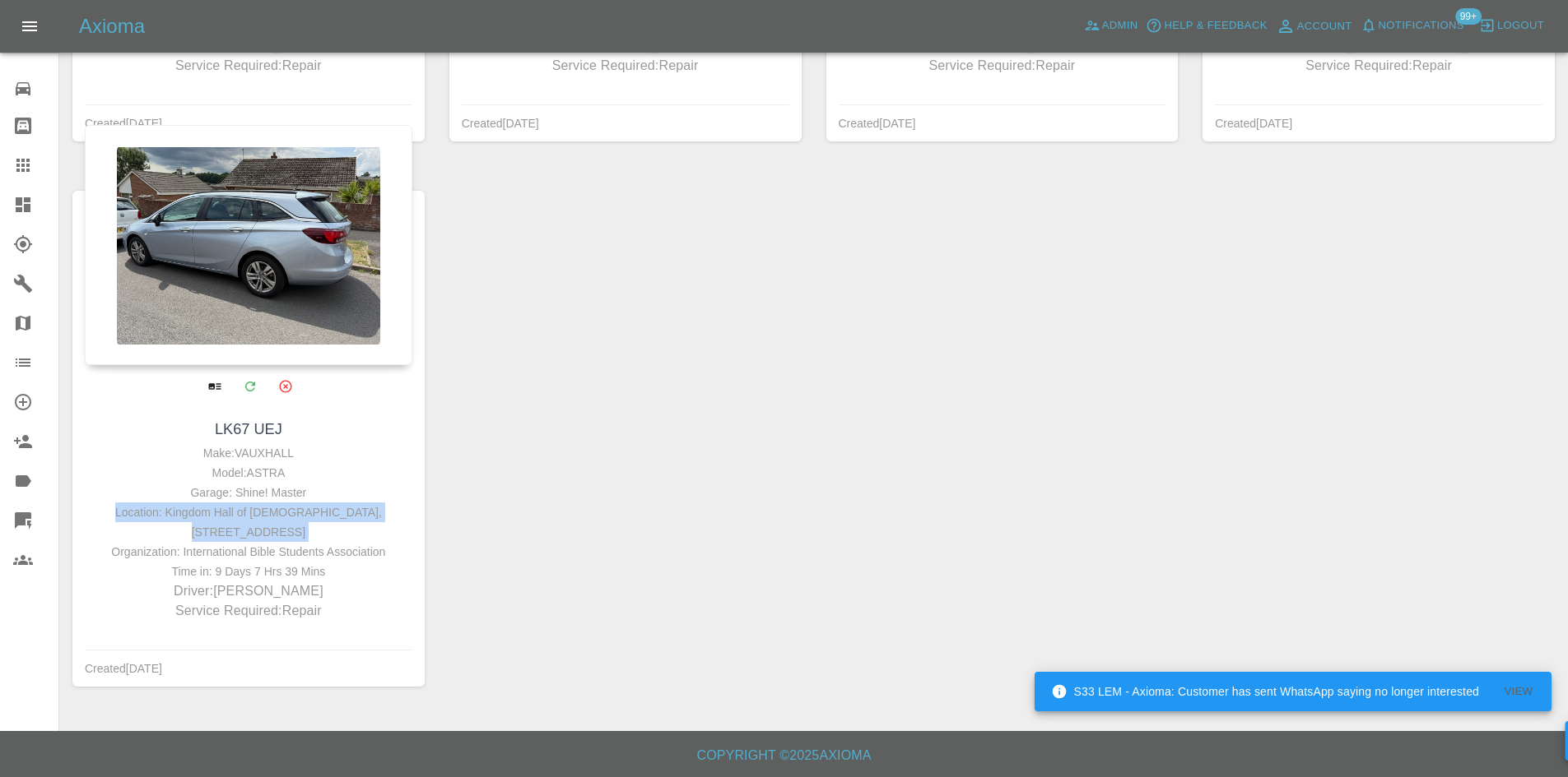
drag, startPoint x: 402, startPoint y: 516, endPoint x: 413, endPoint y: 318, distance: 198.3
click at [158, 512] on div "Location: Kingdom Hall of Jehovah's Witnesses, Ernesettle Lane, St Budeaux, PLY…" at bounding box center [248, 522] width 320 height 39
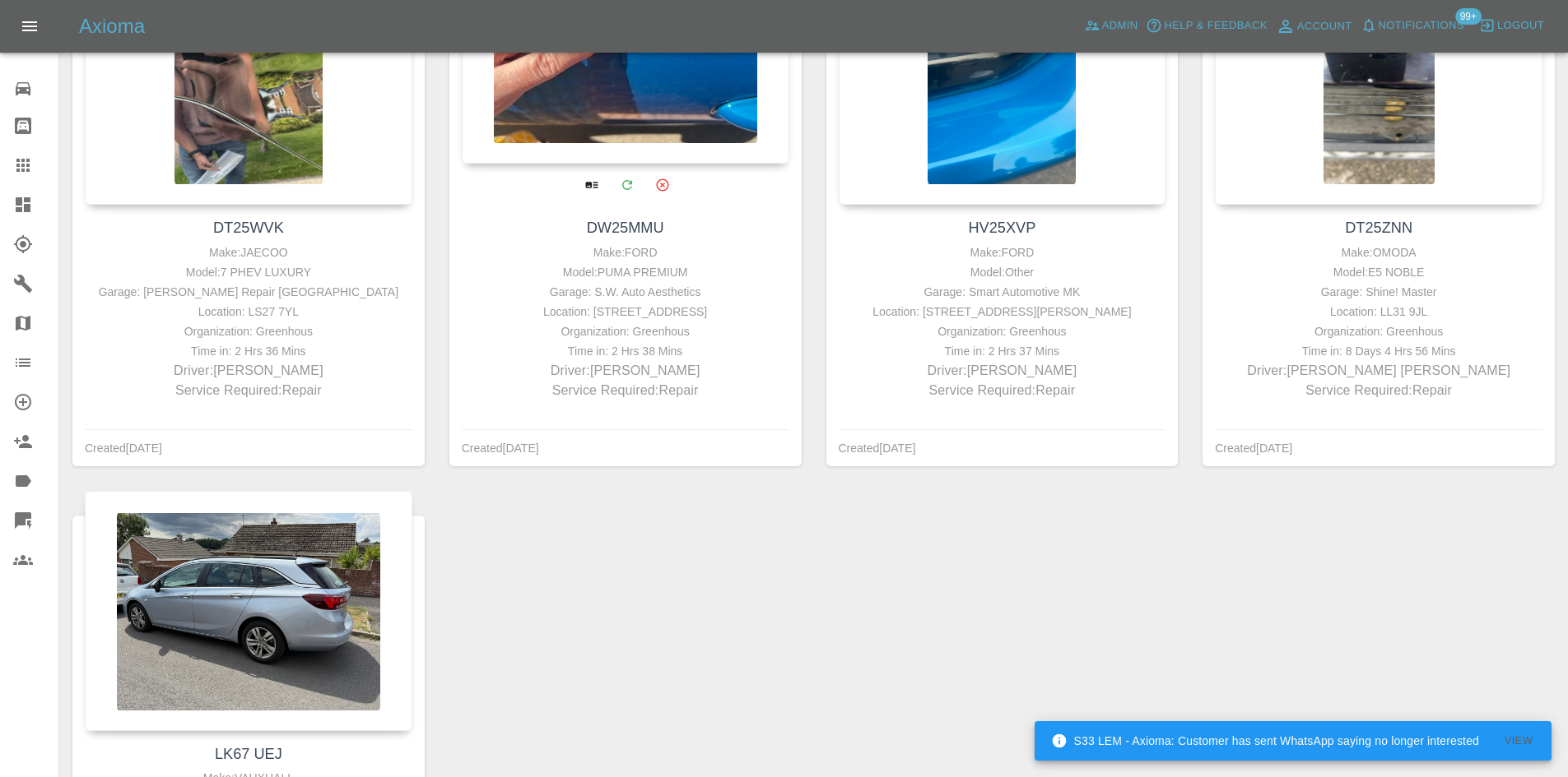
scroll to position [194, 0]
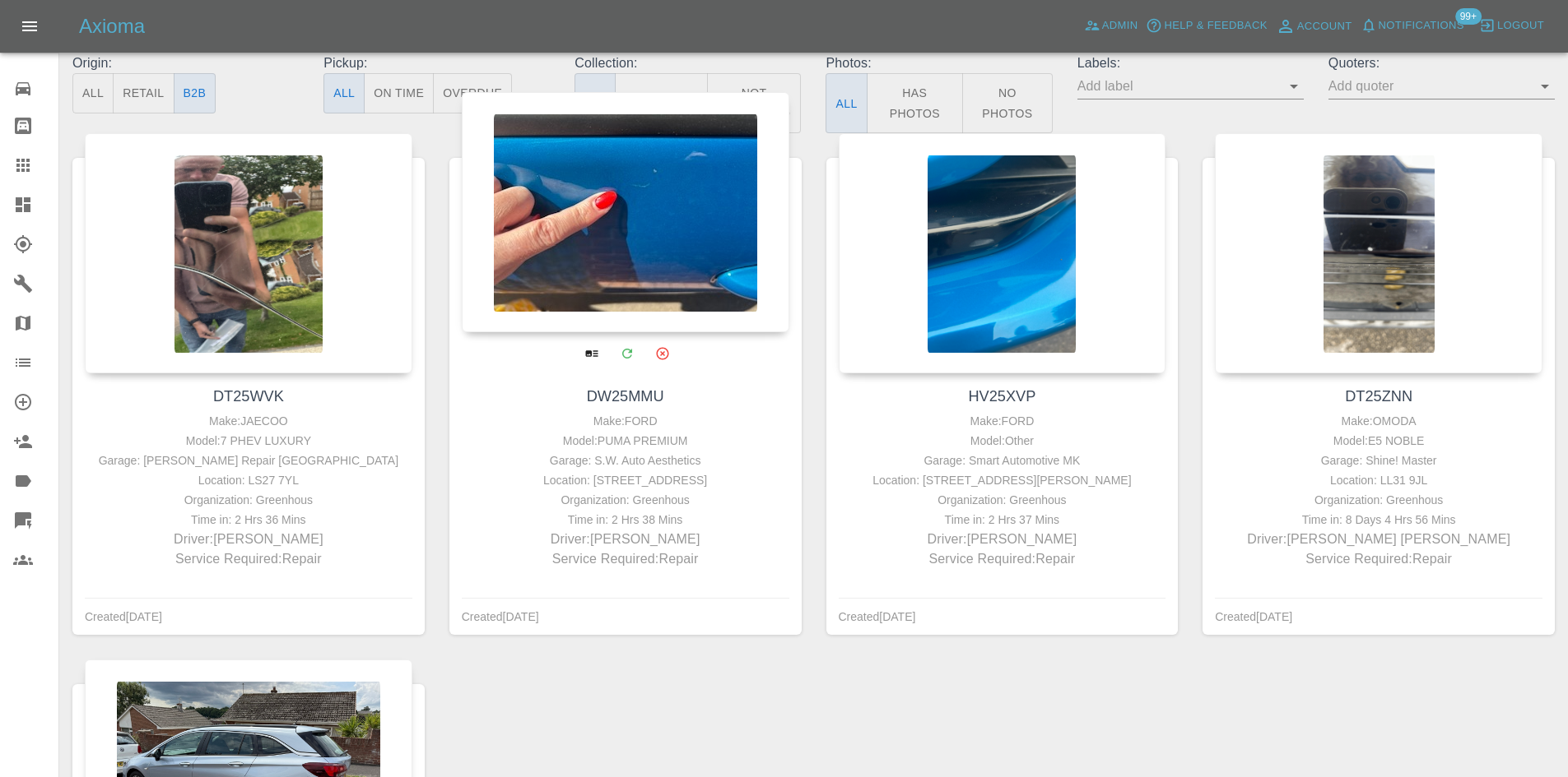
click at [650, 258] on div at bounding box center [625, 212] width 327 height 240
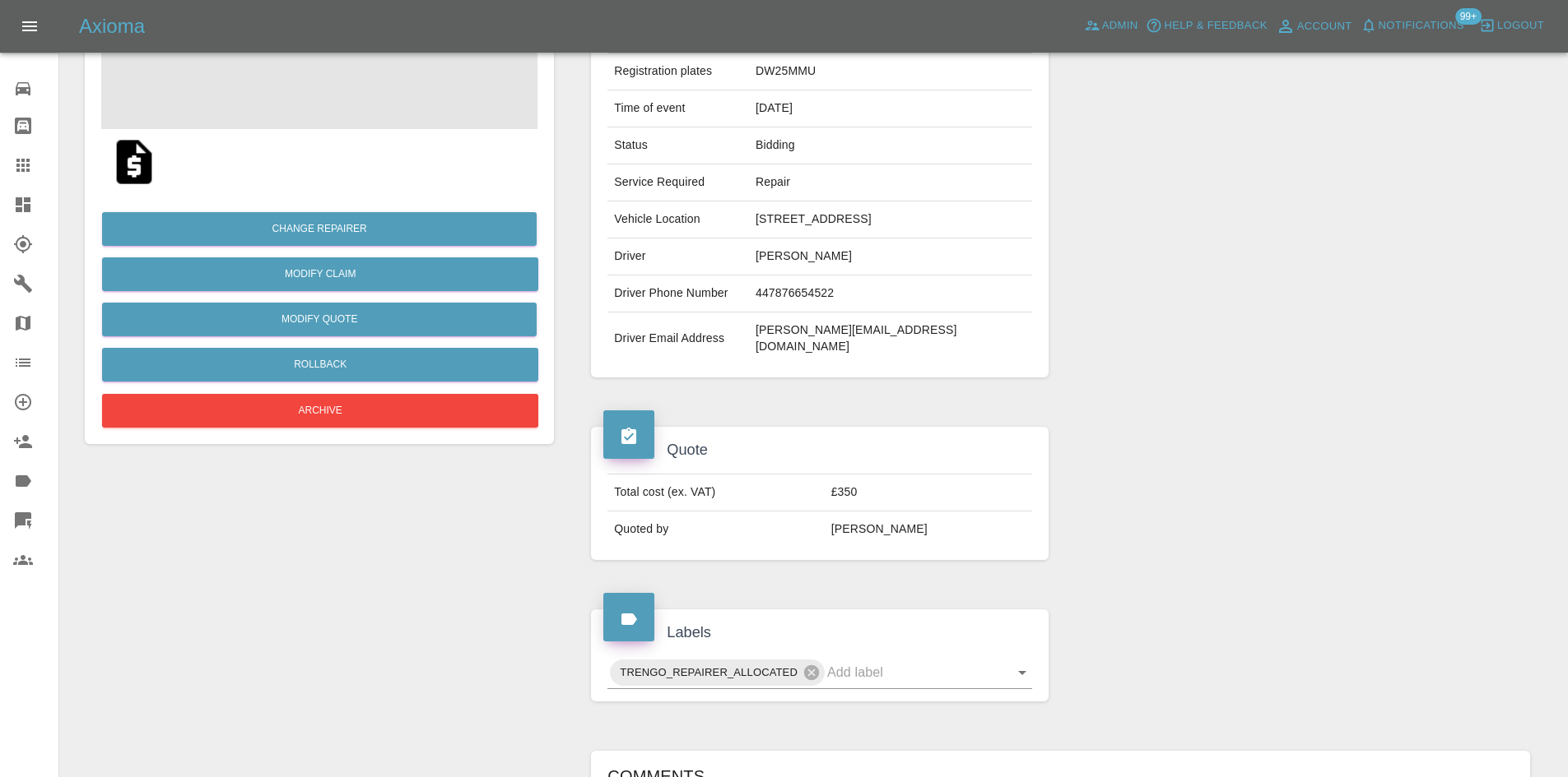
scroll to position [247, 0]
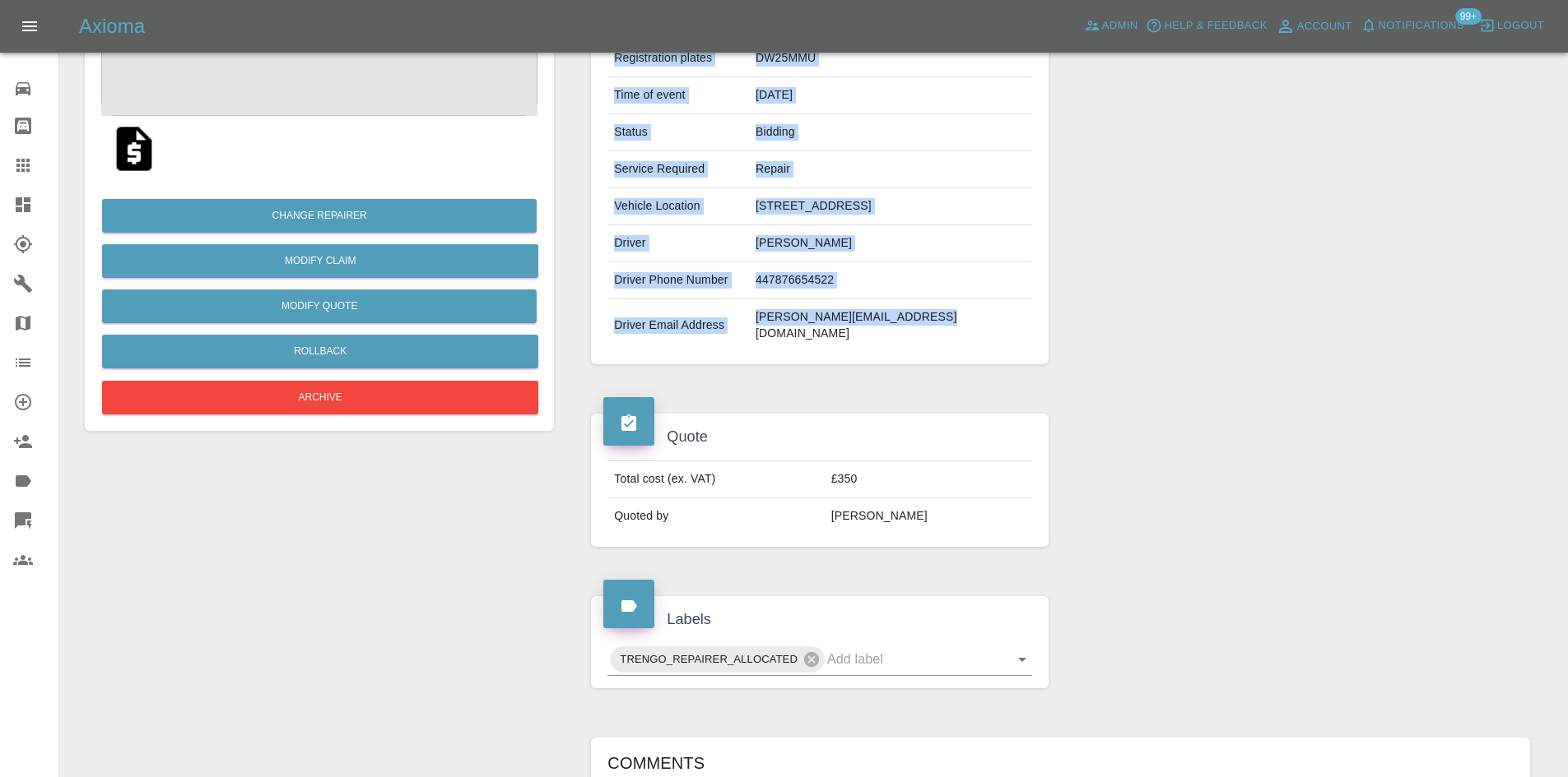
drag, startPoint x: 960, startPoint y: 311, endPoint x: 784, endPoint y: 338, distance: 178.1
click at [784, 338] on div "Claim Information Vehicle Make, Model, Year FORD PUMA PREMIUM 2025 Registration…" at bounding box center [819, 151] width 481 height 474
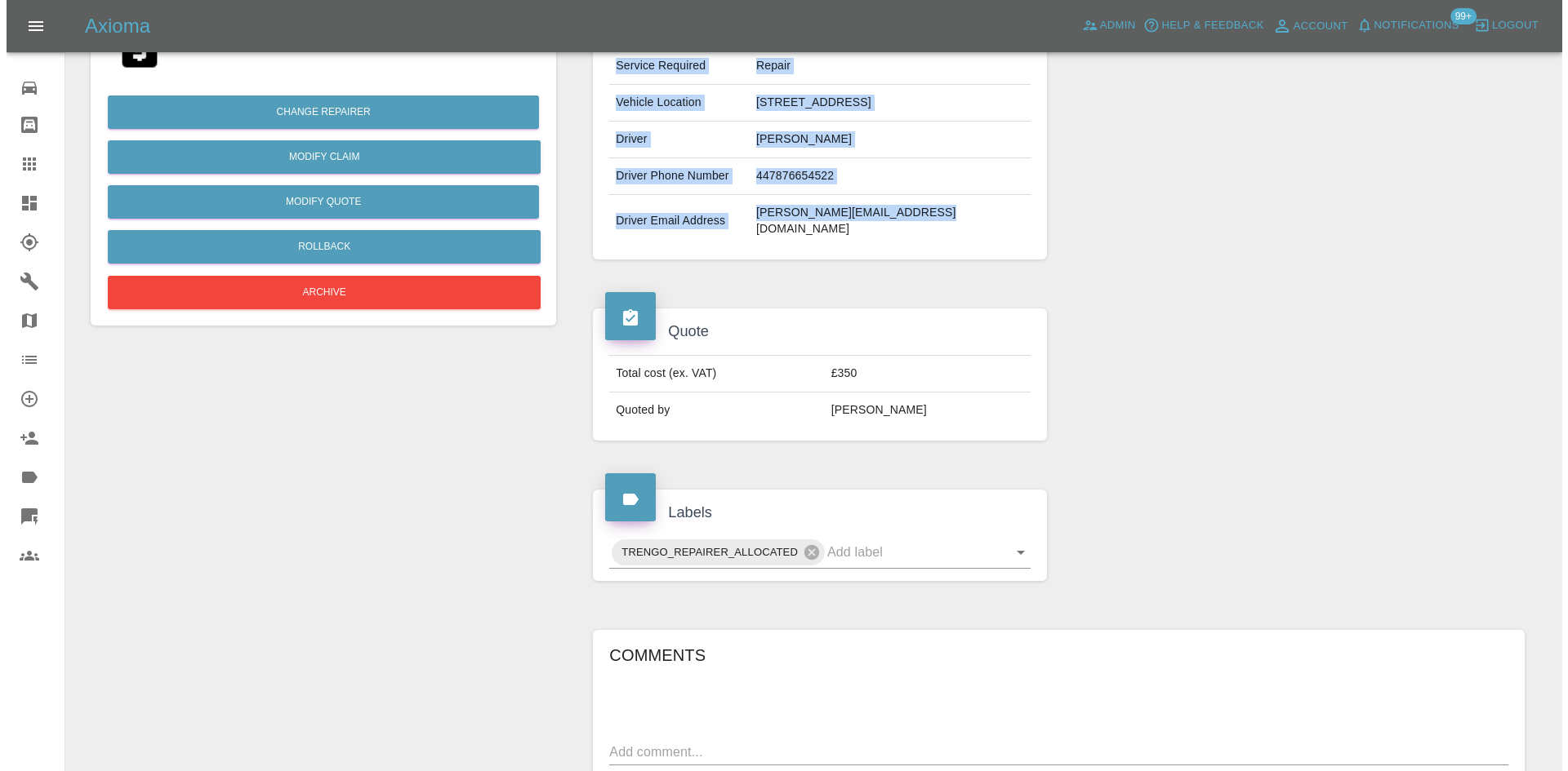
scroll to position [150, 0]
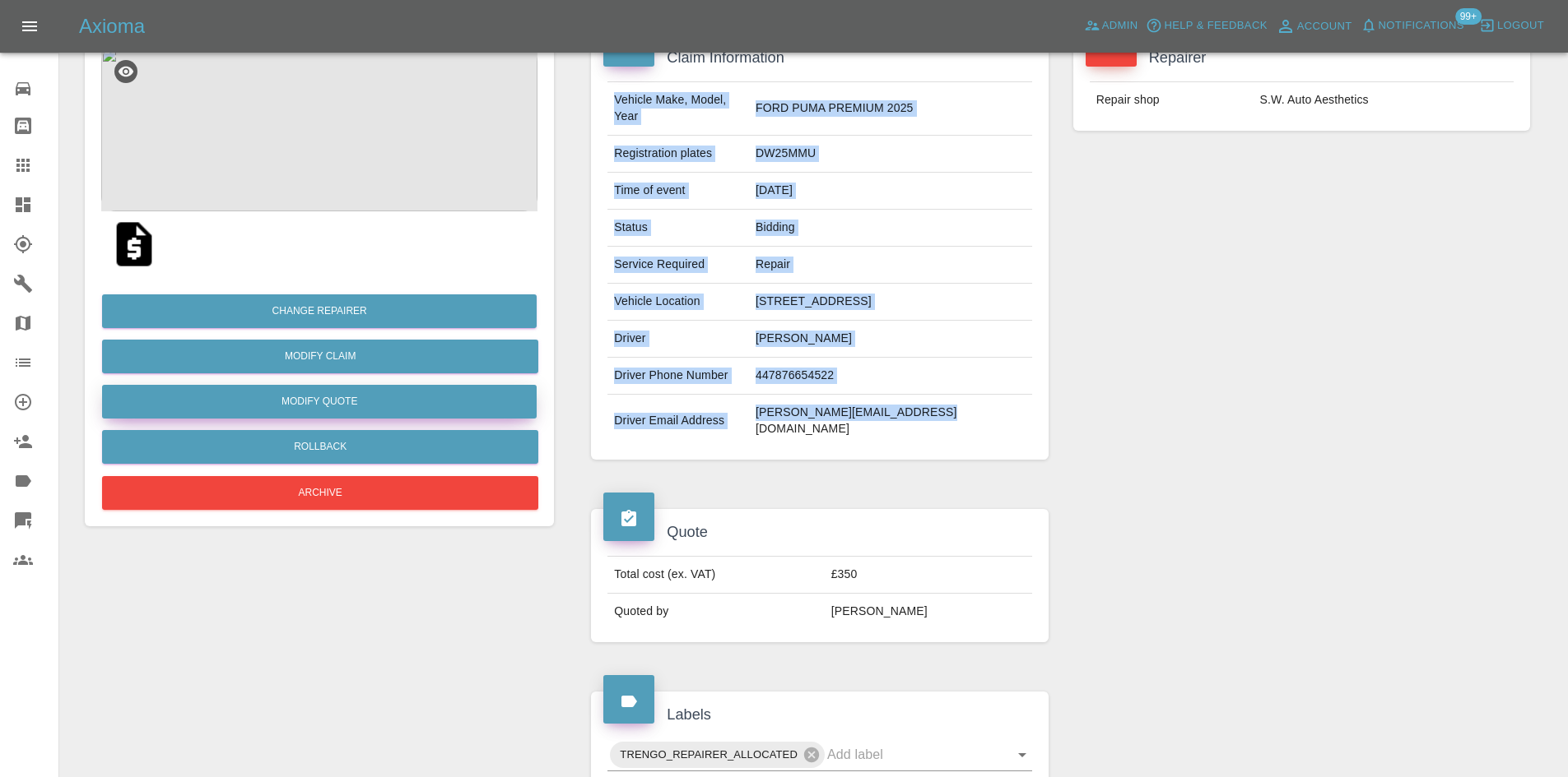
click at [347, 401] on button "Modify Quote" at bounding box center [319, 401] width 434 height 34
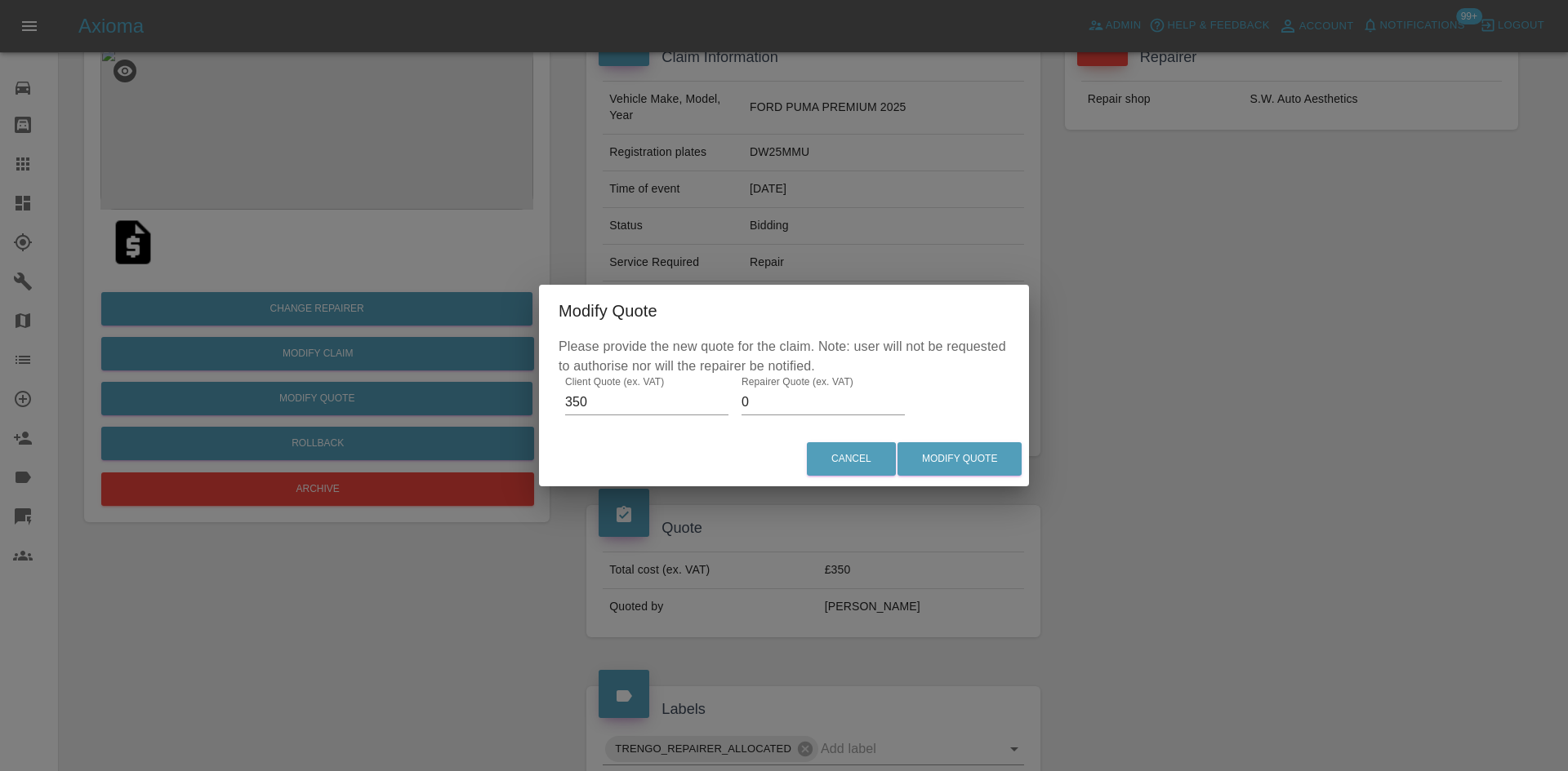
click at [847, 405] on input "0" at bounding box center [822, 402] width 163 height 26
click at [845, 406] on input "0" at bounding box center [822, 402] width 163 height 26
type input "0200"
click at [950, 459] on button "Modify Quote" at bounding box center [960, 458] width 124 height 34
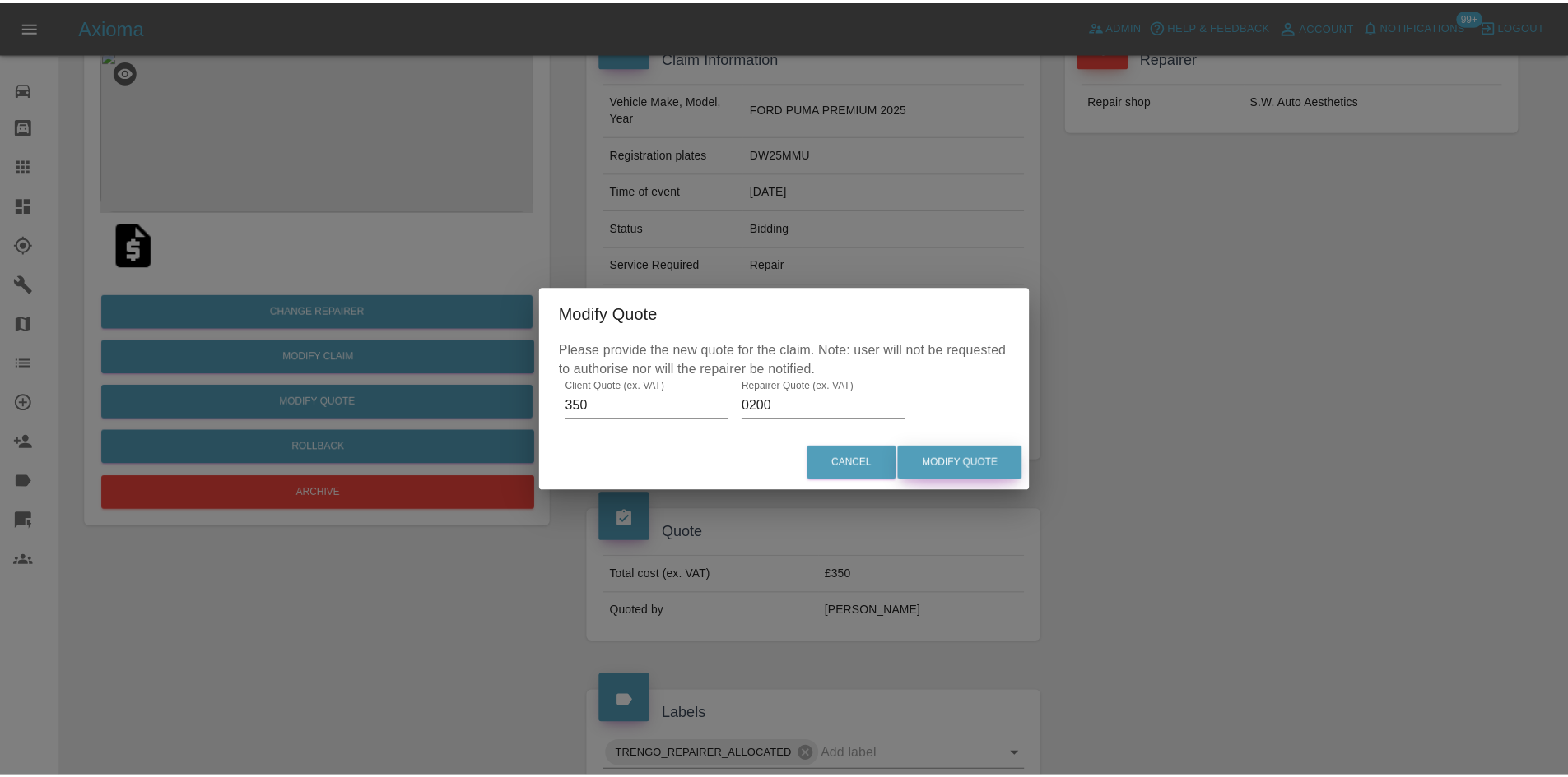
scroll to position [0, 0]
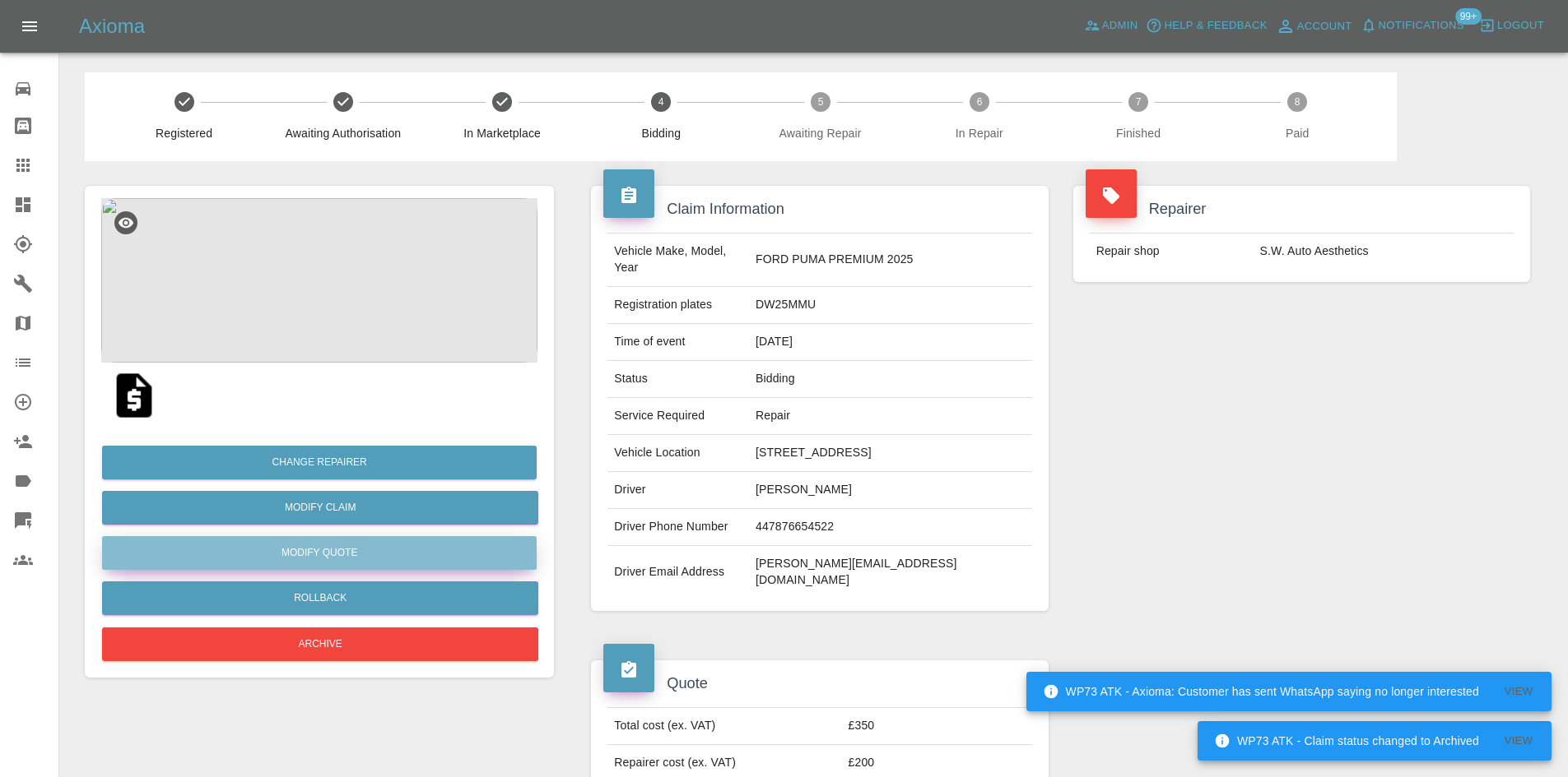
click at [373, 547] on button "Modify Quote" at bounding box center [319, 553] width 434 height 34
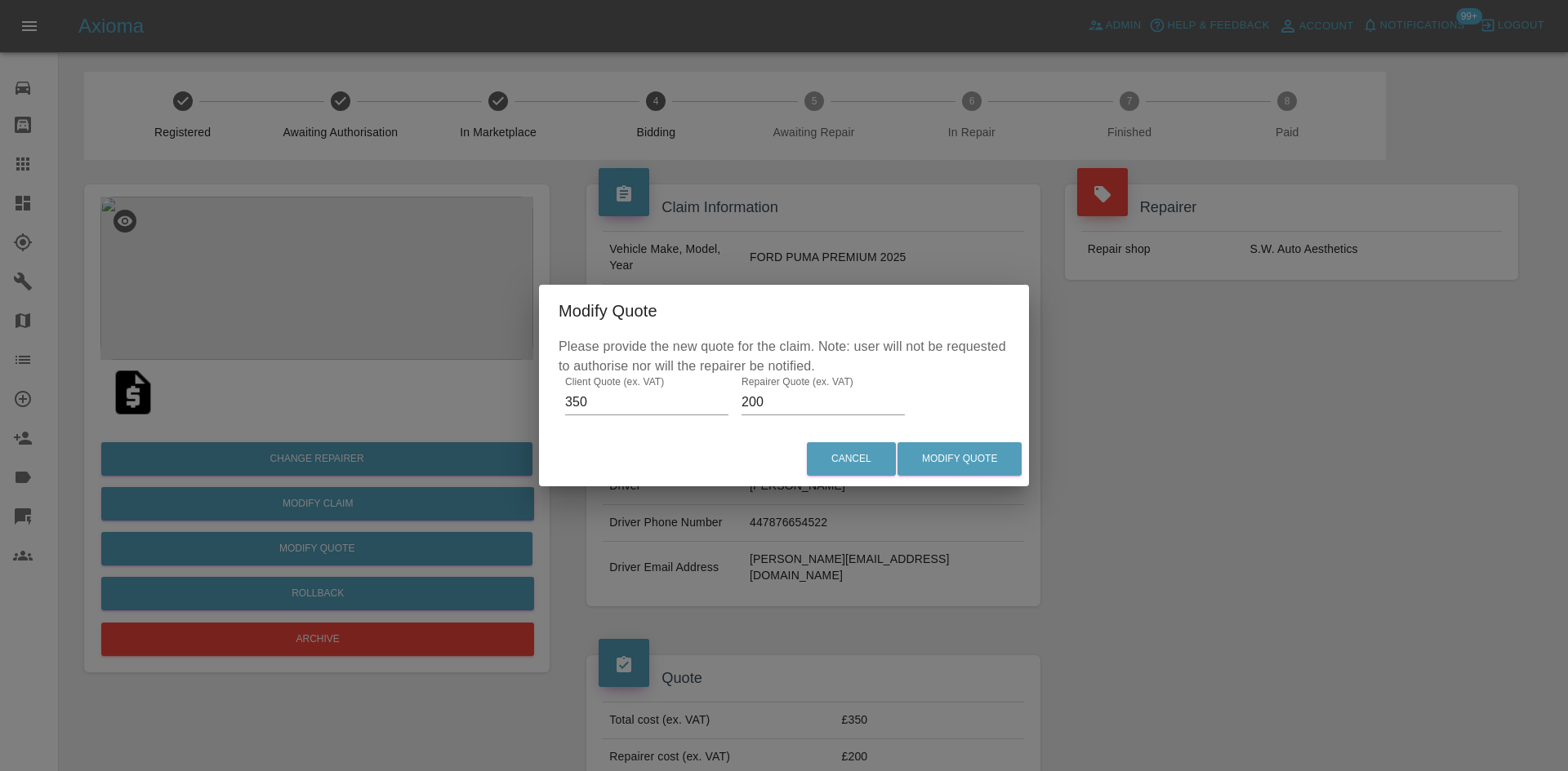
click at [784, 411] on input "200" at bounding box center [822, 402] width 163 height 26
type input "250"
click at [948, 460] on button "Modify Quote" at bounding box center [960, 458] width 124 height 34
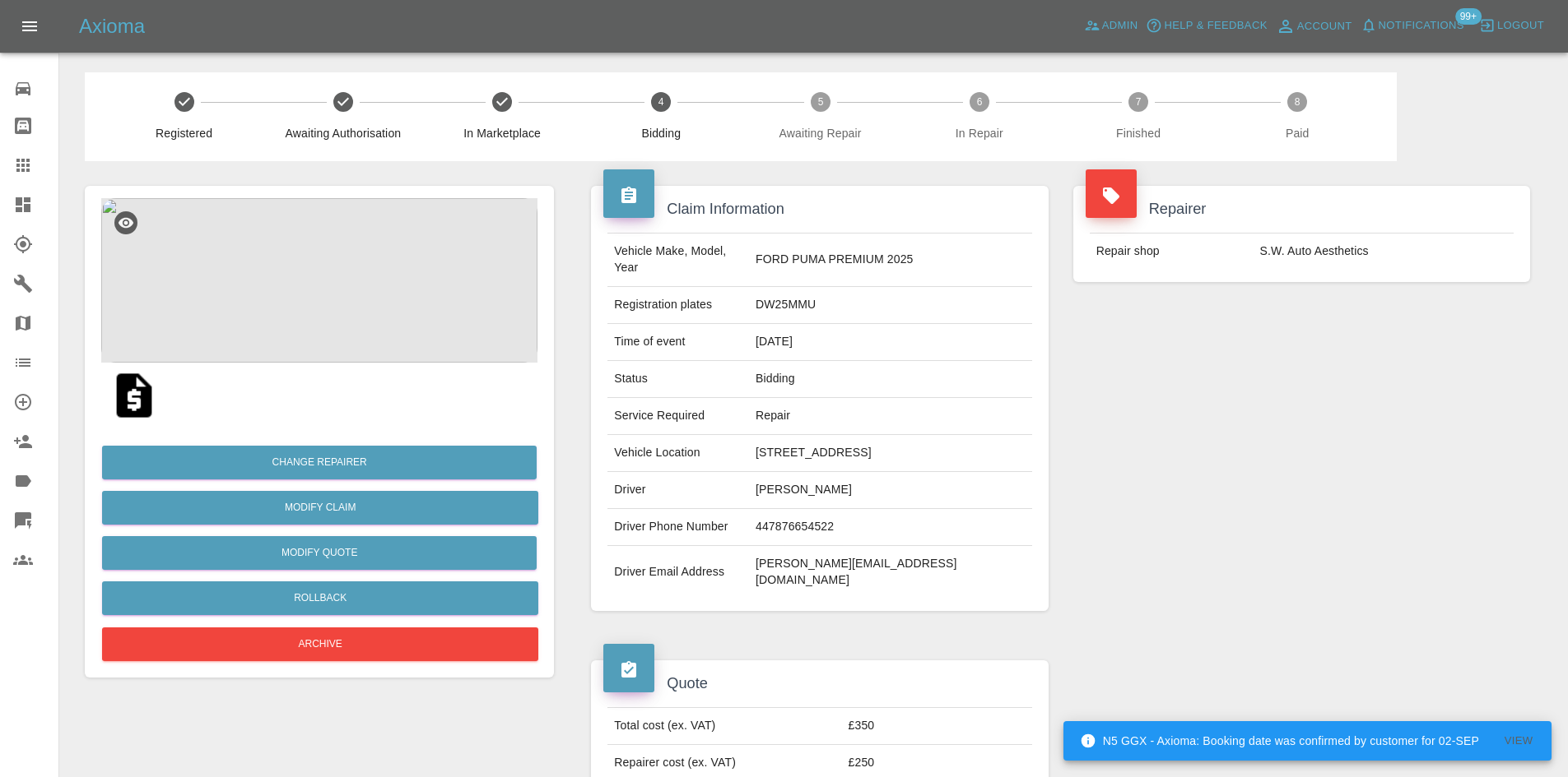
click at [39, 196] on div at bounding box center [36, 204] width 46 height 20
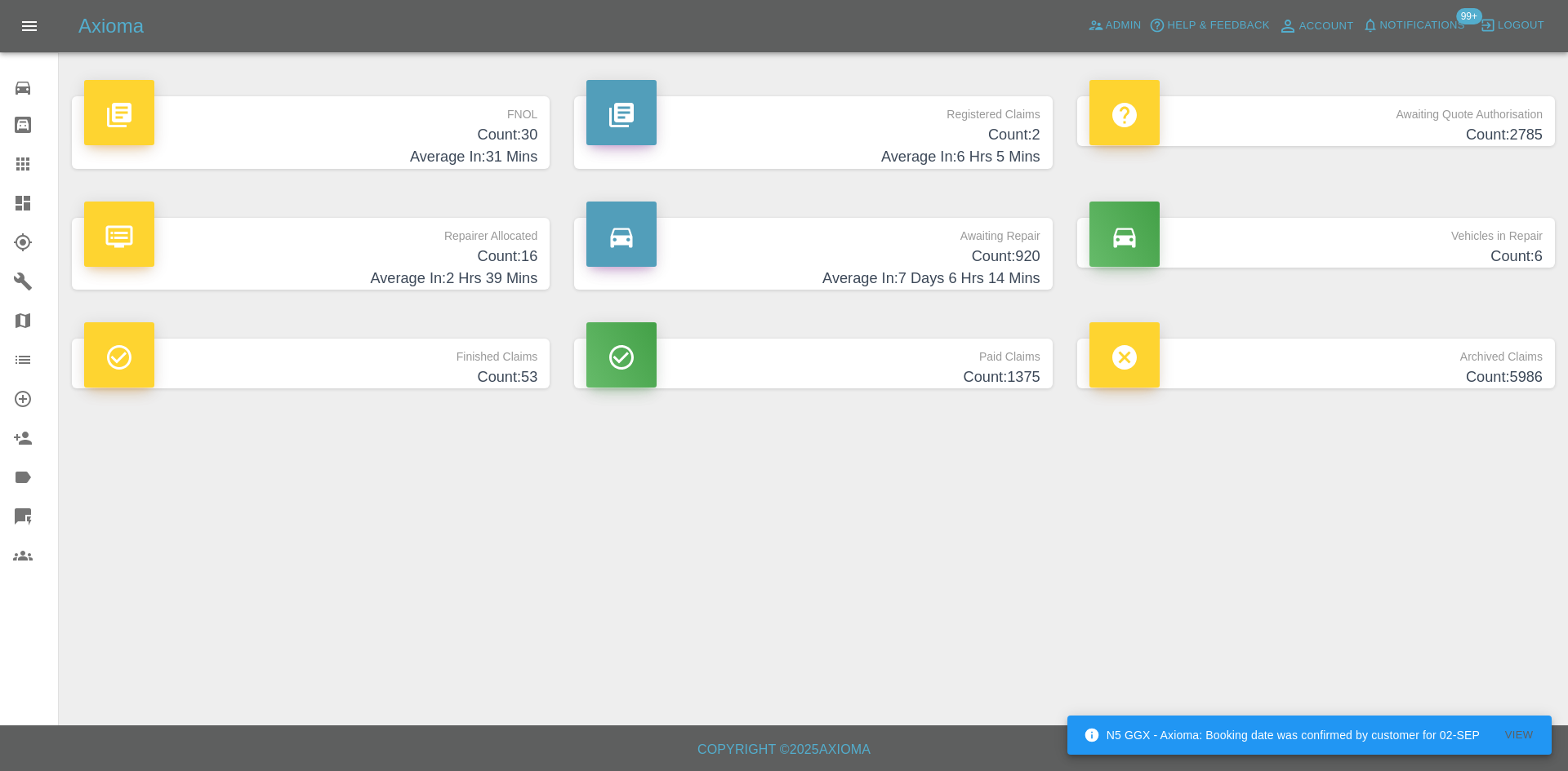
click at [898, 153] on h4 "Average In: 6 Hrs 5 Mins" at bounding box center [813, 157] width 454 height 22
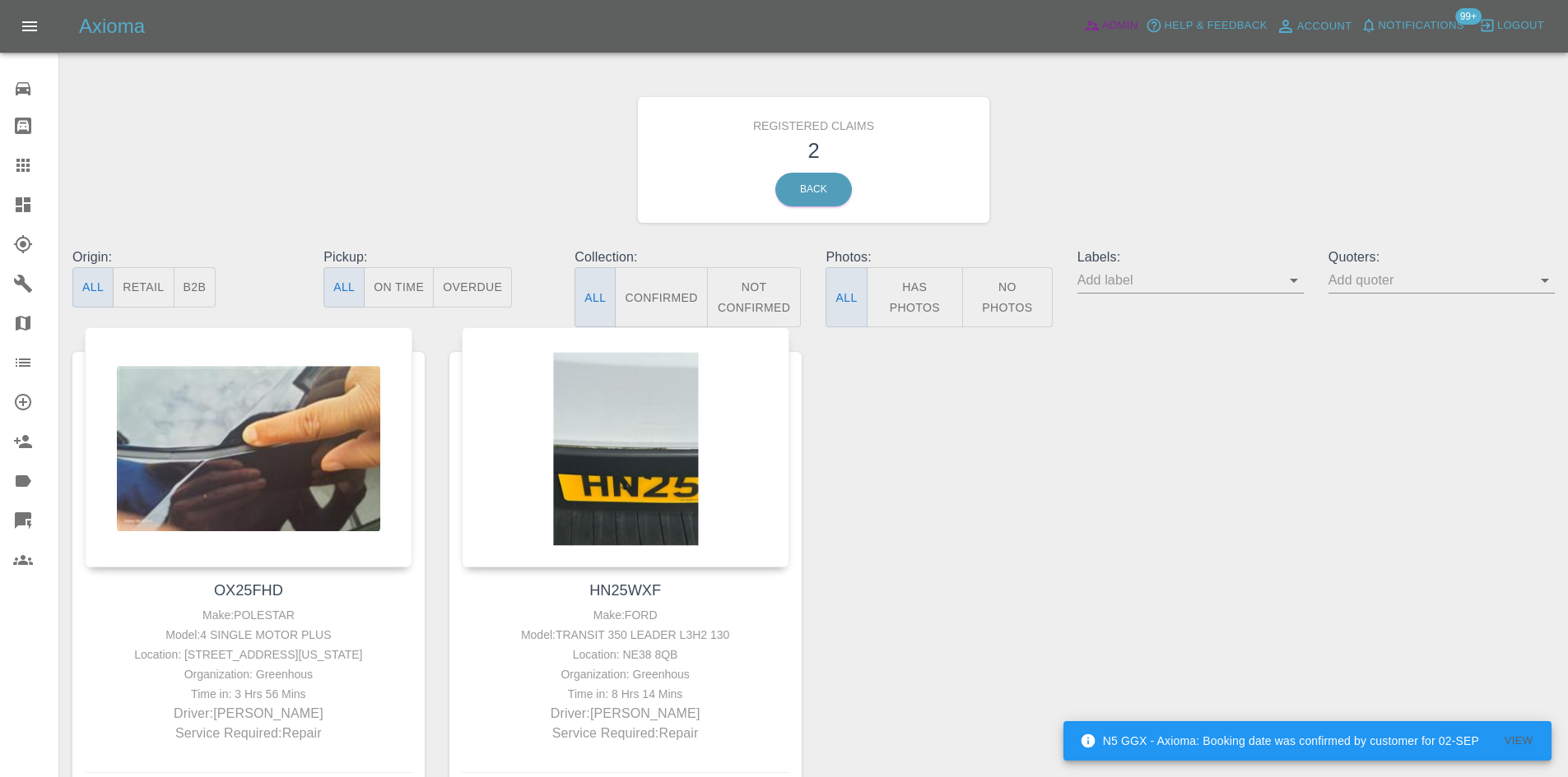
click at [1104, 30] on span "Admin" at bounding box center [1120, 26] width 37 height 19
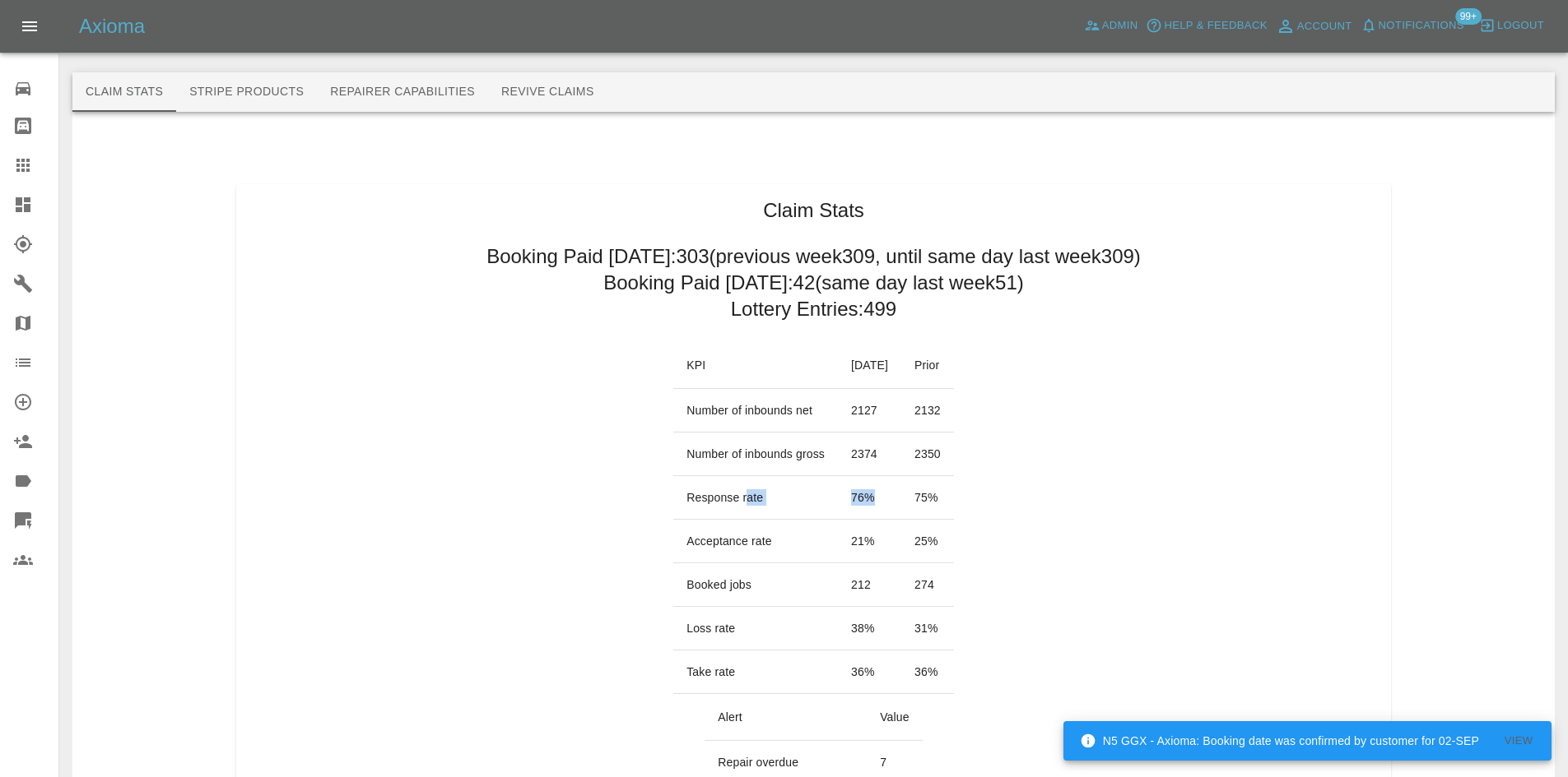
drag, startPoint x: 883, startPoint y: 495, endPoint x: 727, endPoint y: 490, distance: 156.1
click at [727, 490] on tr "Response rate 76 % 75 %" at bounding box center [813, 498] width 280 height 44
click at [774, 497] on td "Response rate" at bounding box center [755, 498] width 165 height 44
click at [838, 488] on td "76 %" at bounding box center [869, 498] width 64 height 44
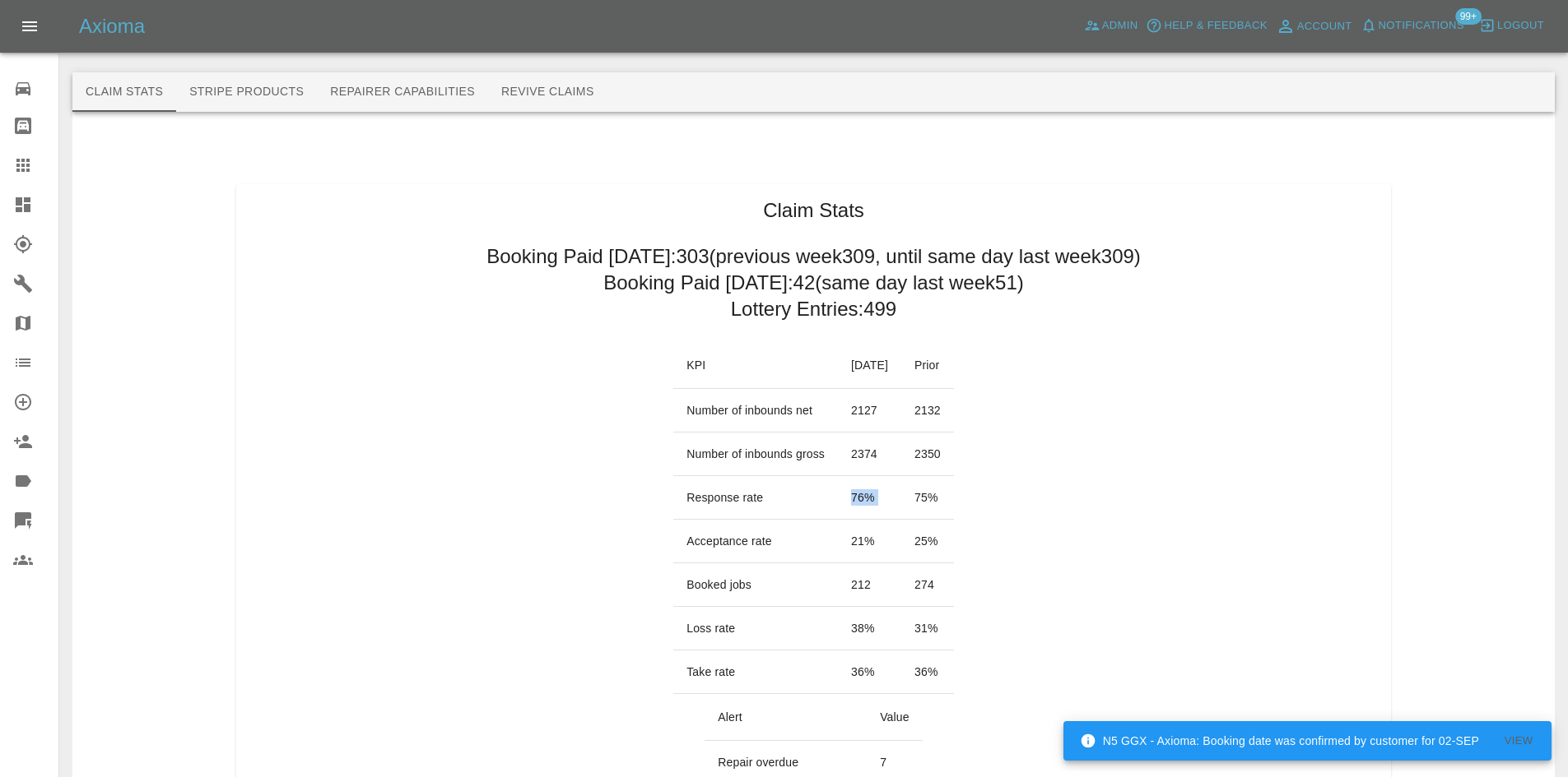
click at [838, 488] on td "76 %" at bounding box center [869, 498] width 64 height 44
click at [838, 544] on td "21 %" at bounding box center [869, 541] width 64 height 44
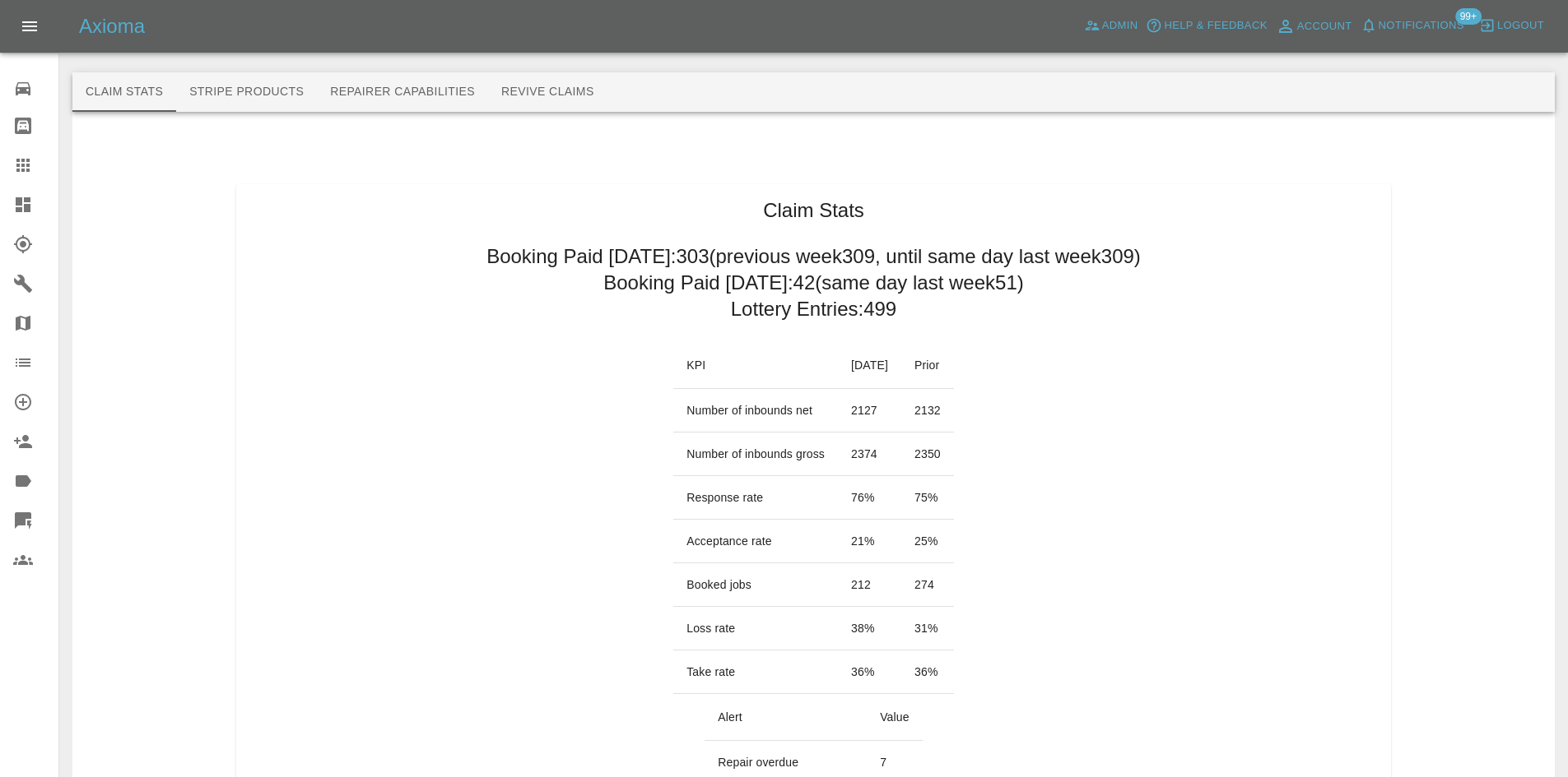
click at [838, 497] on td "76 %" at bounding box center [869, 498] width 64 height 44
click at [838, 582] on td "212" at bounding box center [869, 586] width 64 height 44
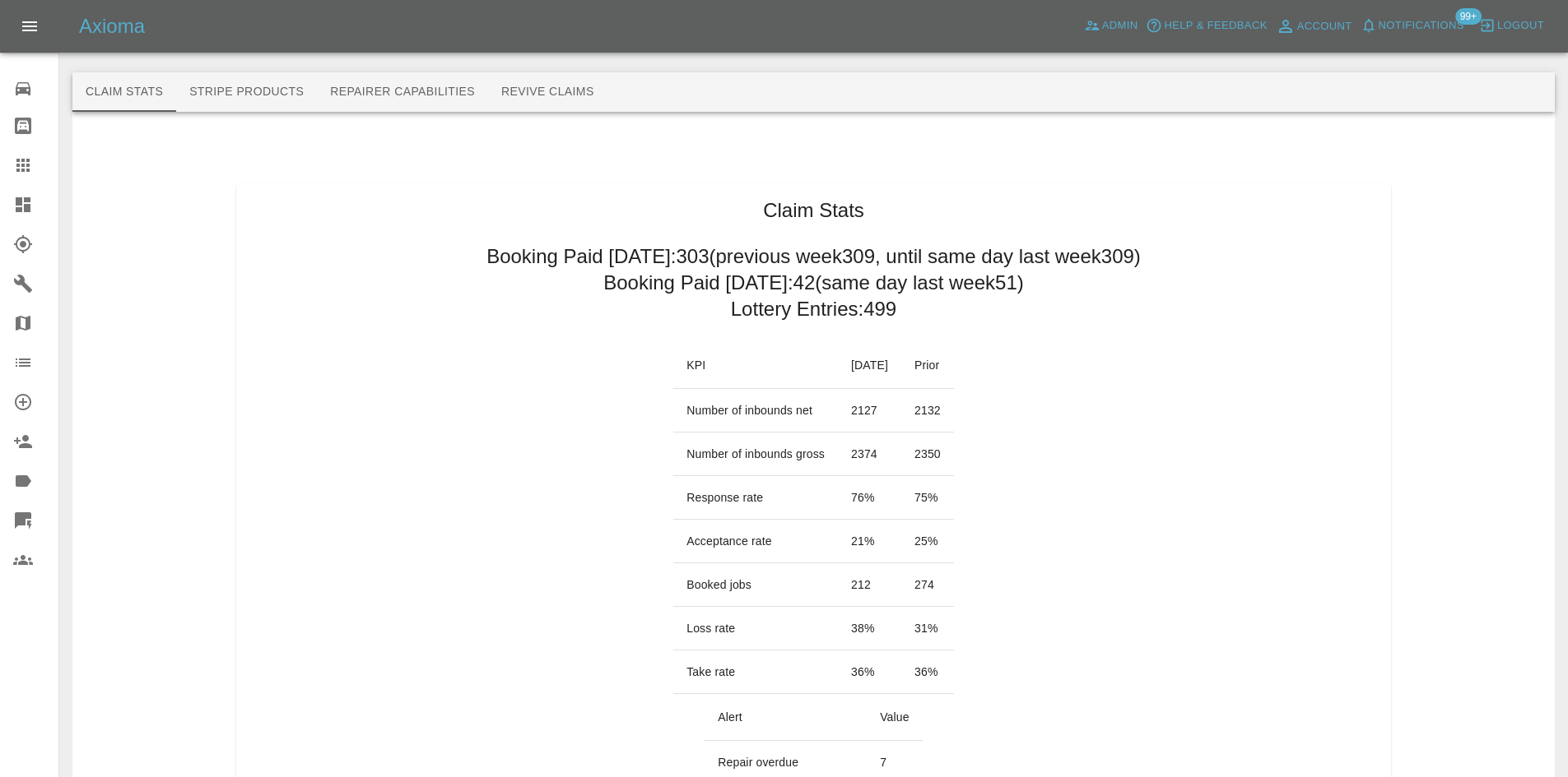
click at [938, 586] on td "274" at bounding box center [927, 586] width 53 height 44
drag, startPoint x: 981, startPoint y: 586, endPoint x: 851, endPoint y: 584, distance: 130.0
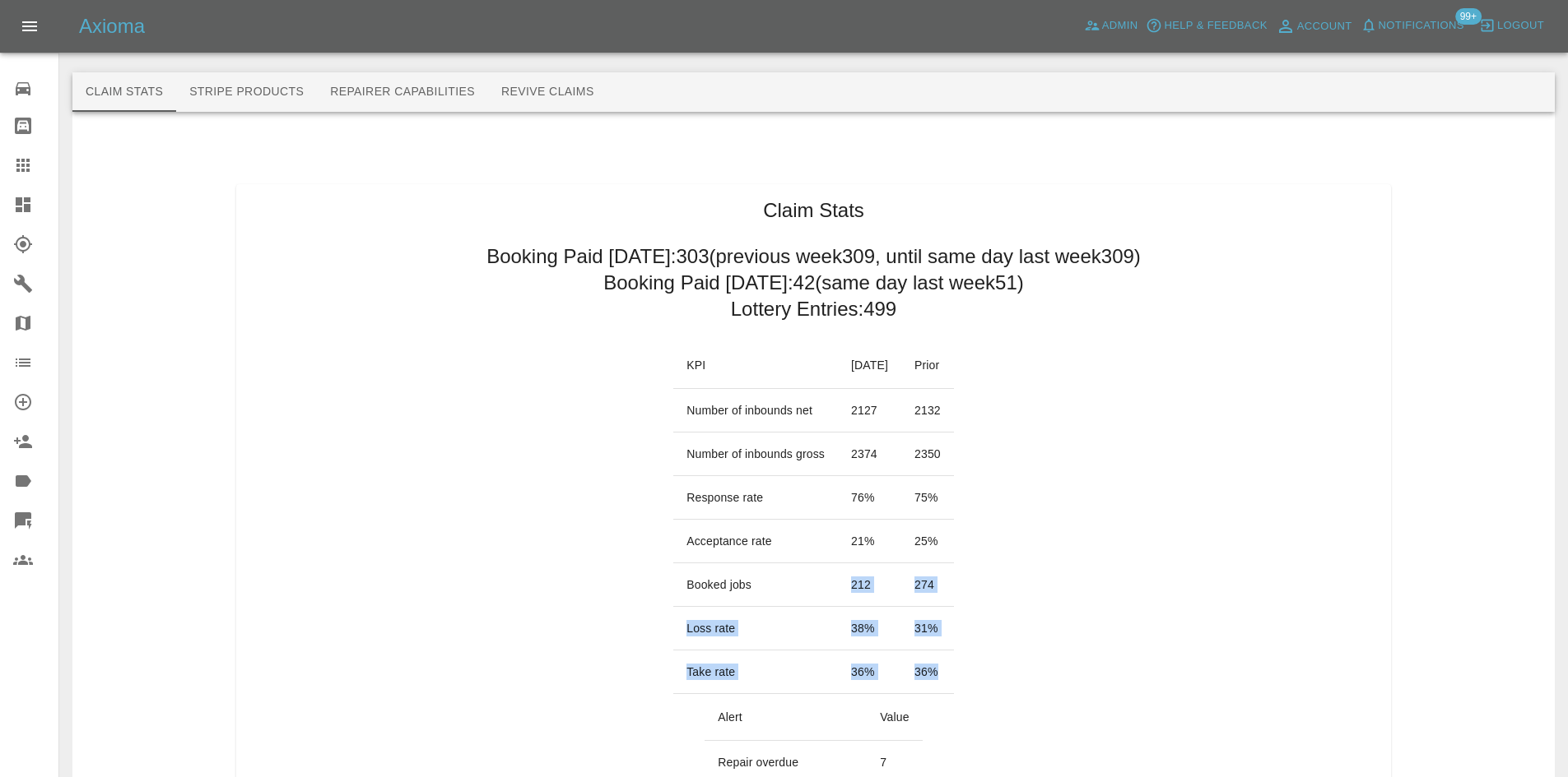
click at [858, 583] on td "212" at bounding box center [869, 586] width 64 height 44
click at [925, 578] on td "274" at bounding box center [927, 586] width 53 height 44
click at [932, 577] on td "274" at bounding box center [927, 586] width 53 height 44
click at [954, 581] on td "274" at bounding box center [927, 586] width 53 height 44
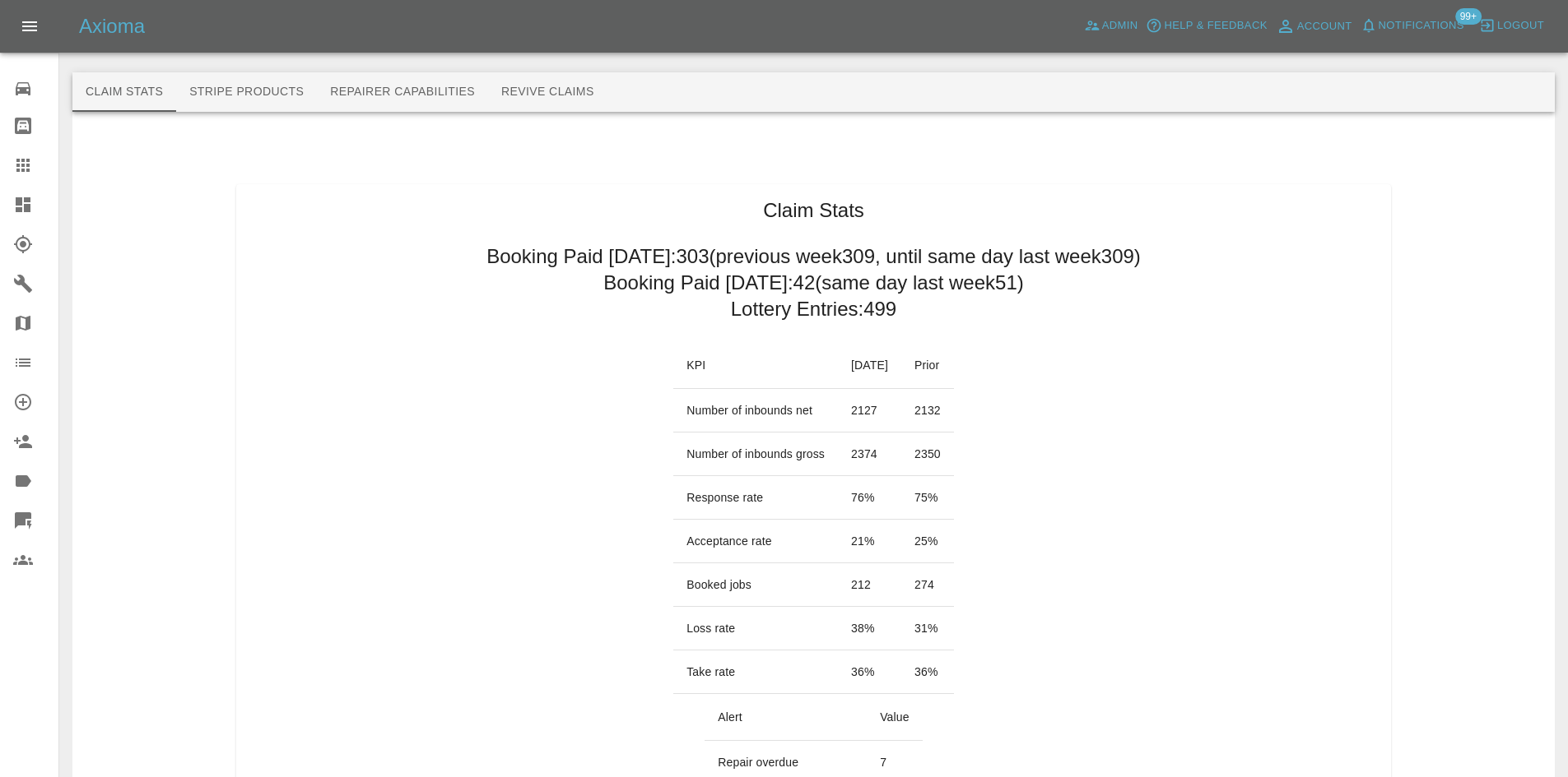
click at [954, 581] on td "274" at bounding box center [927, 586] width 53 height 44
click at [935, 631] on td "31 %" at bounding box center [927, 629] width 53 height 44
drag, startPoint x: 931, startPoint y: 629, endPoint x: 966, endPoint y: 633, distance: 35.2
click at [954, 633] on td "31 %" at bounding box center [927, 629] width 53 height 44
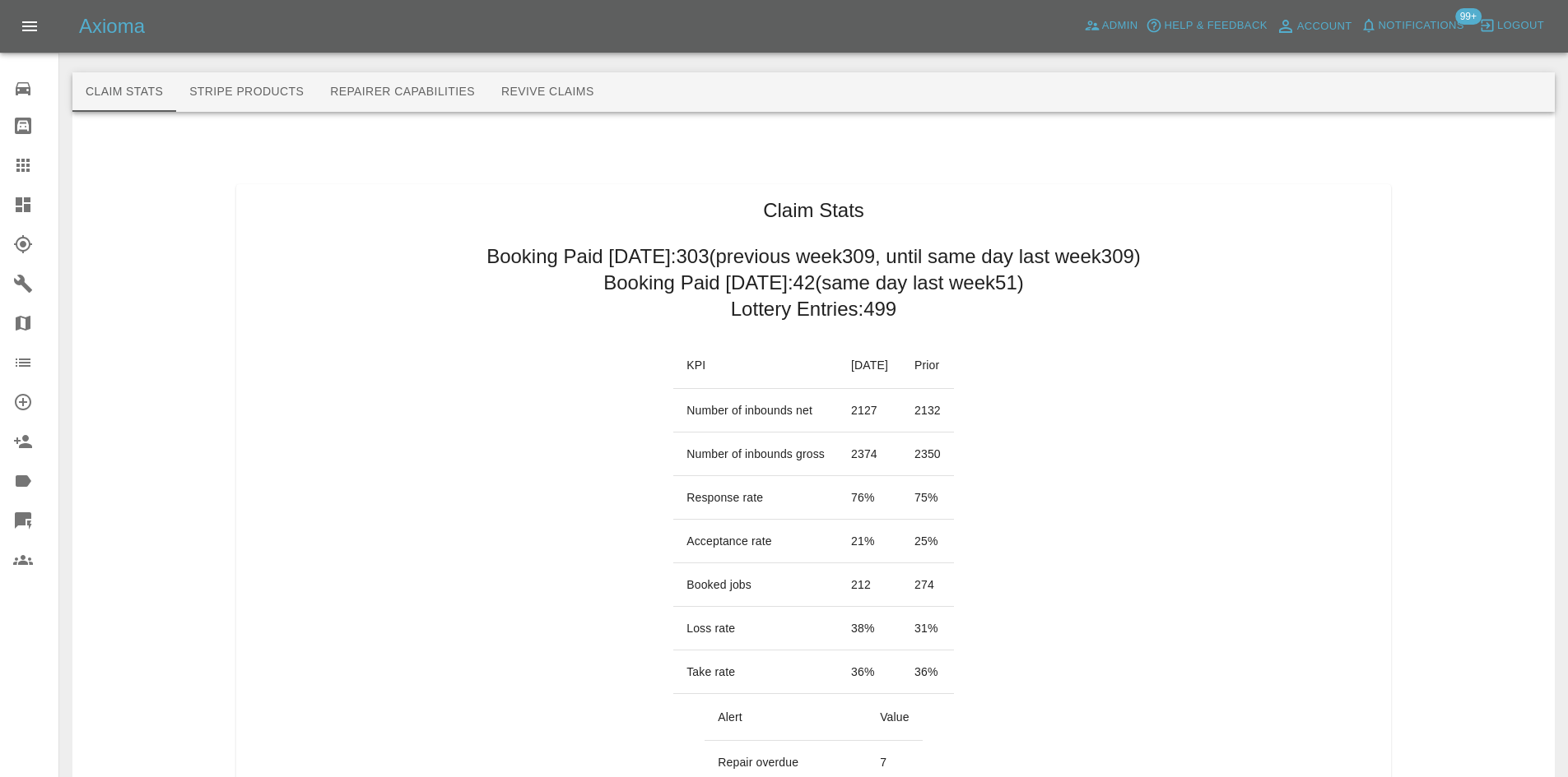
click at [892, 626] on td "38 %" at bounding box center [869, 629] width 64 height 44
drag, startPoint x: 876, startPoint y: 627, endPoint x: 824, endPoint y: 631, distance: 52.2
click at [838, 631] on td "38 %" at bounding box center [869, 629] width 64 height 44
click at [838, 447] on td "2374" at bounding box center [869, 454] width 64 height 44
click at [839, 455] on td "2374" at bounding box center [869, 454] width 64 height 44
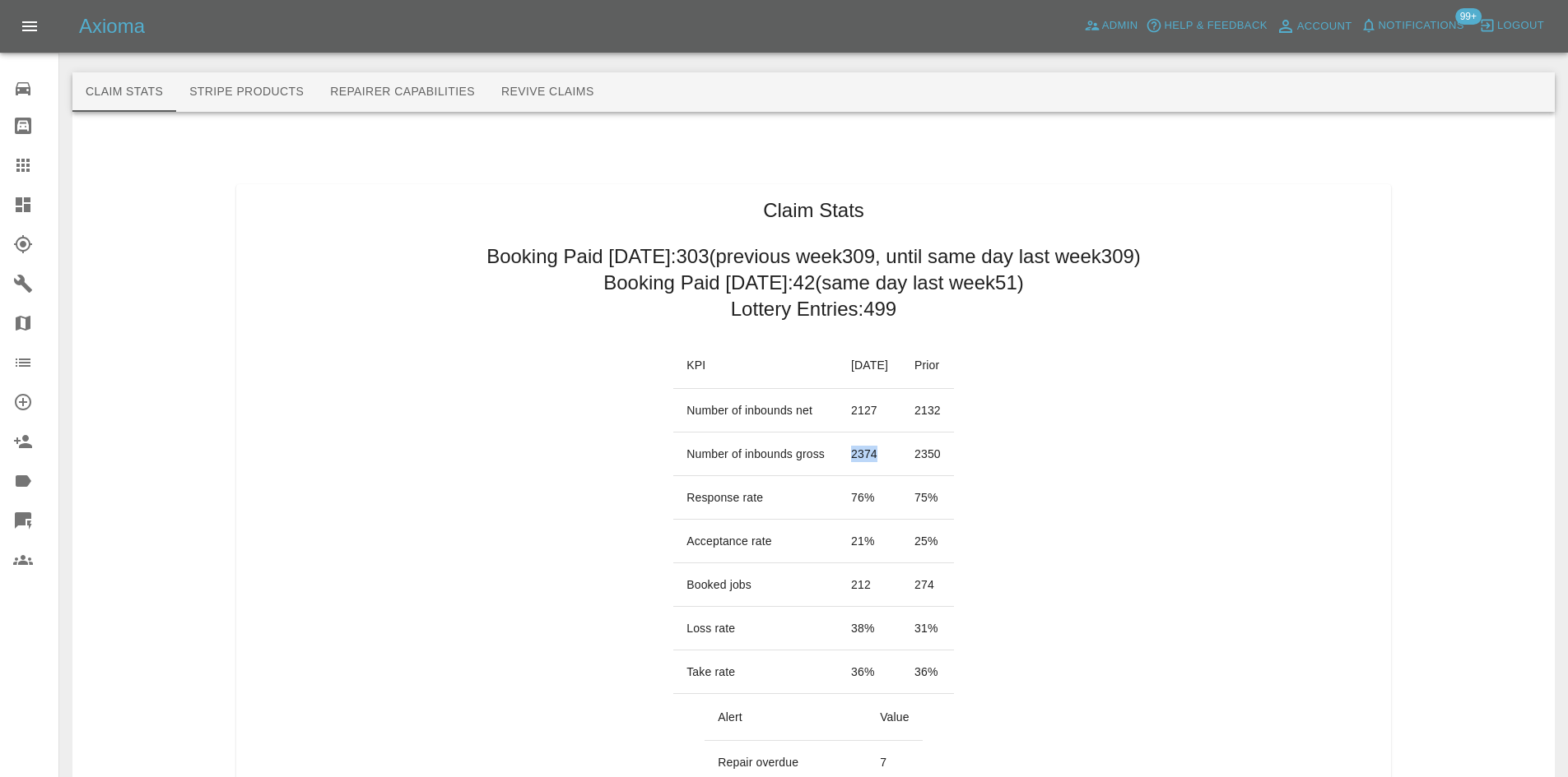
click at [839, 455] on td "2374" at bounding box center [869, 454] width 64 height 44
click at [934, 455] on td "2350" at bounding box center [927, 454] width 53 height 44
click at [861, 459] on td "2374" at bounding box center [869, 454] width 64 height 44
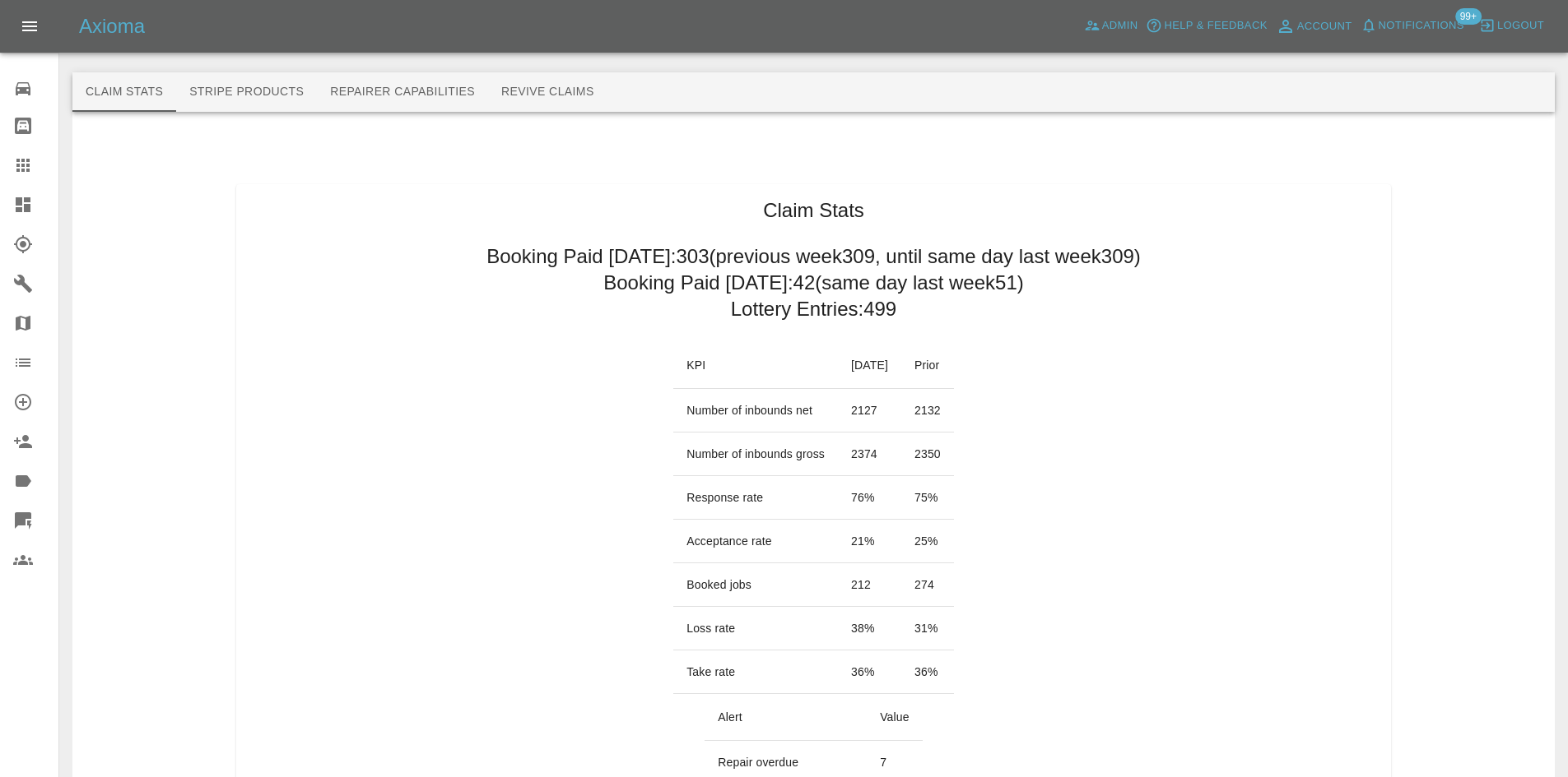
click at [847, 459] on td "2374" at bounding box center [869, 454] width 64 height 44
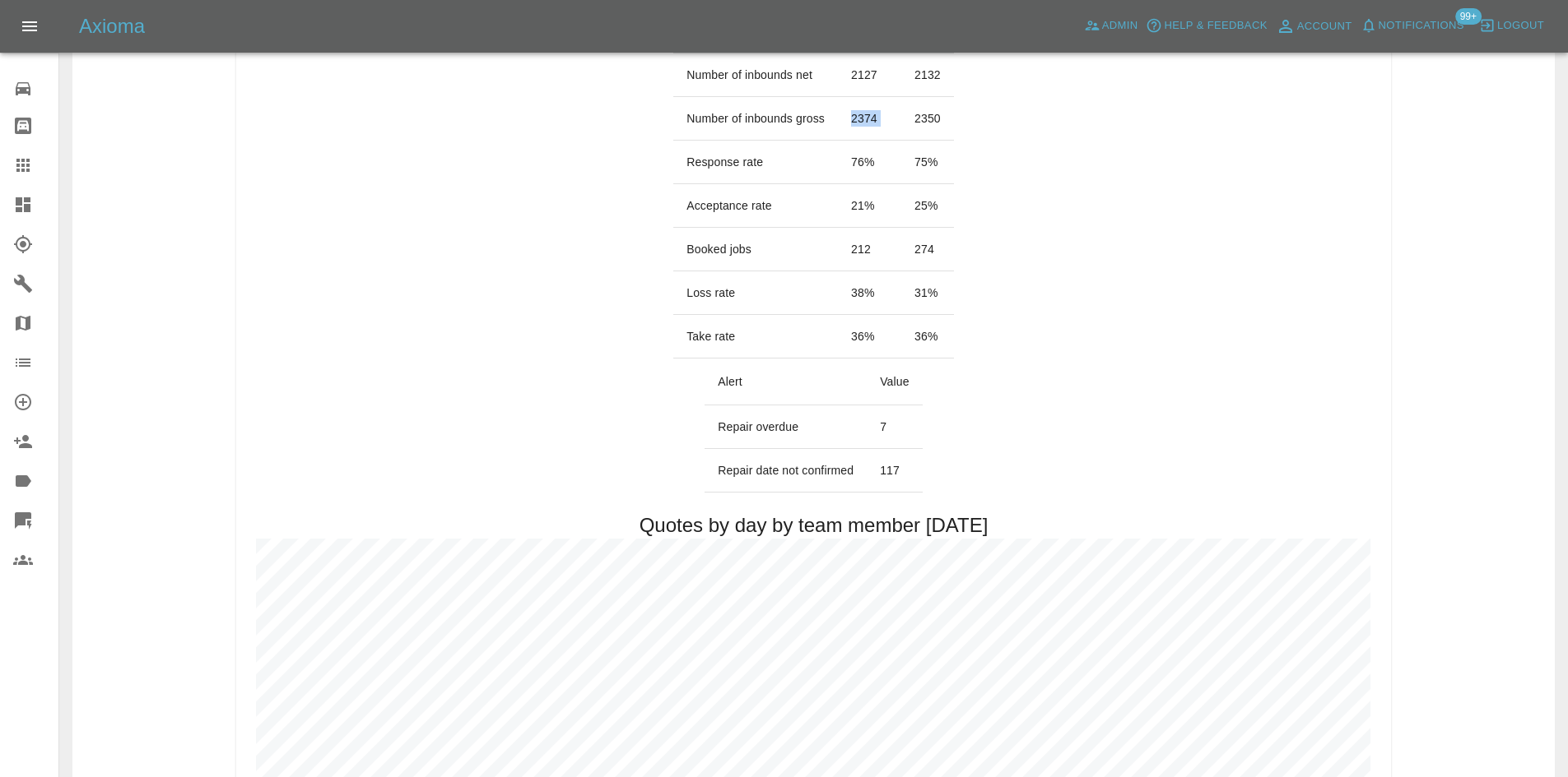
scroll to position [576, 0]
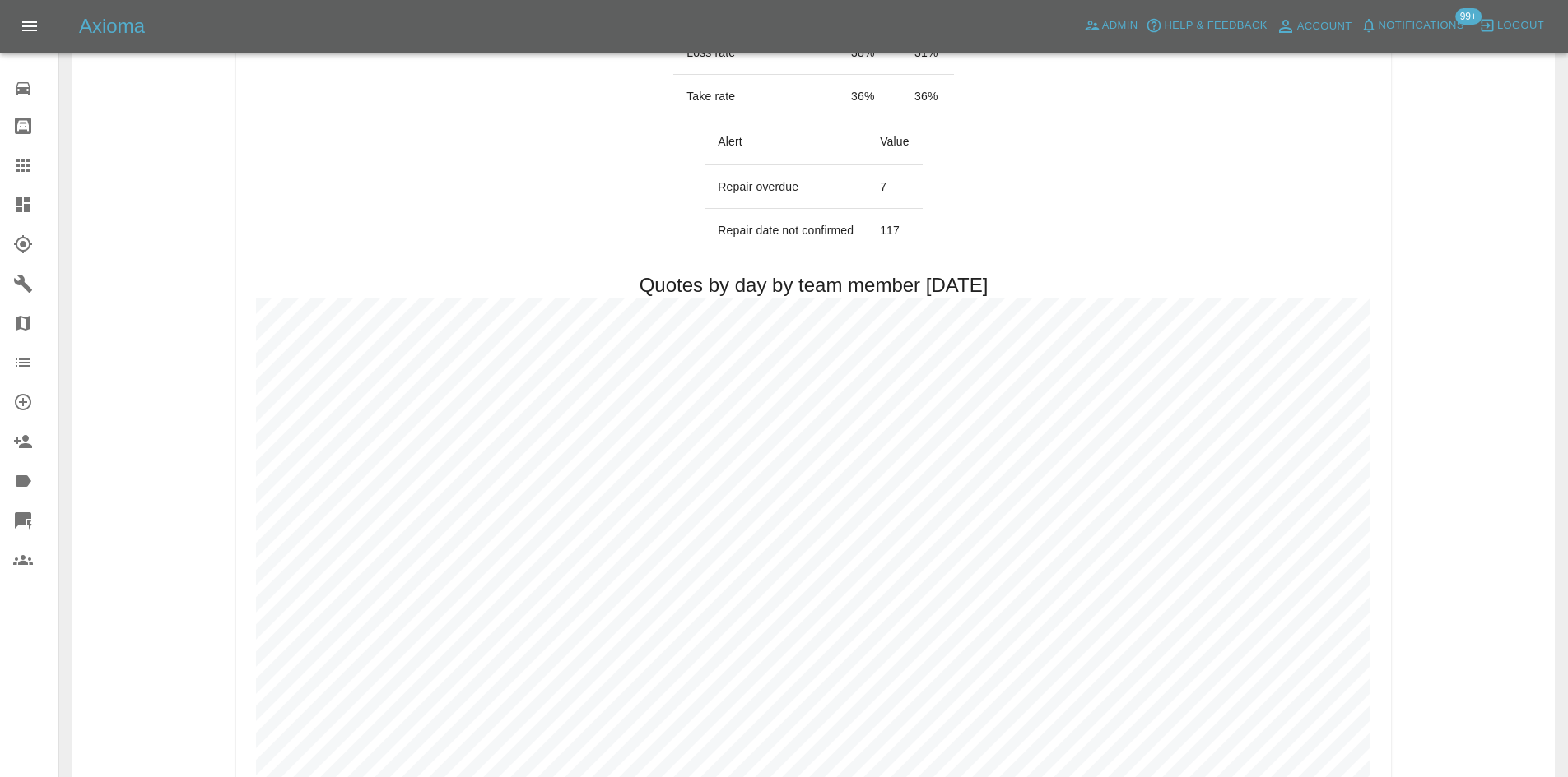
click at [895, 226] on td "117" at bounding box center [894, 231] width 56 height 44
click at [912, 225] on td "117" at bounding box center [894, 231] width 56 height 44
click at [918, 225] on td "117" at bounding box center [894, 231] width 56 height 44
click at [907, 225] on td "117" at bounding box center [894, 231] width 56 height 44
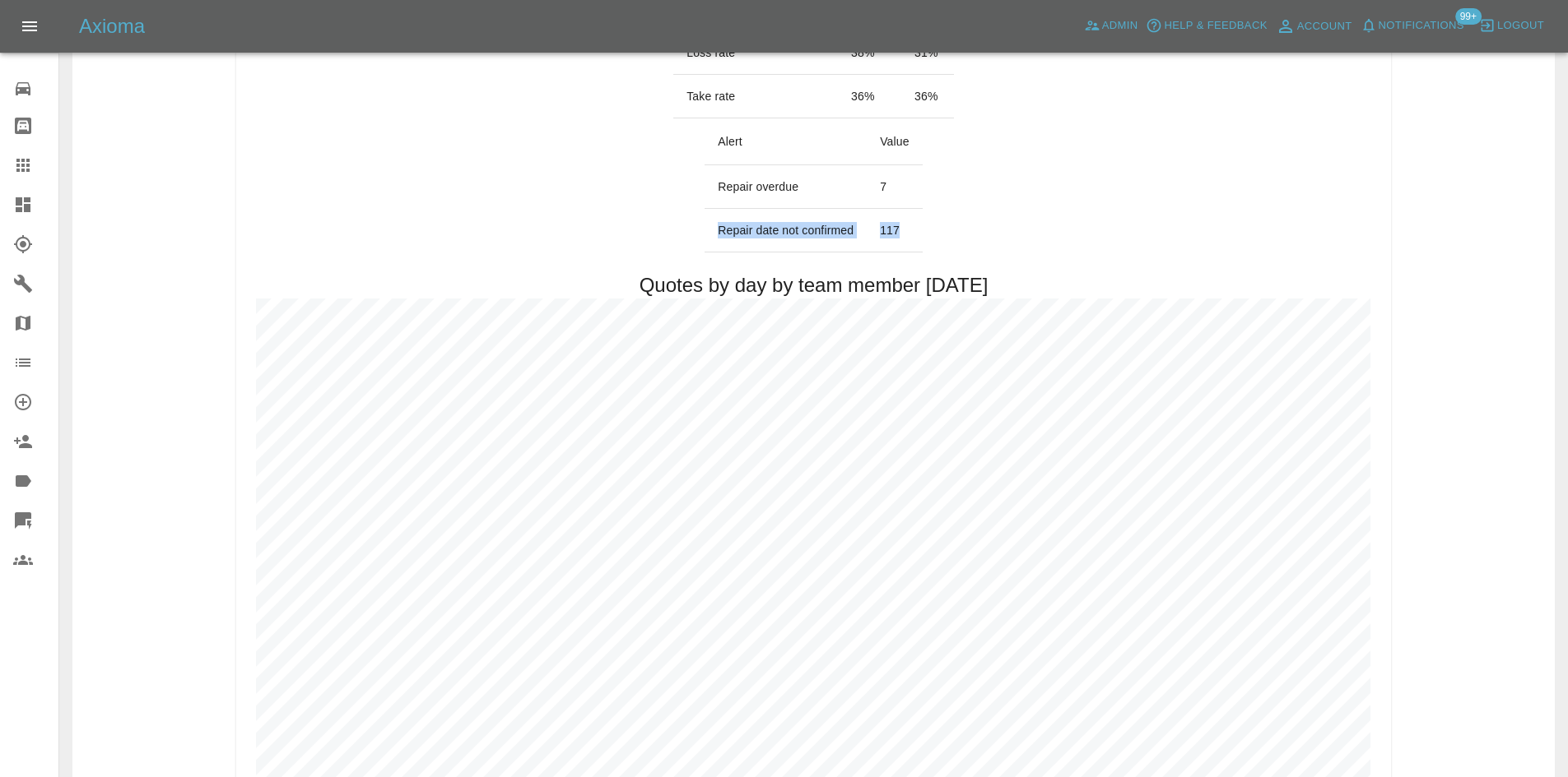
drag, startPoint x: 904, startPoint y: 225, endPoint x: 717, endPoint y: 231, distance: 187.1
click at [717, 231] on tr "Repair date not confirmed 117" at bounding box center [813, 231] width 218 height 44
click at [23, 190] on link "Dashboard" at bounding box center [29, 204] width 58 height 39
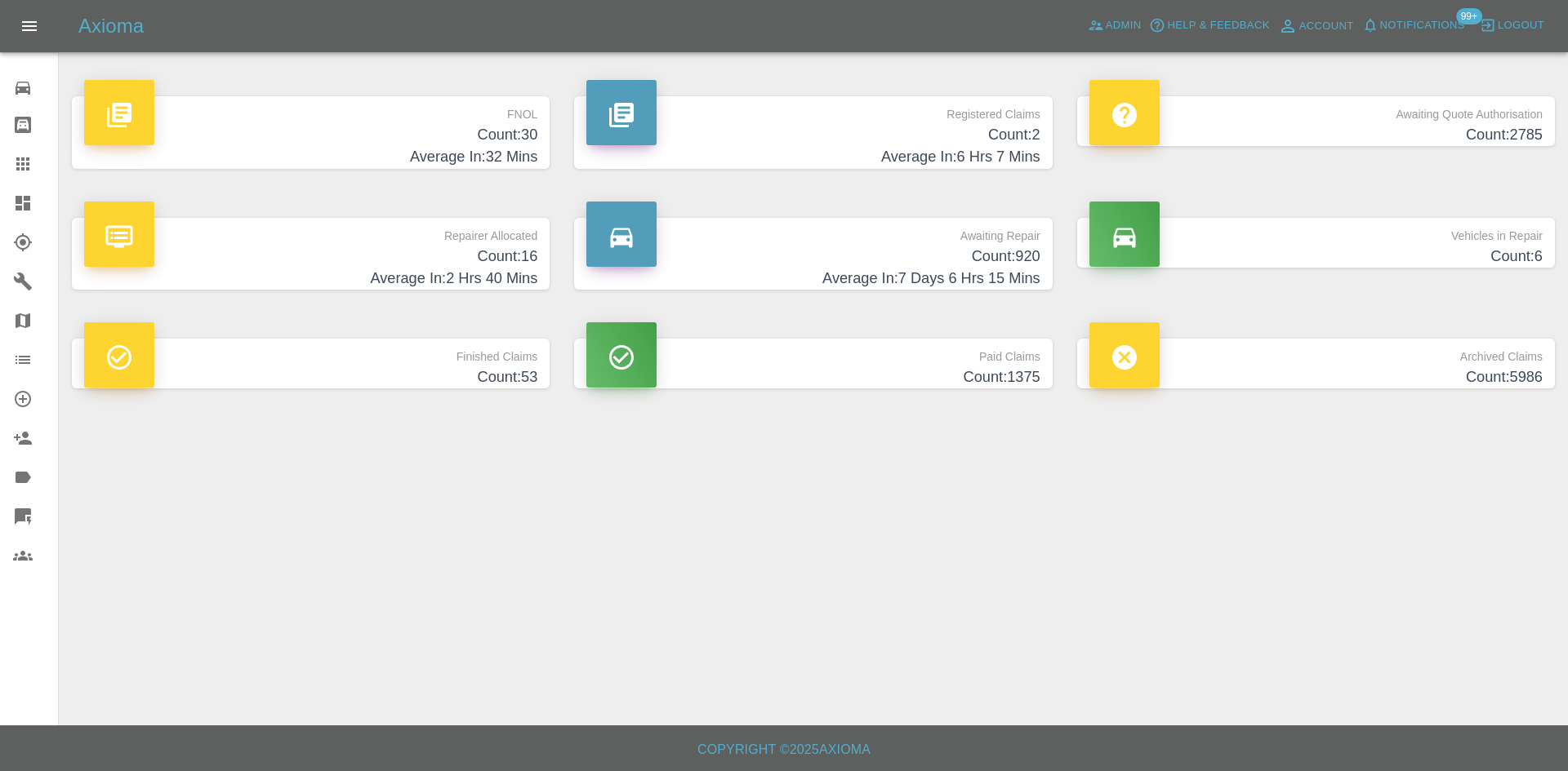
click at [1412, 229] on p "Vehicles in Repair" at bounding box center [1316, 231] width 454 height 28
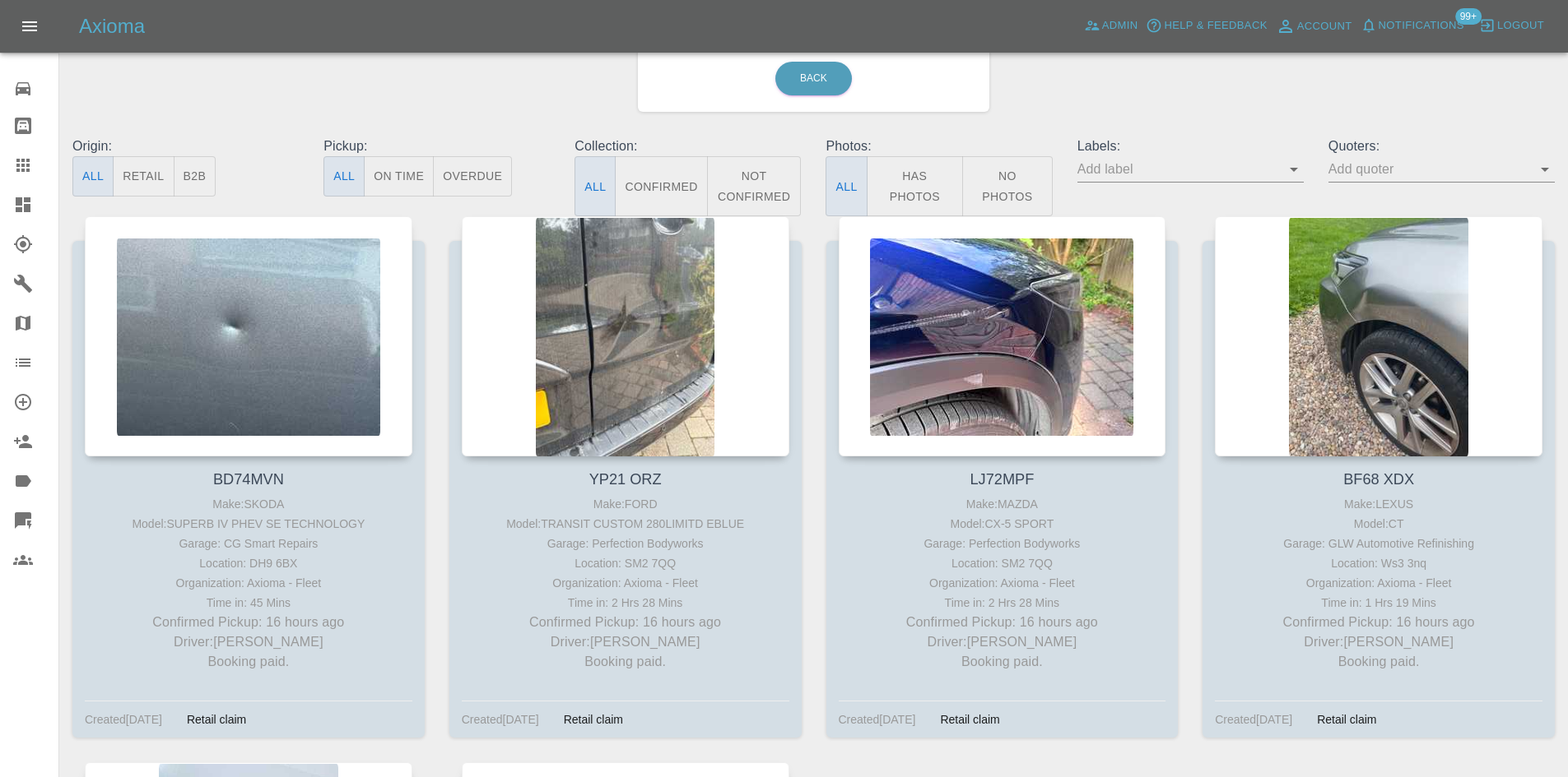
scroll to position [83, 0]
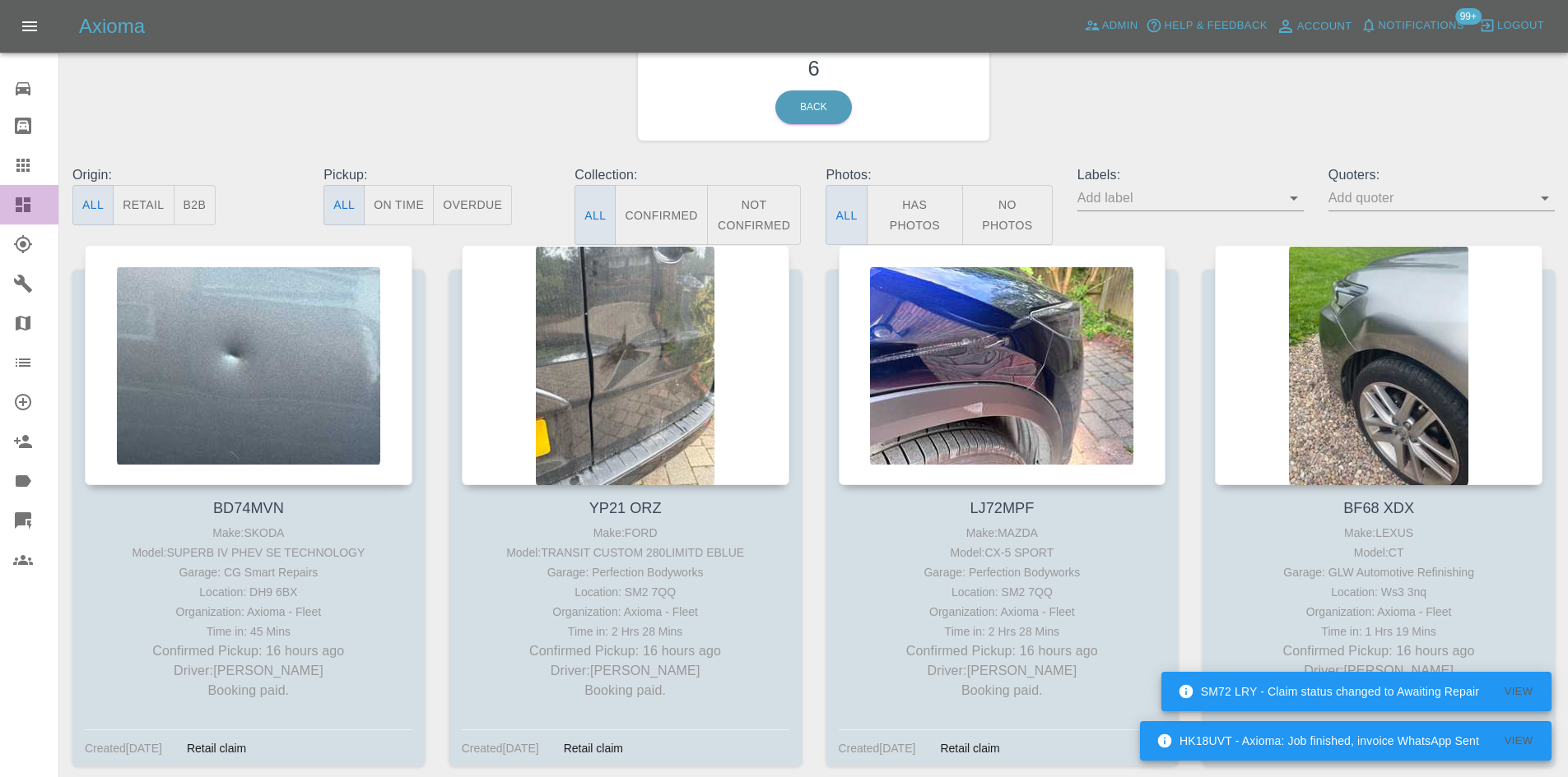
click at [30, 205] on icon at bounding box center [23, 204] width 15 height 15
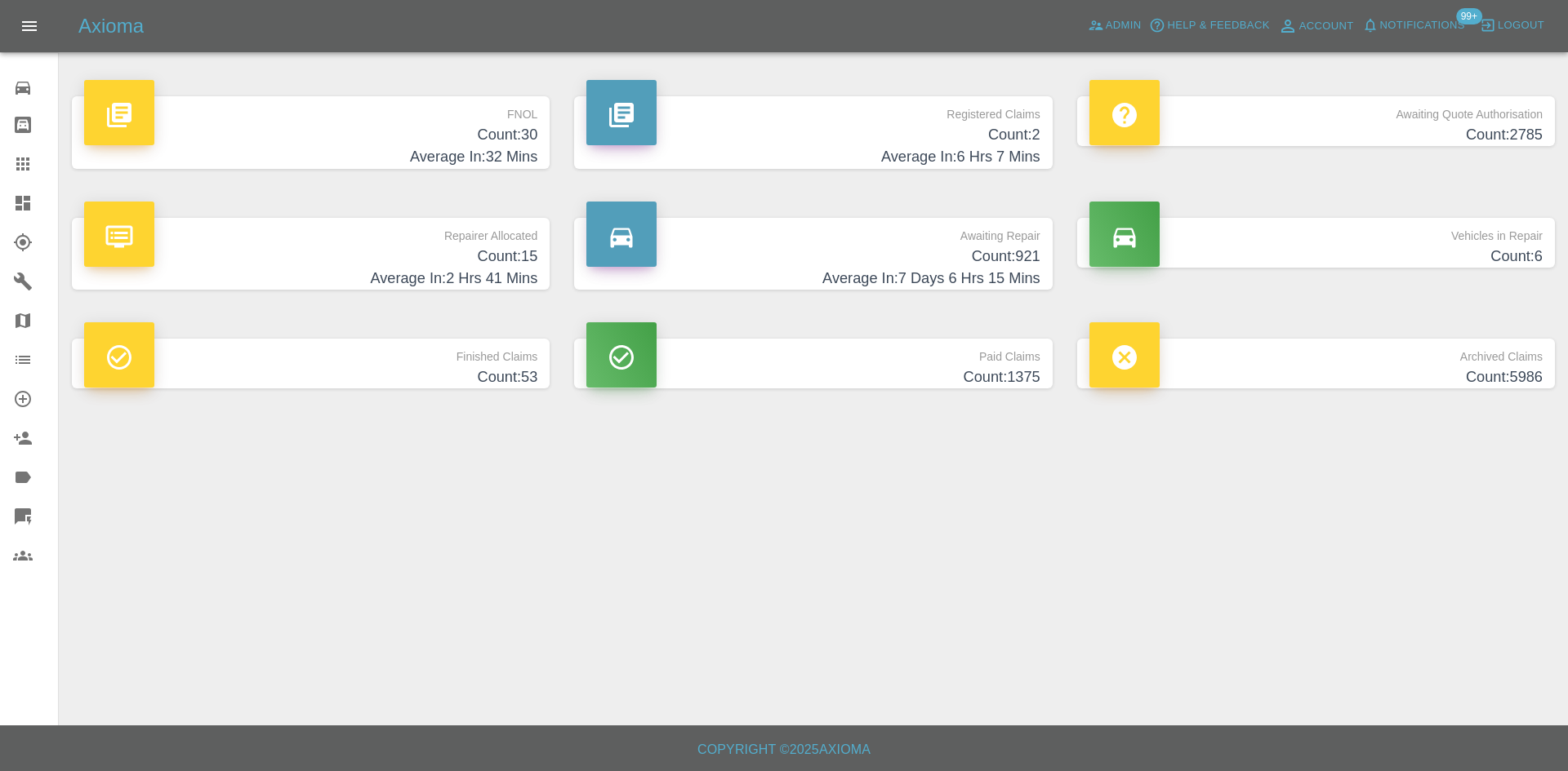
click at [534, 119] on p "FNOL" at bounding box center [310, 111] width 454 height 28
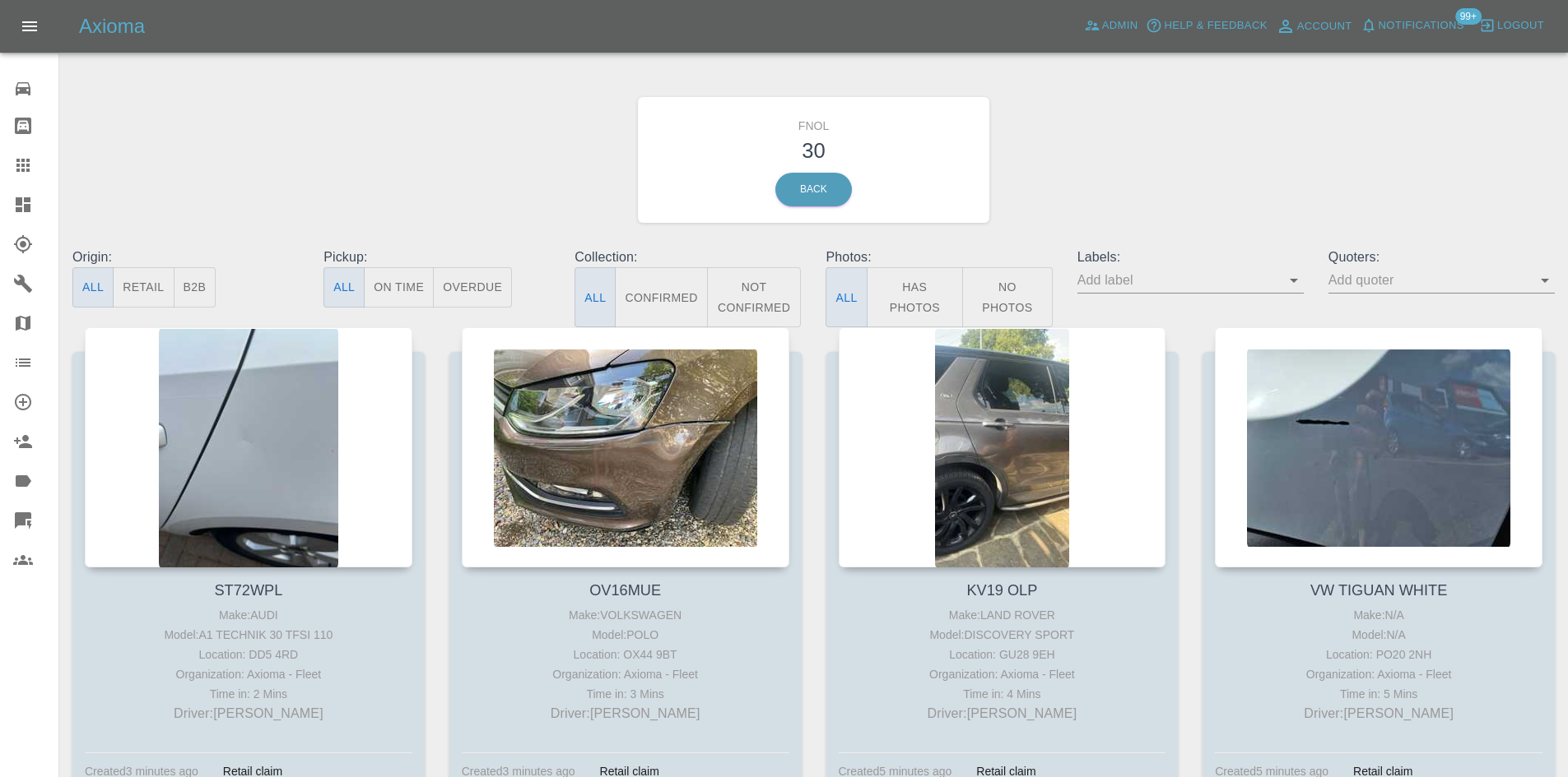
click at [22, 201] on icon at bounding box center [23, 204] width 15 height 15
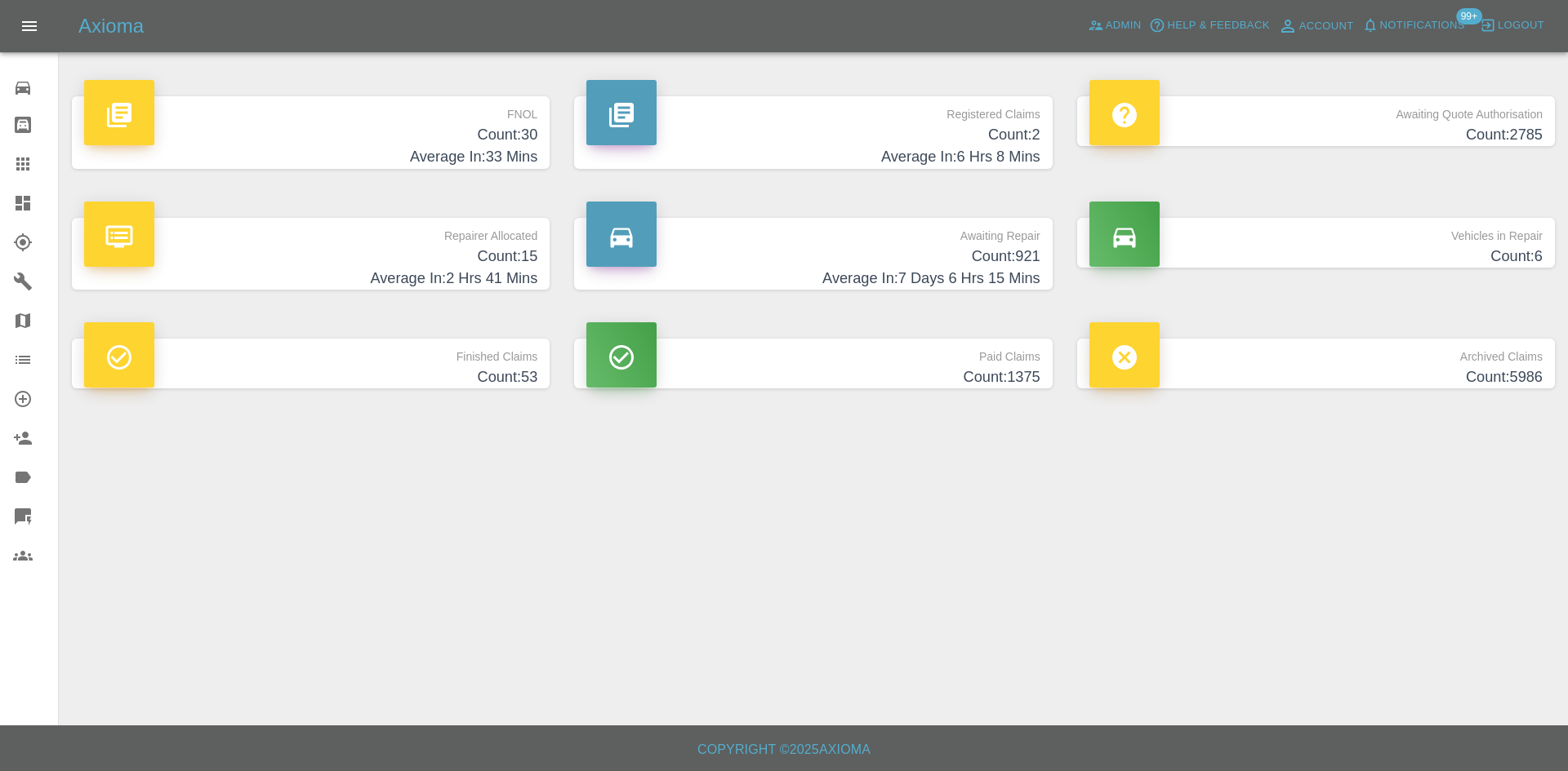
click at [995, 236] on p "Awaiting Repair" at bounding box center [813, 231] width 454 height 28
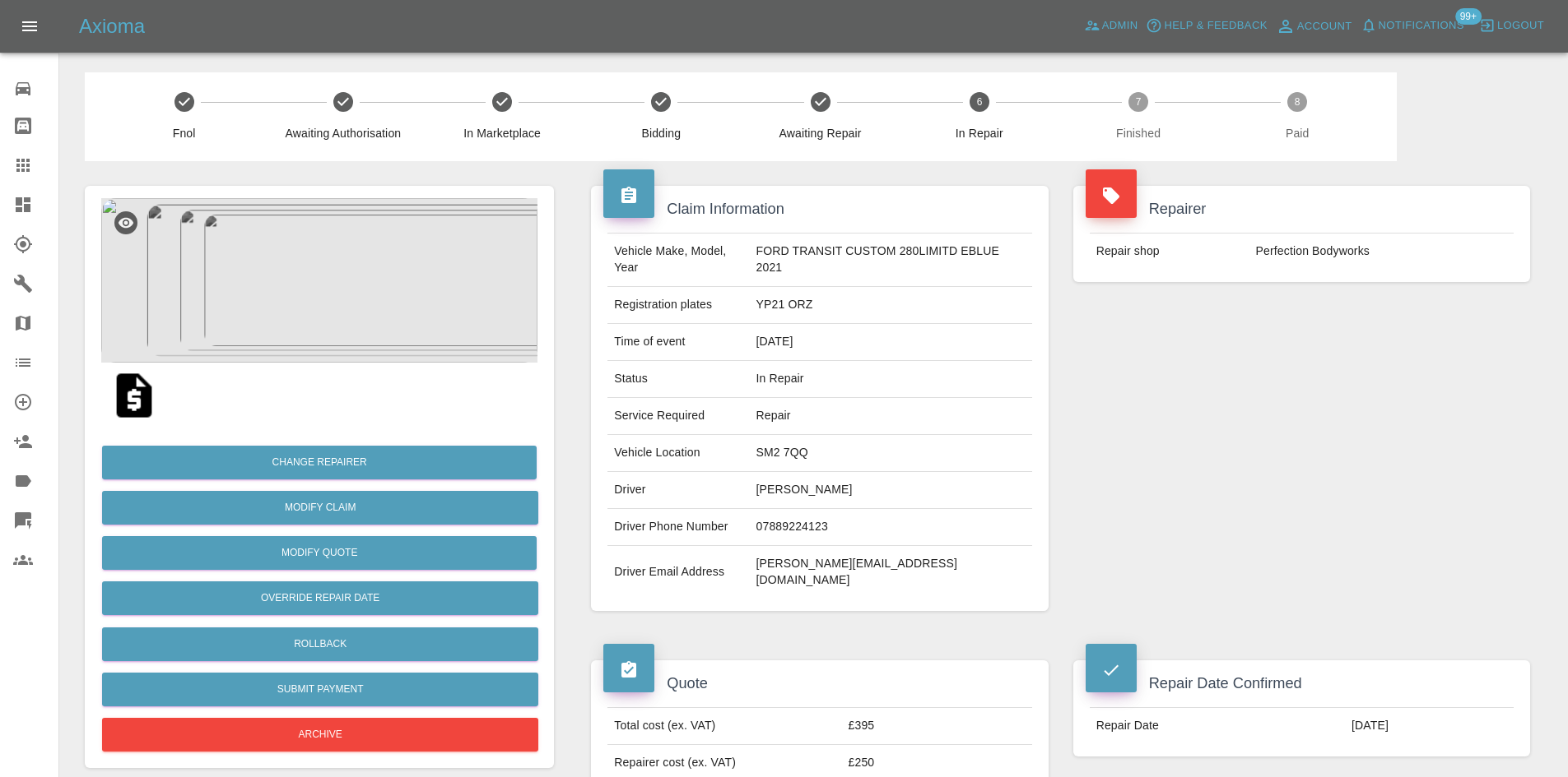
click at [879, 717] on td "£395" at bounding box center [937, 727] width 190 height 37
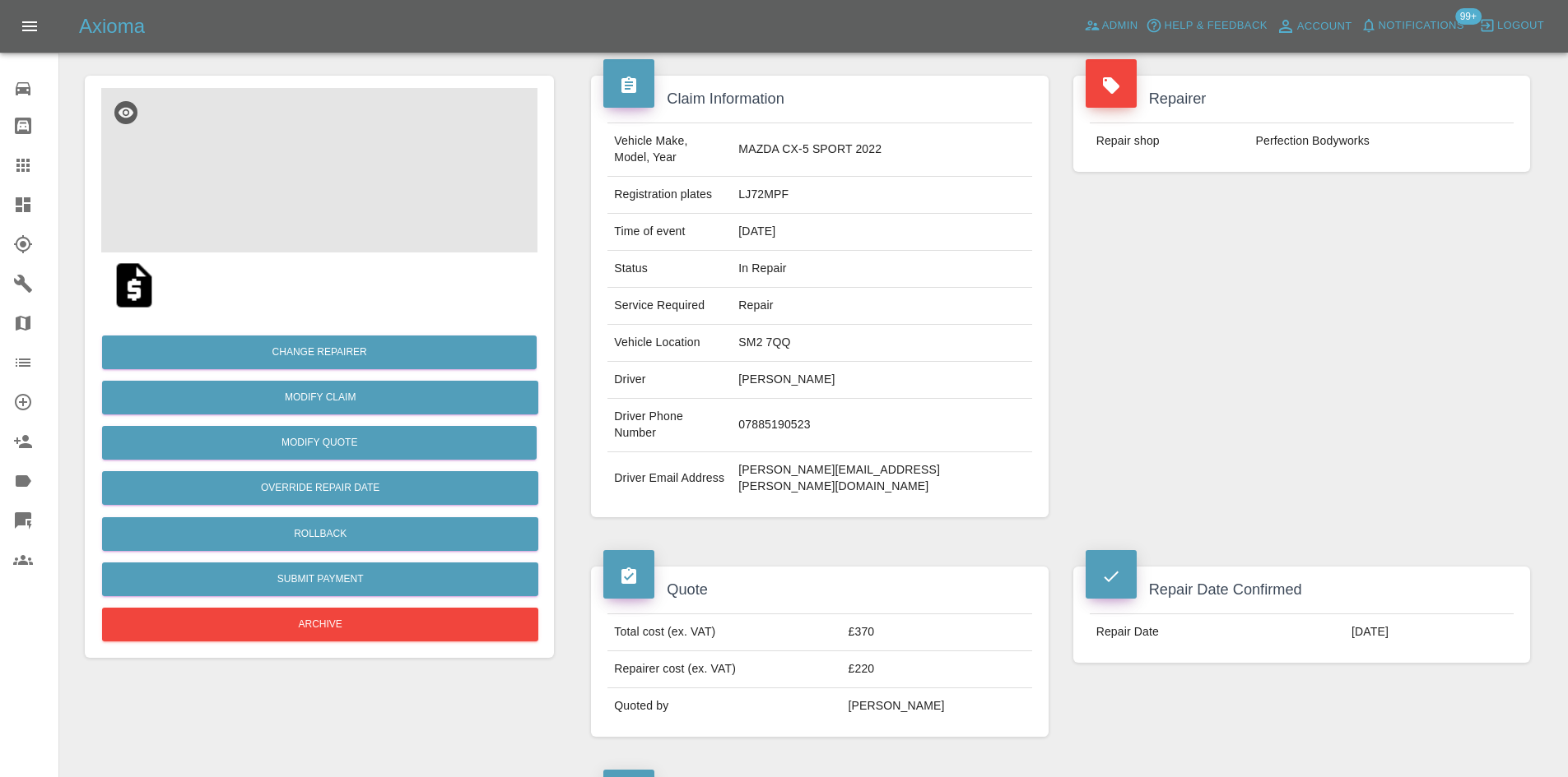
scroll to position [83, 0]
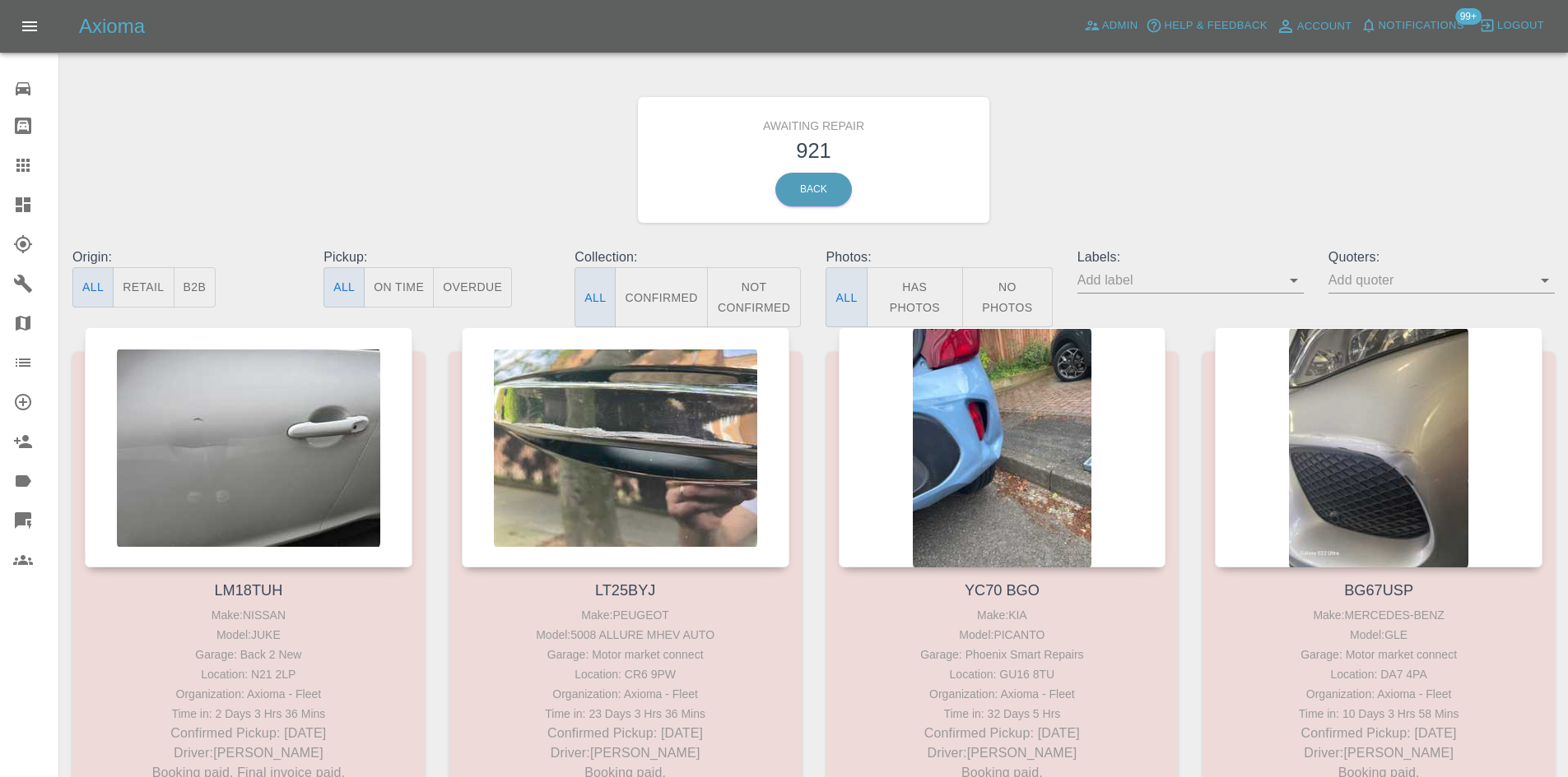
click at [764, 291] on button "Not Confirmed" at bounding box center [754, 297] width 95 height 60
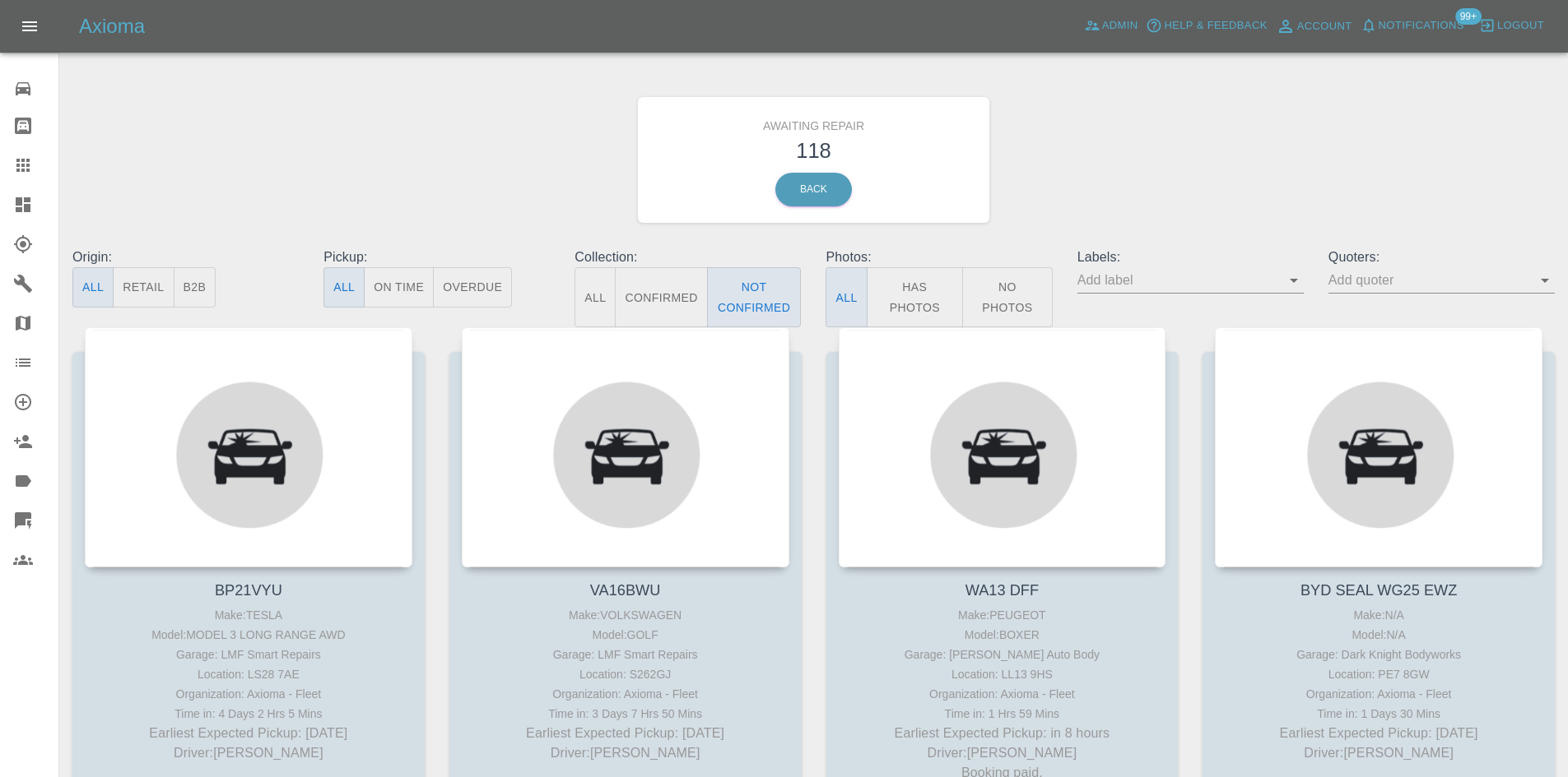
click at [1277, 0] on div "Axioma Admin Help & Feedback Account Notifications 99+ Logout" at bounding box center [784, 26] width 1568 height 53
click at [1126, 17] on span "Admin" at bounding box center [1120, 26] width 37 height 19
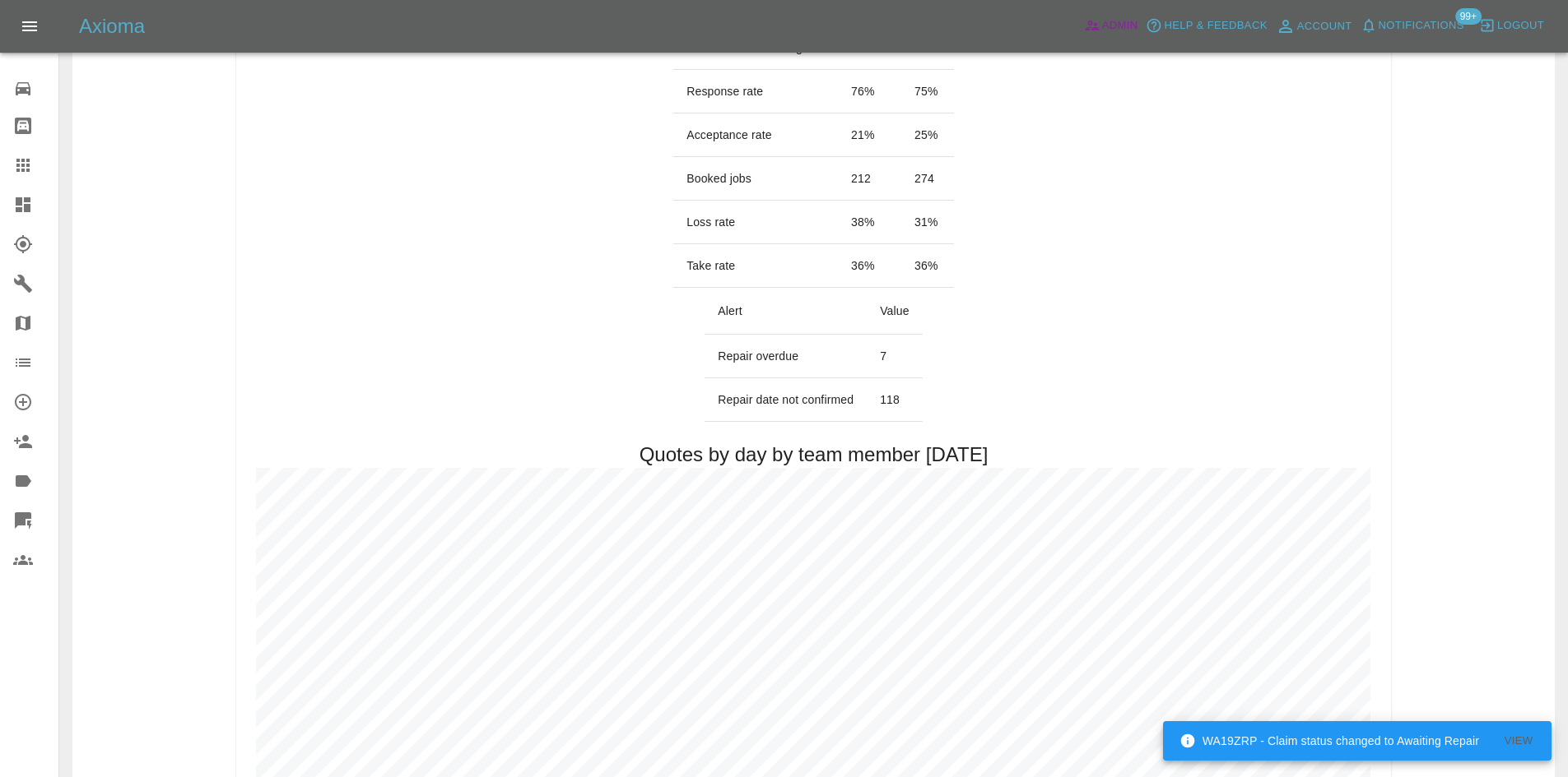
scroll to position [493, 0]
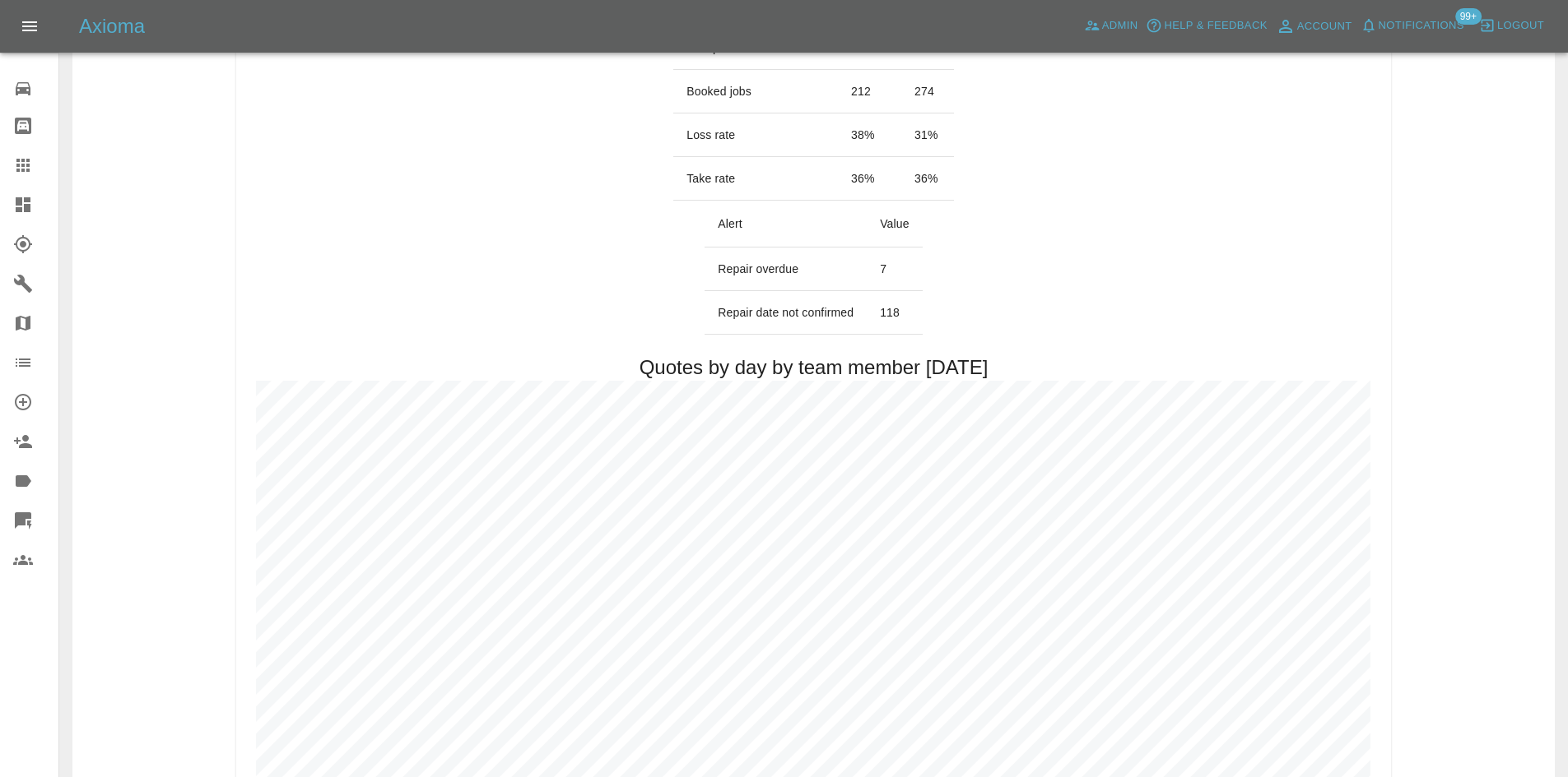
click at [1412, 23] on span "Notifications" at bounding box center [1422, 26] width 85 height 19
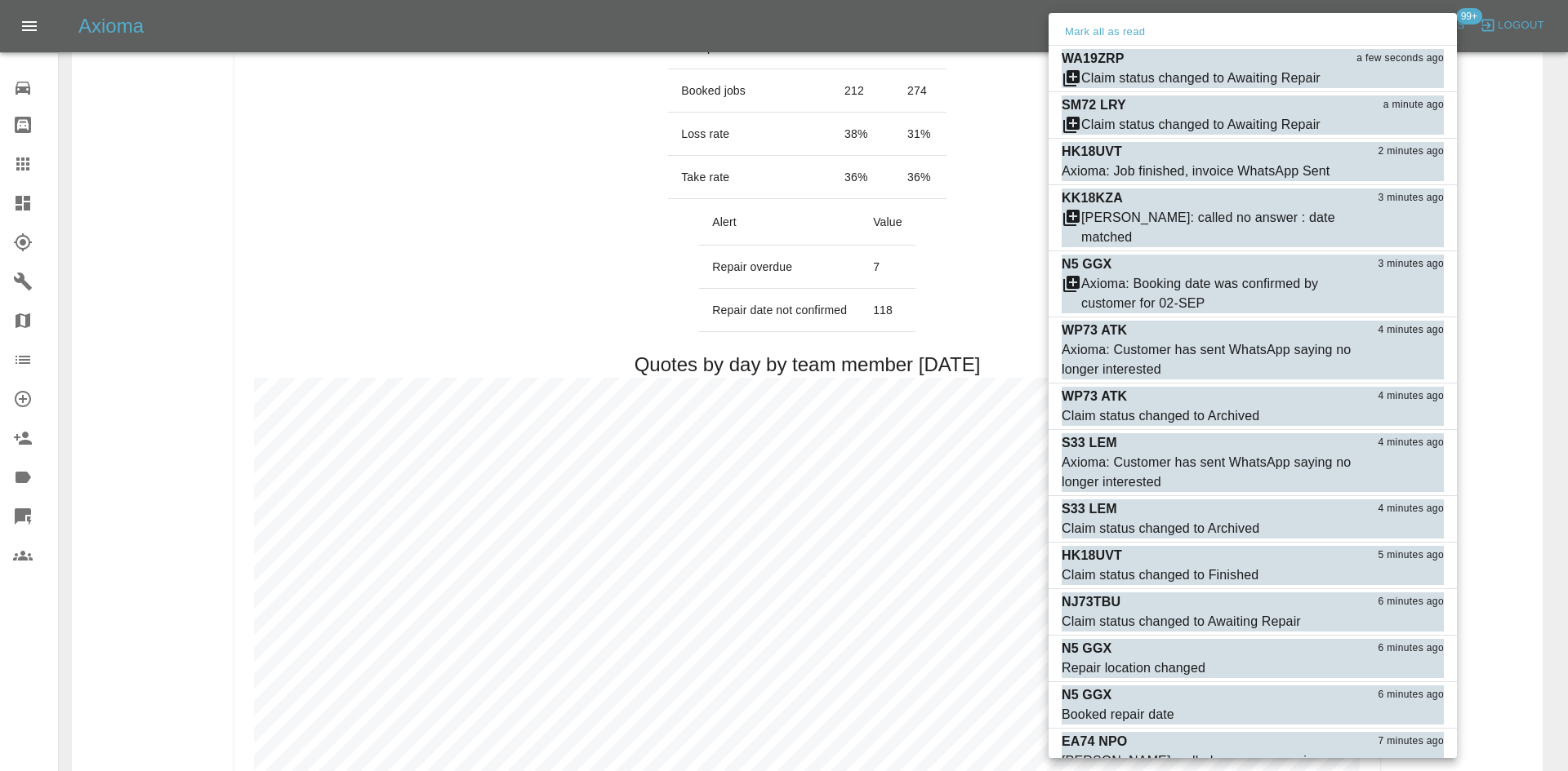
drag, startPoint x: 647, startPoint y: 155, endPoint x: 21, endPoint y: 215, distance: 628.9
click at [651, 155] on div at bounding box center [784, 385] width 1568 height 771
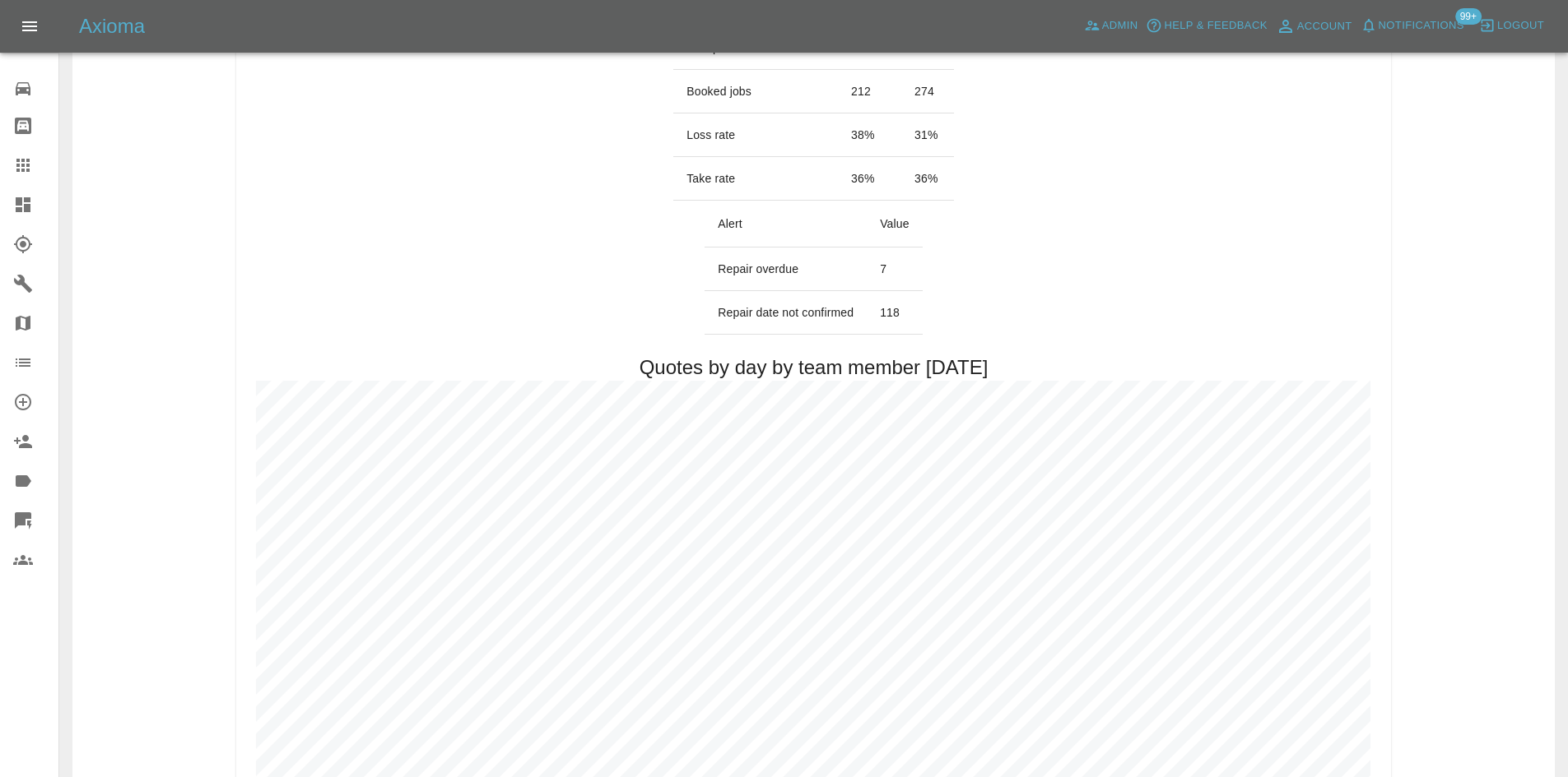
click at [21, 217] on div at bounding box center [784, 388] width 1568 height 777
click at [21, 211] on icon at bounding box center [23, 204] width 15 height 15
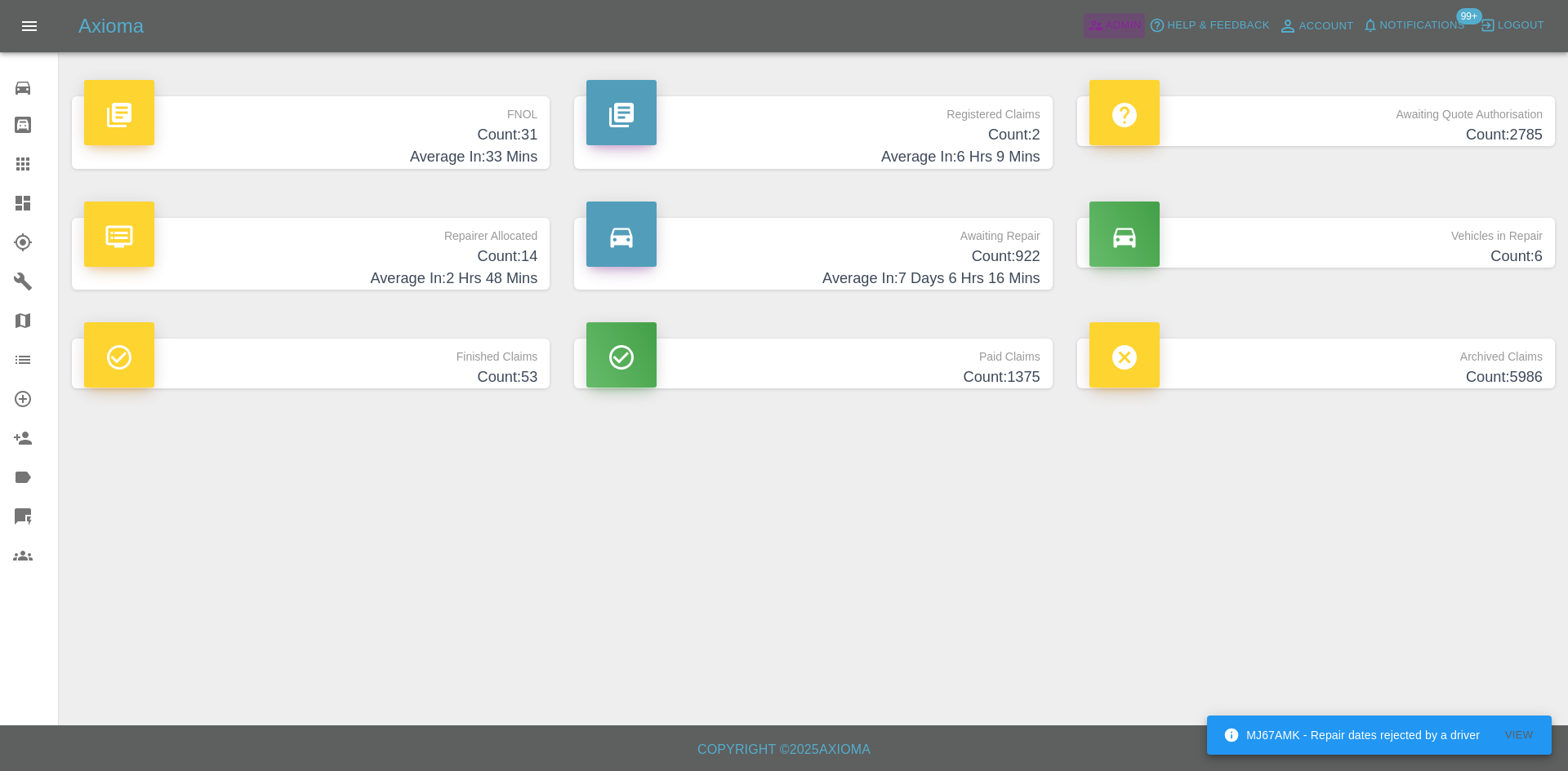
click at [1120, 24] on span "Admin" at bounding box center [1124, 26] width 36 height 19
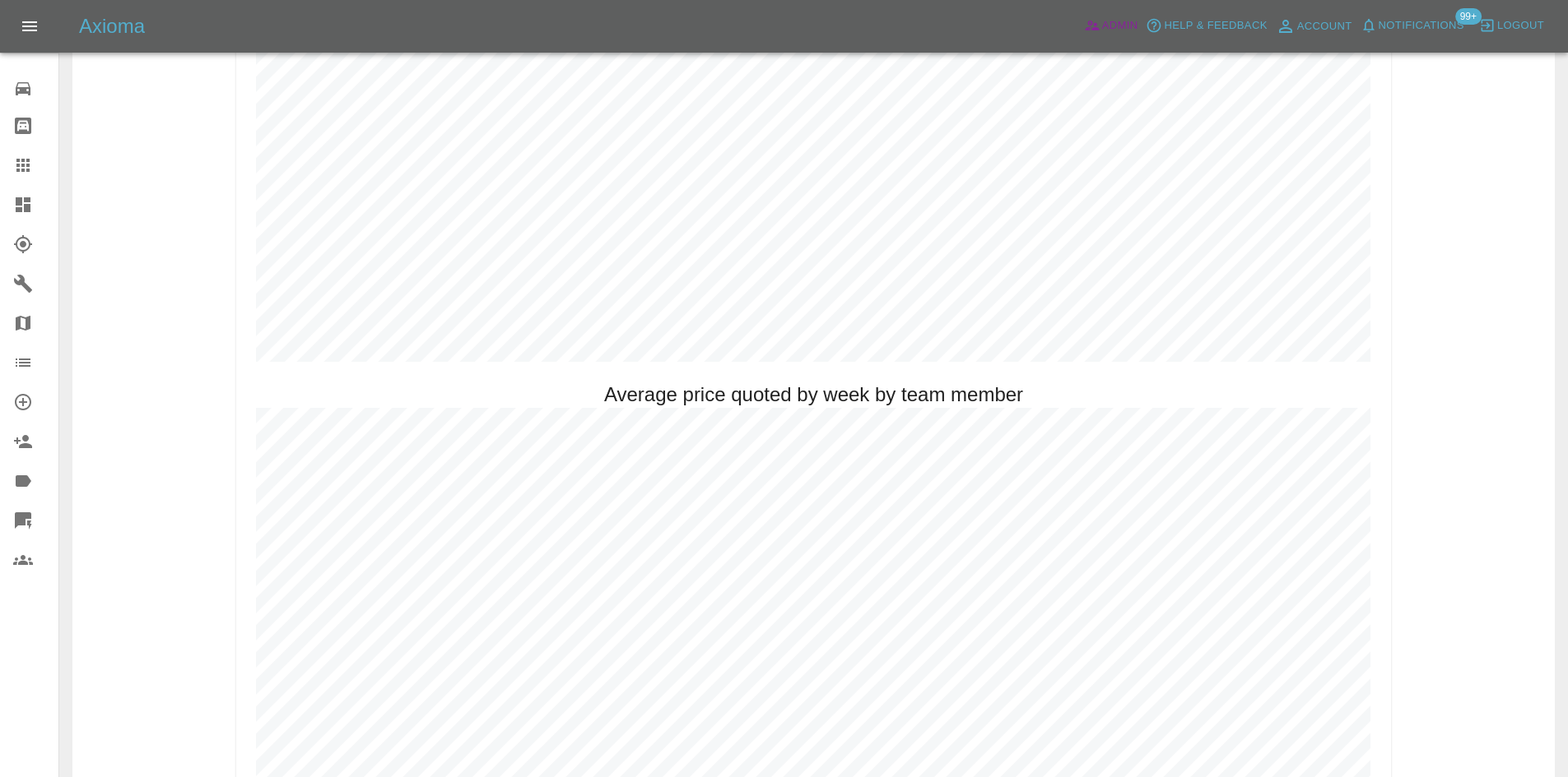
scroll to position [905, 0]
